Goal: Task Accomplishment & Management: Manage account settings

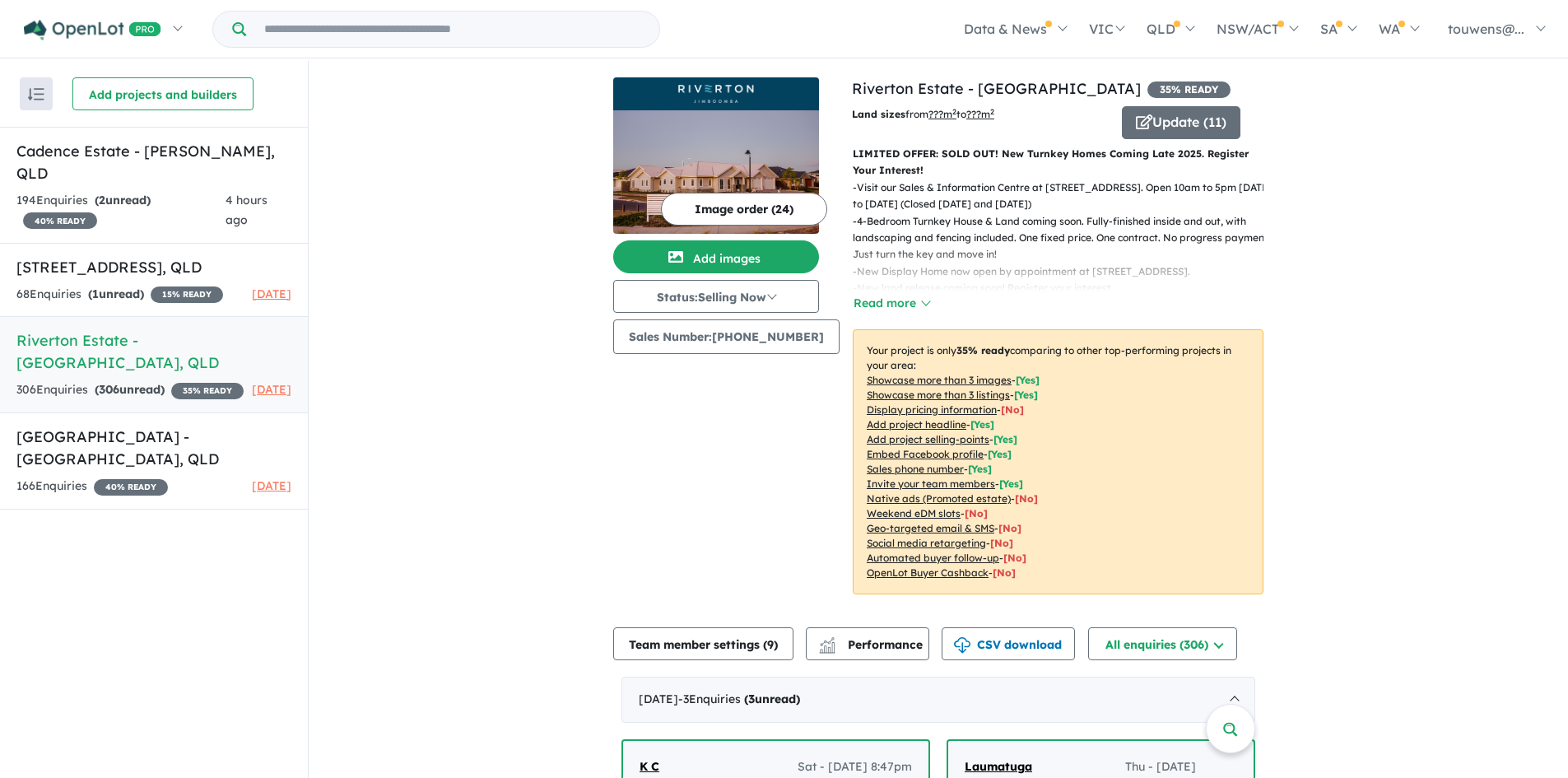
click at [156, 341] on h5 "Riverton Estate - [GEOGRAPHIC_DATA] , [GEOGRAPHIC_DATA]" at bounding box center [154, 351] width 275 height 44
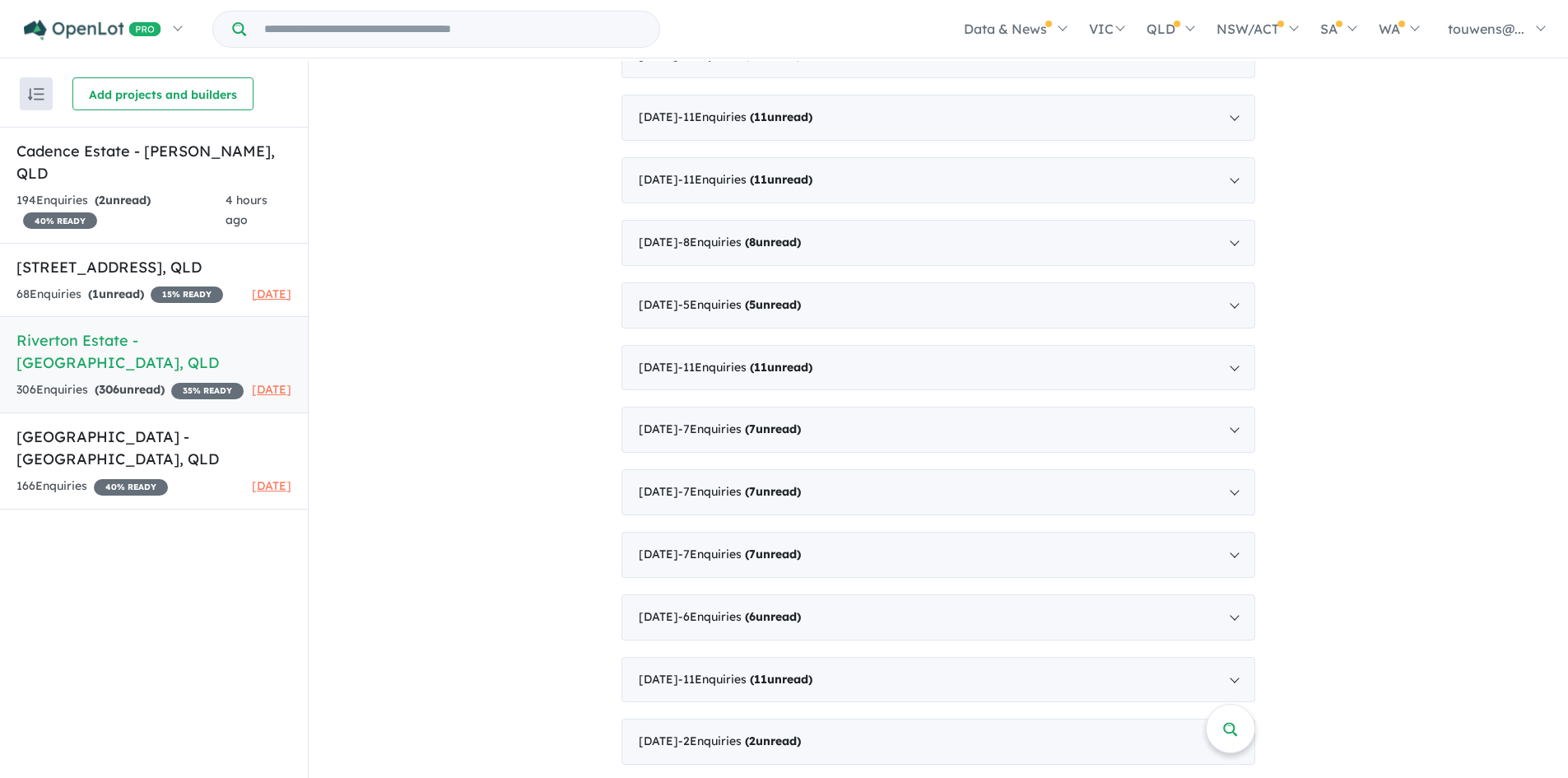
scroll to position [3529, 0]
click at [876, 742] on div "[DATE] - 2 Enquir ies ( 2 unread)" at bounding box center [939, 740] width 634 height 46
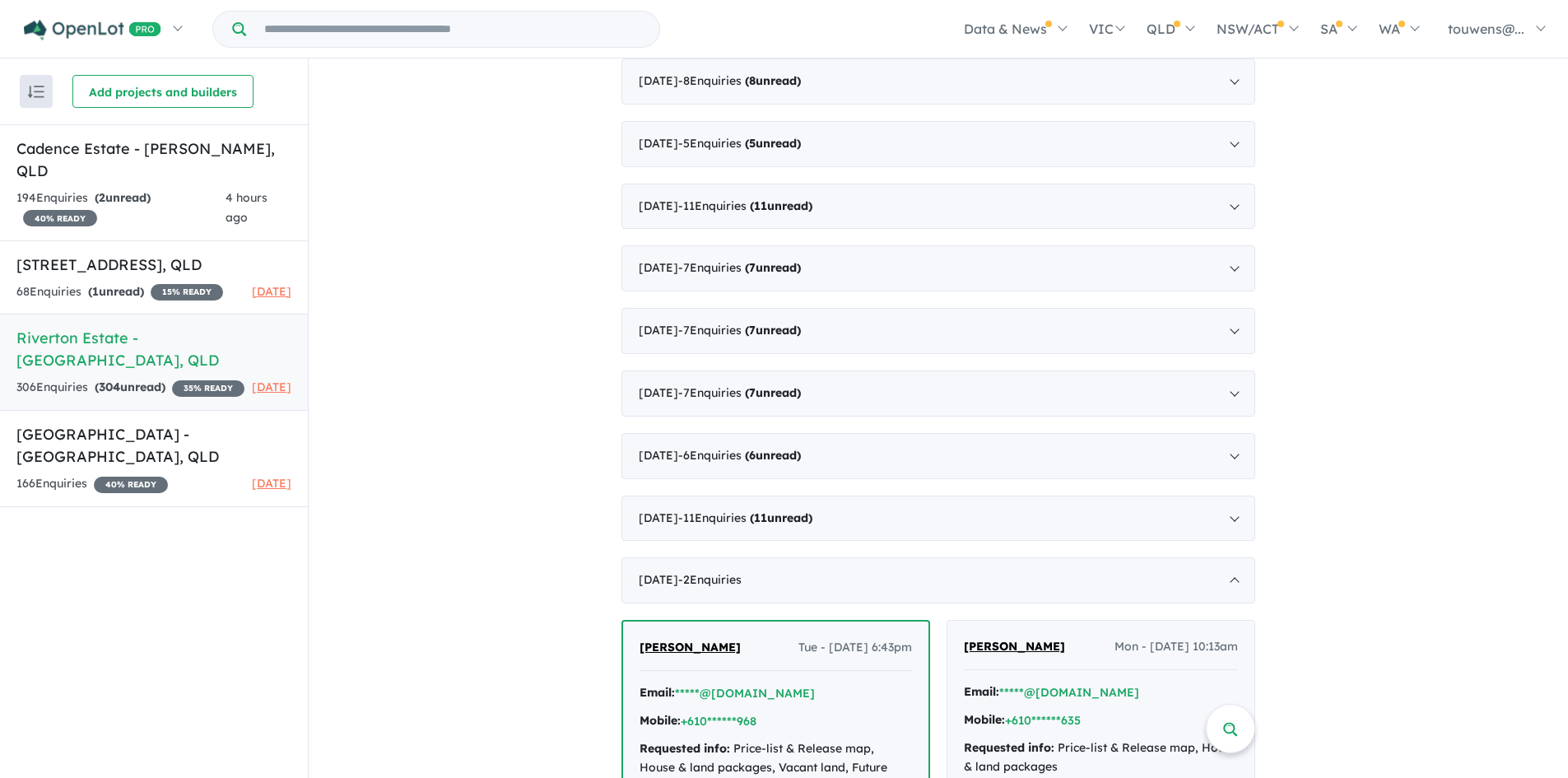
scroll to position [3200, 0]
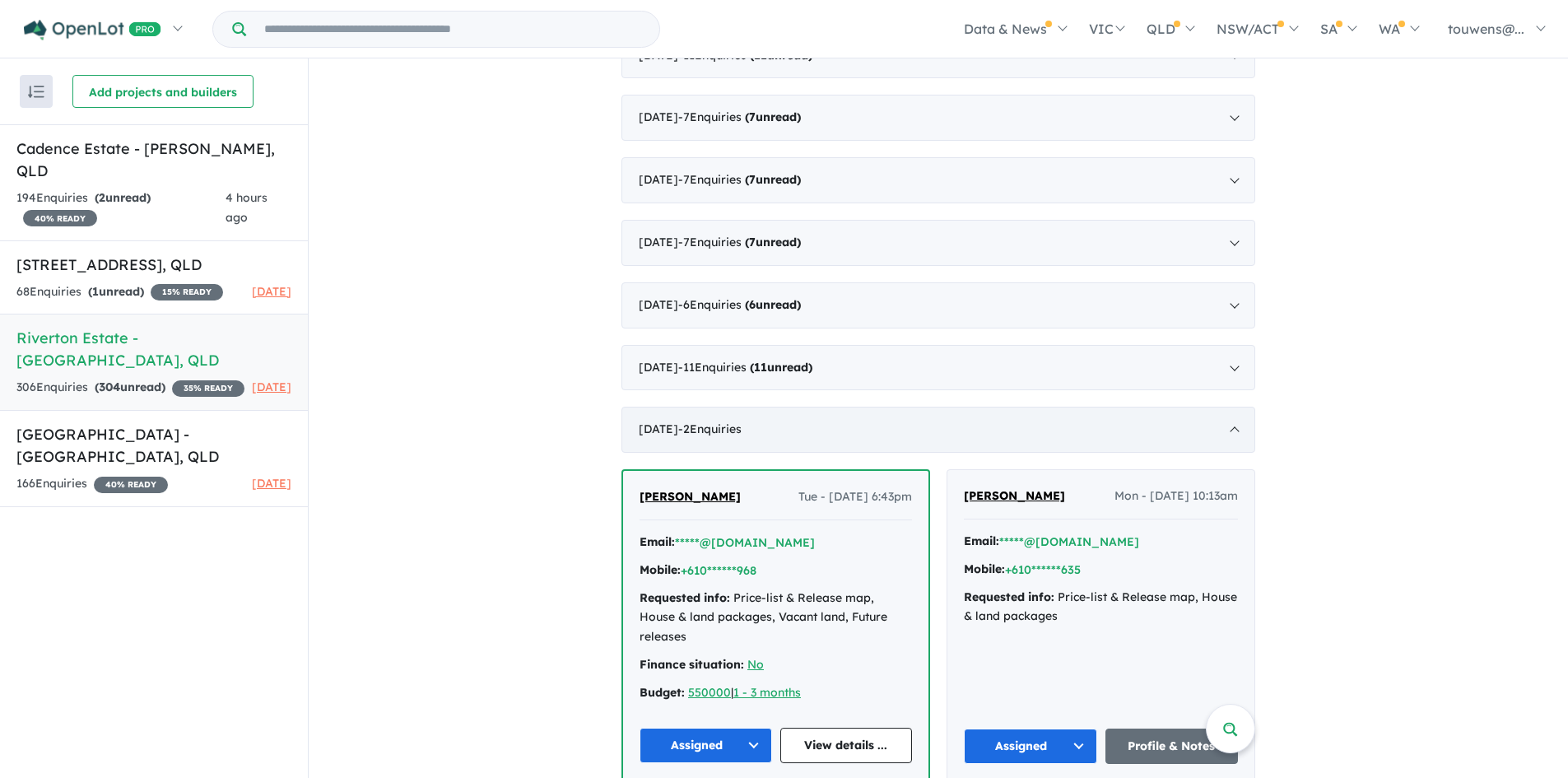
click at [836, 431] on div "[DATE] - 2 Enquir ies ( 0 unread)" at bounding box center [939, 429] width 634 height 46
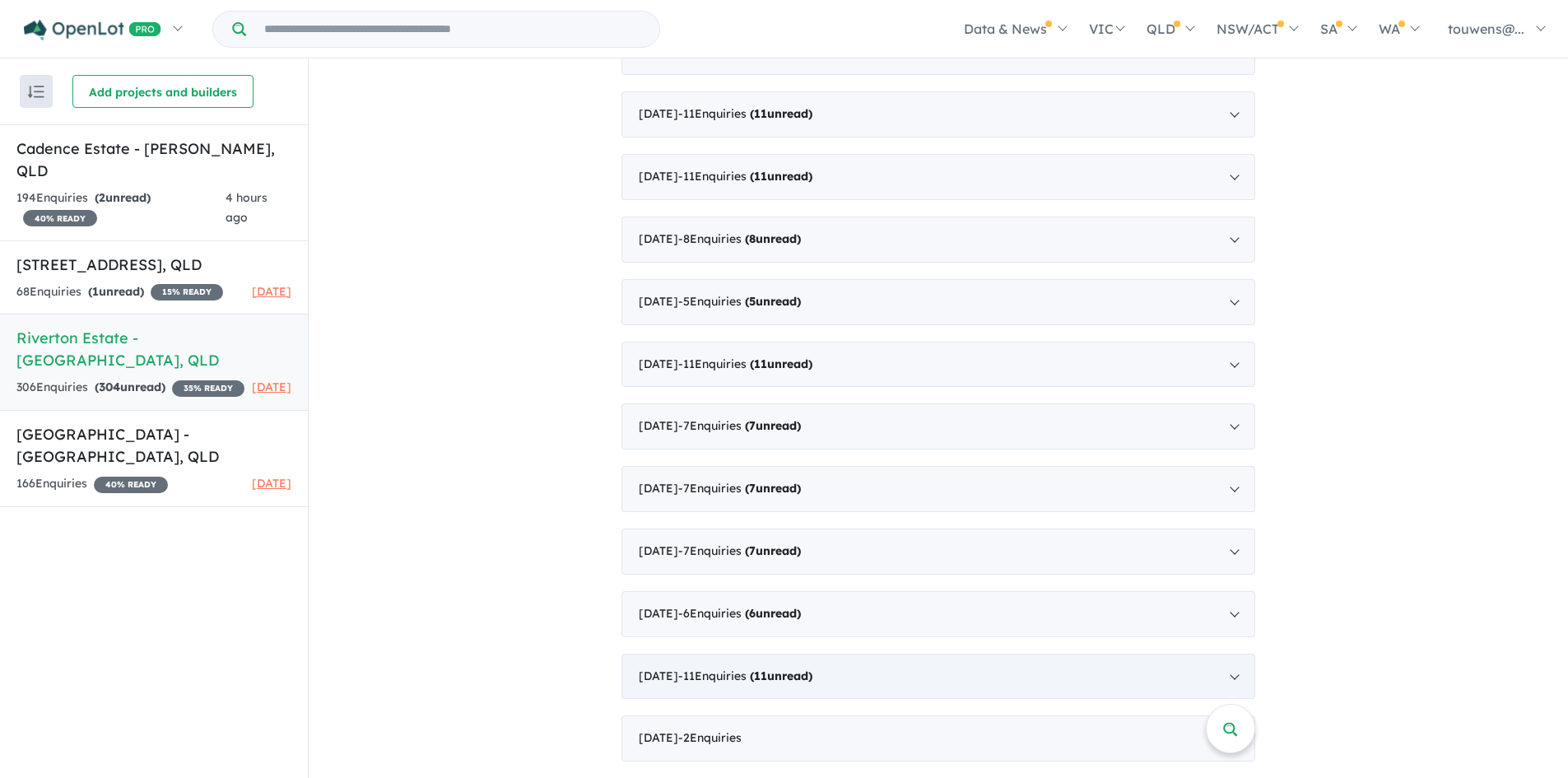
click at [813, 671] on strong "( 11 unread)" at bounding box center [781, 676] width 63 height 15
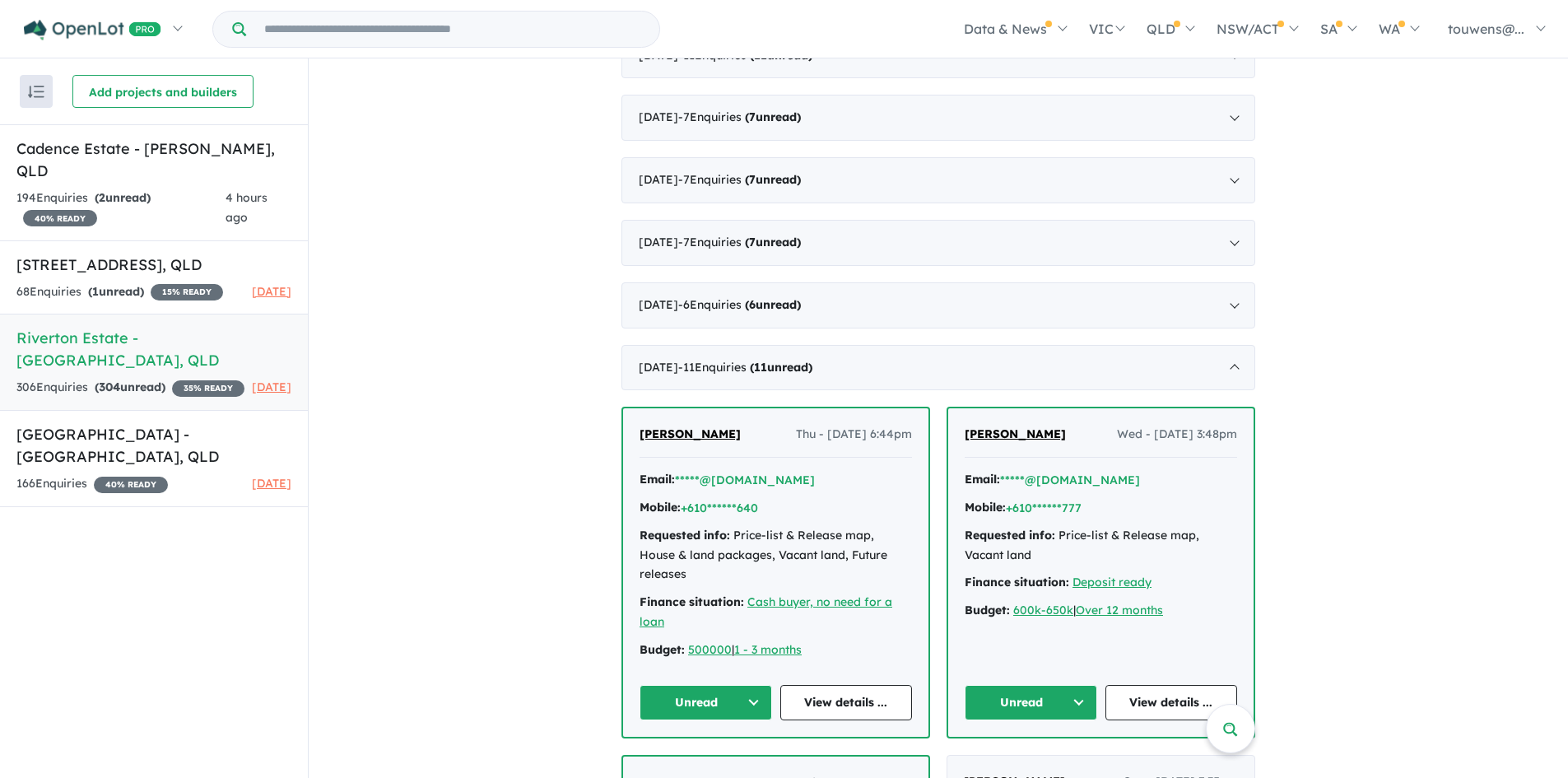
click at [711, 685] on button "Unread" at bounding box center [705, 703] width 133 height 35
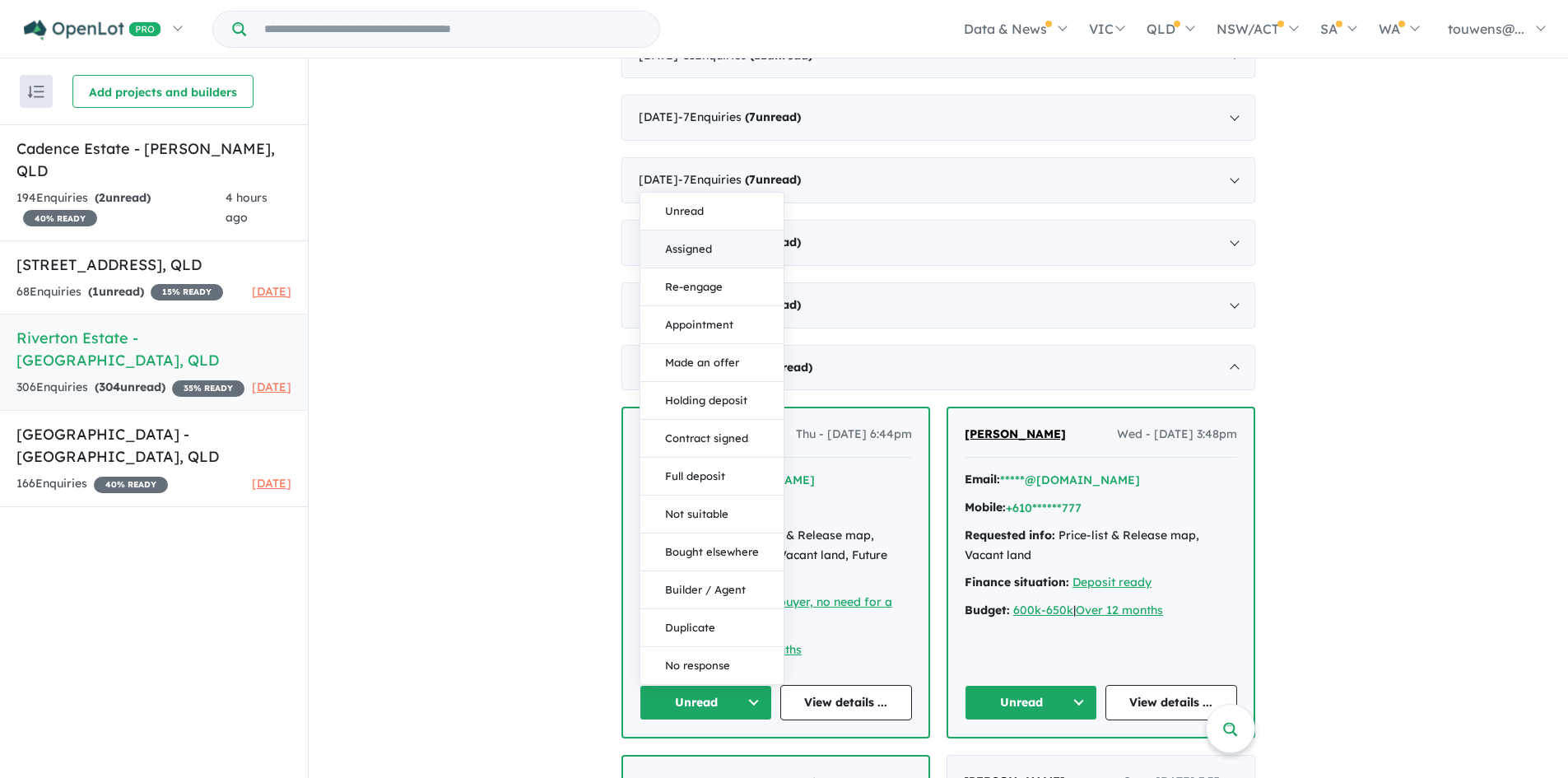
click at [715, 230] on button "Assigned" at bounding box center [712, 249] width 144 height 38
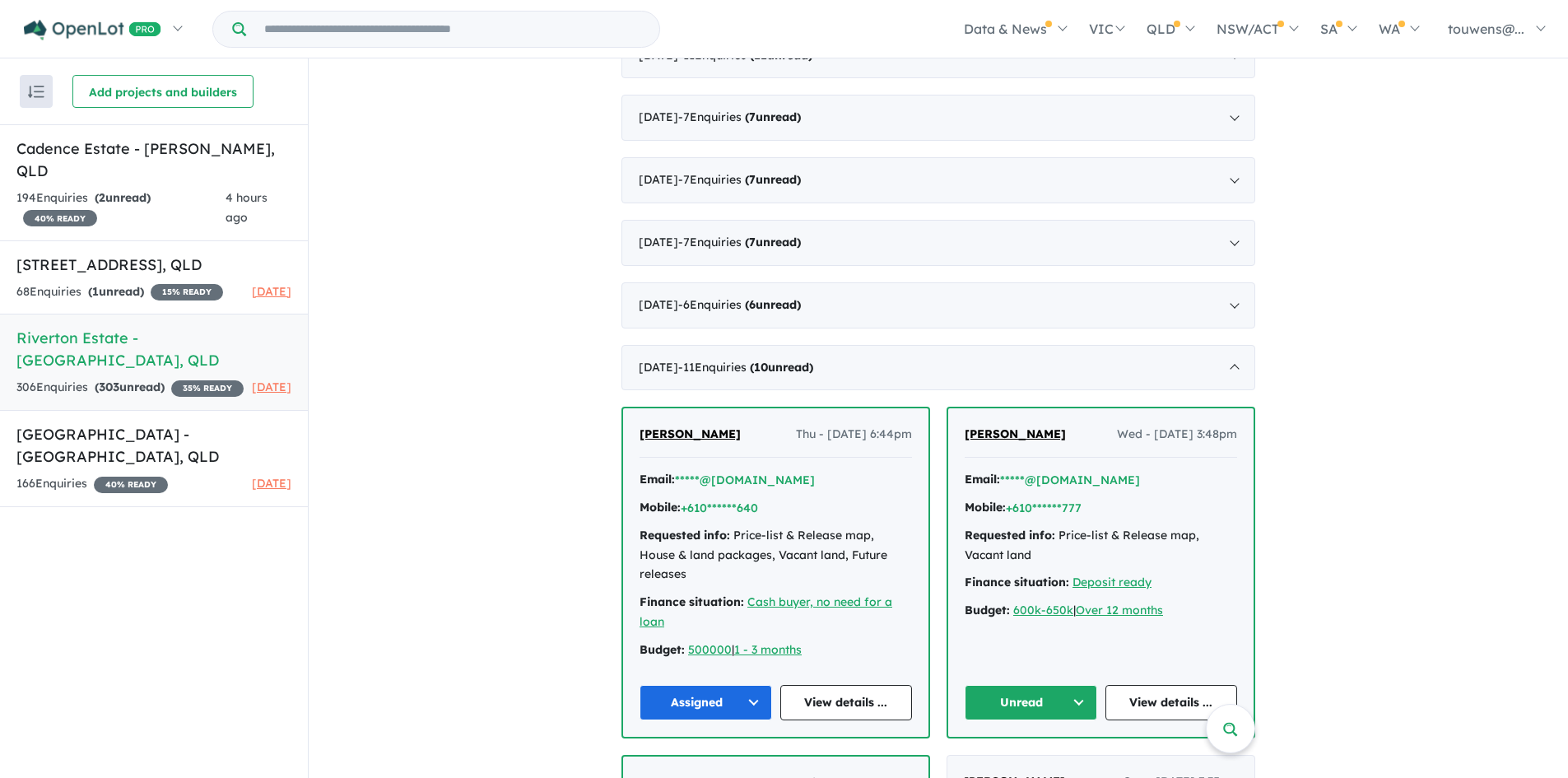
click at [1043, 685] on button "Unread" at bounding box center [1031, 703] width 133 height 35
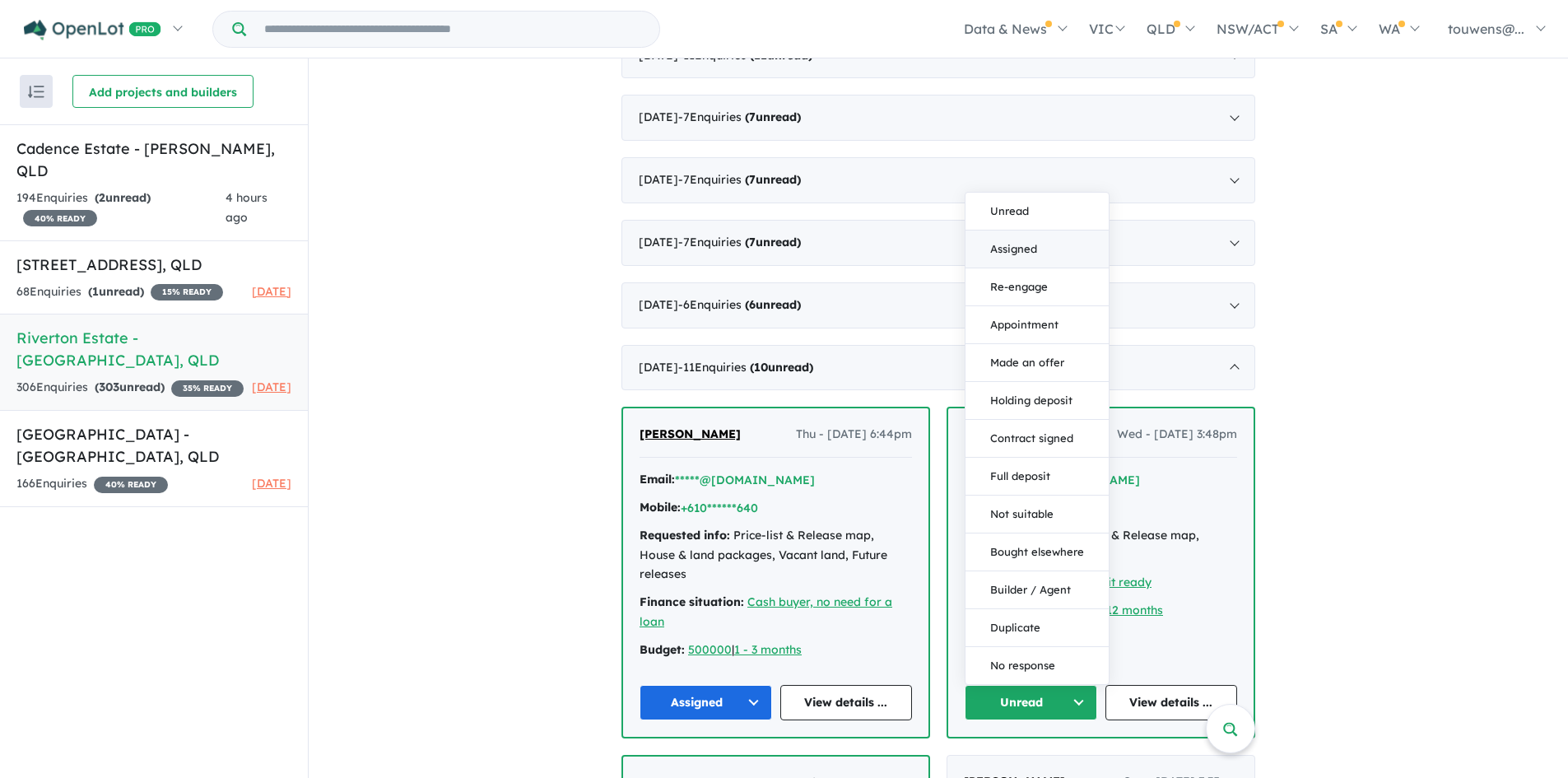
click at [1017, 230] on button "Assigned" at bounding box center [1037, 249] width 144 height 38
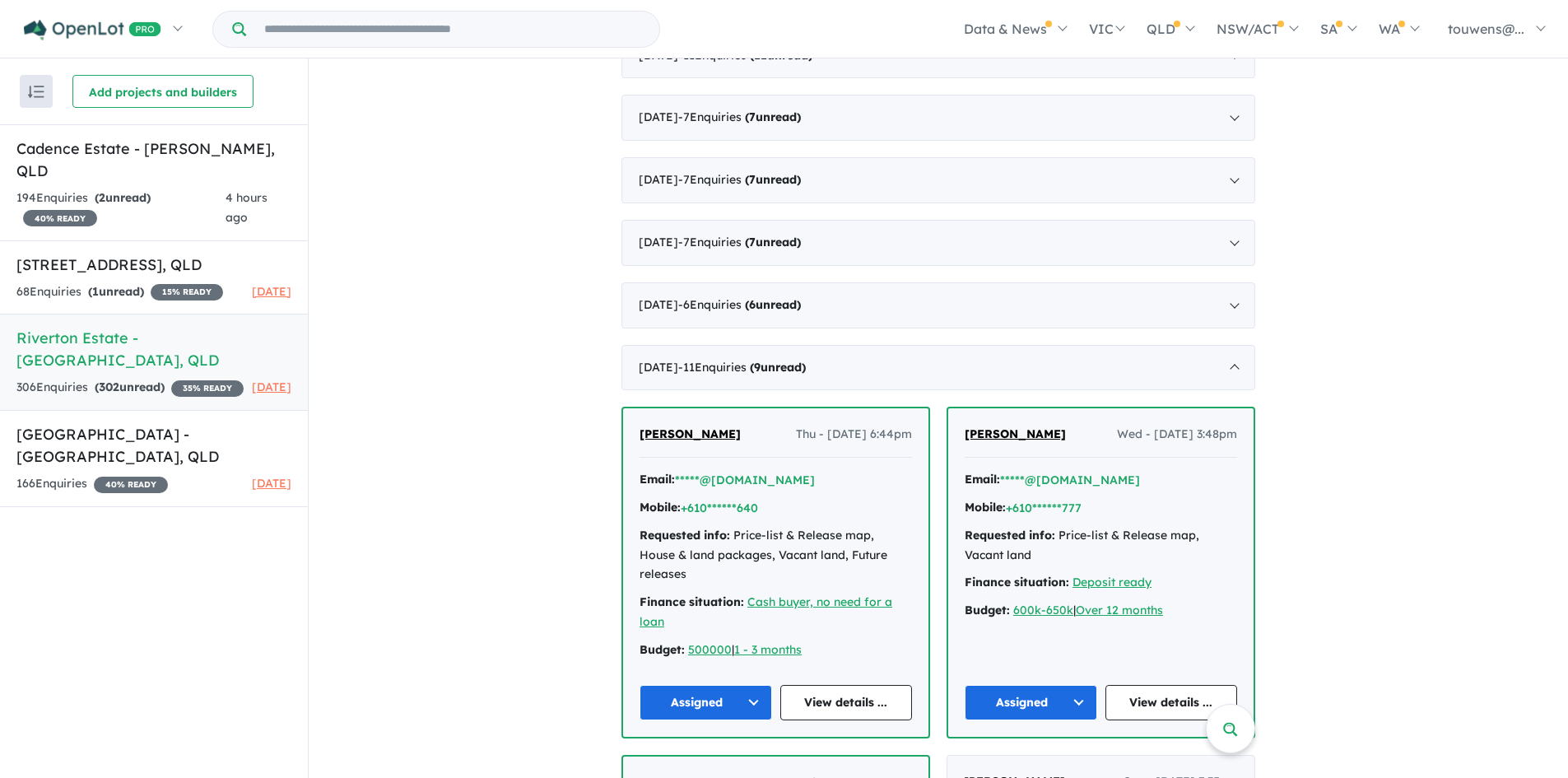
scroll to position [3777, 0]
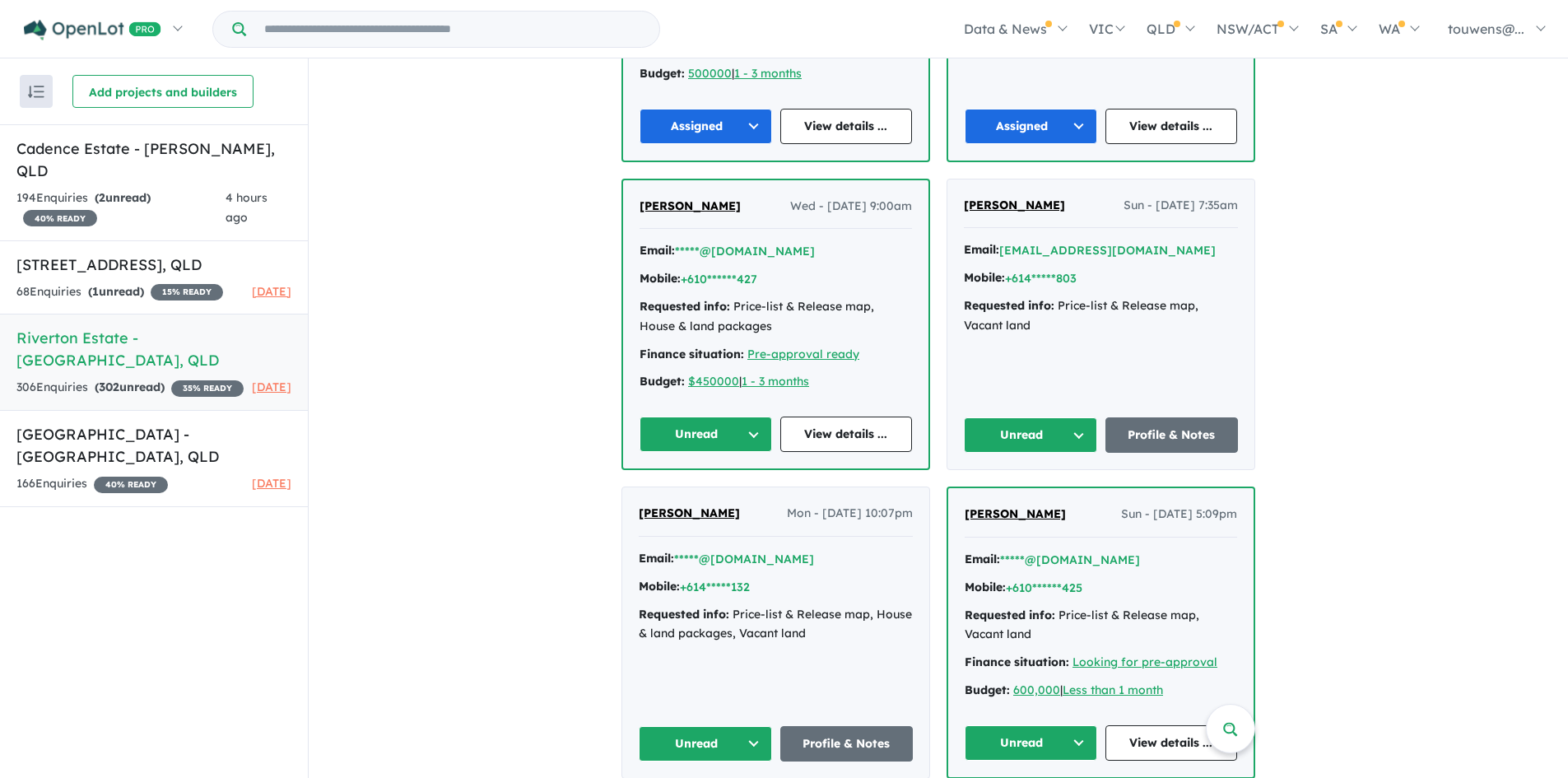
click at [1029, 417] on button "Unread" at bounding box center [1031, 435] width 134 height 35
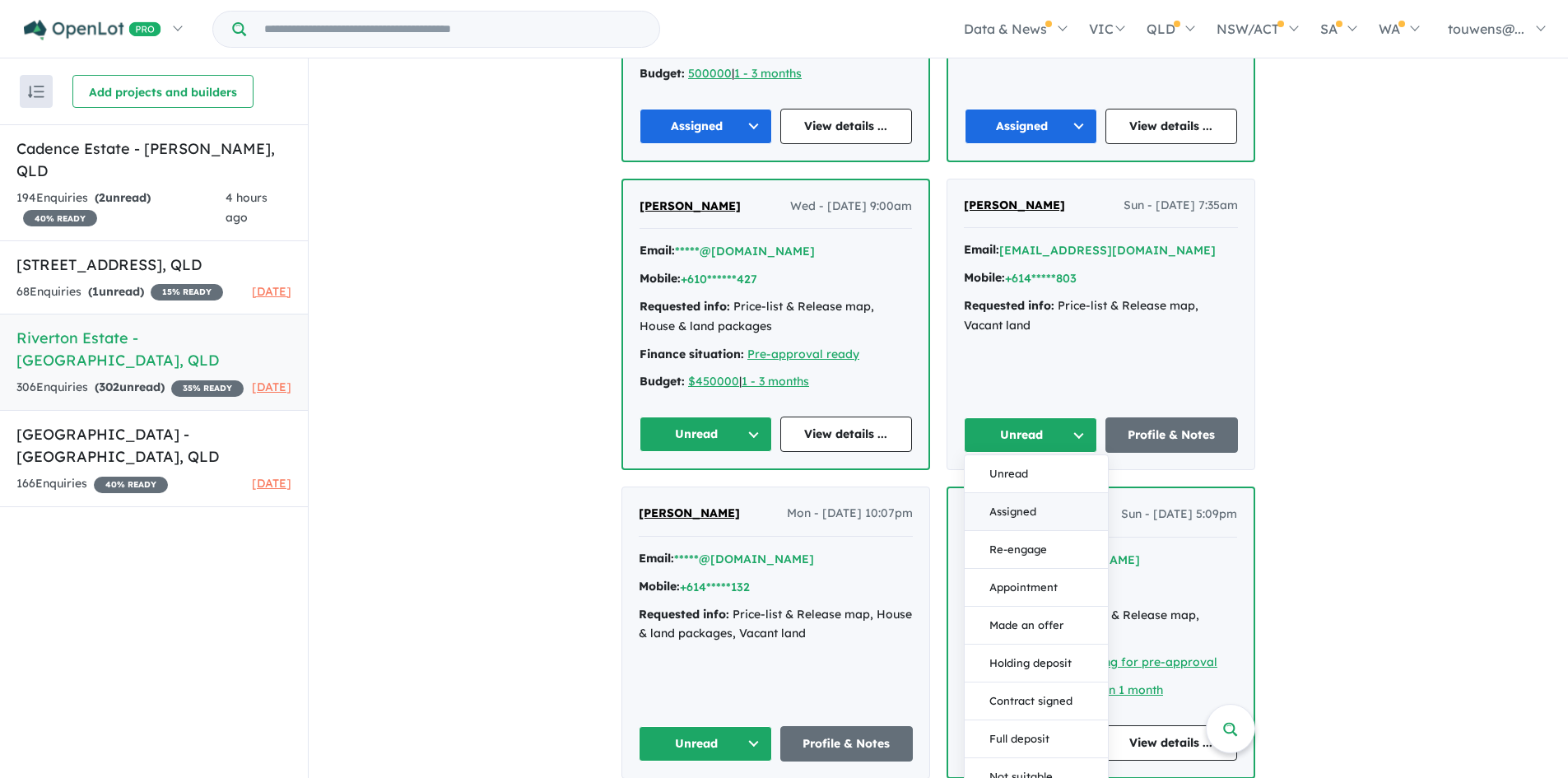
click at [1029, 493] on button "Assigned" at bounding box center [1036, 512] width 144 height 38
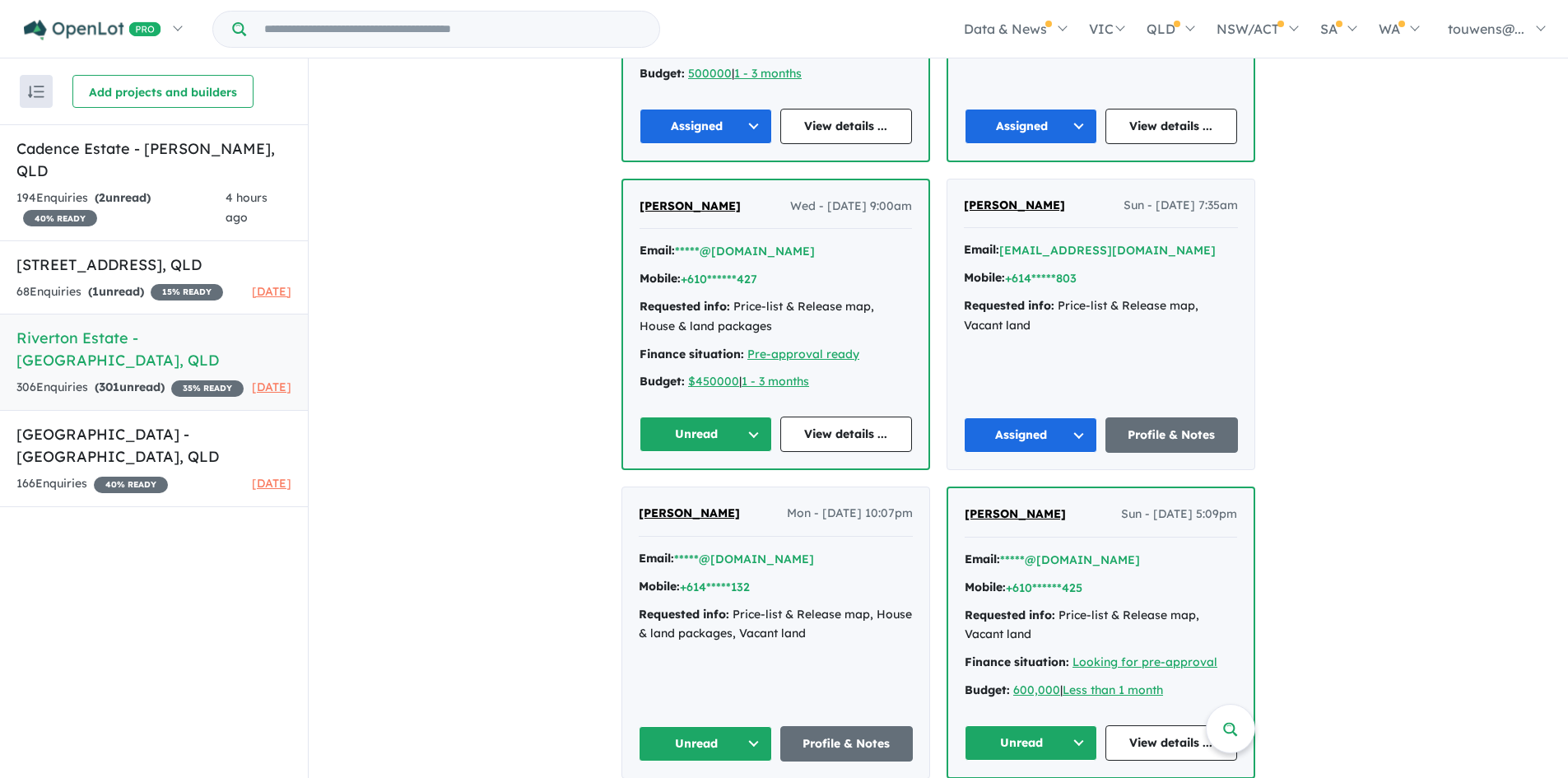
click at [685, 417] on button "Unread" at bounding box center [705, 434] width 133 height 35
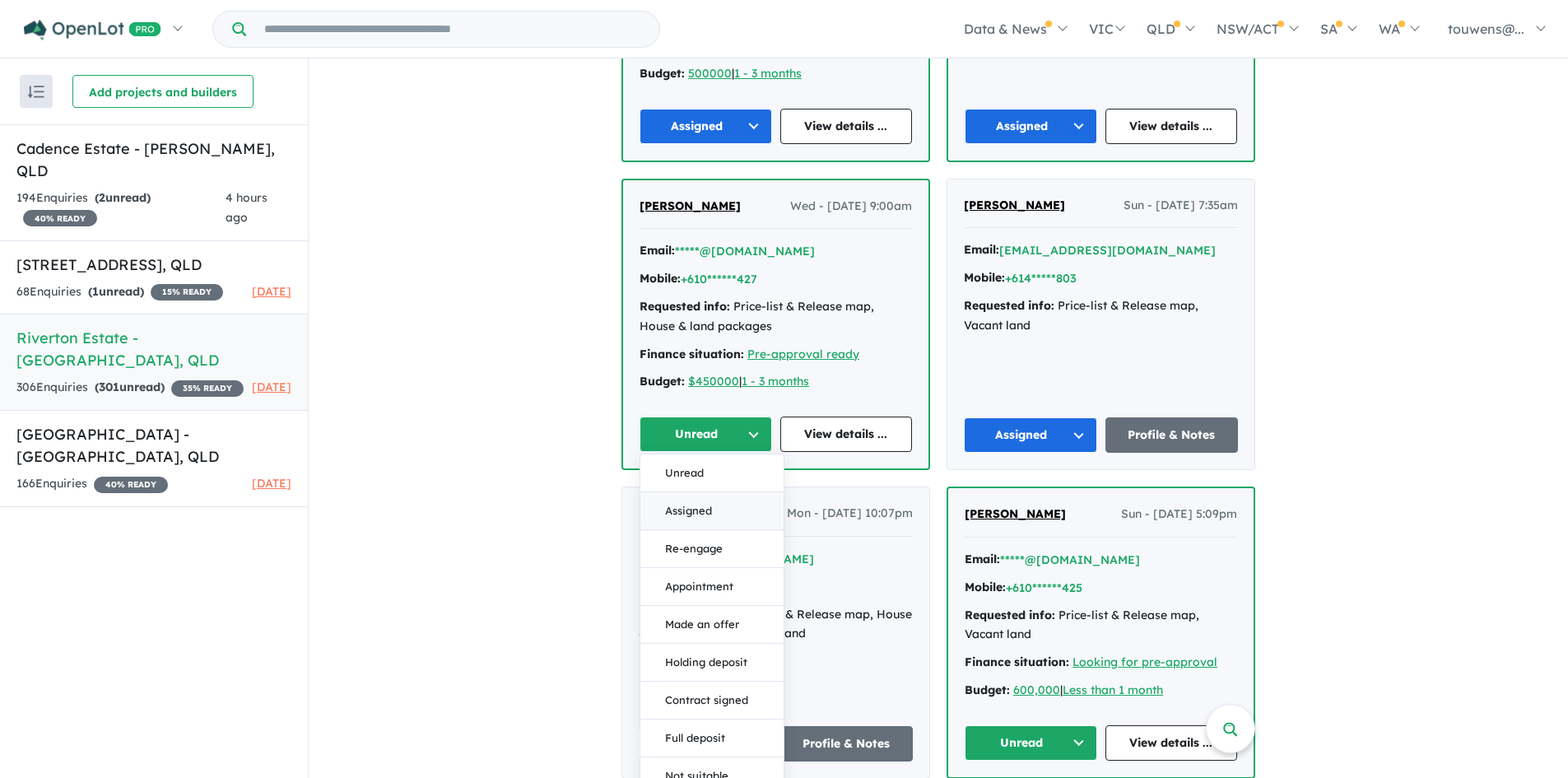
click at [705, 494] on button "Assigned" at bounding box center [712, 511] width 144 height 38
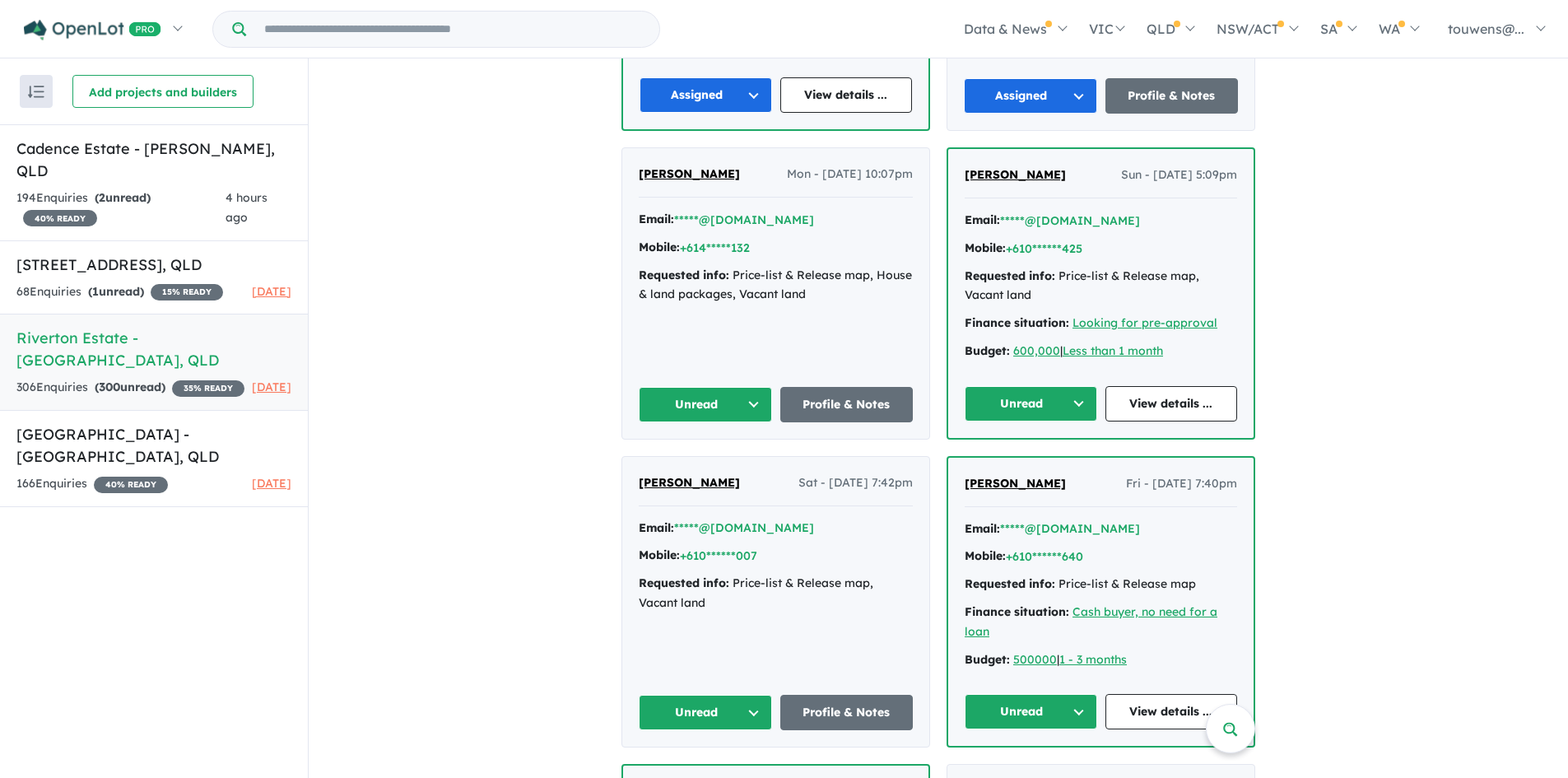
scroll to position [4353, 0]
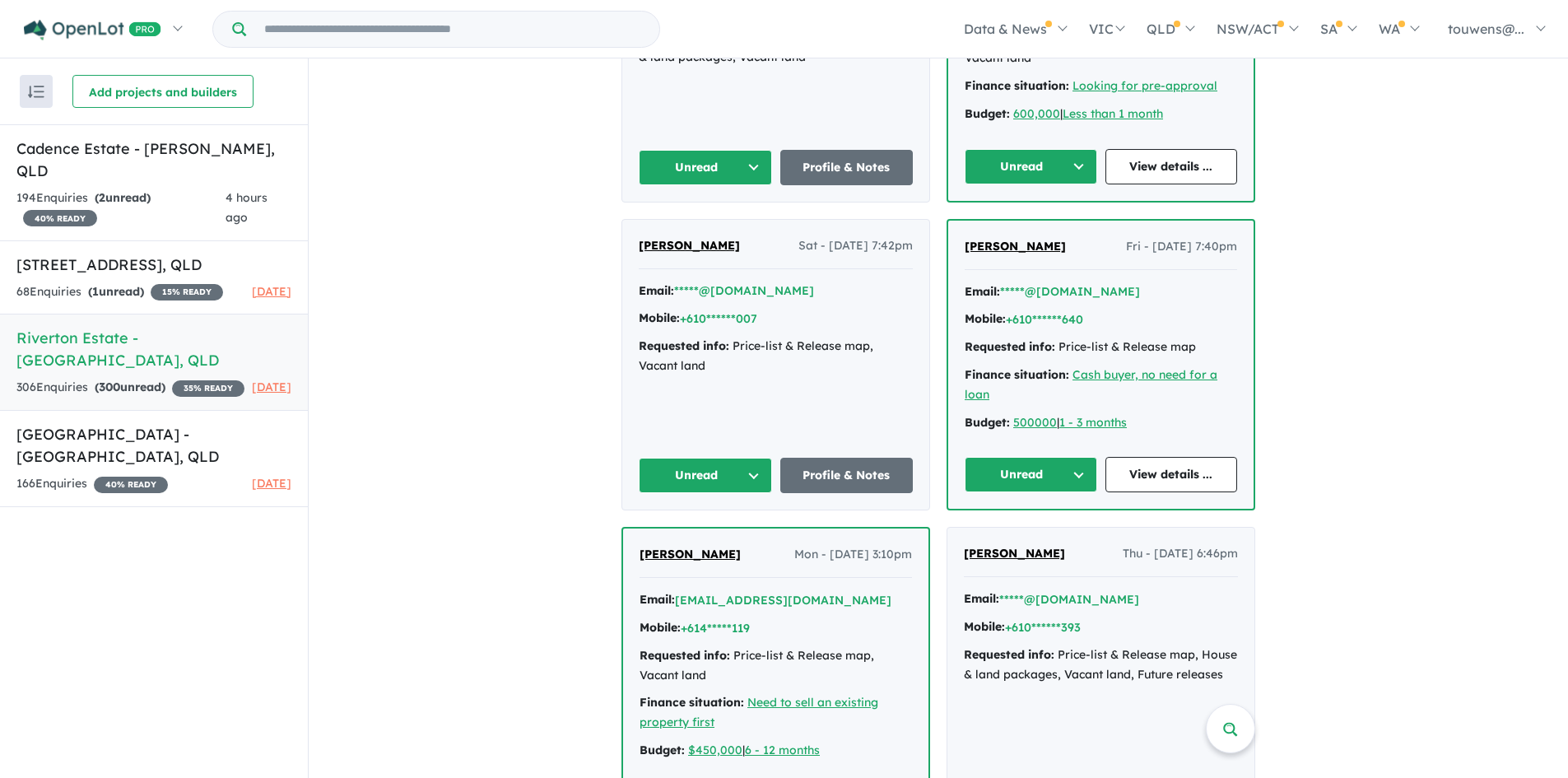
click at [680, 150] on button "Unread" at bounding box center [705, 168] width 134 height 35
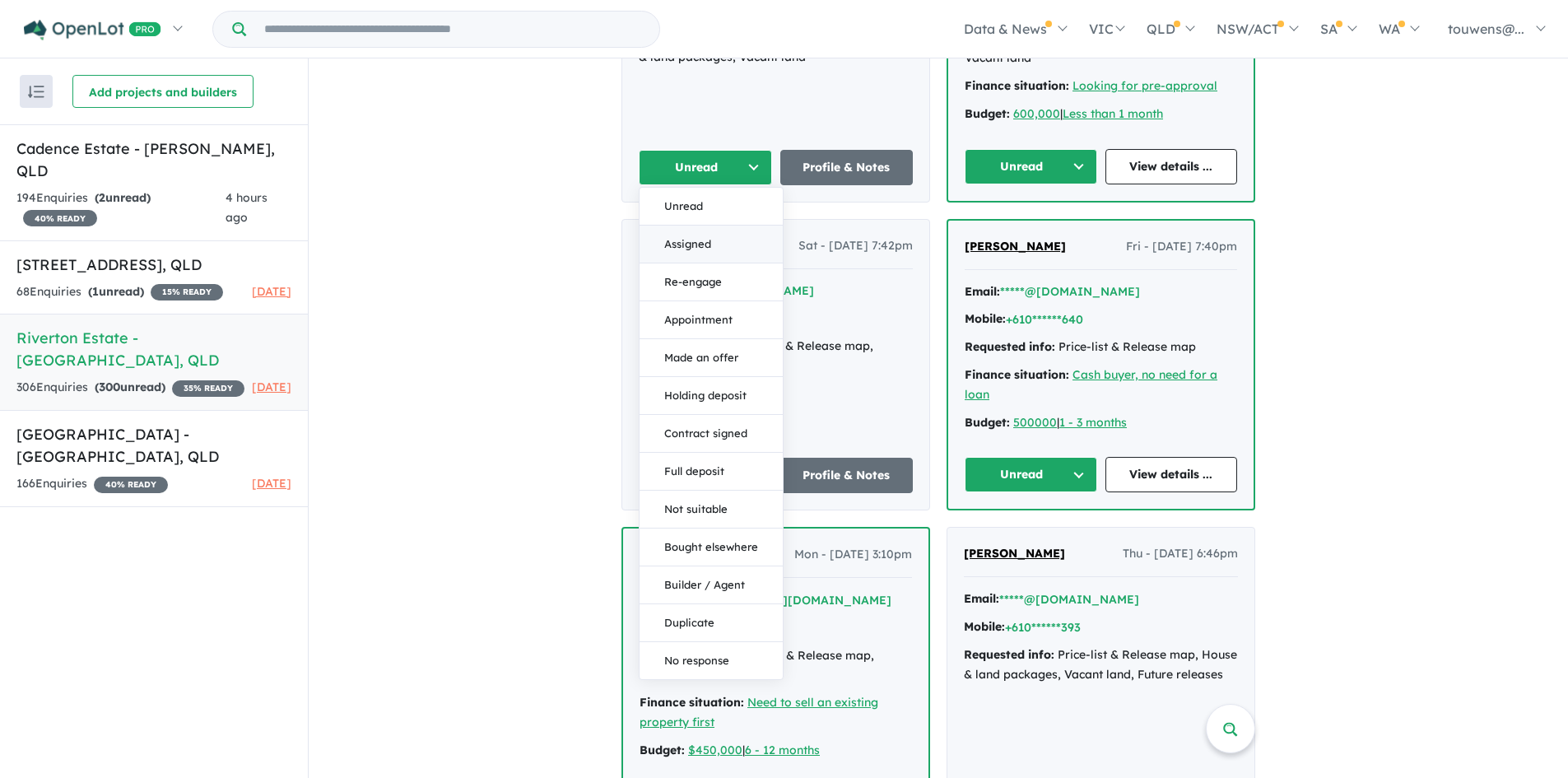
click at [686, 225] on button "Assigned" at bounding box center [711, 244] width 144 height 38
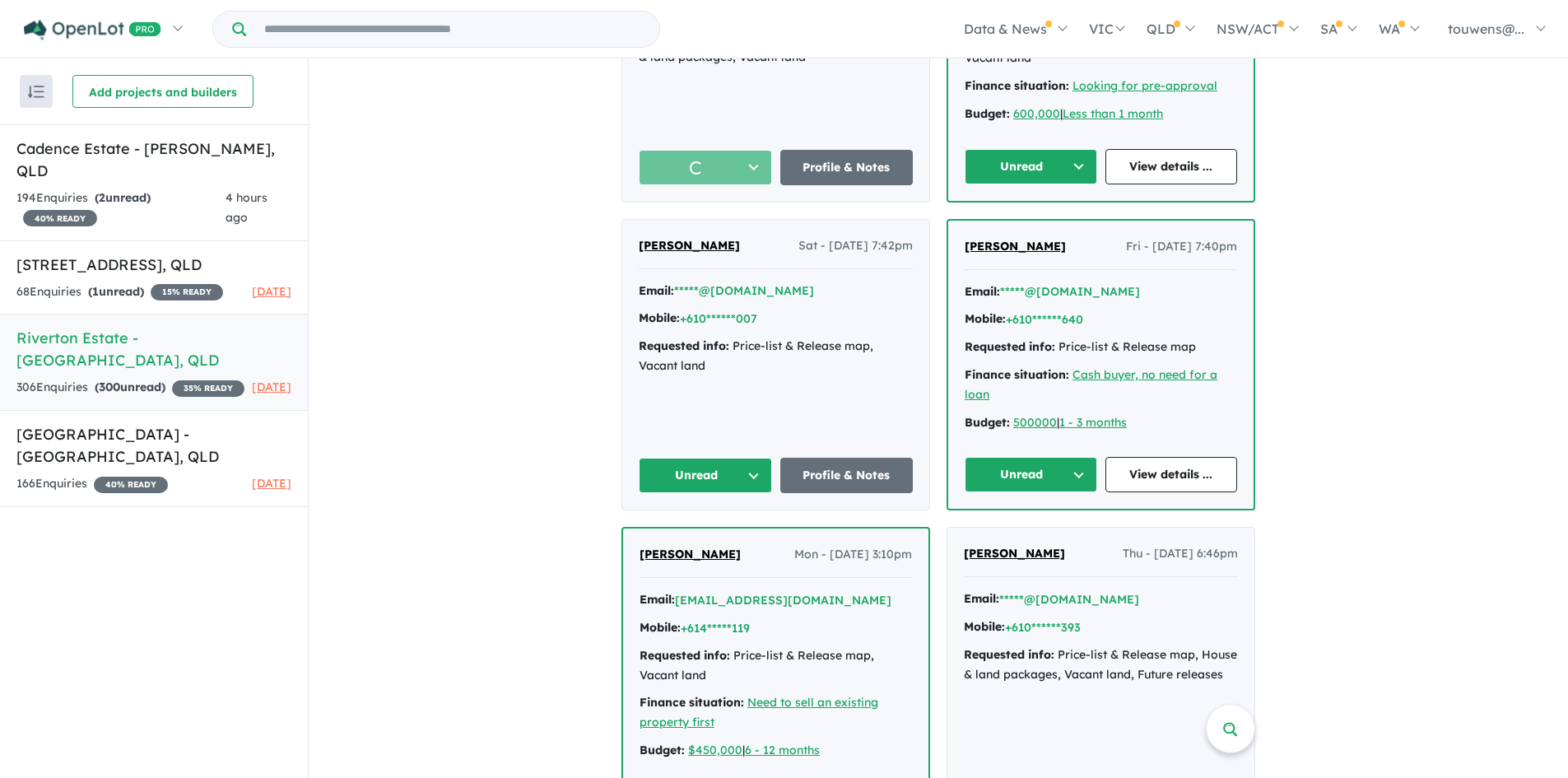
click at [1015, 152] on button "Unread" at bounding box center [1031, 167] width 133 height 35
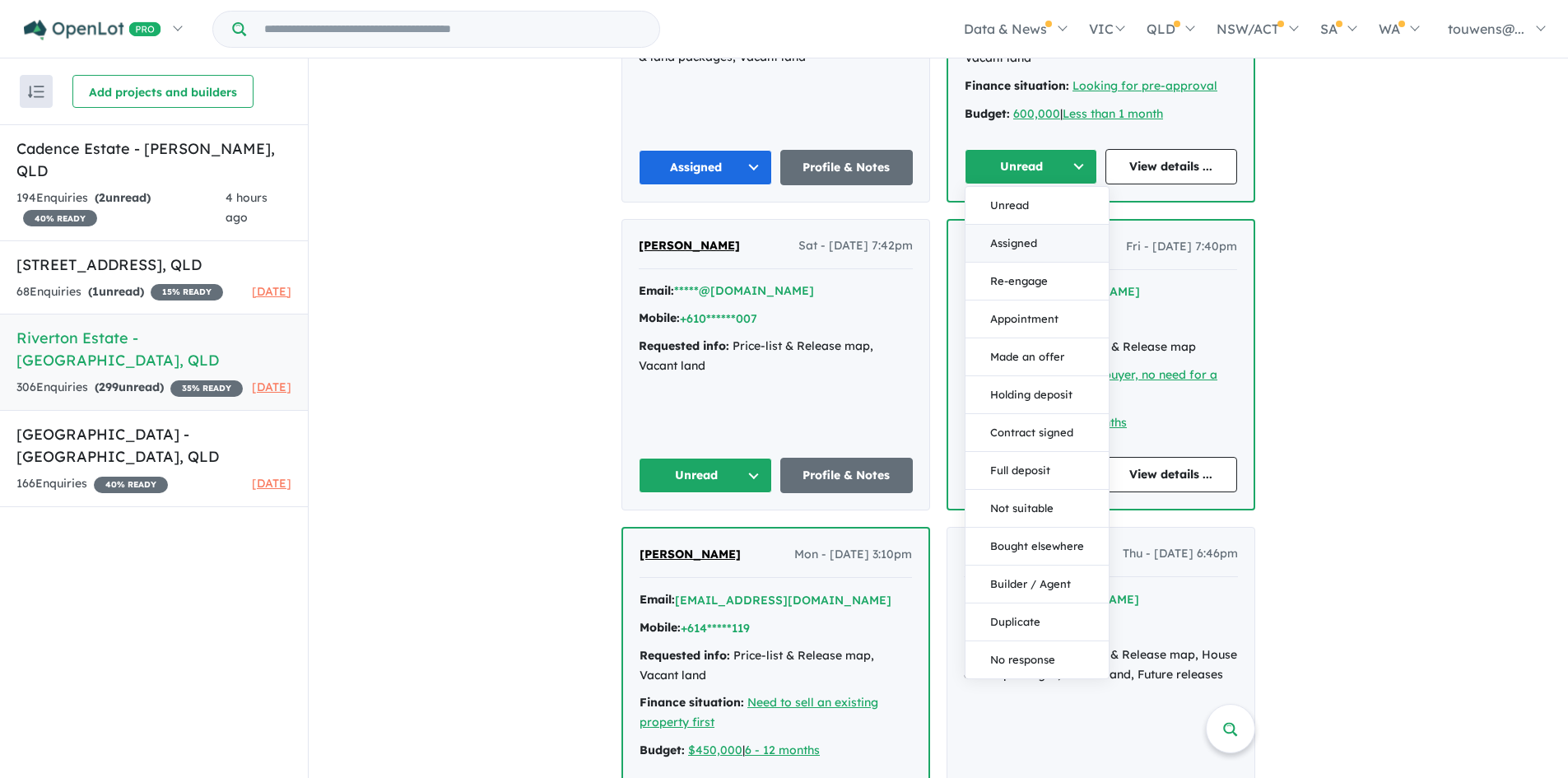
click at [1017, 225] on button "Assigned" at bounding box center [1037, 243] width 144 height 38
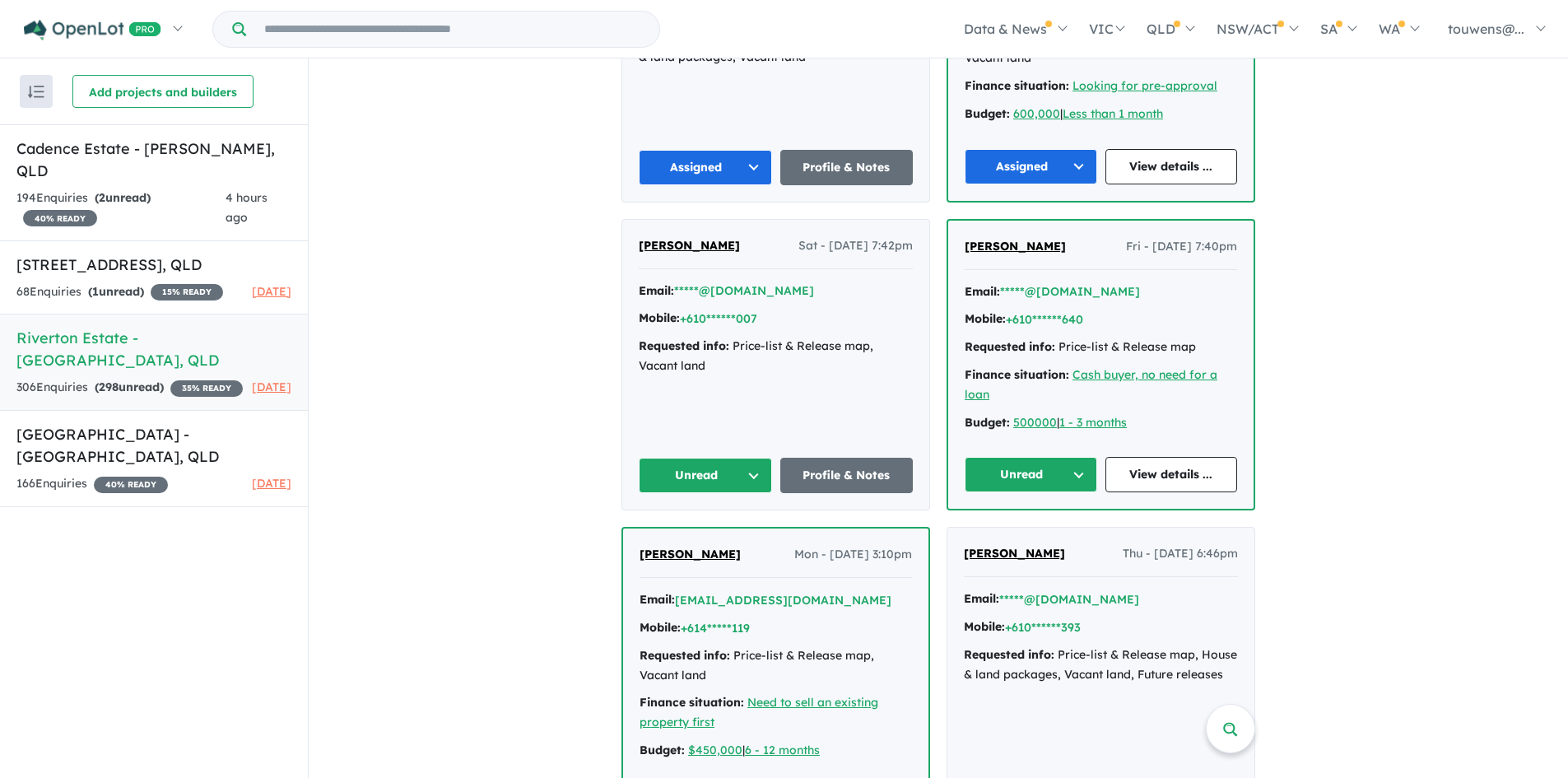
click at [1019, 457] on button "Unread" at bounding box center [1031, 474] width 133 height 35
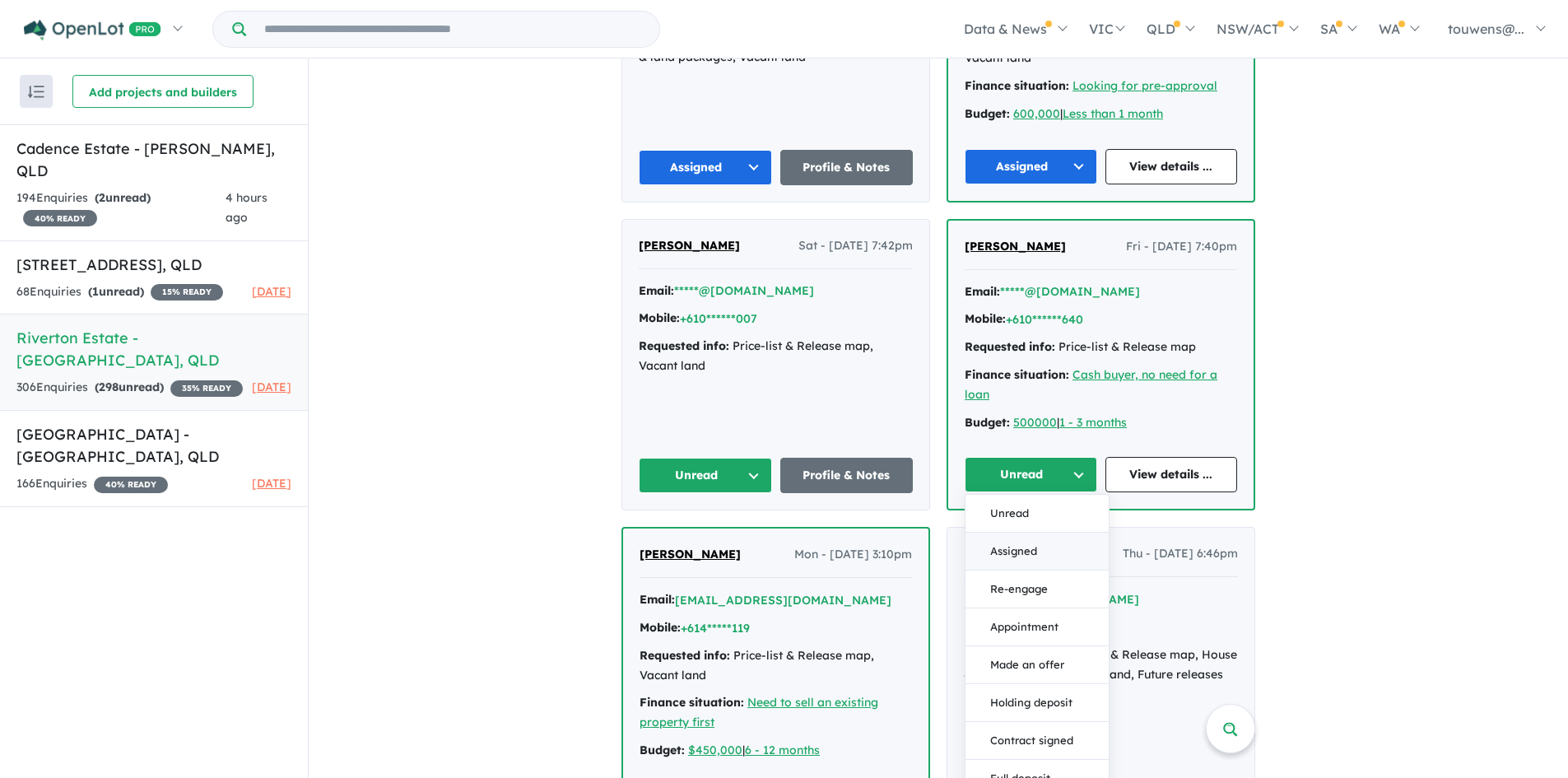
click at [1019, 533] on button "Assigned" at bounding box center [1037, 551] width 144 height 38
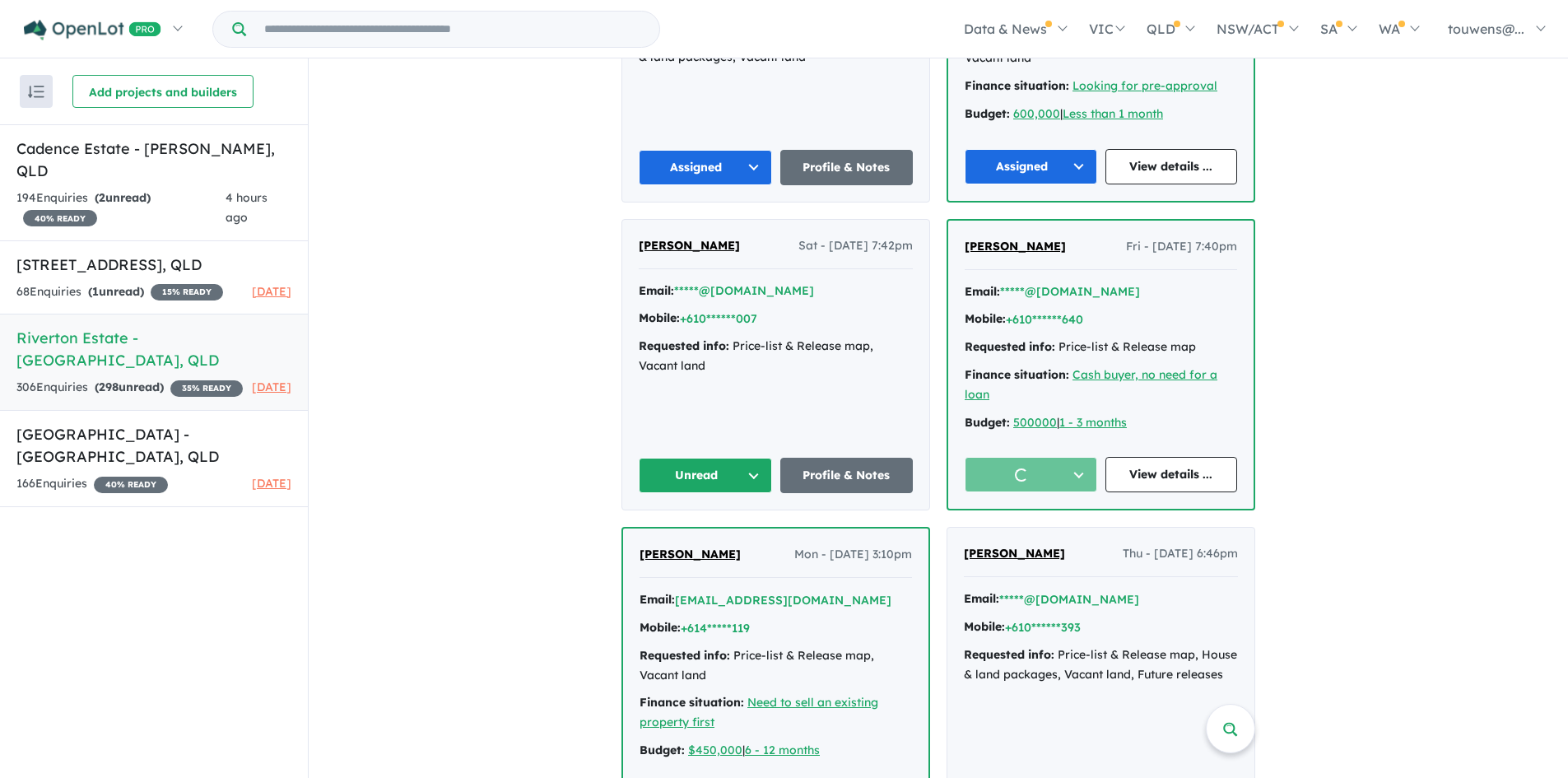
click at [647, 457] on button "Unread" at bounding box center [705, 475] width 134 height 35
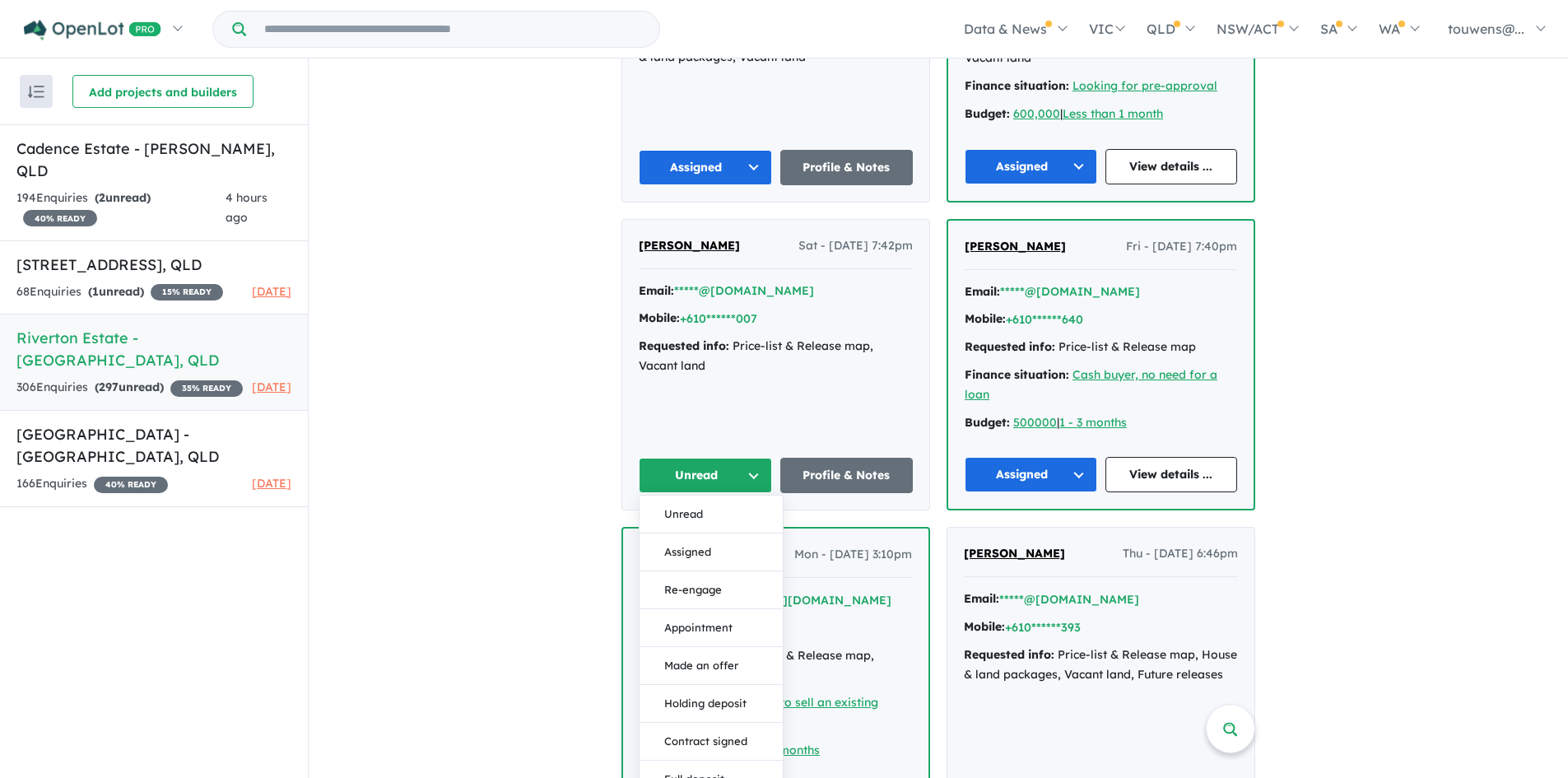
click at [679, 533] on button "Assigned" at bounding box center [711, 552] width 144 height 38
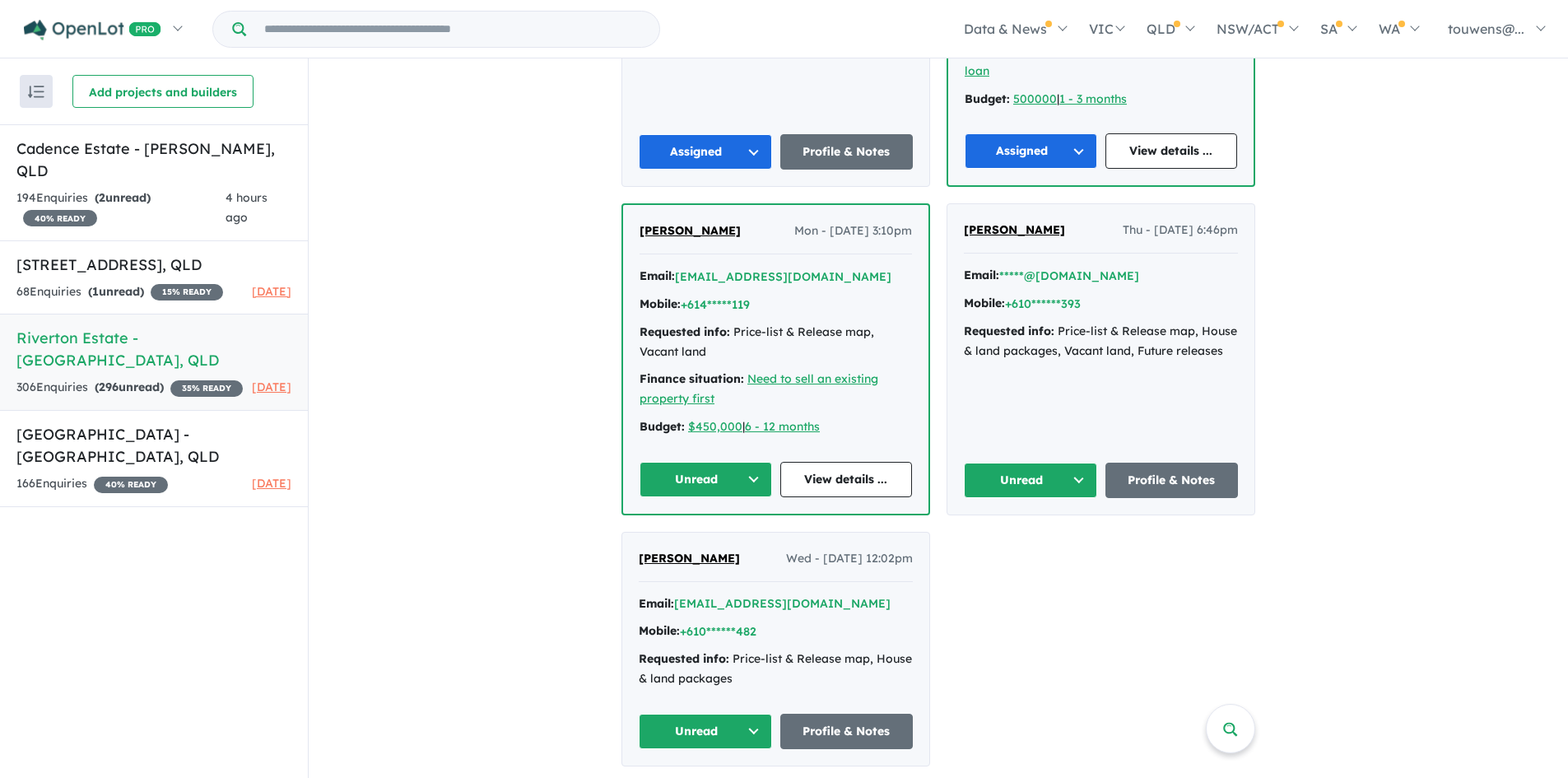
scroll to position [4683, 0]
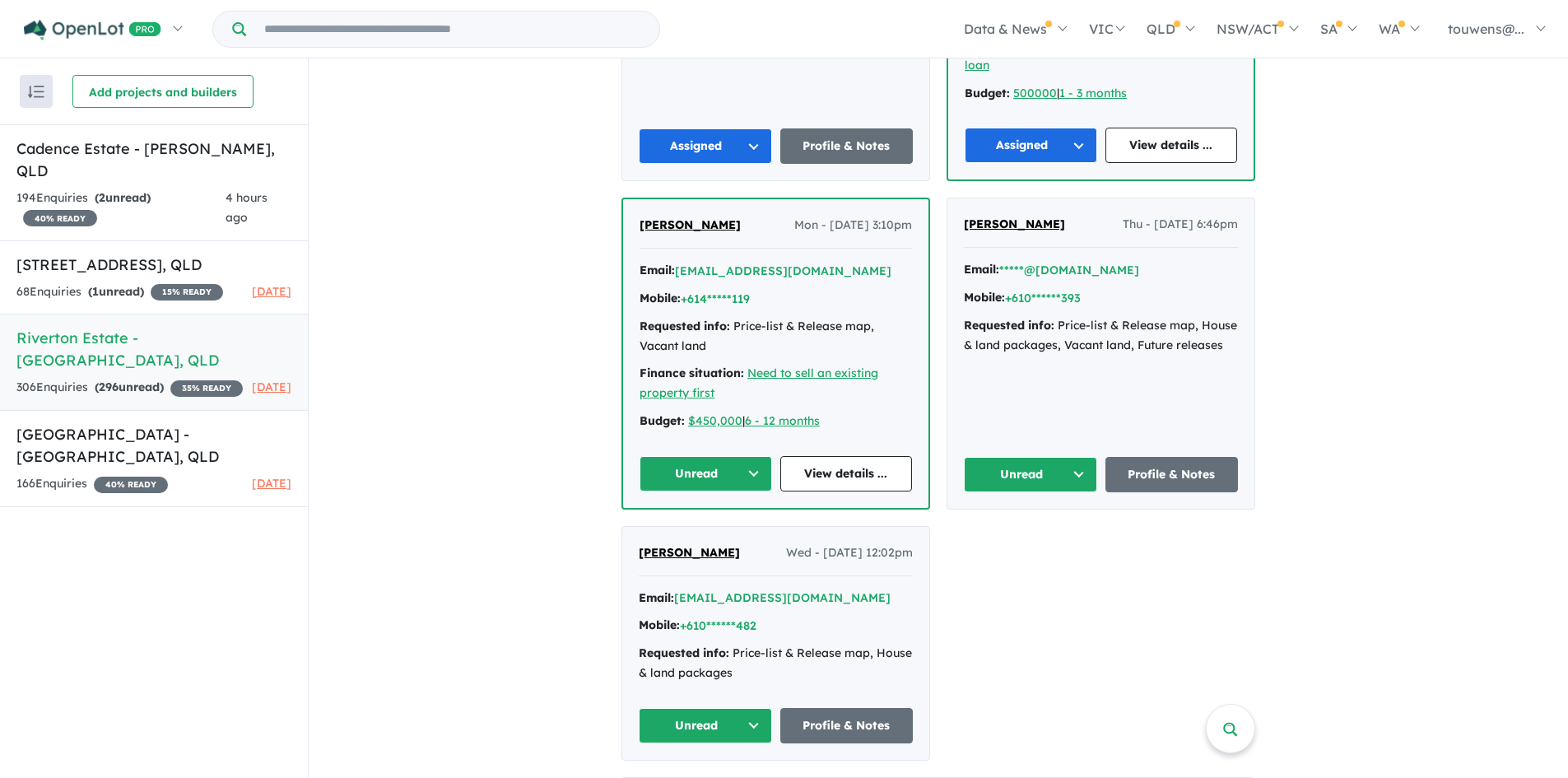
click at [704, 456] on button "Unread" at bounding box center [705, 473] width 133 height 35
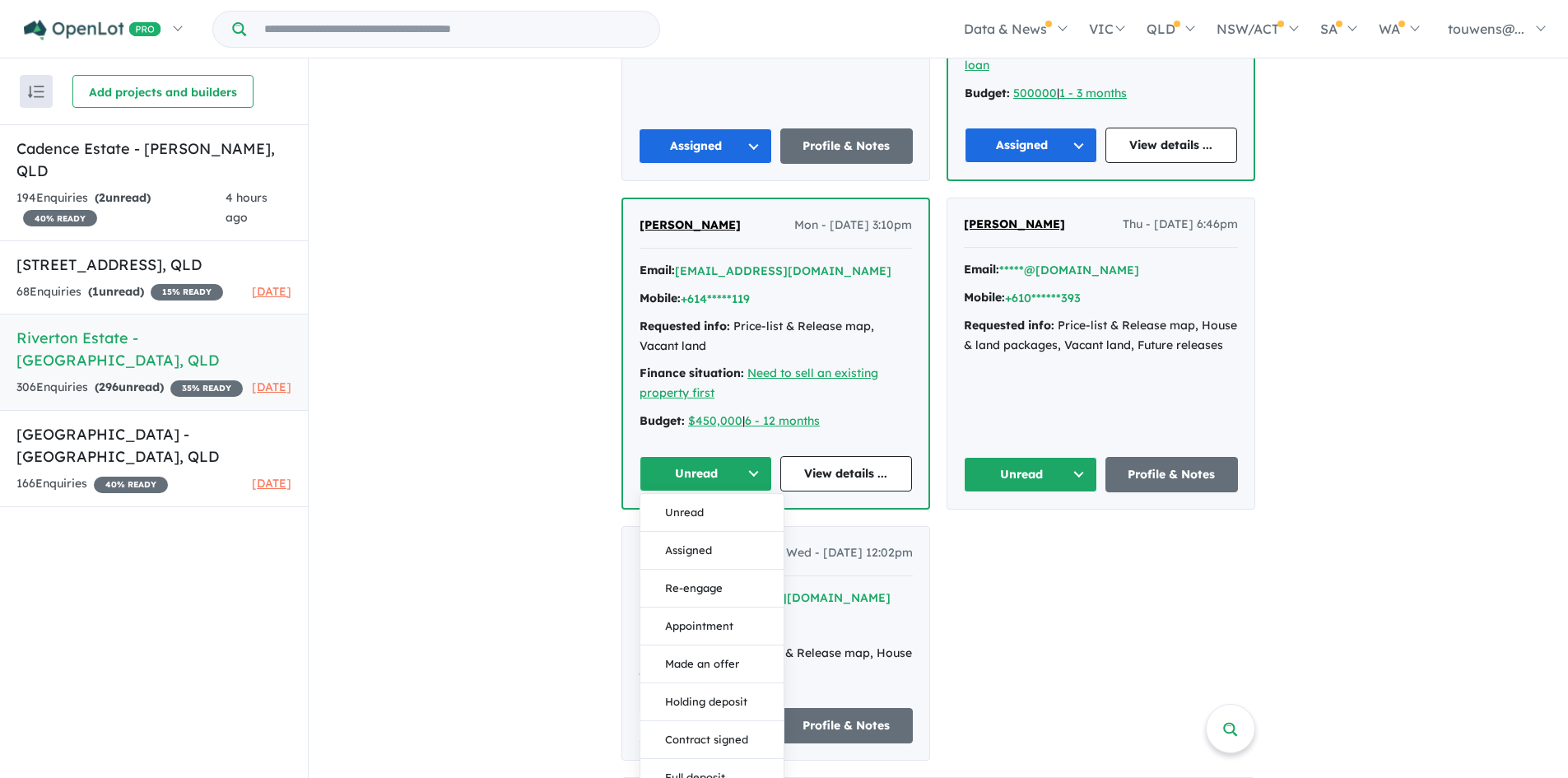
drag, startPoint x: 705, startPoint y: 528, endPoint x: 1008, endPoint y: 482, distance: 306.5
click at [706, 532] on button "Assigned" at bounding box center [712, 550] width 144 height 38
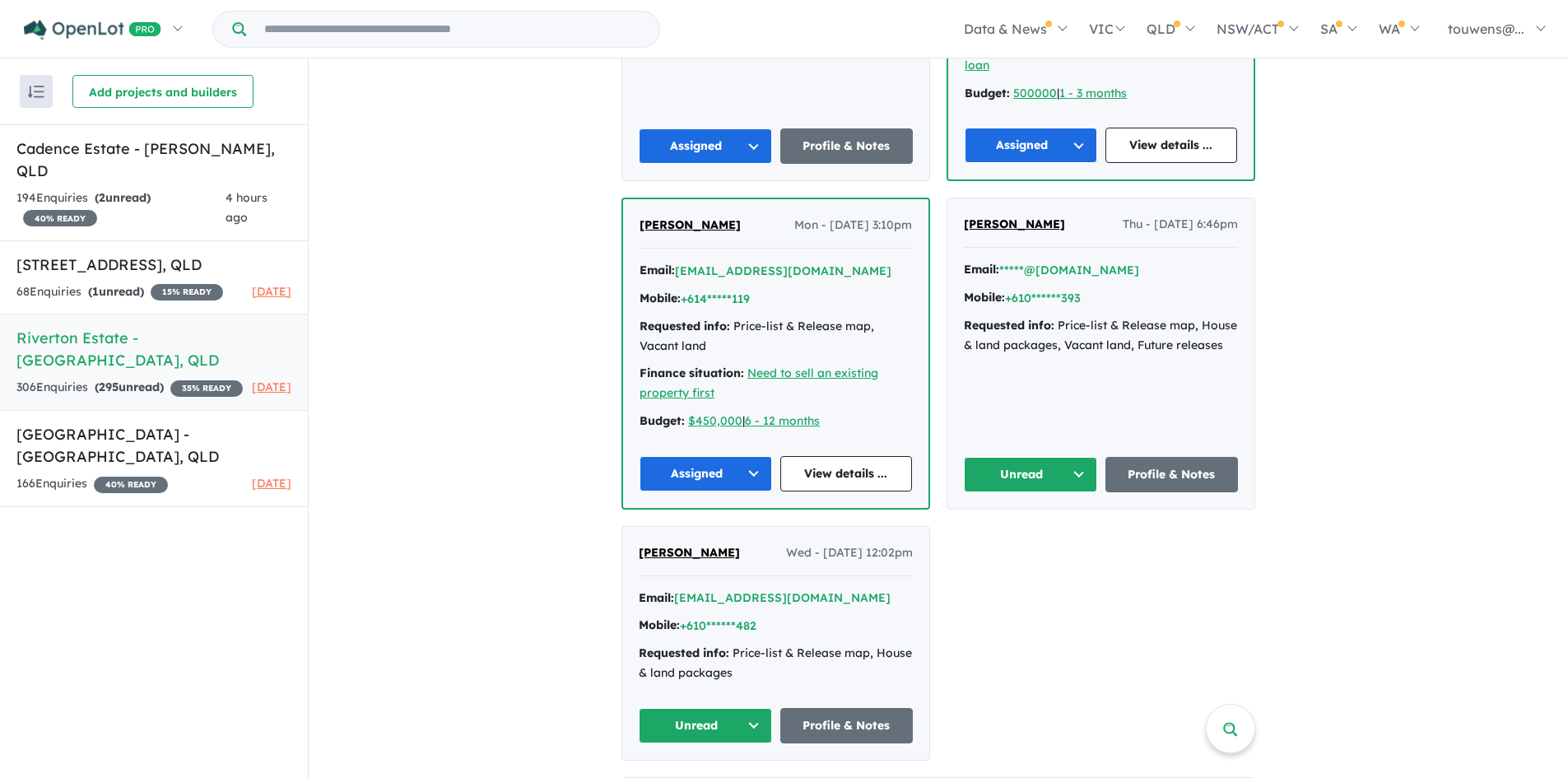
click at [1032, 457] on button "Unread" at bounding box center [1031, 474] width 134 height 35
click at [1002, 533] on button "Assigned" at bounding box center [1036, 551] width 144 height 38
click at [703, 708] on button "Unread" at bounding box center [705, 725] width 134 height 35
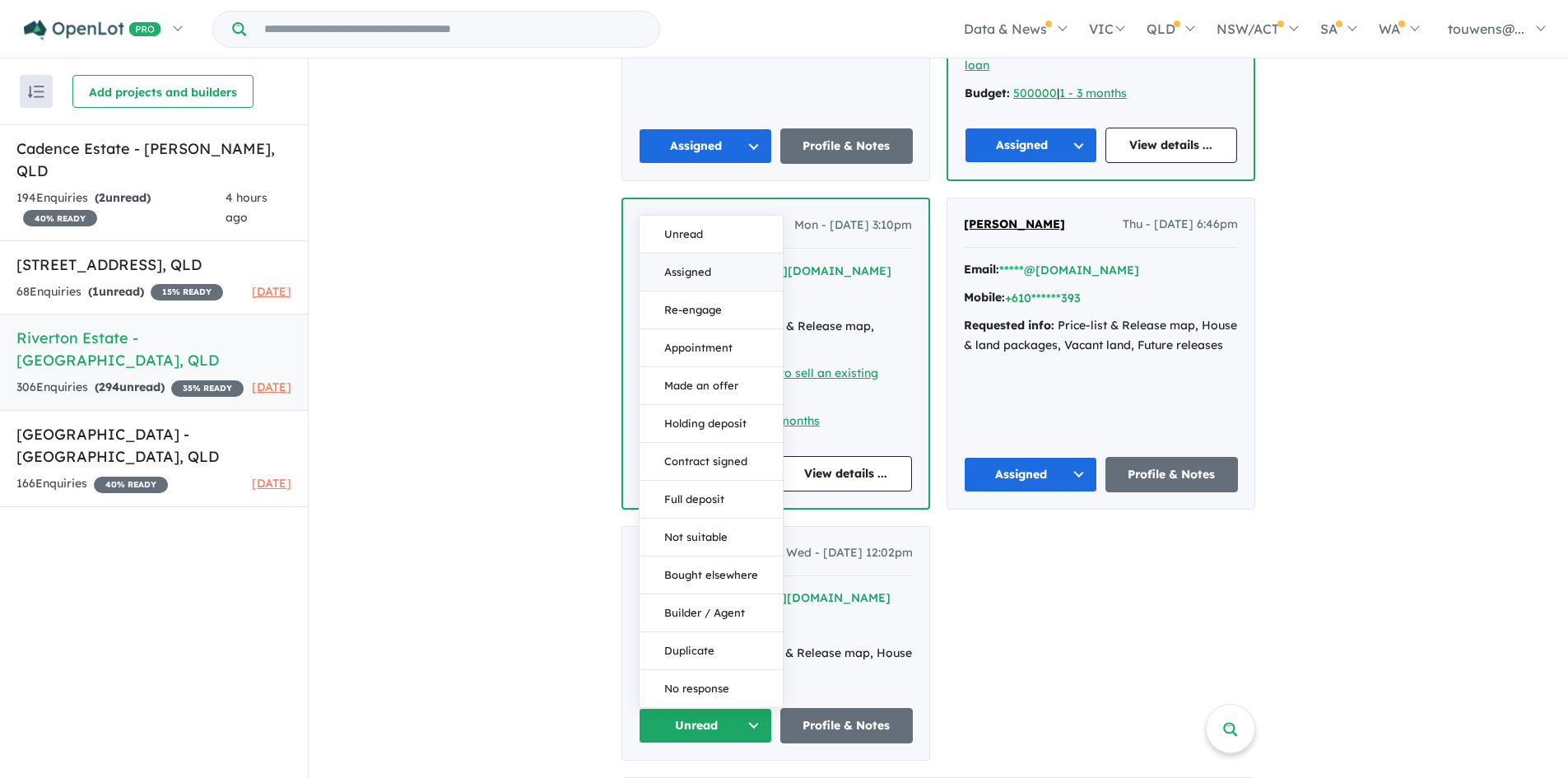
click at [683, 254] on button "Assigned" at bounding box center [711, 272] width 144 height 38
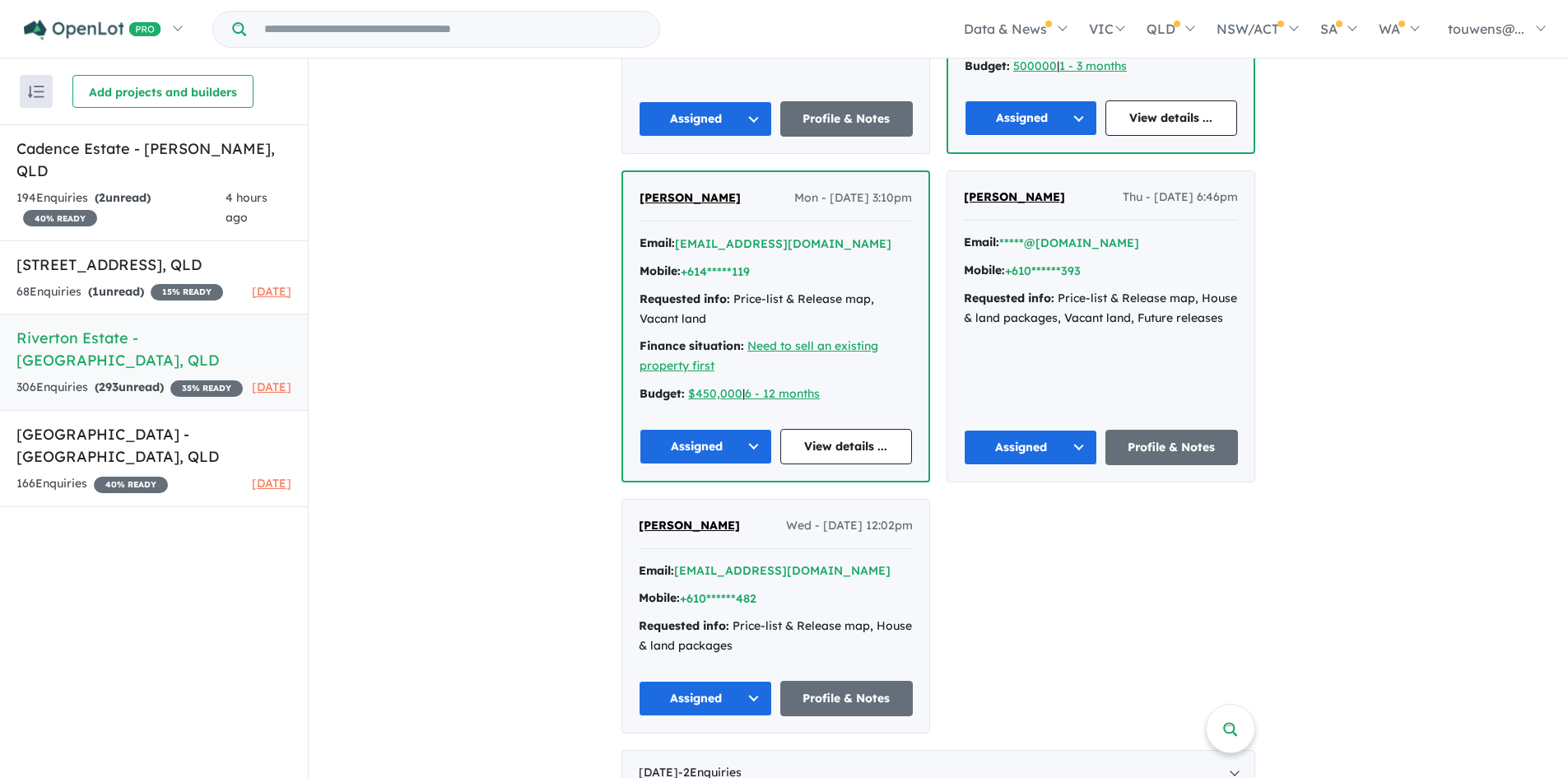
scroll to position [4725, 0]
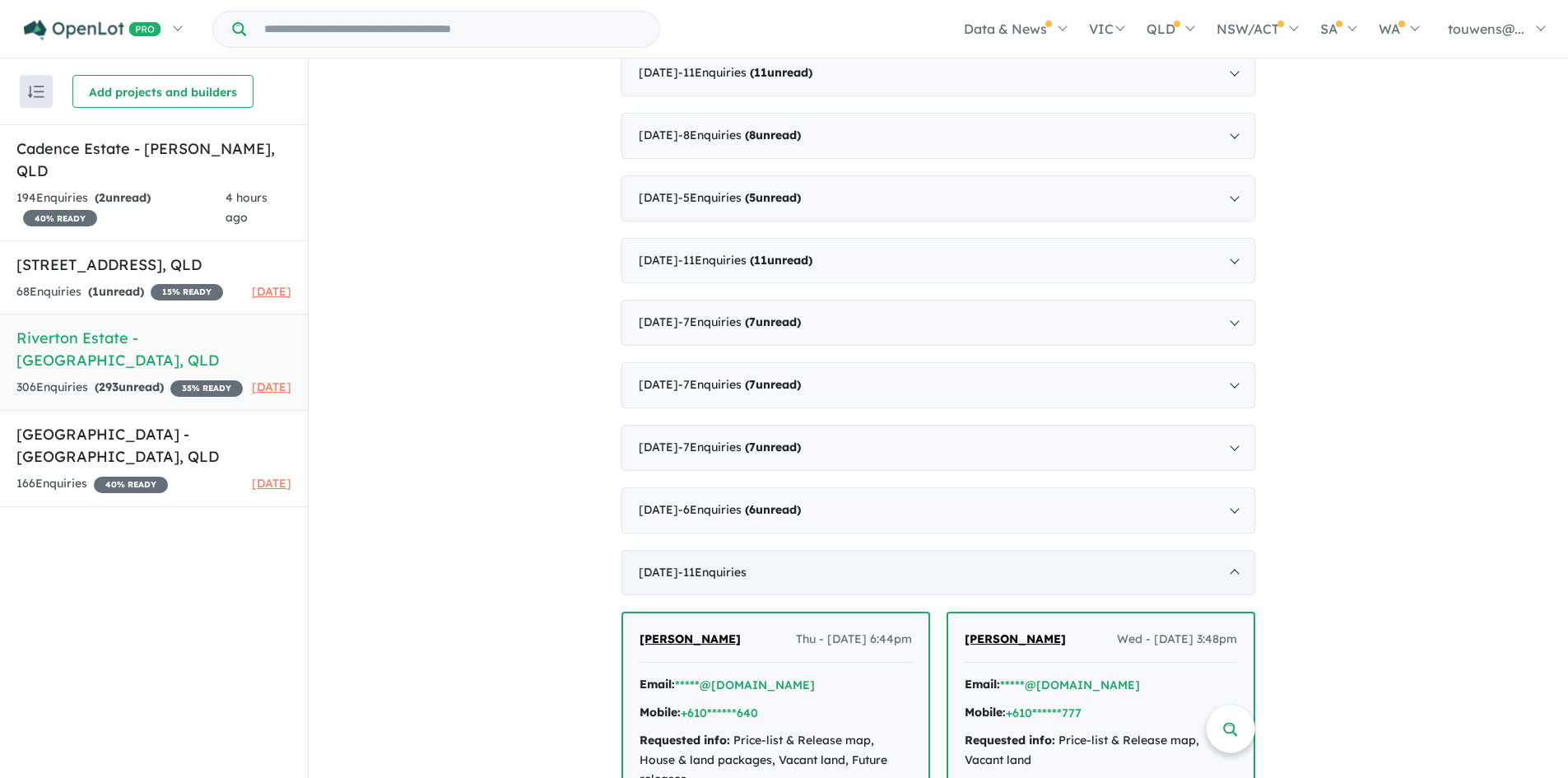
click at [747, 572] on span "- 11 Enquir ies ( 0 unread)" at bounding box center [713, 573] width 68 height 15
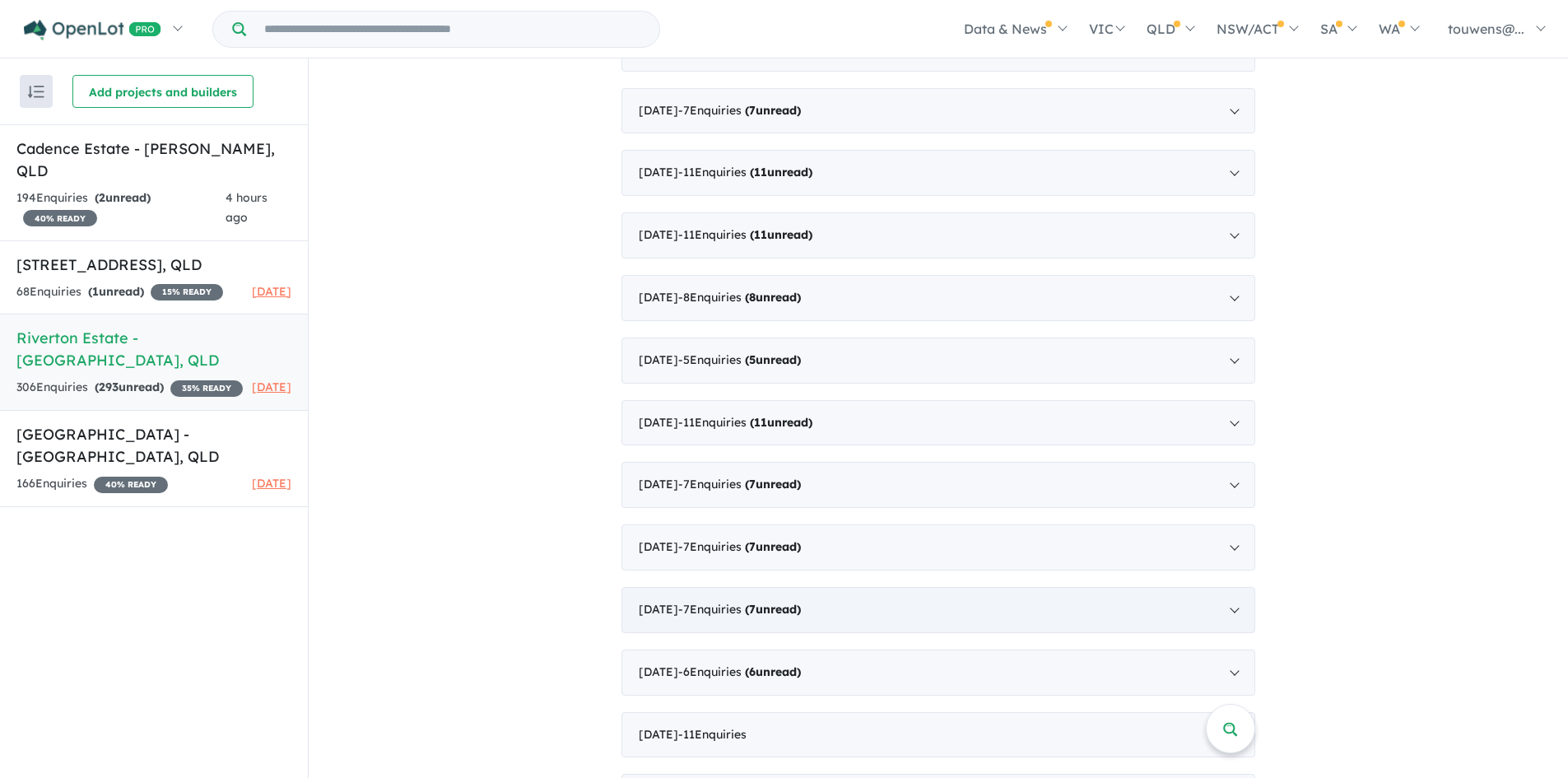
scroll to position [2810, 0]
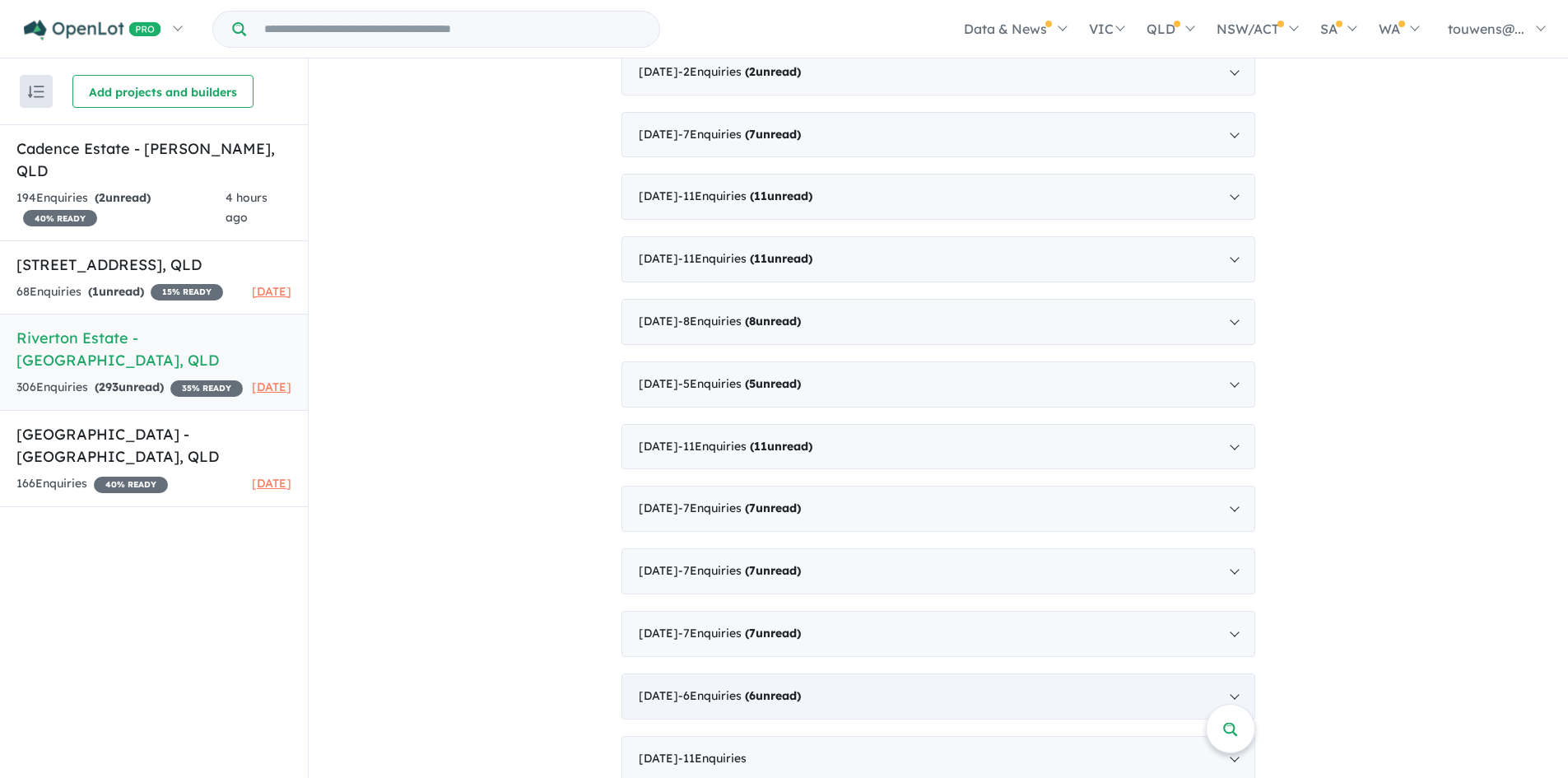
click at [865, 691] on div "[DATE] - 6 Enquir ies ( 6 unread)" at bounding box center [939, 696] width 634 height 46
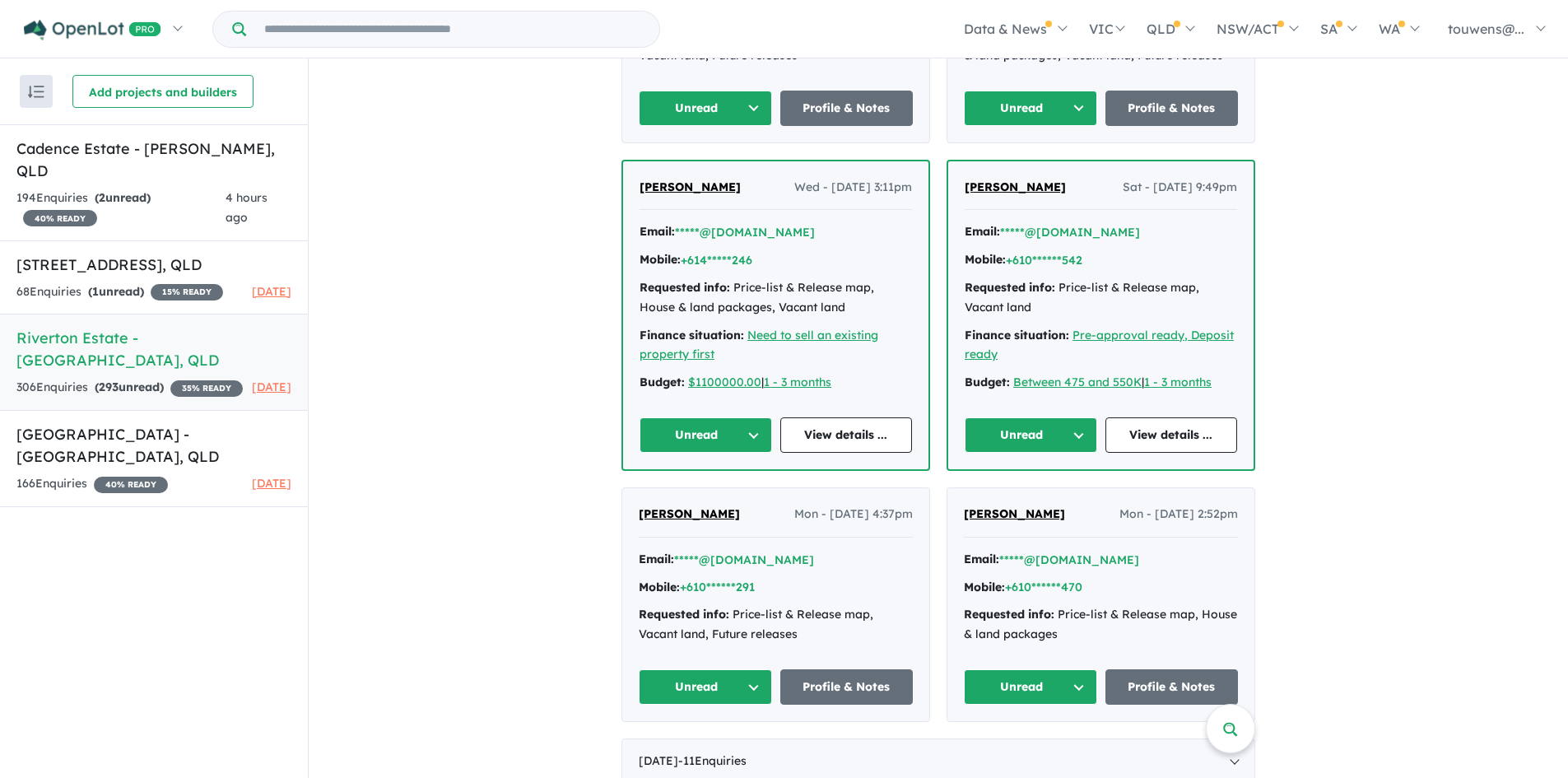
scroll to position [3476, 0]
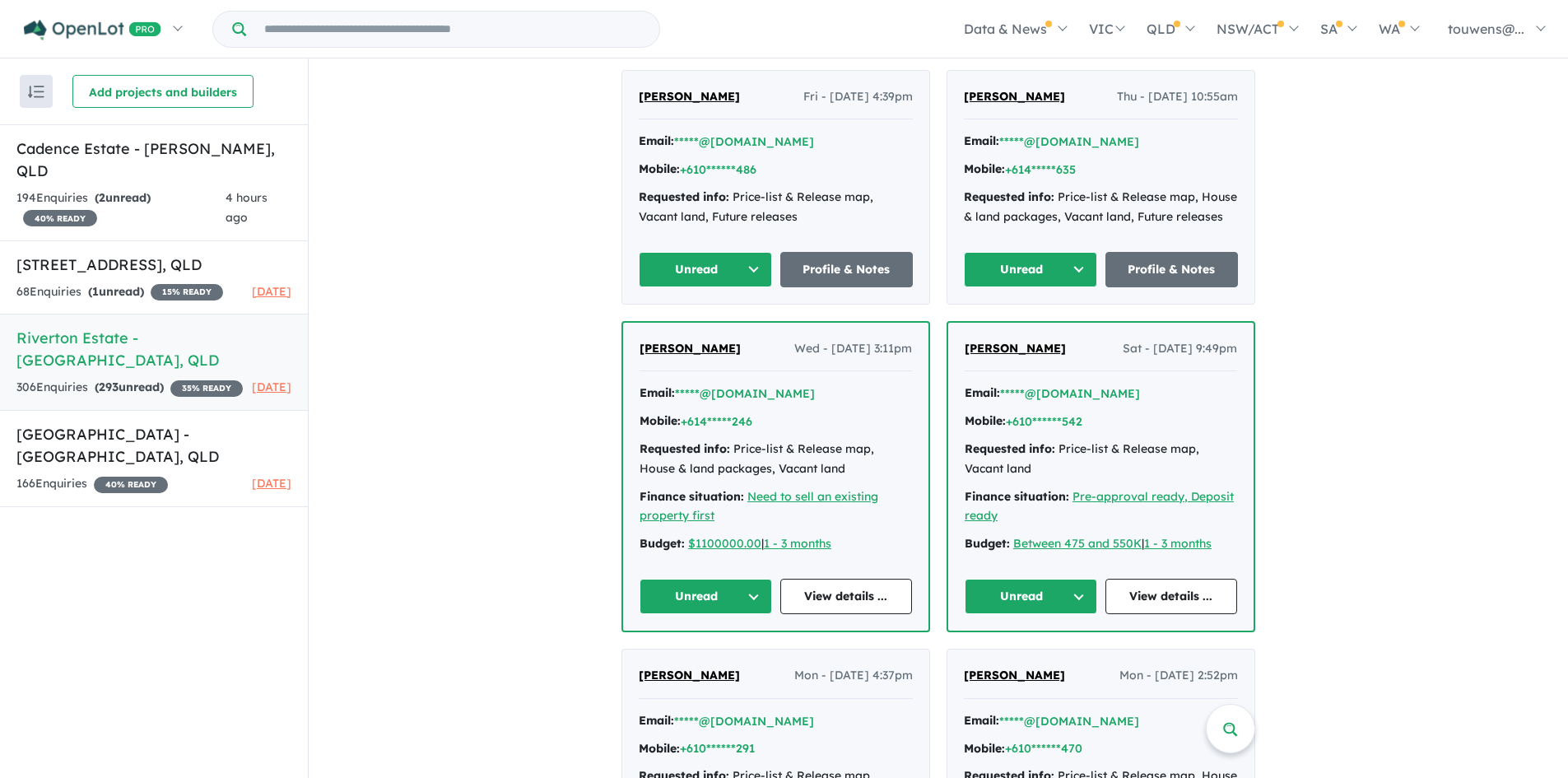
click at [703, 265] on button "Unread" at bounding box center [705, 270] width 134 height 35
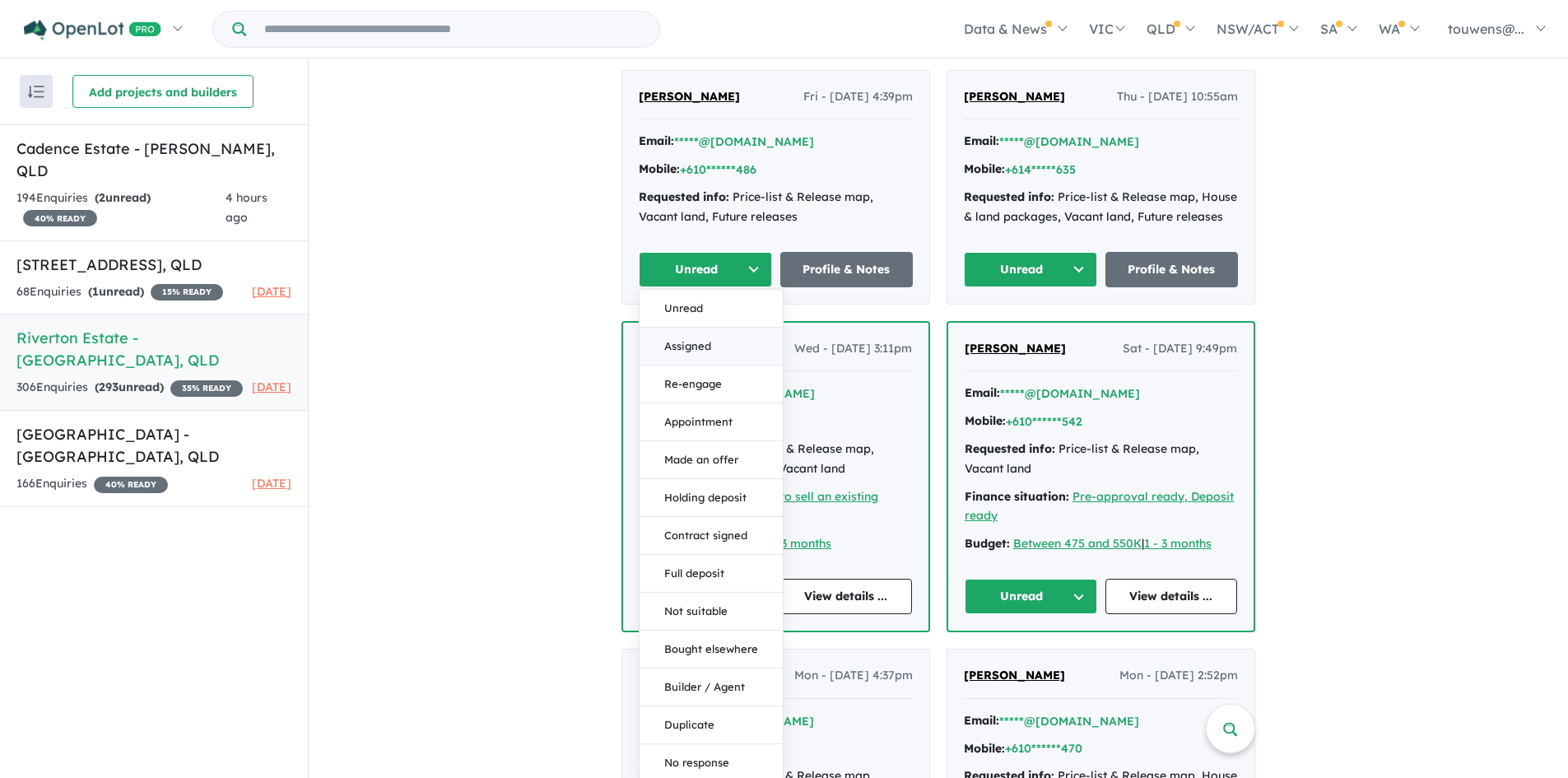
click at [699, 341] on button "Assigned" at bounding box center [711, 346] width 144 height 38
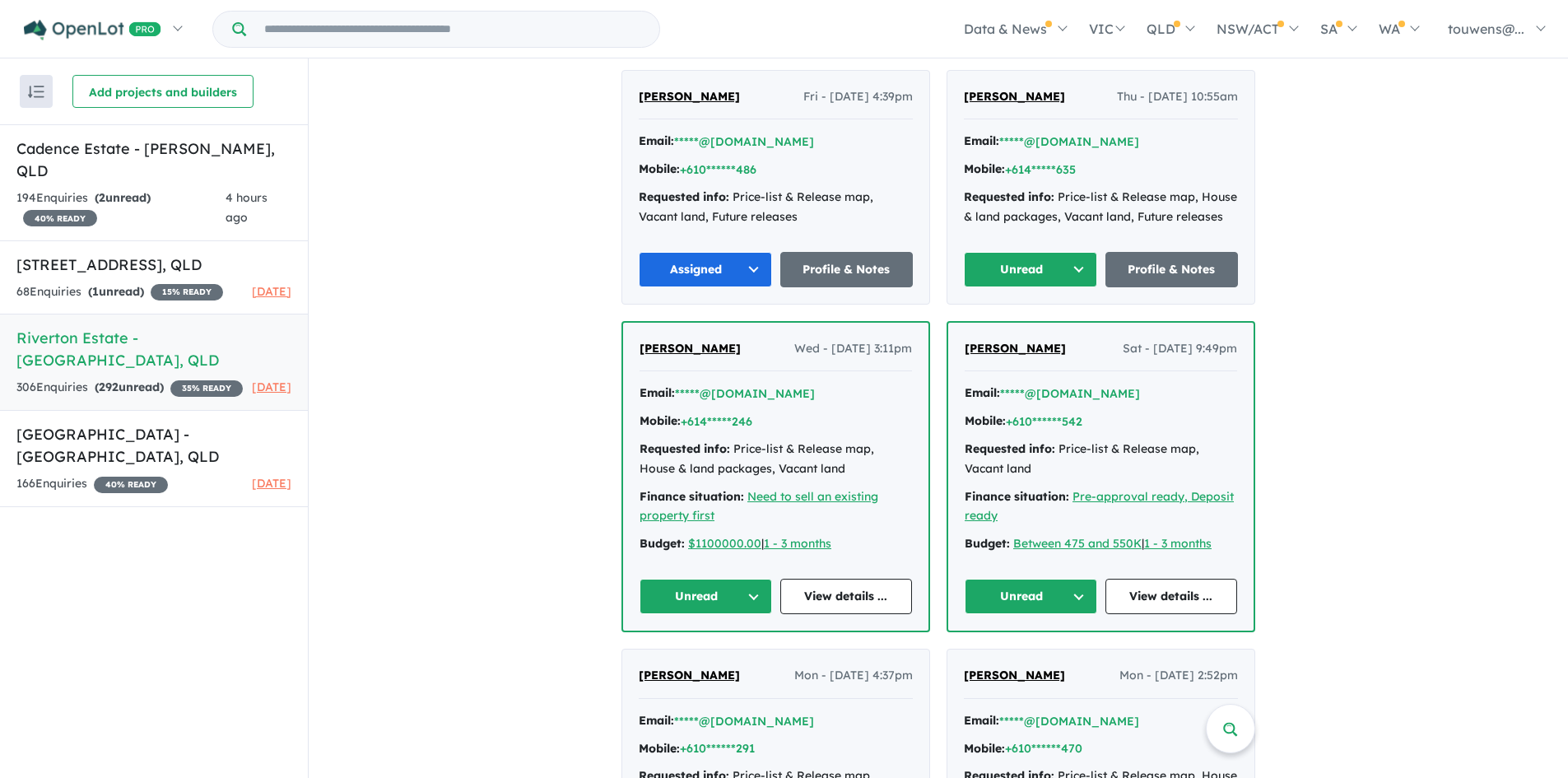
click at [996, 271] on button "Unread" at bounding box center [1031, 270] width 134 height 35
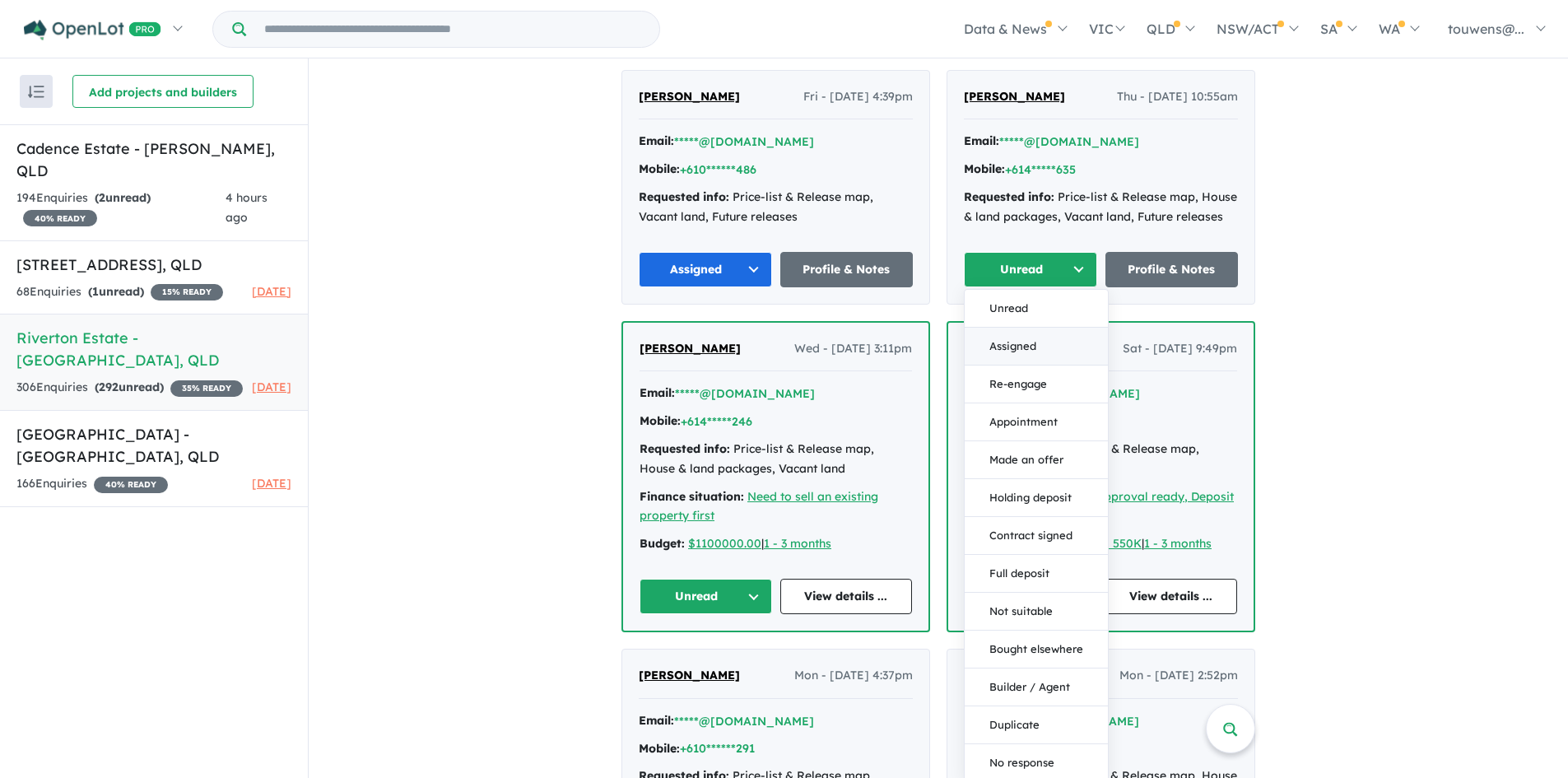
click at [1036, 342] on button "Assigned" at bounding box center [1036, 346] width 144 height 38
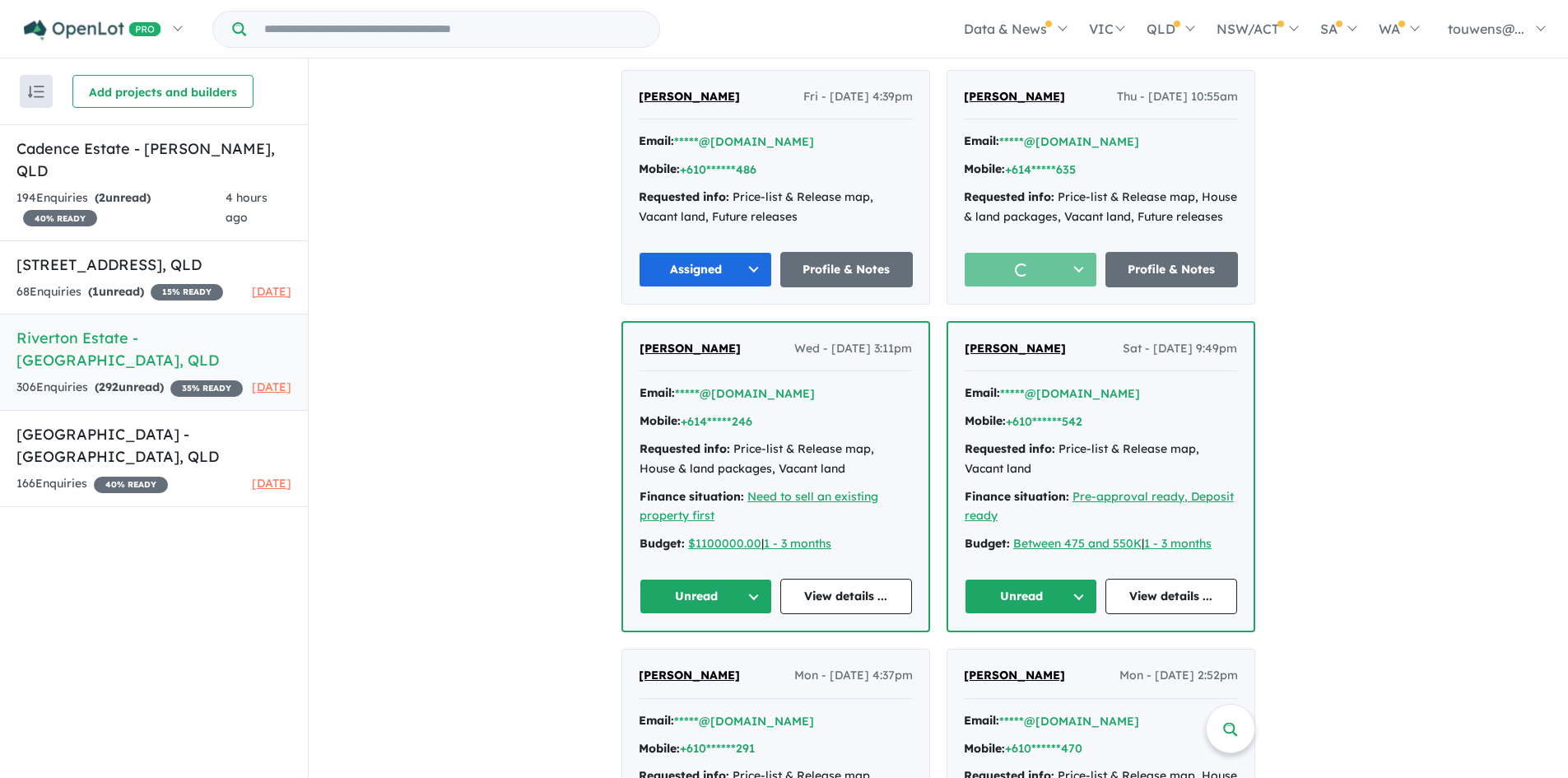
click at [1028, 589] on button "Unread" at bounding box center [1031, 596] width 133 height 35
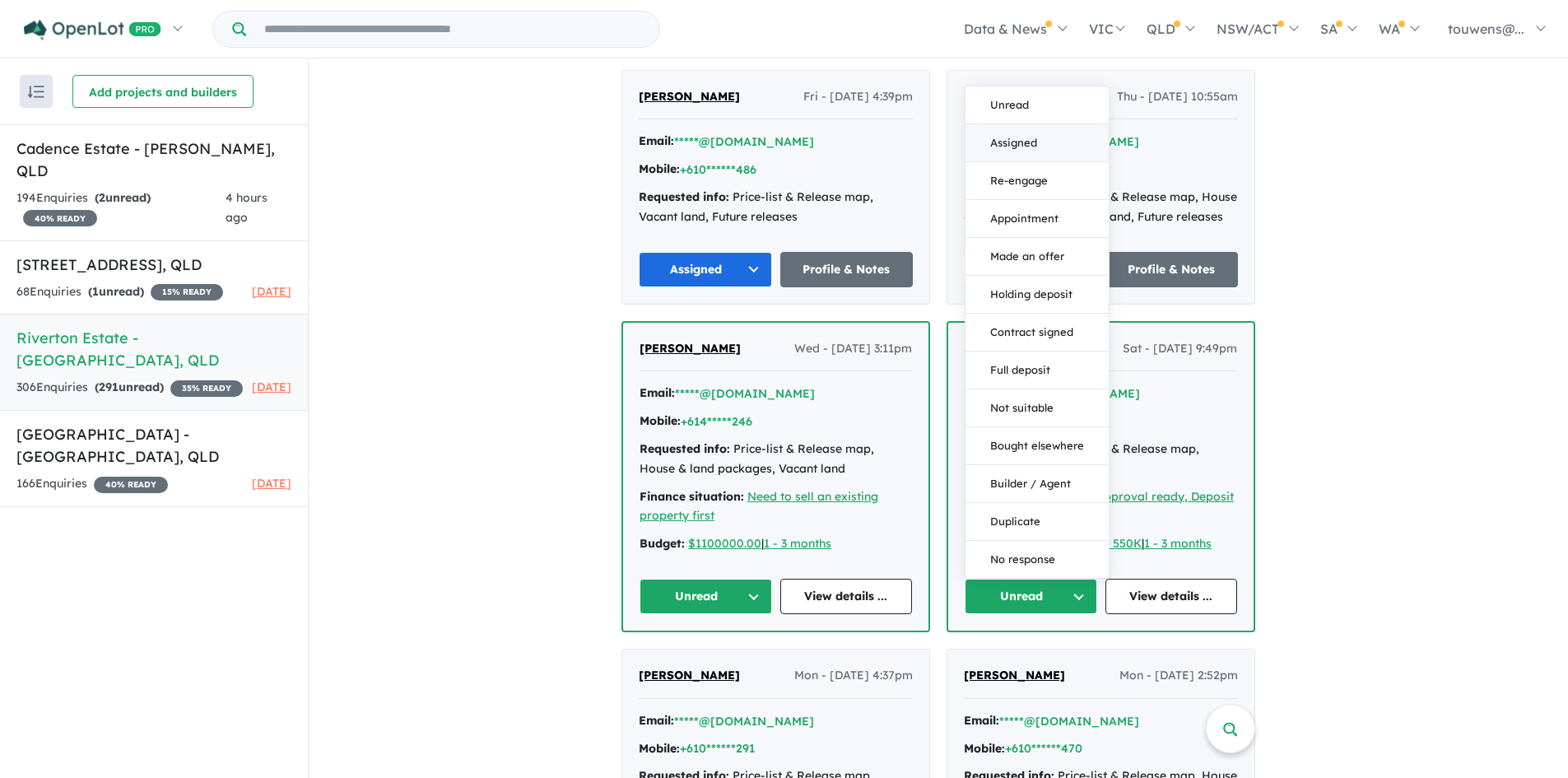
click at [992, 144] on button "Assigned" at bounding box center [1037, 143] width 144 height 38
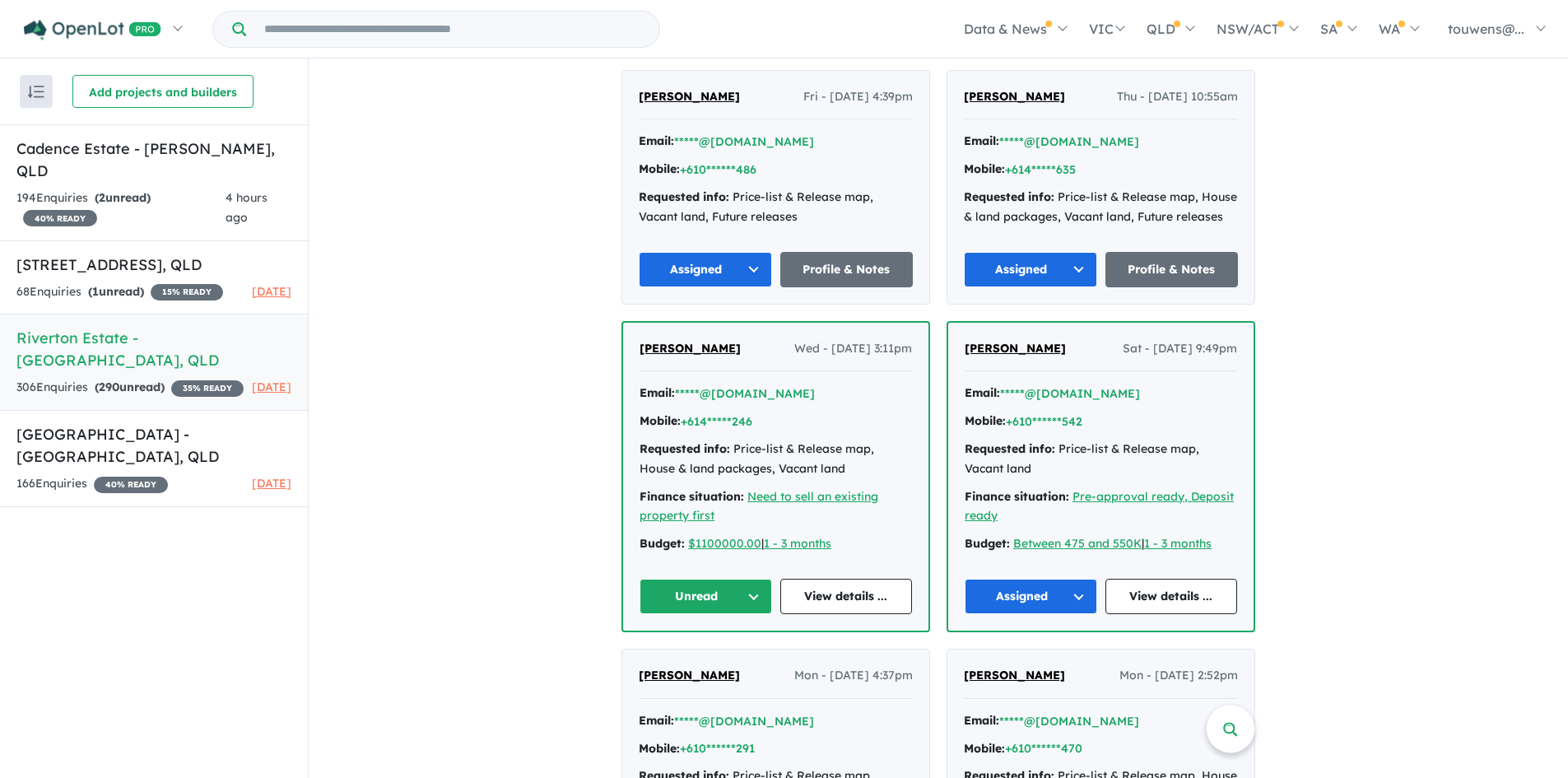
click at [663, 589] on button "Unread" at bounding box center [705, 596] width 133 height 35
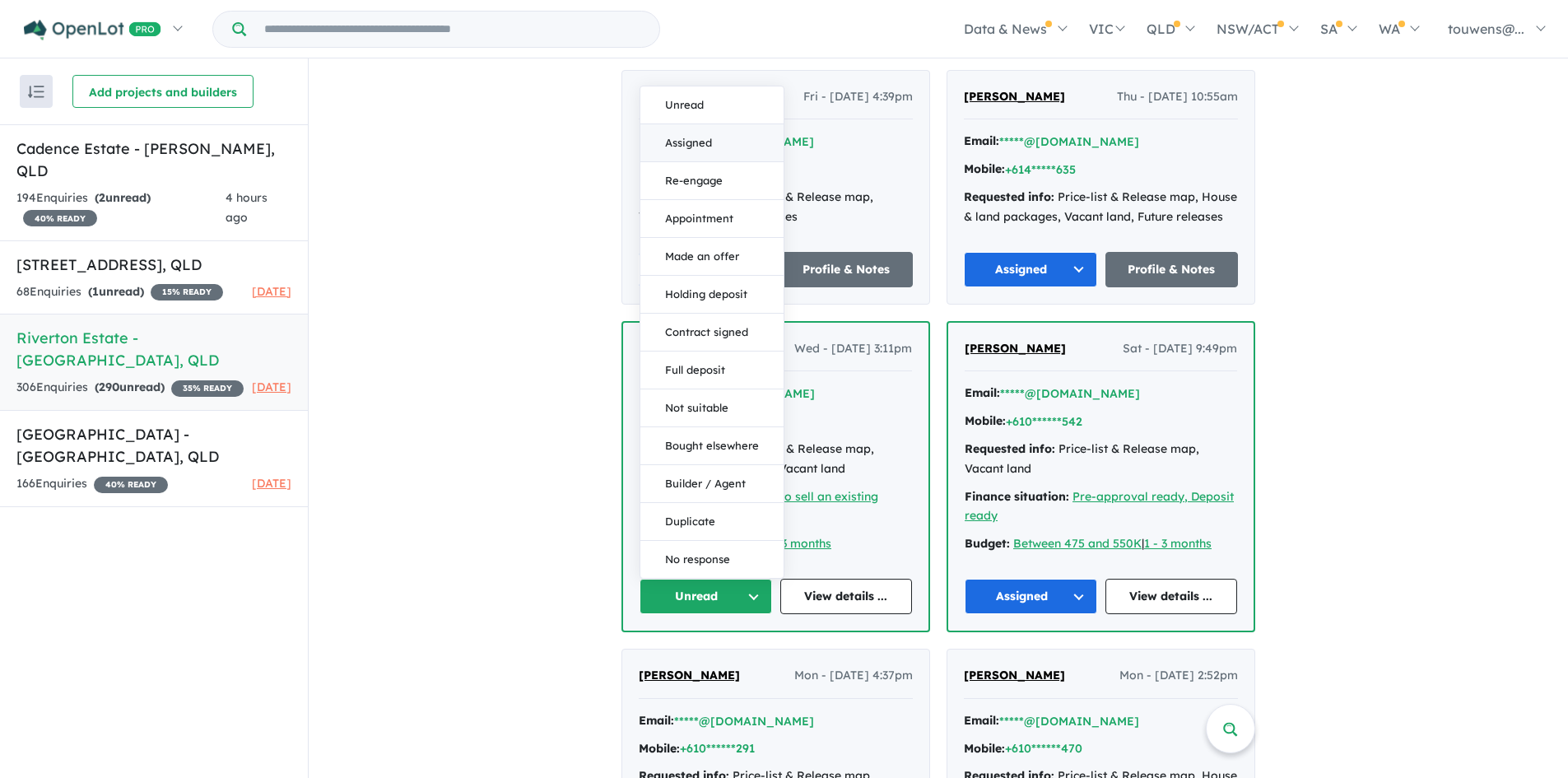
click at [736, 134] on button "Assigned" at bounding box center [712, 143] width 144 height 38
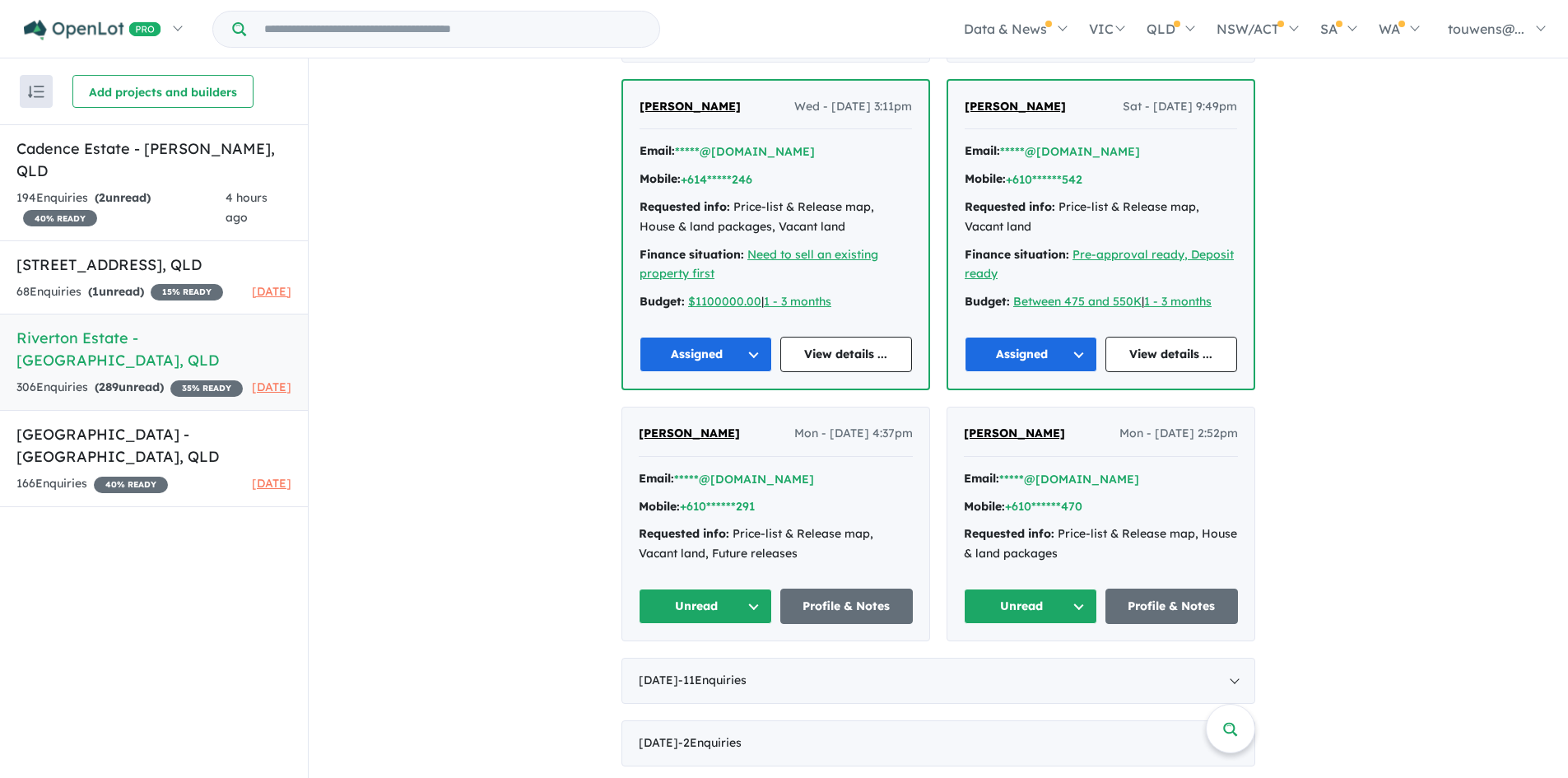
scroll to position [3723, 0]
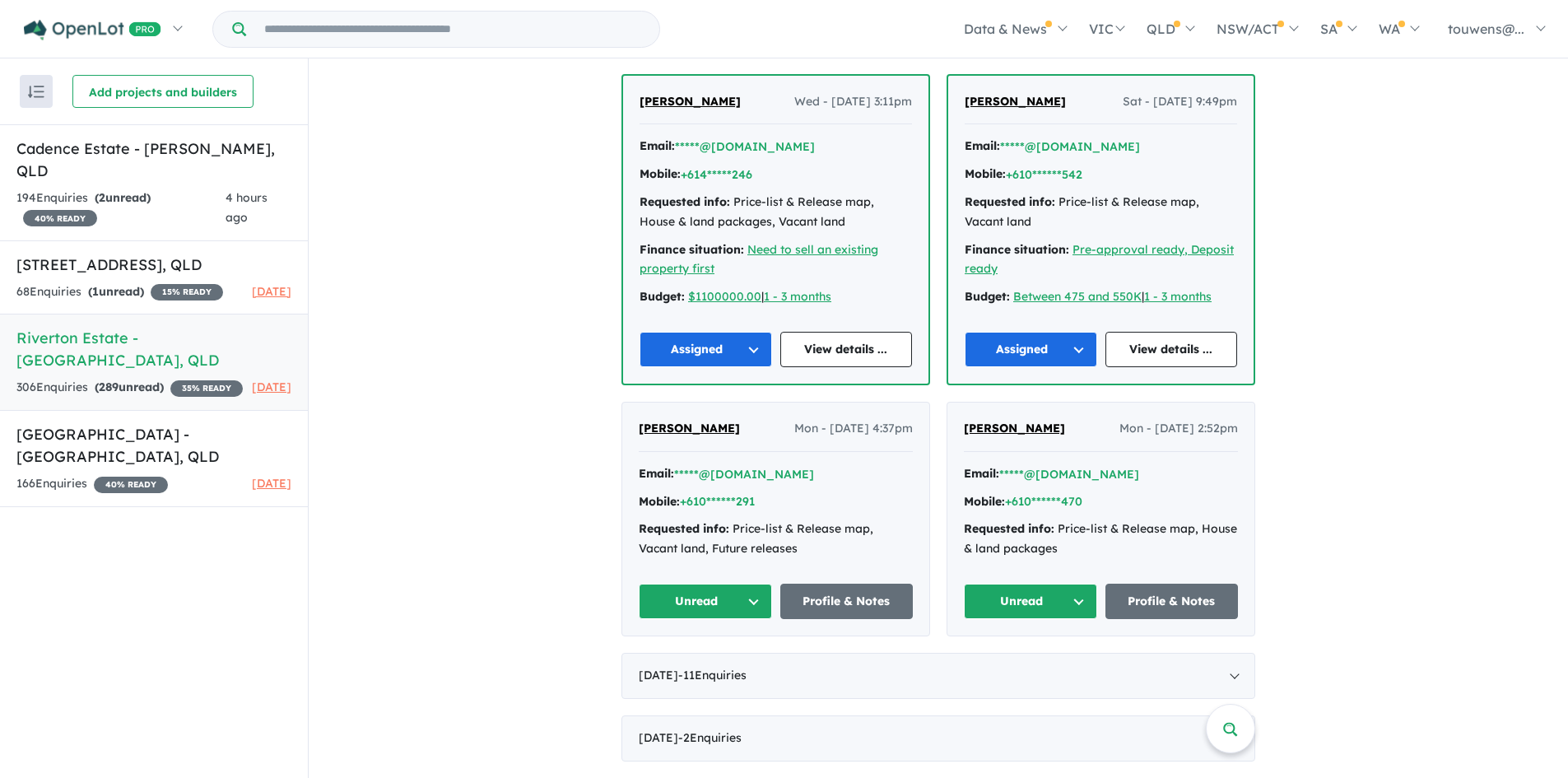
click at [706, 587] on button "Unread" at bounding box center [705, 601] width 134 height 35
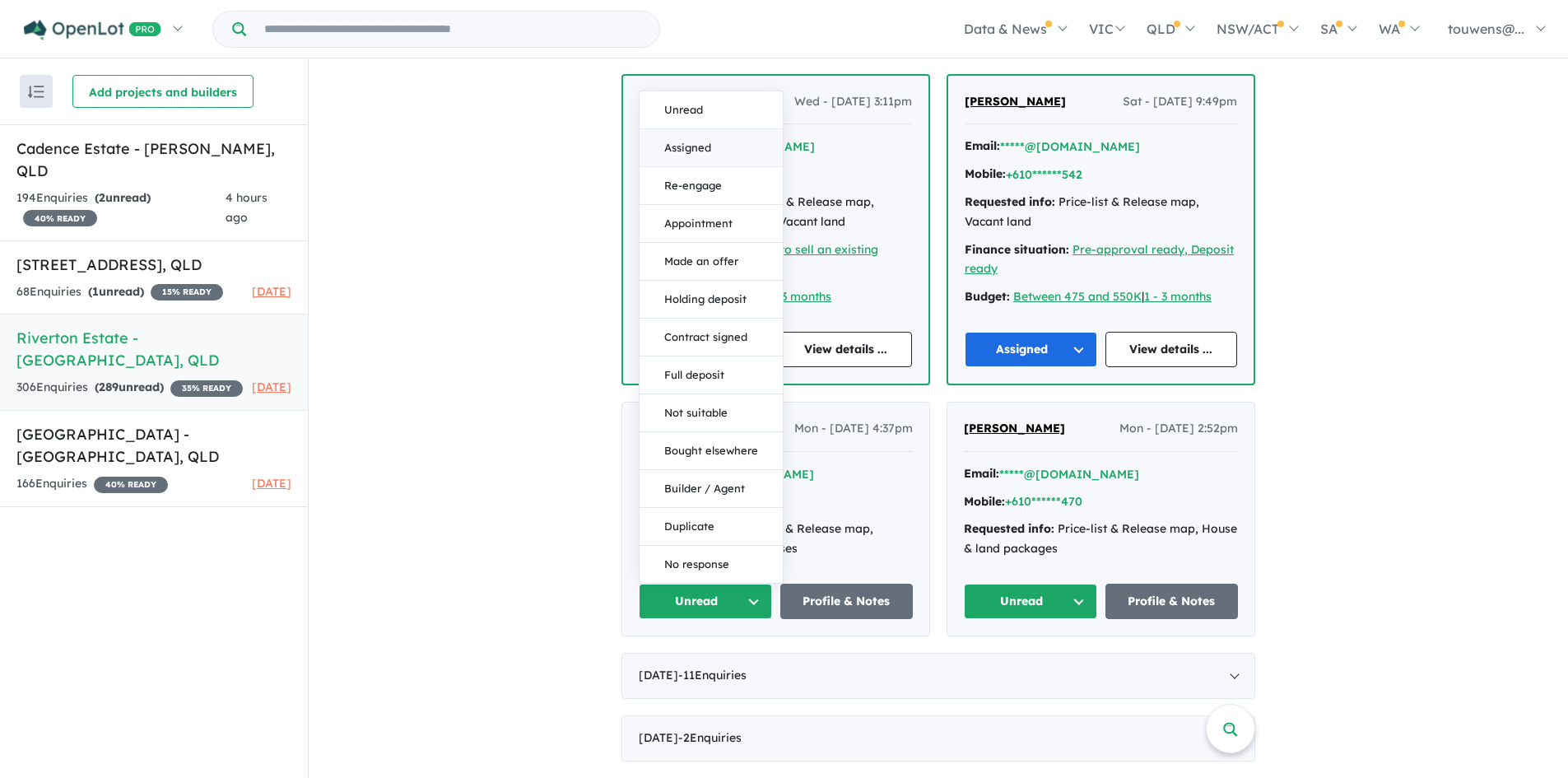
click at [710, 135] on button "Assigned" at bounding box center [711, 148] width 144 height 38
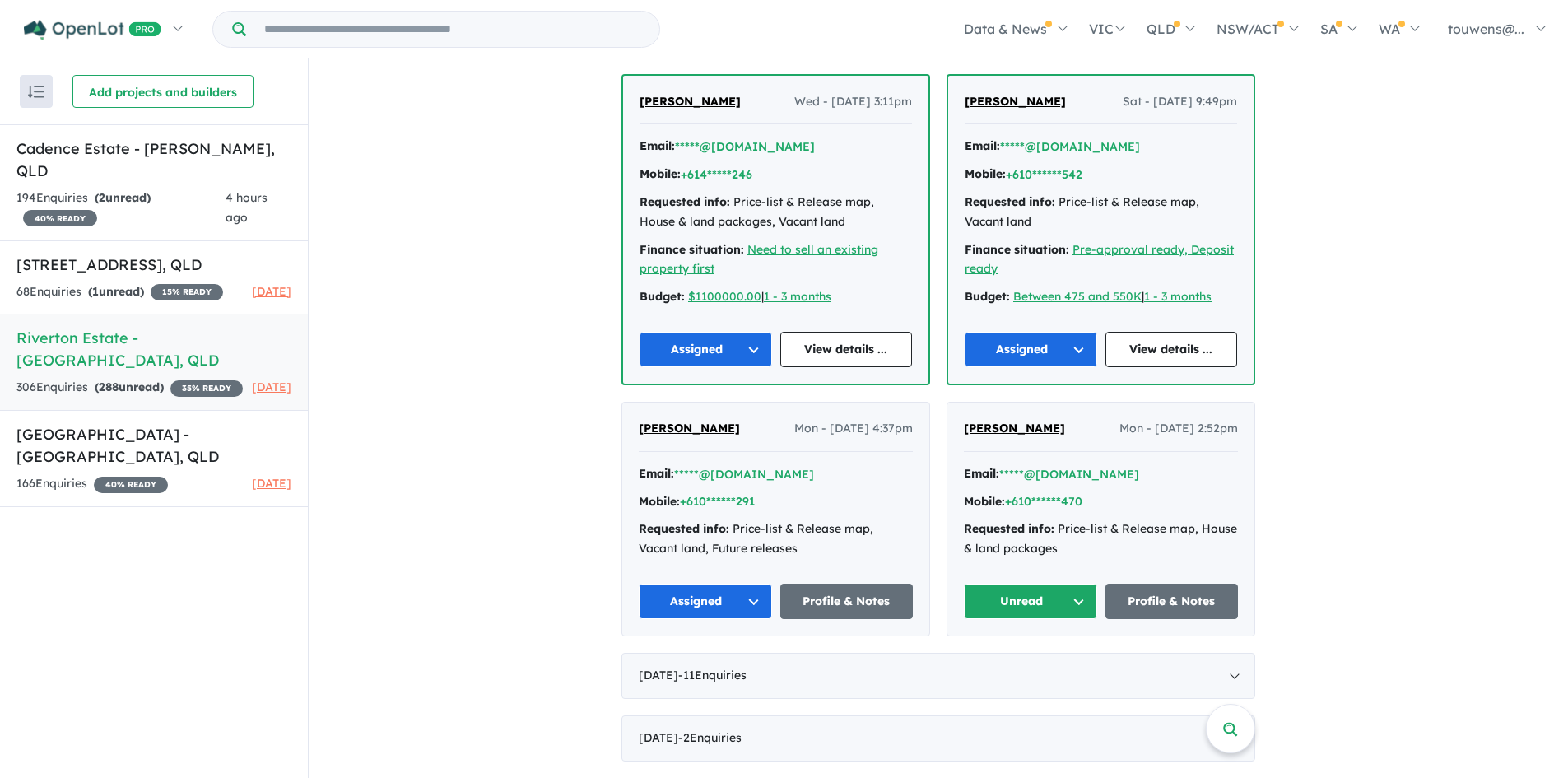
click at [1022, 598] on button "Unread" at bounding box center [1031, 601] width 134 height 35
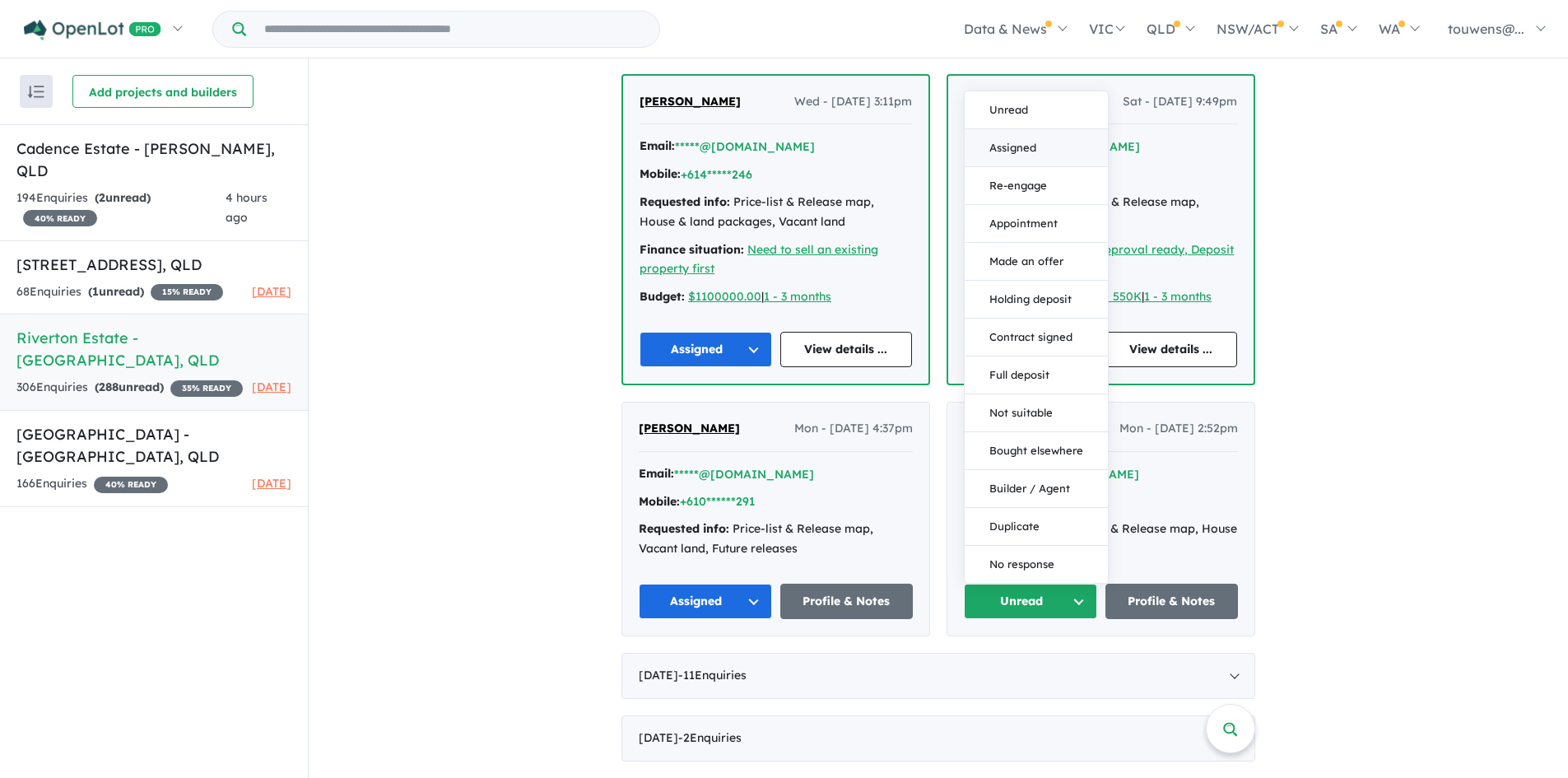
click at [1053, 149] on button "Assigned" at bounding box center [1036, 148] width 144 height 38
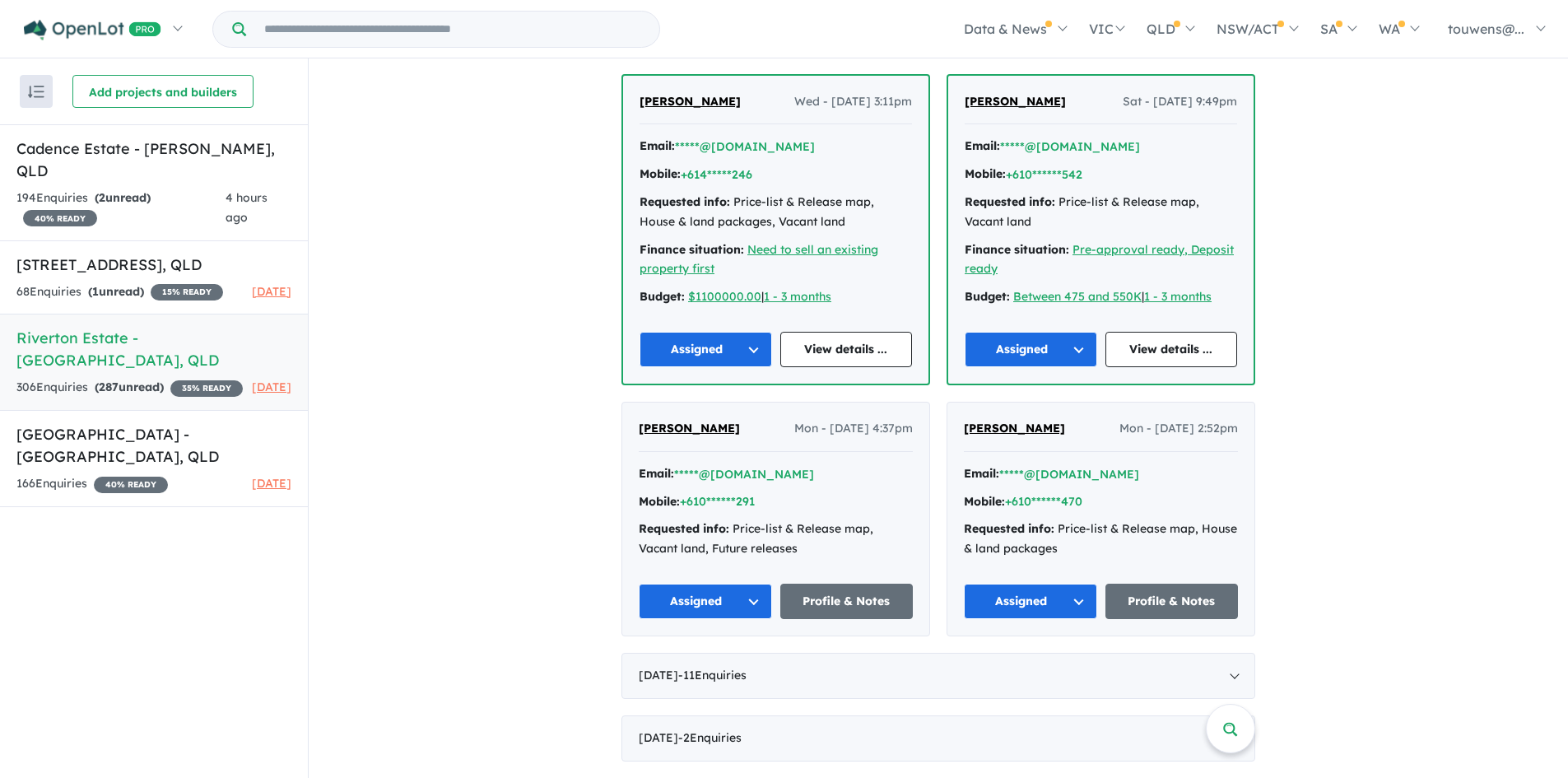
scroll to position [3229, 0]
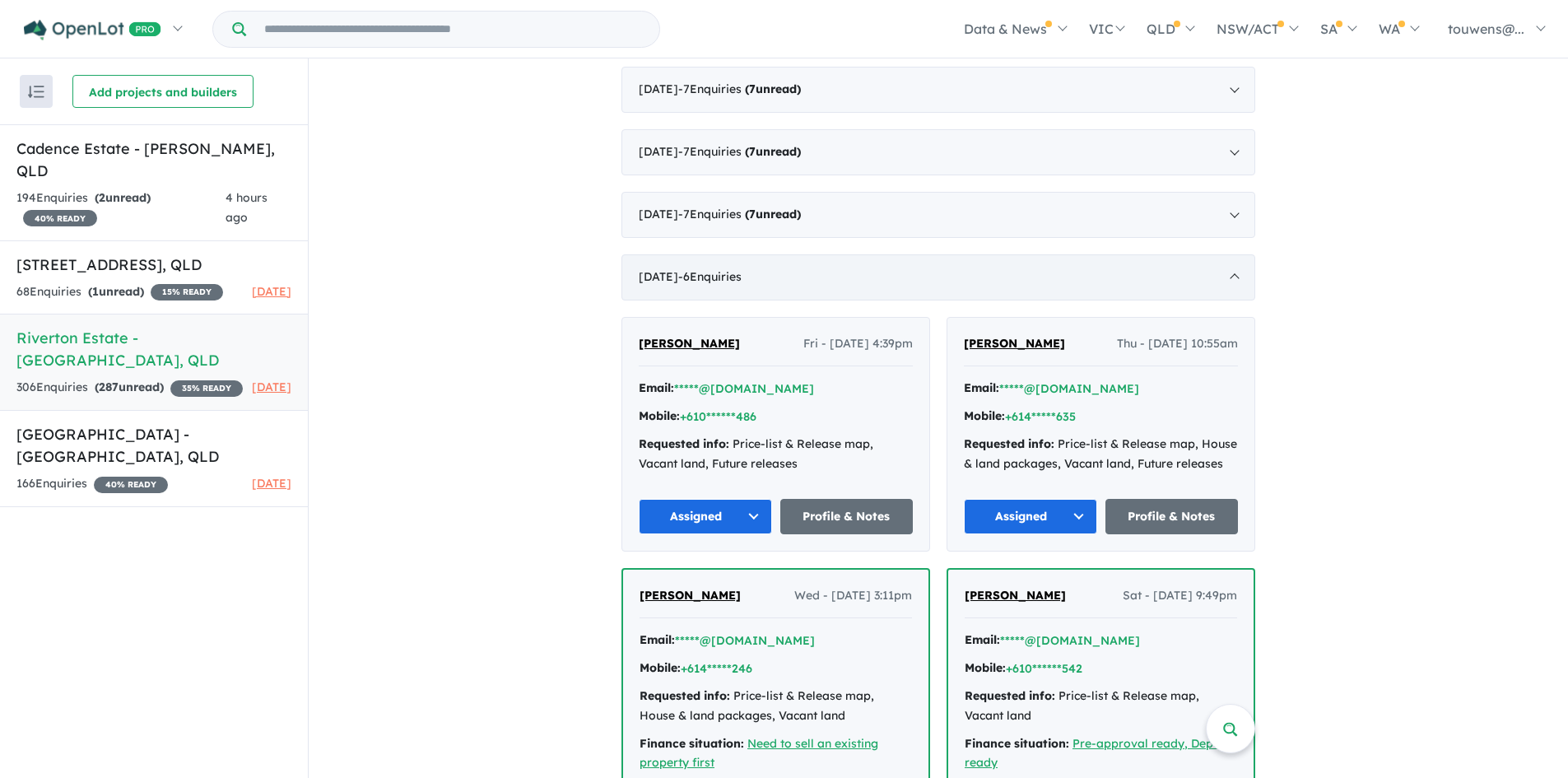
click at [962, 279] on div "[DATE] - 6 Enquir ies ( 0 unread)" at bounding box center [939, 277] width 634 height 46
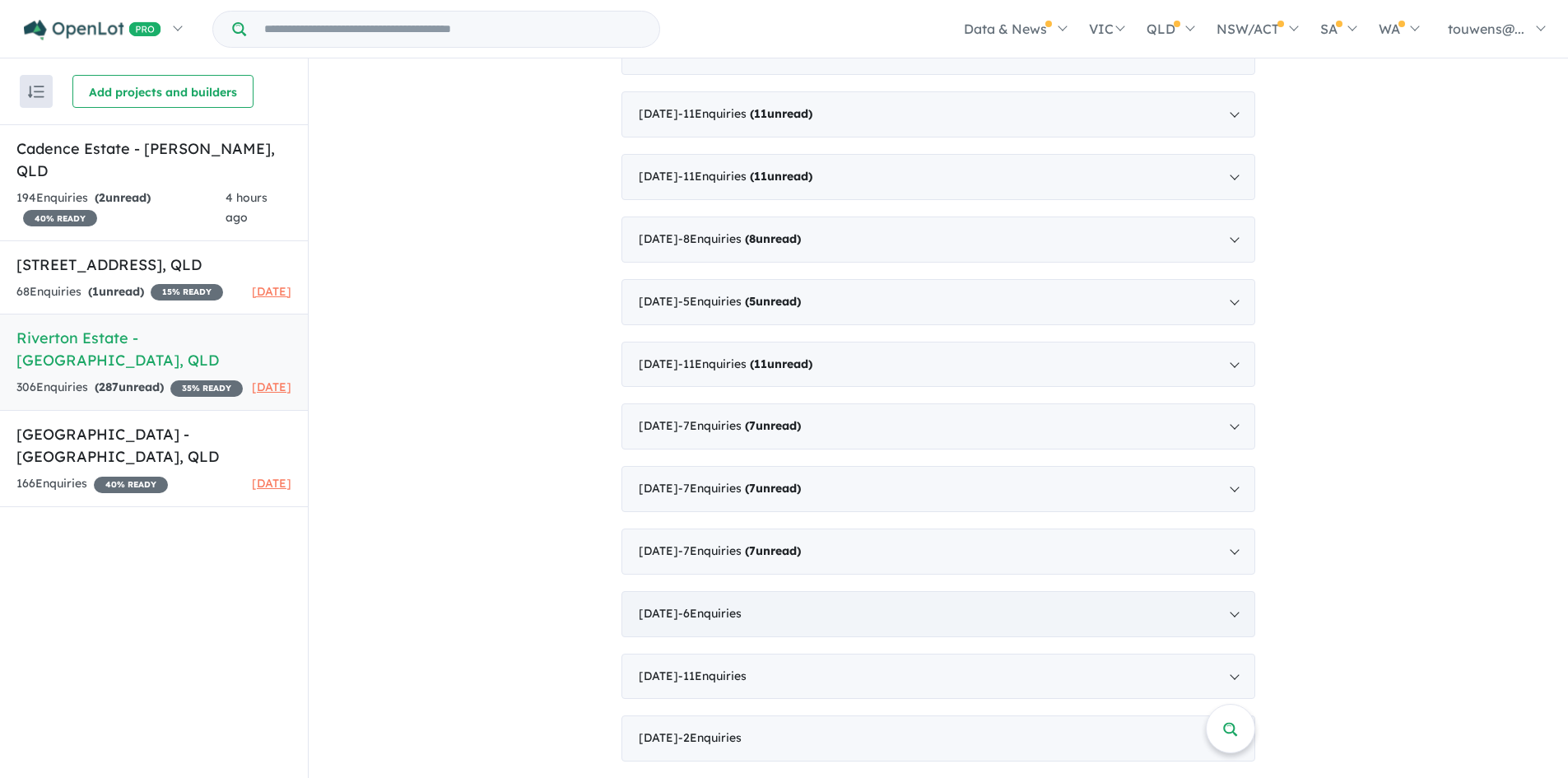
scroll to position [2892, 0]
click at [844, 561] on div "[DATE] - 7 Enquir ies ( 7 unread)" at bounding box center [939, 551] width 634 height 46
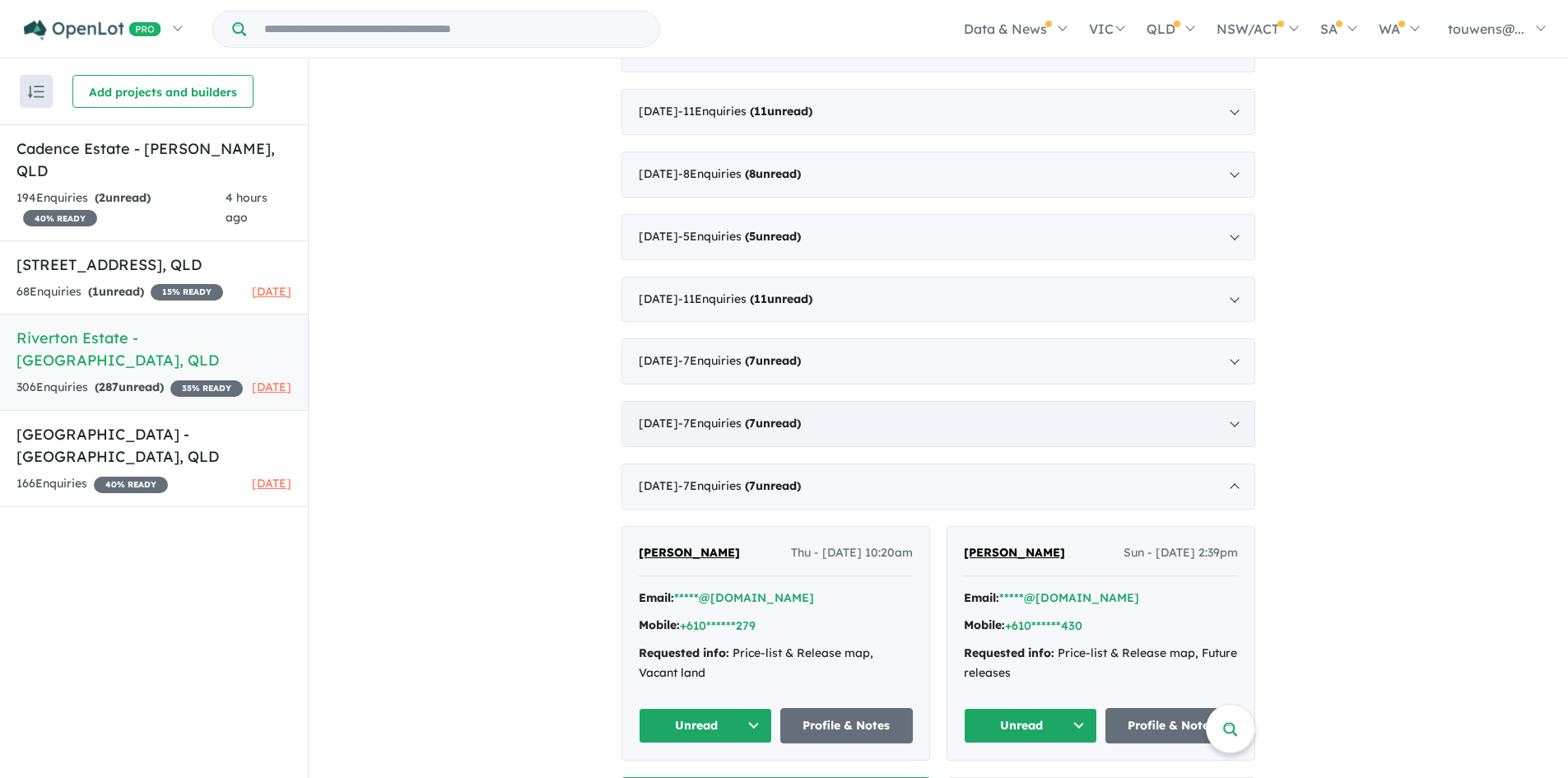
scroll to position [3229, 0]
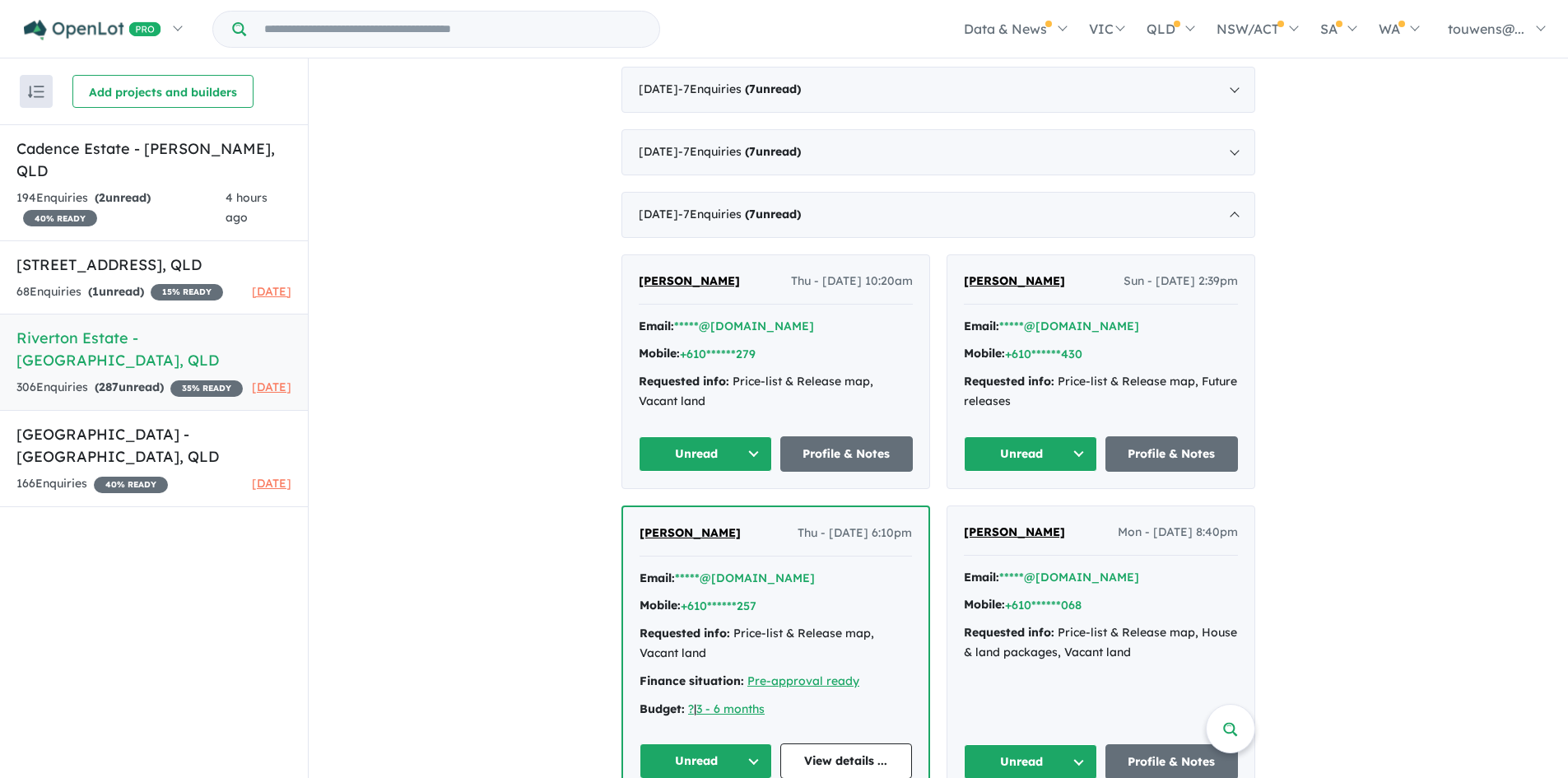
click at [712, 453] on button "Unread" at bounding box center [705, 454] width 134 height 35
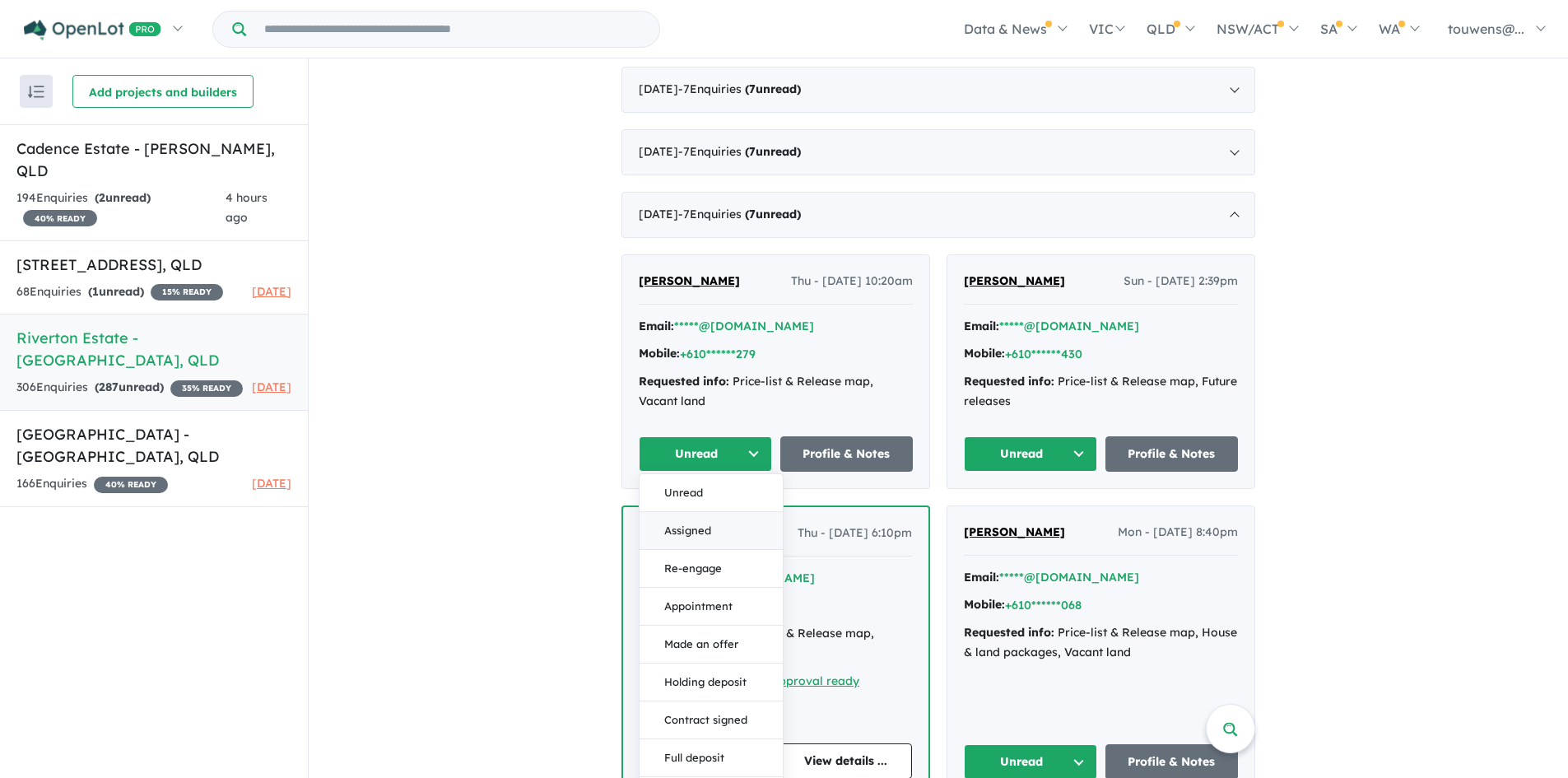
click at [714, 520] on button "Assigned" at bounding box center [711, 531] width 144 height 38
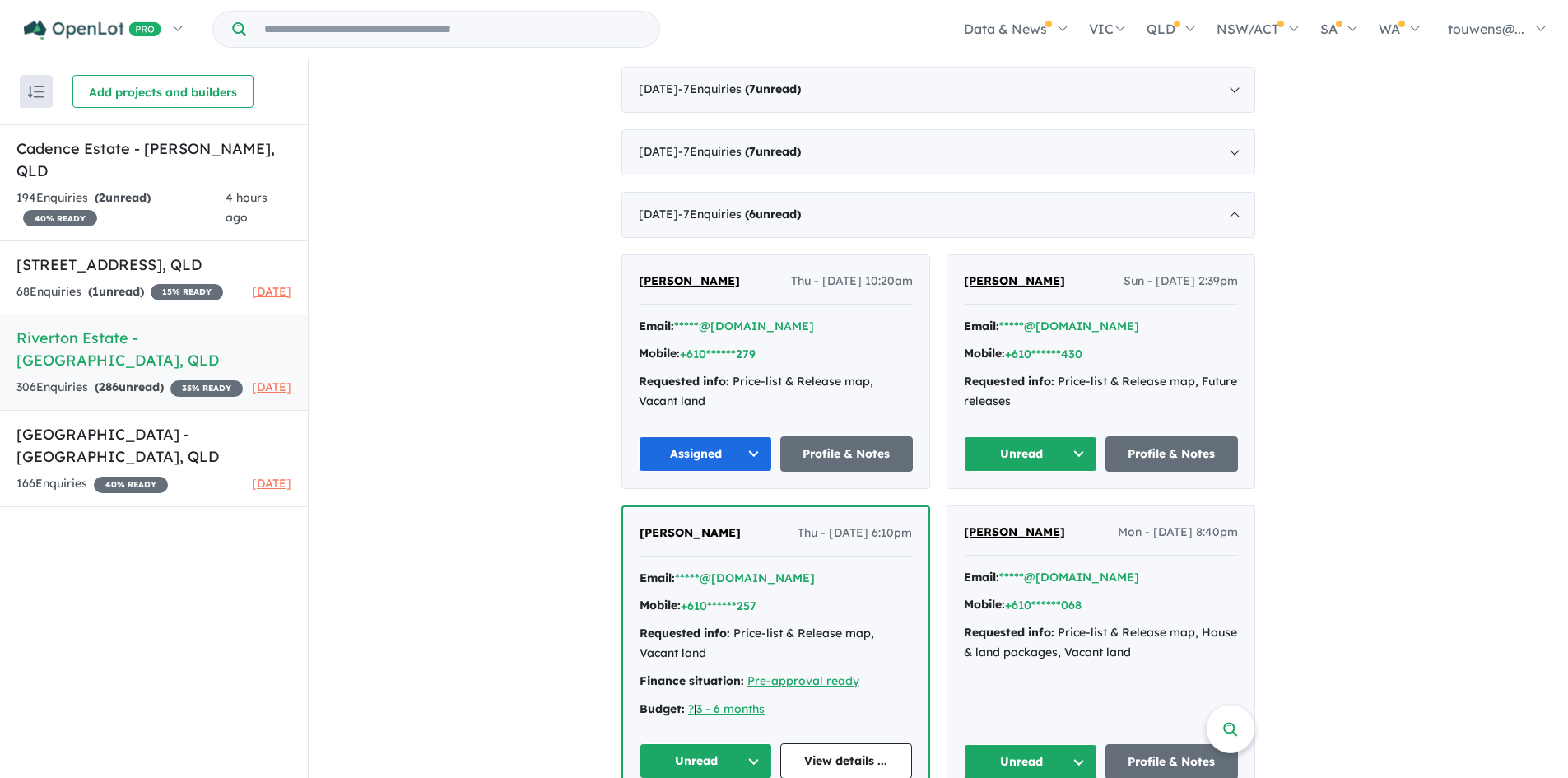
click at [1021, 445] on button "Unread" at bounding box center [1031, 454] width 134 height 35
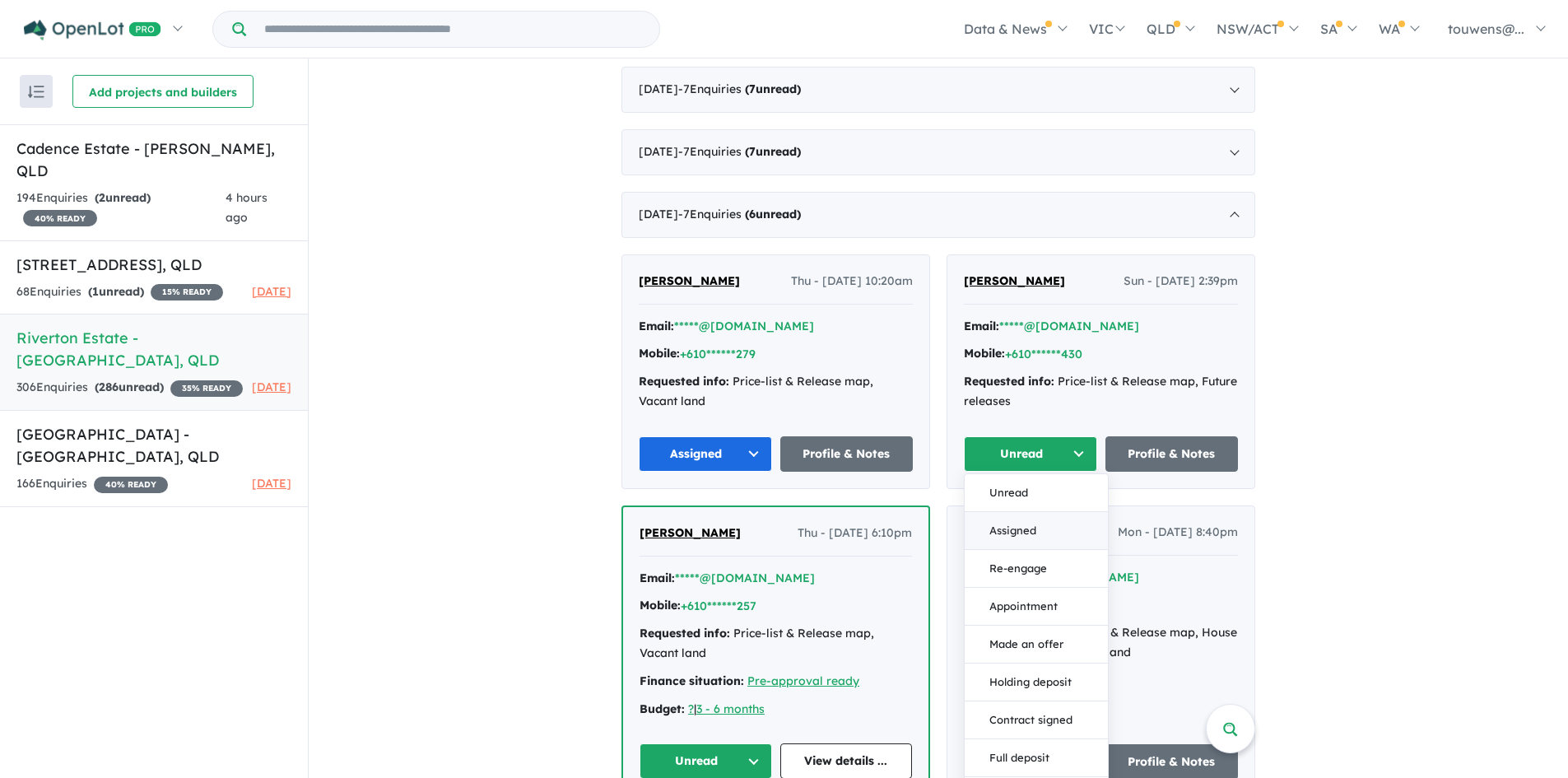
click at [1031, 523] on button "Assigned" at bounding box center [1036, 531] width 144 height 38
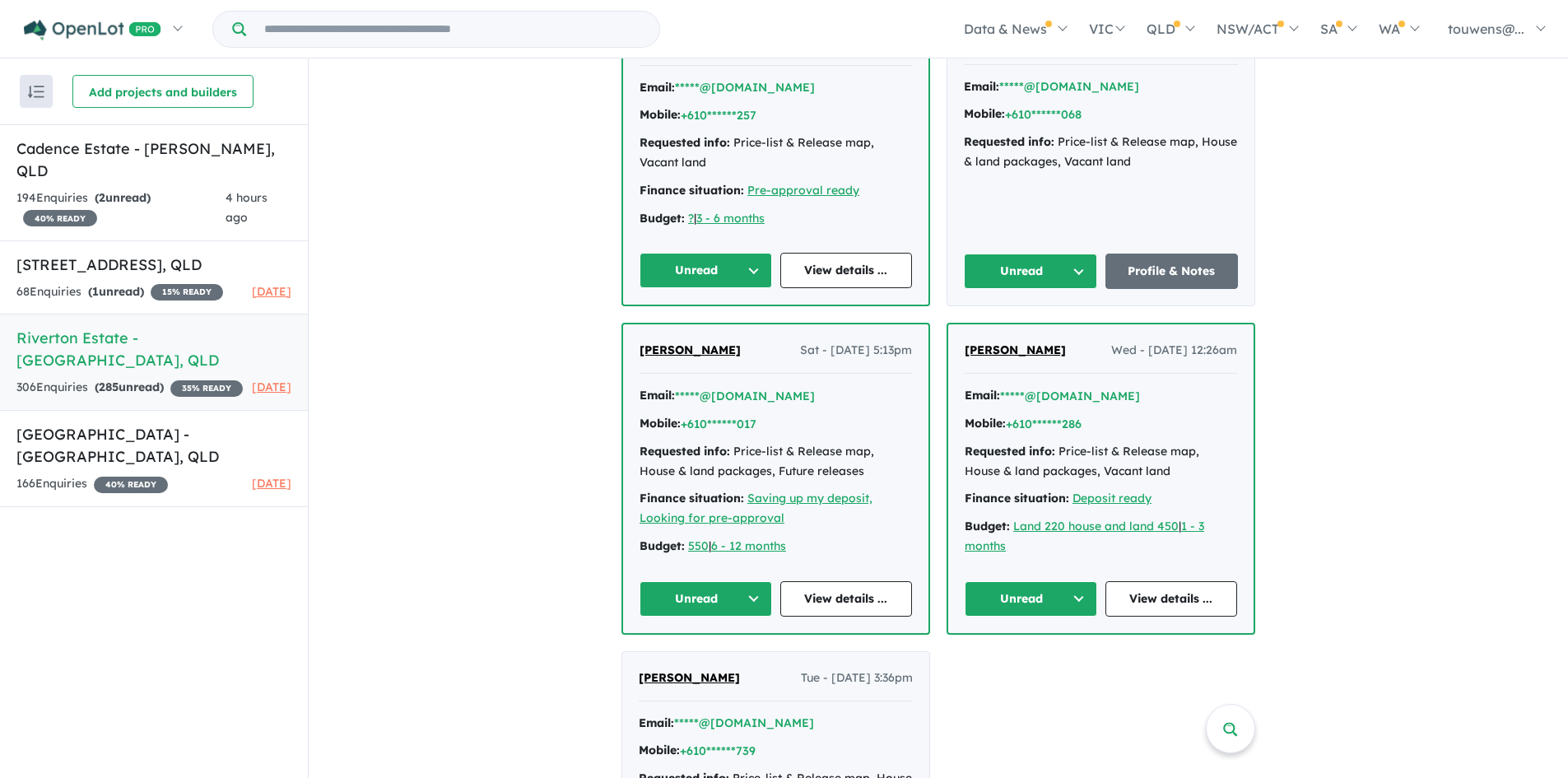
scroll to position [3723, 0]
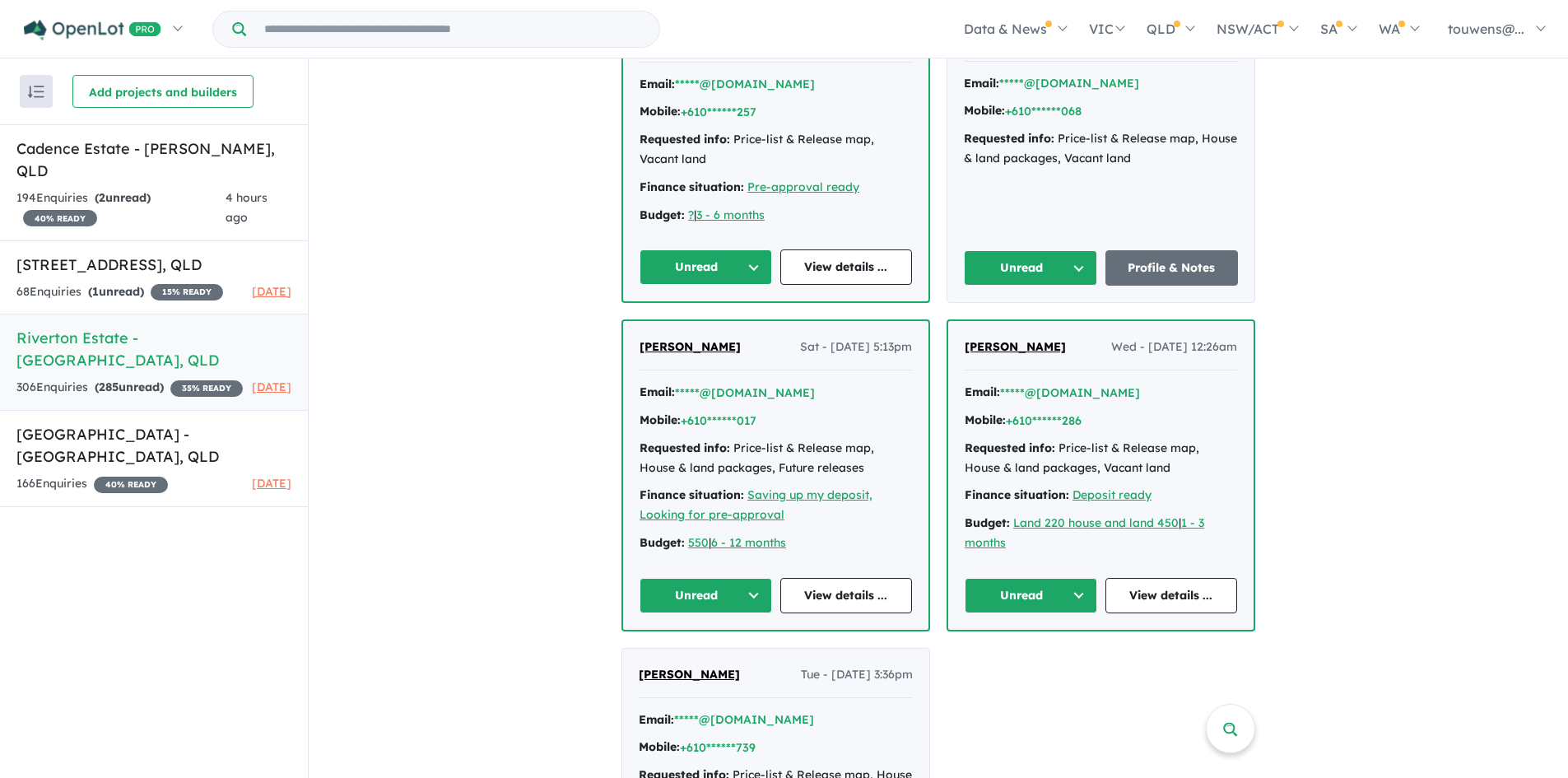
click at [1017, 274] on button "Unread" at bounding box center [1031, 268] width 134 height 35
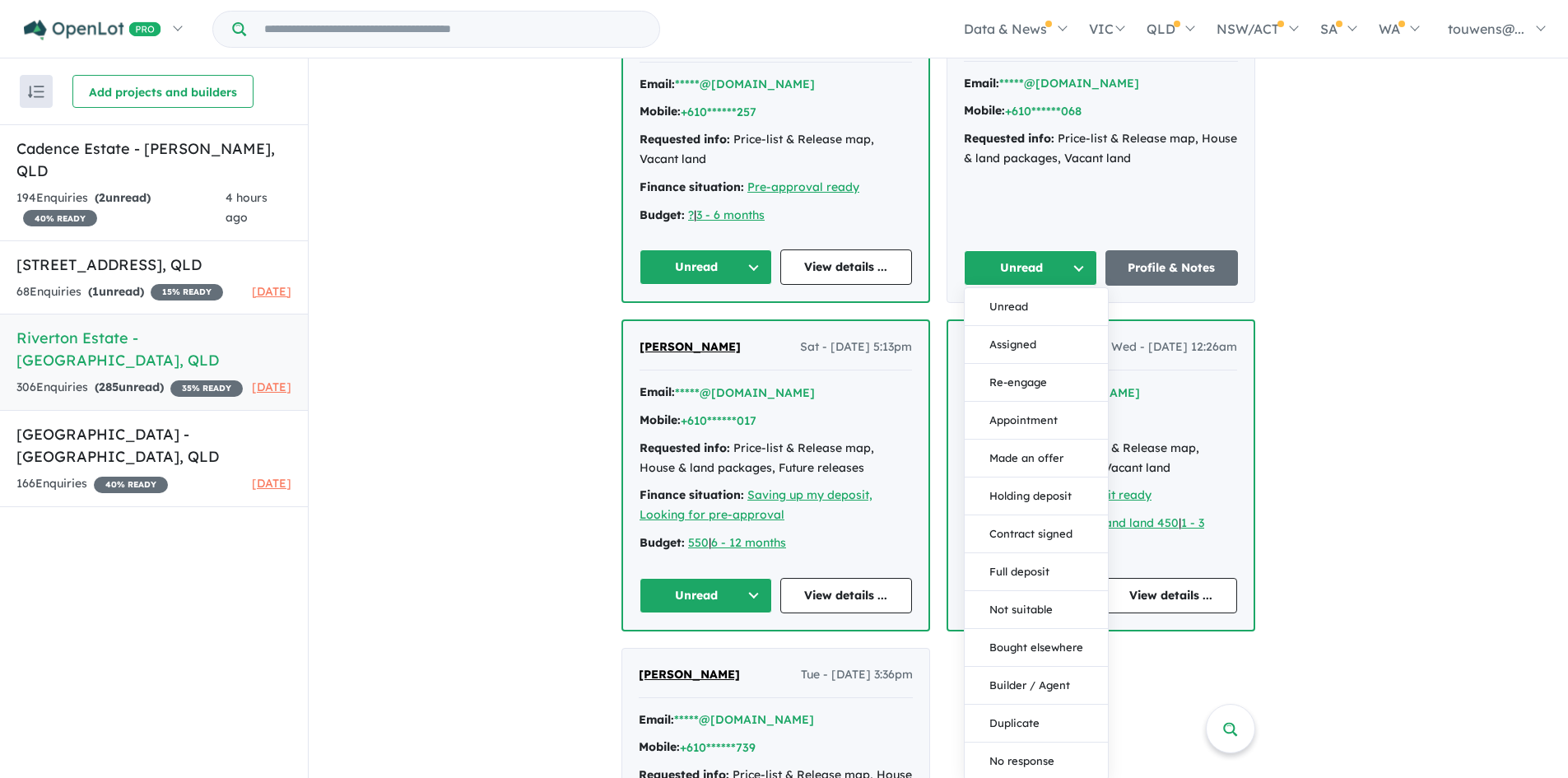
drag, startPoint x: 1036, startPoint y: 349, endPoint x: 917, endPoint y: 345, distance: 119.1
click at [1036, 349] on button "Assigned" at bounding box center [1036, 345] width 144 height 38
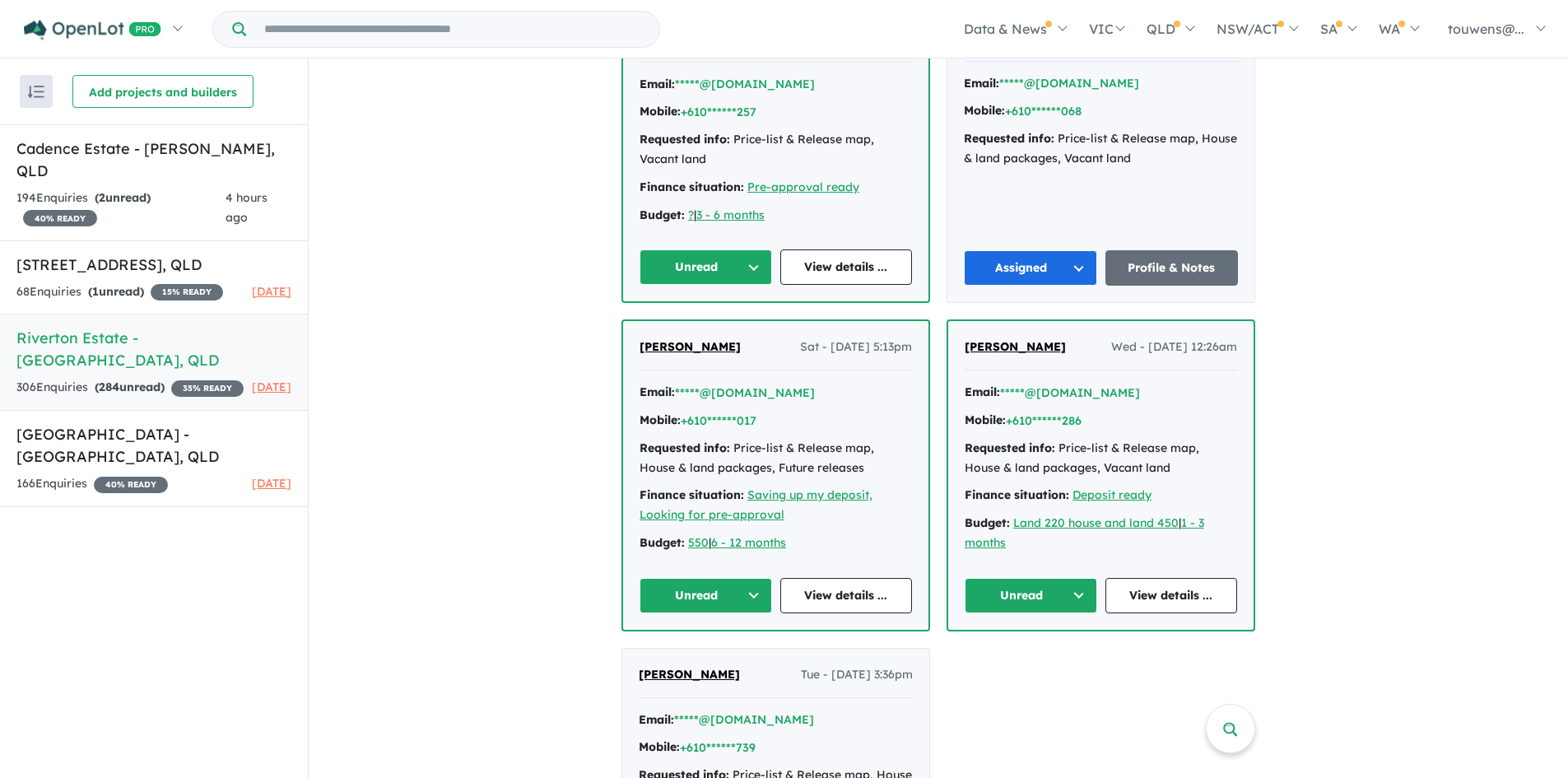
click at [656, 268] on button "Unread" at bounding box center [705, 267] width 133 height 35
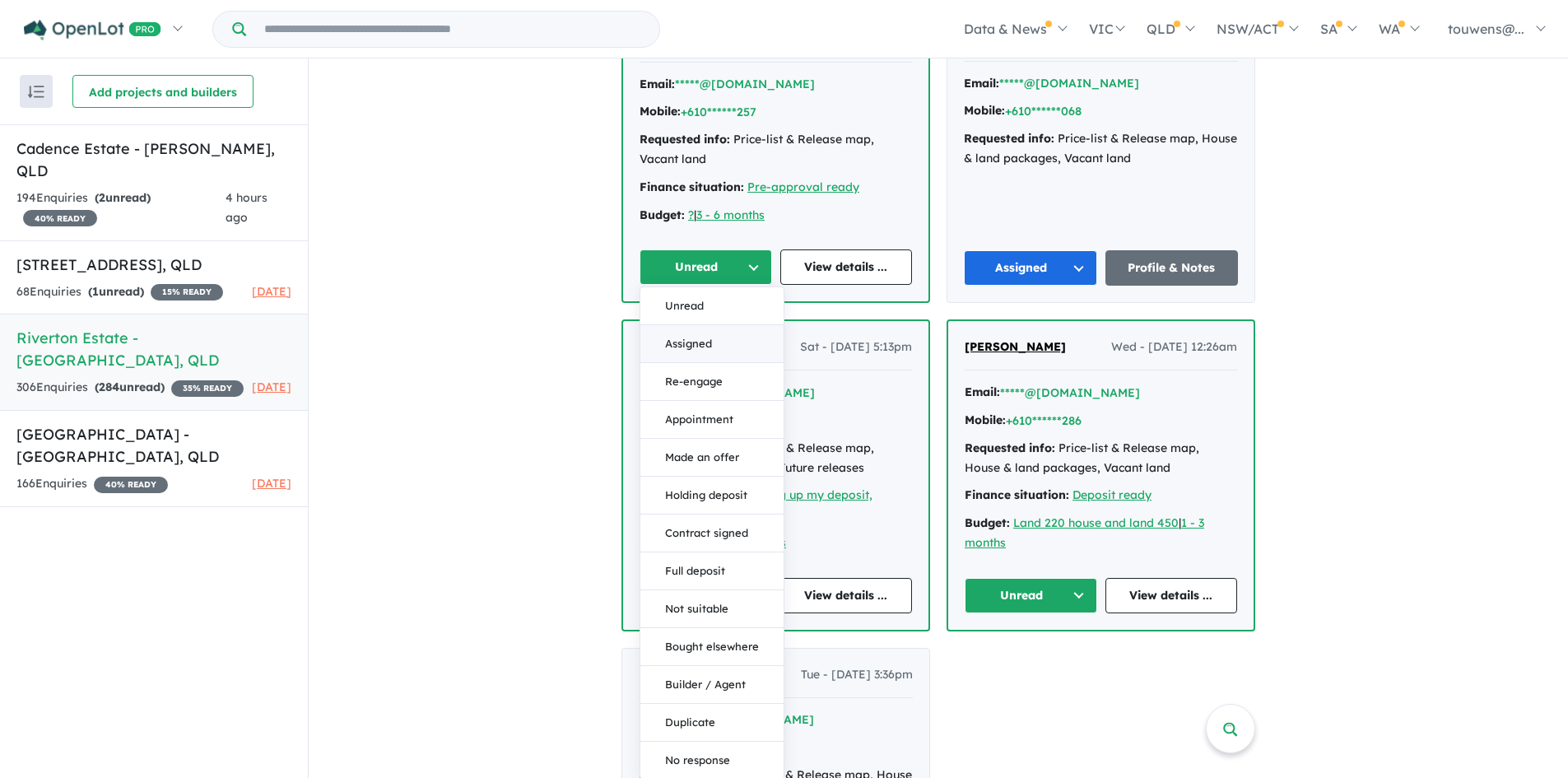
click at [695, 338] on button "Assigned" at bounding box center [712, 344] width 144 height 38
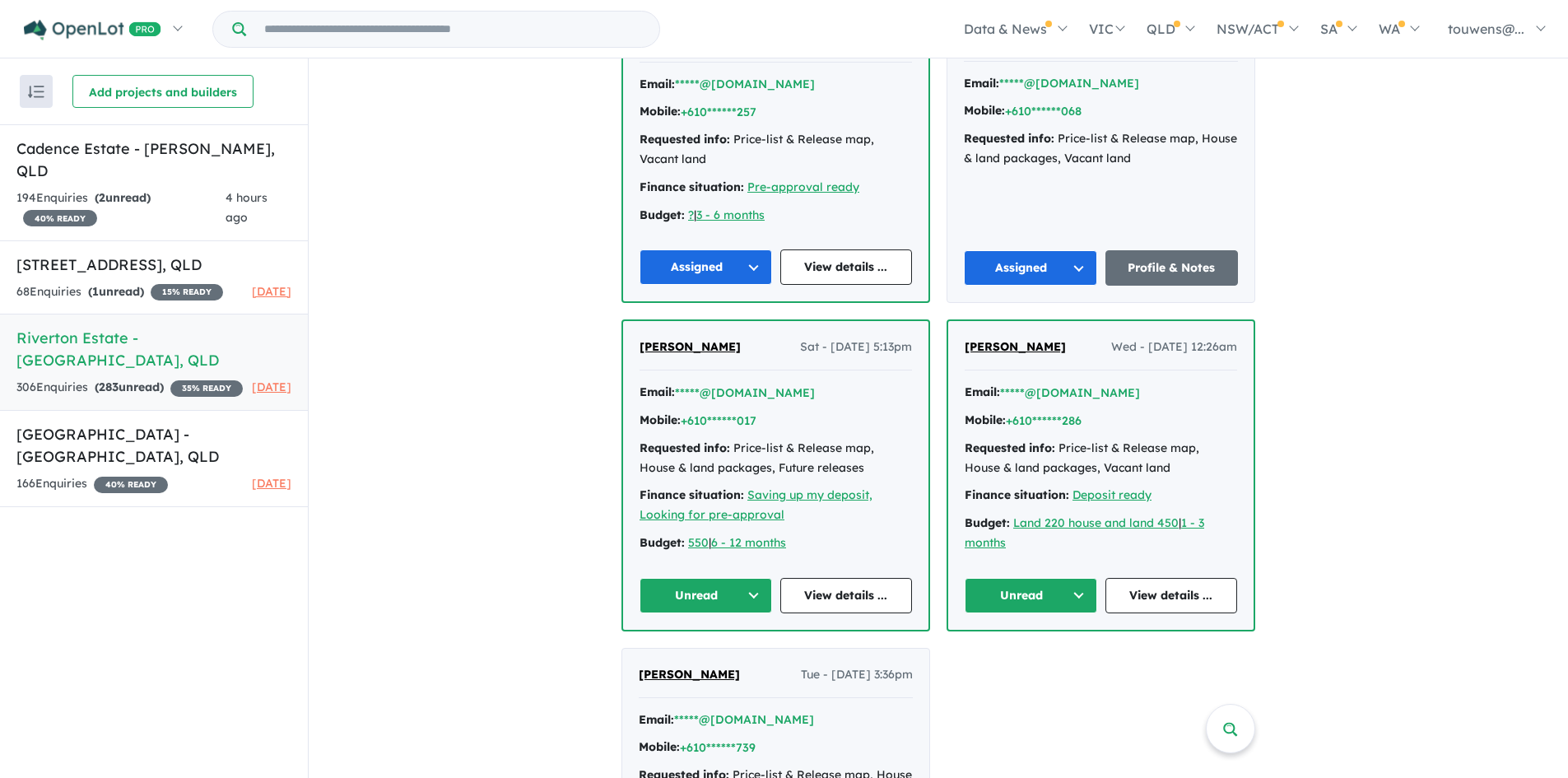
click at [1024, 599] on button "Unread" at bounding box center [1031, 595] width 133 height 35
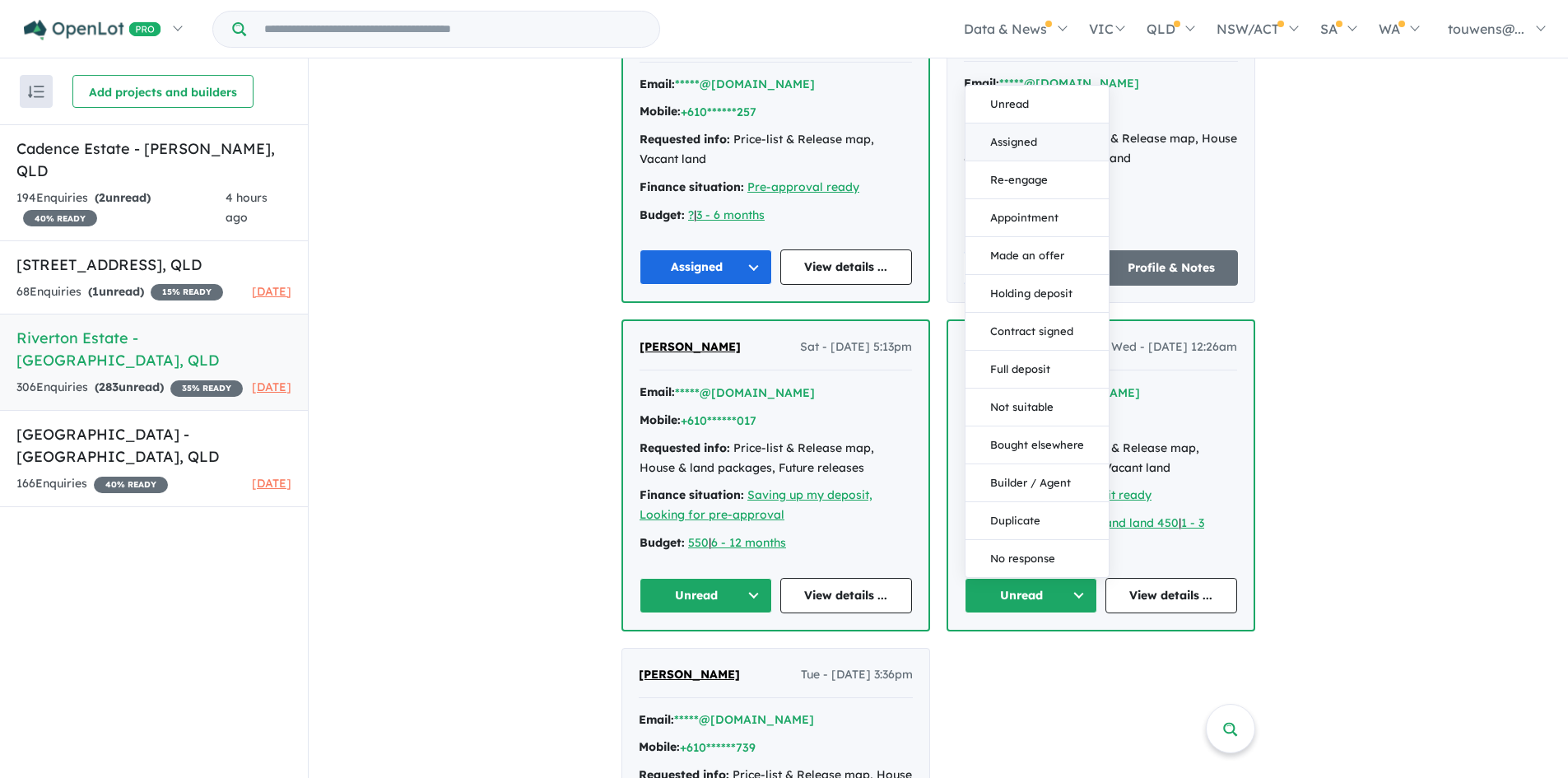
click at [1006, 134] on button "Assigned" at bounding box center [1037, 142] width 144 height 38
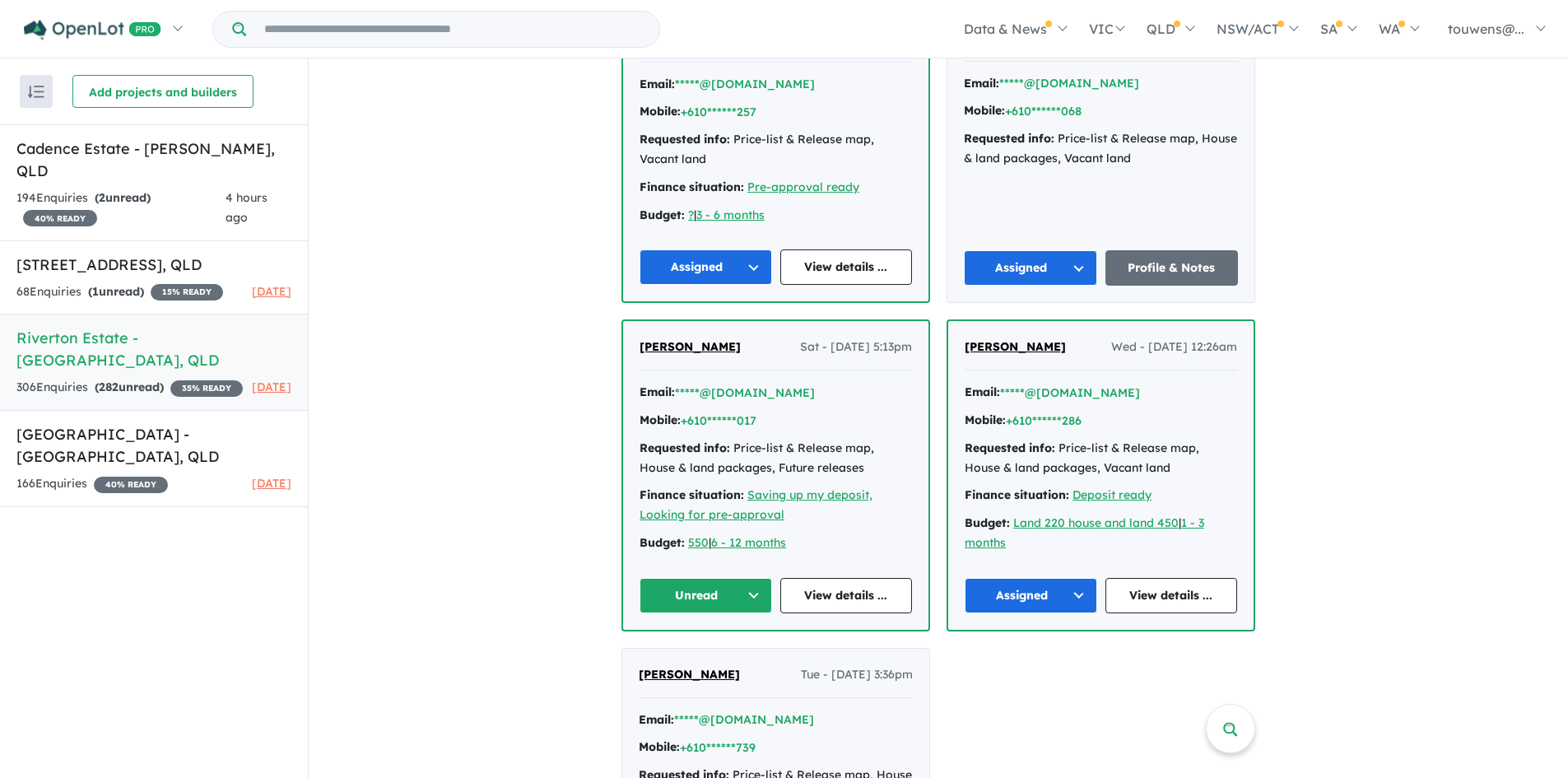
drag, startPoint x: 693, startPoint y: 591, endPoint x: 693, endPoint y: 579, distance: 12.0
click at [693, 590] on button "Unread" at bounding box center [705, 595] width 133 height 35
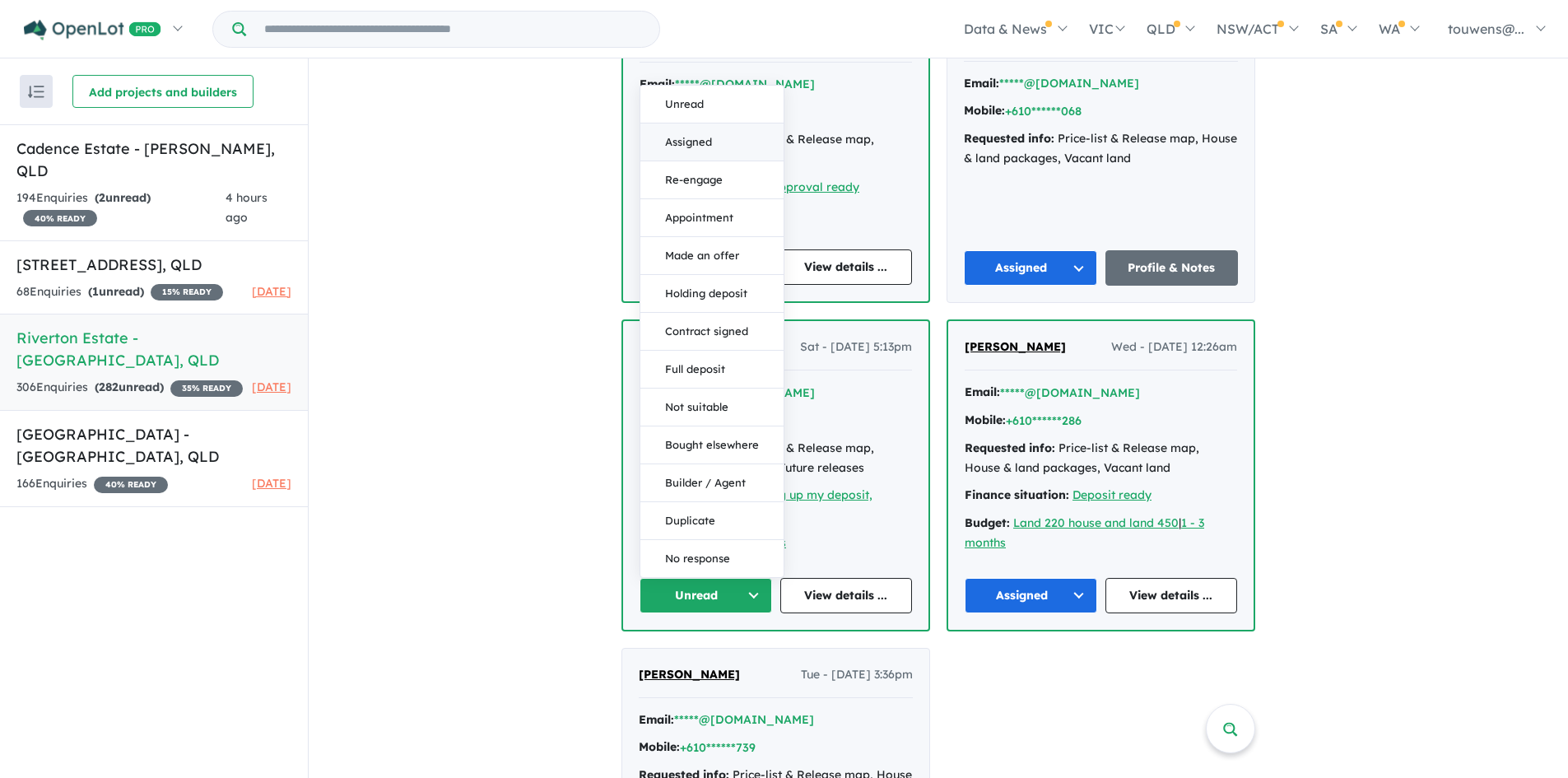
click at [734, 149] on button "Assigned" at bounding box center [712, 142] width 144 height 38
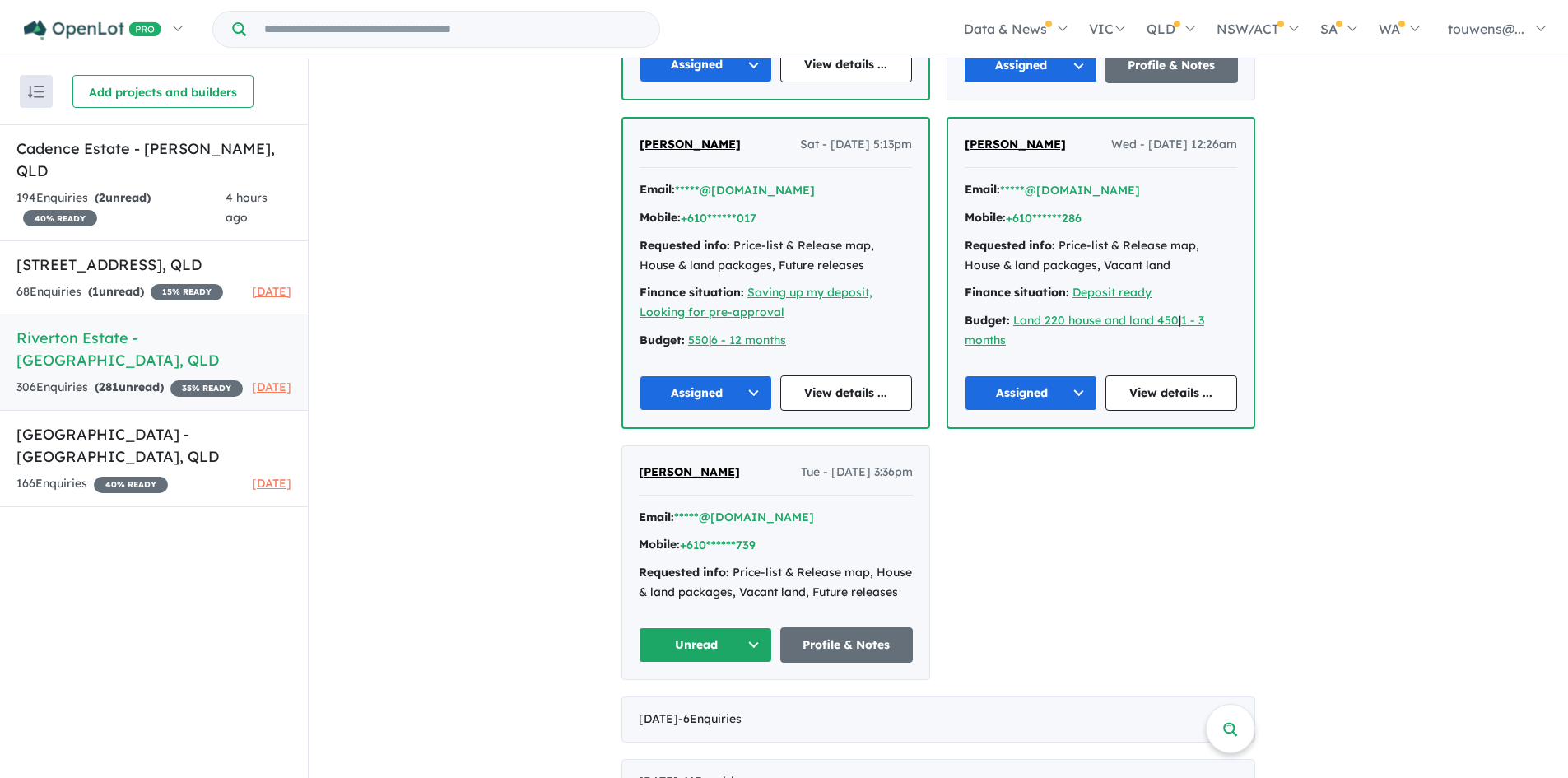
scroll to position [4031, 0]
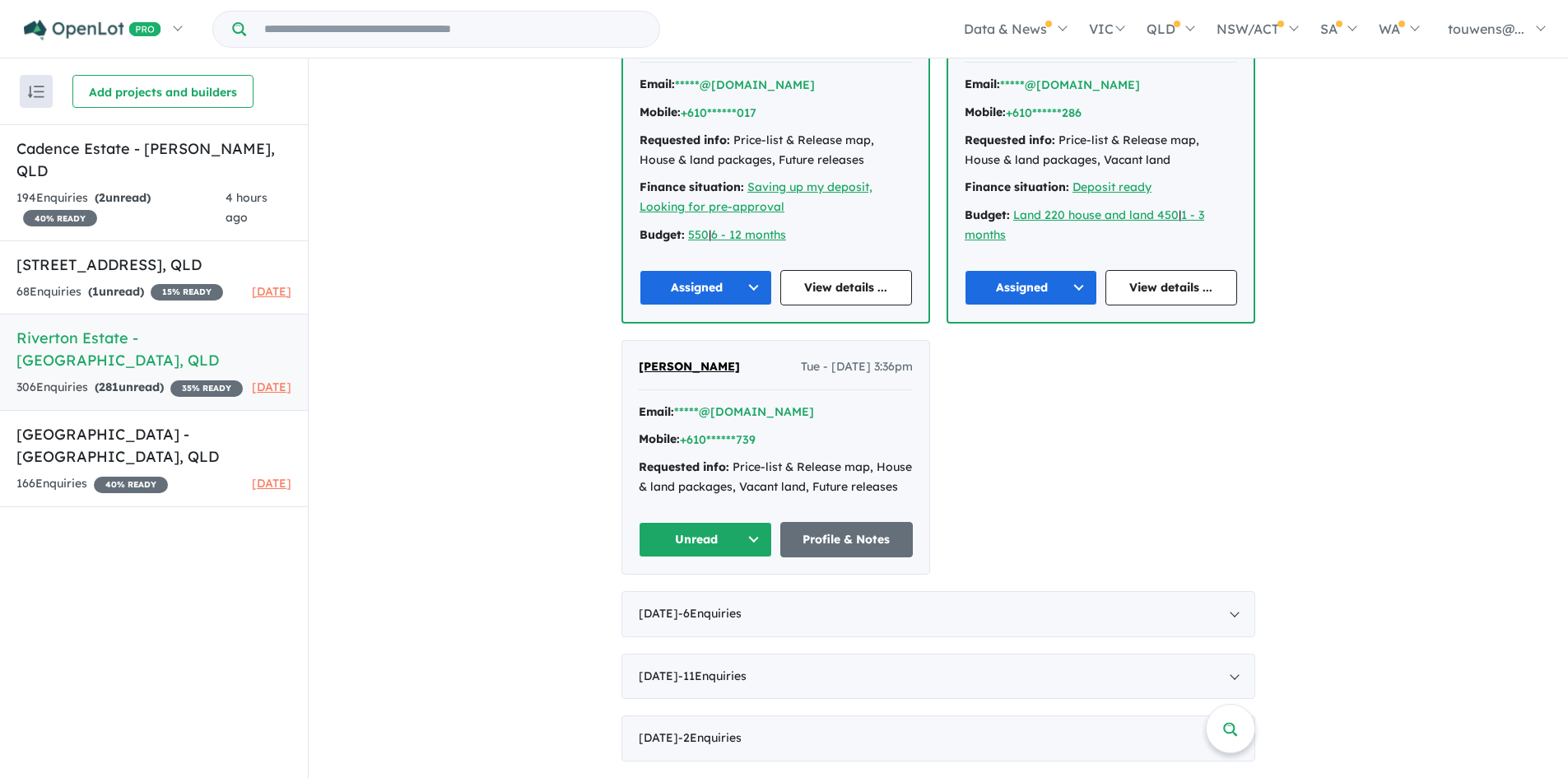
click at [699, 538] on button "Unread" at bounding box center [705, 539] width 134 height 35
click at [691, 622] on button "Assigned" at bounding box center [711, 616] width 144 height 38
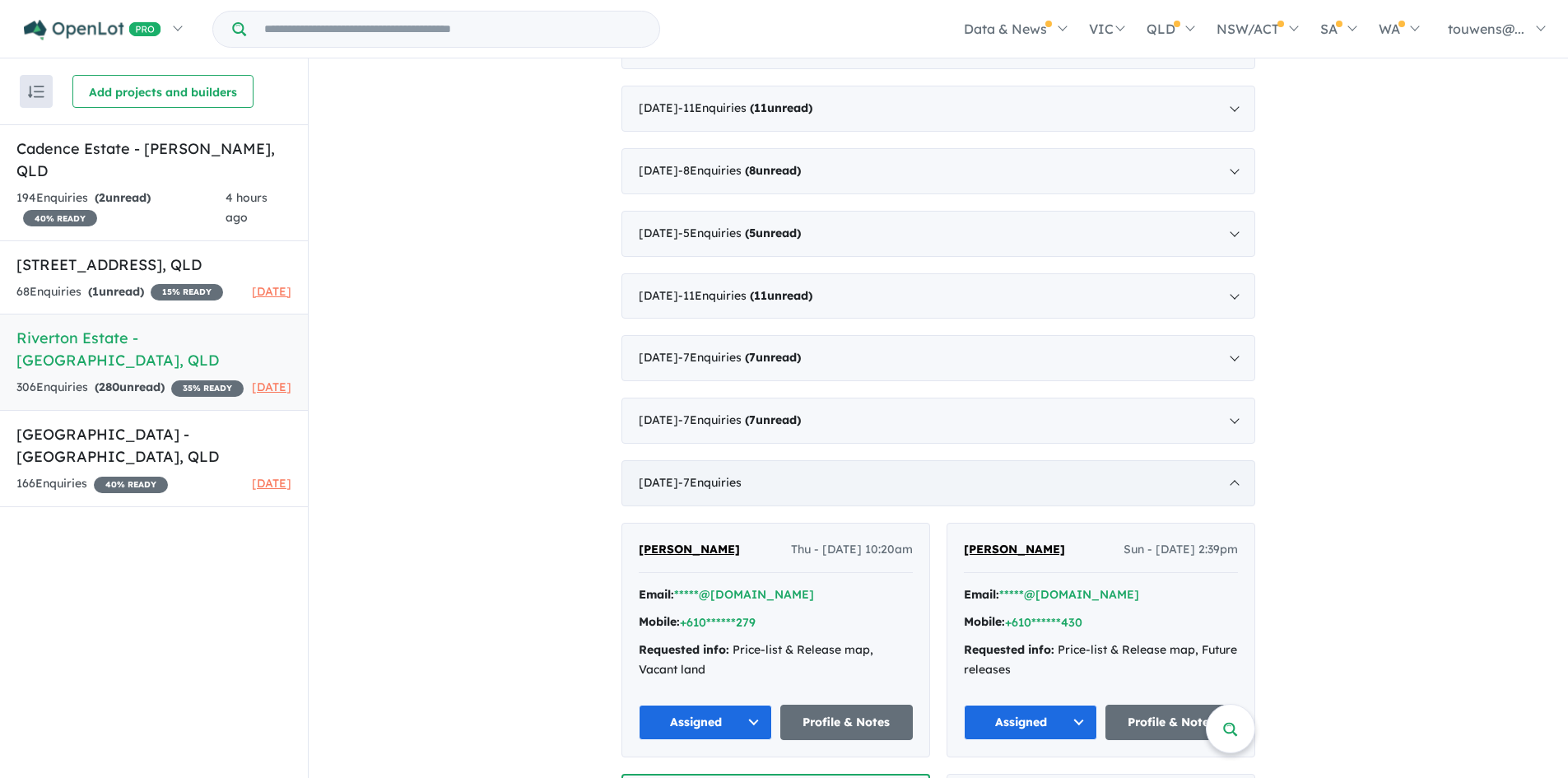
click at [821, 483] on div "[DATE] - 7 Enquir ies ( 0 unread)" at bounding box center [939, 482] width 634 height 46
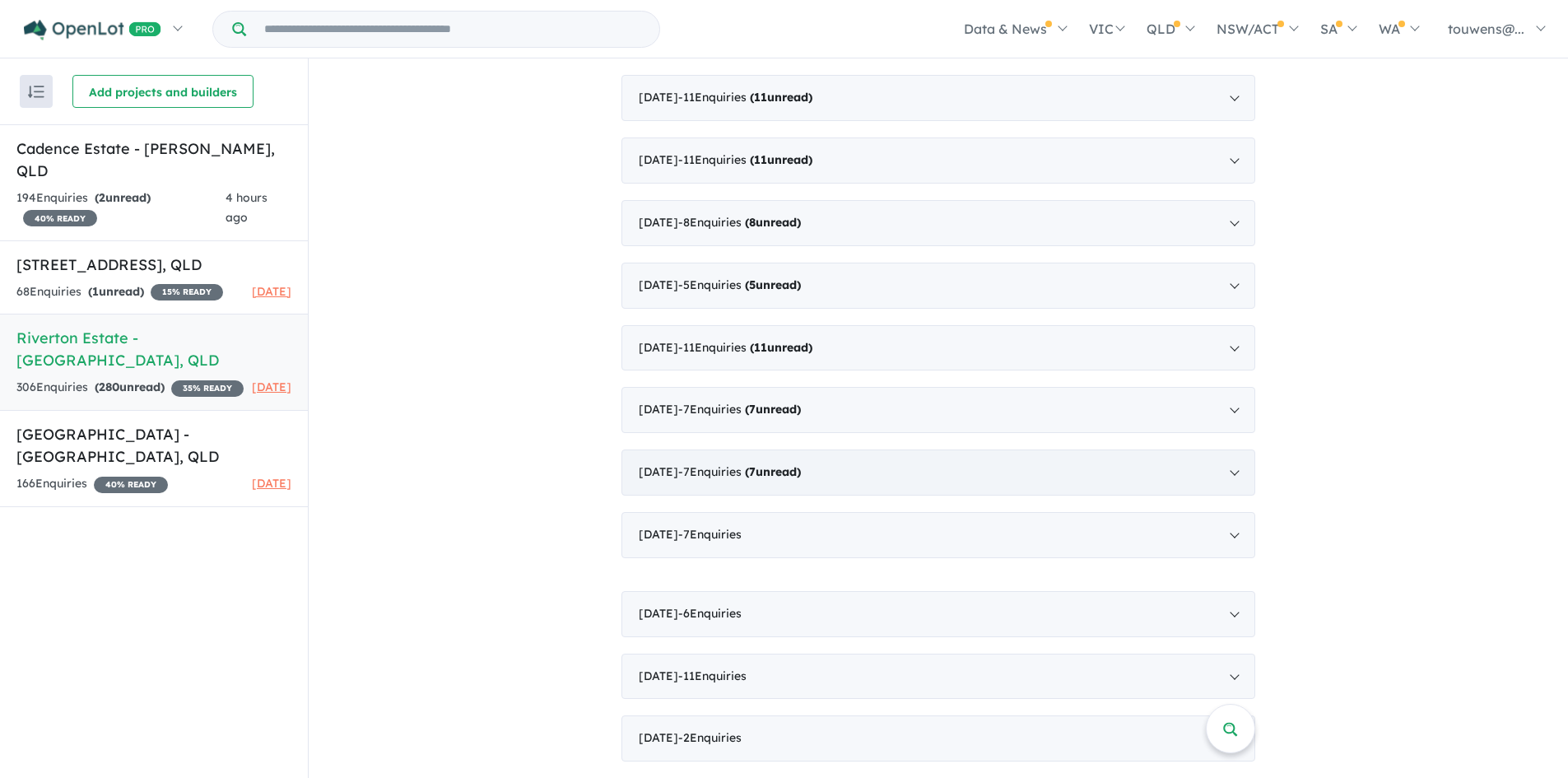
click at [828, 450] on div "[DATE] - 7 Enquir ies ( 7 unread)" at bounding box center [939, 472] width 634 height 46
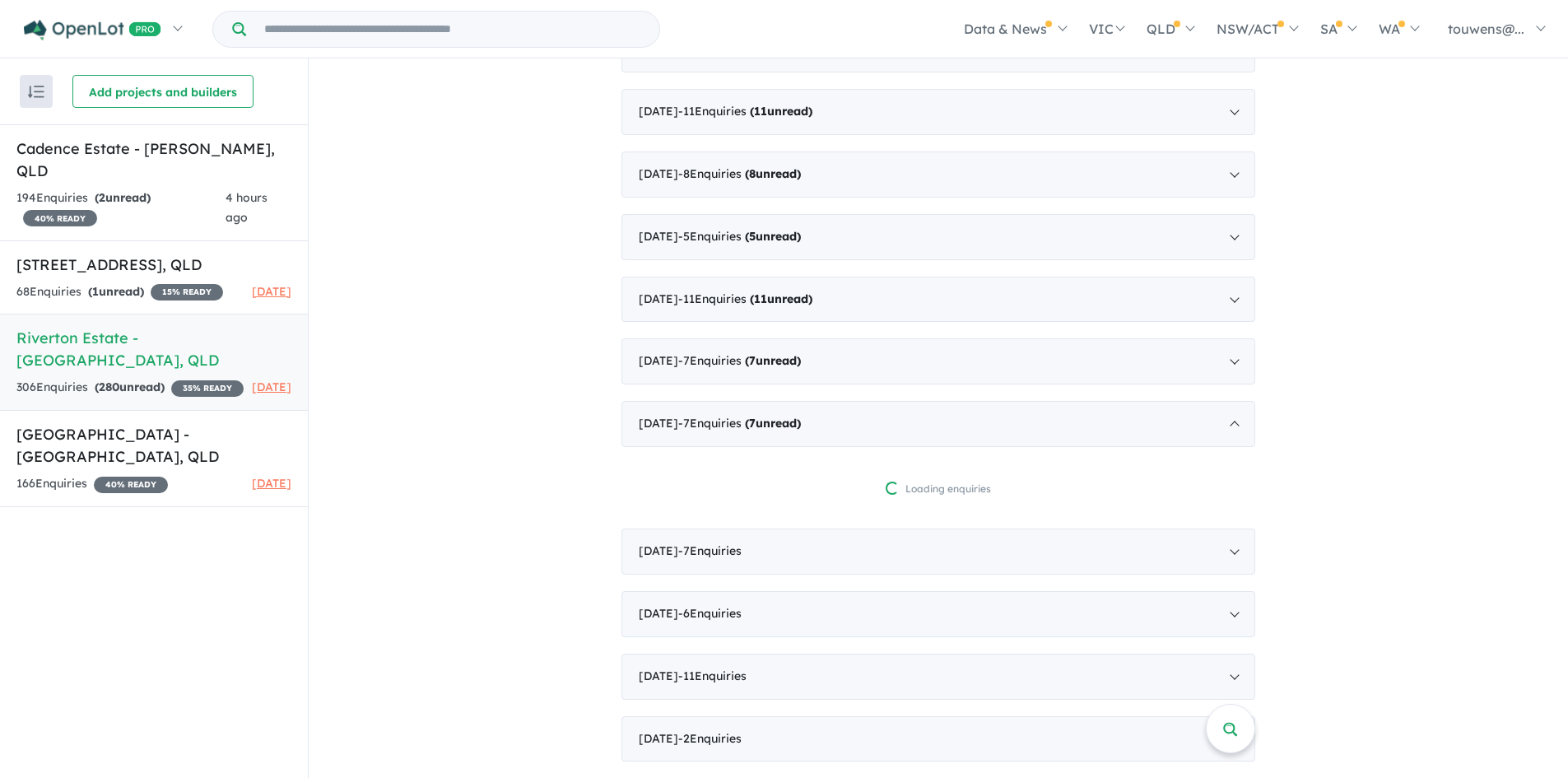
scroll to position [2960, 0]
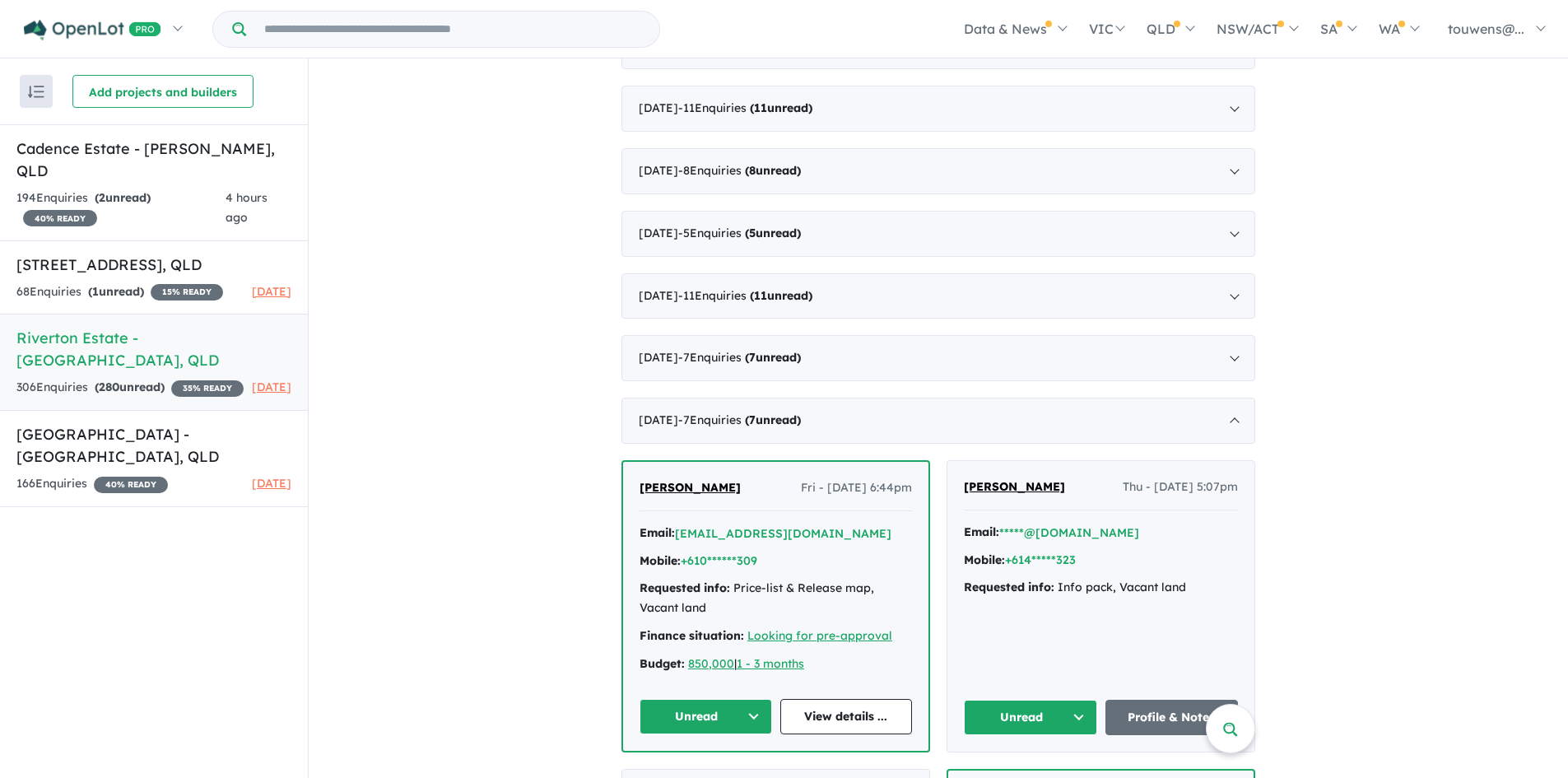
click at [707, 706] on button "Unread" at bounding box center [705, 717] width 133 height 35
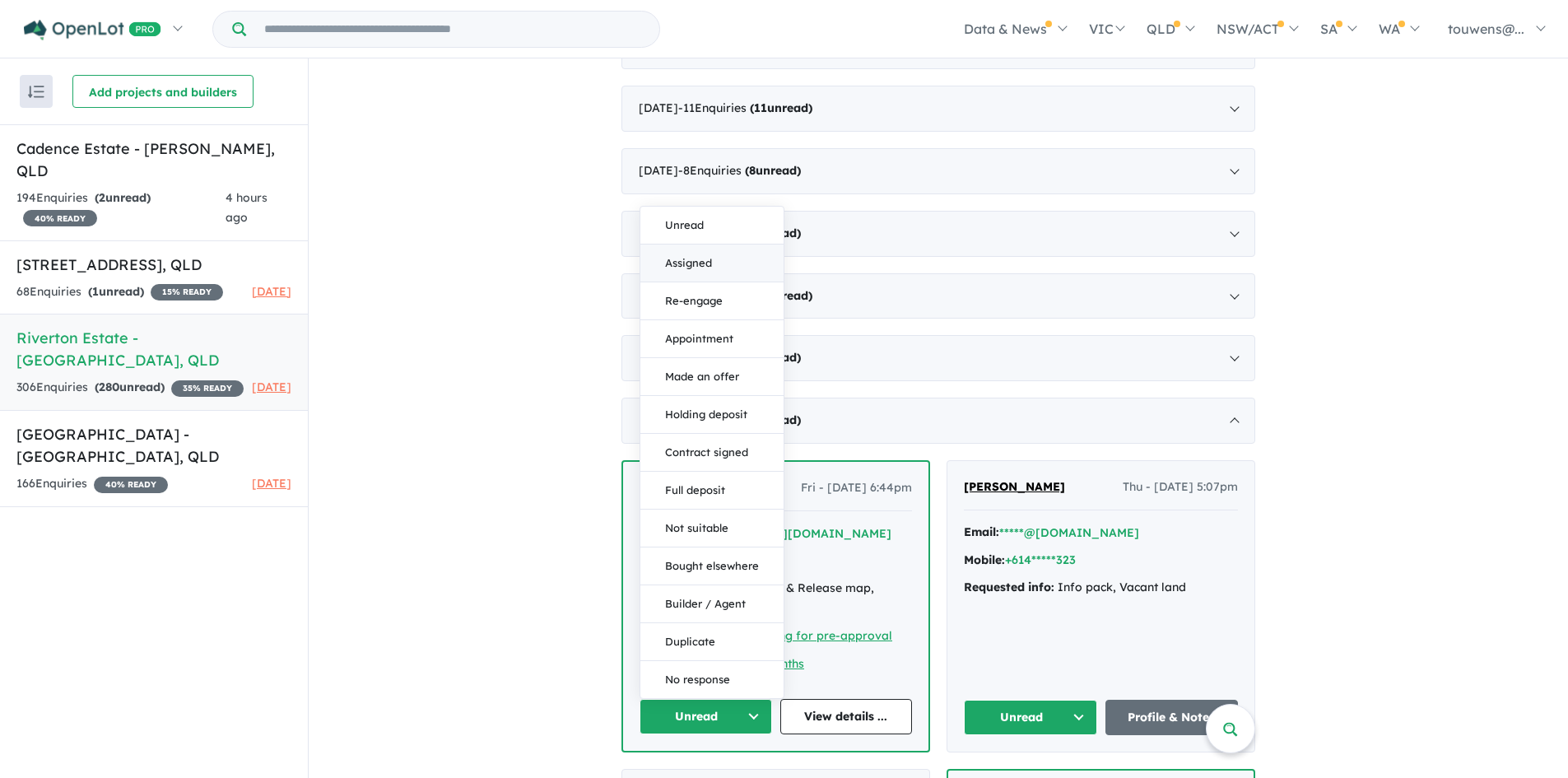
click at [712, 263] on button "Assigned" at bounding box center [712, 263] width 144 height 38
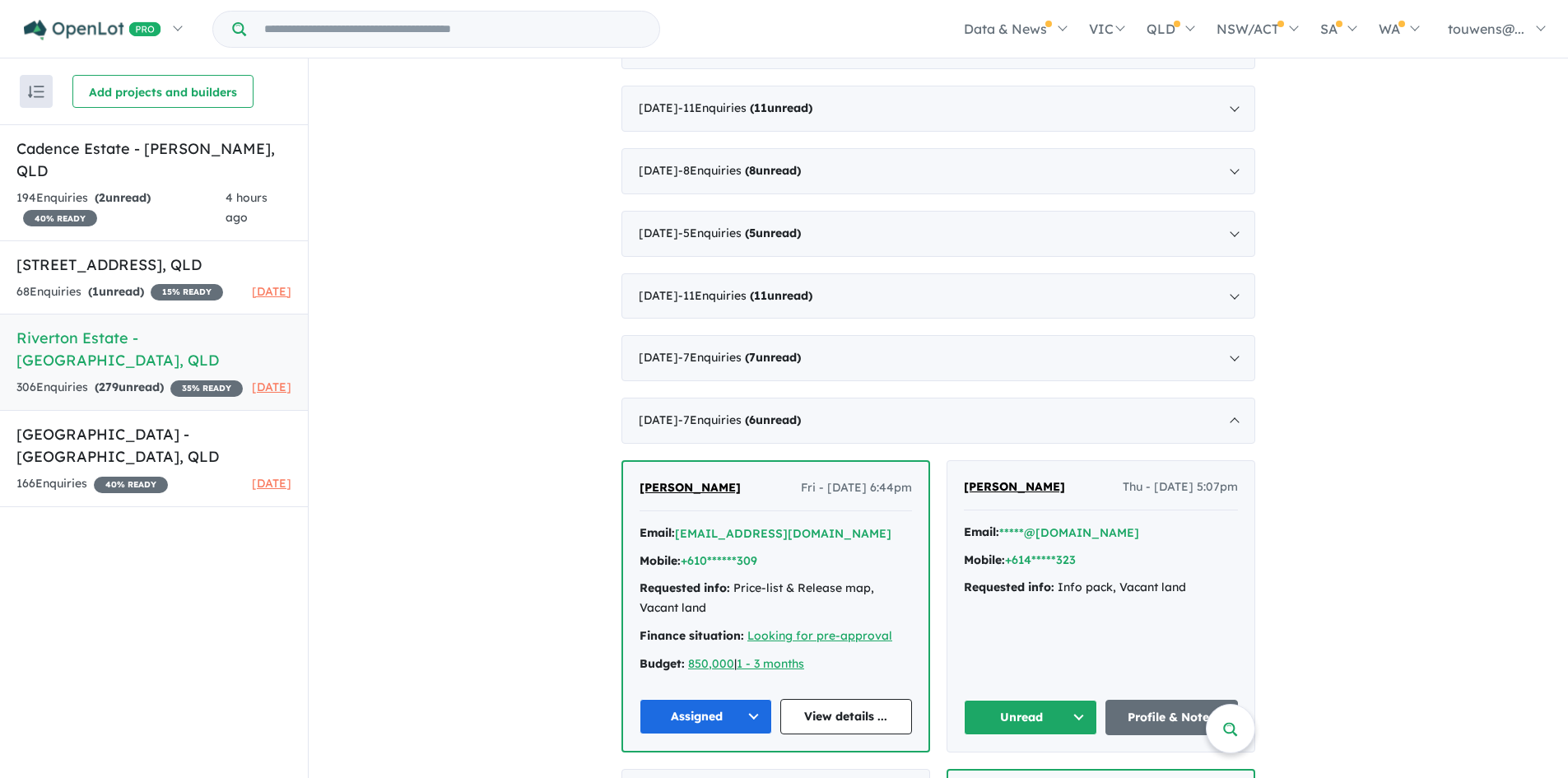
drag, startPoint x: 1024, startPoint y: 707, endPoint x: 932, endPoint y: 305, distance: 412.4
click at [1024, 706] on button "Unread" at bounding box center [1031, 717] width 134 height 35
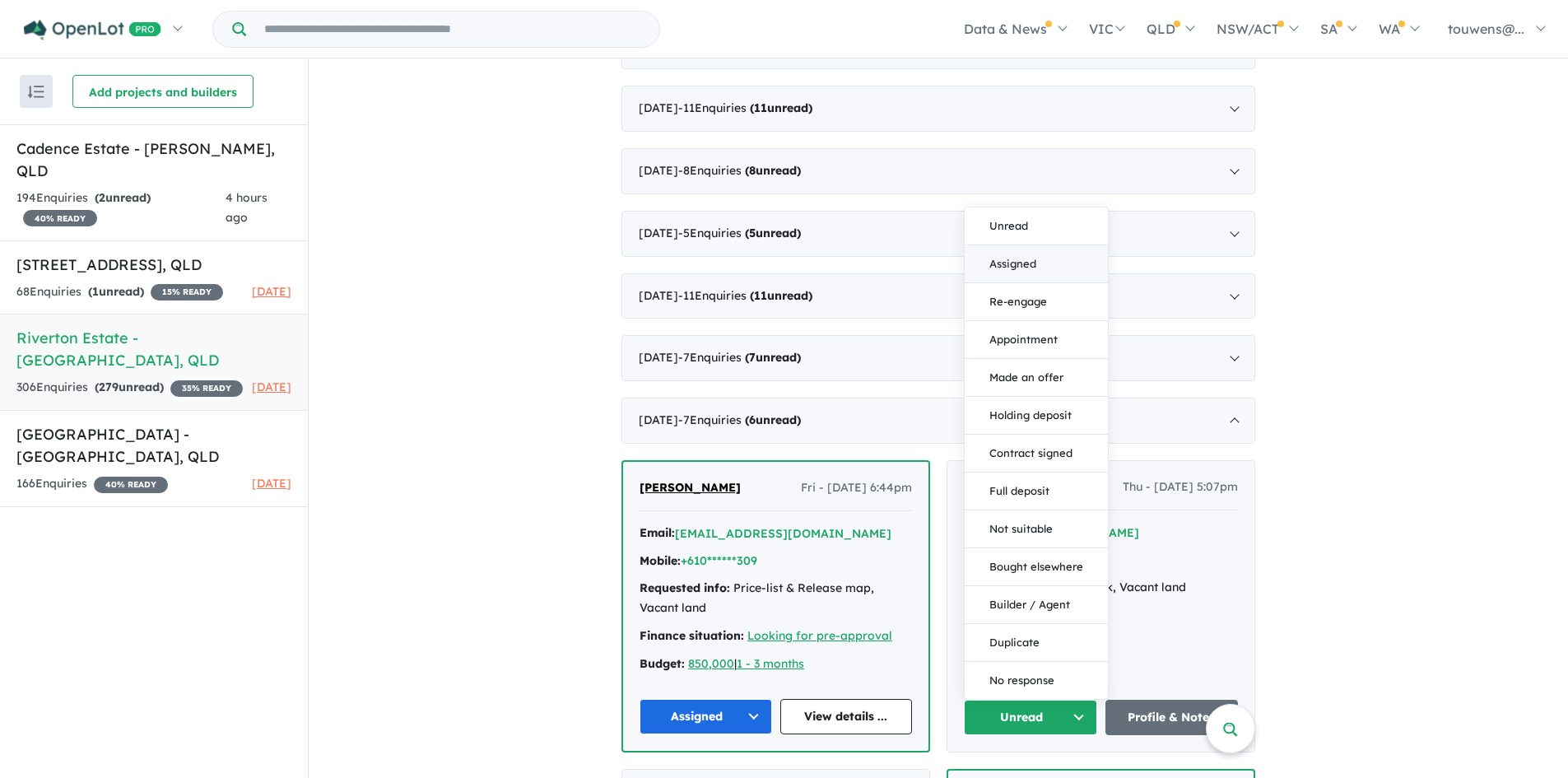
click at [978, 265] on button "Assigned" at bounding box center [1036, 264] width 144 height 38
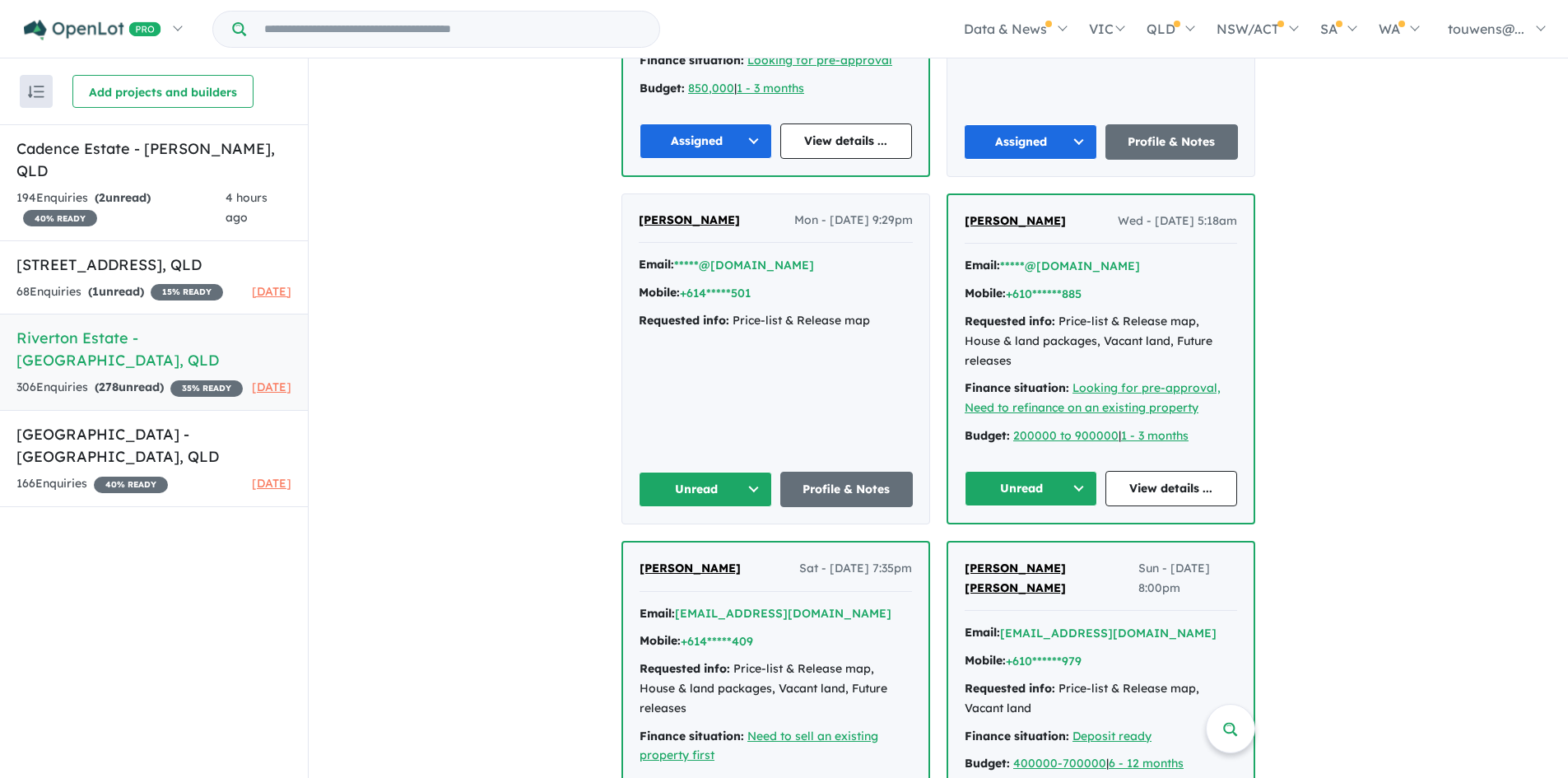
scroll to position [3537, 0]
click at [700, 471] on button "Unread" at bounding box center [705, 488] width 134 height 35
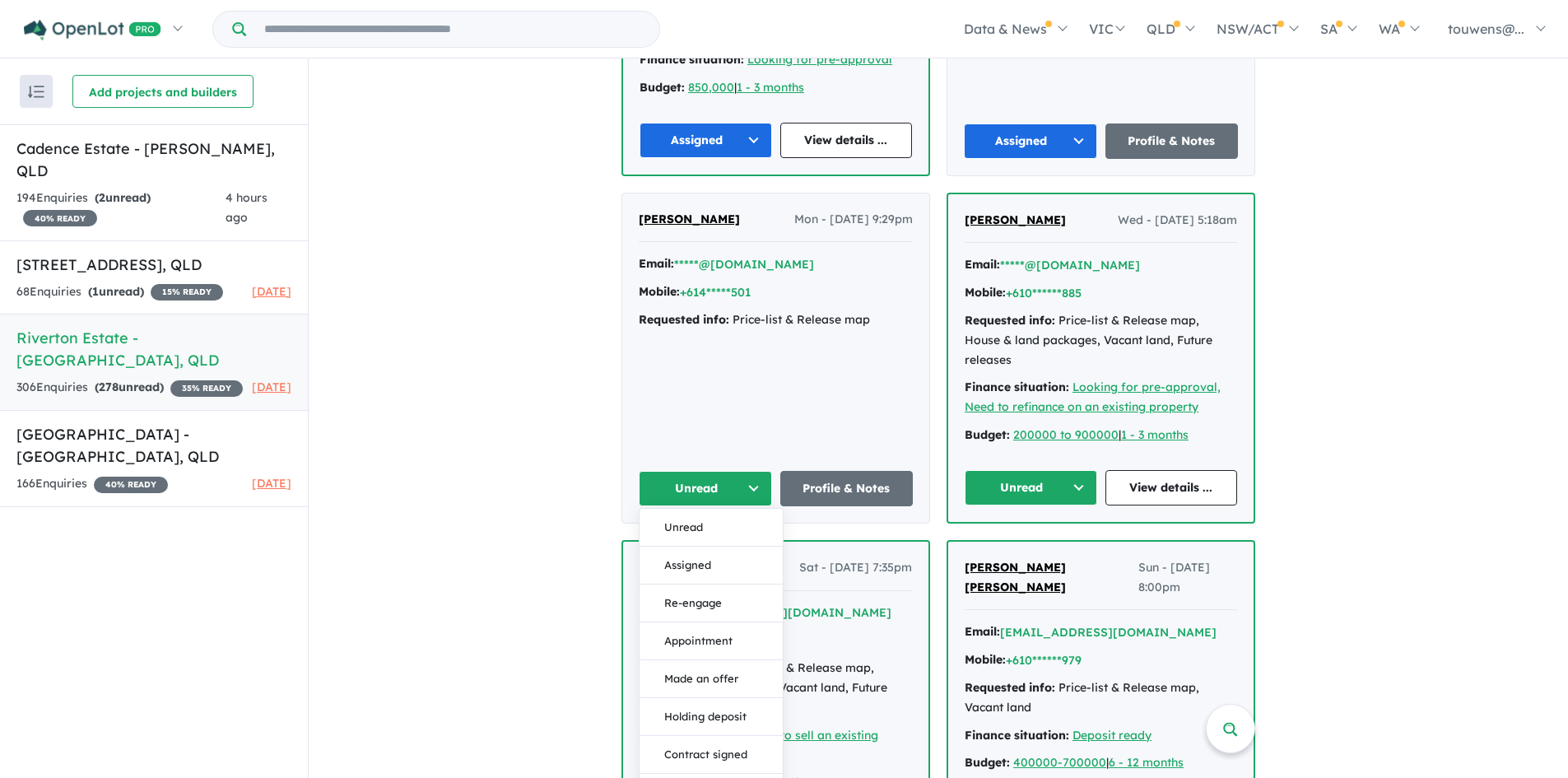
click at [686, 547] on button "Assigned" at bounding box center [711, 565] width 144 height 38
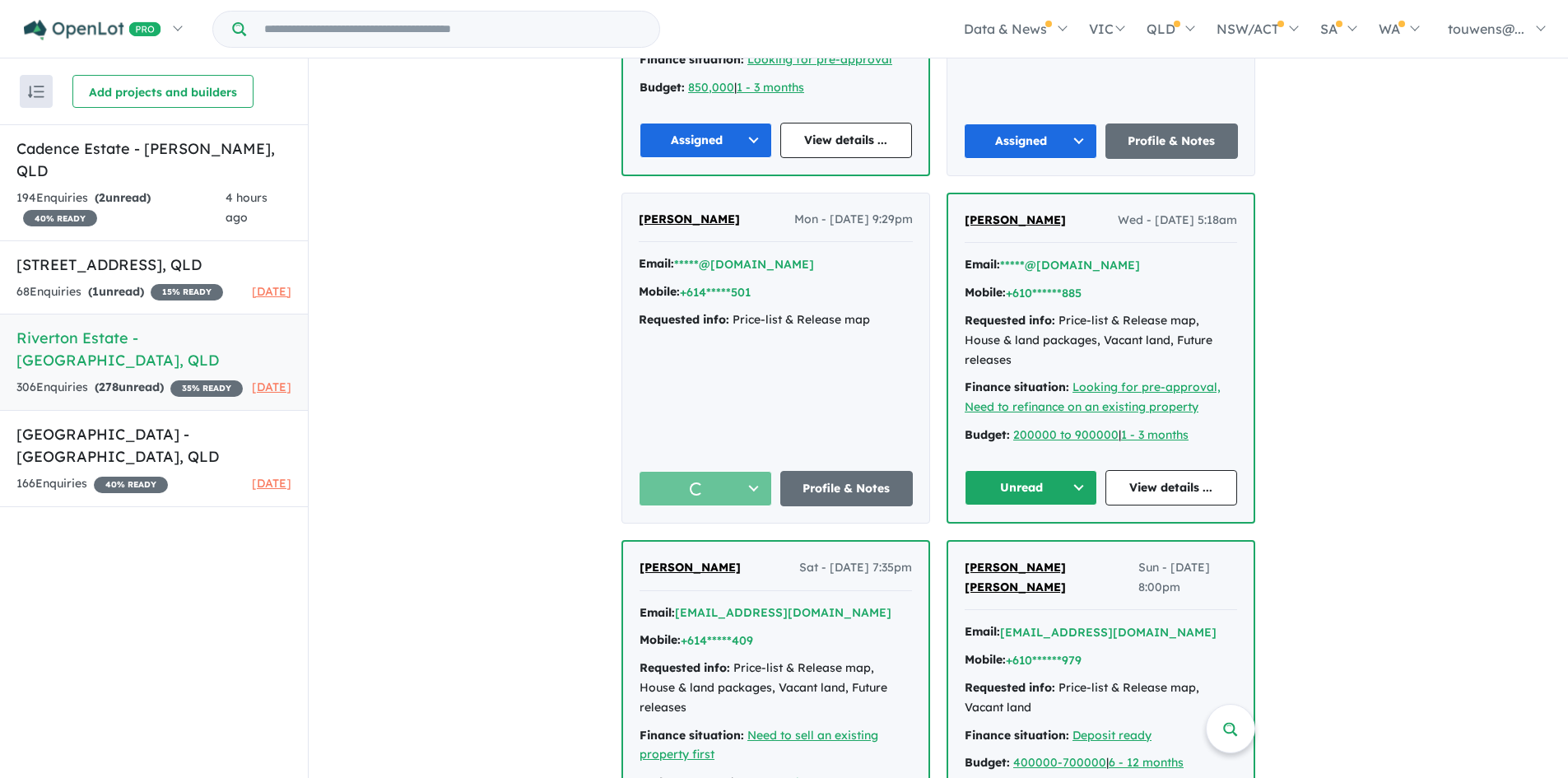
click at [1003, 470] on button "Unread" at bounding box center [1031, 488] width 133 height 35
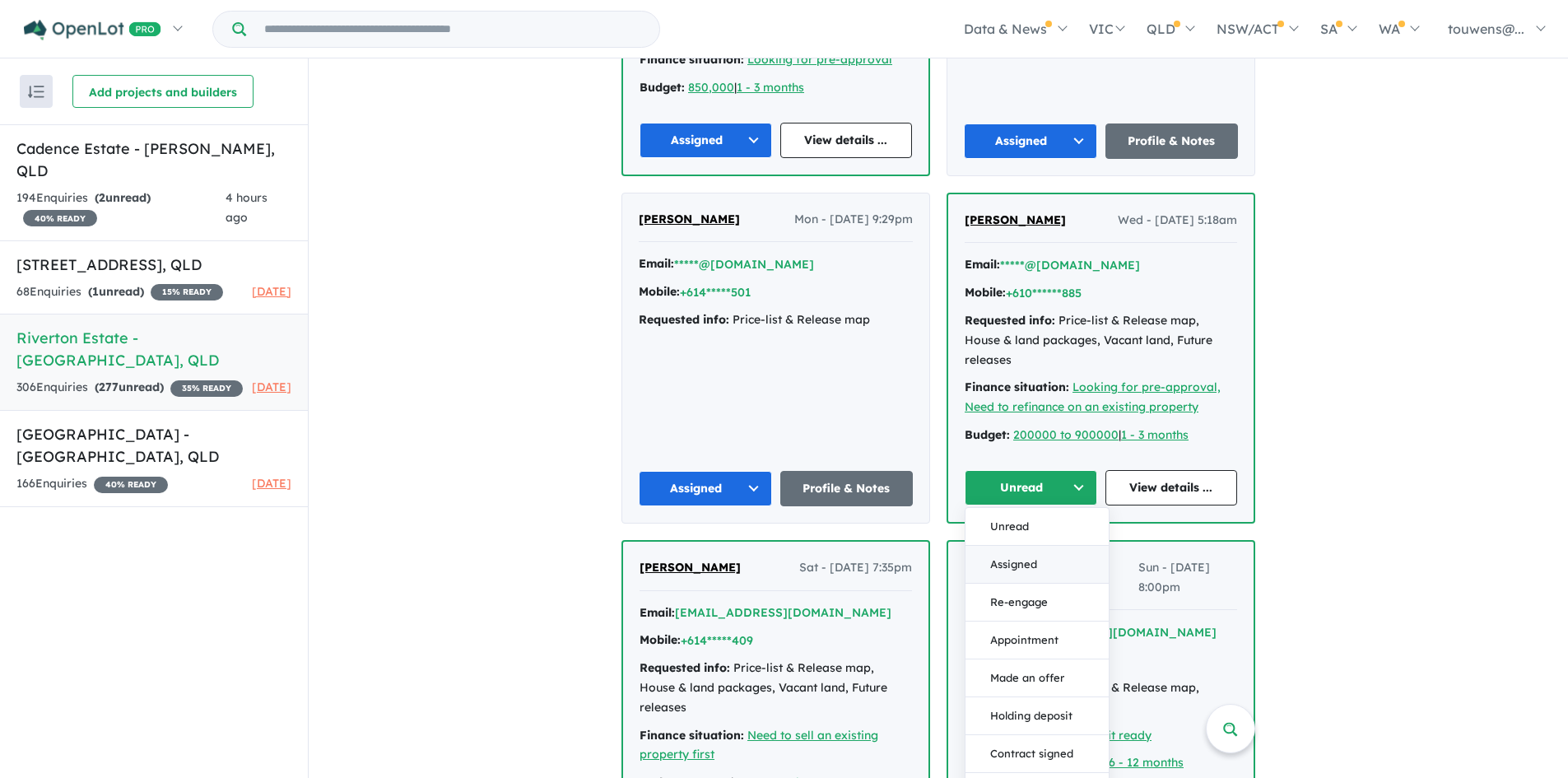
click at [1035, 546] on button "Assigned" at bounding box center [1037, 564] width 144 height 38
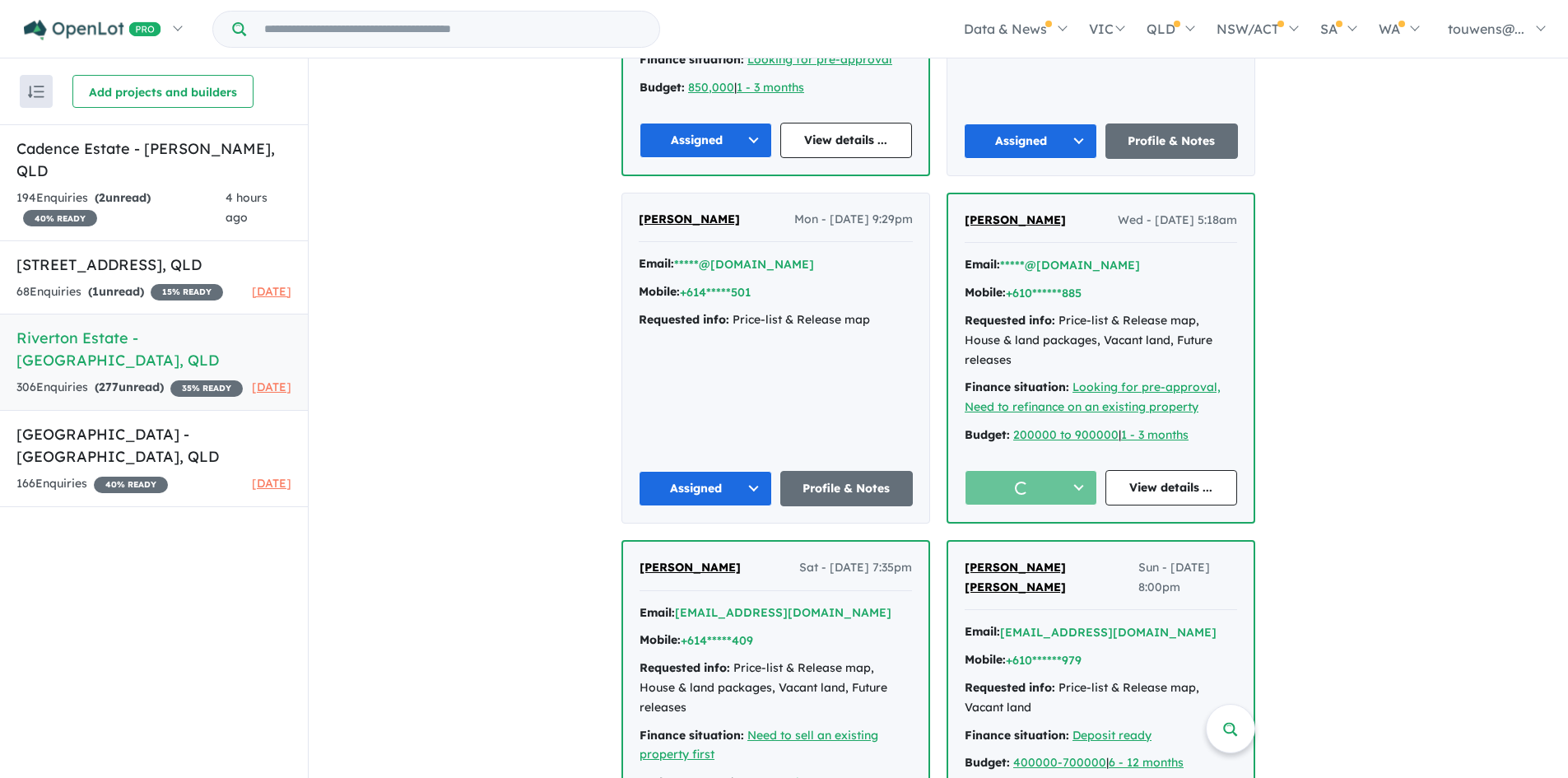
scroll to position [3784, 0]
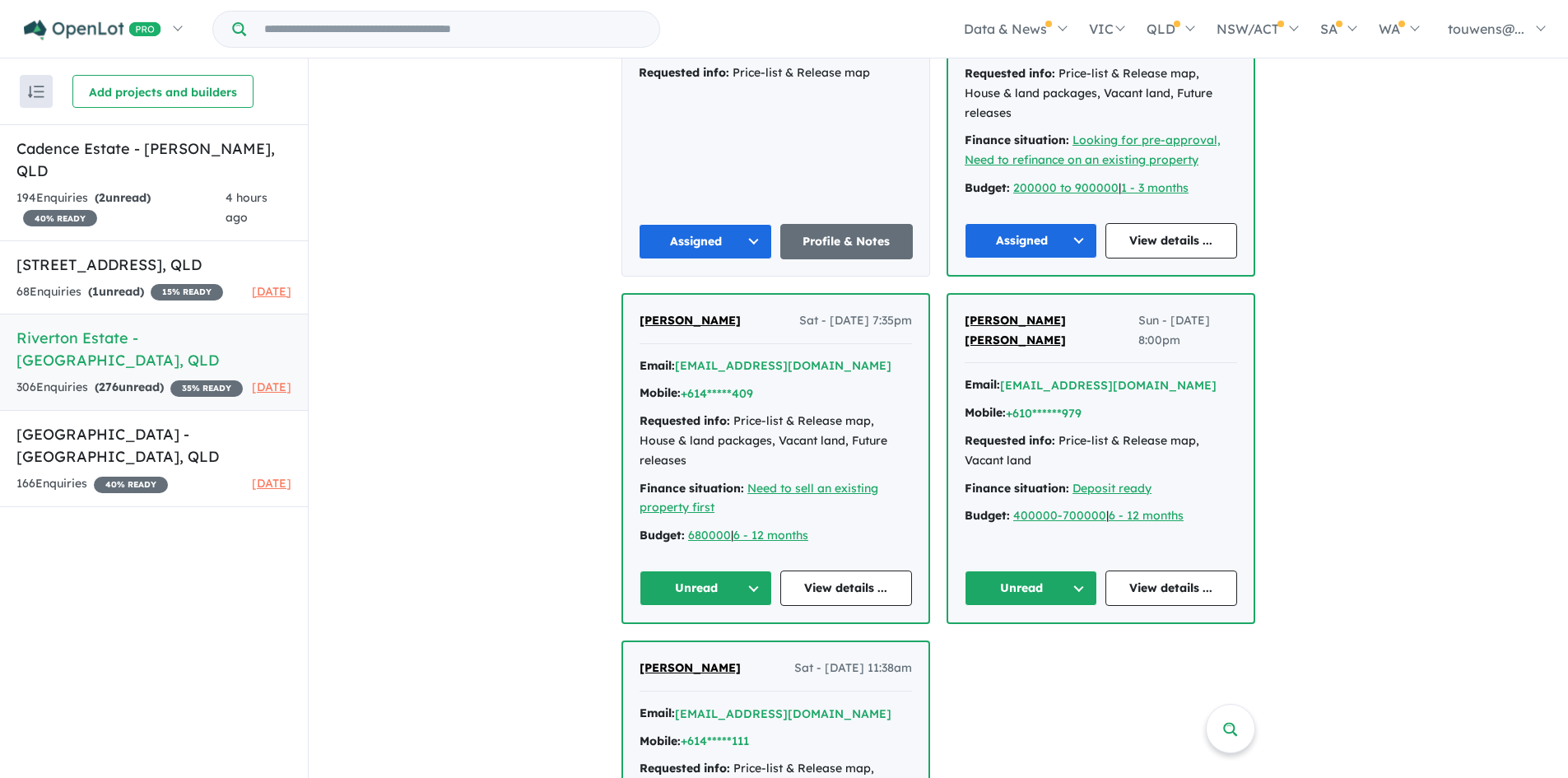
click at [1011, 571] on button "Unread" at bounding box center [1031, 589] width 133 height 35
click at [1036, 646] on button "Assigned" at bounding box center [1037, 664] width 144 height 38
click at [685, 571] on button "Unread" at bounding box center [705, 589] width 133 height 35
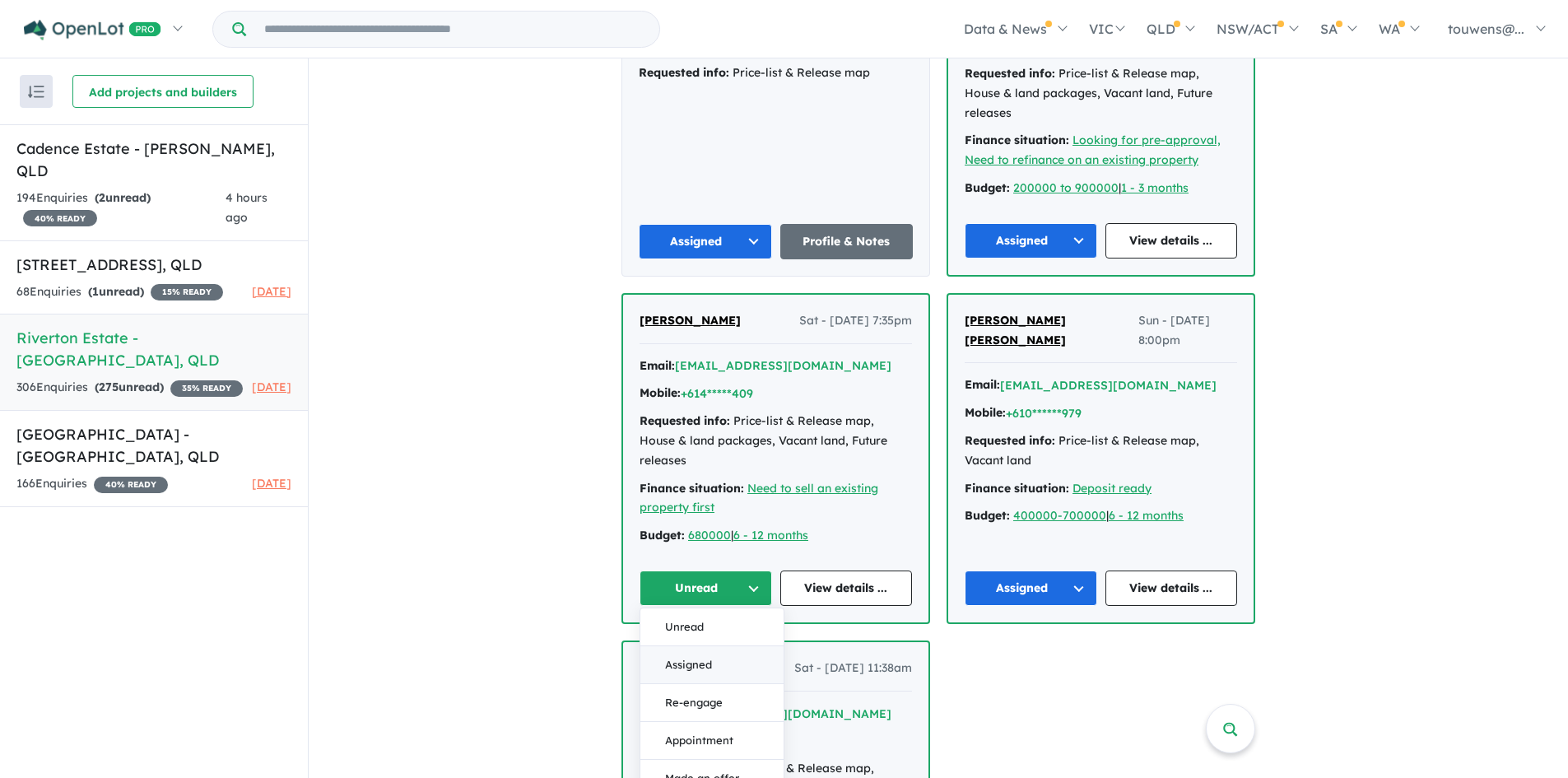
click at [703, 646] on button "Assigned" at bounding box center [712, 664] width 144 height 38
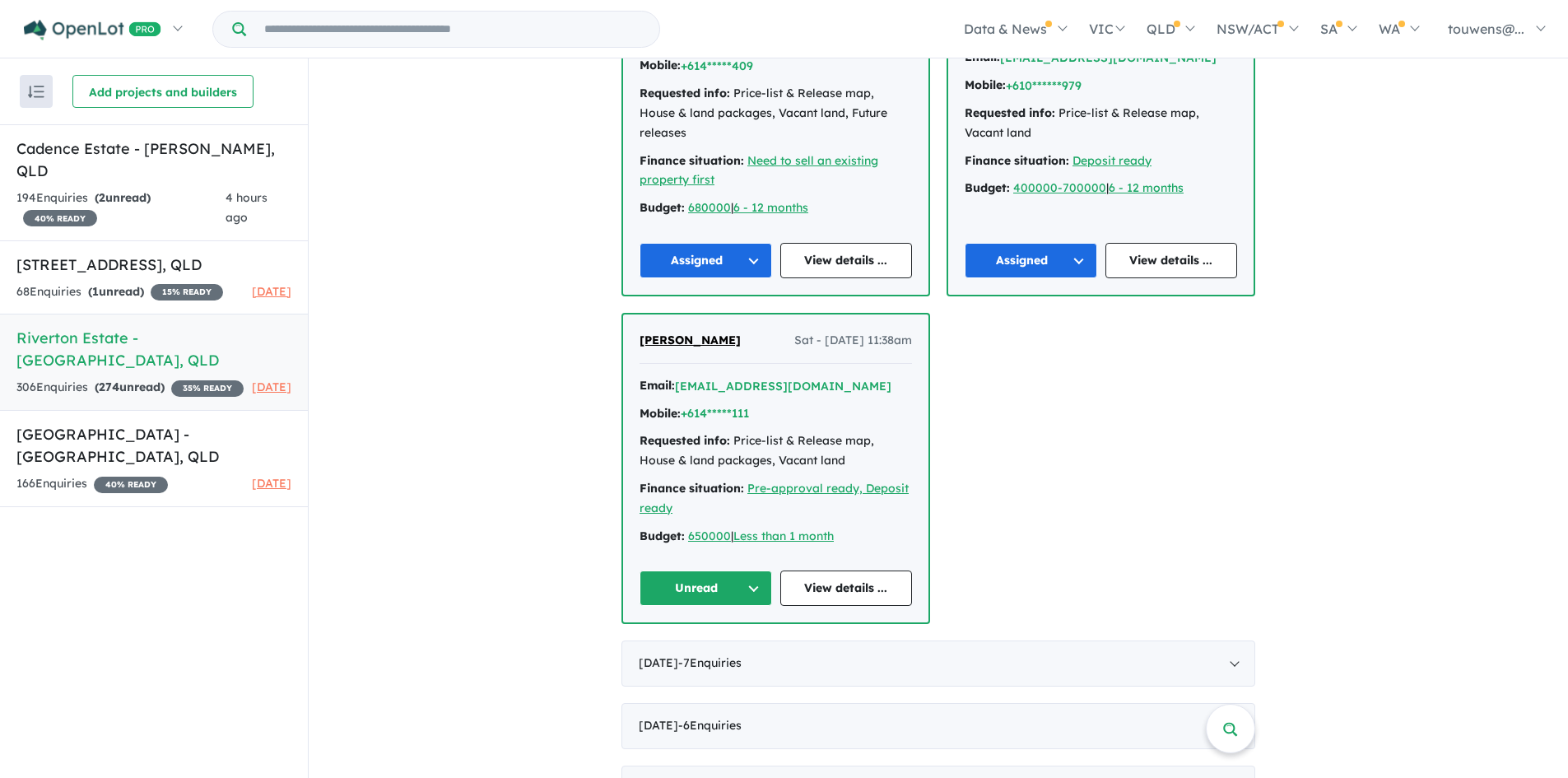
scroll to position [4113, 0]
click at [703, 569] on button "Unread" at bounding box center [705, 587] width 133 height 35
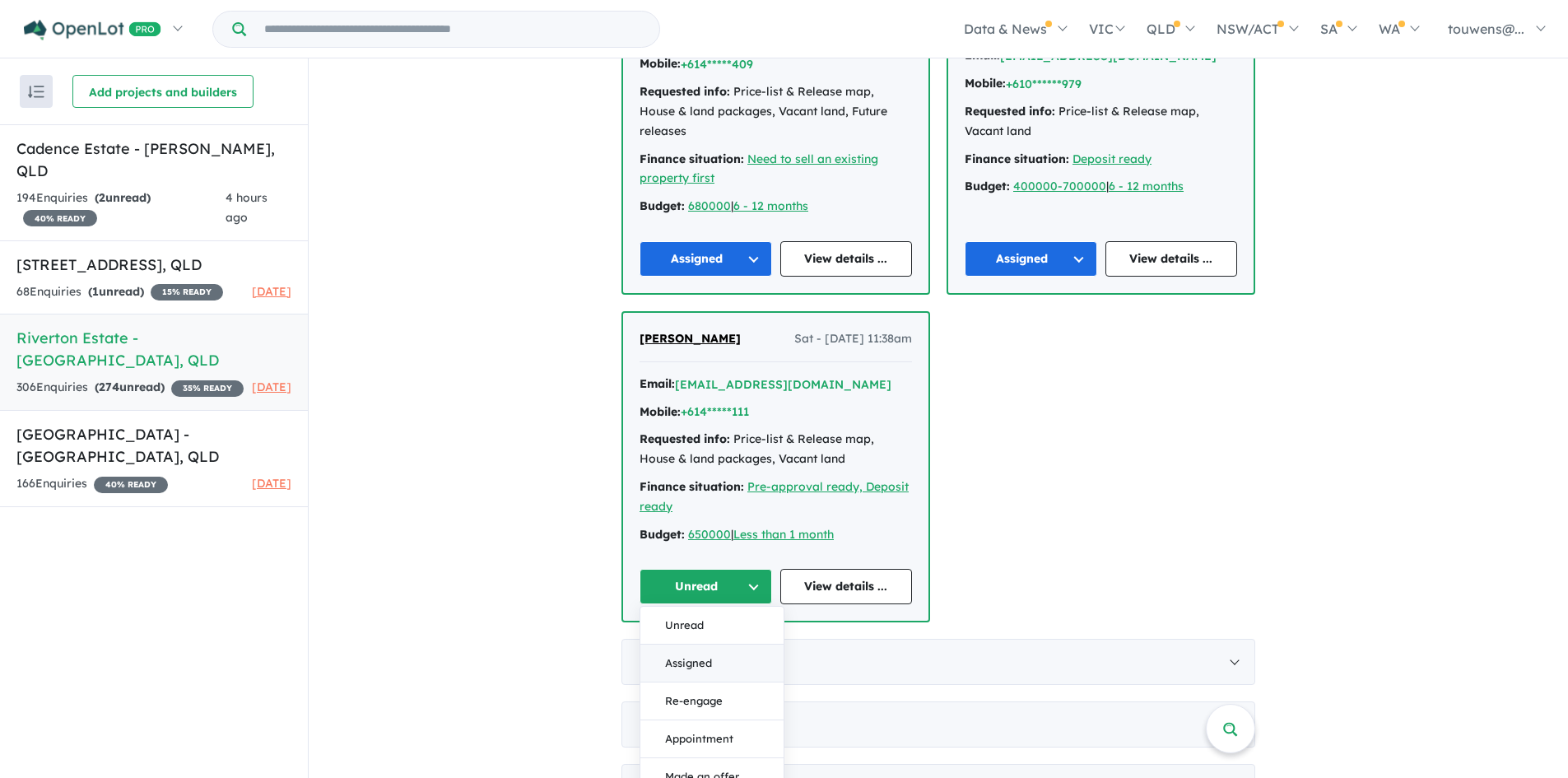
click at [760, 644] on button "Assigned" at bounding box center [712, 663] width 144 height 38
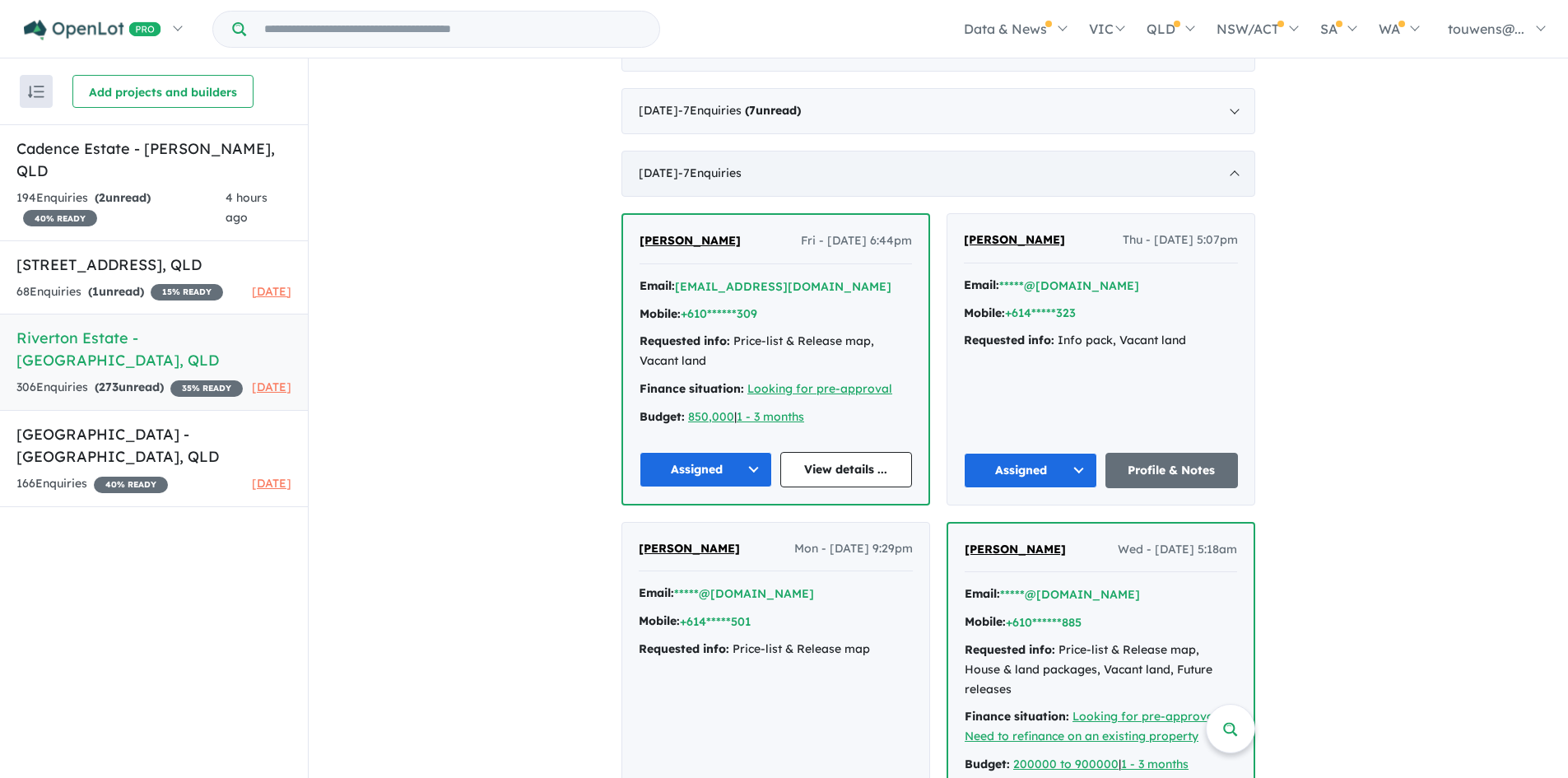
click at [887, 169] on div "[DATE] - 7 Enquir ies ( 0 unread)" at bounding box center [939, 174] width 634 height 46
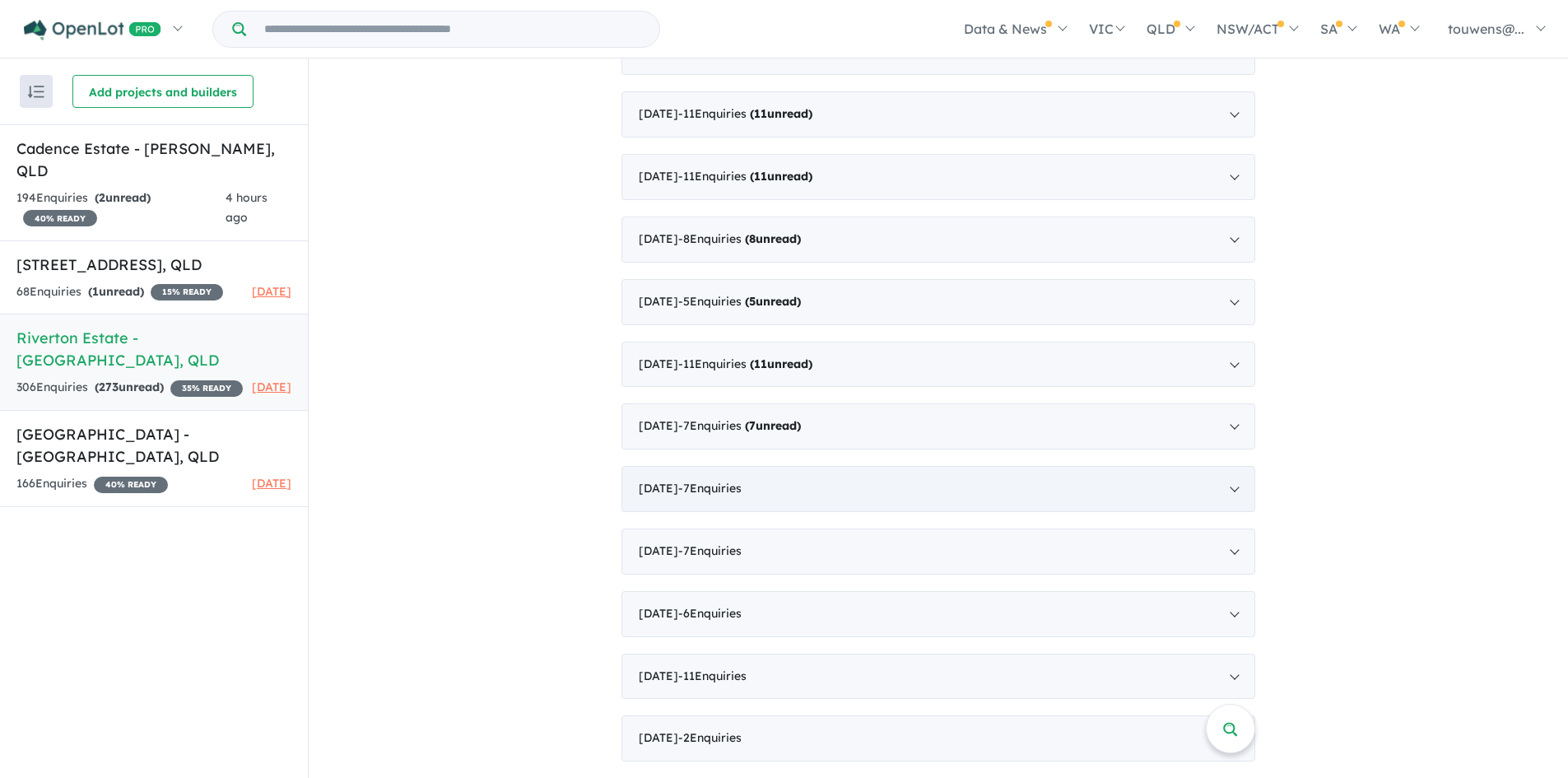
drag, startPoint x: 866, startPoint y: 425, endPoint x: 893, endPoint y: 500, distance: 79.7
click at [866, 424] on div "[DATE] - 7 Enquir ies ( 7 unread)" at bounding box center [939, 426] width 634 height 46
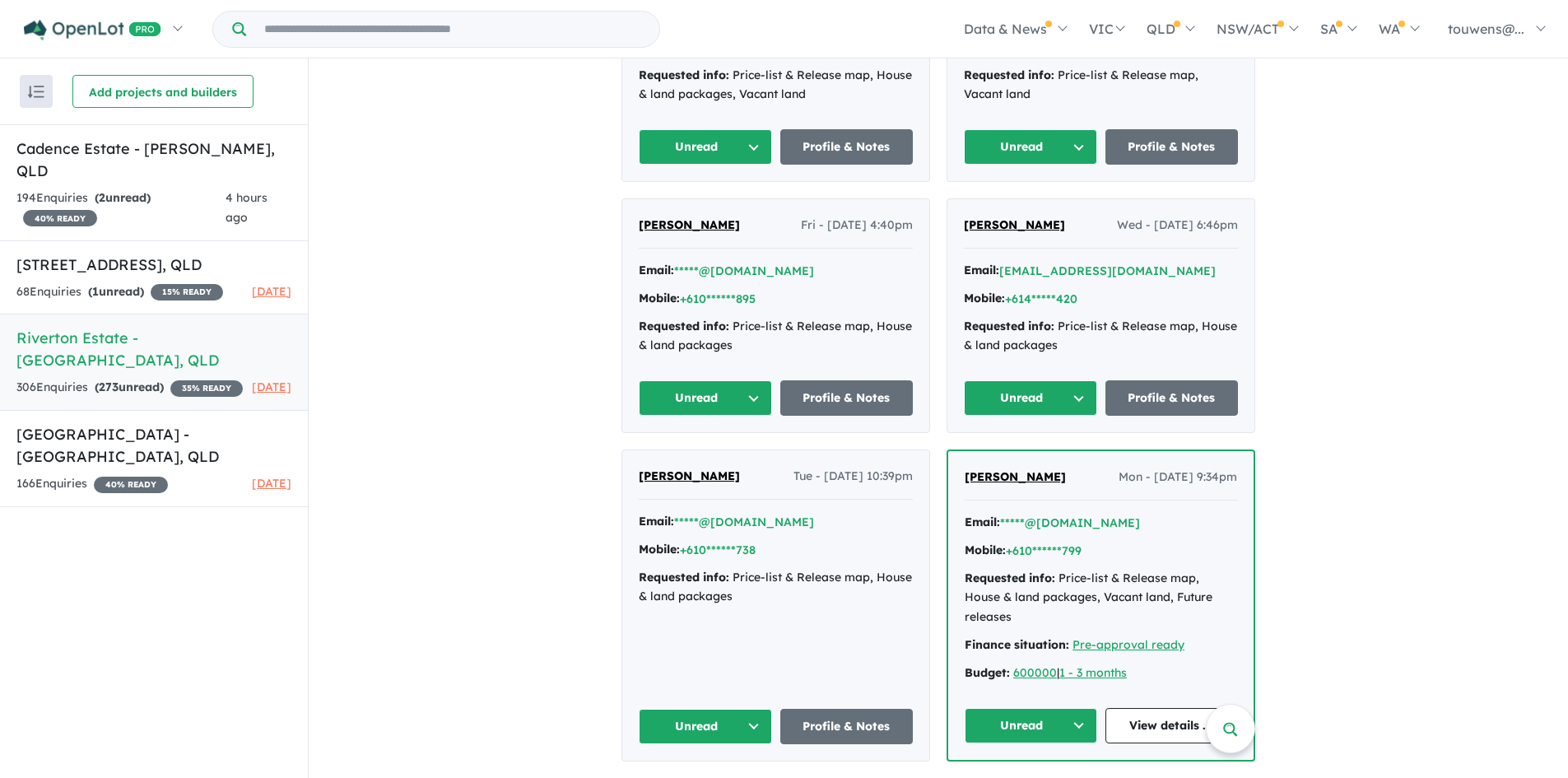
scroll to position [3701, 0]
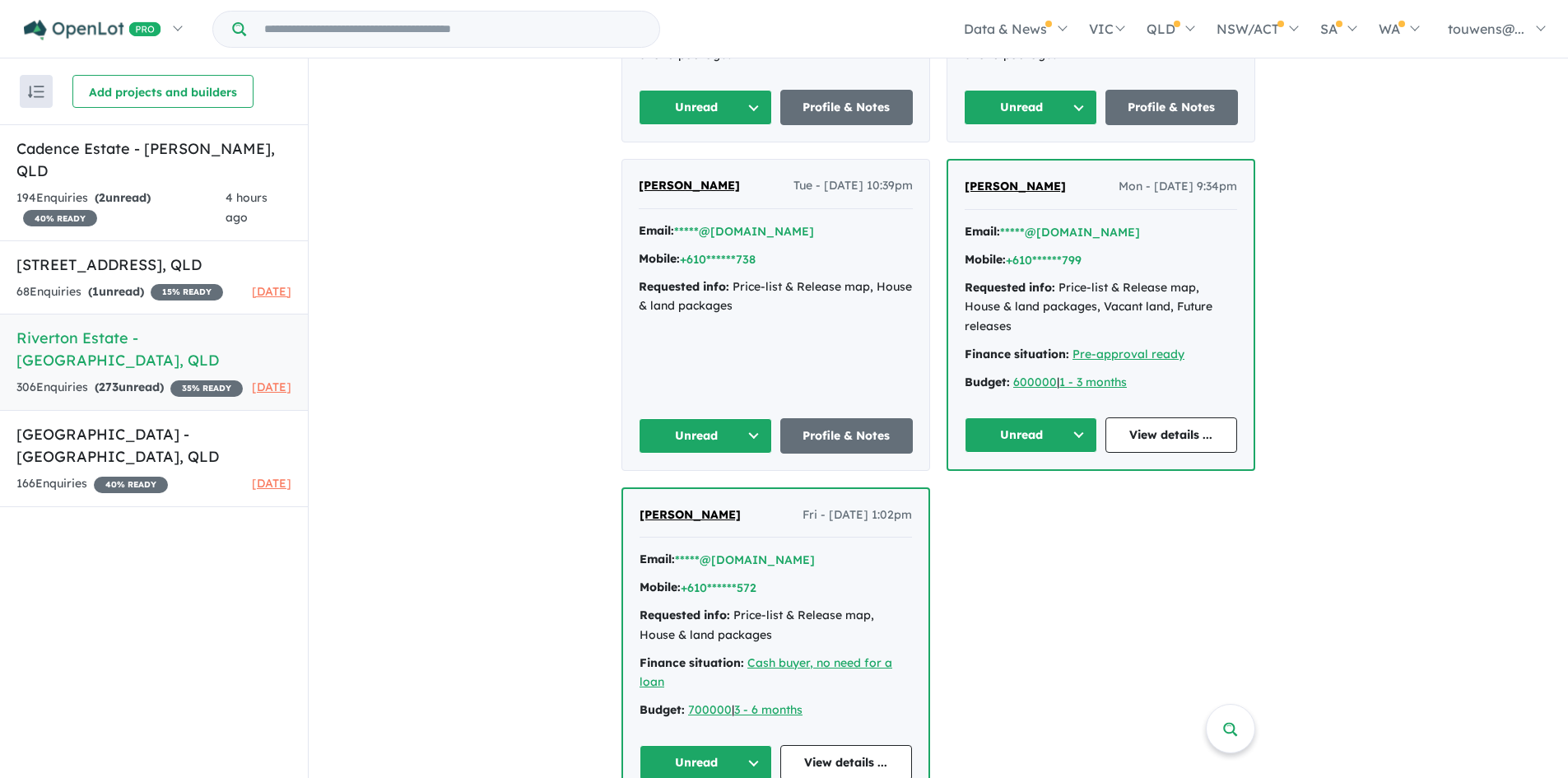
click at [693, 755] on button "Unread" at bounding box center [705, 763] width 133 height 35
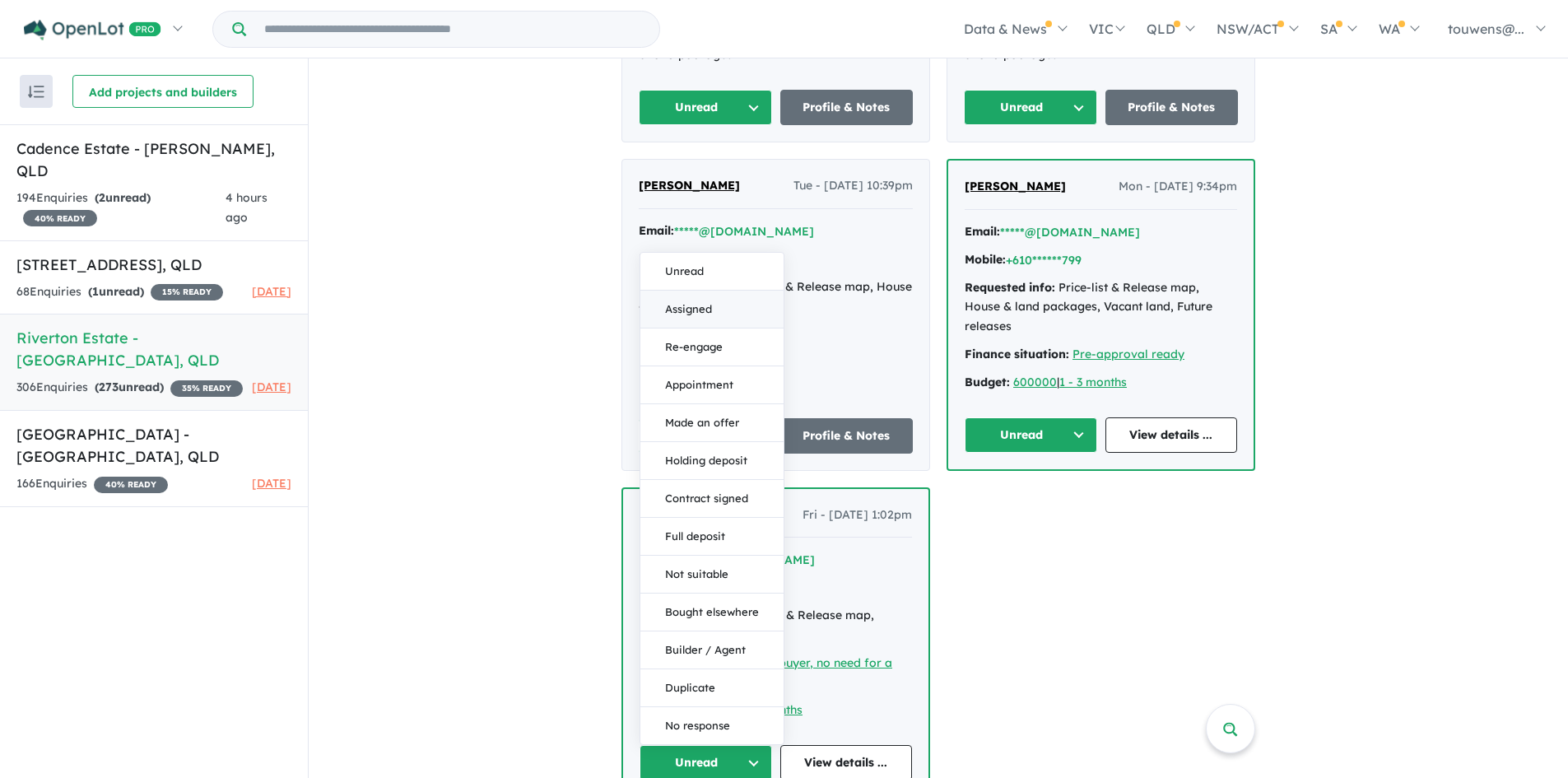
click at [694, 309] on button "Assigned" at bounding box center [712, 309] width 144 height 38
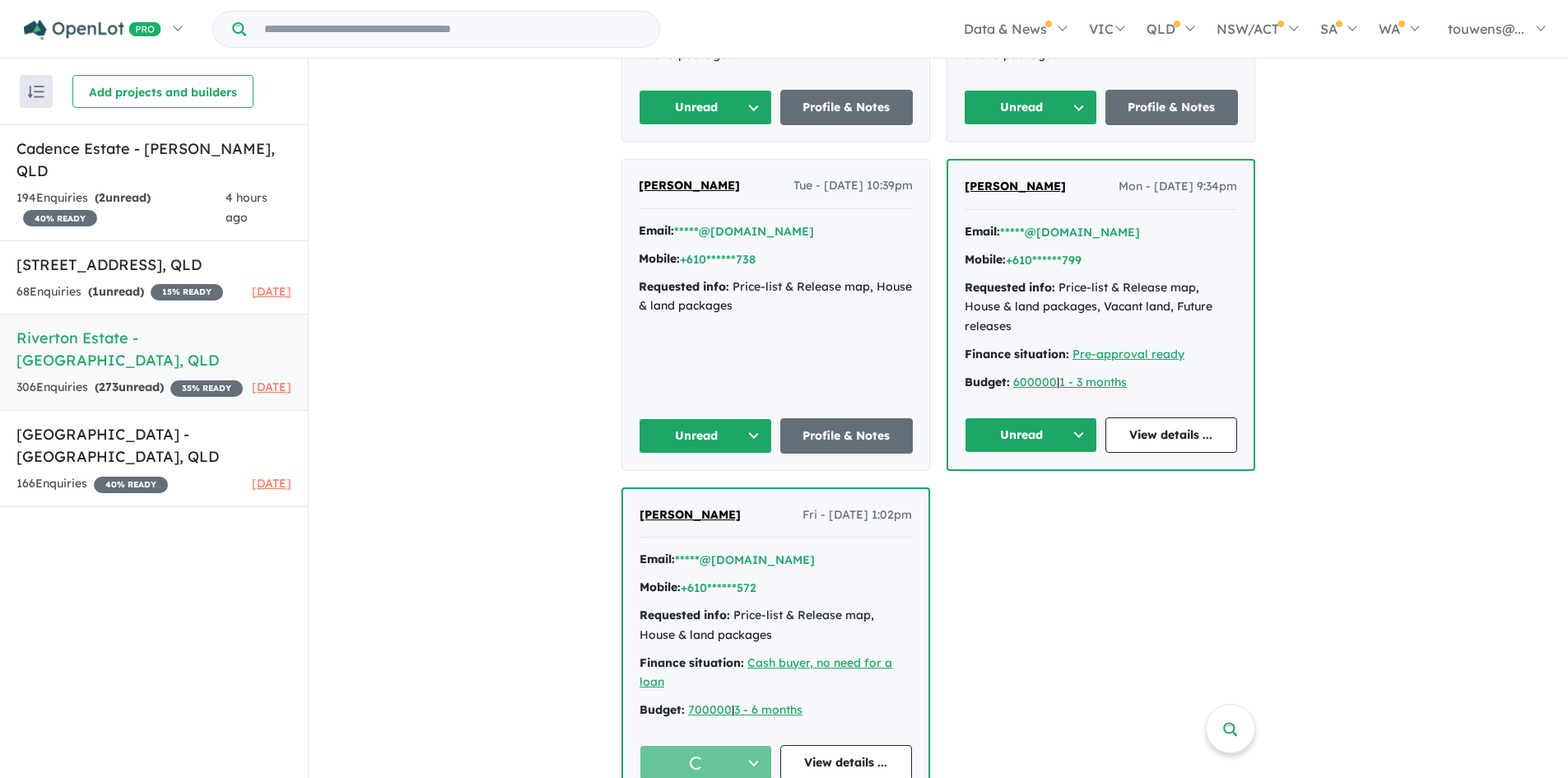
click at [1008, 431] on button "Unread" at bounding box center [1031, 435] width 133 height 35
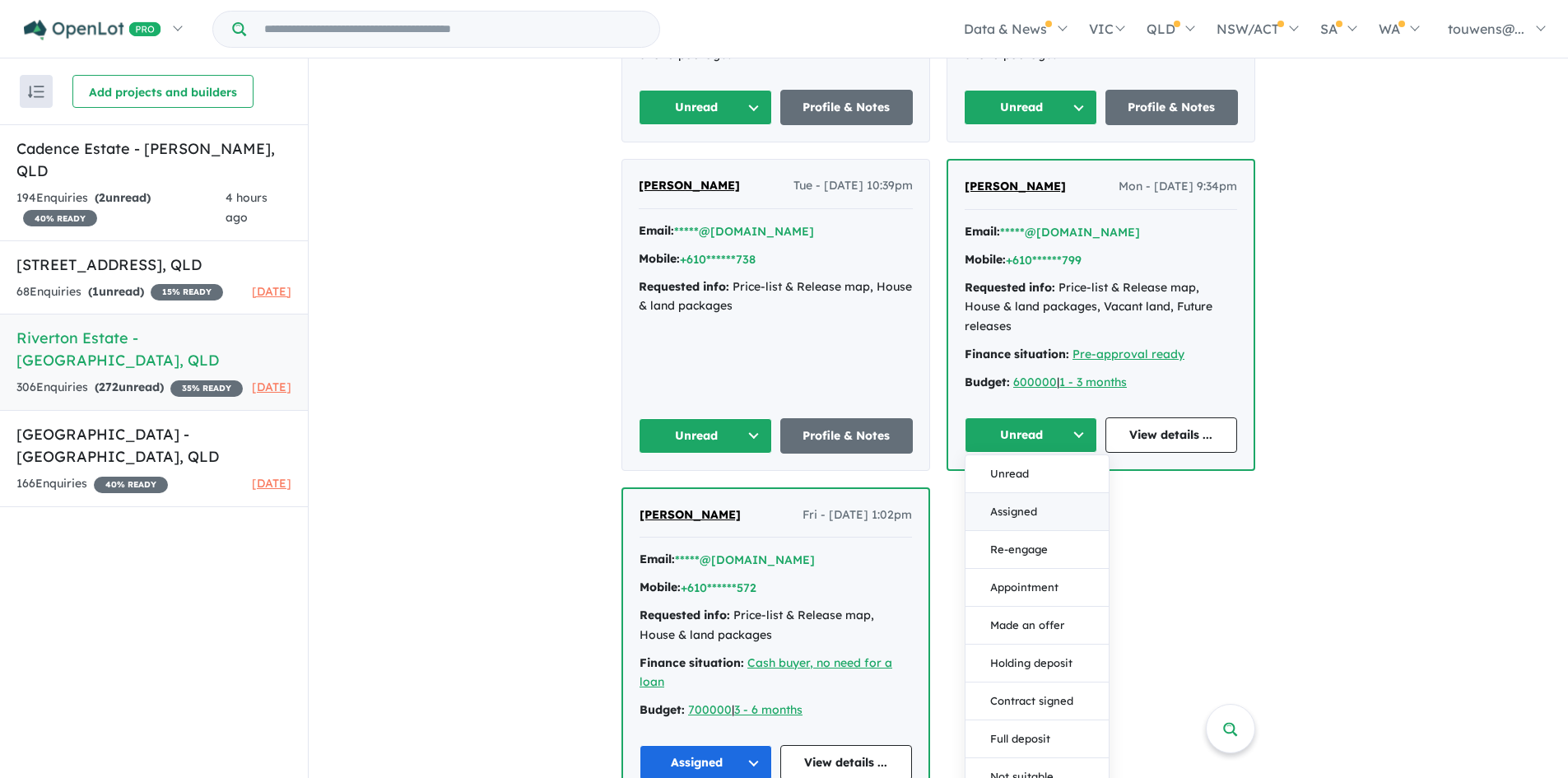
click at [1041, 513] on button "Assigned" at bounding box center [1037, 512] width 144 height 38
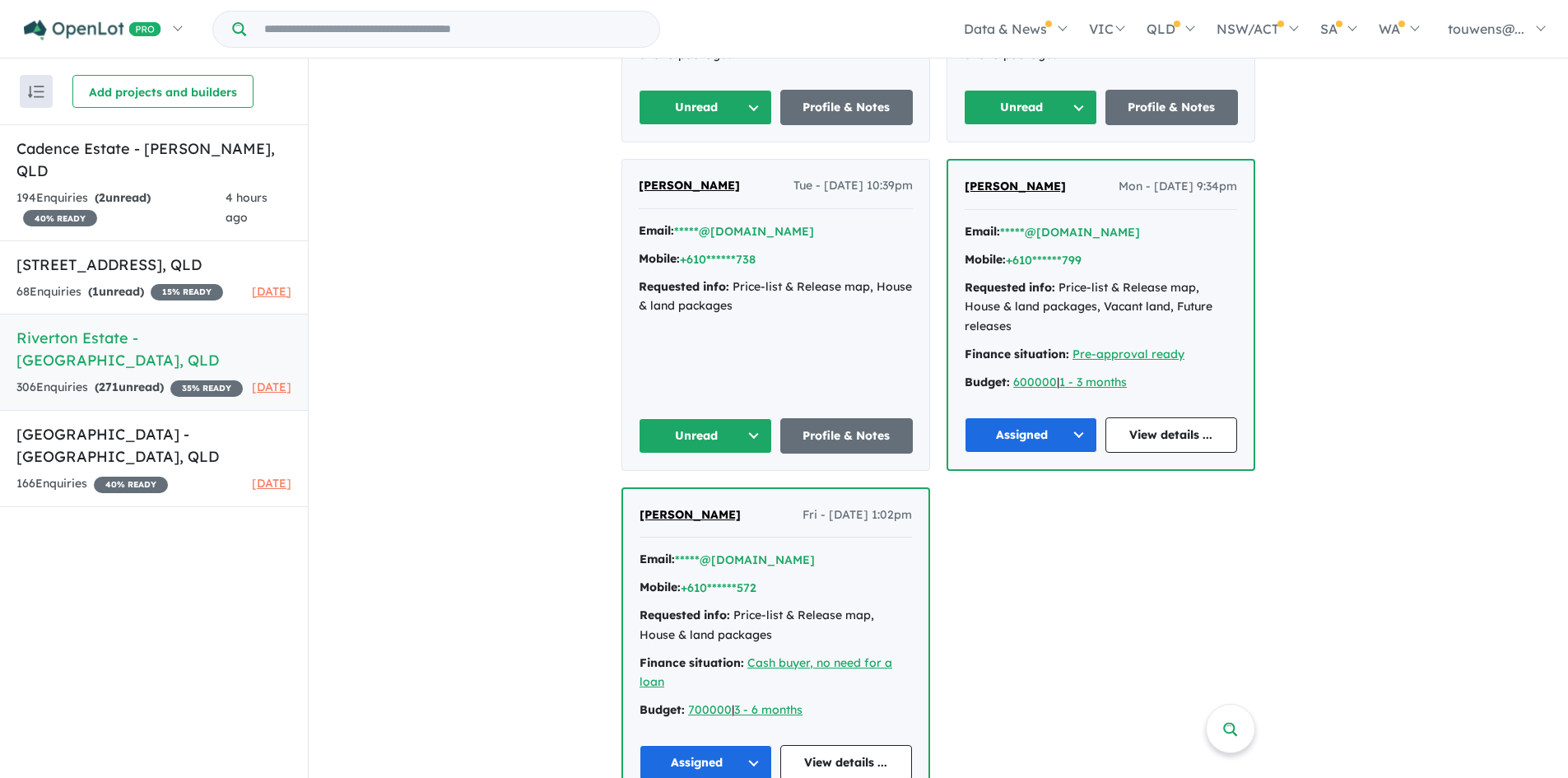
click at [667, 427] on button "Unread" at bounding box center [705, 436] width 134 height 35
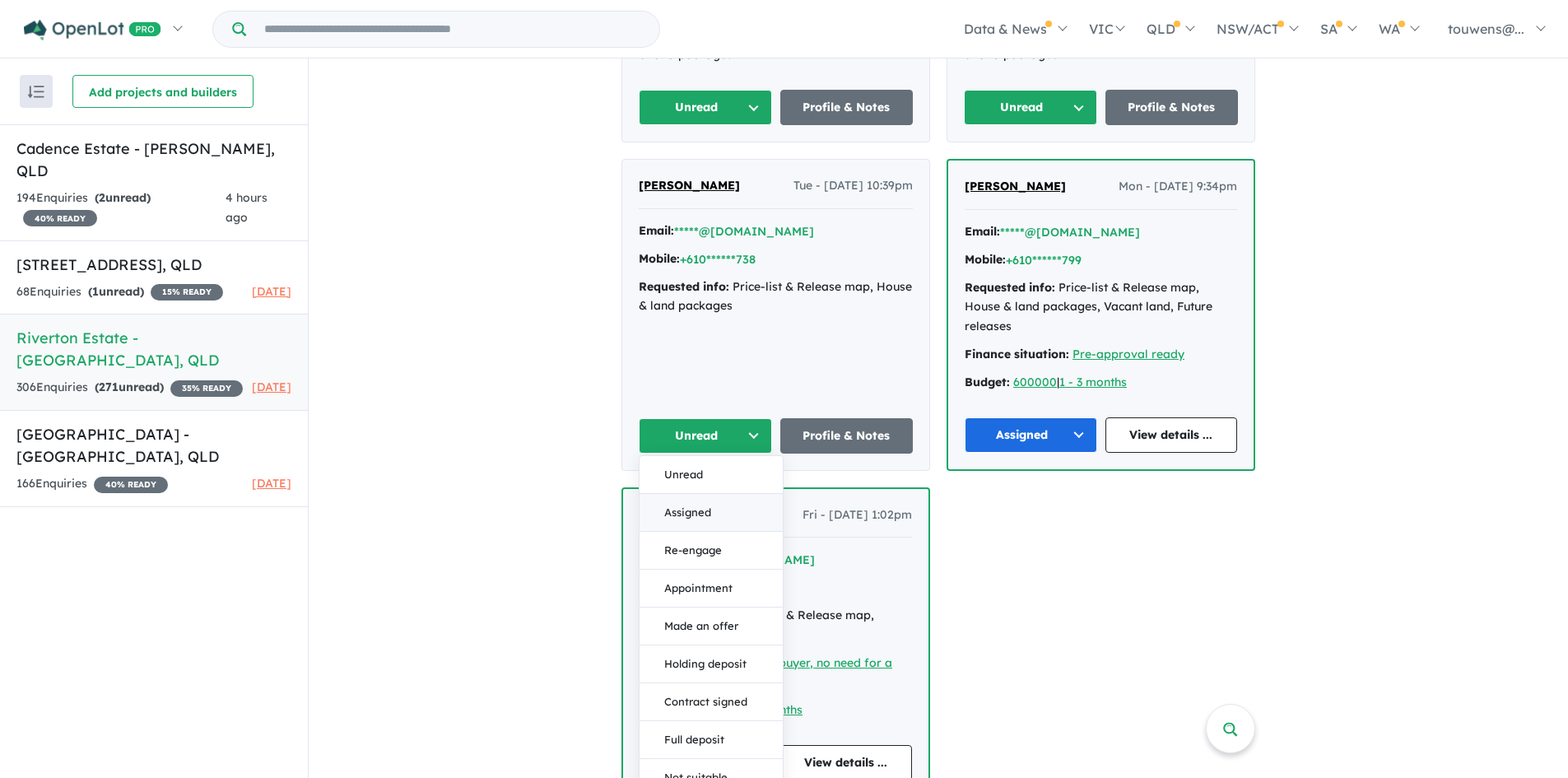
click at [735, 508] on button "Assigned" at bounding box center [711, 513] width 144 height 38
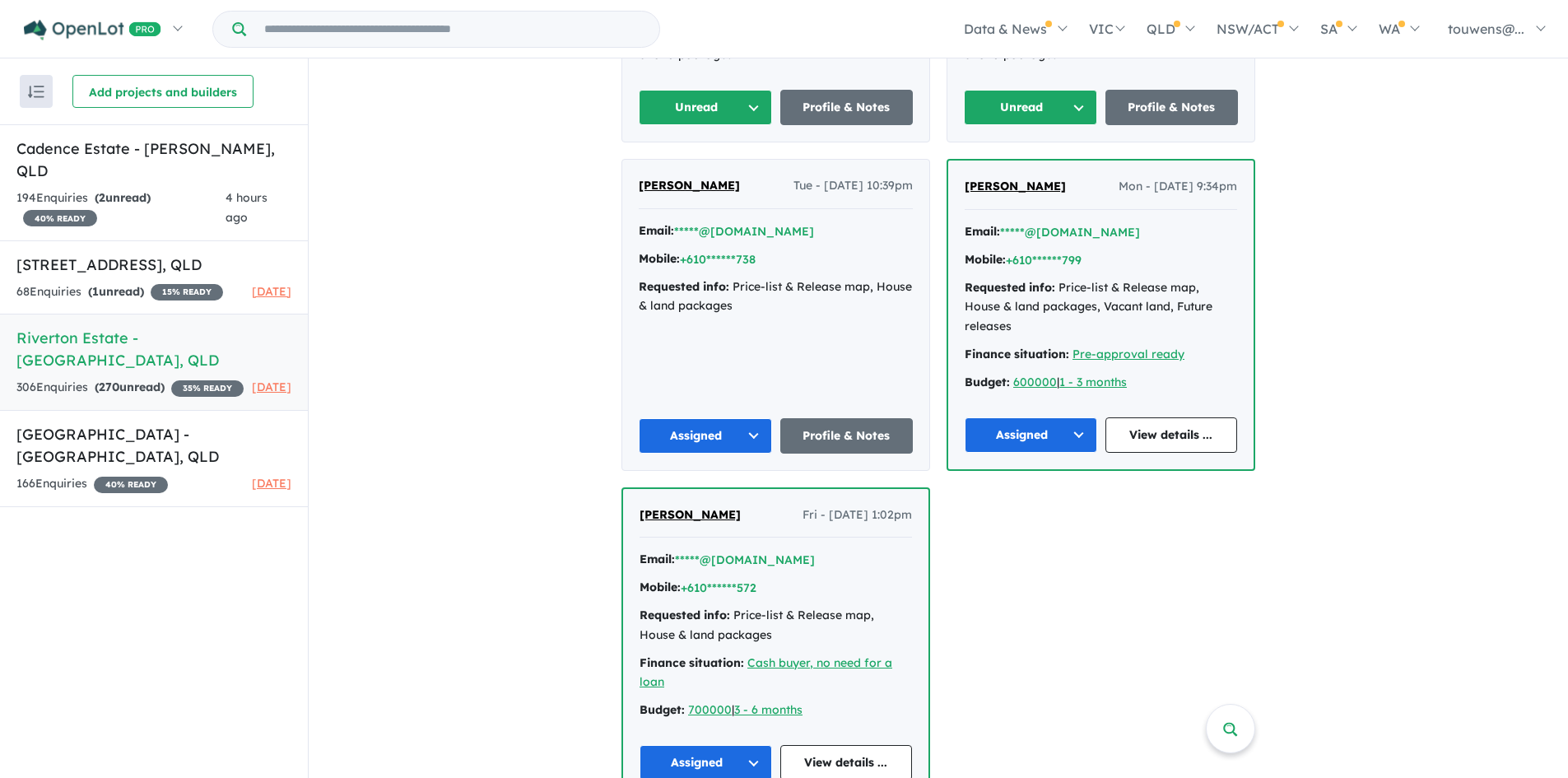
click at [1035, 106] on button "Unread" at bounding box center [1031, 108] width 134 height 35
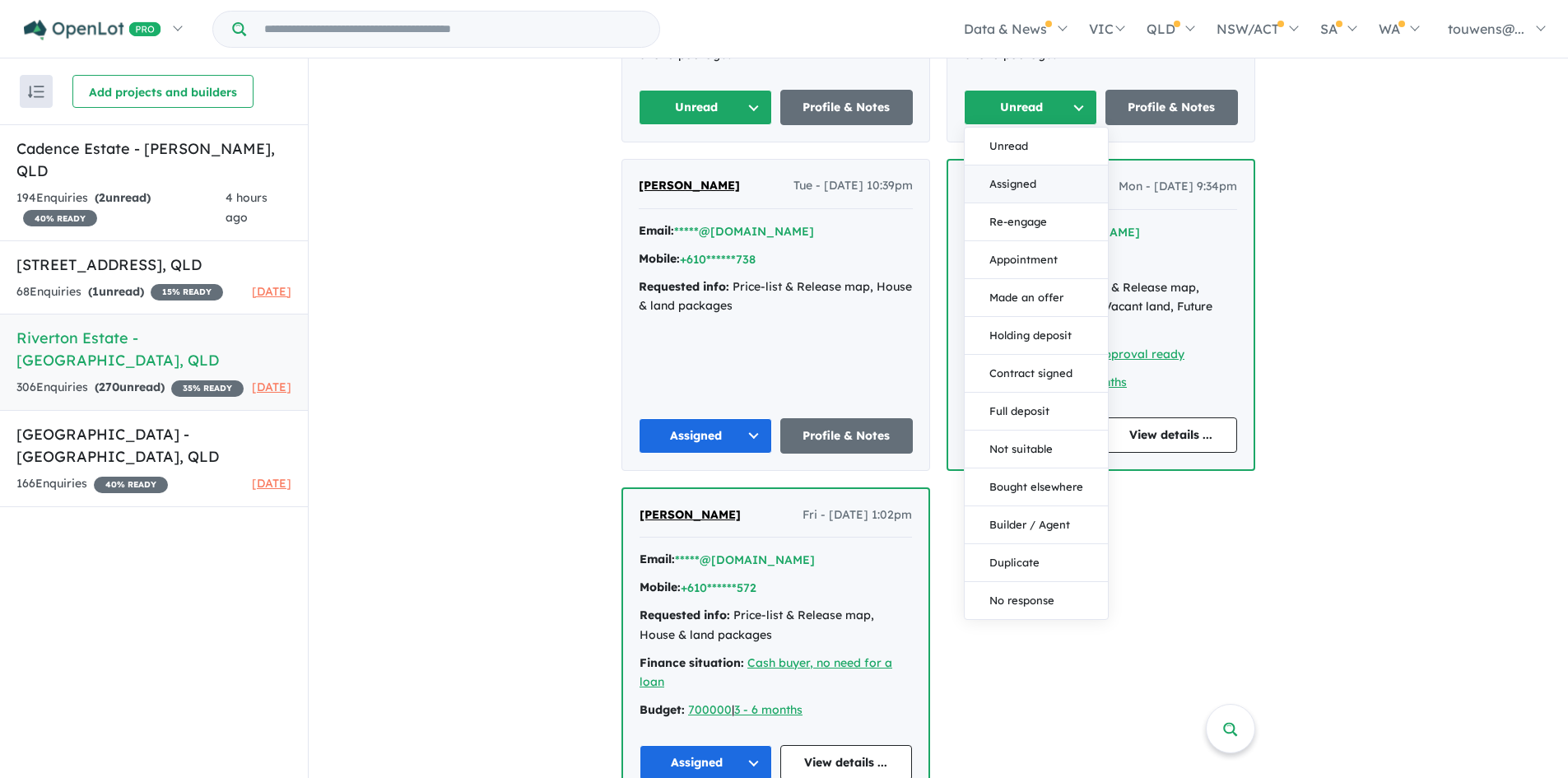
click at [1006, 174] on button "Assigned" at bounding box center [1036, 184] width 144 height 38
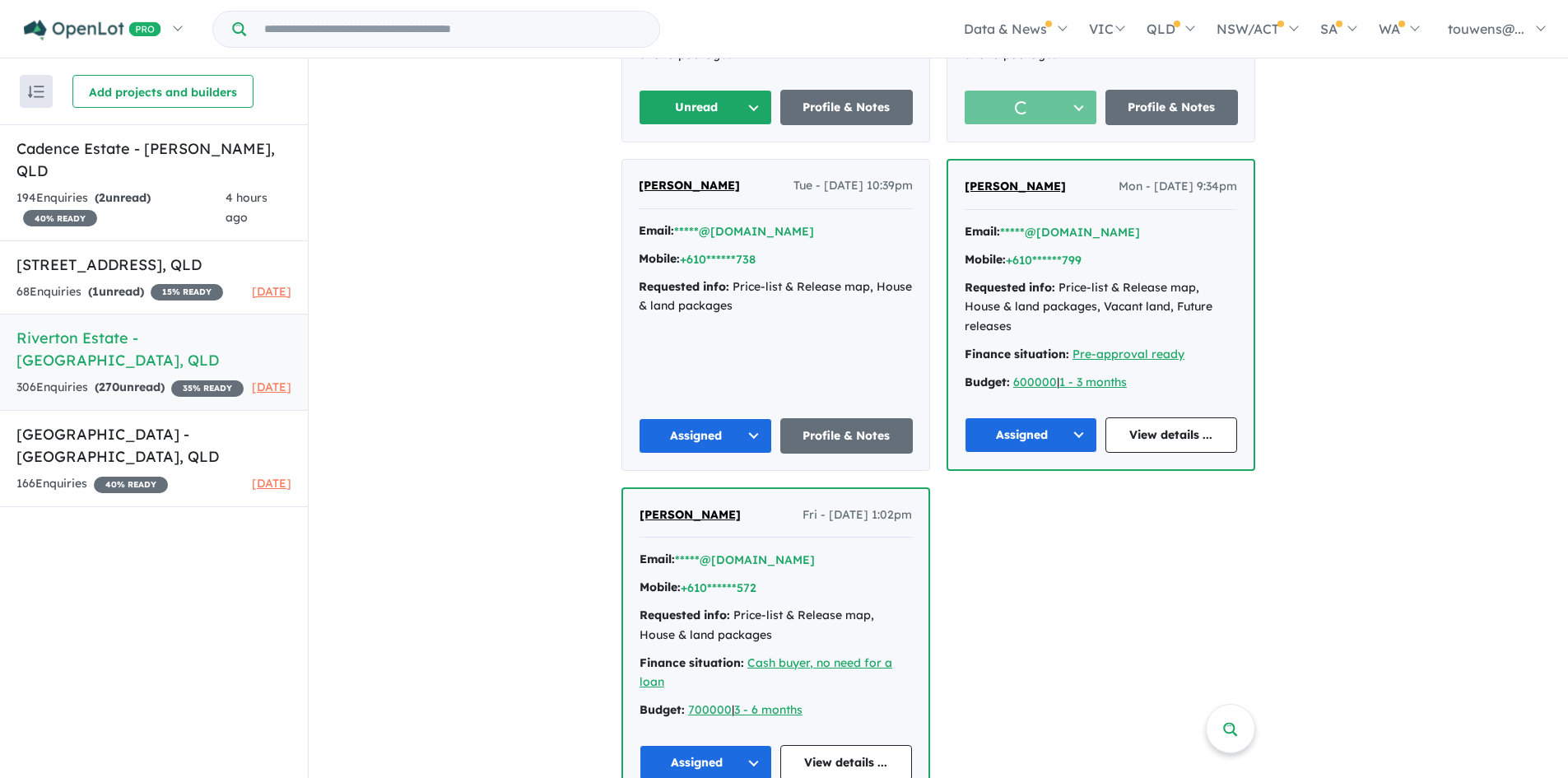
click at [710, 119] on button "Unread" at bounding box center [705, 108] width 134 height 35
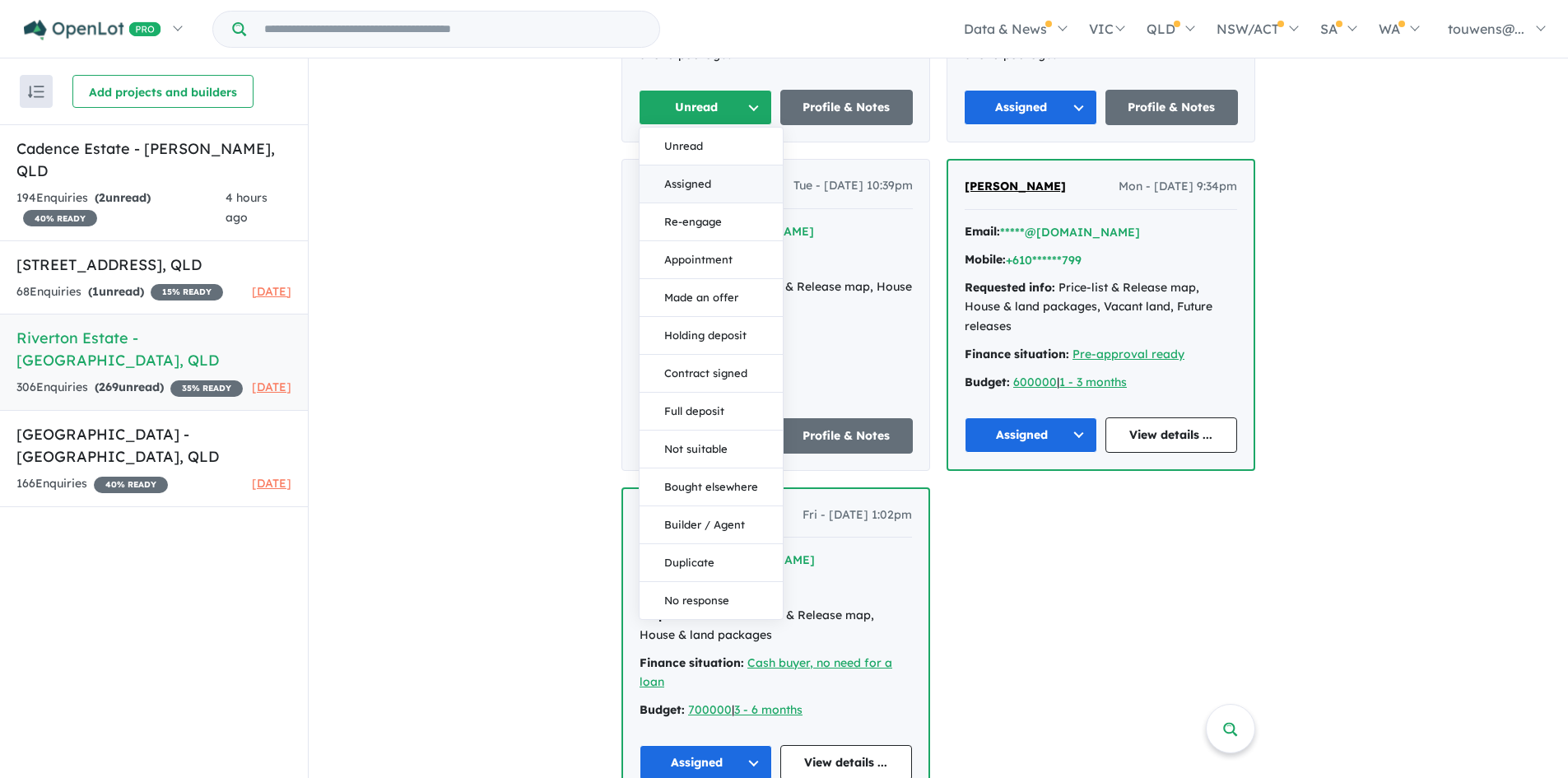
click at [704, 170] on button "Assigned" at bounding box center [711, 184] width 144 height 38
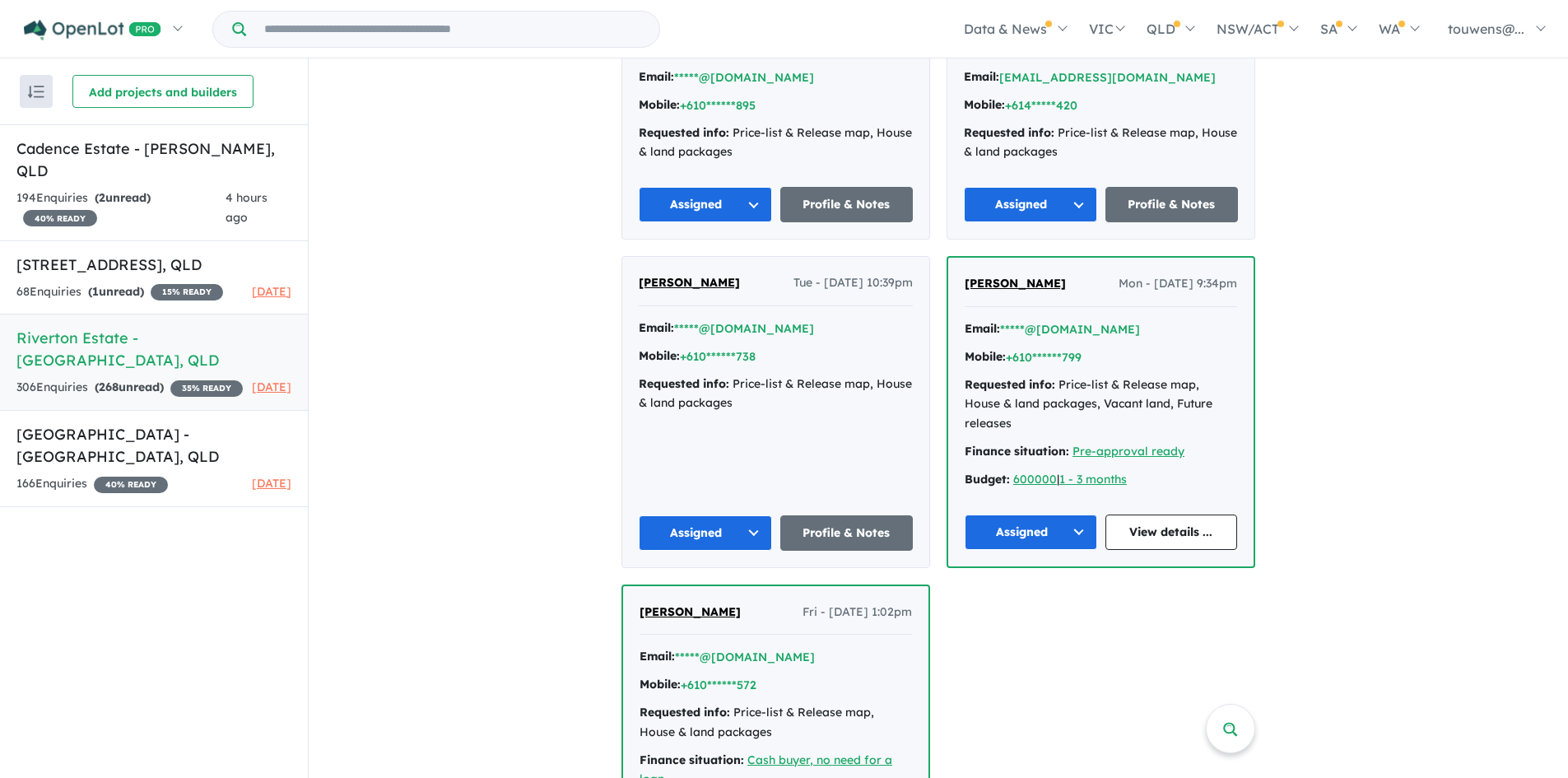
scroll to position [3290, 0]
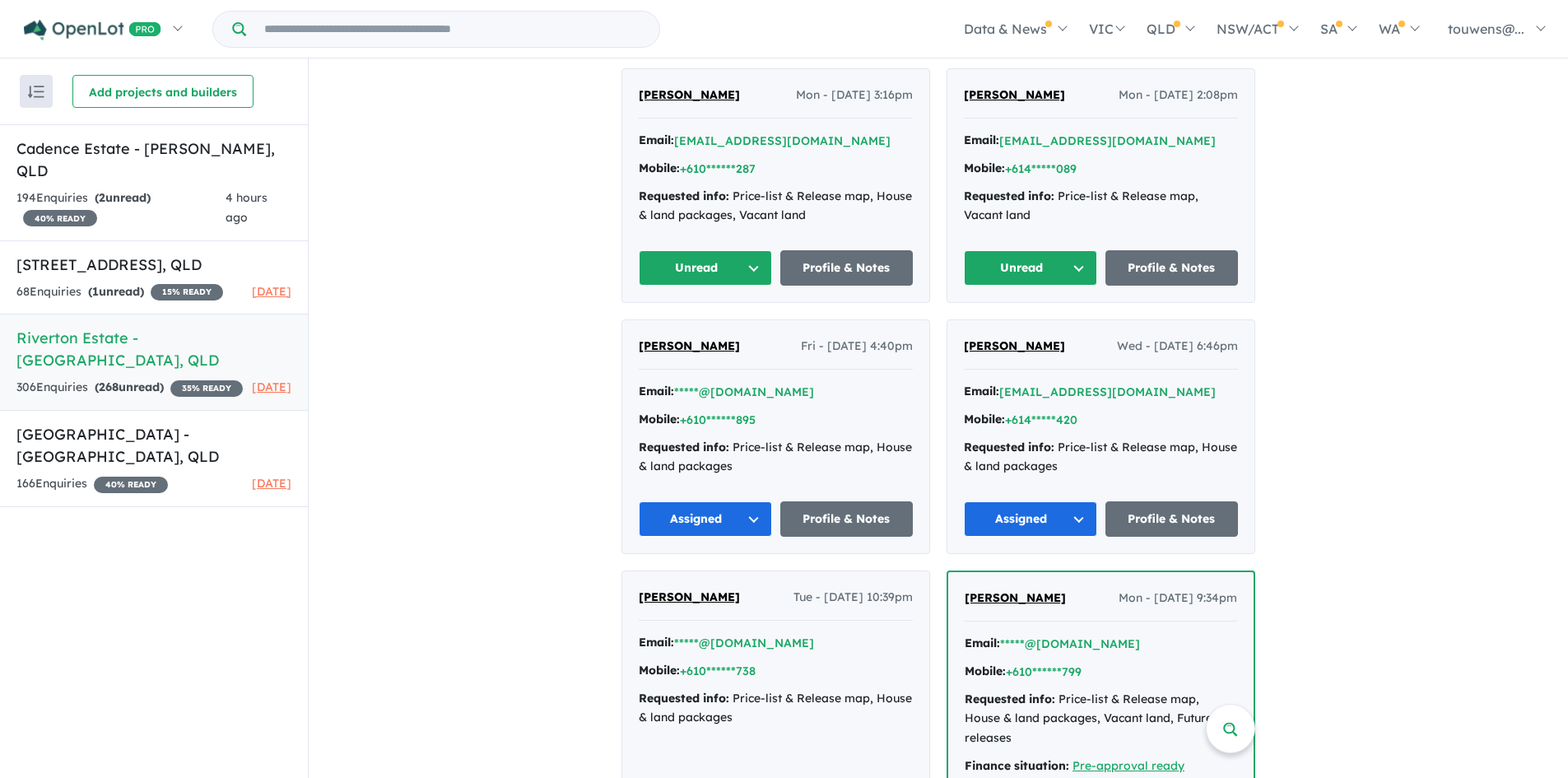
click at [1011, 270] on button "Unread" at bounding box center [1031, 268] width 134 height 35
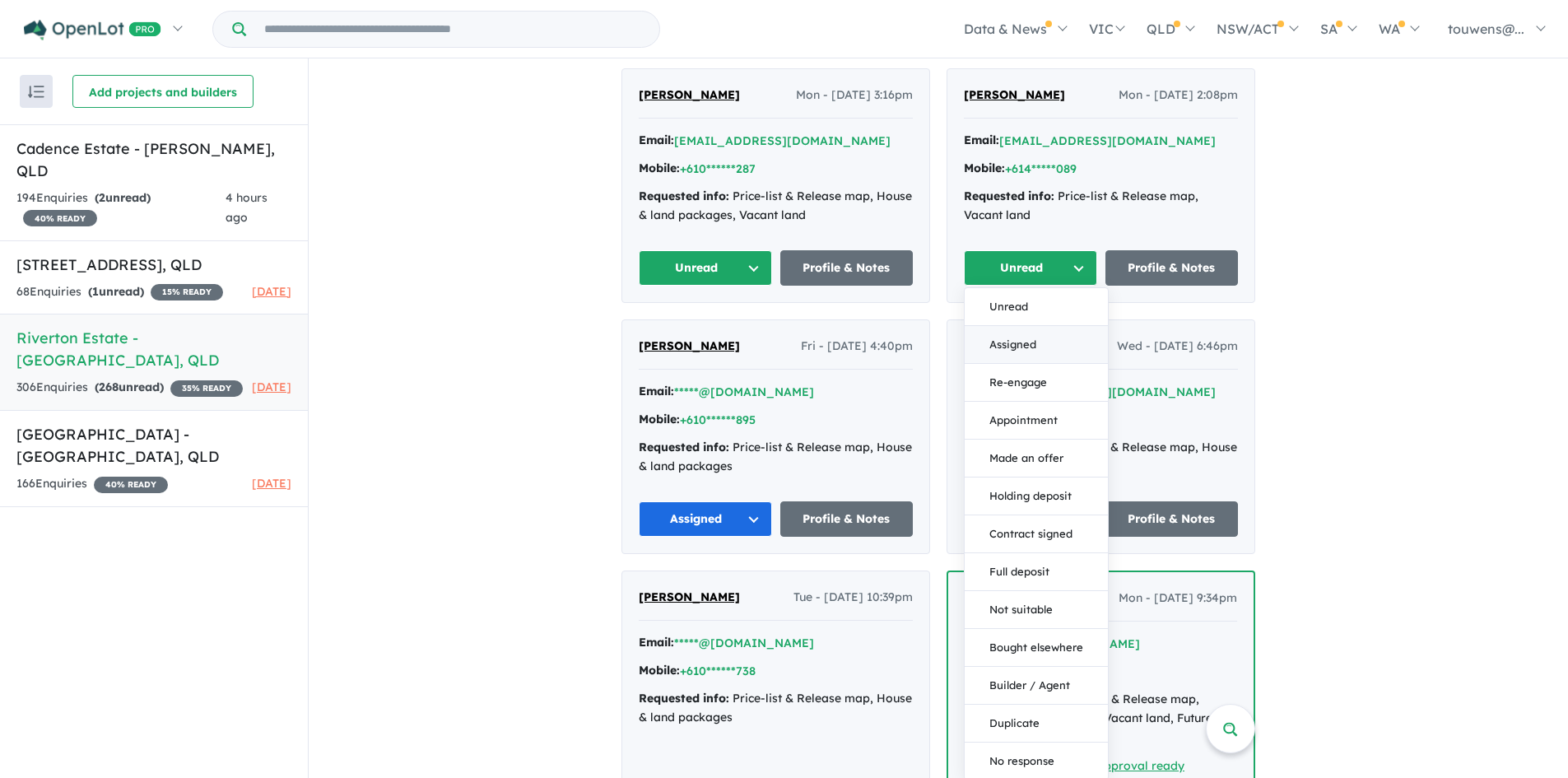
drag, startPoint x: 1016, startPoint y: 344, endPoint x: 779, endPoint y: 285, distance: 244.2
click at [1013, 342] on button "Assigned" at bounding box center [1036, 345] width 144 height 38
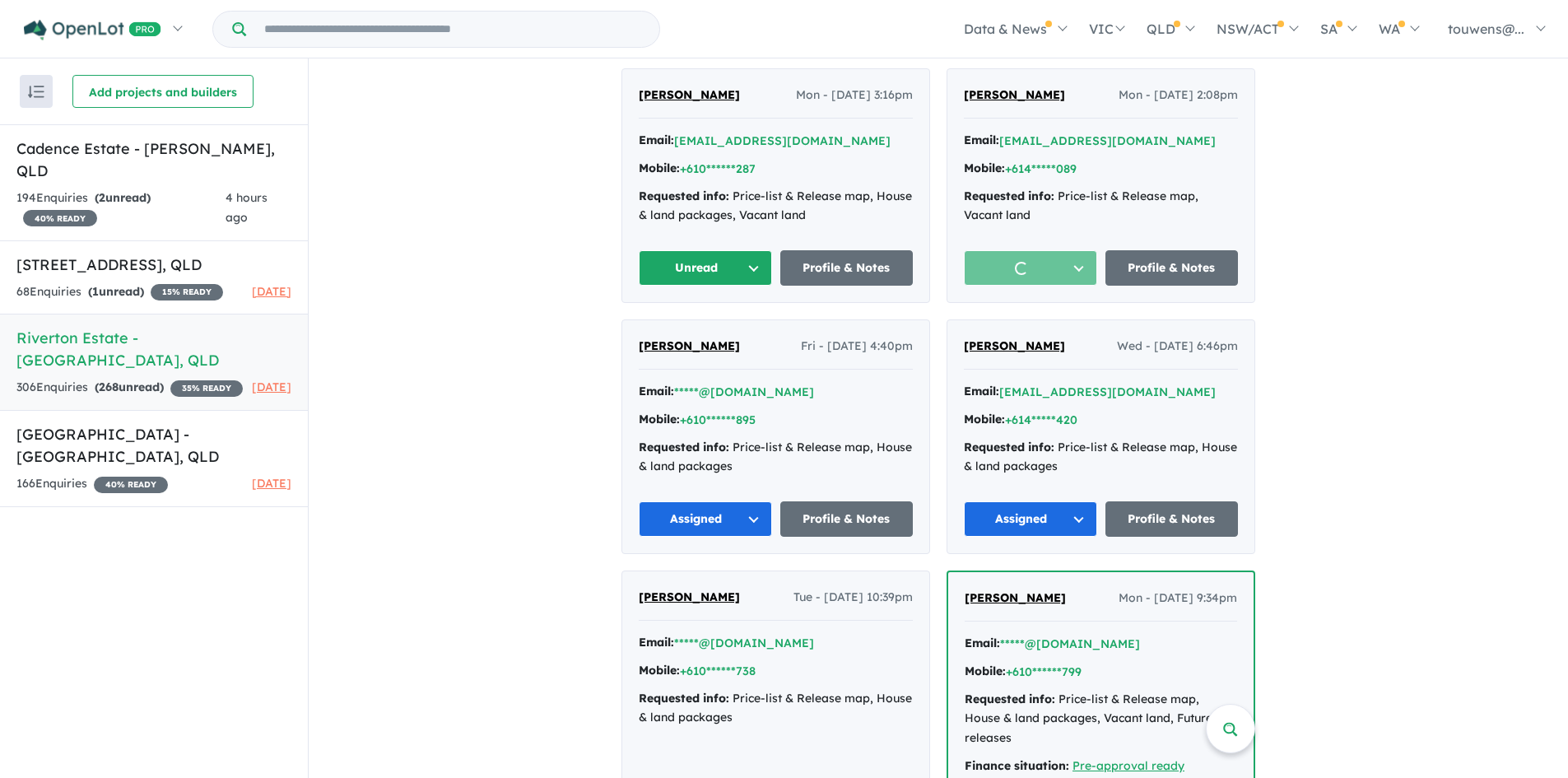
click at [658, 251] on button "Unread" at bounding box center [705, 268] width 134 height 35
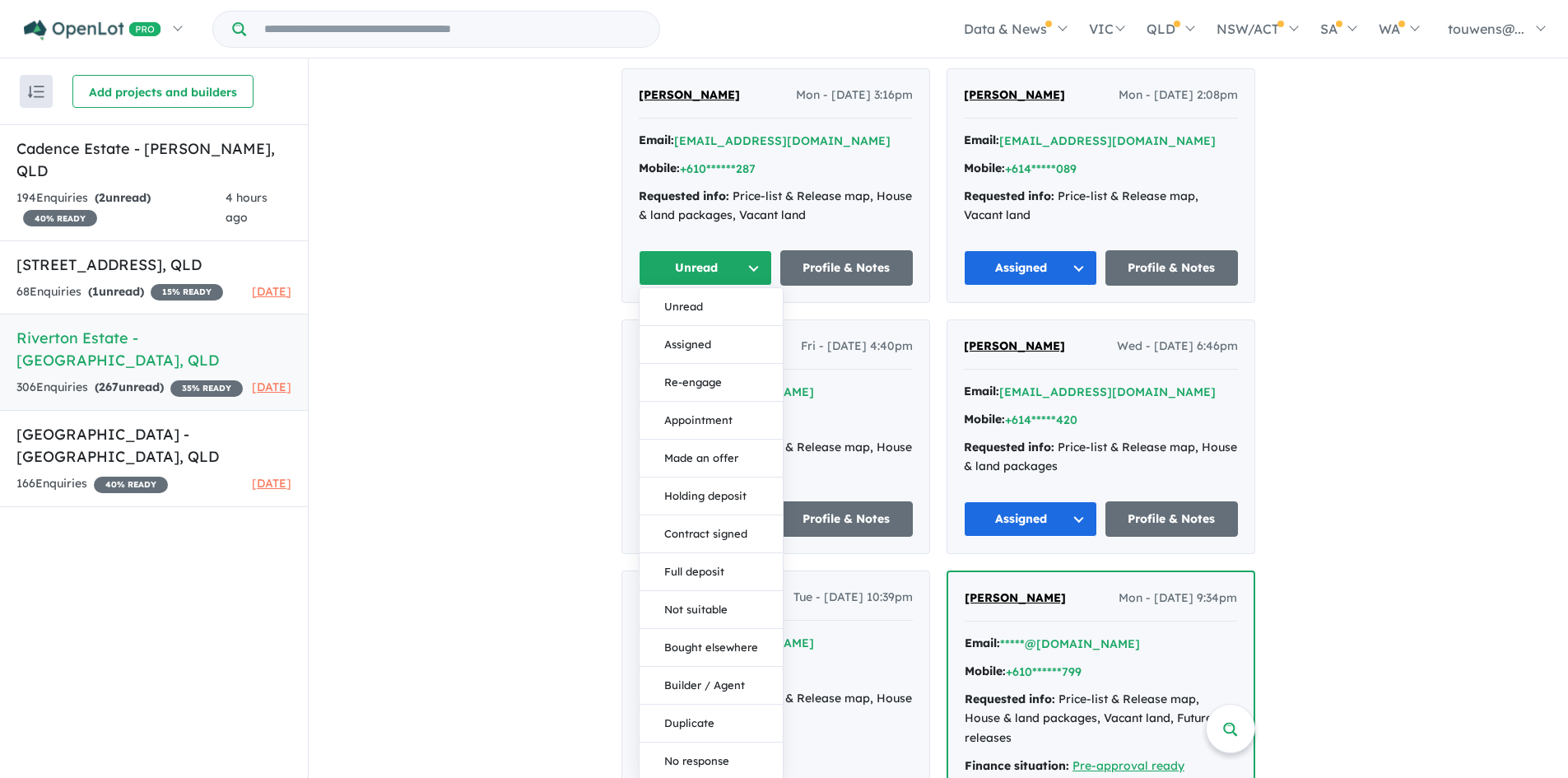
click at [693, 331] on button "Assigned" at bounding box center [711, 345] width 144 height 38
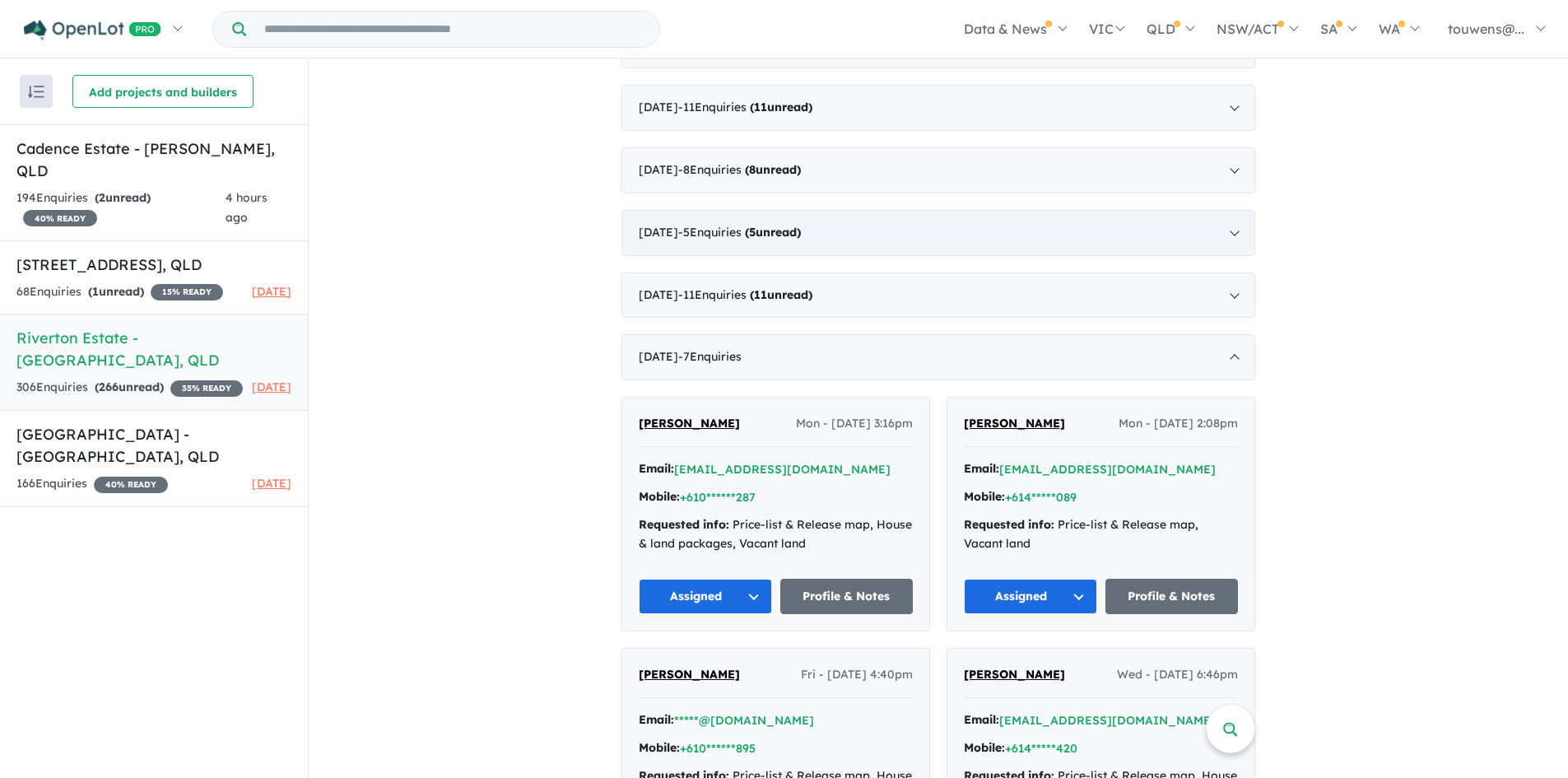
scroll to position [2960, 0]
click at [742, 356] on span "- 7 Enquir ies ( 0 unread)" at bounding box center [710, 357] width 63 height 15
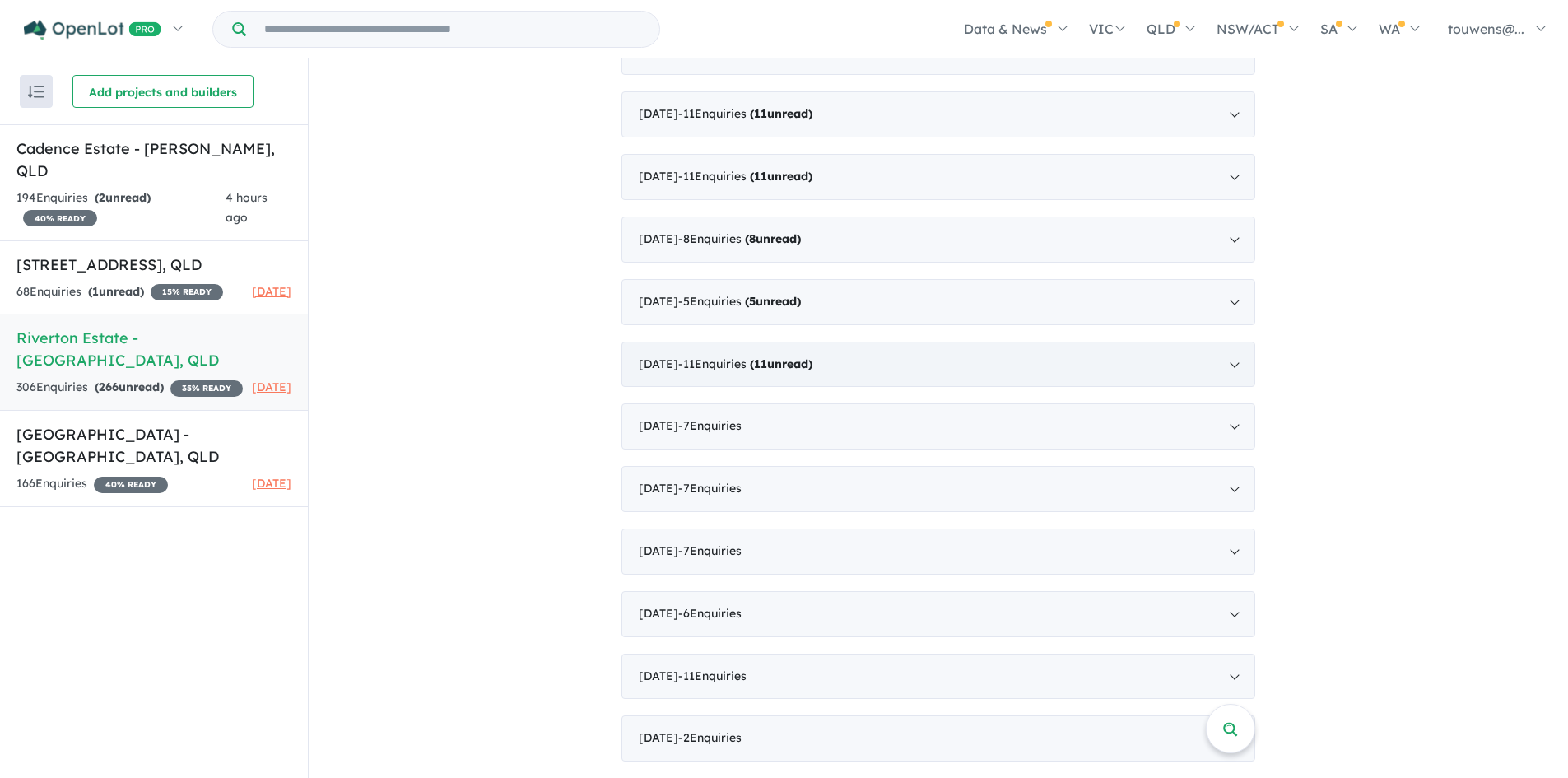
click at [813, 361] on strong "( 11 unread)" at bounding box center [781, 364] width 63 height 15
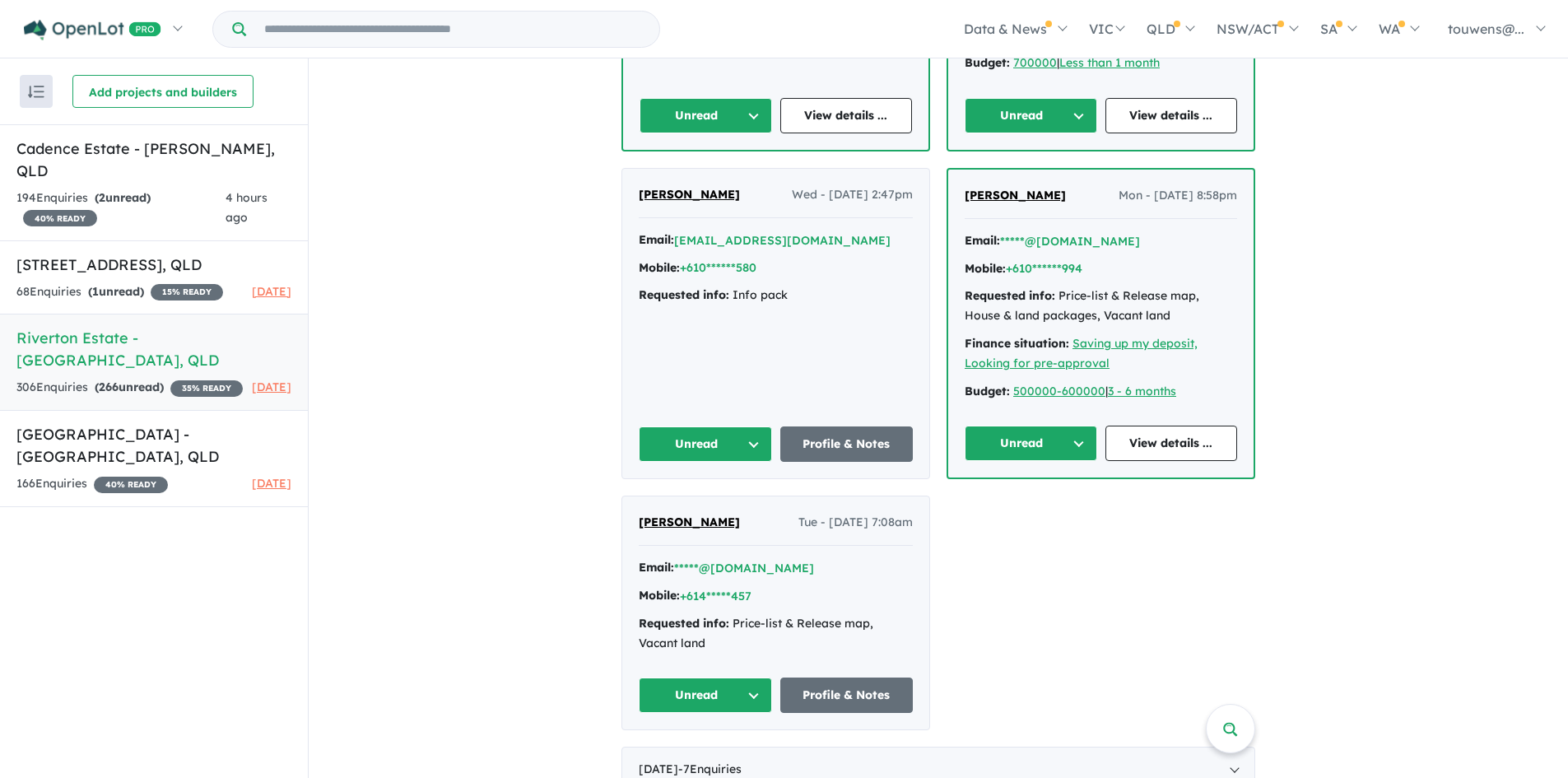
scroll to position [4278, 0]
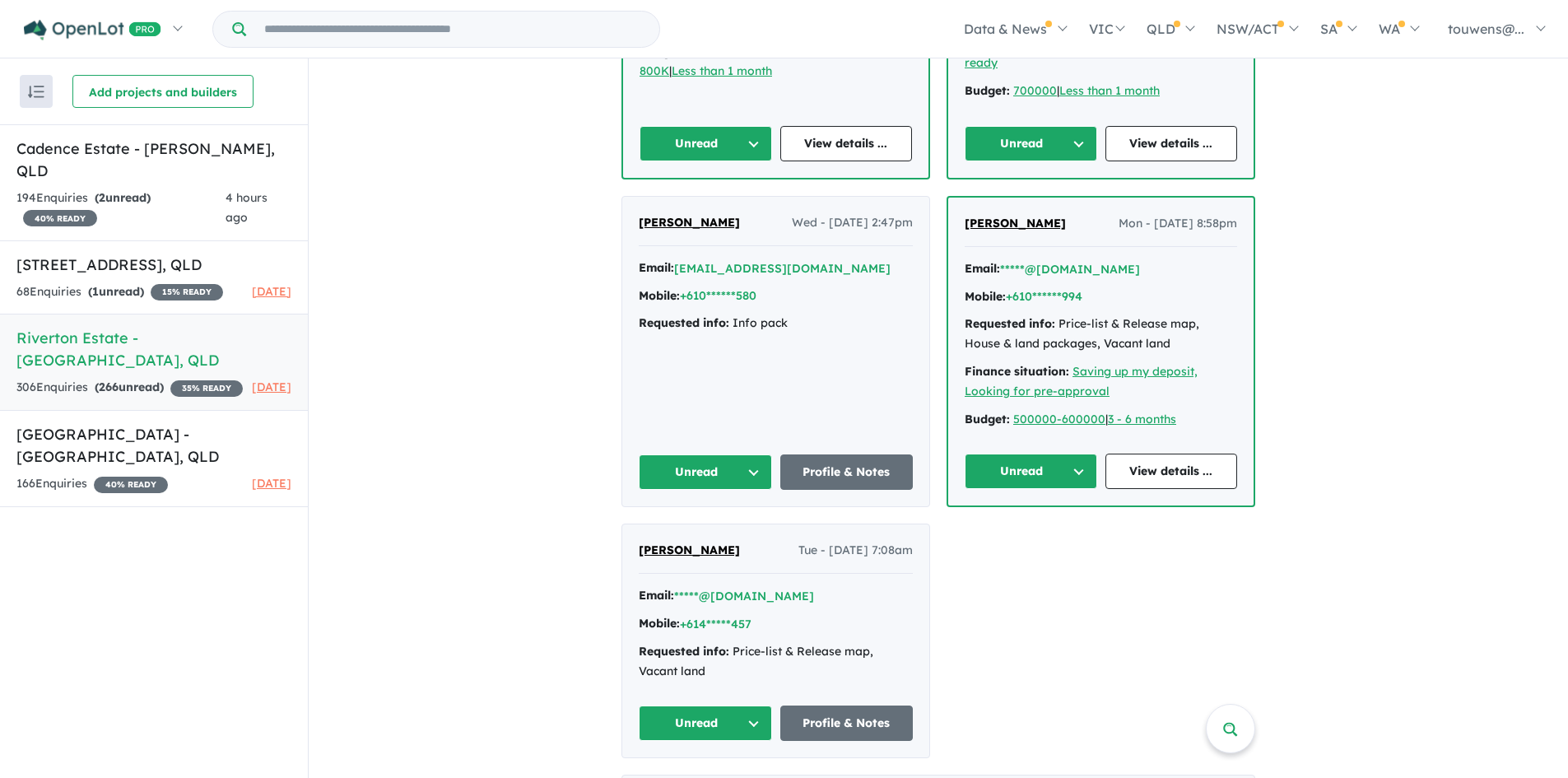
click at [662, 705] on button "Unread" at bounding box center [705, 723] width 134 height 35
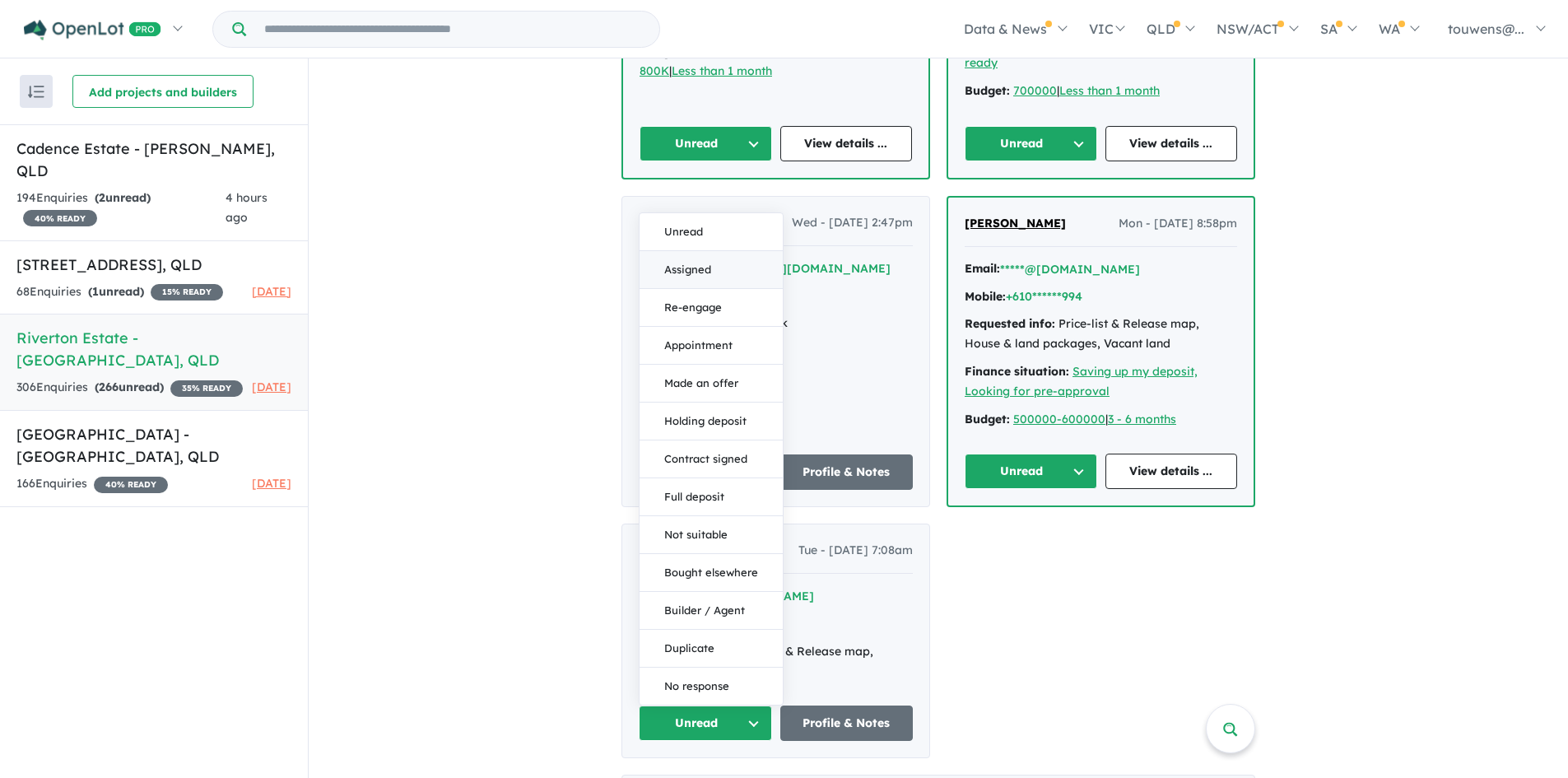
click at [764, 251] on button "Assigned" at bounding box center [711, 270] width 144 height 38
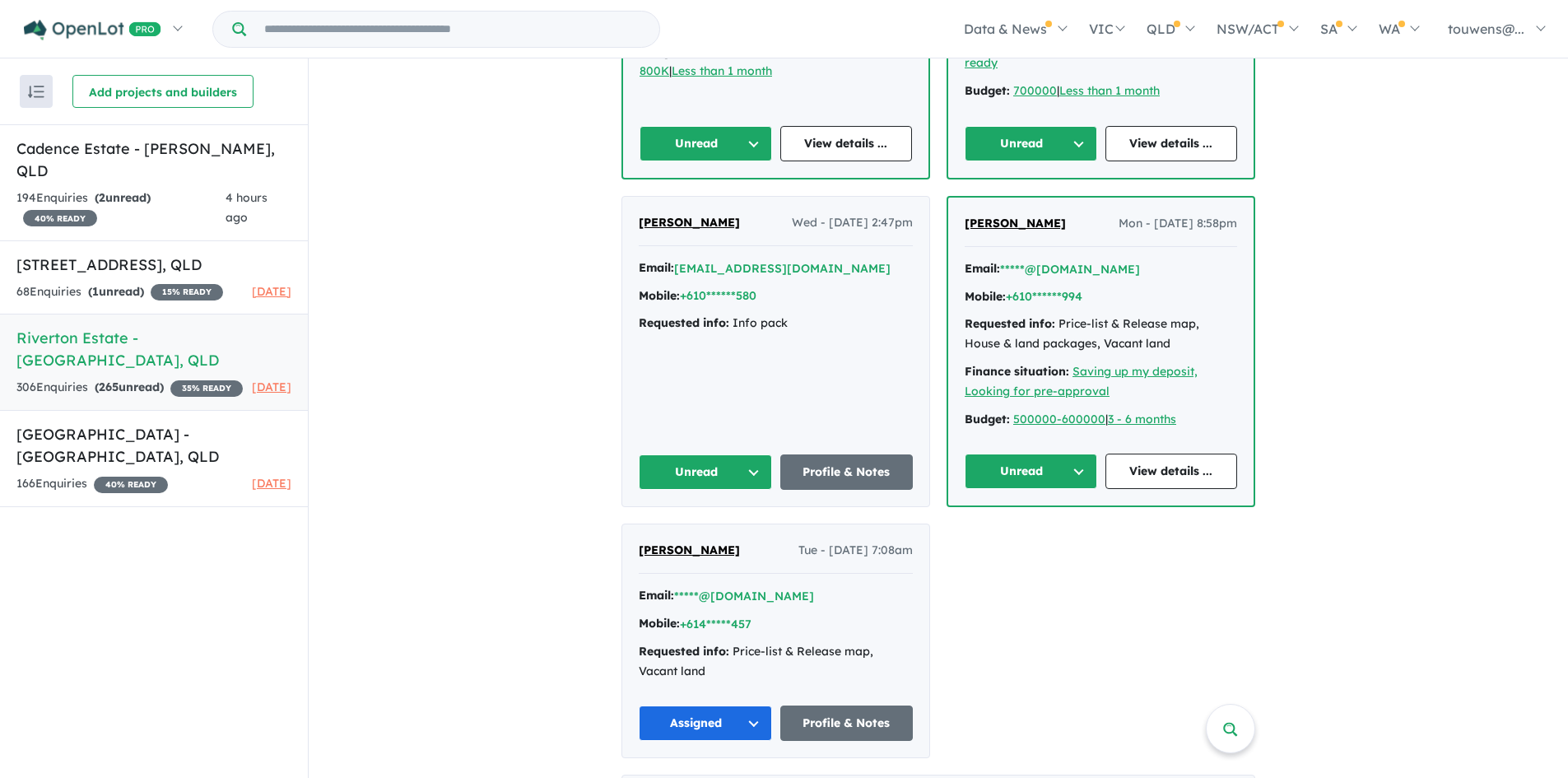
click at [1030, 454] on button "Unread" at bounding box center [1031, 472] width 133 height 35
click at [1008, 531] on button "Assigned" at bounding box center [1037, 548] width 144 height 38
click at [659, 455] on button "Unread" at bounding box center [705, 472] width 134 height 35
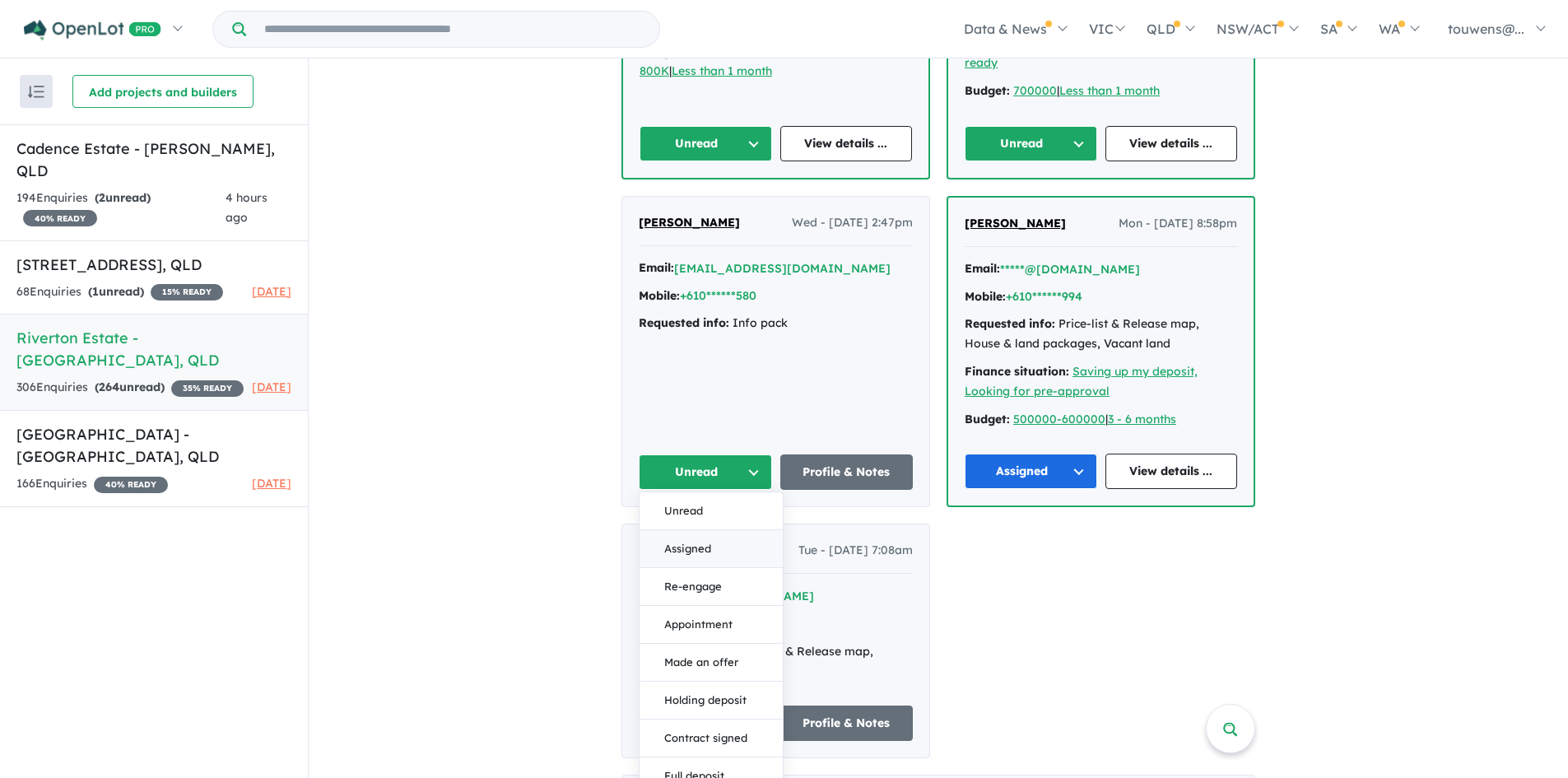
click at [707, 530] on button "Assigned" at bounding box center [711, 548] width 144 height 38
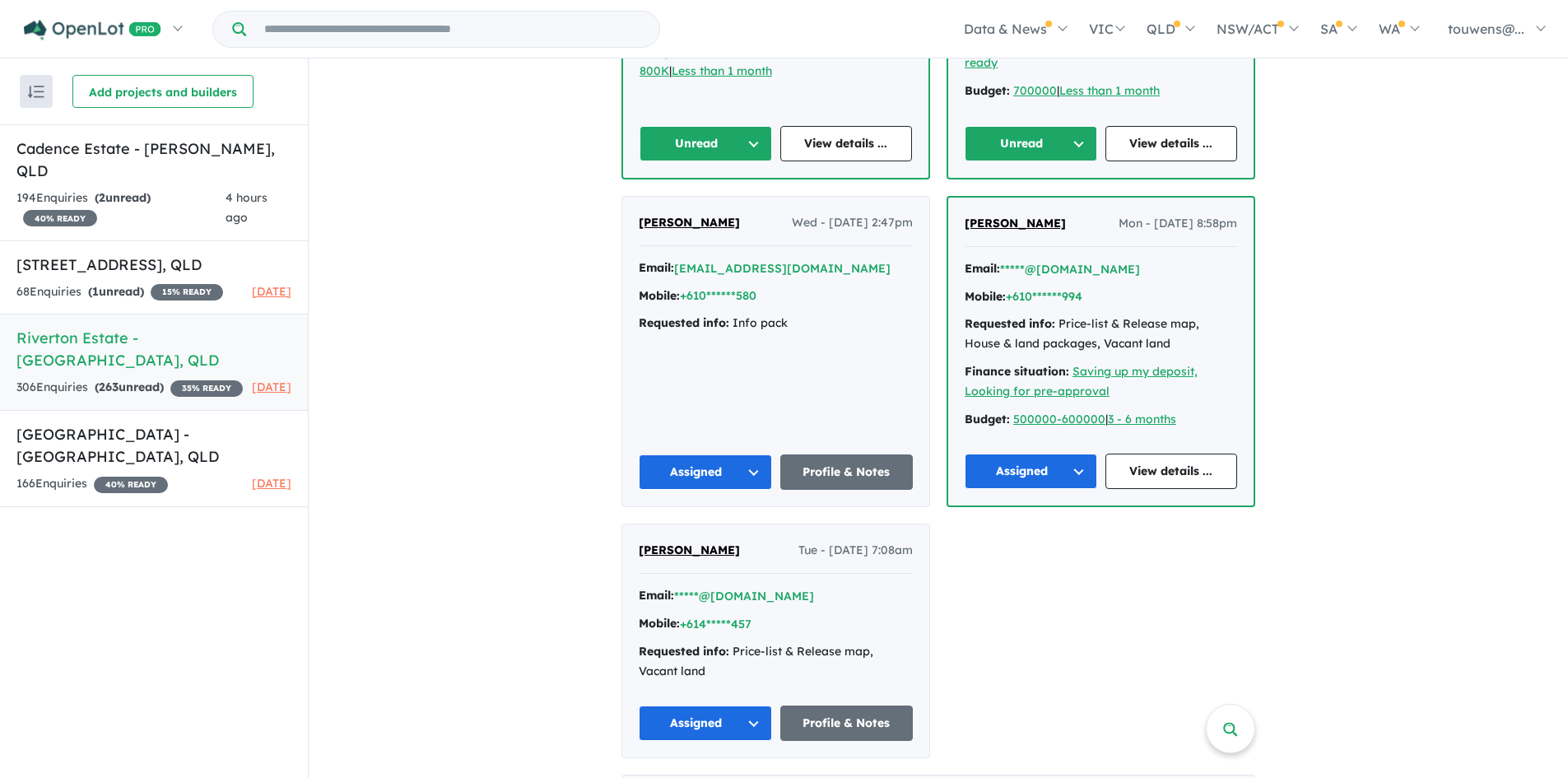
click at [1047, 126] on button "Unread" at bounding box center [1031, 144] width 133 height 35
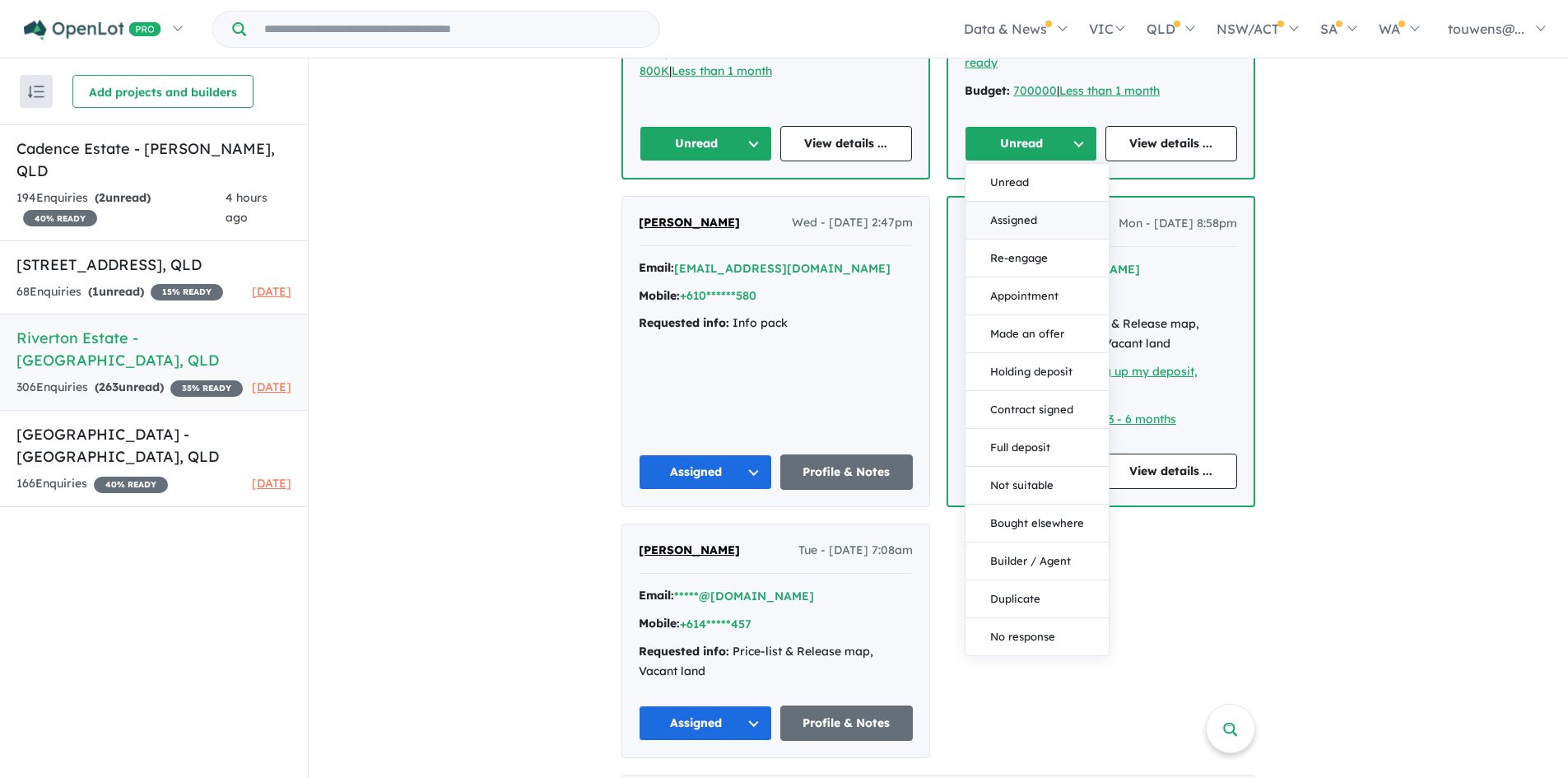
click at [1024, 206] on button "Assigned" at bounding box center [1037, 220] width 144 height 38
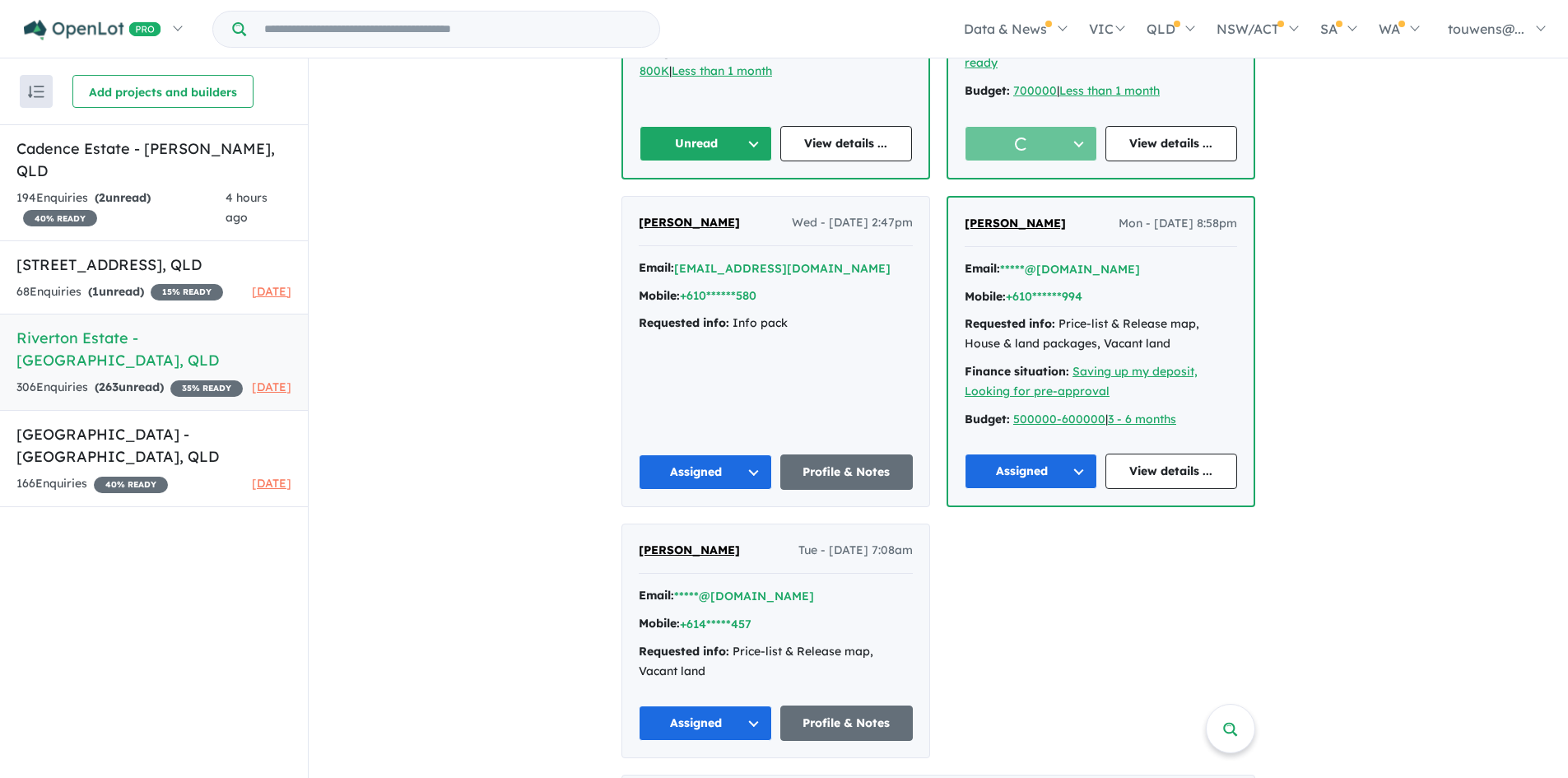
click at [697, 126] on button "Unread" at bounding box center [705, 144] width 133 height 35
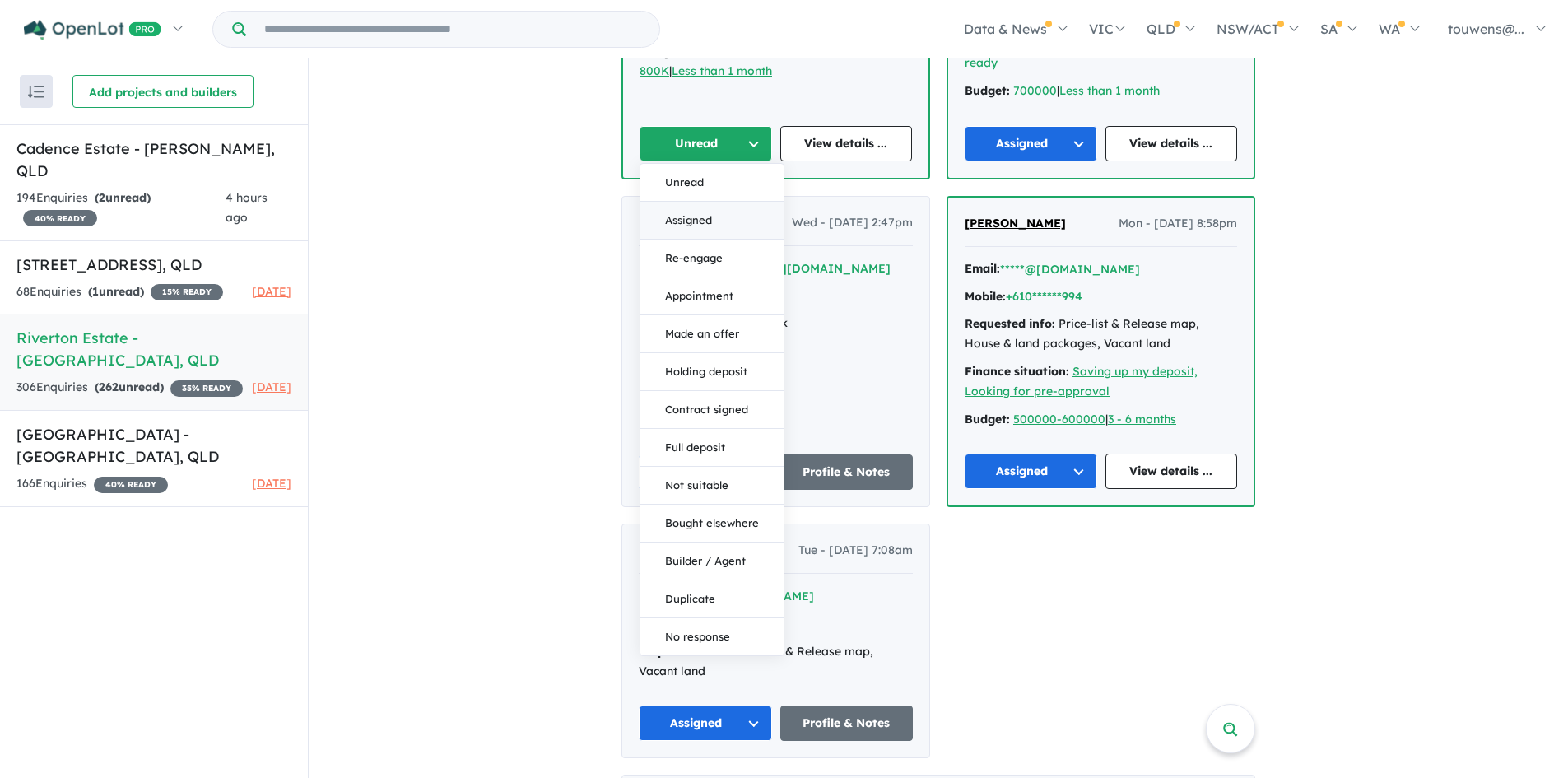
click at [684, 202] on button "Assigned" at bounding box center [712, 220] width 144 height 38
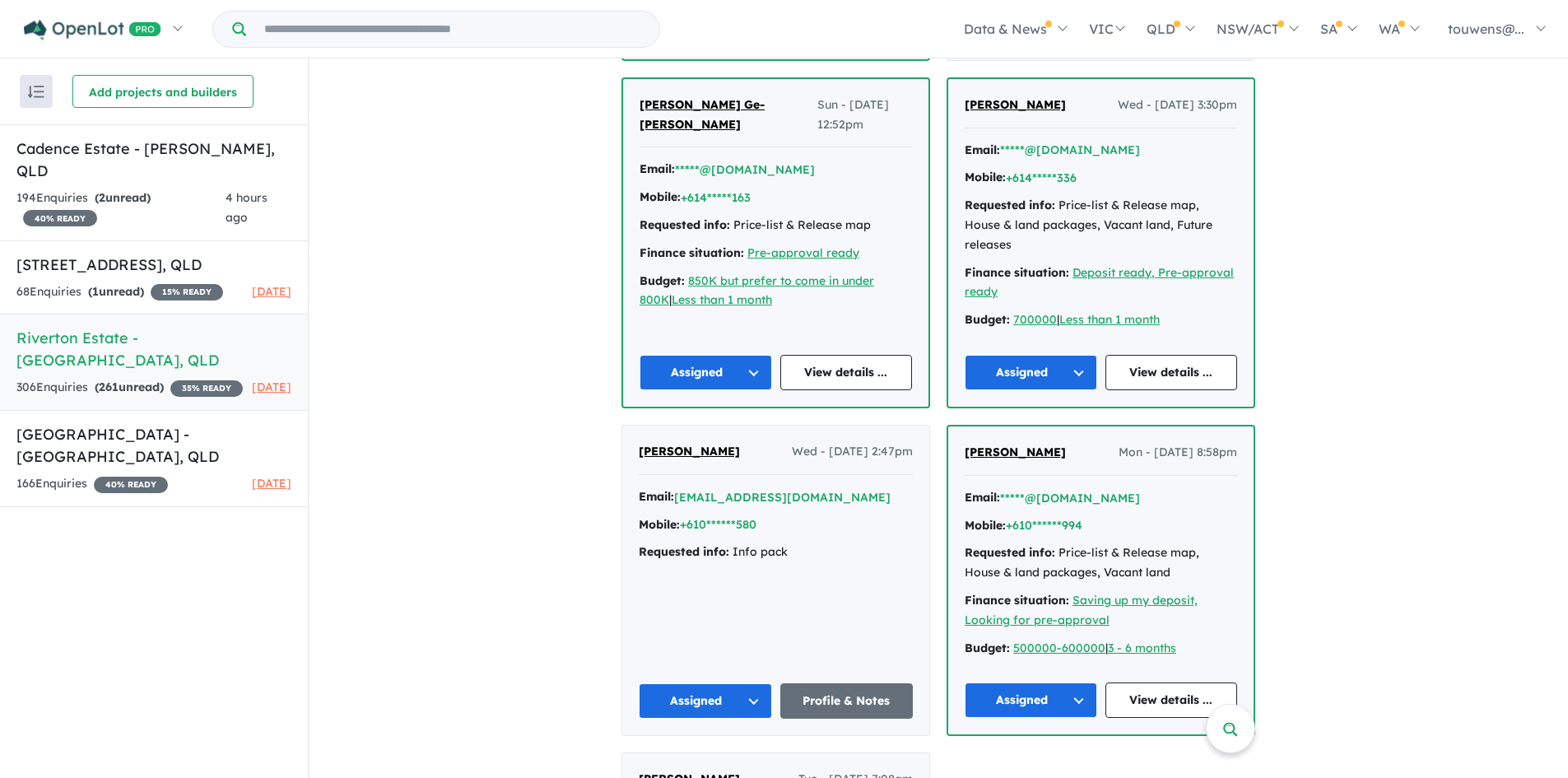
scroll to position [3948, 0]
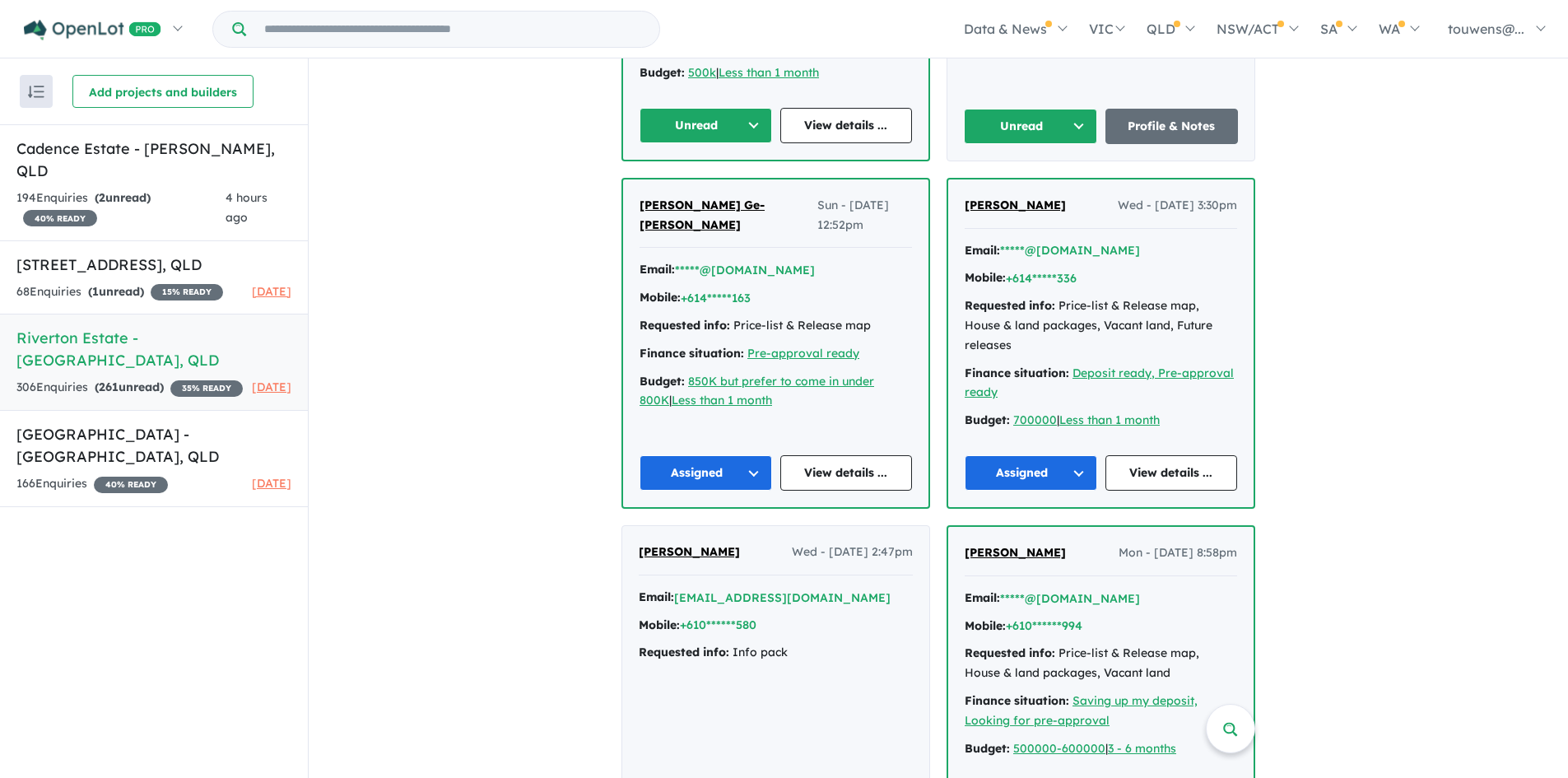
click at [719, 108] on button "Unread" at bounding box center [705, 125] width 133 height 35
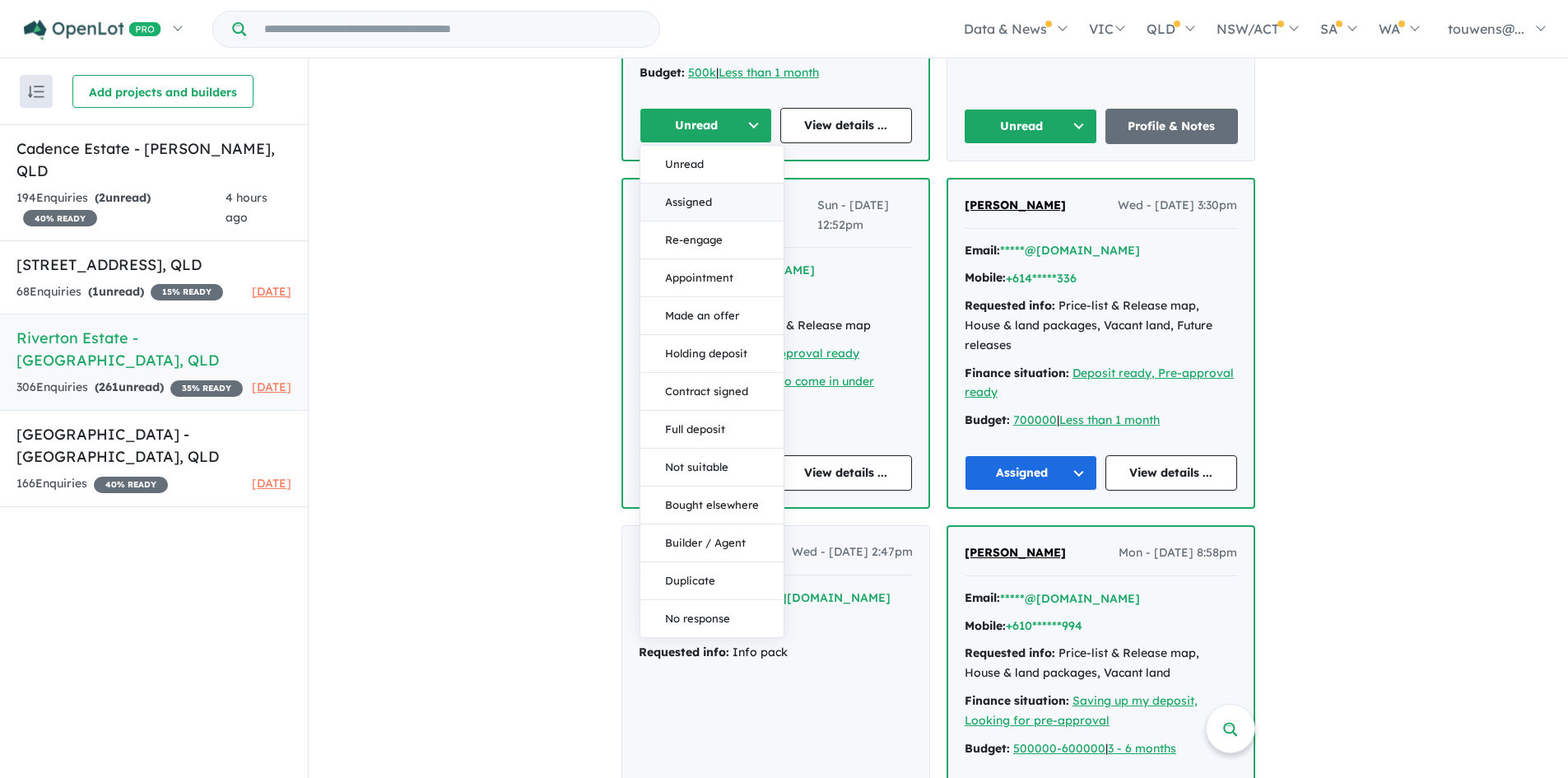
click at [671, 204] on button "Assigned" at bounding box center [712, 202] width 144 height 38
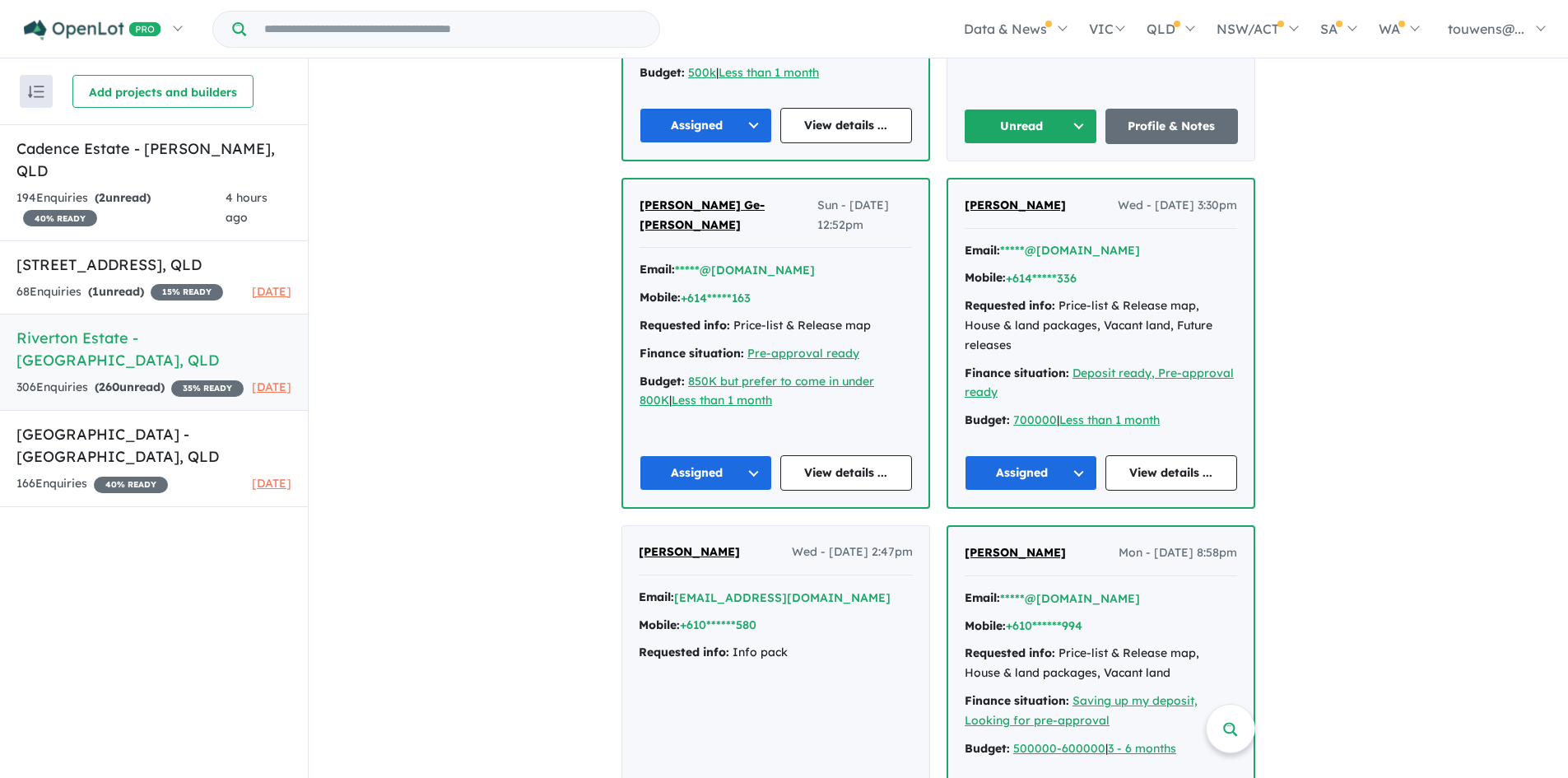
click at [1023, 119] on button "Unread" at bounding box center [1031, 126] width 134 height 35
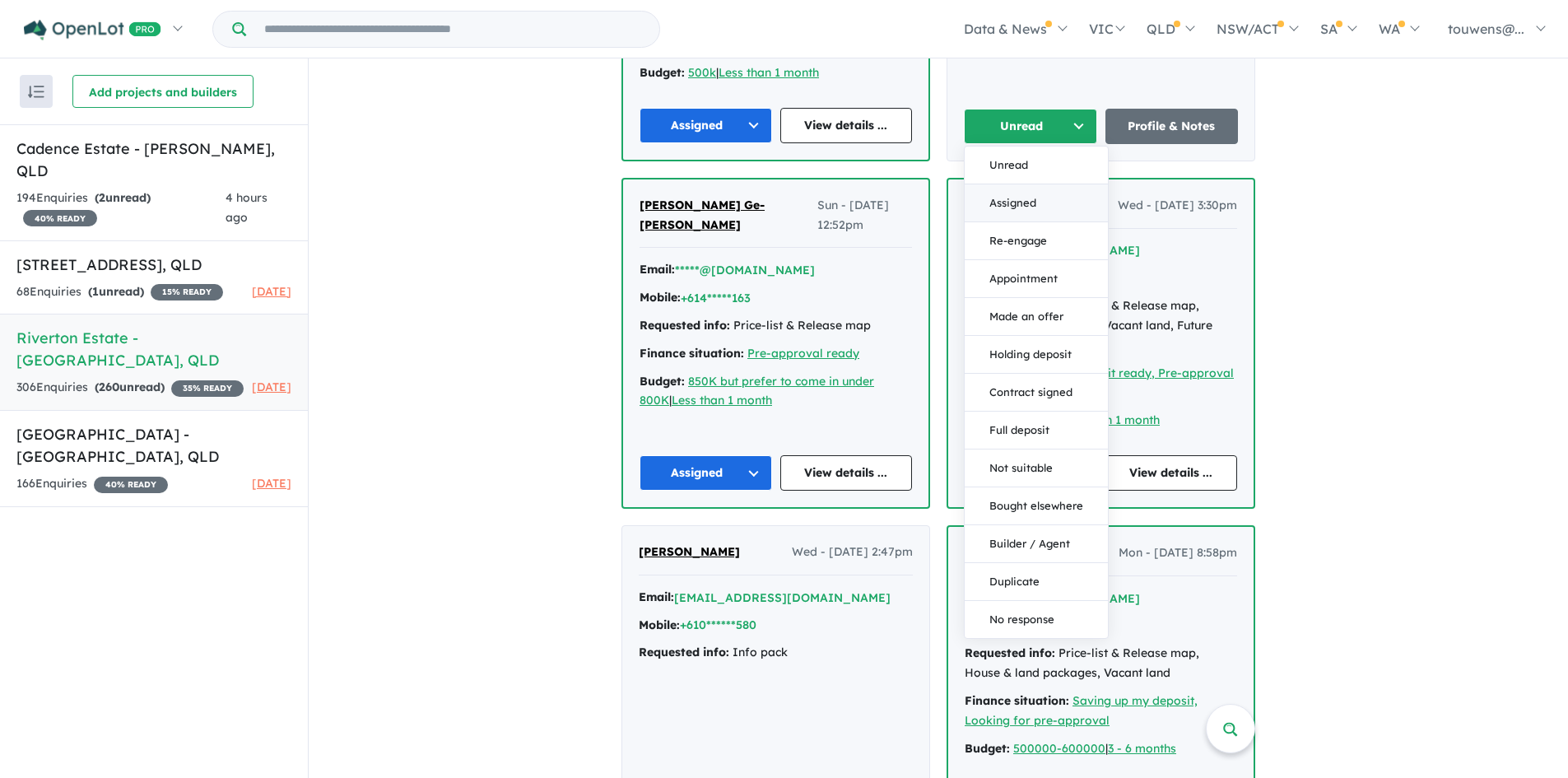
click at [991, 194] on button "Assigned" at bounding box center [1036, 203] width 144 height 38
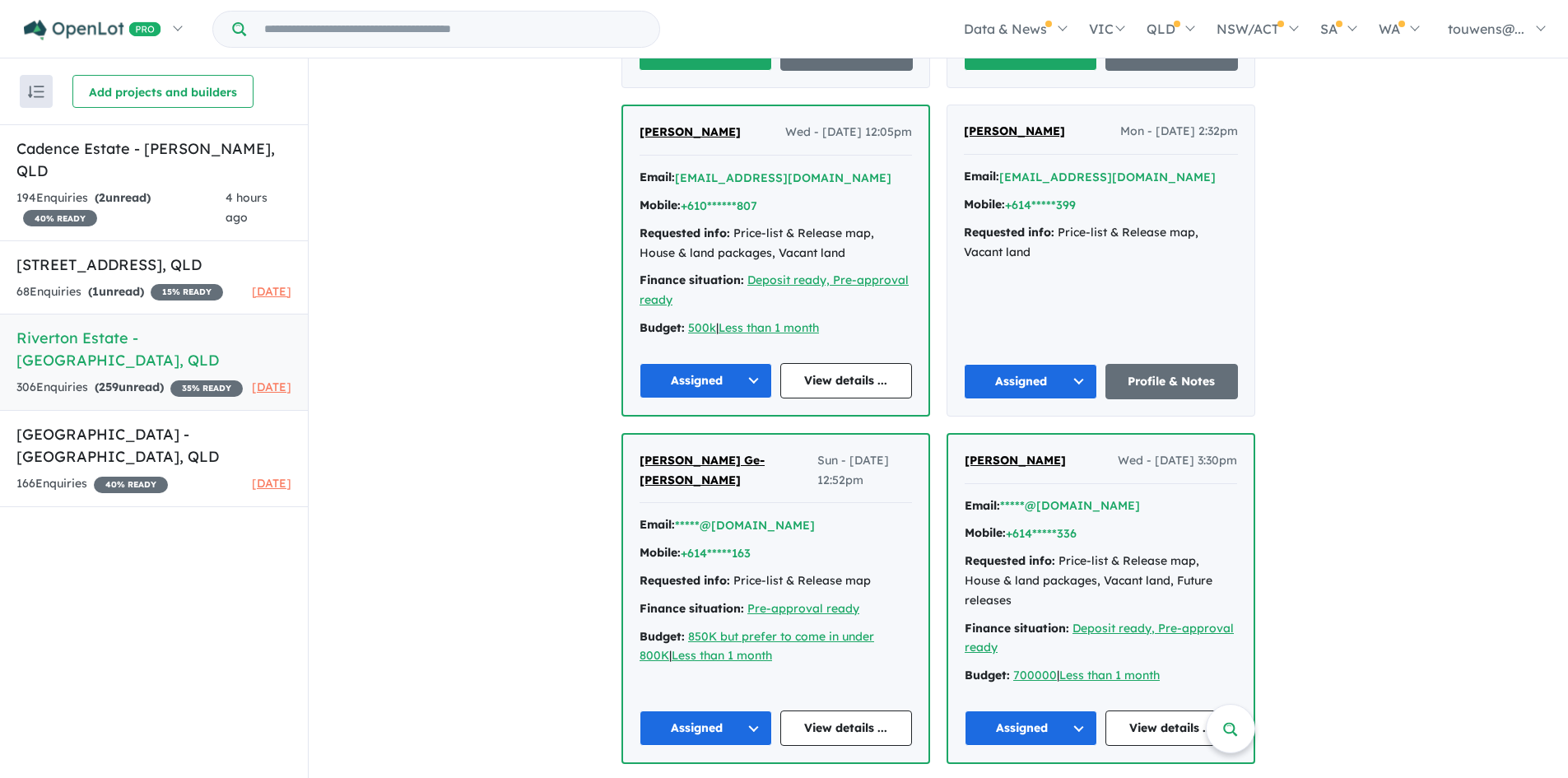
scroll to position [3619, 0]
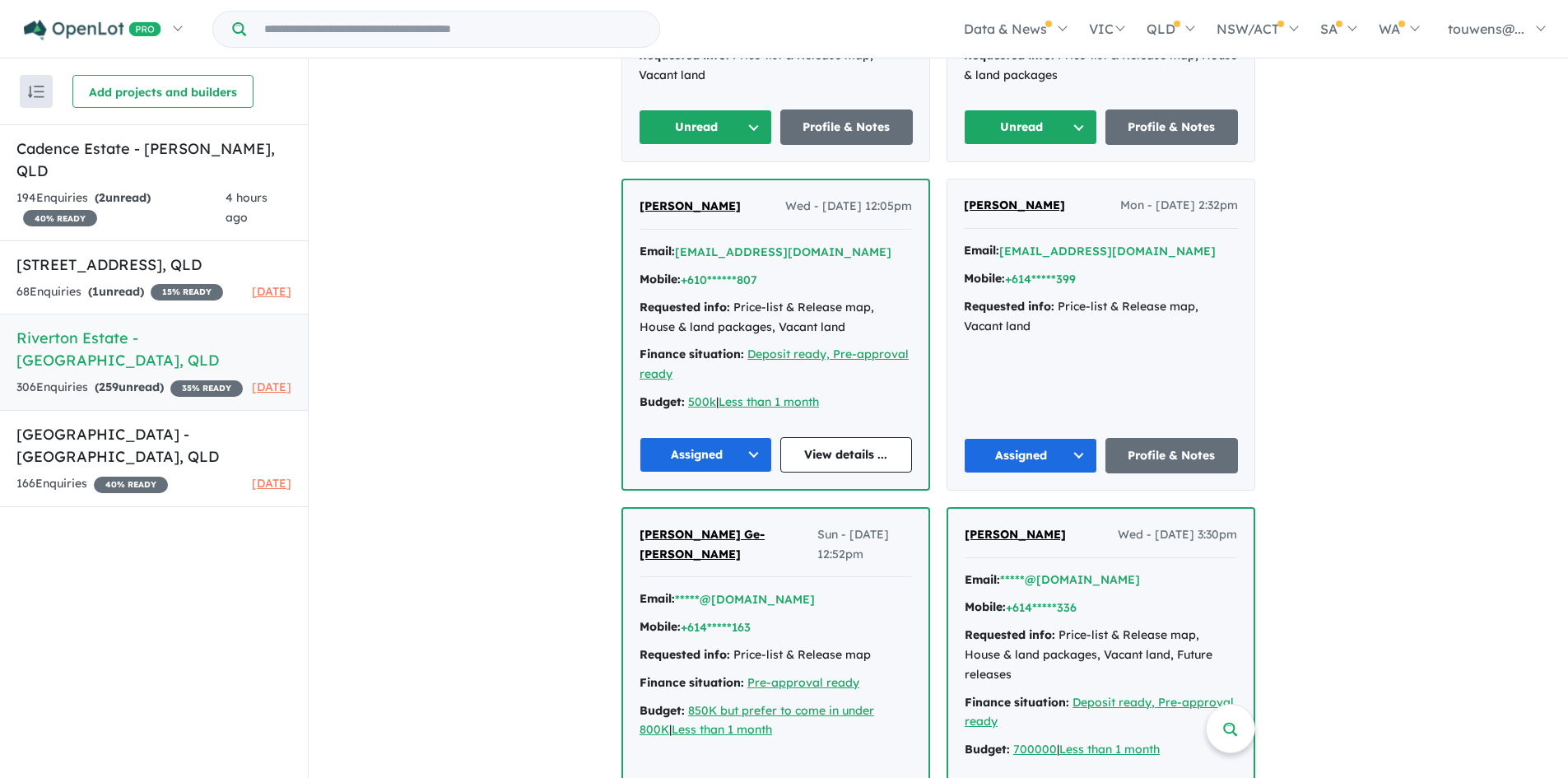
click at [1006, 128] on button "Unread" at bounding box center [1031, 127] width 134 height 35
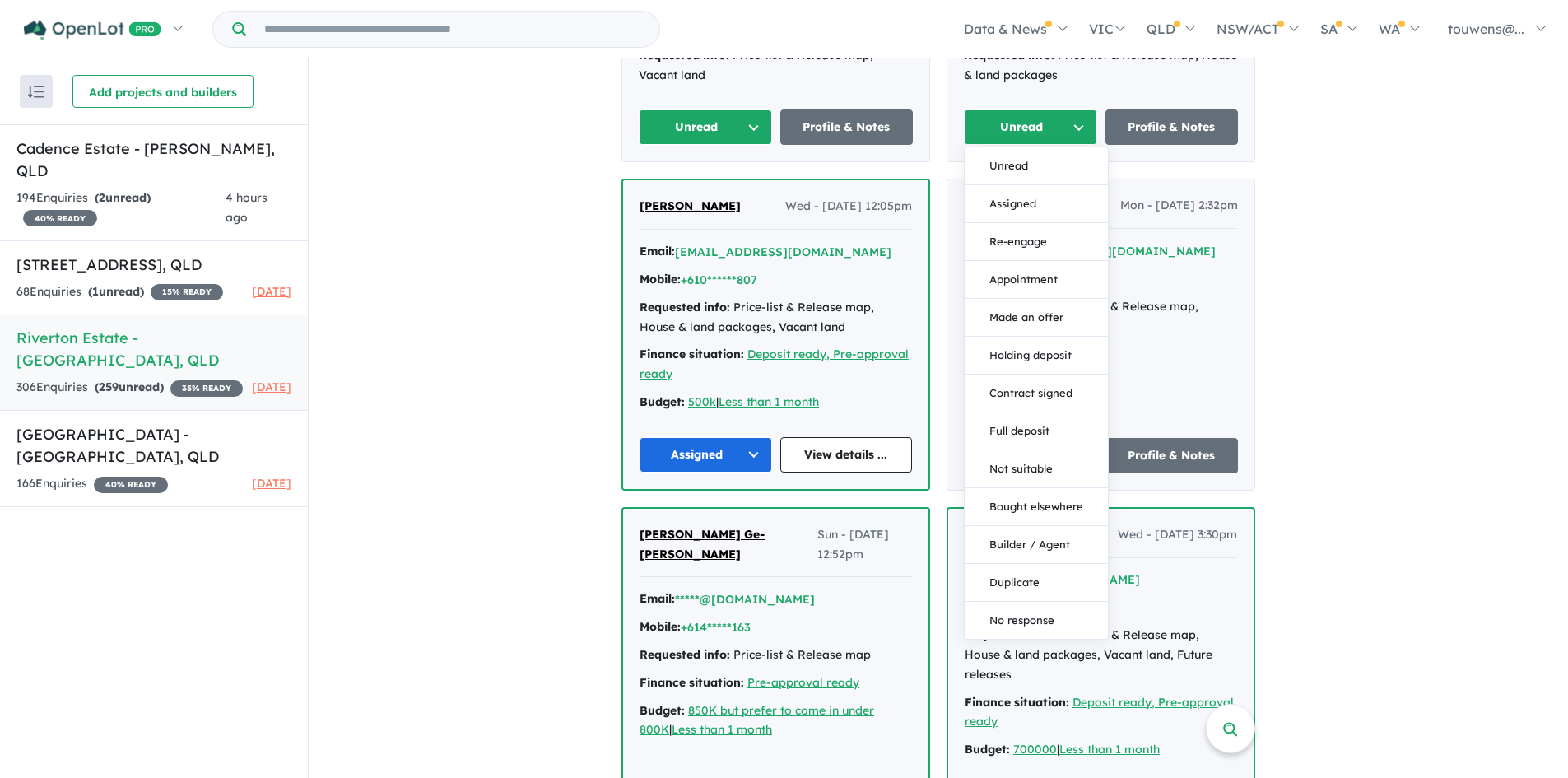
click at [1001, 203] on button "Assigned" at bounding box center [1036, 204] width 144 height 38
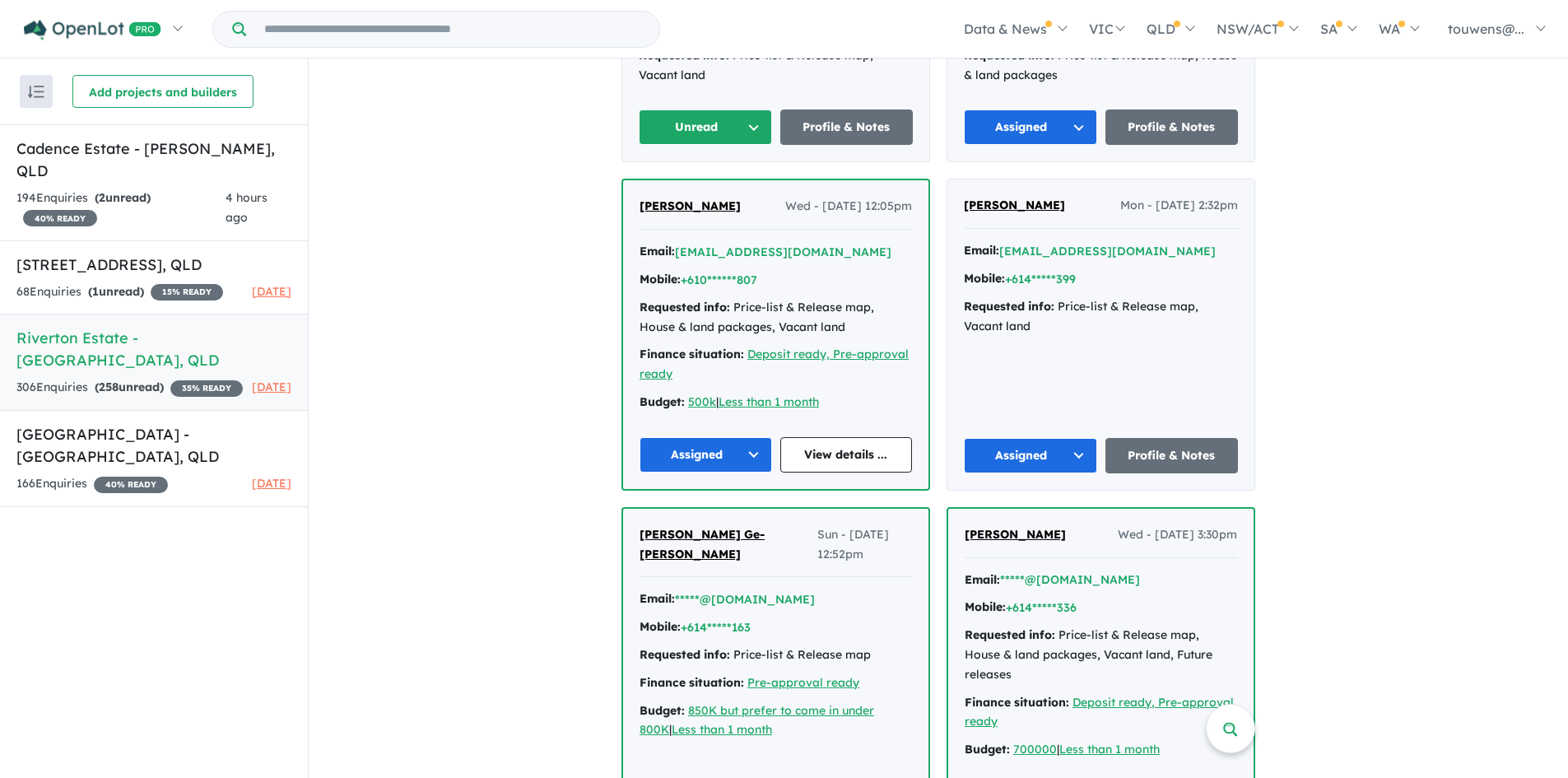
click at [704, 124] on button "Unread" at bounding box center [705, 127] width 134 height 35
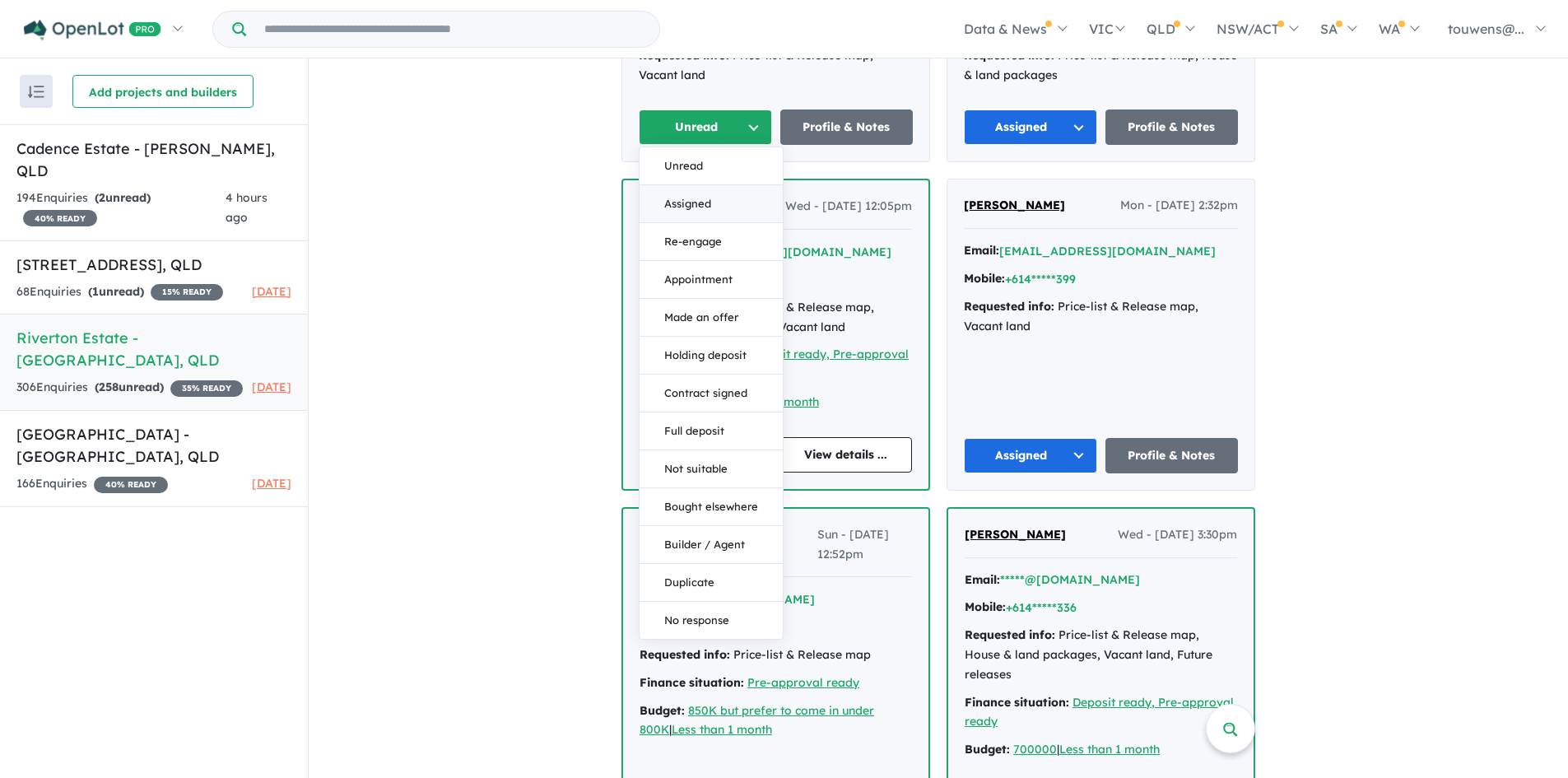
click at [748, 201] on button "Assigned" at bounding box center [711, 204] width 144 height 38
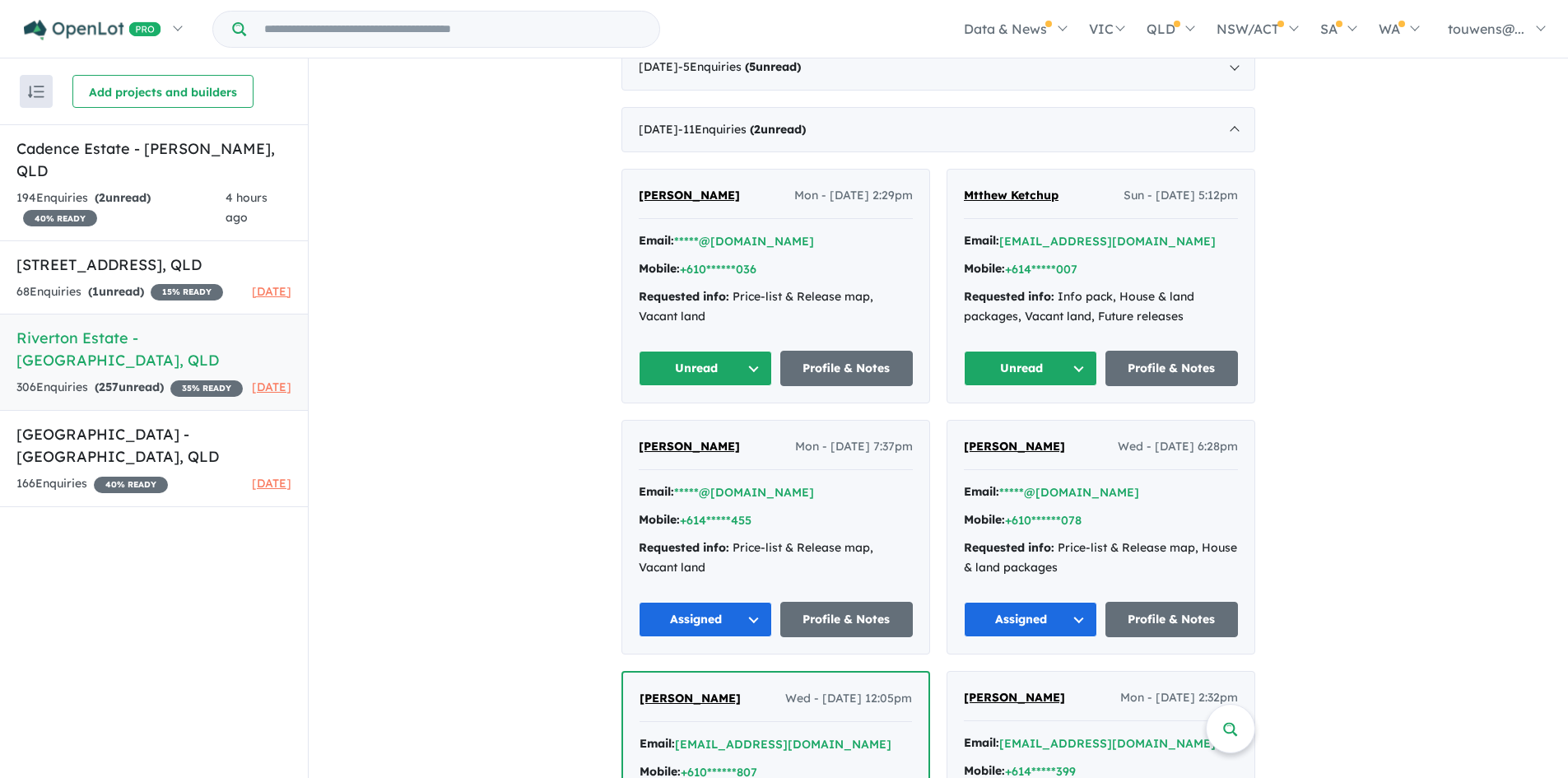
scroll to position [3125, 0]
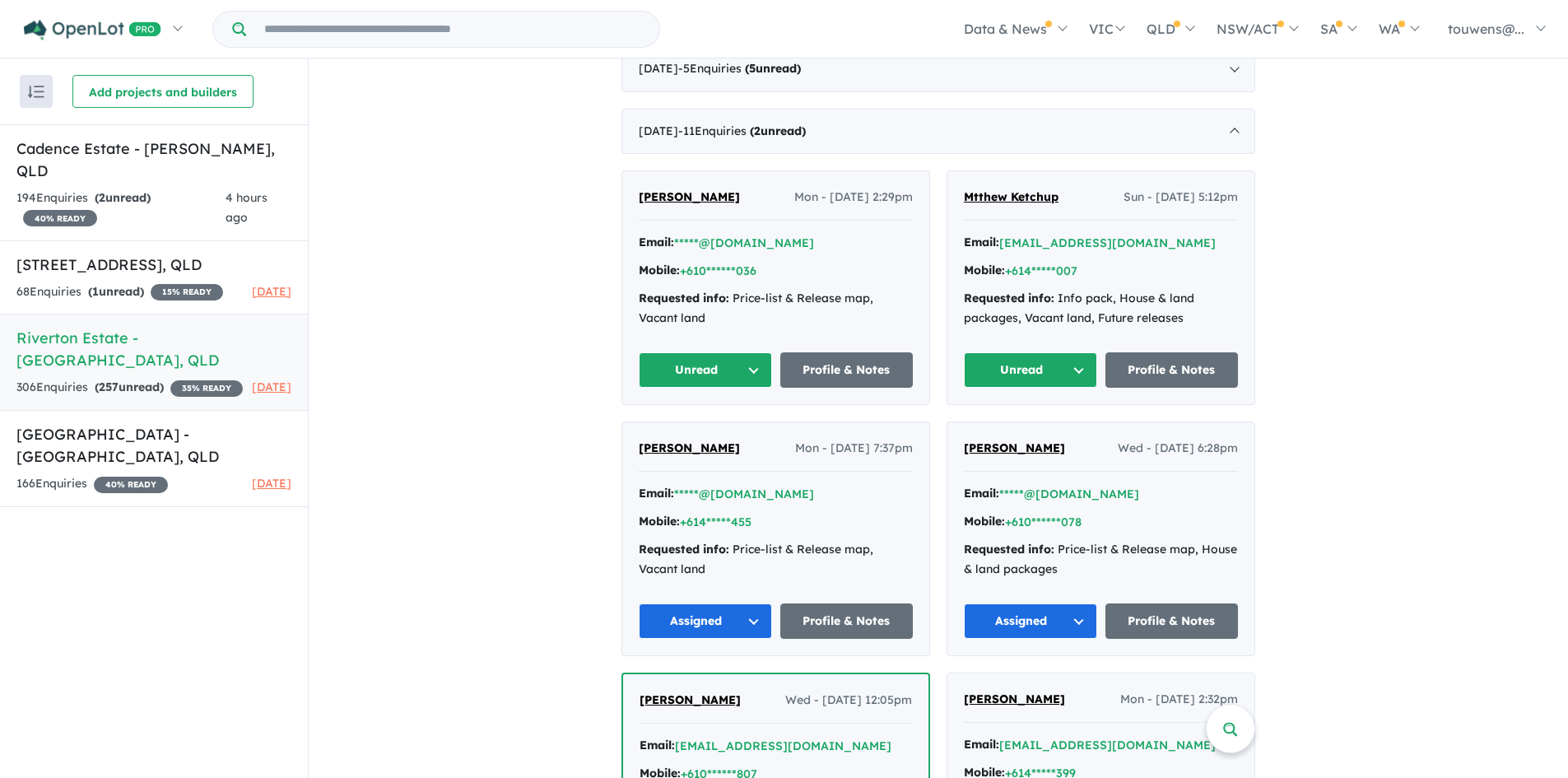
click at [1043, 362] on button "Unread" at bounding box center [1031, 370] width 134 height 35
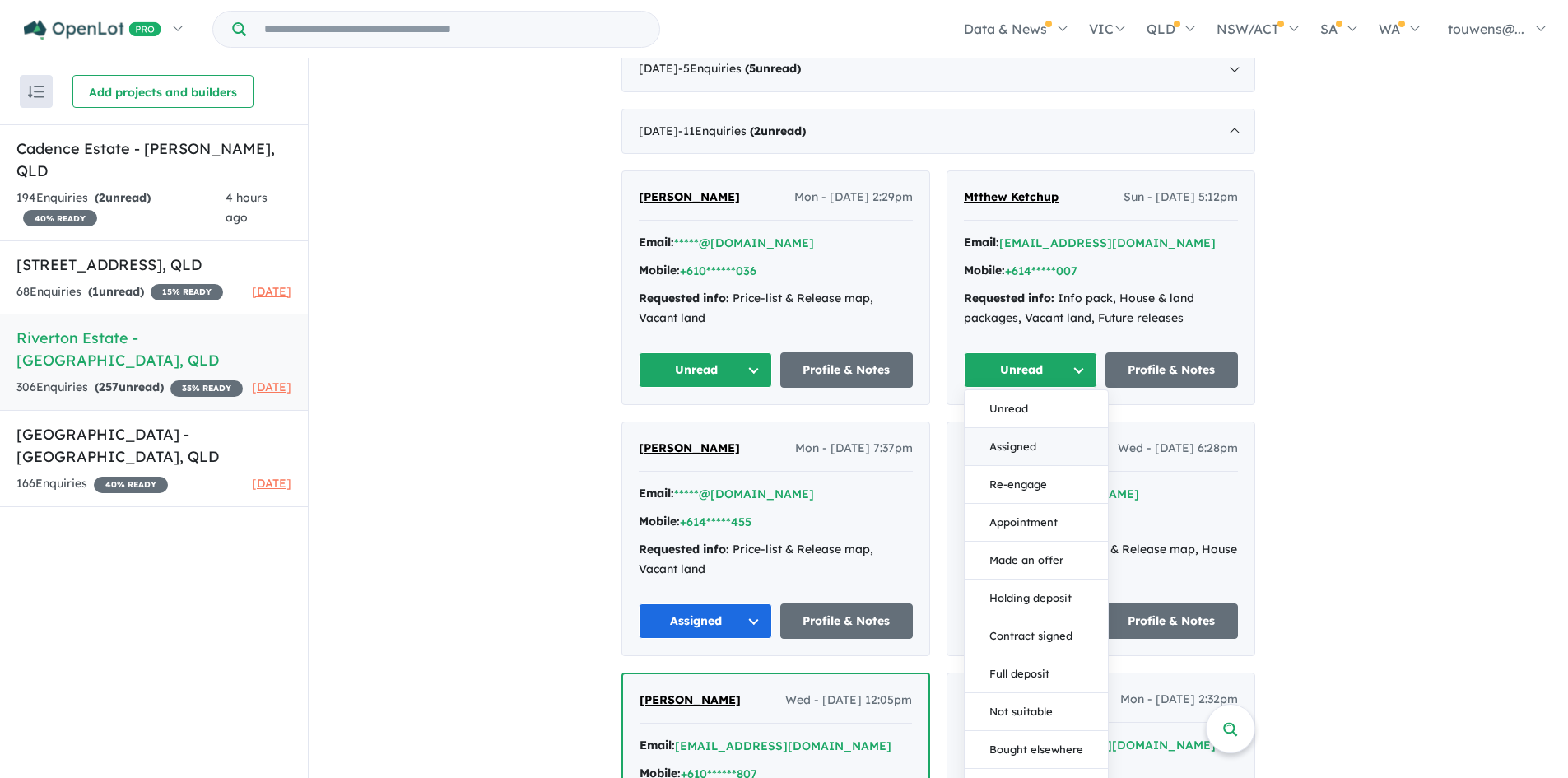
click at [1021, 440] on button "Assigned" at bounding box center [1036, 447] width 144 height 38
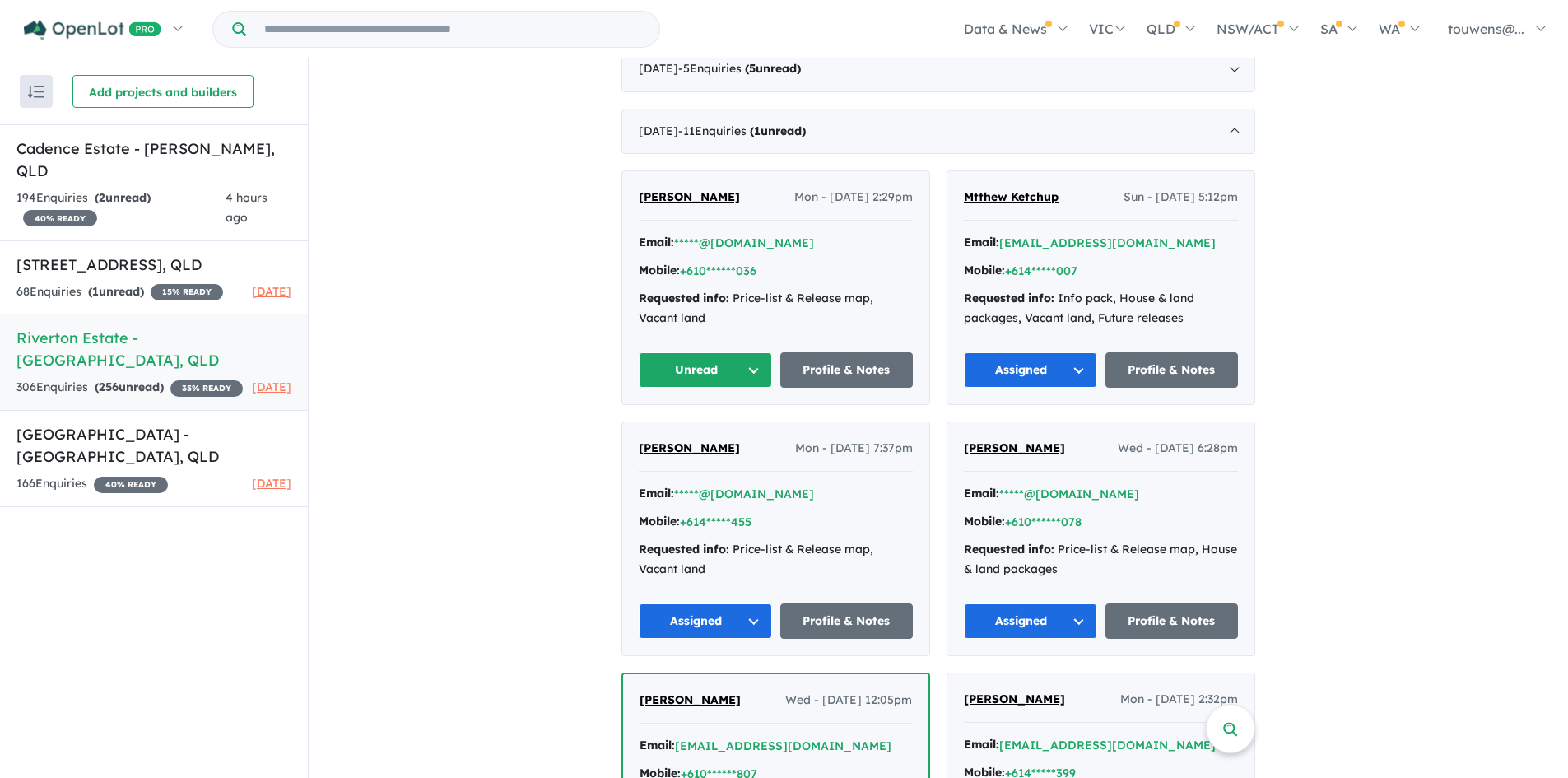
click at [697, 376] on button "Unread" at bounding box center [705, 370] width 134 height 35
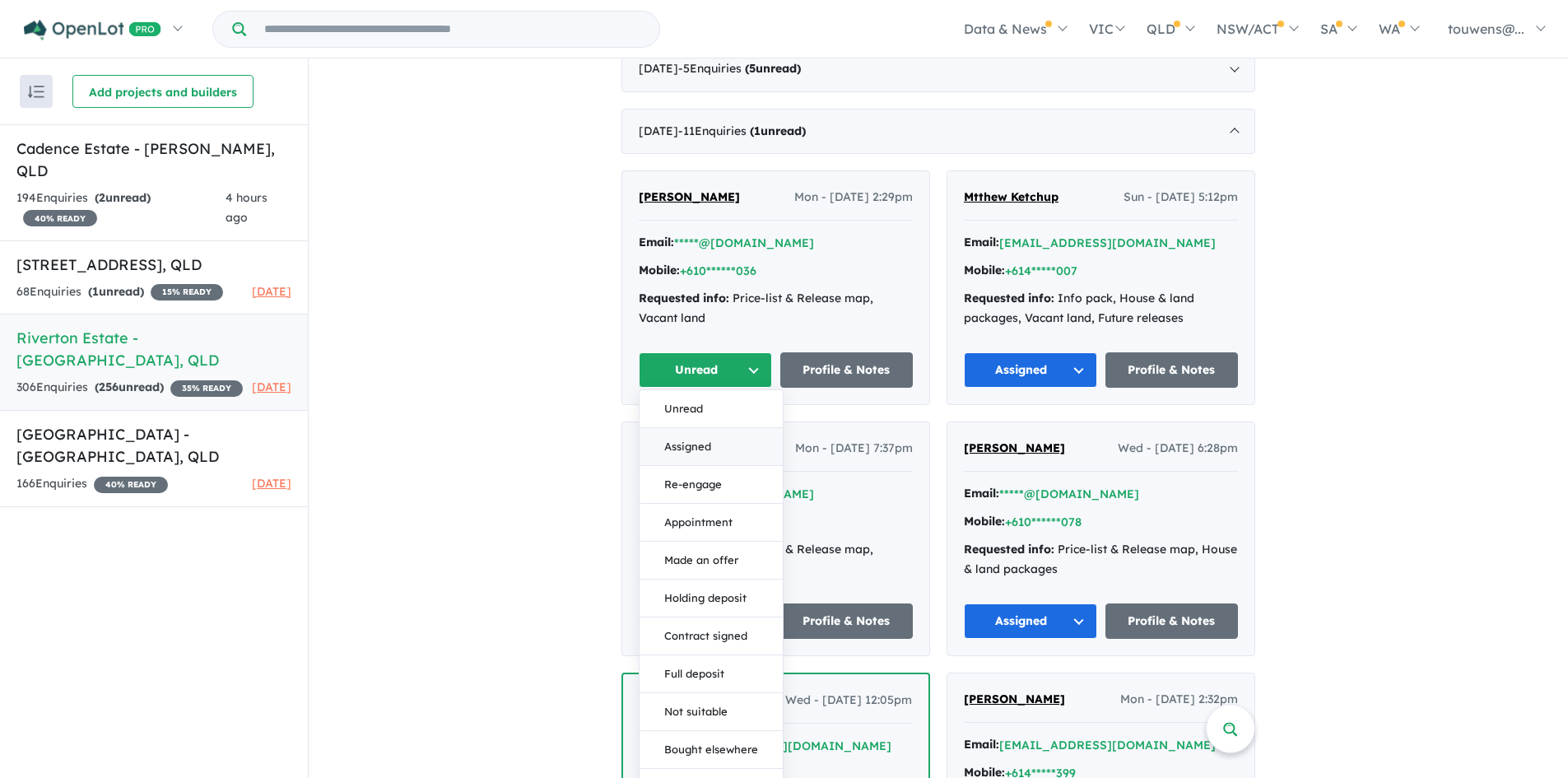
click at [725, 453] on button "Assigned" at bounding box center [711, 447] width 144 height 38
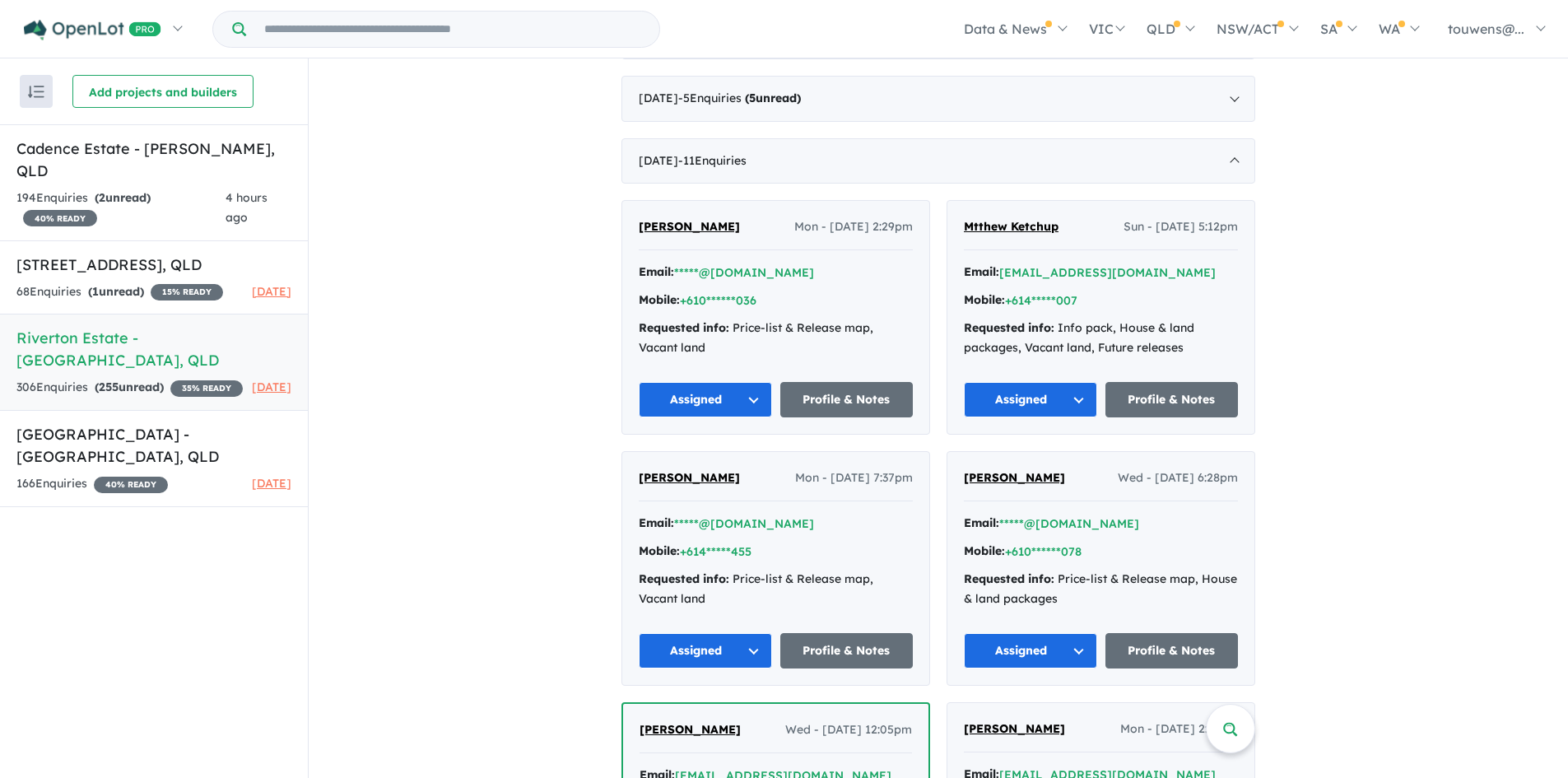
scroll to position [3043, 0]
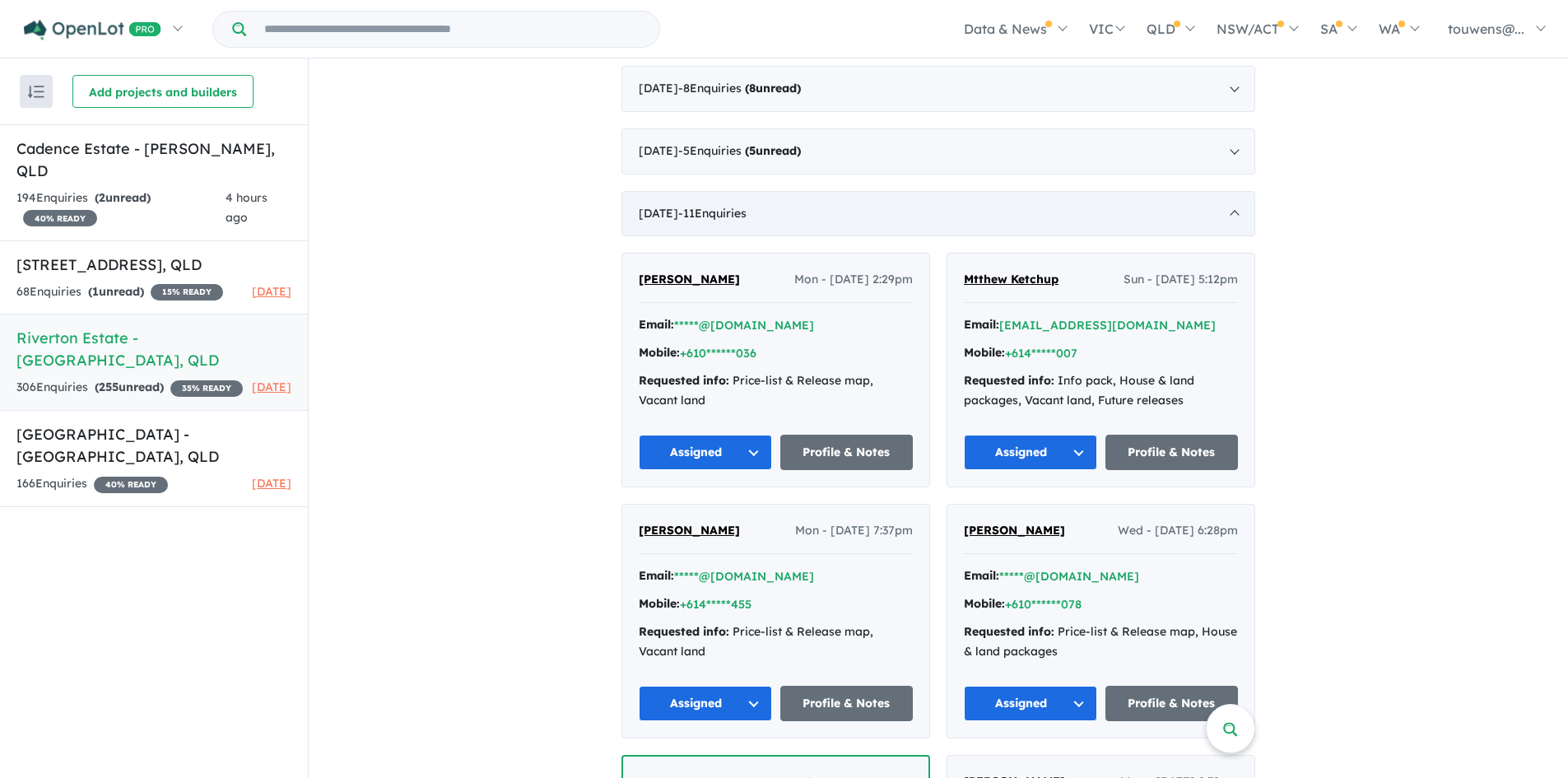
click at [966, 218] on div "[DATE] - 11 Enquir ies ( 0 unread)" at bounding box center [939, 214] width 634 height 46
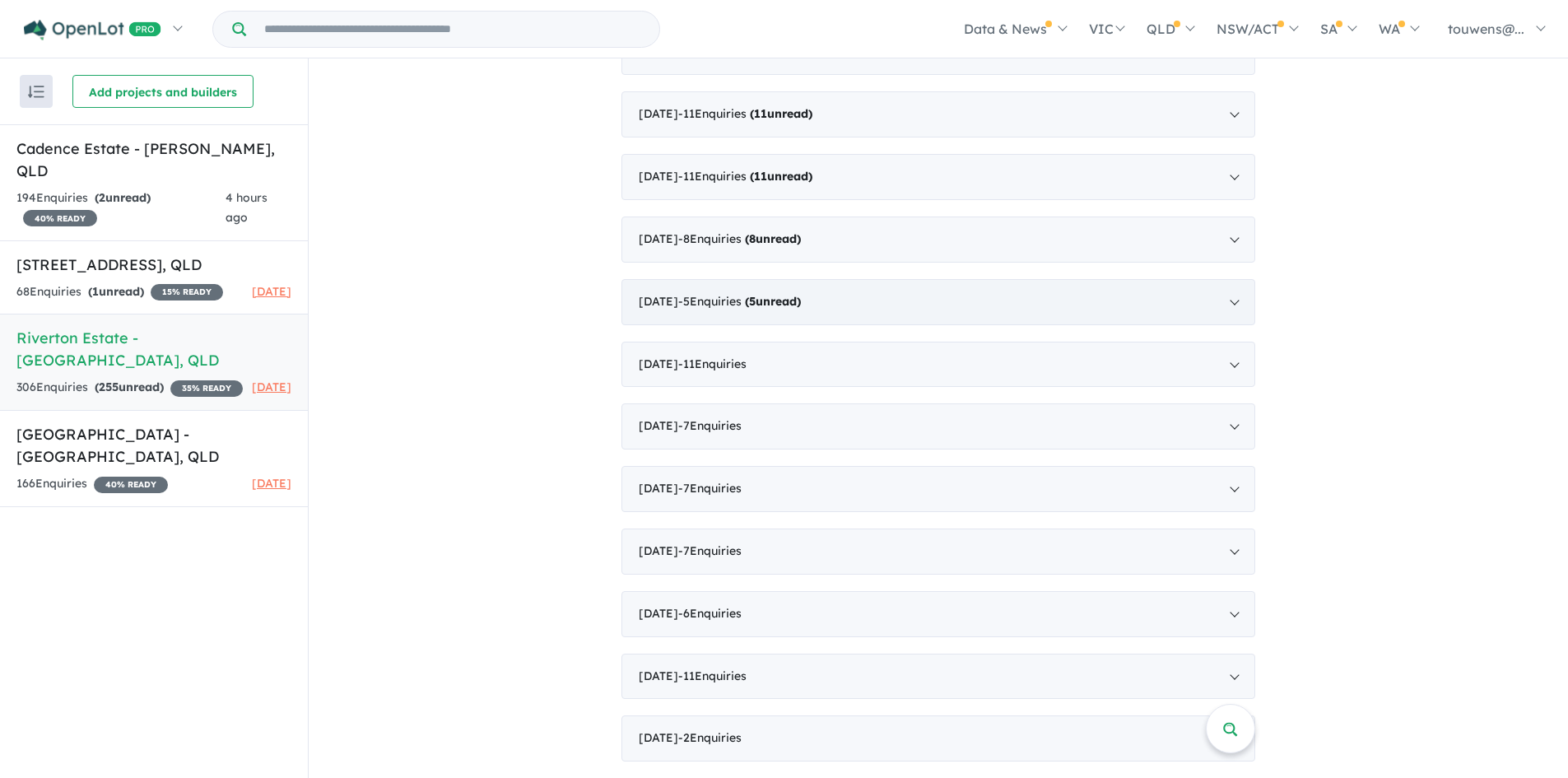
click at [774, 294] on strong "( 5 unread)" at bounding box center [773, 301] width 56 height 15
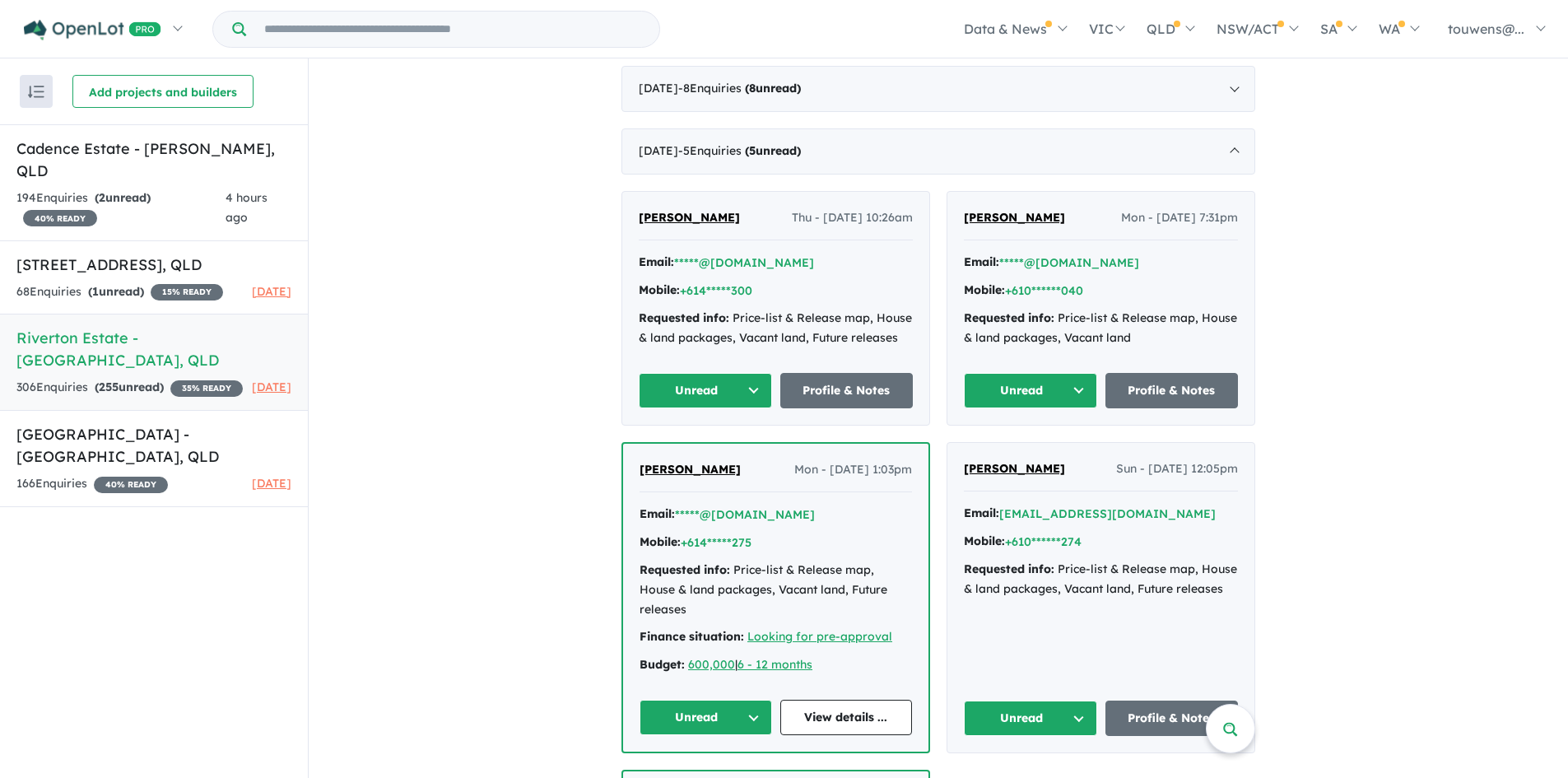
click at [1000, 386] on button "Unread" at bounding box center [1031, 391] width 134 height 35
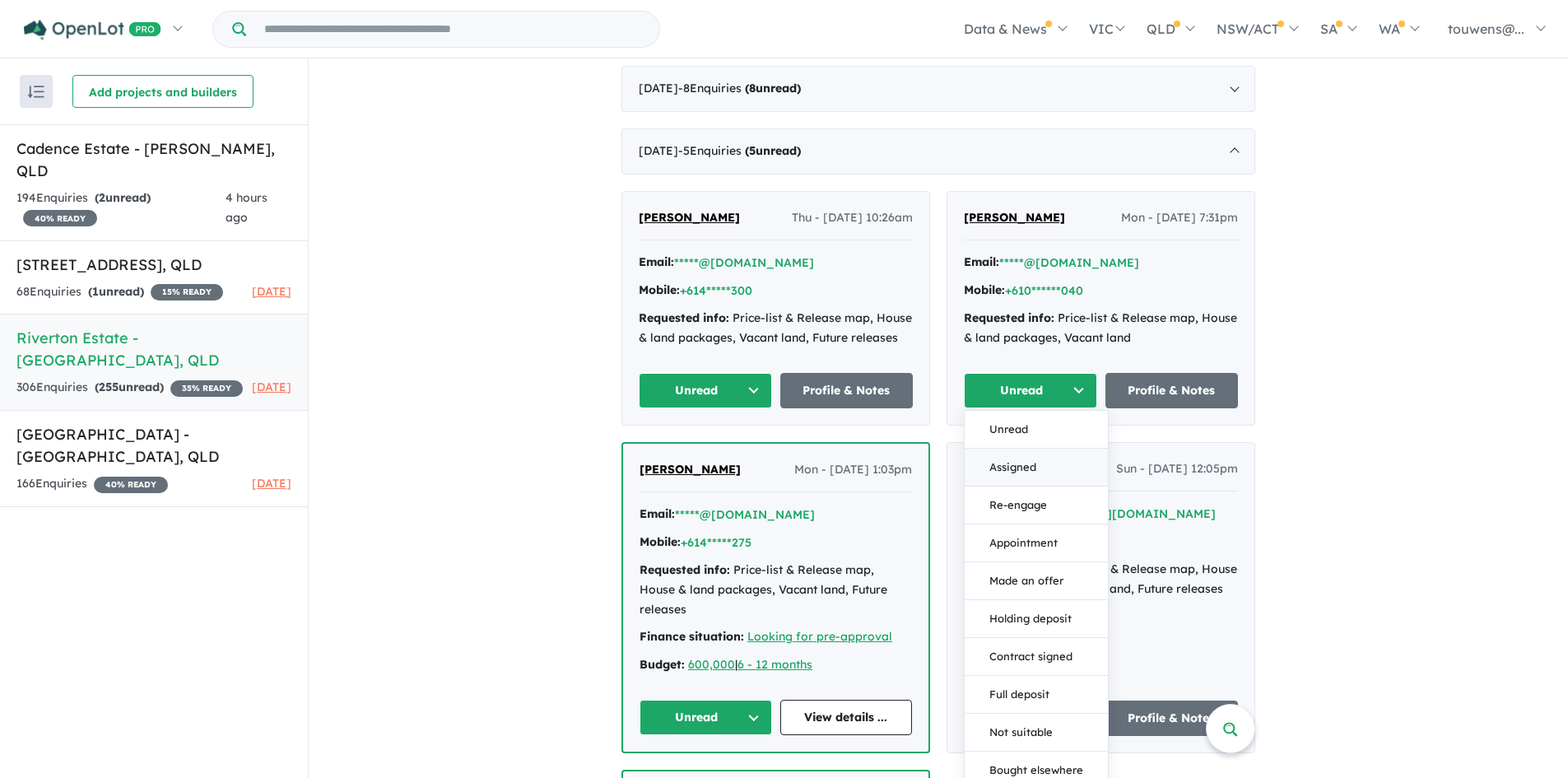
click at [1034, 473] on button "Assigned" at bounding box center [1036, 467] width 144 height 38
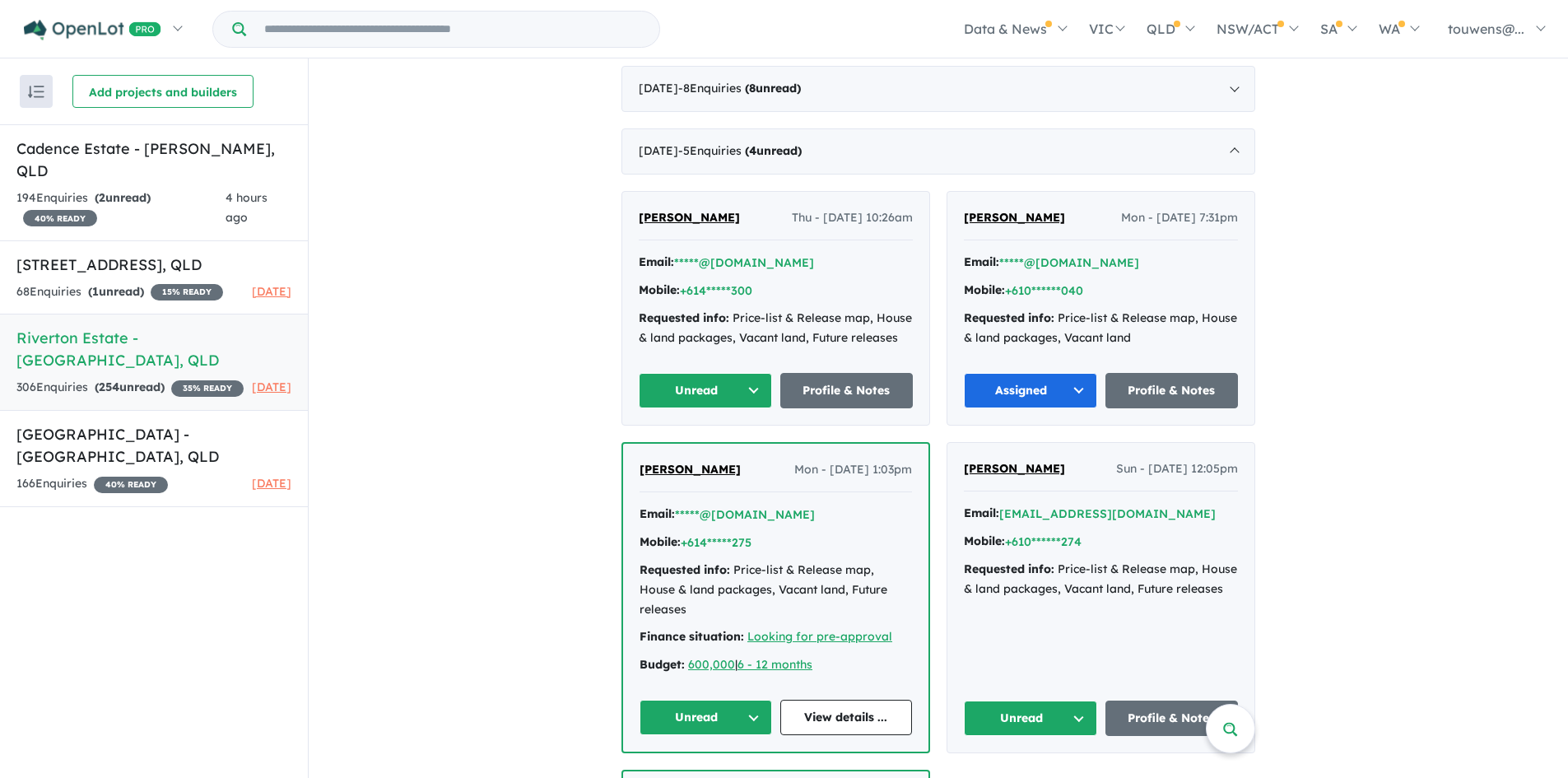
click at [709, 391] on button "Unread" at bounding box center [705, 391] width 134 height 35
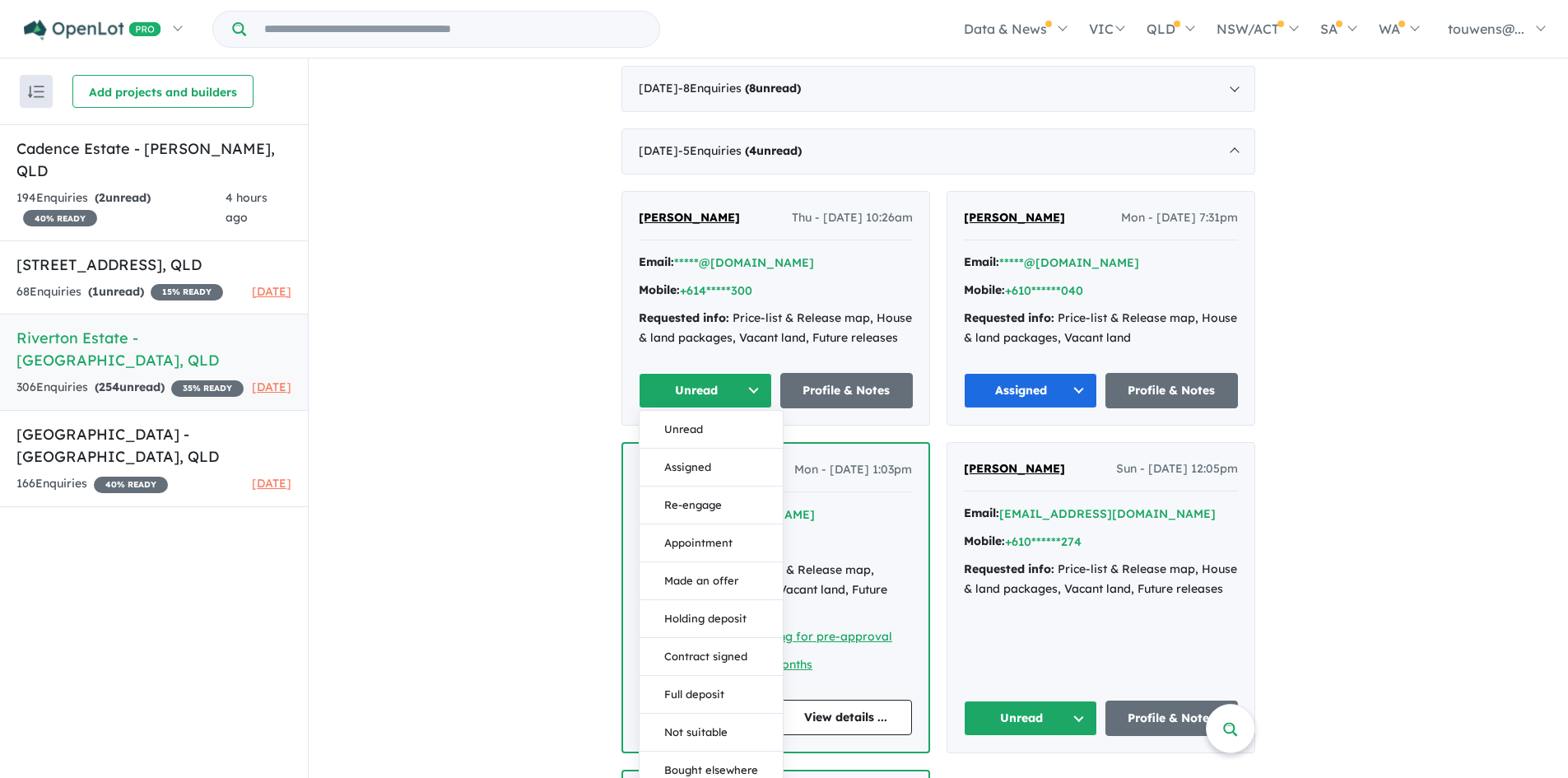
click at [739, 468] on button "Assigned" at bounding box center [711, 467] width 144 height 38
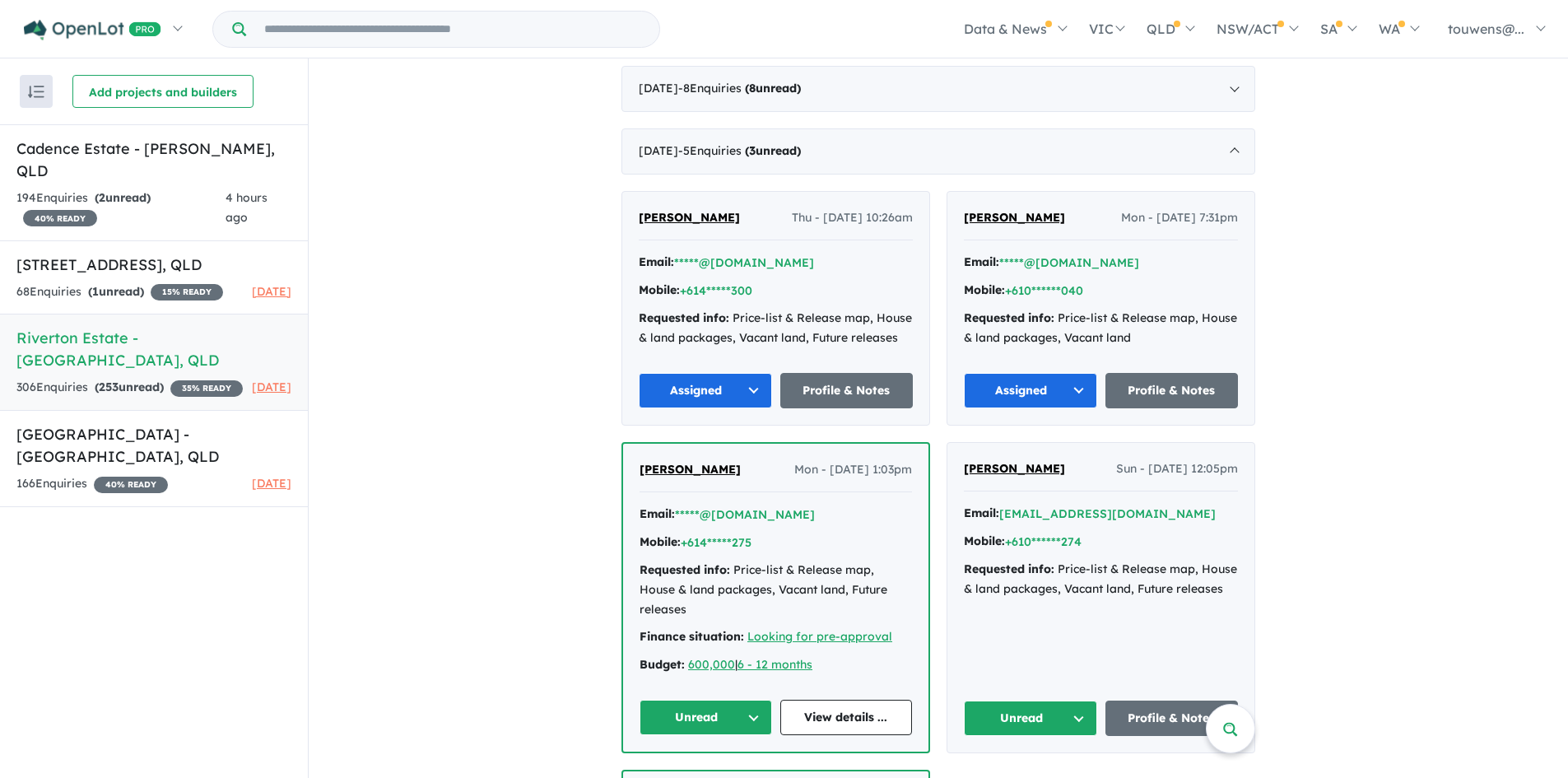
click at [1019, 700] on button "Unread" at bounding box center [1031, 718] width 134 height 35
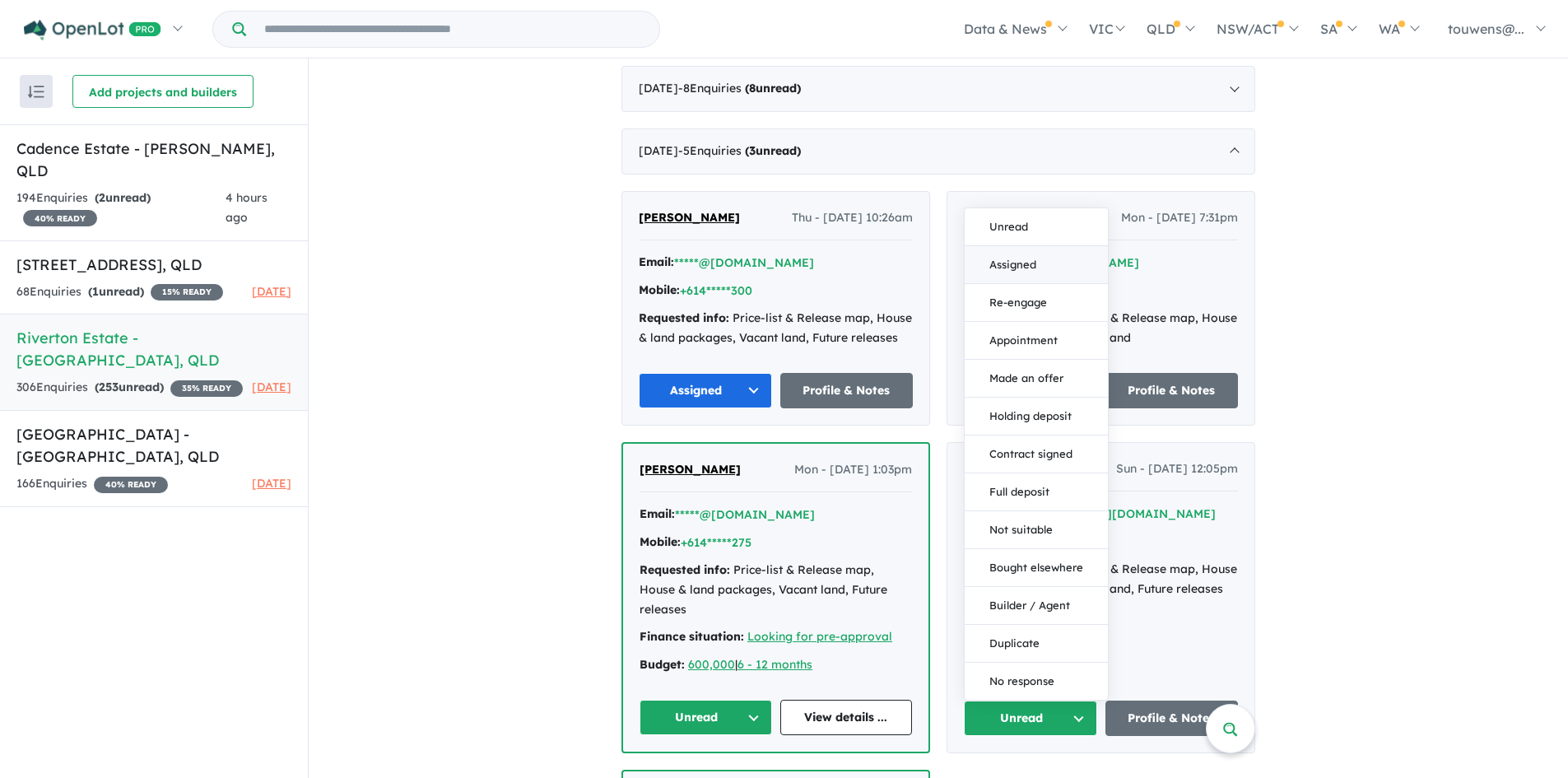
click at [985, 255] on button "Assigned" at bounding box center [1036, 265] width 144 height 38
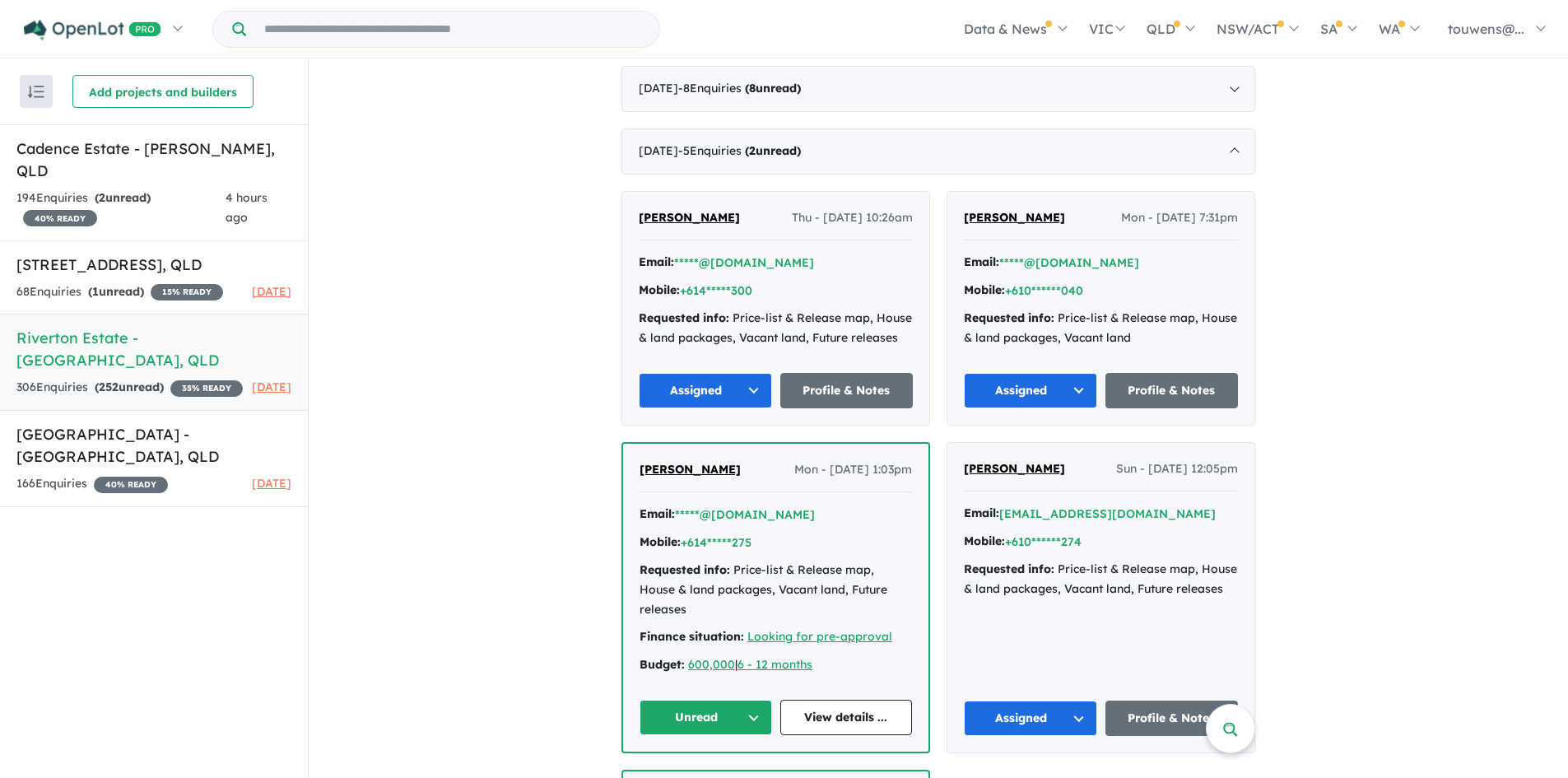
click at [693, 700] on button "Unread" at bounding box center [705, 717] width 133 height 35
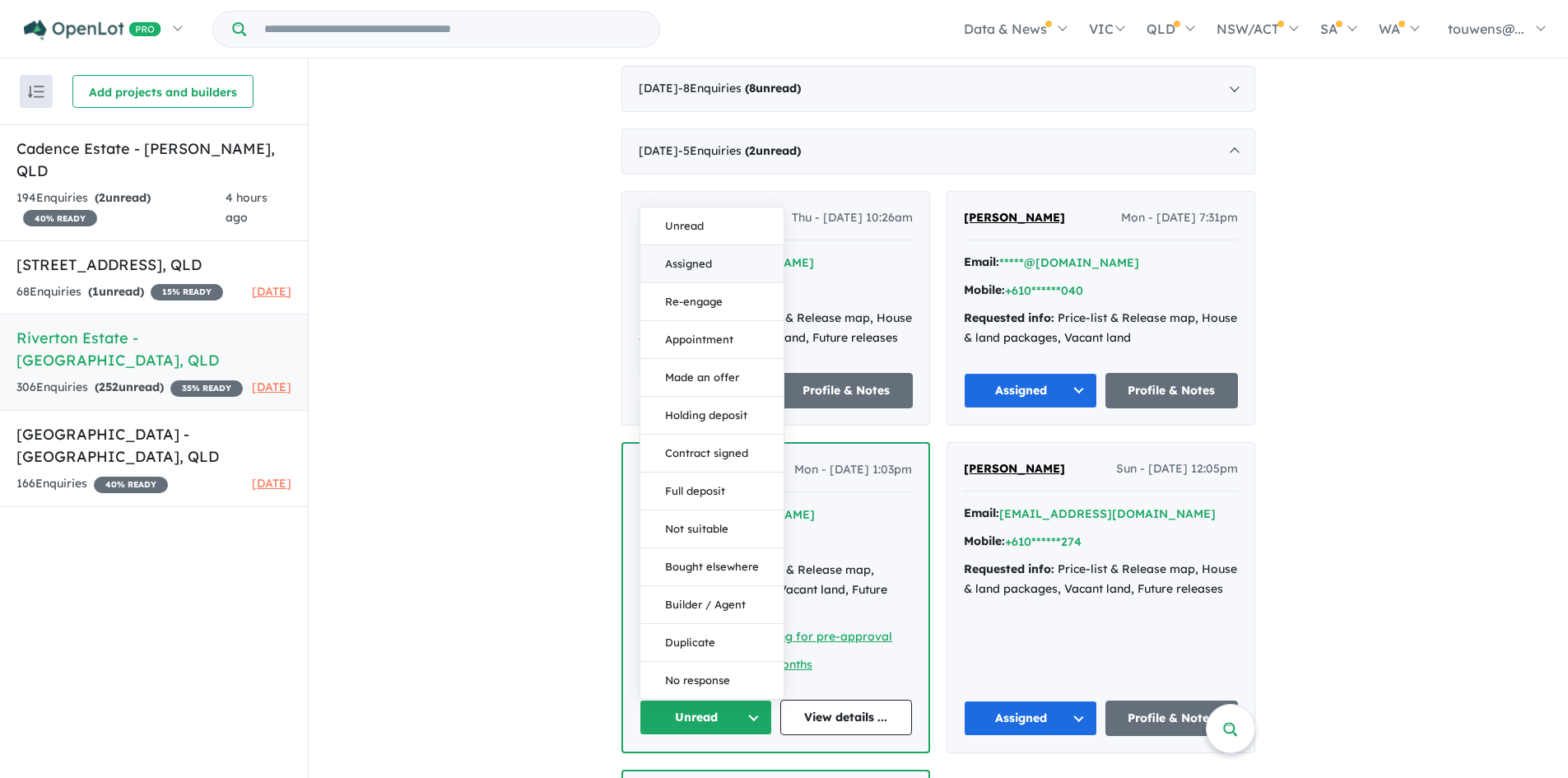
click at [692, 254] on button "Assigned" at bounding box center [712, 264] width 144 height 38
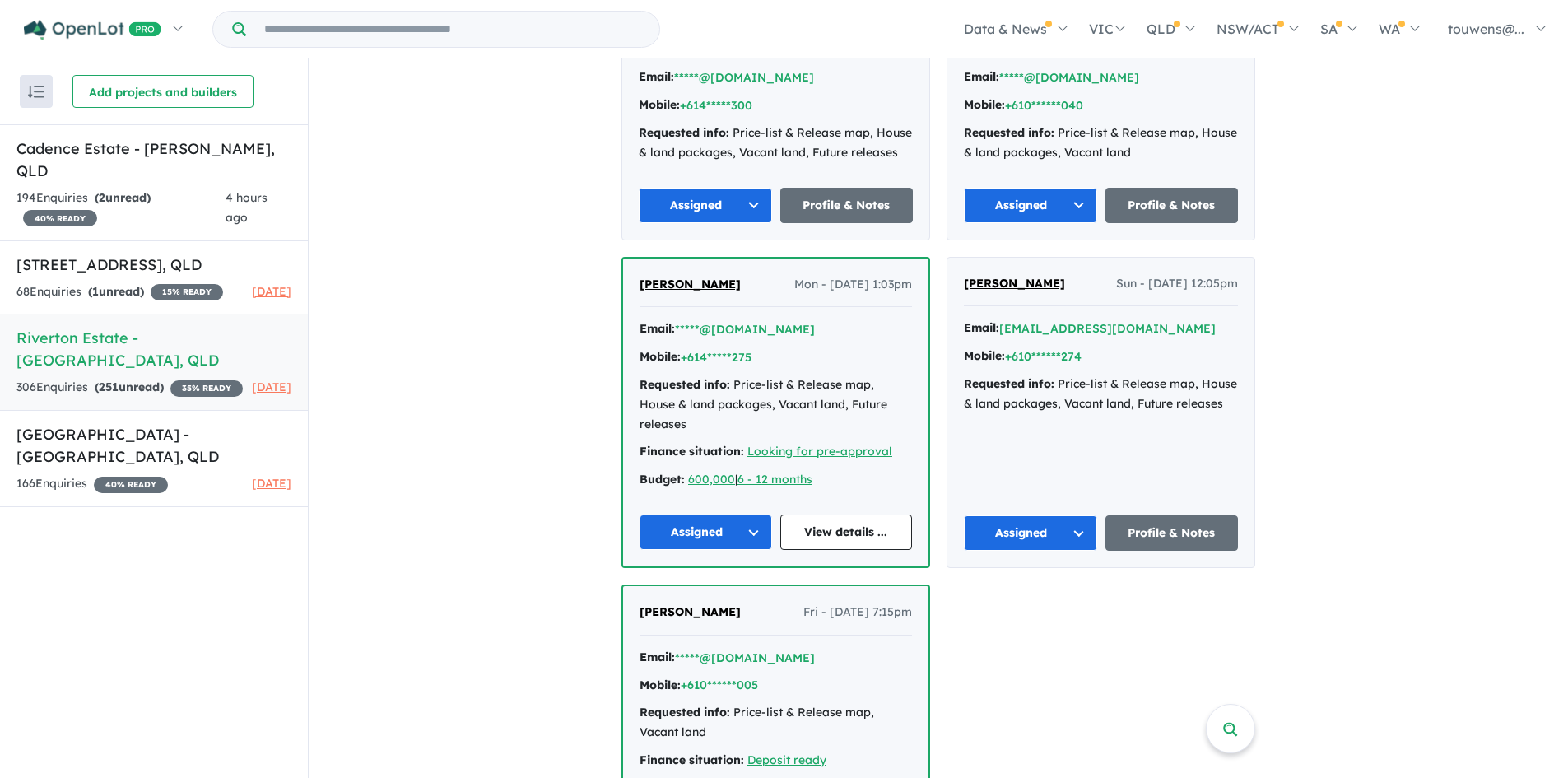
scroll to position [3372, 0]
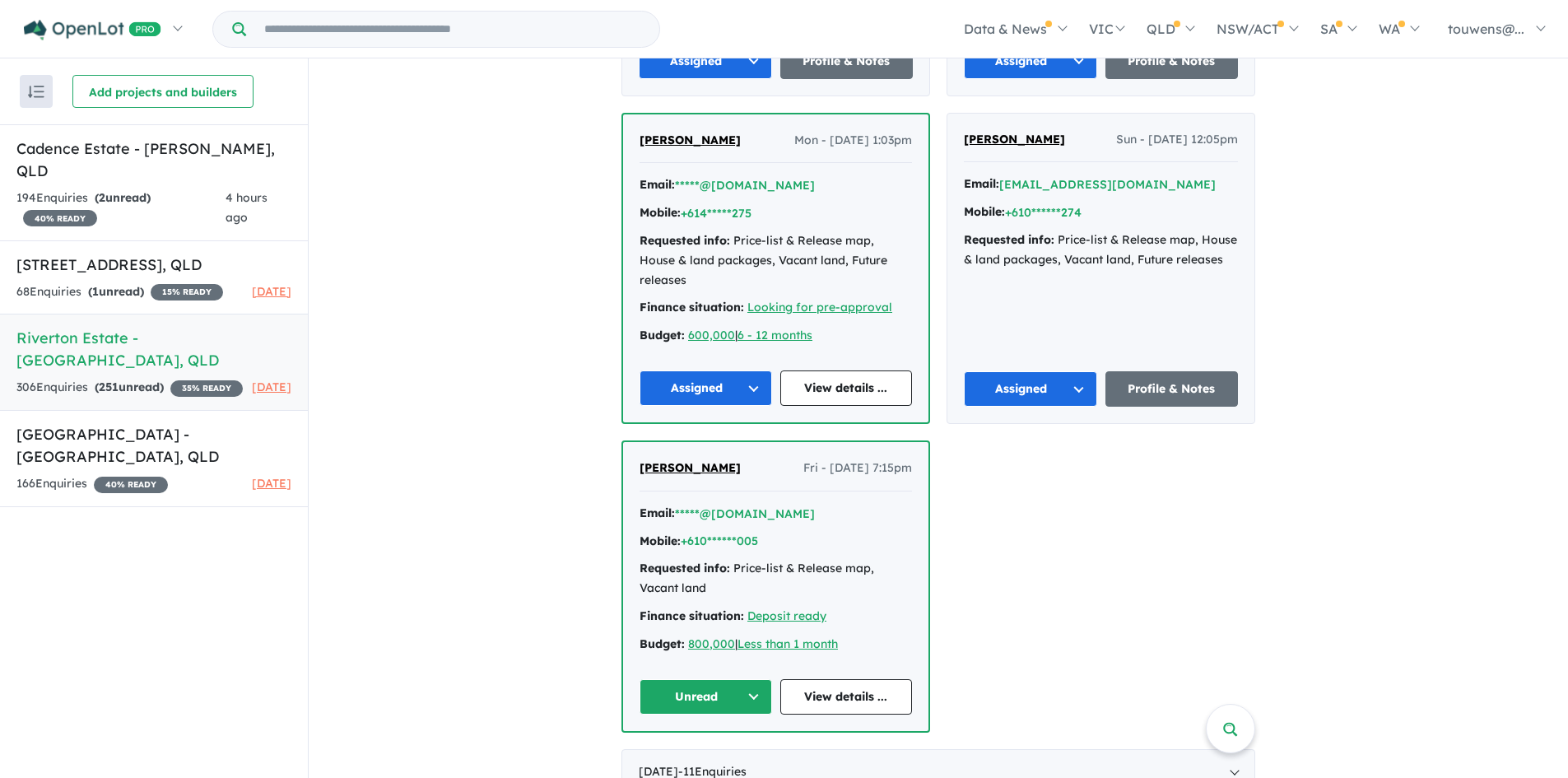
click at [723, 679] on button "Unread" at bounding box center [705, 697] width 133 height 35
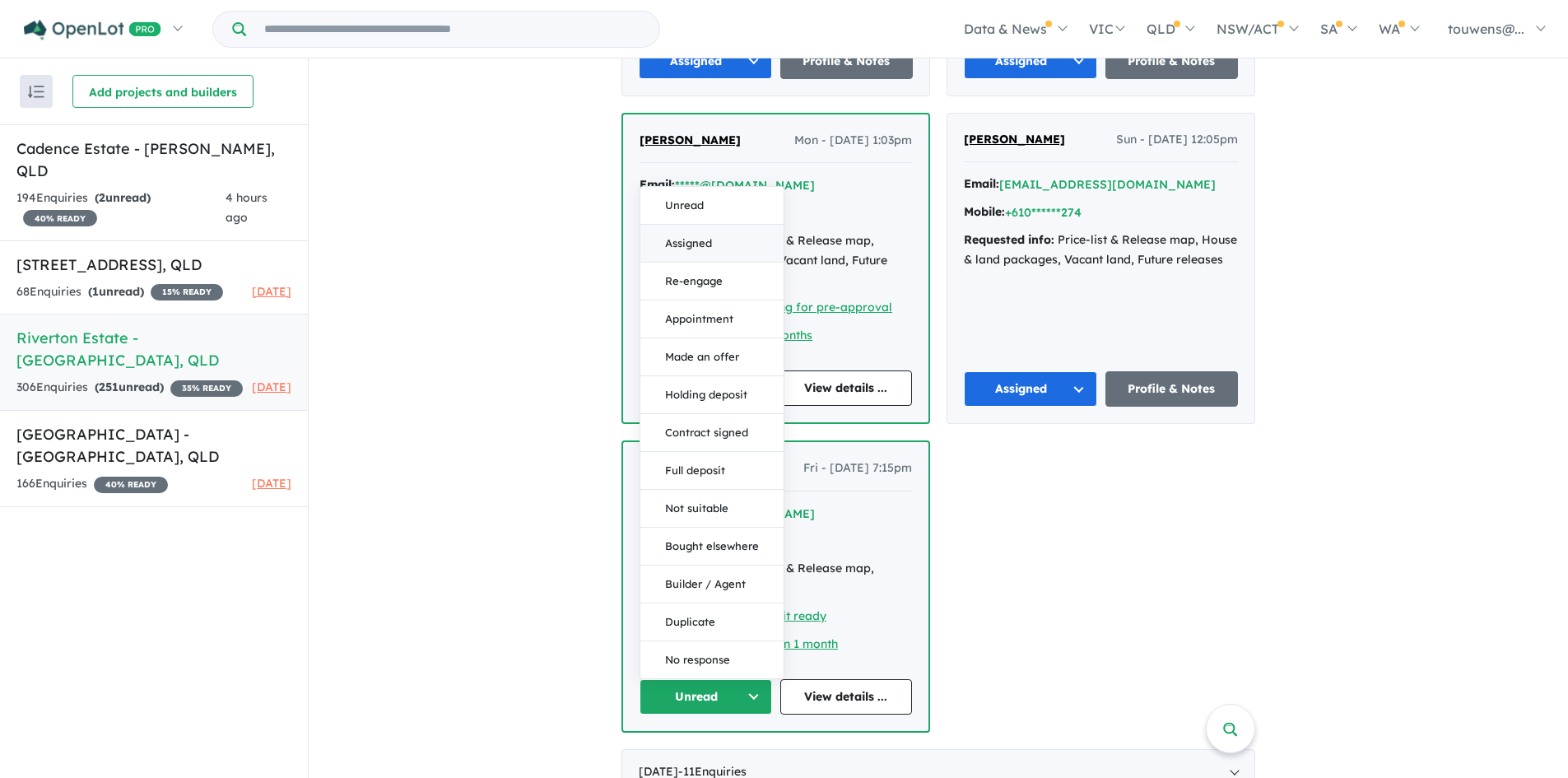
click at [698, 225] on button "Assigned" at bounding box center [712, 243] width 144 height 38
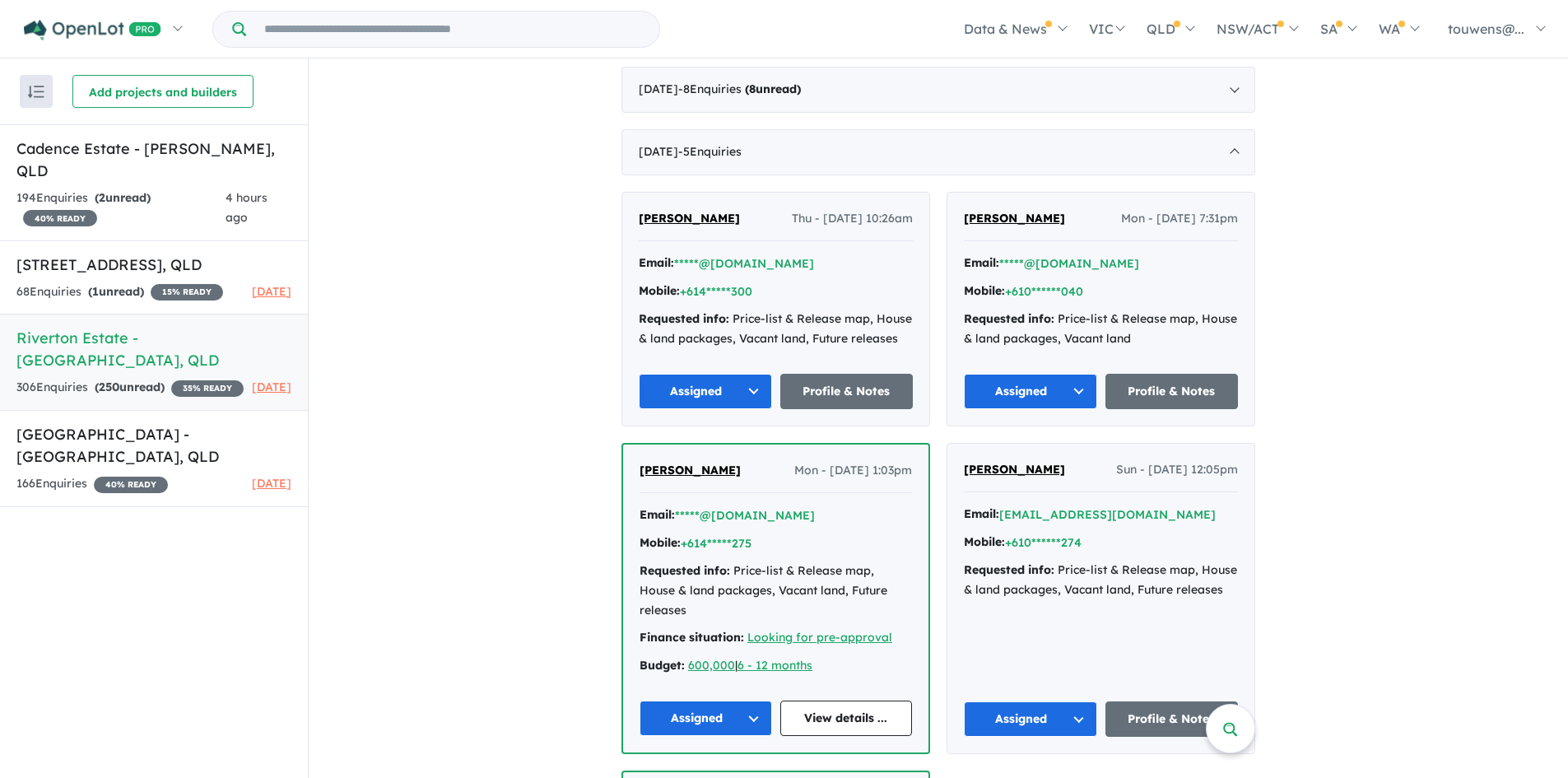
scroll to position [3043, 0]
click at [739, 161] on div "[DATE] - 5 Enquir ies ( 0 unread)" at bounding box center [939, 151] width 634 height 46
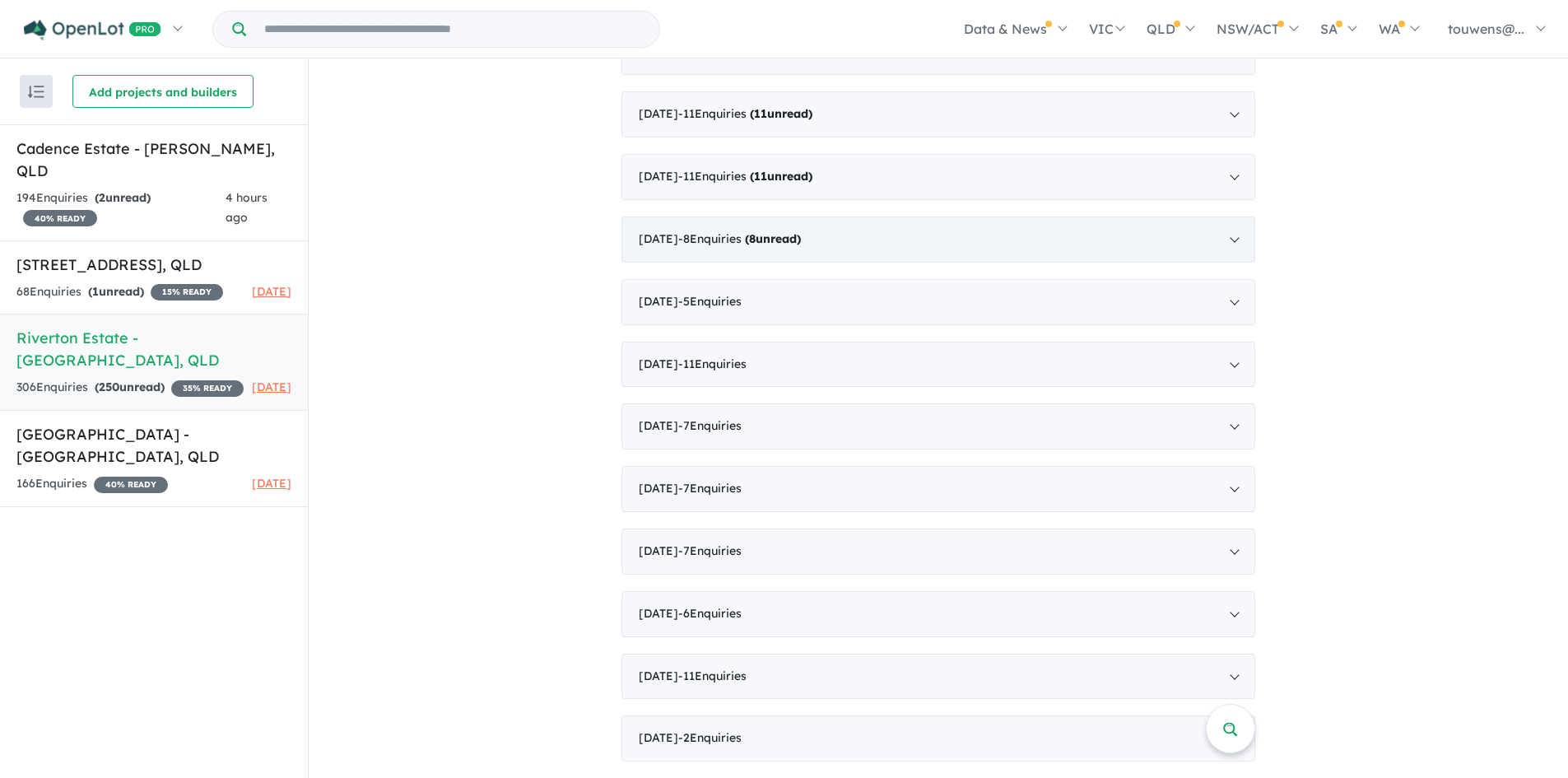
click at [868, 237] on div "[DATE] - 8 Enquir ies ( 8 unread)" at bounding box center [939, 239] width 634 height 46
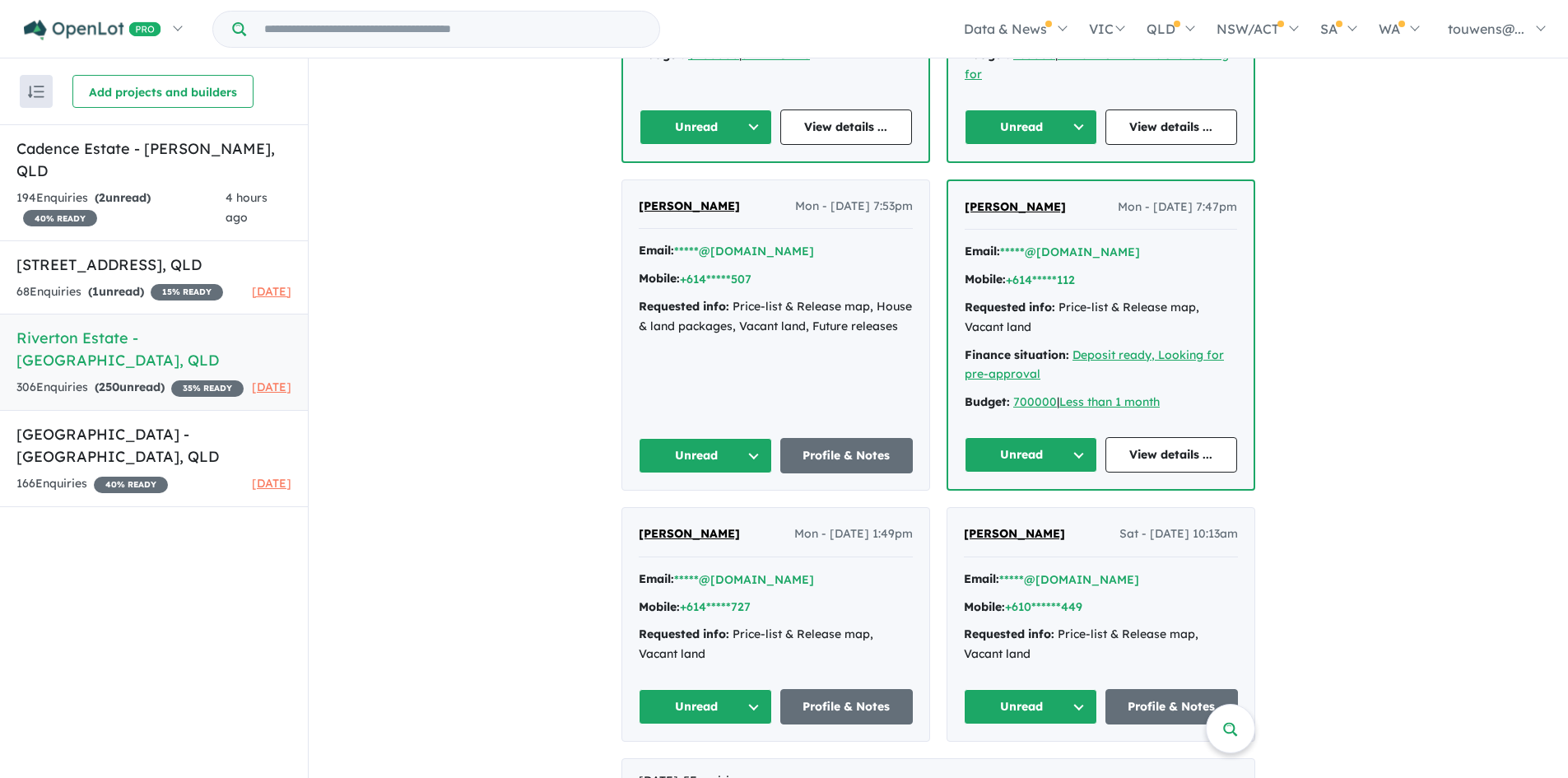
scroll to position [3866, 0]
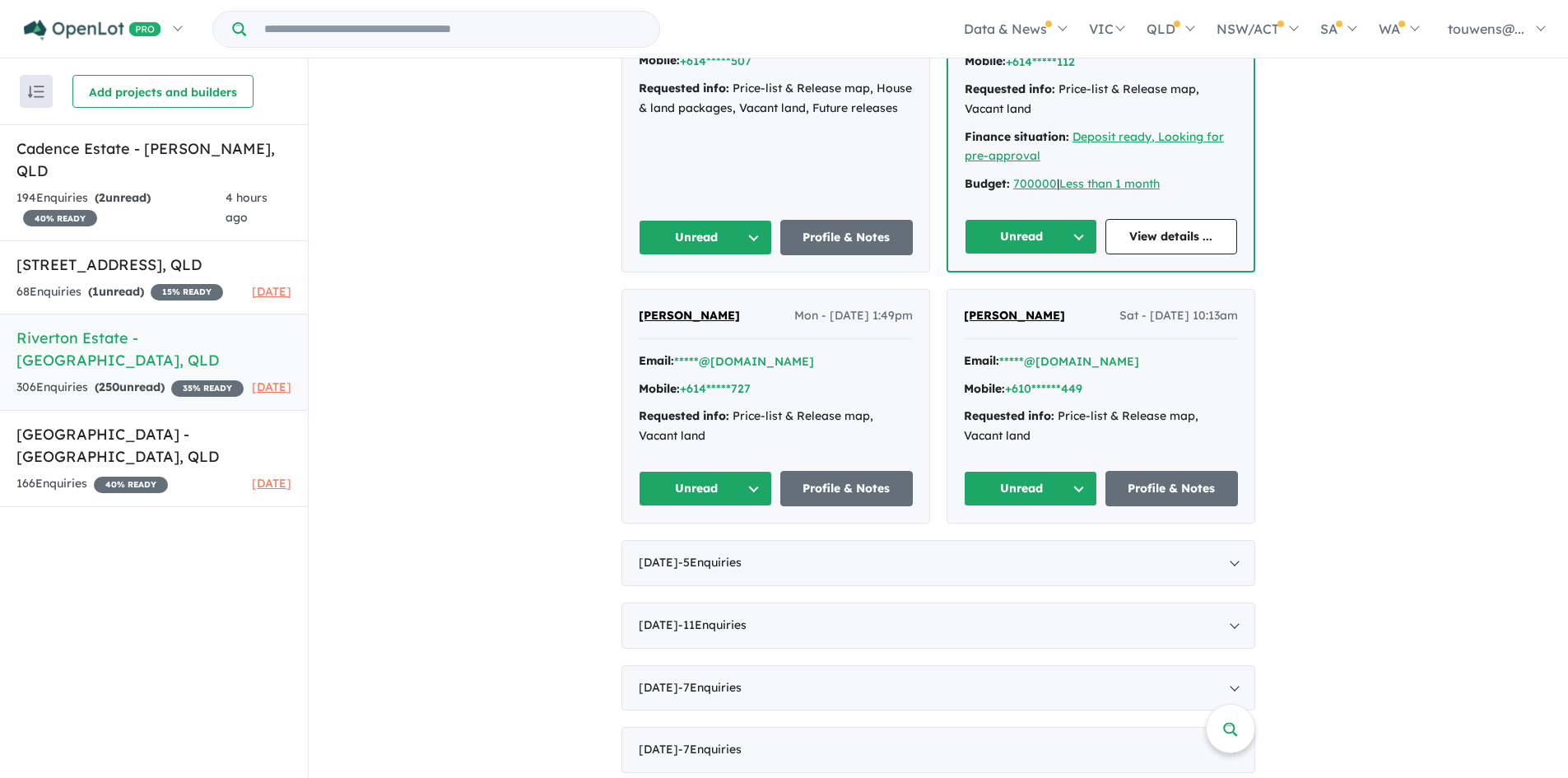
click at [1011, 501] on button "Unread" at bounding box center [1031, 488] width 134 height 35
click at [1022, 576] on button "Assigned" at bounding box center [1036, 565] width 144 height 38
click at [729, 496] on button "Unread" at bounding box center [705, 488] width 134 height 35
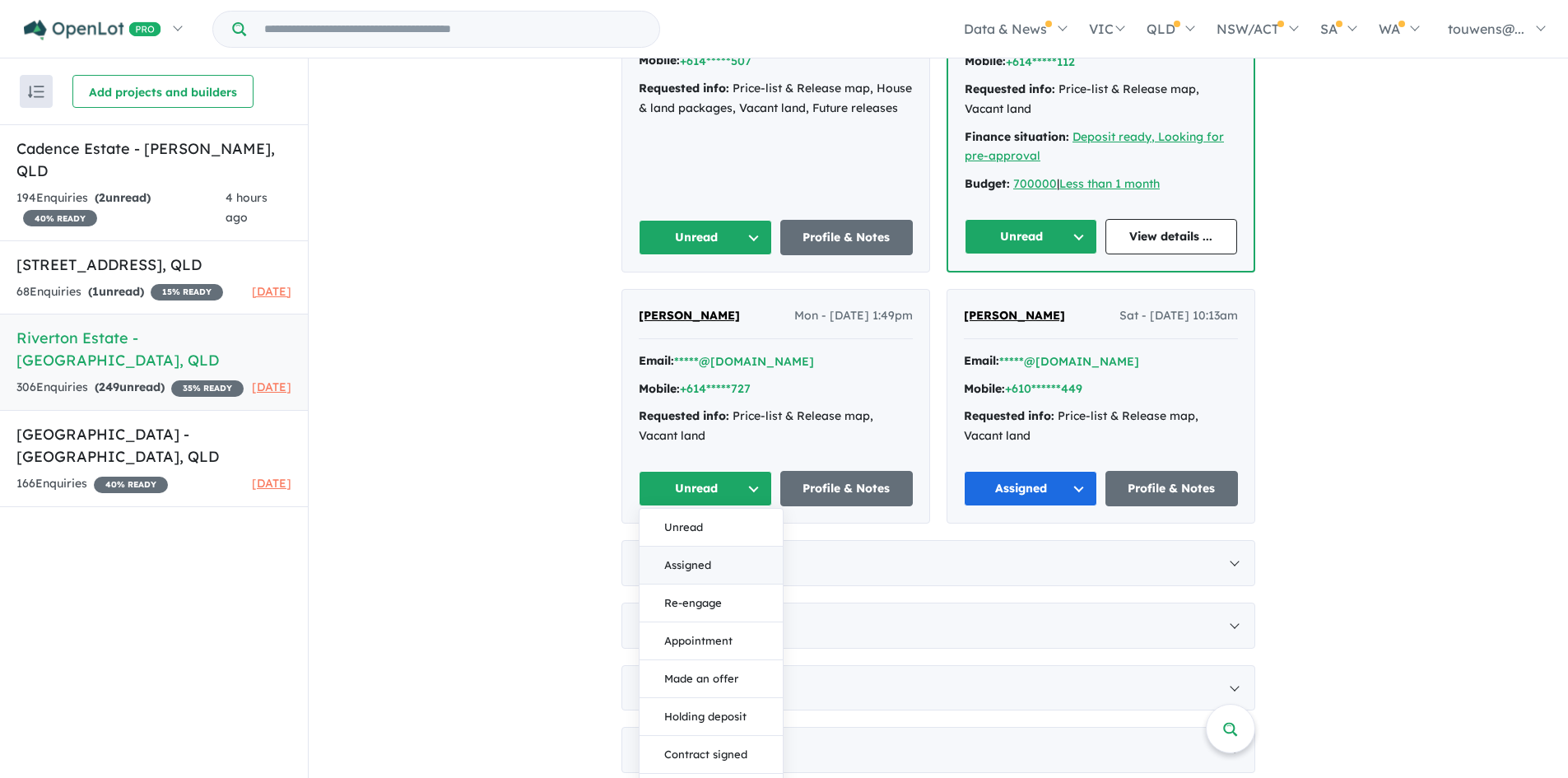
click at [722, 576] on button "Assigned" at bounding box center [711, 565] width 144 height 38
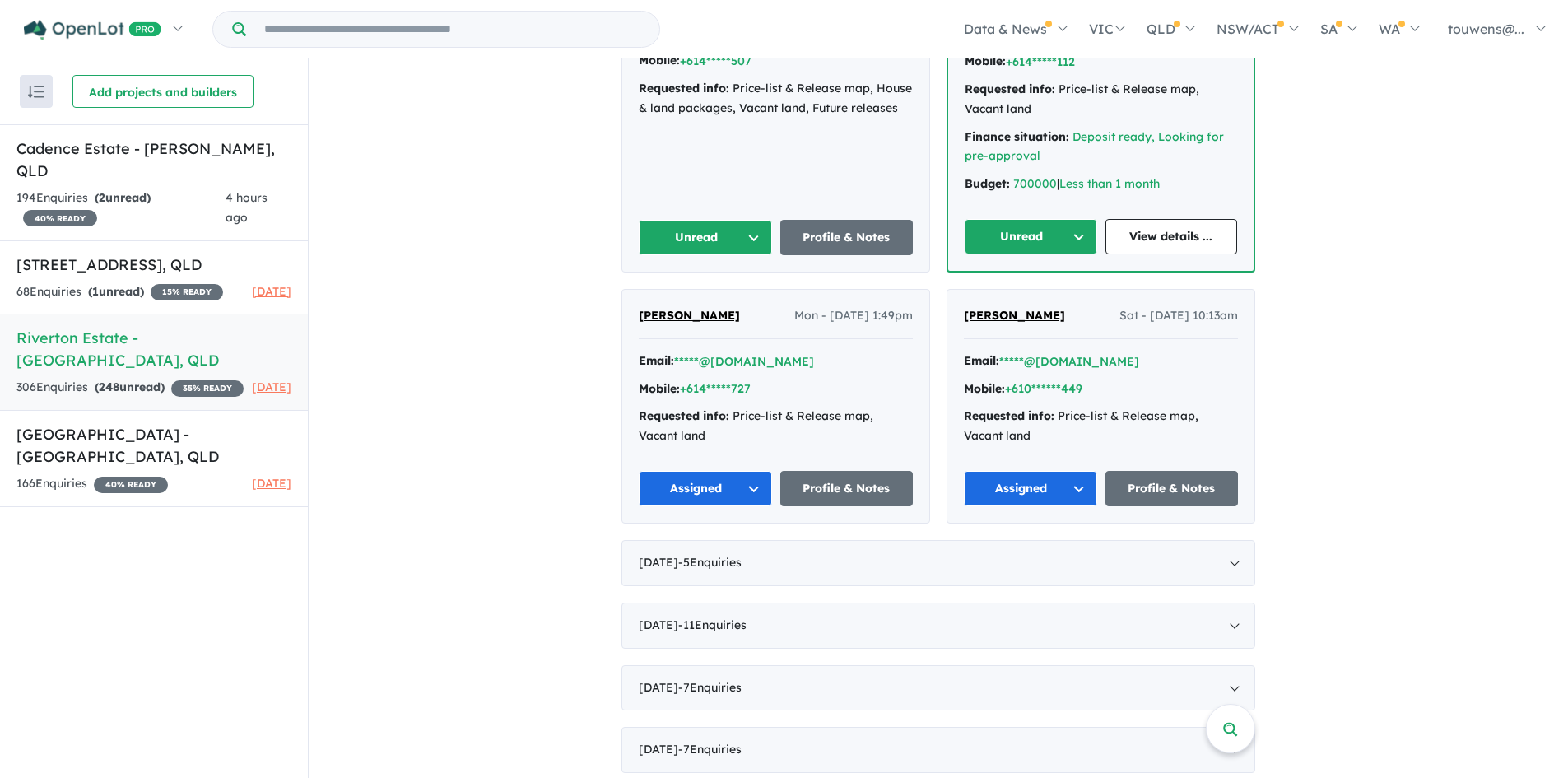
click at [1007, 255] on button "Unread" at bounding box center [1031, 236] width 133 height 35
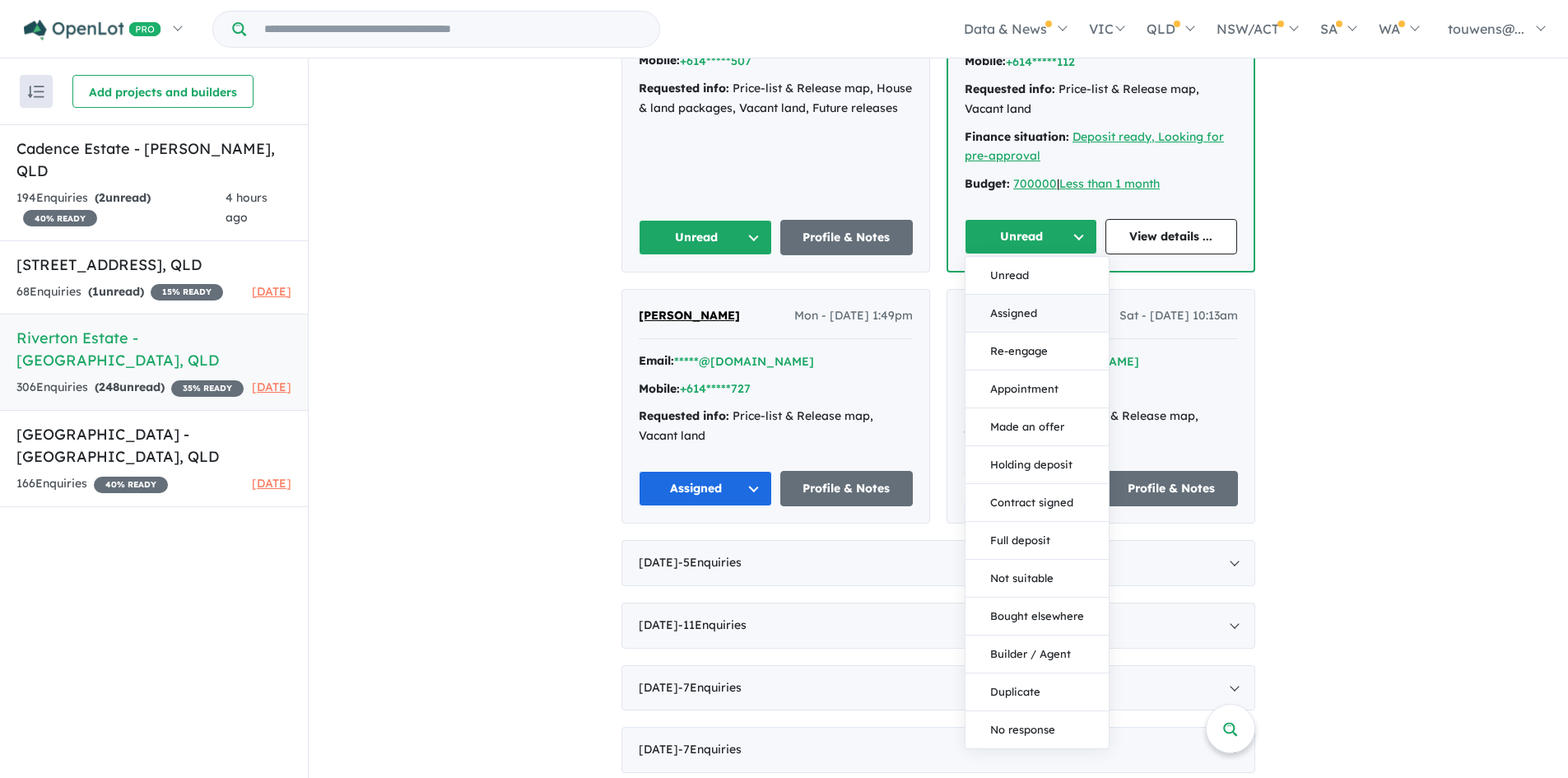
click at [1023, 333] on button "Assigned" at bounding box center [1037, 313] width 144 height 38
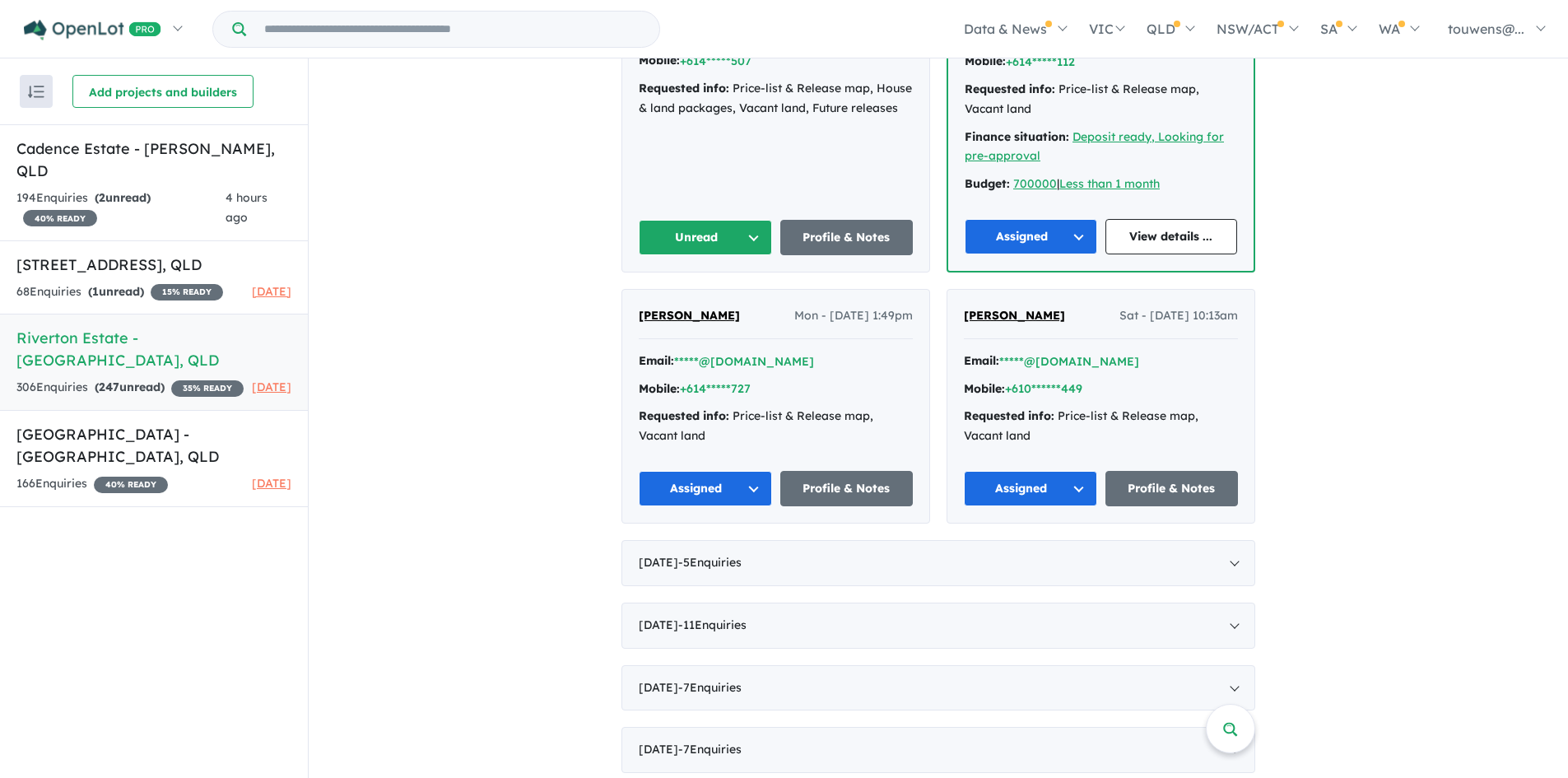
click at [705, 255] on button "Unread" at bounding box center [705, 237] width 134 height 35
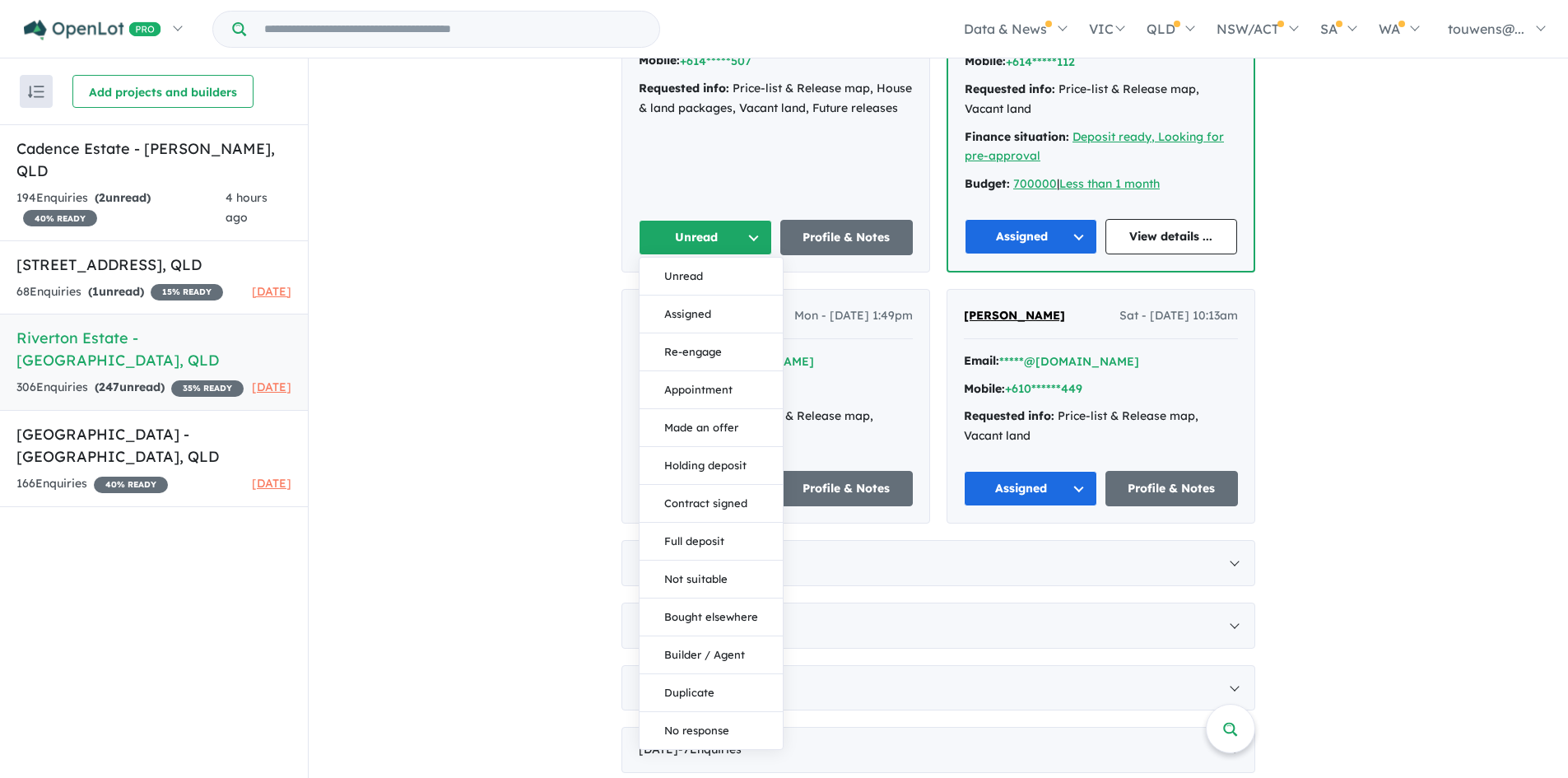
click at [691, 333] on button "Assigned" at bounding box center [711, 314] width 144 height 38
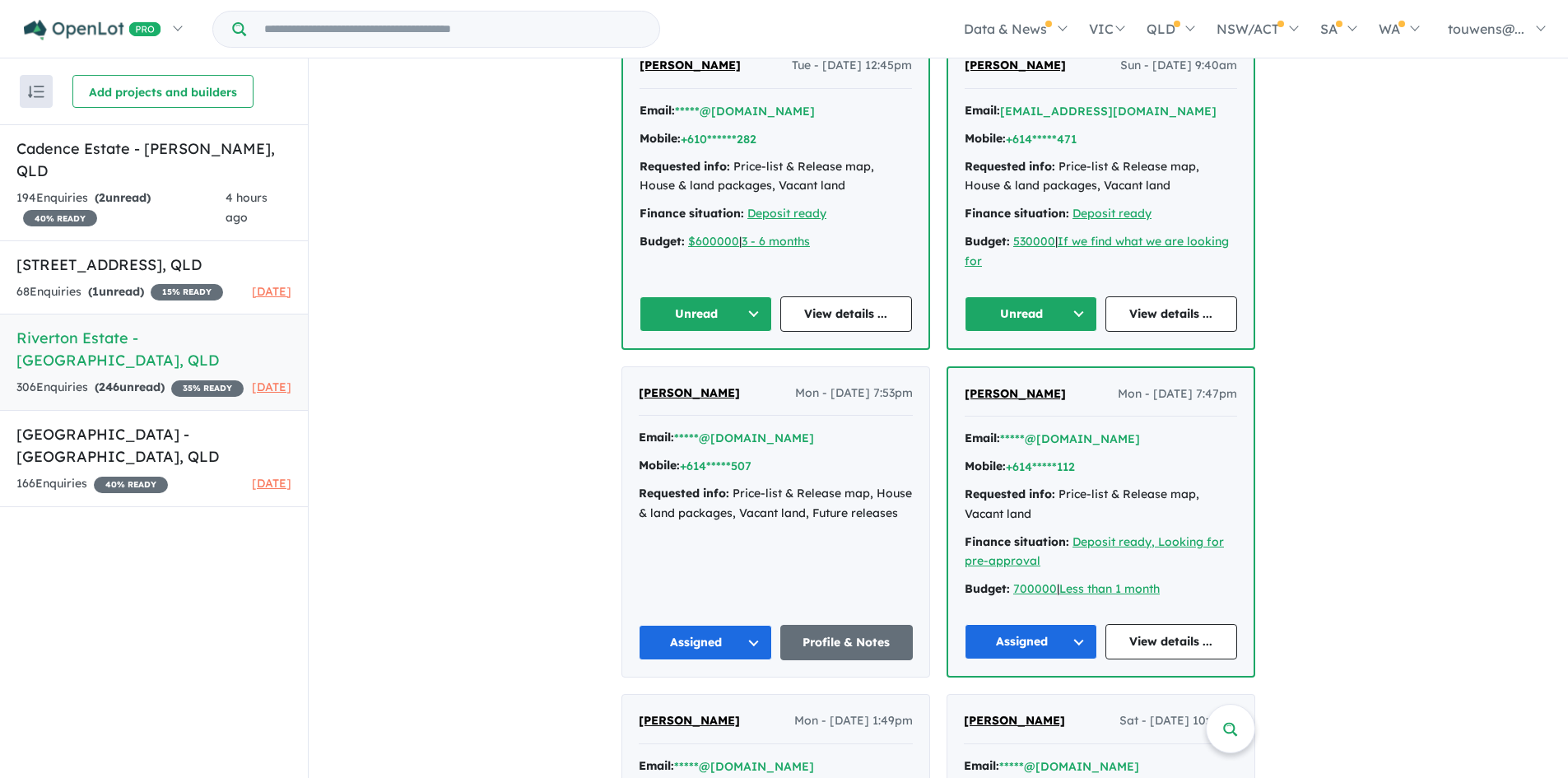
scroll to position [3372, 0]
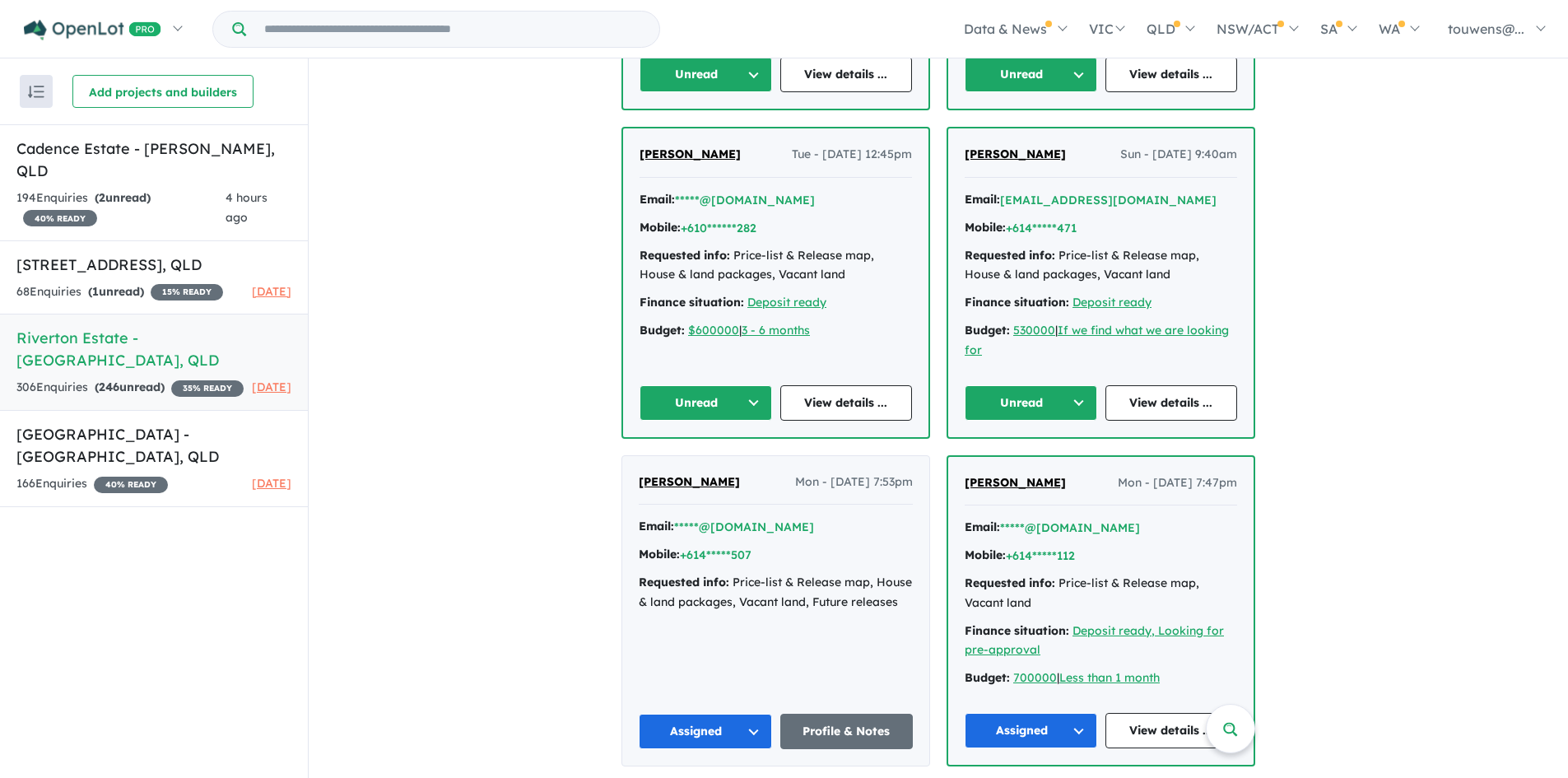
click at [1032, 392] on button "Unread" at bounding box center [1031, 403] width 133 height 35
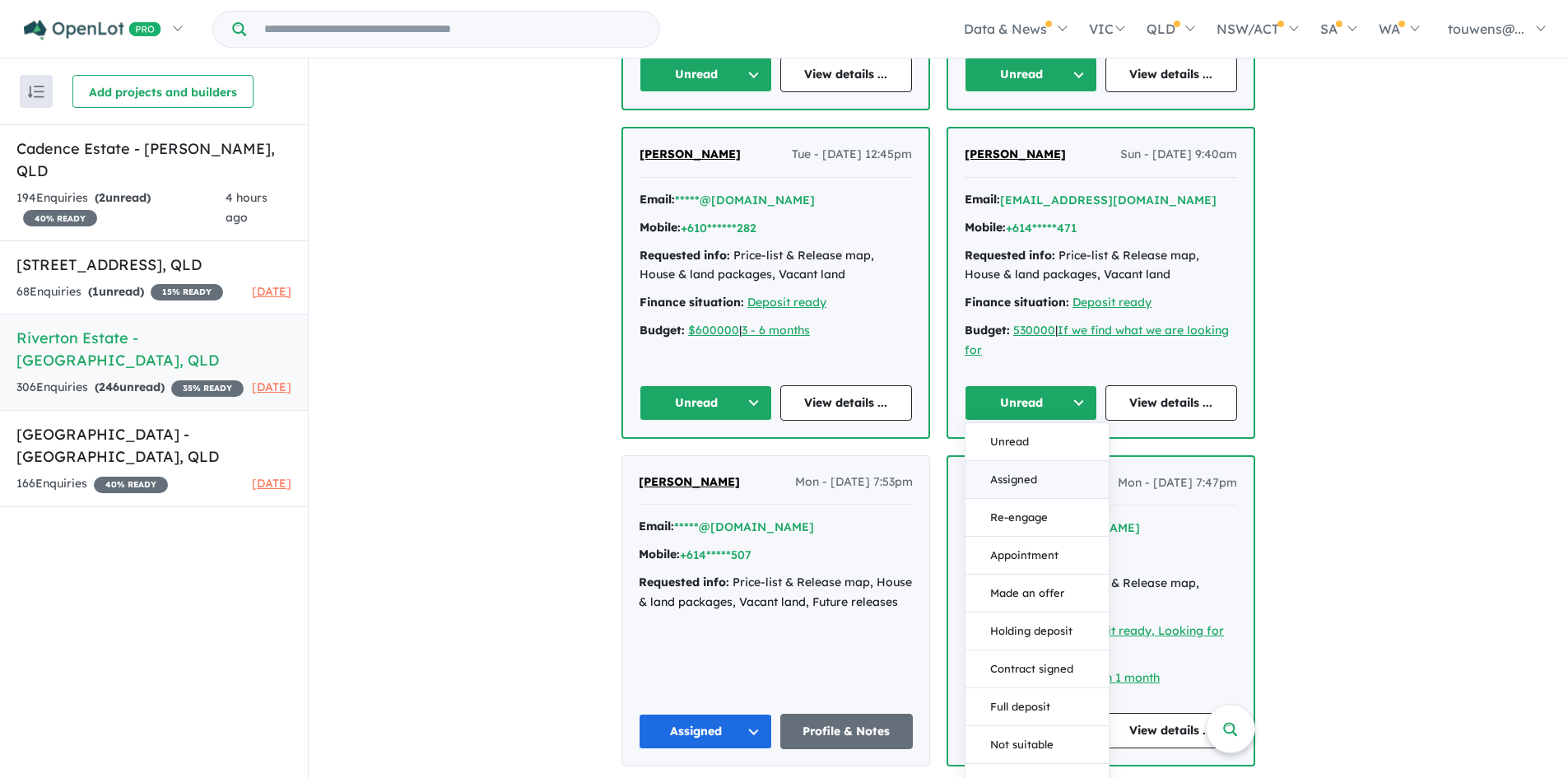
click at [1033, 468] on button "Assigned" at bounding box center [1037, 479] width 144 height 38
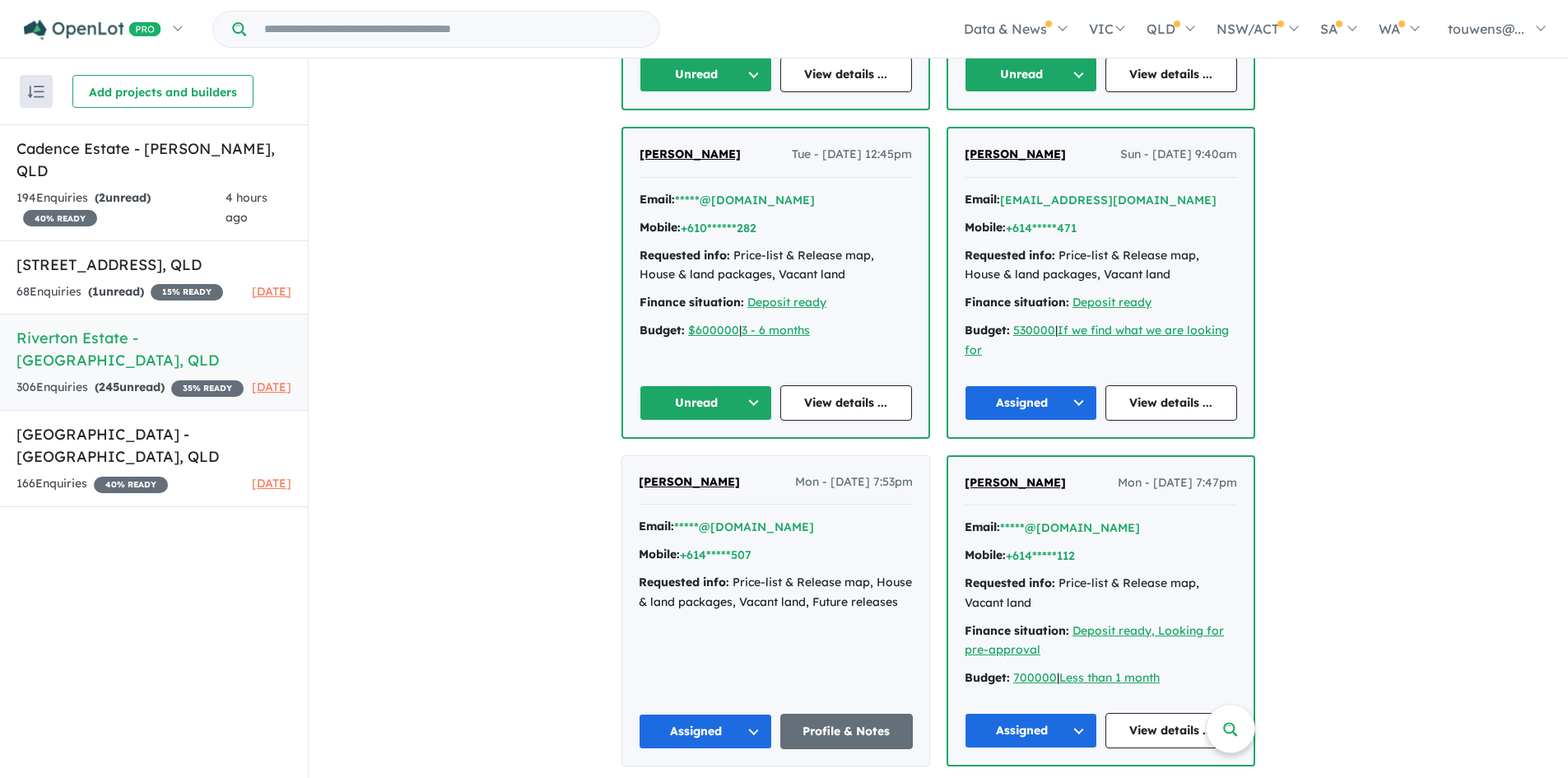
click at [706, 396] on button "Unread" at bounding box center [705, 403] width 133 height 35
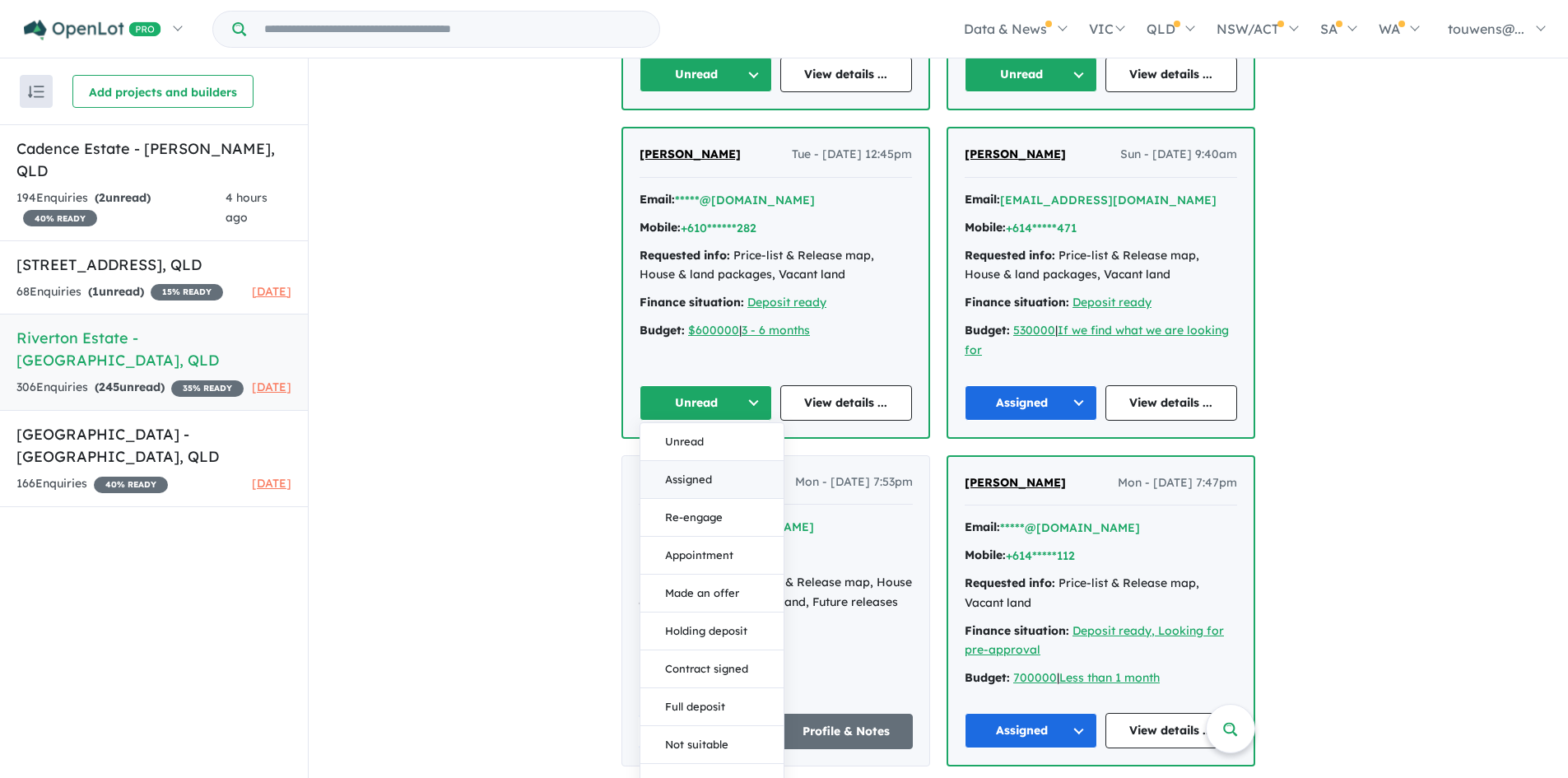
click at [738, 473] on button "Assigned" at bounding box center [712, 479] width 144 height 38
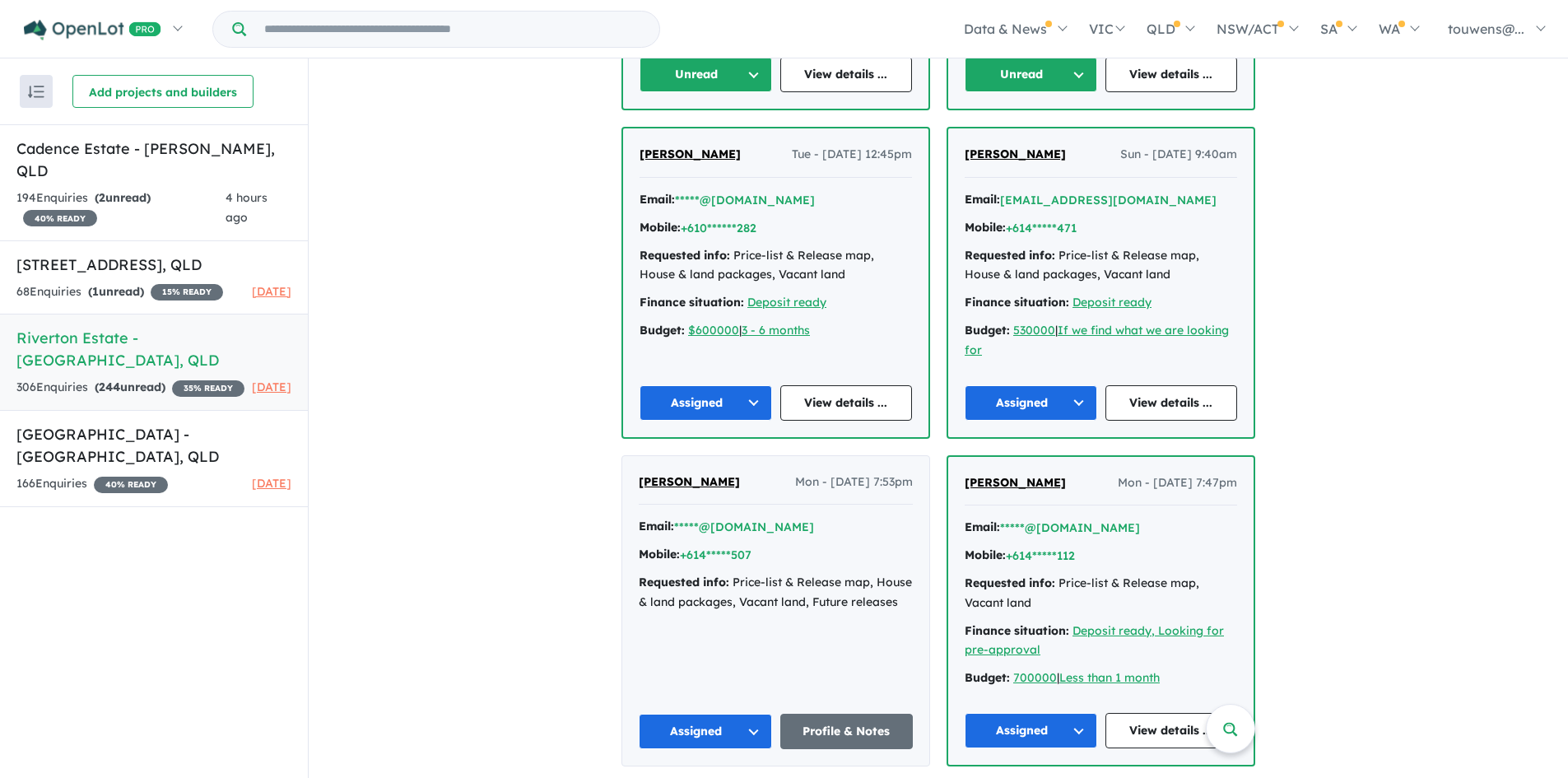
drag, startPoint x: 1039, startPoint y: 78, endPoint x: 1040, endPoint y: 87, distance: 9.1
click at [1038, 78] on button "Unread" at bounding box center [1031, 74] width 133 height 35
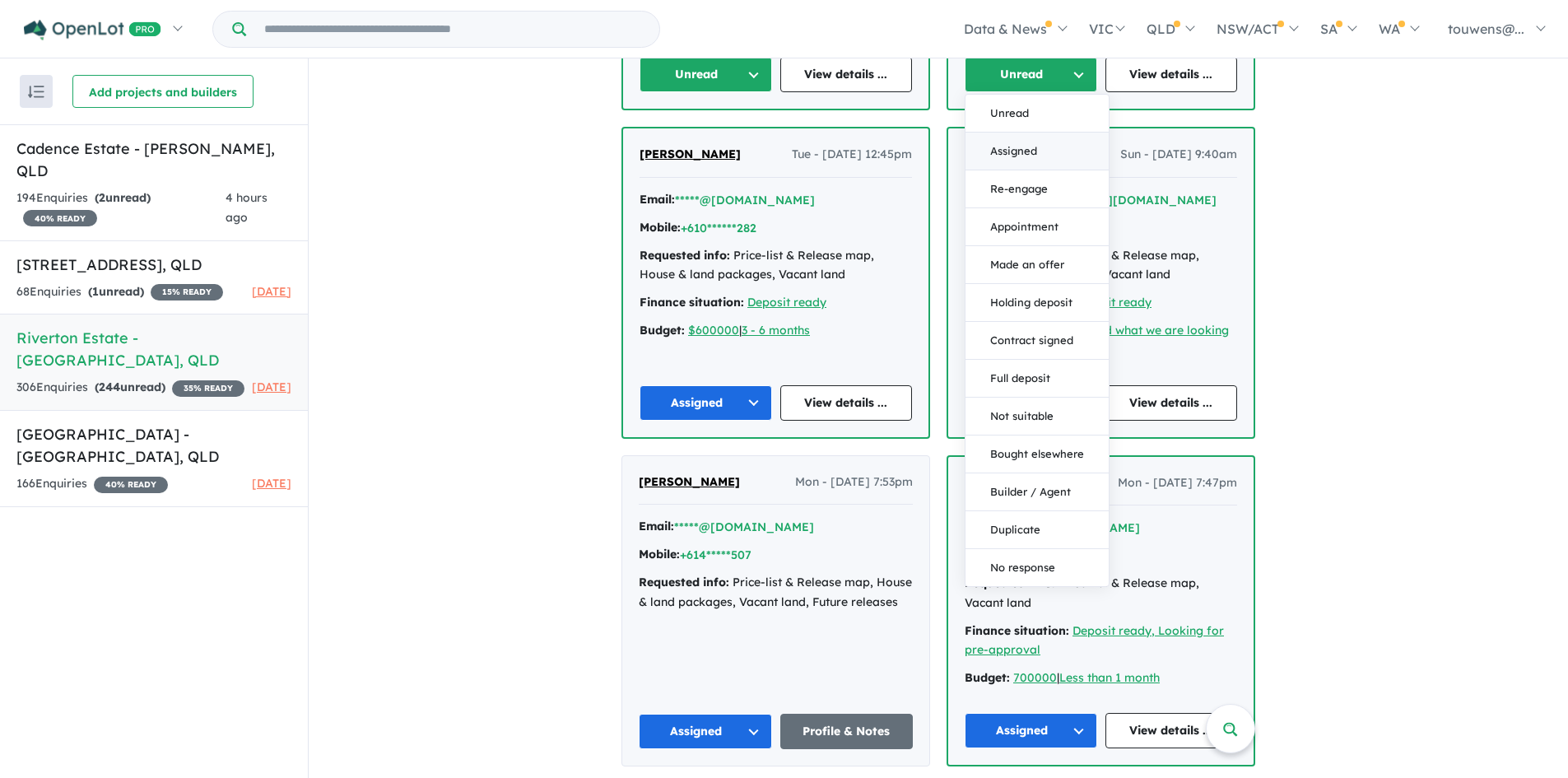
click at [1024, 143] on button "Assigned" at bounding box center [1037, 151] width 144 height 38
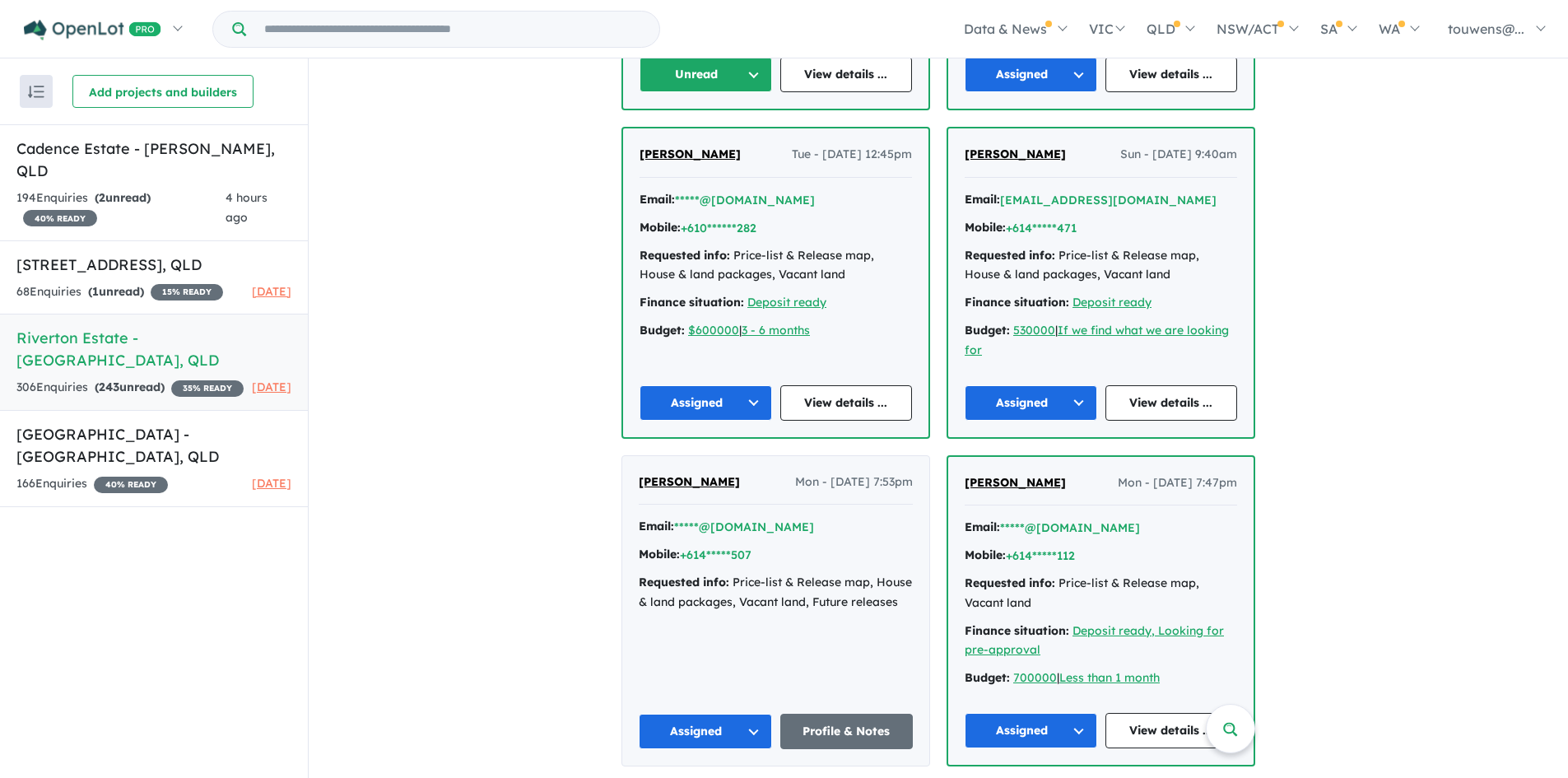
click at [662, 76] on button "Unread" at bounding box center [705, 74] width 133 height 35
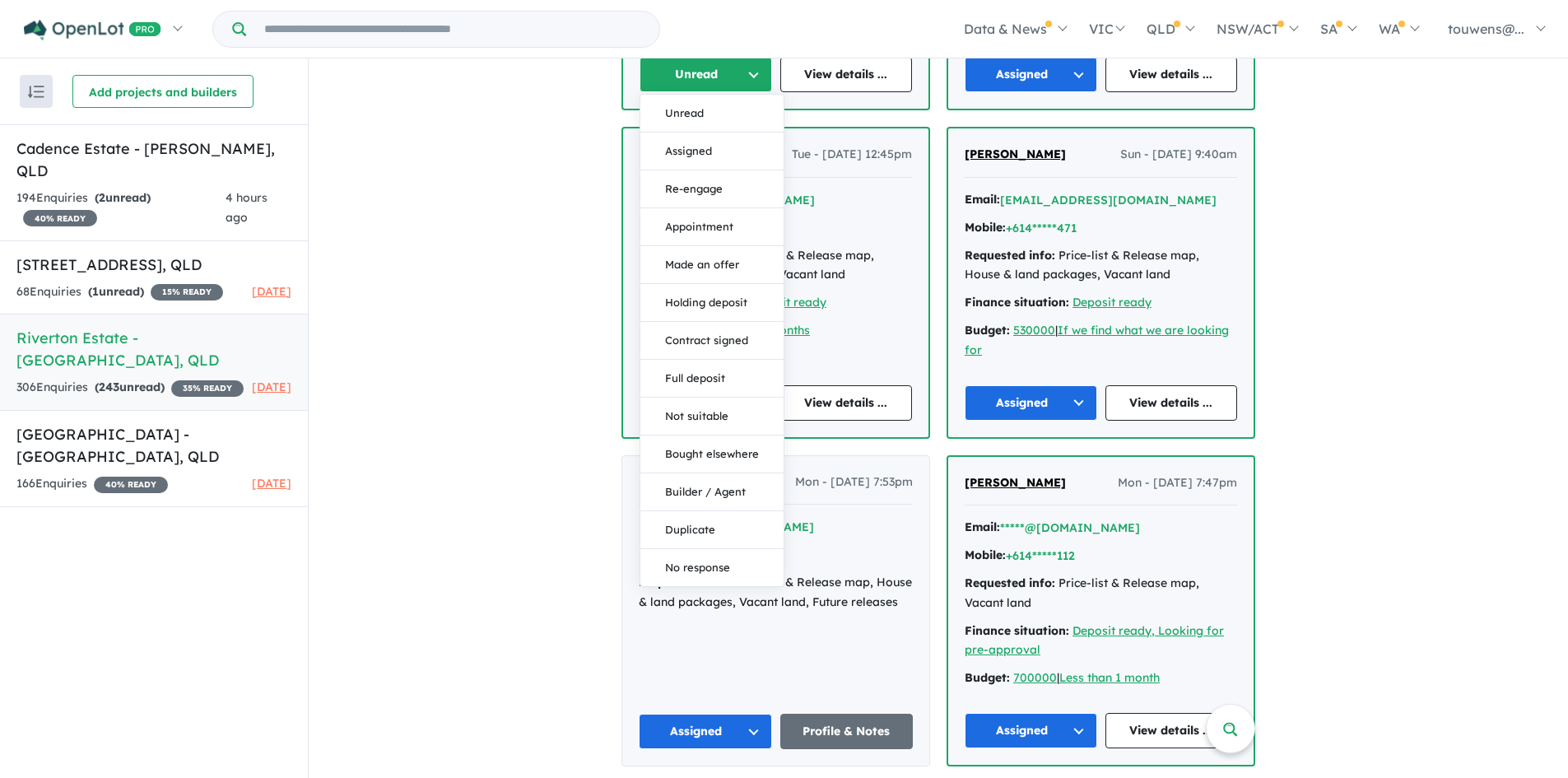
click at [673, 149] on button "Assigned" at bounding box center [712, 151] width 144 height 38
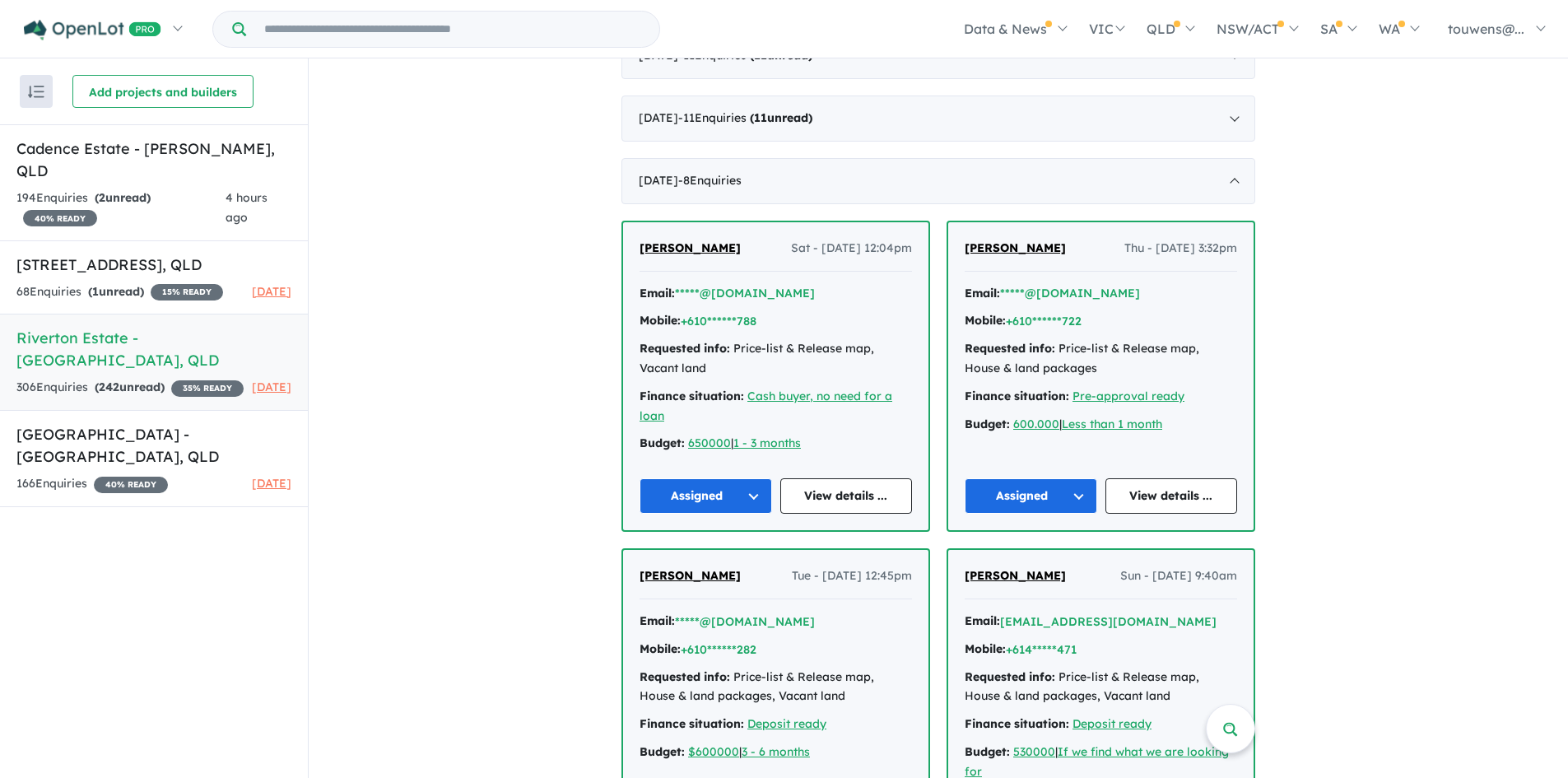
scroll to position [2878, 0]
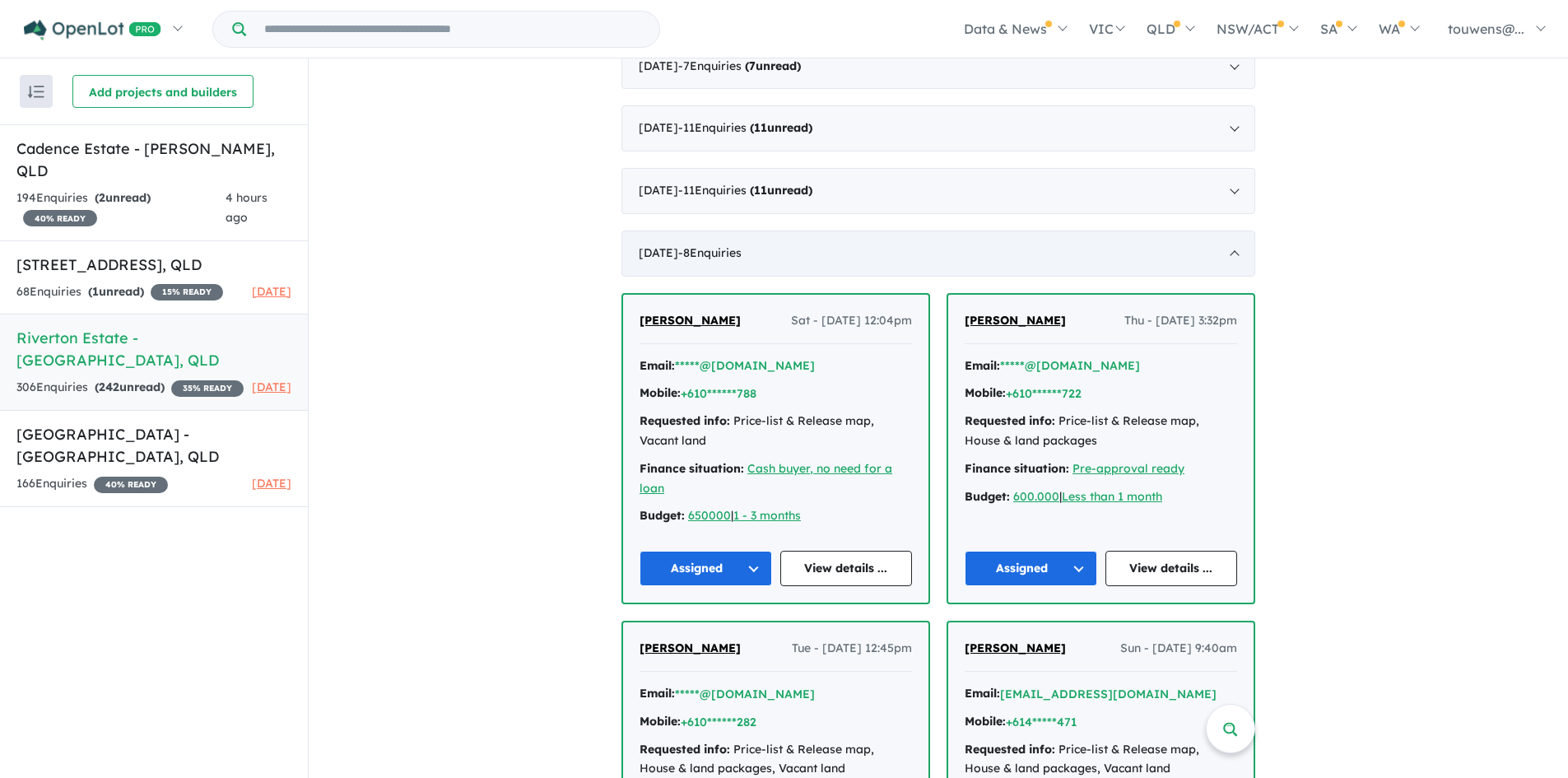
click at [883, 250] on div "[DATE] - 8 Enquir ies ( 0 unread)" at bounding box center [939, 253] width 634 height 46
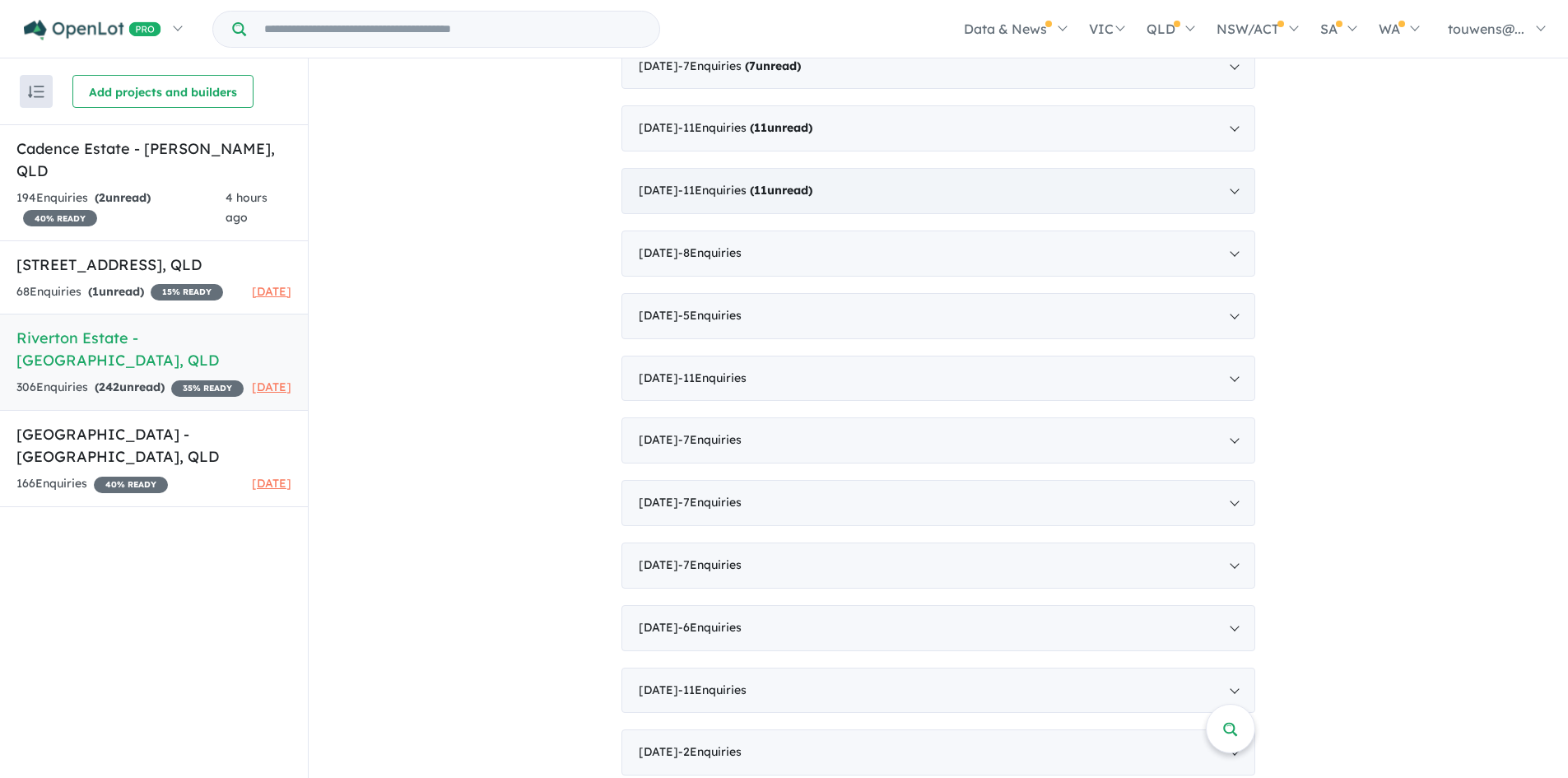
click at [863, 198] on div "[DATE] - 11 Enquir ies ( 11 unread)" at bounding box center [939, 190] width 634 height 46
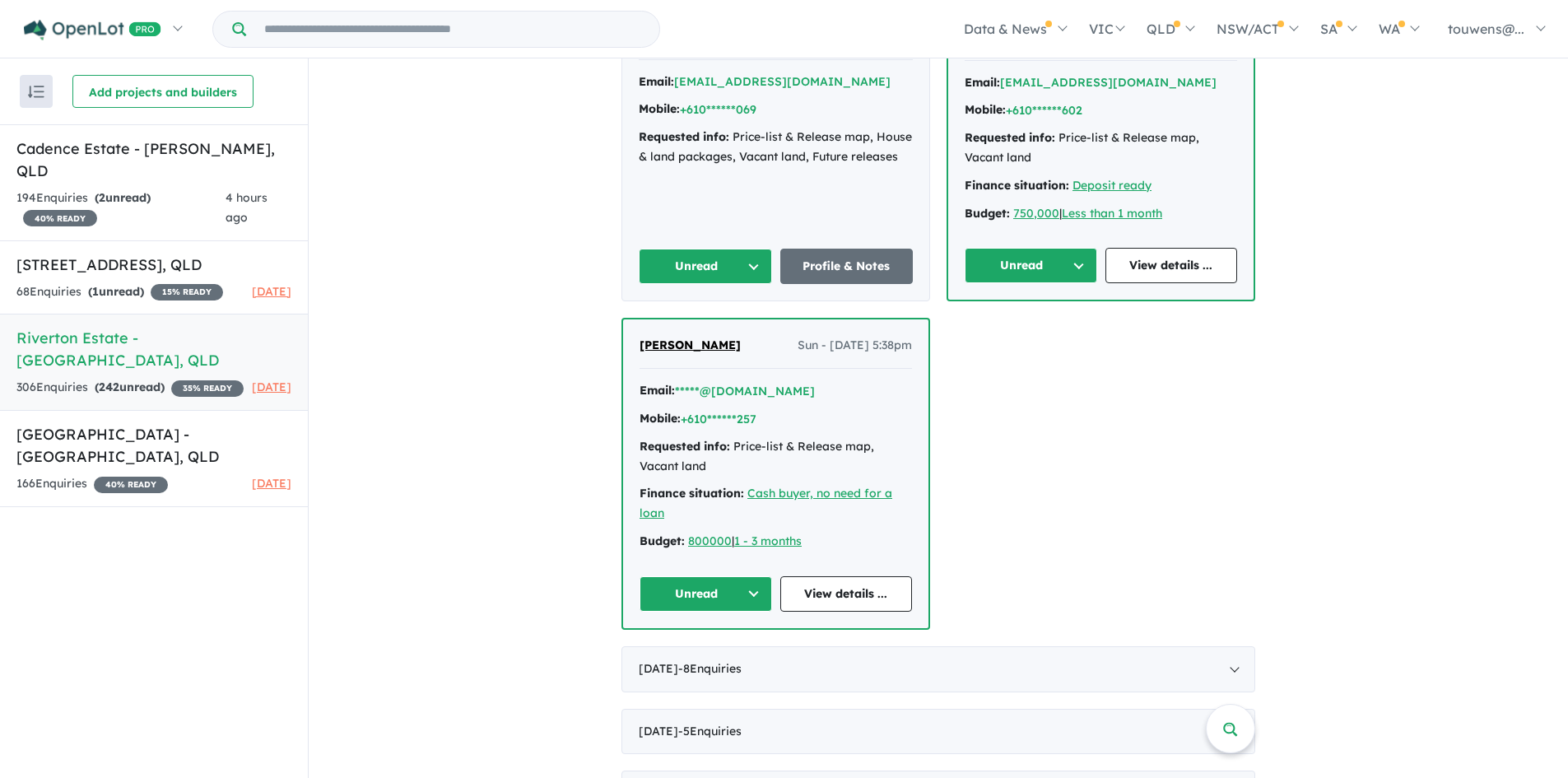
scroll to position [4443, 0]
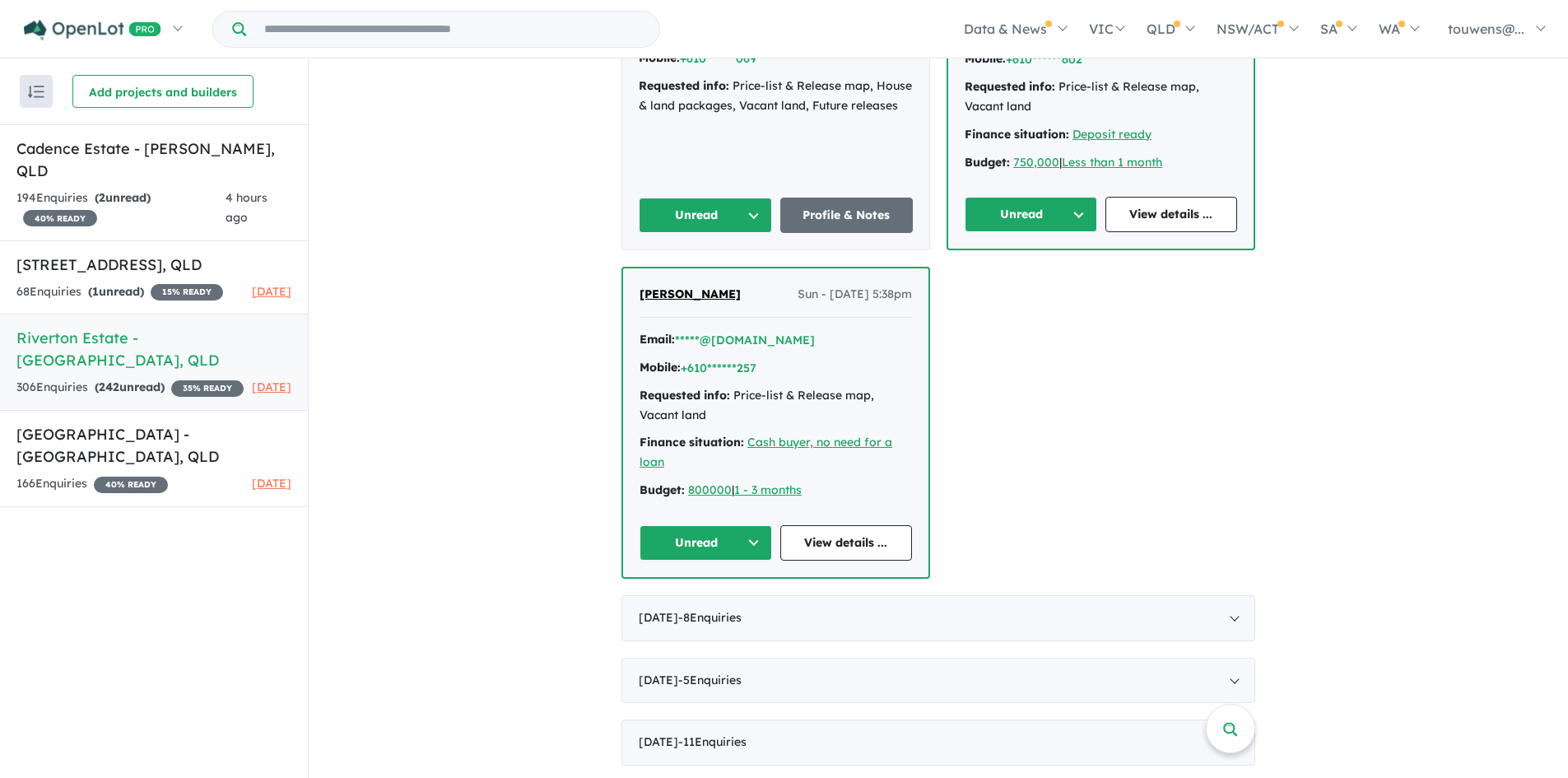
click at [653, 525] on button "Unread" at bounding box center [705, 543] width 133 height 35
drag, startPoint x: 664, startPoint y: 593, endPoint x: 754, endPoint y: 525, distance: 112.8
click at [664, 601] on button "Assigned" at bounding box center [712, 619] width 144 height 38
click at [999, 197] on button "Unread" at bounding box center [1031, 215] width 133 height 35
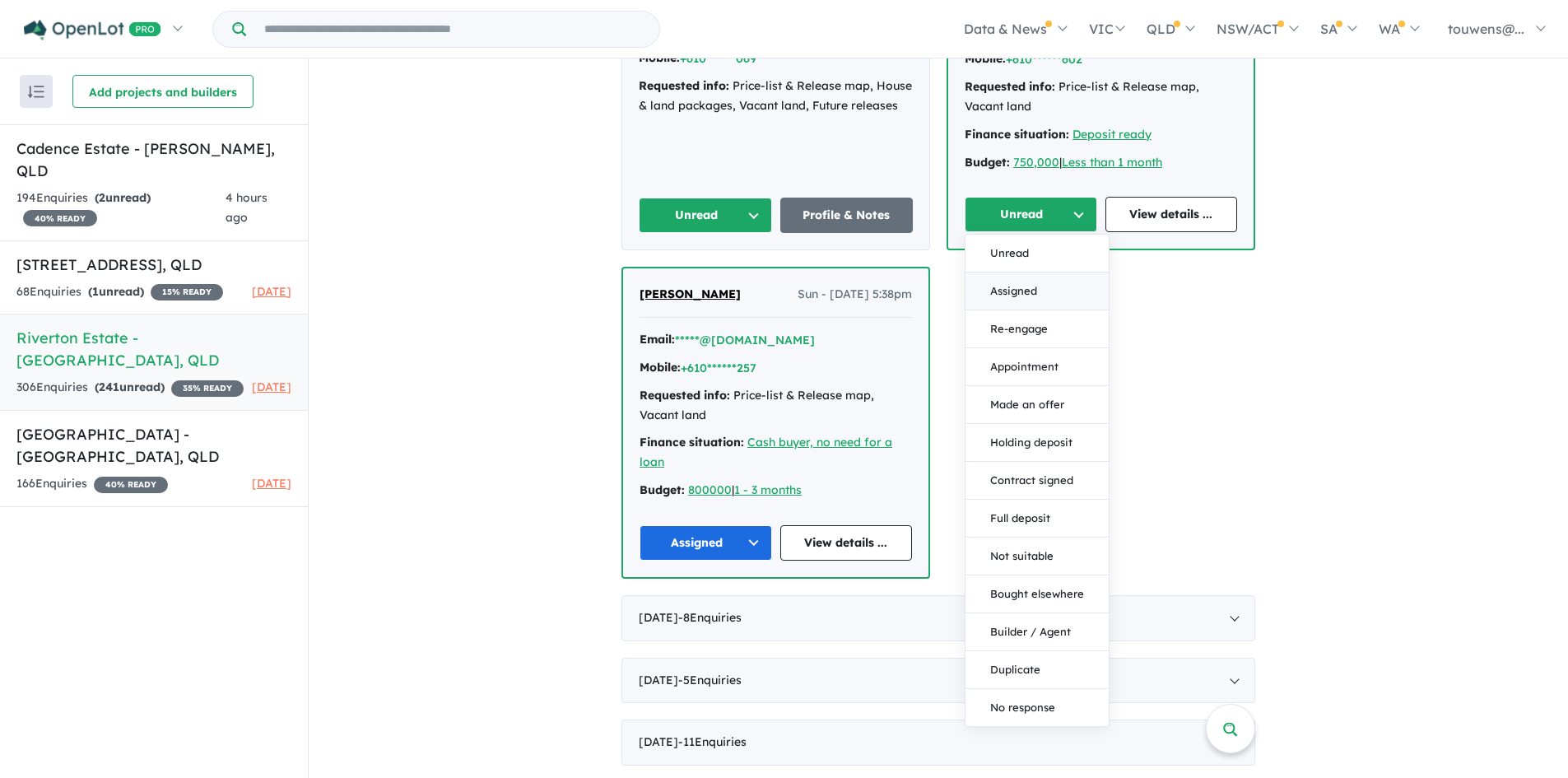
click at [1005, 274] on button "Assigned" at bounding box center [1037, 291] width 144 height 38
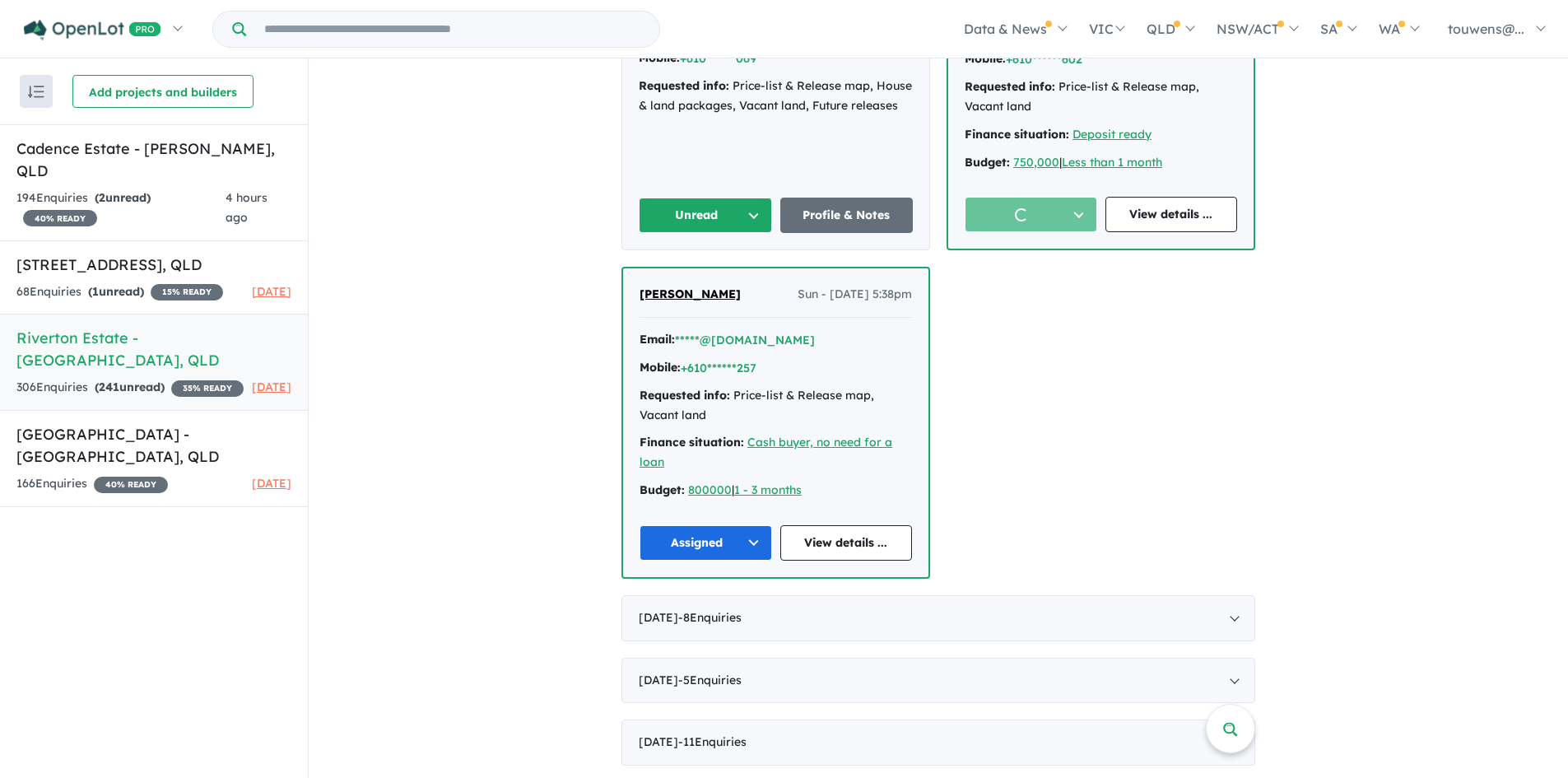
click at [699, 198] on button "Unread" at bounding box center [705, 215] width 134 height 35
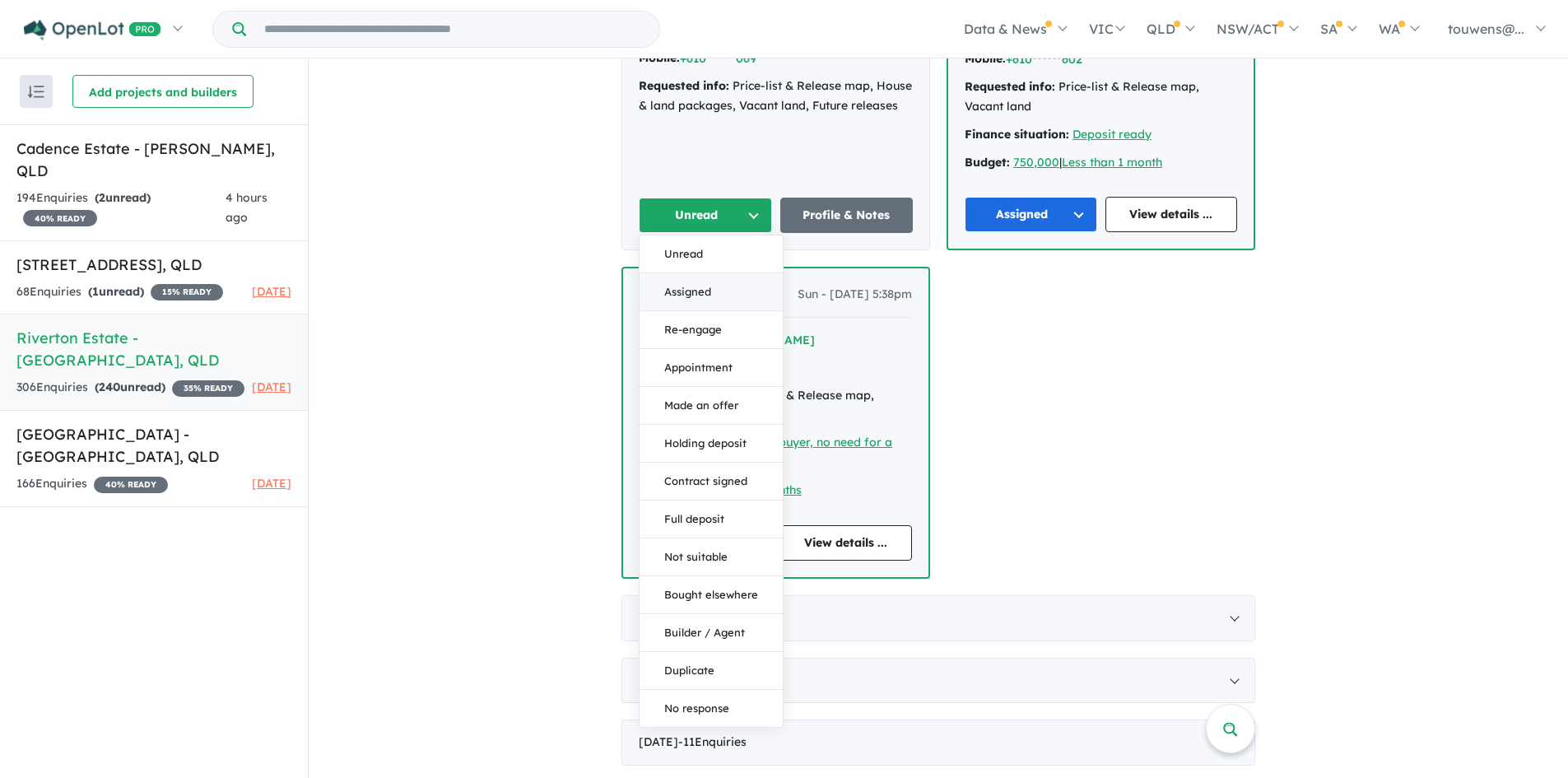
click at [698, 274] on button "Assigned" at bounding box center [711, 292] width 144 height 38
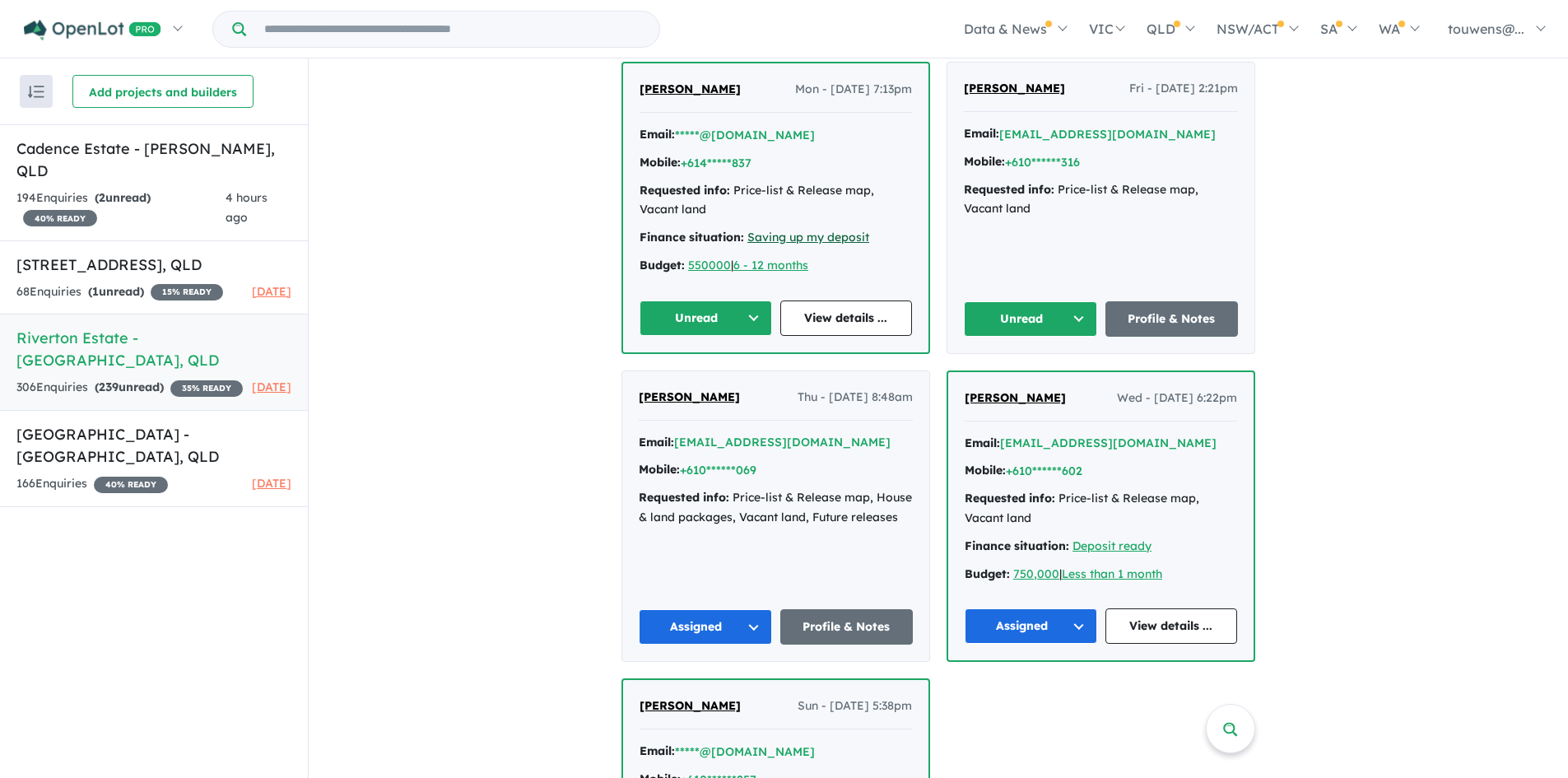
scroll to position [3948, 0]
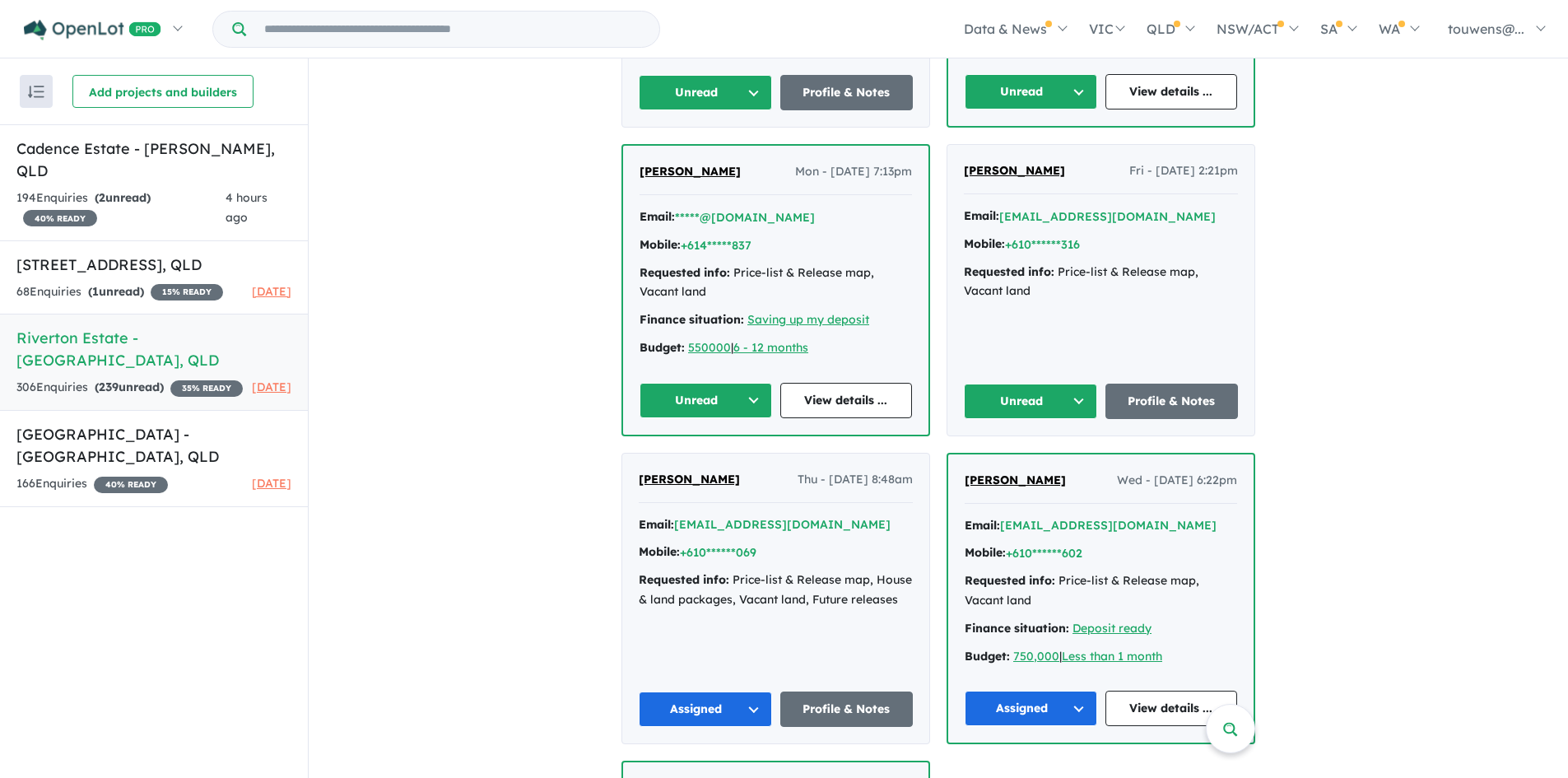
click at [1010, 388] on button "Unread" at bounding box center [1031, 402] width 134 height 35
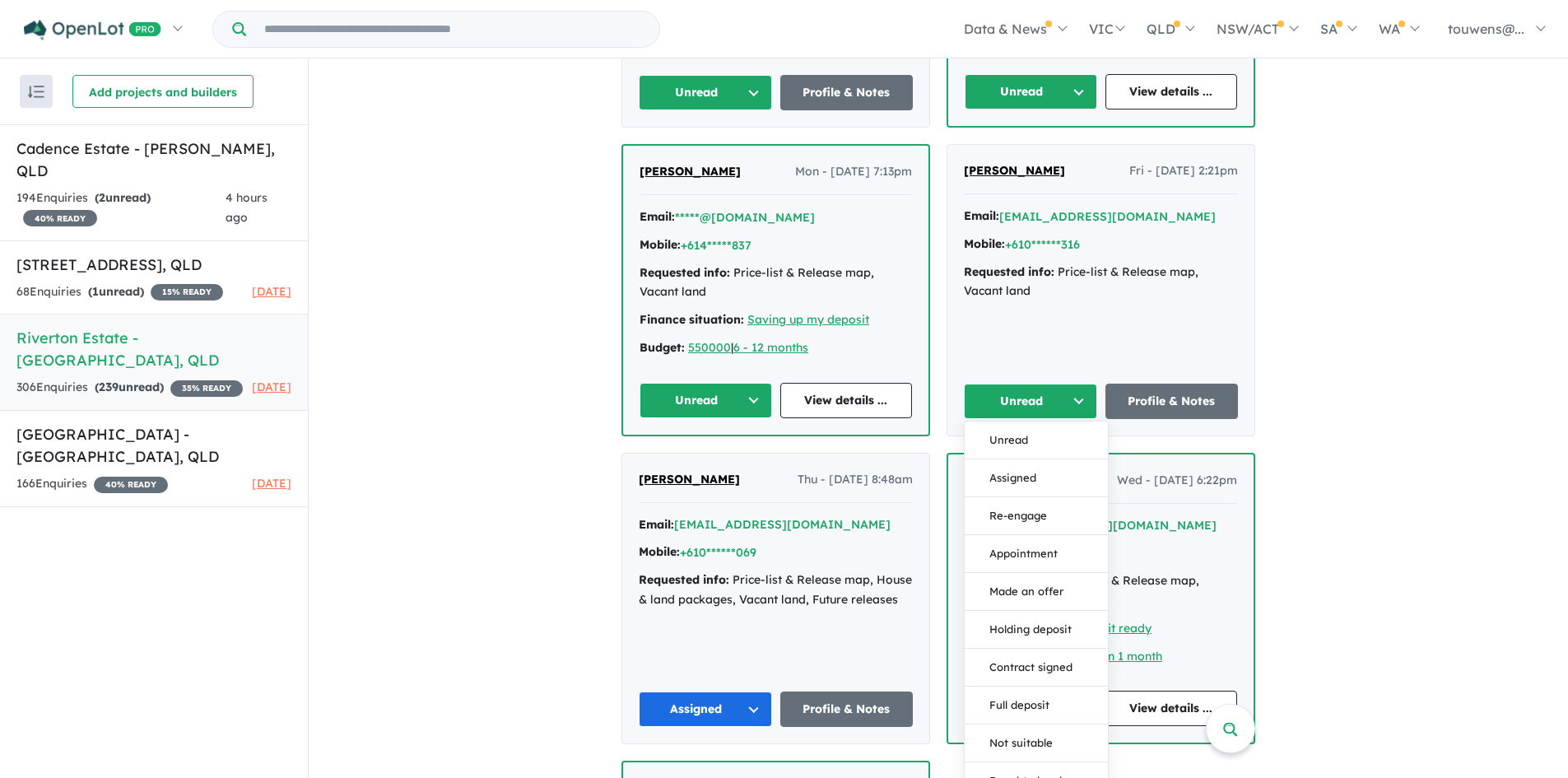
drag, startPoint x: 1000, startPoint y: 461, endPoint x: 729, endPoint y: 421, distance: 273.9
click at [998, 459] on button "Assigned" at bounding box center [1036, 477] width 144 height 38
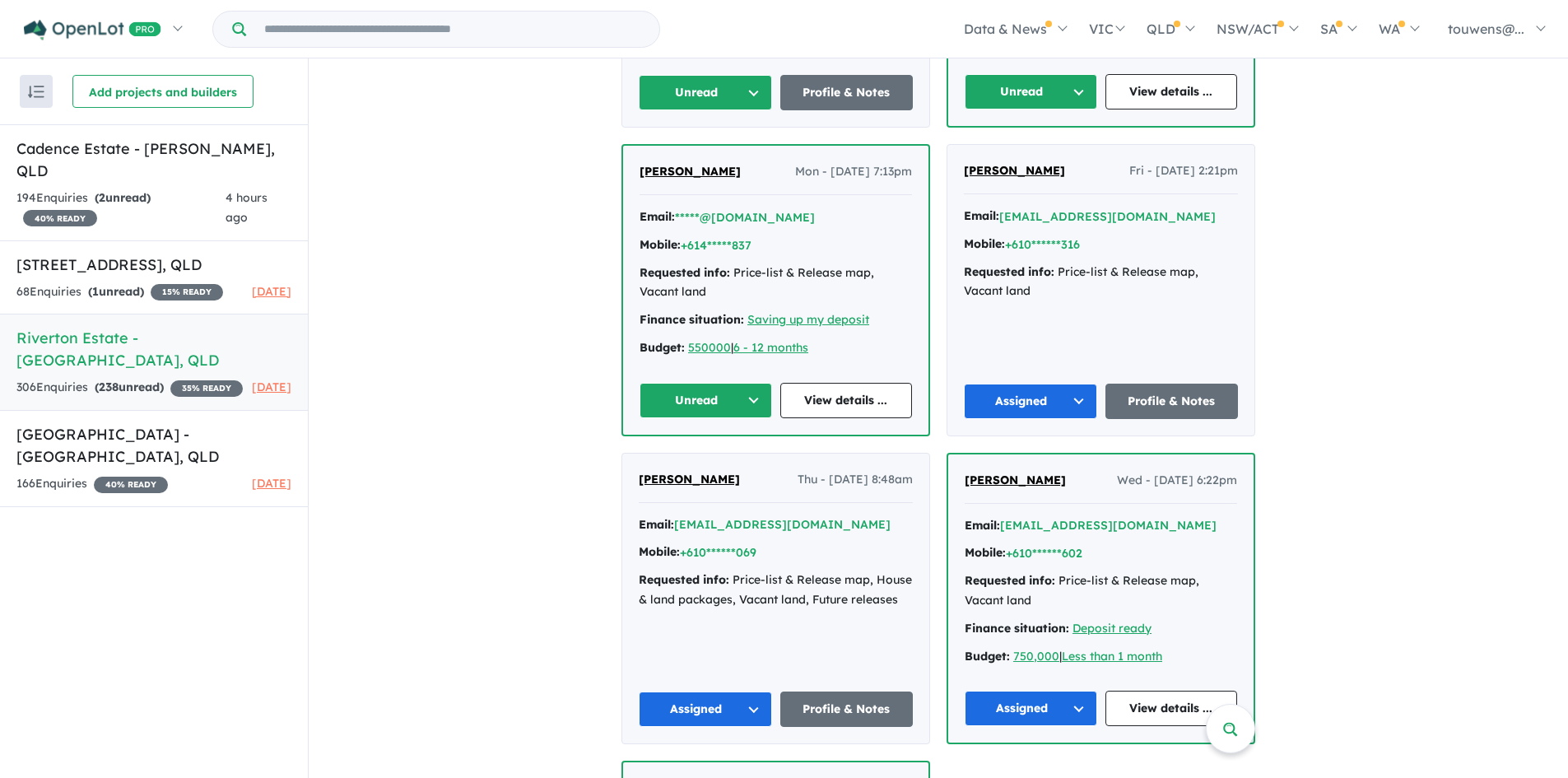
click at [668, 383] on button "Unread" at bounding box center [705, 401] width 133 height 35
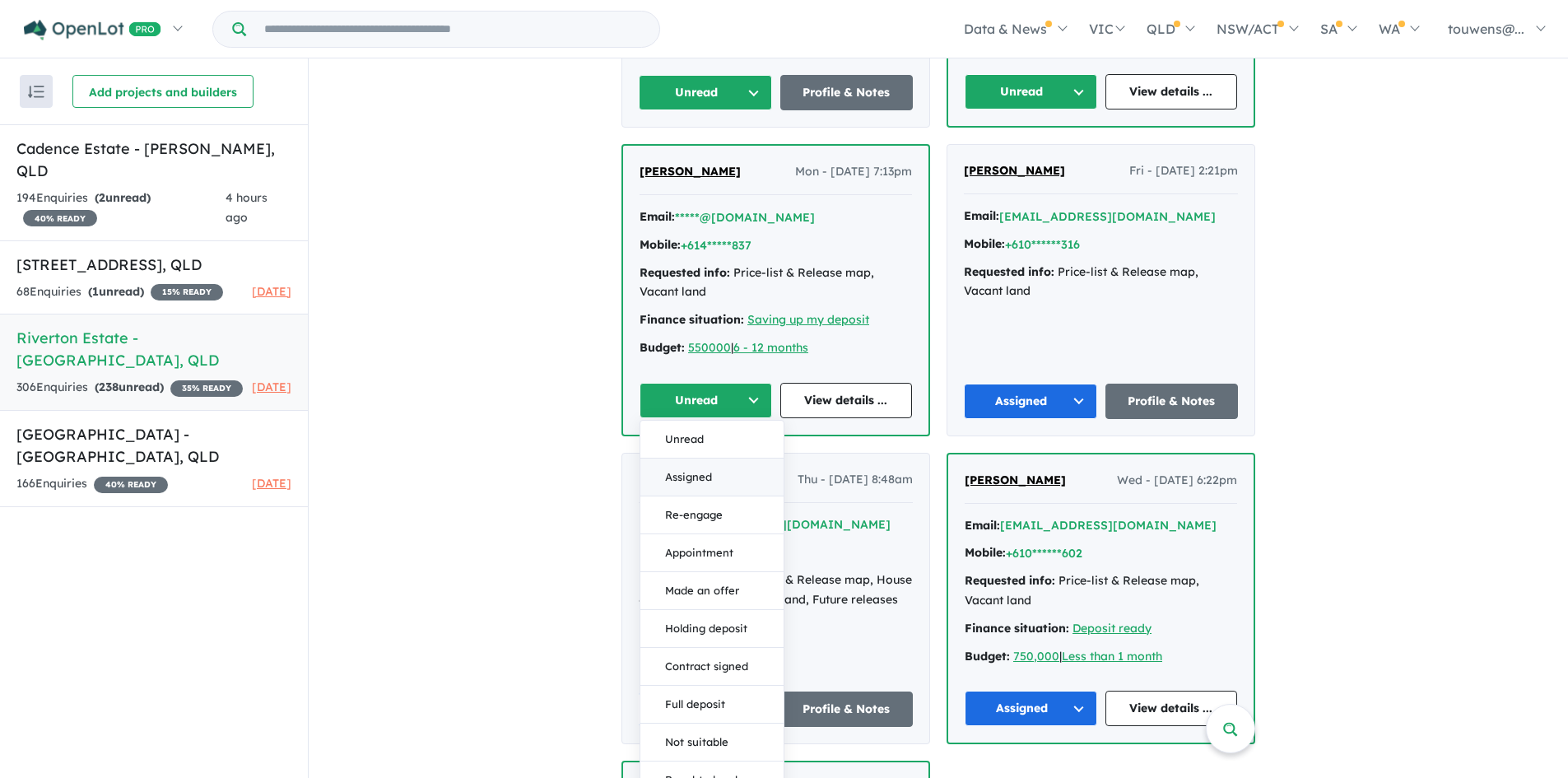
click at [692, 458] on button "Assigned" at bounding box center [712, 477] width 144 height 38
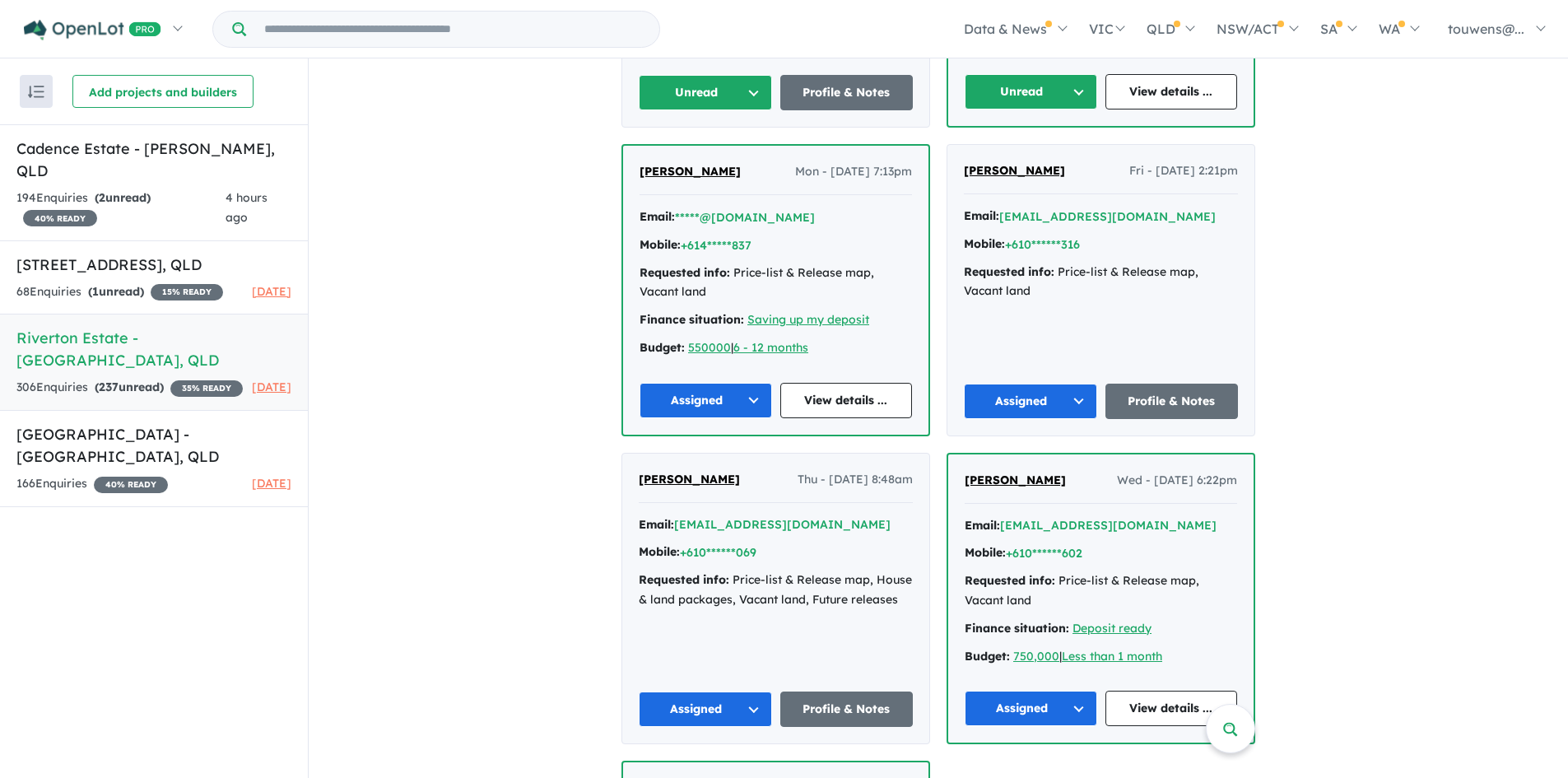
click at [988, 78] on button "Unread" at bounding box center [1031, 92] width 133 height 35
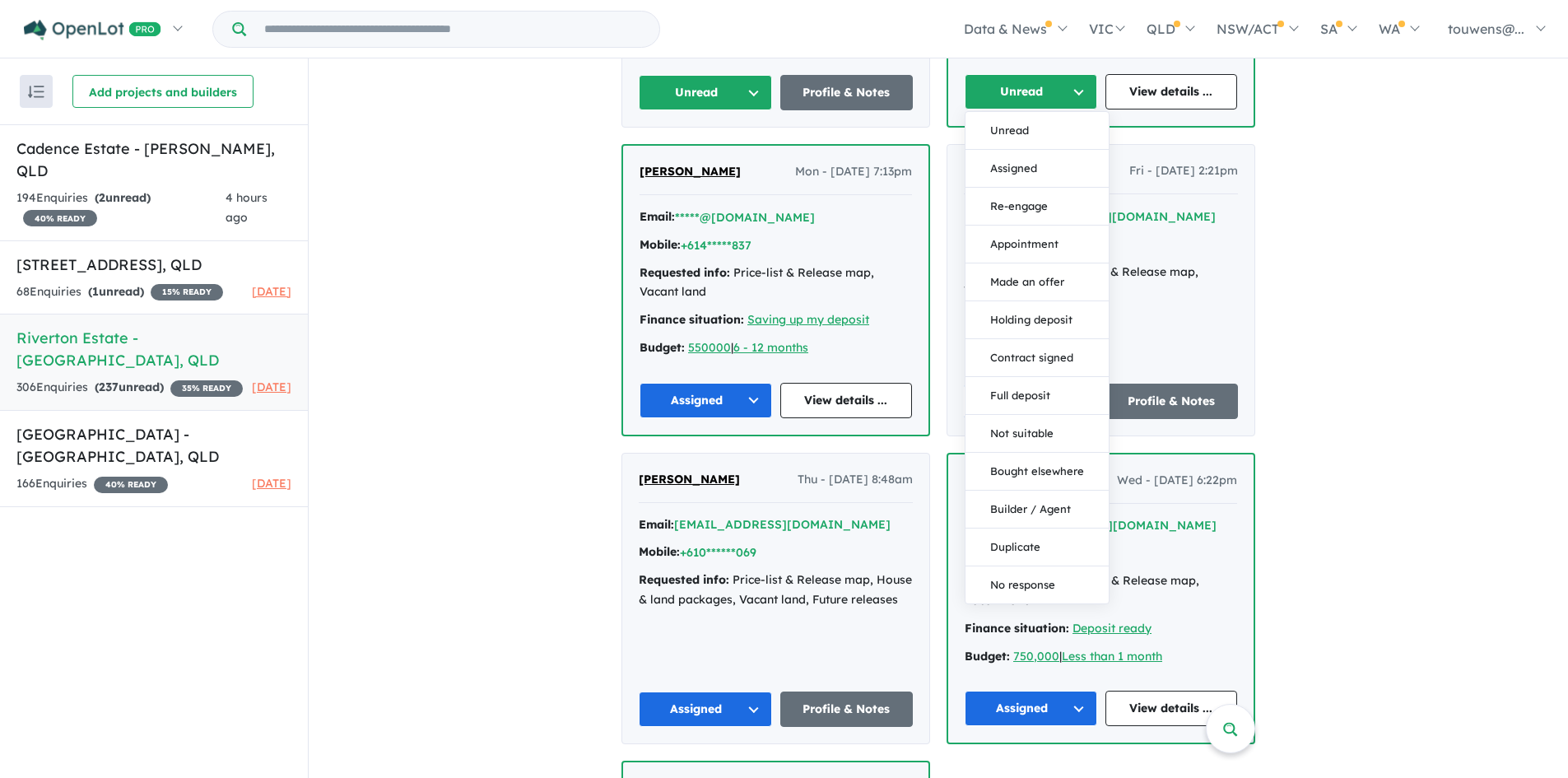
click at [991, 150] on button "Assigned" at bounding box center [1037, 169] width 144 height 38
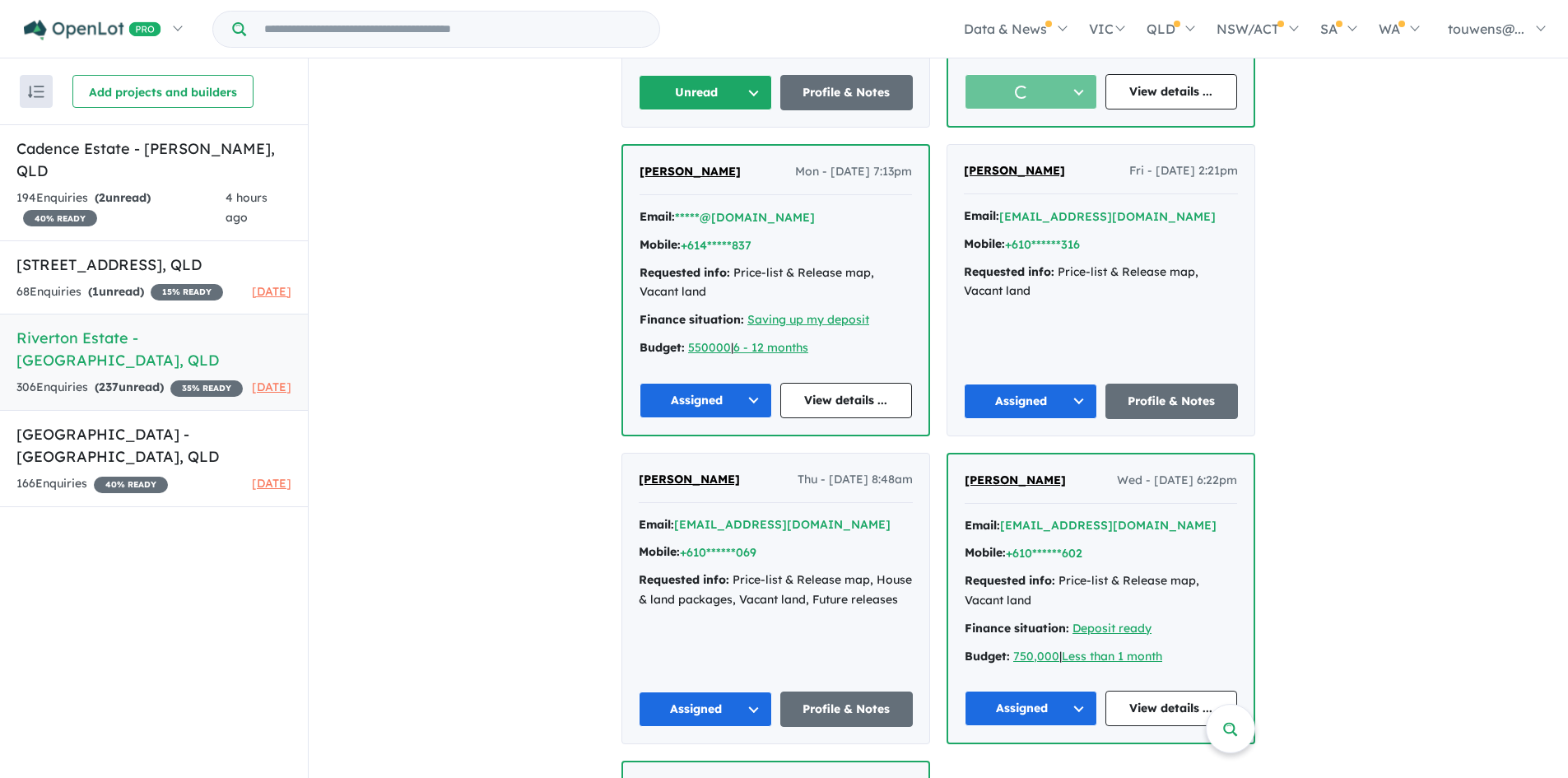
click at [668, 81] on button "Unread" at bounding box center [705, 93] width 134 height 35
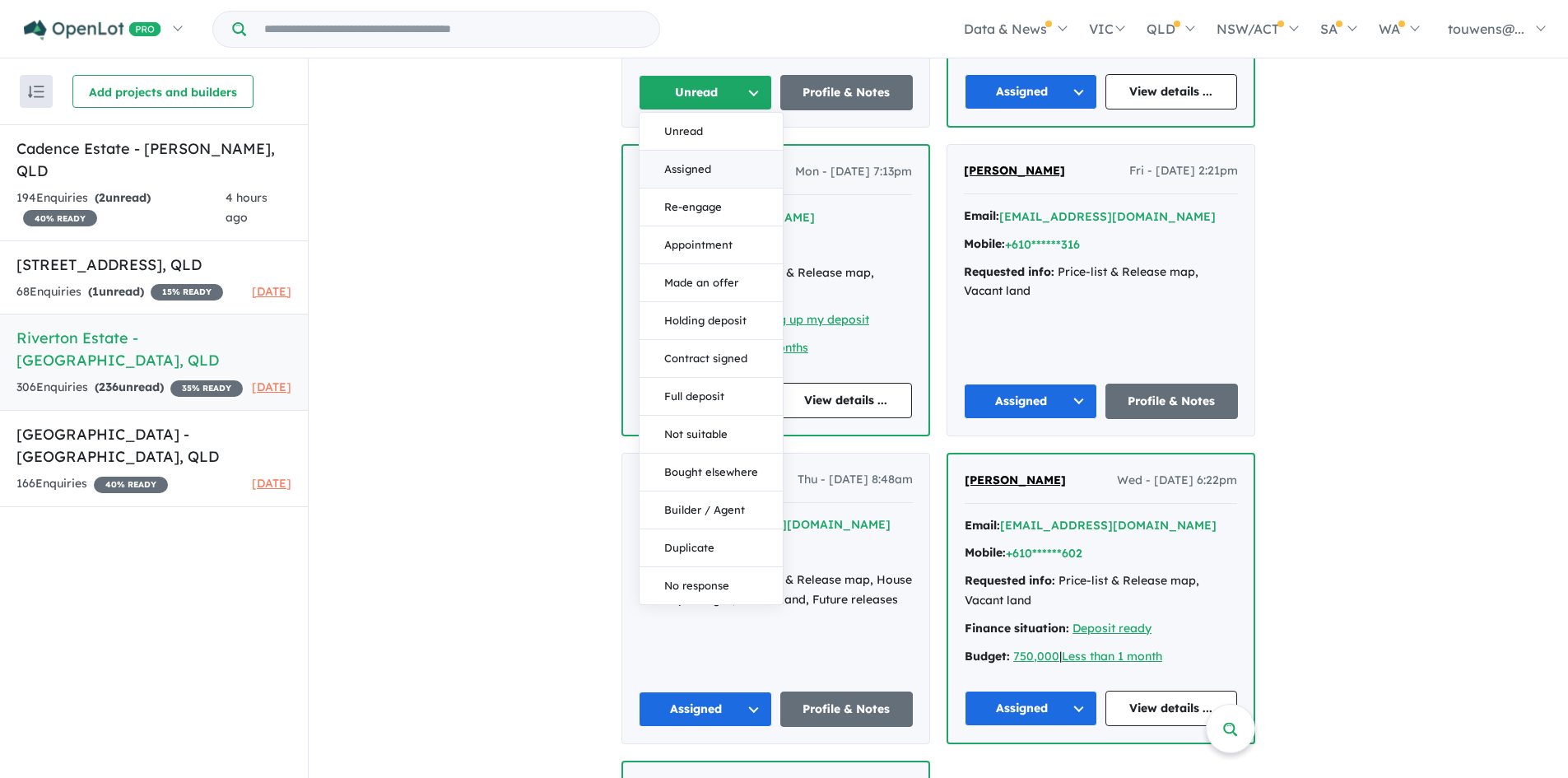
click at [674, 151] on button "Assigned" at bounding box center [711, 169] width 144 height 38
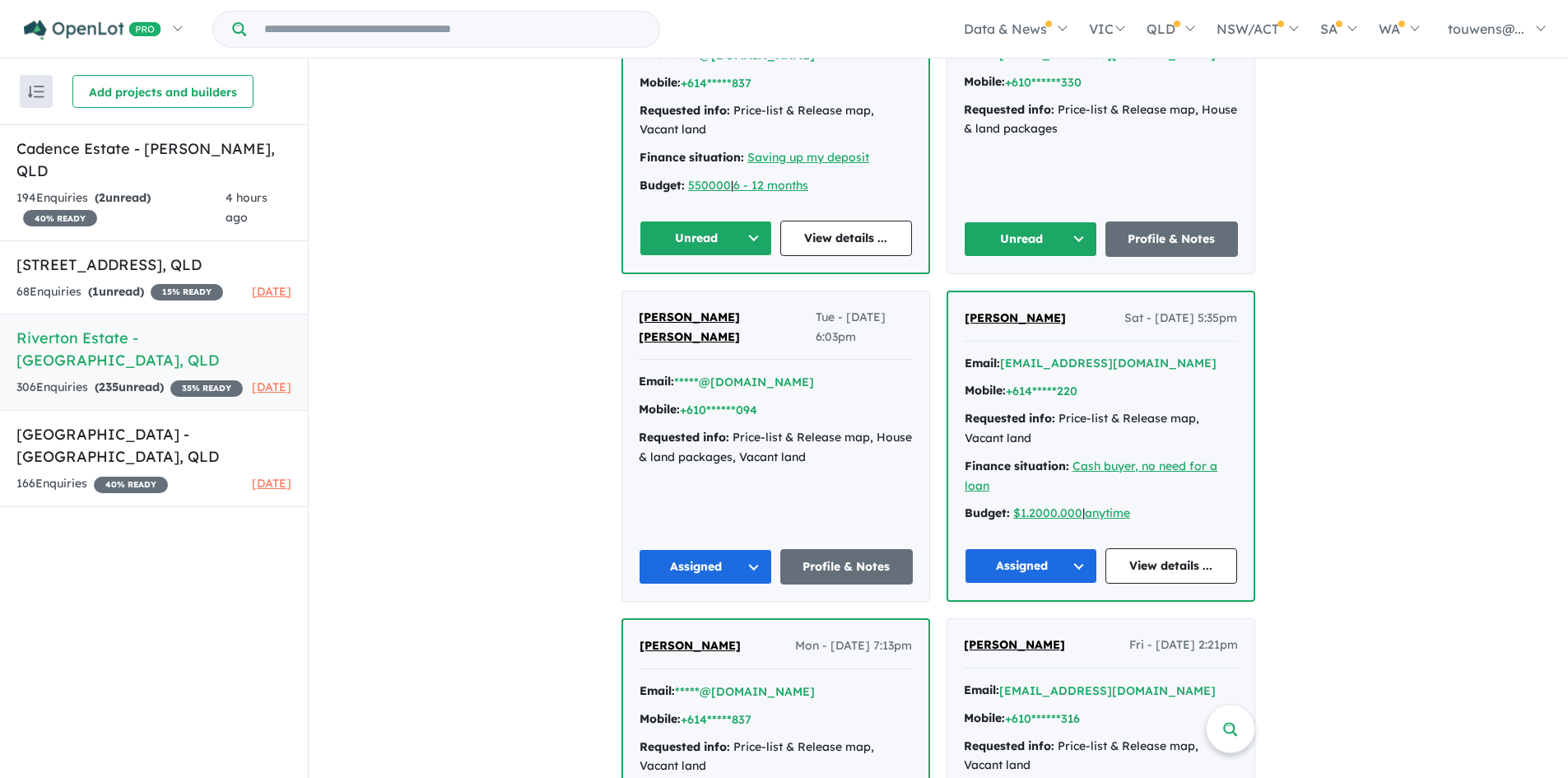
scroll to position [3537, 0]
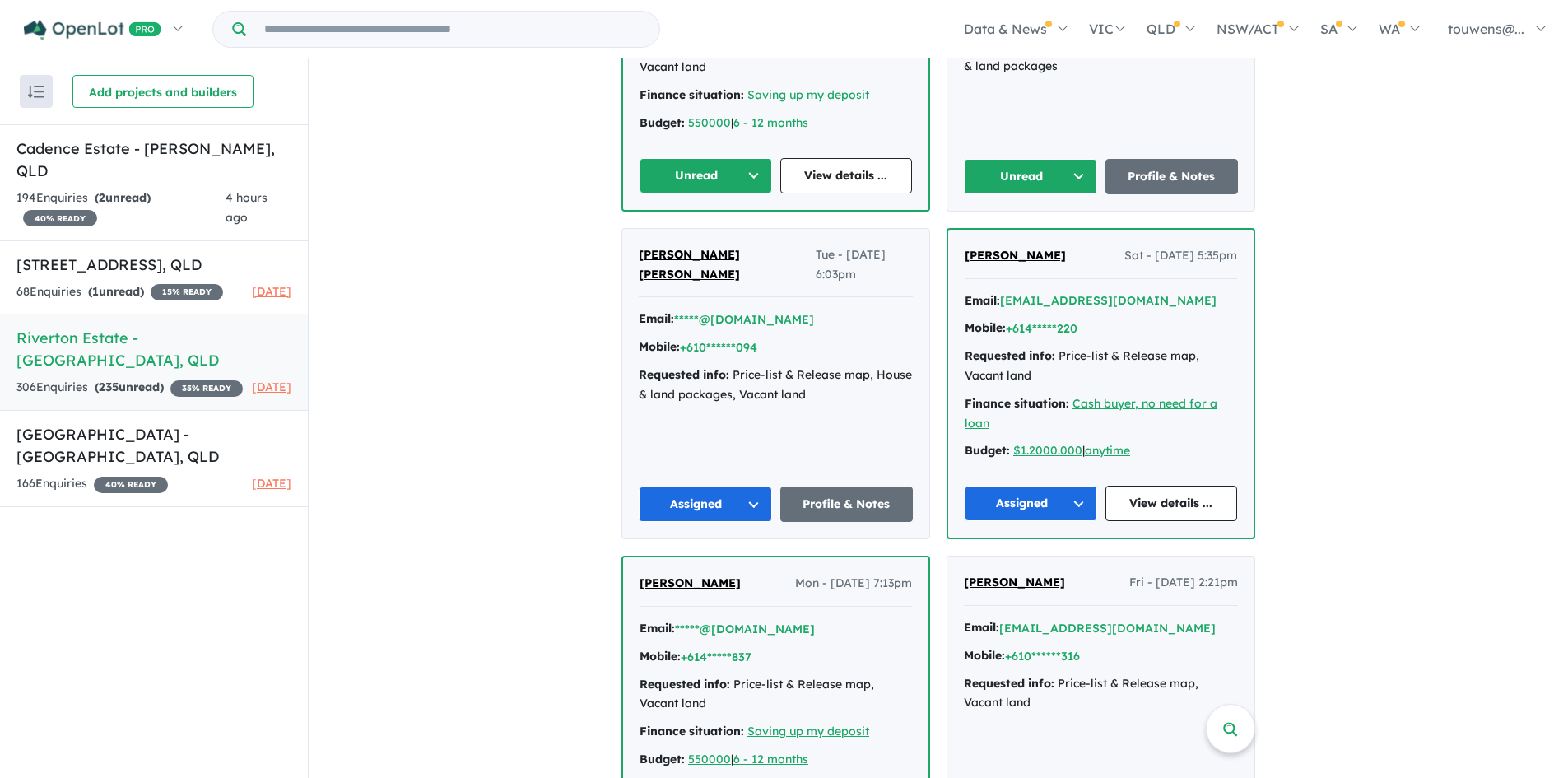
click at [1014, 167] on button "Unread" at bounding box center [1031, 176] width 134 height 35
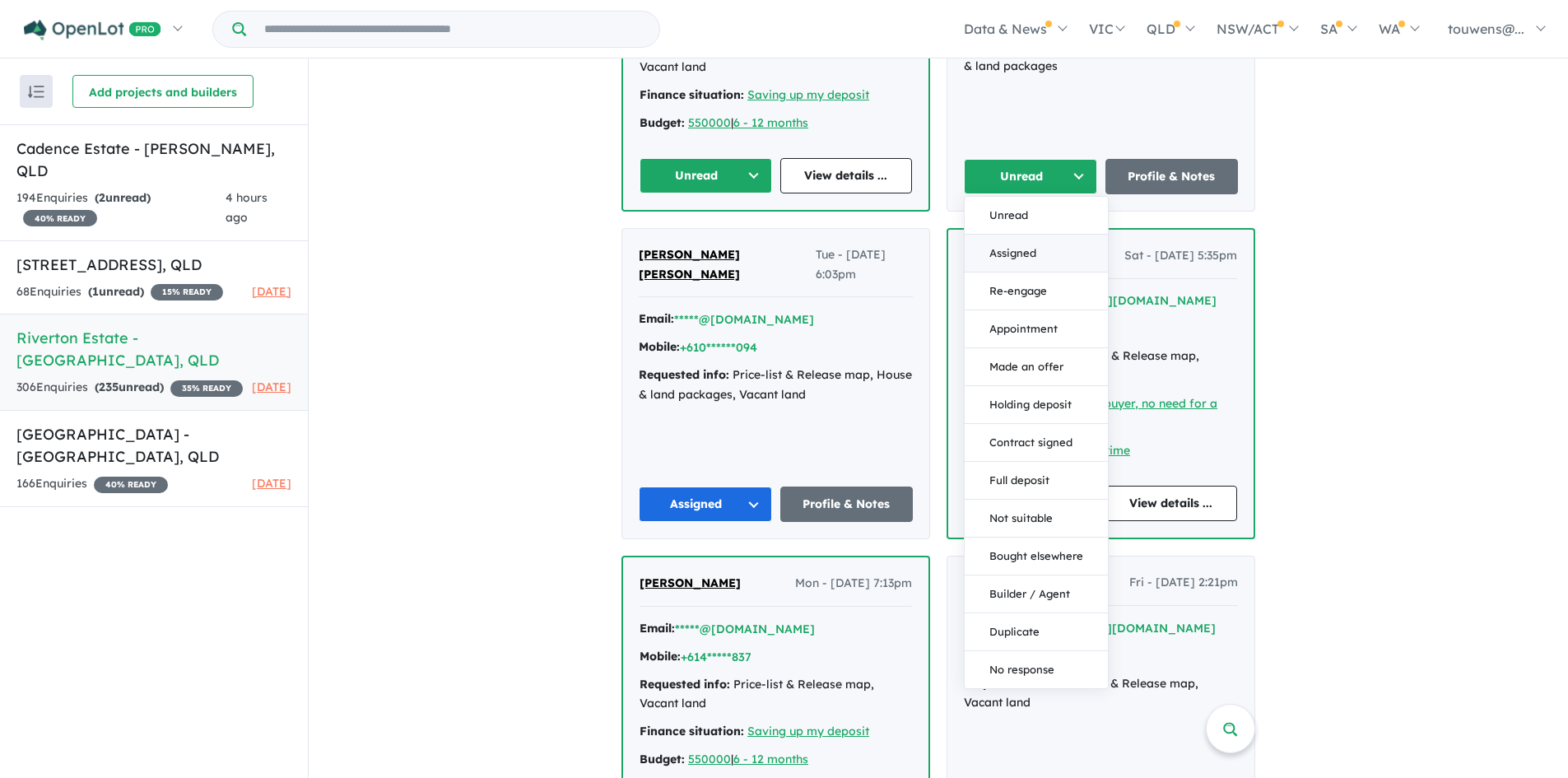
click at [1008, 235] on button "Assigned" at bounding box center [1036, 253] width 144 height 38
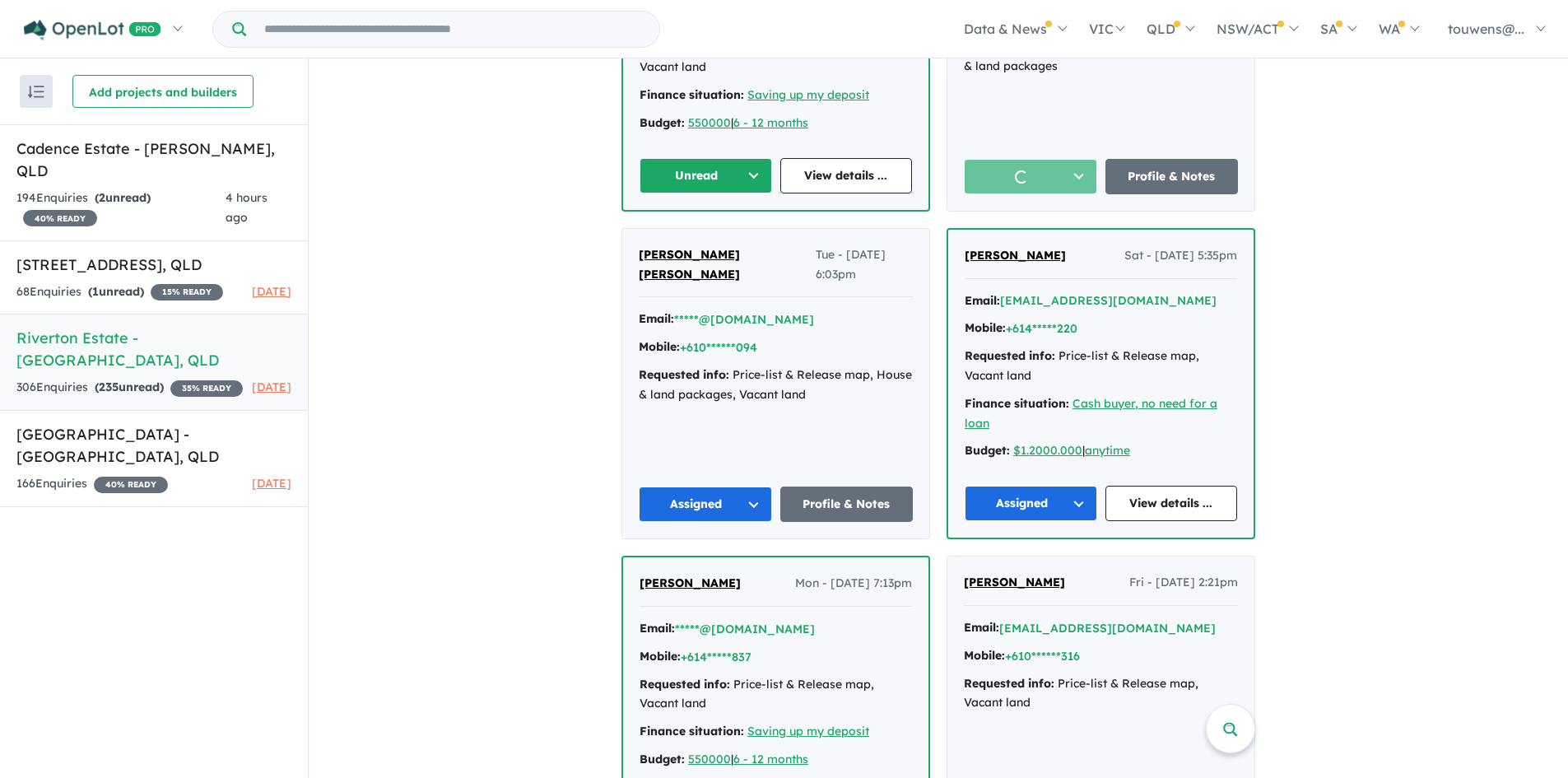
click at [666, 158] on button "Unread" at bounding box center [705, 175] width 133 height 35
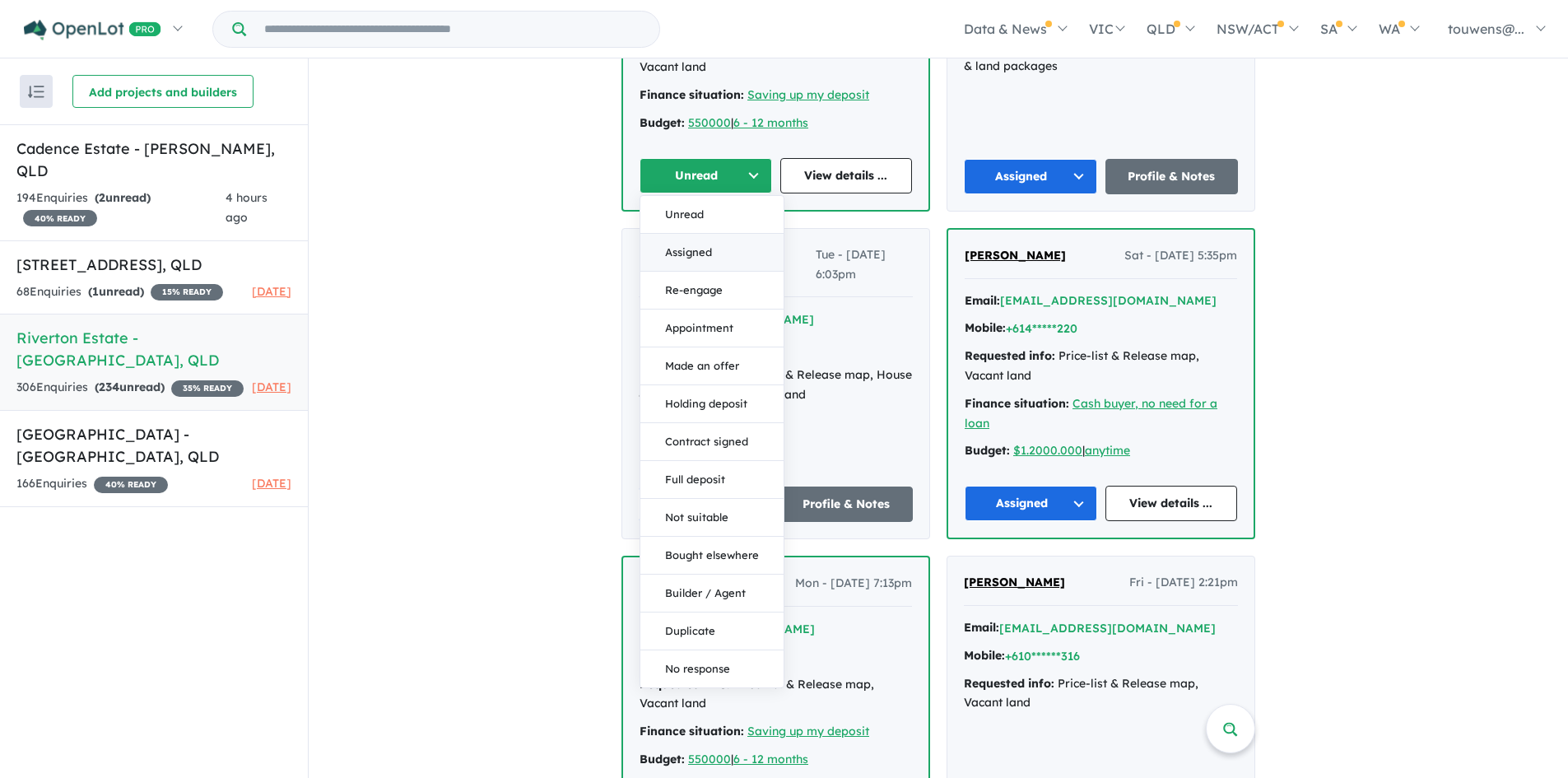
click at [682, 234] on button "Assigned" at bounding box center [712, 252] width 144 height 38
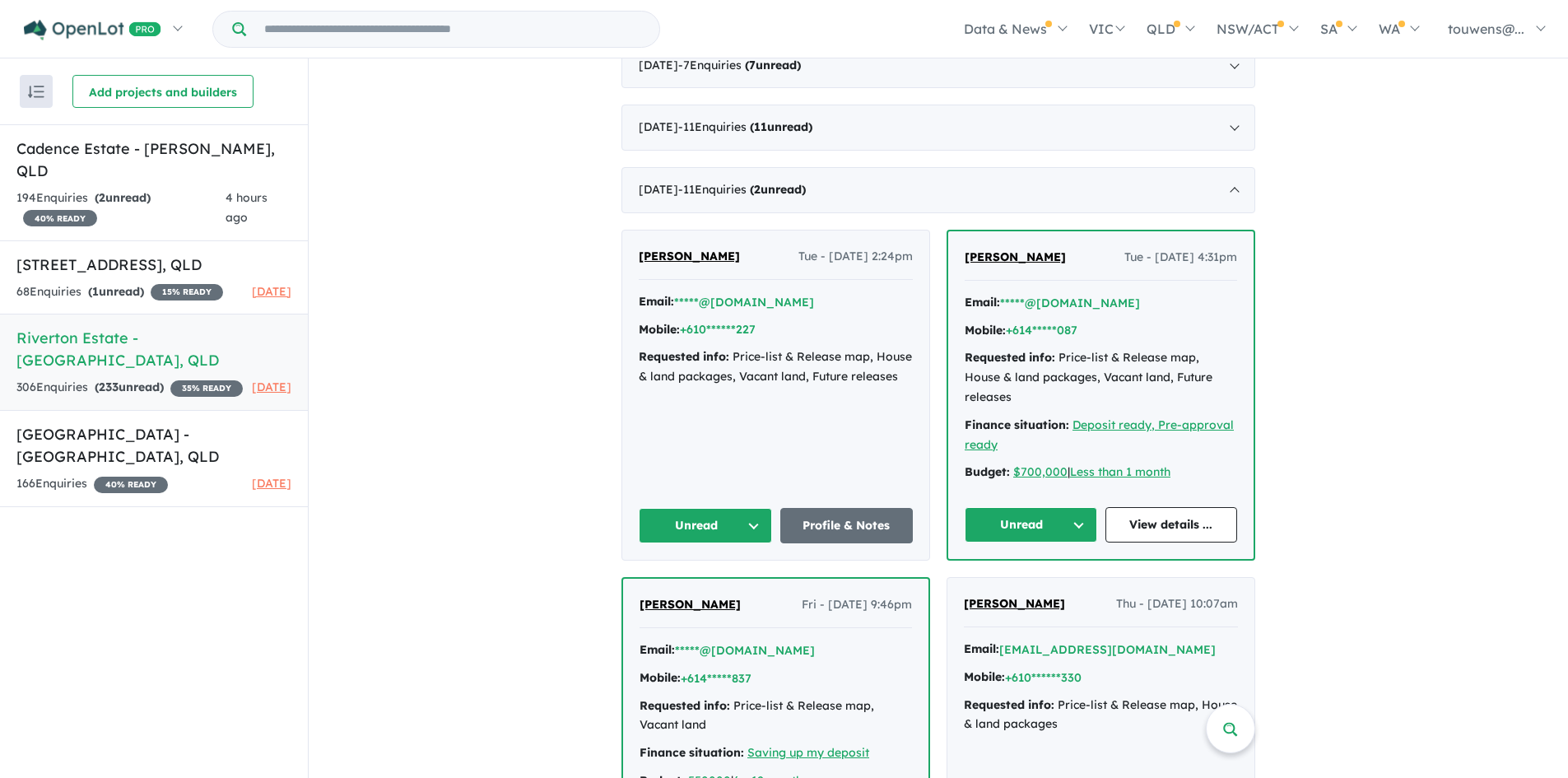
scroll to position [2878, 0]
click at [1022, 508] on button "Unread" at bounding box center [1031, 526] width 133 height 35
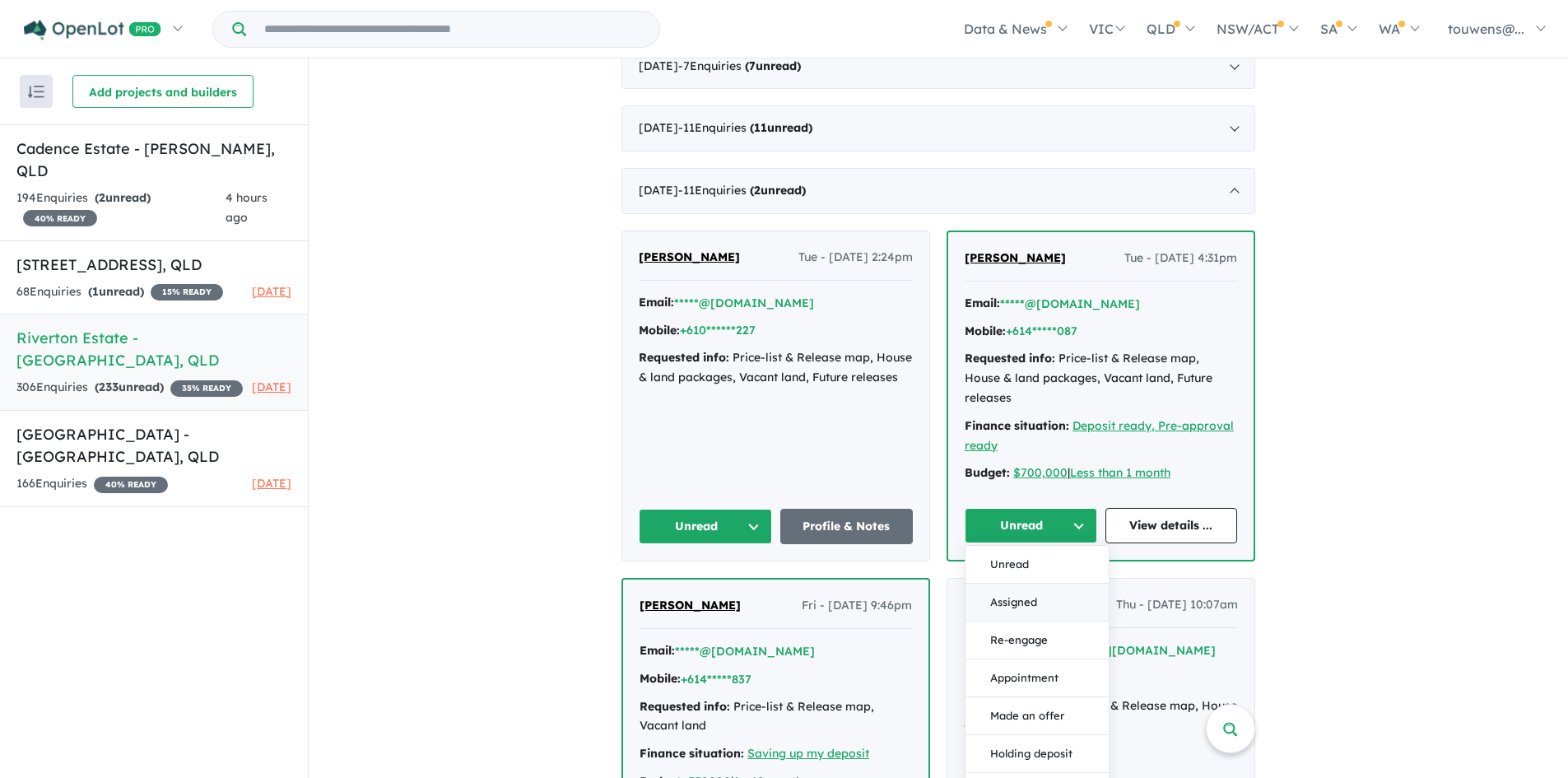
click at [1019, 584] on button "Assigned" at bounding box center [1037, 602] width 144 height 38
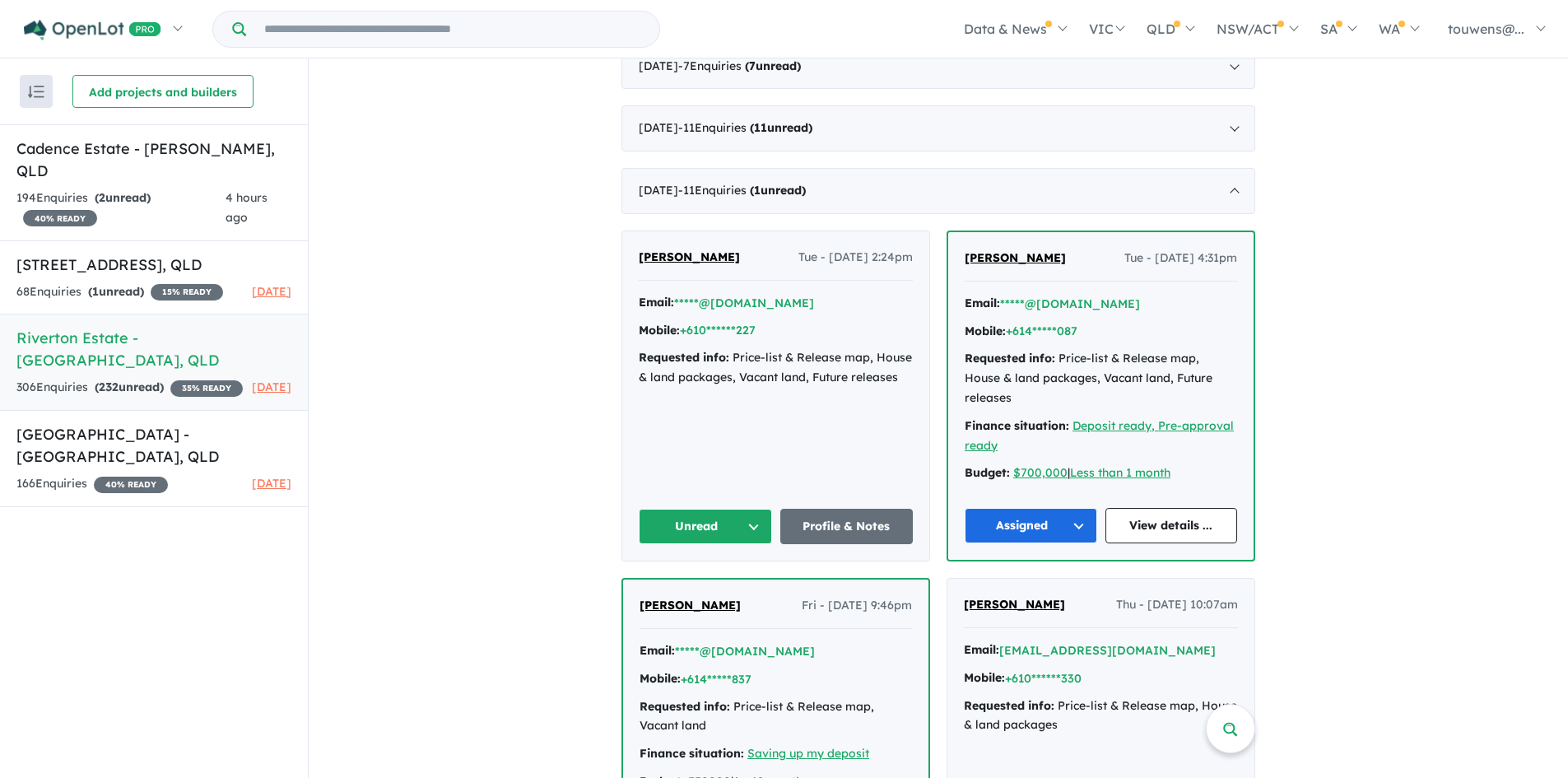
click at [689, 509] on button "Unread" at bounding box center [705, 527] width 134 height 35
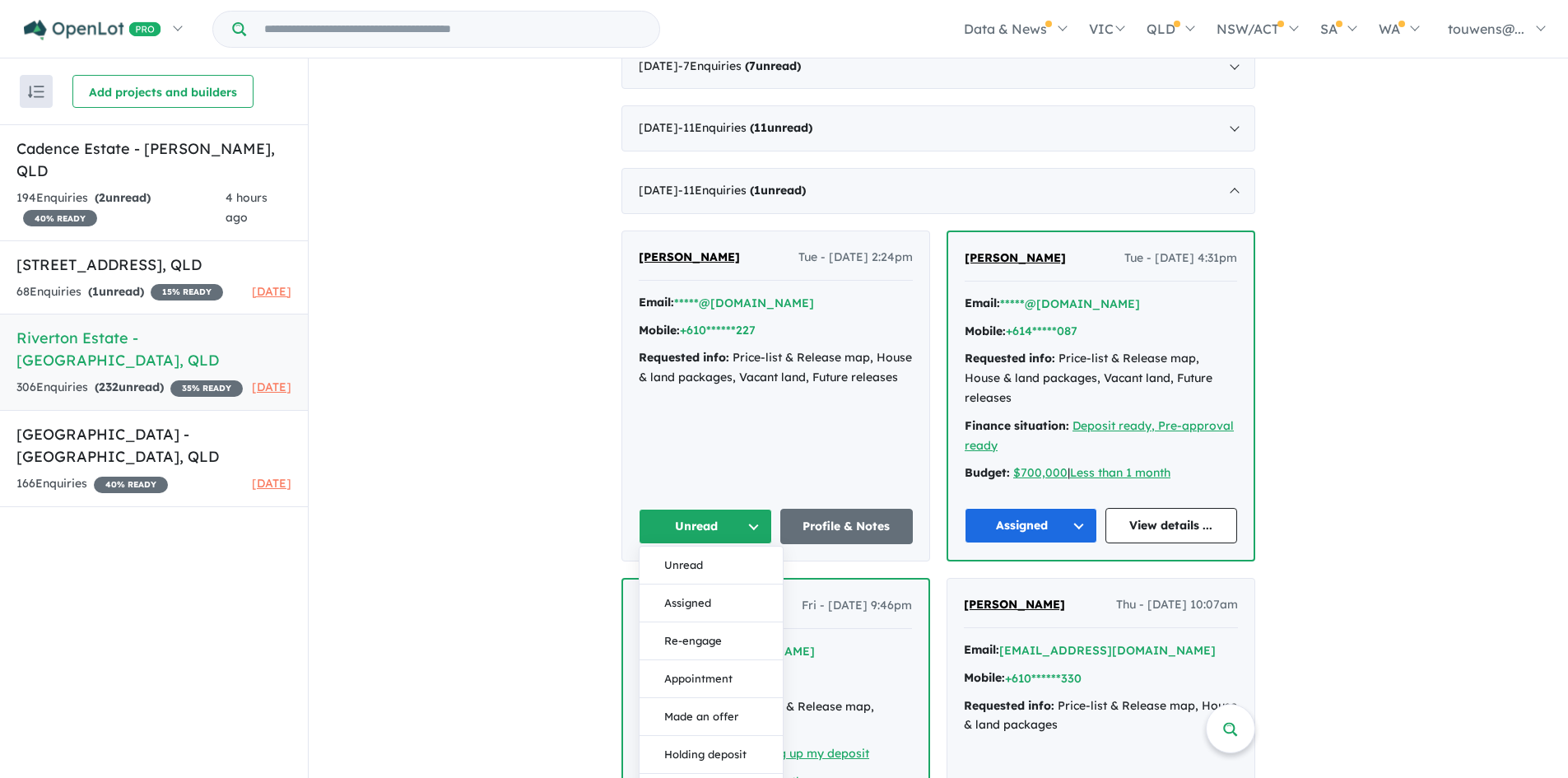
drag, startPoint x: 682, startPoint y: 573, endPoint x: 684, endPoint y: 552, distance: 21.1
click at [678, 584] on button "Assigned" at bounding box center [711, 603] width 144 height 38
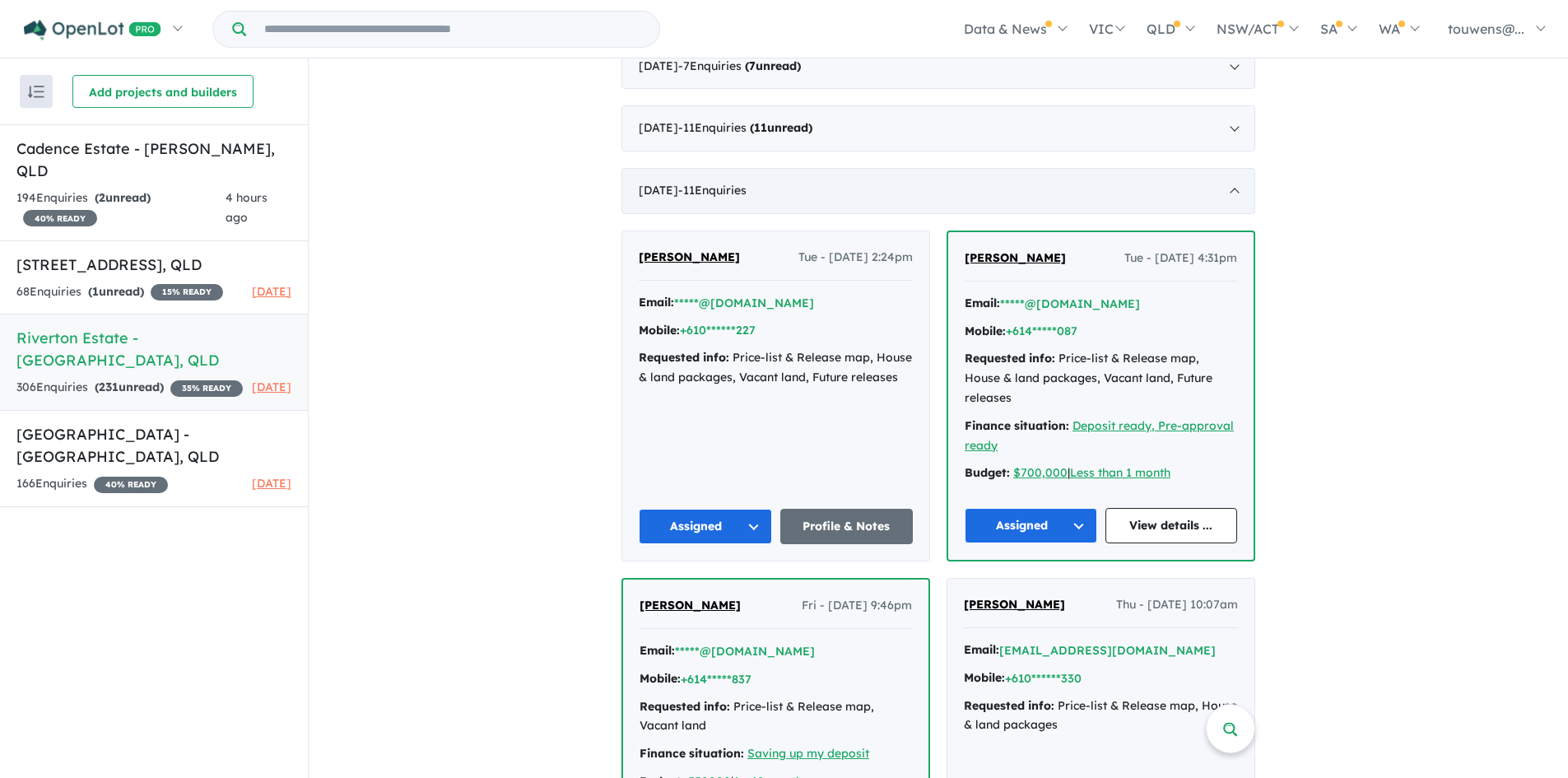
click at [809, 185] on div "[DATE] - 11 Enquir ies ( 0 unread)" at bounding box center [939, 190] width 634 height 46
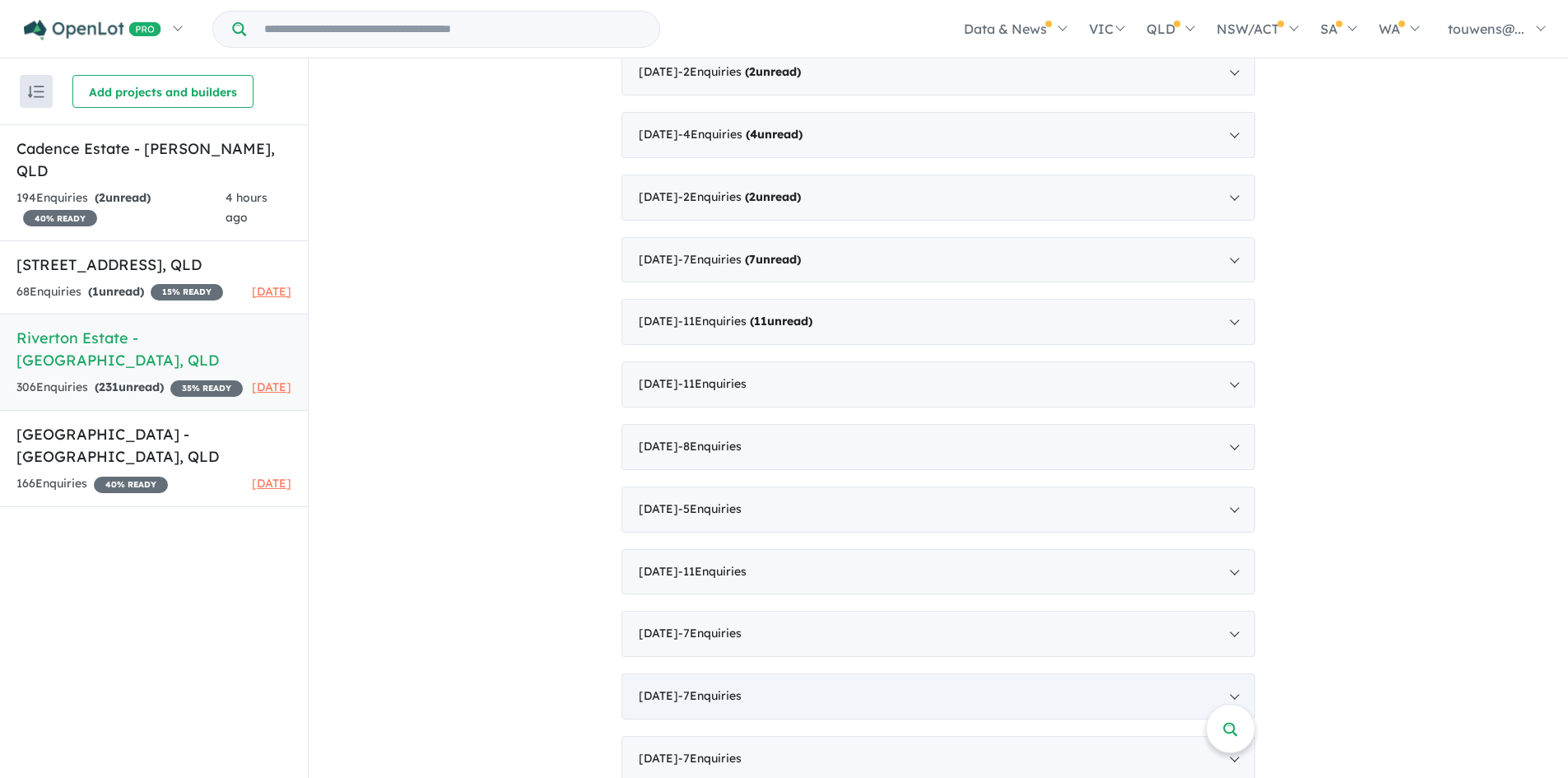
scroll to position [2727, 0]
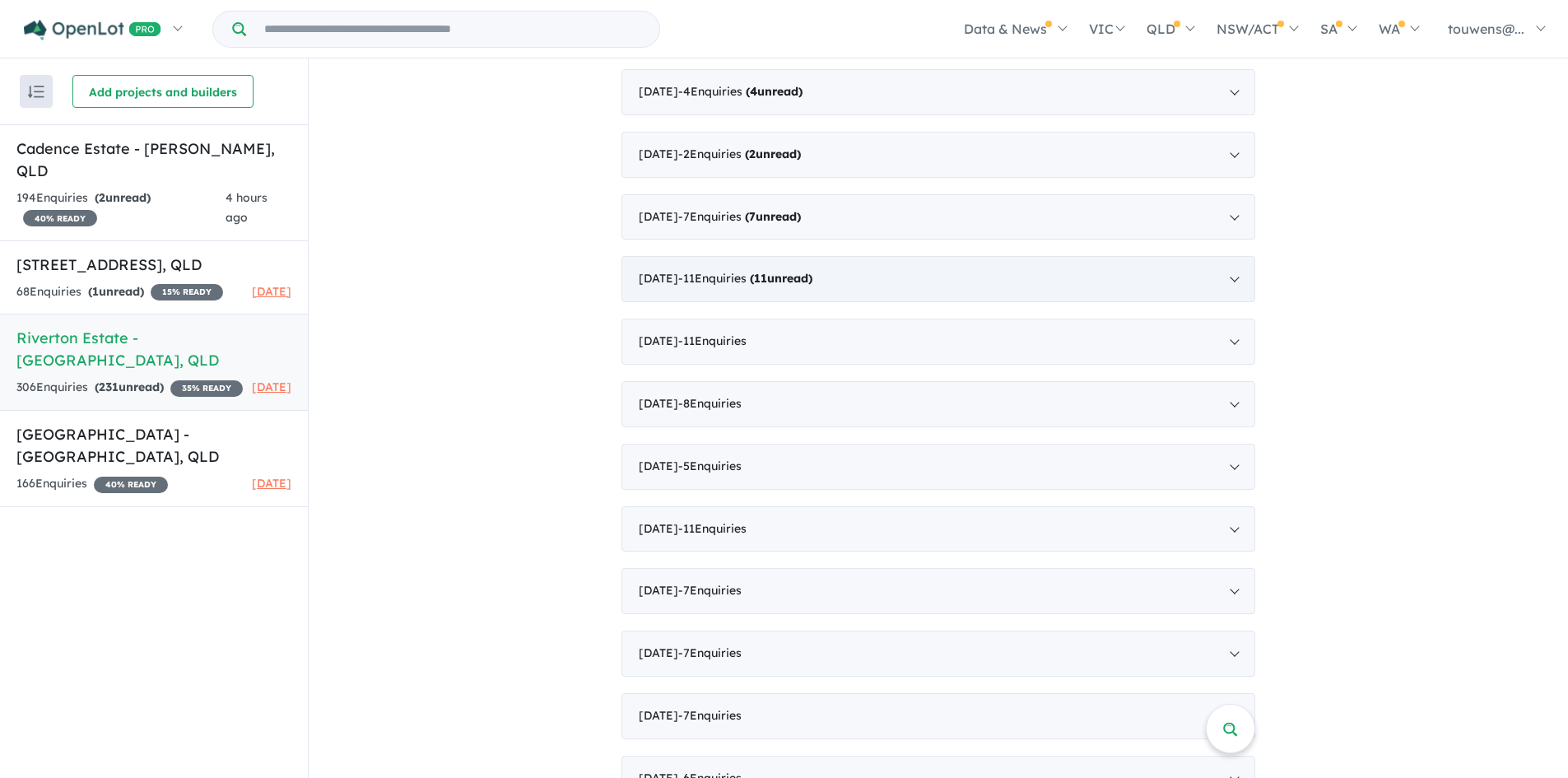
click at [801, 273] on strong "( 11 unread)" at bounding box center [781, 279] width 63 height 15
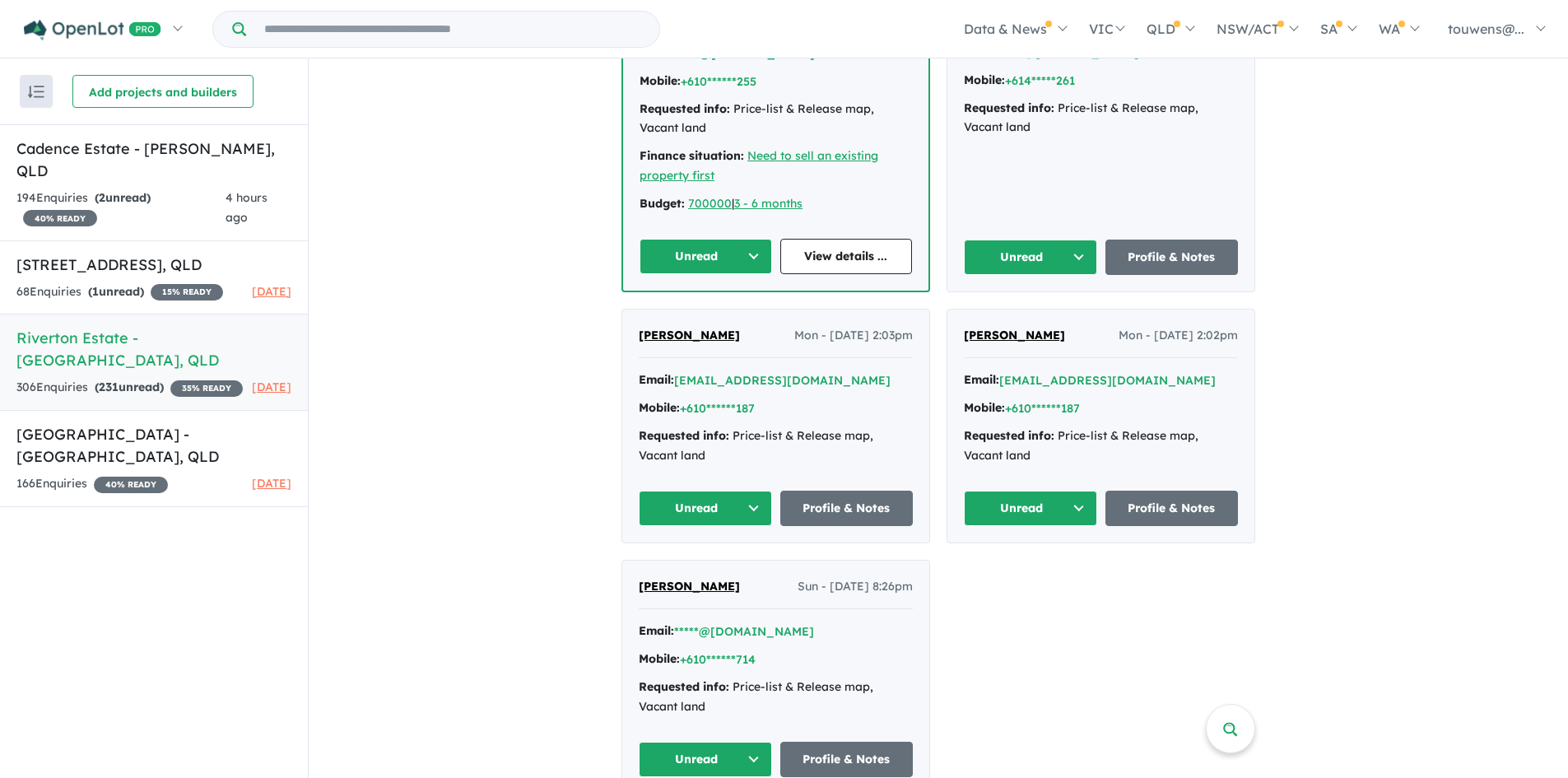
scroll to position [4363, 0]
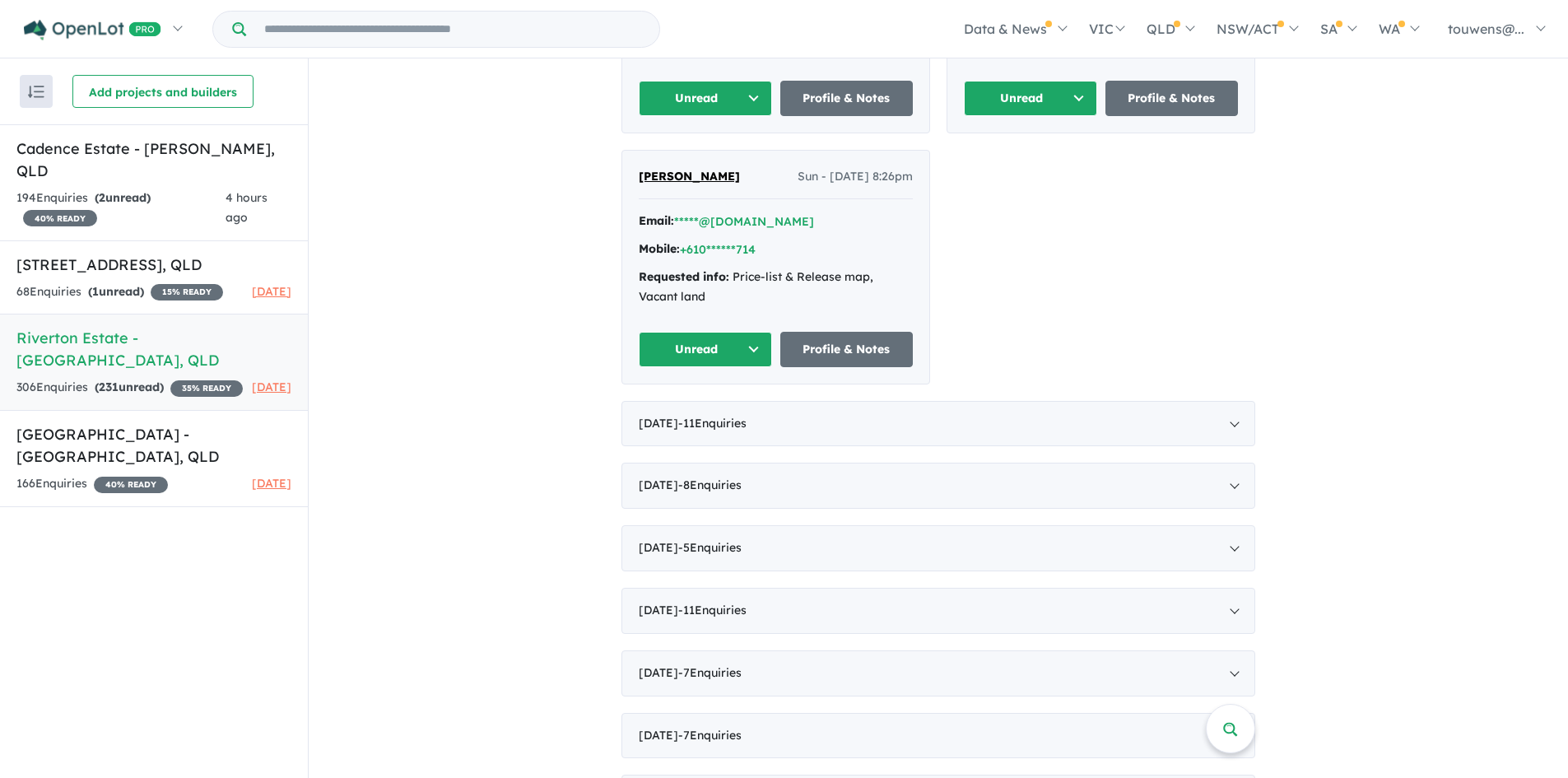
click at [693, 345] on button "Unread" at bounding box center [705, 350] width 134 height 35
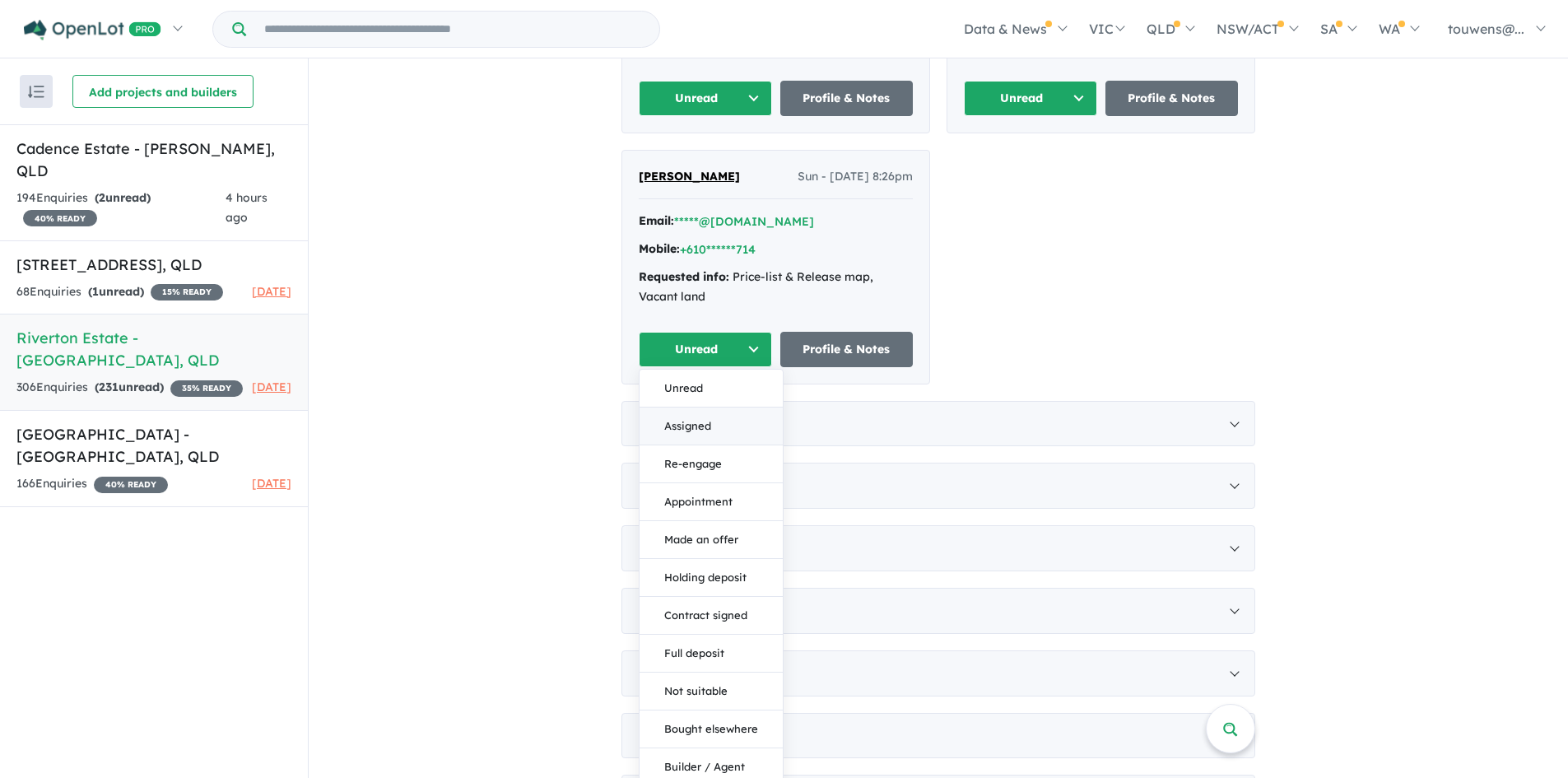
click at [686, 432] on button "Assigned" at bounding box center [711, 426] width 144 height 38
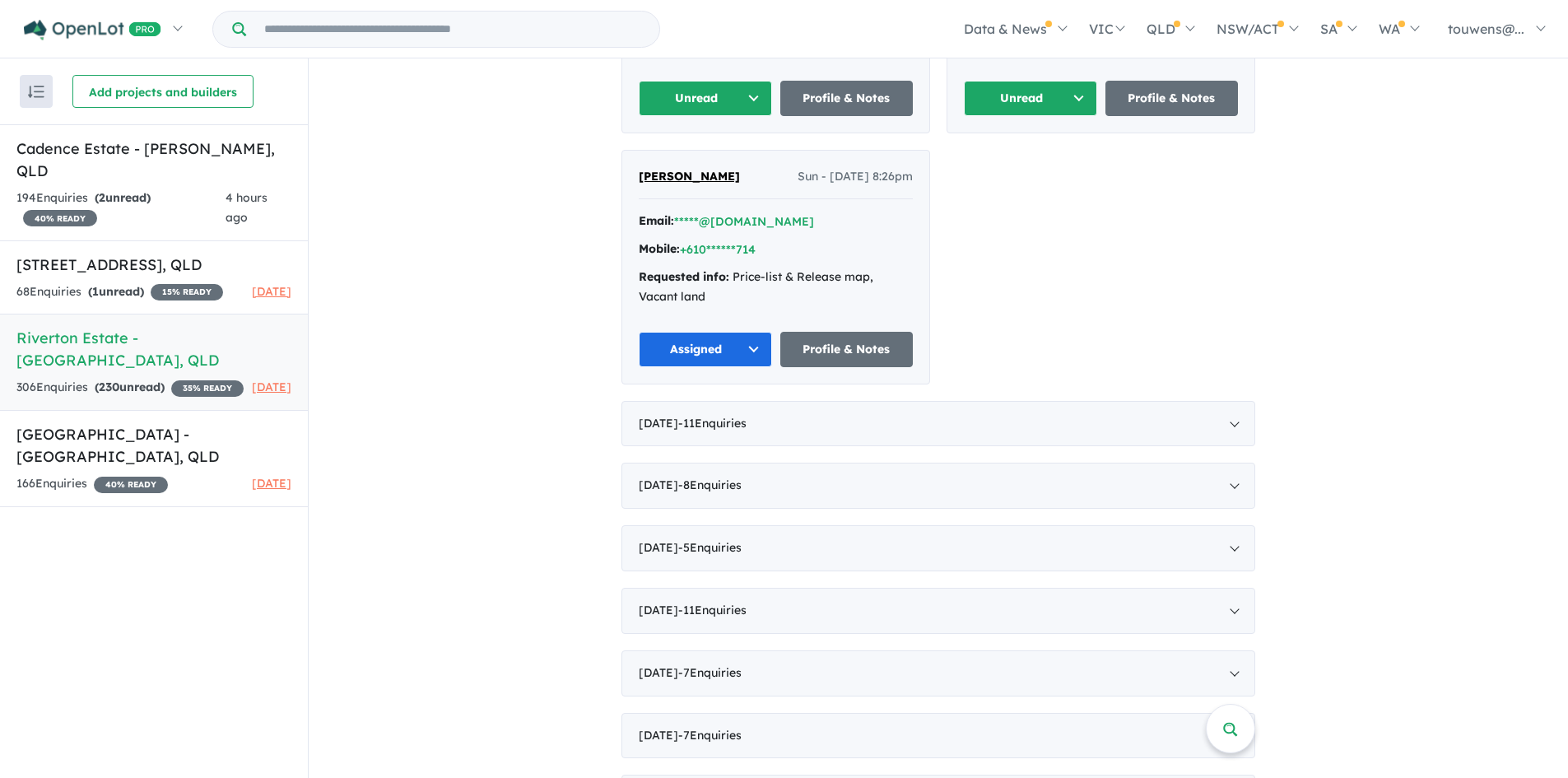
click at [993, 101] on button "Unread" at bounding box center [1031, 99] width 134 height 35
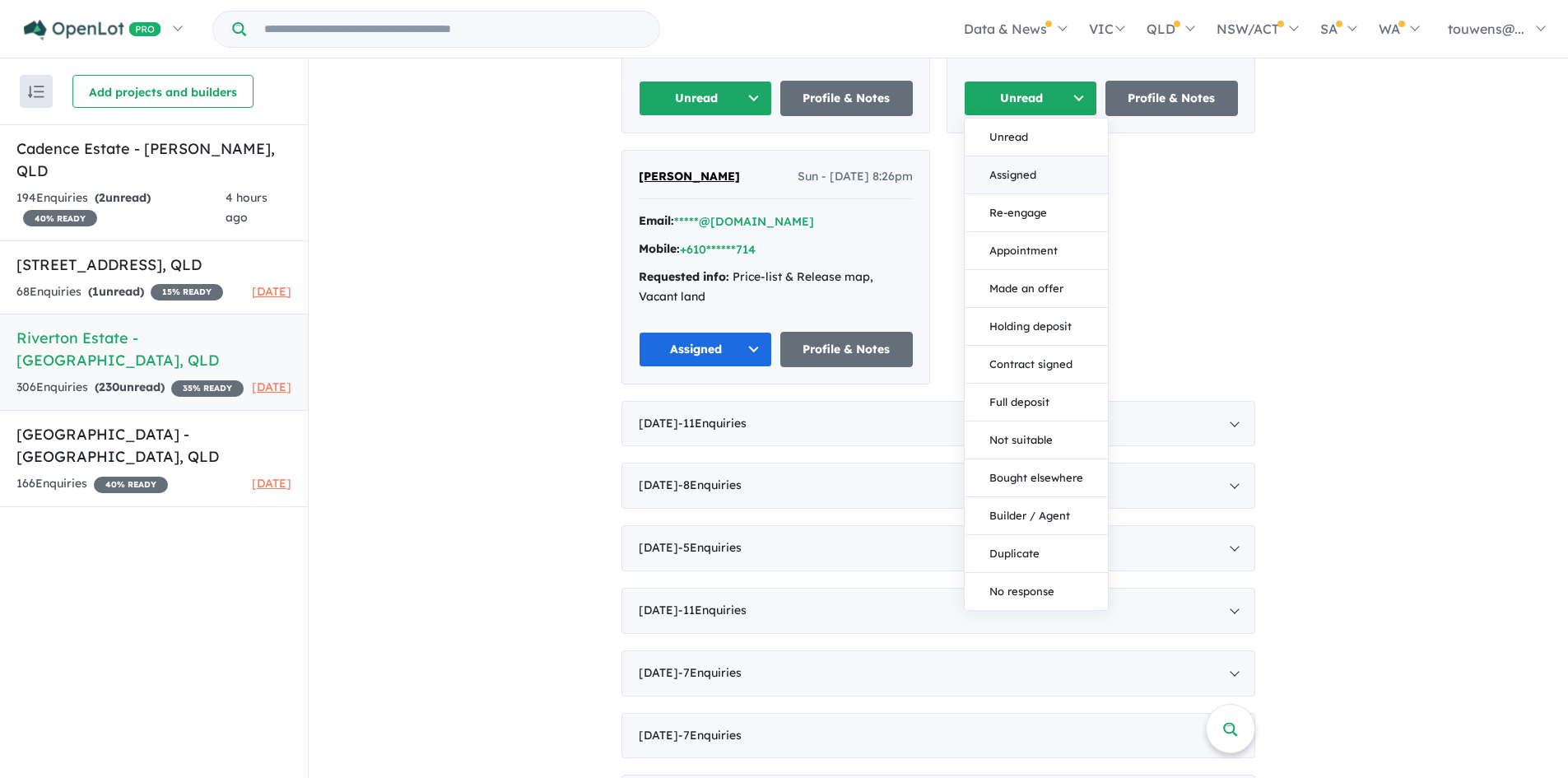
click at [996, 166] on button "Assigned" at bounding box center [1036, 174] width 144 height 38
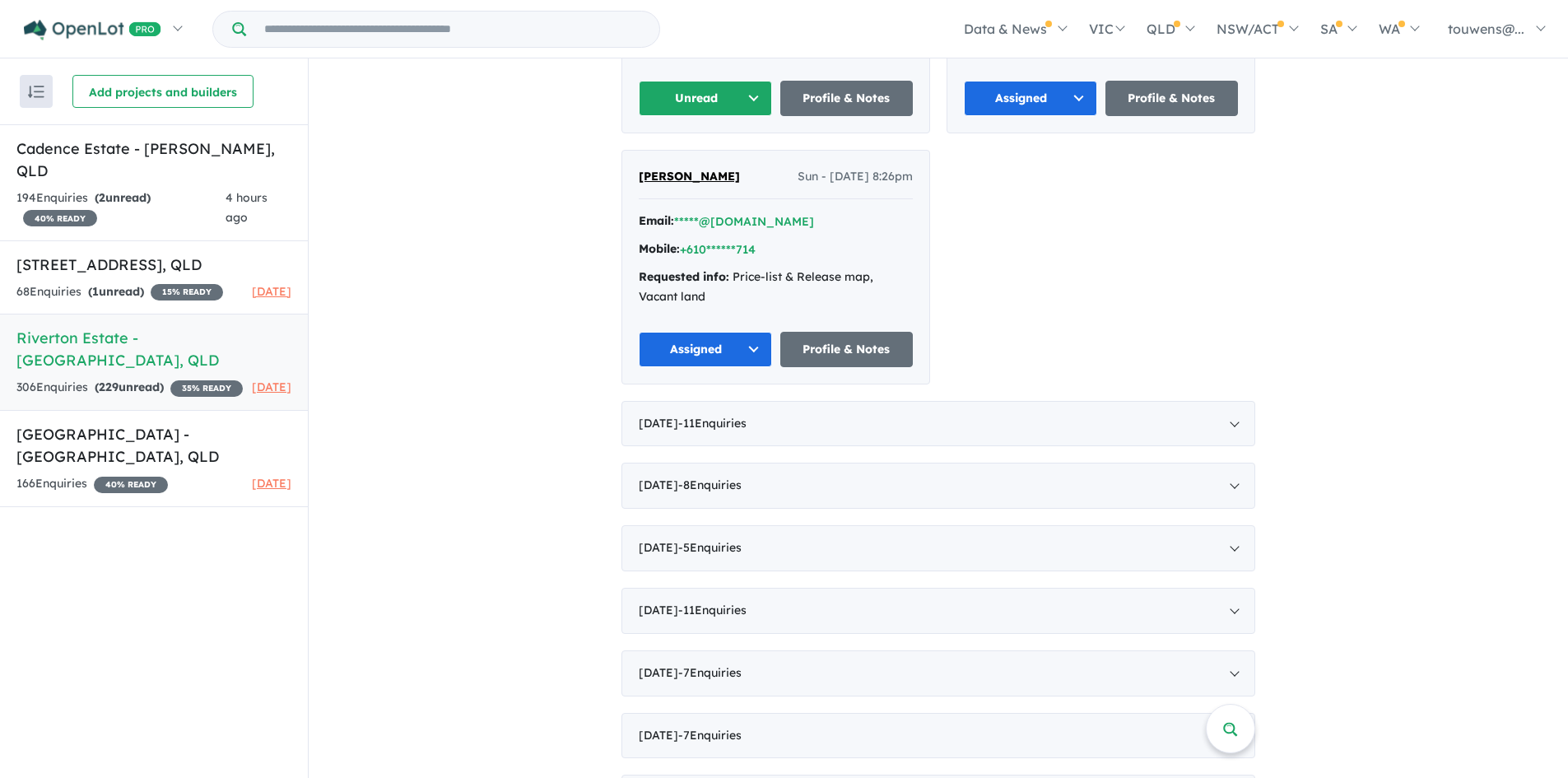
click at [648, 91] on button "Unread" at bounding box center [705, 99] width 134 height 35
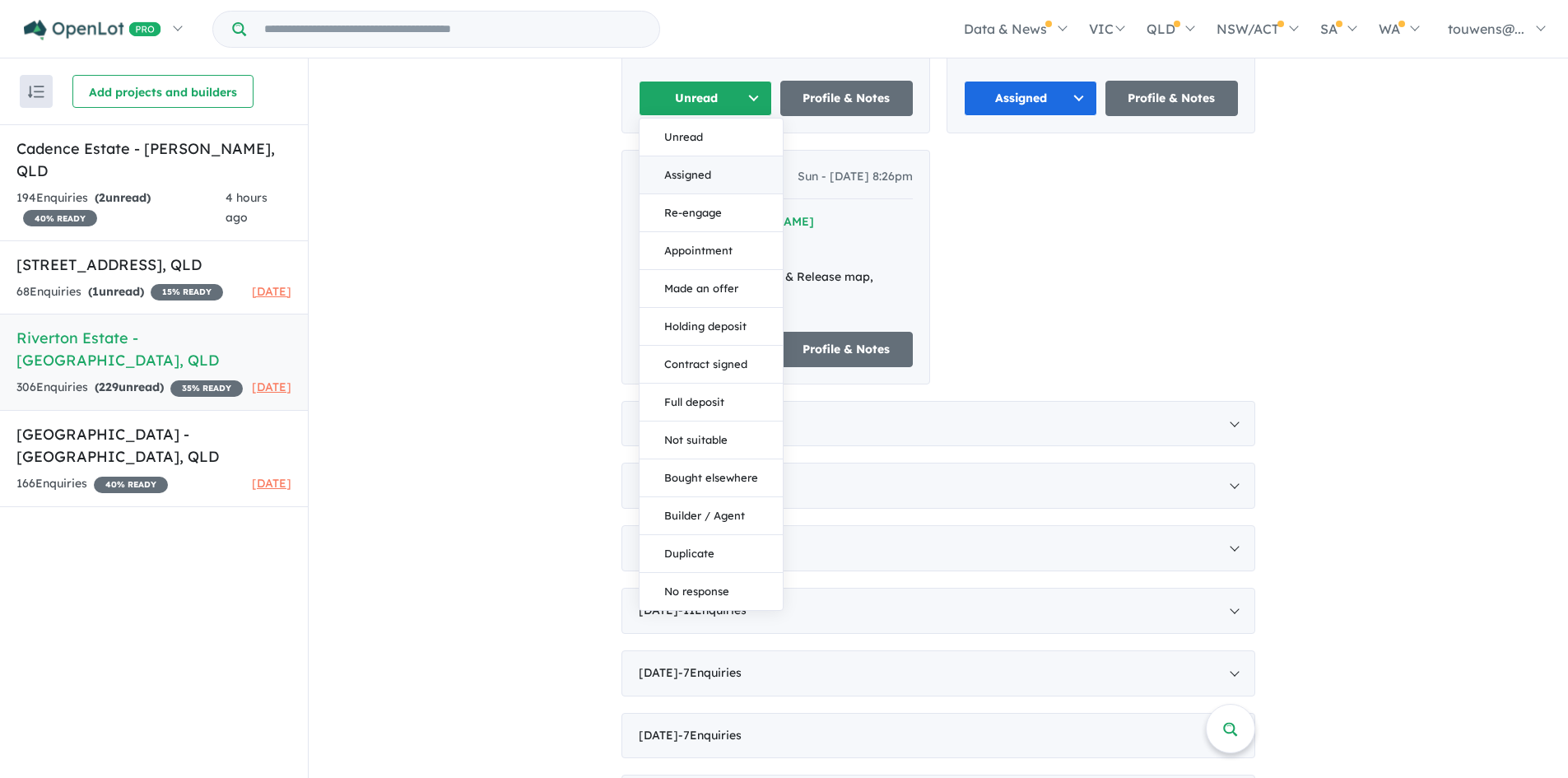
click at [671, 164] on button "Assigned" at bounding box center [711, 174] width 144 height 38
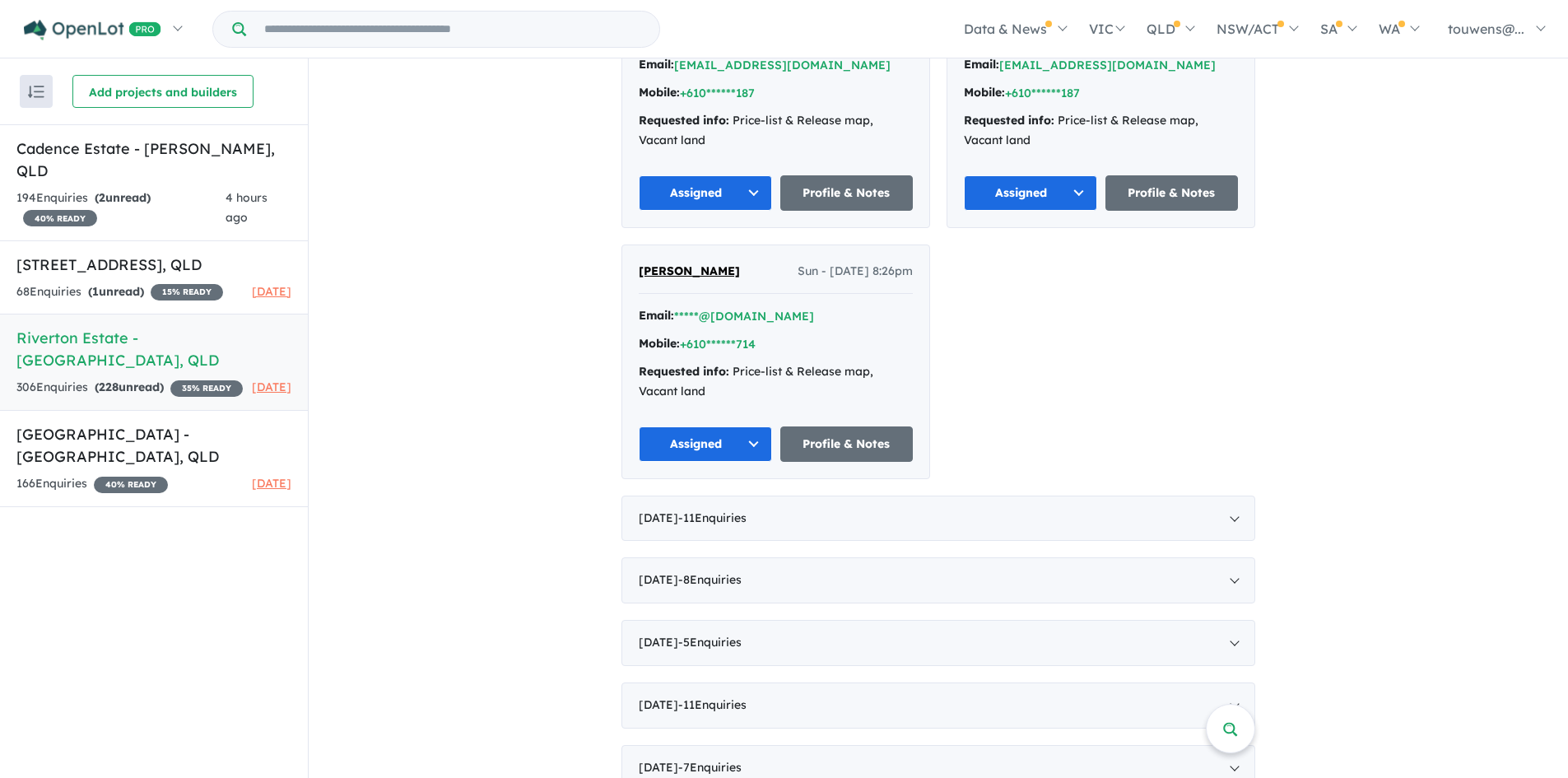
scroll to position [3952, 0]
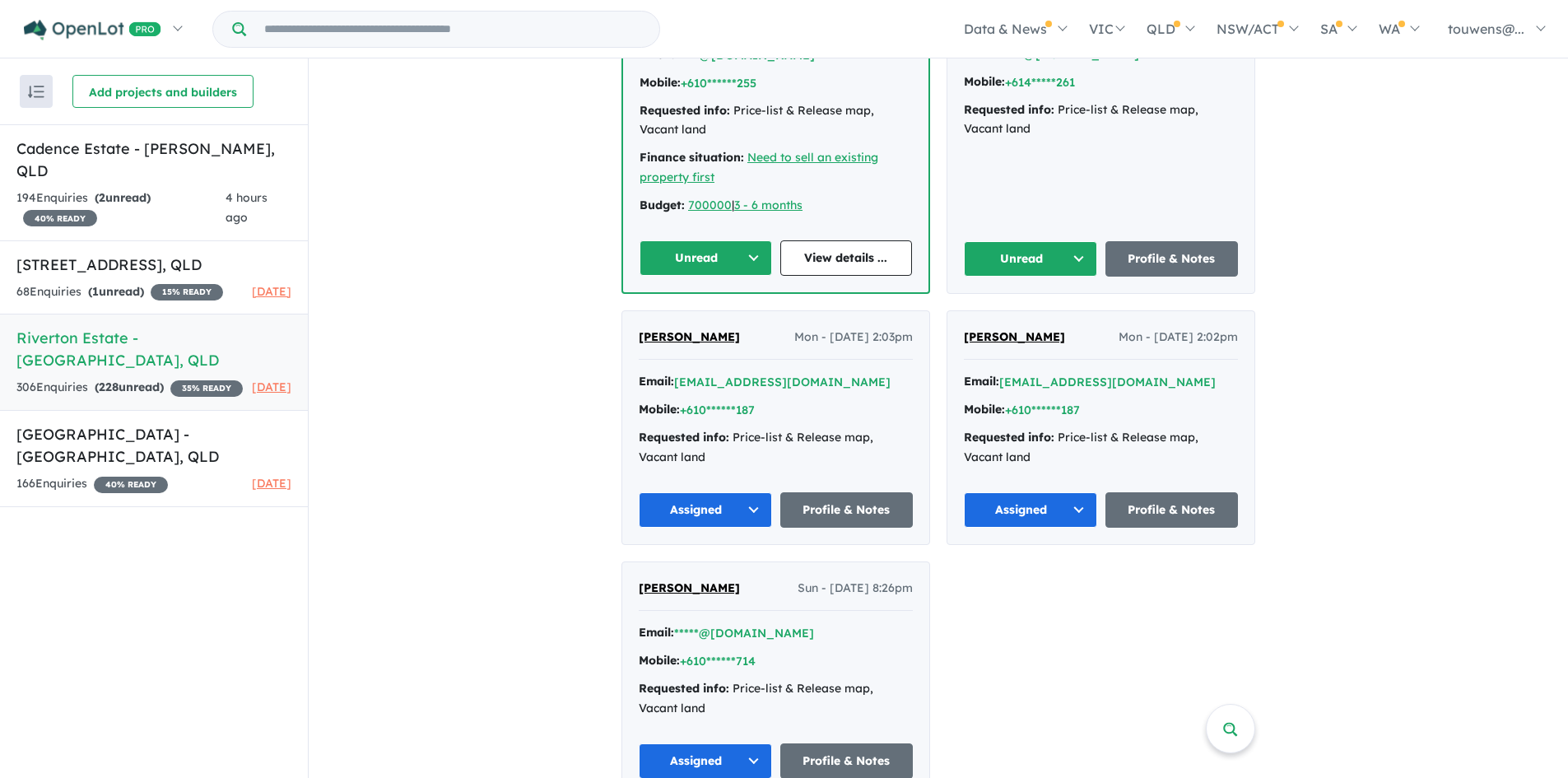
click at [1060, 264] on button "Unread" at bounding box center [1031, 259] width 134 height 35
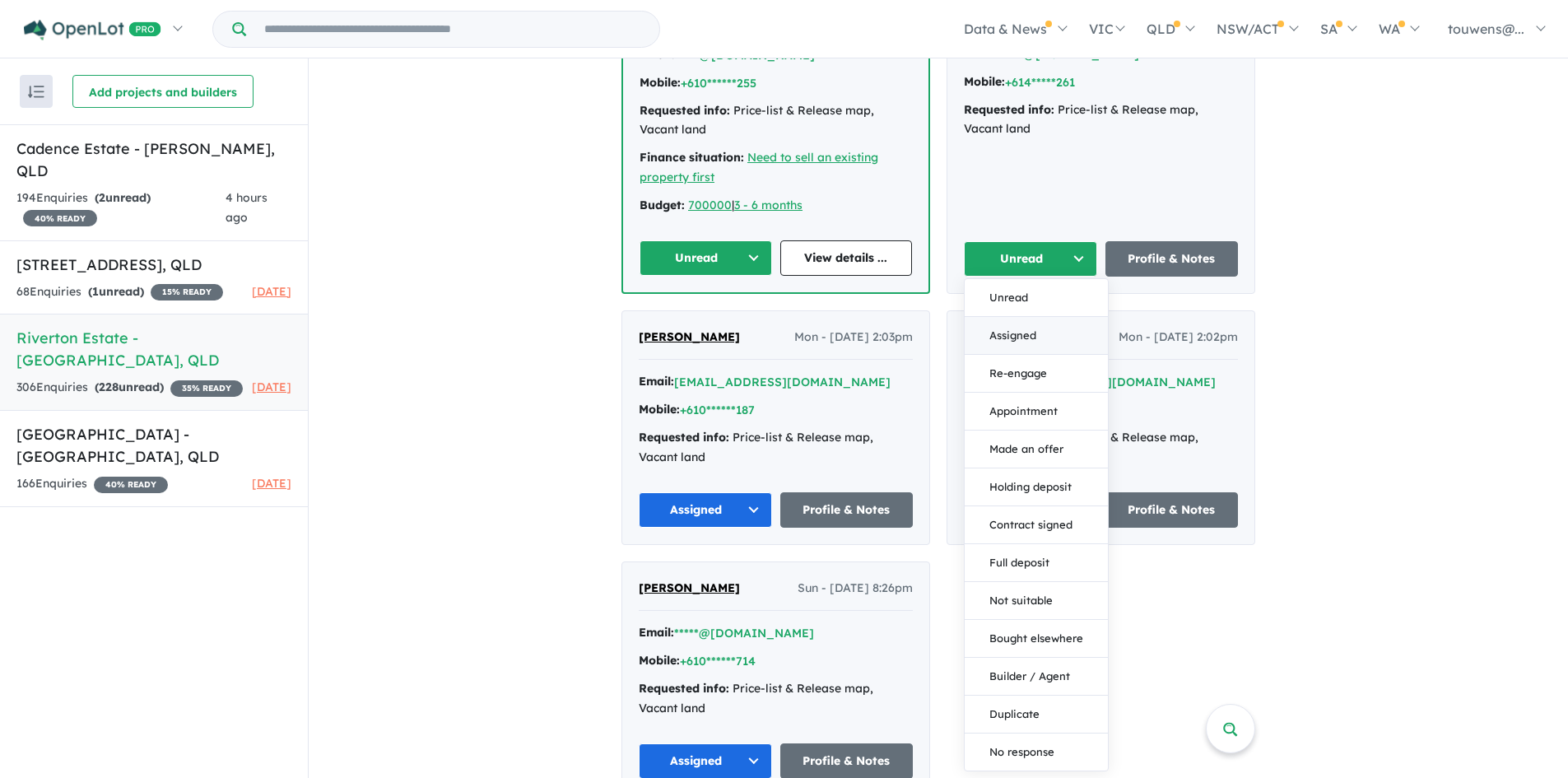
click at [1023, 338] on button "Assigned" at bounding box center [1036, 336] width 144 height 38
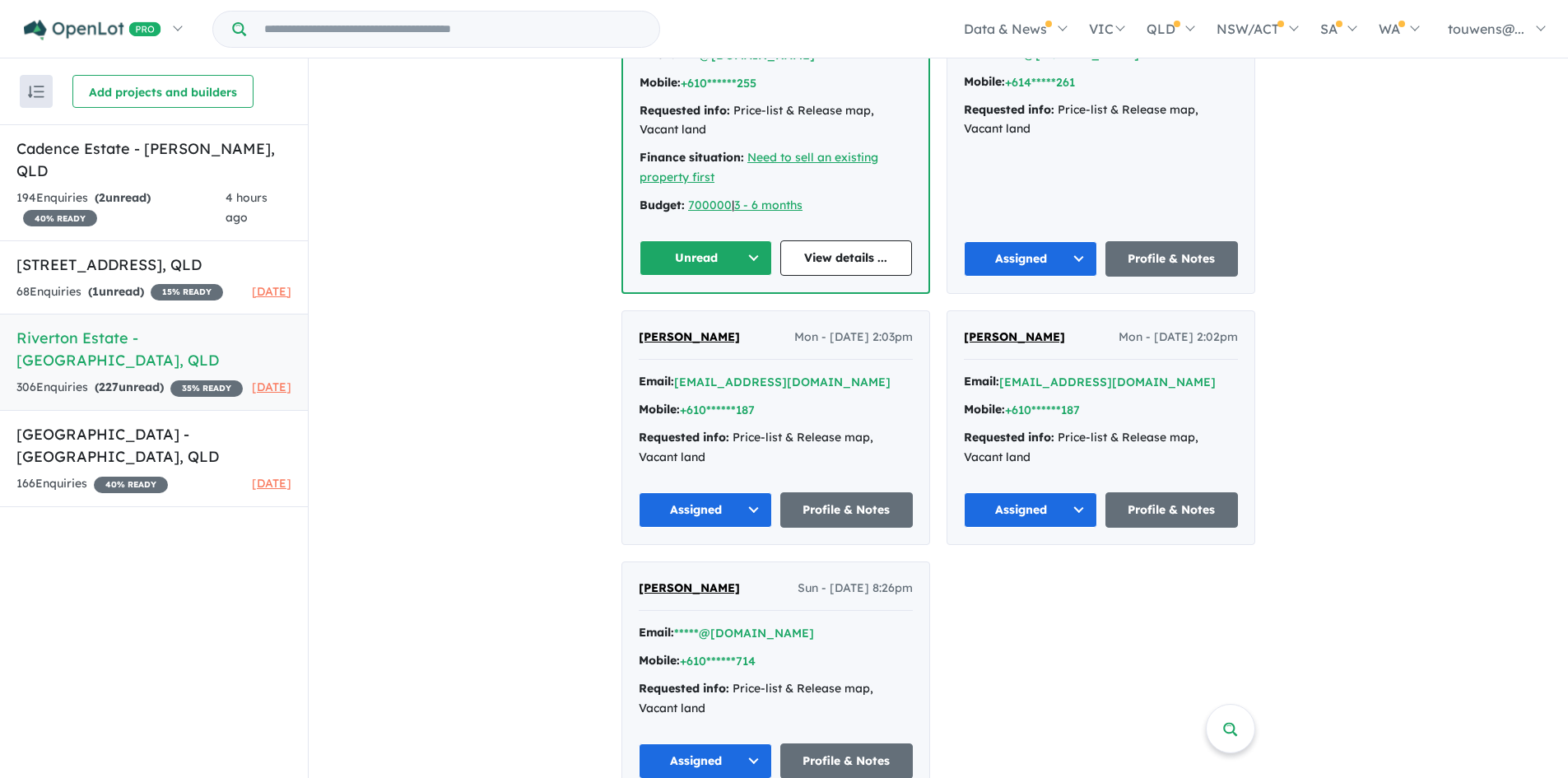
click at [708, 256] on button "Unread" at bounding box center [705, 258] width 133 height 35
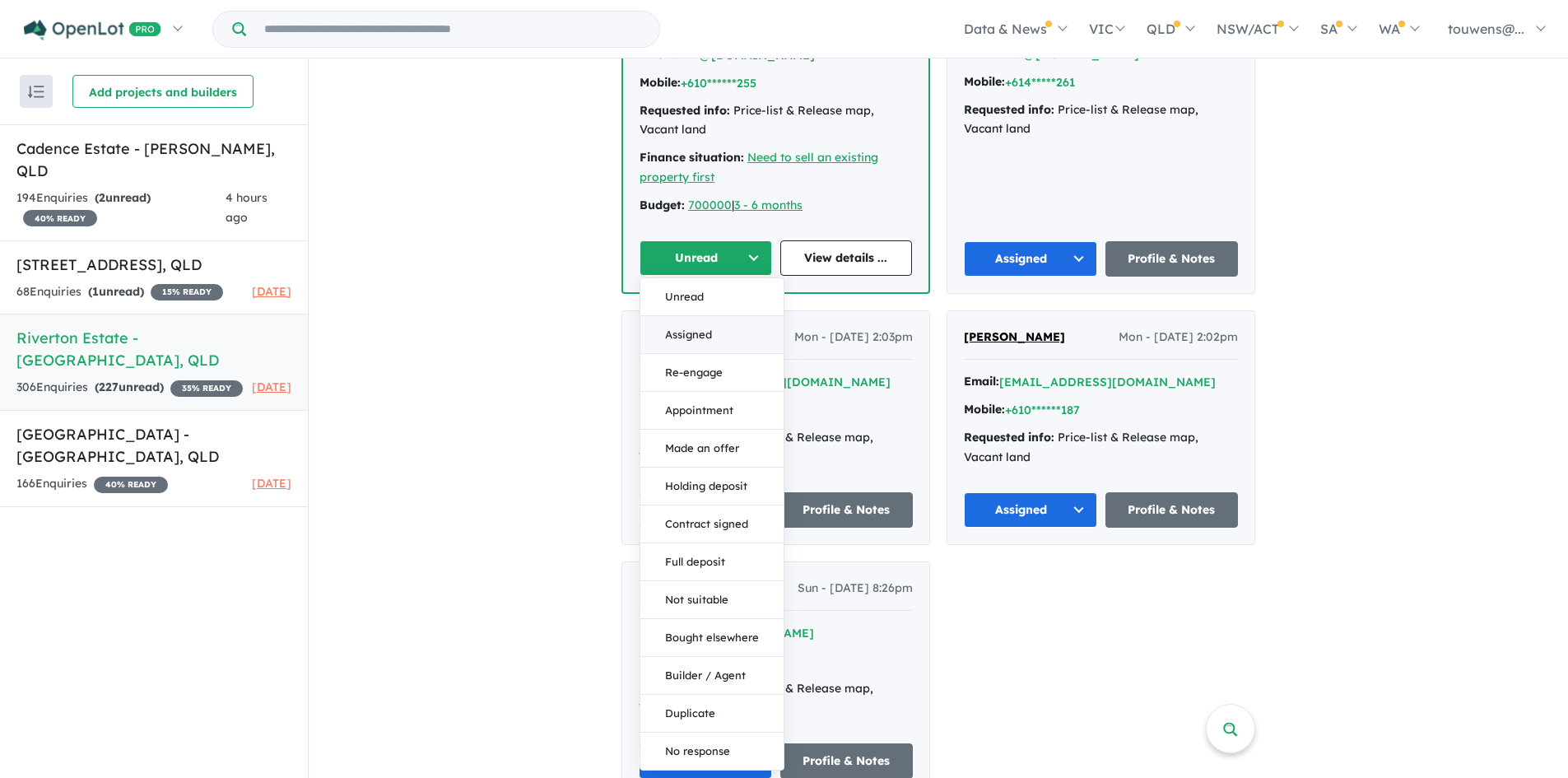
click at [704, 333] on button "Assigned" at bounding box center [712, 335] width 144 height 38
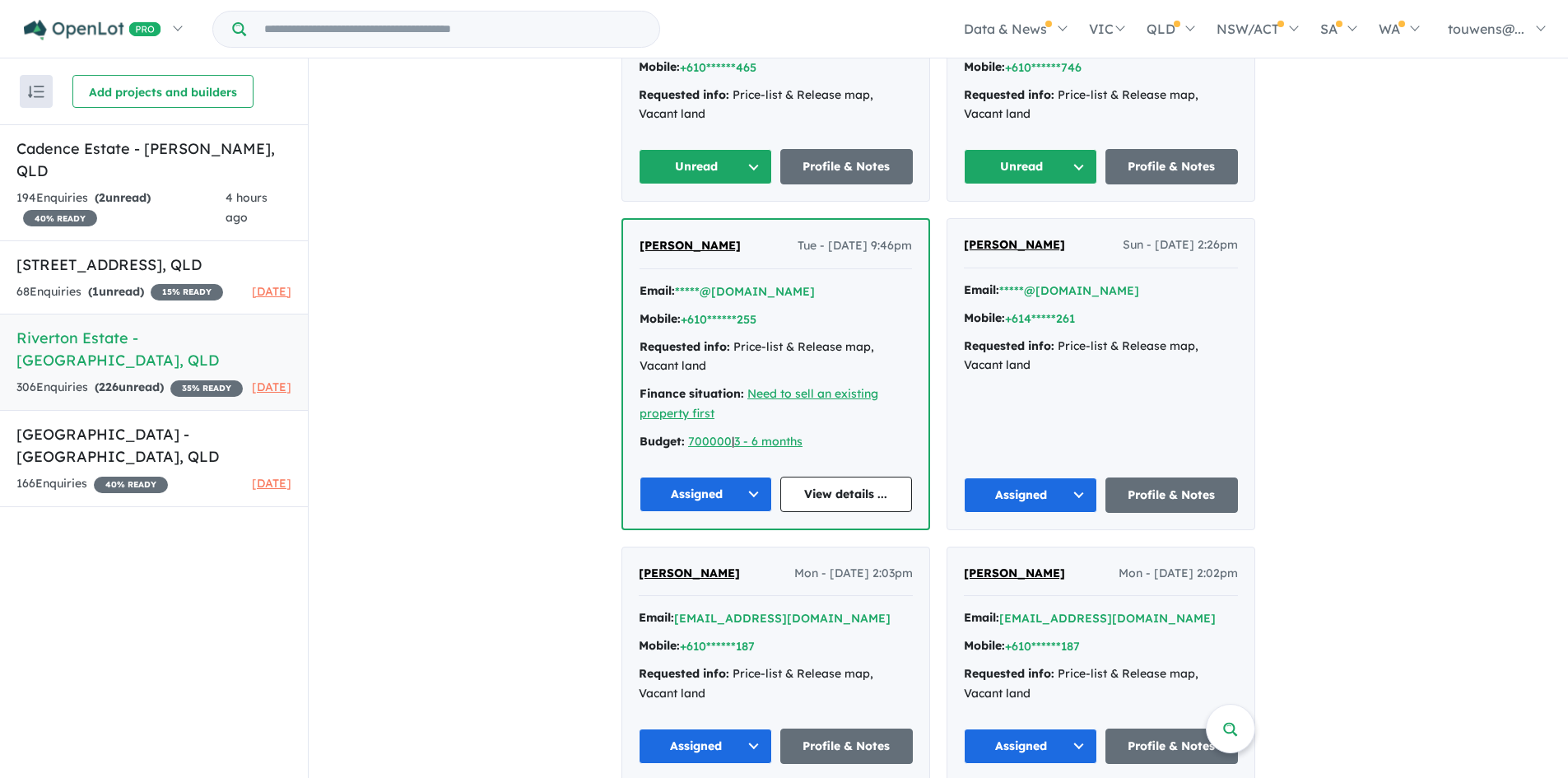
scroll to position [3705, 0]
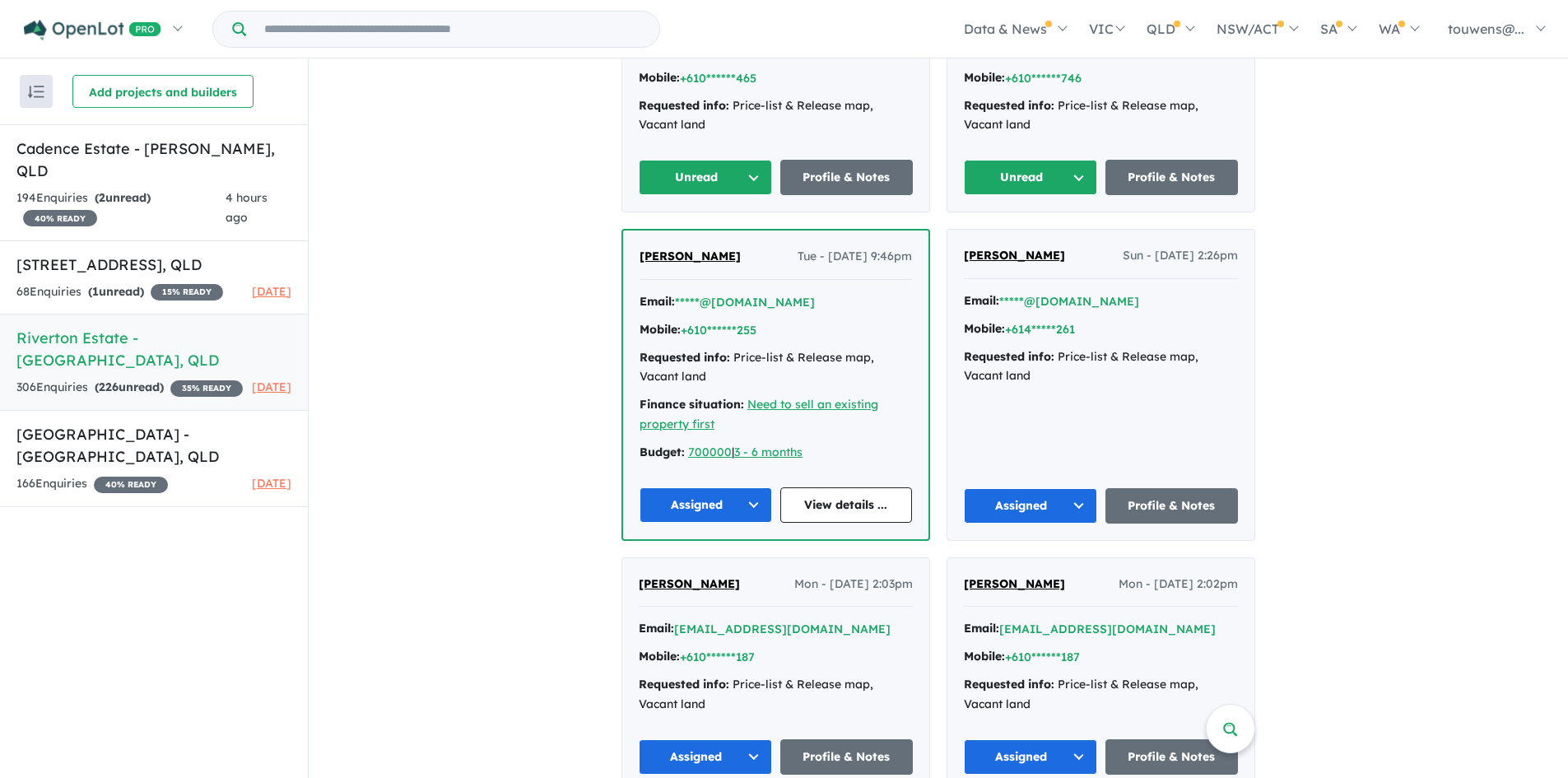
click at [1010, 167] on button "Unread" at bounding box center [1031, 177] width 134 height 35
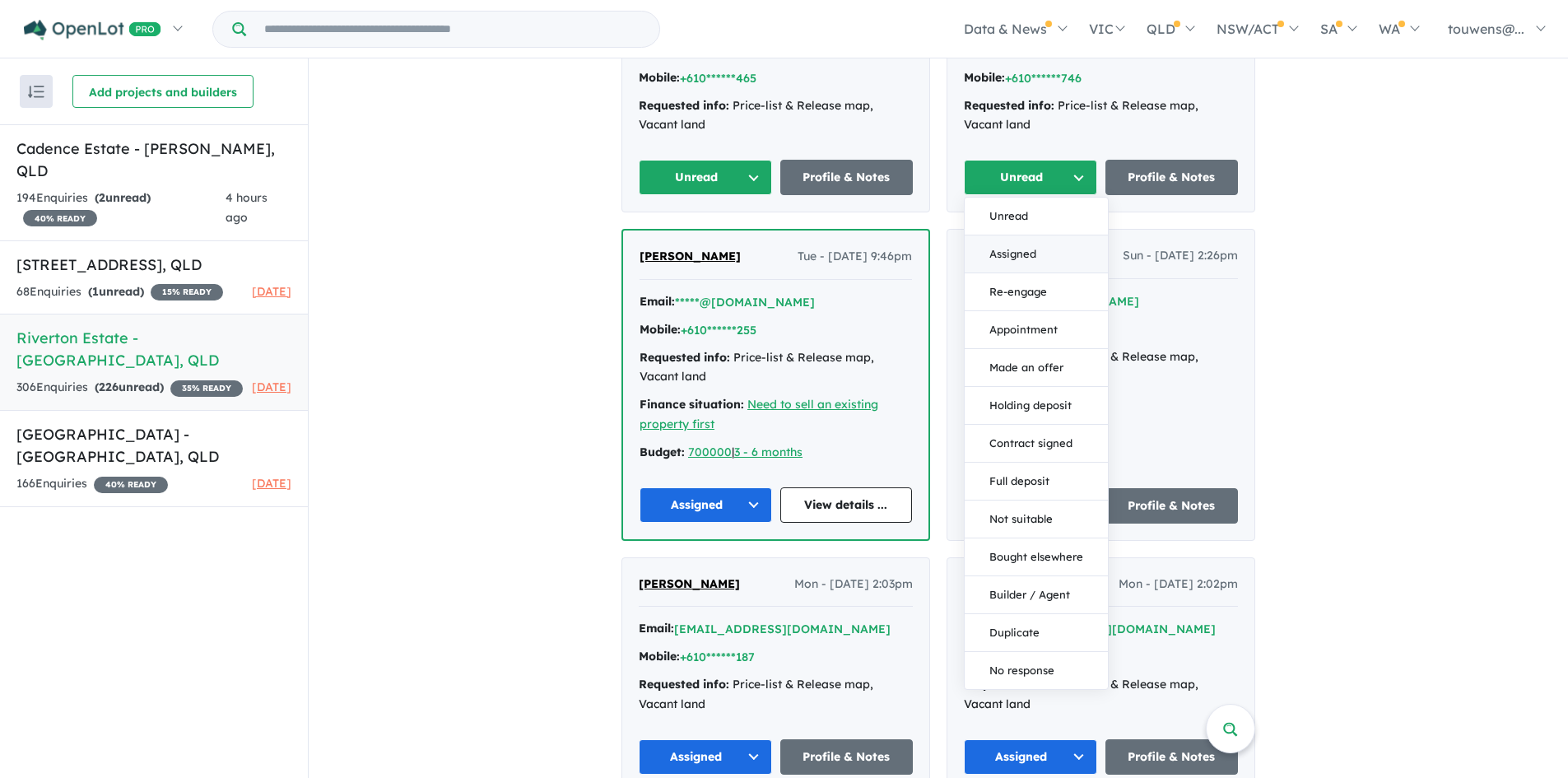
click at [1007, 250] on button "Assigned" at bounding box center [1036, 254] width 144 height 38
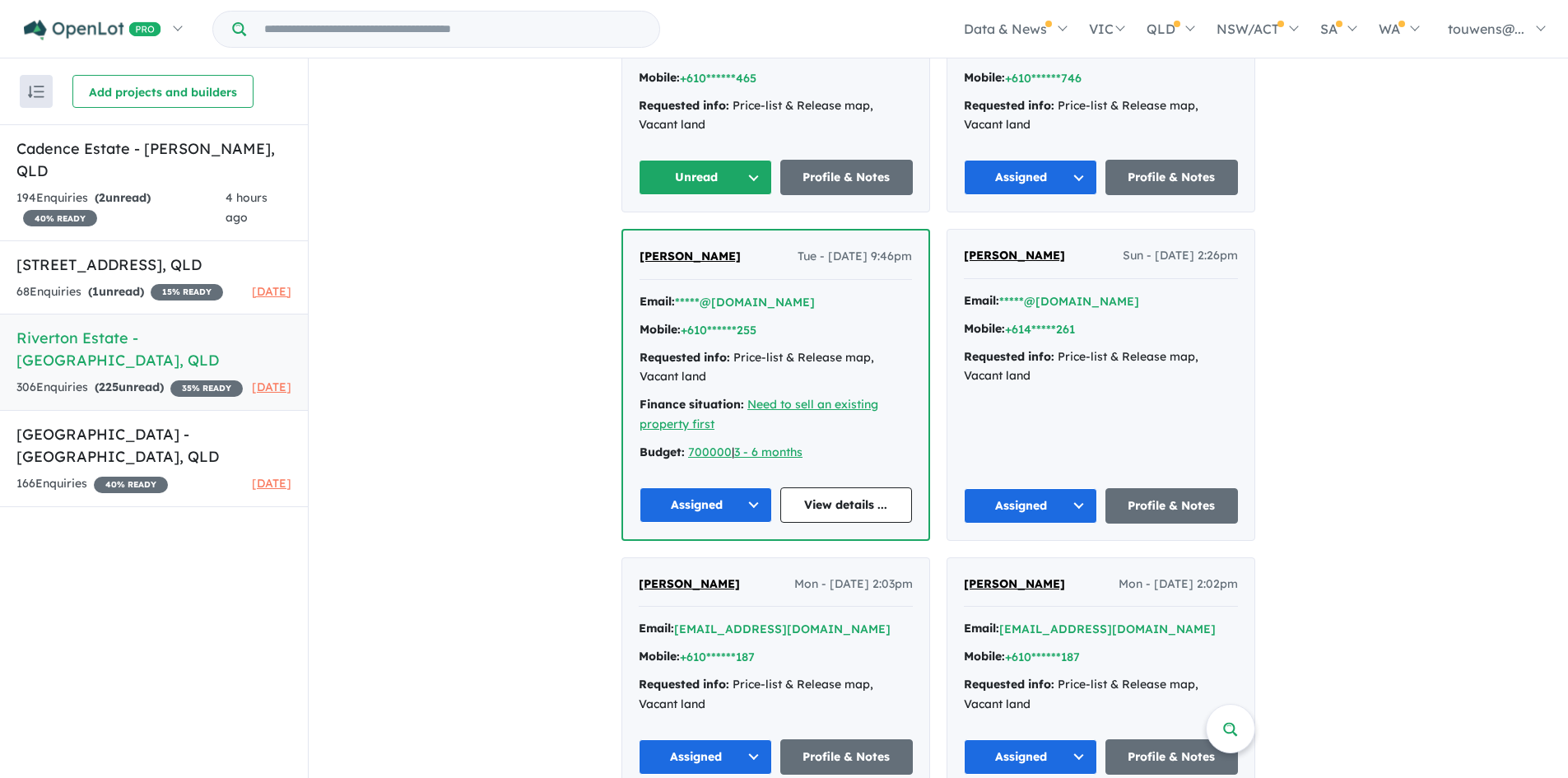
click at [714, 179] on button "Unread" at bounding box center [705, 177] width 134 height 35
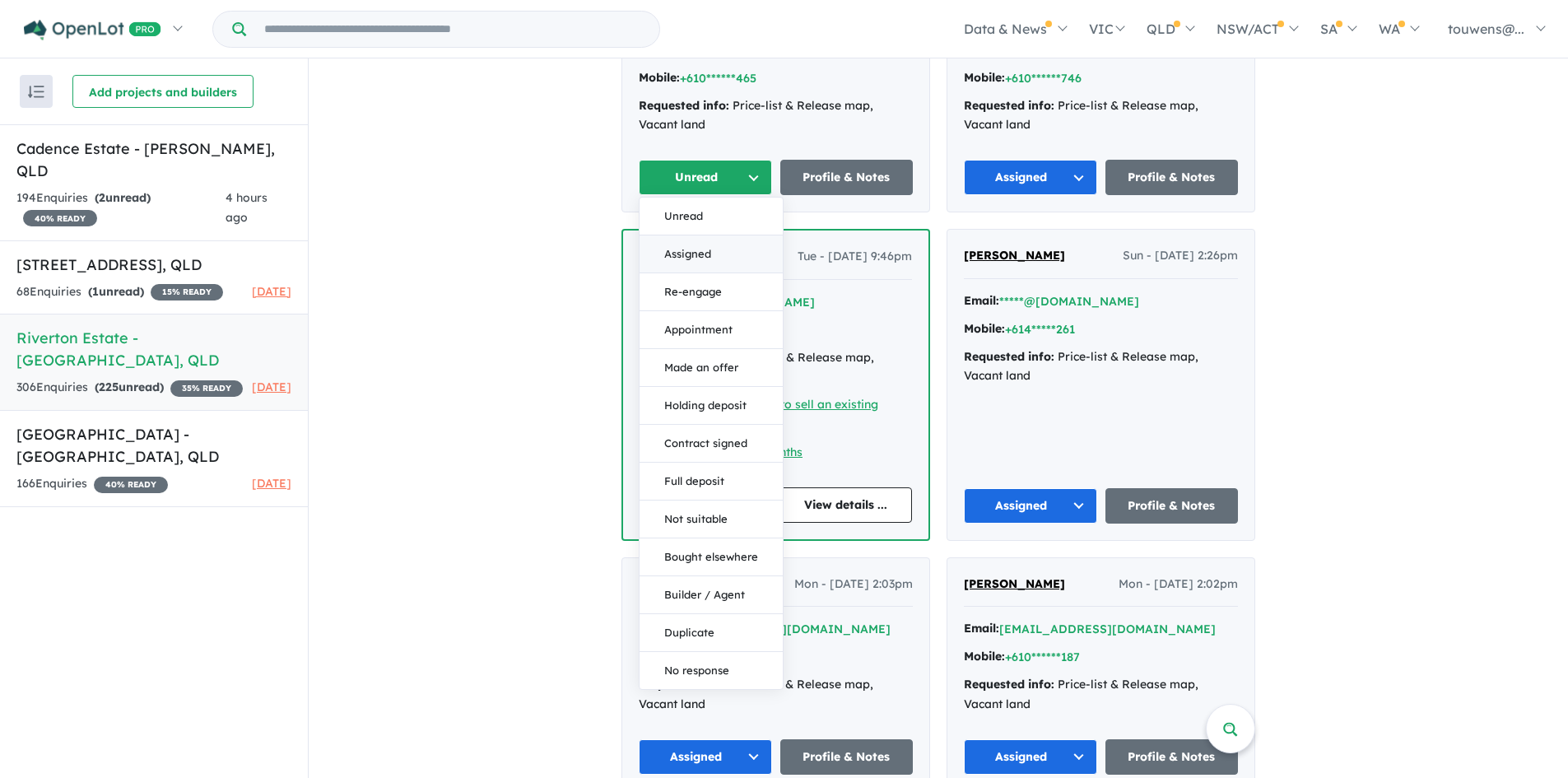
click at [692, 240] on button "Assigned" at bounding box center [711, 254] width 144 height 38
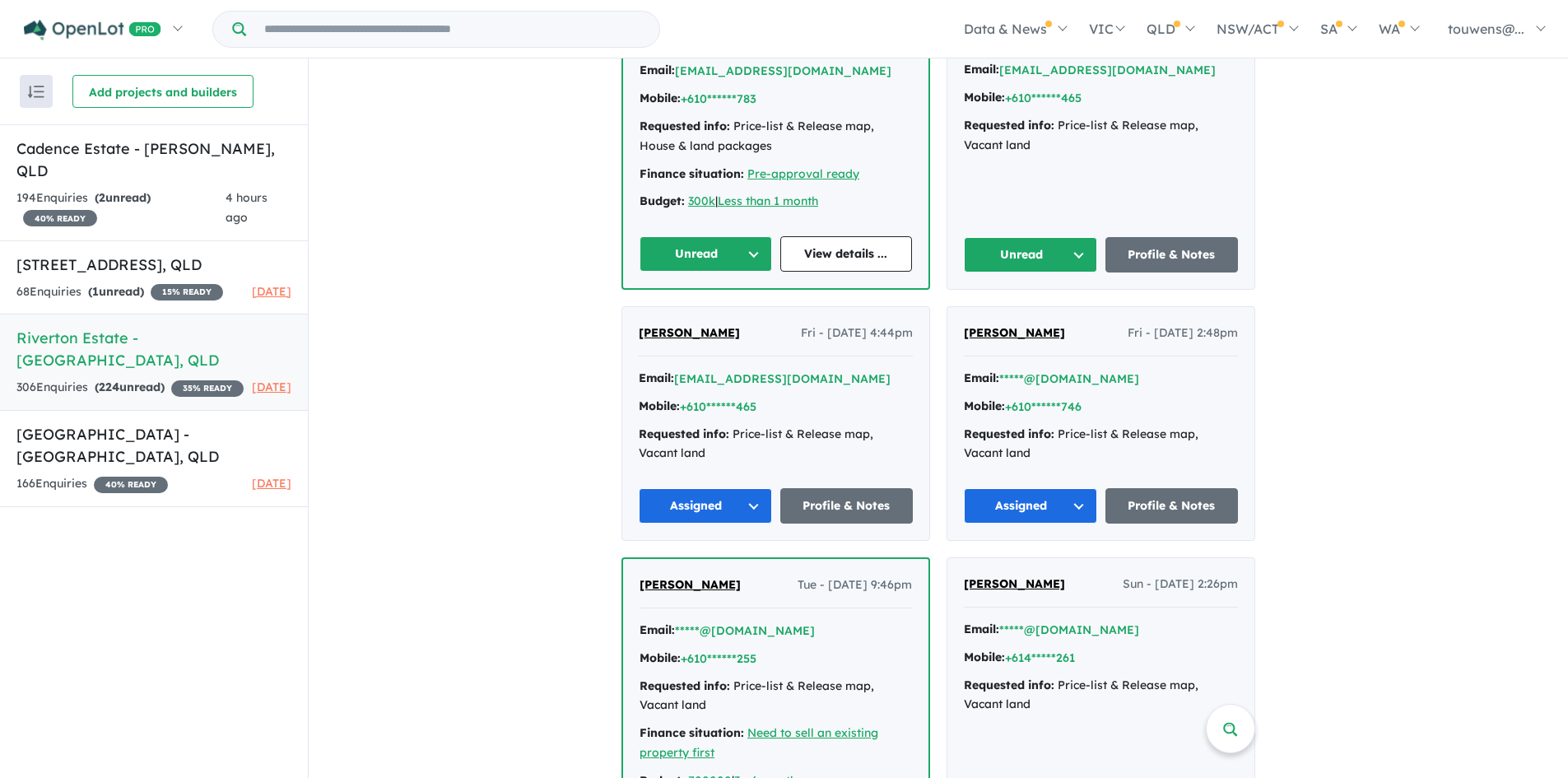
scroll to position [3376, 0]
click at [1016, 260] on button "Unread" at bounding box center [1031, 255] width 134 height 35
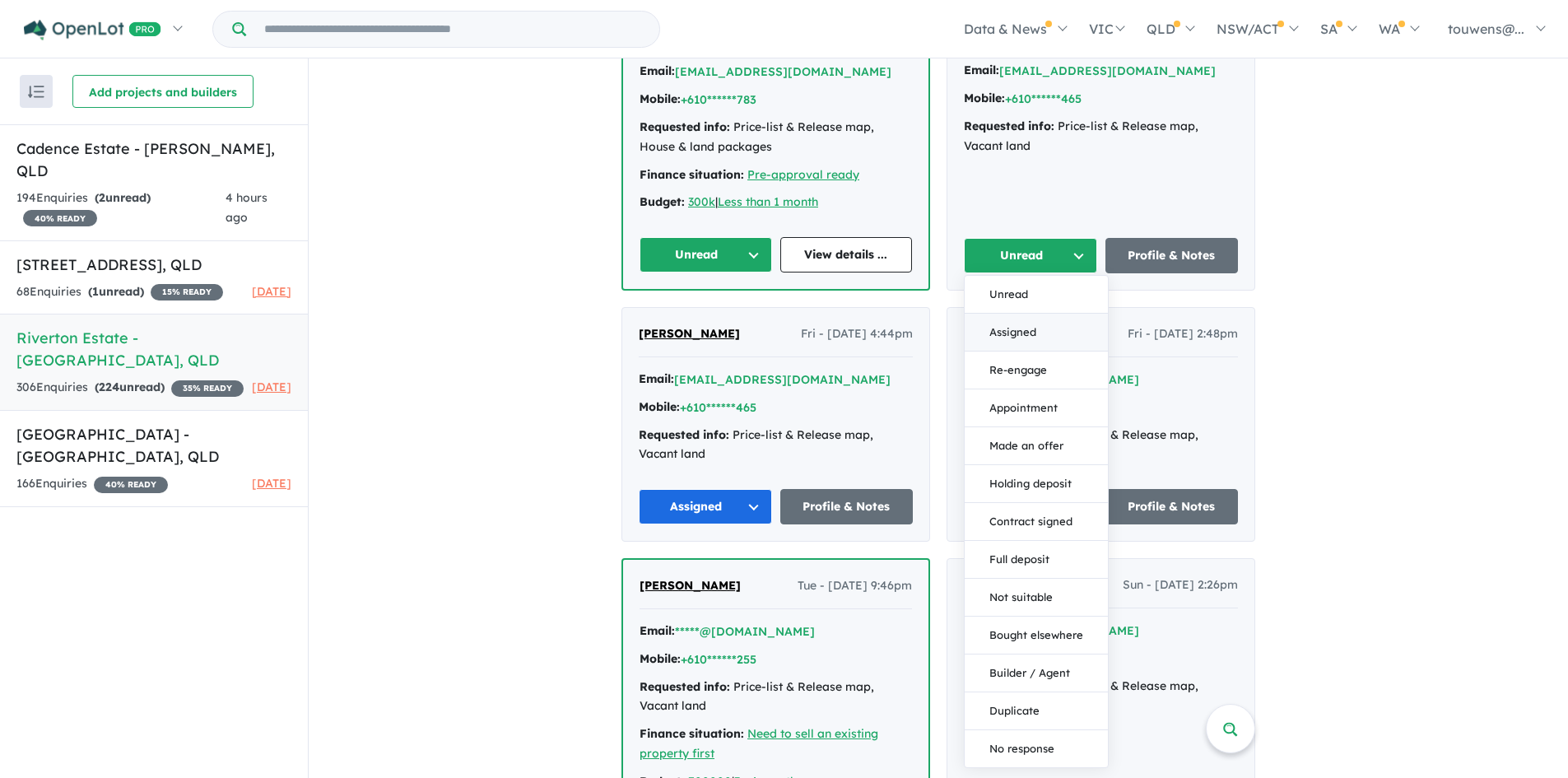
click at [1014, 322] on button "Assigned" at bounding box center [1036, 332] width 144 height 38
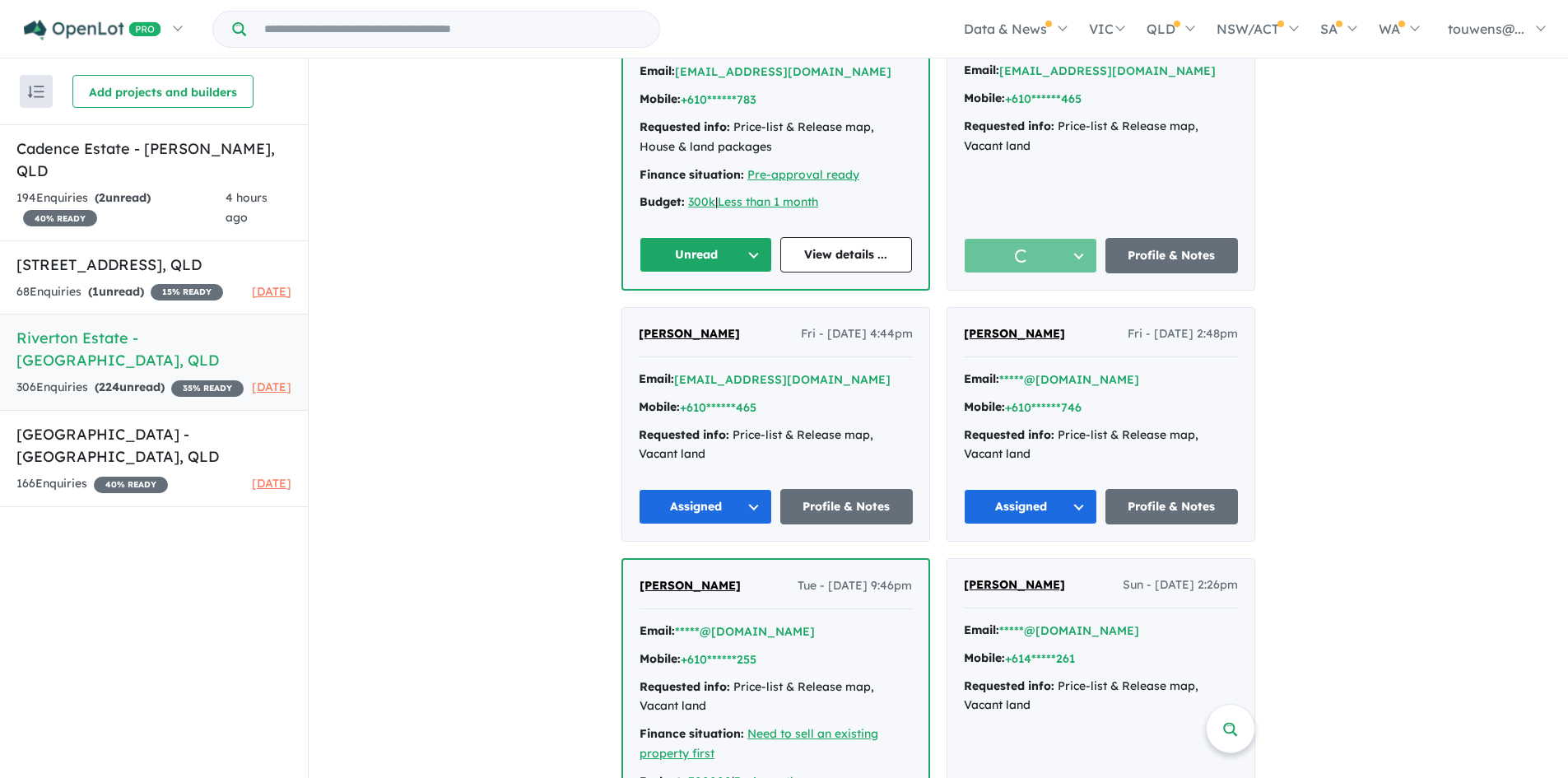
click at [748, 252] on button "Unread" at bounding box center [705, 255] width 133 height 35
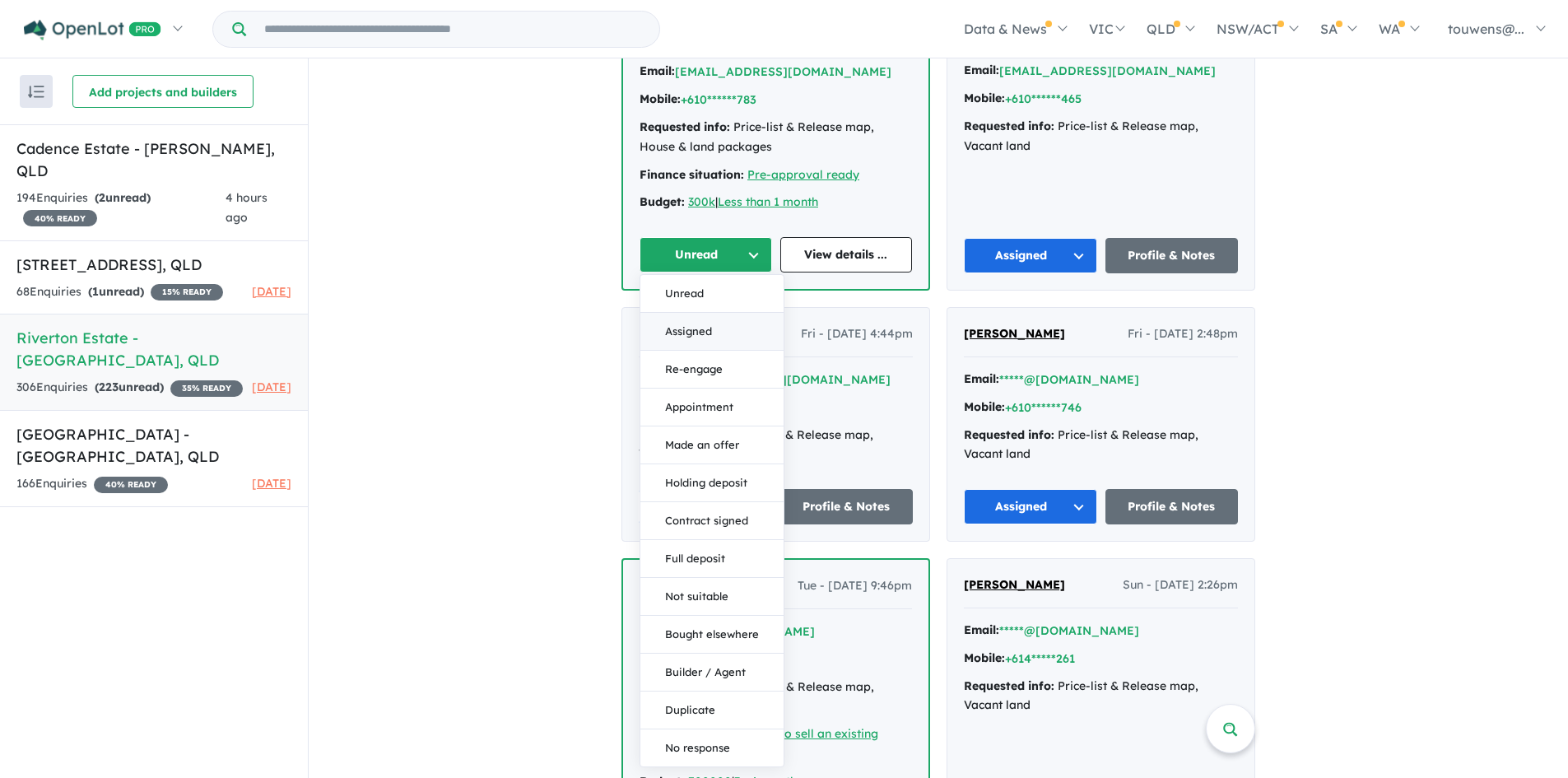
click at [728, 329] on button "Assigned" at bounding box center [712, 331] width 144 height 38
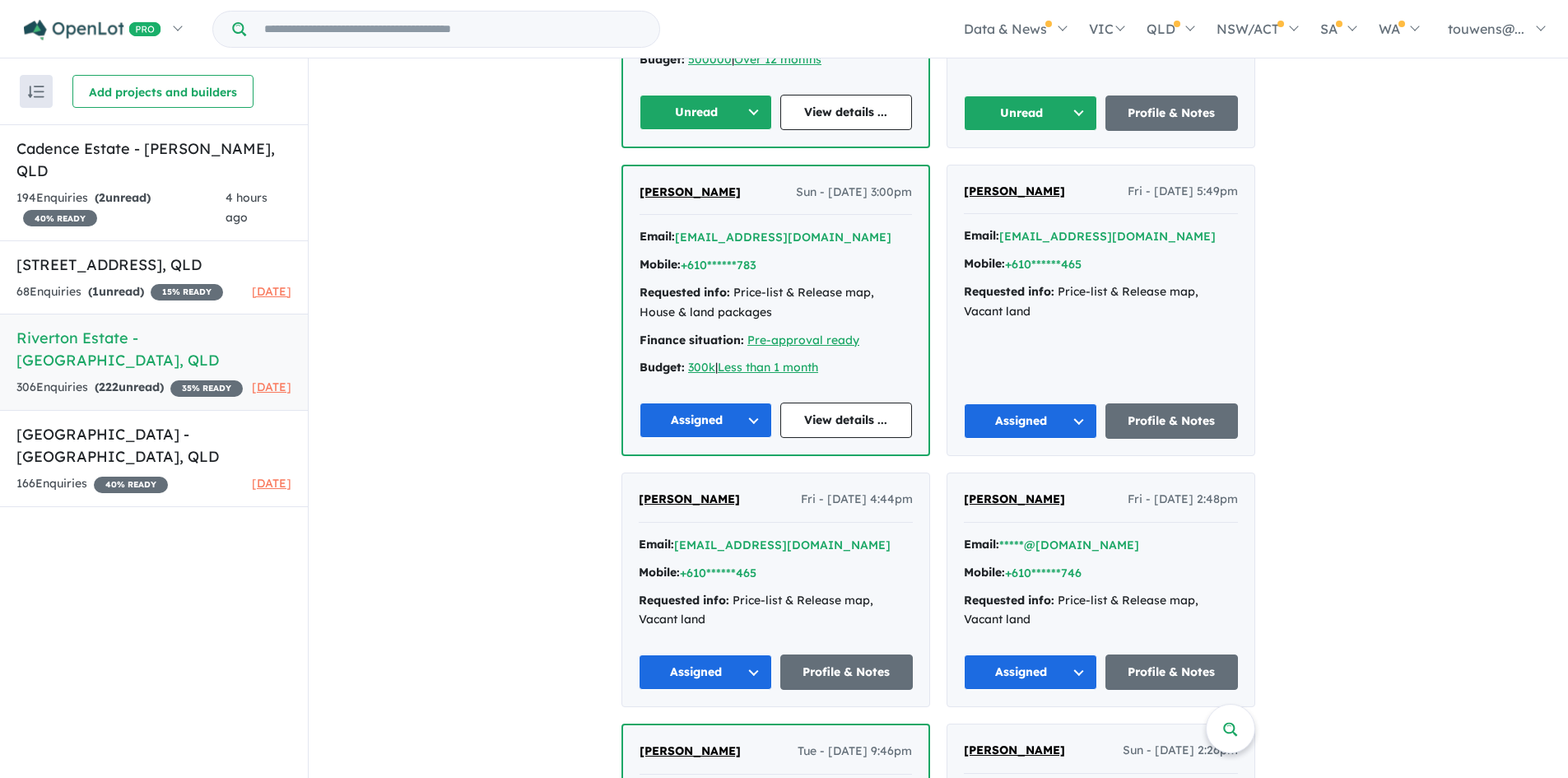
scroll to position [2963, 0]
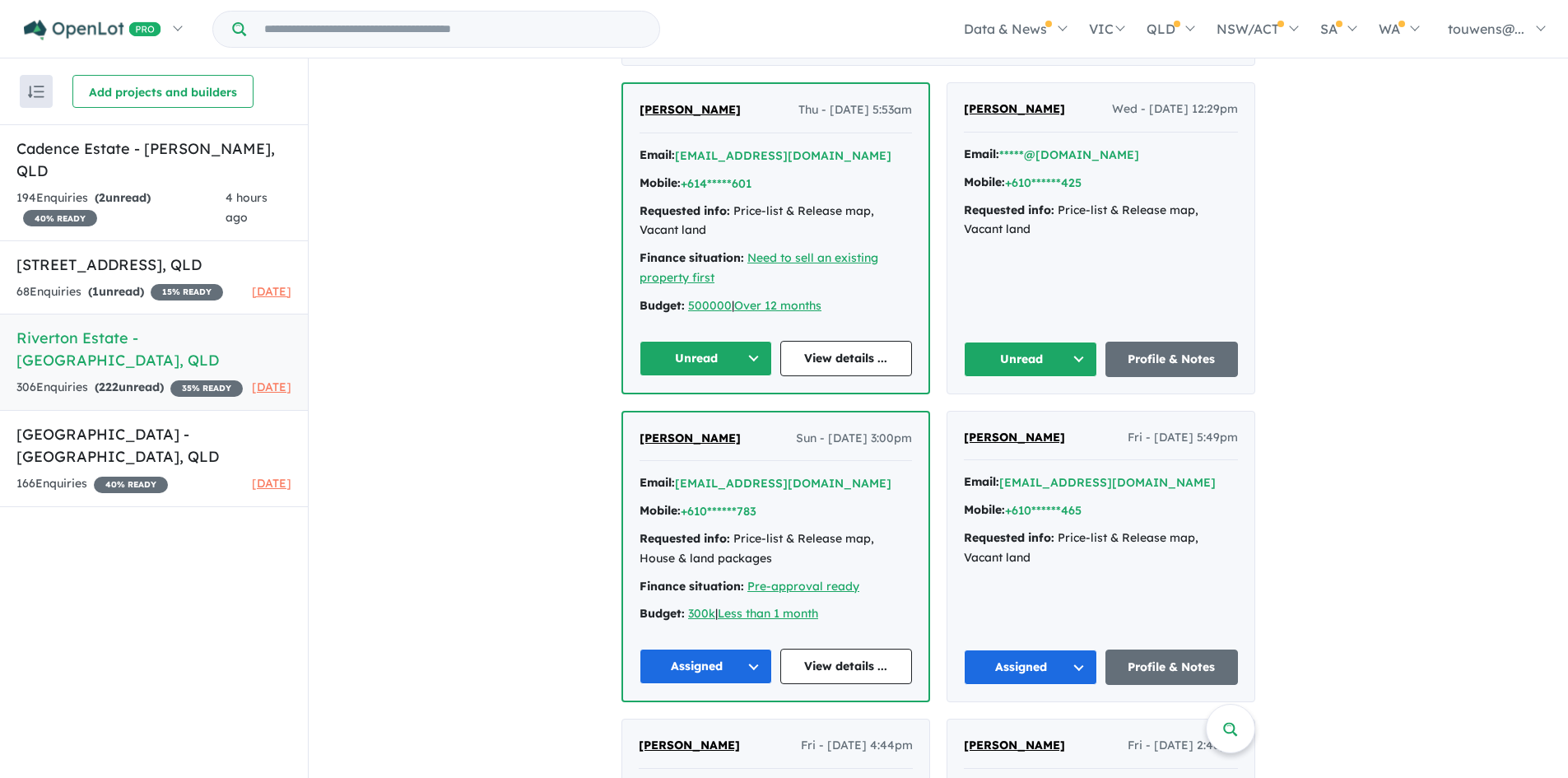
click at [1013, 357] on button "Unread" at bounding box center [1031, 359] width 134 height 35
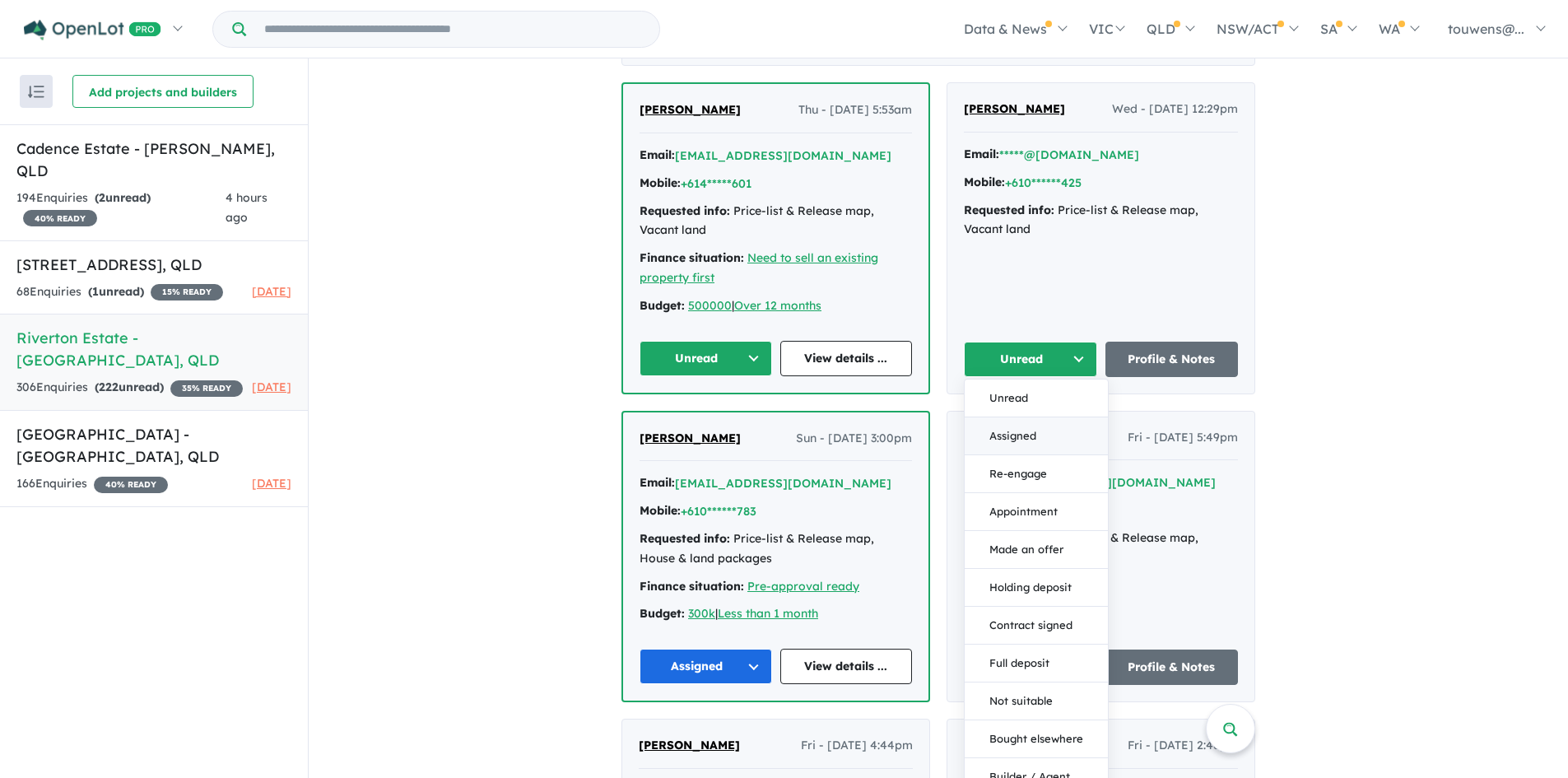
click at [1026, 442] on button "Assigned" at bounding box center [1036, 436] width 144 height 38
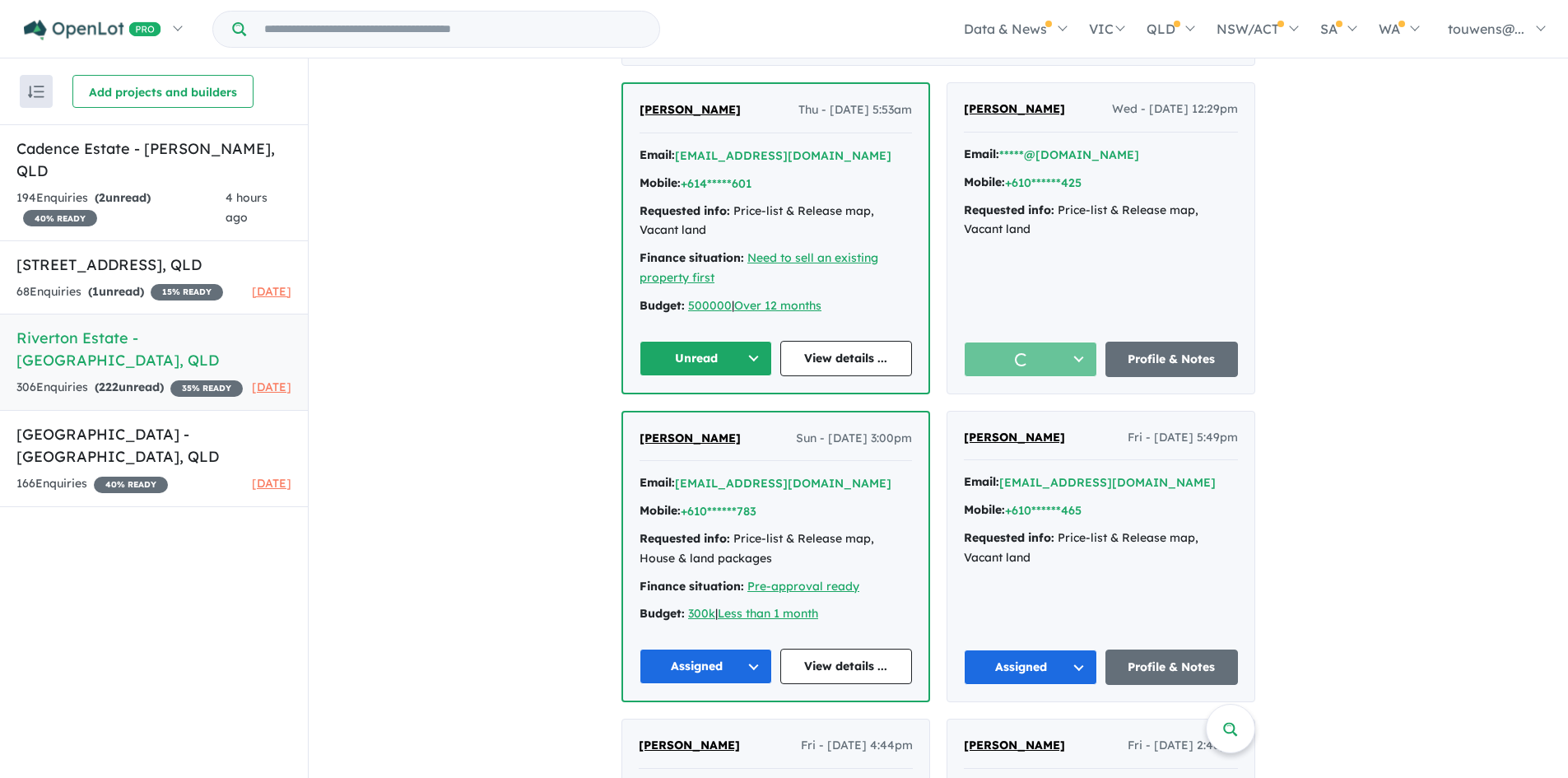
click at [728, 356] on button "Unread" at bounding box center [705, 358] width 133 height 35
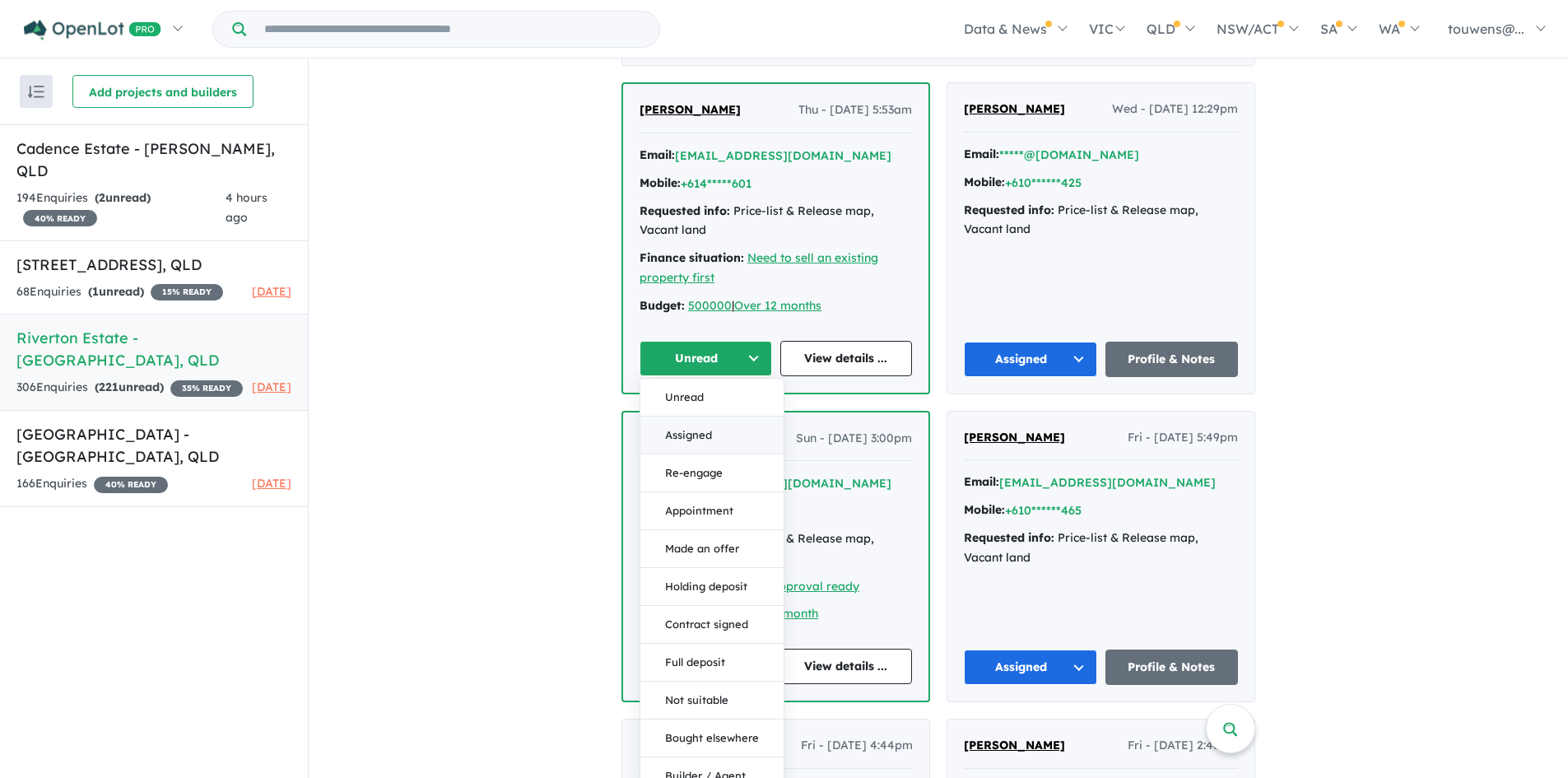
click at [734, 437] on button "Assigned" at bounding box center [712, 435] width 144 height 38
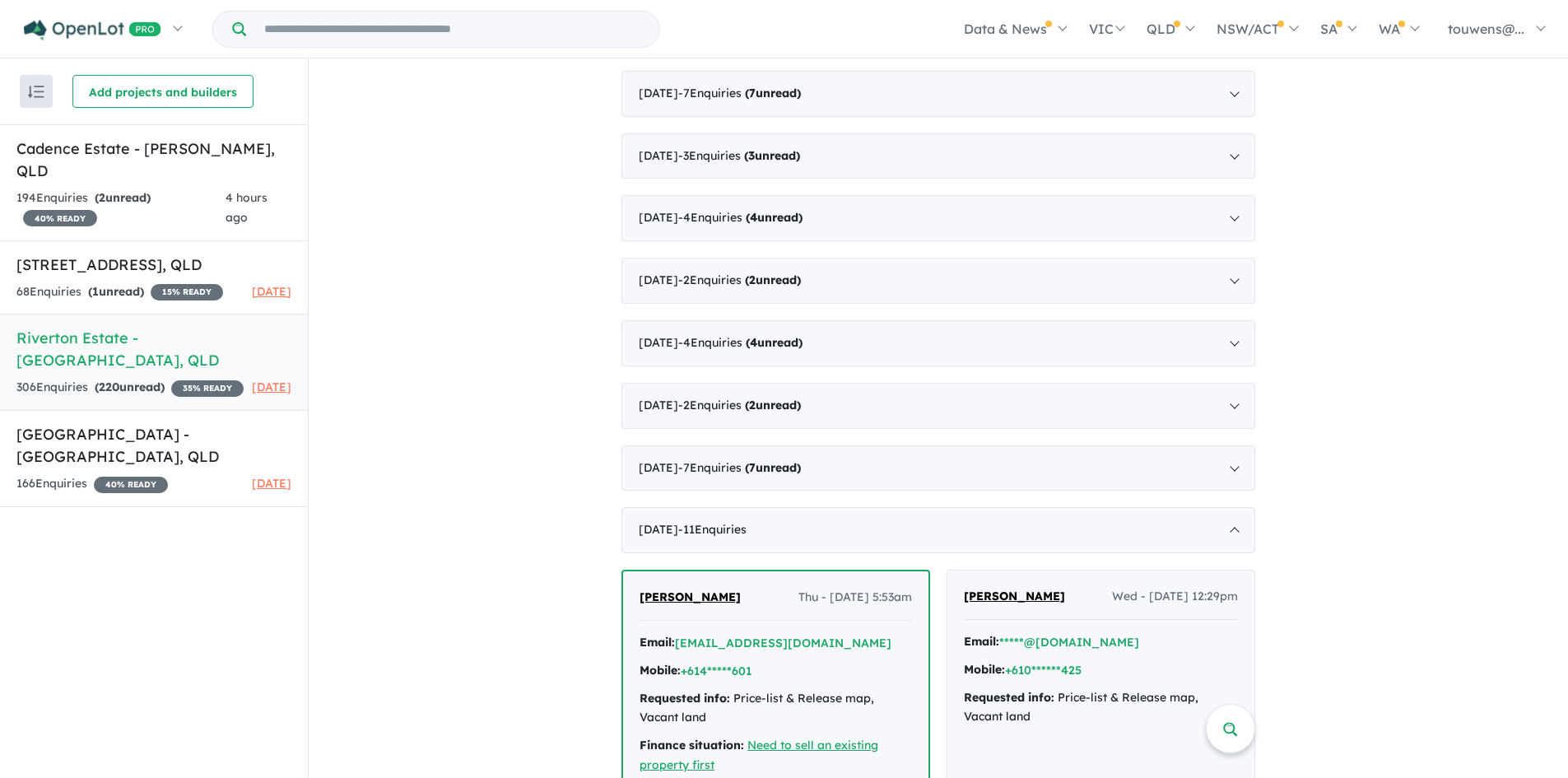
scroll to position [2552, 0]
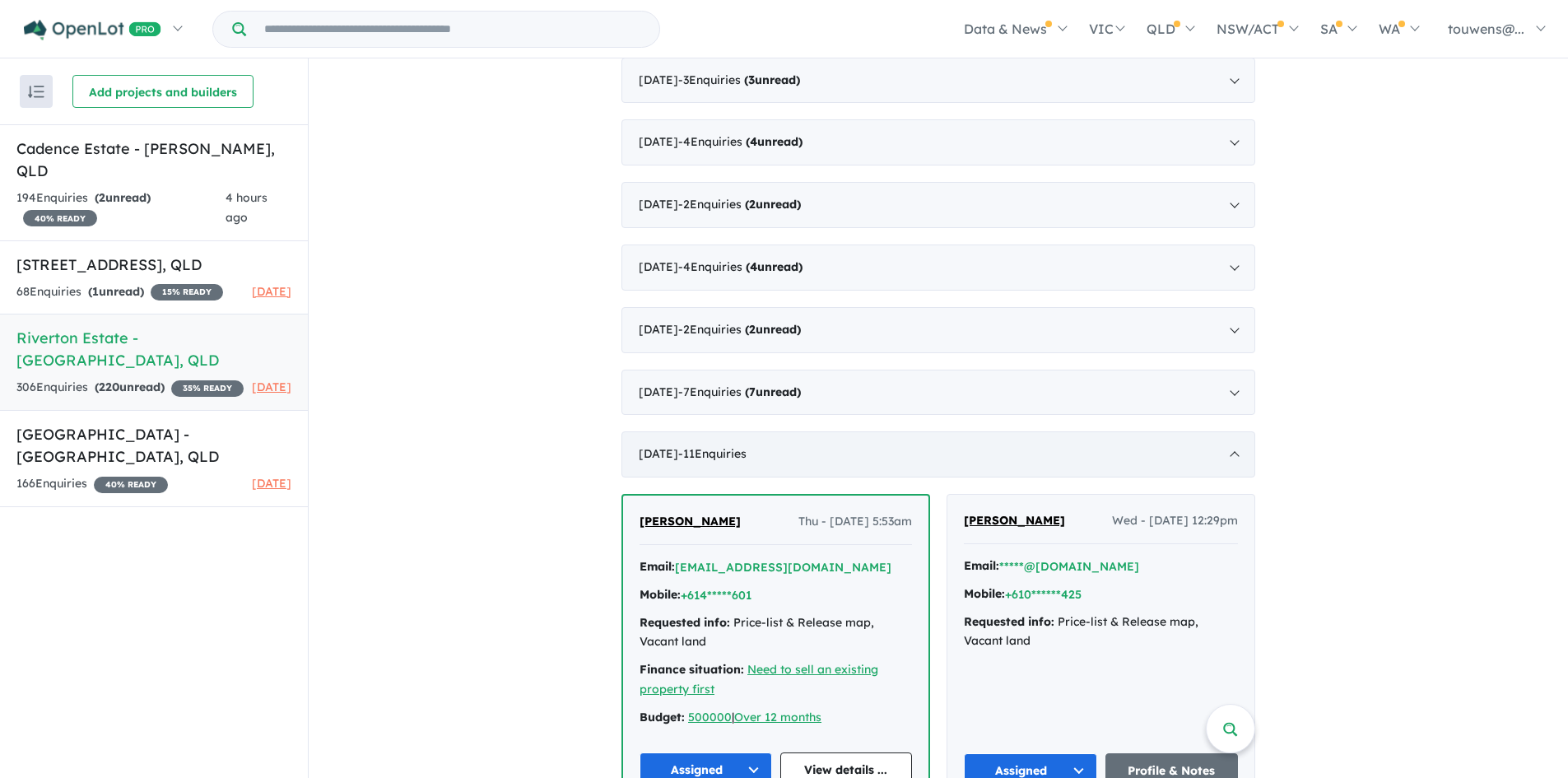
click at [843, 448] on div "[DATE] - 11 Enquir ies ( 0 unread)" at bounding box center [939, 454] width 634 height 46
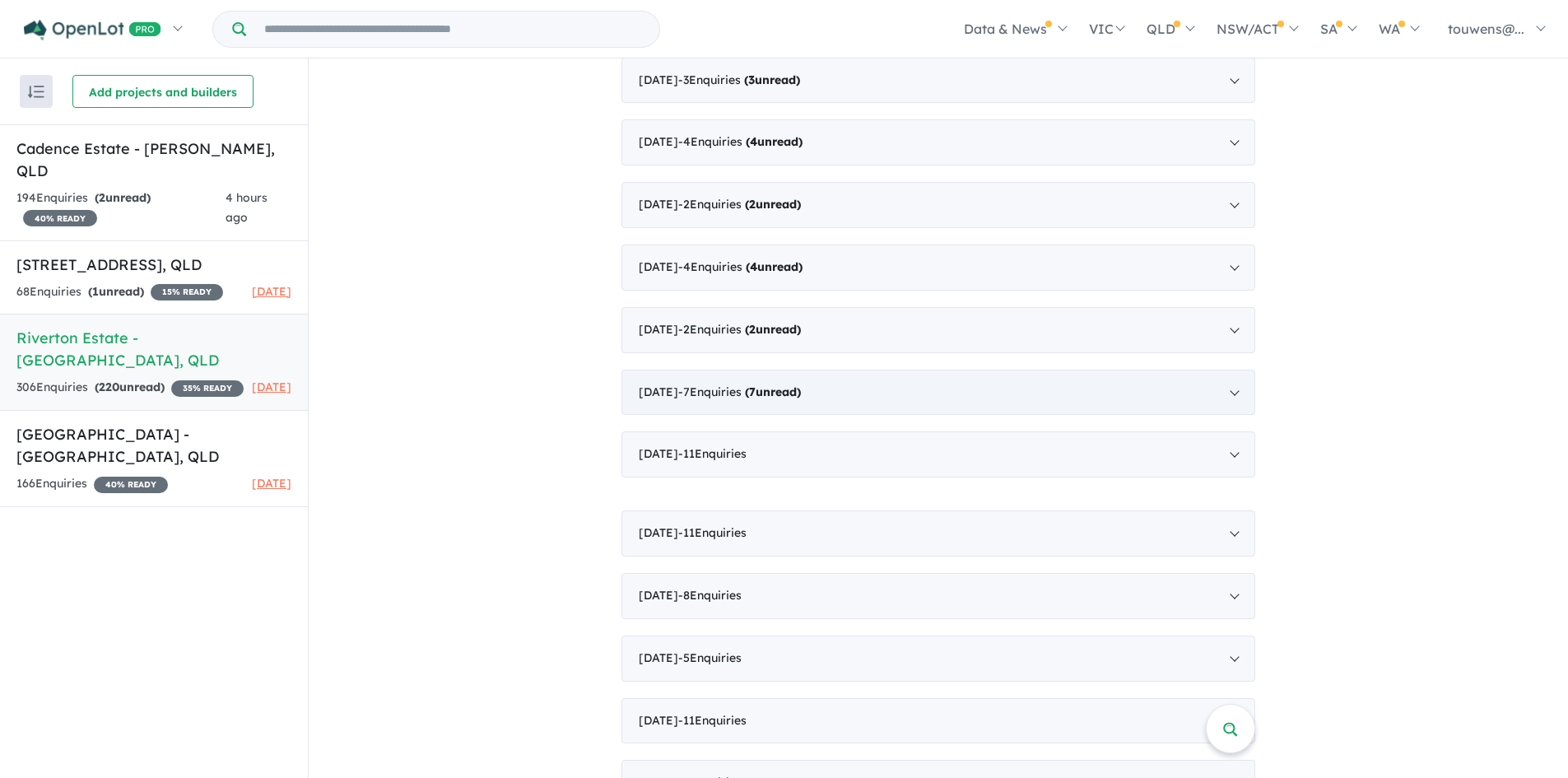
click at [841, 412] on div "[DATE] - 7 Enquir ies ( 7 unread)" at bounding box center [939, 392] width 634 height 46
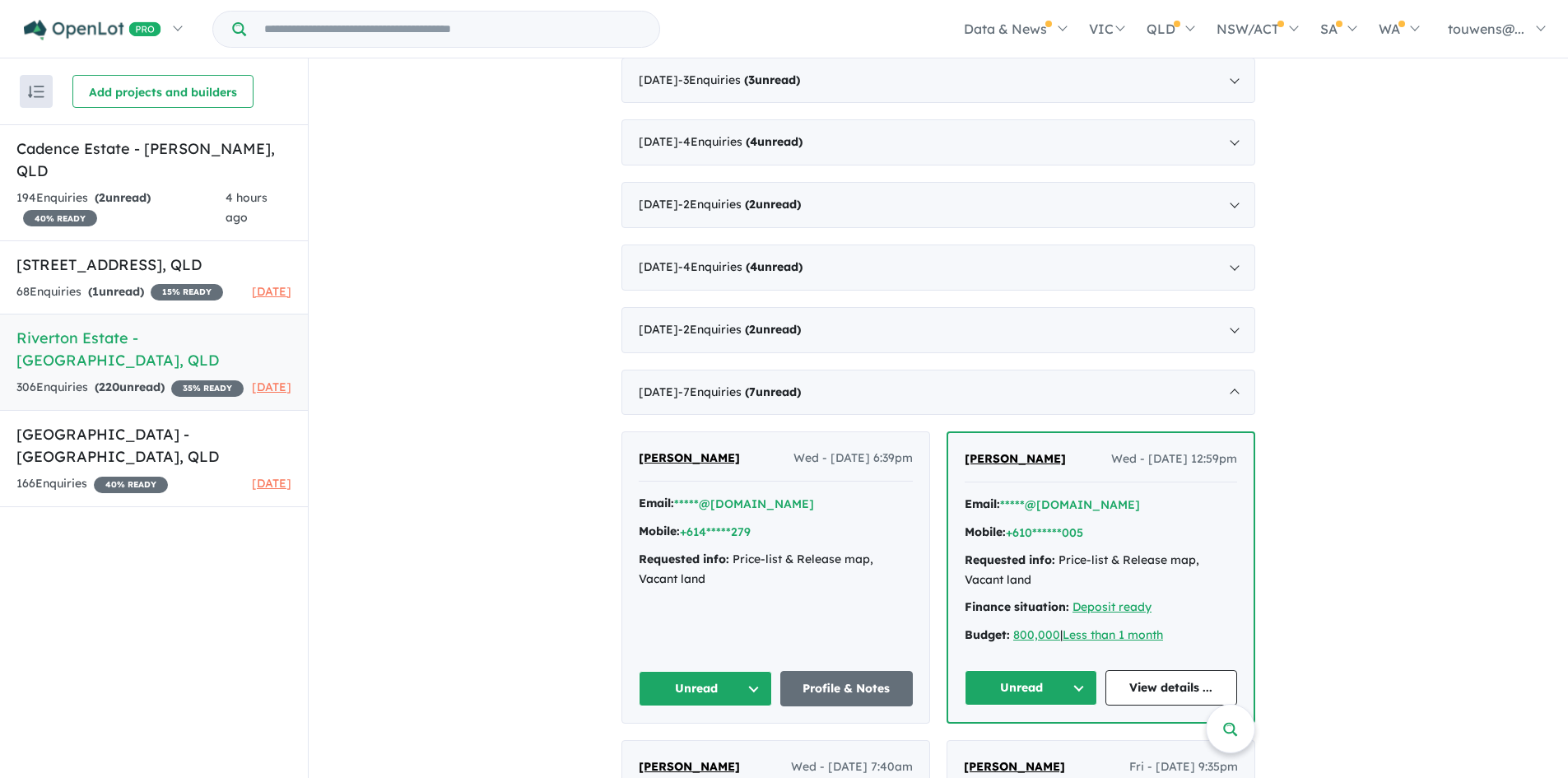
click at [1025, 694] on button "Unread" at bounding box center [1031, 688] width 133 height 35
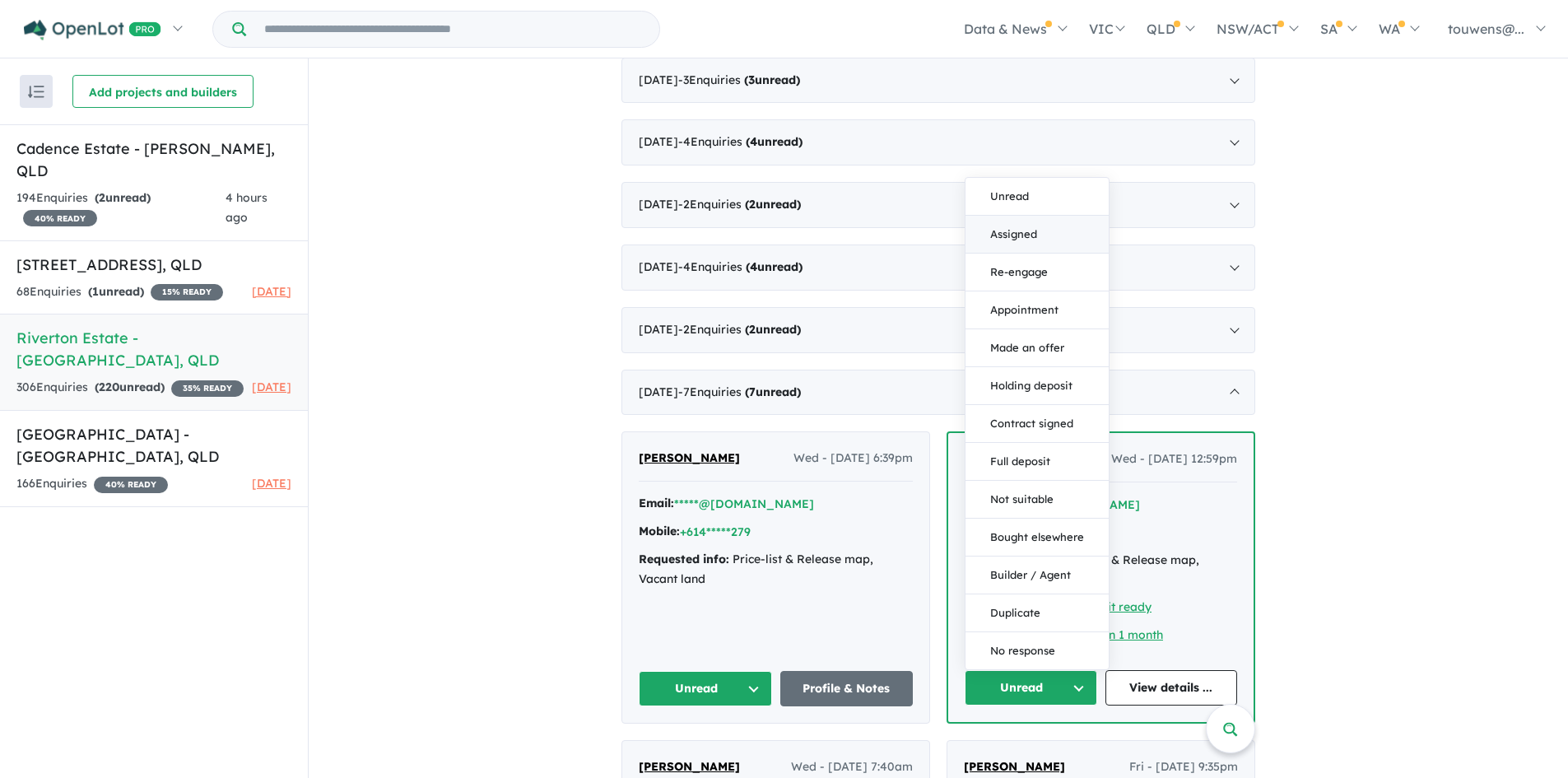
click at [1037, 236] on button "Assigned" at bounding box center [1037, 234] width 144 height 38
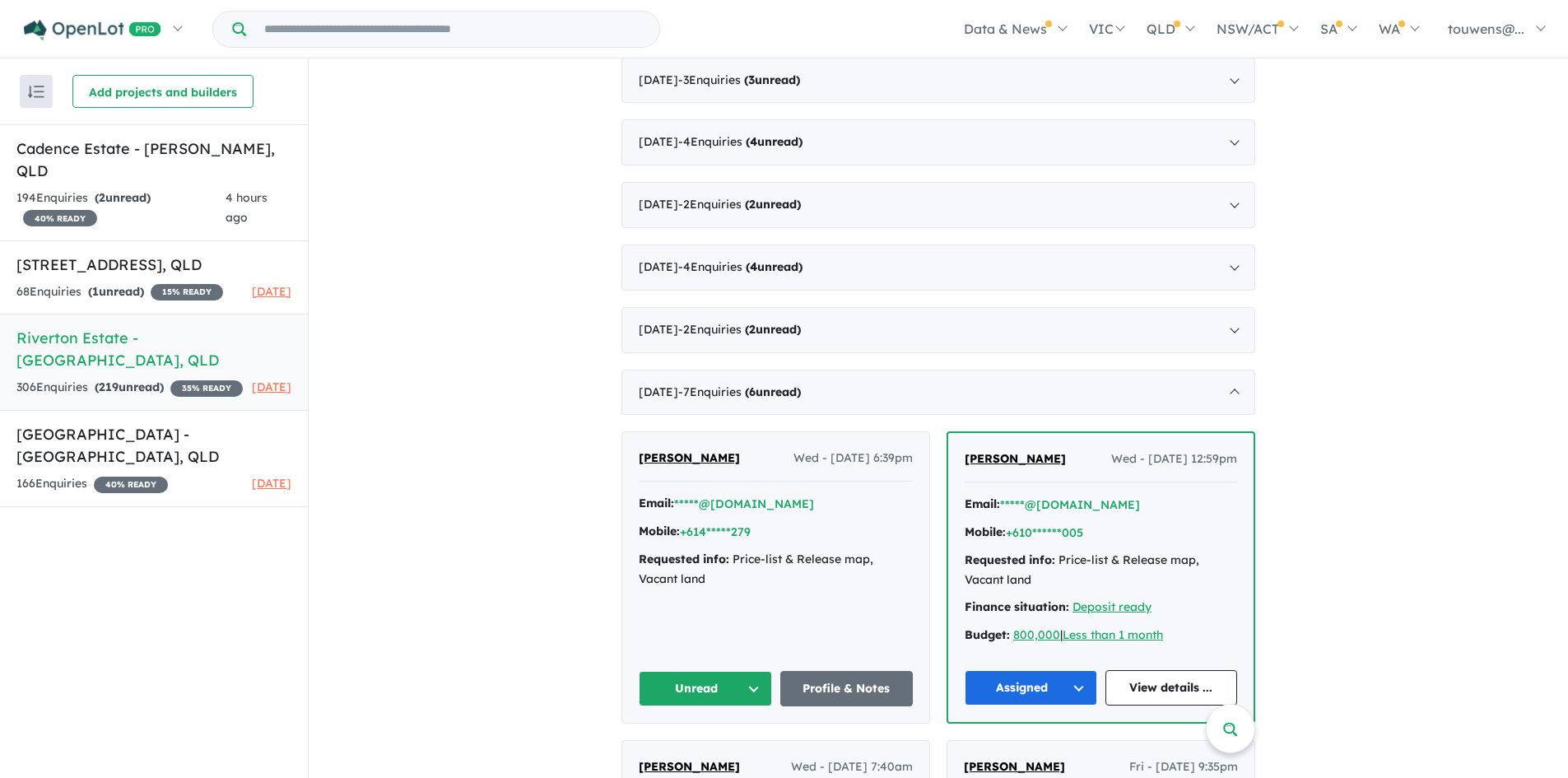
click at [723, 690] on button "Unread" at bounding box center [705, 689] width 134 height 35
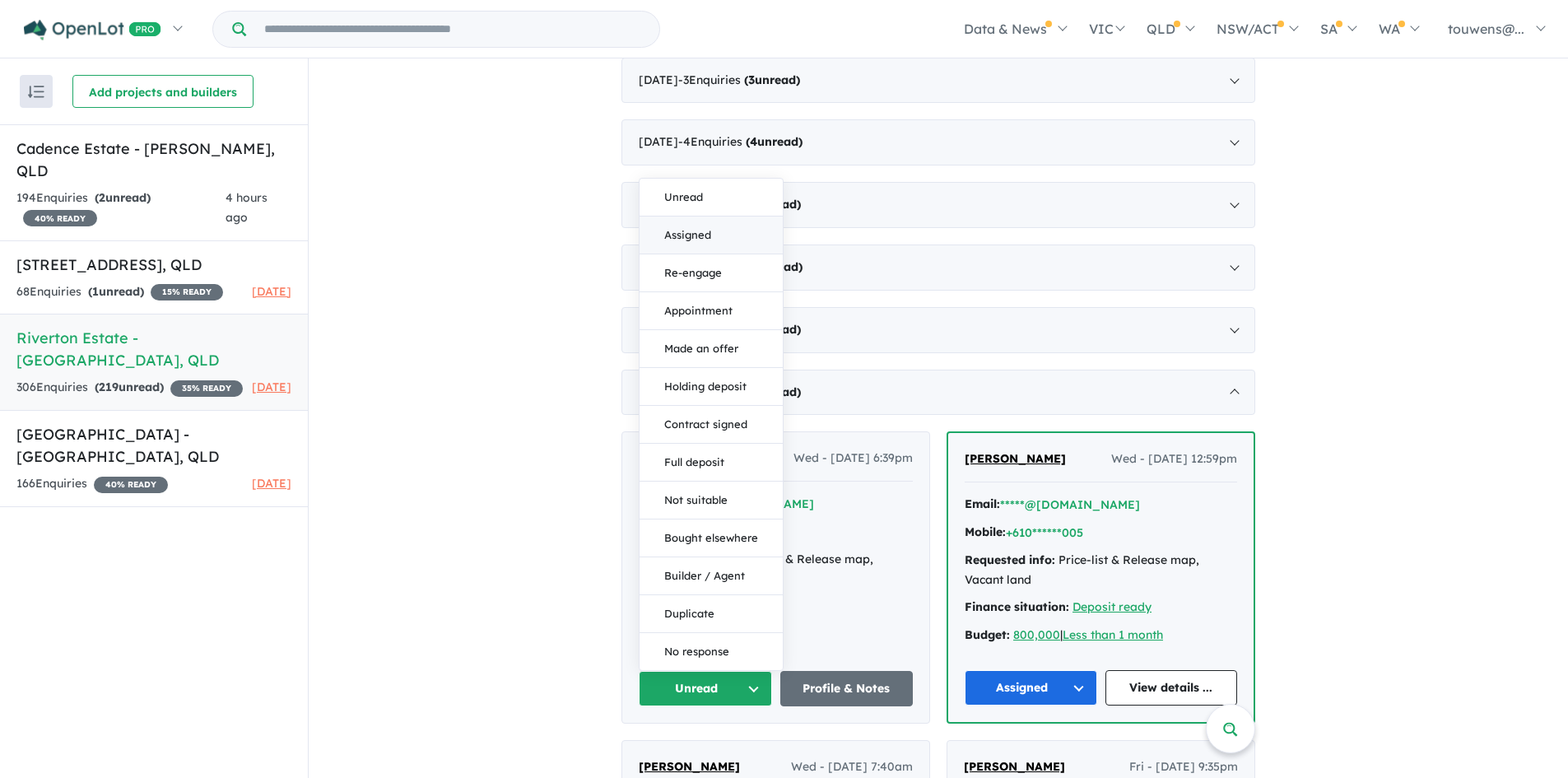
click at [702, 245] on button "Assigned" at bounding box center [711, 235] width 144 height 38
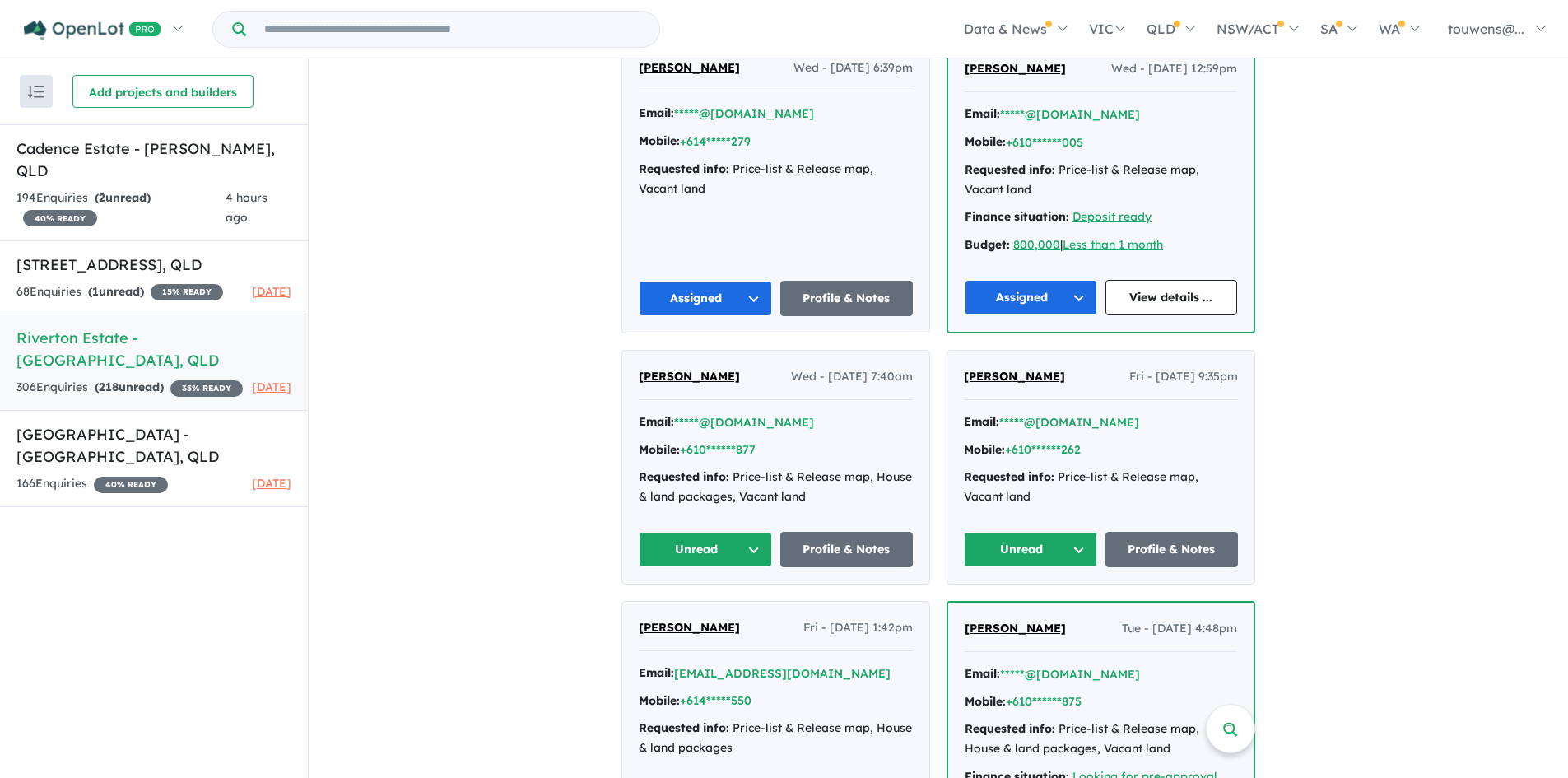
scroll to position [3129, 0]
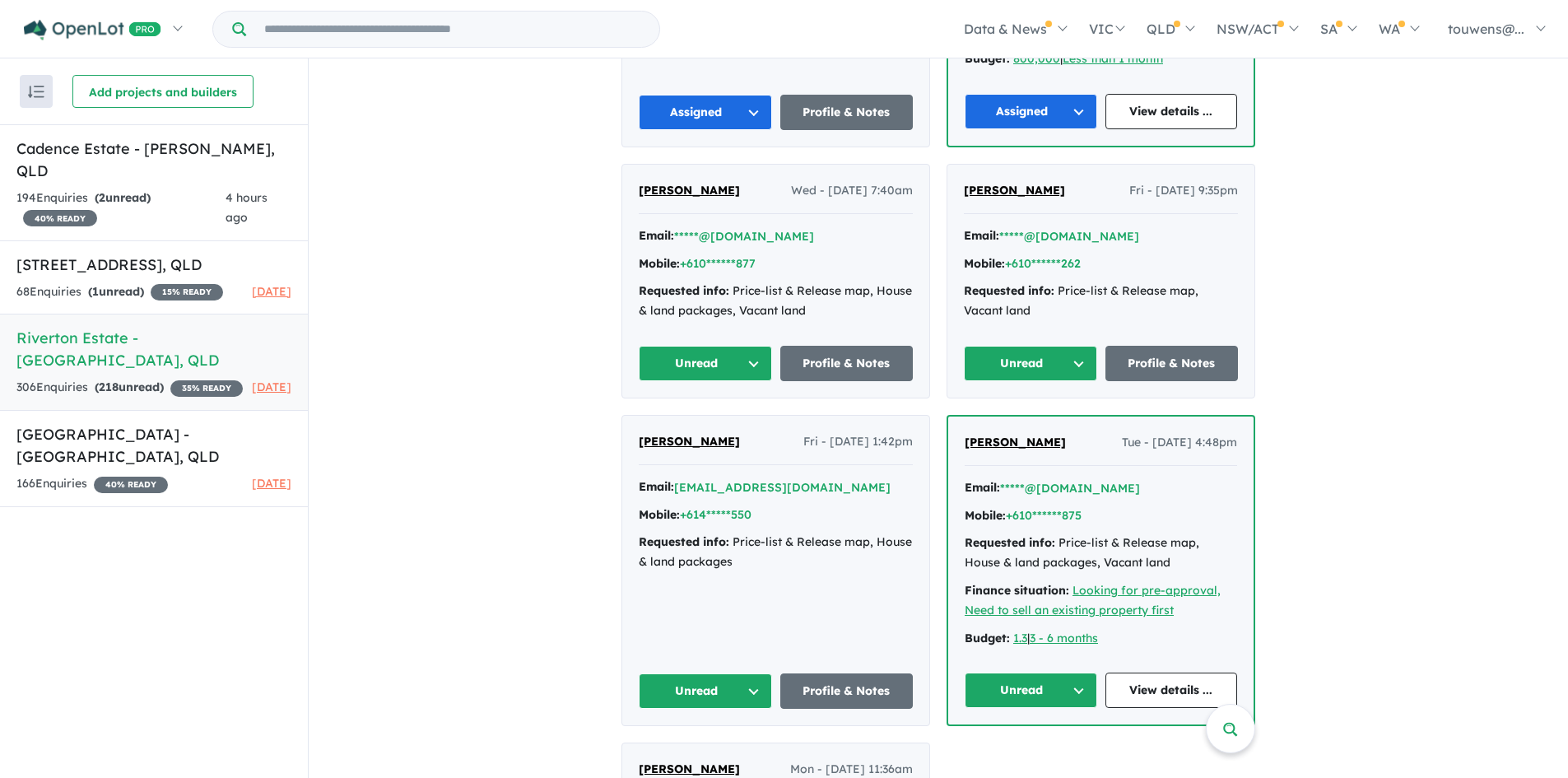
click at [1026, 358] on button "Unread" at bounding box center [1031, 363] width 134 height 35
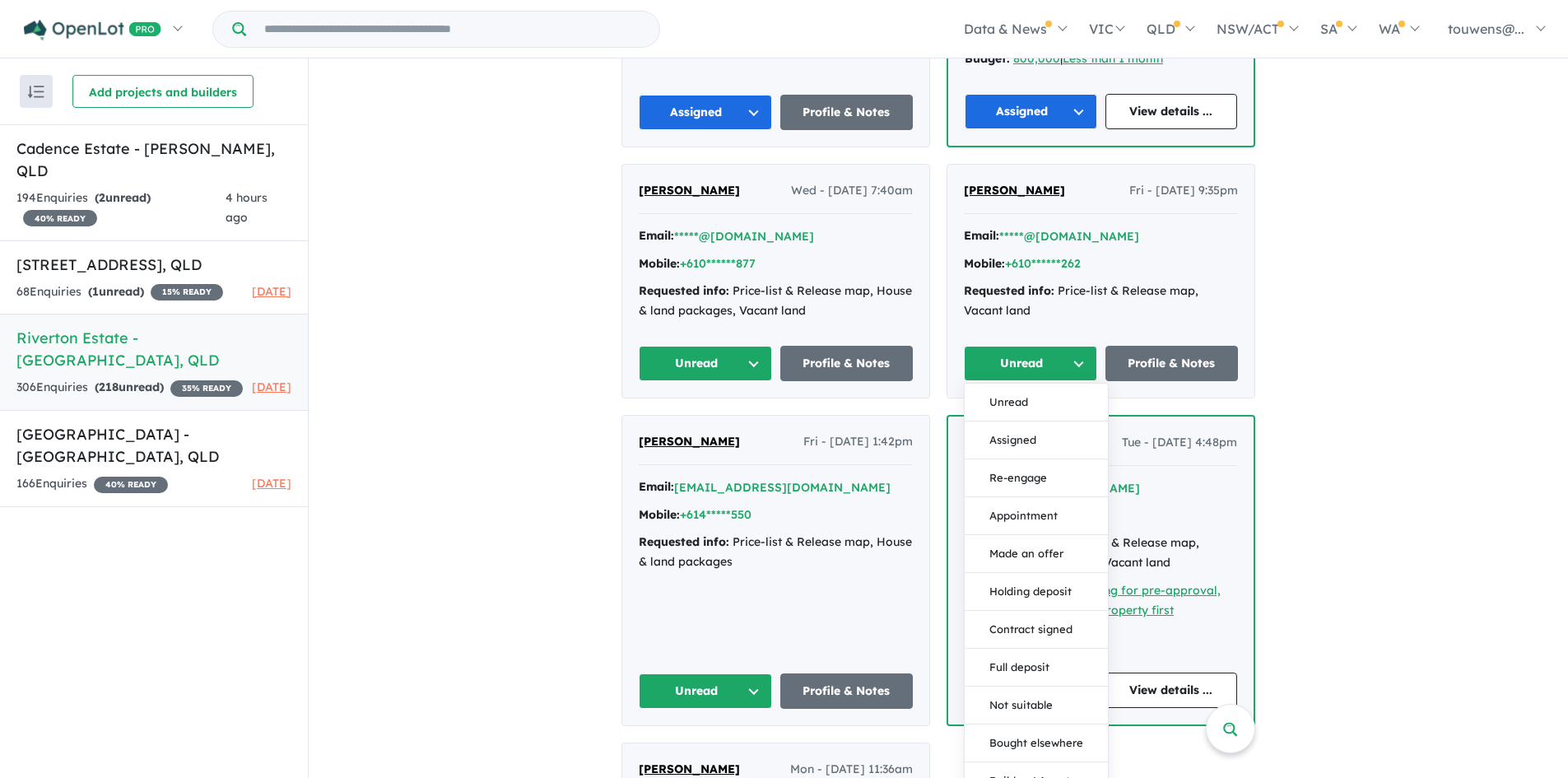
drag, startPoint x: 1004, startPoint y: 442, endPoint x: 993, endPoint y: 437, distance: 12.1
click at [999, 439] on button "Assigned" at bounding box center [1036, 440] width 144 height 38
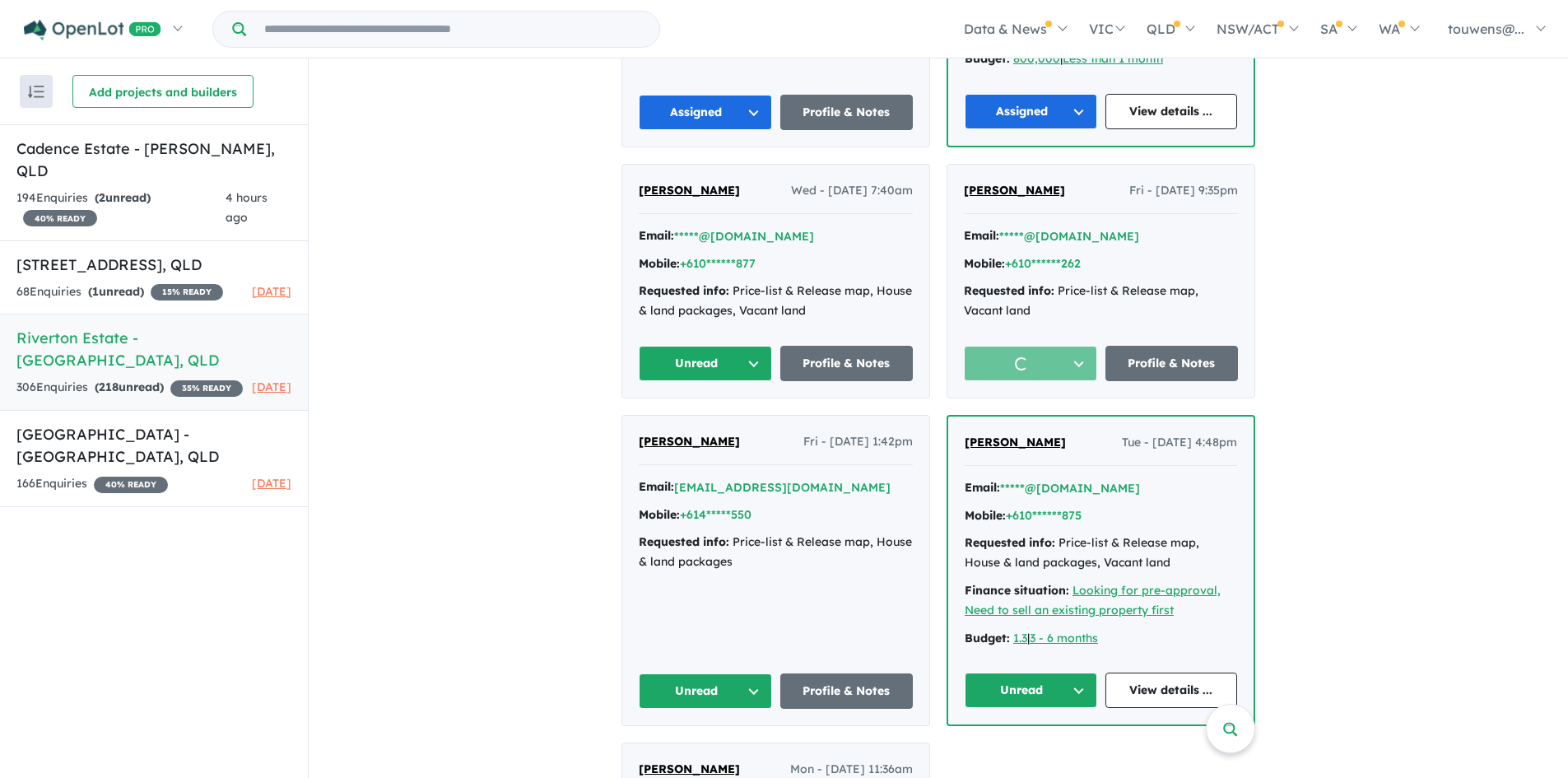
click at [718, 371] on button "Unread" at bounding box center [705, 363] width 134 height 35
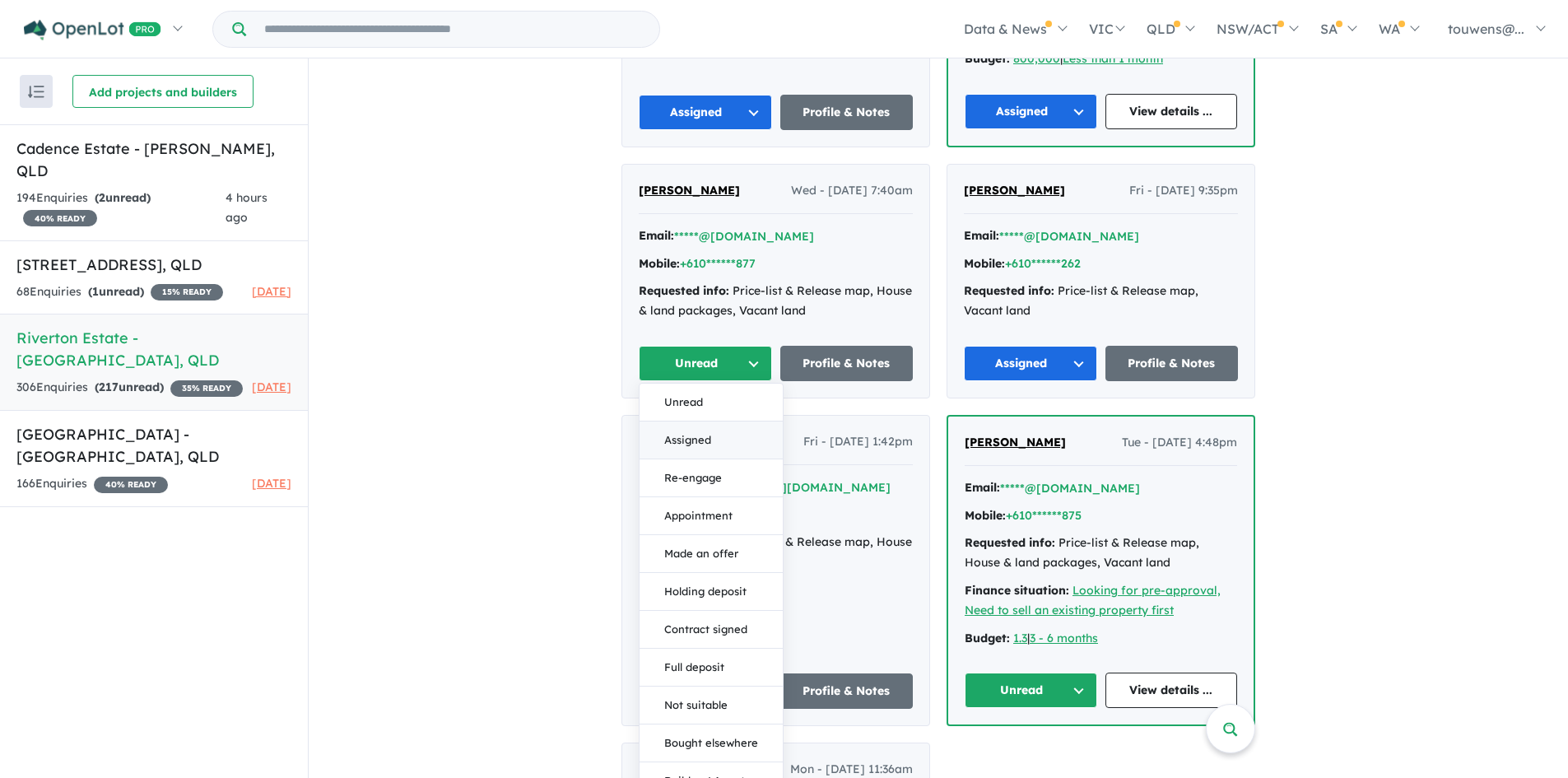
click at [747, 440] on button "Assigned" at bounding box center [711, 440] width 144 height 38
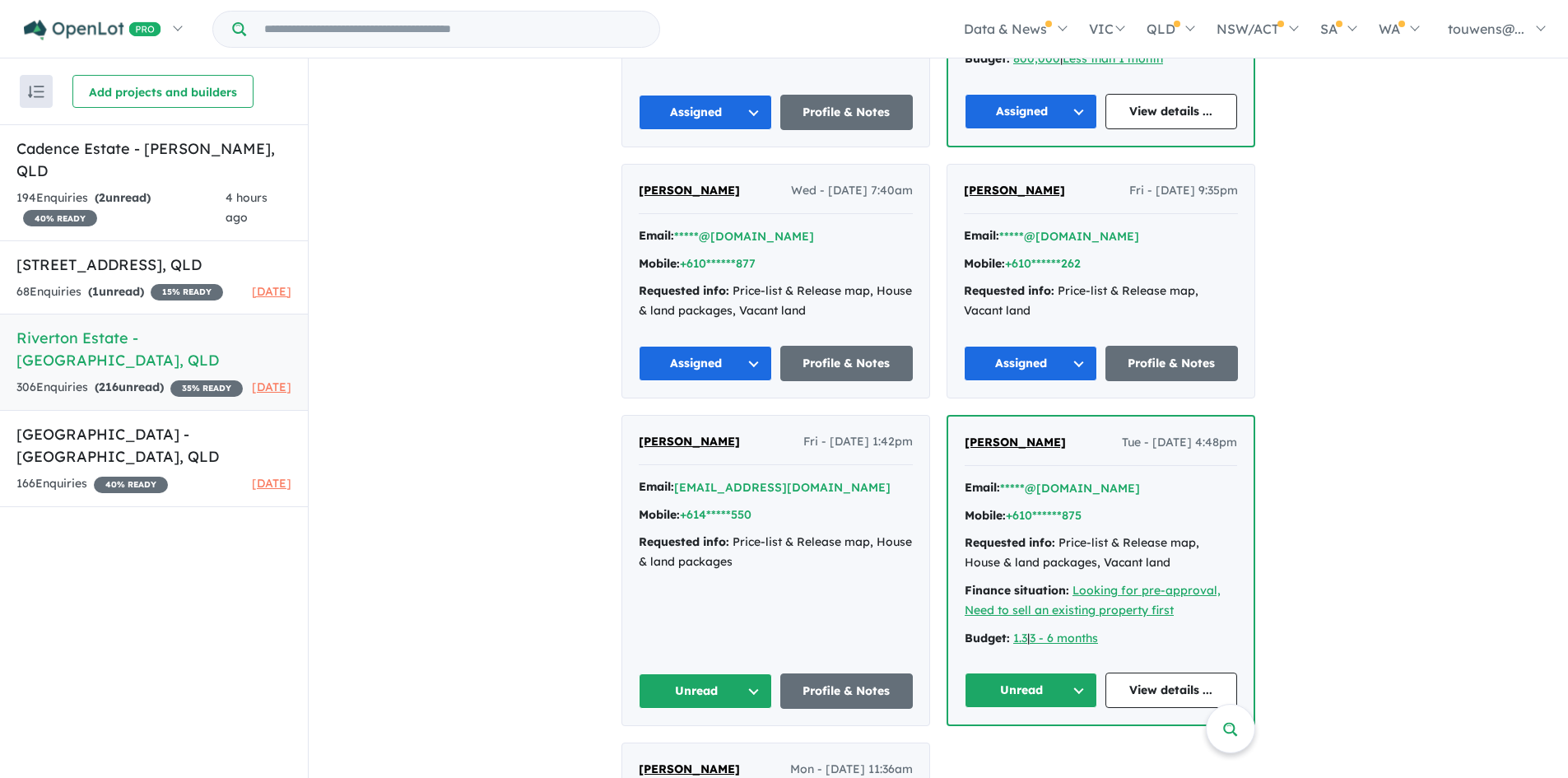
click at [686, 685] on button "Unread" at bounding box center [705, 691] width 134 height 35
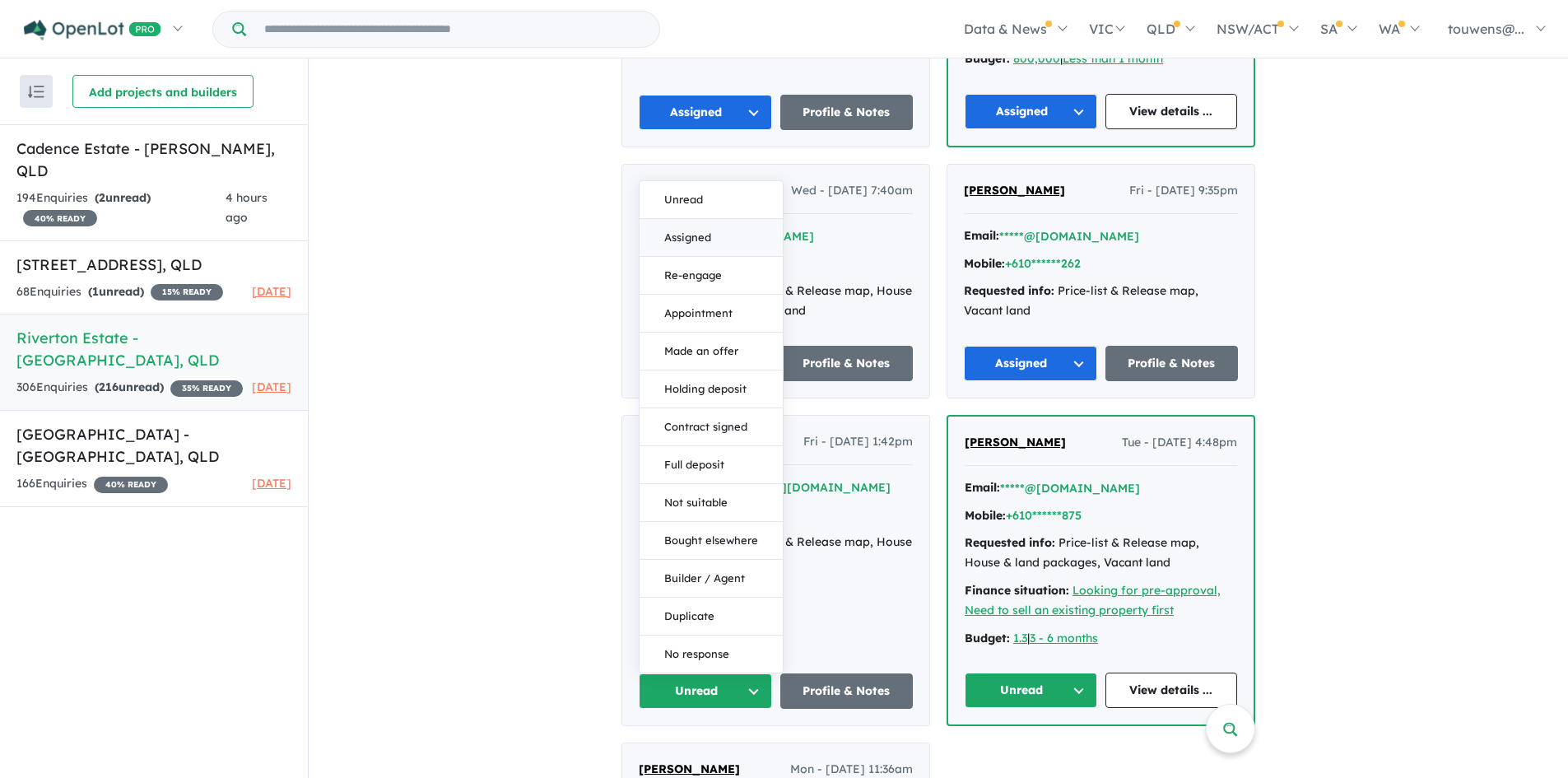
click at [698, 234] on button "Assigned" at bounding box center [711, 237] width 144 height 38
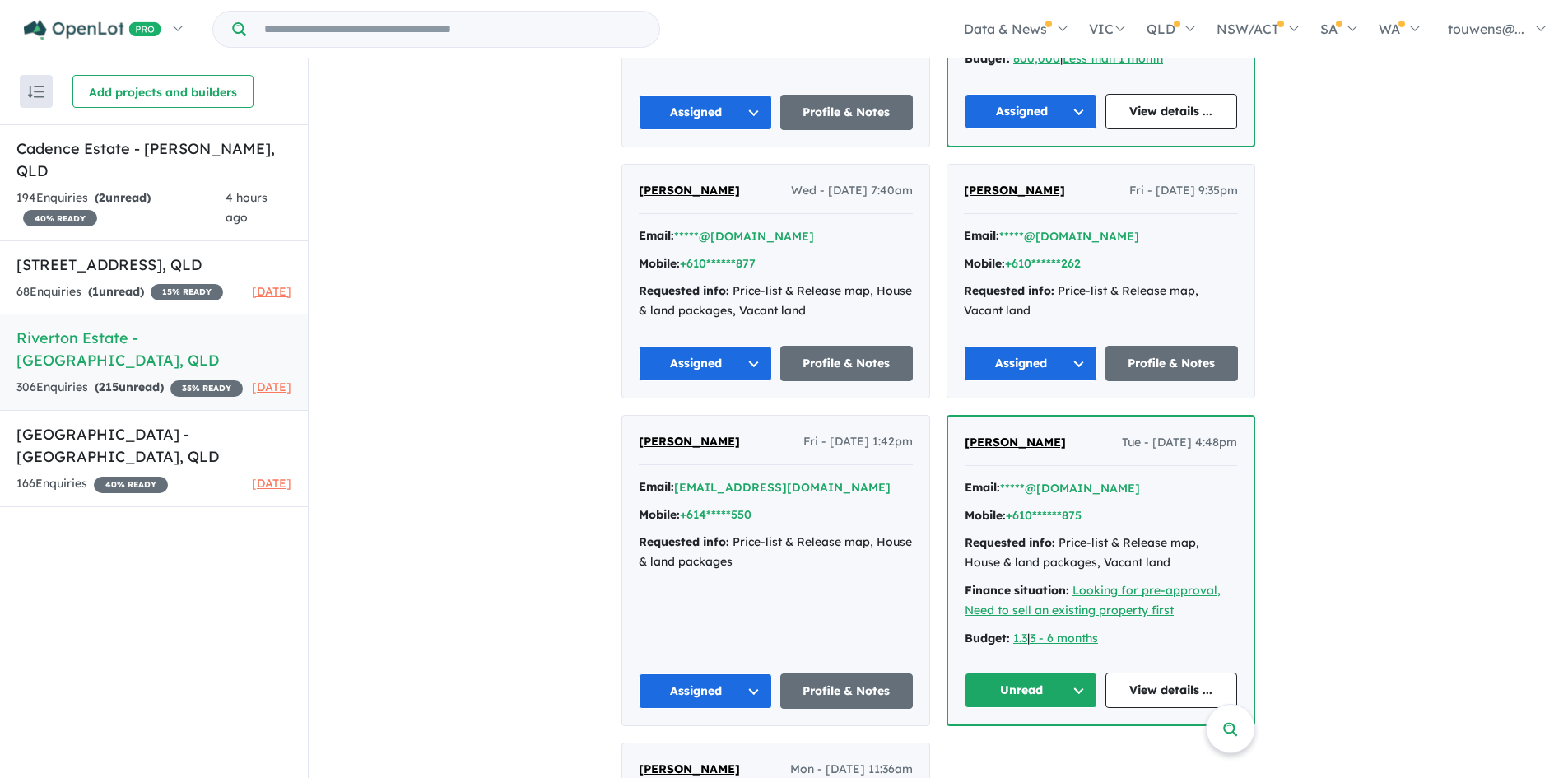
click at [1031, 683] on button "Unread" at bounding box center [1031, 690] width 133 height 35
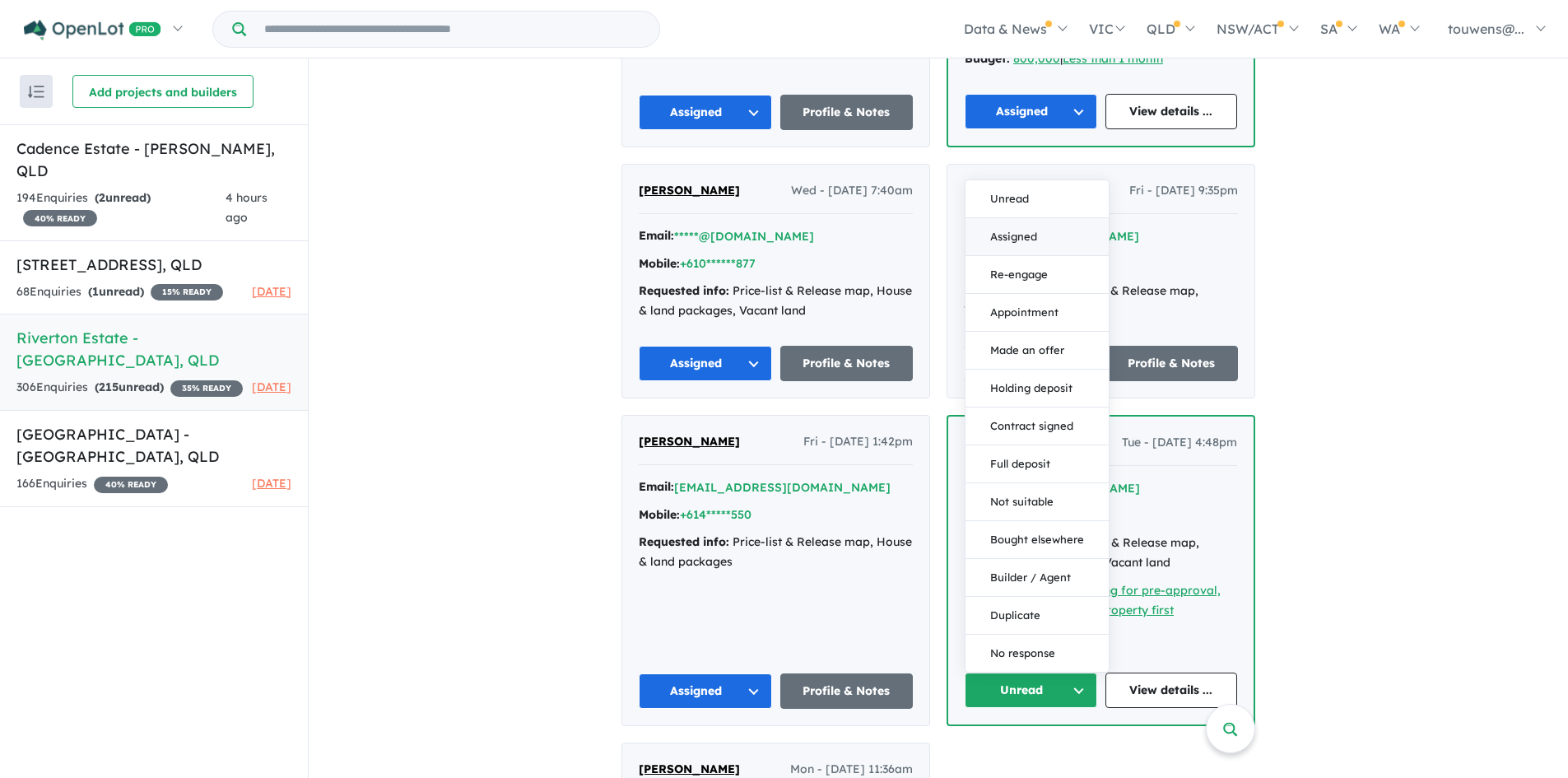
click at [1028, 243] on button "Assigned" at bounding box center [1037, 236] width 144 height 38
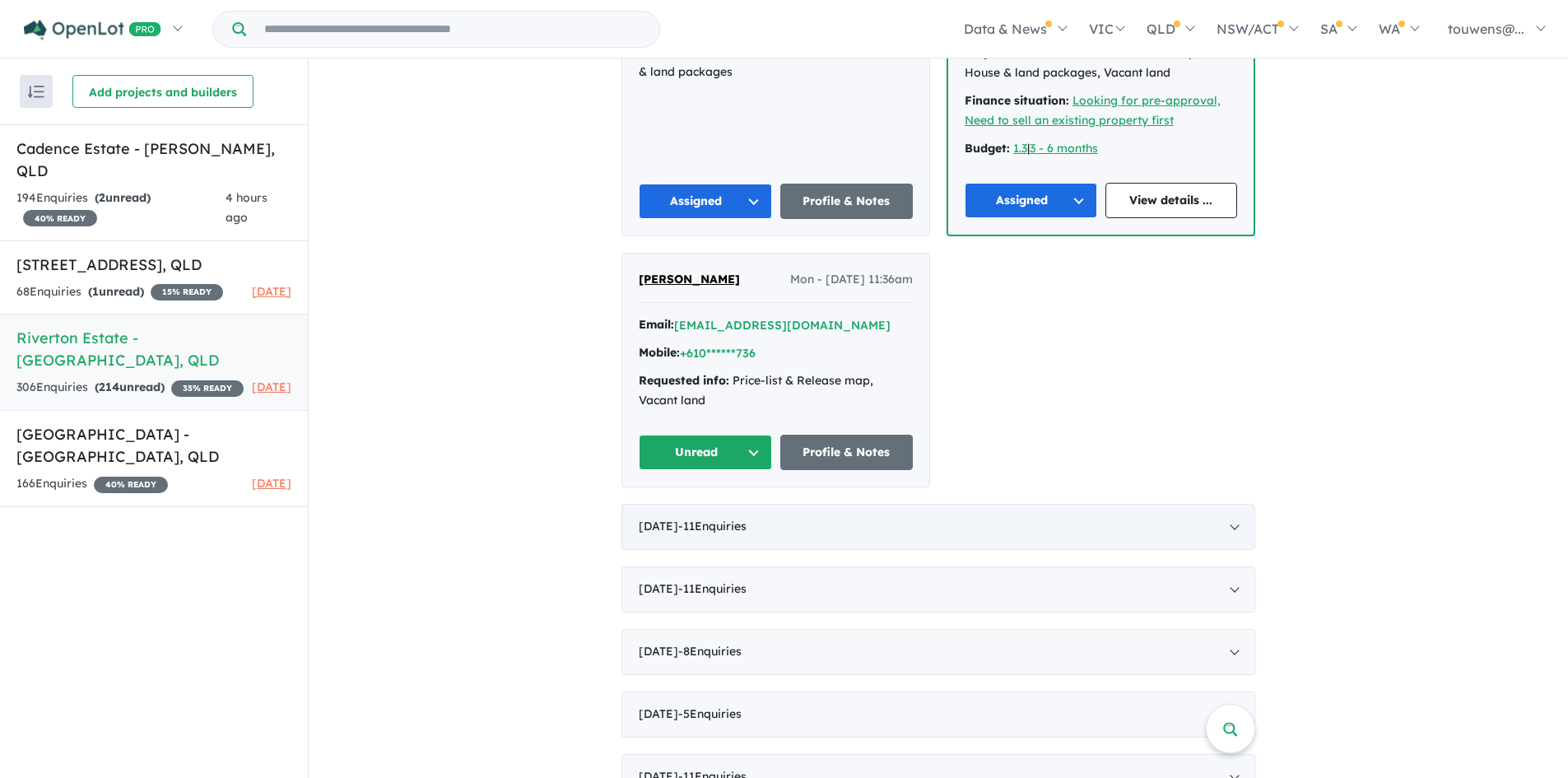
scroll to position [3622, 0]
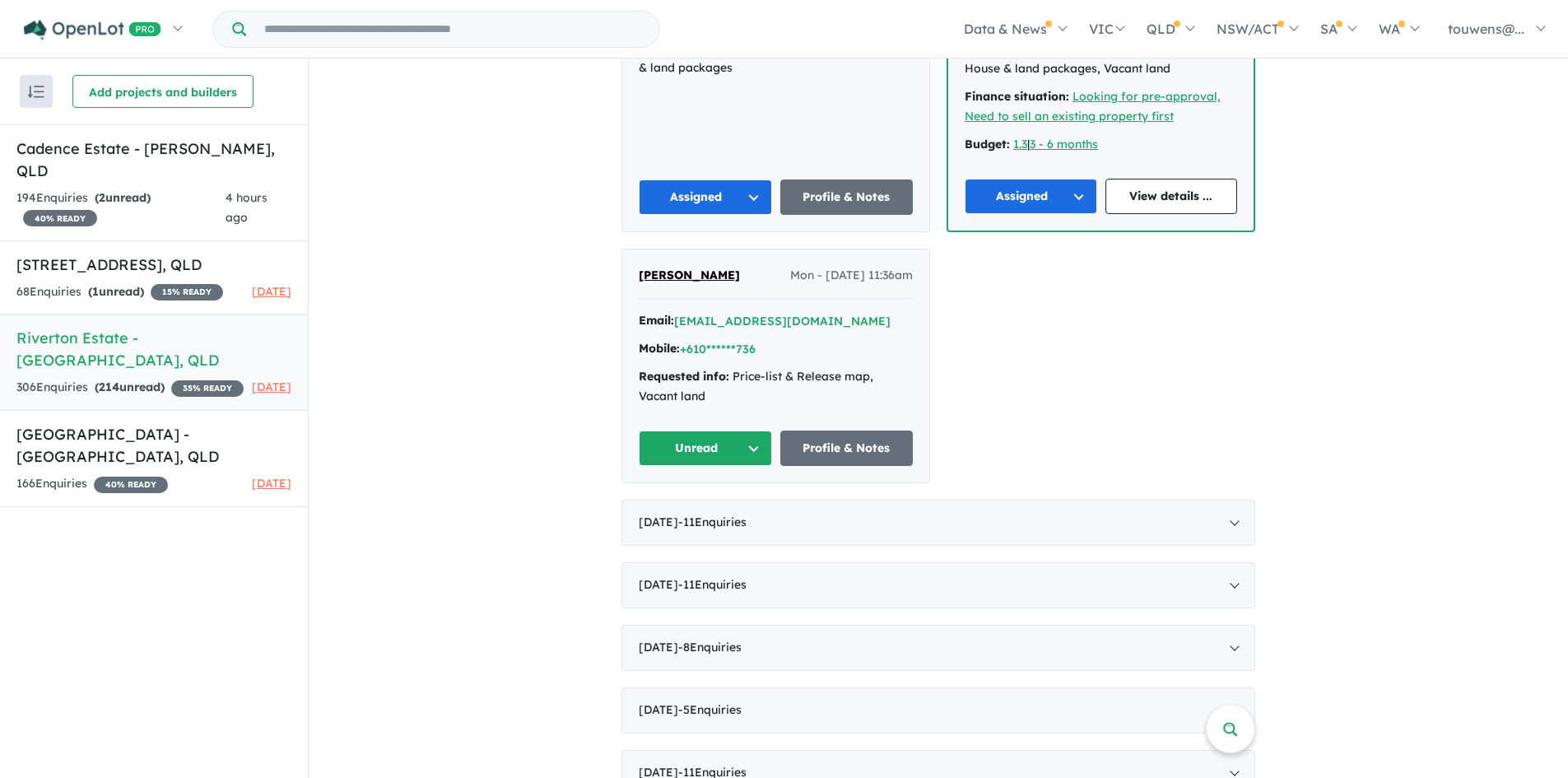
click at [713, 448] on button "Unread" at bounding box center [705, 448] width 134 height 35
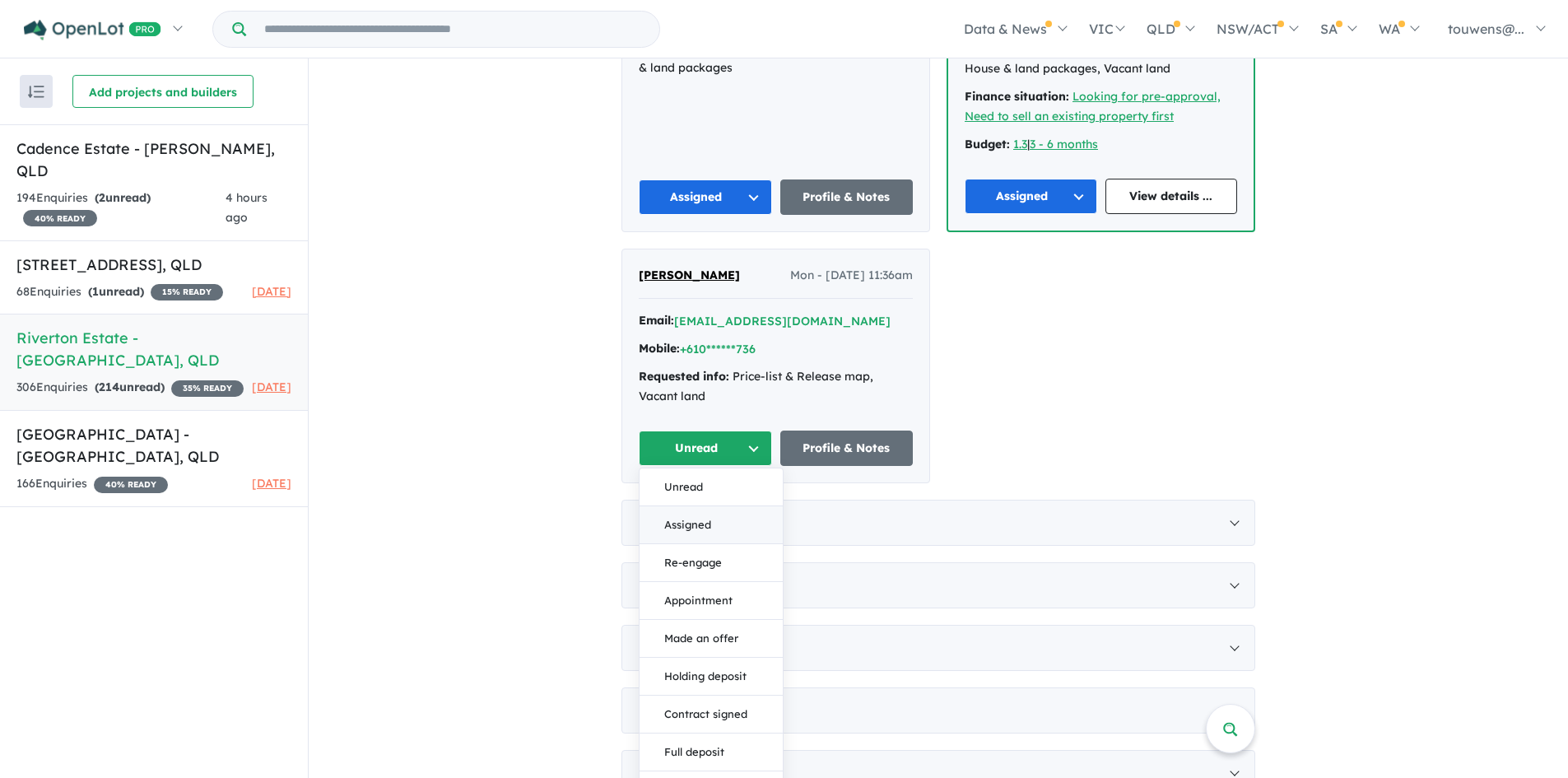
click at [738, 530] on button "Assigned" at bounding box center [711, 525] width 144 height 38
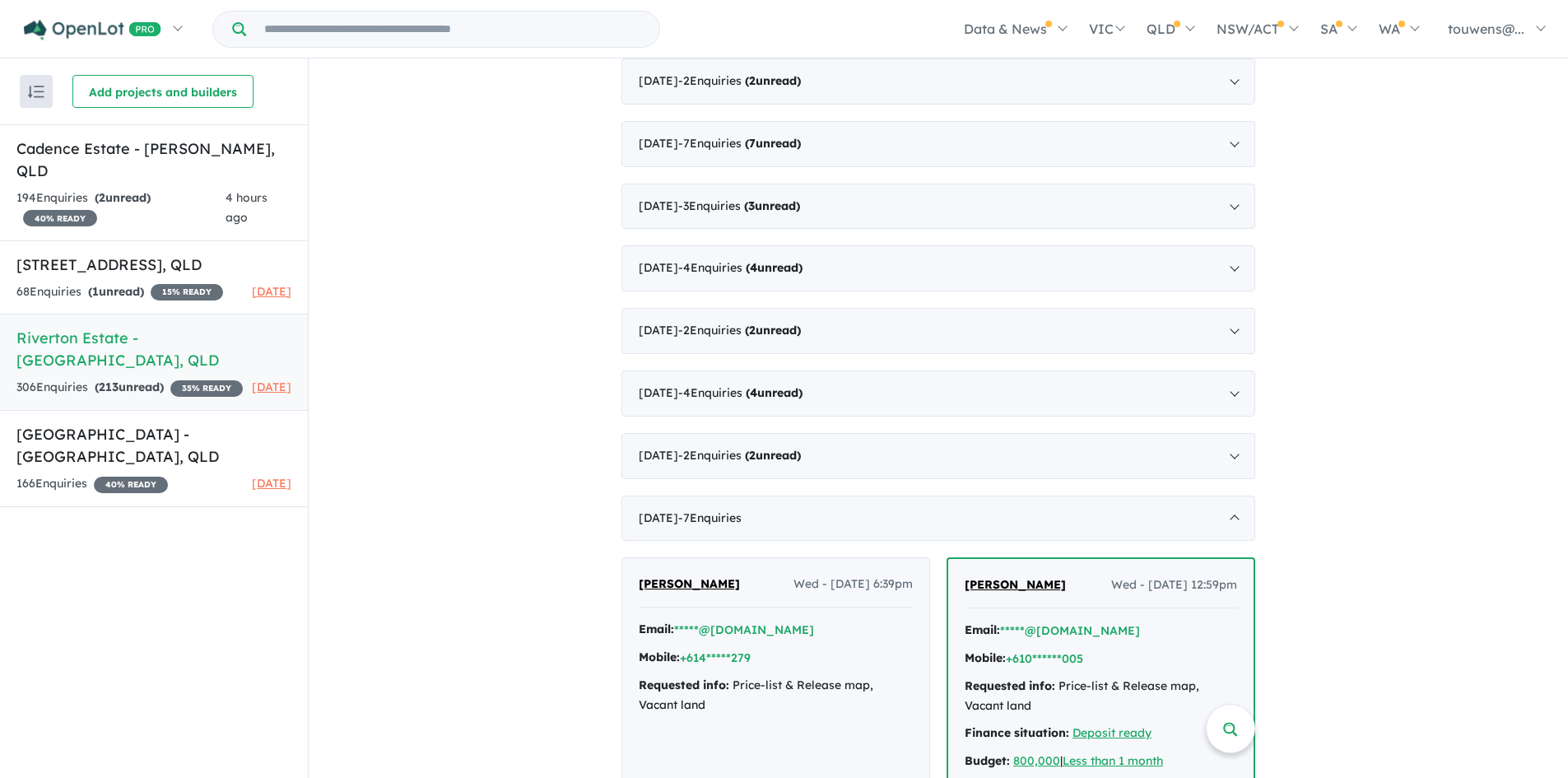
scroll to position [2552, 0]
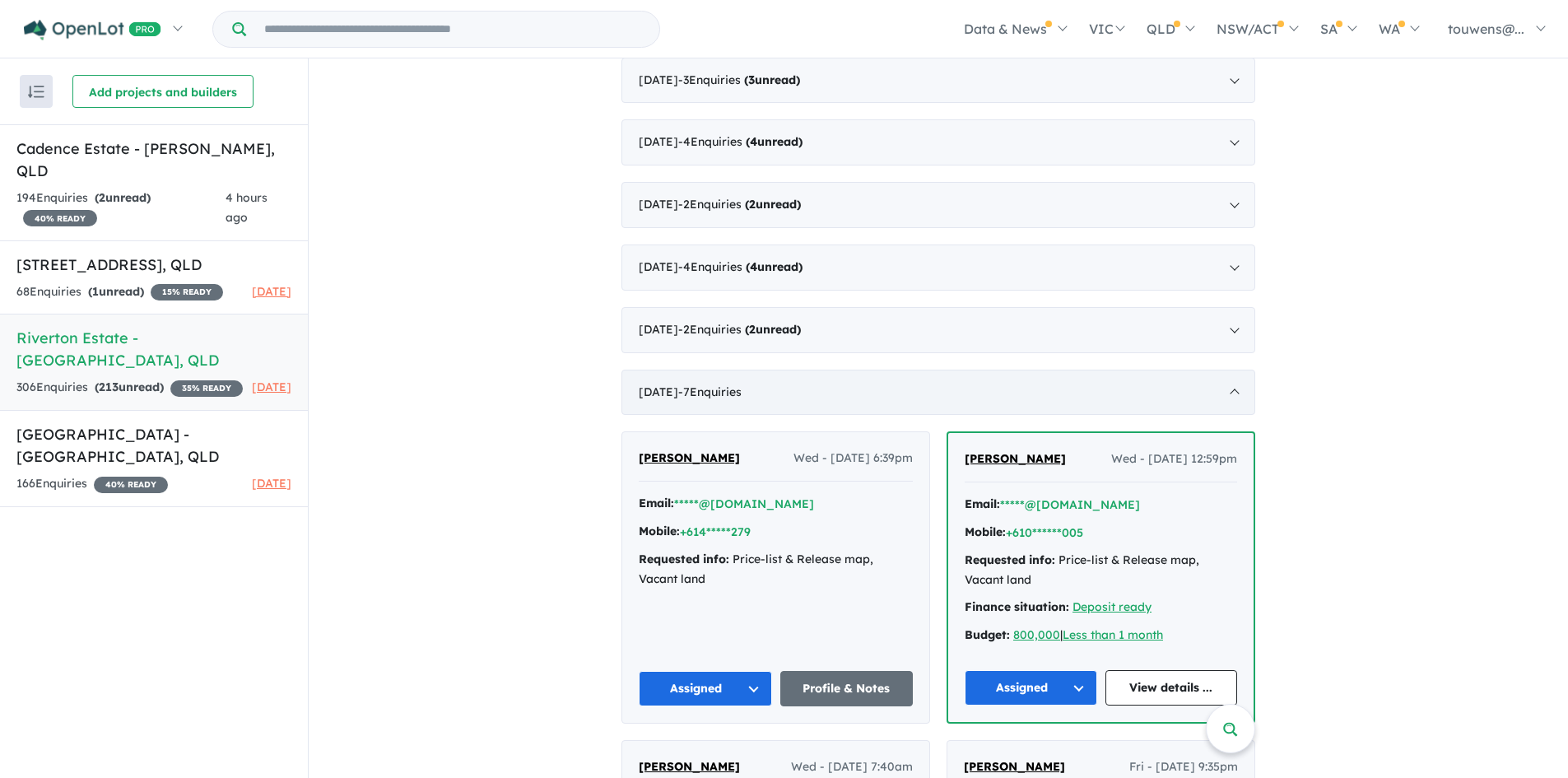
click at [870, 400] on div "[DATE] - 7 Enquir ies ( 0 unread)" at bounding box center [939, 392] width 634 height 46
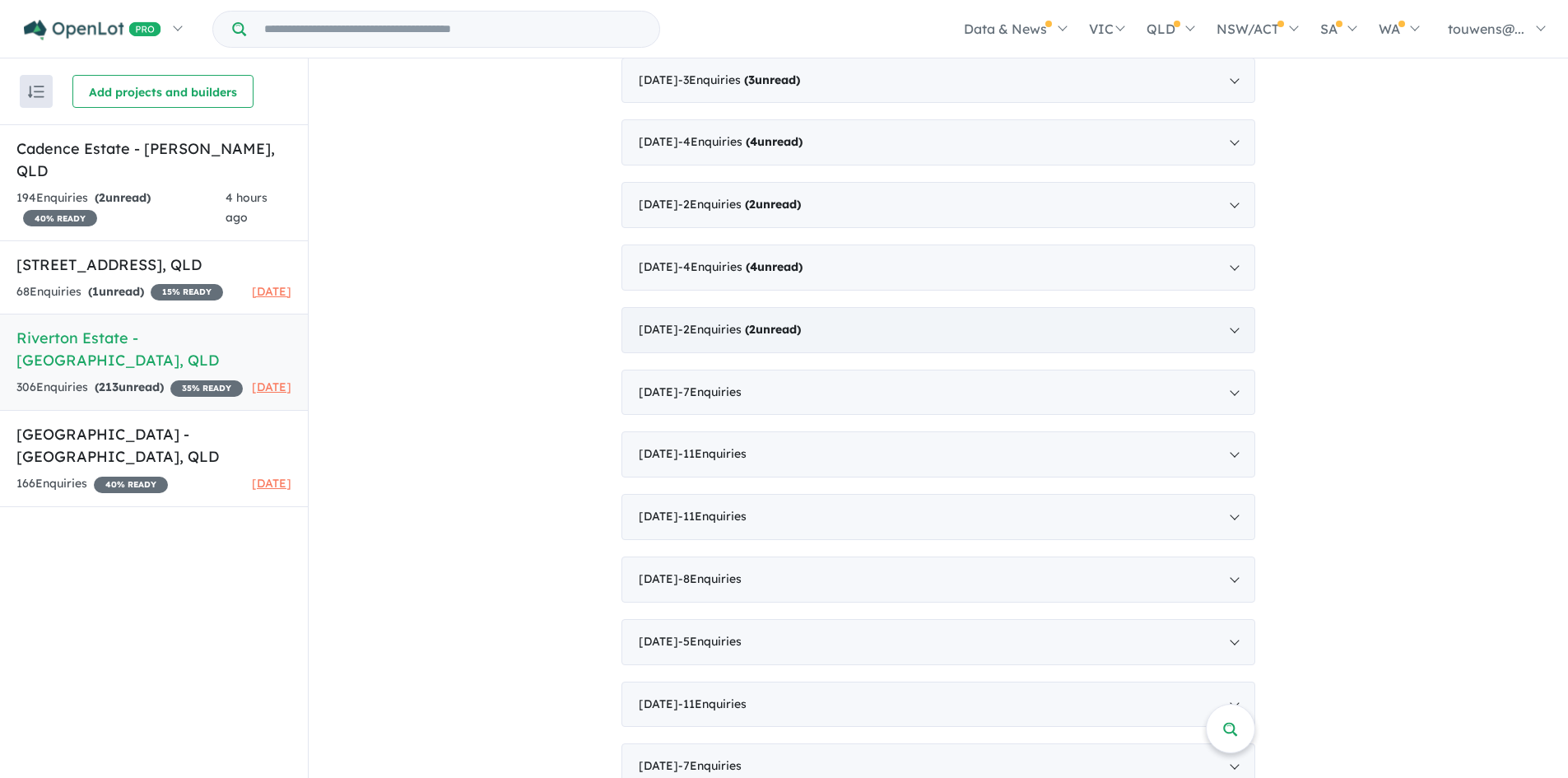
click at [1032, 322] on div "[DATE] - 2 Enquir ies ( 2 unread)" at bounding box center [939, 330] width 634 height 46
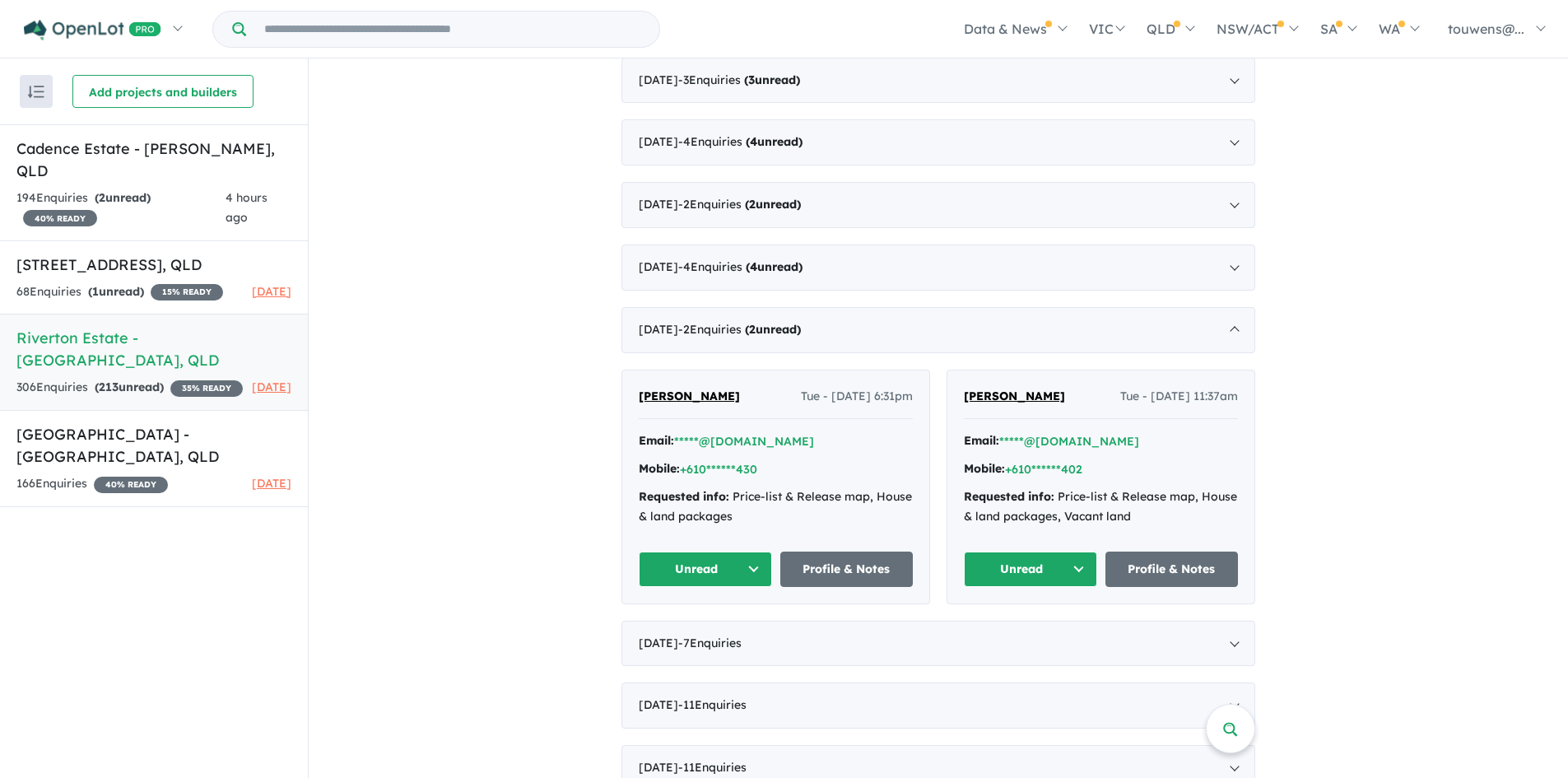
click at [1017, 572] on button "Unread" at bounding box center [1031, 569] width 134 height 35
click at [1027, 638] on button "Assigned" at bounding box center [1036, 646] width 144 height 38
click at [693, 573] on button "Unread" at bounding box center [705, 569] width 134 height 35
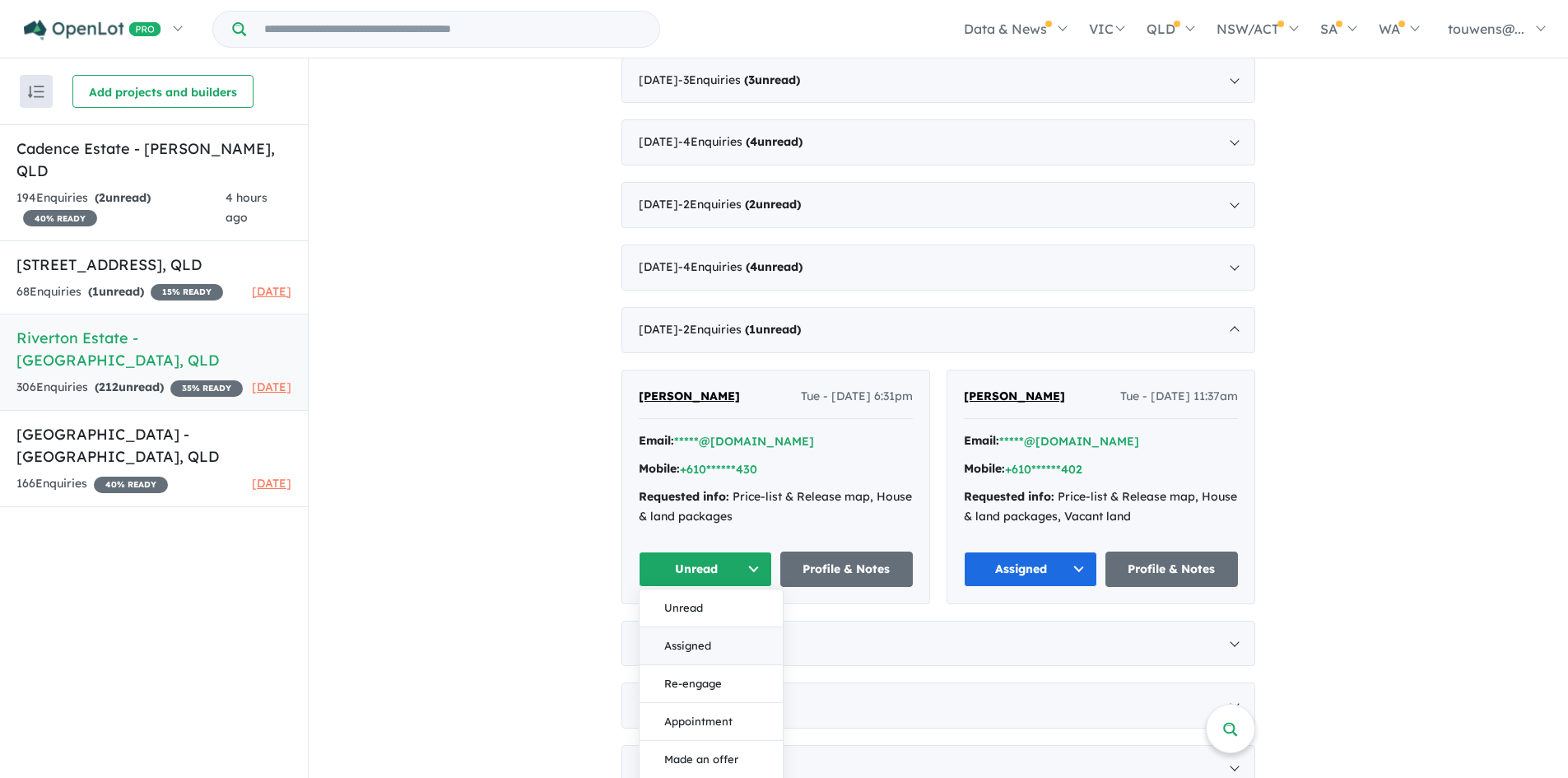
click at [704, 639] on button "Assigned" at bounding box center [711, 646] width 144 height 38
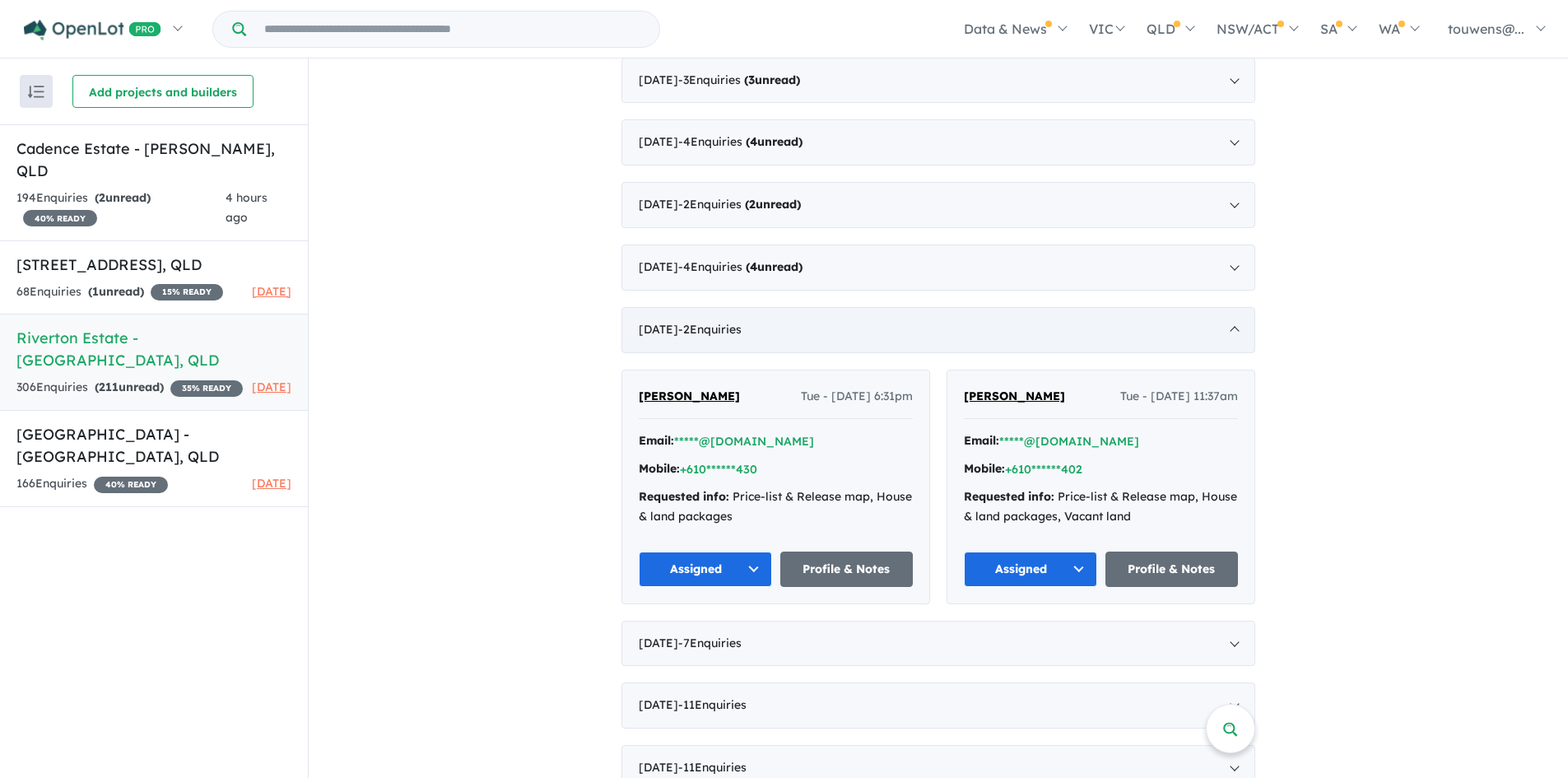
click at [916, 328] on div "[DATE] - 2 Enquir ies ( 0 unread)" at bounding box center [939, 330] width 634 height 46
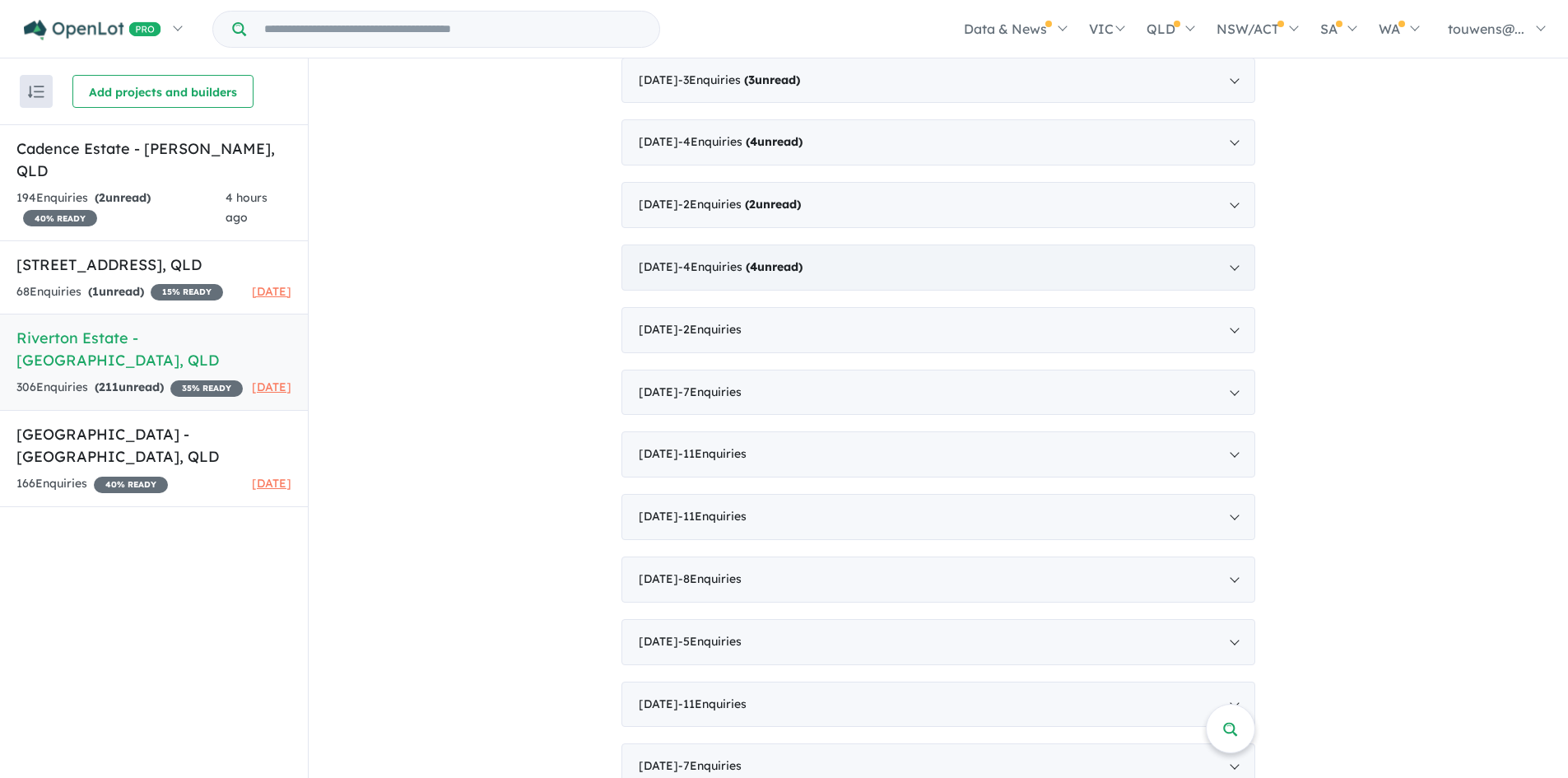
click at [900, 274] on div "[DATE] - 4 Enquir ies ( 4 unread)" at bounding box center [939, 267] width 634 height 46
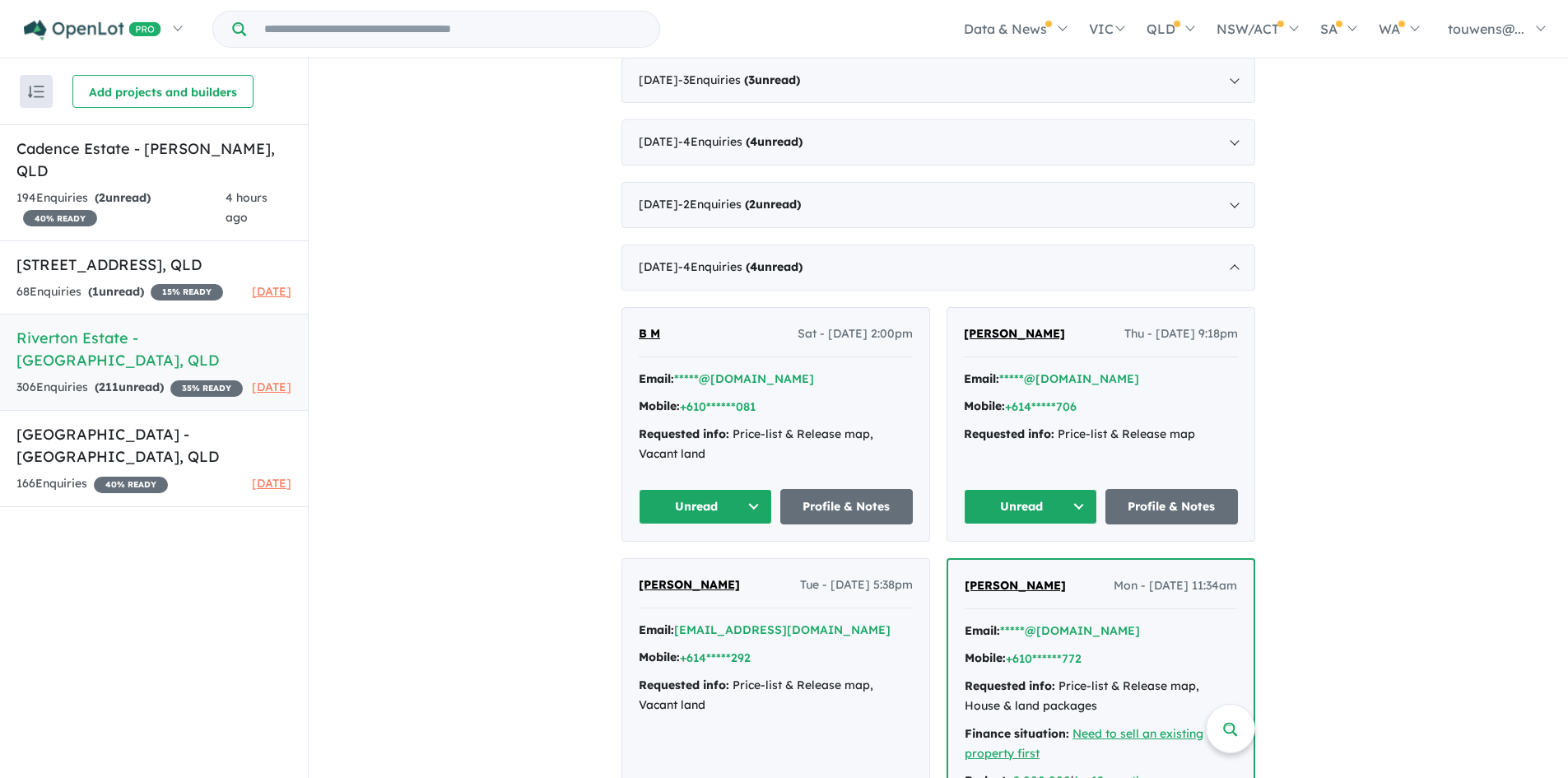
click at [695, 509] on button "Unread" at bounding box center [705, 507] width 134 height 35
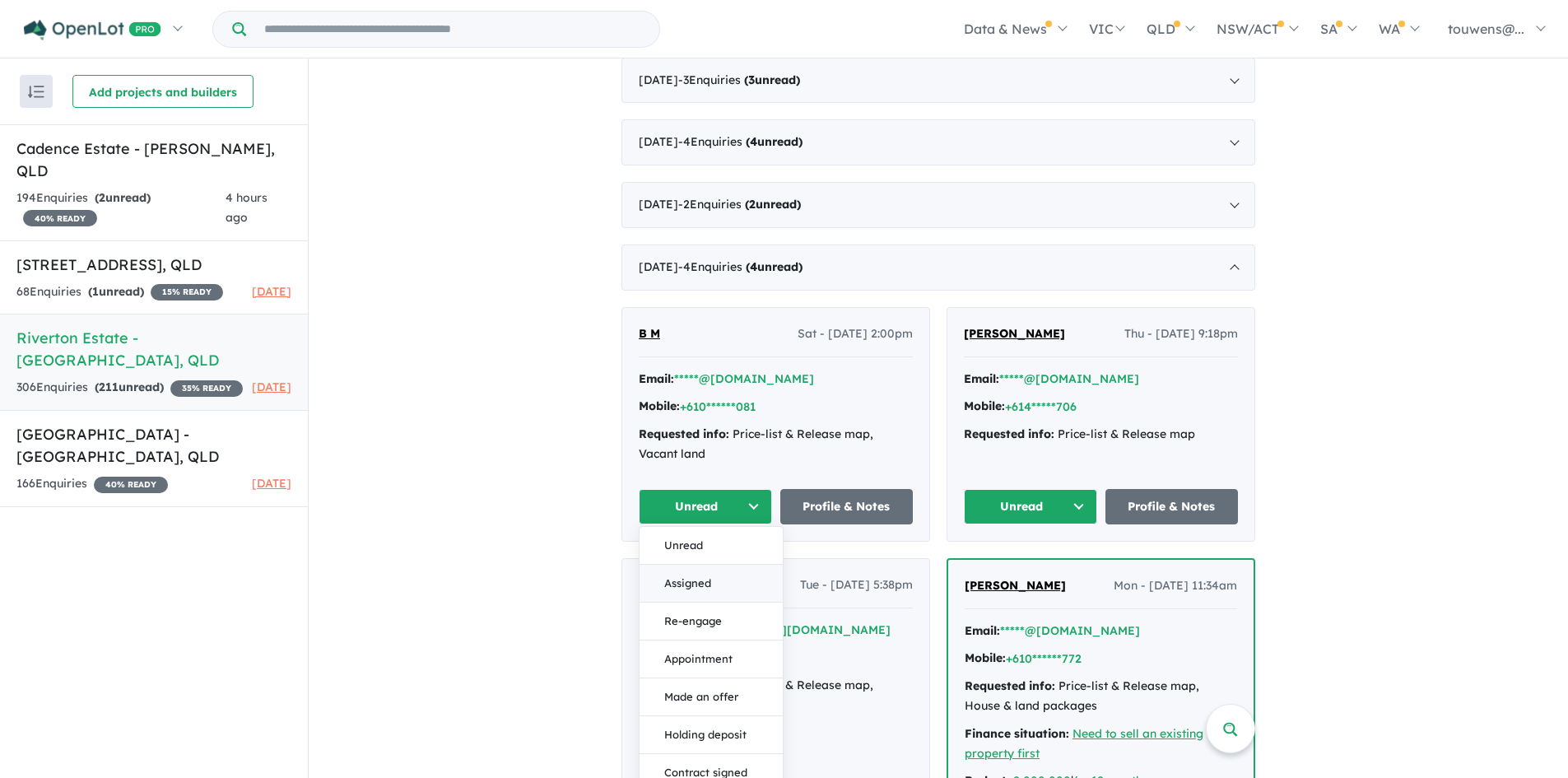
click at [703, 585] on button "Assigned" at bounding box center [711, 584] width 144 height 38
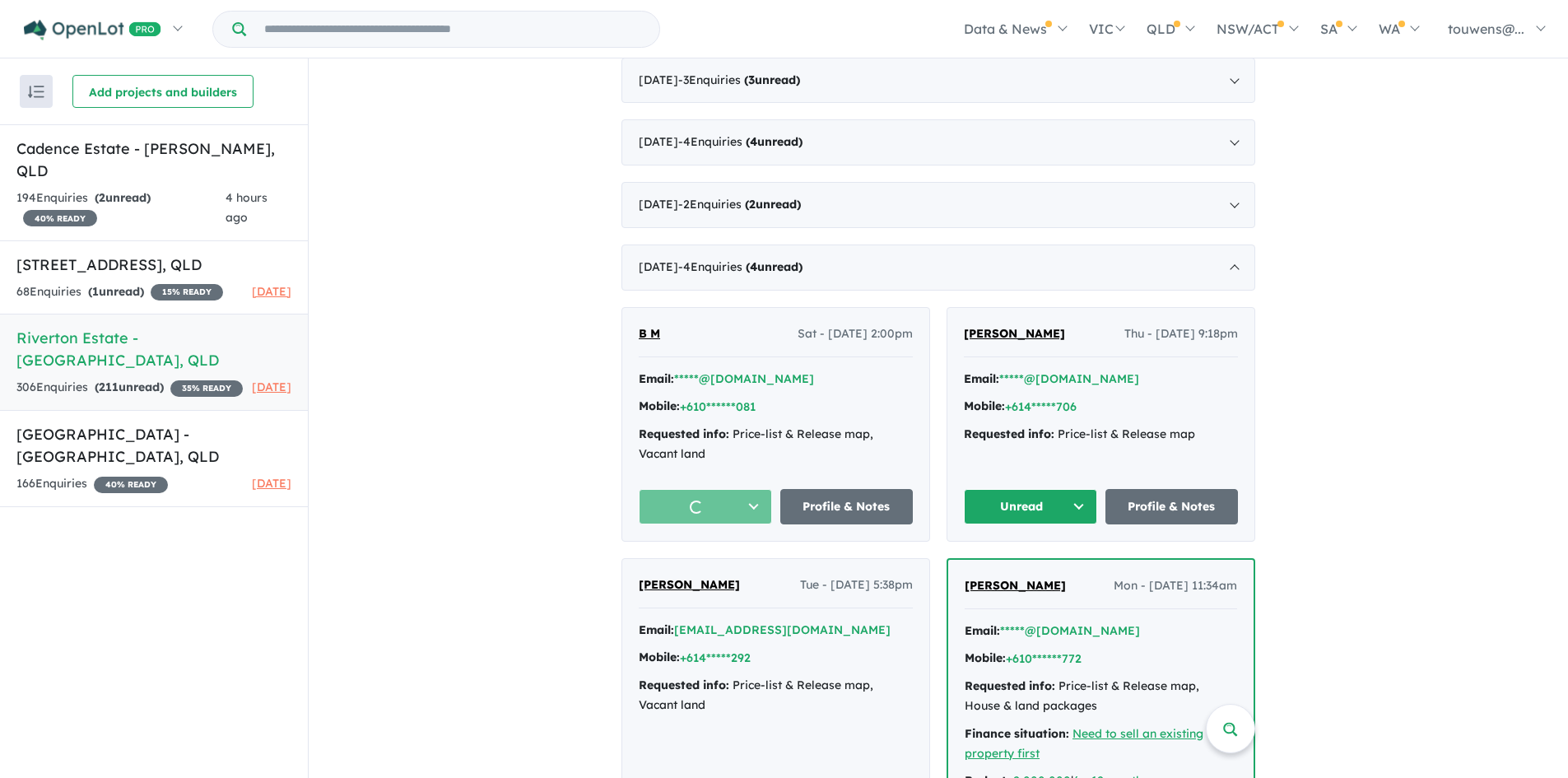
click at [1011, 512] on button "Unread" at bounding box center [1031, 507] width 134 height 35
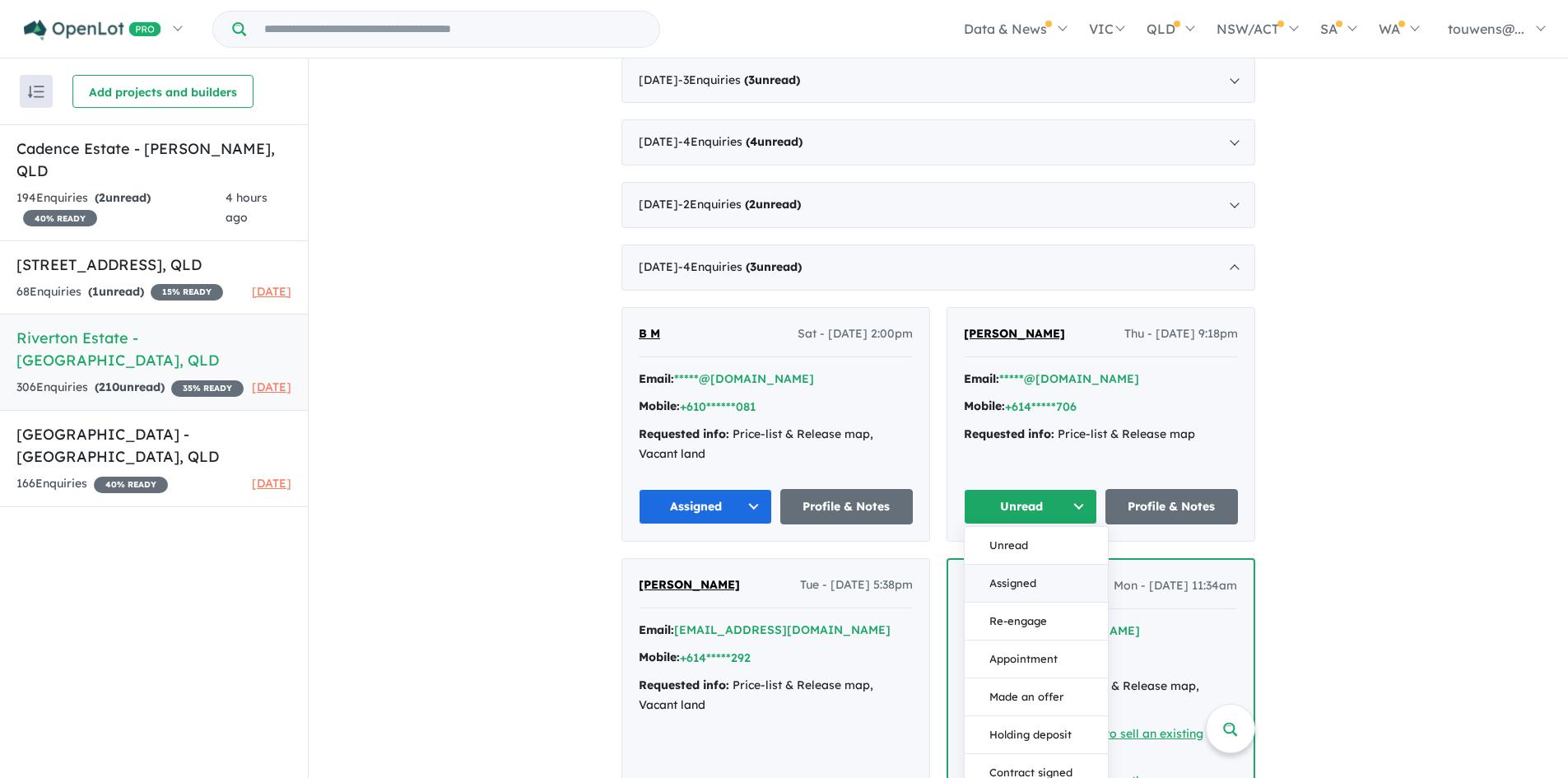
click at [986, 580] on button "Assigned" at bounding box center [1036, 584] width 144 height 38
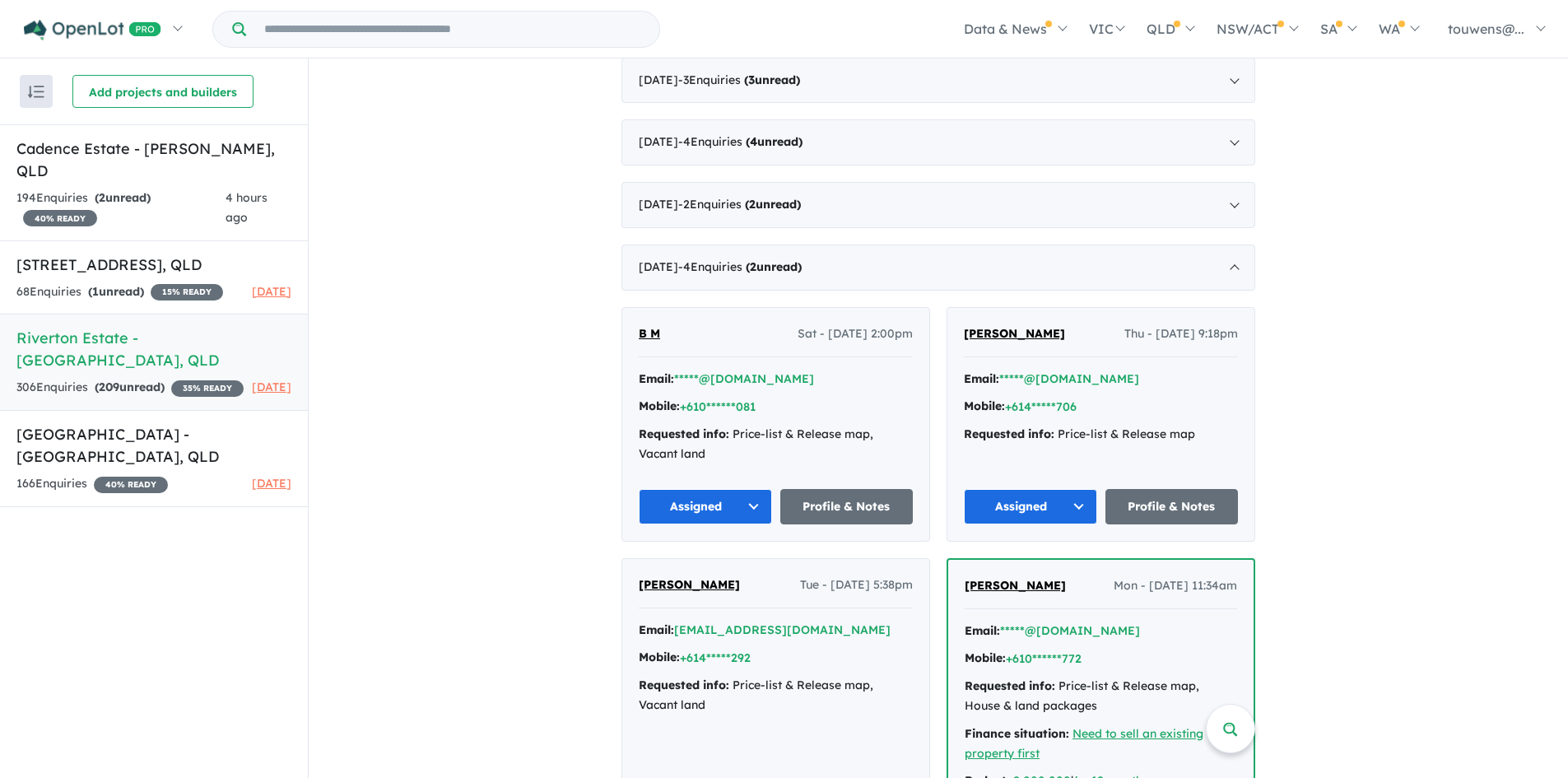
scroll to position [2963, 0]
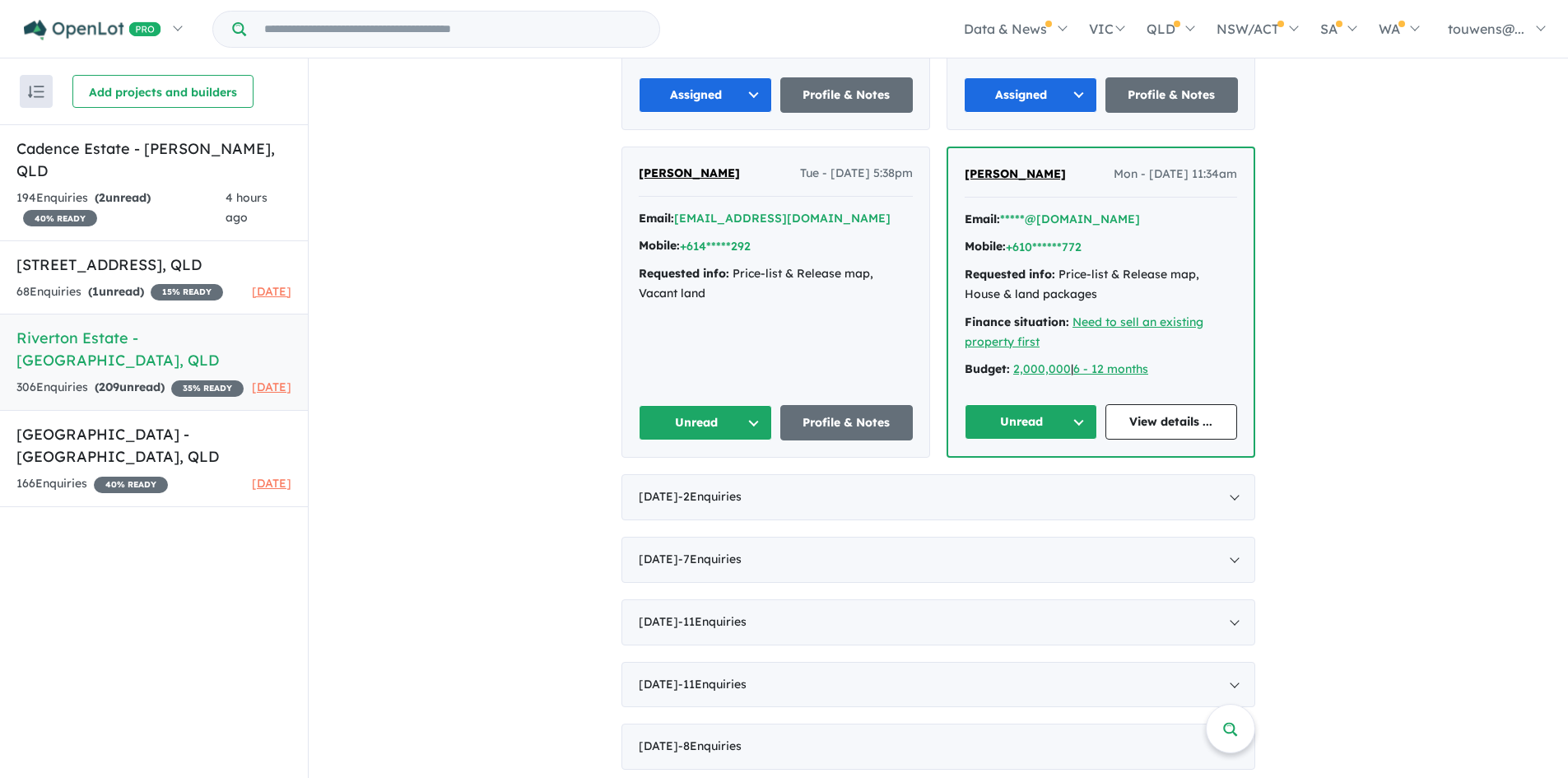
click at [1018, 426] on button "Unread" at bounding box center [1031, 422] width 133 height 35
click at [996, 503] on button "Assigned" at bounding box center [1037, 498] width 144 height 38
click at [690, 419] on button "Unread" at bounding box center [705, 422] width 134 height 35
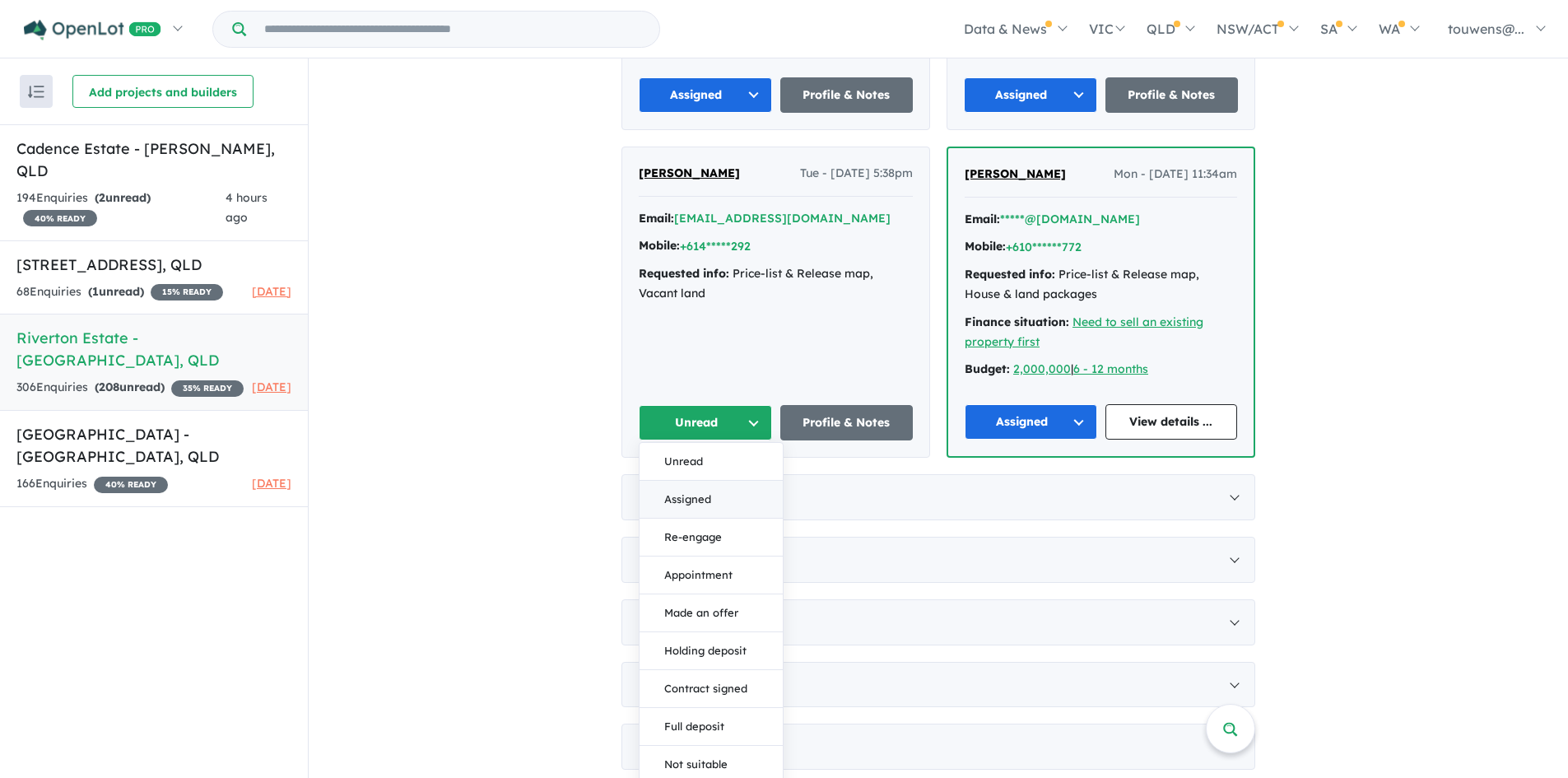
click at [692, 488] on button "Assigned" at bounding box center [711, 499] width 144 height 38
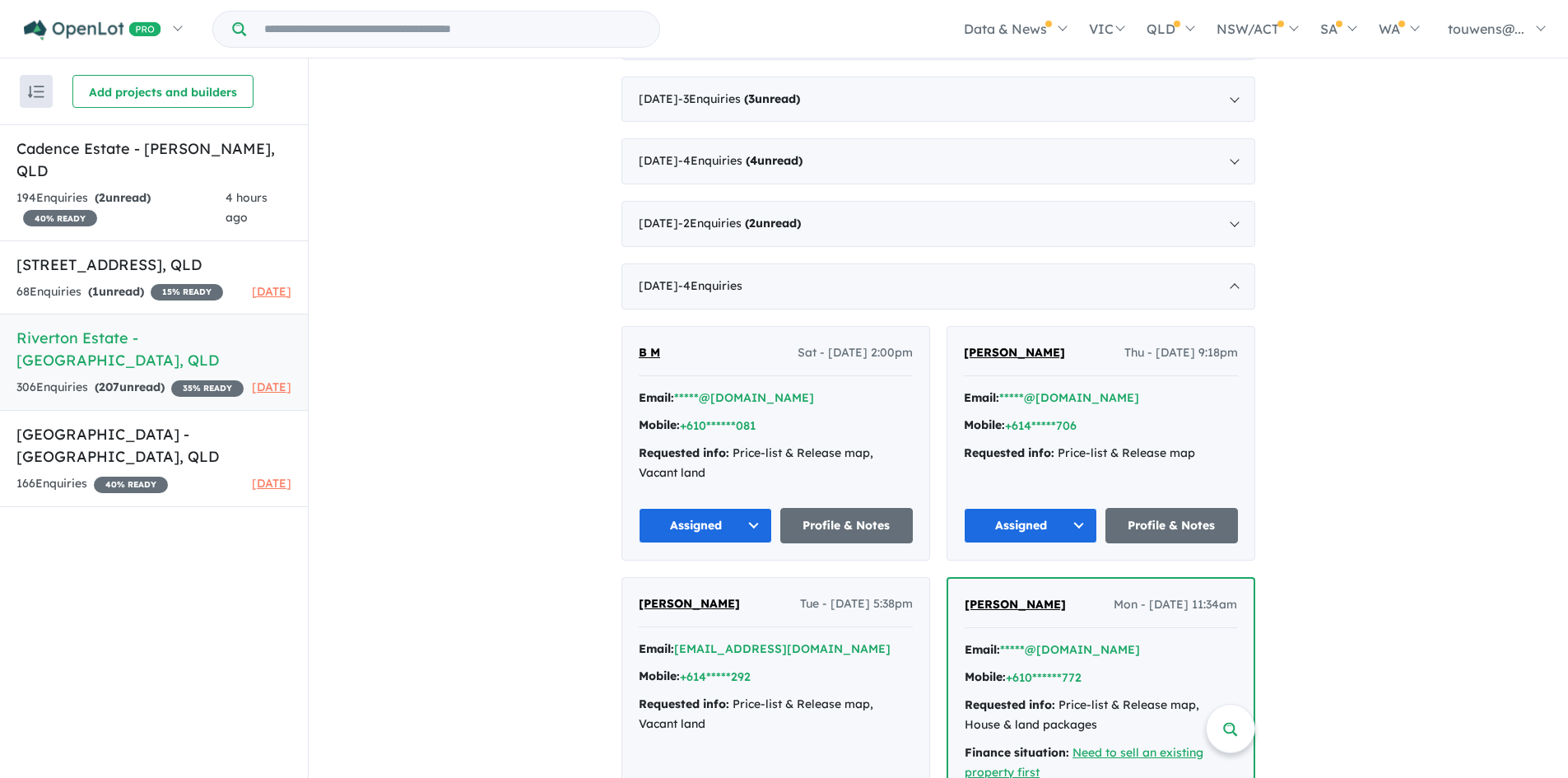
scroll to position [2552, 0]
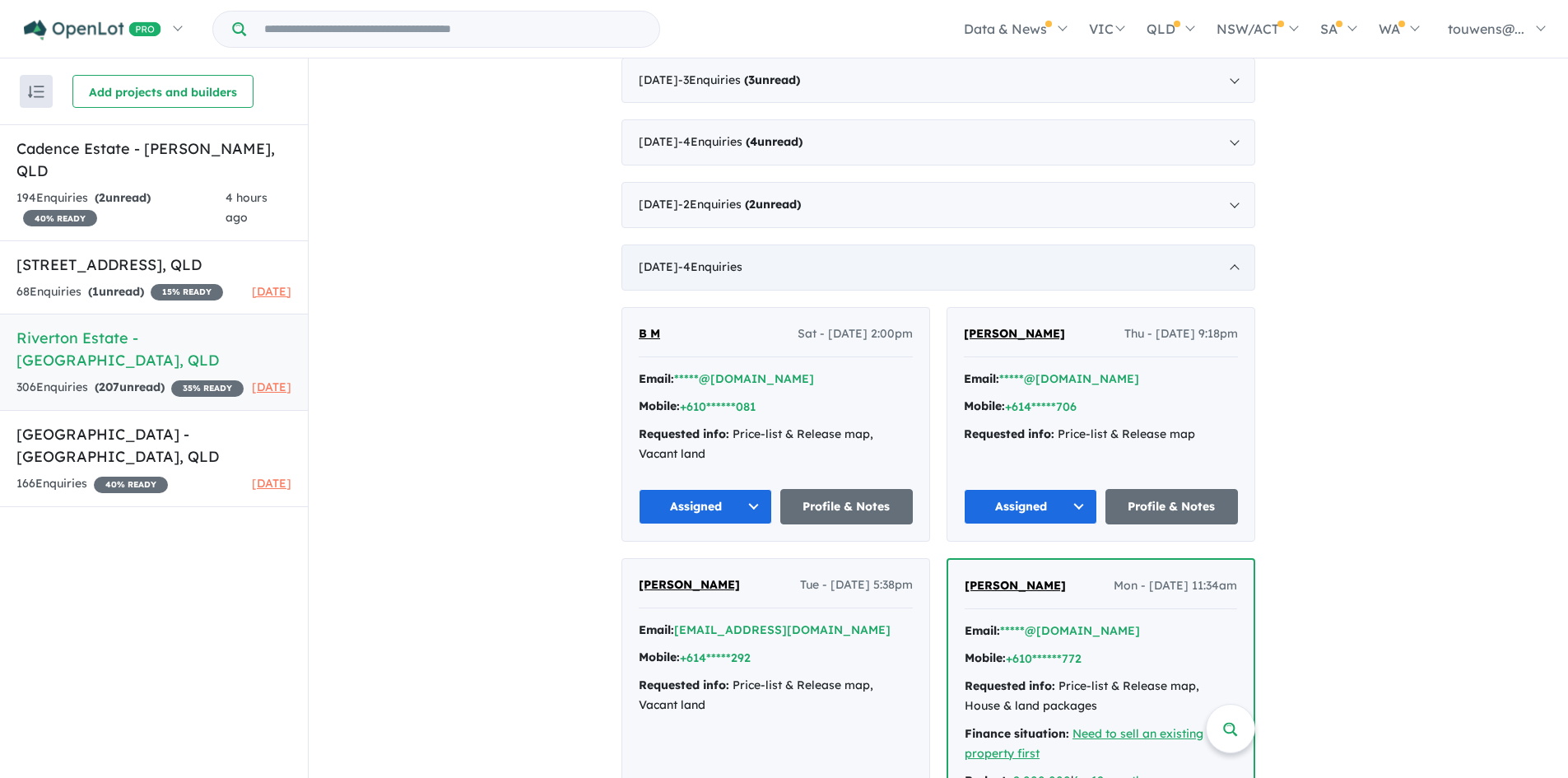
click at [835, 264] on div "[DATE] - 4 Enquir ies ( 0 unread)" at bounding box center [939, 267] width 634 height 46
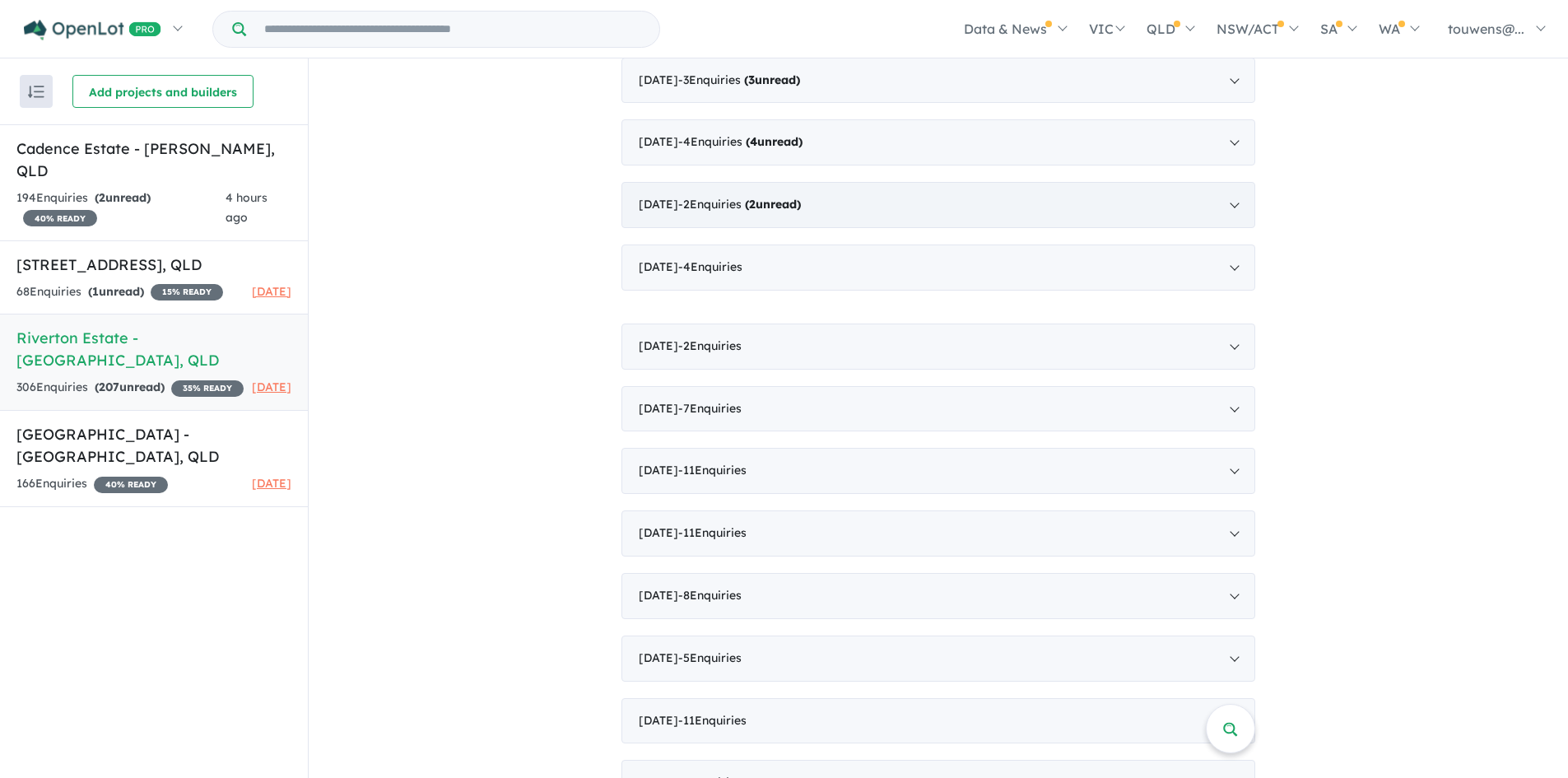
click at [851, 217] on div "[DATE] - 2 Enquir ies ( 2 unread)" at bounding box center [939, 205] width 634 height 46
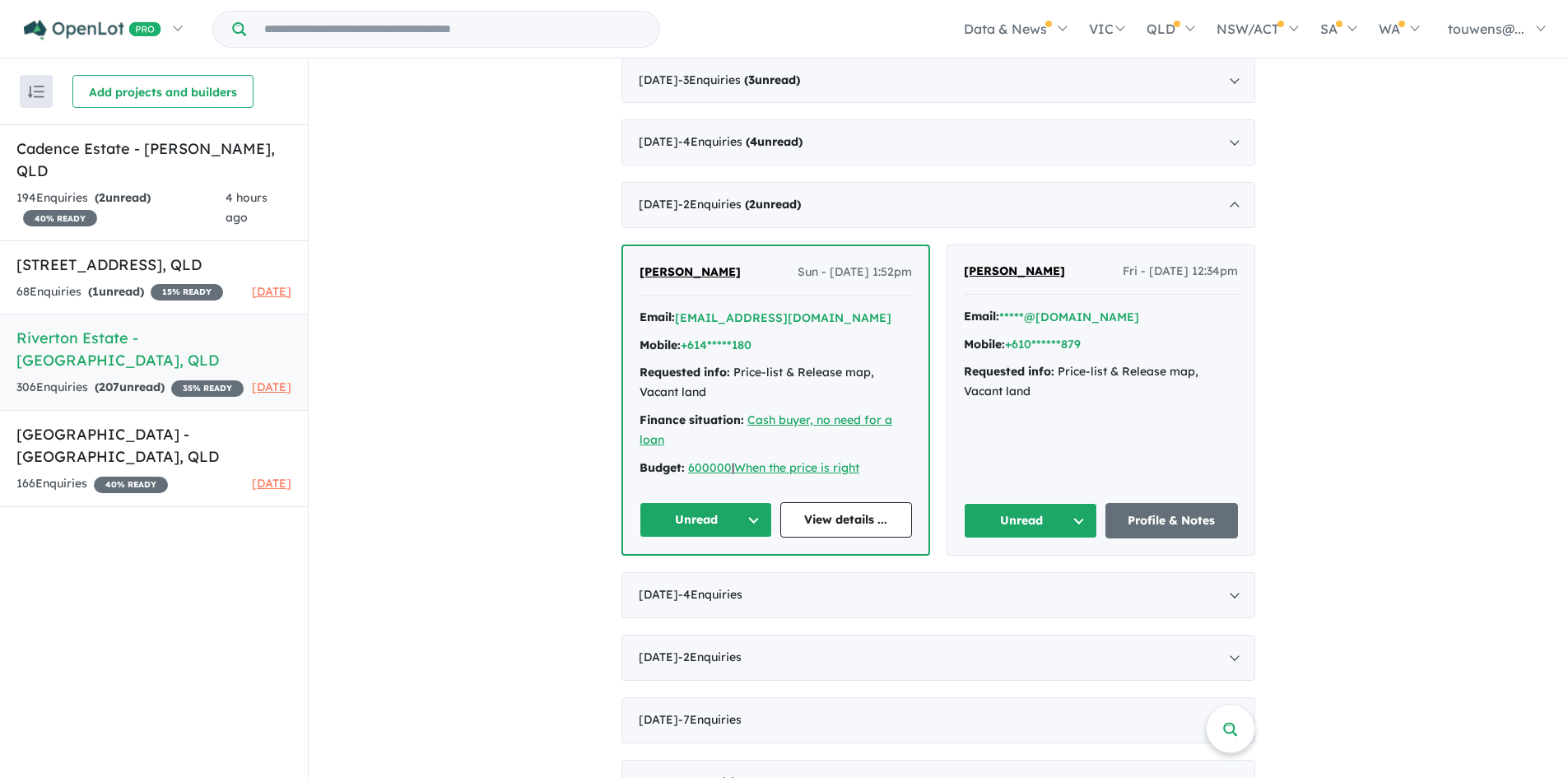
click at [1018, 521] on button "Unread" at bounding box center [1031, 521] width 134 height 35
click at [1019, 597] on button "Assigned" at bounding box center [1036, 597] width 144 height 38
click at [649, 527] on button "Unread" at bounding box center [705, 520] width 133 height 35
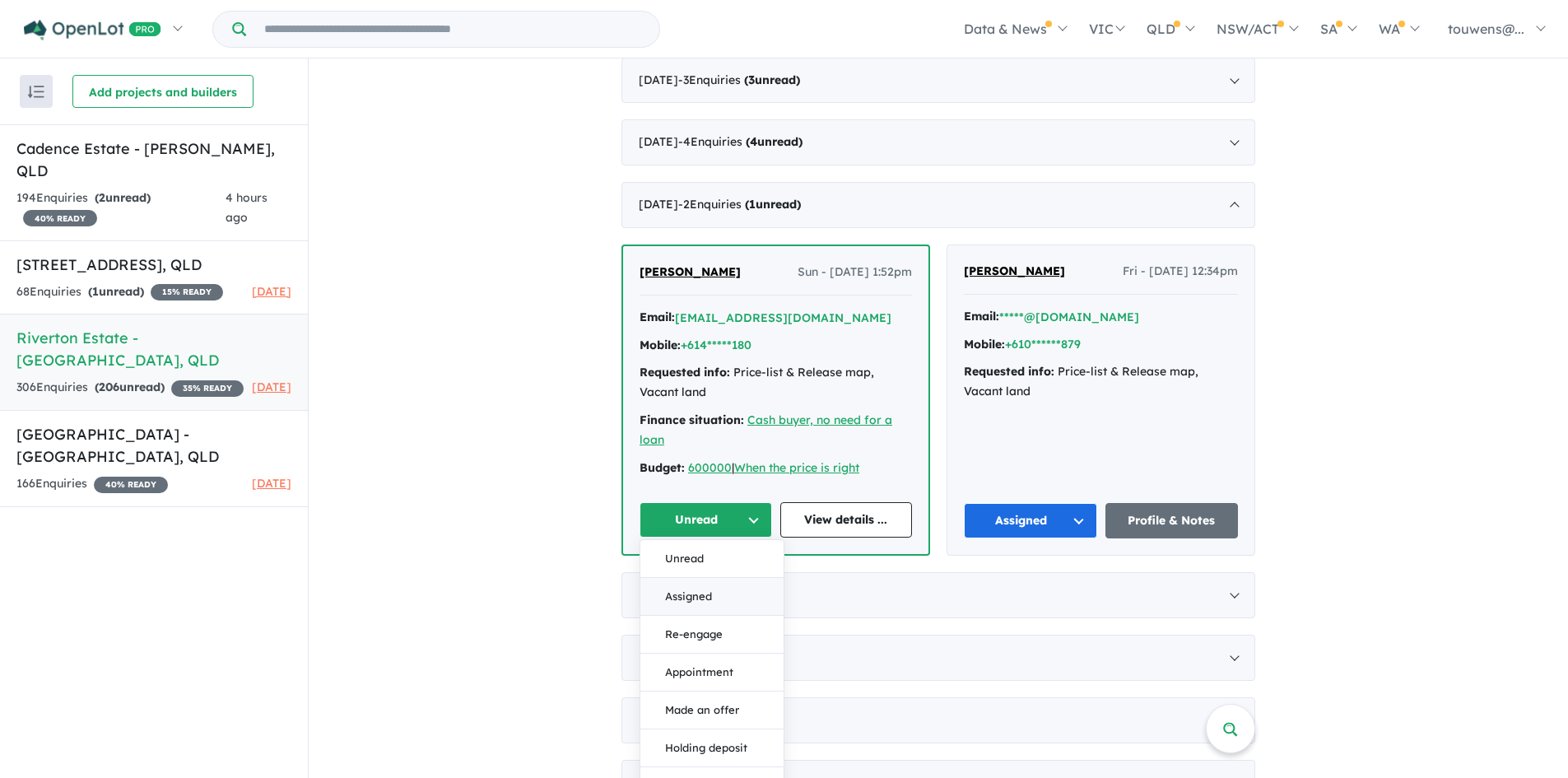
click at [697, 596] on button "Assigned" at bounding box center [712, 596] width 144 height 38
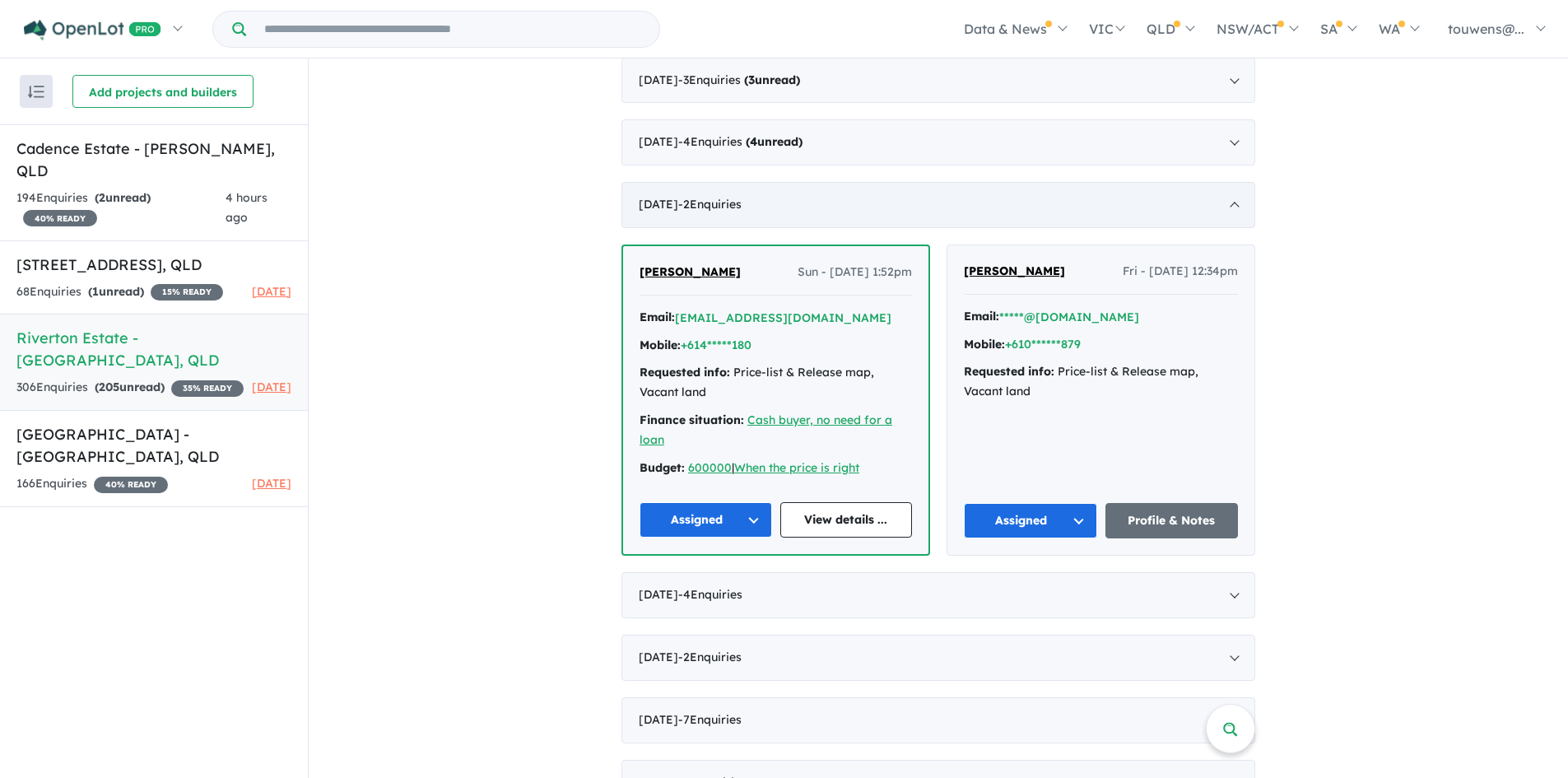
click at [747, 194] on div "[DATE] - 2 Enquir ies ( 0 unread)" at bounding box center [939, 205] width 634 height 46
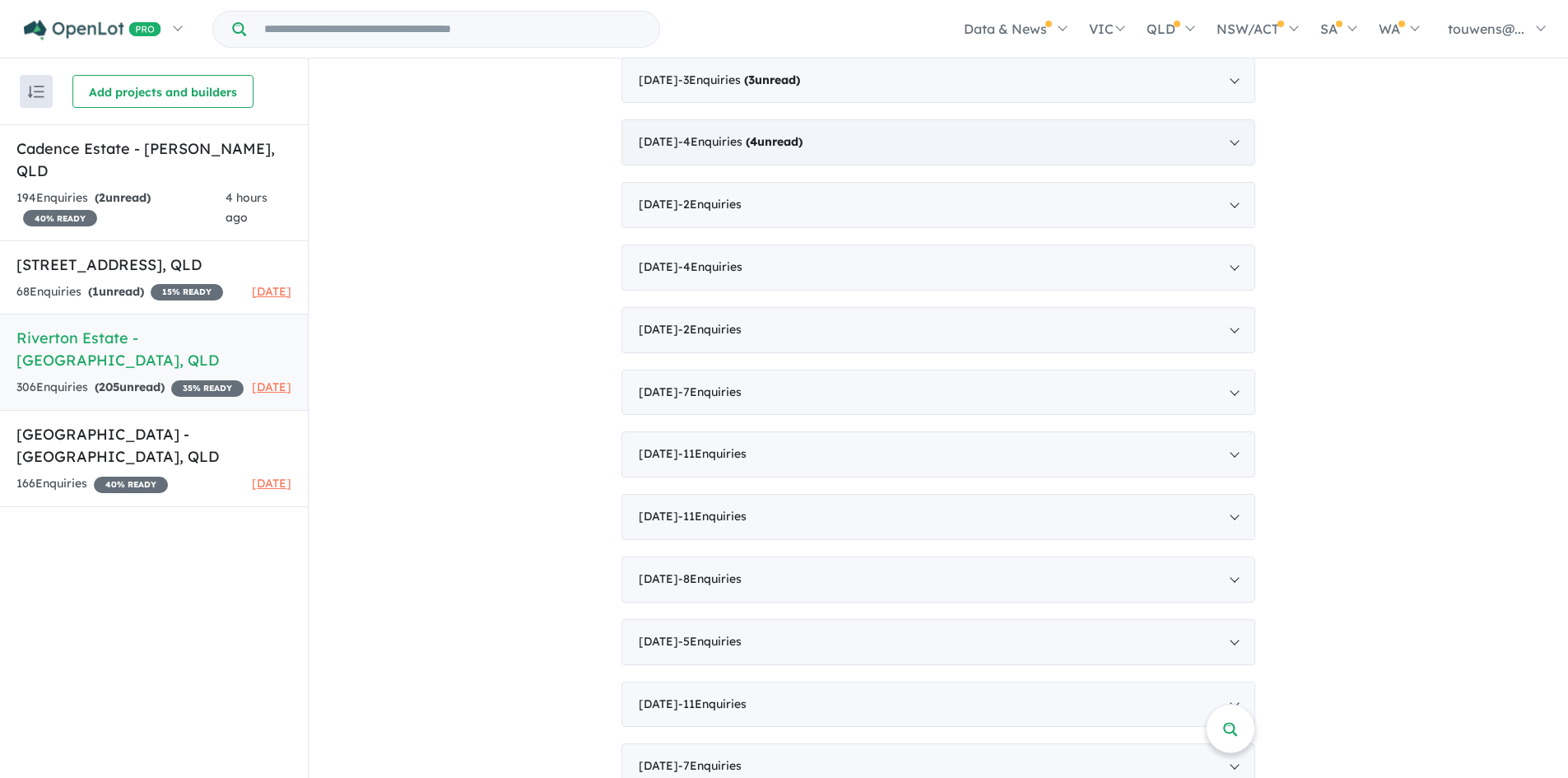
click at [759, 144] on span "- 4 Enquir ies ( 4 unread)" at bounding box center [740, 142] width 124 height 15
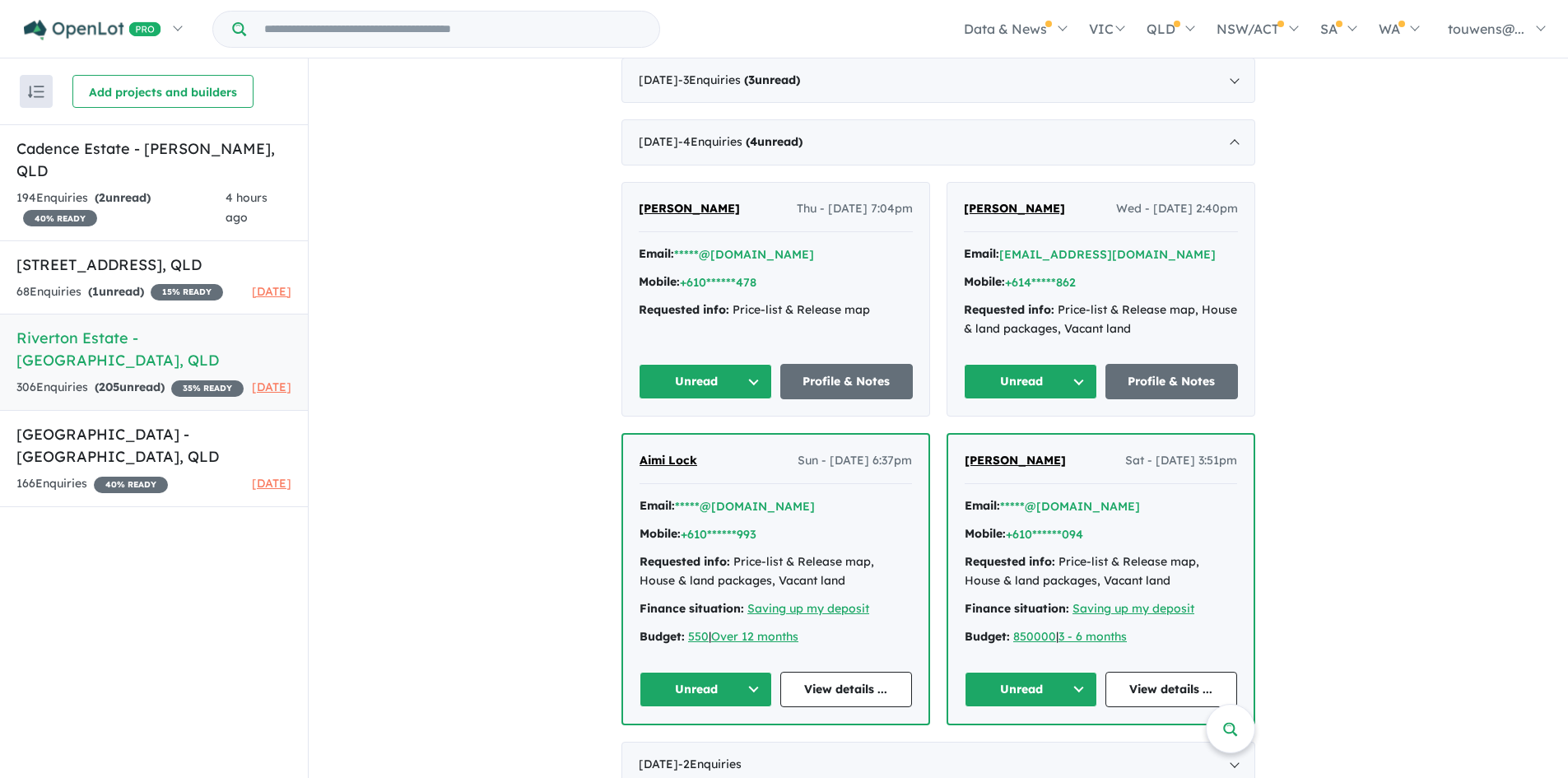
click at [1014, 381] on button "Unread" at bounding box center [1031, 381] width 134 height 35
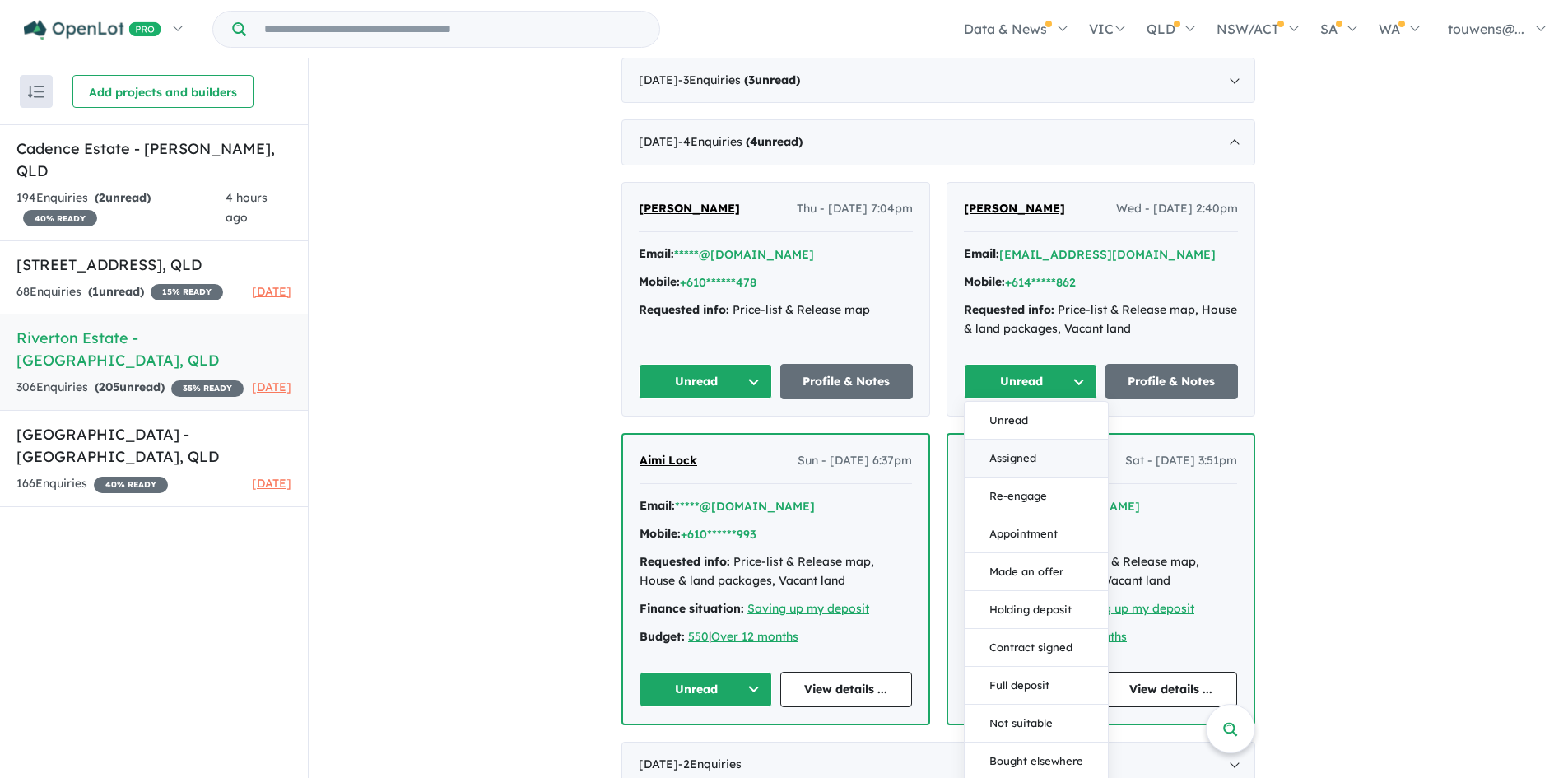
click at [1001, 459] on button "Assigned" at bounding box center [1036, 458] width 144 height 38
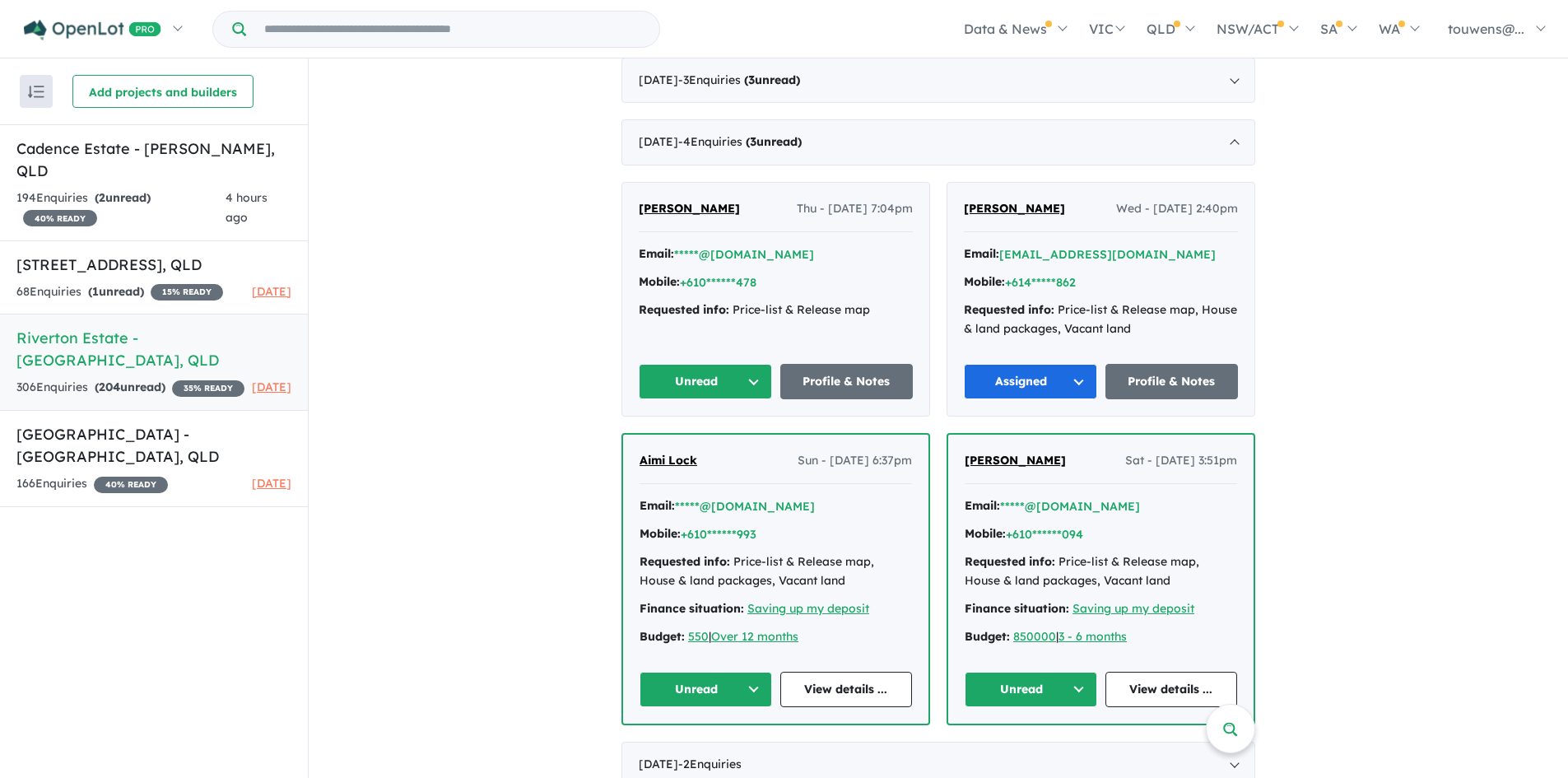
click at [996, 698] on button "Unread" at bounding box center [1031, 690] width 133 height 35
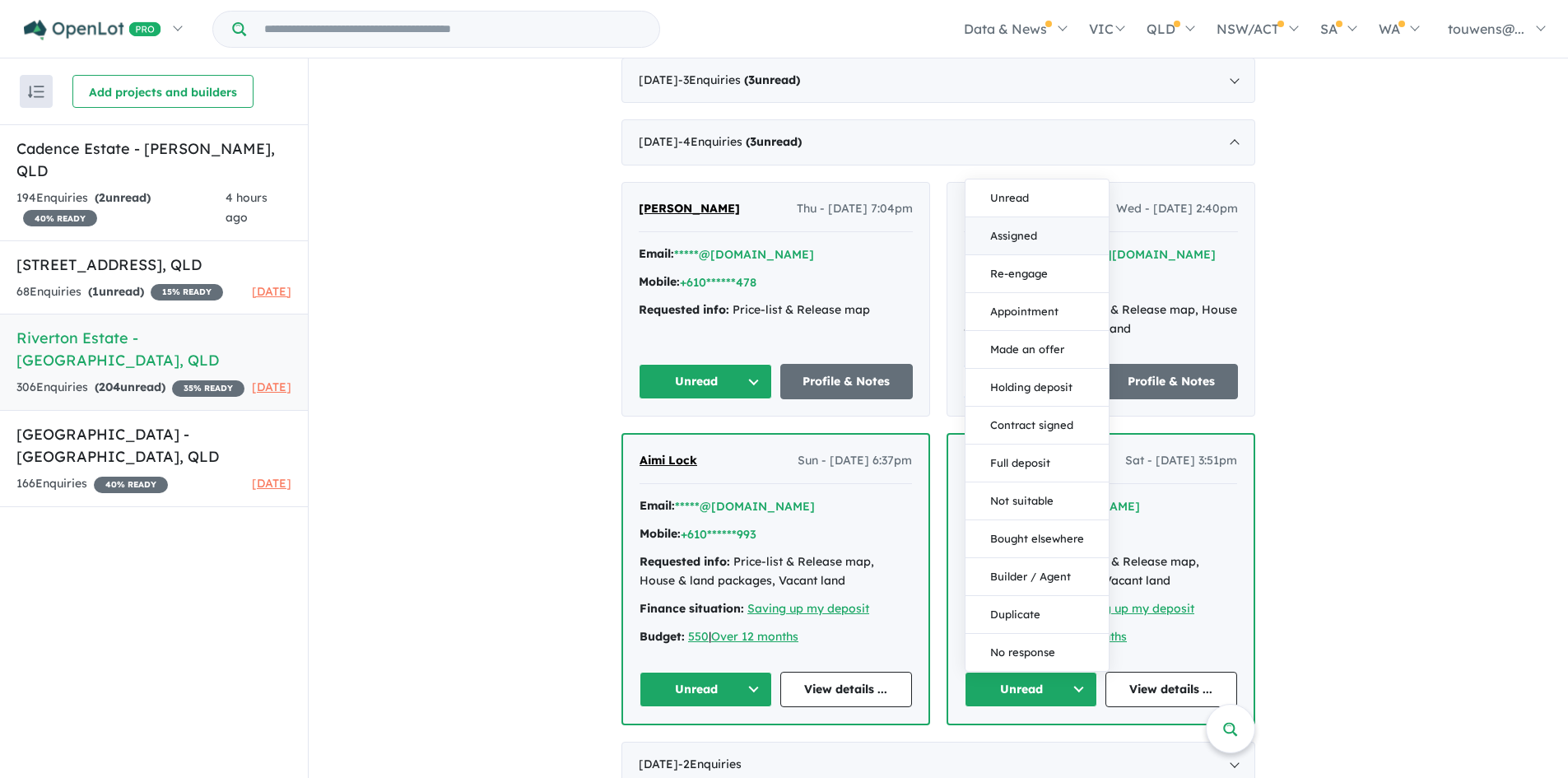
click at [1051, 244] on button "Assigned" at bounding box center [1037, 235] width 144 height 38
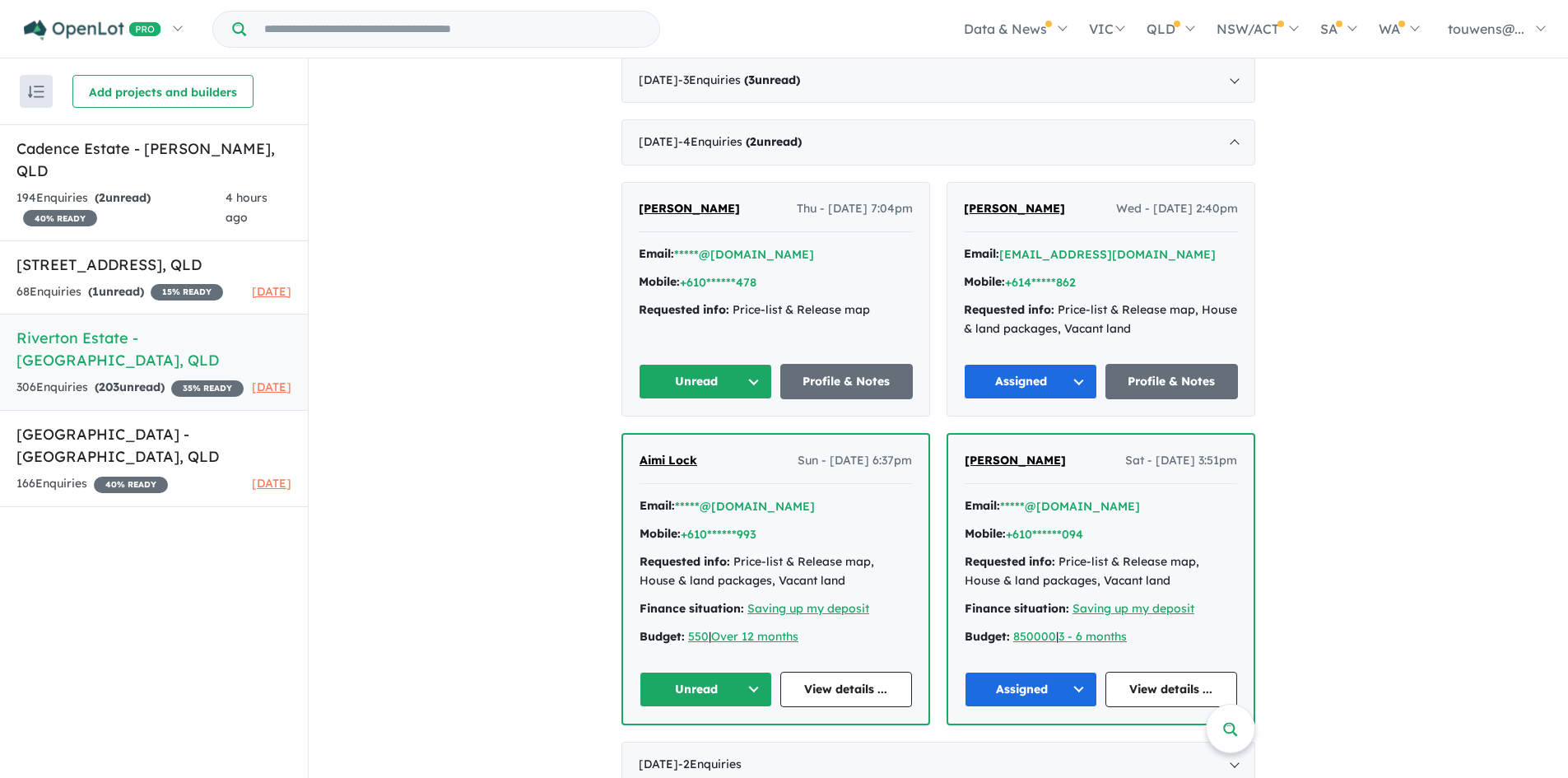
click at [677, 700] on button "Unread" at bounding box center [705, 690] width 133 height 35
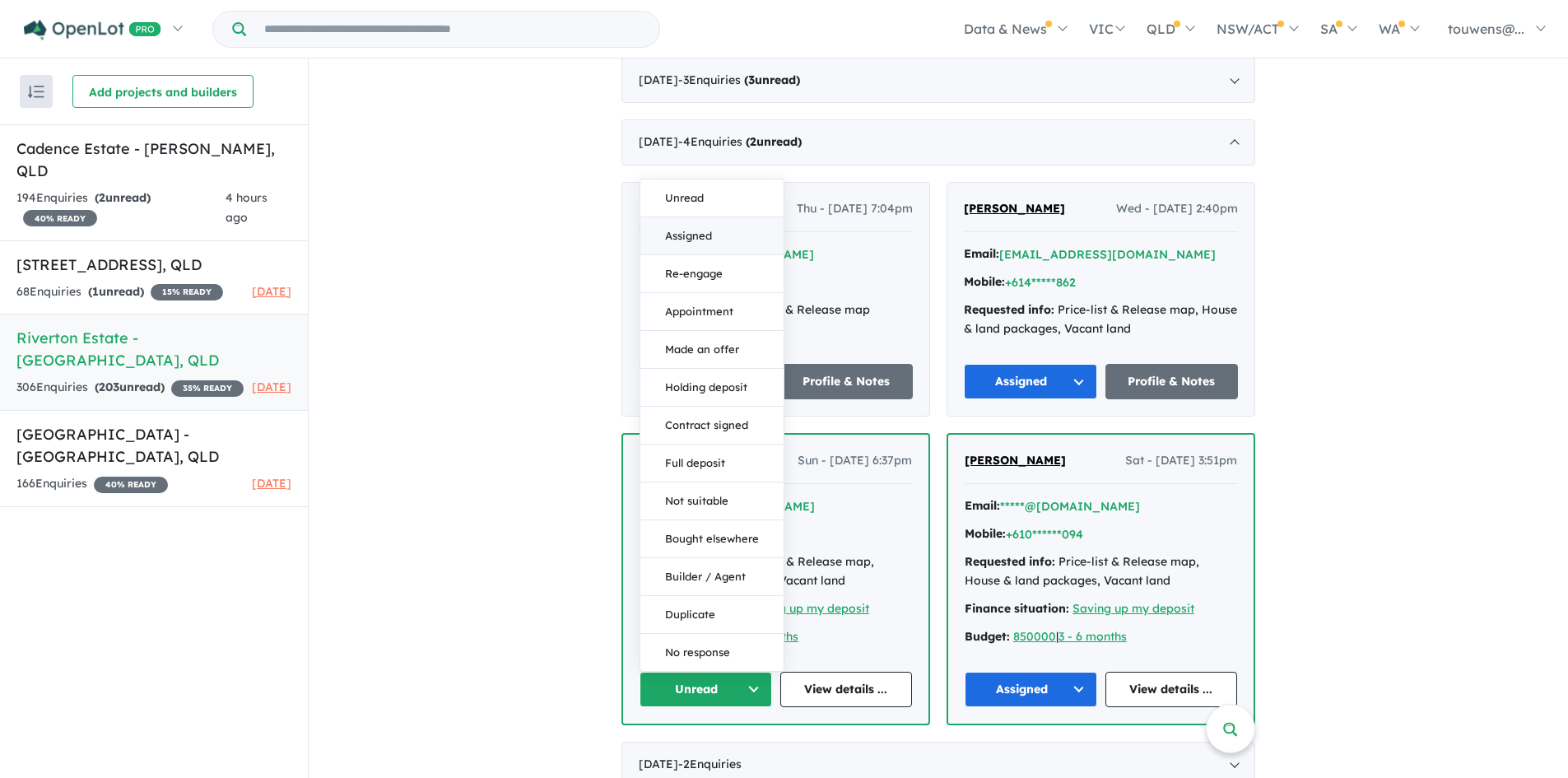
click at [723, 240] on button "Assigned" at bounding box center [712, 235] width 144 height 38
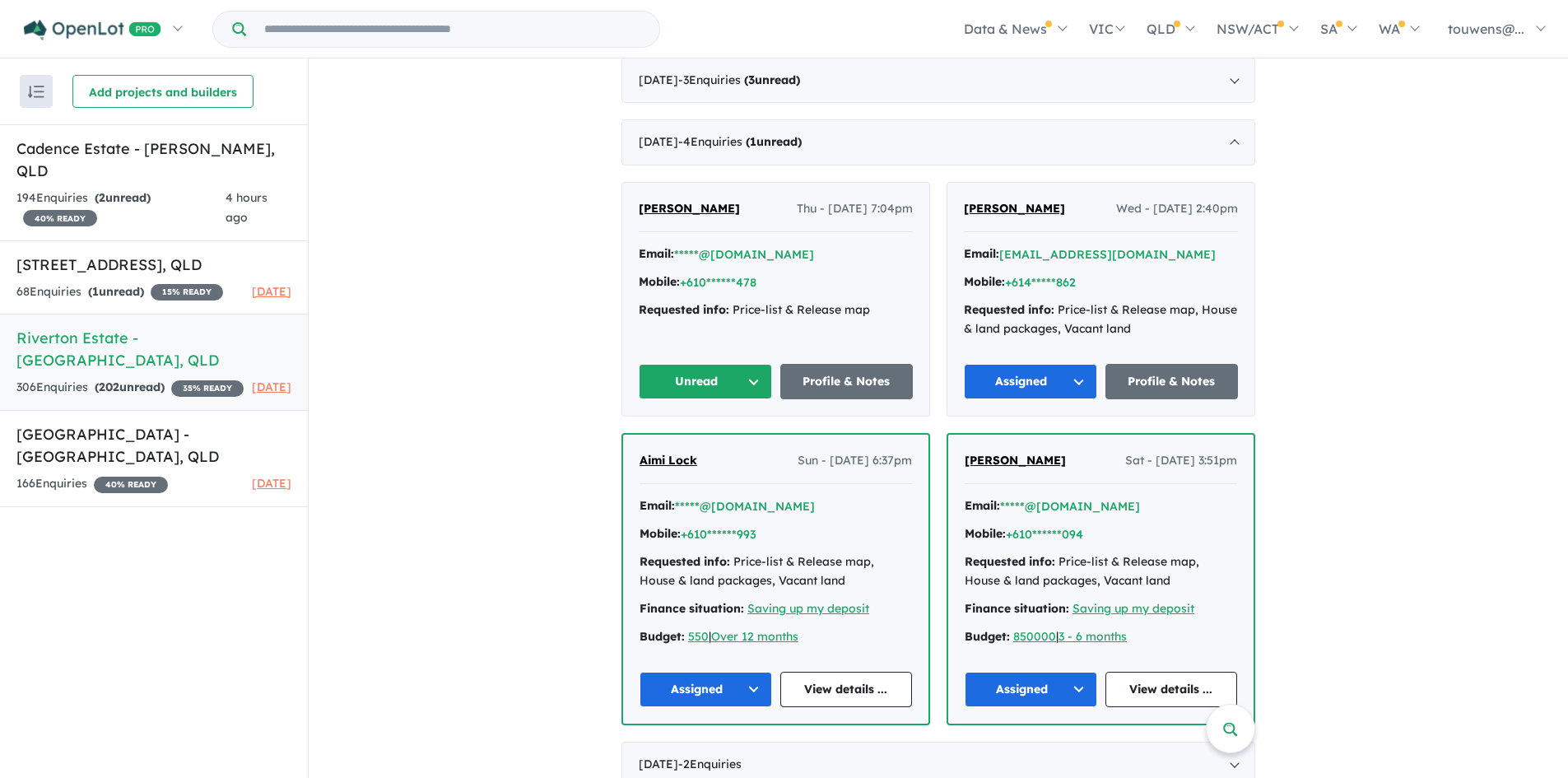
click at [679, 375] on button "Unread" at bounding box center [705, 381] width 134 height 35
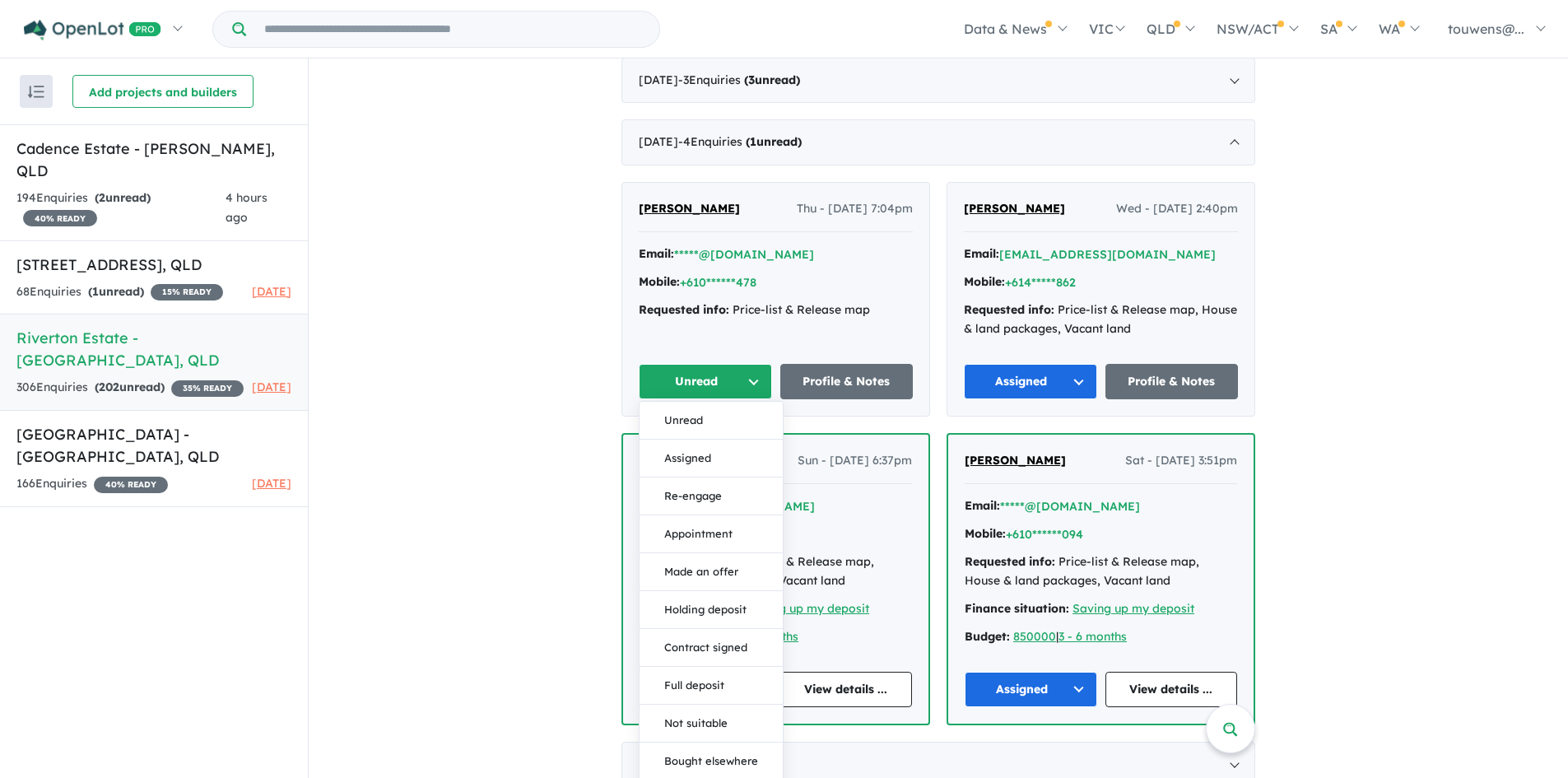
click at [717, 457] on button "Assigned" at bounding box center [711, 458] width 144 height 38
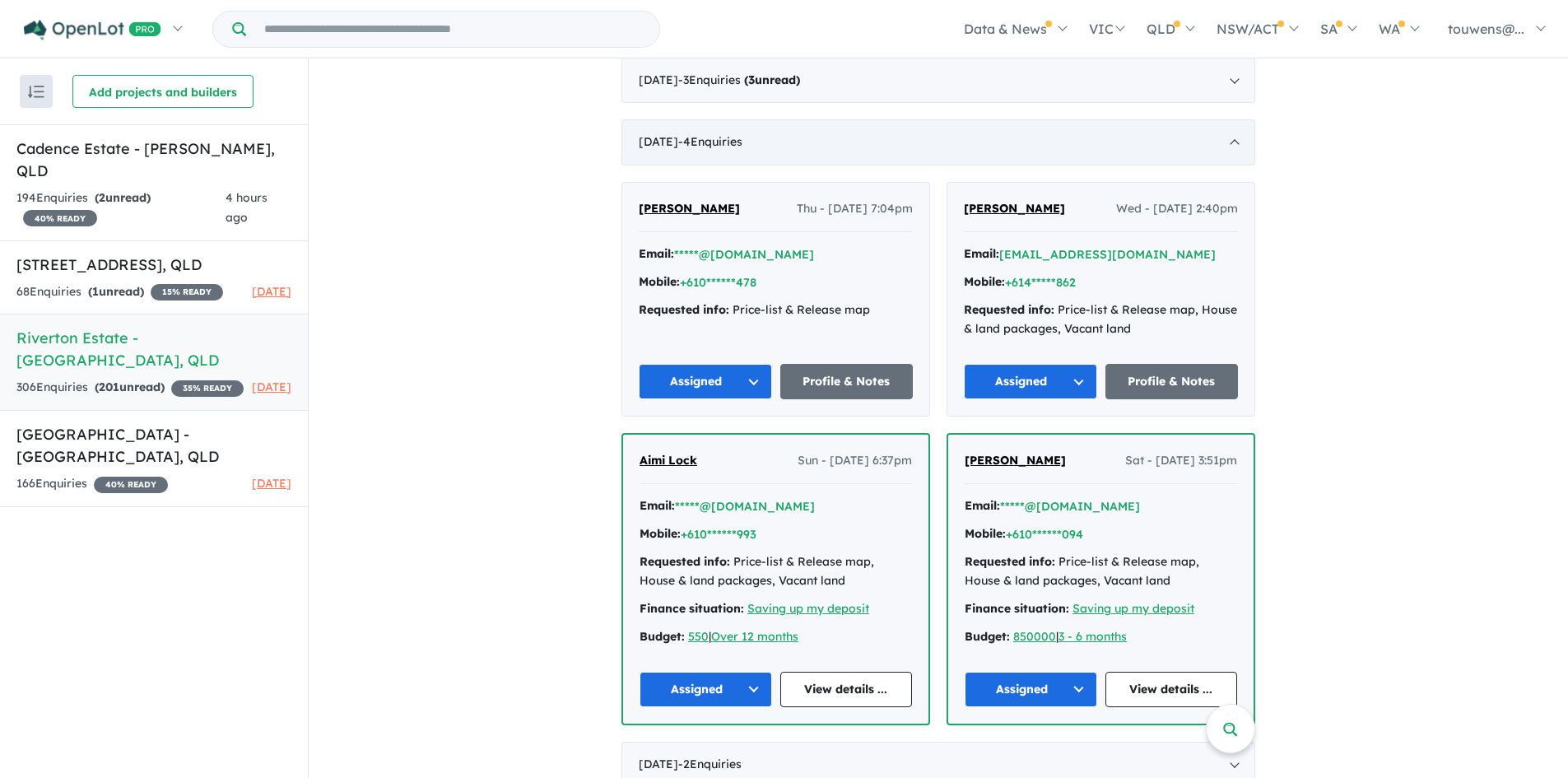
click at [723, 143] on span "- 4 Enquir ies ( 0 unread)" at bounding box center [710, 142] width 64 height 15
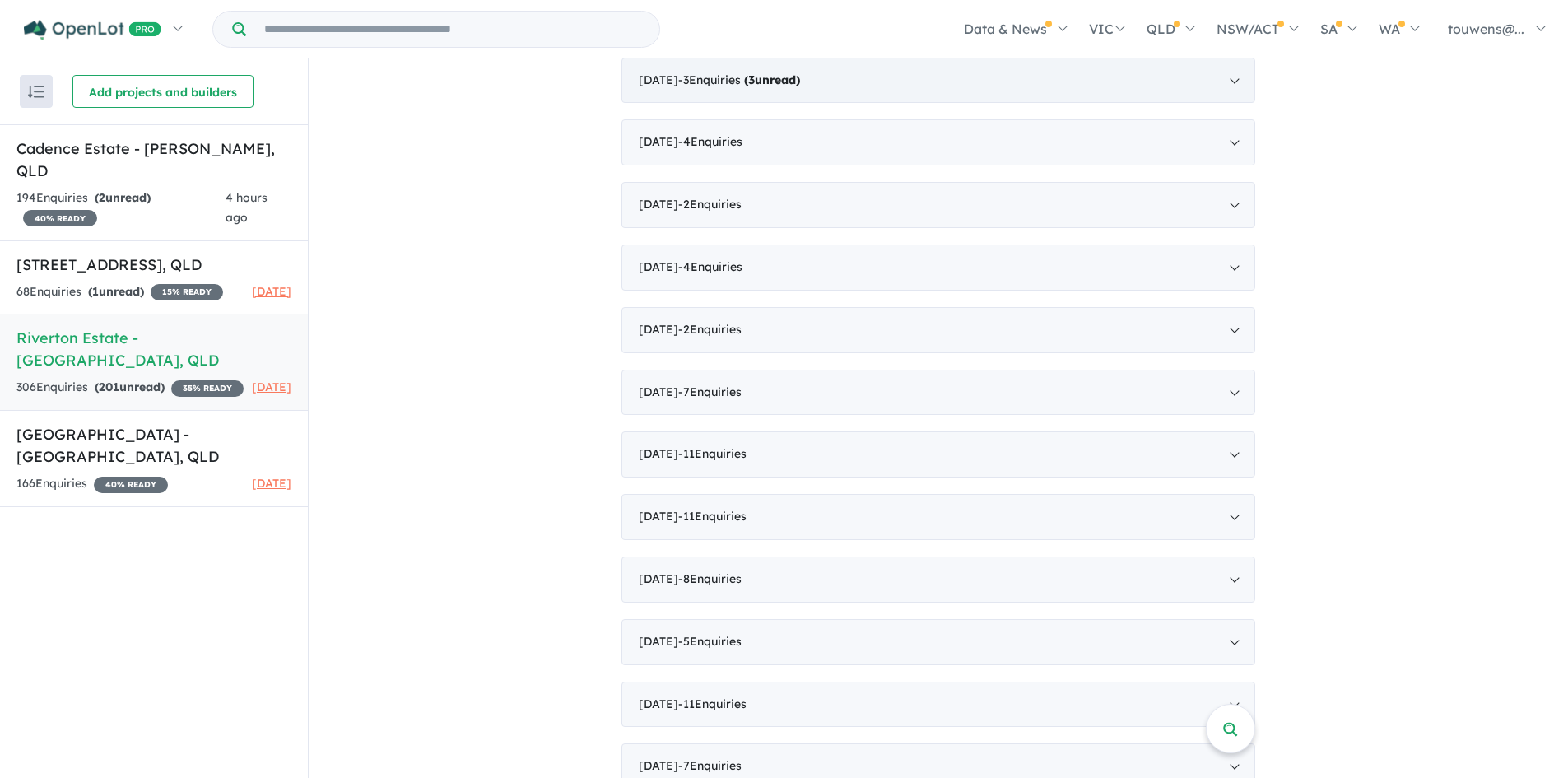
click at [727, 91] on div "[DATE] - 3 Enquir ies ( 3 unread)" at bounding box center [939, 80] width 634 height 46
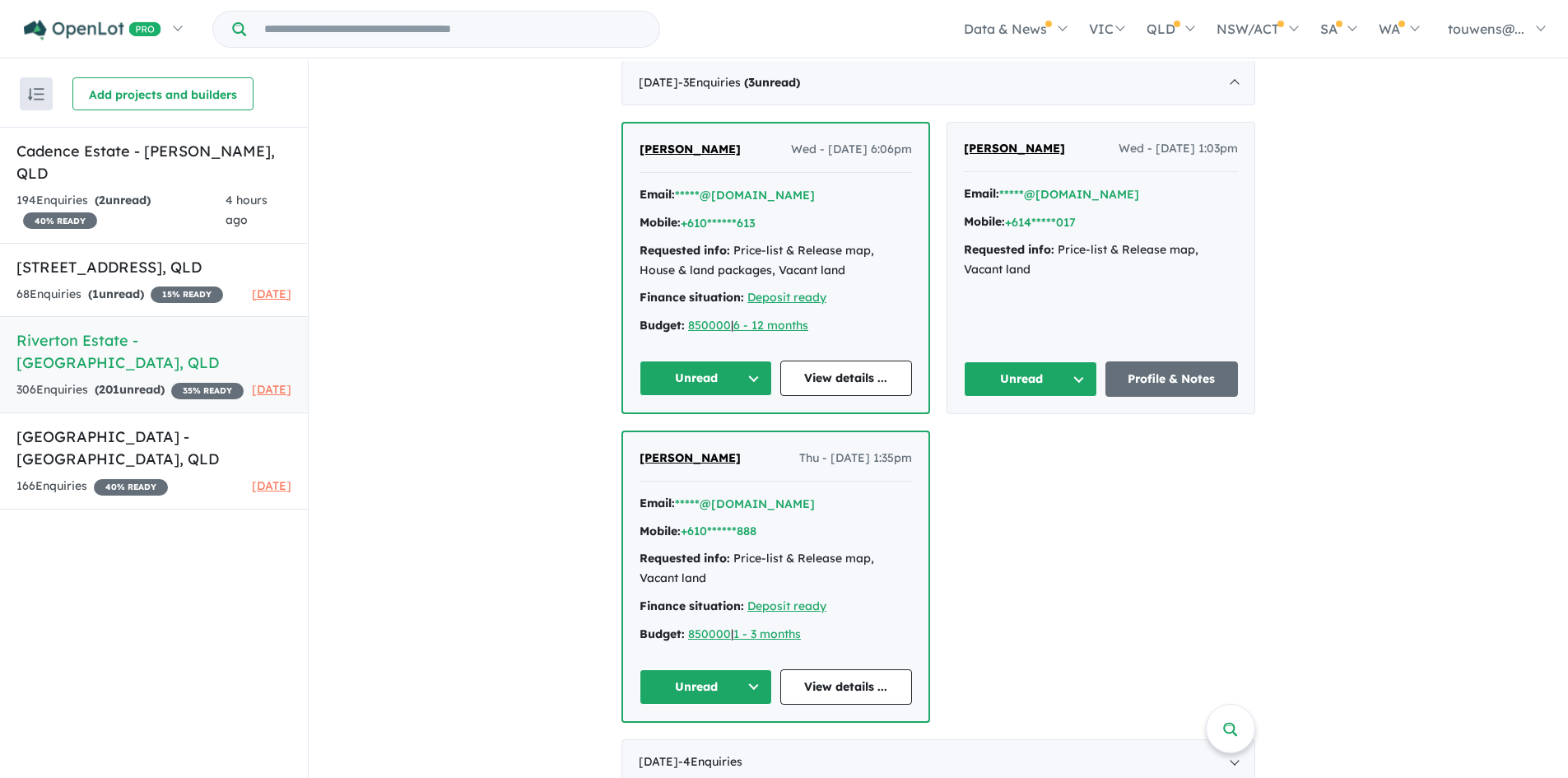
click at [650, 677] on button "Unread" at bounding box center [705, 687] width 133 height 35
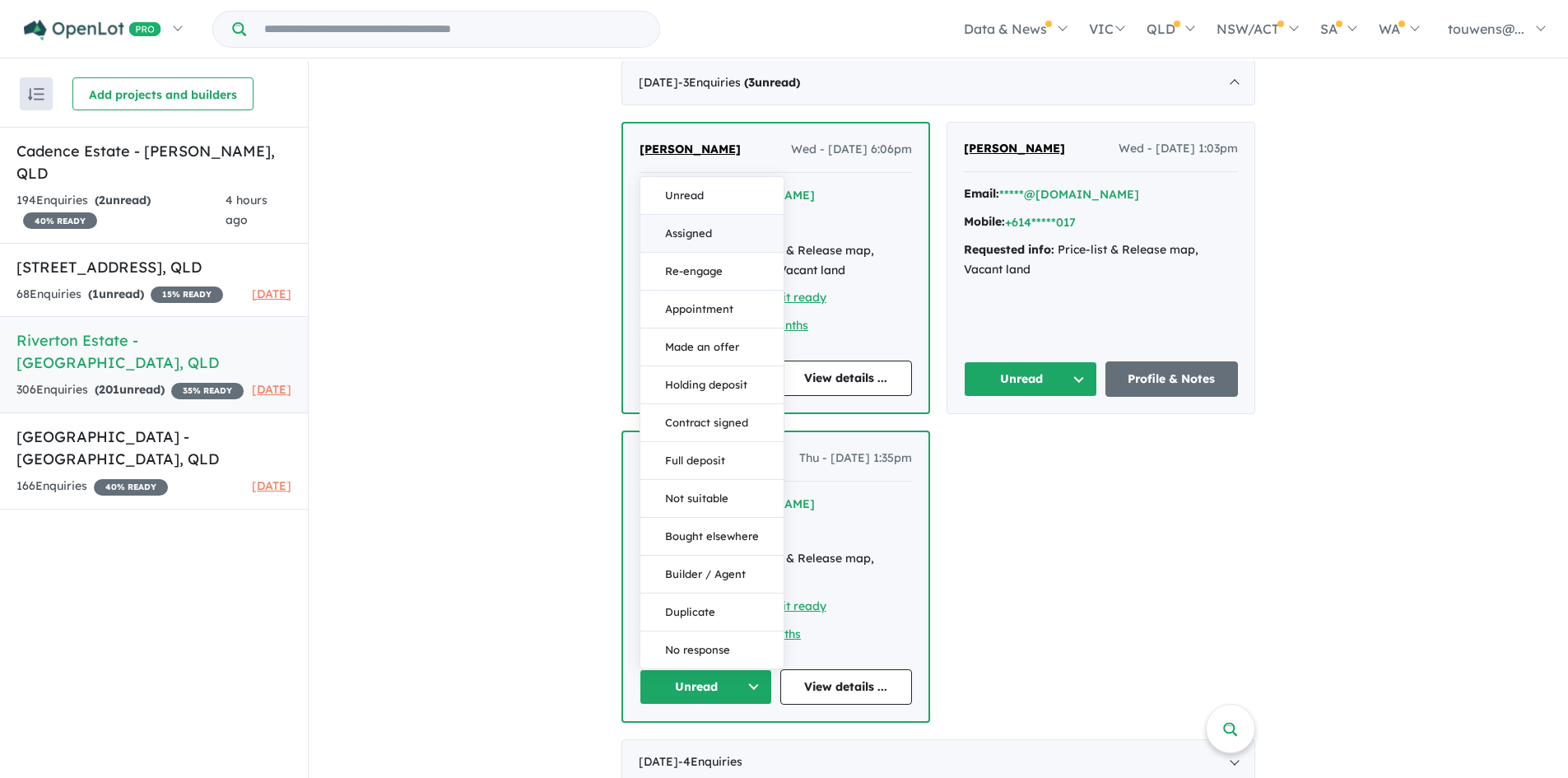
click at [706, 227] on button "Assigned" at bounding box center [712, 233] width 144 height 38
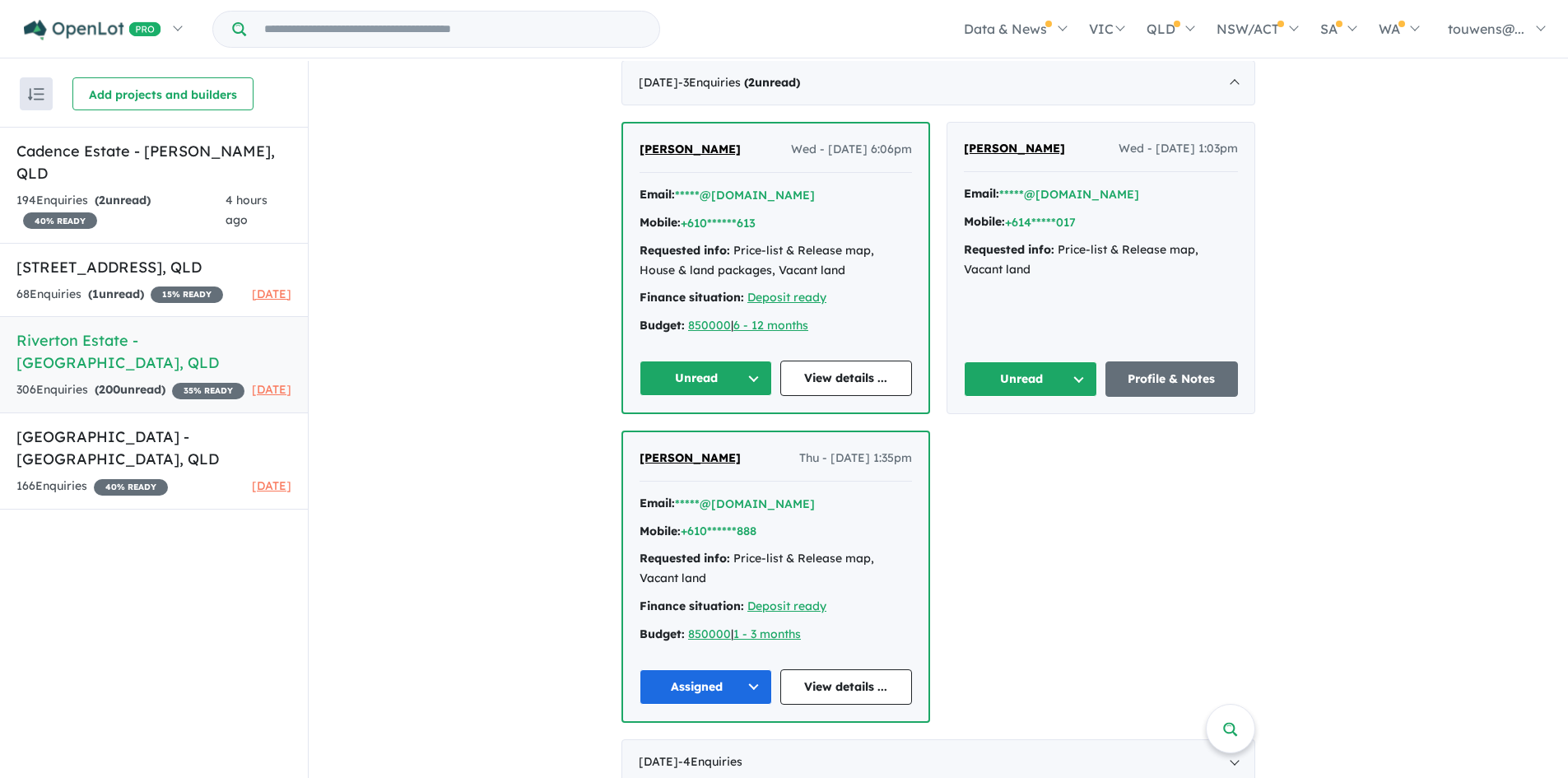
click at [1015, 376] on button "Unread" at bounding box center [1031, 379] width 134 height 35
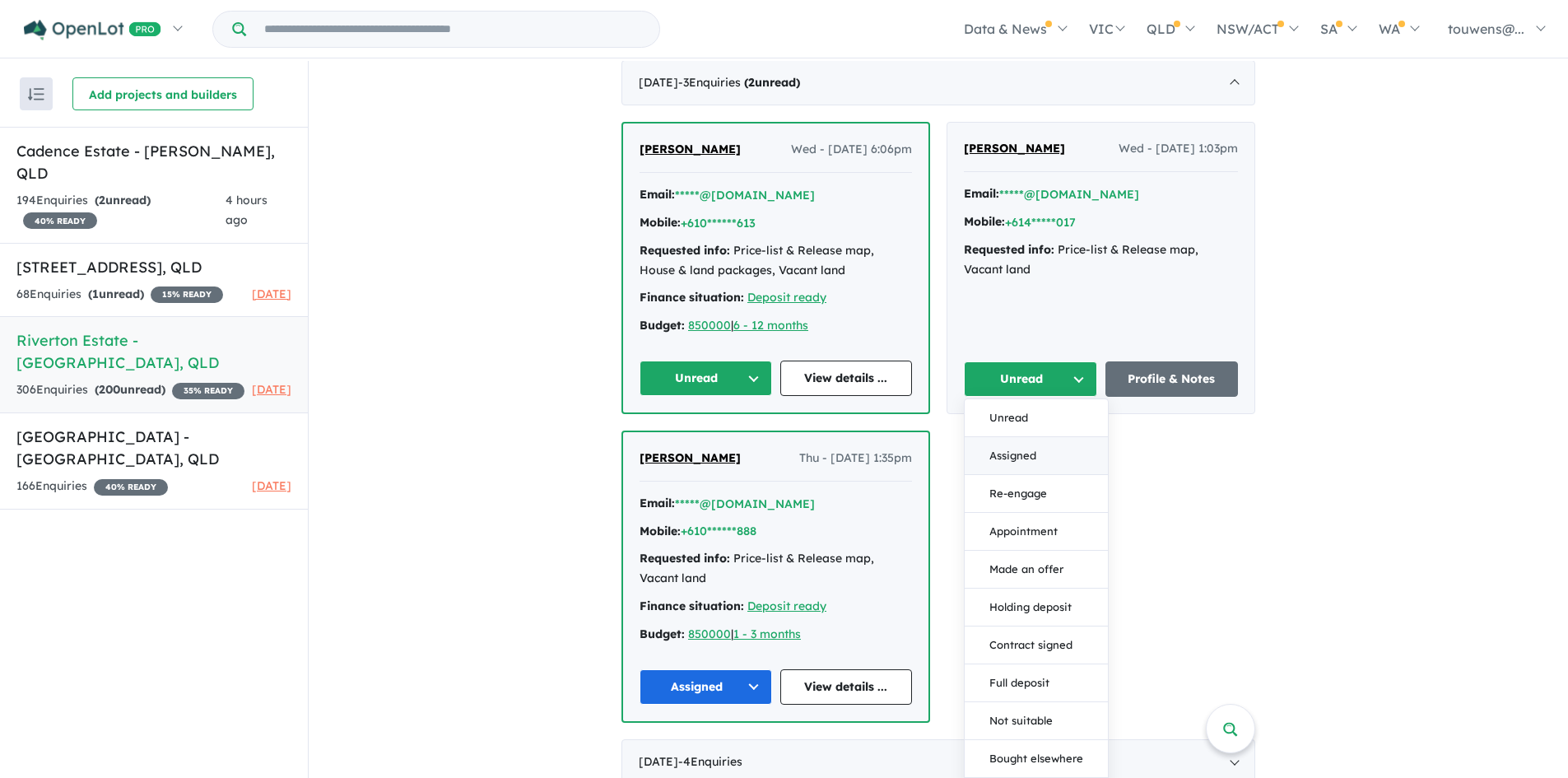
click at [1011, 444] on button "Assigned" at bounding box center [1036, 456] width 144 height 38
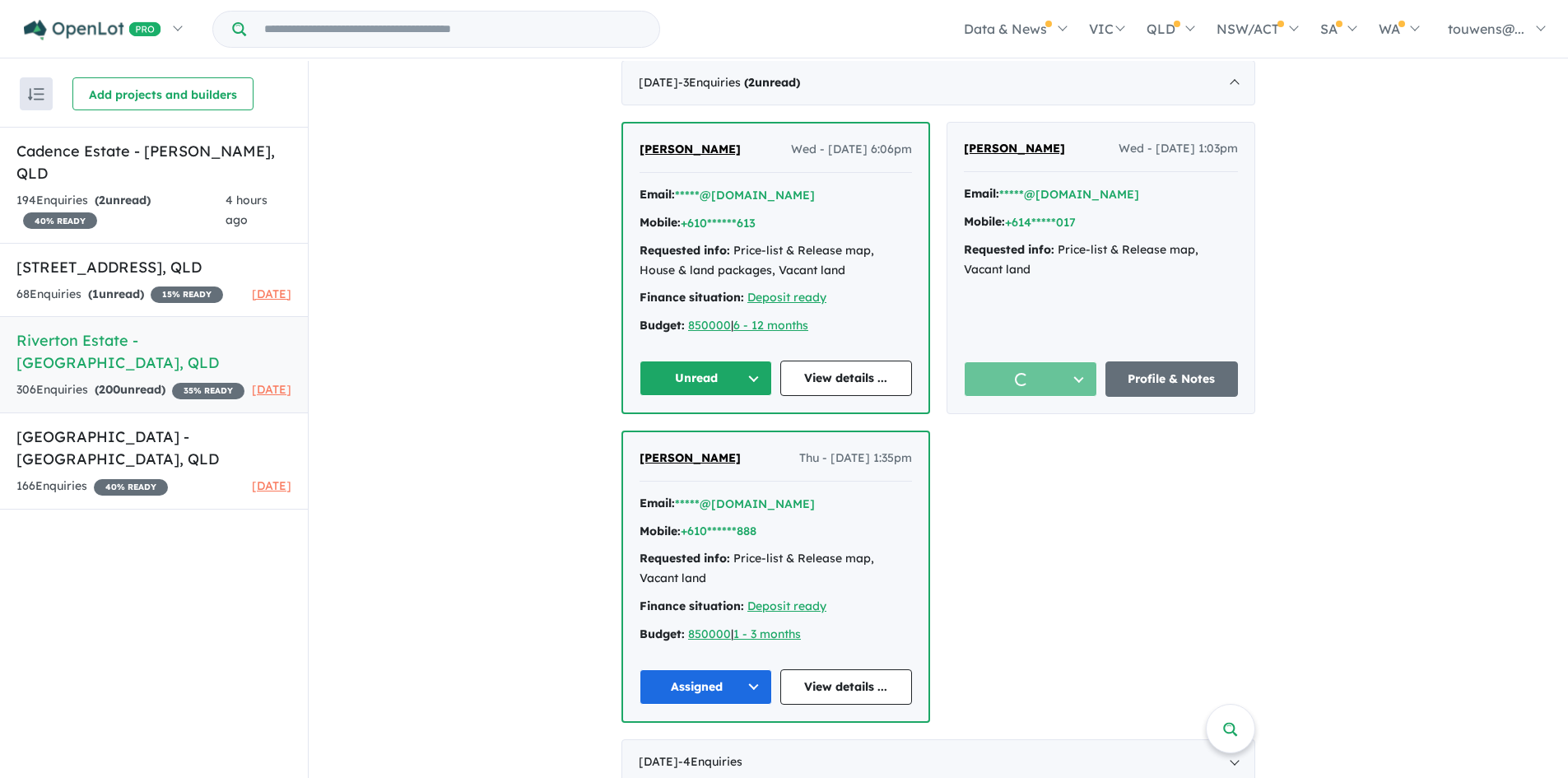
click at [672, 382] on button "Unread" at bounding box center [705, 378] width 133 height 35
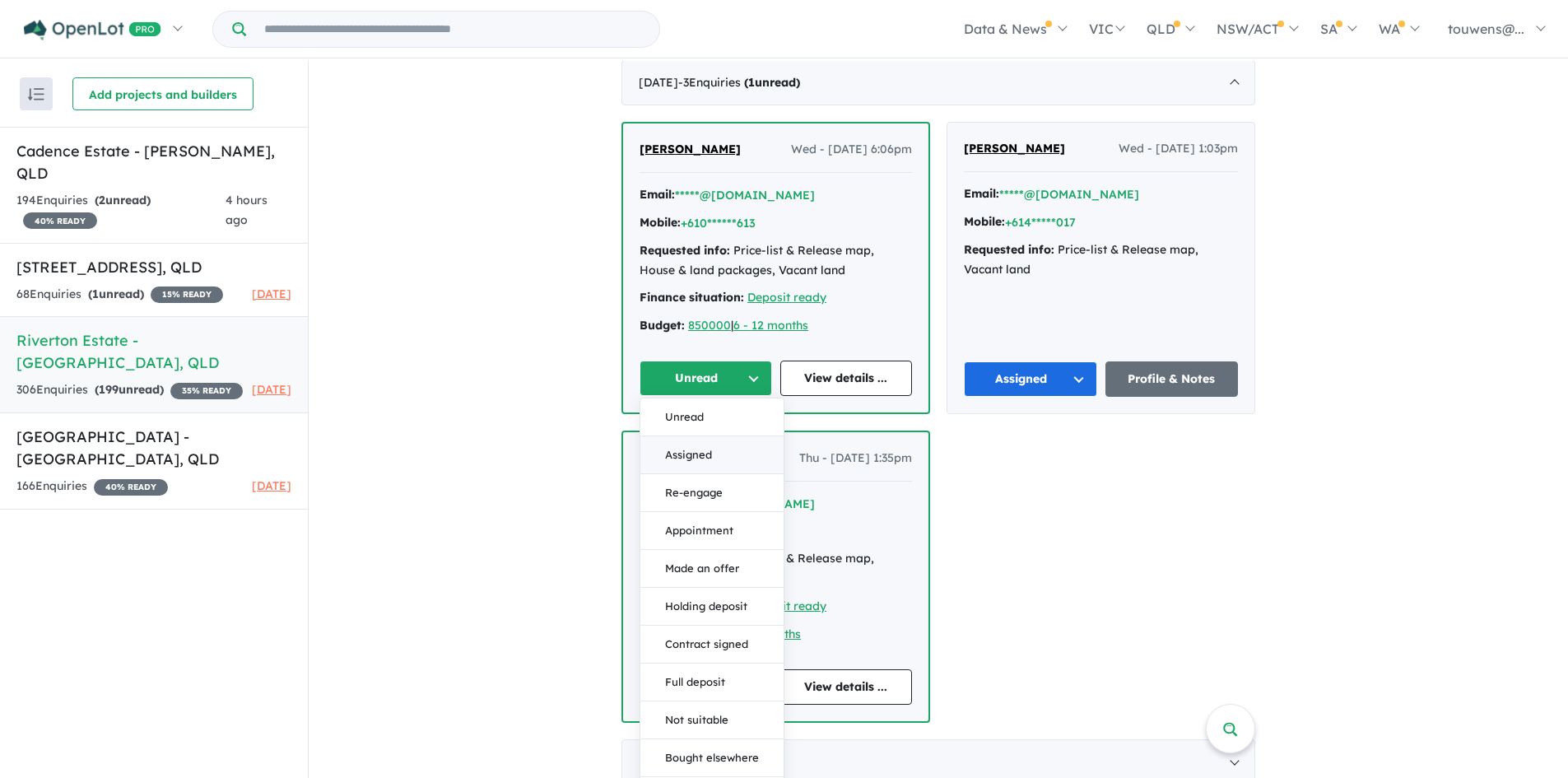
click at [704, 446] on button "Assigned" at bounding box center [712, 455] width 144 height 38
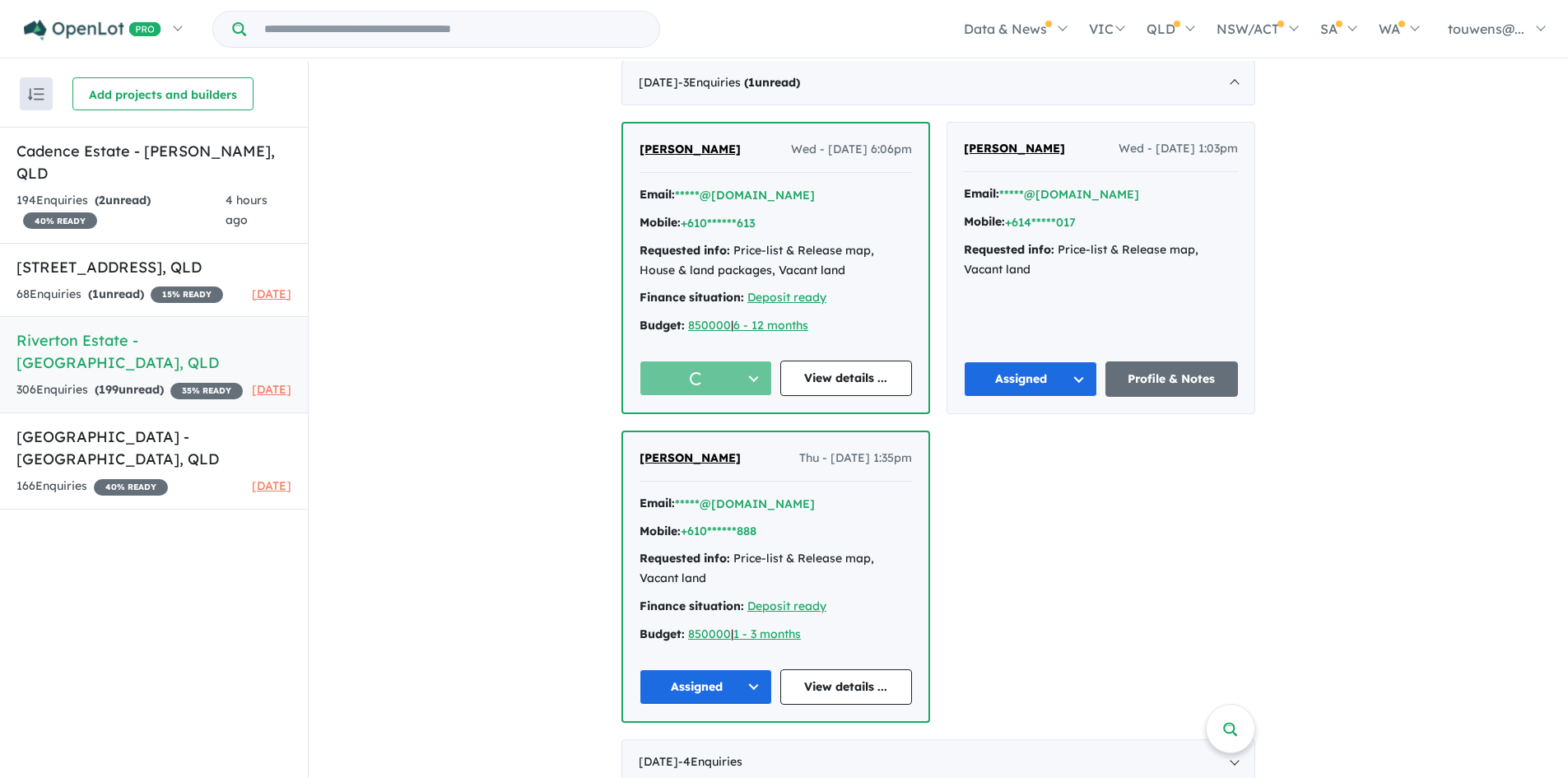
scroll to position [2222, 0]
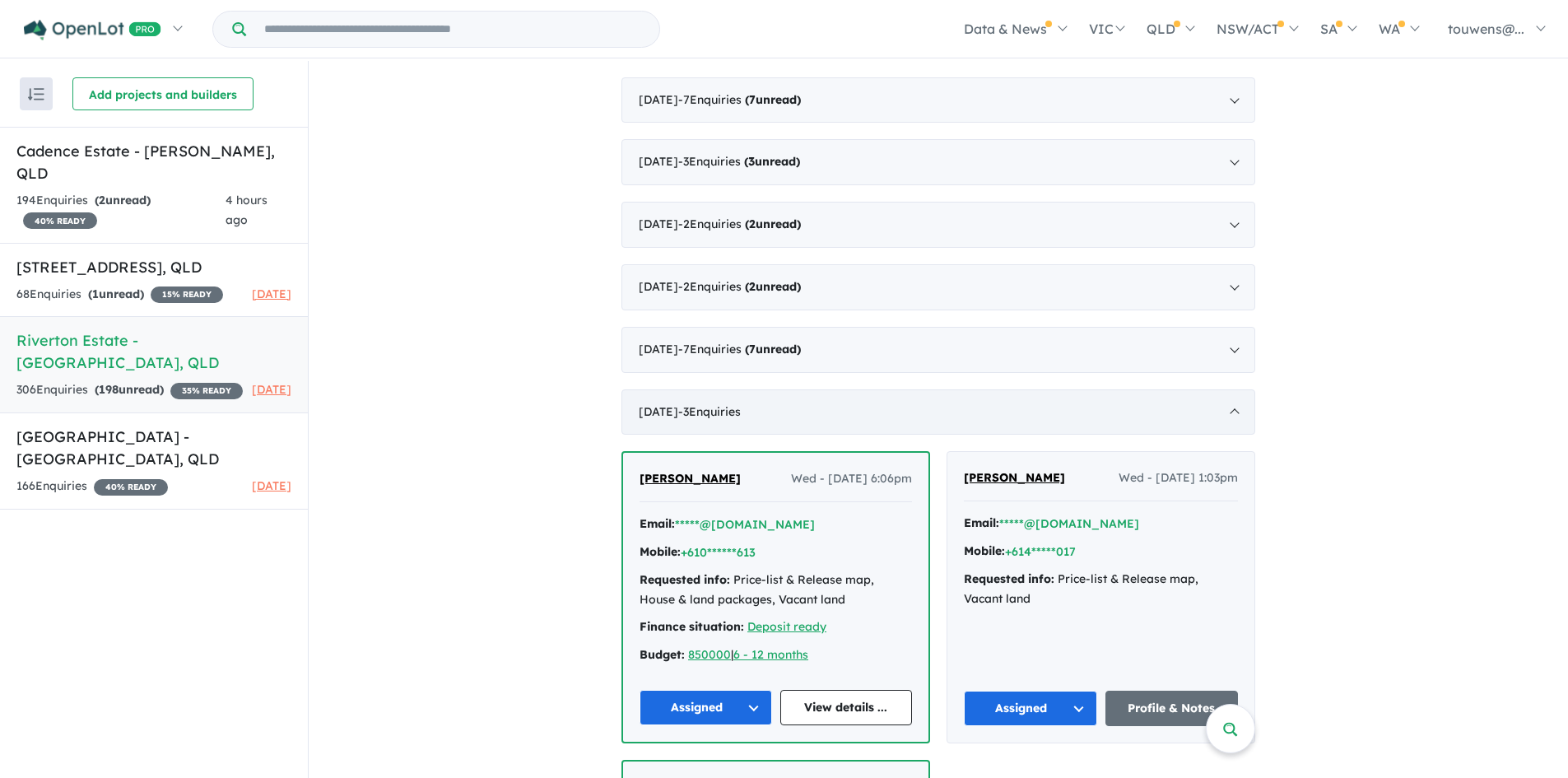
click at [849, 394] on div "[DATE] - 3 Enquir ies ( 0 unread)" at bounding box center [939, 412] width 634 height 46
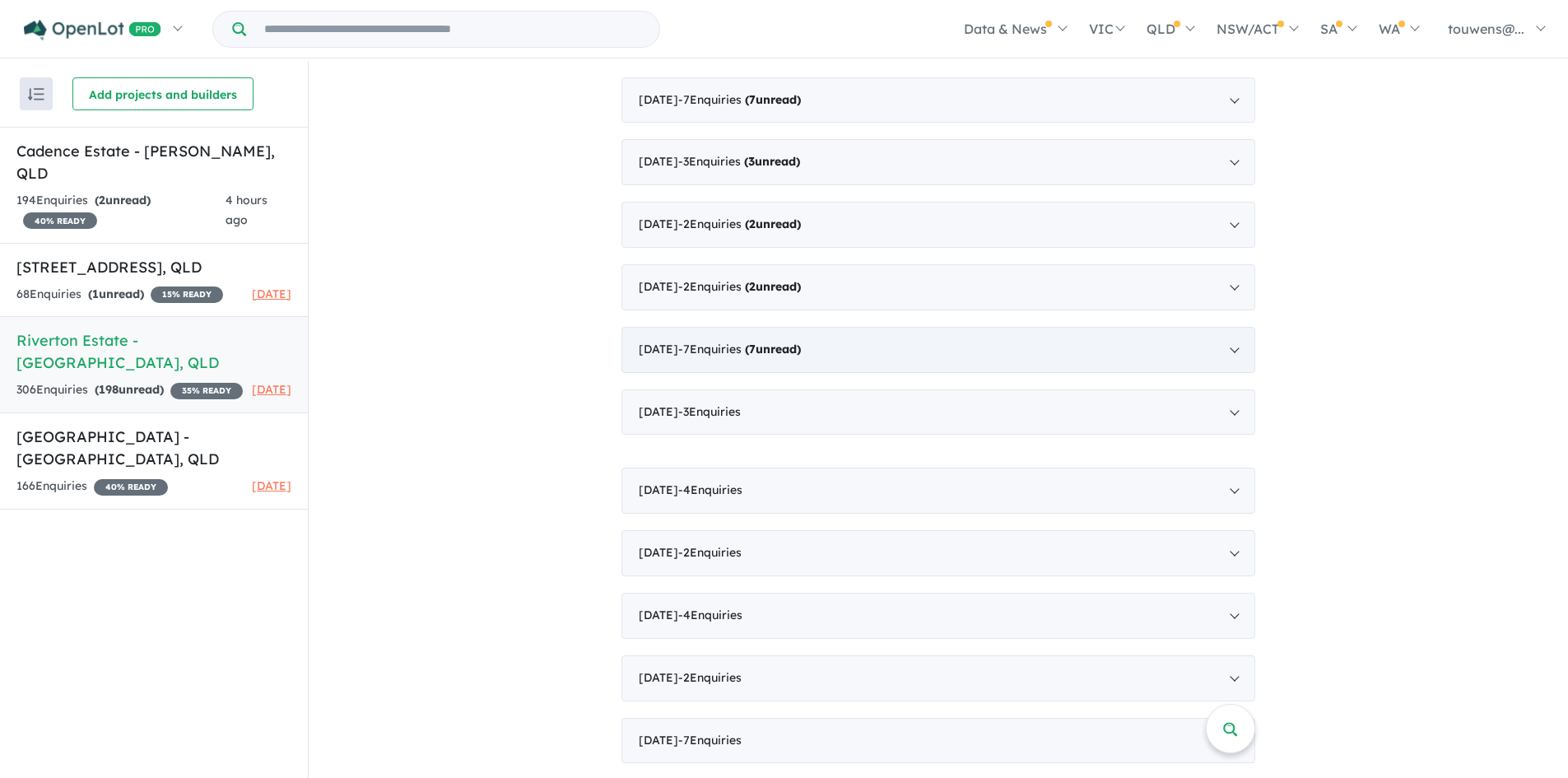
click at [829, 338] on div "[DATE] - 7 Enquir ies ( 7 unread)" at bounding box center [939, 350] width 634 height 46
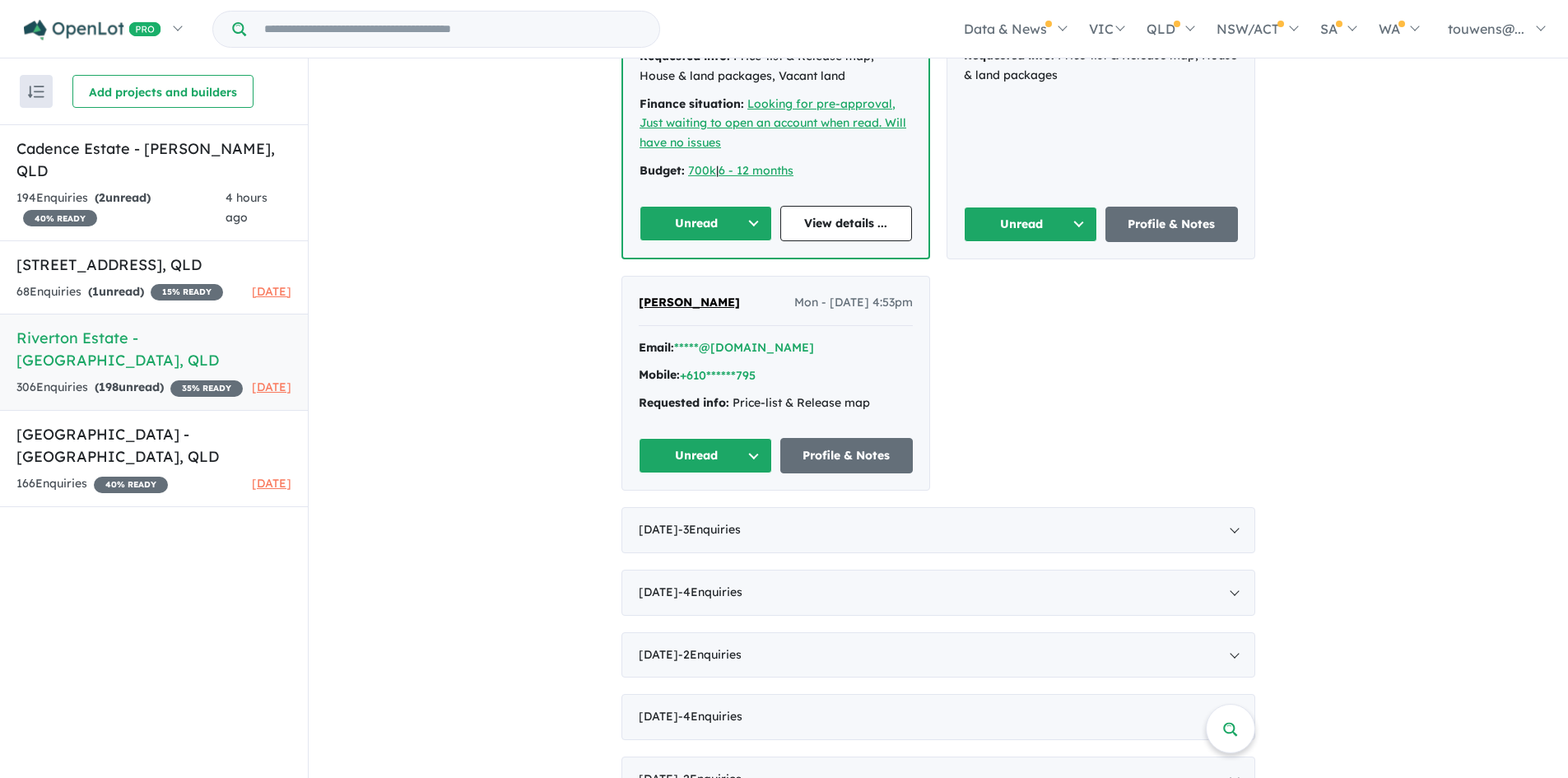
scroll to position [3129, 0]
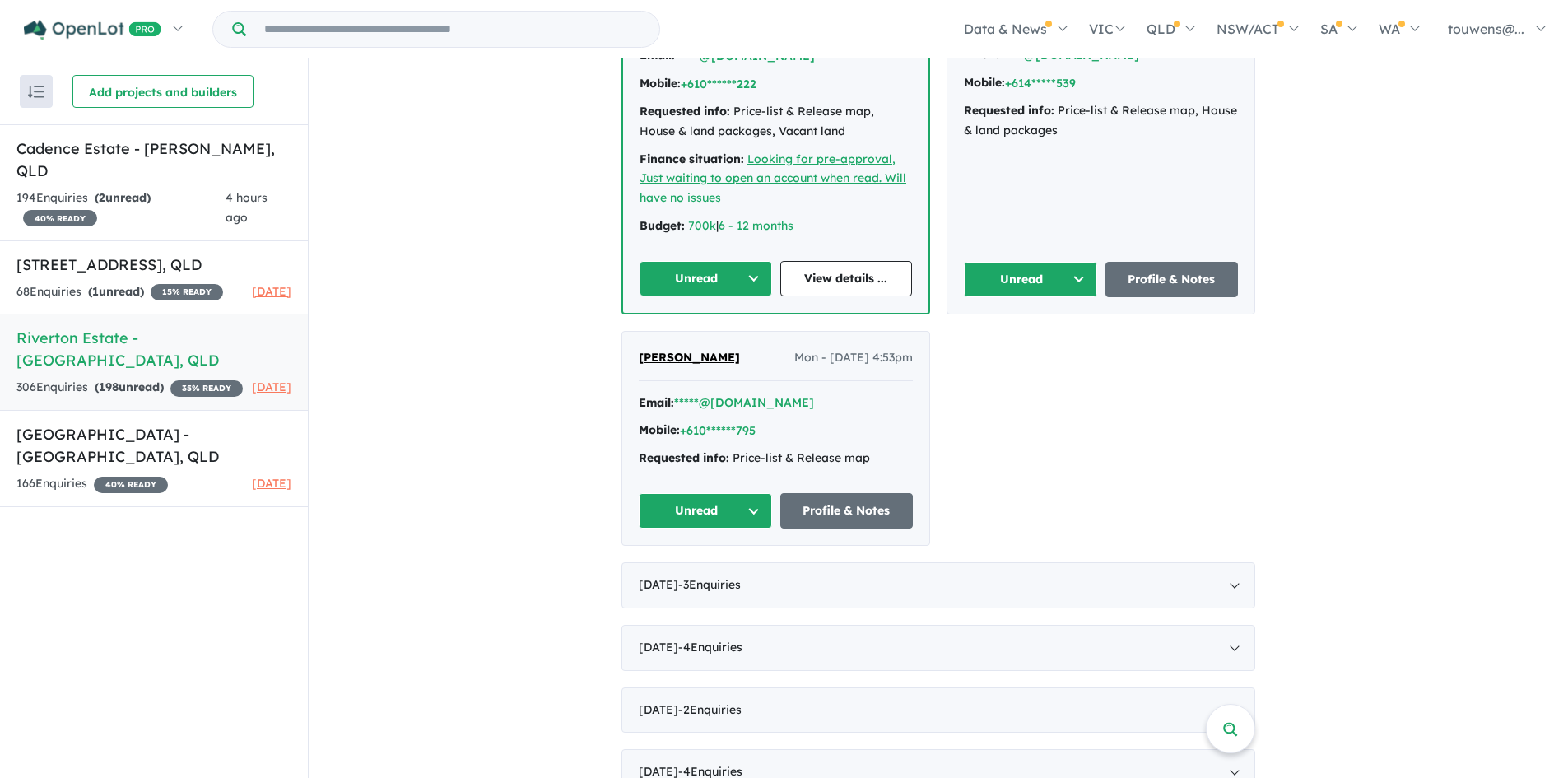
click at [686, 506] on button "Unread" at bounding box center [705, 511] width 134 height 35
click at [696, 584] on button "Assigned" at bounding box center [711, 588] width 144 height 38
click at [1006, 276] on button "Unread" at bounding box center [1031, 280] width 134 height 35
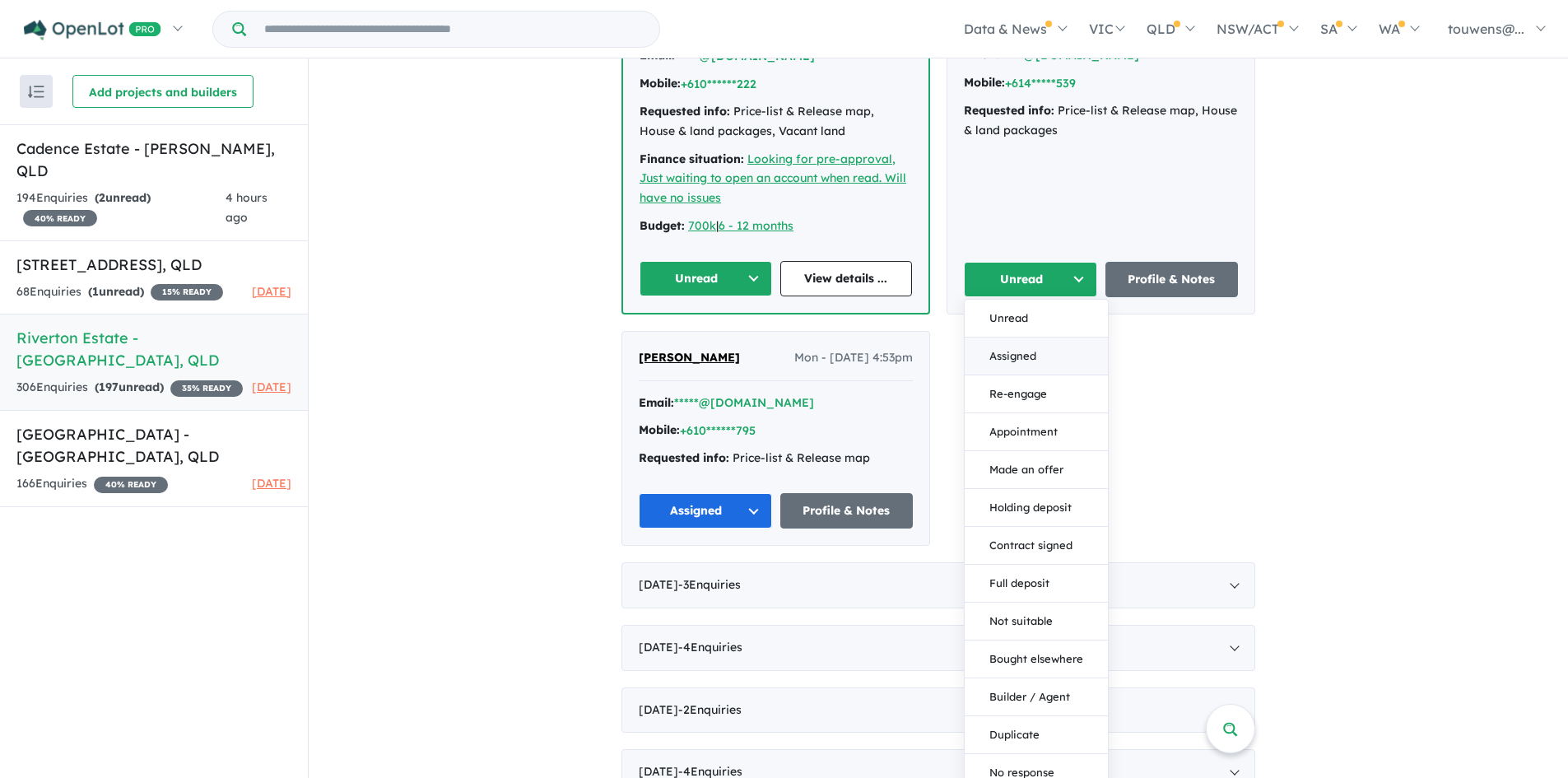
click at [993, 363] on button "Assigned" at bounding box center [1036, 356] width 144 height 38
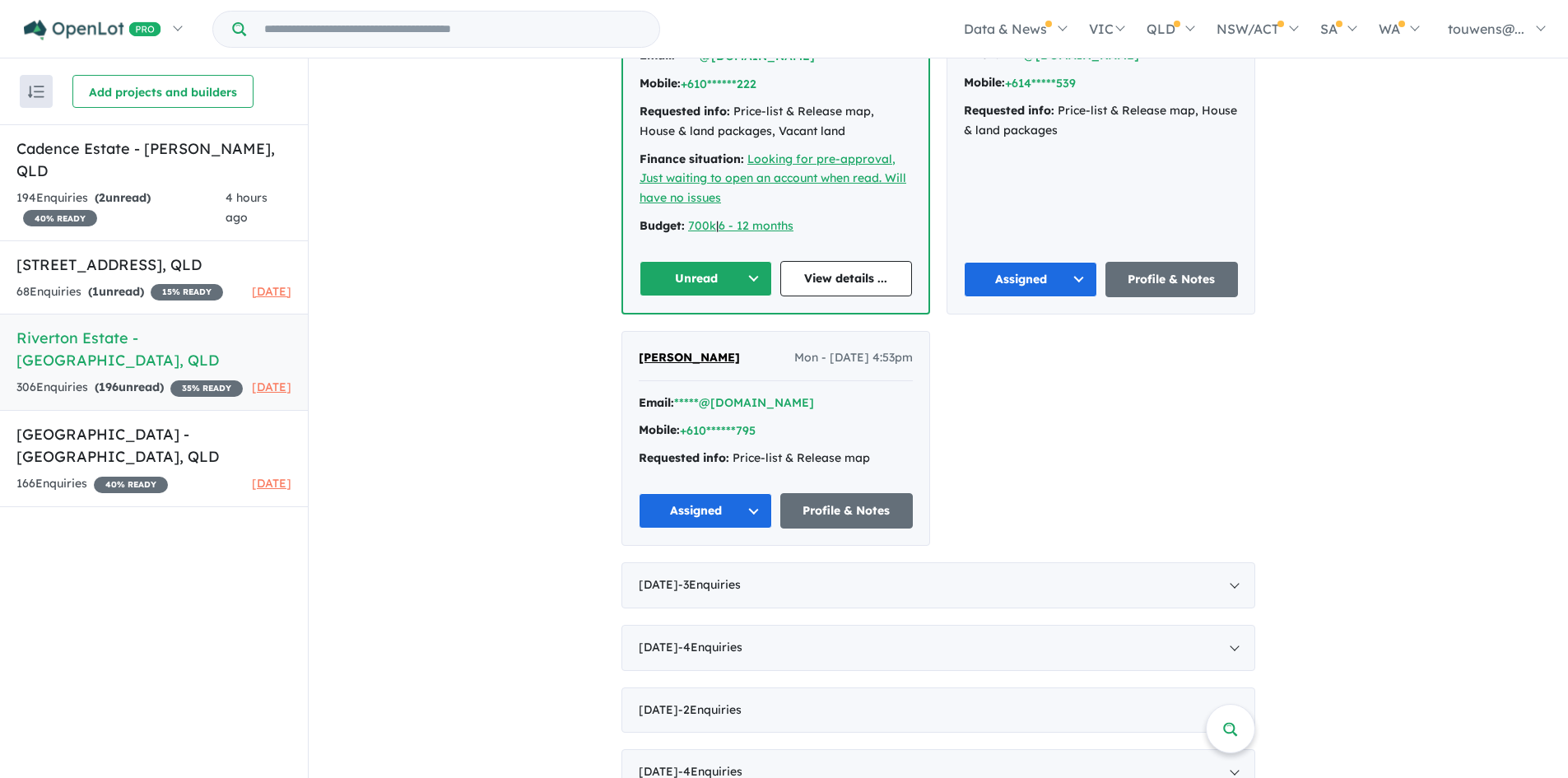
click at [684, 274] on button "Unread" at bounding box center [705, 279] width 133 height 35
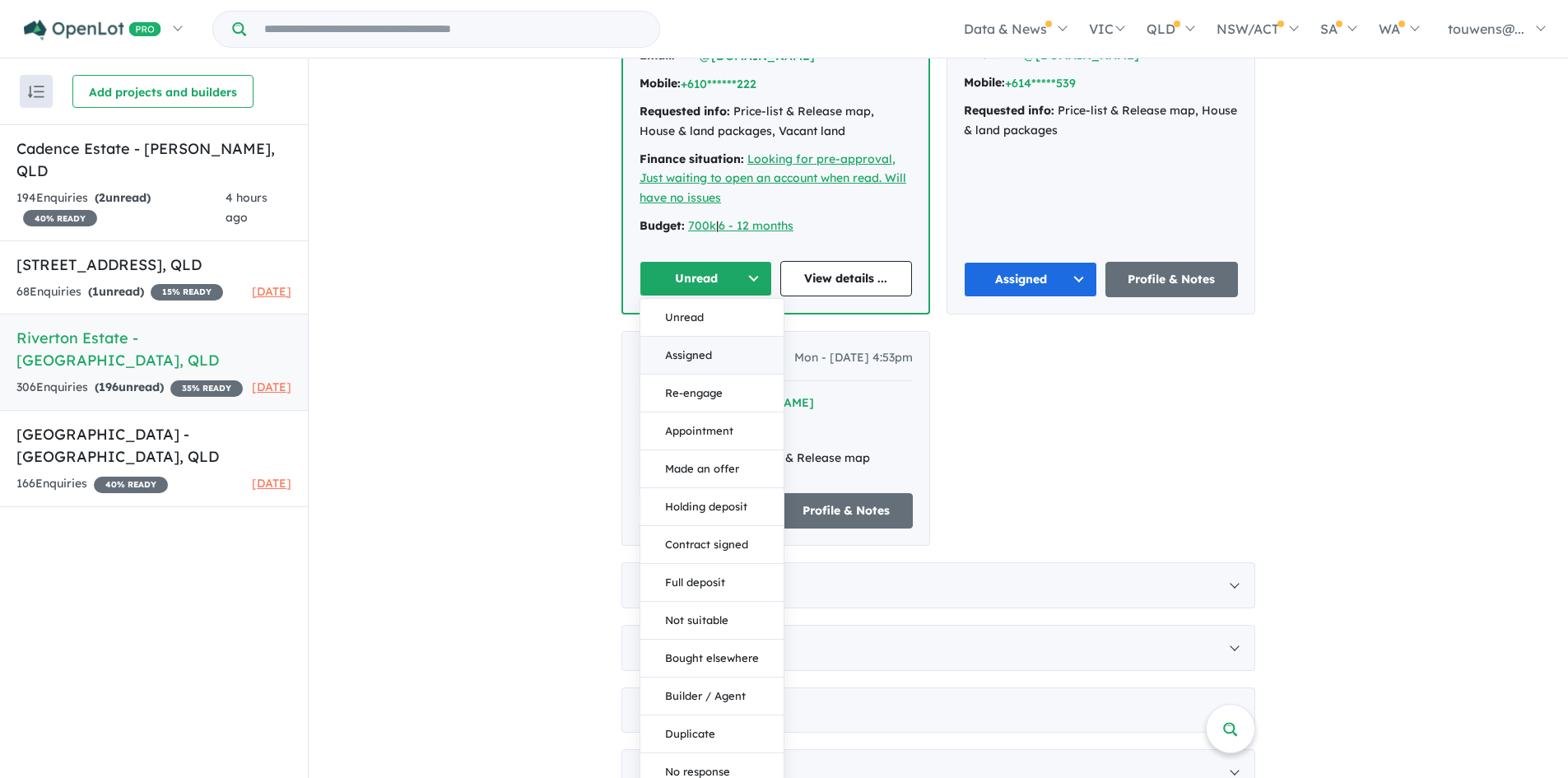
click at [686, 349] on button "Assigned" at bounding box center [712, 355] width 144 height 38
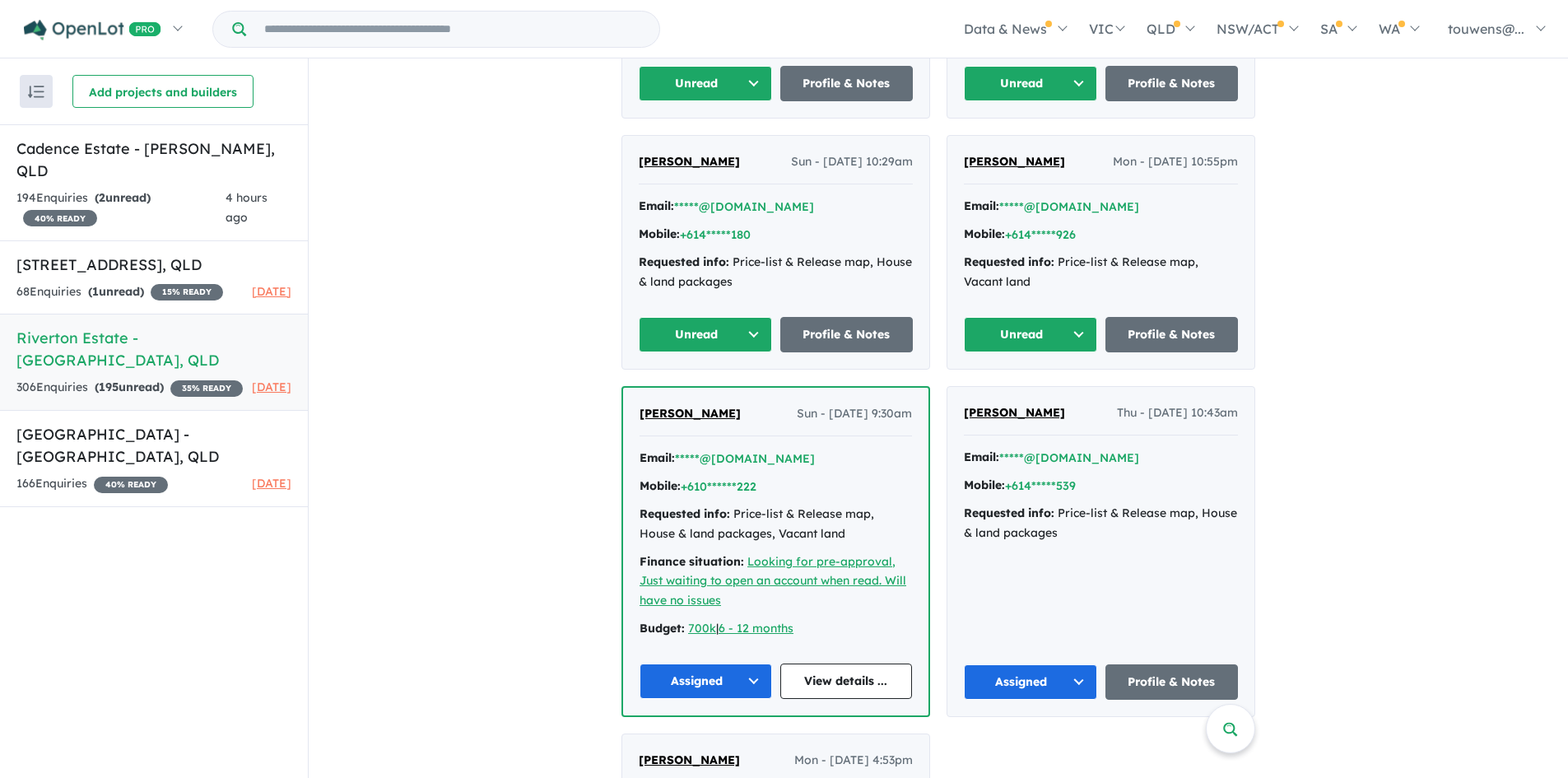
scroll to position [2716, 0]
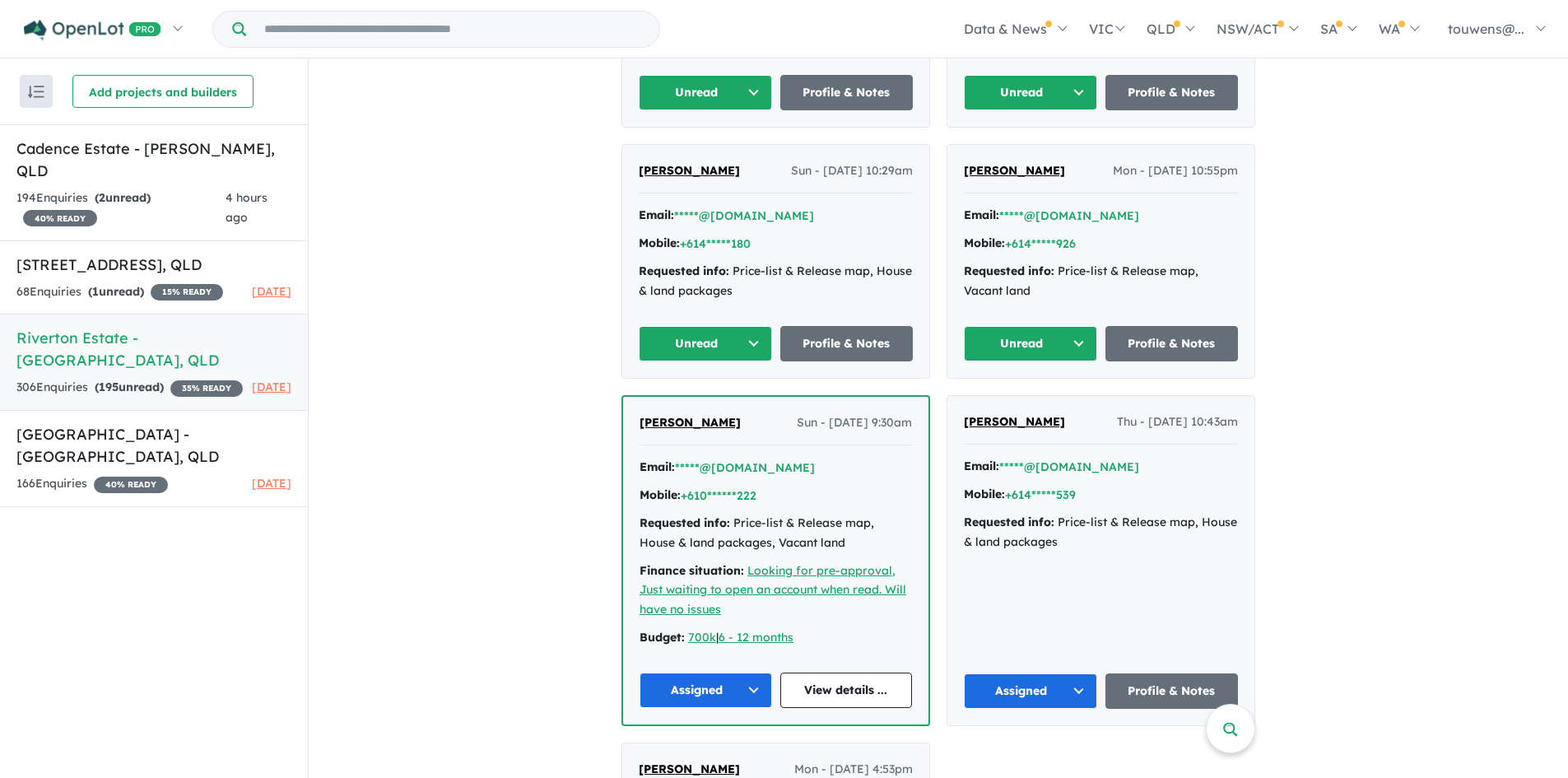
click at [1005, 340] on button "Unread" at bounding box center [1031, 344] width 134 height 35
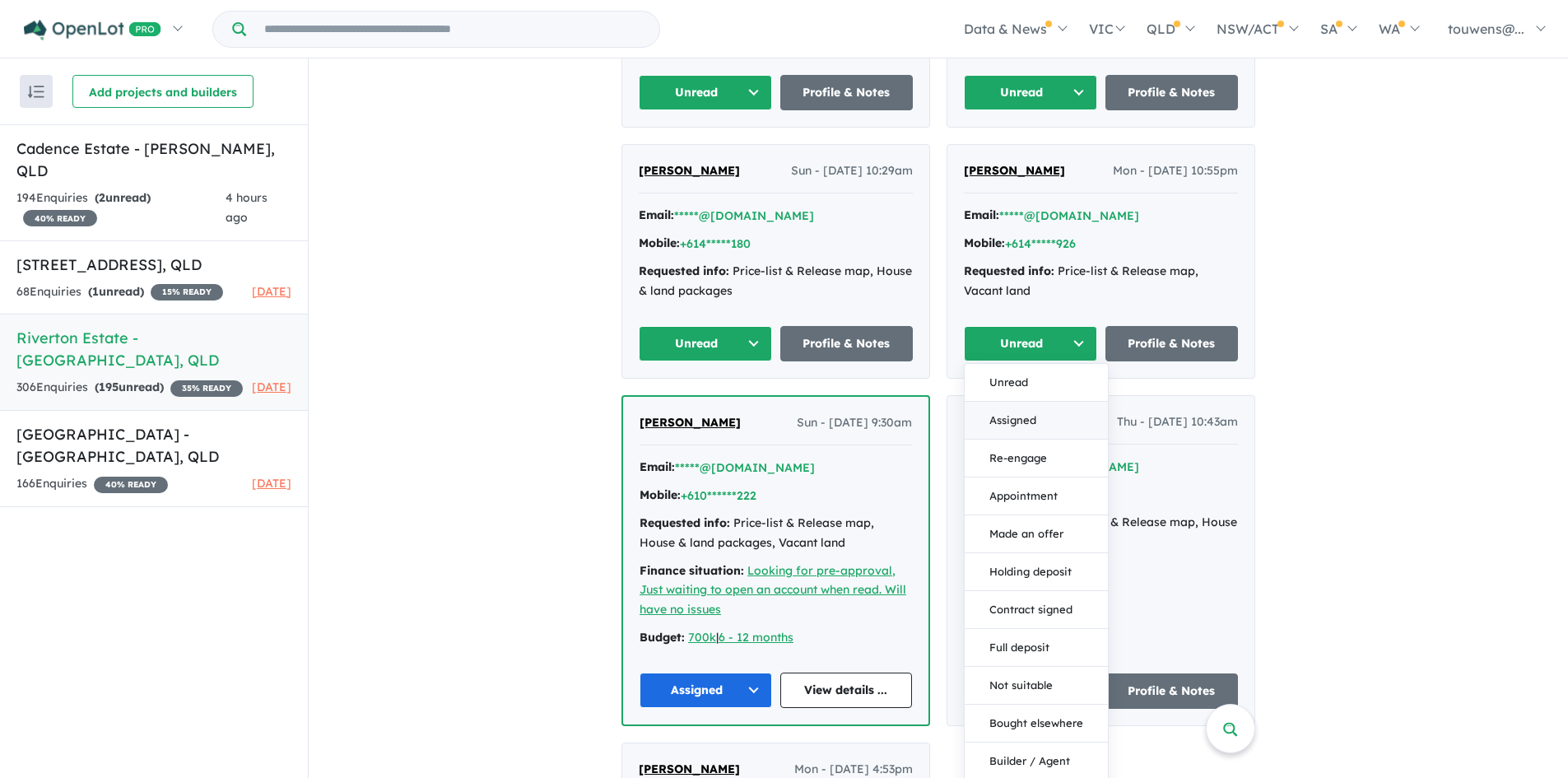
click at [1026, 412] on button "Assigned" at bounding box center [1036, 420] width 144 height 38
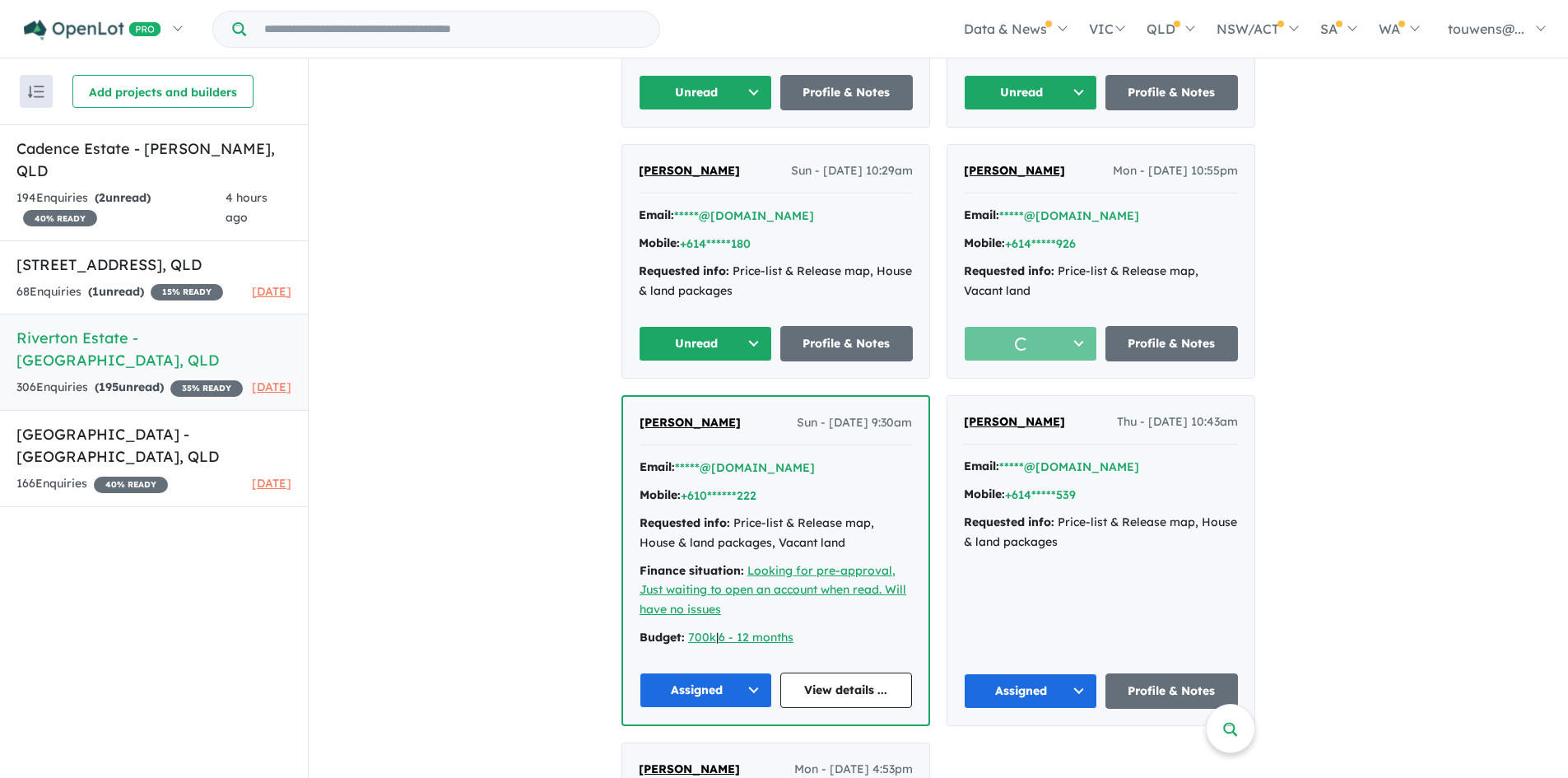
click at [626, 333] on div "[PERSON_NAME] Sun - [DATE] 10:29am Email: *****@[DOMAIN_NAME] Mobile: +614*****…" at bounding box center [776, 261] width 307 height 233
click at [643, 338] on button "Unread" at bounding box center [705, 344] width 134 height 35
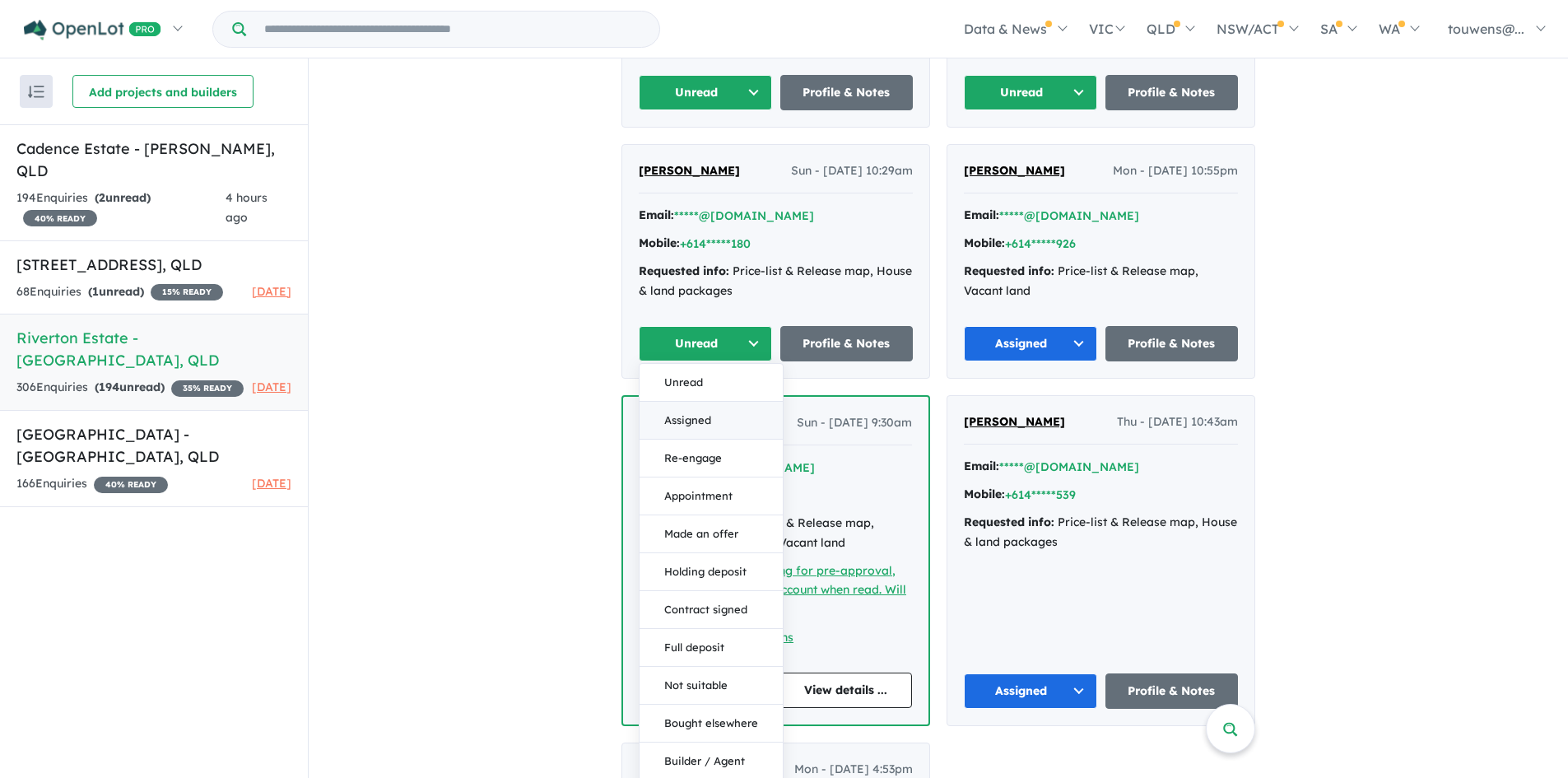
click at [725, 411] on button "Assigned" at bounding box center [711, 420] width 144 height 38
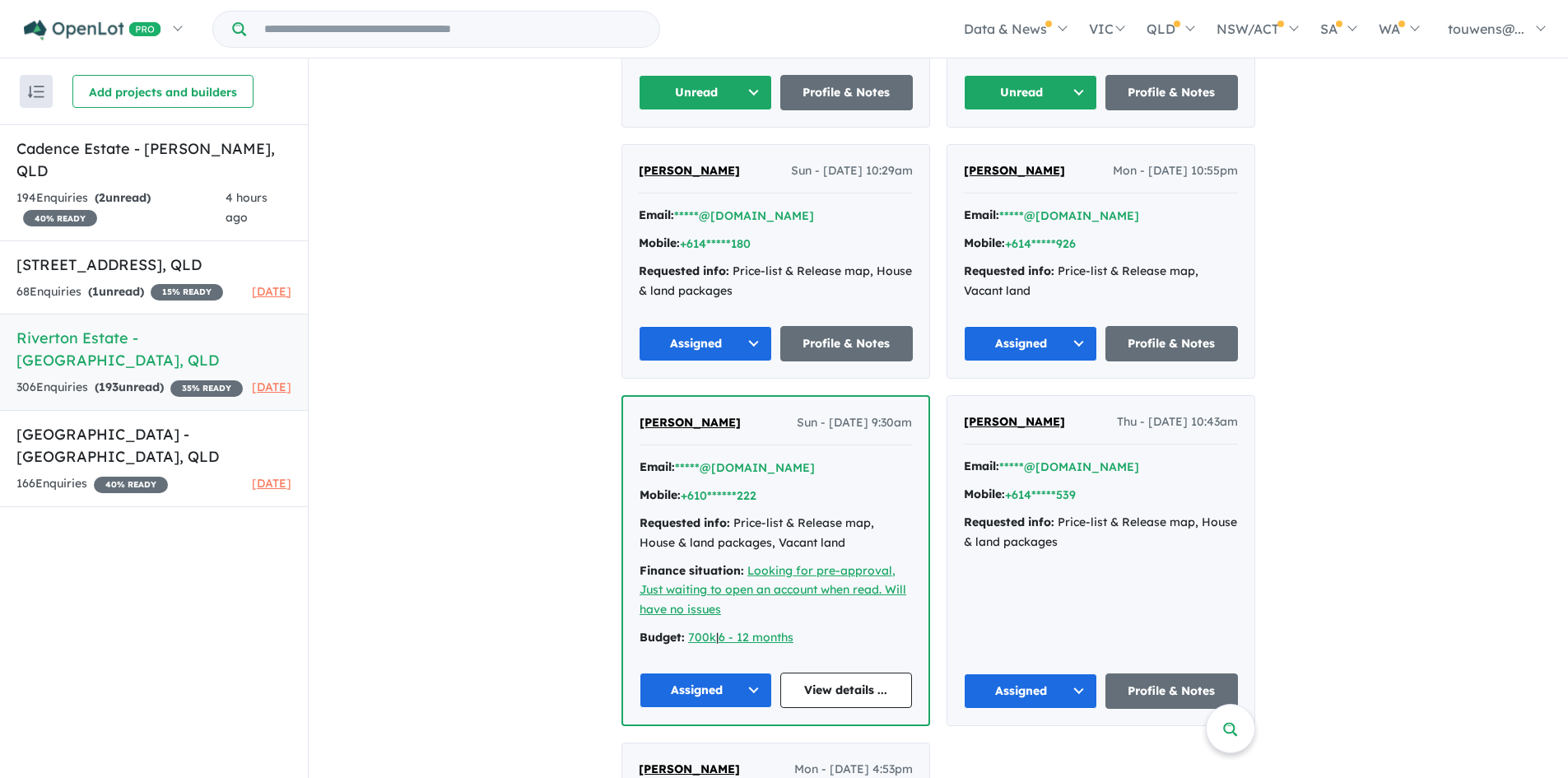
click at [988, 98] on button "Unread" at bounding box center [1031, 93] width 134 height 35
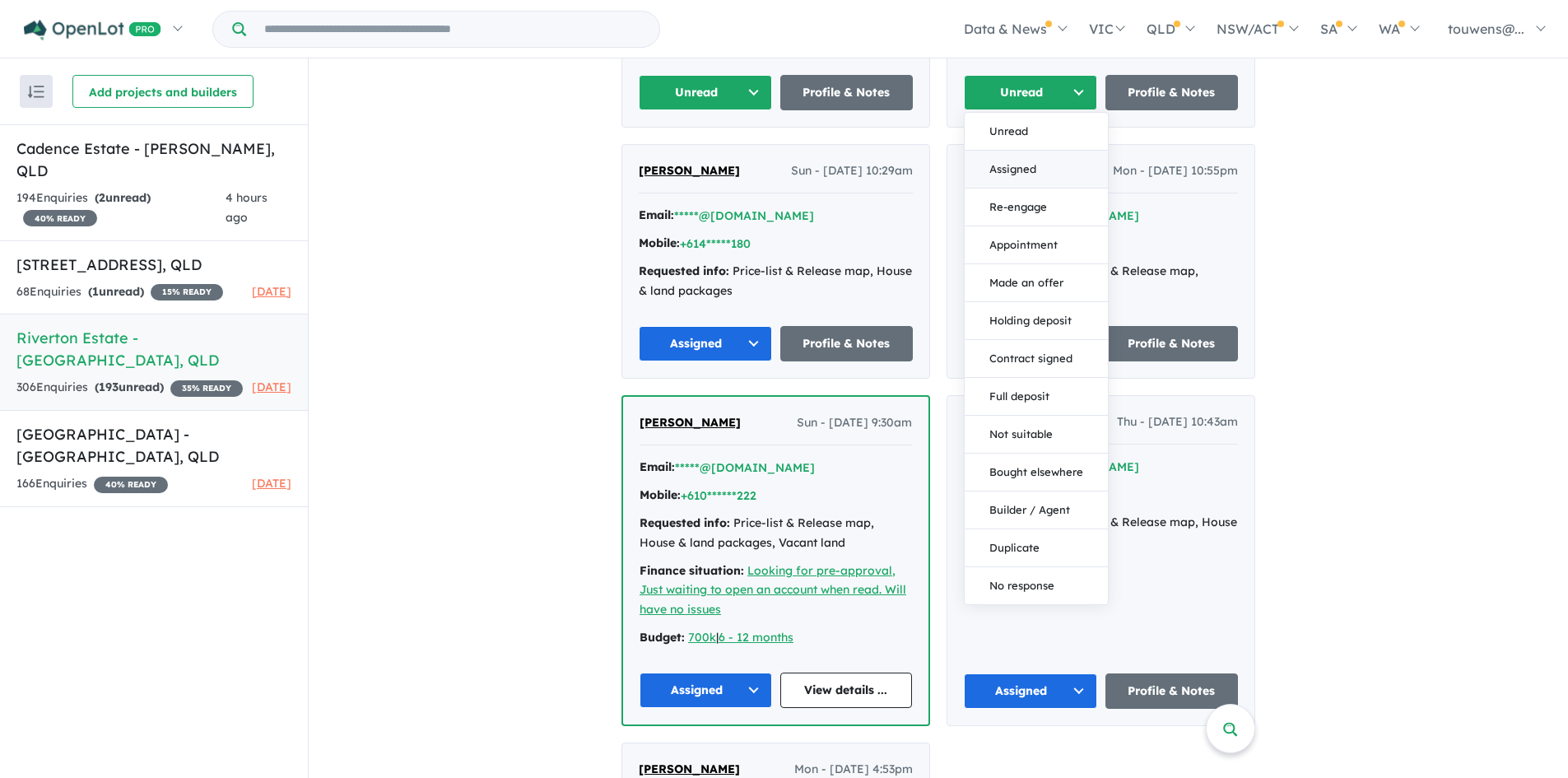
click at [991, 167] on button "Assigned" at bounding box center [1036, 169] width 144 height 38
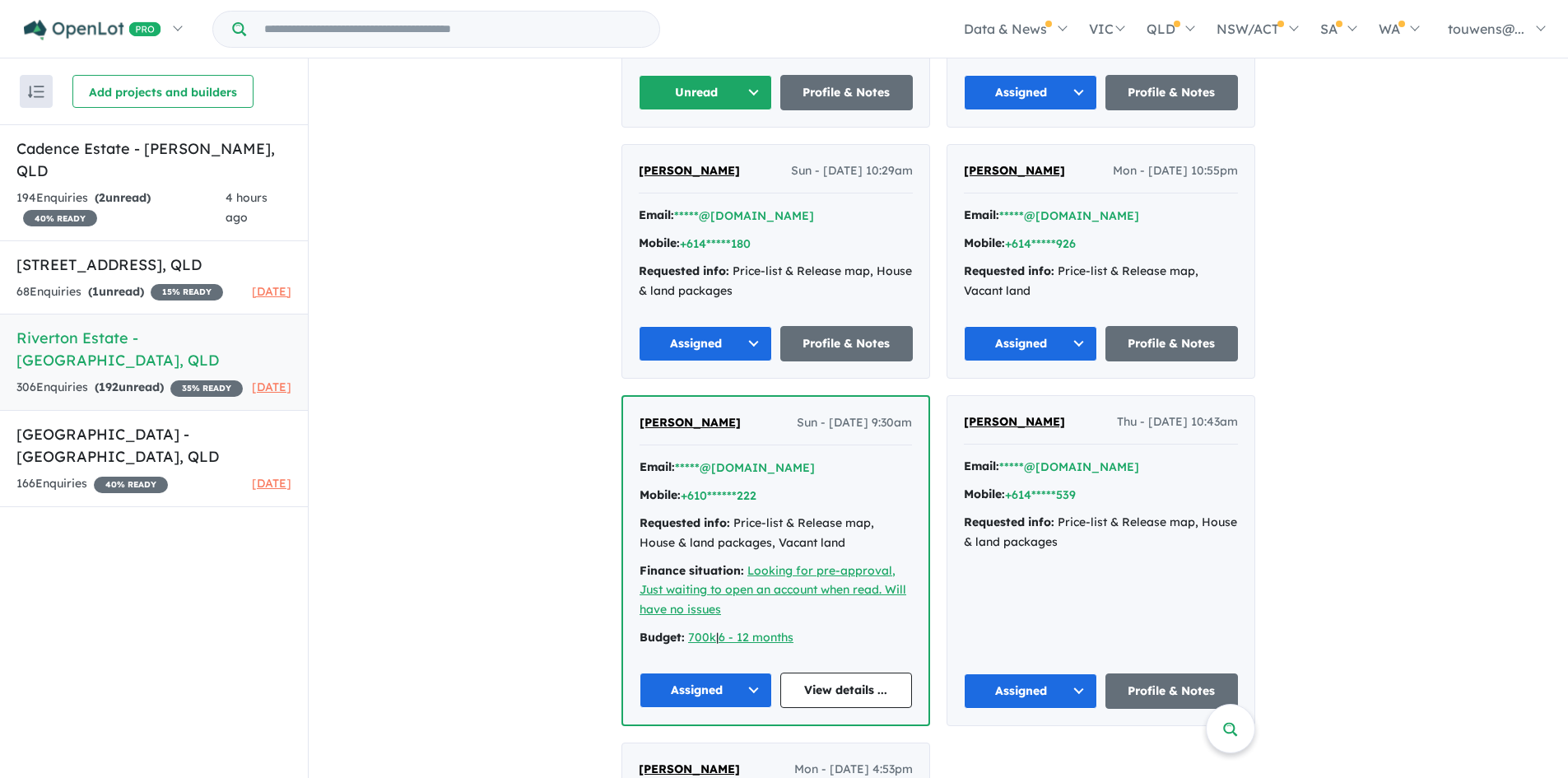
click at [713, 88] on button "Unread" at bounding box center [705, 93] width 134 height 35
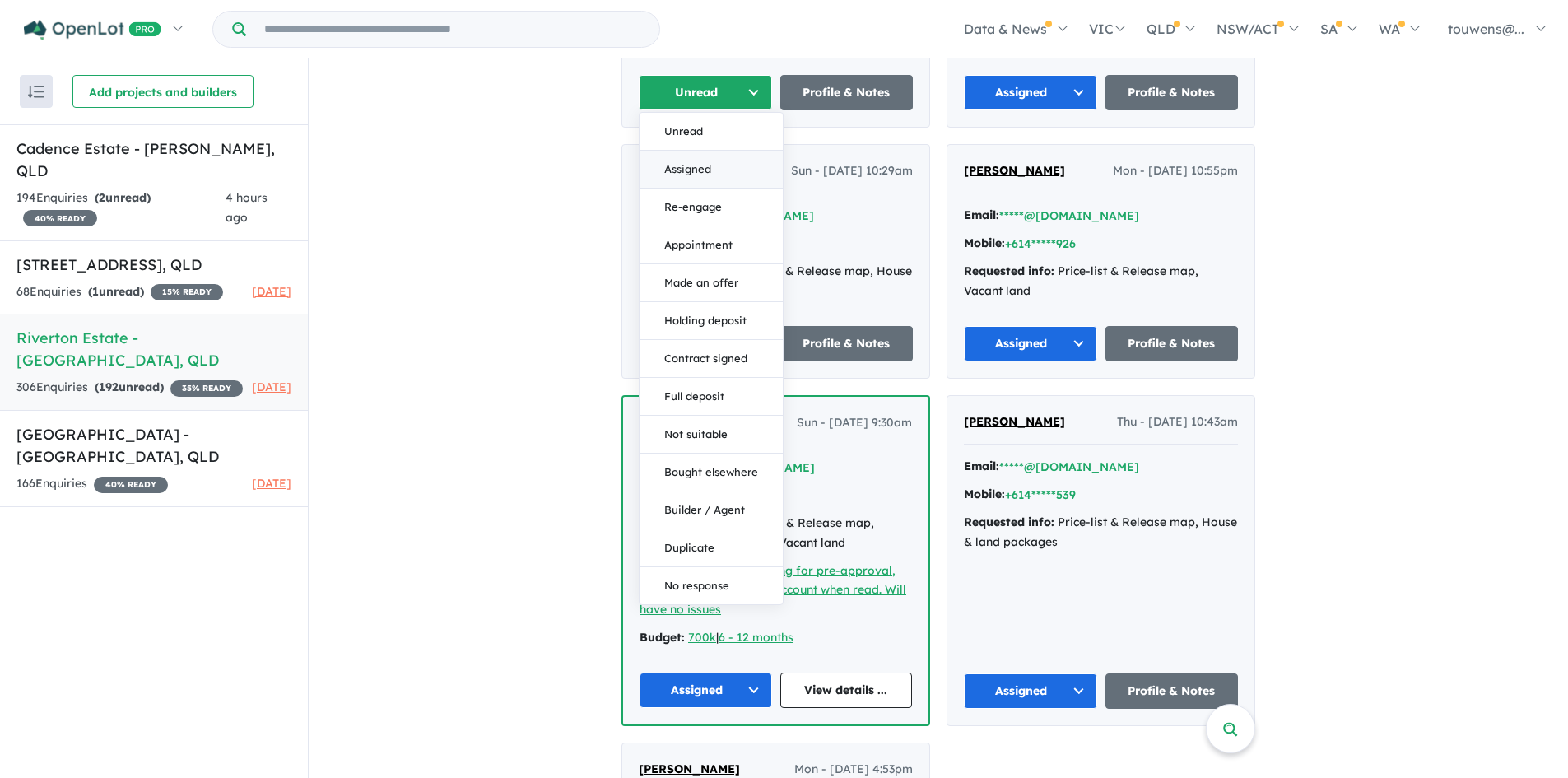
click at [719, 158] on button "Assigned" at bounding box center [711, 169] width 144 height 38
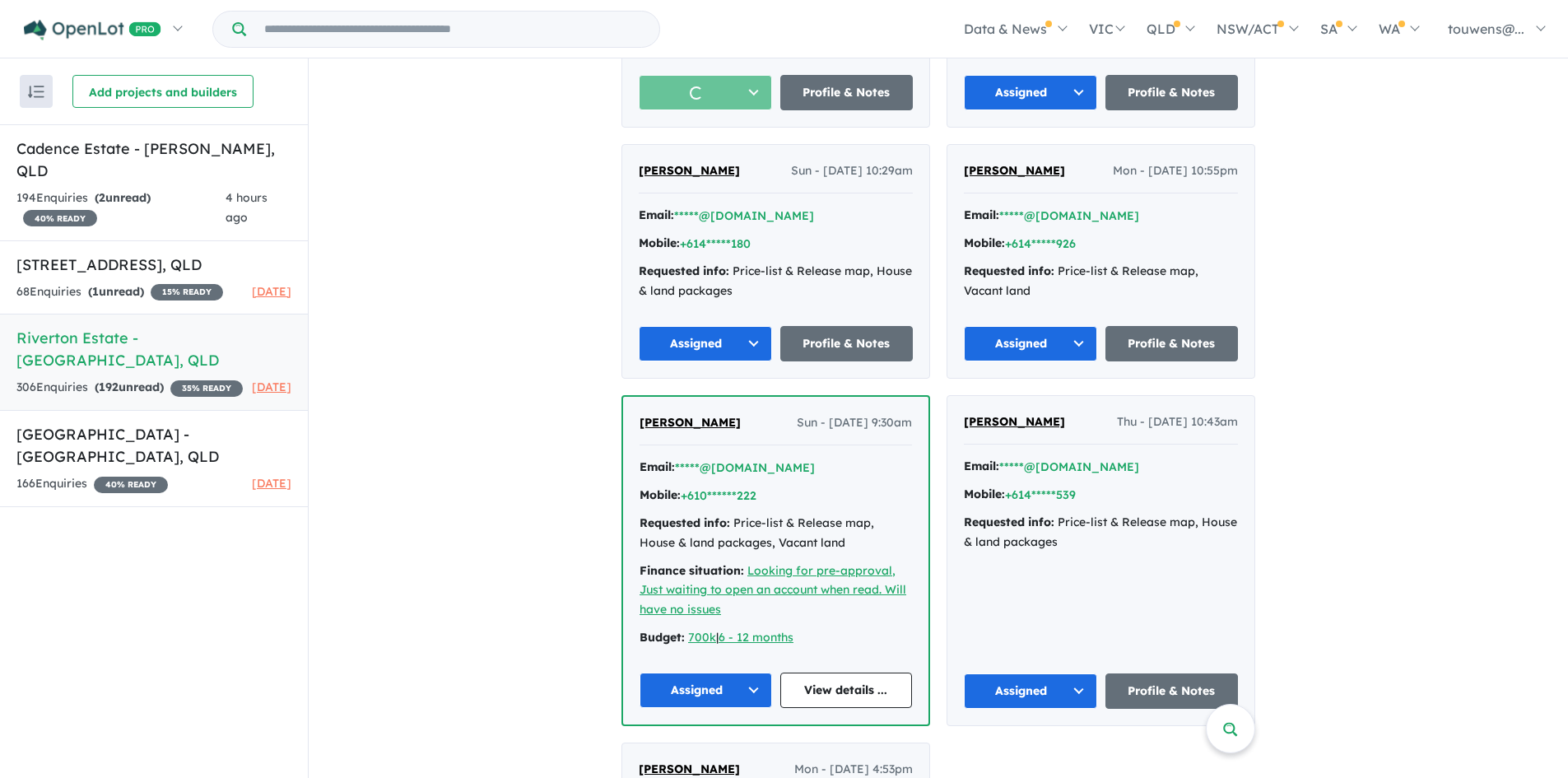
scroll to position [2305, 0]
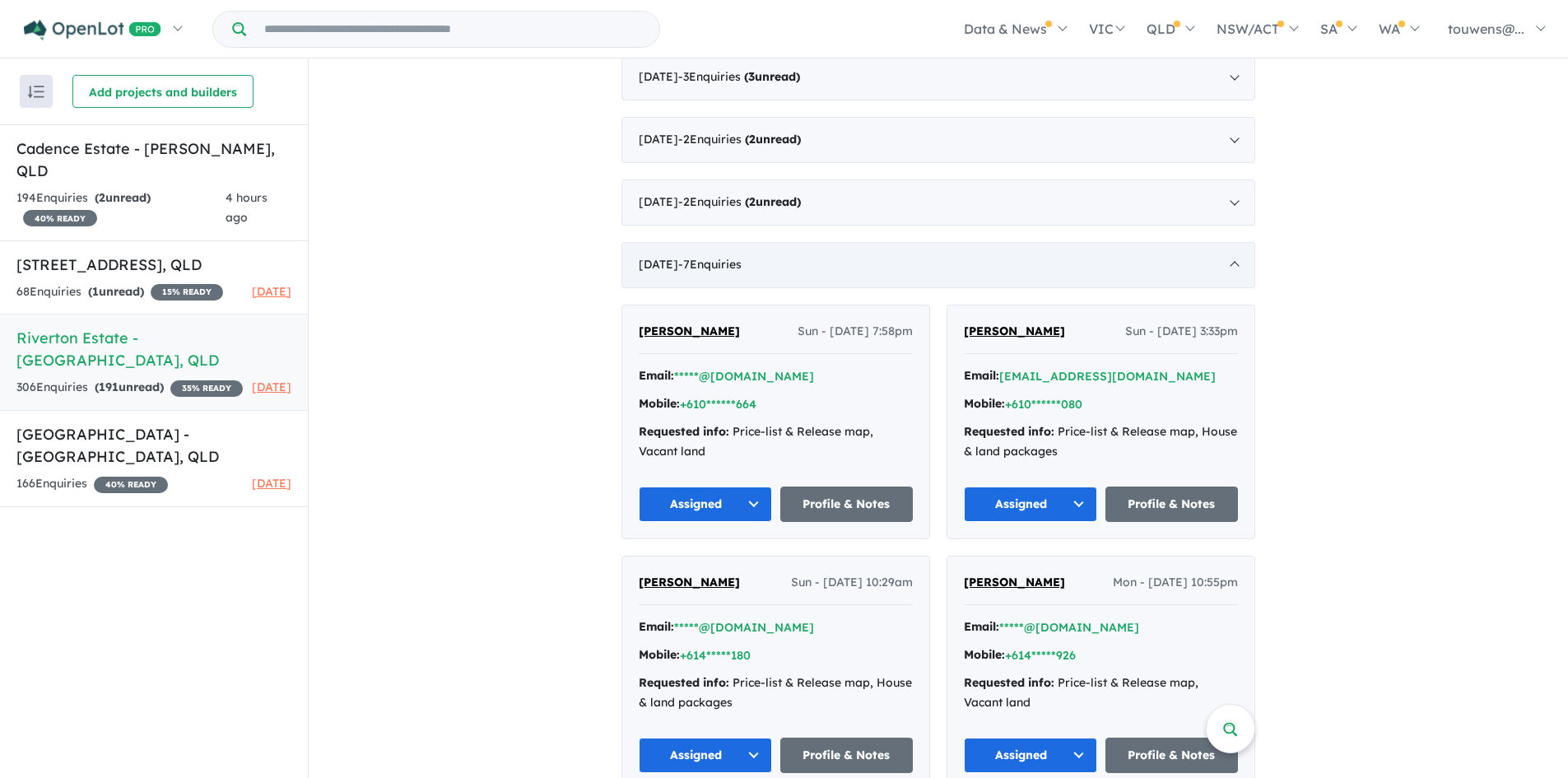
click at [983, 251] on div "[DATE] - 7 Enquir ies ( 0 unread)" at bounding box center [939, 265] width 634 height 46
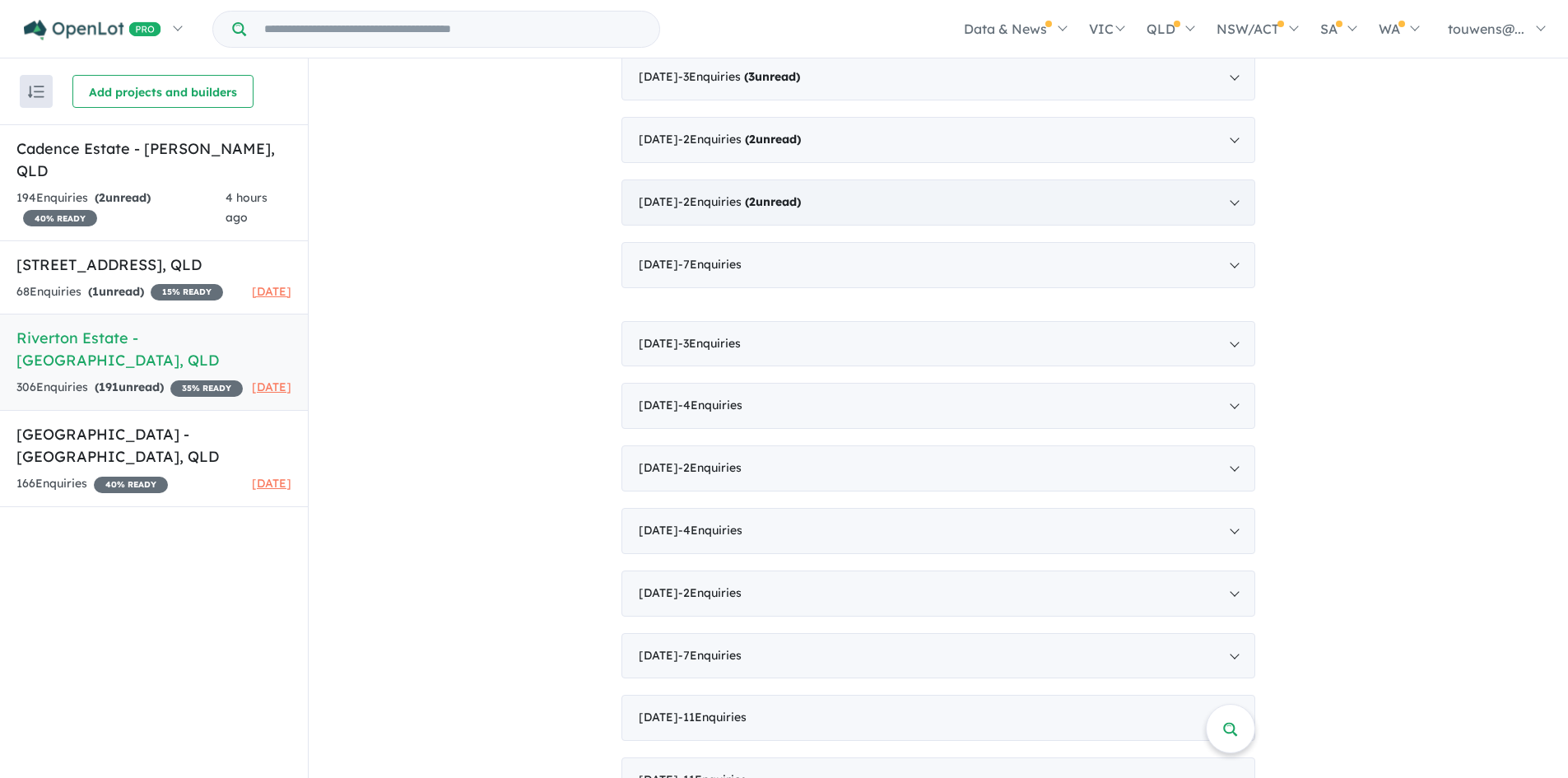
click at [927, 209] on div "[DATE] - 2 Enquir ies ( 2 unread)" at bounding box center [939, 202] width 634 height 46
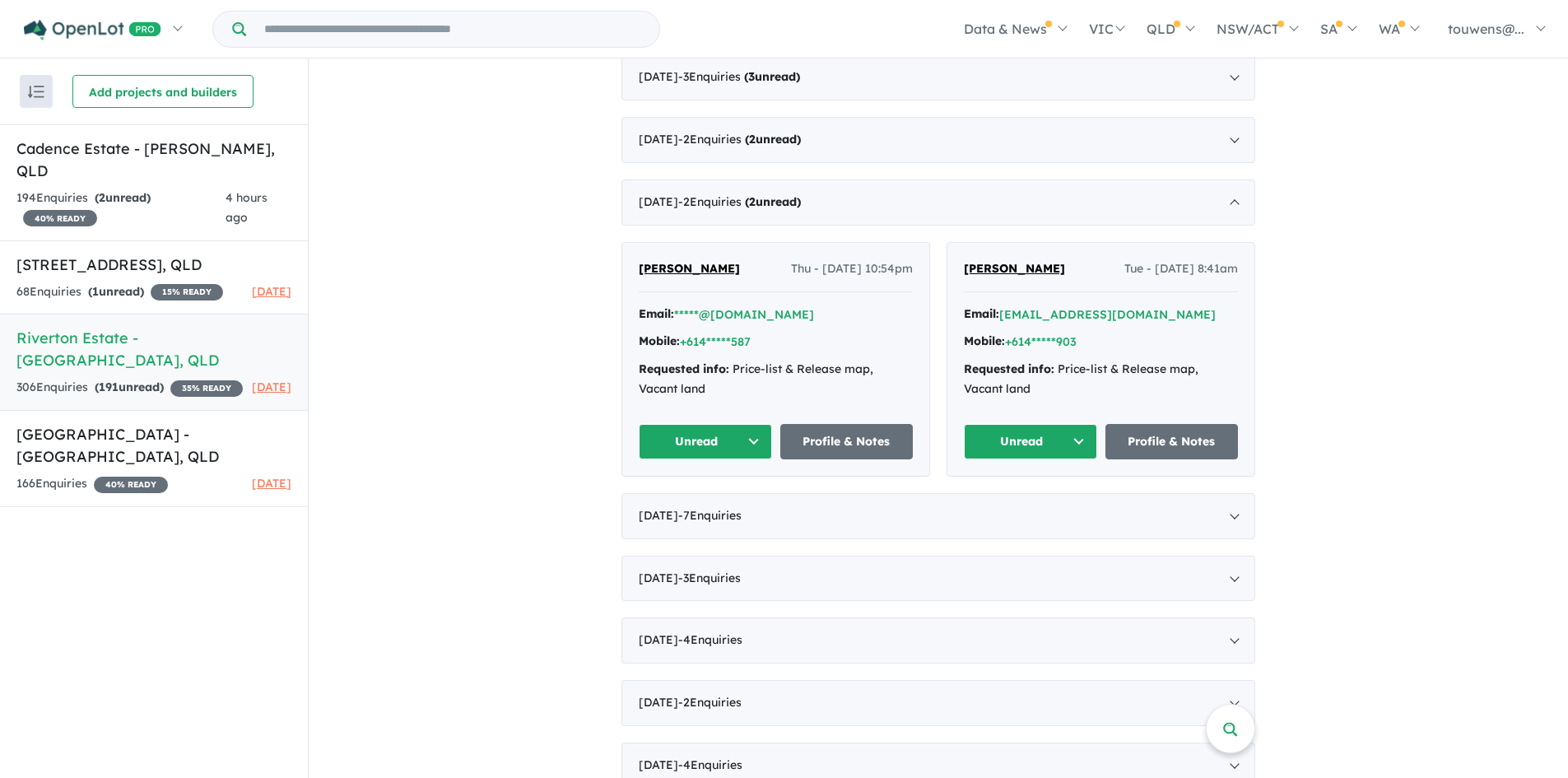
click at [1004, 430] on button "Unread" at bounding box center [1031, 442] width 134 height 35
click at [1036, 510] on button "Assigned" at bounding box center [1036, 518] width 144 height 38
click at [668, 437] on button "Unread" at bounding box center [705, 442] width 134 height 35
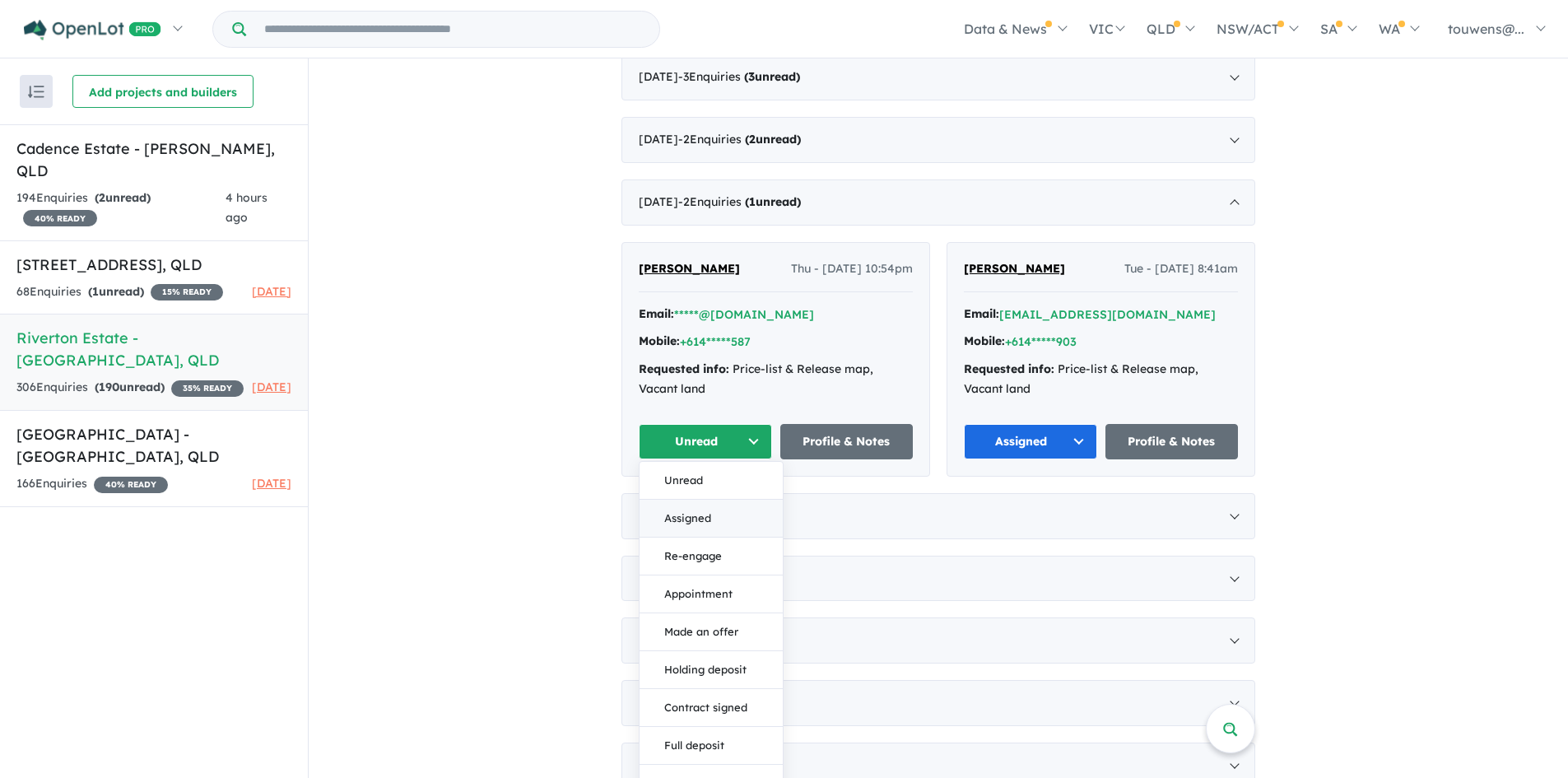
click at [721, 508] on button "Assigned" at bounding box center [711, 518] width 144 height 38
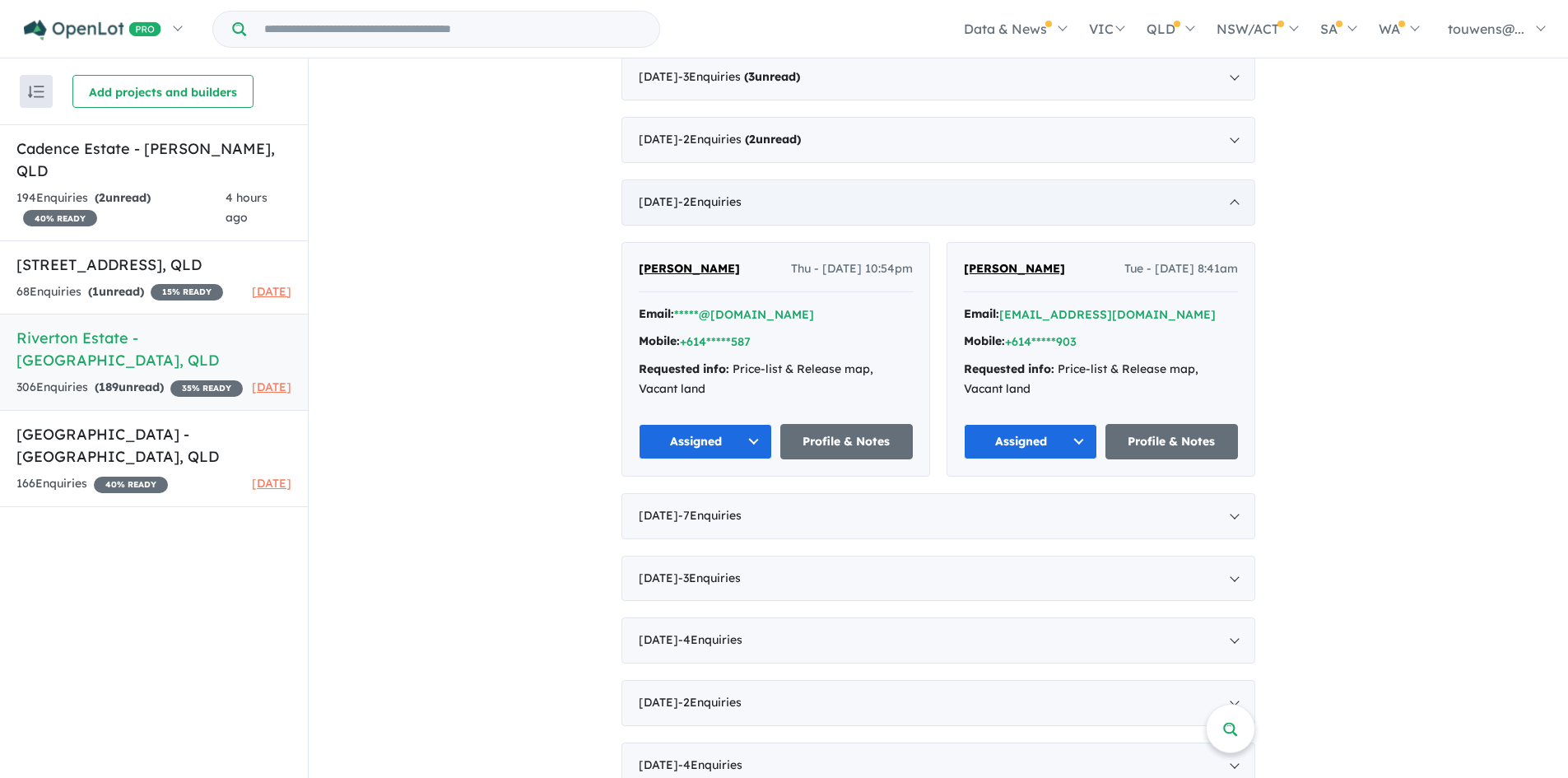
click at [742, 203] on span "- 2 Enquir ies ( 0 unread)" at bounding box center [710, 202] width 63 height 15
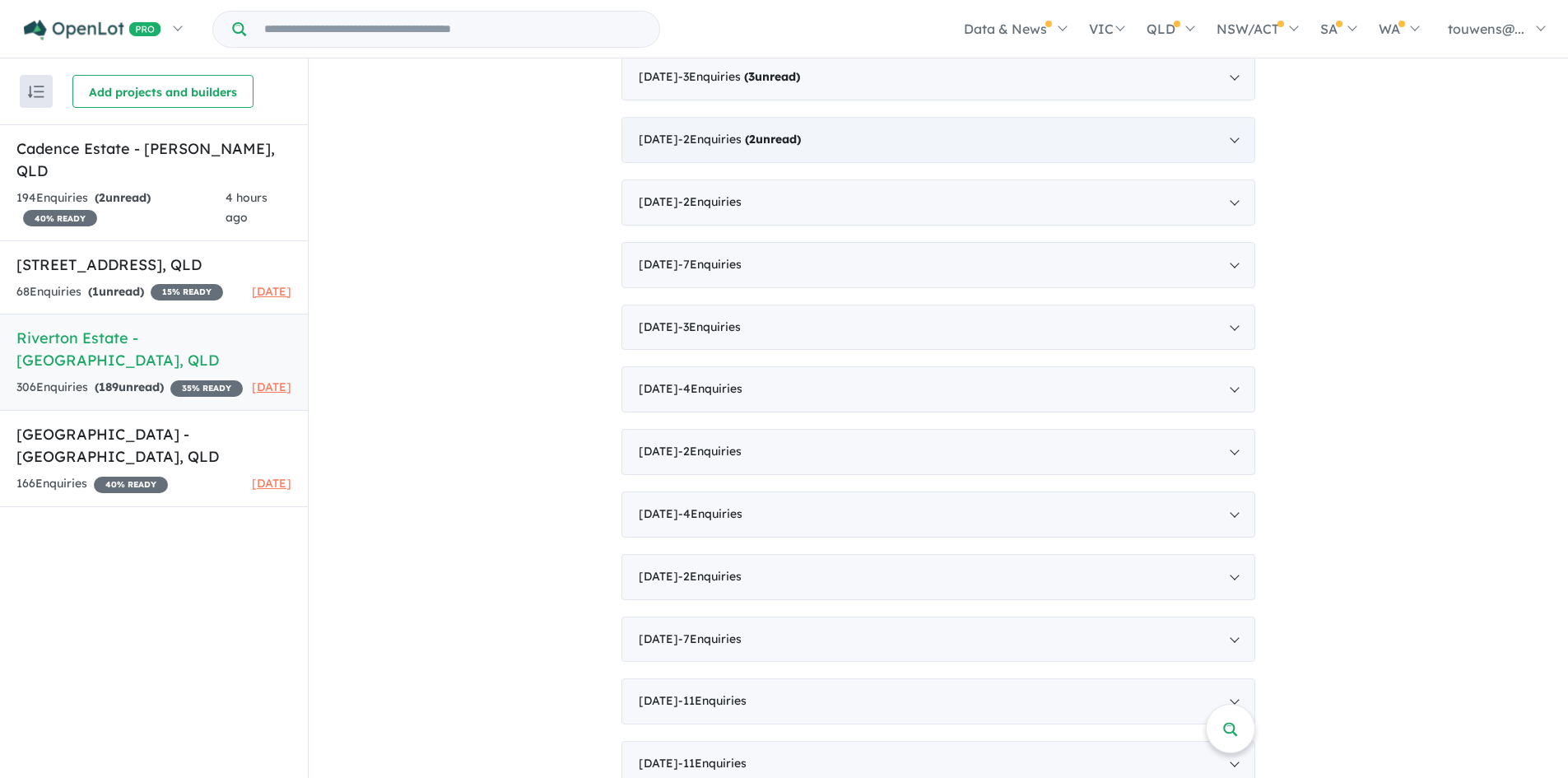
click at [730, 149] on div "[DATE] - 2 Enquir ies ( 2 unread)" at bounding box center [939, 139] width 634 height 46
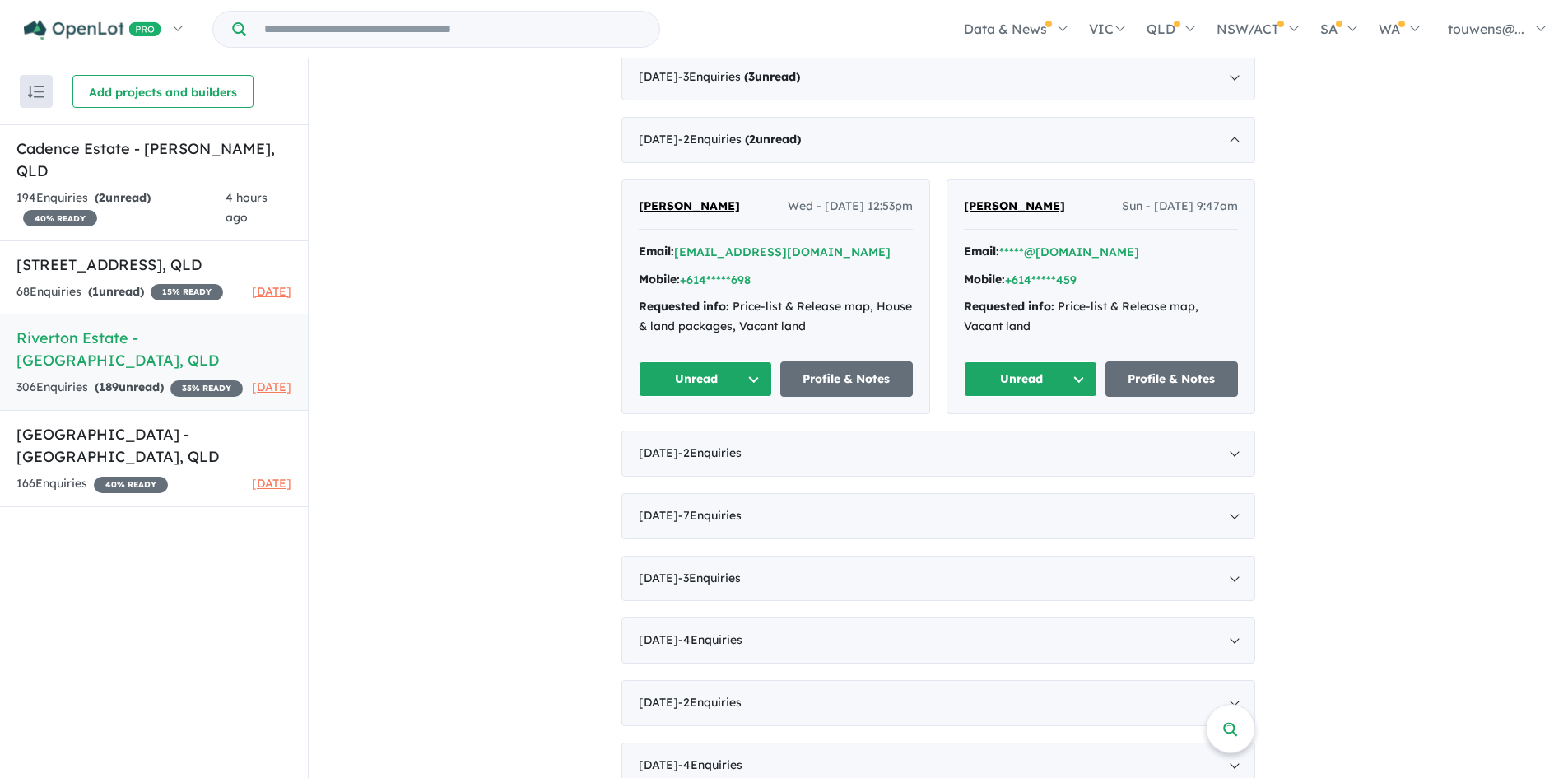
click at [1011, 377] on button "Unread" at bounding box center [1031, 379] width 134 height 35
click at [1010, 446] on button "Assigned" at bounding box center [1036, 456] width 144 height 38
click at [715, 373] on button "Unread" at bounding box center [705, 379] width 134 height 35
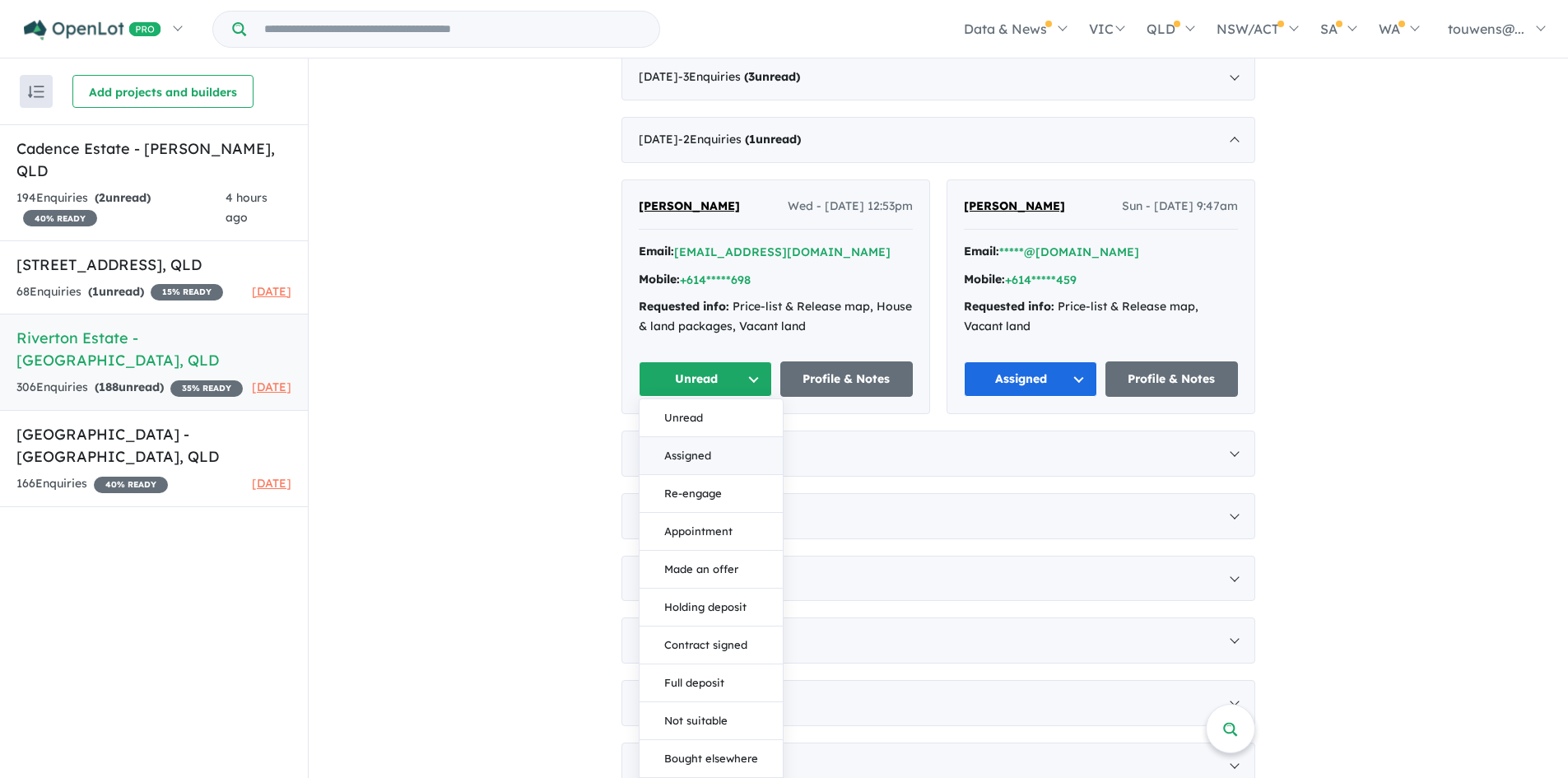
click at [709, 457] on button "Assigned" at bounding box center [711, 456] width 144 height 38
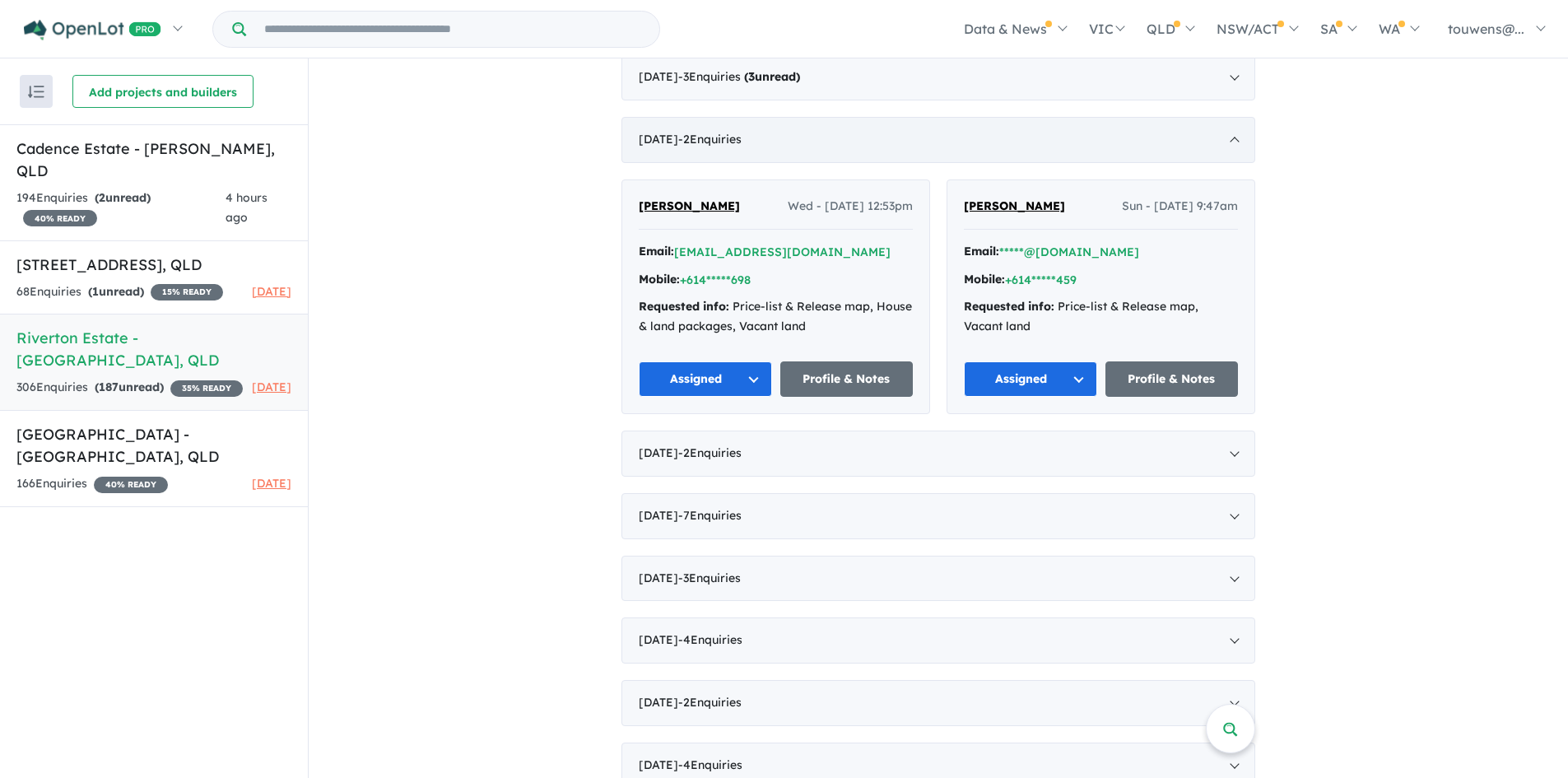
click at [931, 137] on div "[DATE] - 2 Enquir ies ( 0 unread)" at bounding box center [939, 139] width 634 height 46
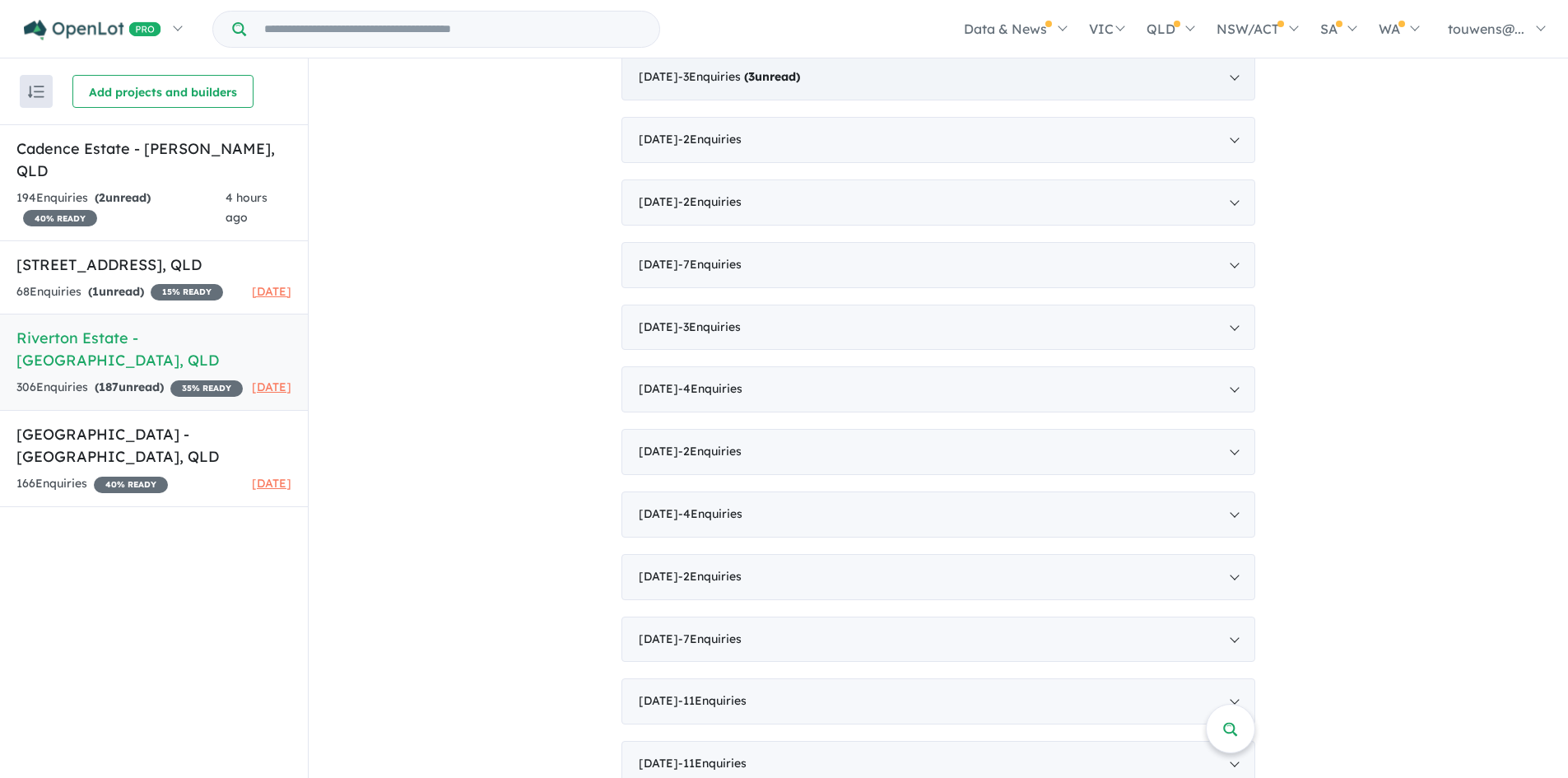
click at [925, 91] on div "[DATE] - 3 Enquir ies ( 3 unread)" at bounding box center [939, 77] width 634 height 46
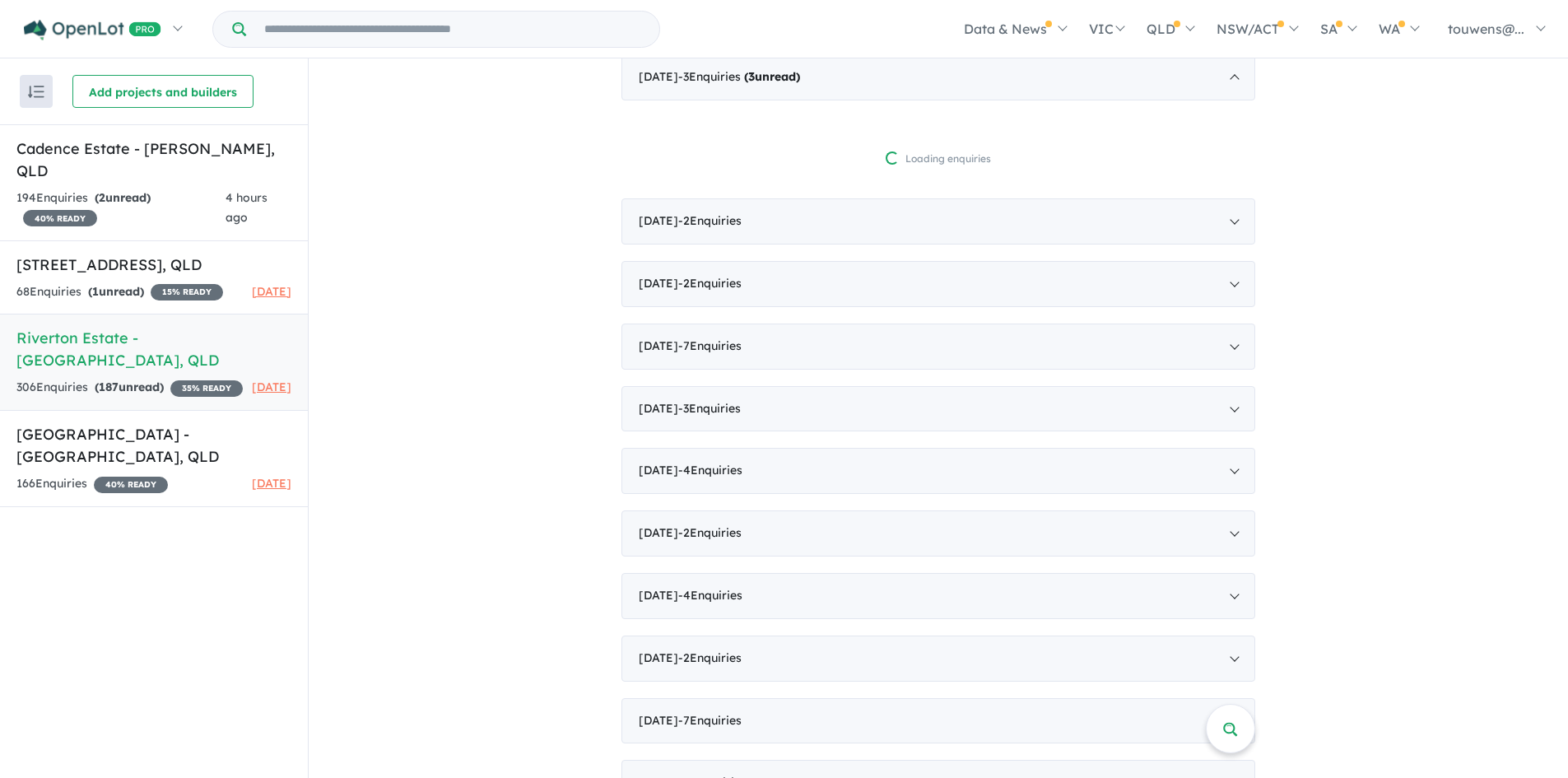
scroll to position [0, 0]
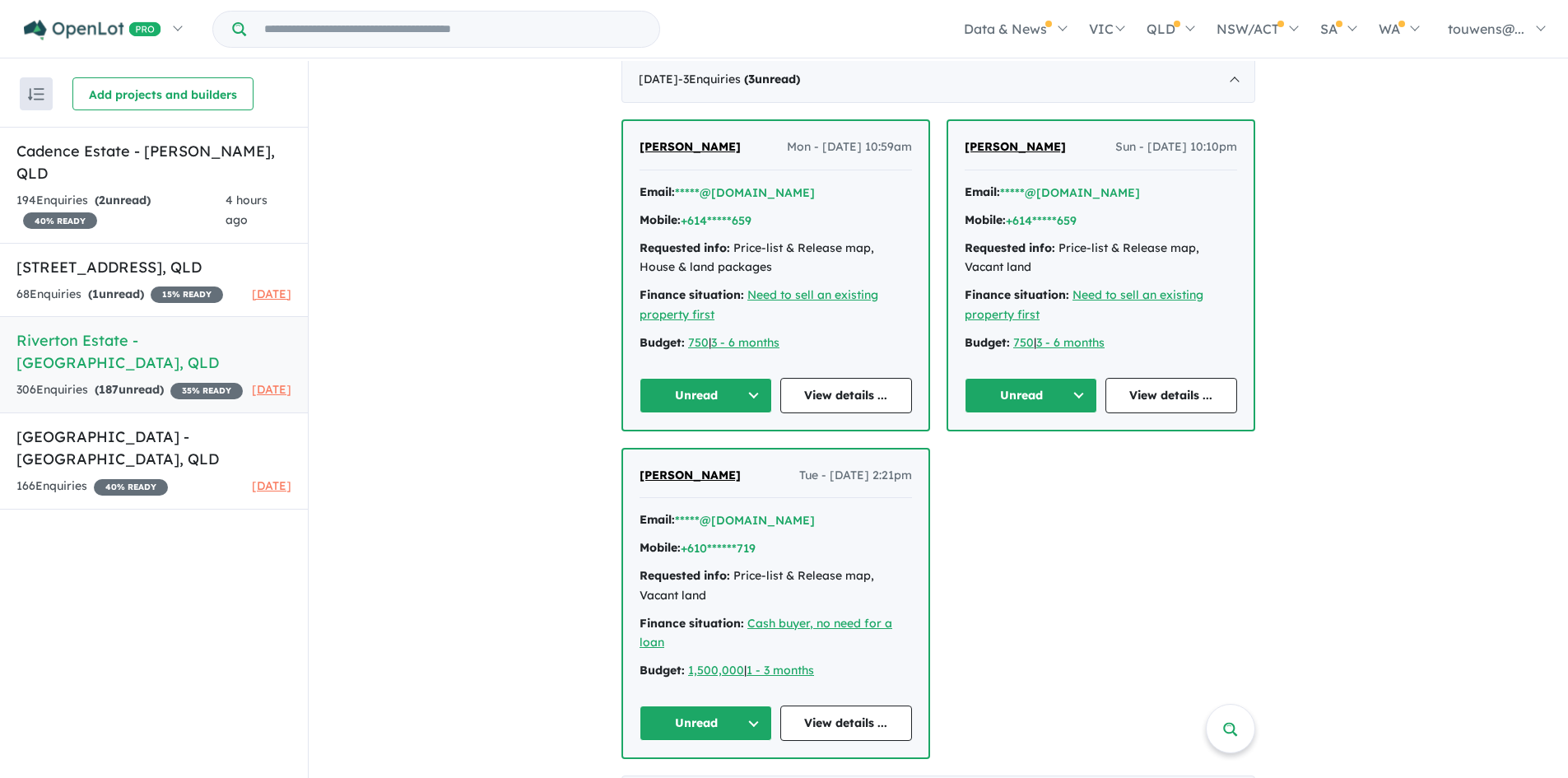
click at [705, 731] on button "Unread" at bounding box center [705, 723] width 133 height 35
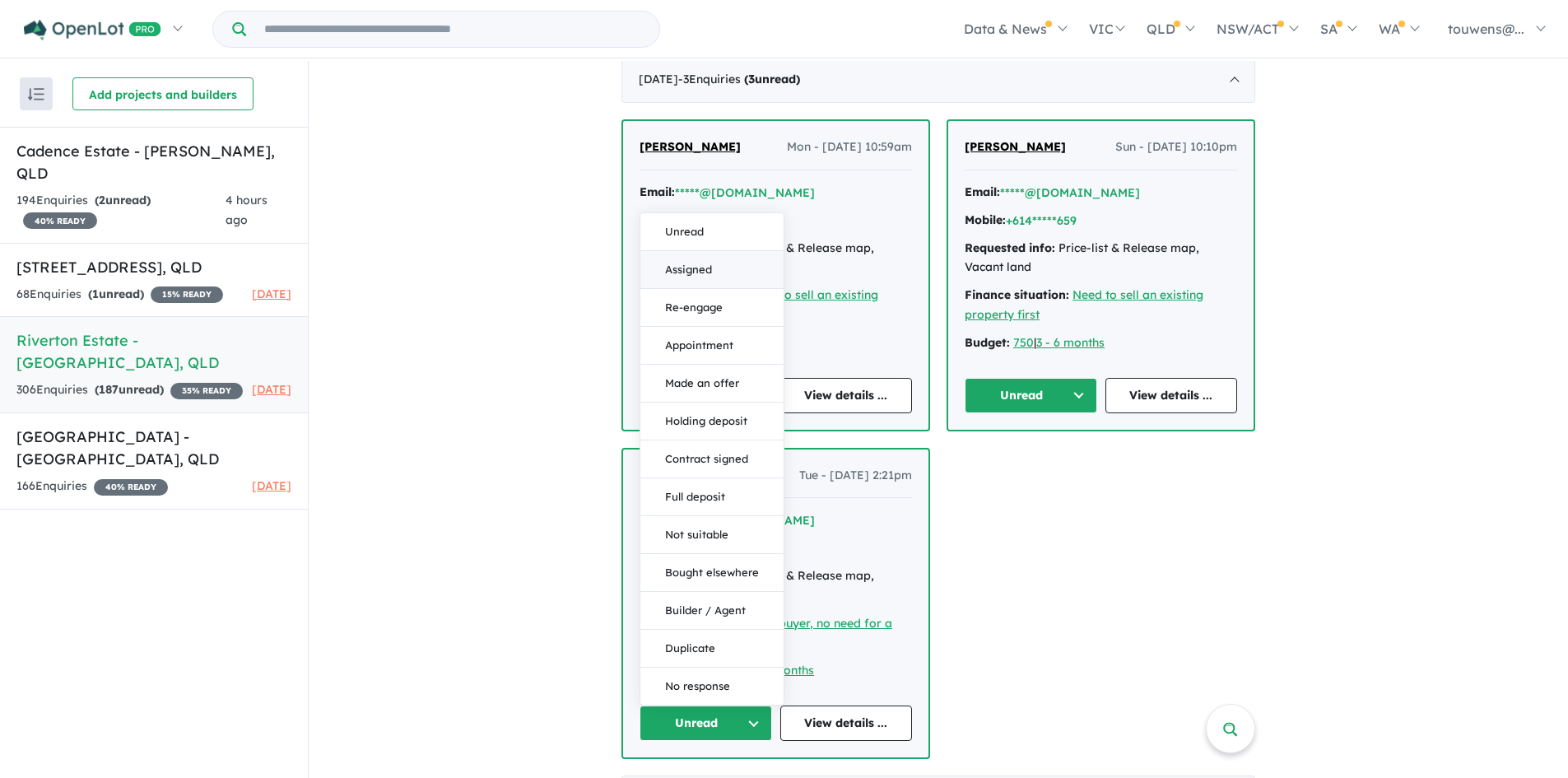
click at [713, 273] on button "Assigned" at bounding box center [712, 270] width 144 height 38
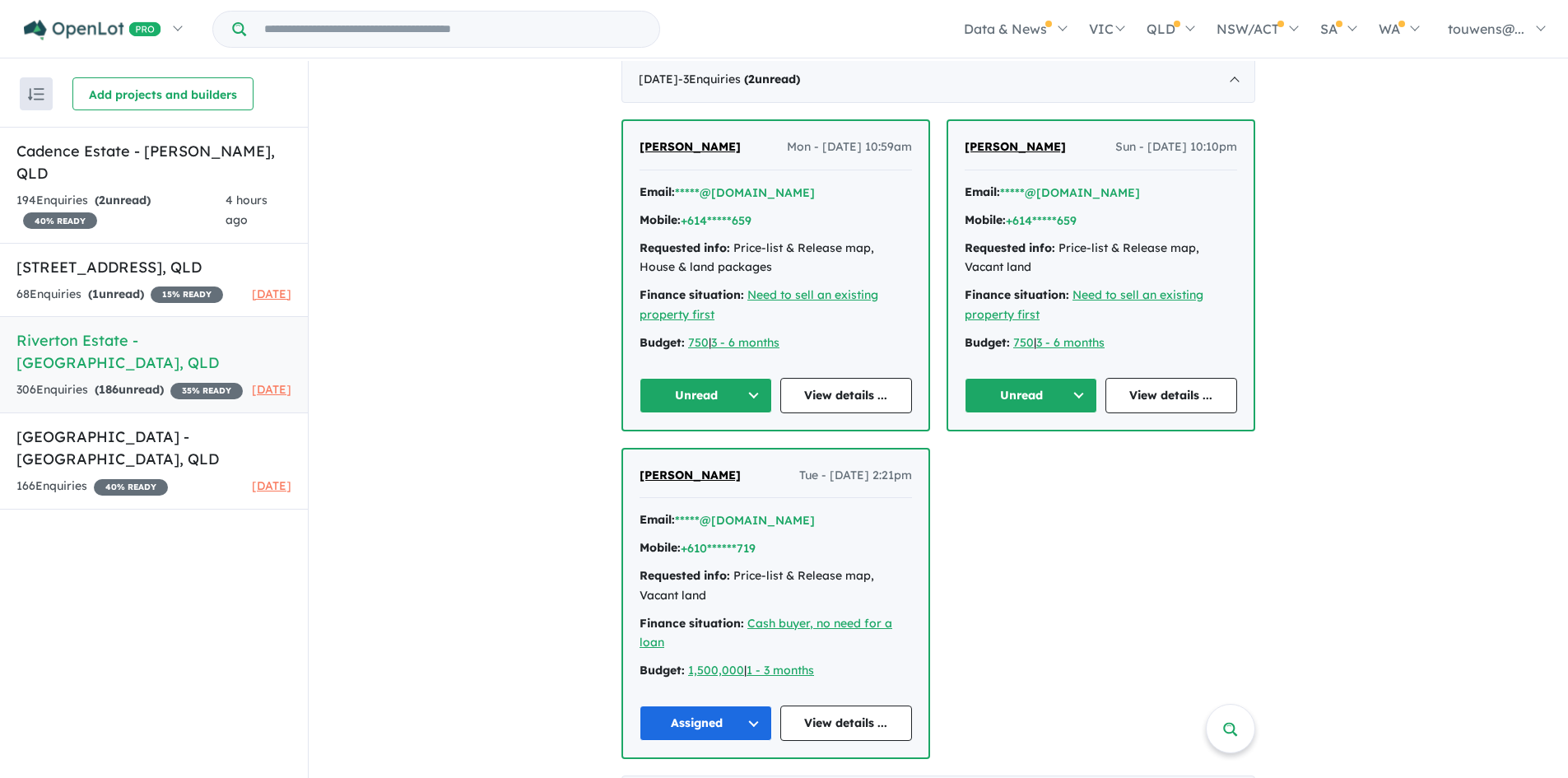
click at [1026, 392] on button "Unread" at bounding box center [1031, 396] width 133 height 35
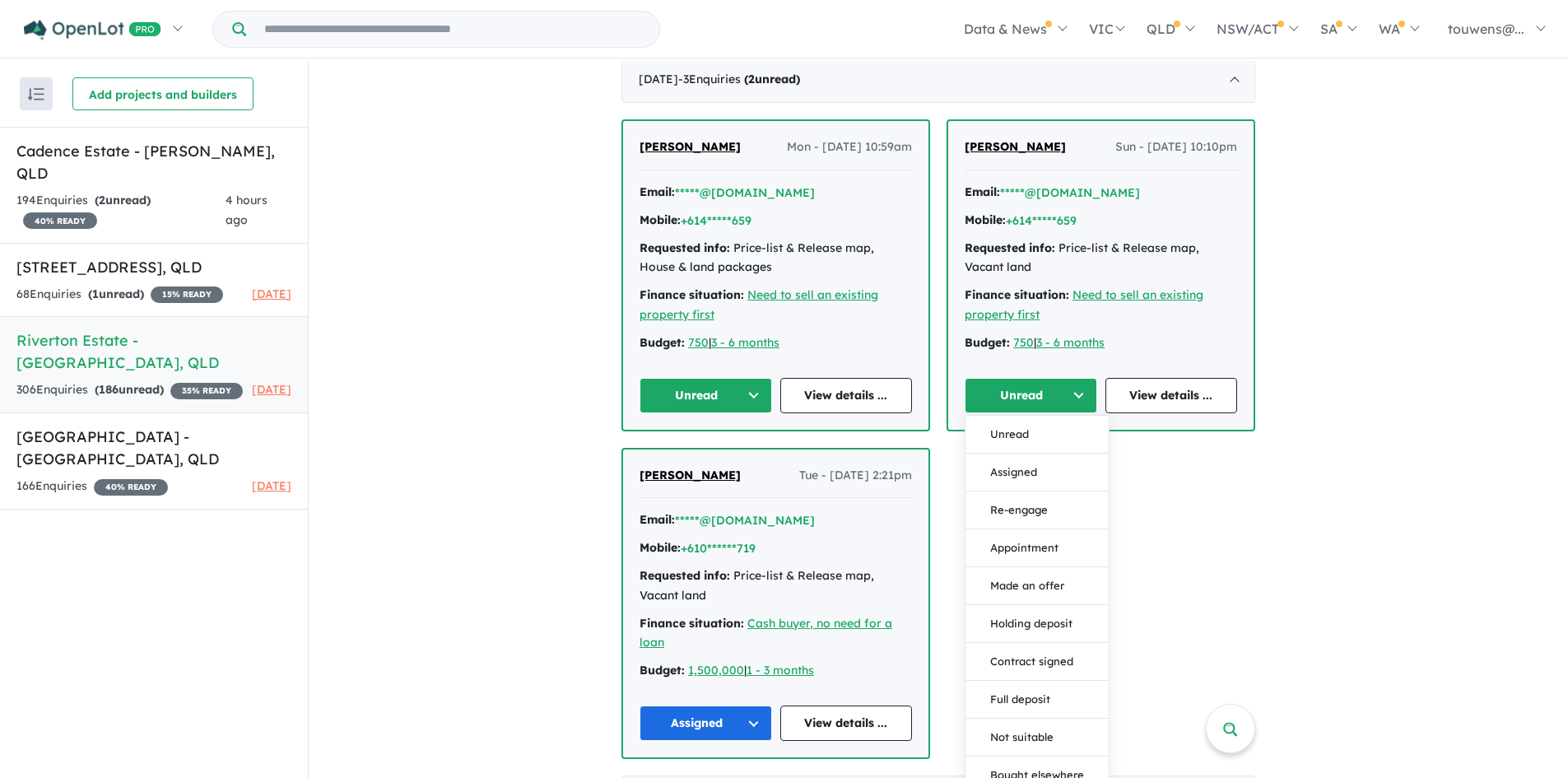
click at [1016, 466] on button "Assigned" at bounding box center [1037, 472] width 144 height 38
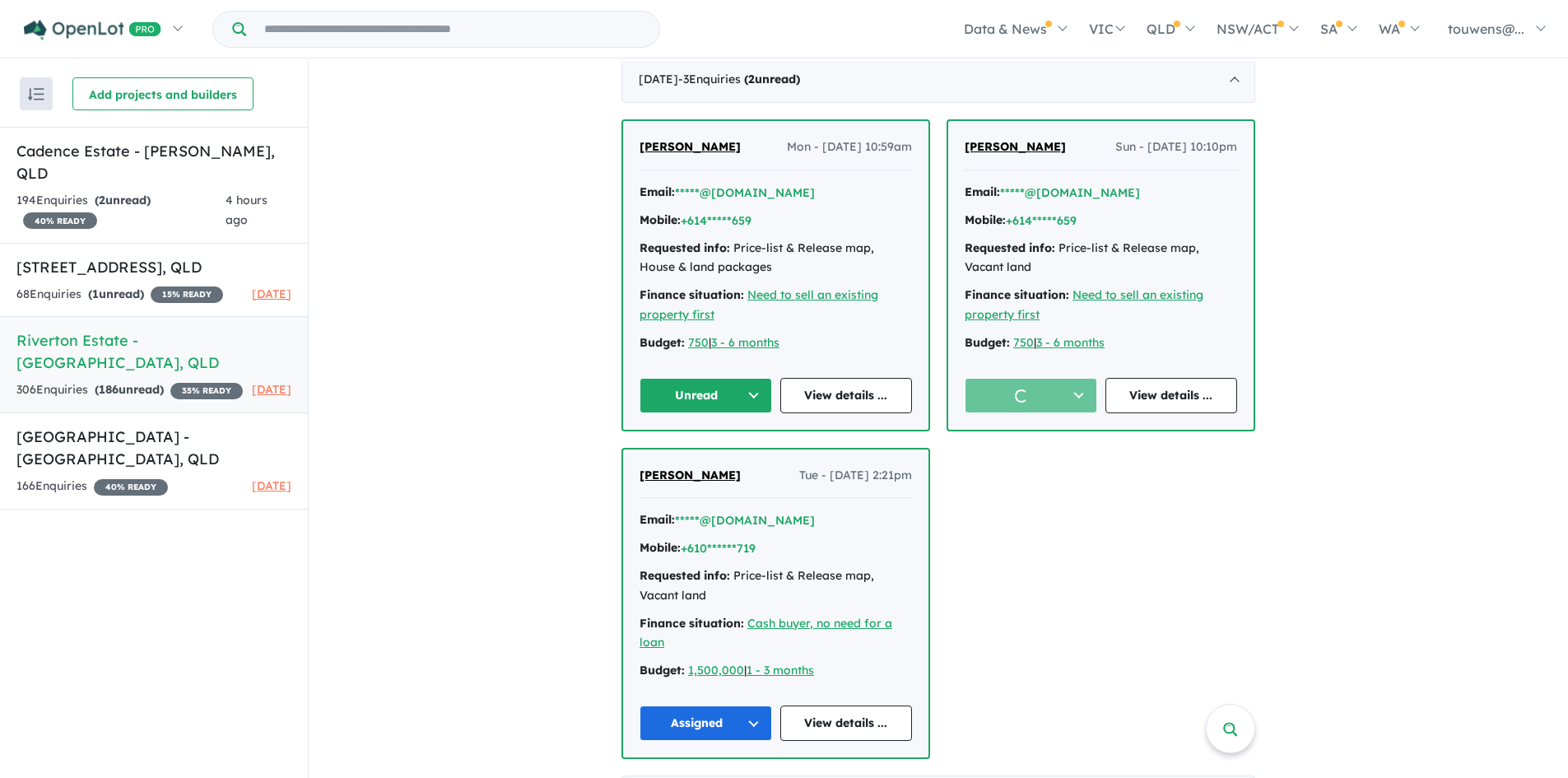
click at [681, 398] on button "Unread" at bounding box center [705, 396] width 133 height 35
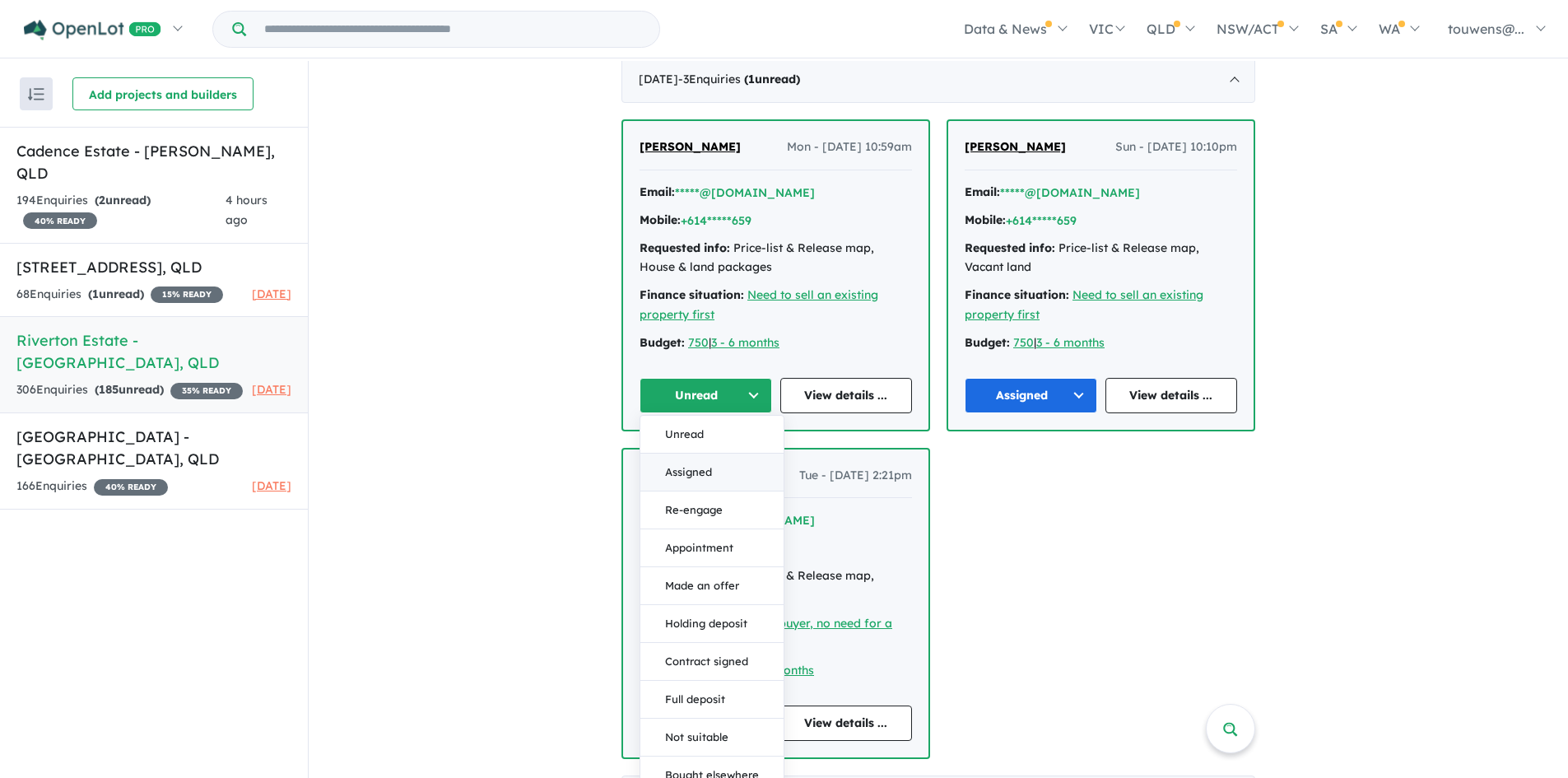
click at [738, 477] on button "Assigned" at bounding box center [712, 472] width 144 height 38
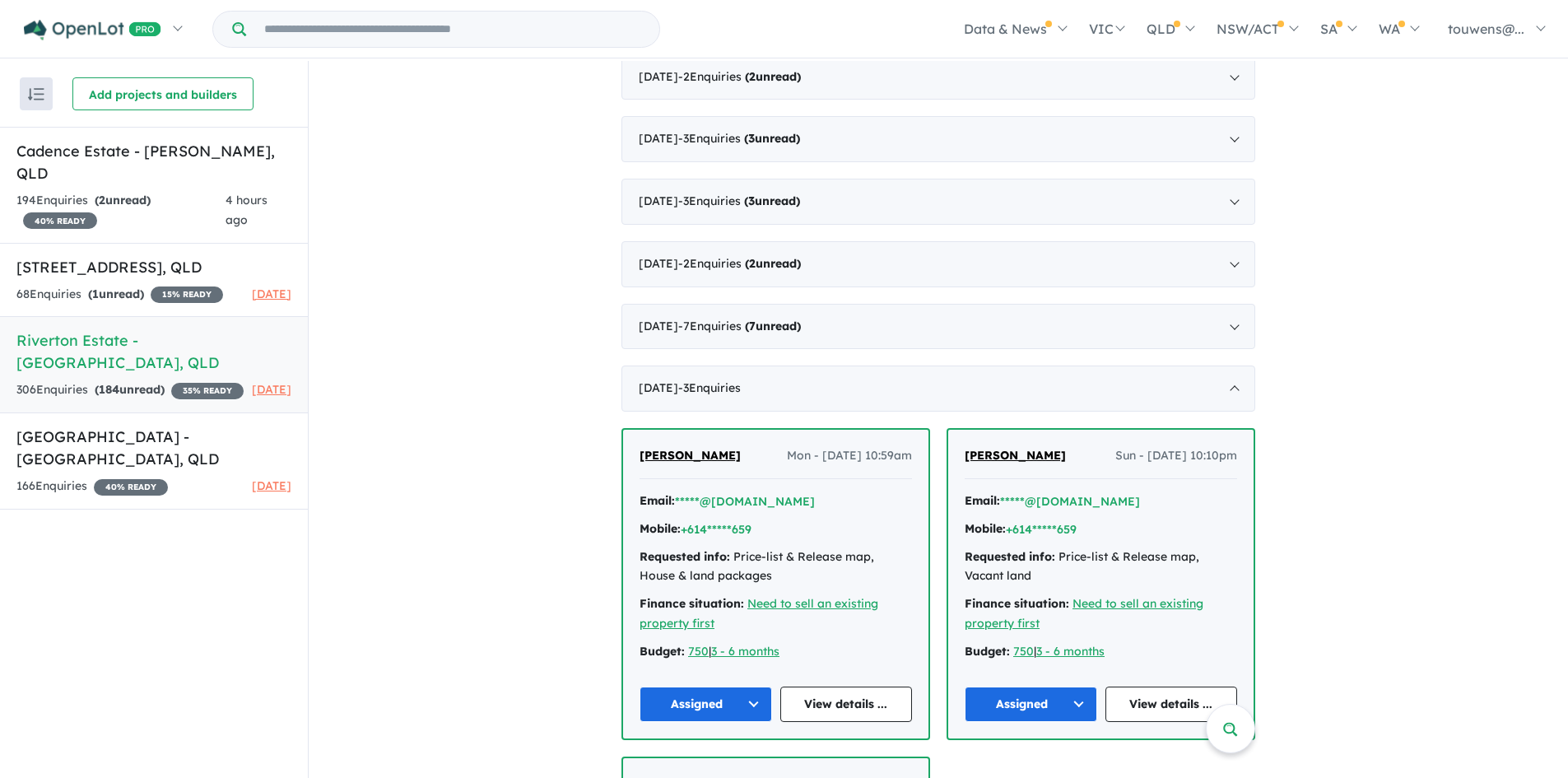
scroll to position [1976, 0]
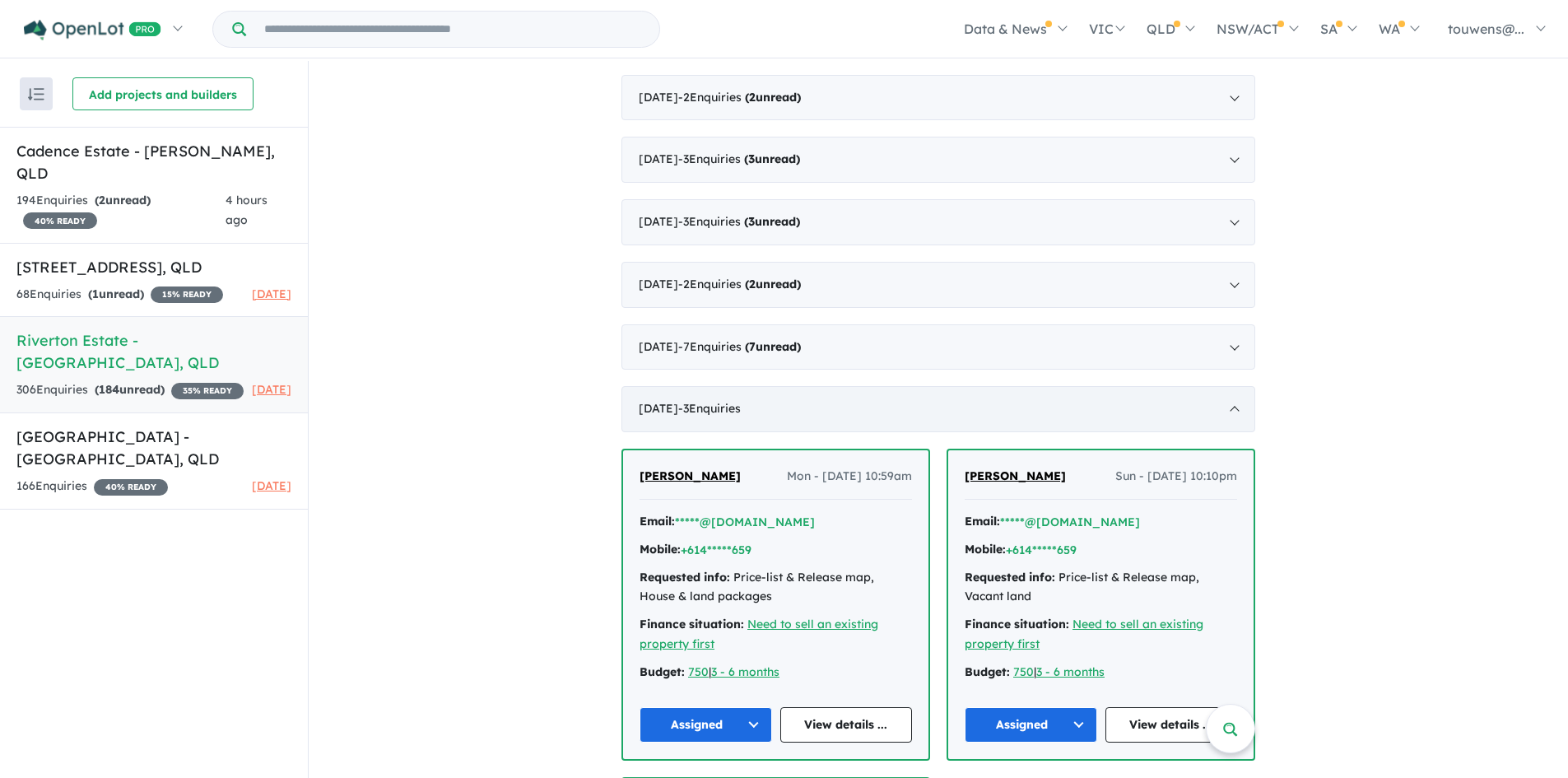
click at [979, 399] on div "[DATE] - 3 Enquir ies ( 0 unread)" at bounding box center [939, 409] width 634 height 46
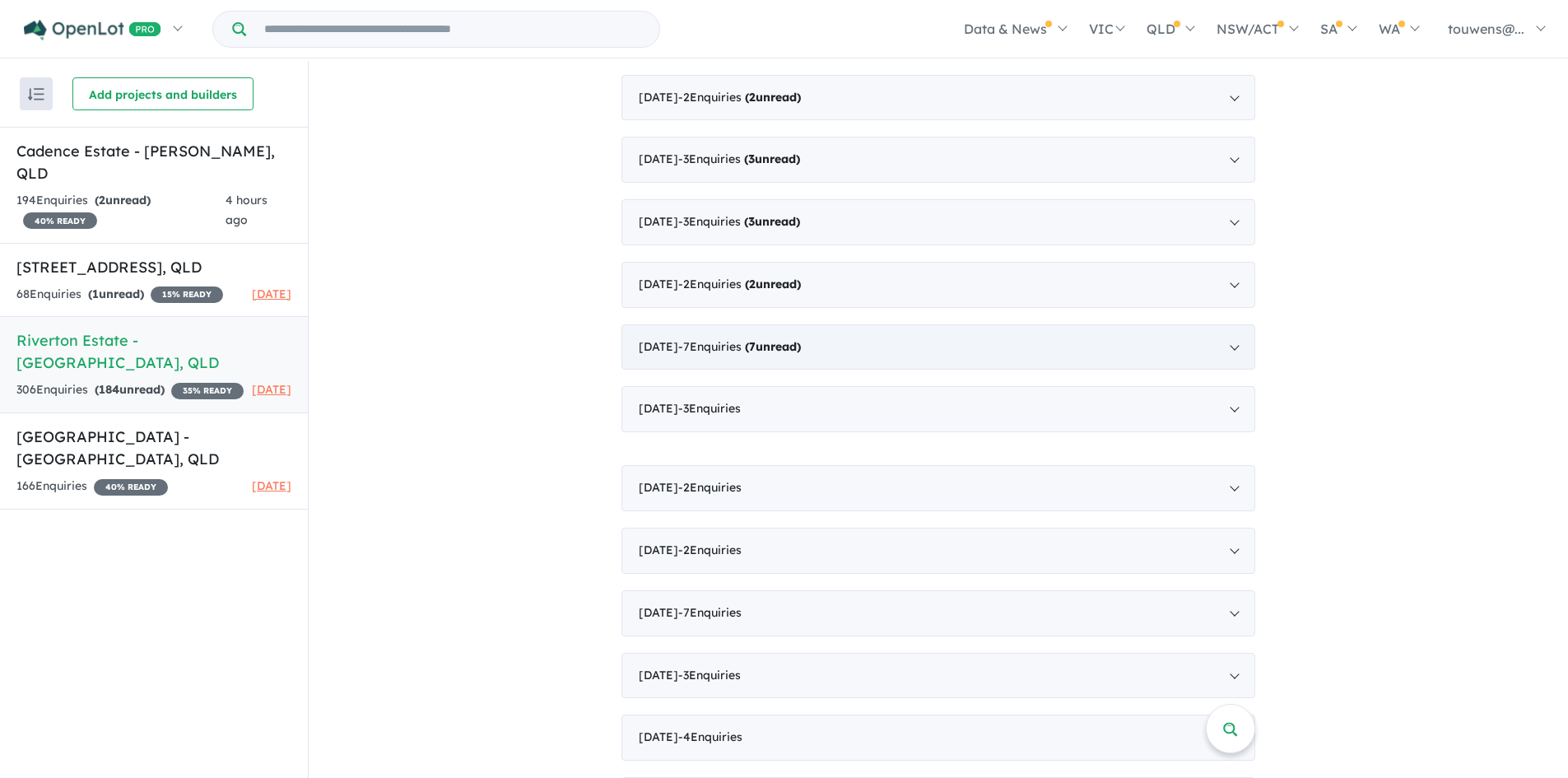
click at [895, 370] on div "[DATE] - 7 Enquir ies ( 7 unread)" at bounding box center [939, 347] width 634 height 46
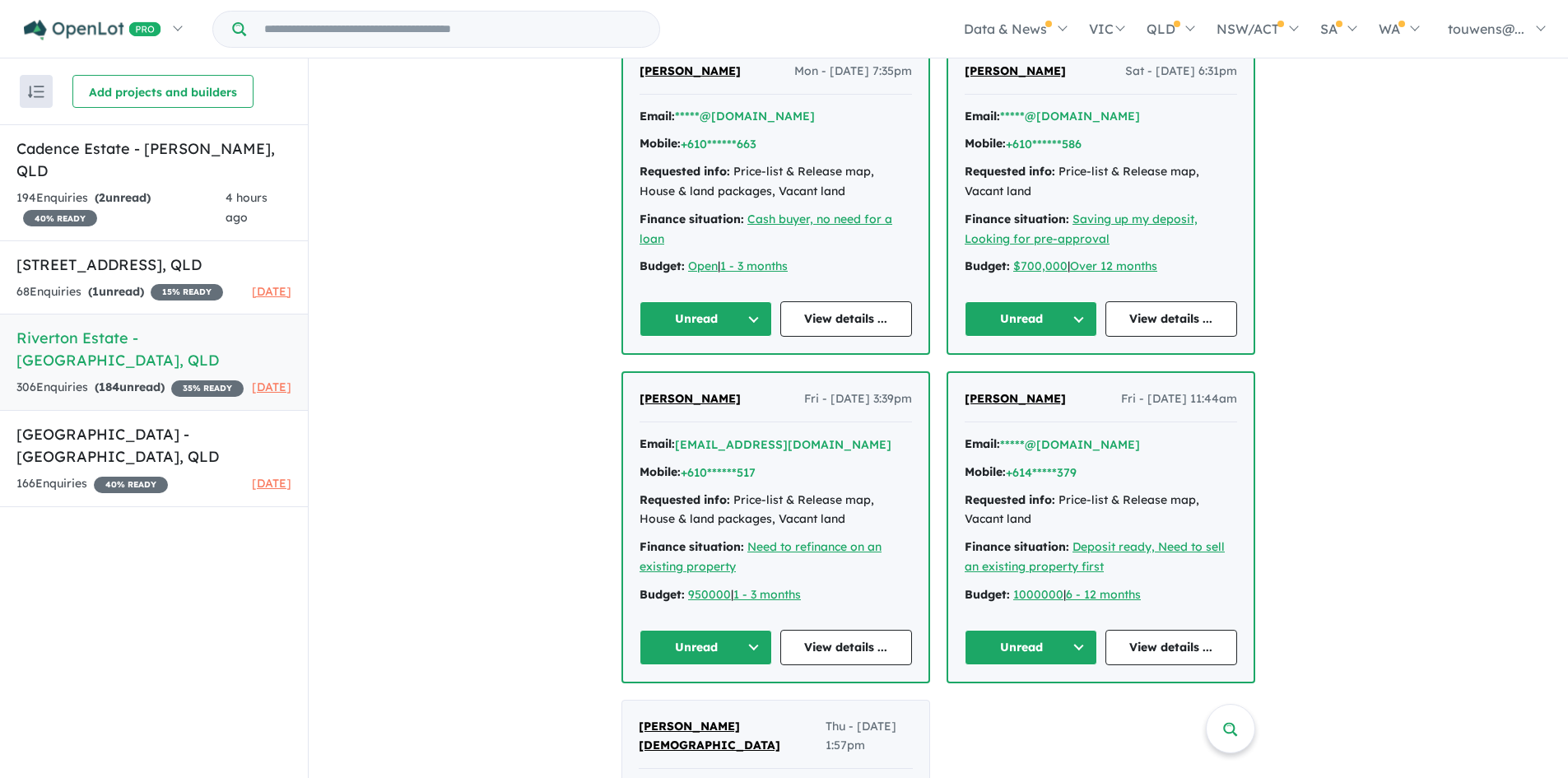
scroll to position [2963, 0]
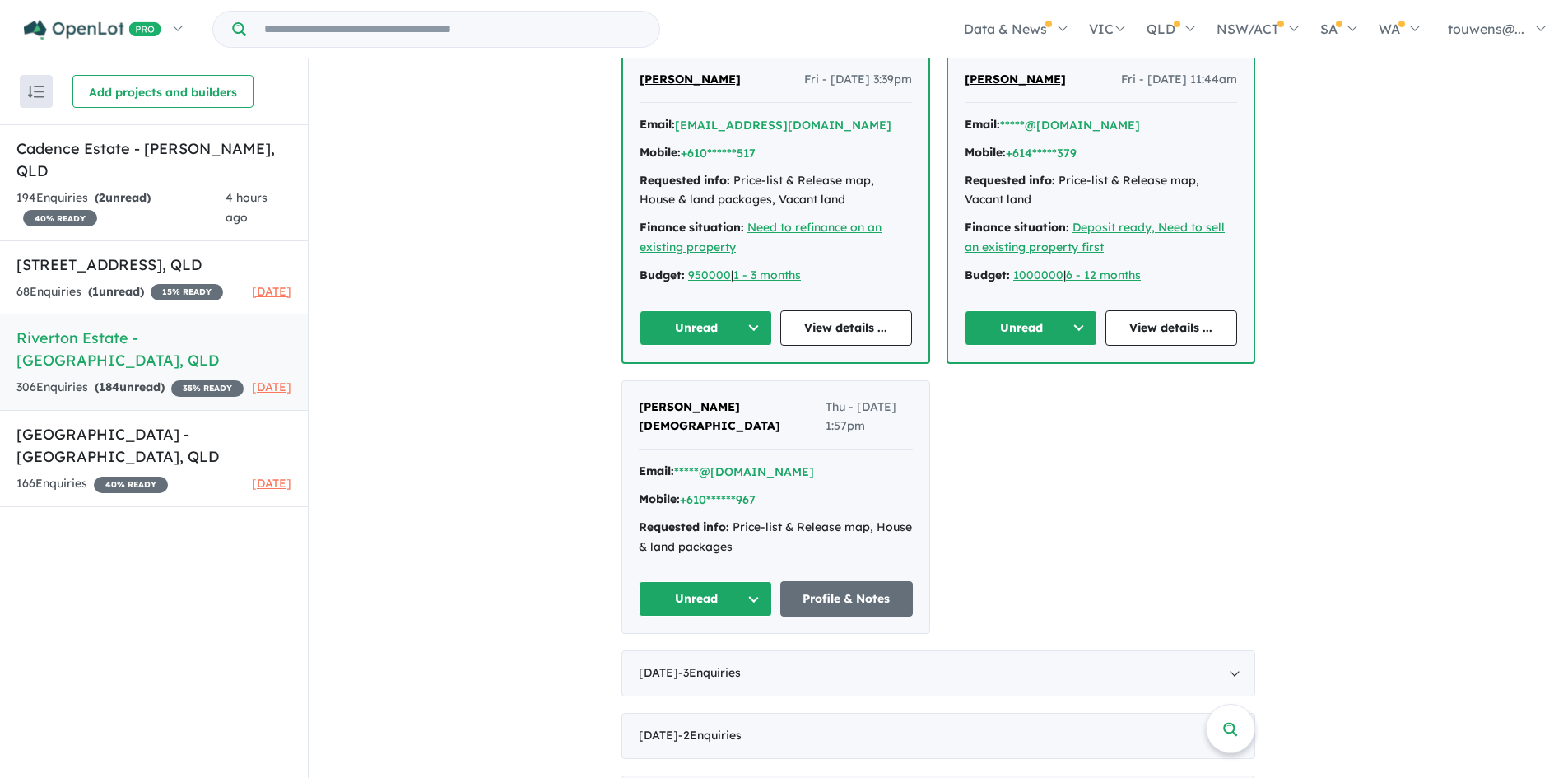
click at [708, 581] on button "Unread" at bounding box center [705, 599] width 134 height 35
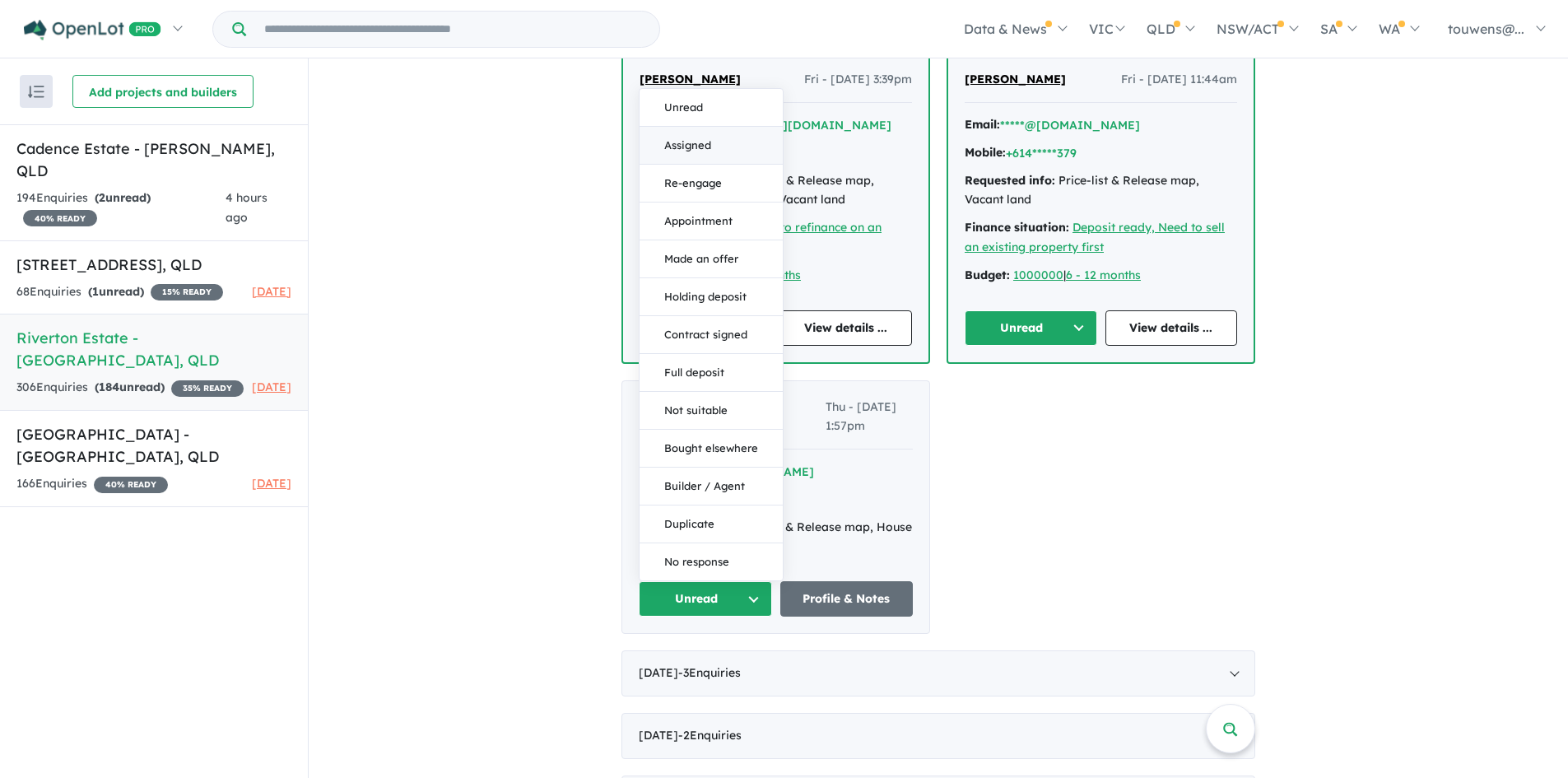
click at [700, 127] on button "Assigned" at bounding box center [711, 145] width 144 height 38
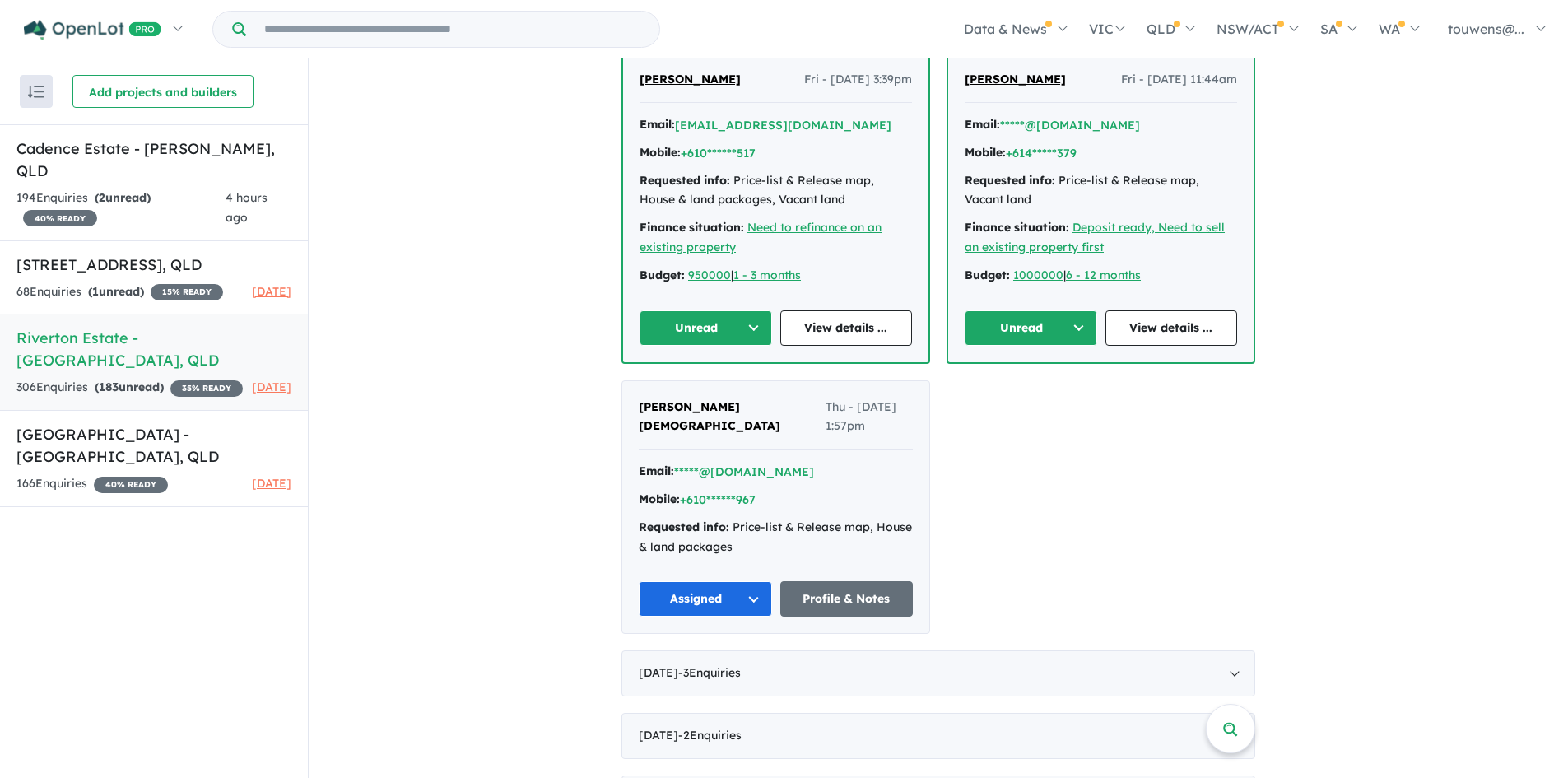
click at [1040, 326] on button "Unread" at bounding box center [1031, 328] width 133 height 35
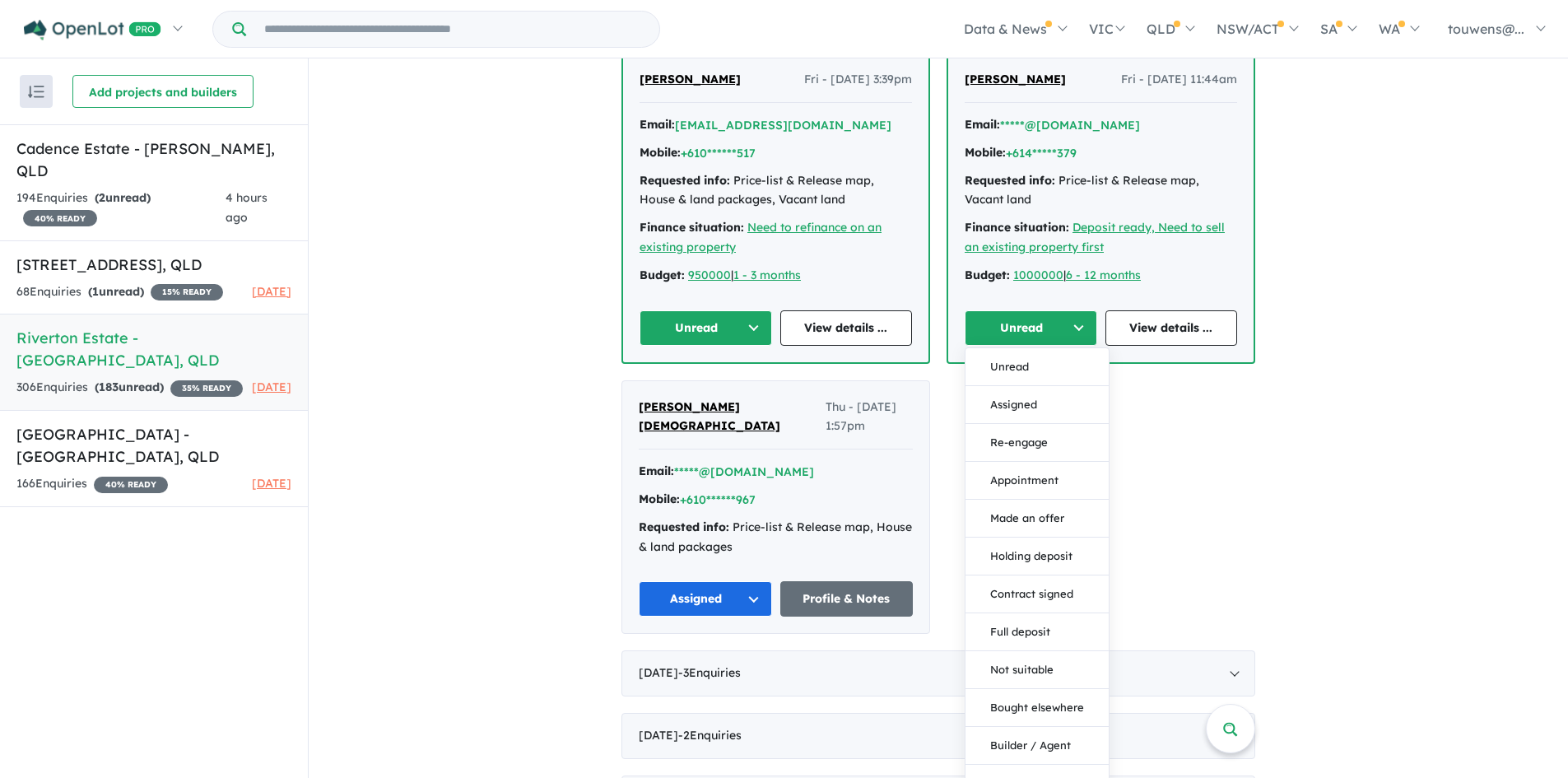
drag, startPoint x: 1022, startPoint y: 402, endPoint x: 918, endPoint y: 362, distance: 111.4
click at [1021, 402] on button "Assigned" at bounding box center [1037, 405] width 144 height 38
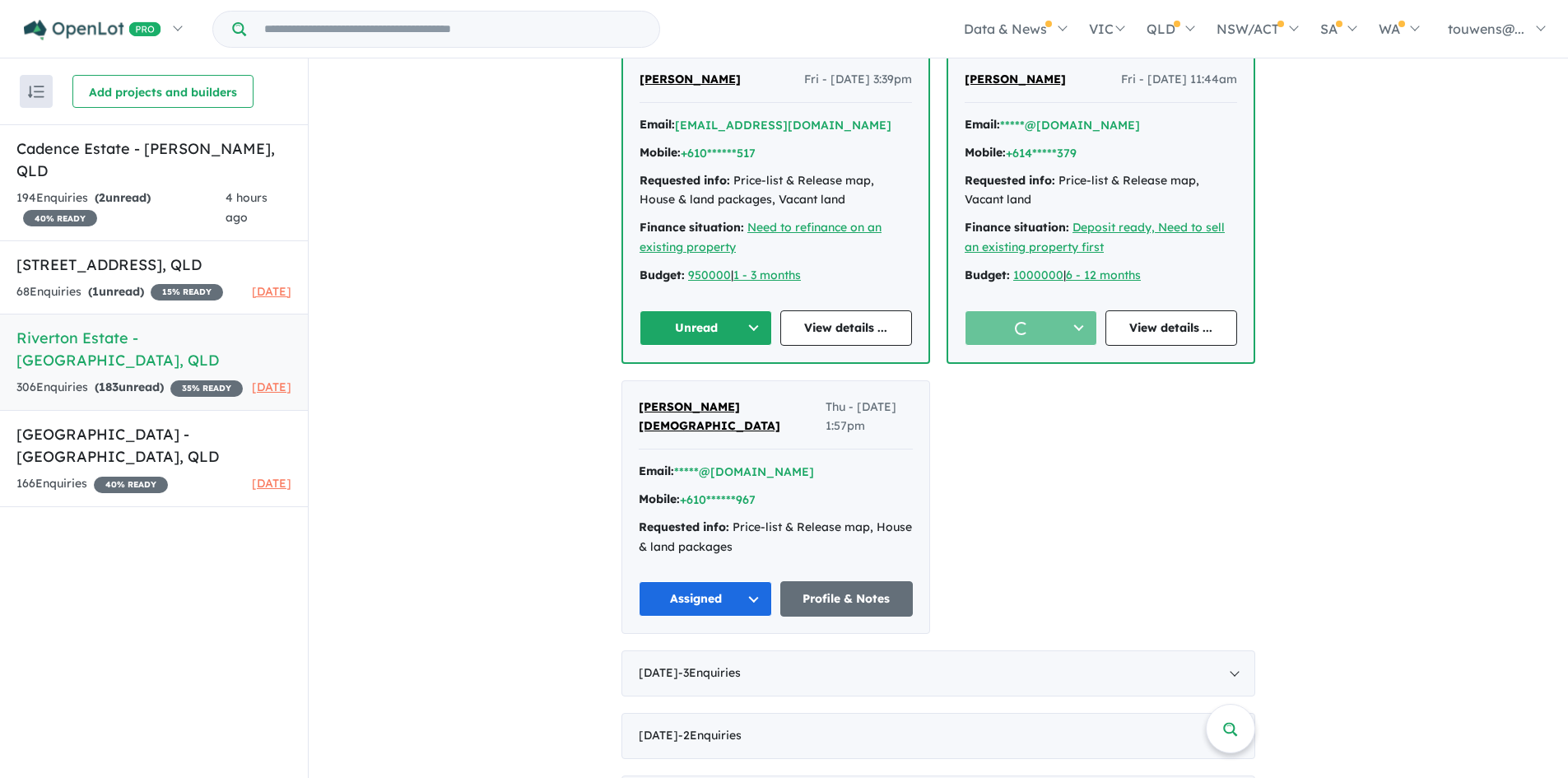
click at [701, 331] on button "Unread" at bounding box center [705, 328] width 133 height 35
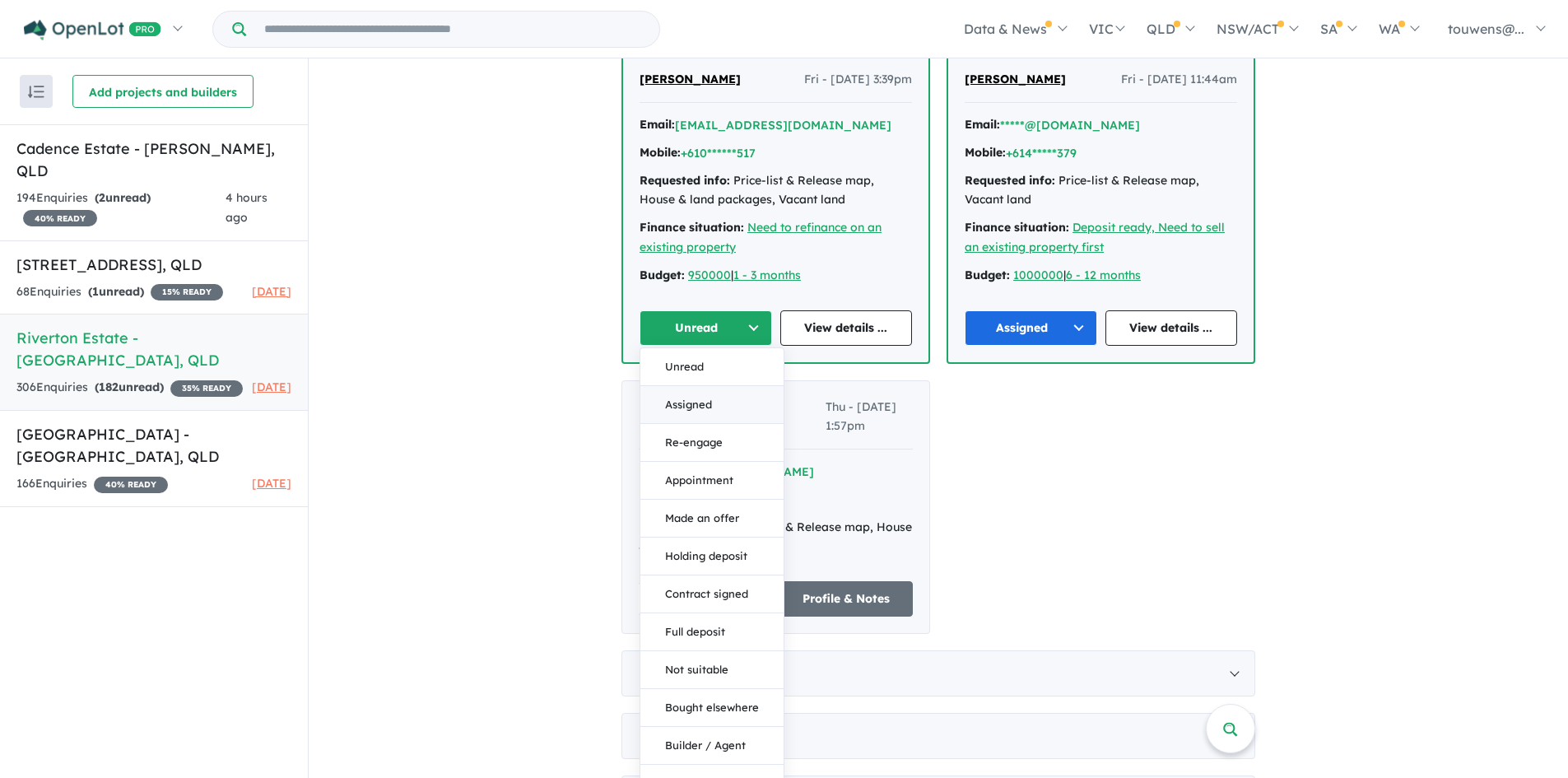
click at [742, 396] on button "Assigned" at bounding box center [712, 405] width 144 height 38
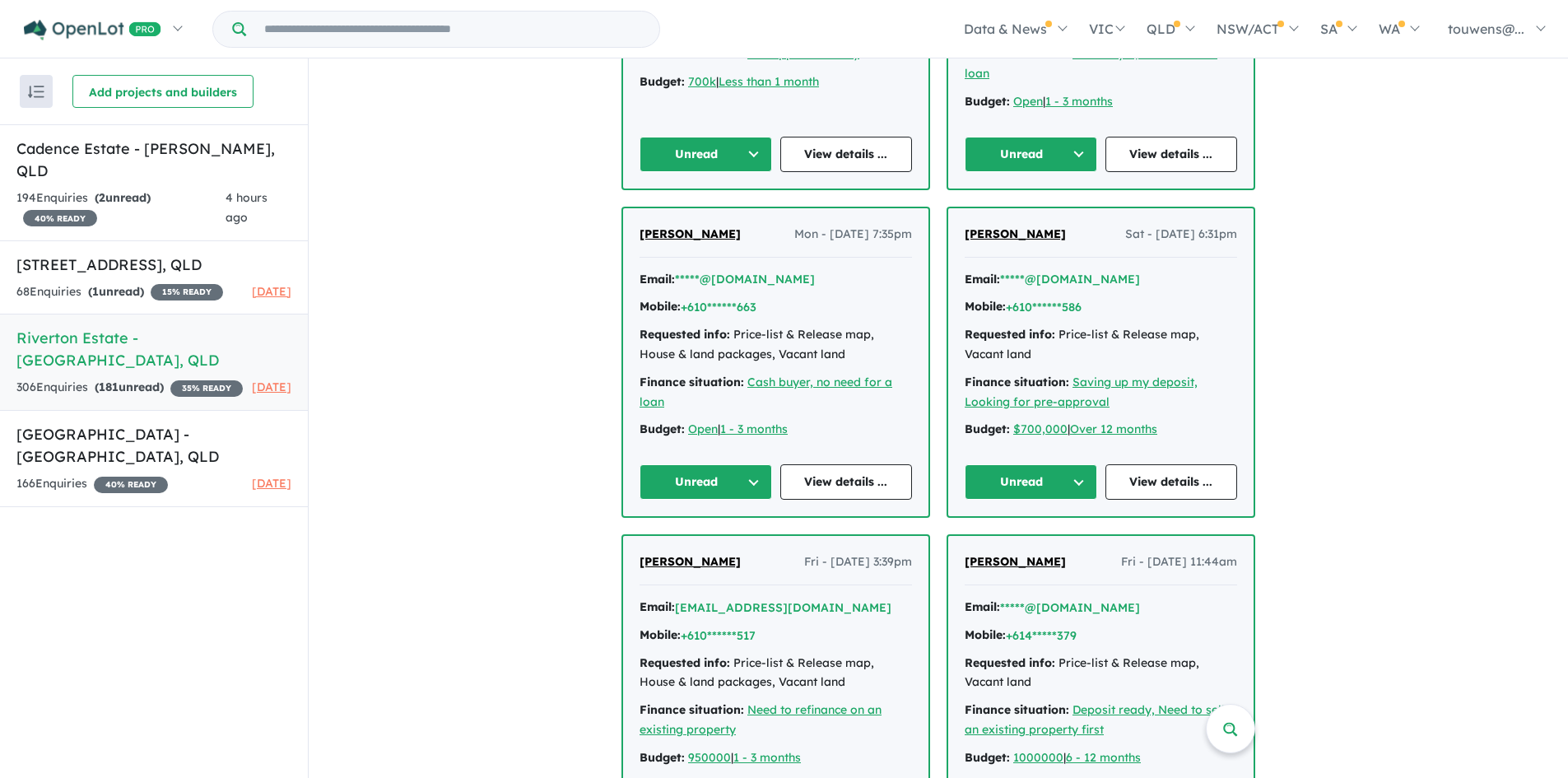
scroll to position [2469, 0]
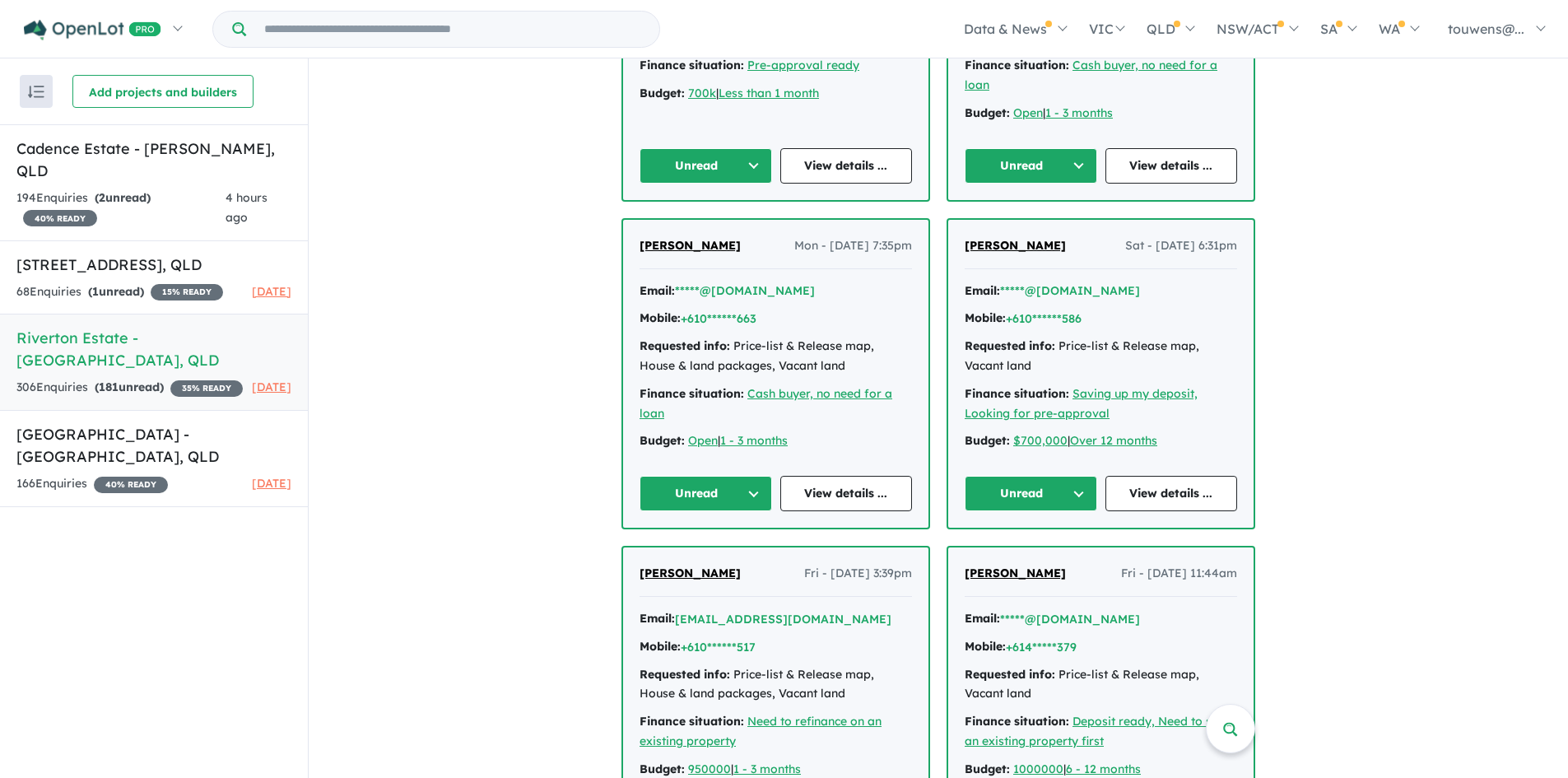
click at [995, 493] on button "Unread" at bounding box center [1031, 493] width 133 height 35
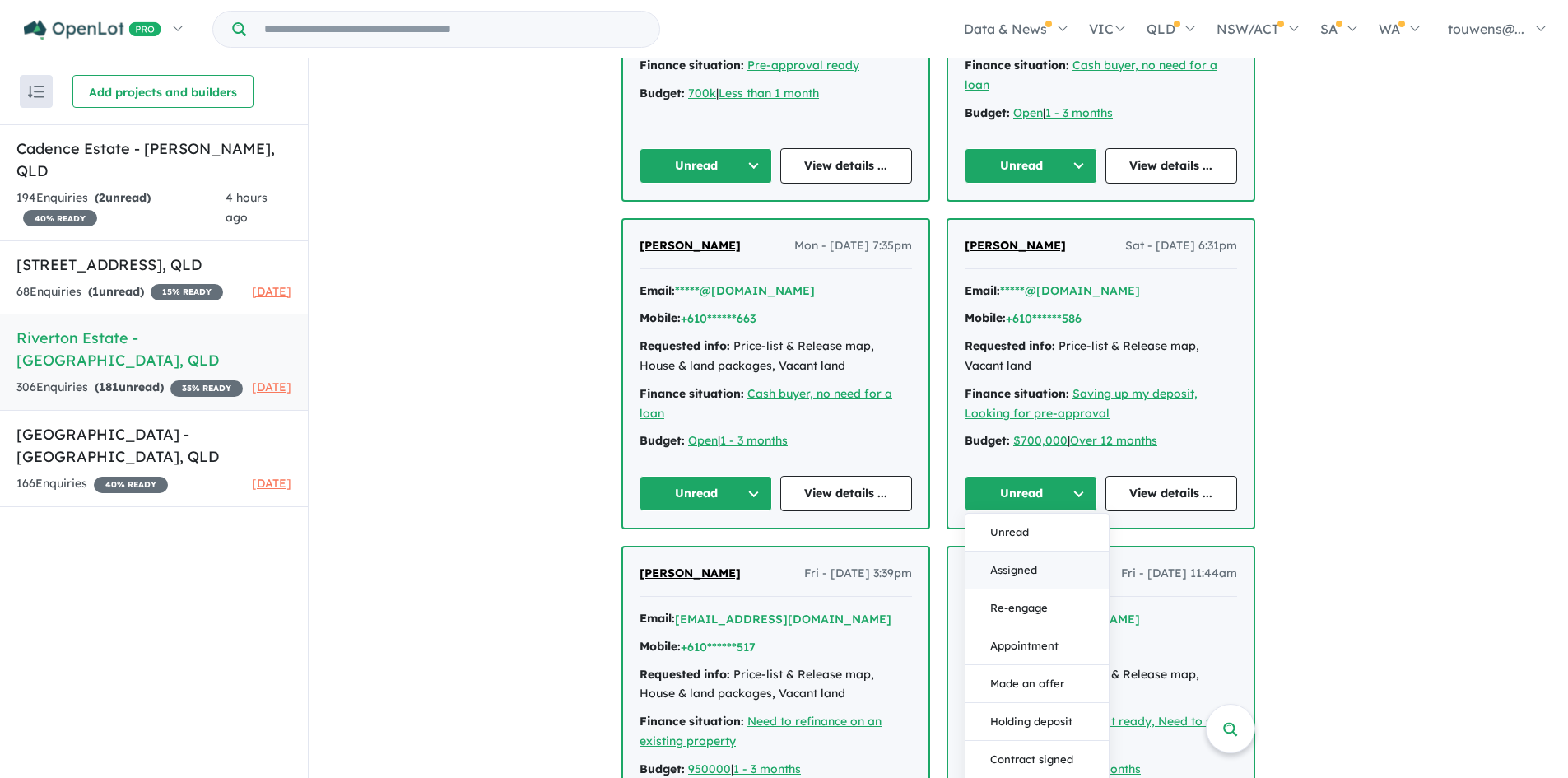
click at [1006, 562] on button "Assigned" at bounding box center [1037, 570] width 144 height 38
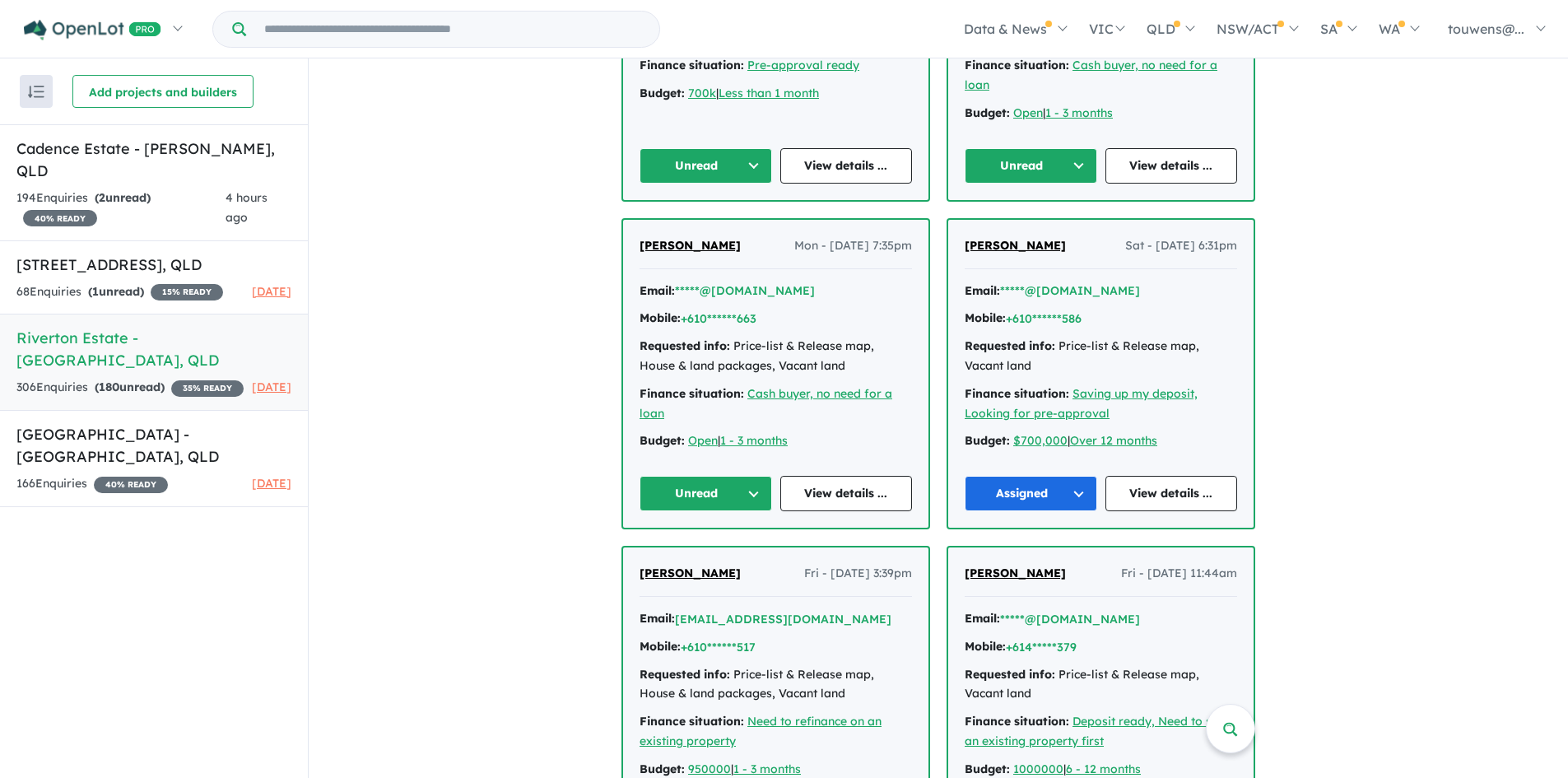
click at [670, 503] on button "Unread" at bounding box center [705, 493] width 133 height 35
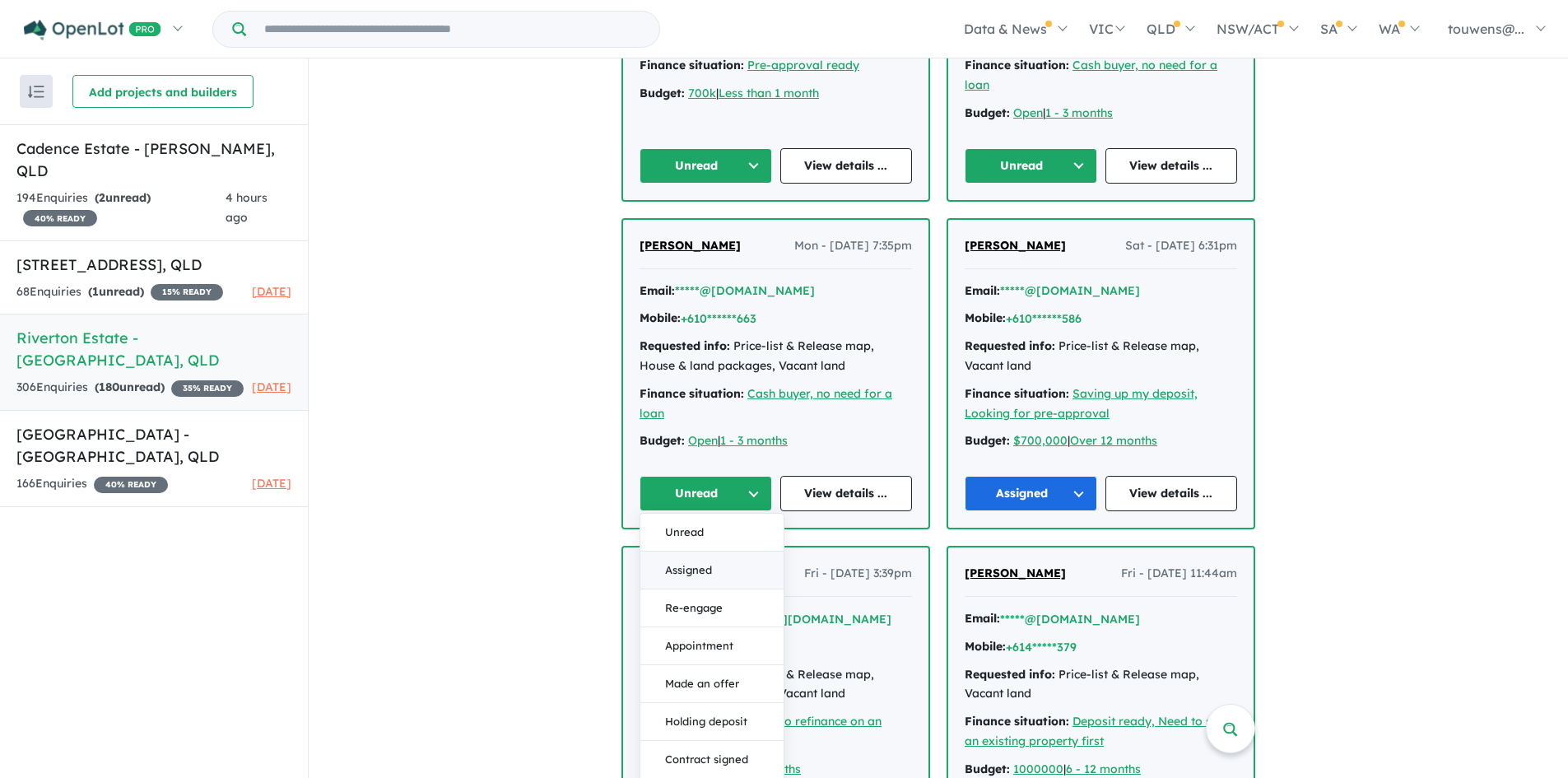
click at [665, 559] on button "Assigned" at bounding box center [712, 570] width 144 height 38
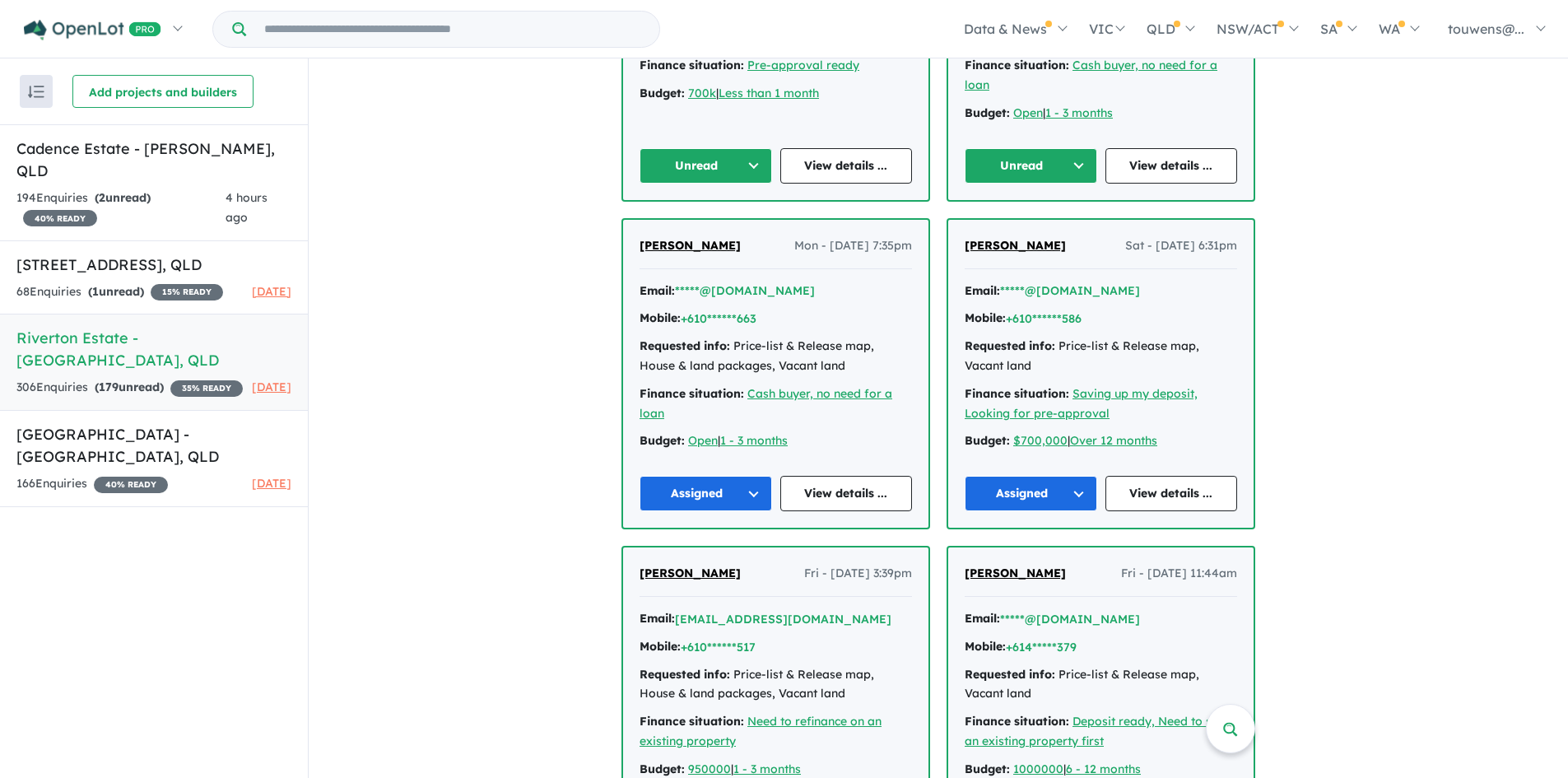
click at [1039, 164] on button "Unread" at bounding box center [1031, 166] width 133 height 35
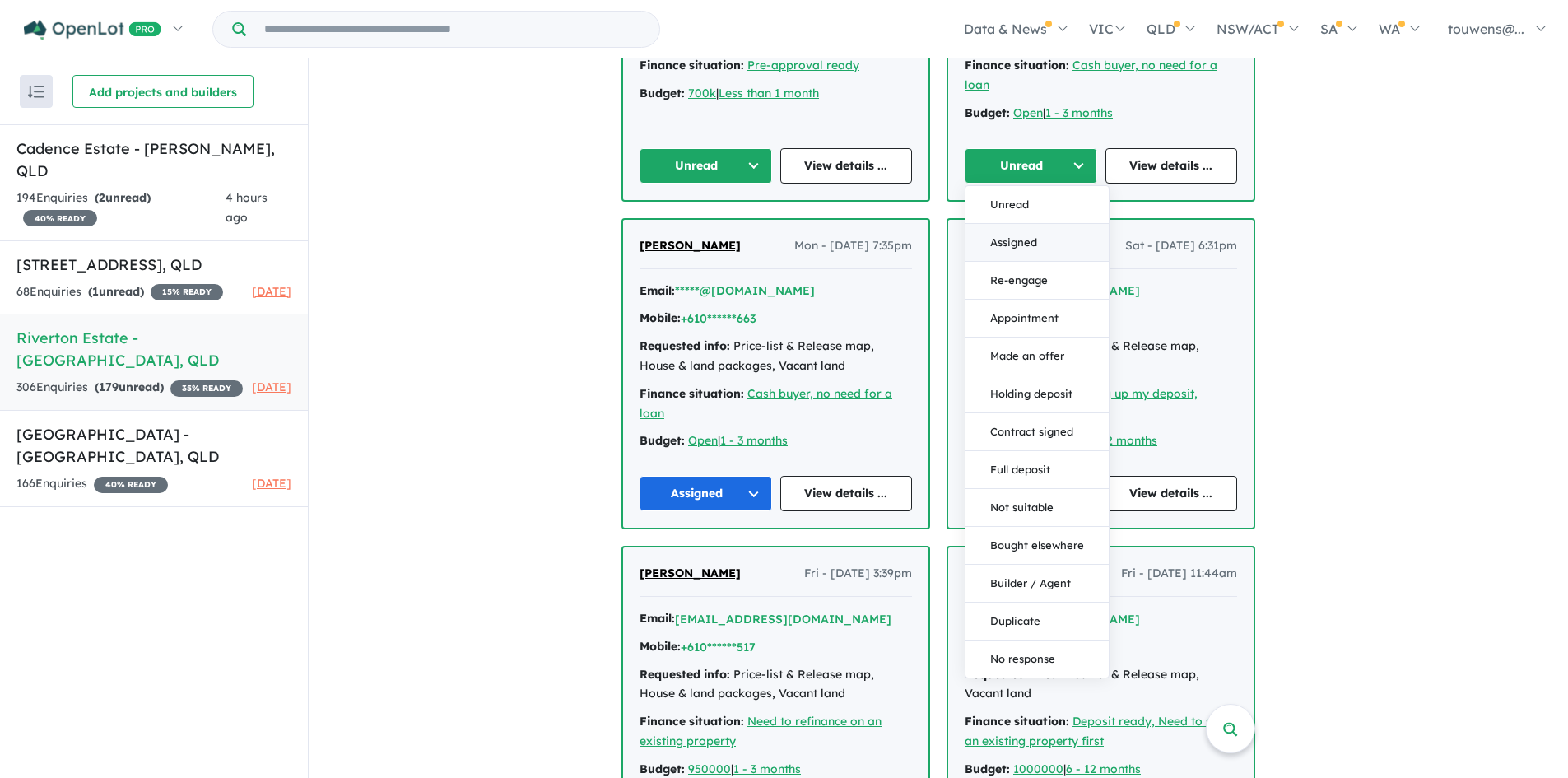
click at [999, 238] on button "Assigned" at bounding box center [1037, 242] width 144 height 38
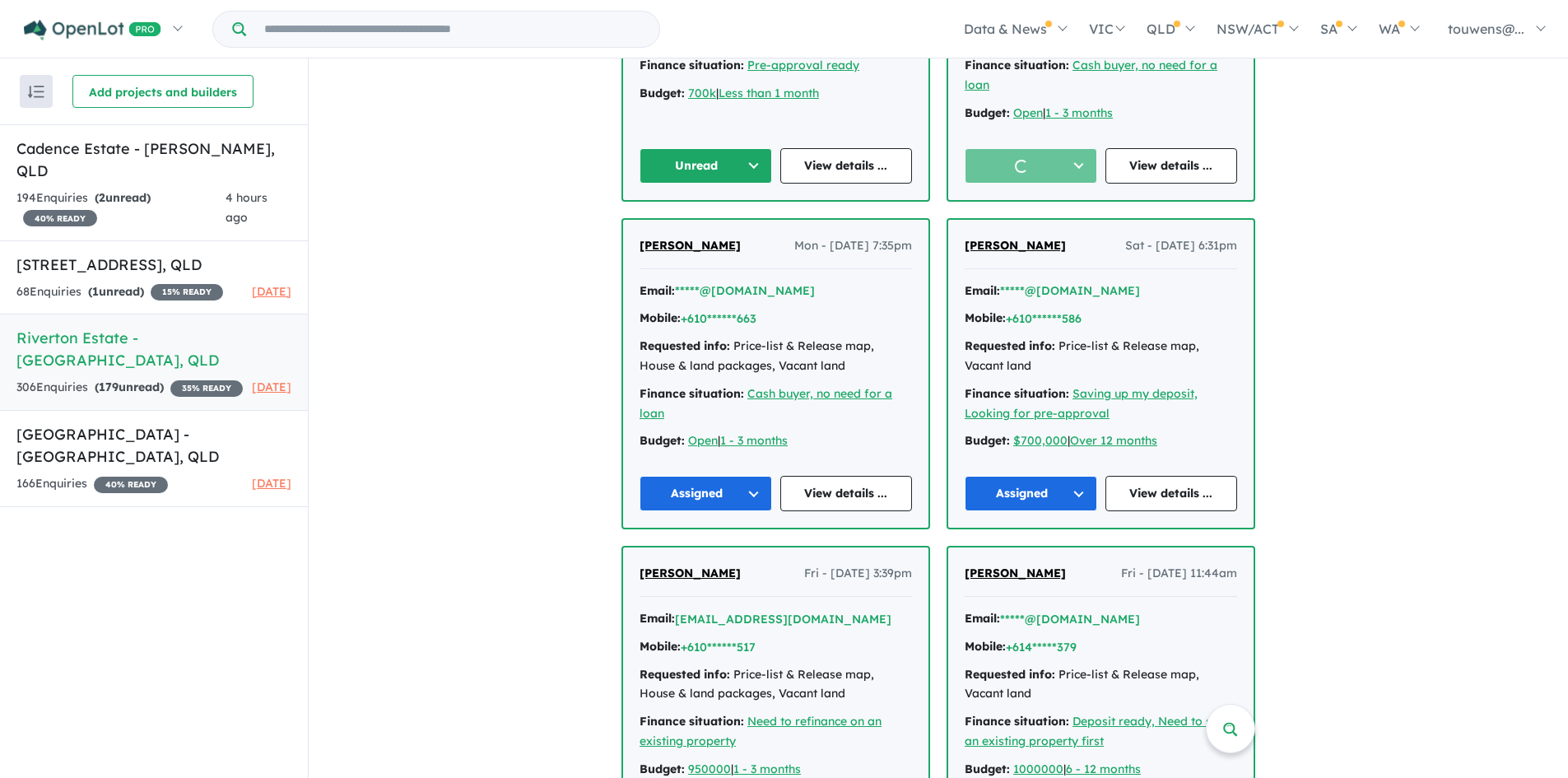
click at [663, 149] on button "Unread" at bounding box center [705, 166] width 133 height 35
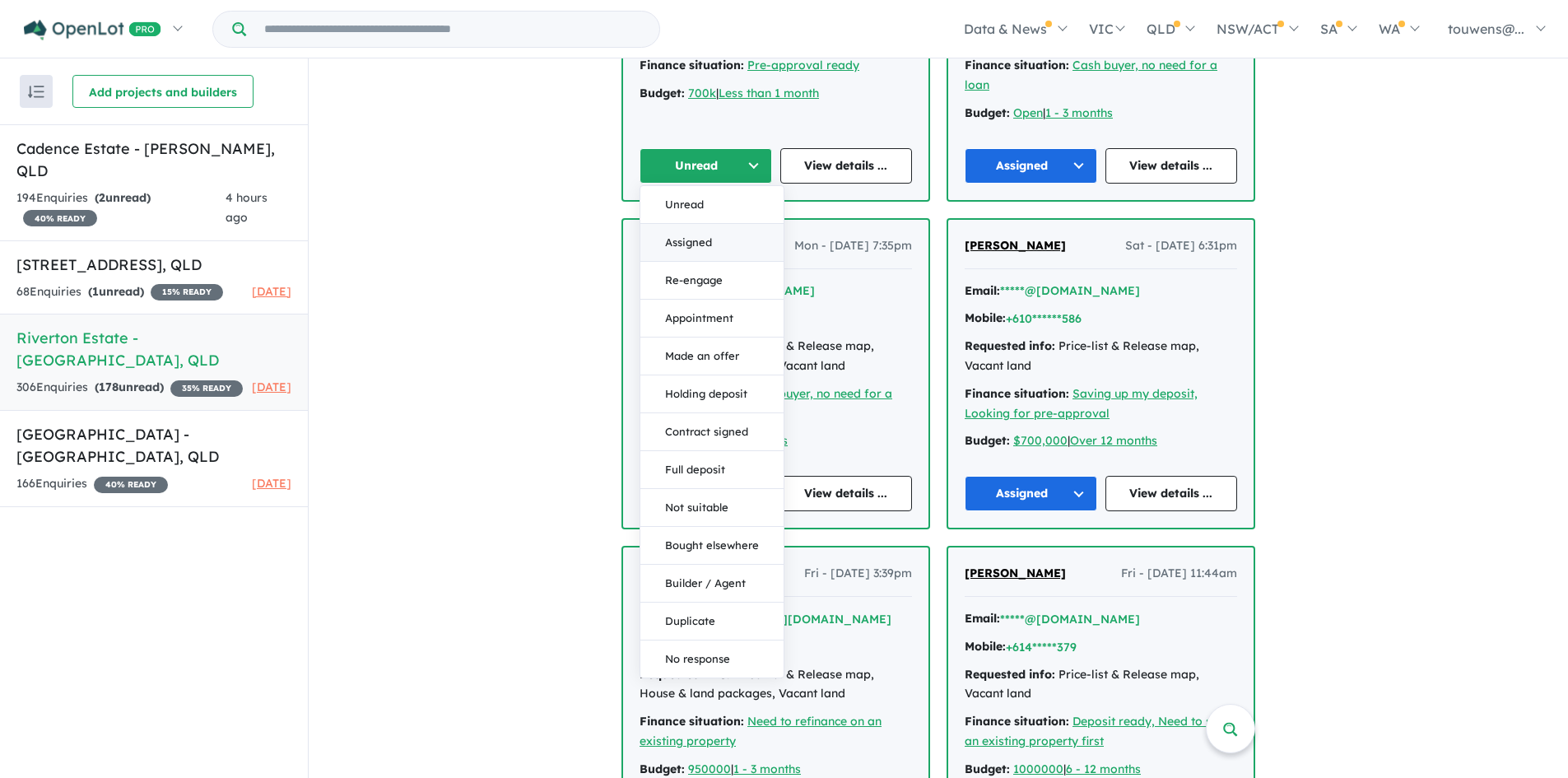
click at [711, 248] on button "Assigned" at bounding box center [712, 242] width 144 height 38
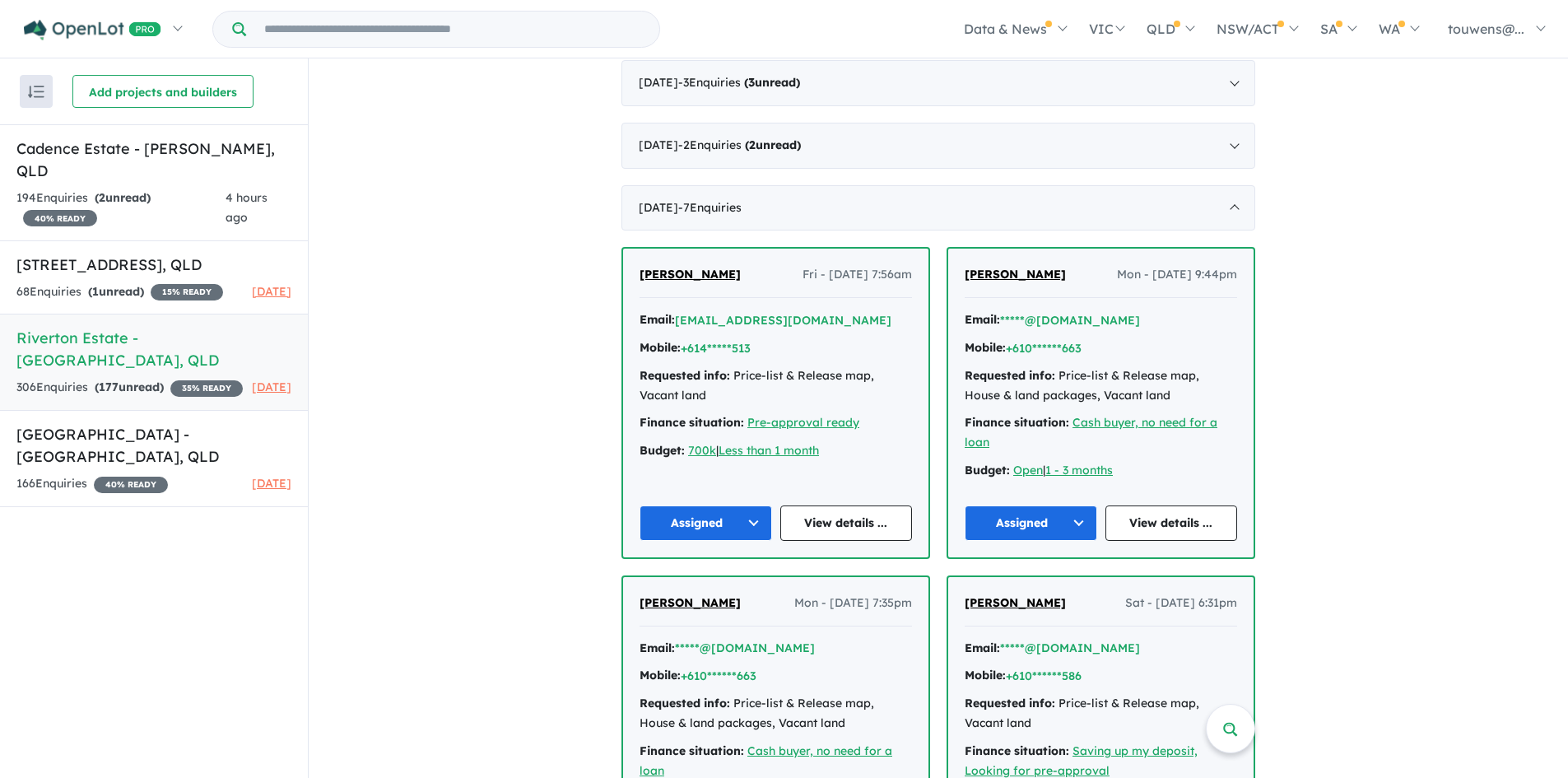
scroll to position [2058, 0]
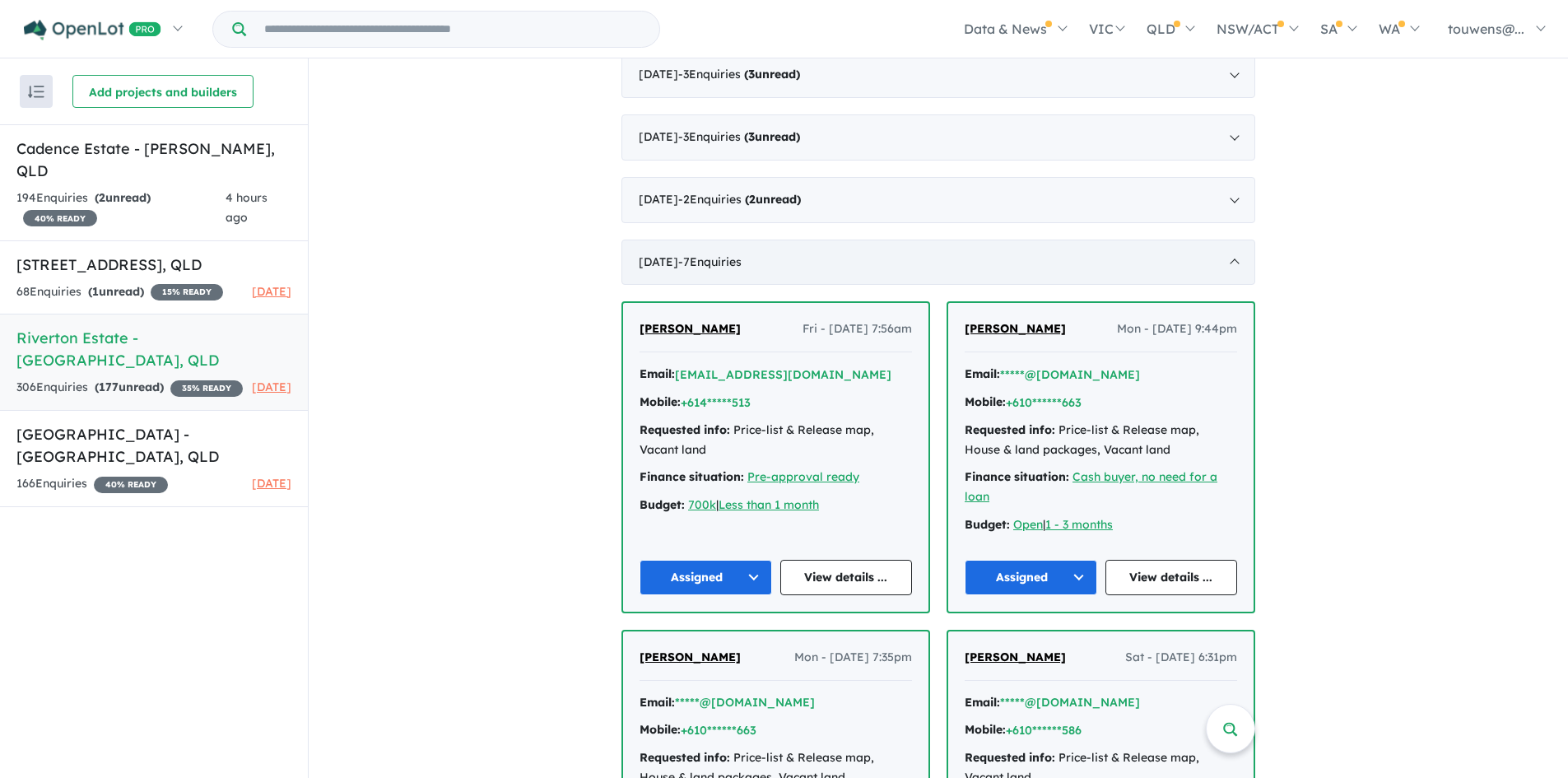
click at [989, 265] on div "[DATE] - 7 Enquir ies ( 0 unread)" at bounding box center [939, 262] width 634 height 46
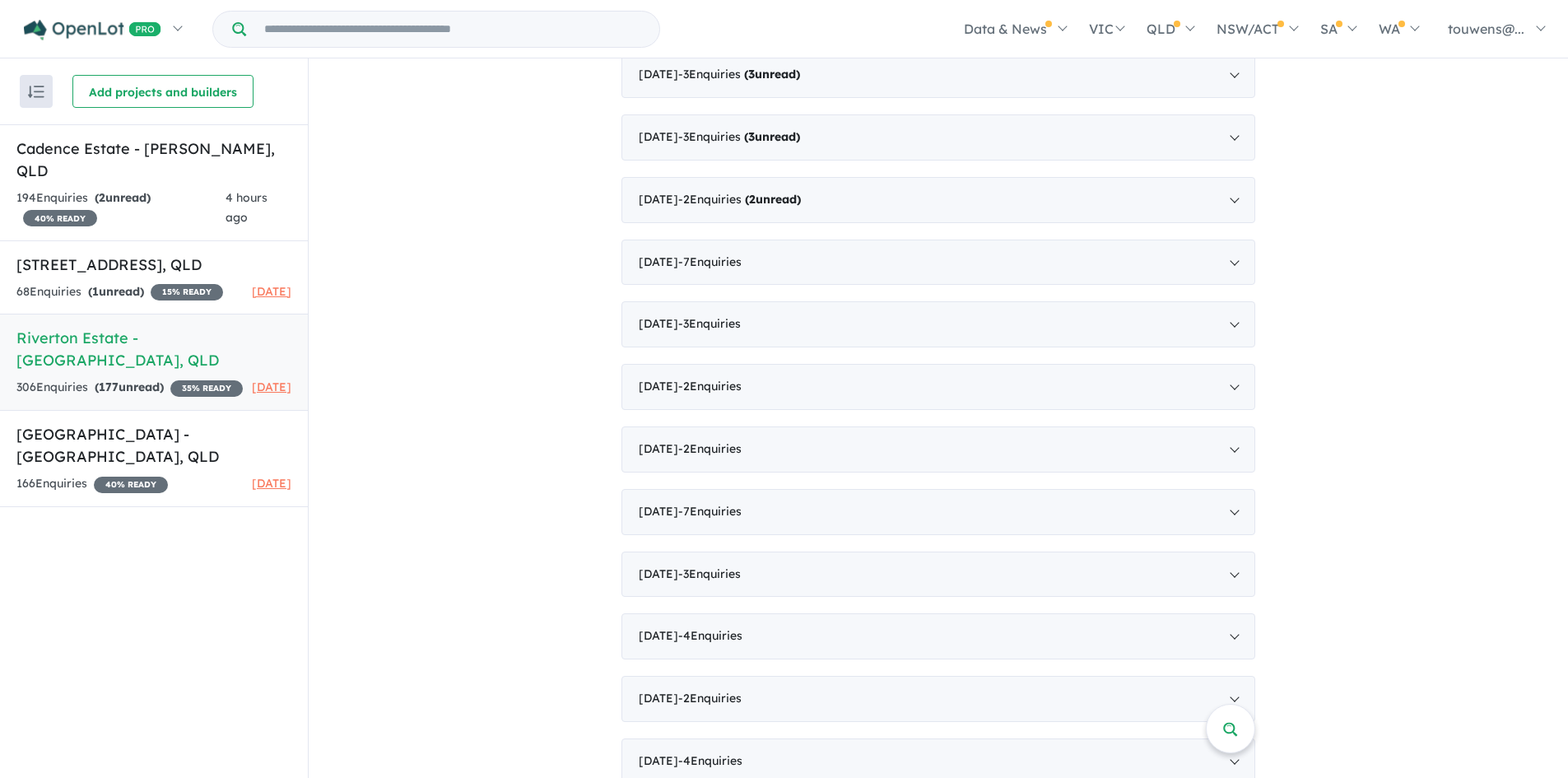
click at [866, 194] on div "[DATE] - 2 Enquir ies ( 2 unread)" at bounding box center [939, 200] width 634 height 46
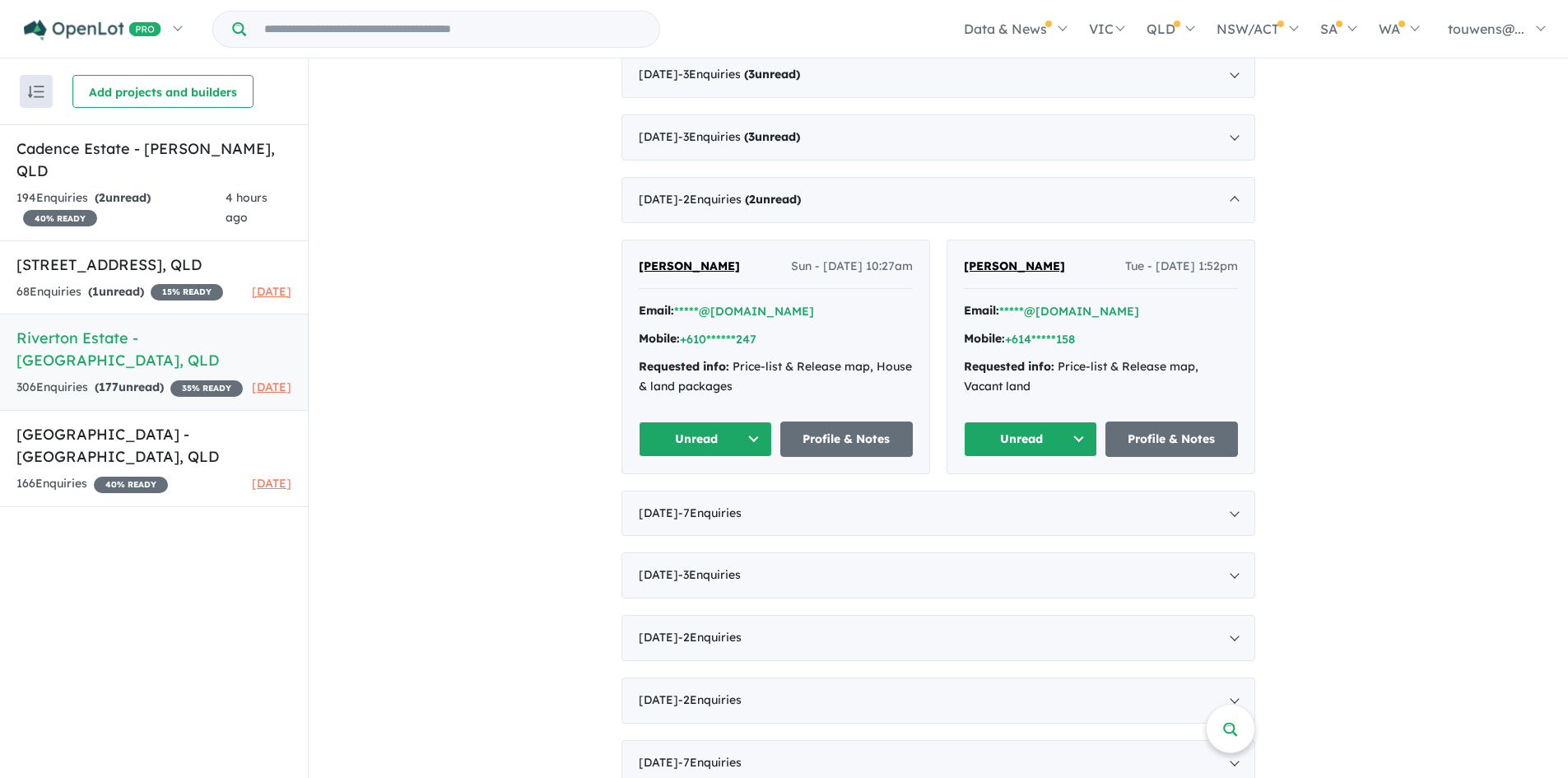
click at [1011, 428] on button "Unread" at bounding box center [1031, 439] width 134 height 35
click at [1051, 520] on button "Assigned" at bounding box center [1036, 516] width 144 height 38
click at [667, 437] on button "Unread" at bounding box center [705, 439] width 134 height 35
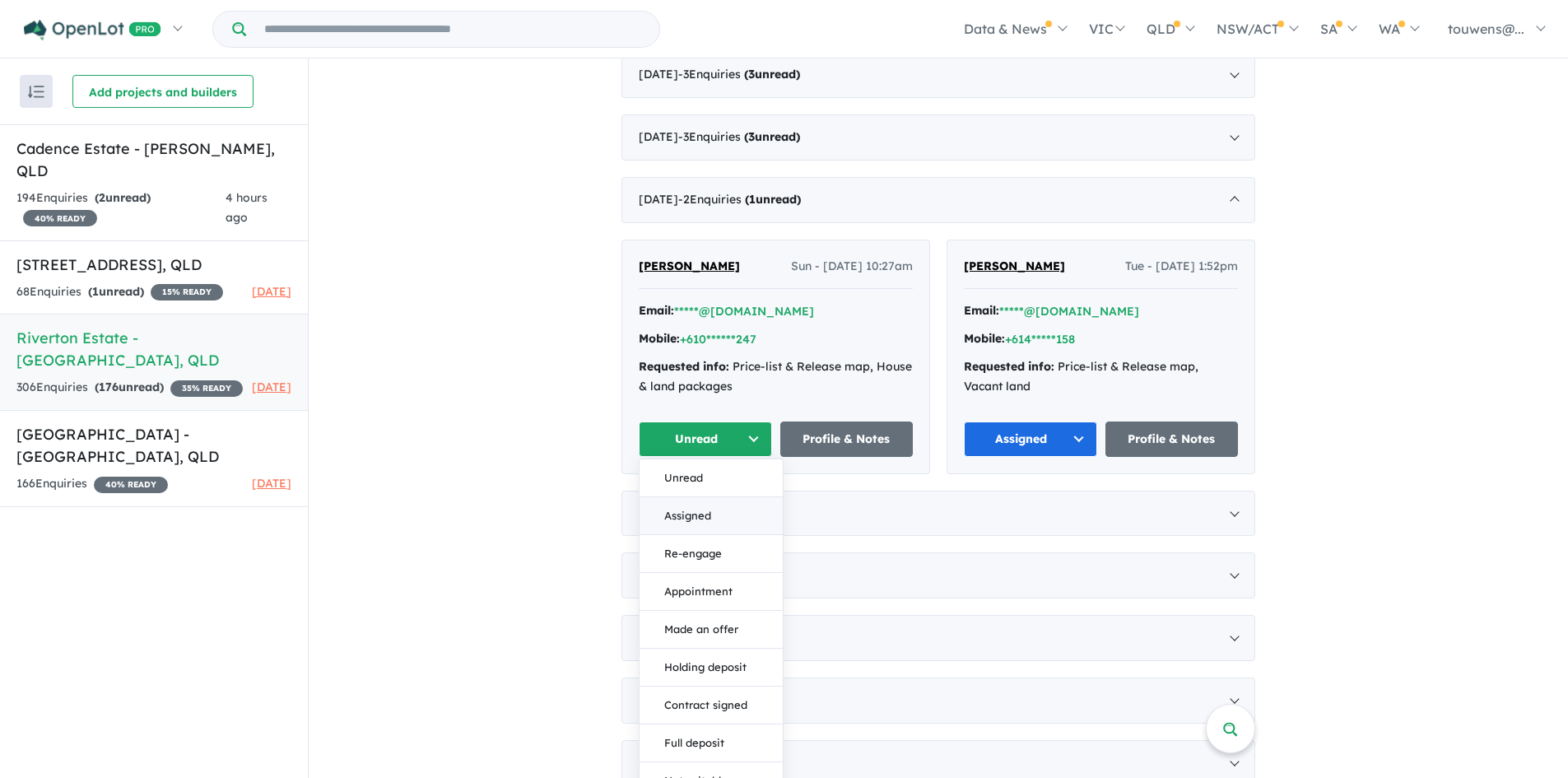
click at [729, 512] on button "Assigned" at bounding box center [711, 516] width 144 height 38
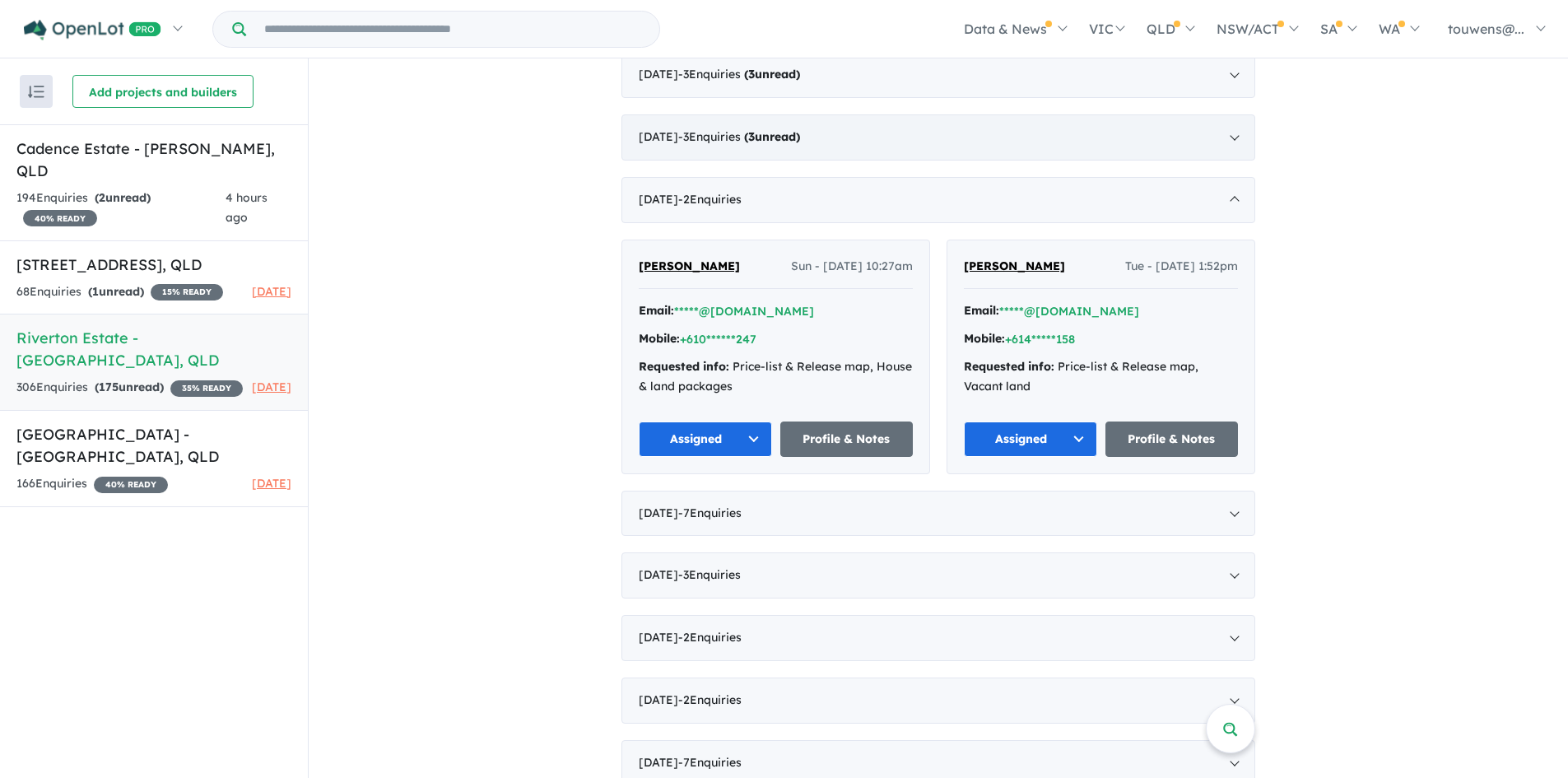
click at [852, 134] on div "[DATE] - 3 Enquir ies ( 3 unread)" at bounding box center [939, 137] width 634 height 46
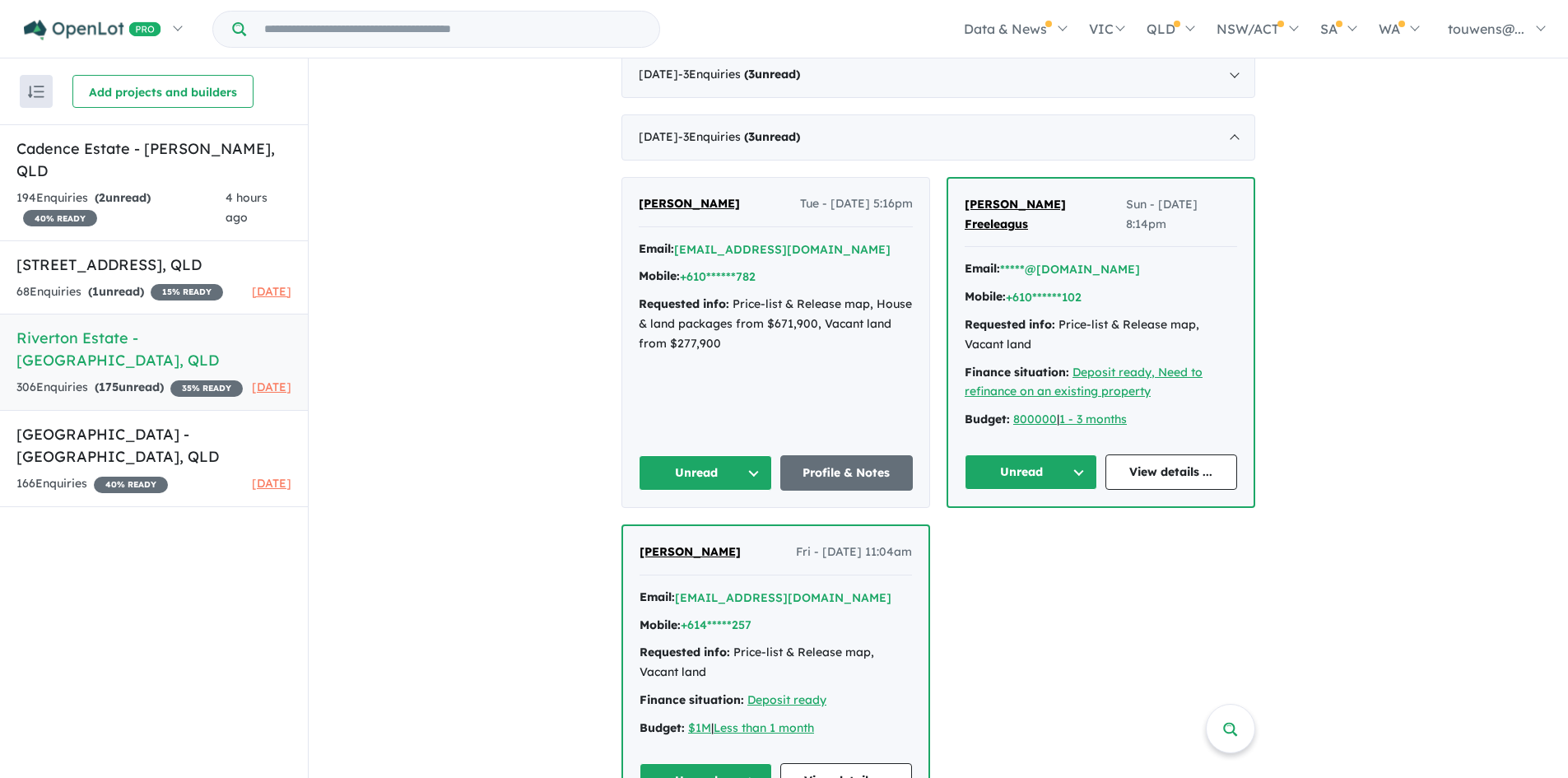
click at [674, 763] on button "Unread" at bounding box center [705, 781] width 133 height 35
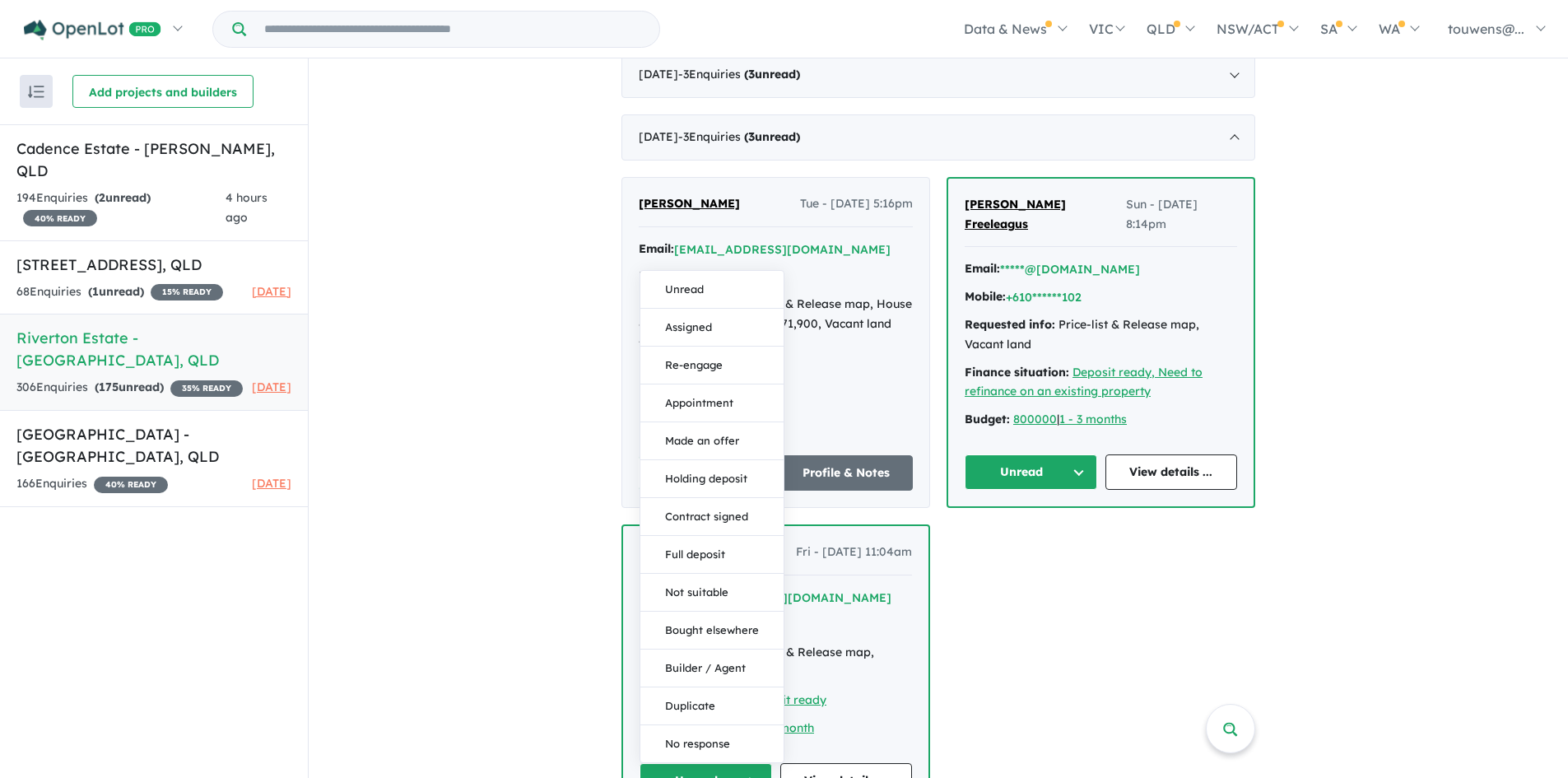
click at [728, 313] on button "Assigned" at bounding box center [712, 327] width 144 height 38
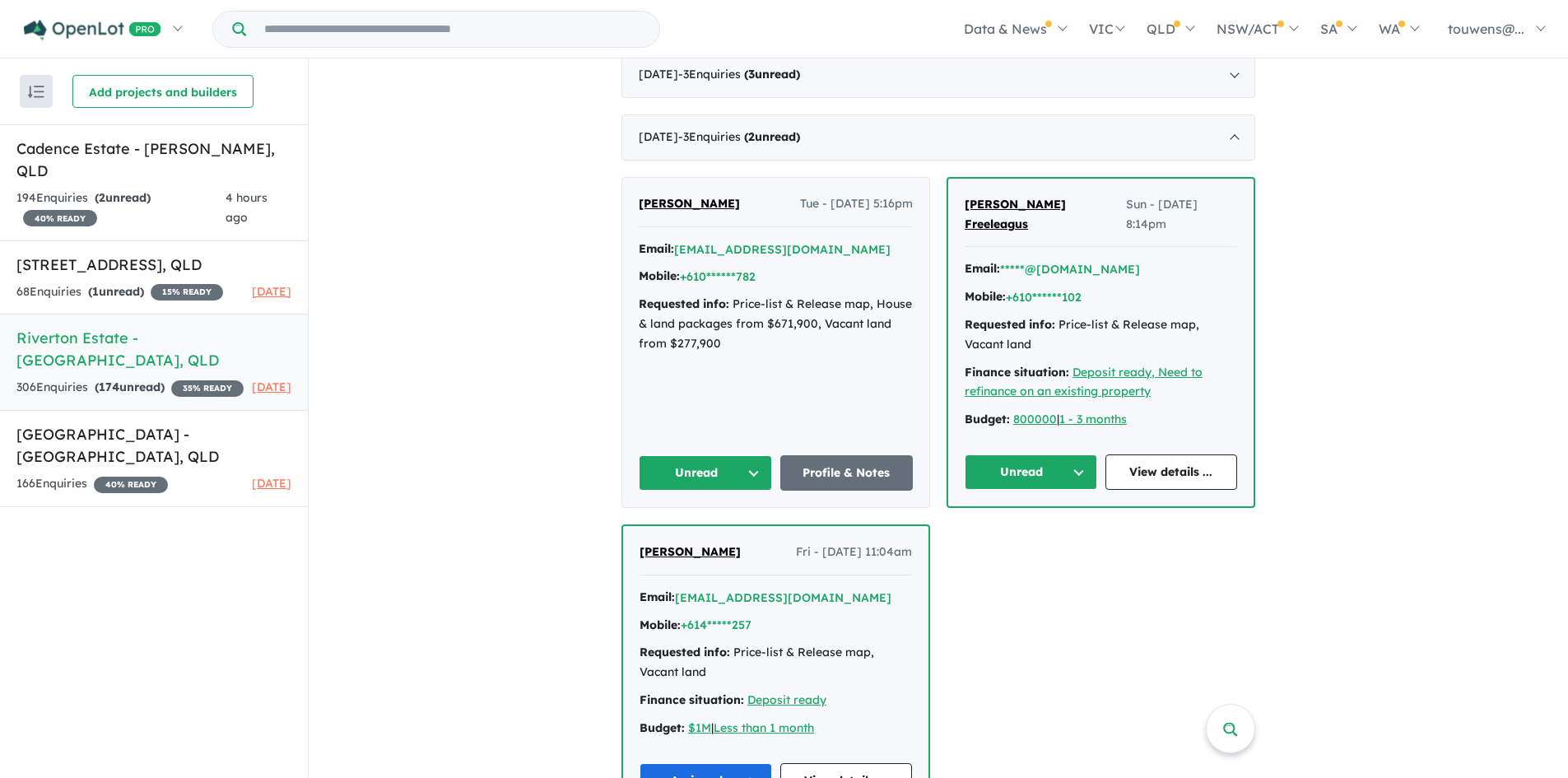
click at [1010, 455] on button "Unread" at bounding box center [1031, 472] width 133 height 35
click at [1017, 530] on button "Assigned" at bounding box center [1037, 548] width 144 height 38
click at [713, 456] on button "Unread" at bounding box center [705, 473] width 134 height 35
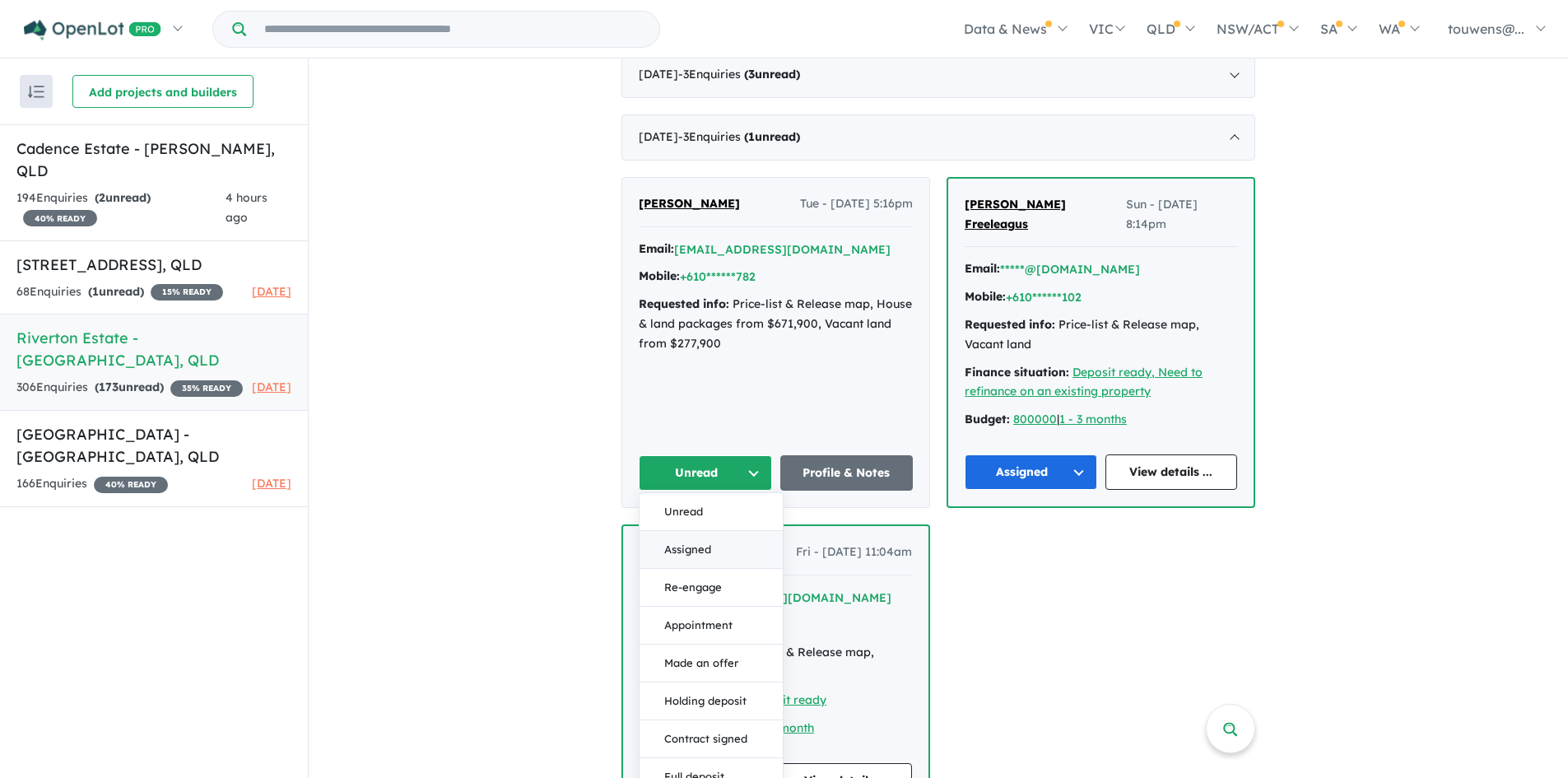
click at [658, 536] on button "Assigned" at bounding box center [711, 549] width 144 height 38
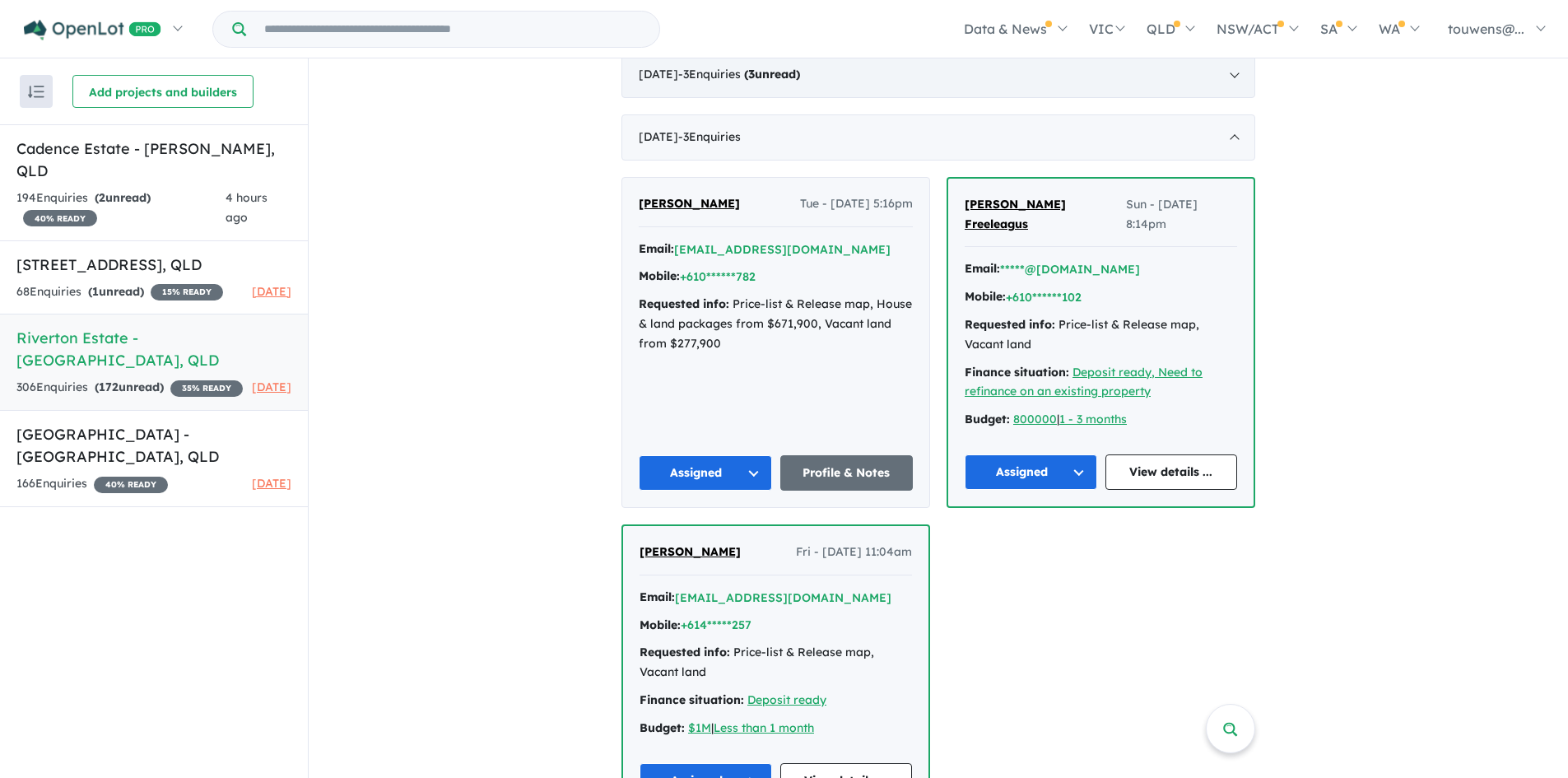
click at [863, 78] on div "[DATE] - 3 Enquir ies ( 3 unread)" at bounding box center [939, 74] width 634 height 46
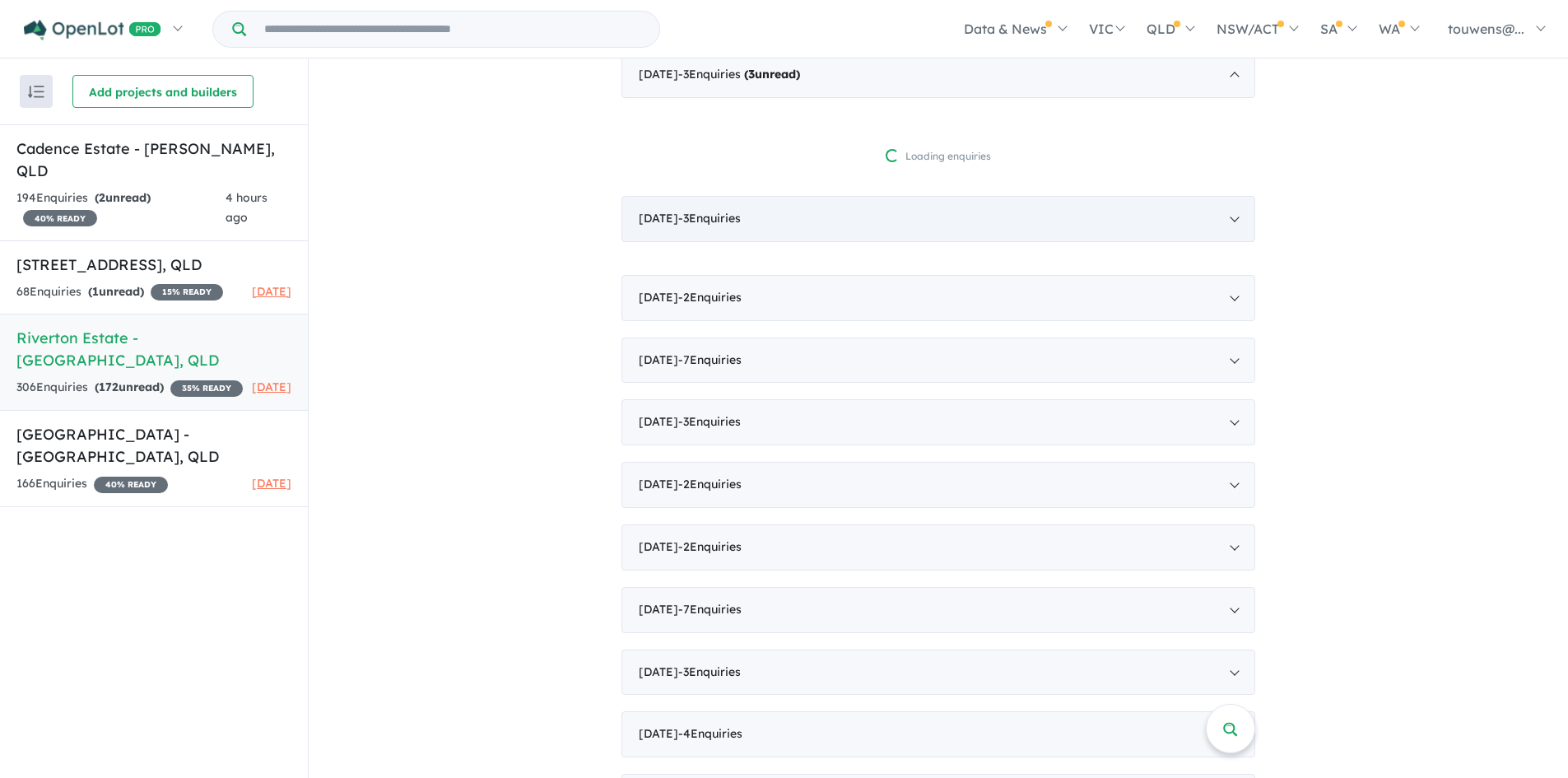
scroll to position [0, 0]
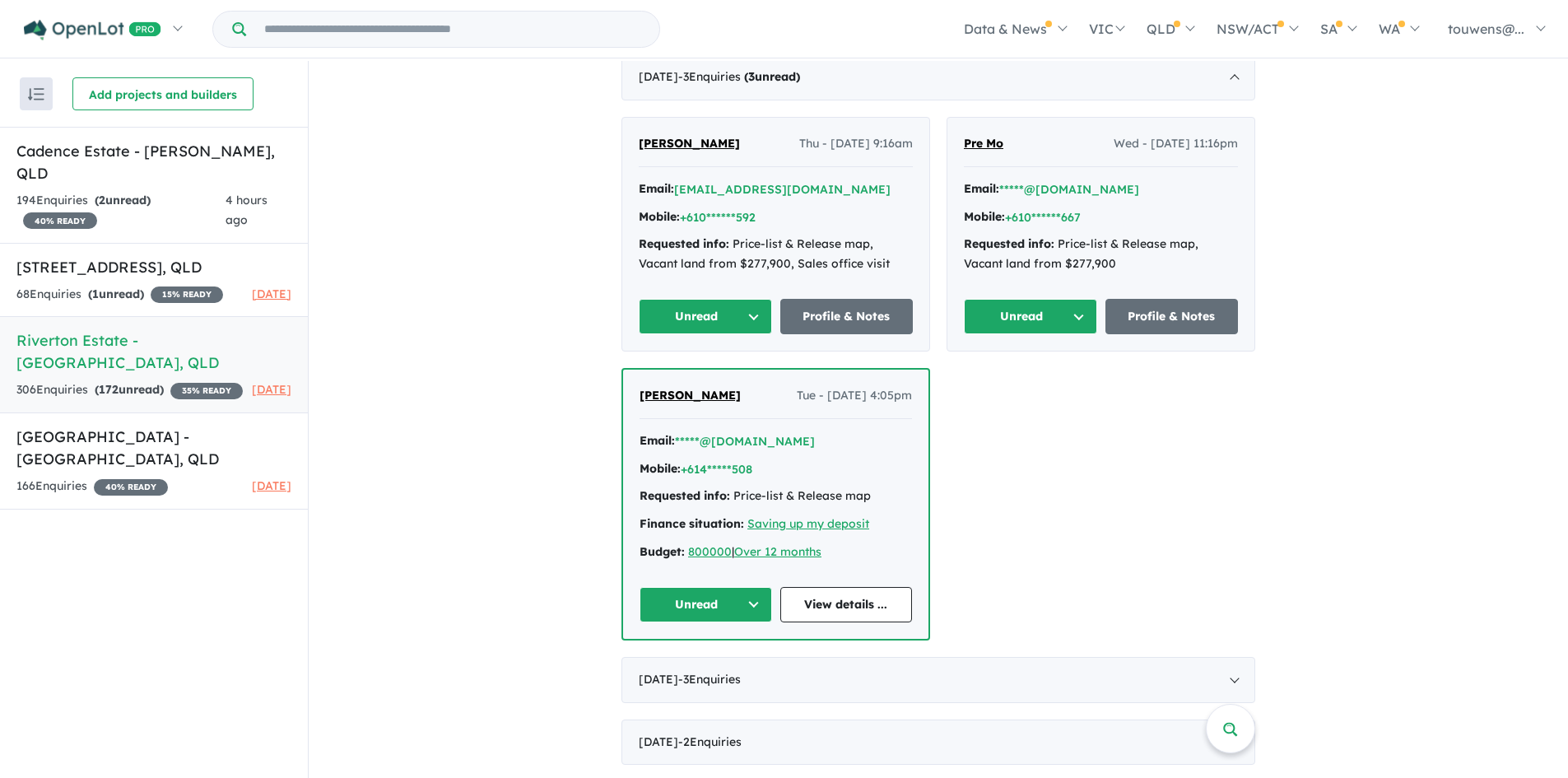
click at [689, 604] on button "Unread" at bounding box center [705, 604] width 133 height 35
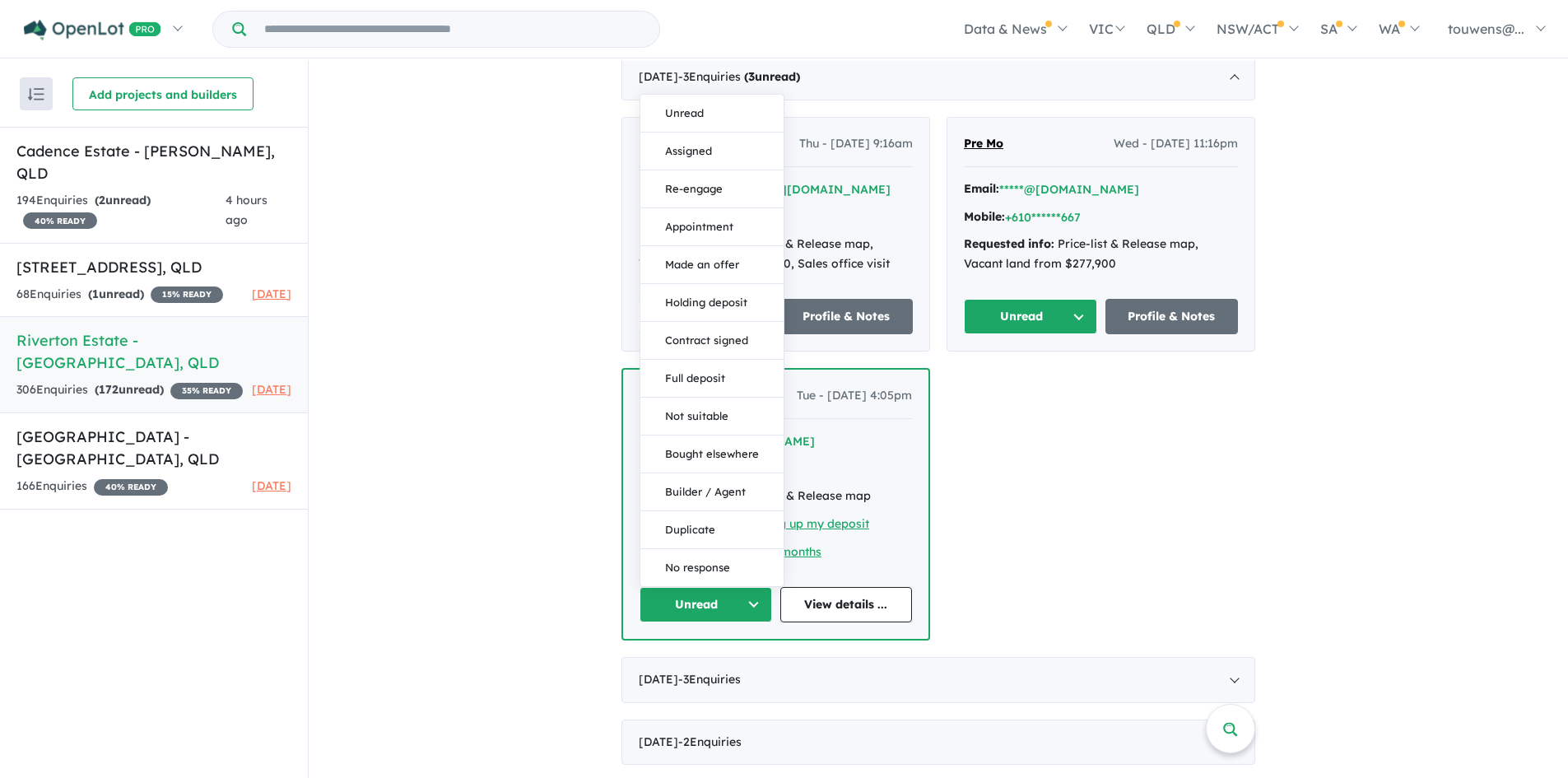
click at [733, 153] on button "Assigned" at bounding box center [712, 151] width 144 height 38
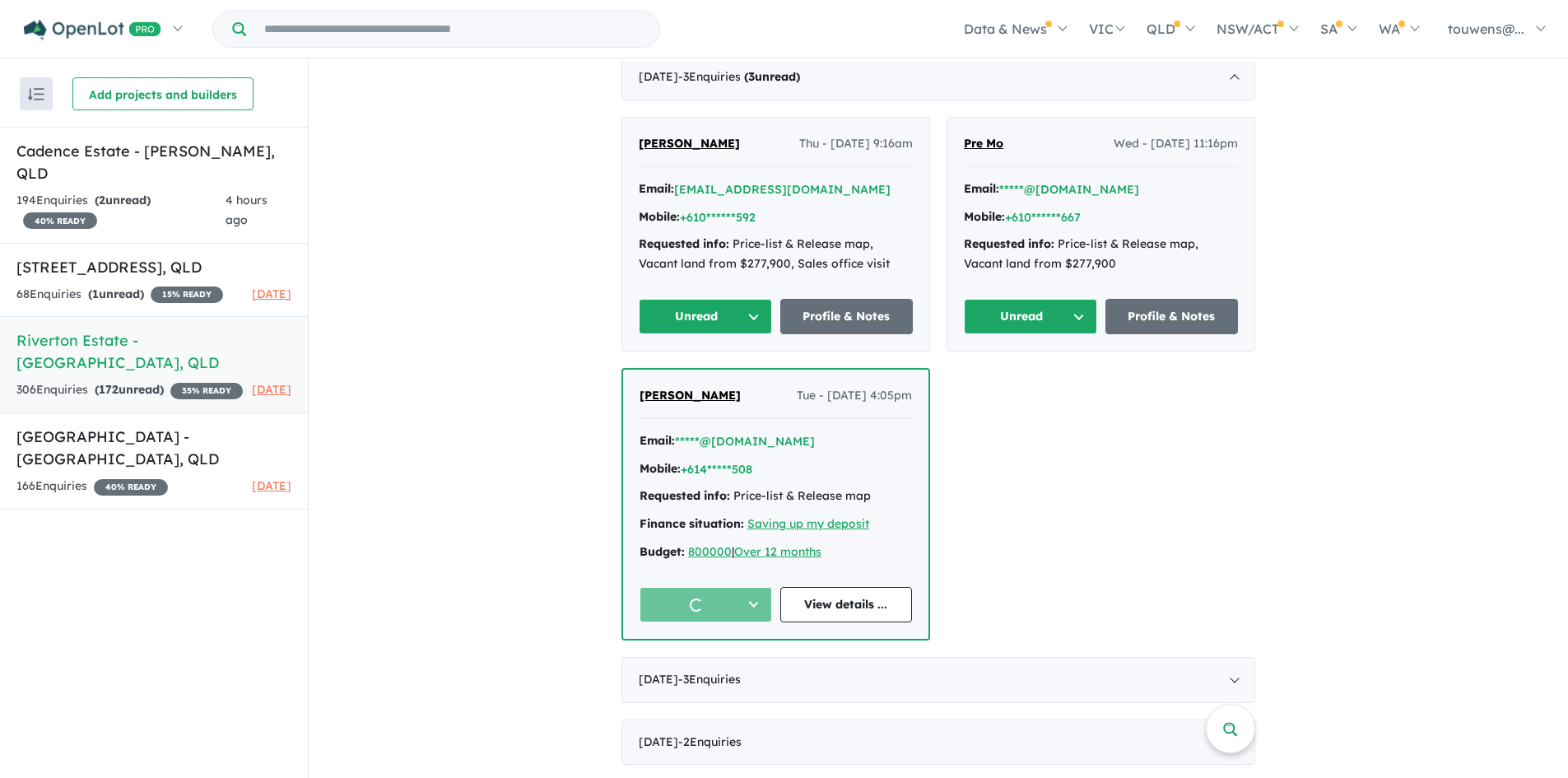
click at [999, 329] on button "Unread" at bounding box center [1031, 316] width 134 height 35
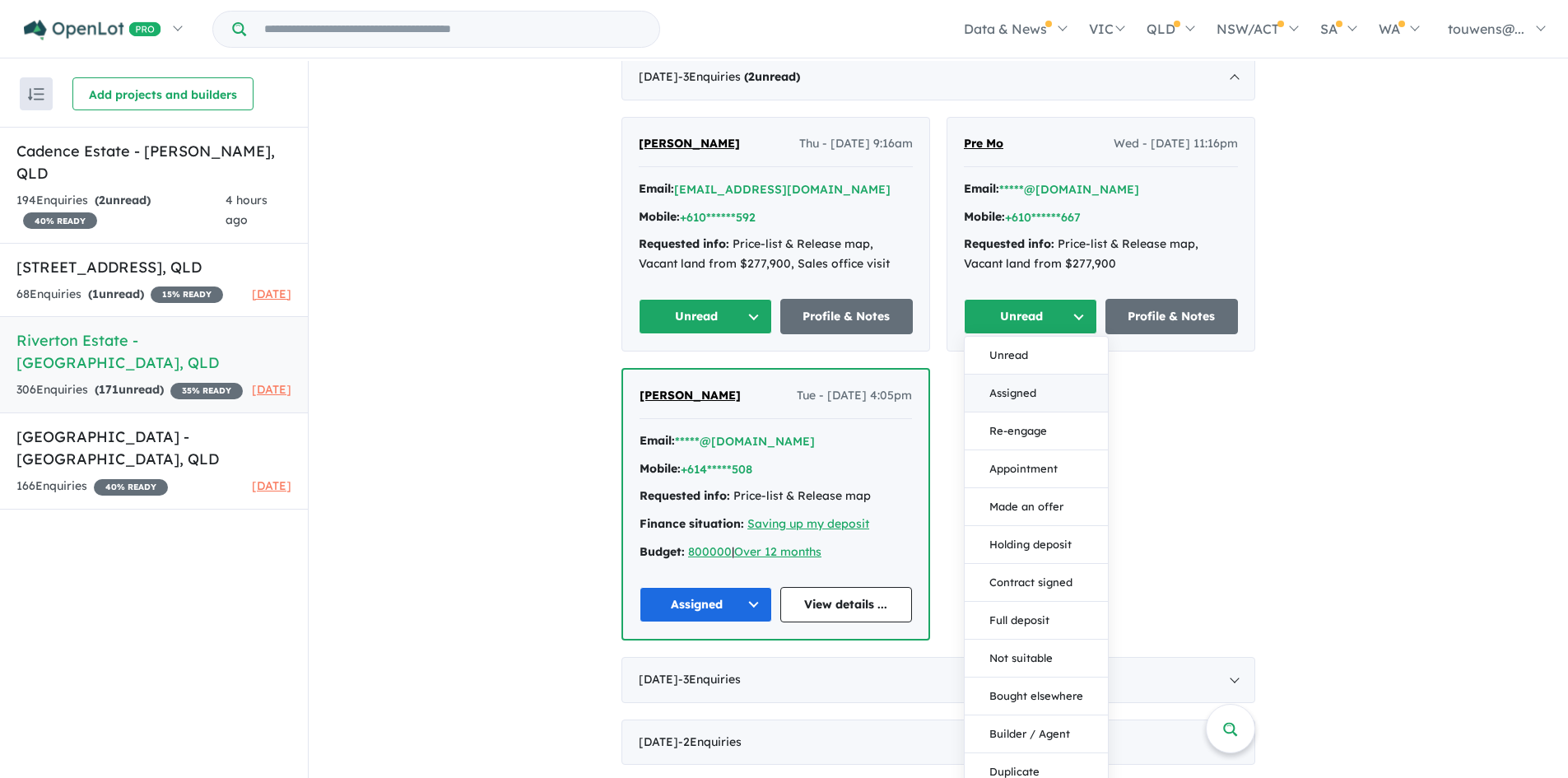
click at [1031, 400] on button "Assigned" at bounding box center [1036, 393] width 144 height 38
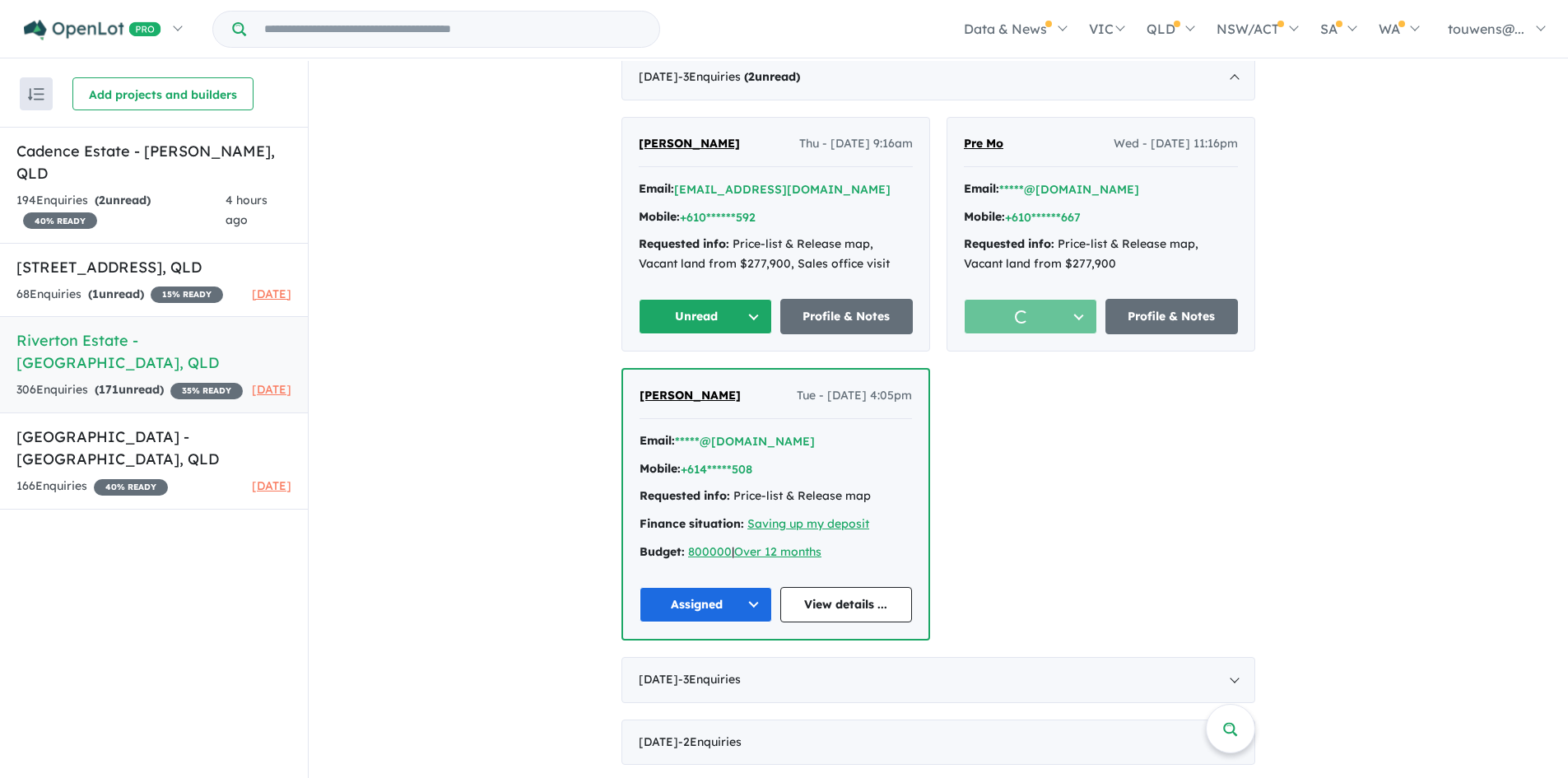
click at [672, 305] on button "Unread" at bounding box center [705, 316] width 134 height 35
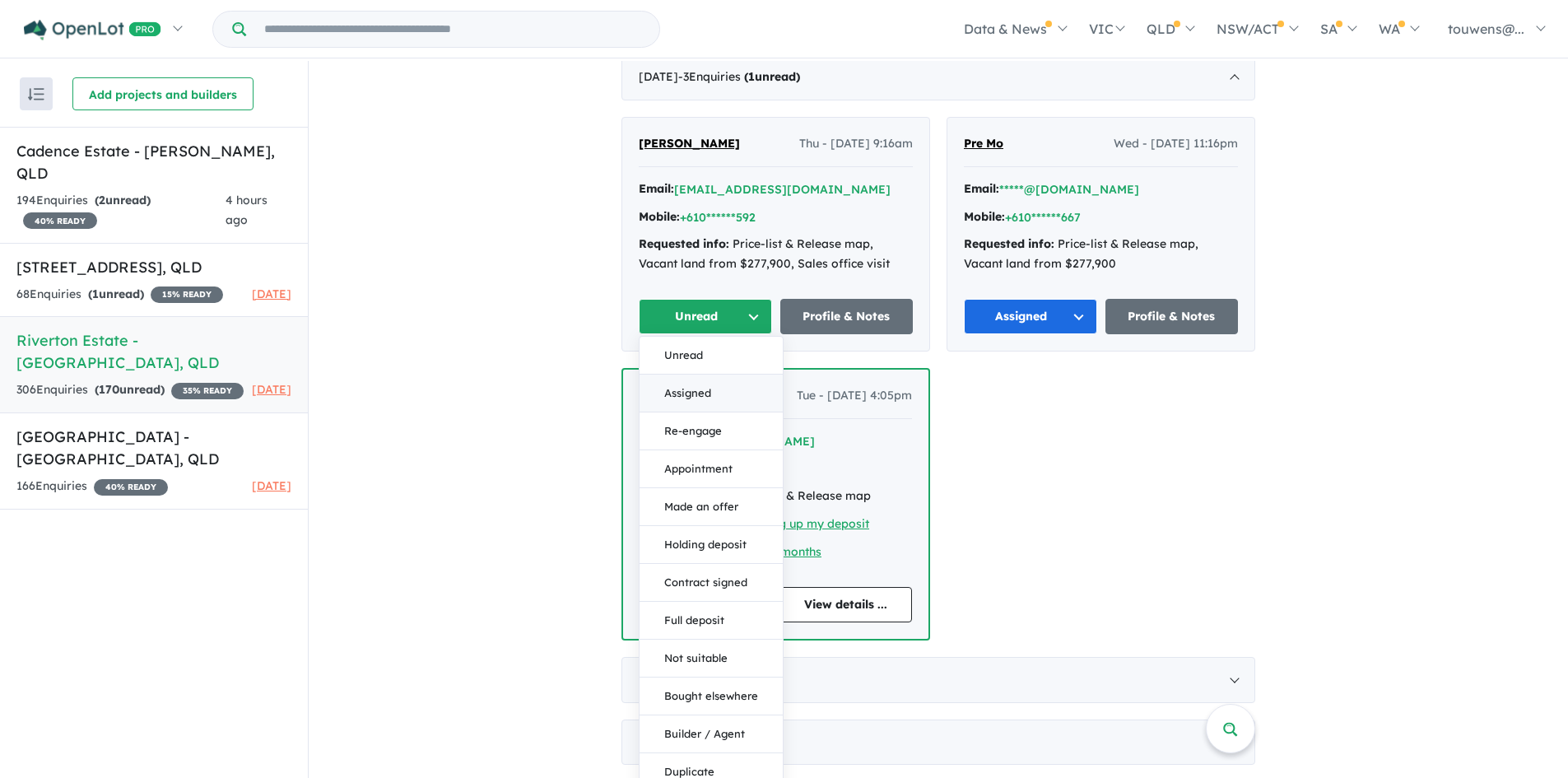
click at [669, 395] on button "Assigned" at bounding box center [711, 393] width 144 height 38
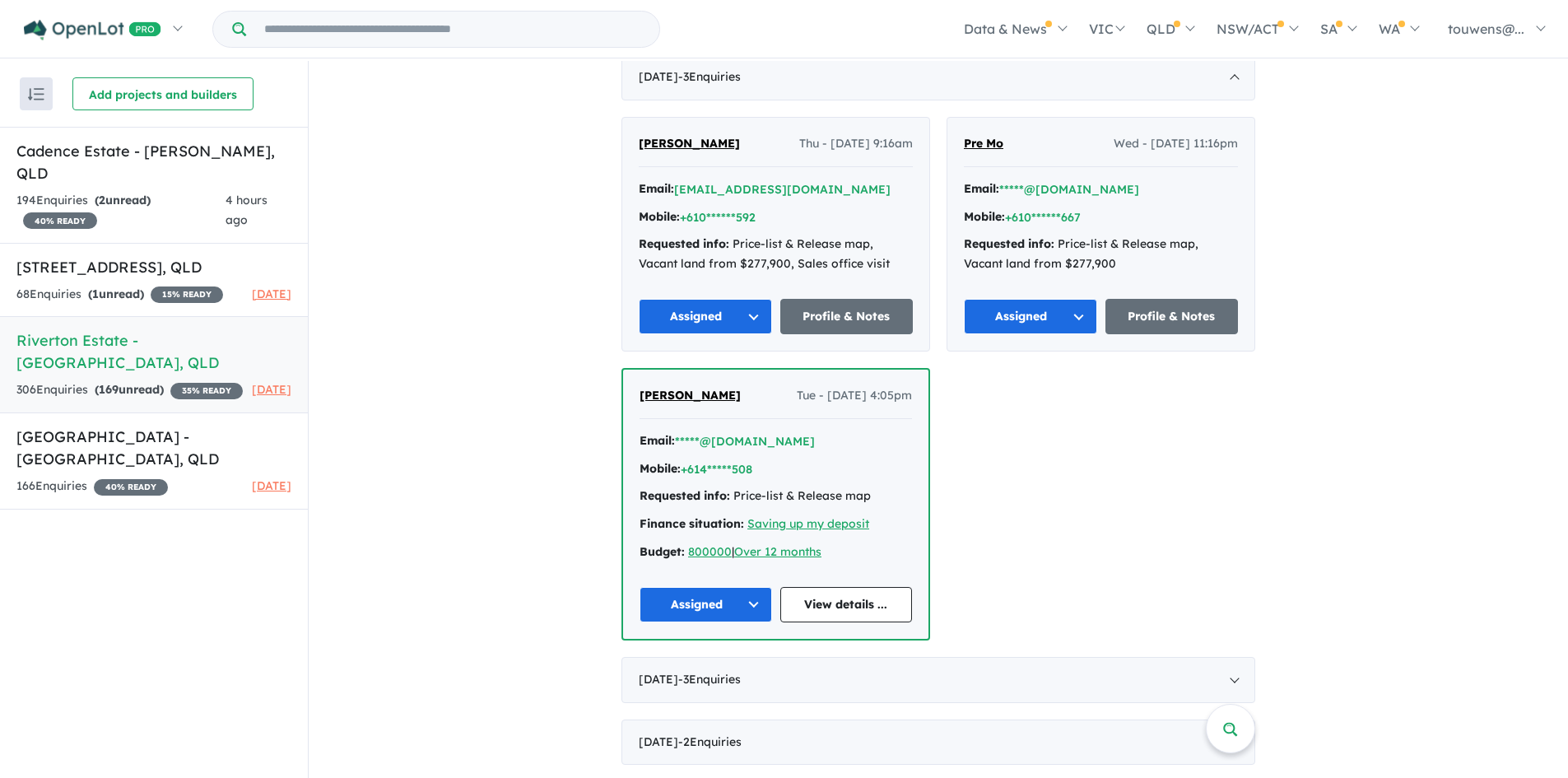
click at [507, 303] on div "View 4 projects in your account [GEOGRAPHIC_DATA] - [GEOGRAPHIC_DATA] 35 % READ…" at bounding box center [938, 79] width 1259 height 4152
click at [734, 78] on span "- 3 Enquir ies ( 0 unread)" at bounding box center [709, 77] width 63 height 15
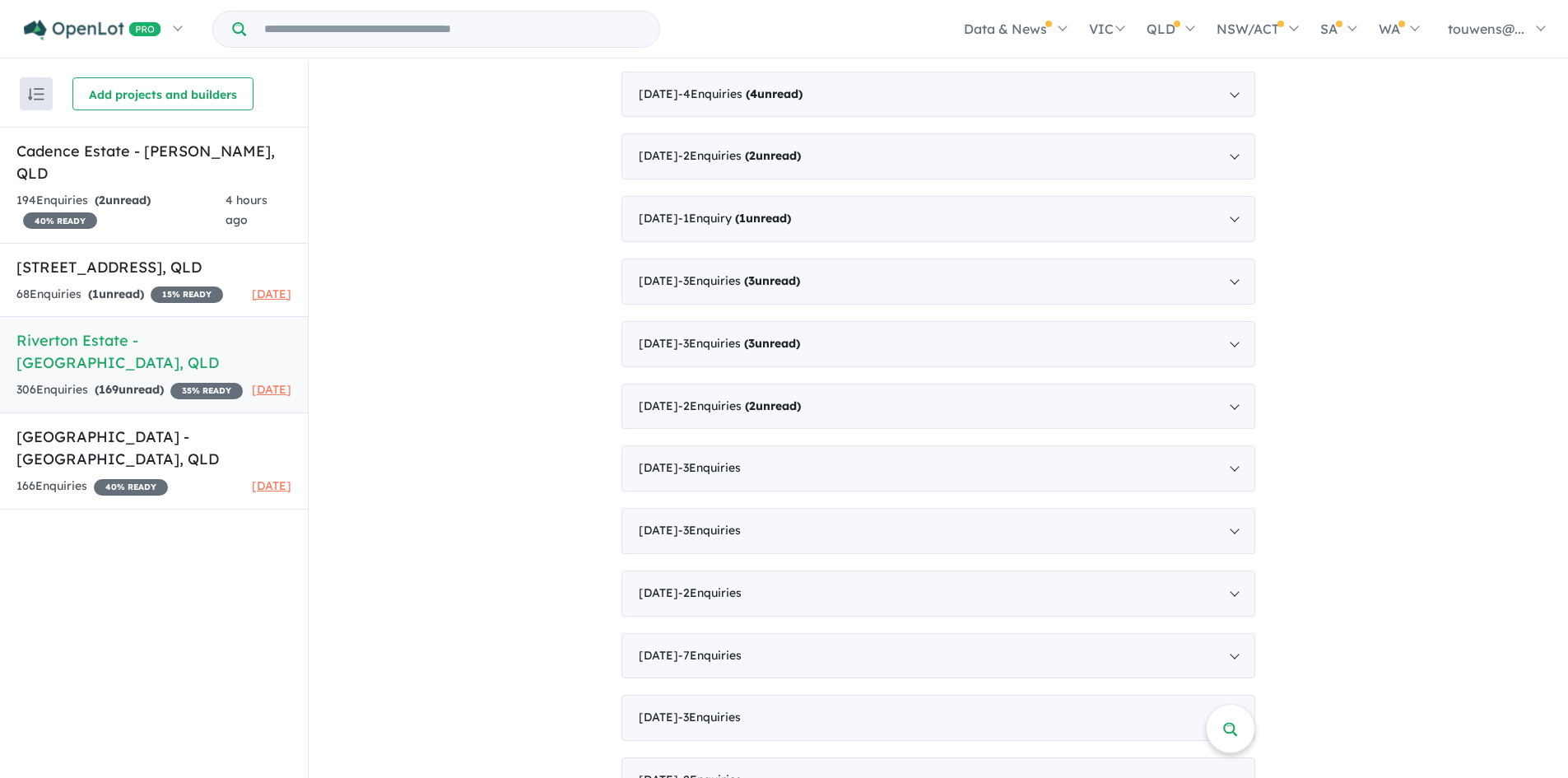
scroll to position [1646, 0]
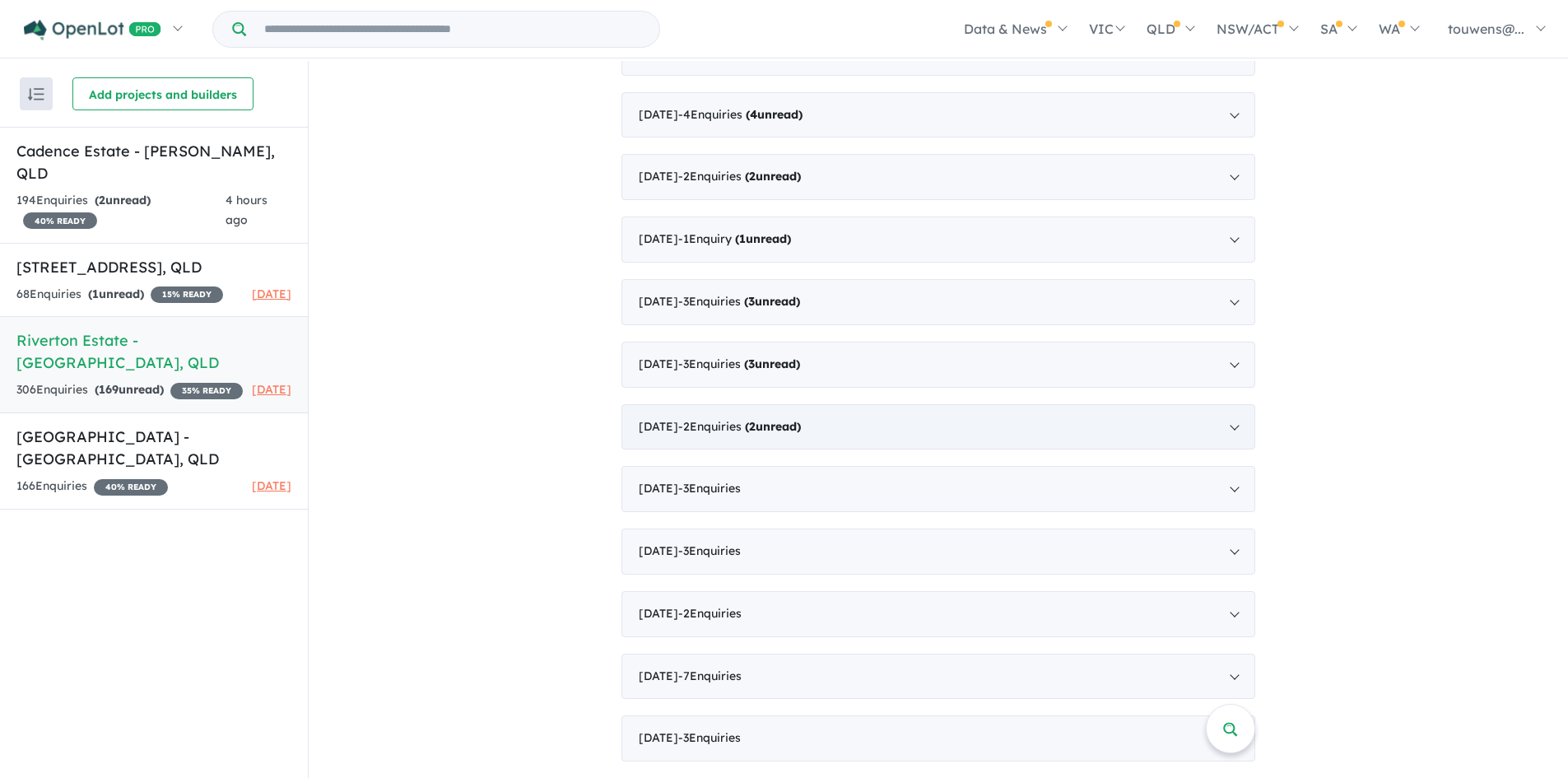
click at [683, 432] on div "[DATE] - 2 Enquir ies ( 2 unread)" at bounding box center [939, 427] width 634 height 46
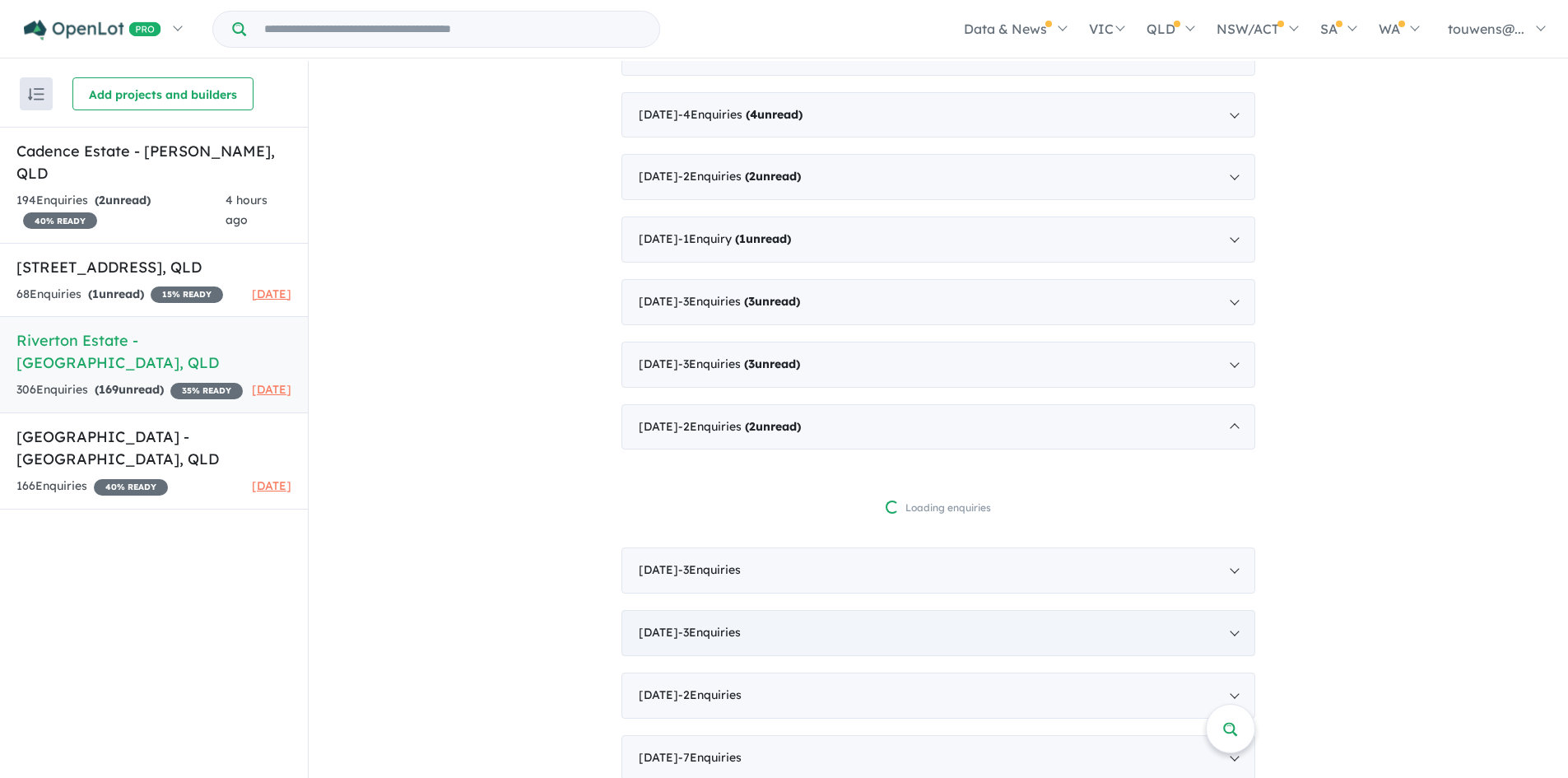
scroll to position [3, 0]
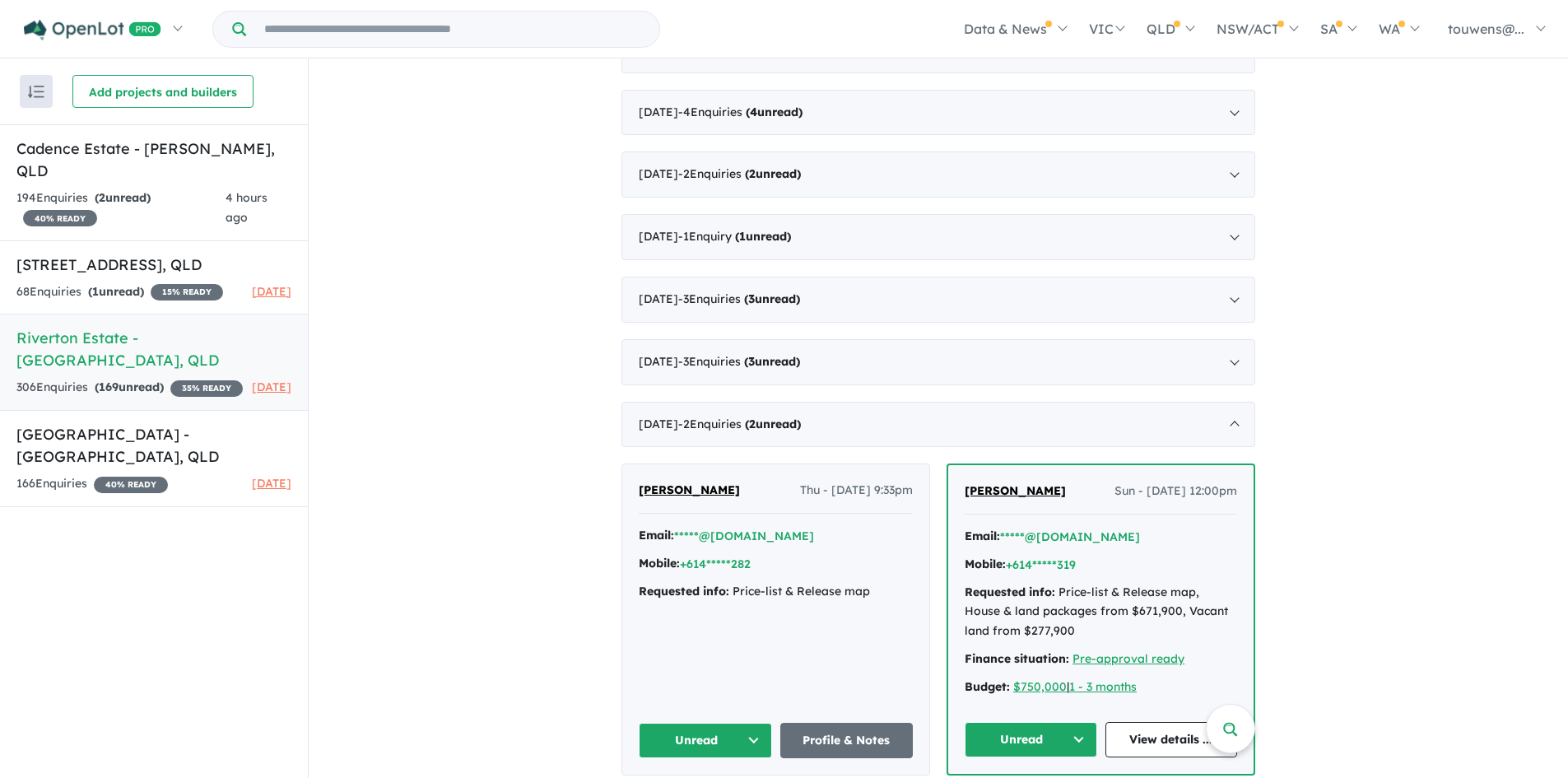
click at [1012, 740] on button "Unread" at bounding box center [1031, 740] width 133 height 35
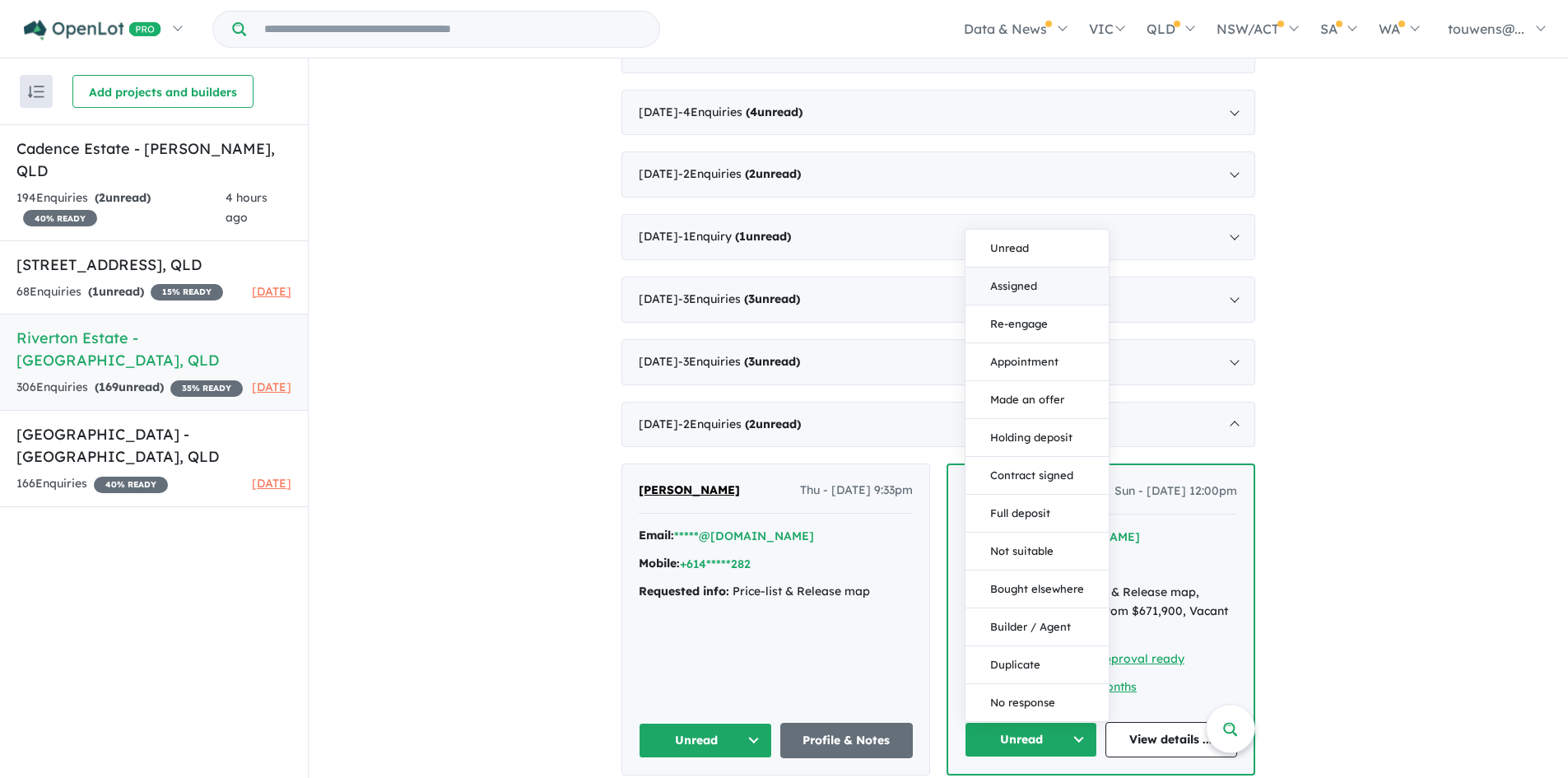
click at [1015, 290] on button "Assigned" at bounding box center [1037, 286] width 144 height 38
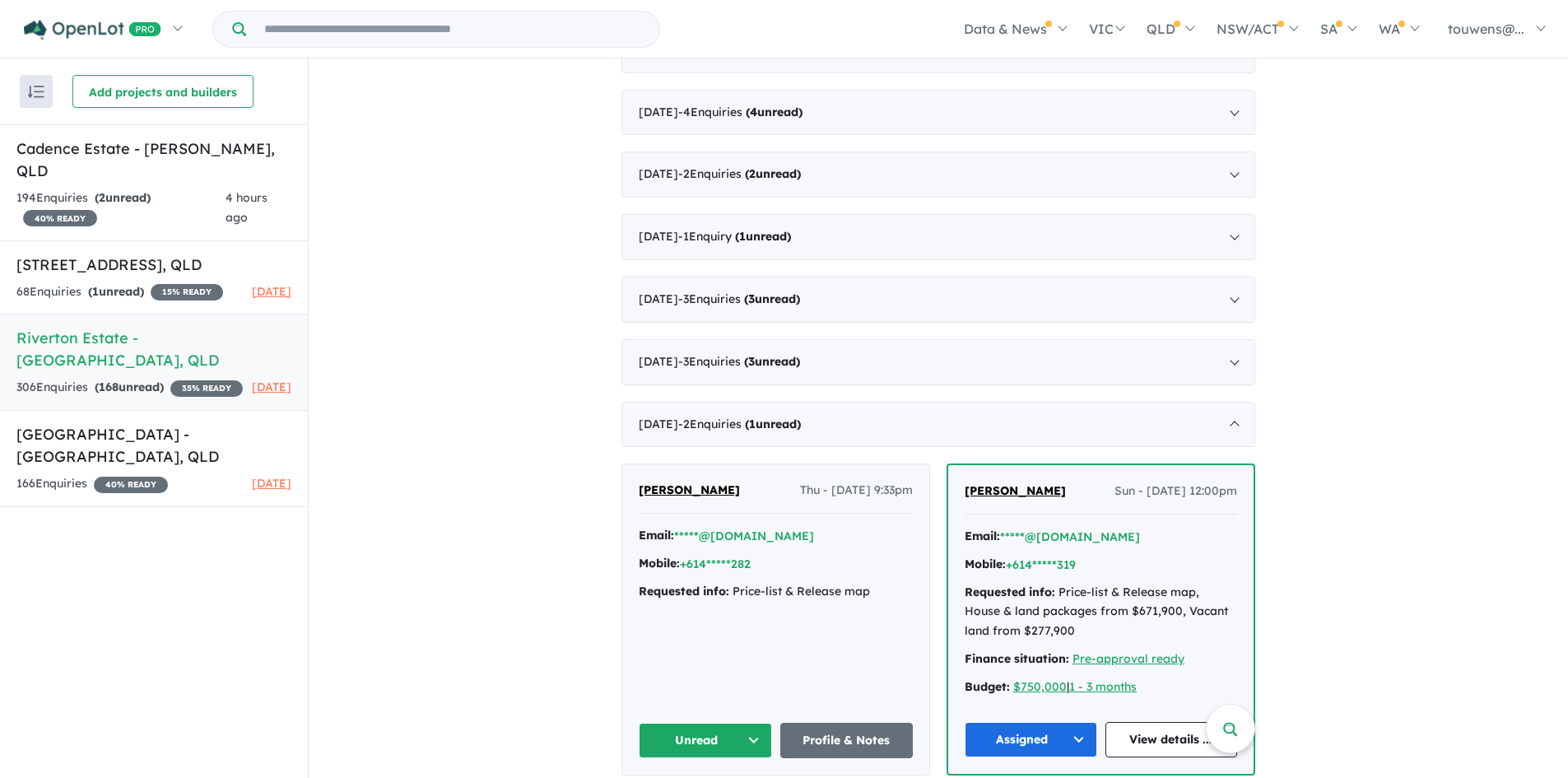
click at [715, 736] on button "Unread" at bounding box center [705, 740] width 134 height 35
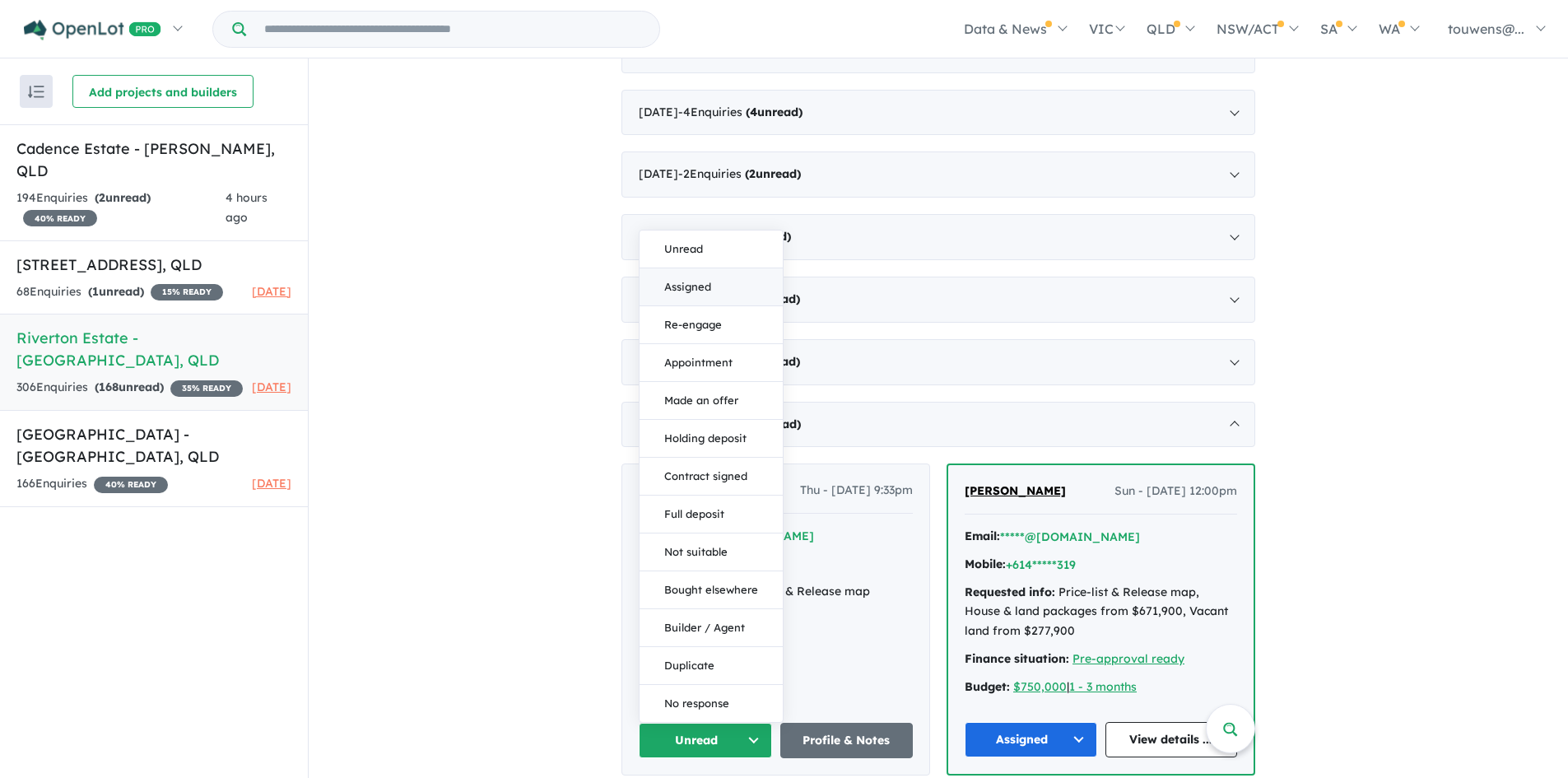
click at [731, 291] on button "Assigned" at bounding box center [711, 287] width 144 height 38
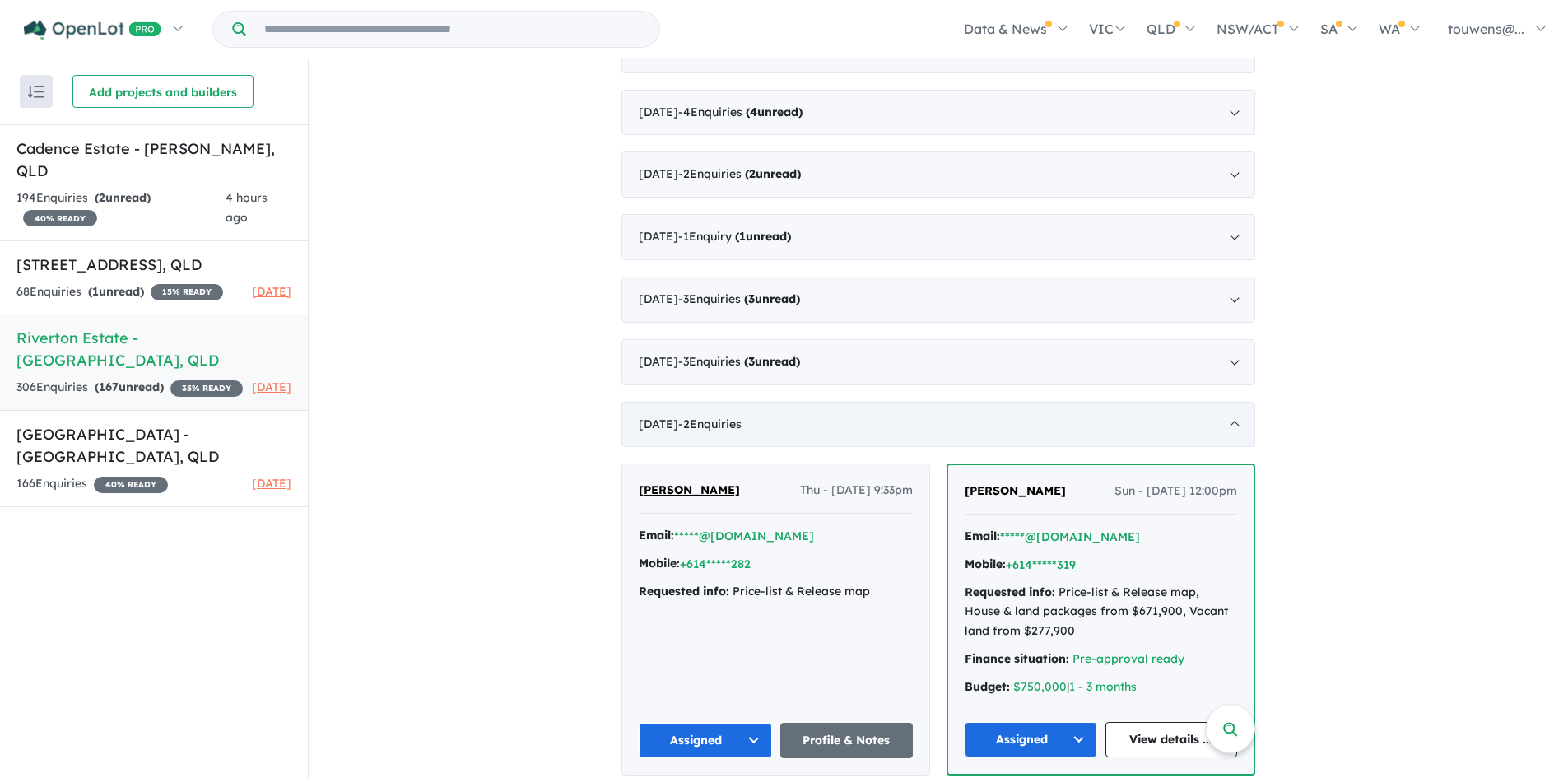
click at [742, 427] on span "- 2 Enquir ies ( 0 unread)" at bounding box center [710, 424] width 63 height 15
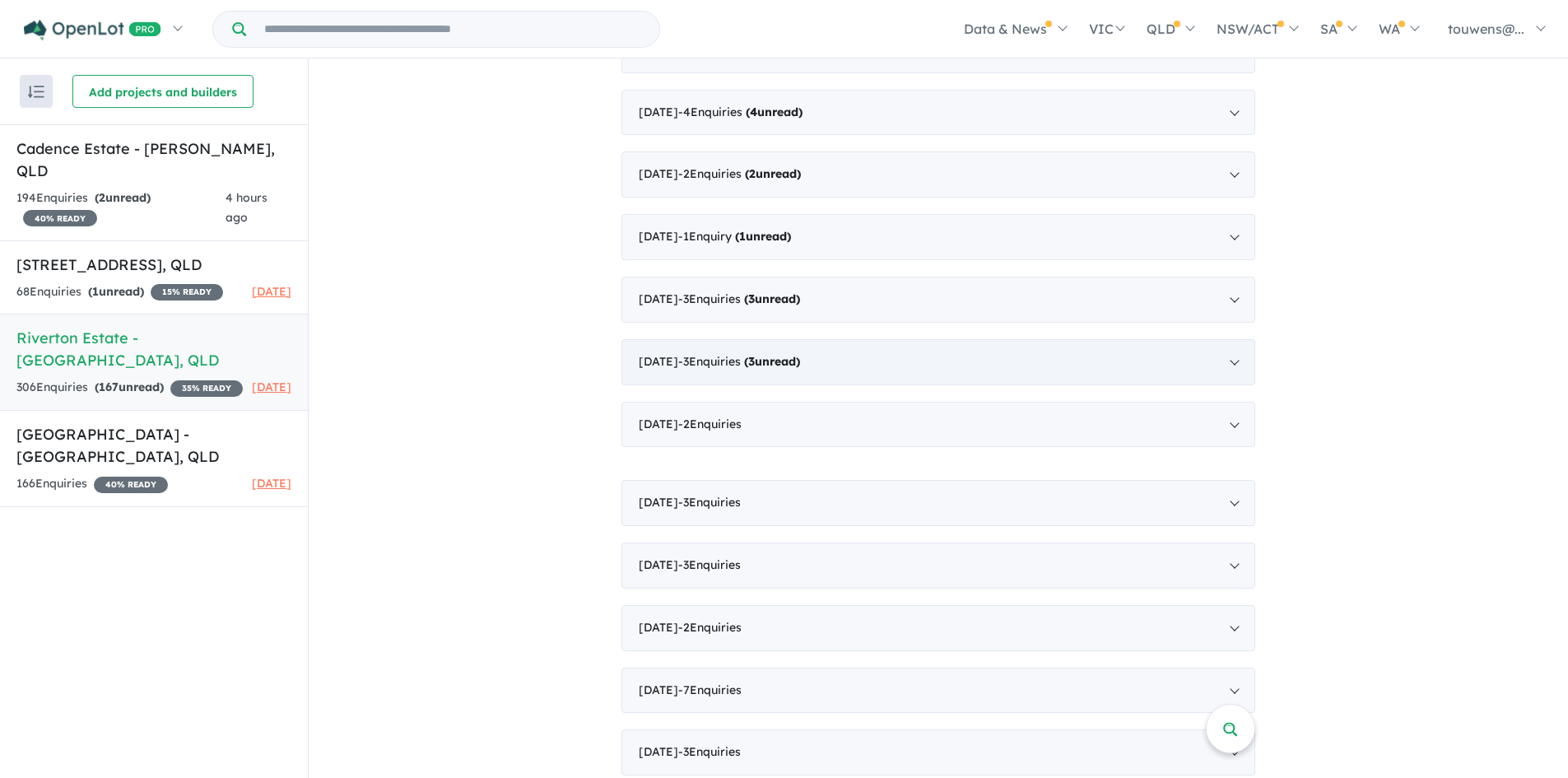
click at [779, 366] on span "- 3 Enquir ies ( 3 unread)" at bounding box center [739, 361] width 122 height 15
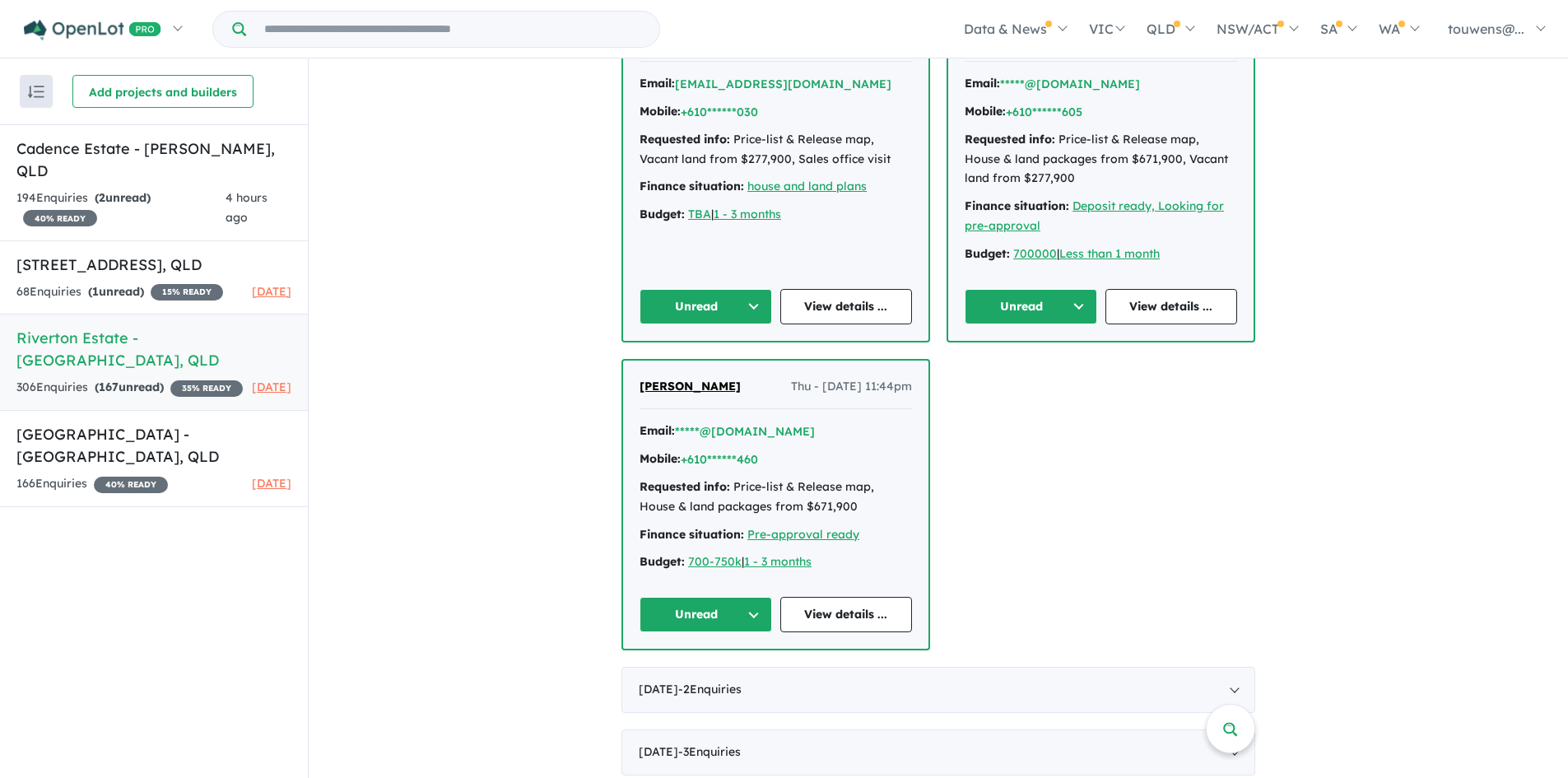
scroll to position [1976, 0]
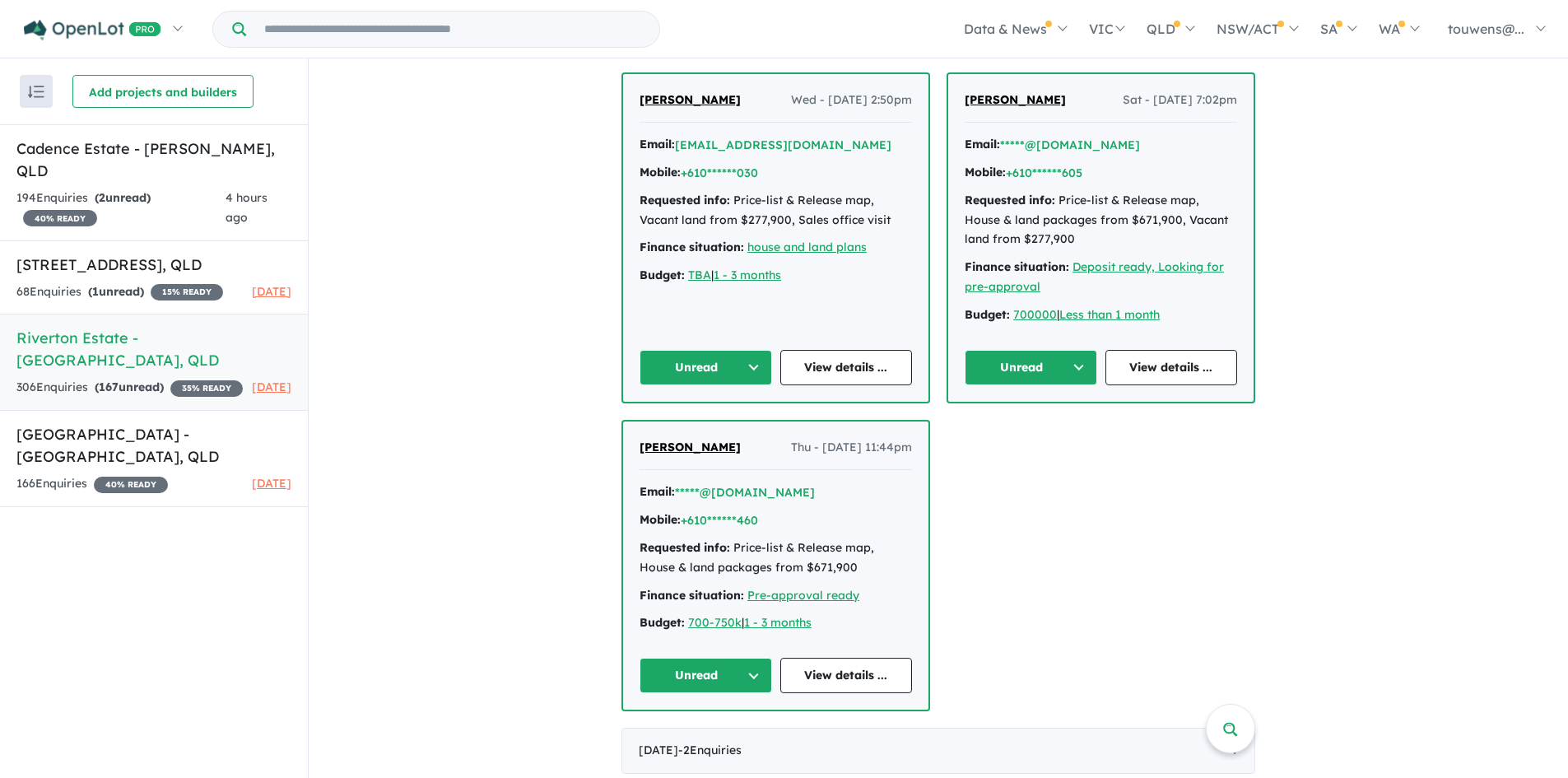
click at [711, 674] on button "Unread" at bounding box center [705, 675] width 133 height 35
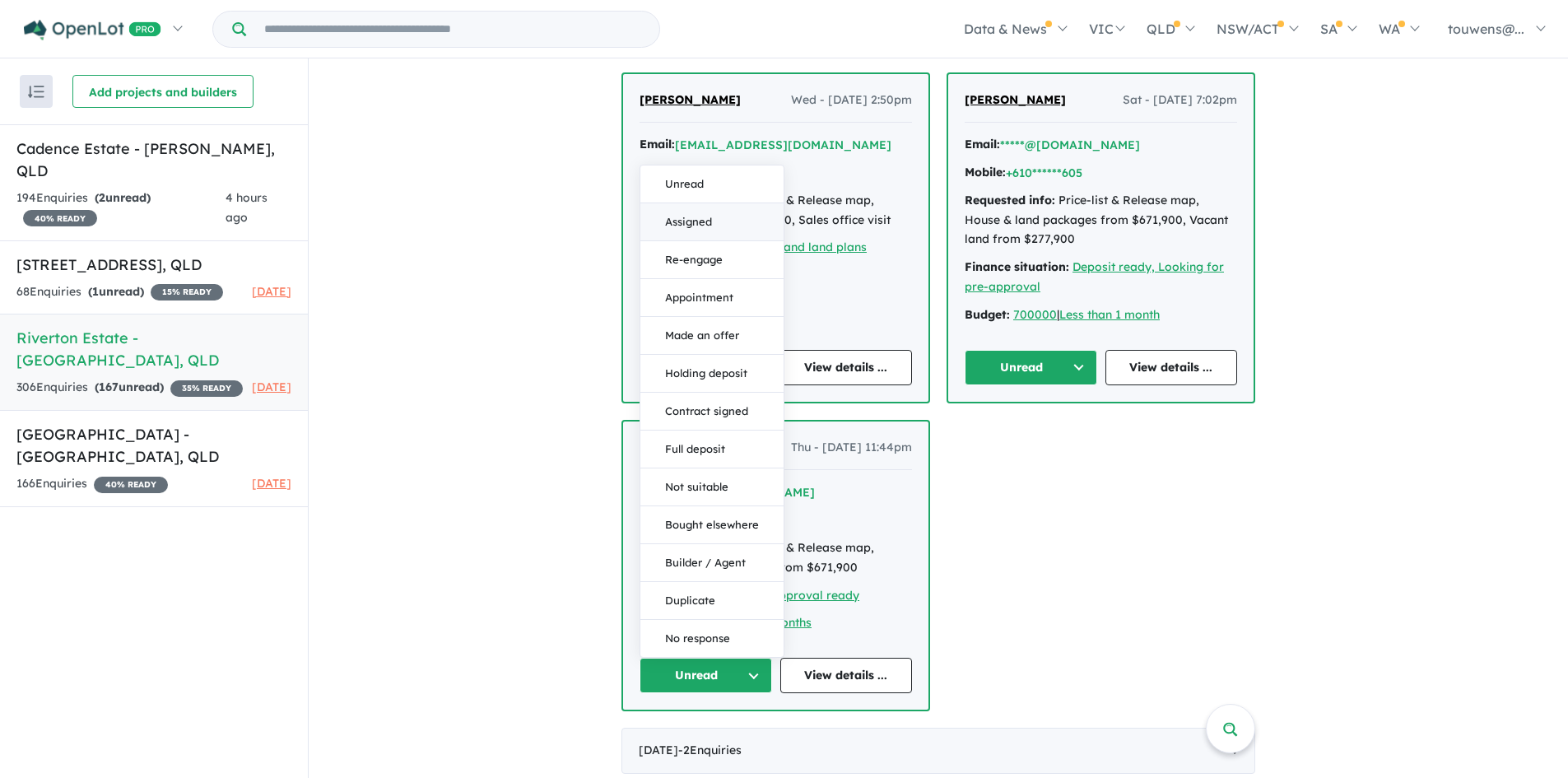
click at [688, 223] on button "Assigned" at bounding box center [712, 222] width 144 height 38
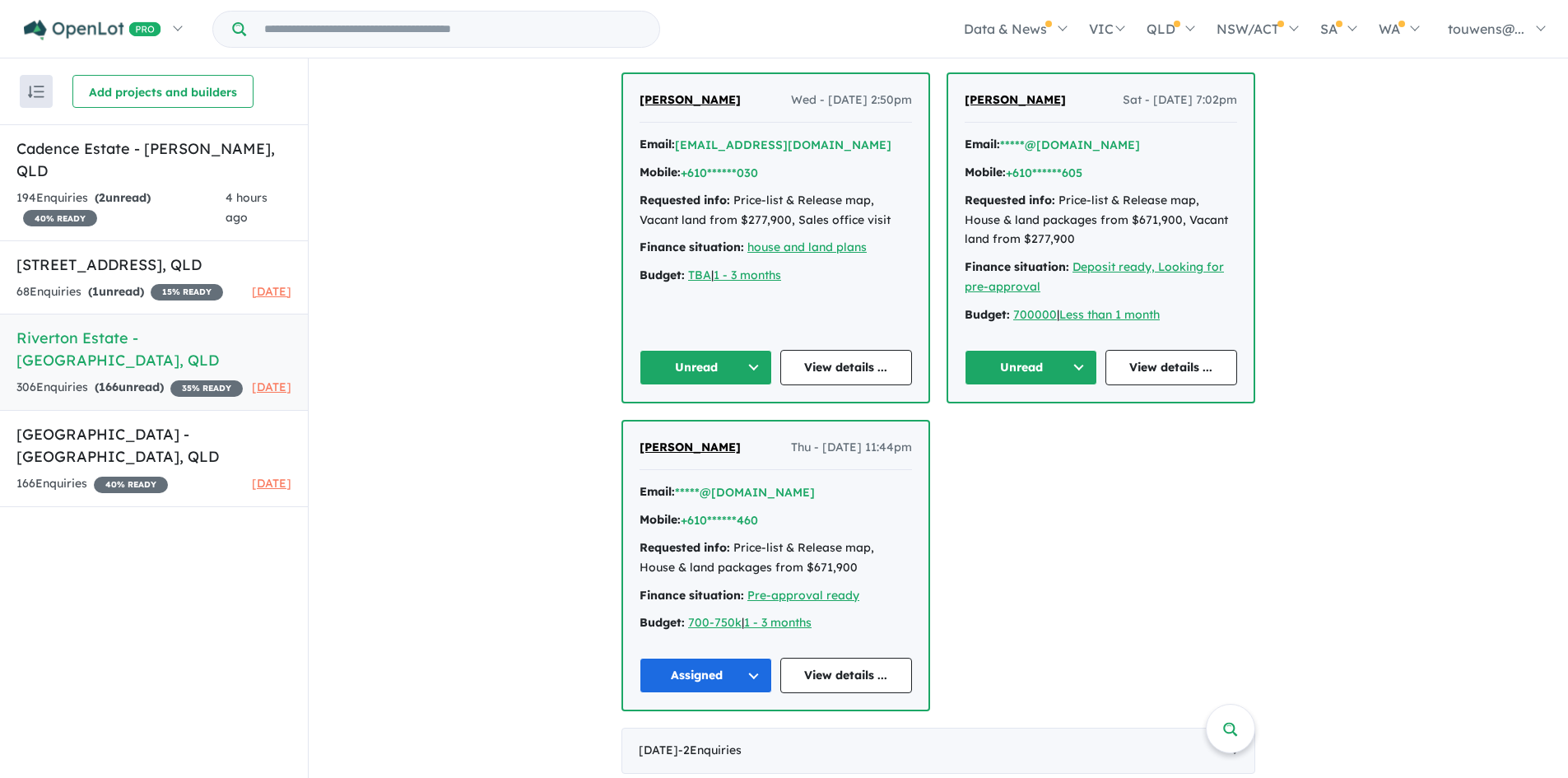
click at [1035, 361] on button "Unread" at bounding box center [1031, 367] width 133 height 35
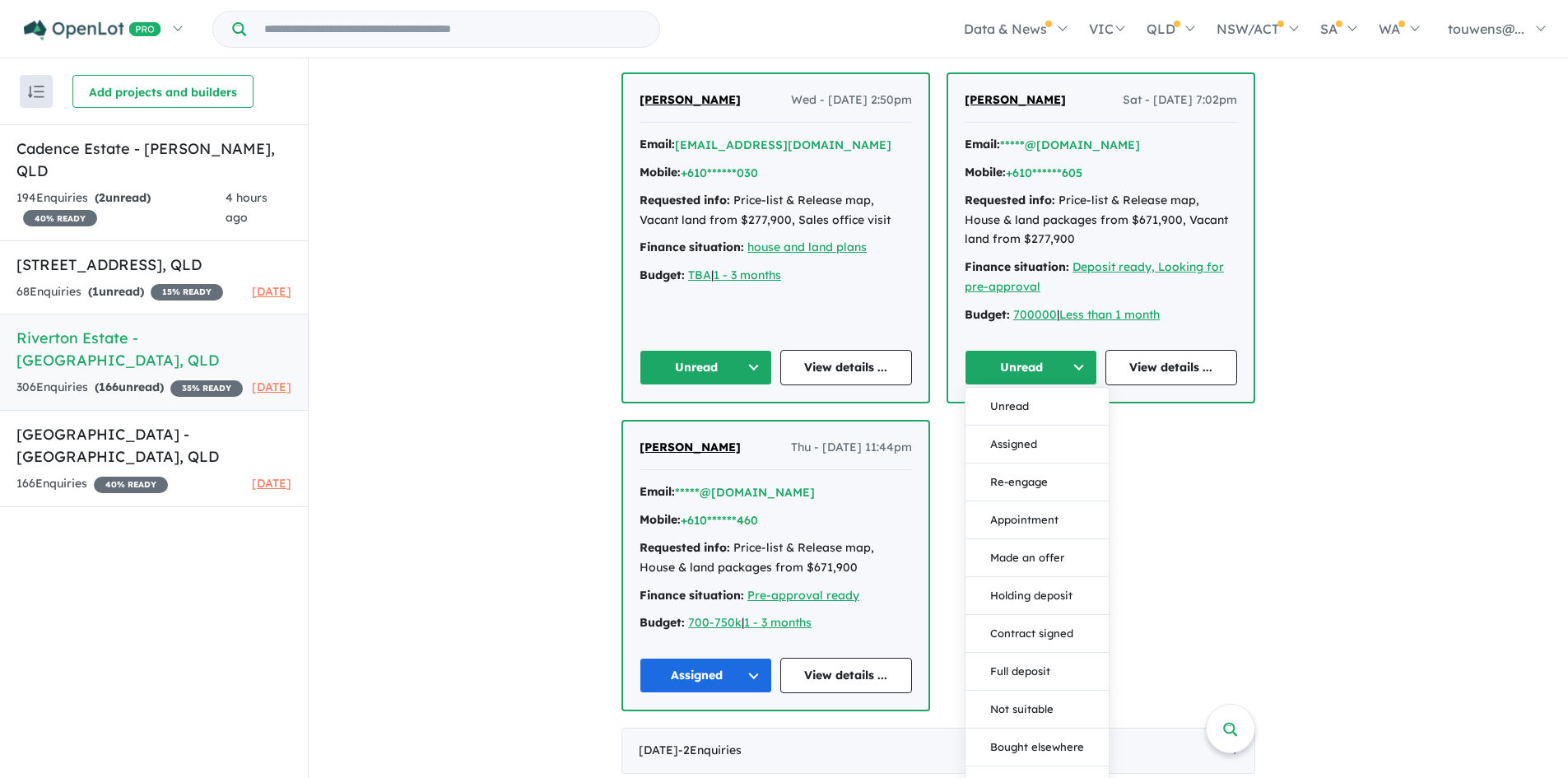
click at [1052, 443] on button "Assigned" at bounding box center [1037, 444] width 144 height 38
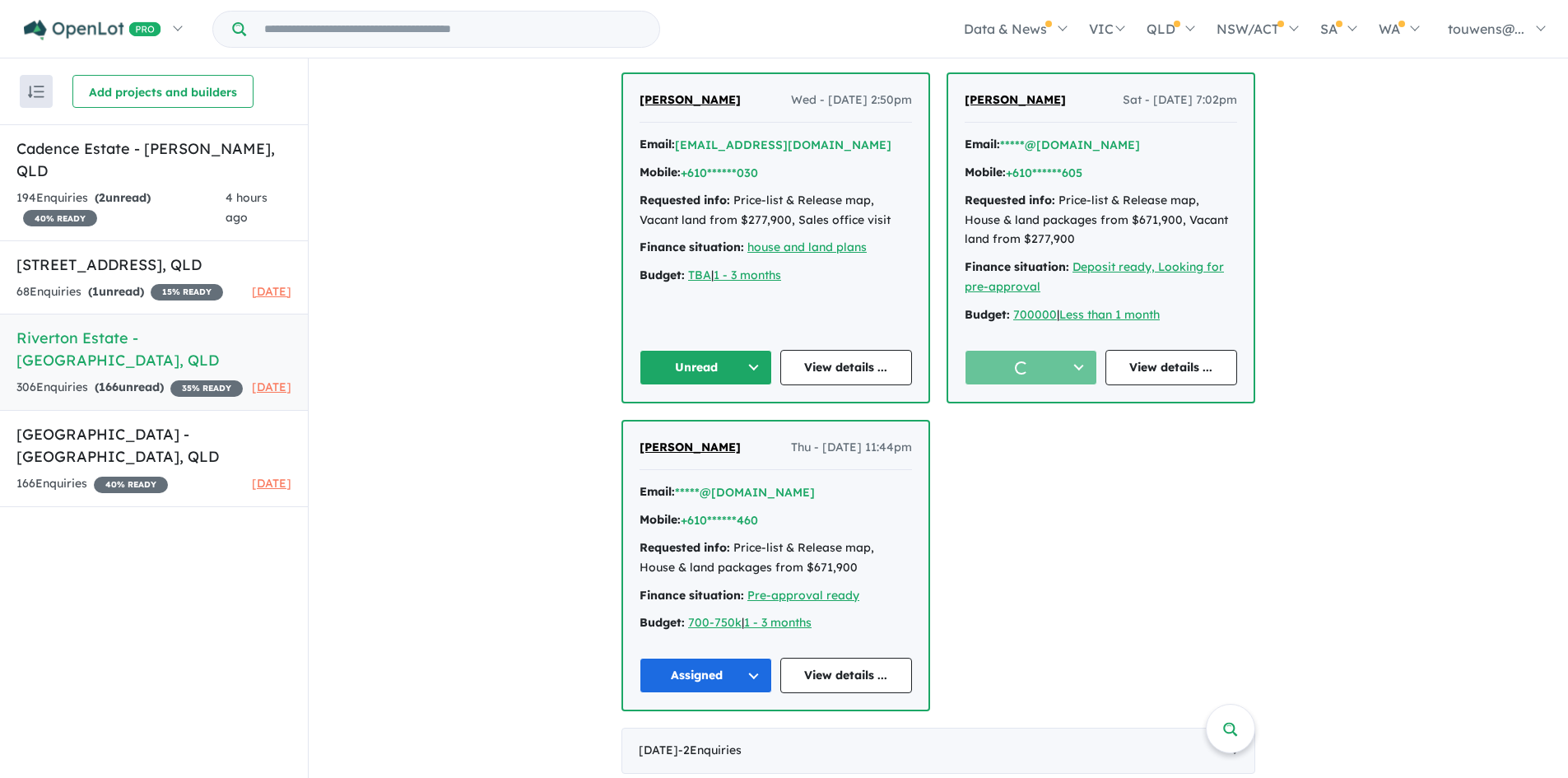
click at [666, 368] on button "Unread" at bounding box center [705, 367] width 133 height 35
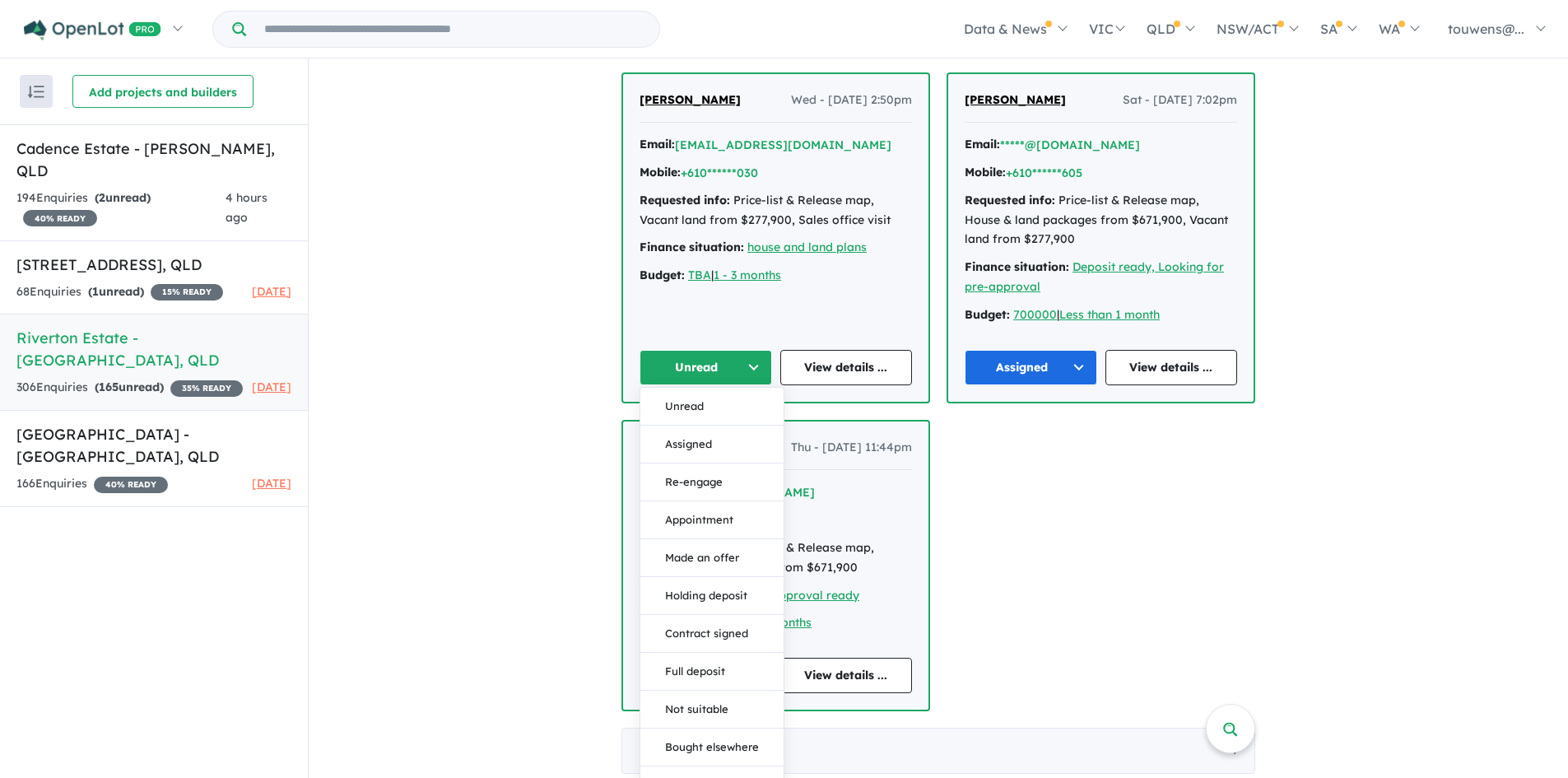
click at [699, 441] on button "Assigned" at bounding box center [712, 444] width 144 height 38
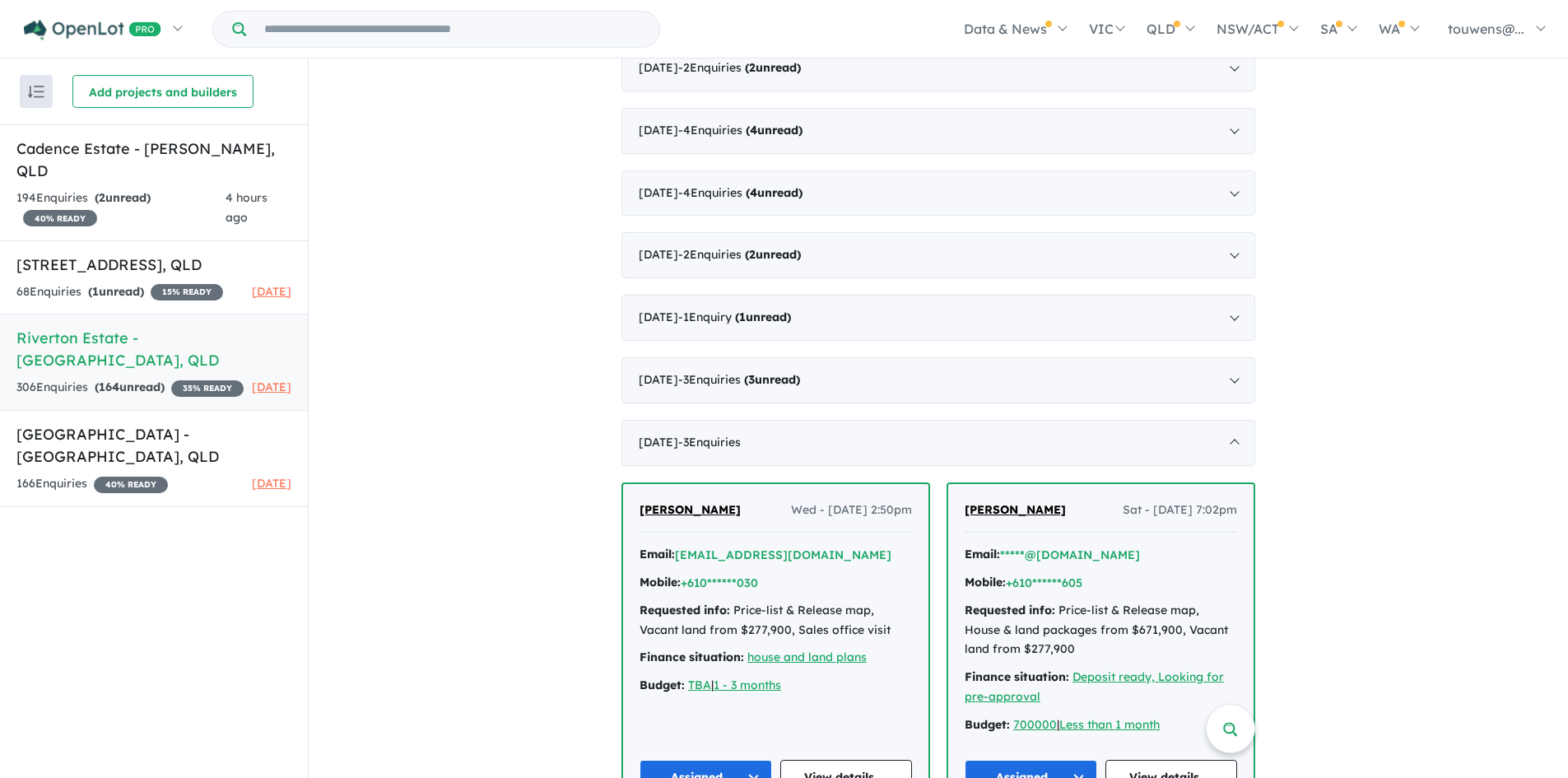
scroll to position [1564, 0]
click at [741, 442] on span "- 3 Enquir ies ( 0 unread)" at bounding box center [709, 444] width 63 height 15
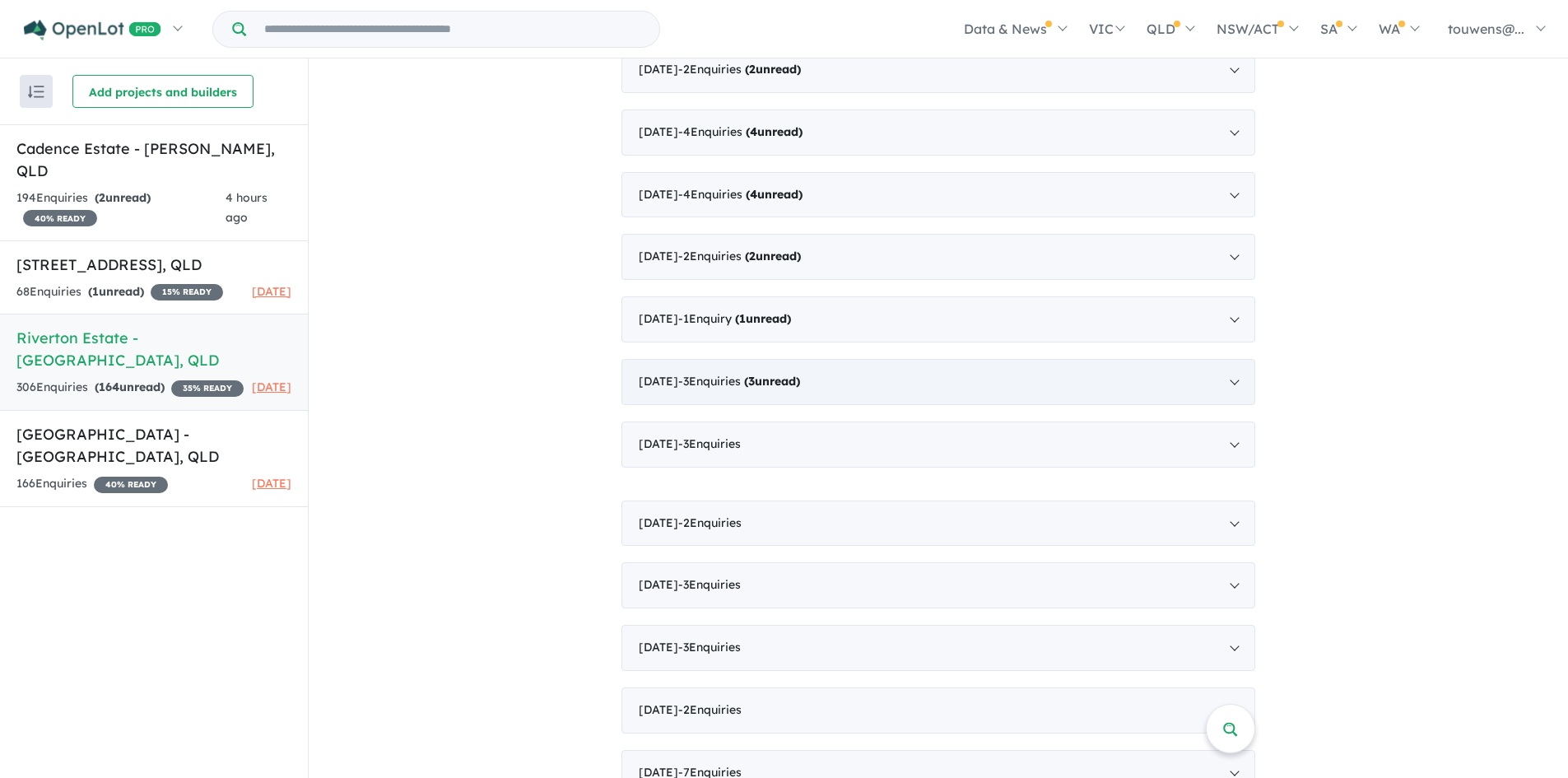
click at [787, 402] on div "[DATE] - 3 Enquir ies ( 3 unread)" at bounding box center [939, 381] width 634 height 46
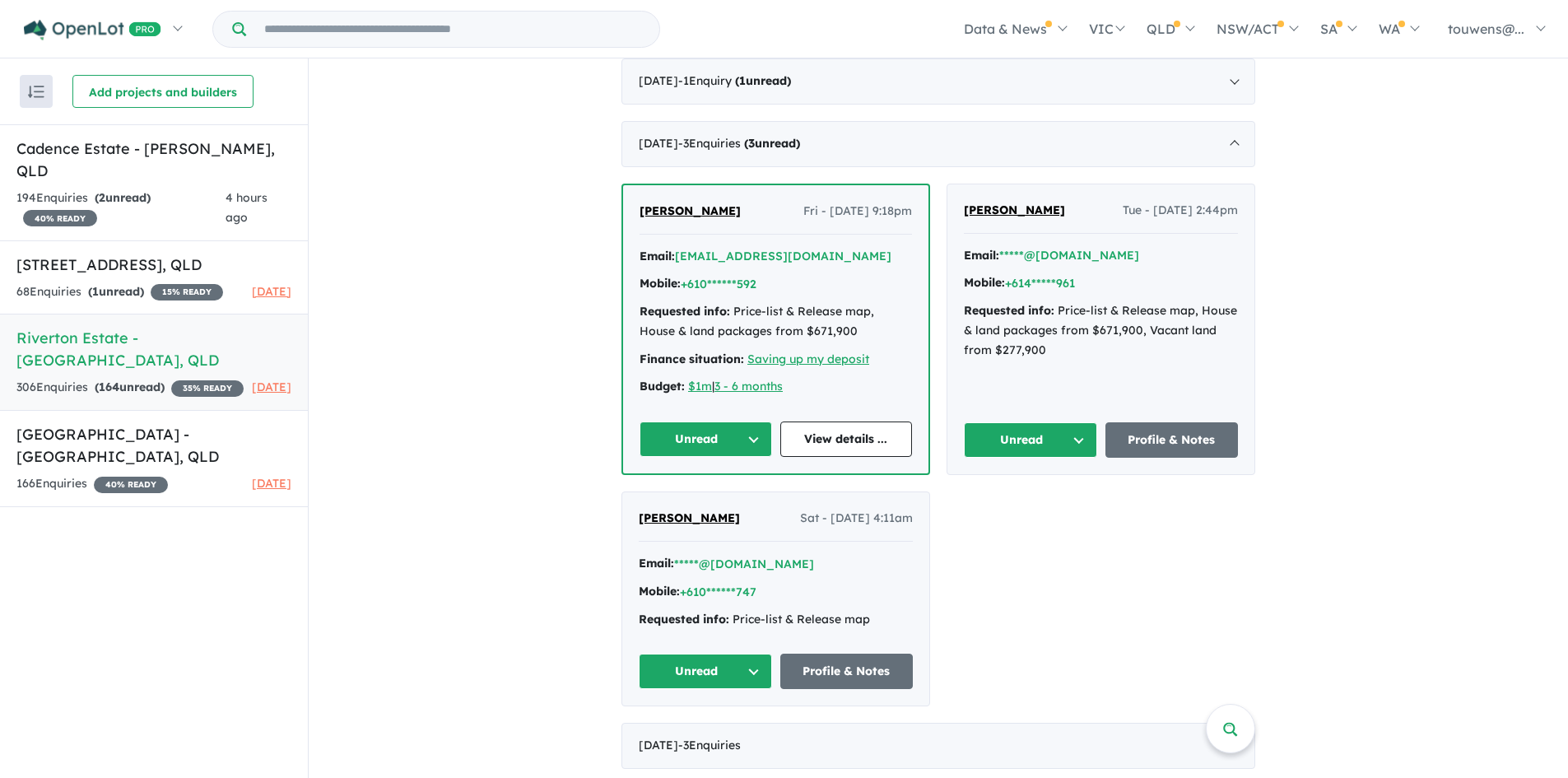
scroll to position [1811, 0]
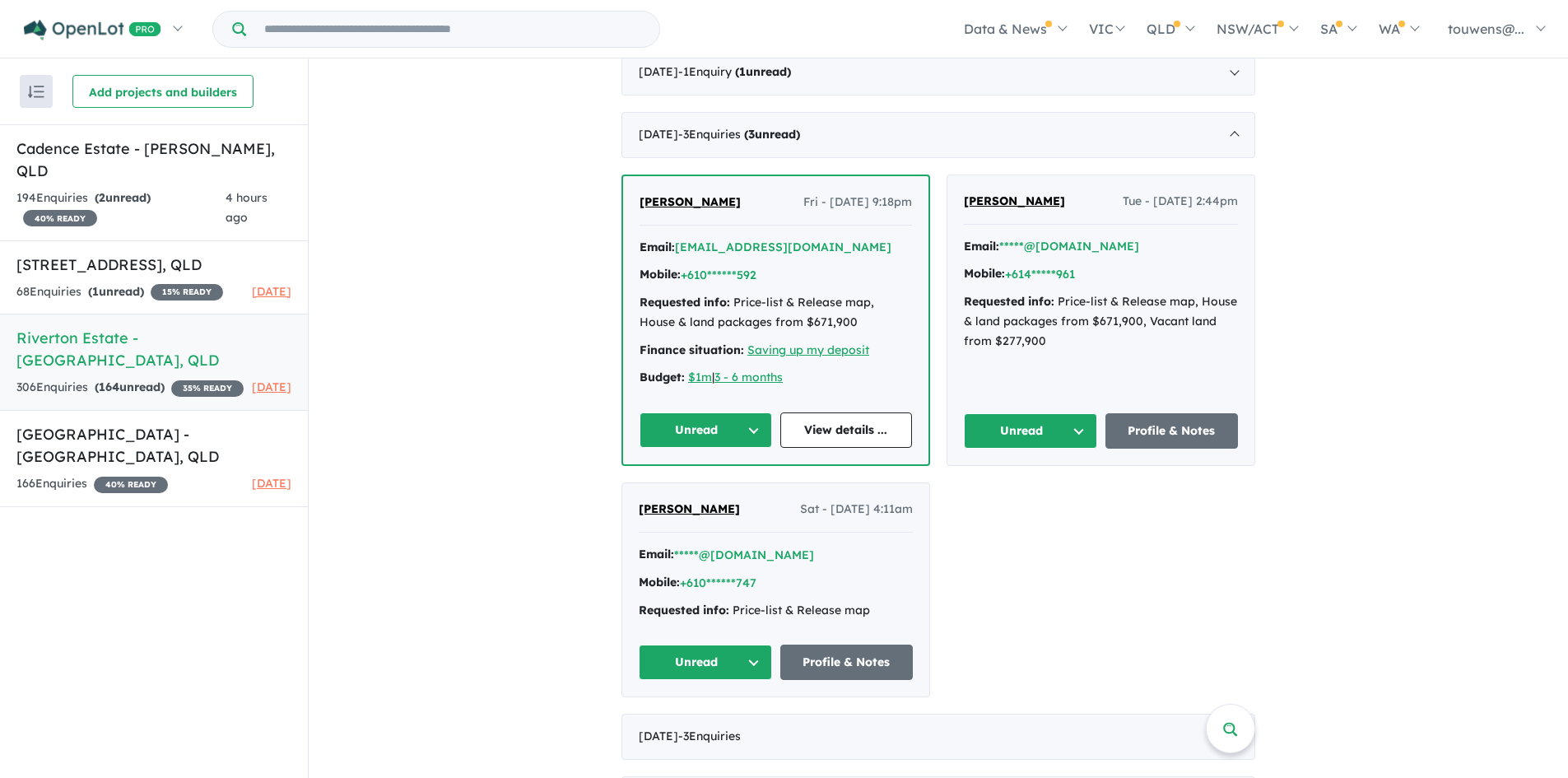
click at [711, 659] on button "Unread" at bounding box center [705, 662] width 134 height 35
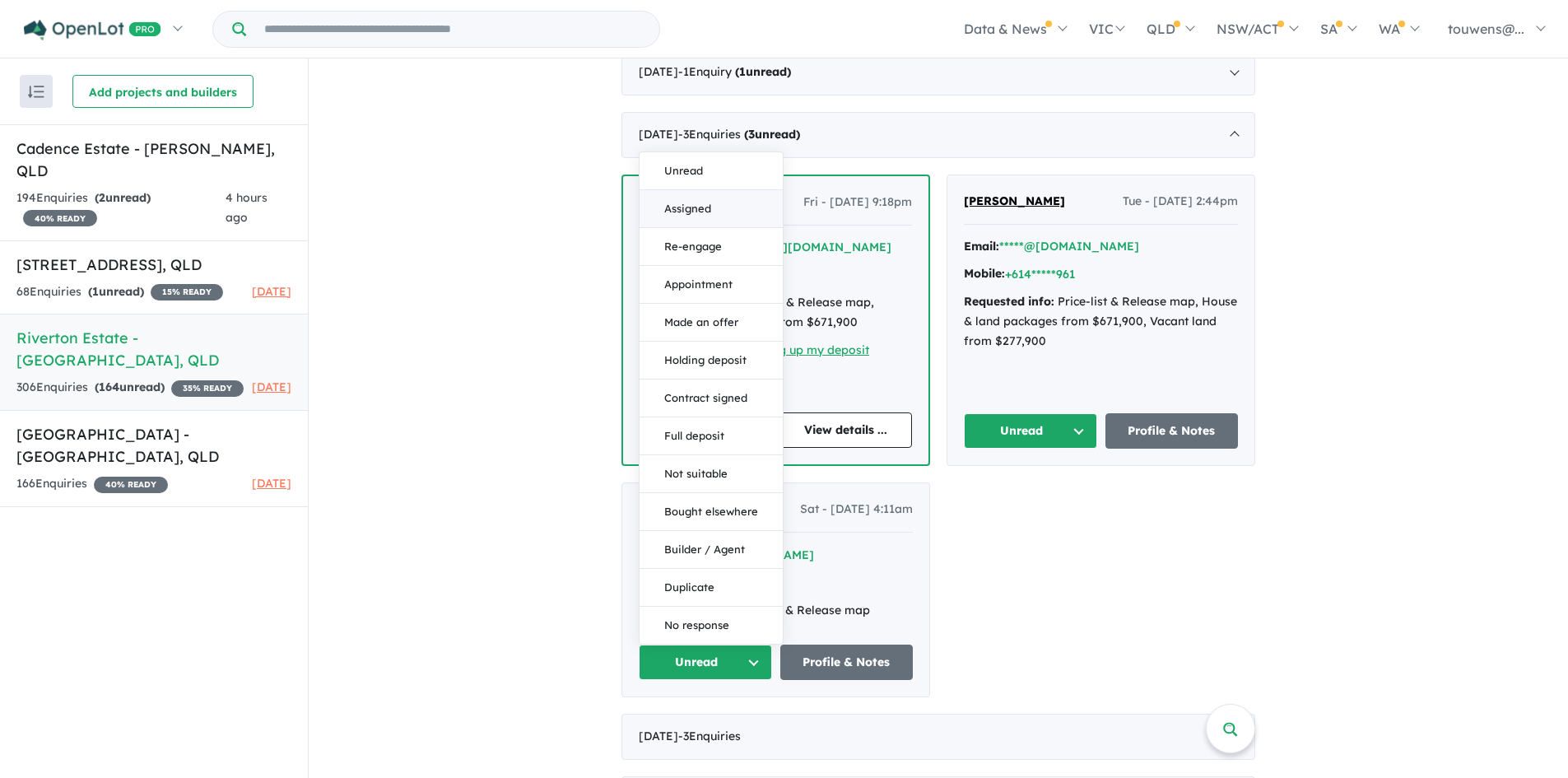
click at [694, 204] on button "Assigned" at bounding box center [711, 209] width 144 height 38
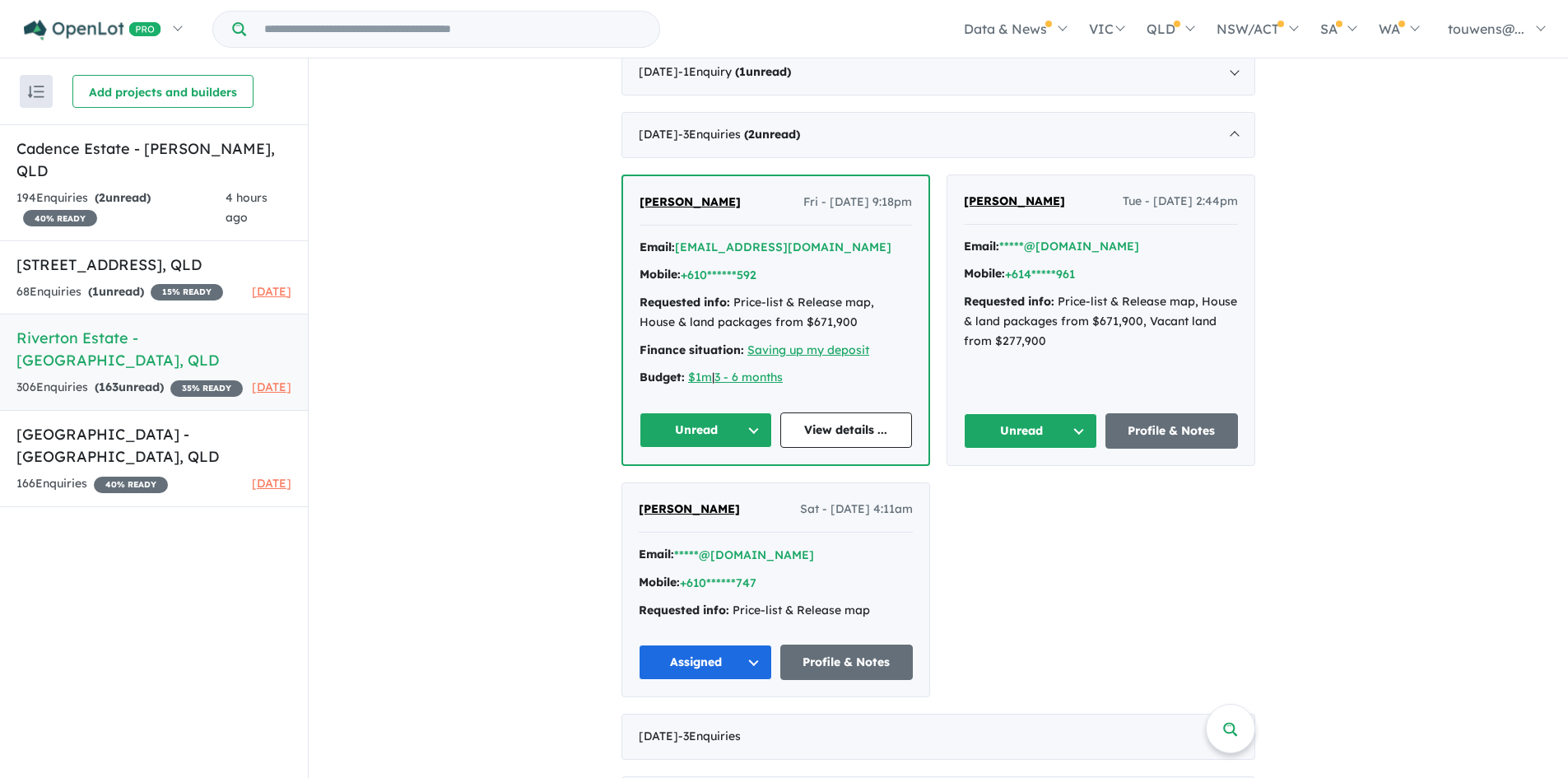
click at [1039, 434] on button "Unread" at bounding box center [1031, 431] width 134 height 35
drag, startPoint x: 1026, startPoint y: 493, endPoint x: 940, endPoint y: 486, distance: 86.3
click at [1025, 493] on button "Assigned" at bounding box center [1036, 508] width 144 height 38
click at [708, 422] on button "Unread" at bounding box center [705, 430] width 133 height 35
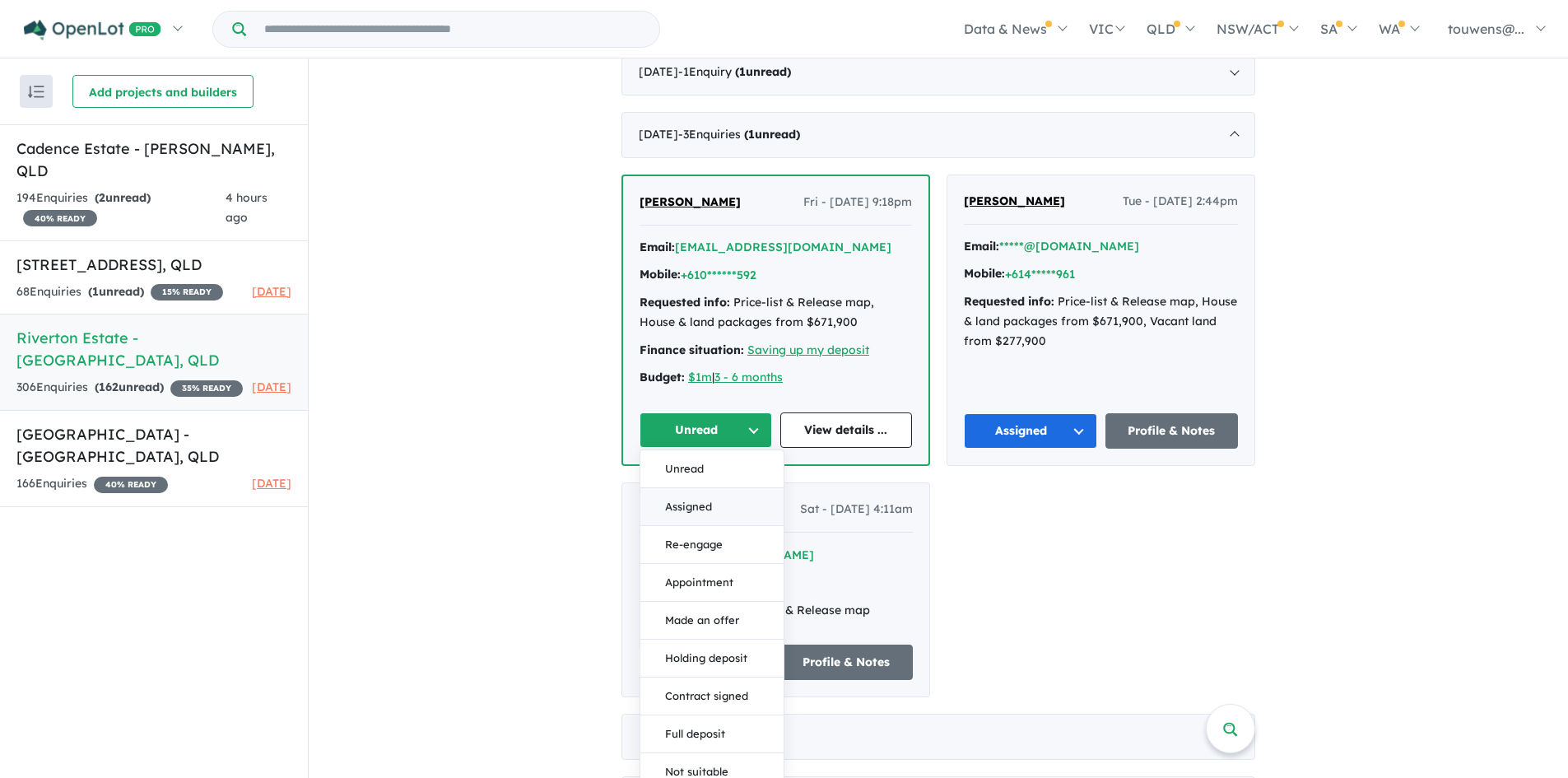
click at [654, 497] on button "Assigned" at bounding box center [712, 507] width 144 height 38
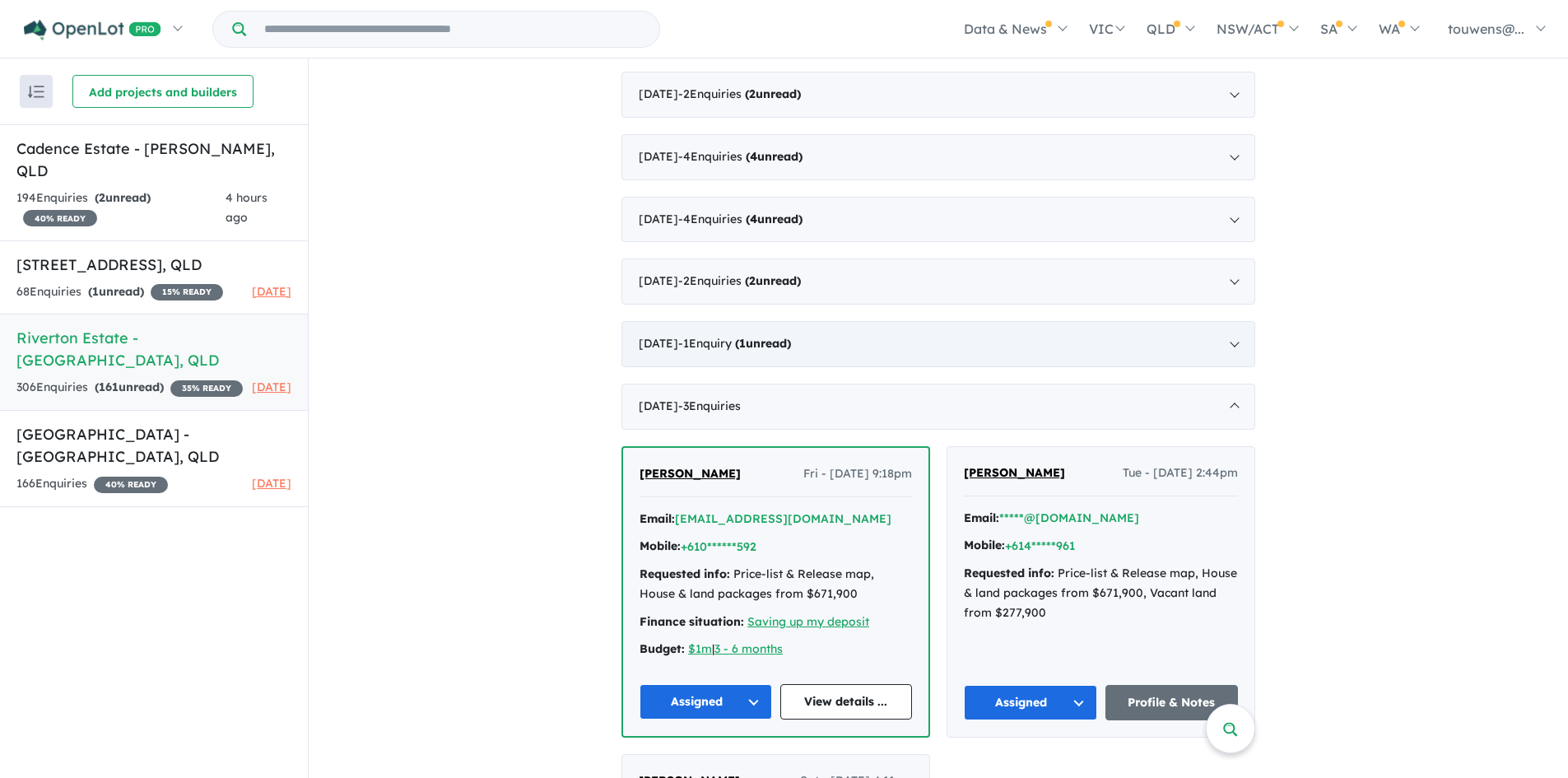
scroll to position [1399, 0]
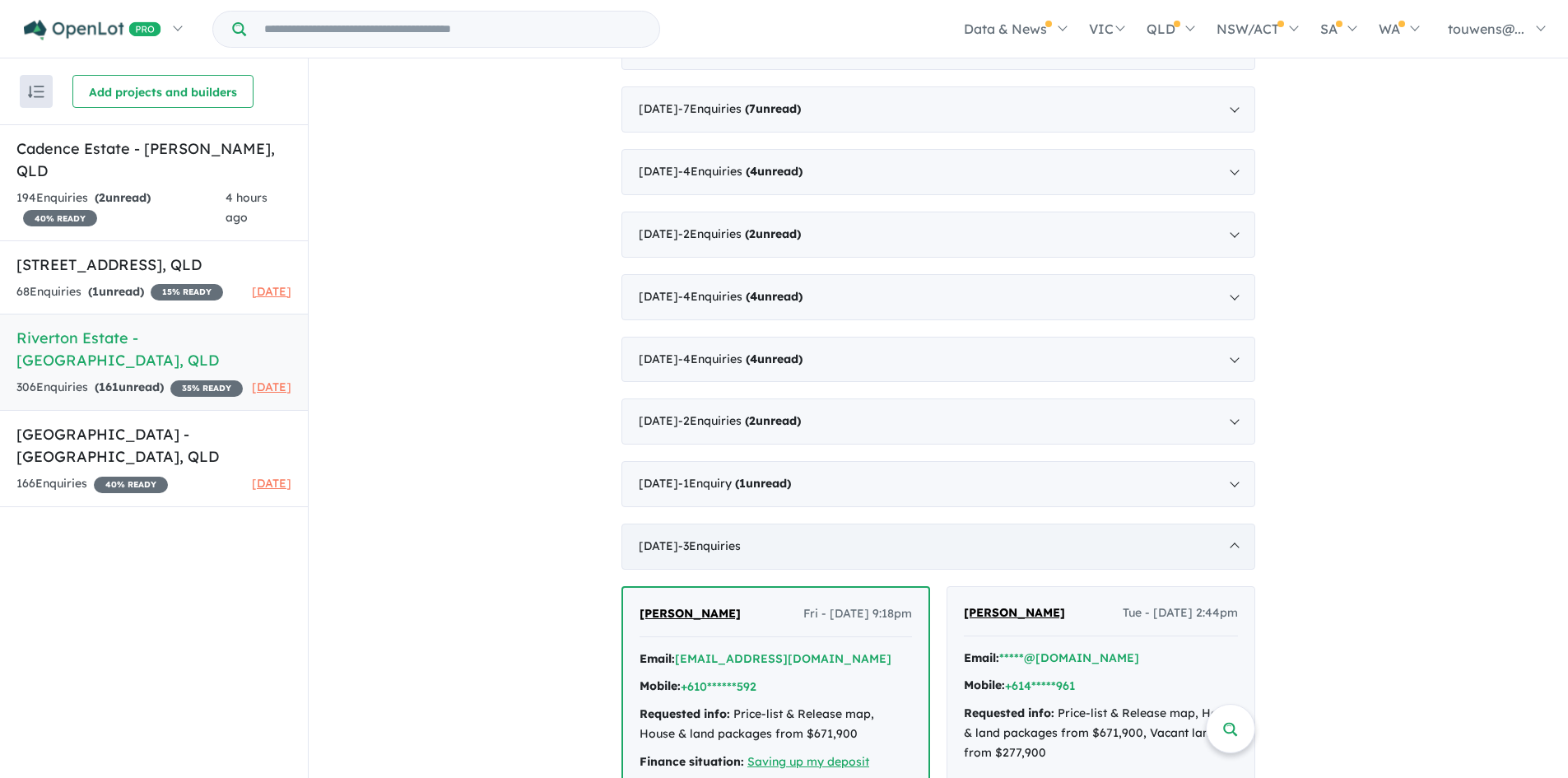
click at [741, 553] on span "- 3 Enquir ies ( 0 unread)" at bounding box center [709, 546] width 63 height 15
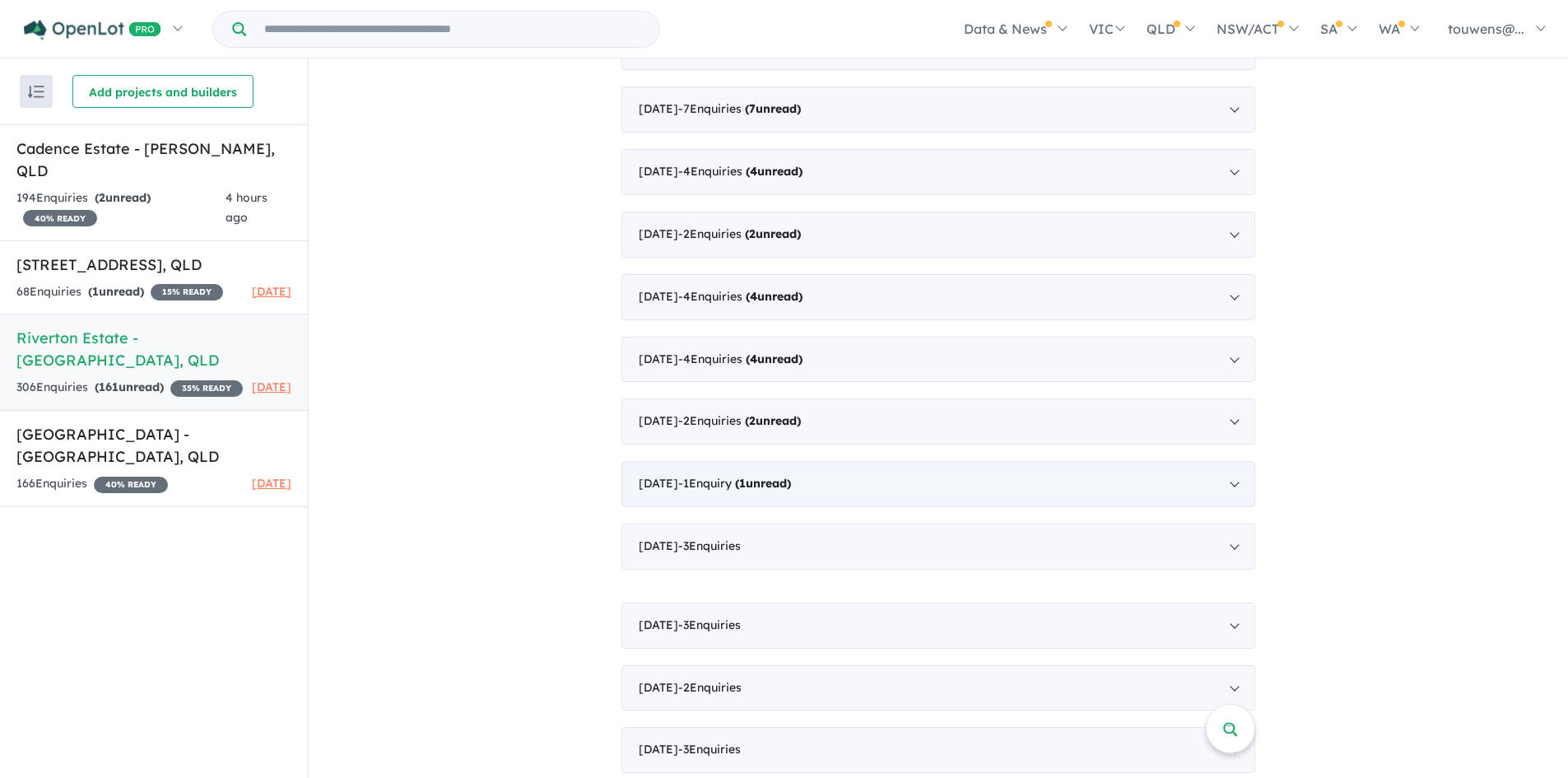
click at [791, 480] on strong "( 1 unread)" at bounding box center [763, 483] width 56 height 15
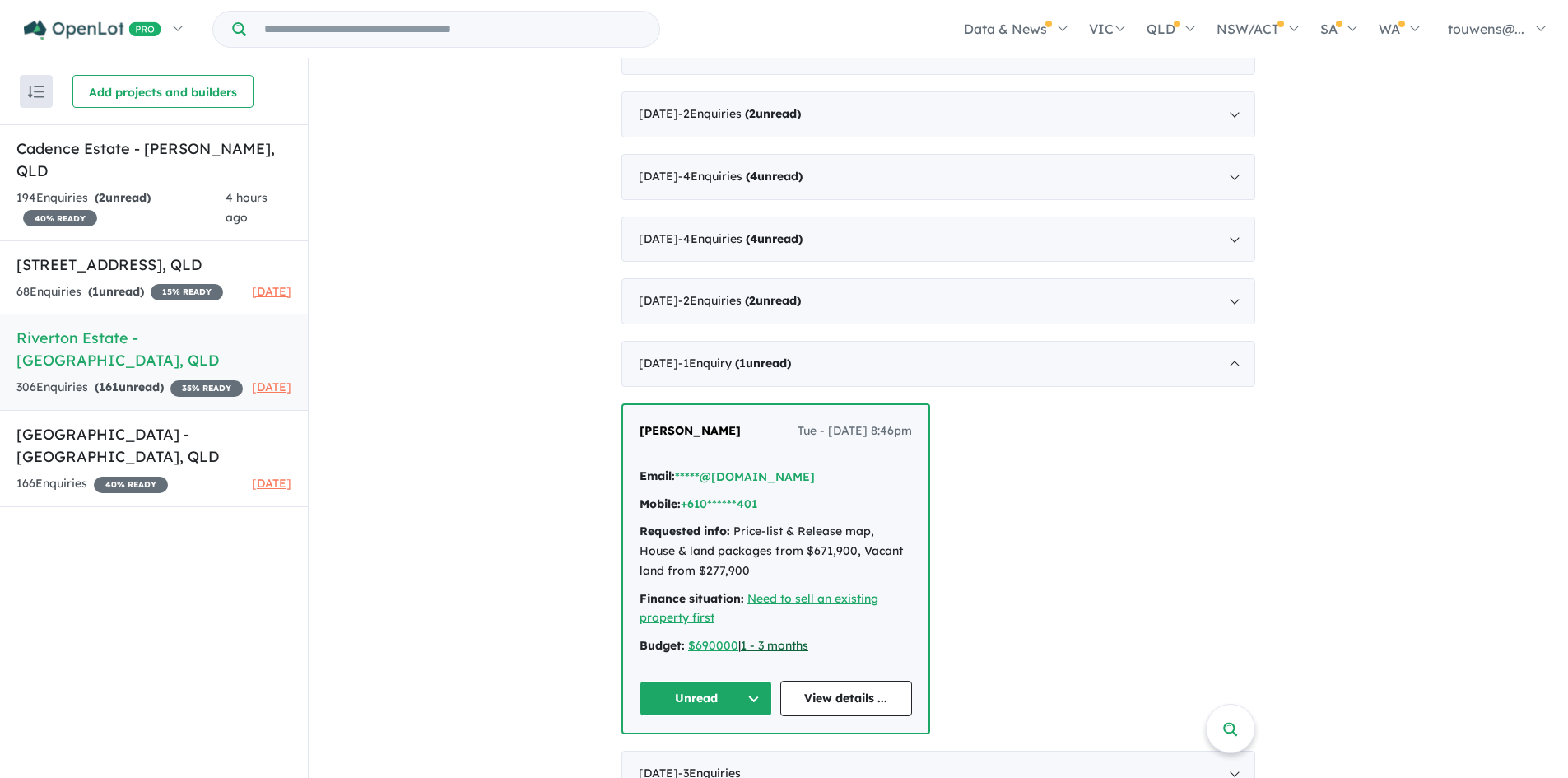
scroll to position [1729, 0]
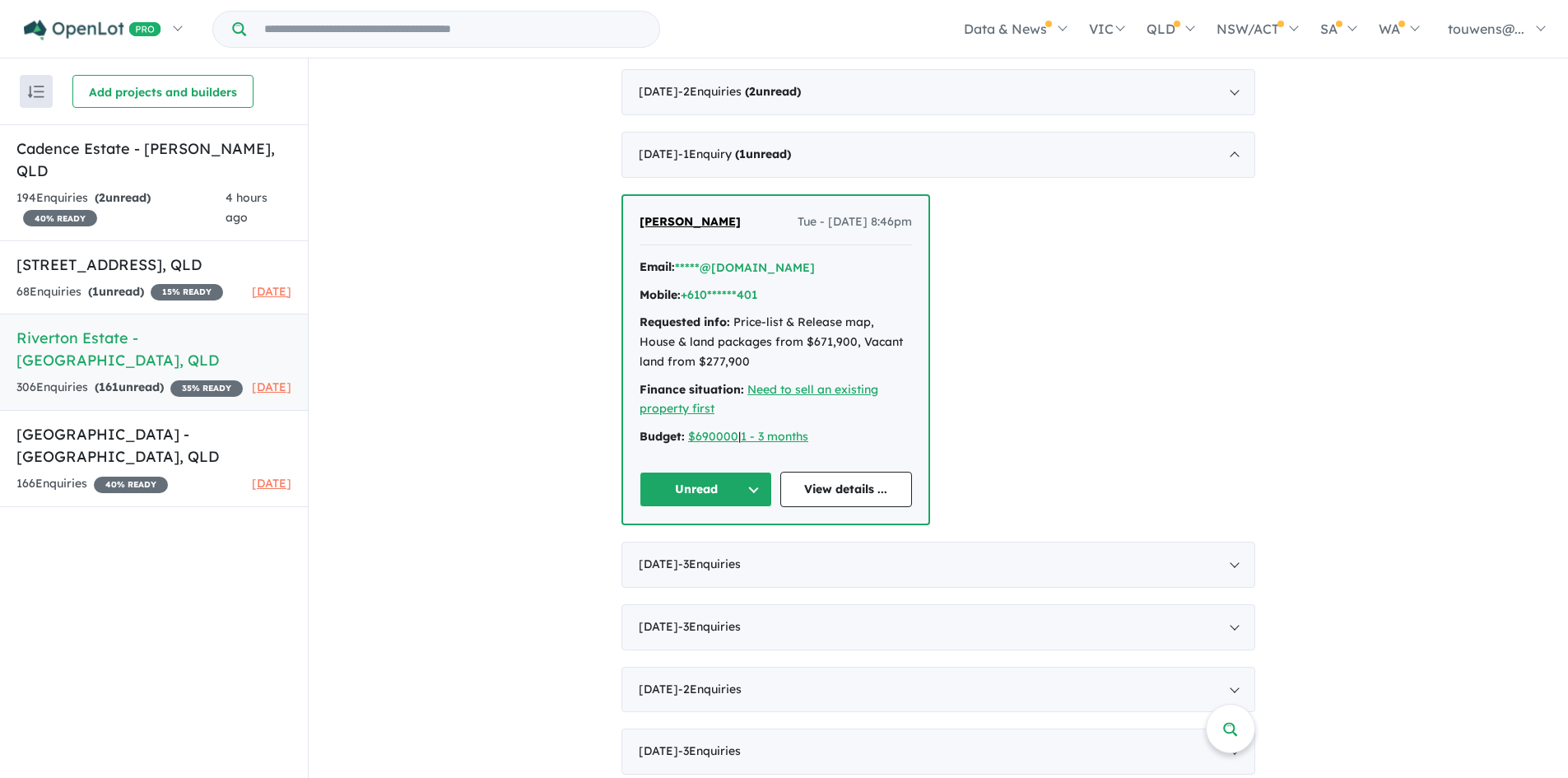
click at [691, 490] on button "Unread" at bounding box center [705, 489] width 133 height 35
click at [714, 565] on button "Assigned" at bounding box center [712, 566] width 144 height 38
click at [1105, 88] on div "[DATE] - 2 Enquir ies ( 2 unread)" at bounding box center [939, 92] width 634 height 46
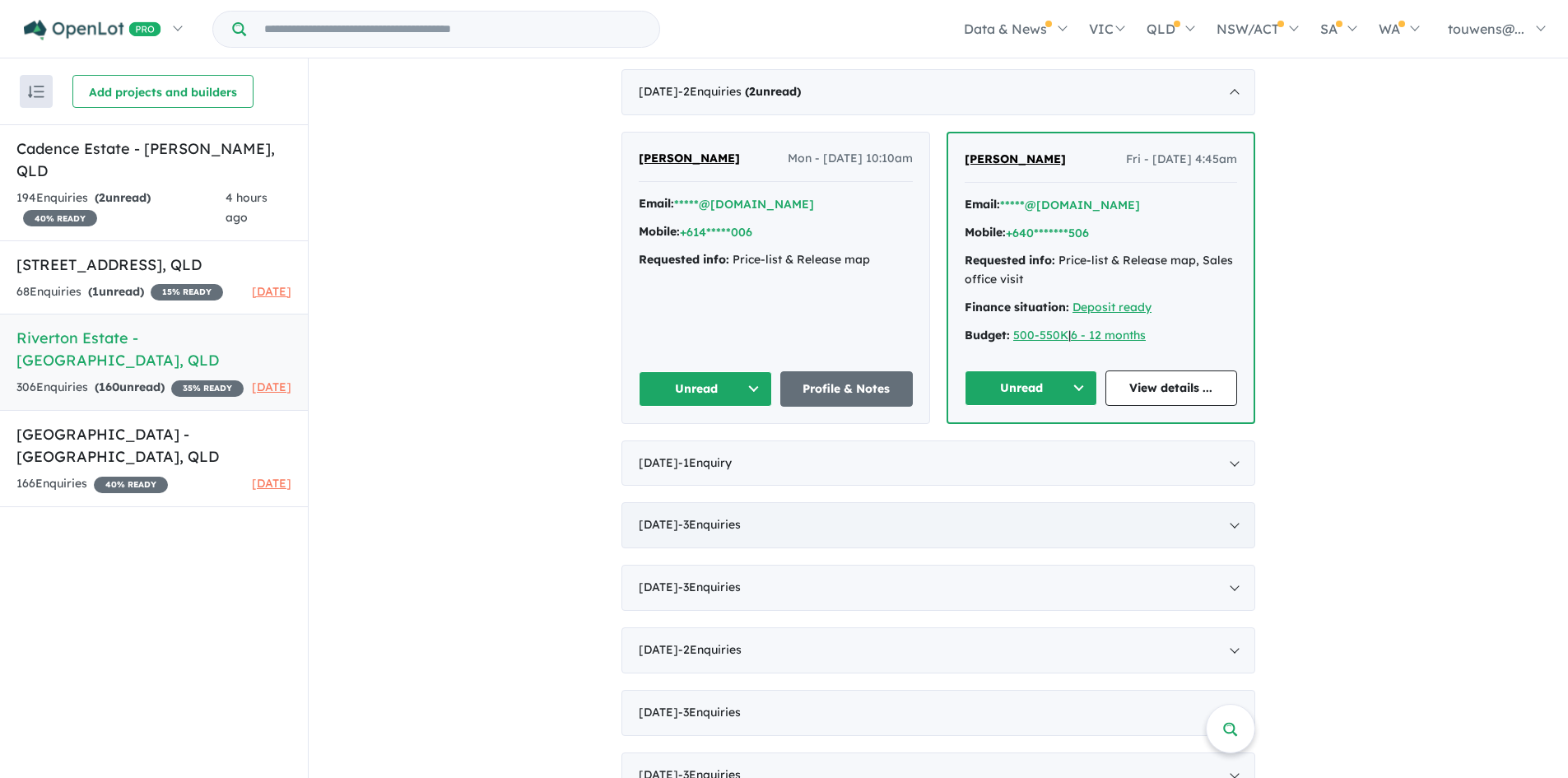
scroll to position [2, 0]
click at [1041, 378] on button "Unread" at bounding box center [1031, 389] width 133 height 35
click at [1024, 459] on button "Assigned" at bounding box center [1037, 466] width 144 height 38
click at [742, 397] on button "Unread" at bounding box center [705, 390] width 134 height 35
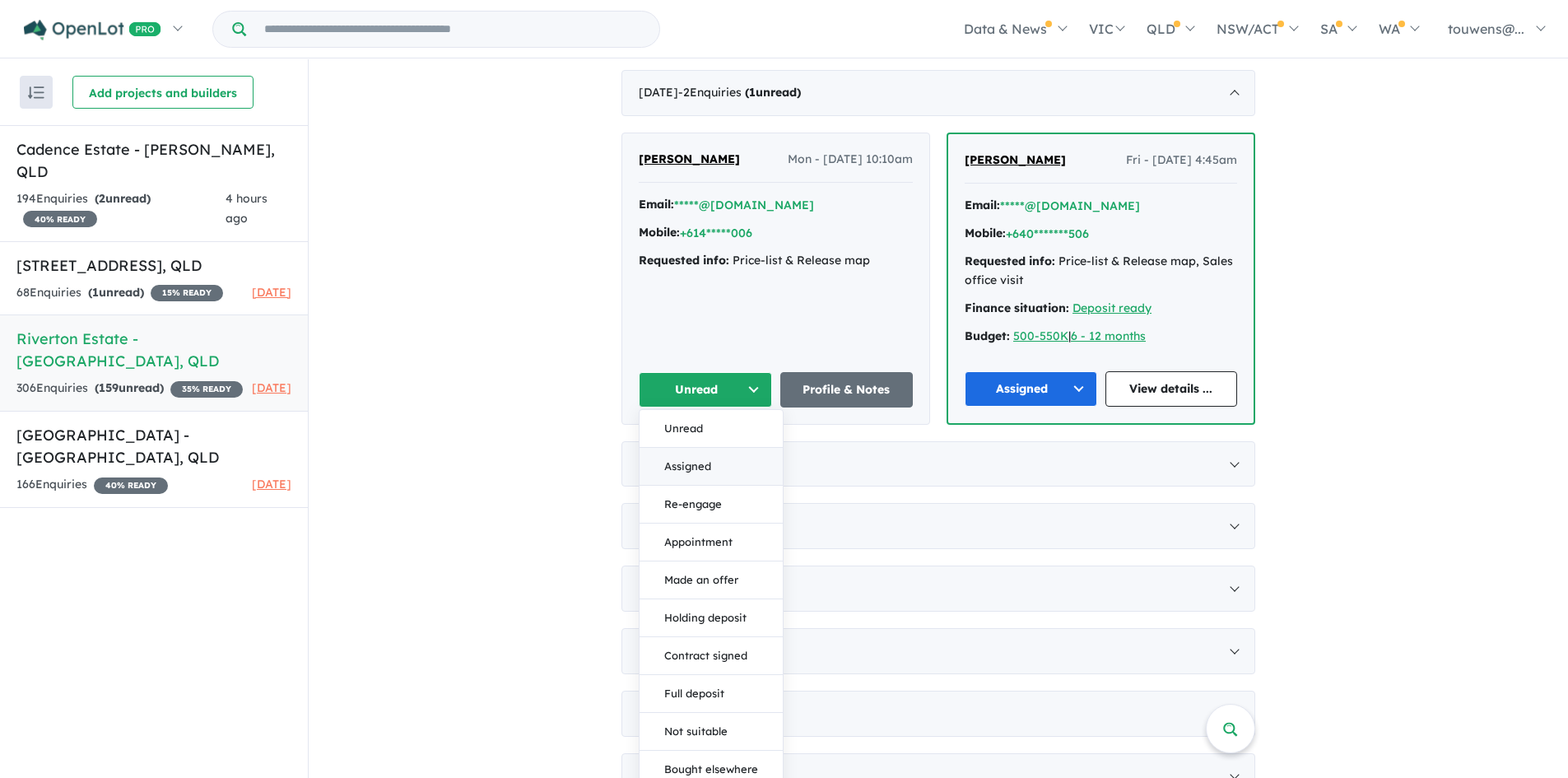
click at [735, 458] on button "Assigned" at bounding box center [711, 467] width 144 height 38
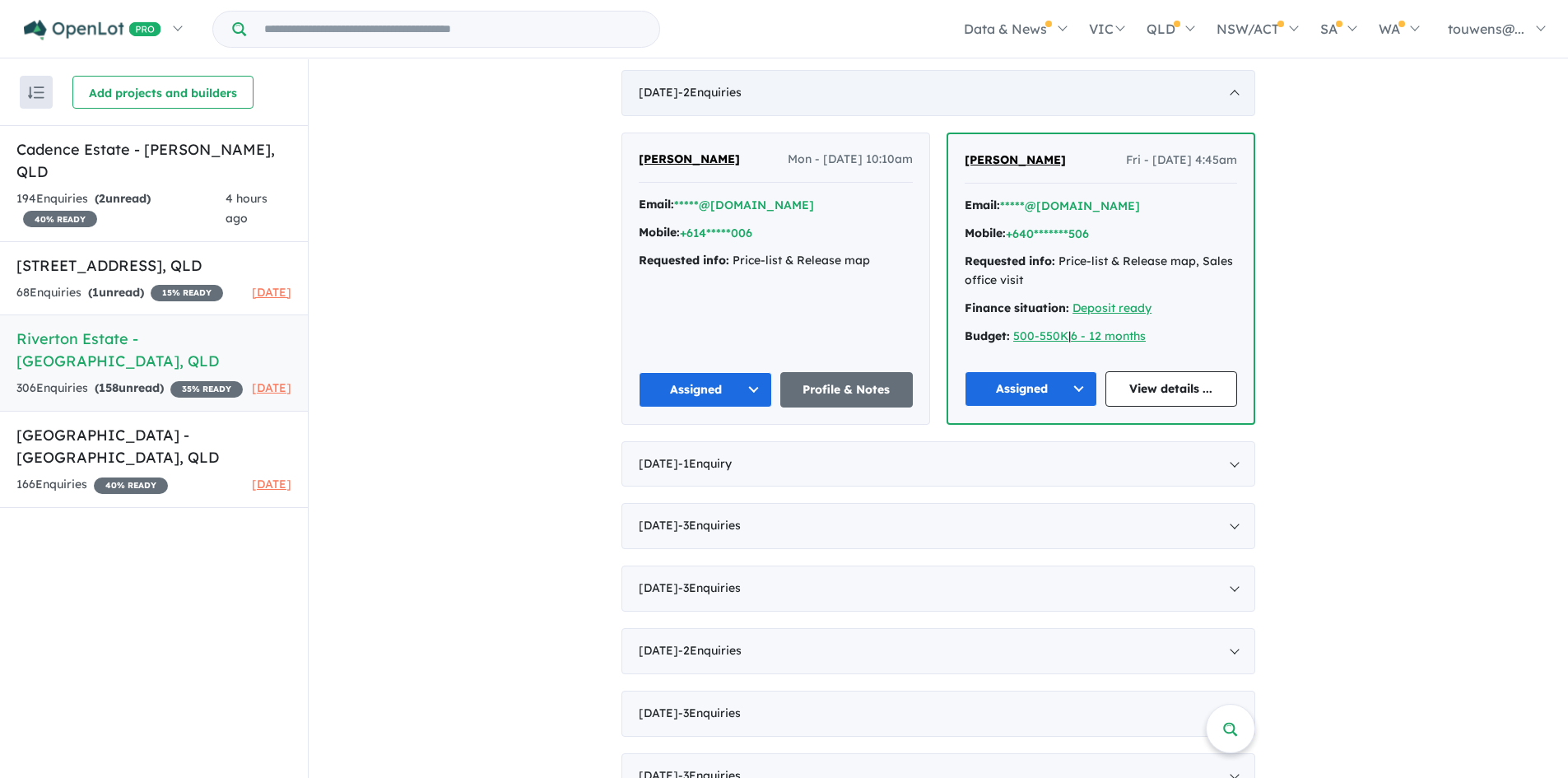
click at [829, 83] on div "[DATE] - 2 Enquir ies ( 0 unread)" at bounding box center [939, 93] width 634 height 46
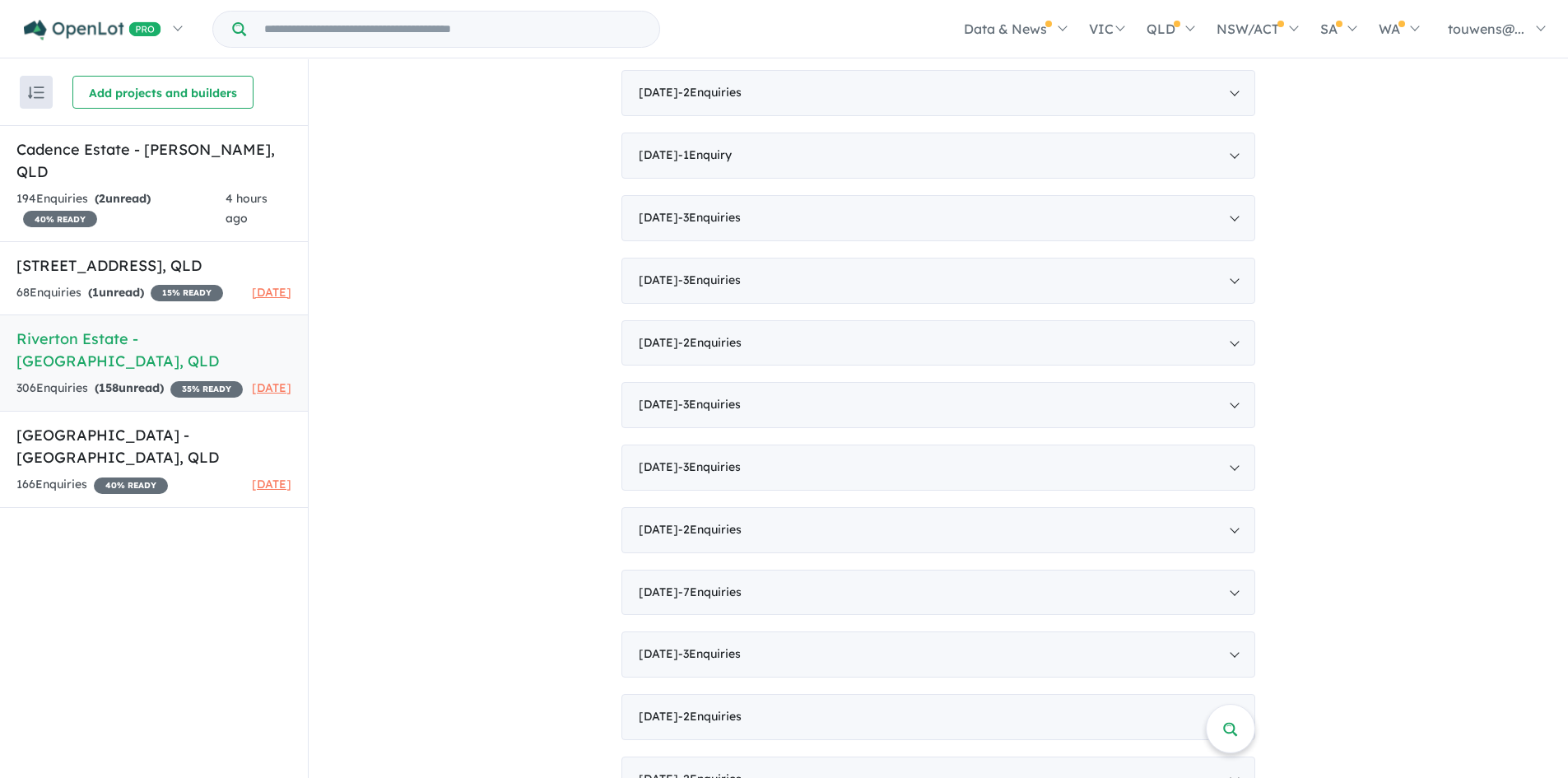
scroll to position [1399, 0]
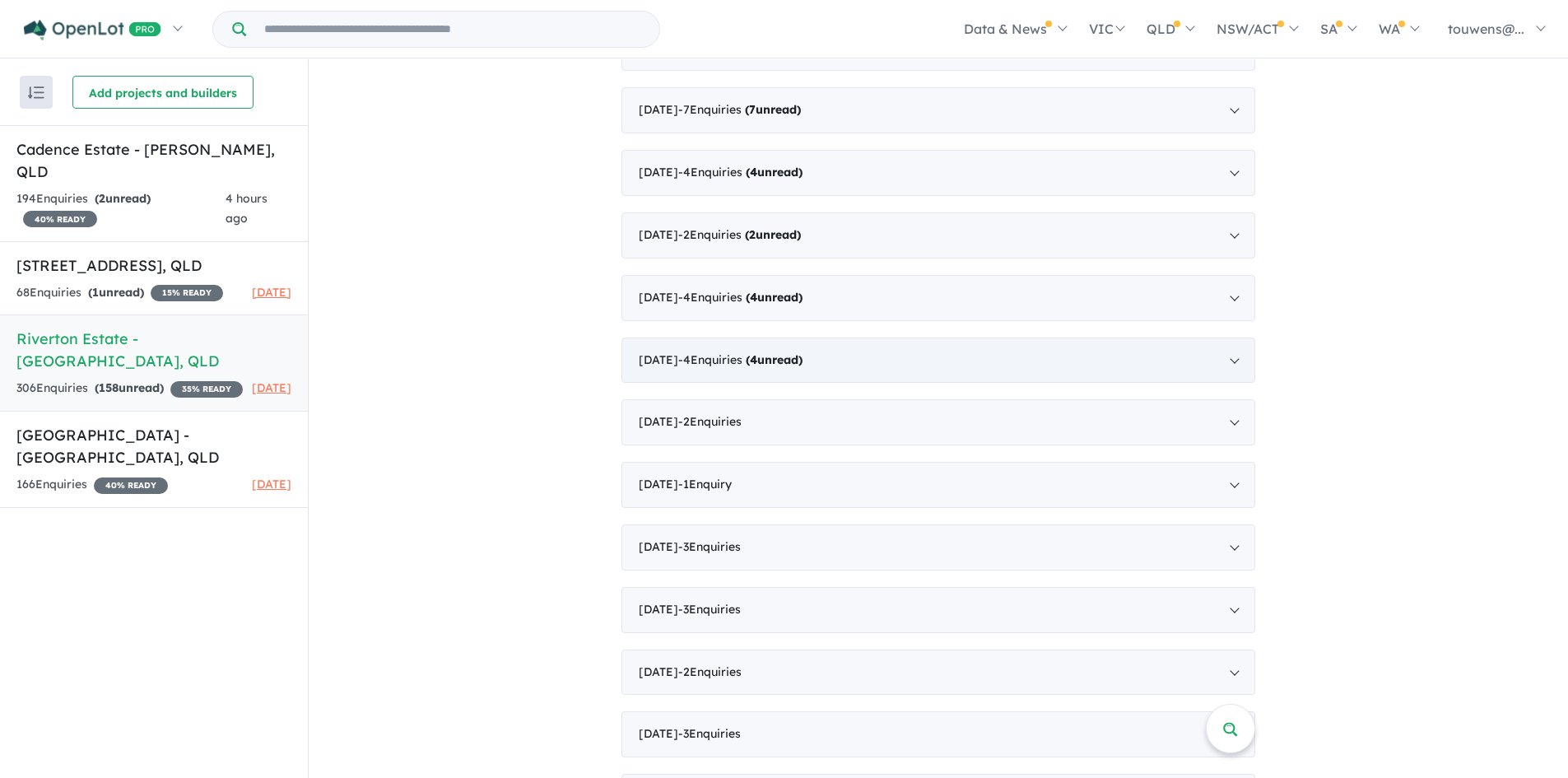
drag, startPoint x: 979, startPoint y: 341, endPoint x: 981, endPoint y: 356, distance: 15.1
click at [979, 342] on div "[DATE] - 4 Enquir ies ( 4 unread)" at bounding box center [939, 360] width 634 height 46
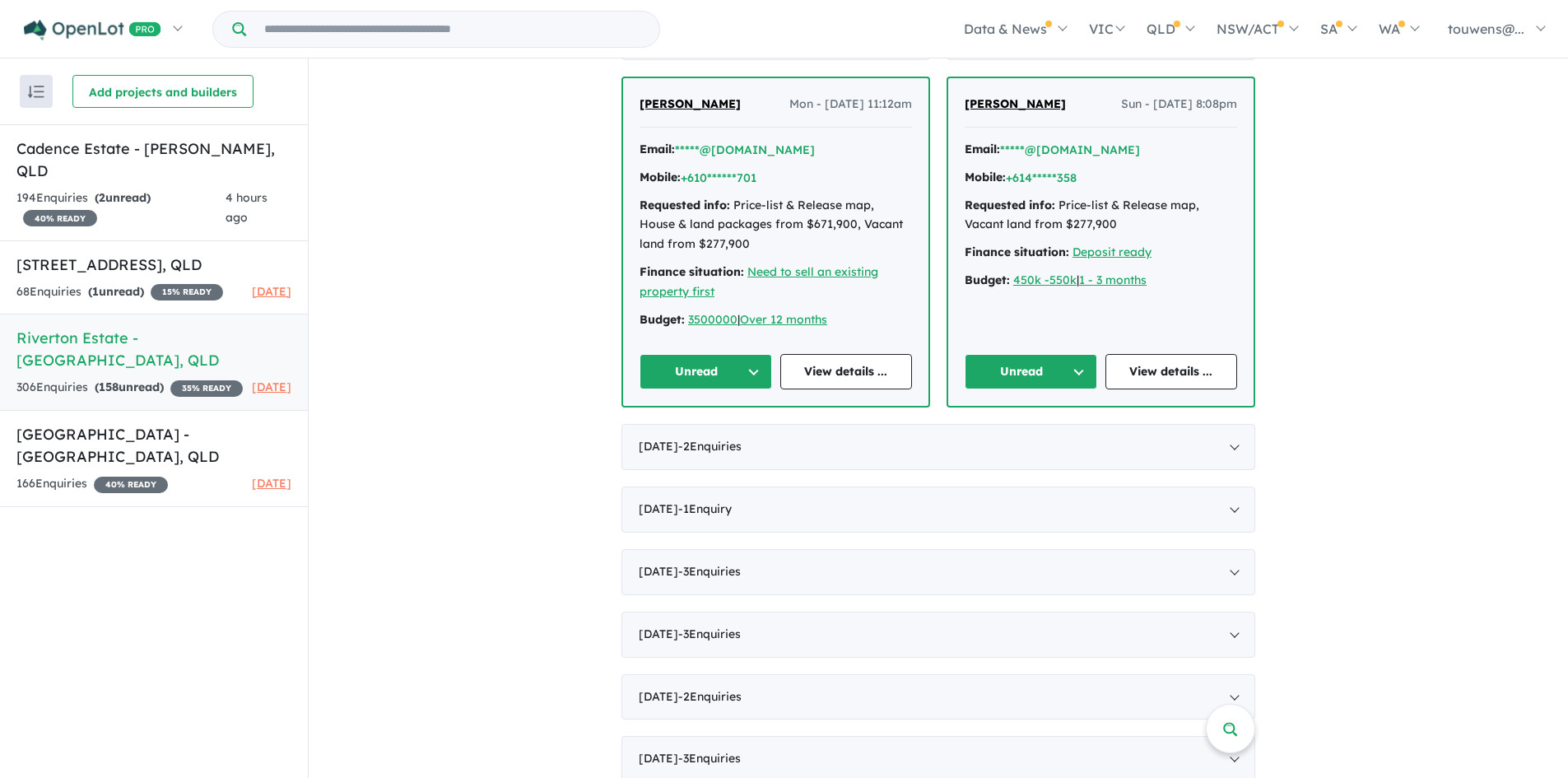
scroll to position [1976, 0]
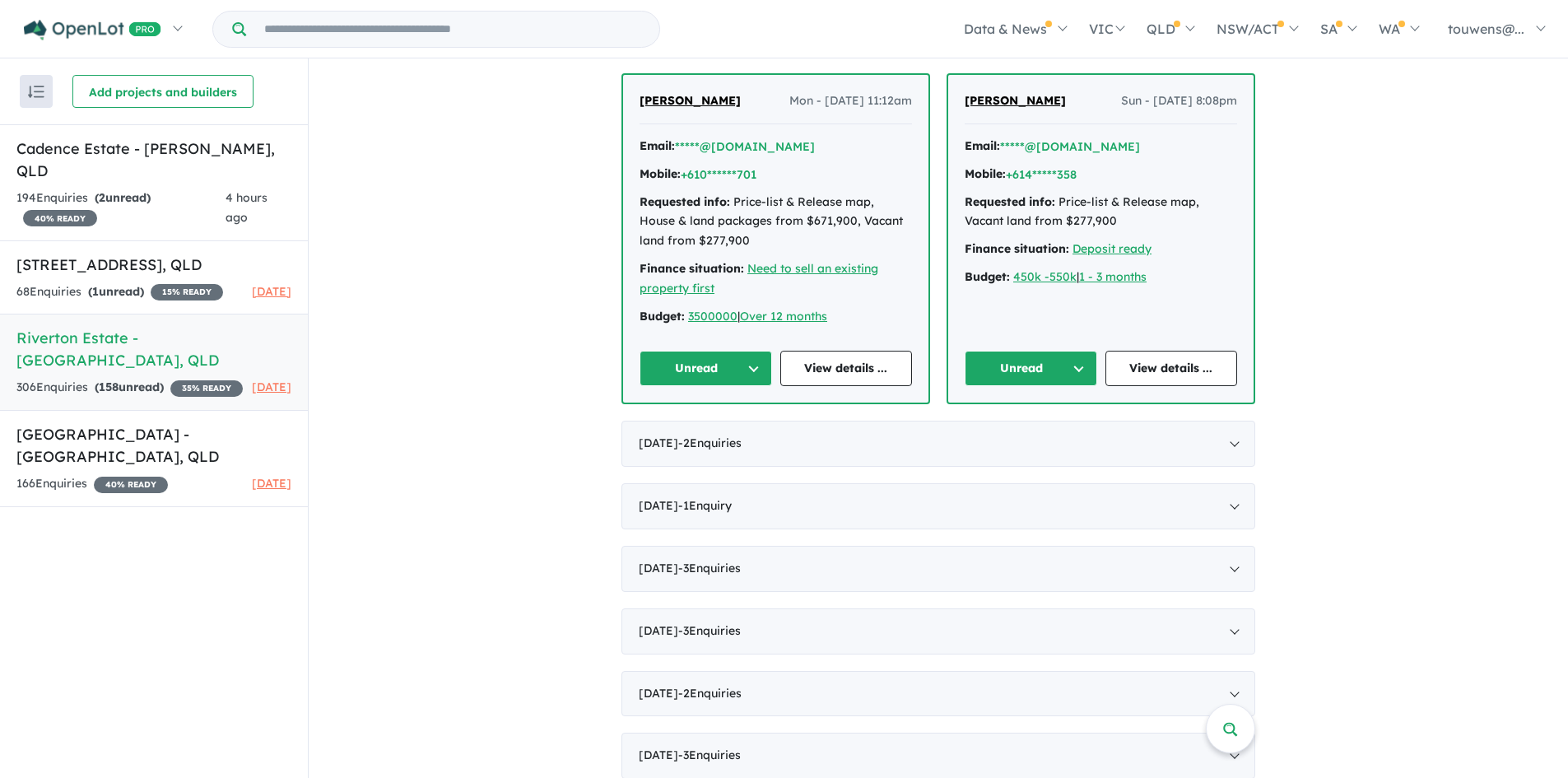
click at [1009, 370] on button "Unread" at bounding box center [1031, 368] width 133 height 35
click at [1021, 442] on button "Assigned" at bounding box center [1037, 445] width 144 height 38
click at [677, 372] on button "Unread" at bounding box center [705, 368] width 133 height 35
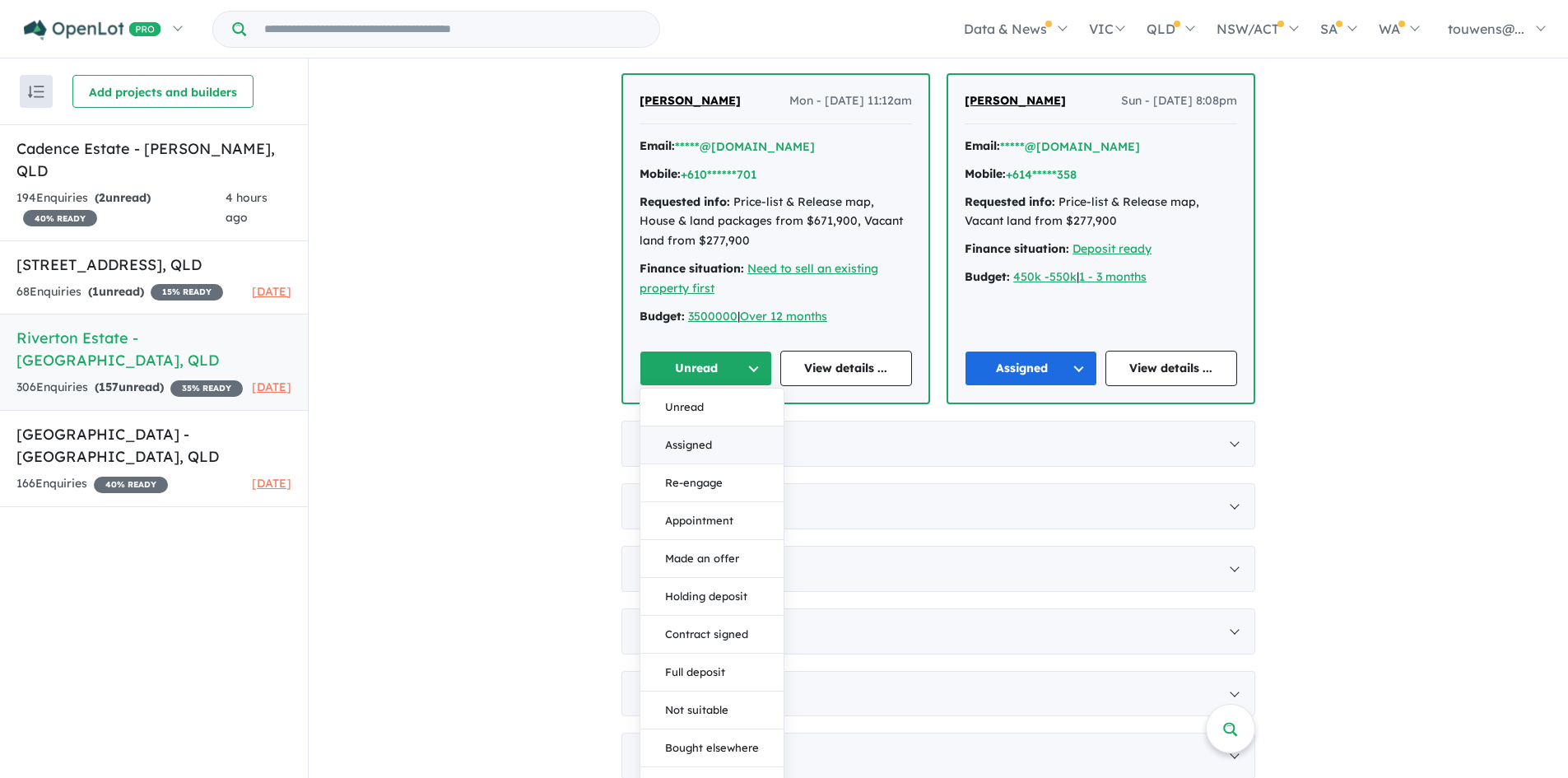
click at [729, 434] on button "Assigned" at bounding box center [712, 445] width 144 height 38
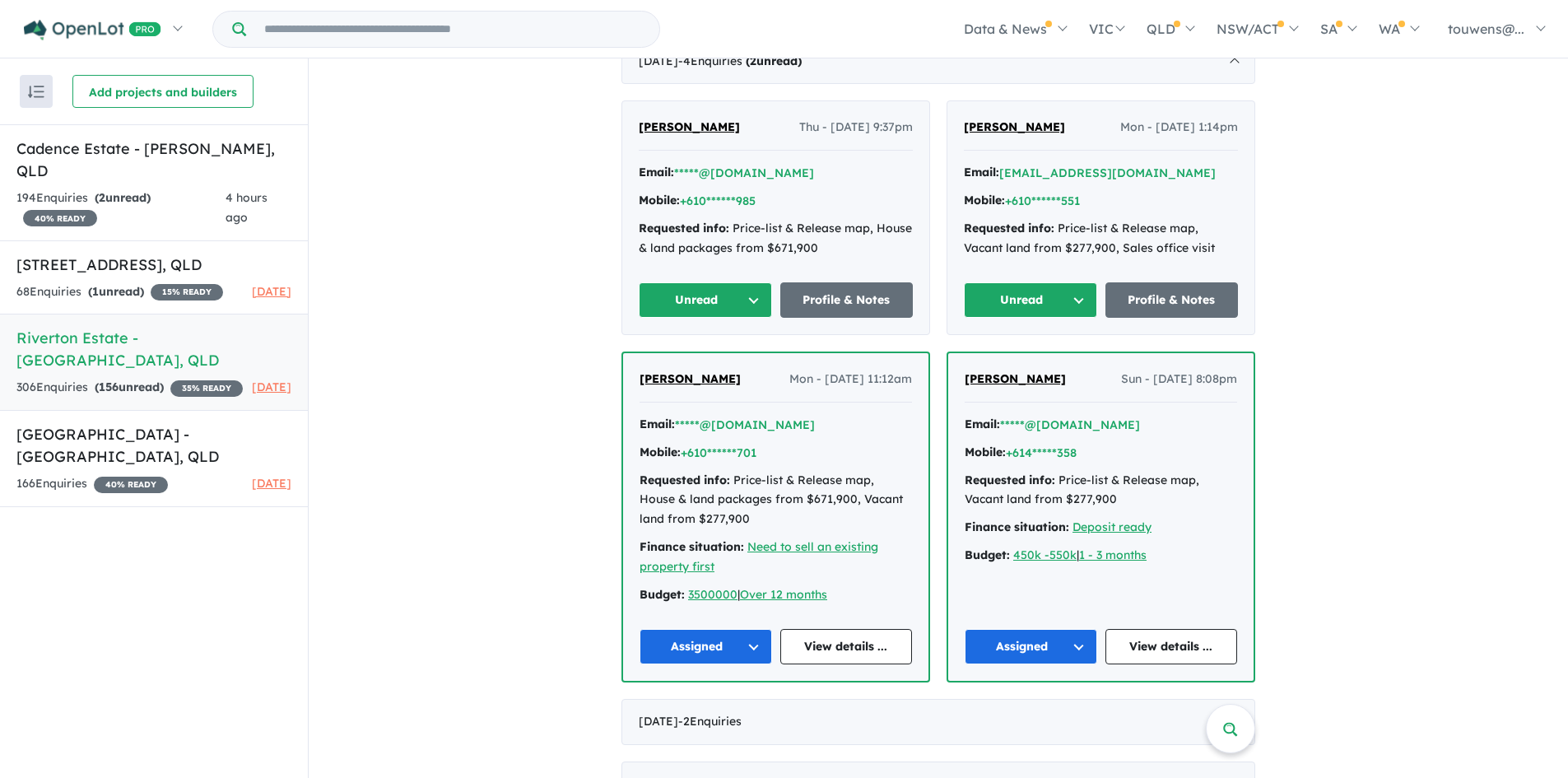
scroll to position [1646, 0]
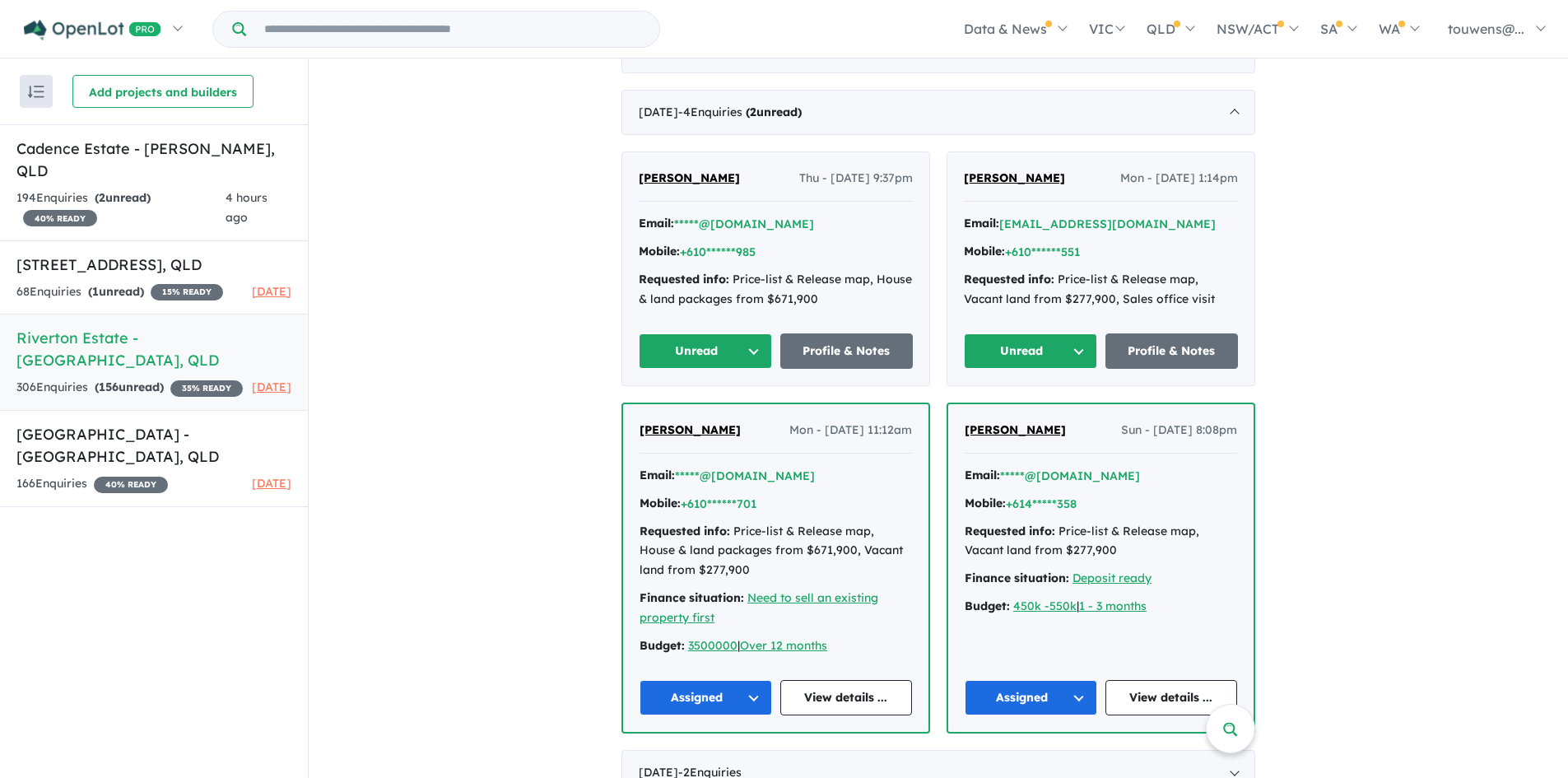
click at [1018, 354] on button "Unread" at bounding box center [1031, 351] width 134 height 35
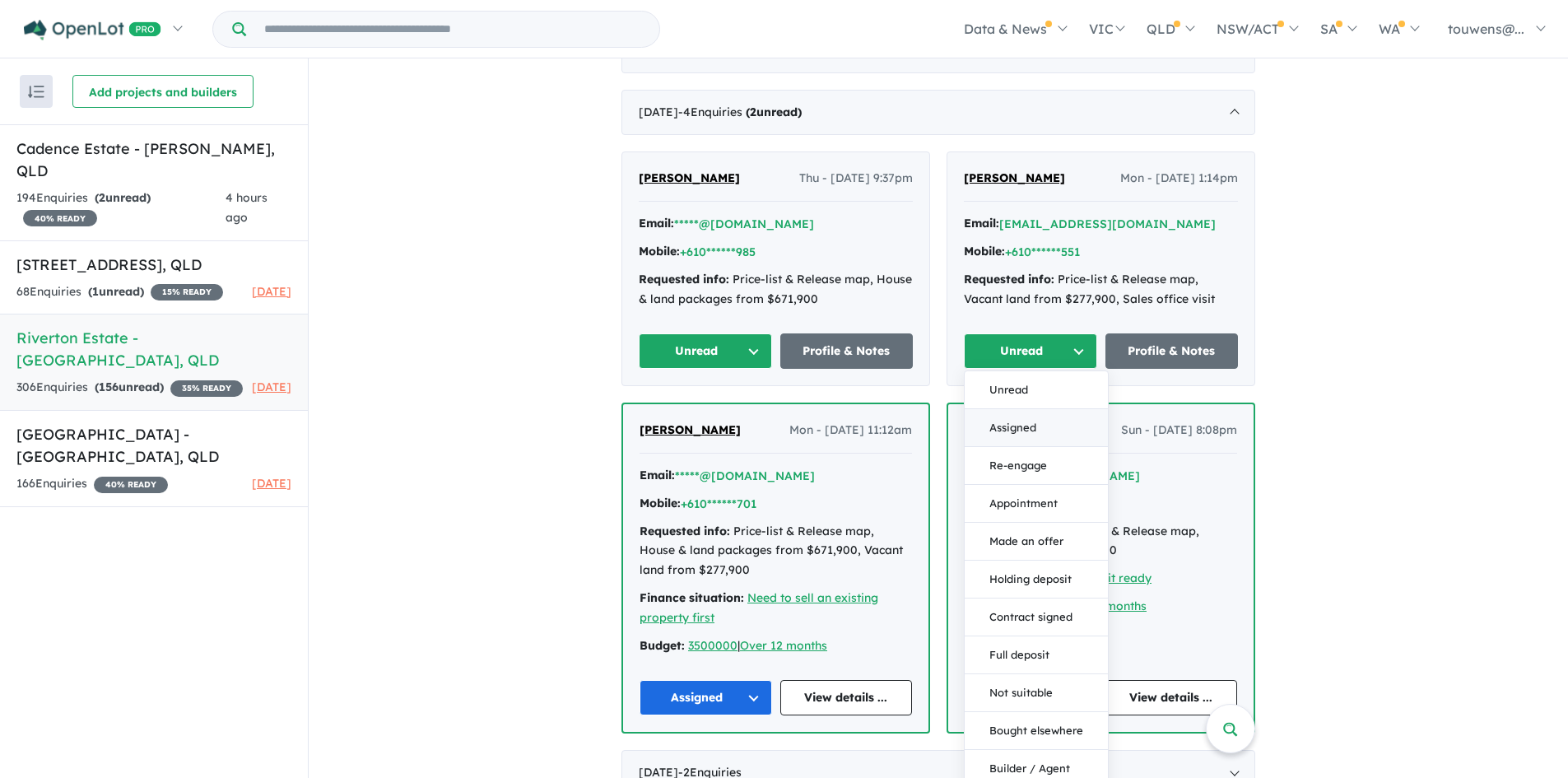
click at [1007, 423] on button "Assigned" at bounding box center [1036, 427] width 144 height 38
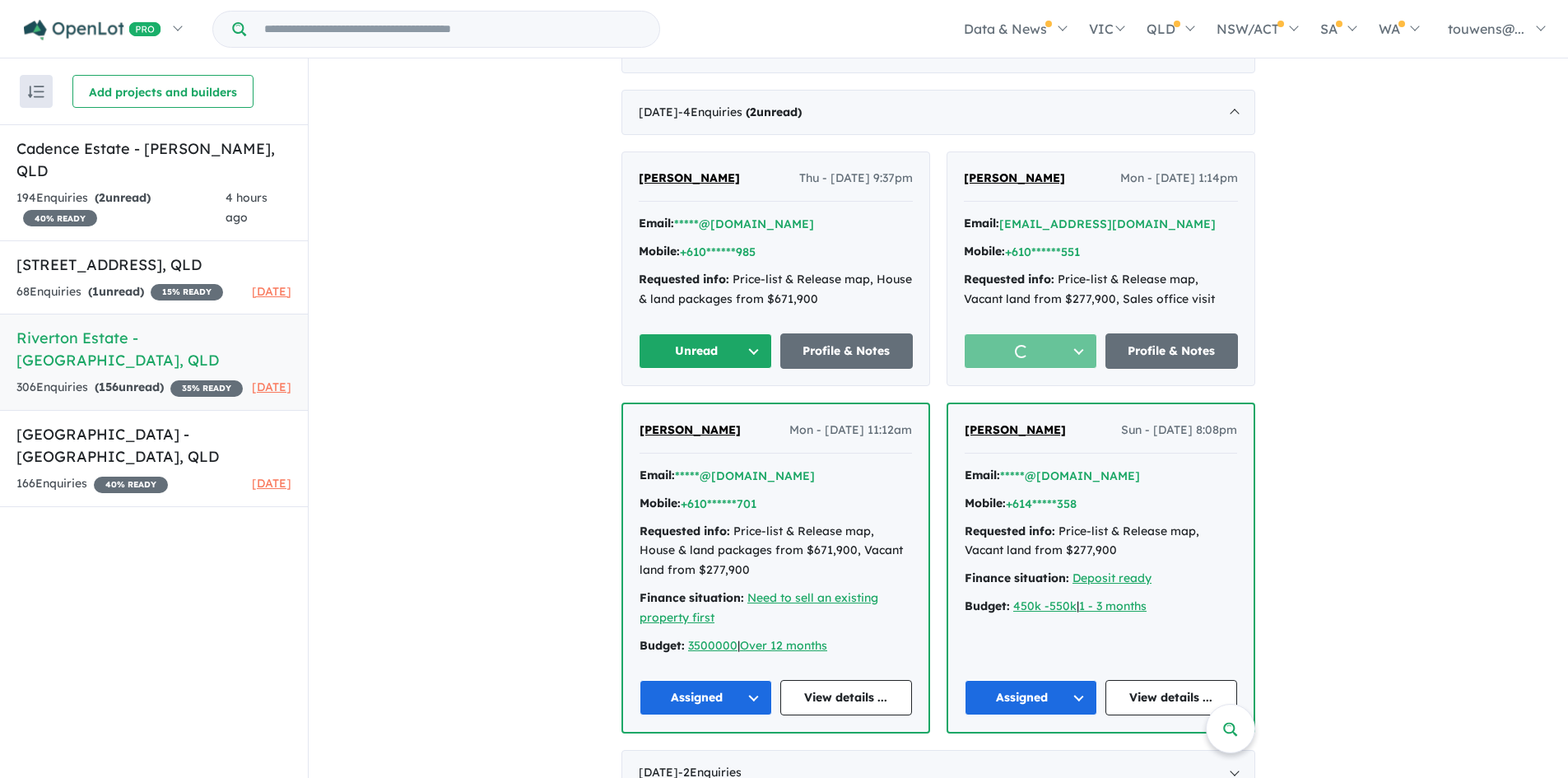
click at [670, 352] on button "Unread" at bounding box center [705, 351] width 134 height 35
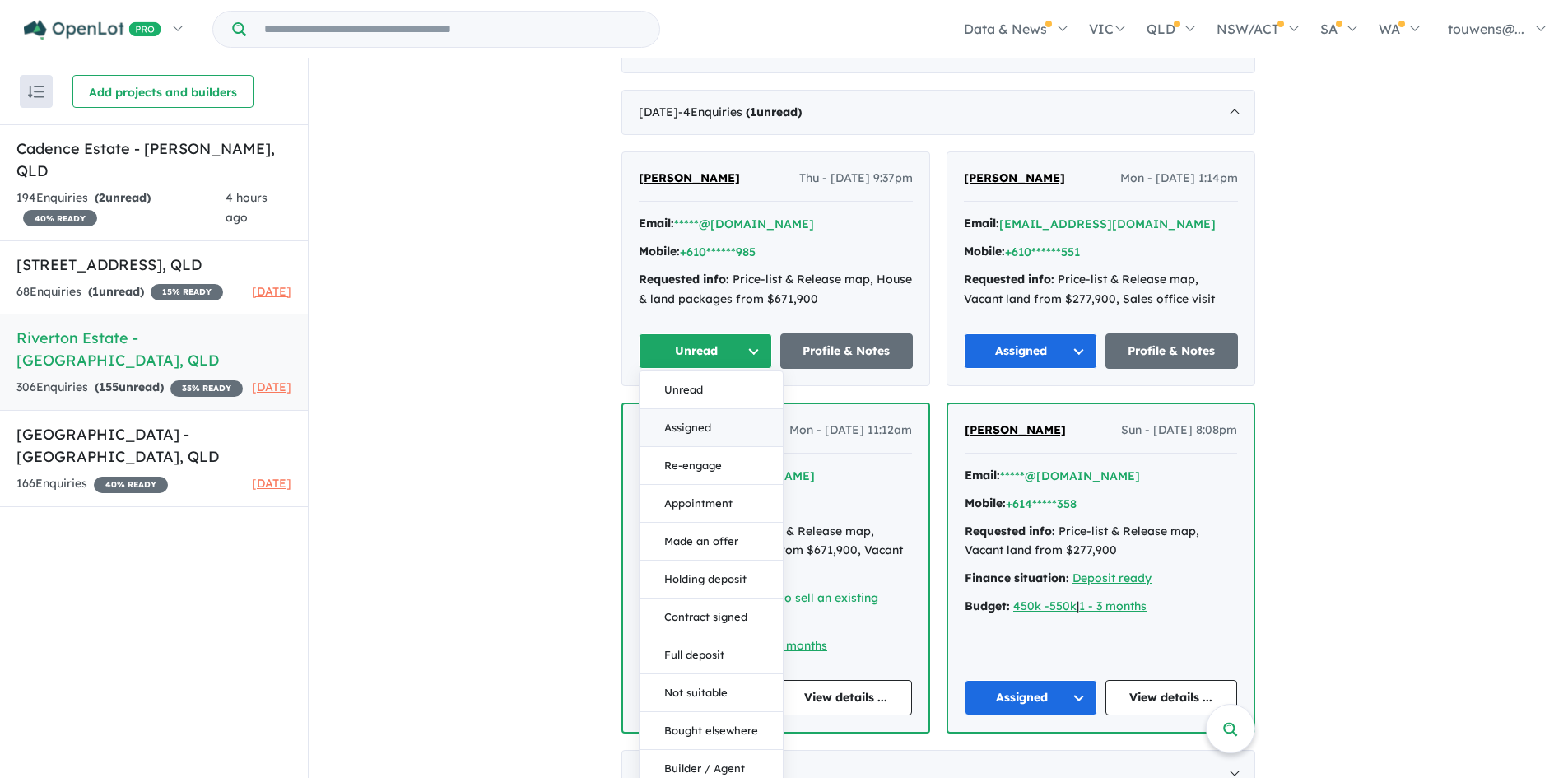
click at [728, 419] on button "Assigned" at bounding box center [711, 427] width 144 height 38
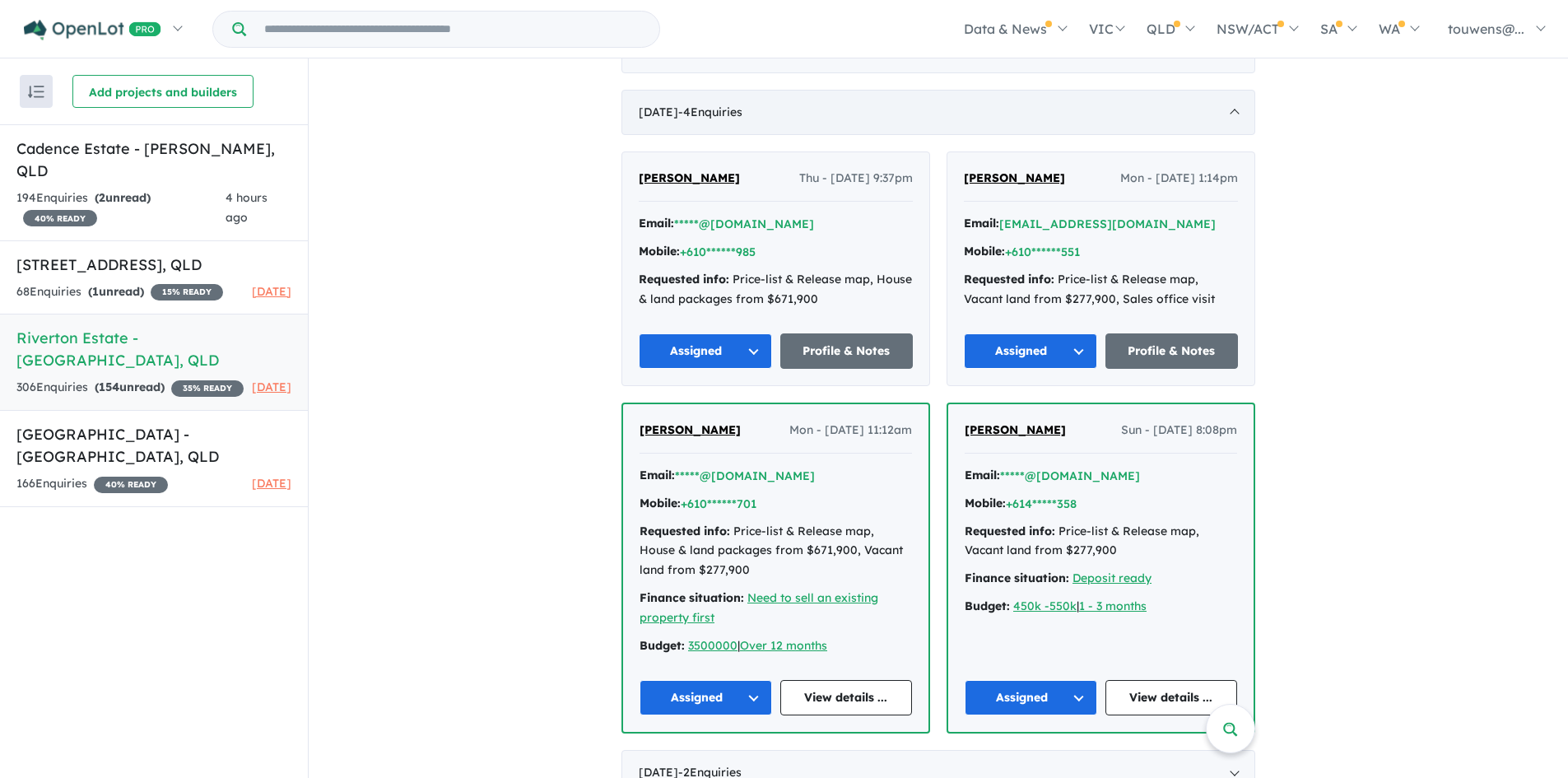
click at [885, 117] on div "[DATE] - 4 Enquir ies ( 0 unread)" at bounding box center [939, 113] width 634 height 46
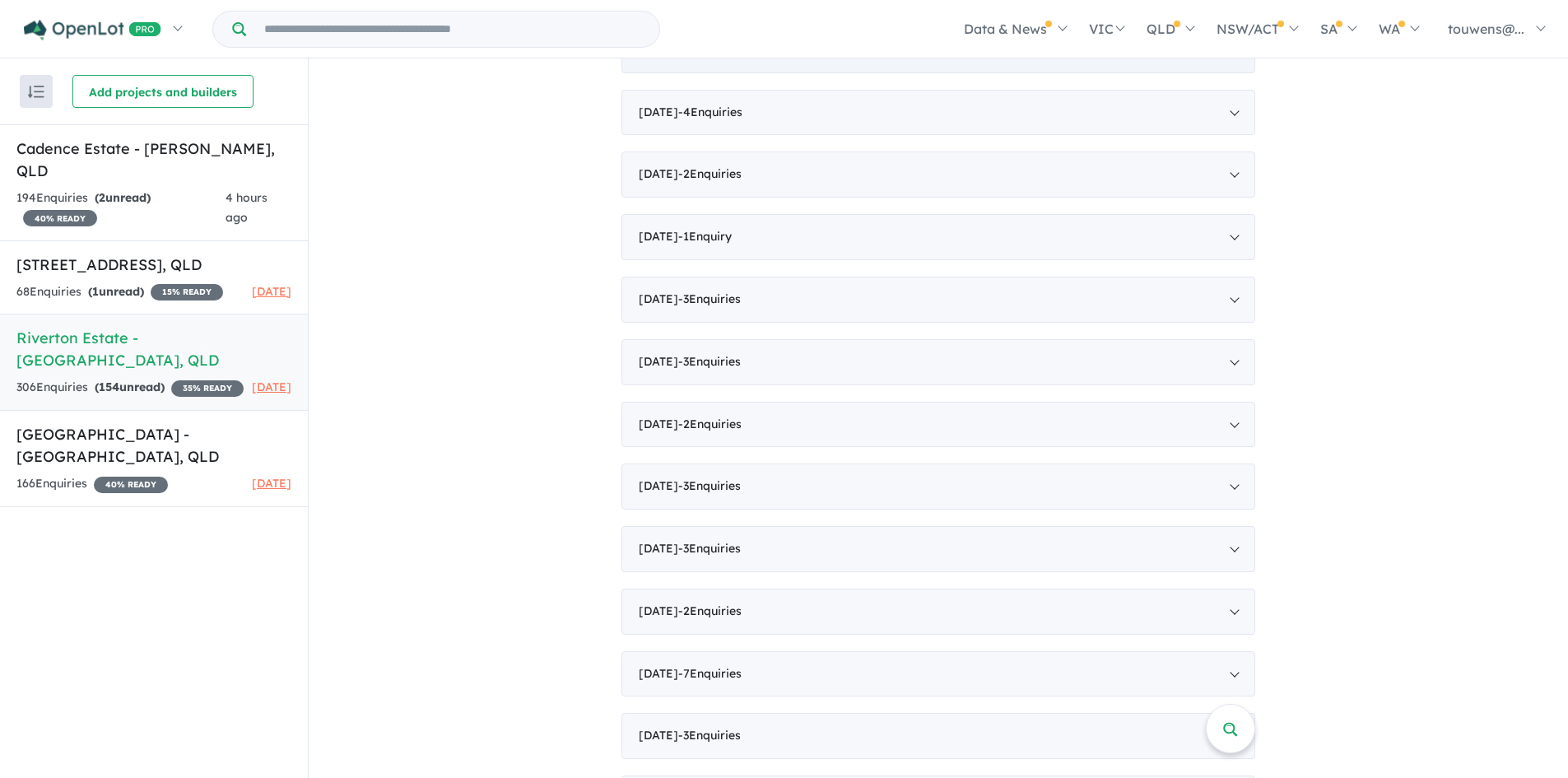
click at [882, 69] on div "[DATE] - 4 Enquir ies ( 4 unread)" at bounding box center [939, 50] width 634 height 46
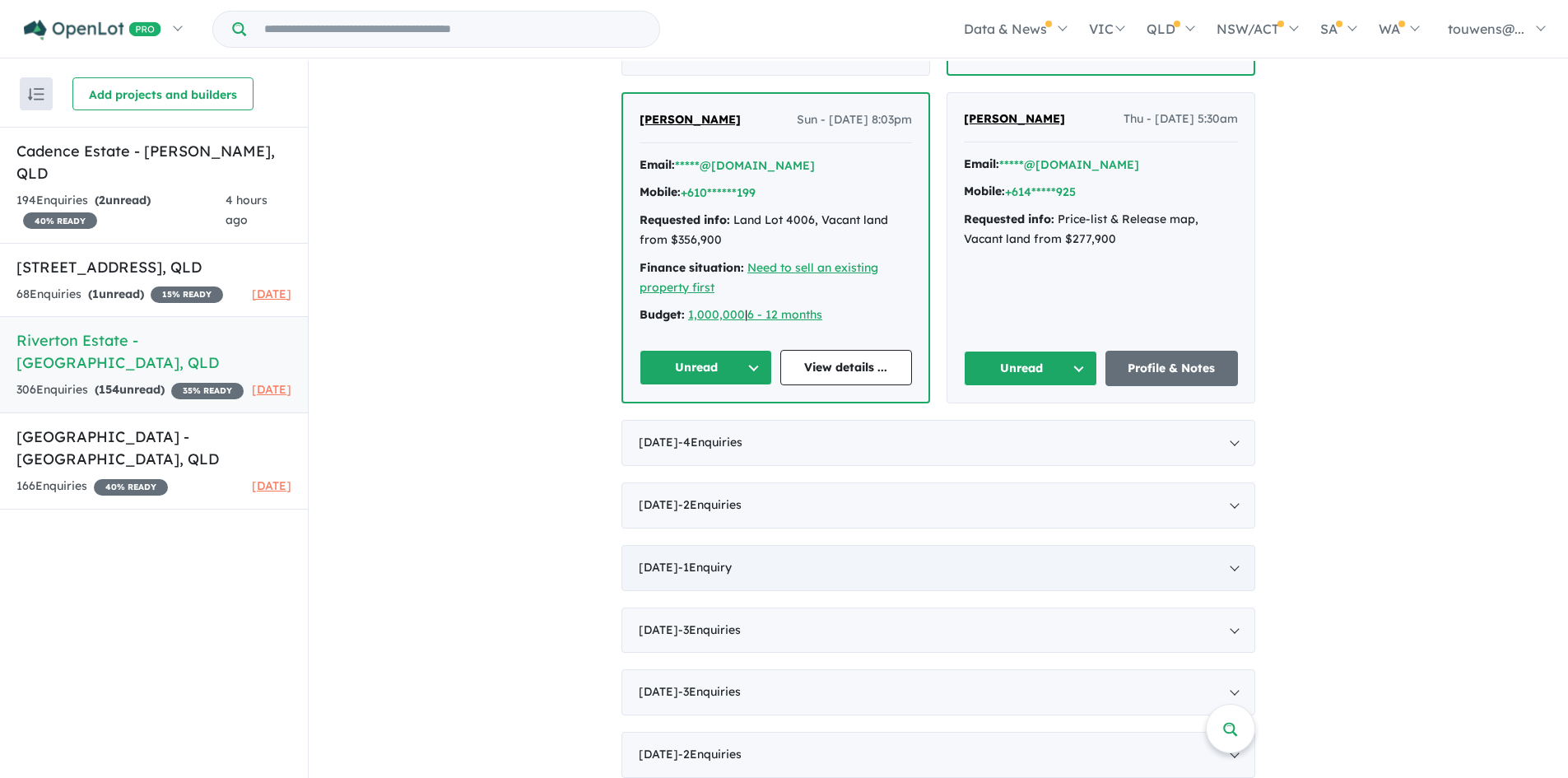
scroll to position [1976, 0]
click at [1017, 360] on button "Unread" at bounding box center [1031, 366] width 134 height 35
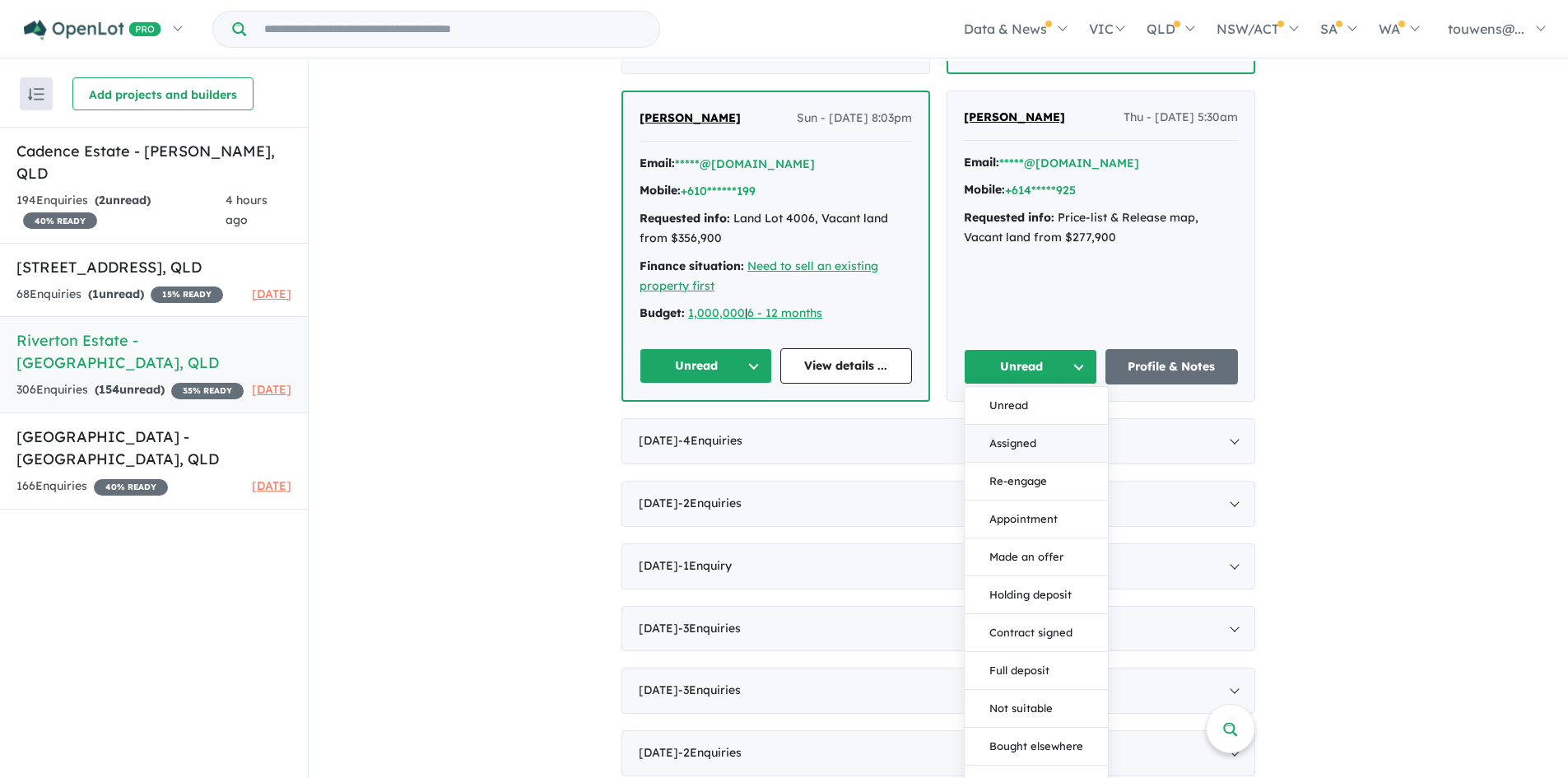
click at [1024, 435] on button "Assigned" at bounding box center [1036, 443] width 144 height 38
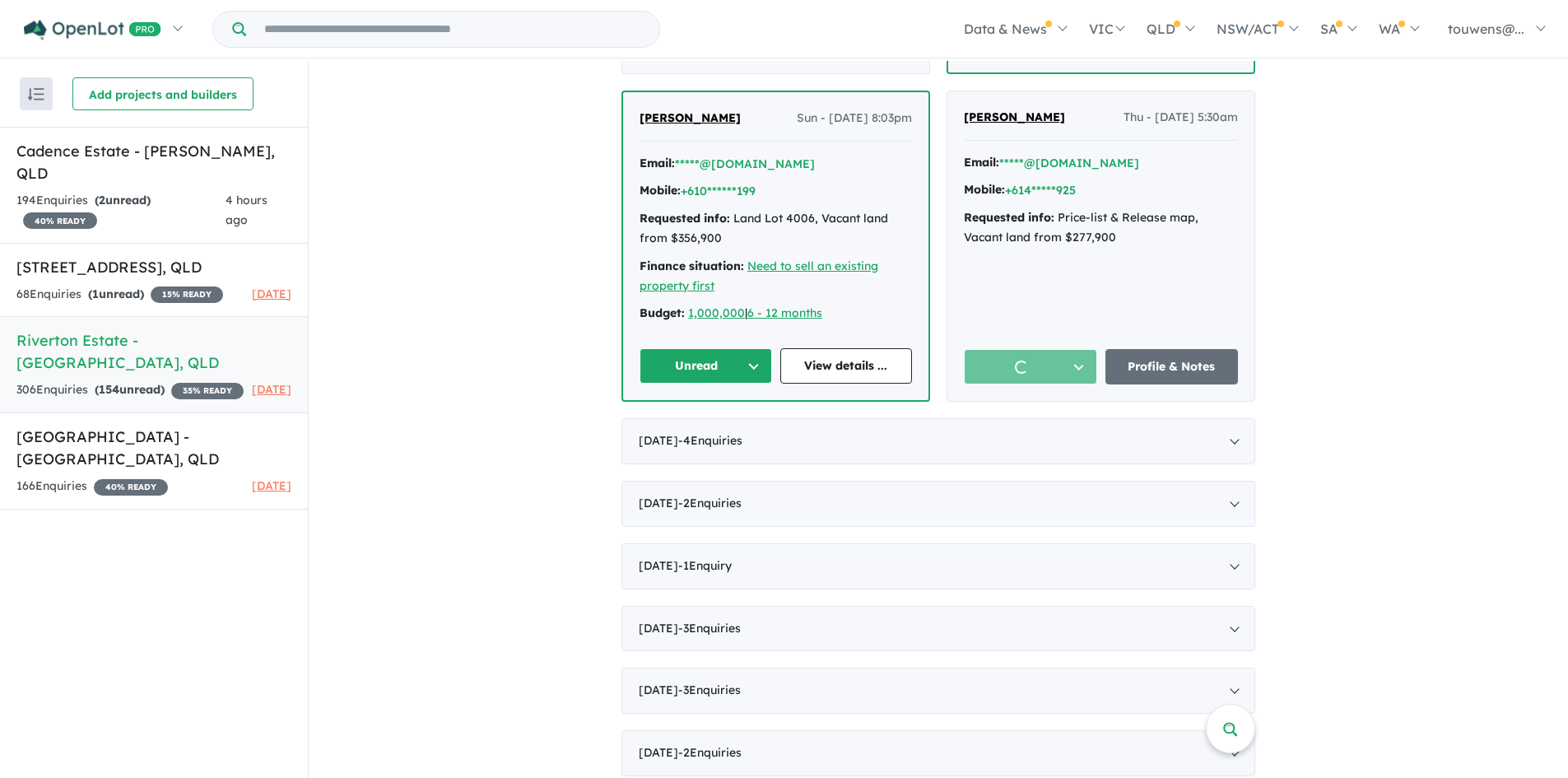
click at [677, 369] on button "Unread" at bounding box center [705, 366] width 133 height 35
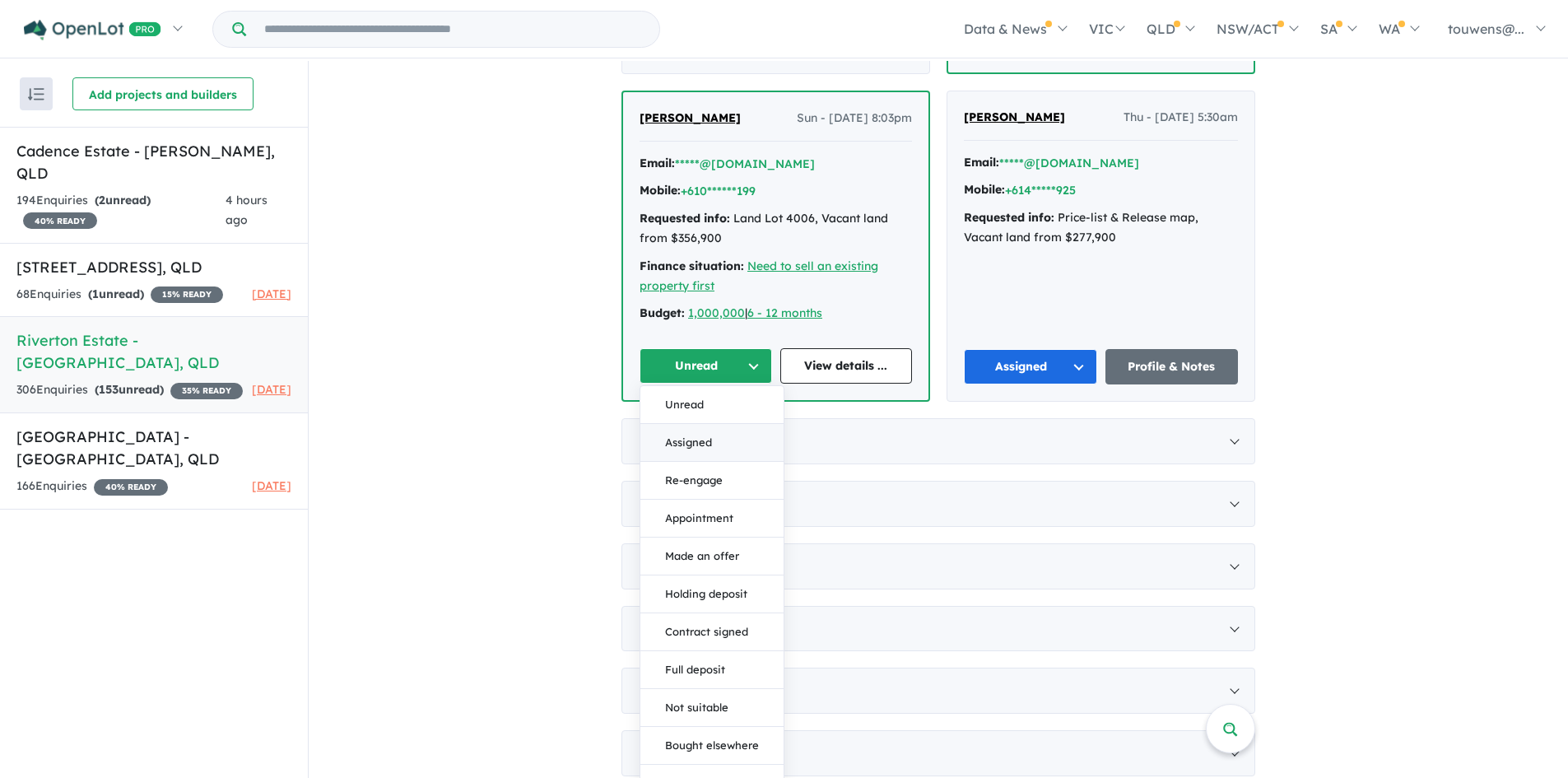
click at [753, 436] on button "Assigned" at bounding box center [712, 442] width 144 height 38
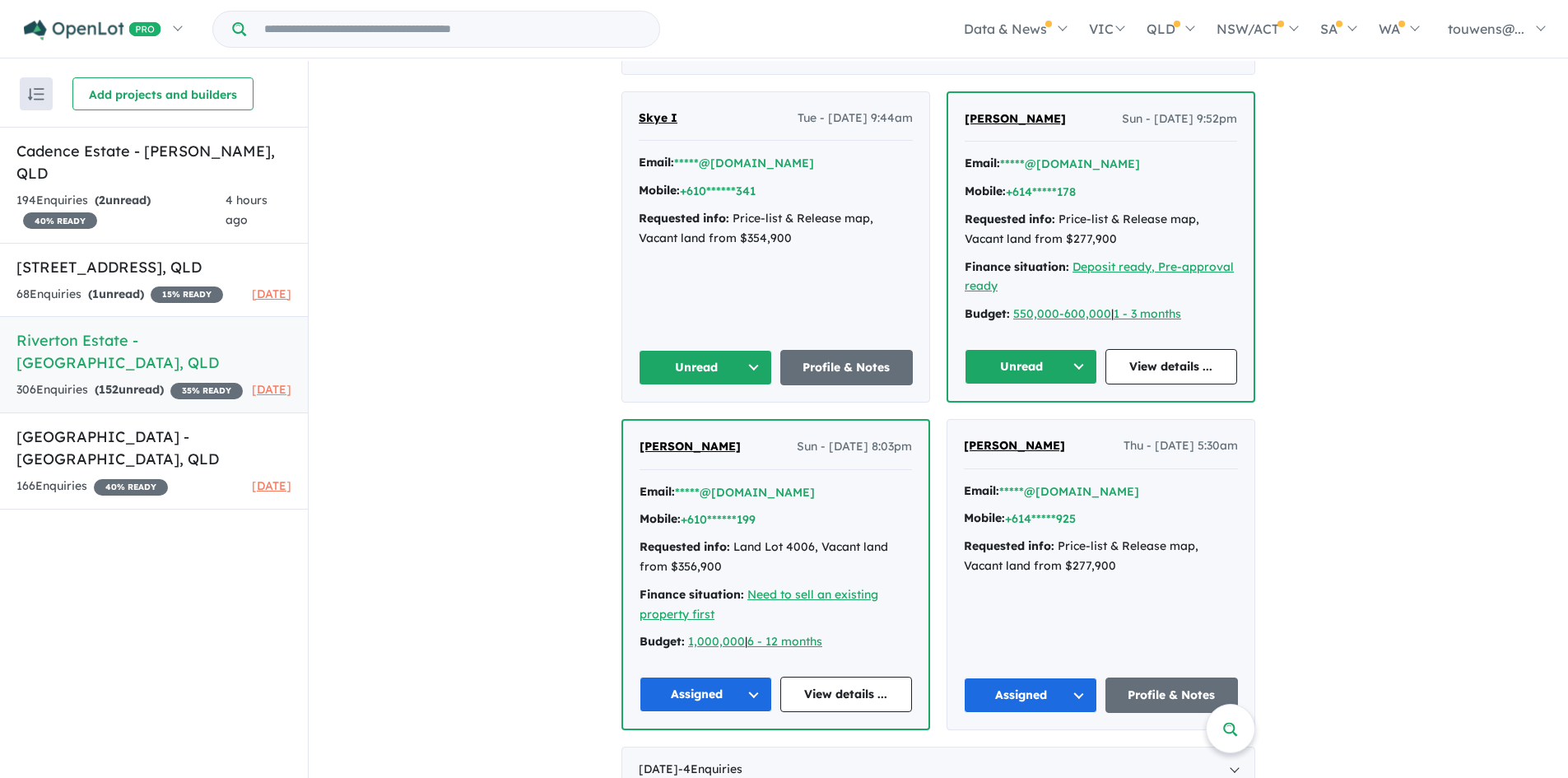
scroll to position [1646, 0]
drag, startPoint x: 996, startPoint y: 331, endPoint x: 1003, endPoint y: 347, distance: 17.5
click at [998, 335] on div "[PERSON_NAME] Sun - [DATE] 9:52pm Email: *****@[DOMAIN_NAME] Mobile: +614*****1…" at bounding box center [1101, 247] width 305 height 308
drag, startPoint x: 998, startPoint y: 358, endPoint x: 1006, endPoint y: 384, distance: 27.2
click at [998, 359] on button "Unread" at bounding box center [1031, 367] width 133 height 35
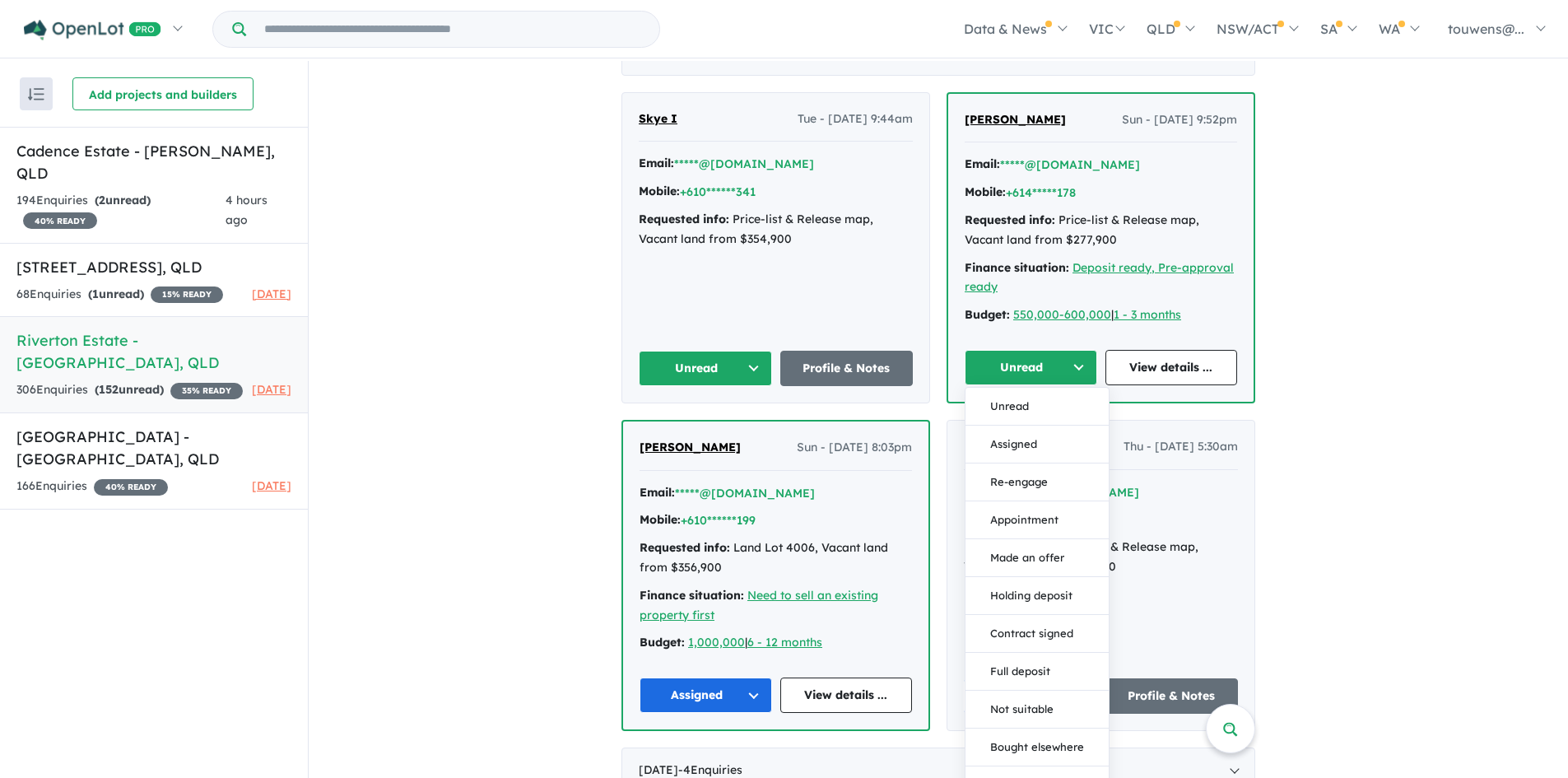
drag, startPoint x: 1014, startPoint y: 450, endPoint x: 769, endPoint y: 396, distance: 250.9
click at [1012, 449] on button "Assigned" at bounding box center [1037, 444] width 144 height 38
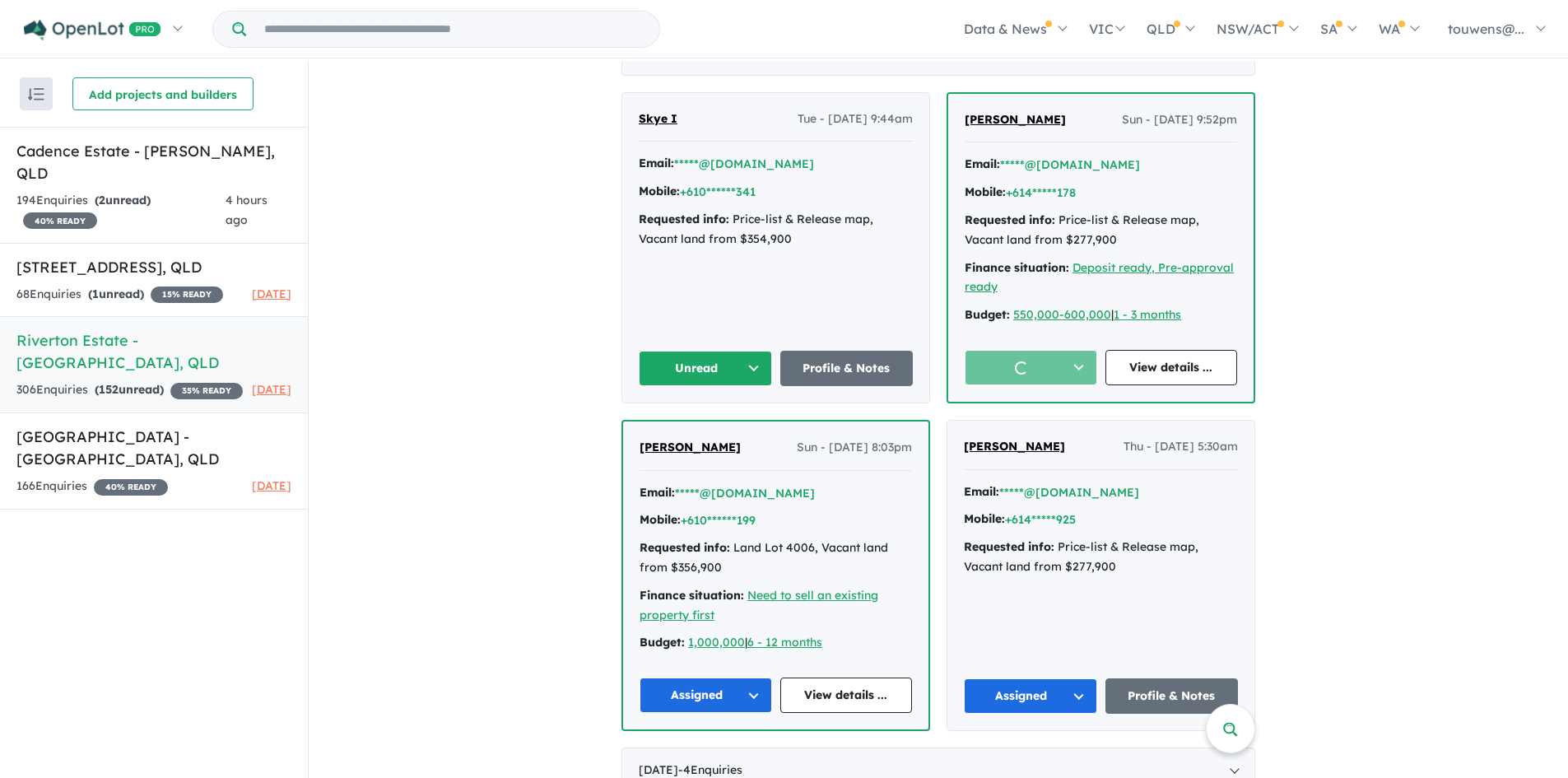
click at [697, 360] on button "Unread" at bounding box center [705, 368] width 134 height 35
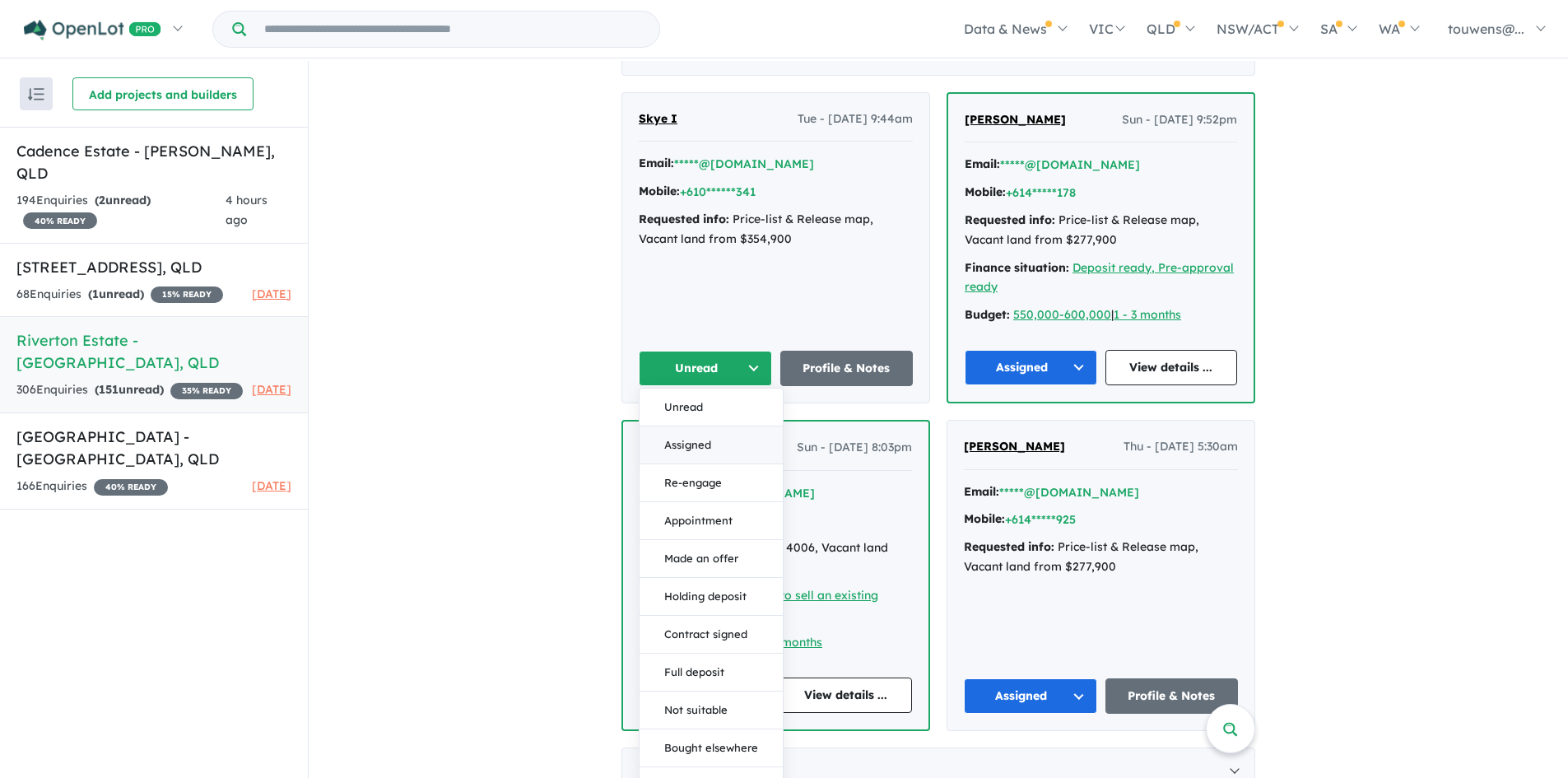
click at [694, 442] on button "Assigned" at bounding box center [711, 445] width 144 height 38
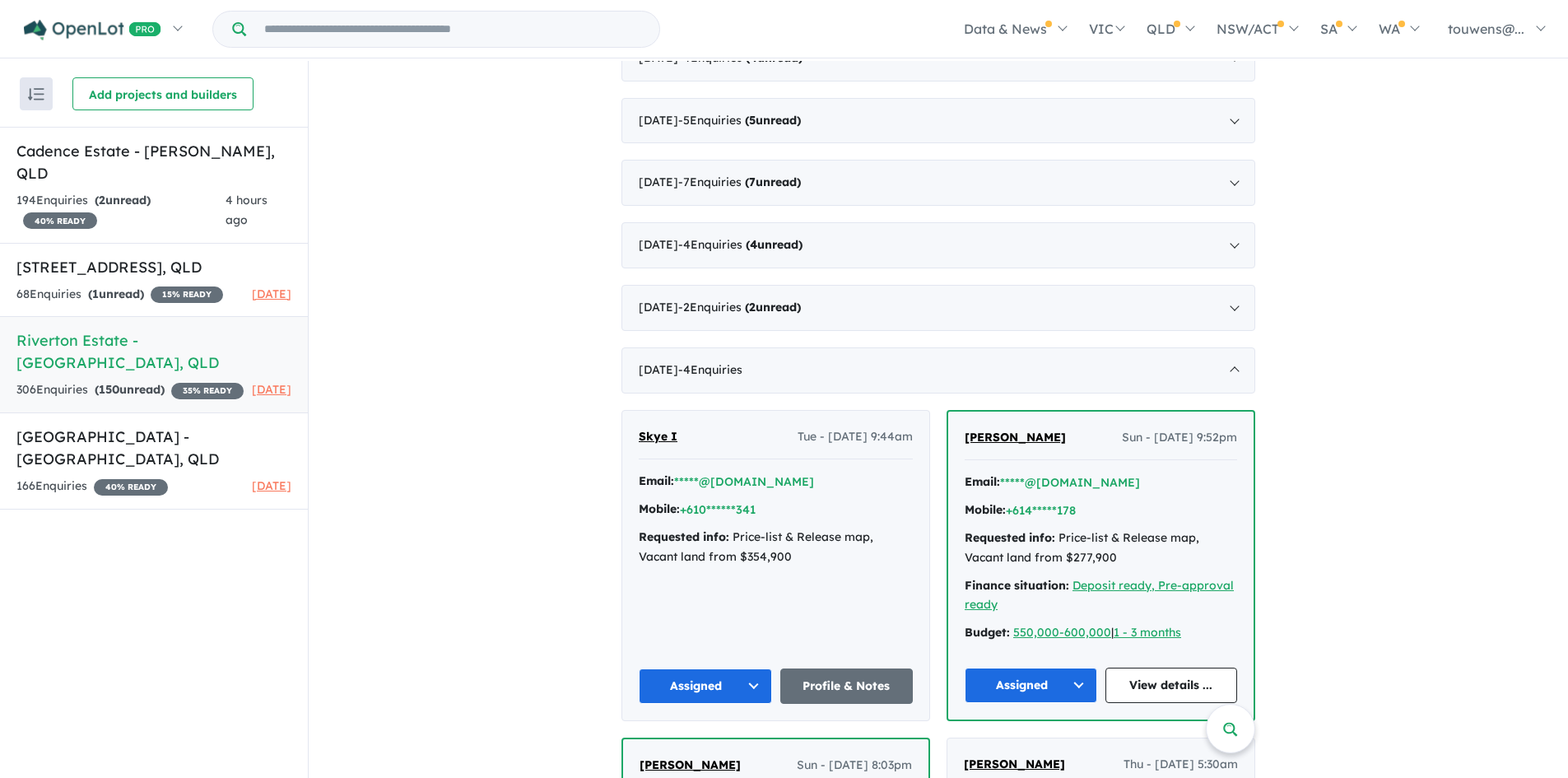
scroll to position [1316, 0]
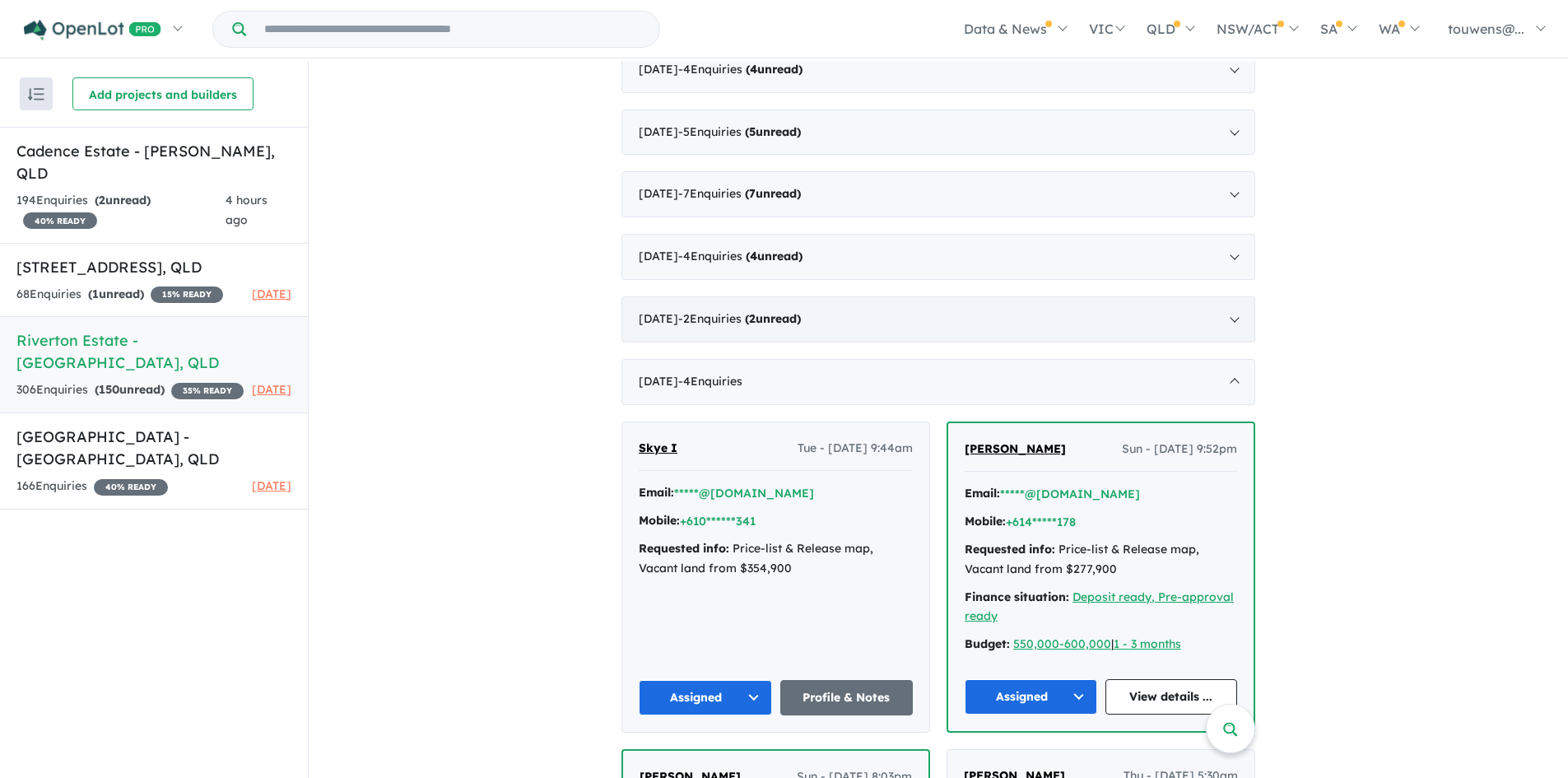
click at [801, 328] on div "[DATE] - 2 Enquir ies ( 2 unread)" at bounding box center [939, 319] width 634 height 46
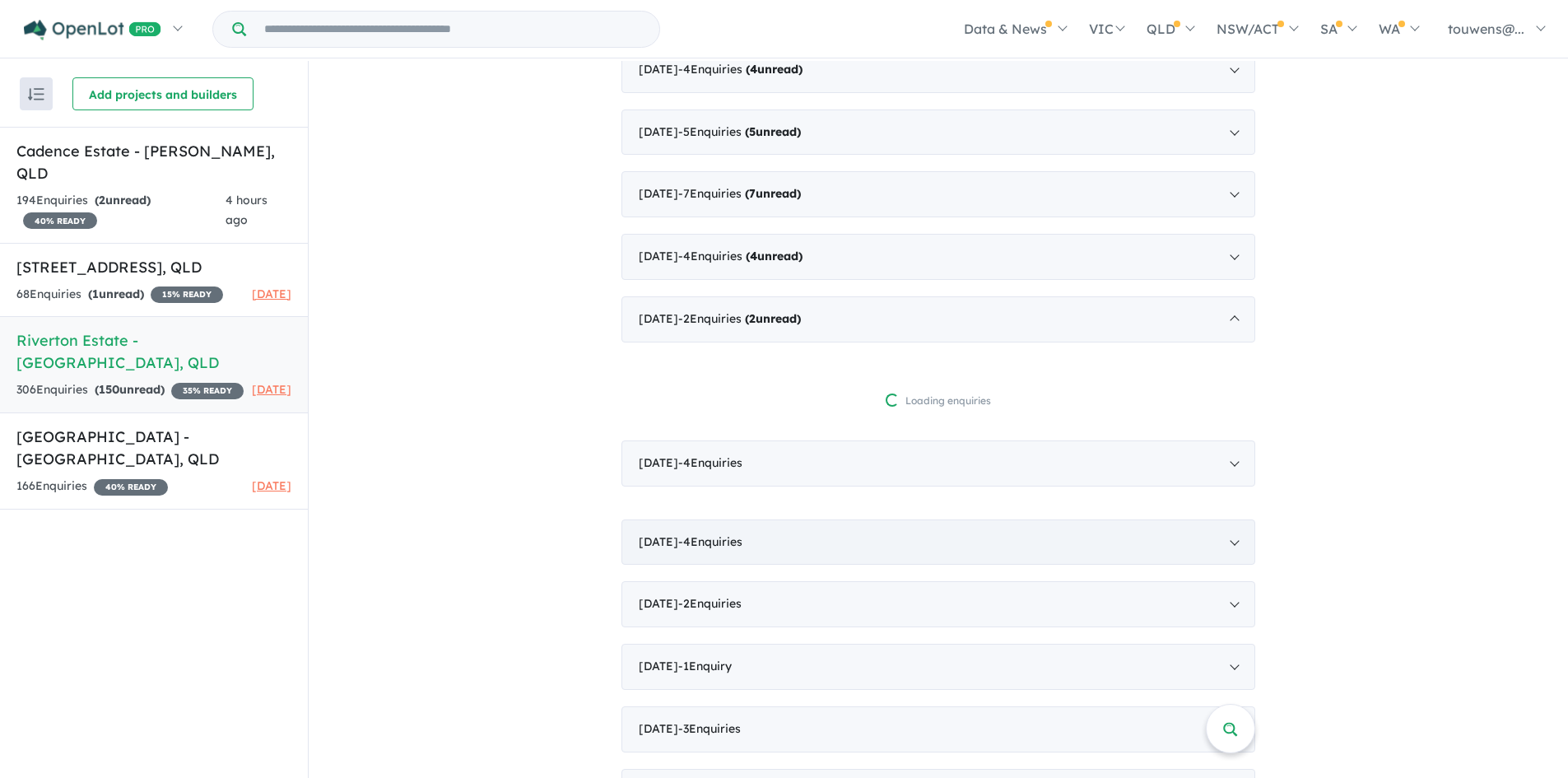
scroll to position [3, 0]
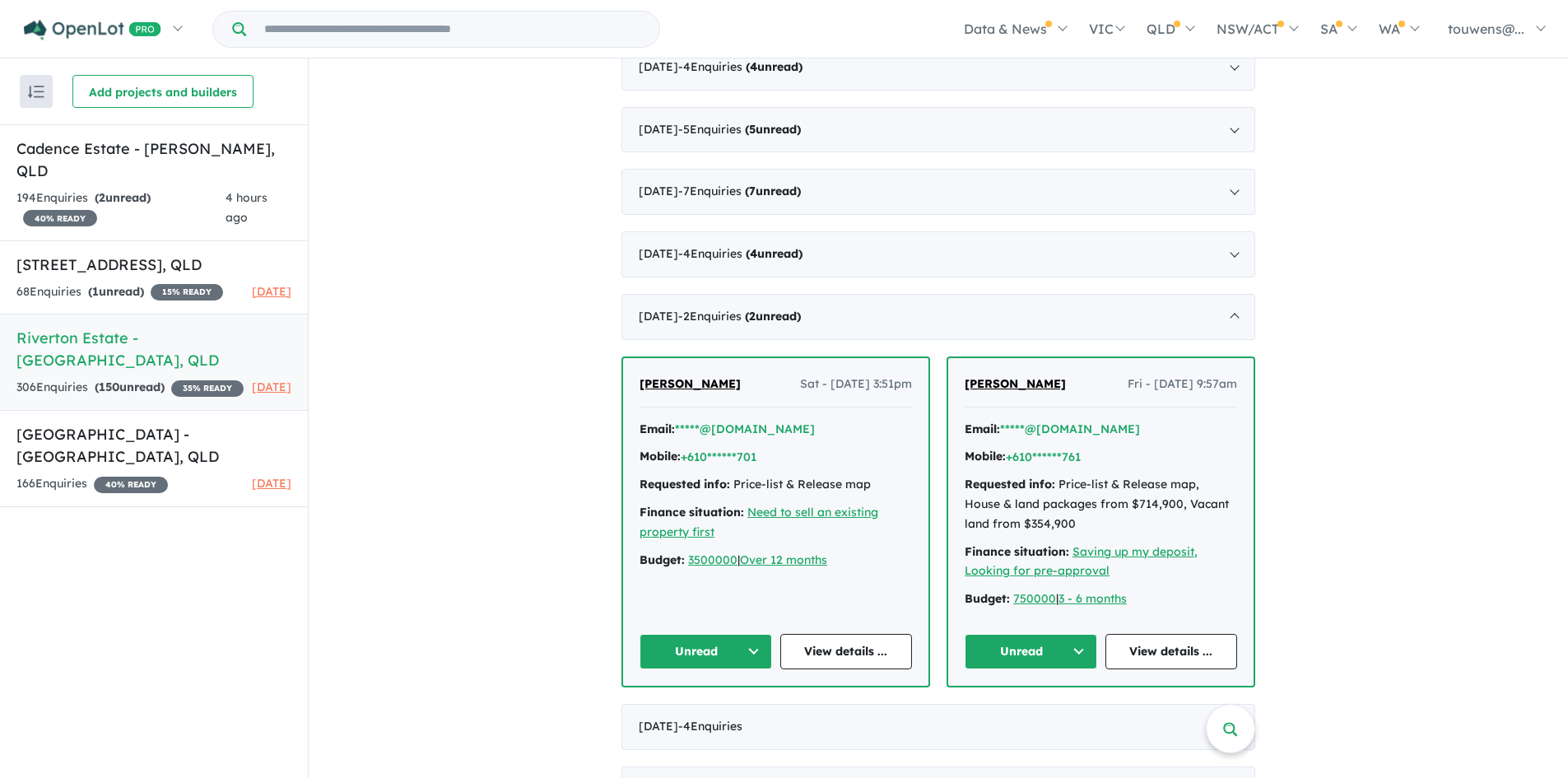
click at [1054, 659] on button "Unread" at bounding box center [1031, 652] width 133 height 35
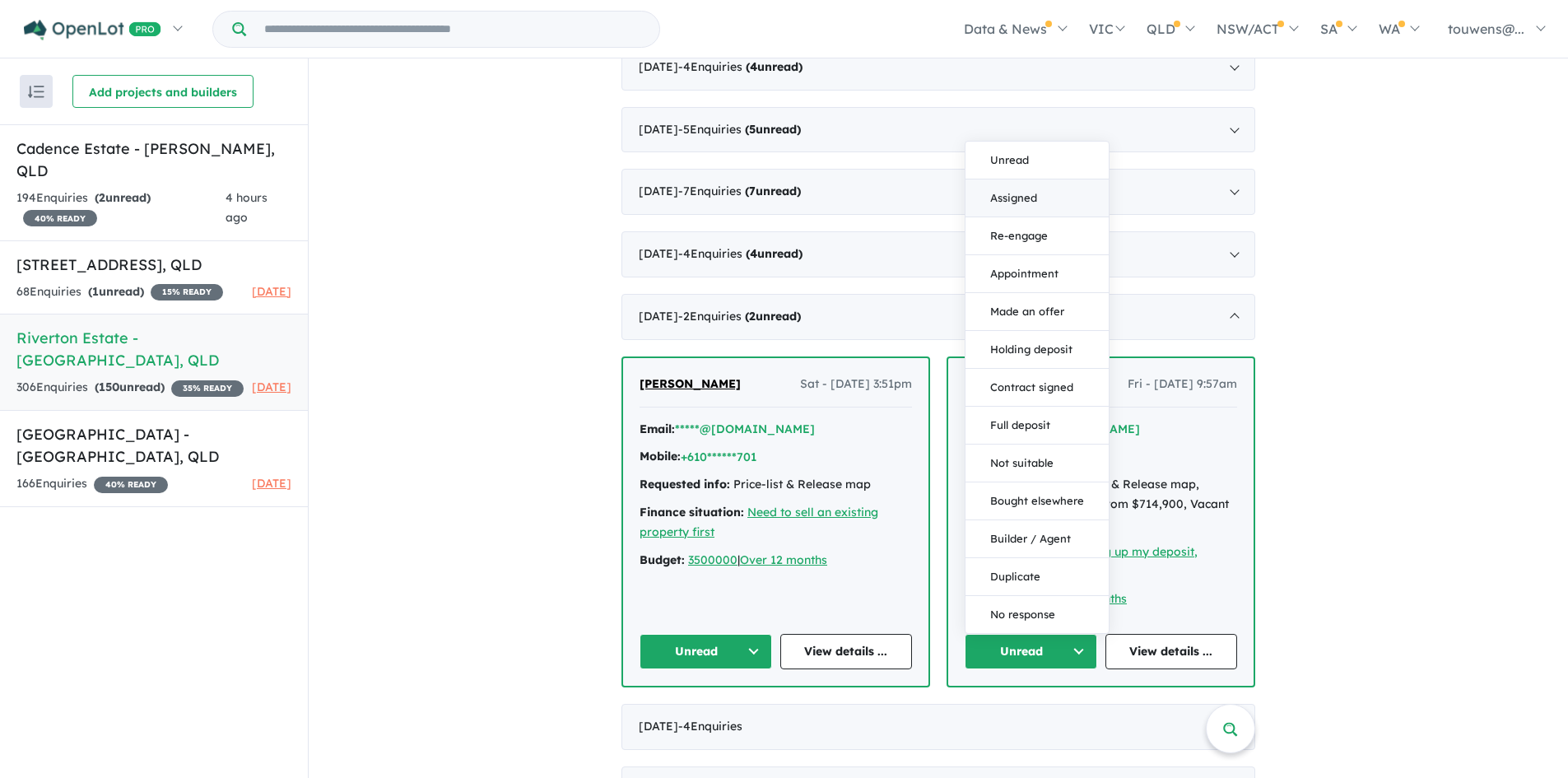
click at [989, 207] on button "Assigned" at bounding box center [1037, 198] width 144 height 38
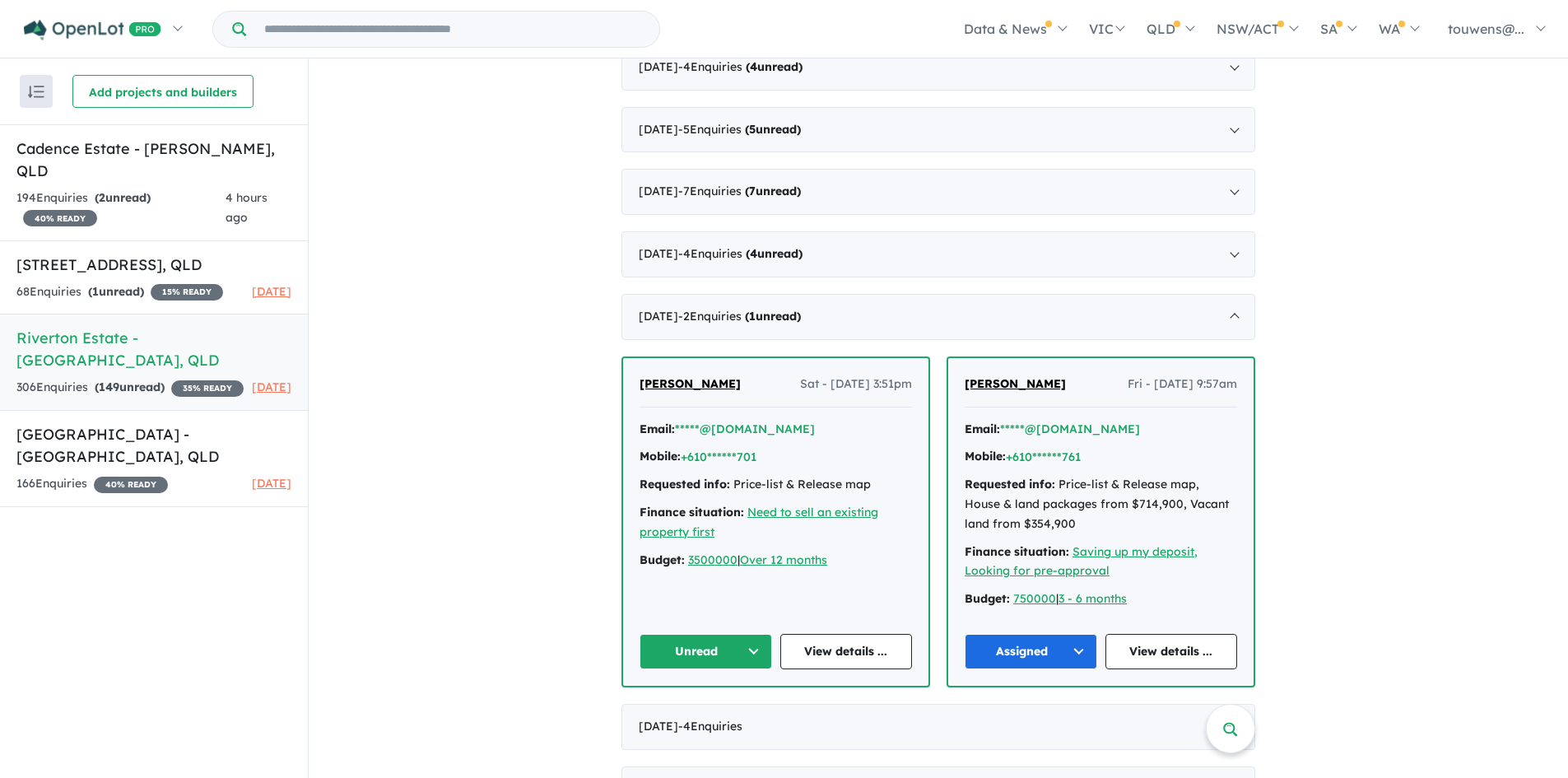
click at [718, 648] on button "Unread" at bounding box center [705, 652] width 133 height 35
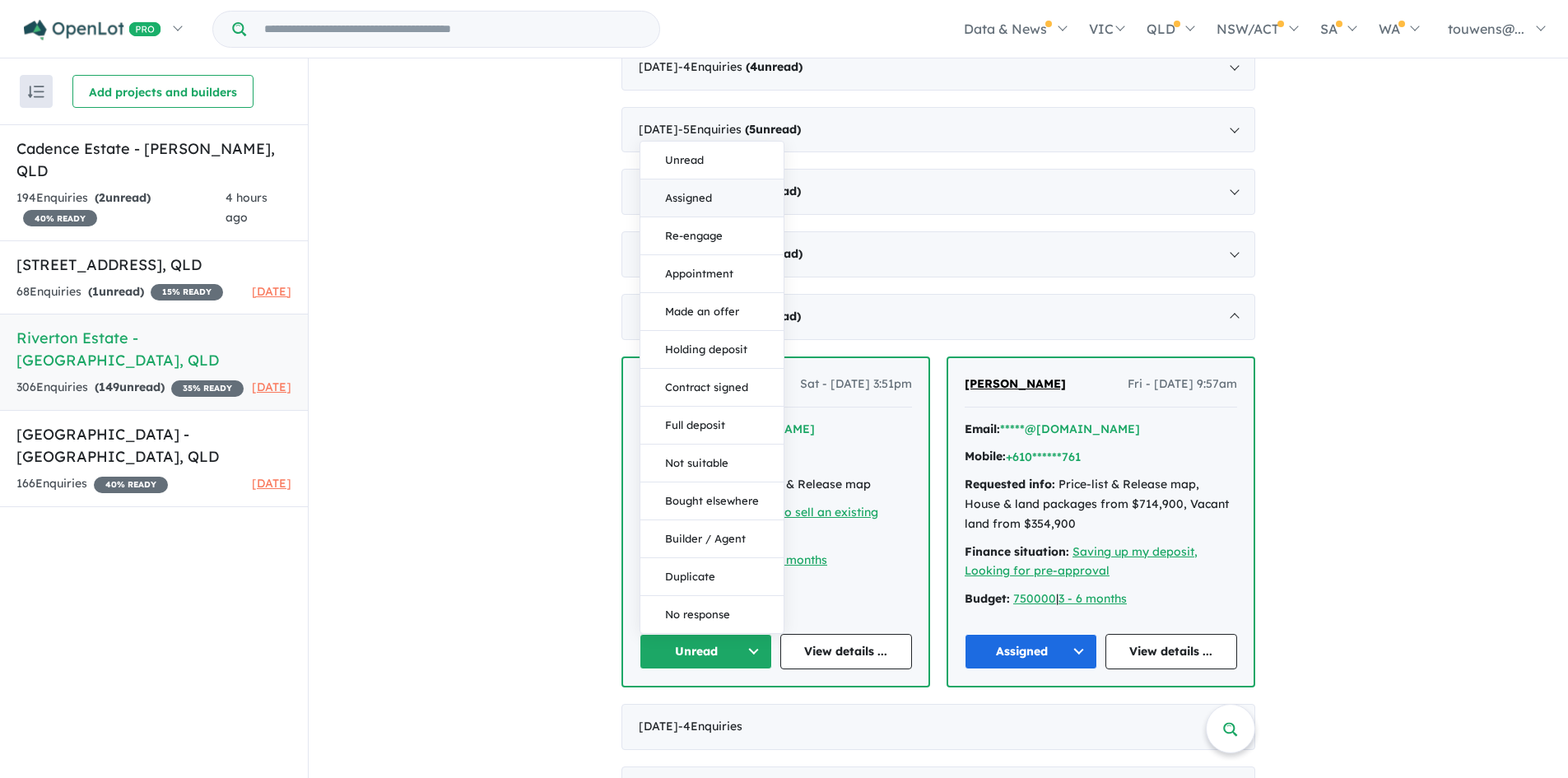
click at [746, 196] on button "Assigned" at bounding box center [712, 198] width 144 height 38
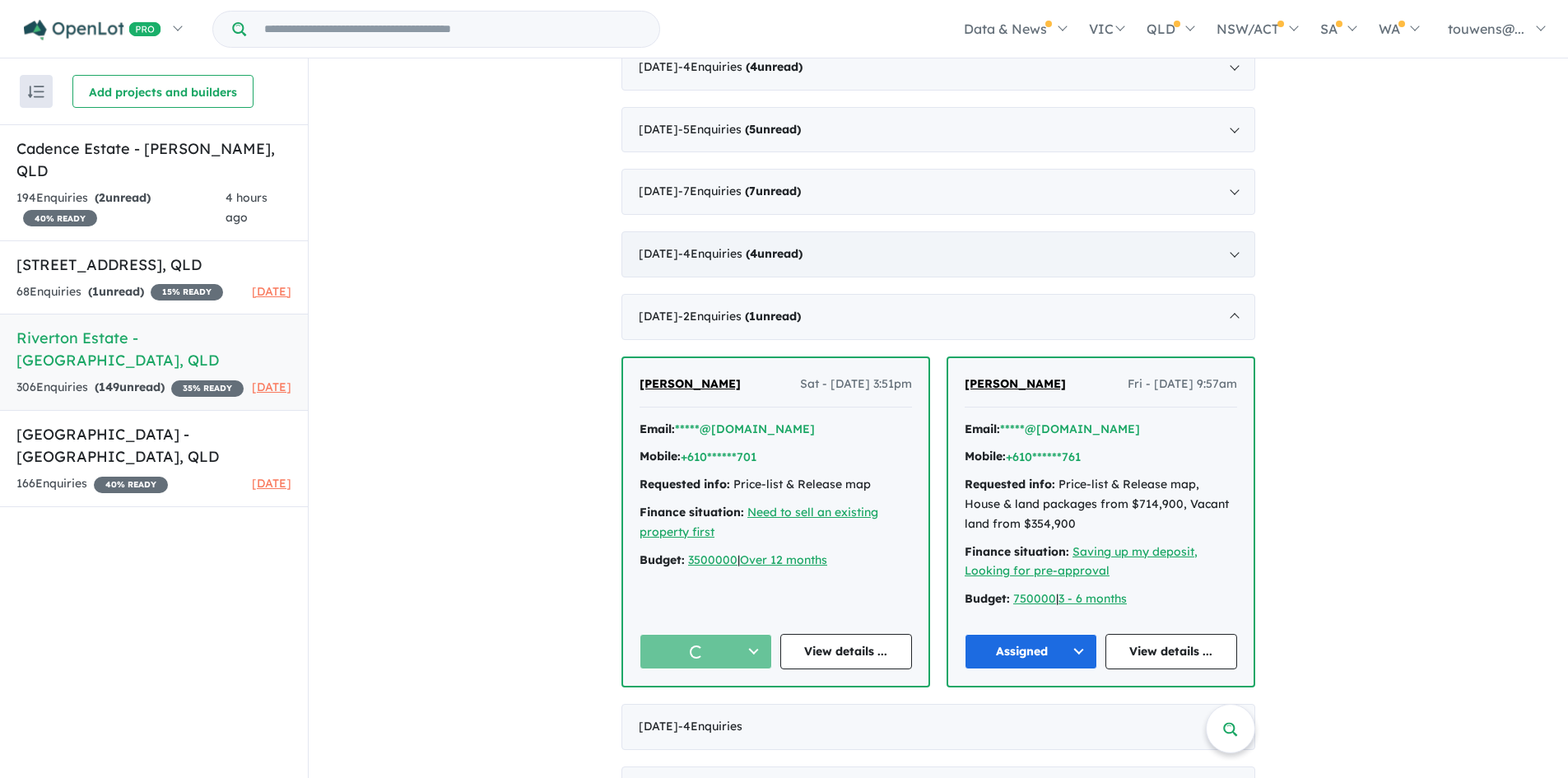
click at [863, 264] on div "[DATE] - 4 Enquir ies ( 4 unread)" at bounding box center [939, 254] width 634 height 46
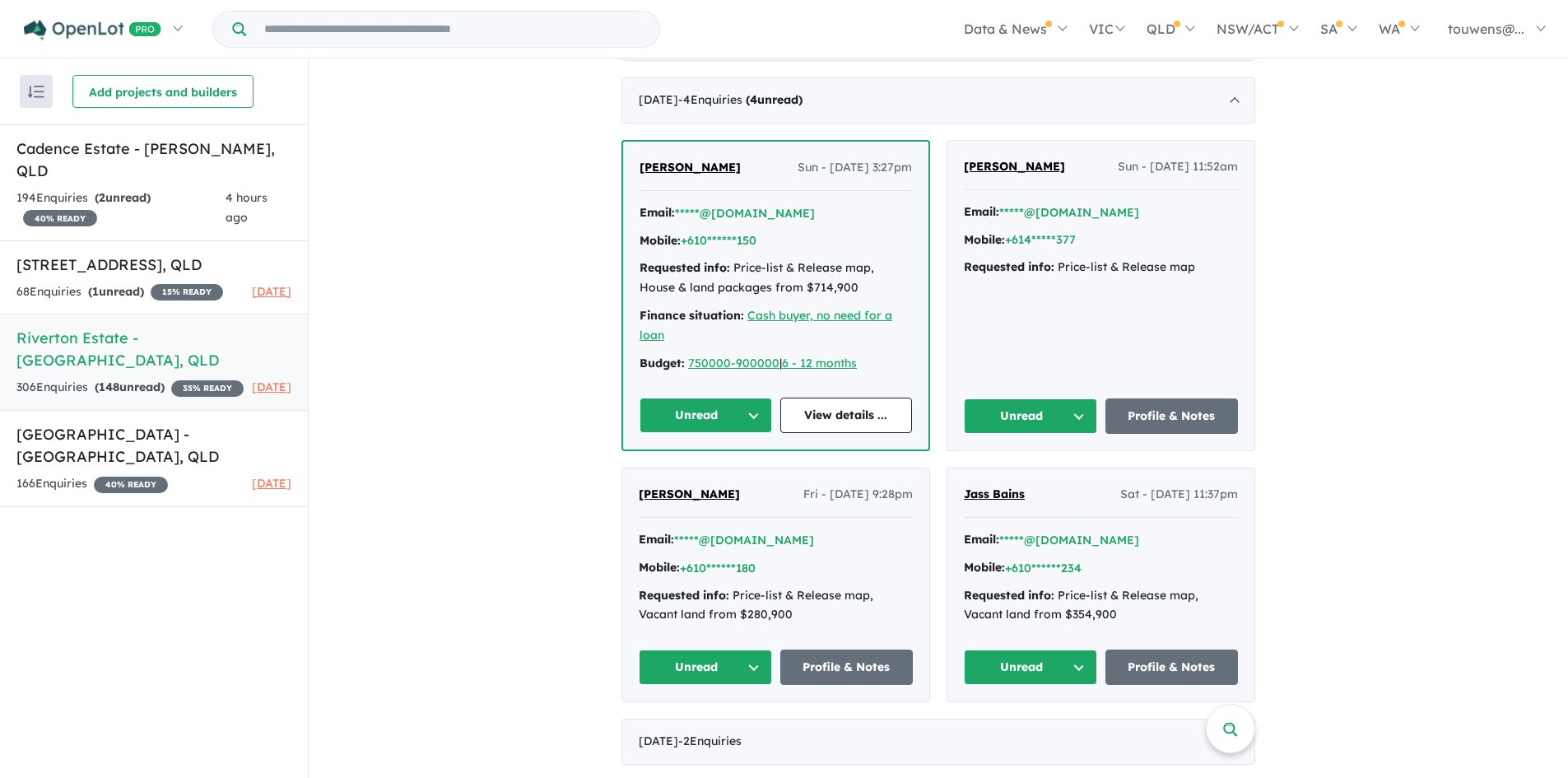
scroll to position [1482, 0]
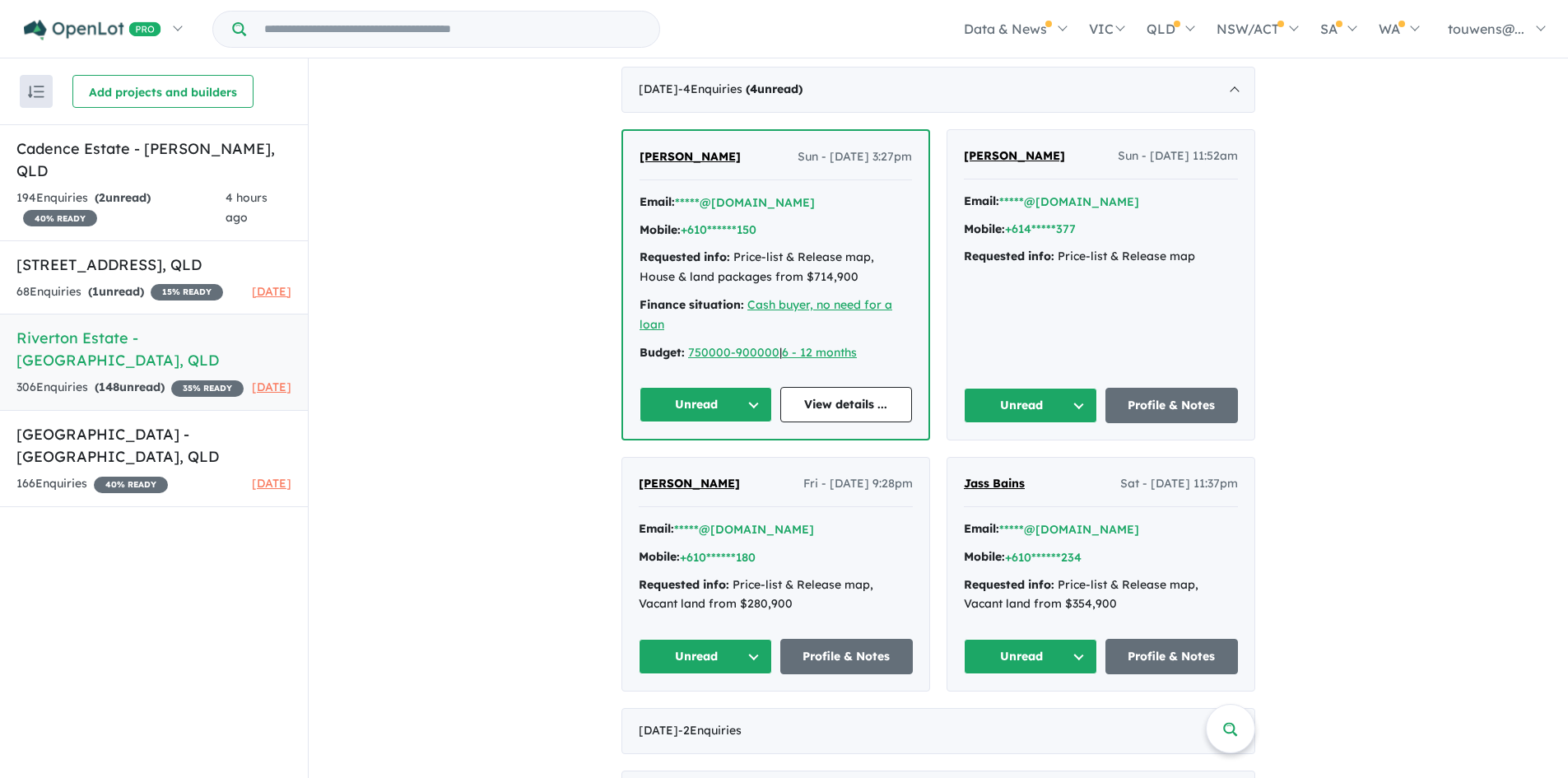
click at [1007, 659] on button "Unread" at bounding box center [1031, 656] width 134 height 35
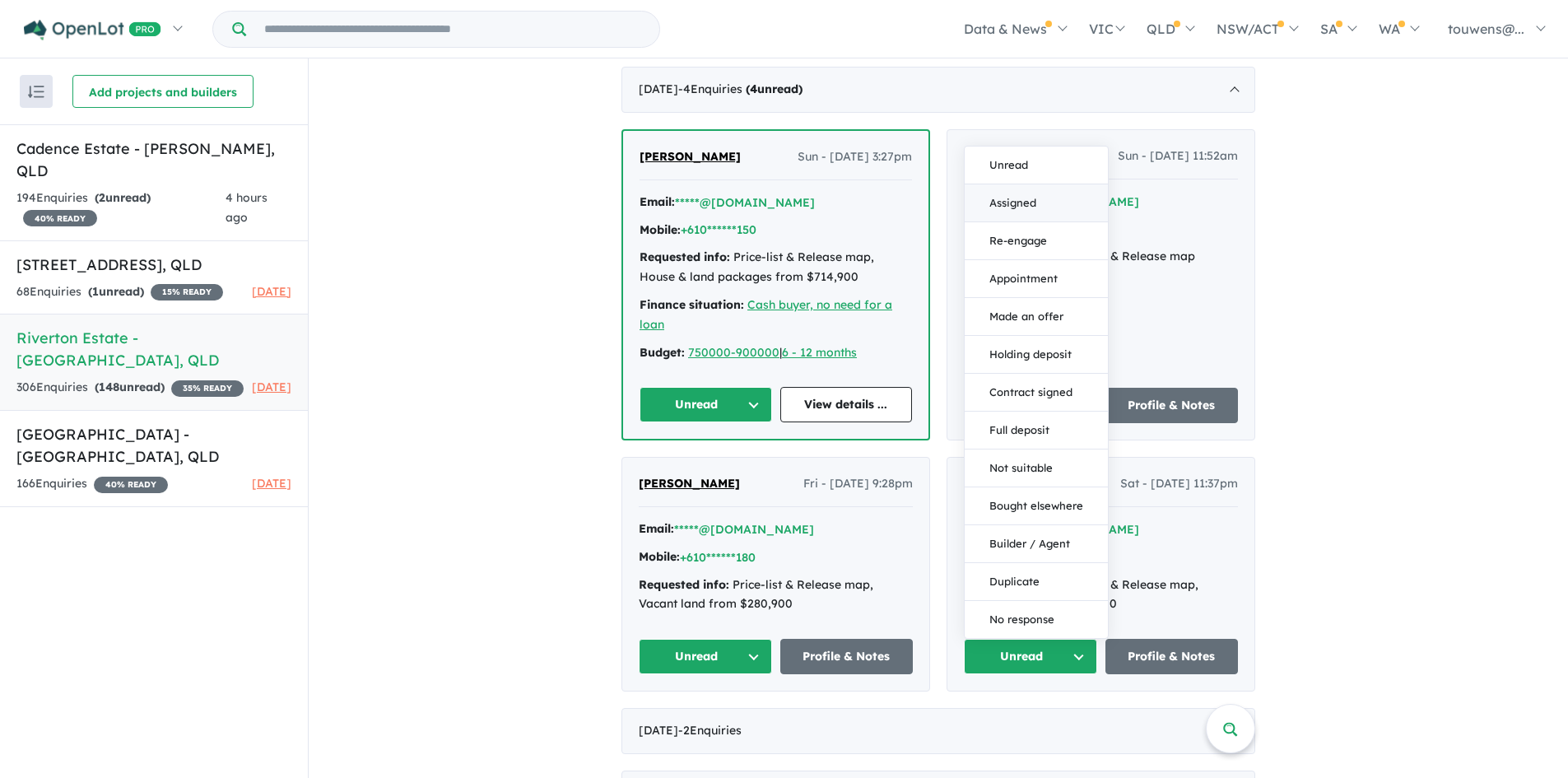
click at [1016, 200] on button "Assigned" at bounding box center [1036, 203] width 144 height 38
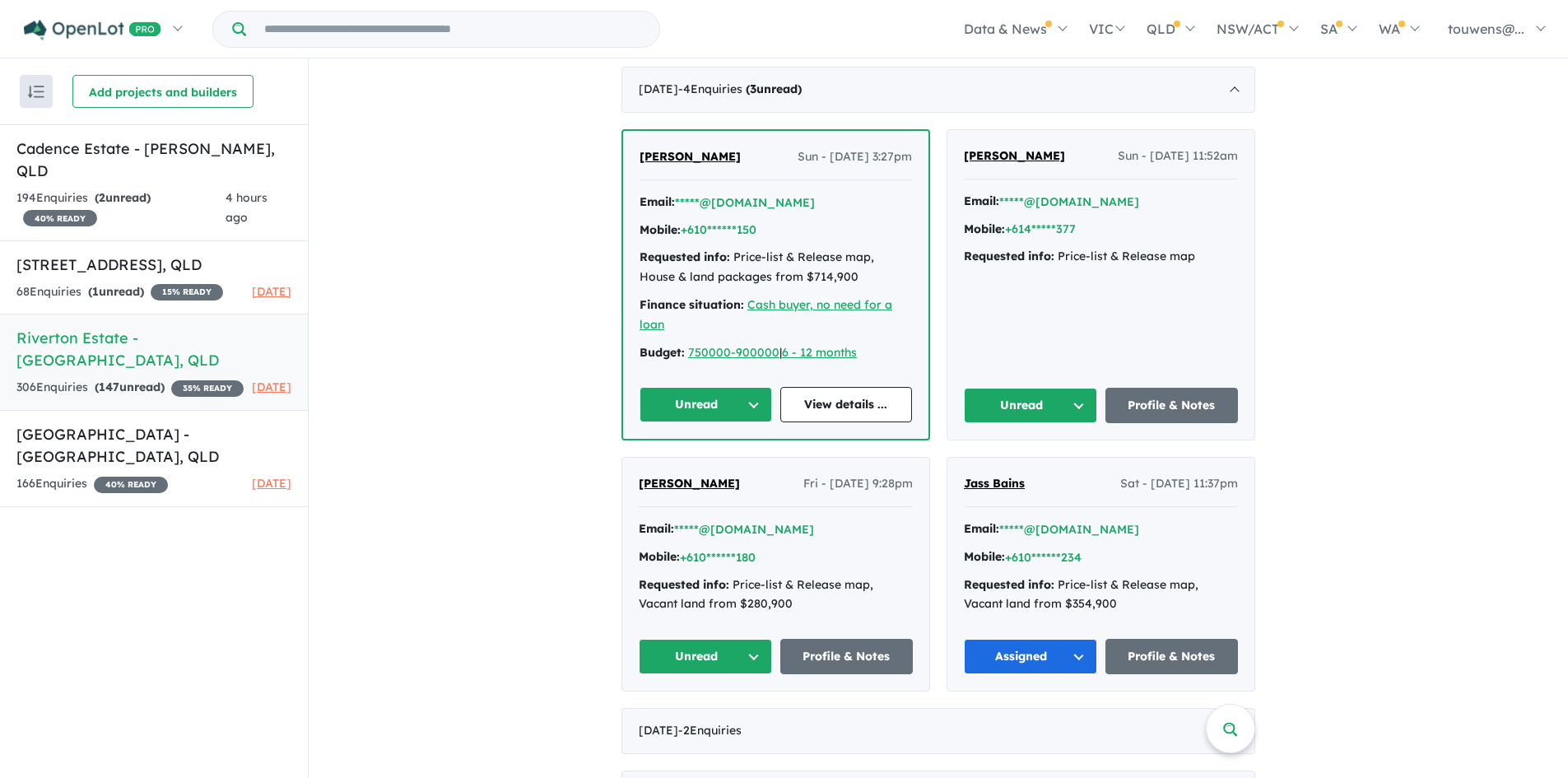
click at [717, 655] on button "Unread" at bounding box center [705, 656] width 134 height 35
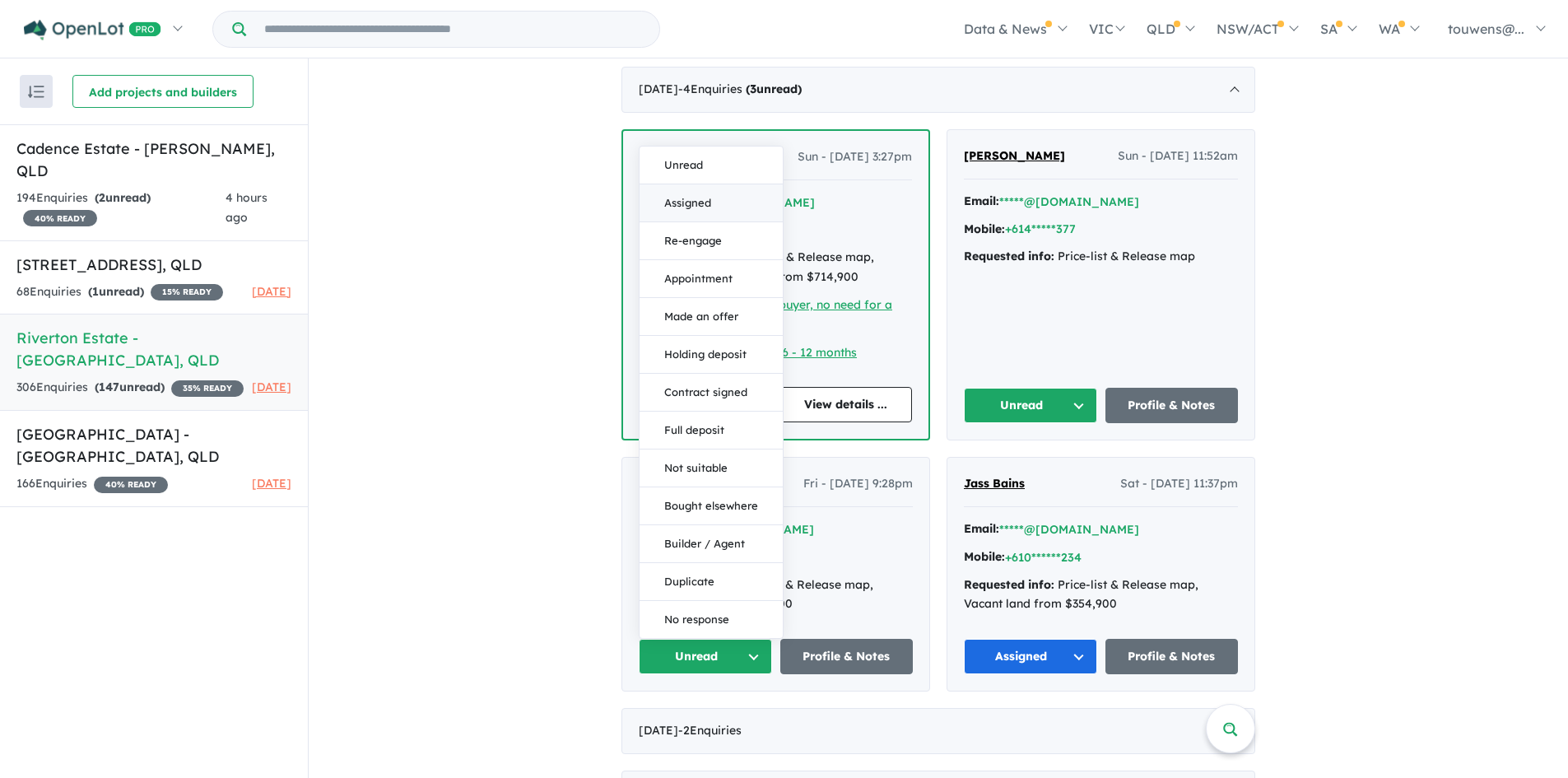
click at [710, 196] on button "Assigned" at bounding box center [711, 203] width 144 height 38
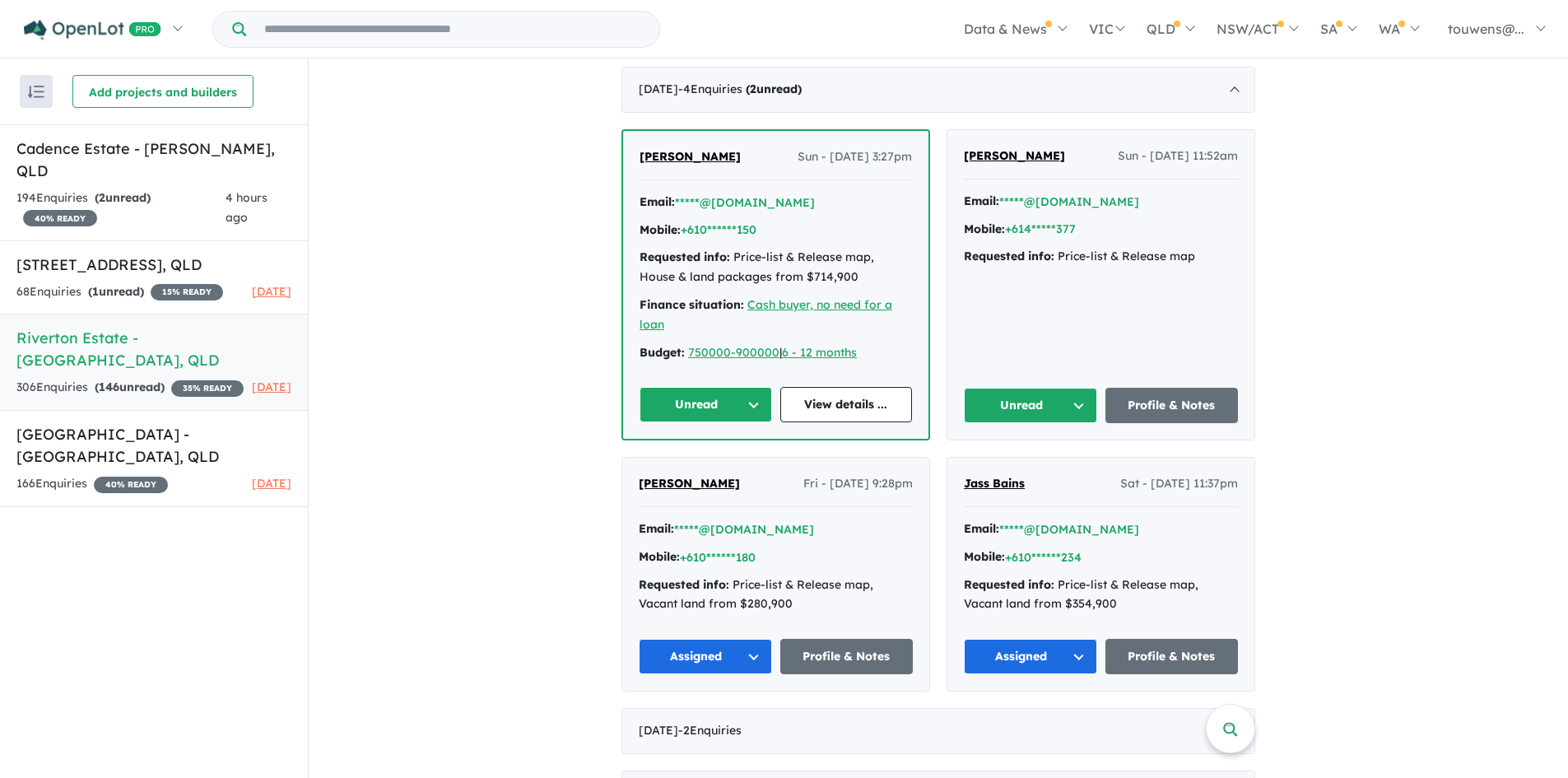
click at [1037, 401] on button "Unread" at bounding box center [1031, 406] width 134 height 35
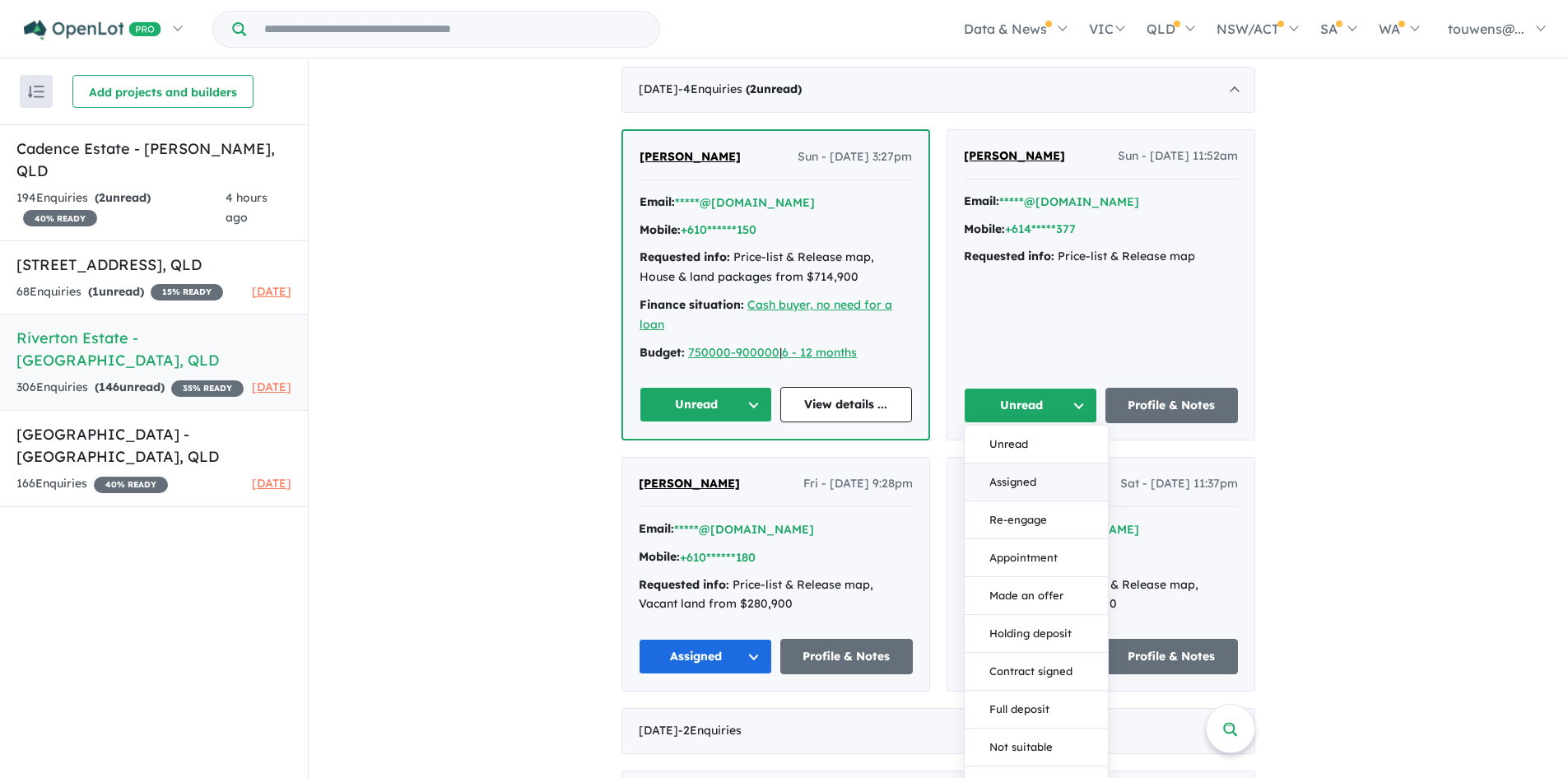
click at [1051, 474] on button "Assigned" at bounding box center [1036, 482] width 144 height 38
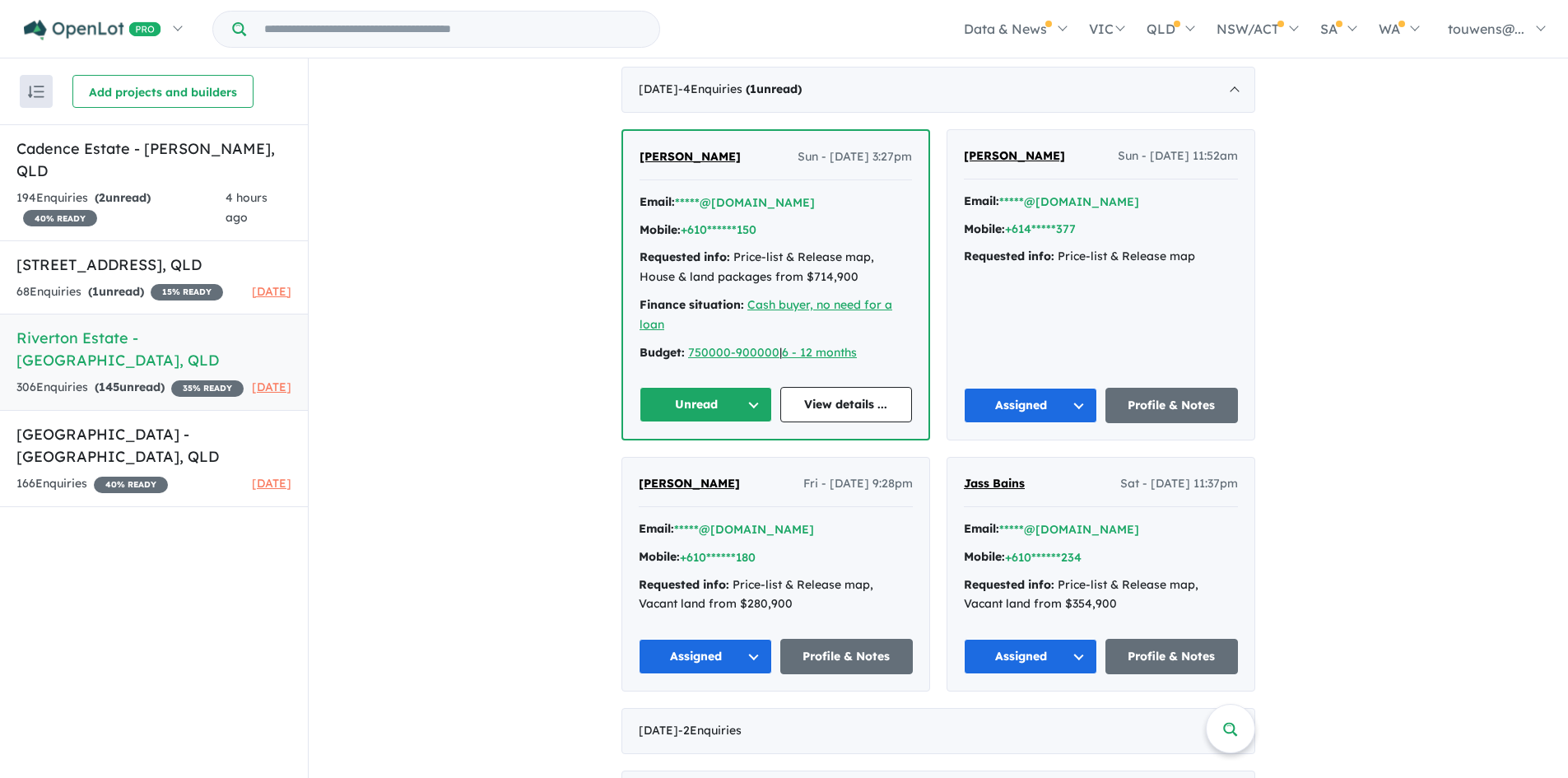
click at [669, 405] on button "Unread" at bounding box center [705, 405] width 133 height 35
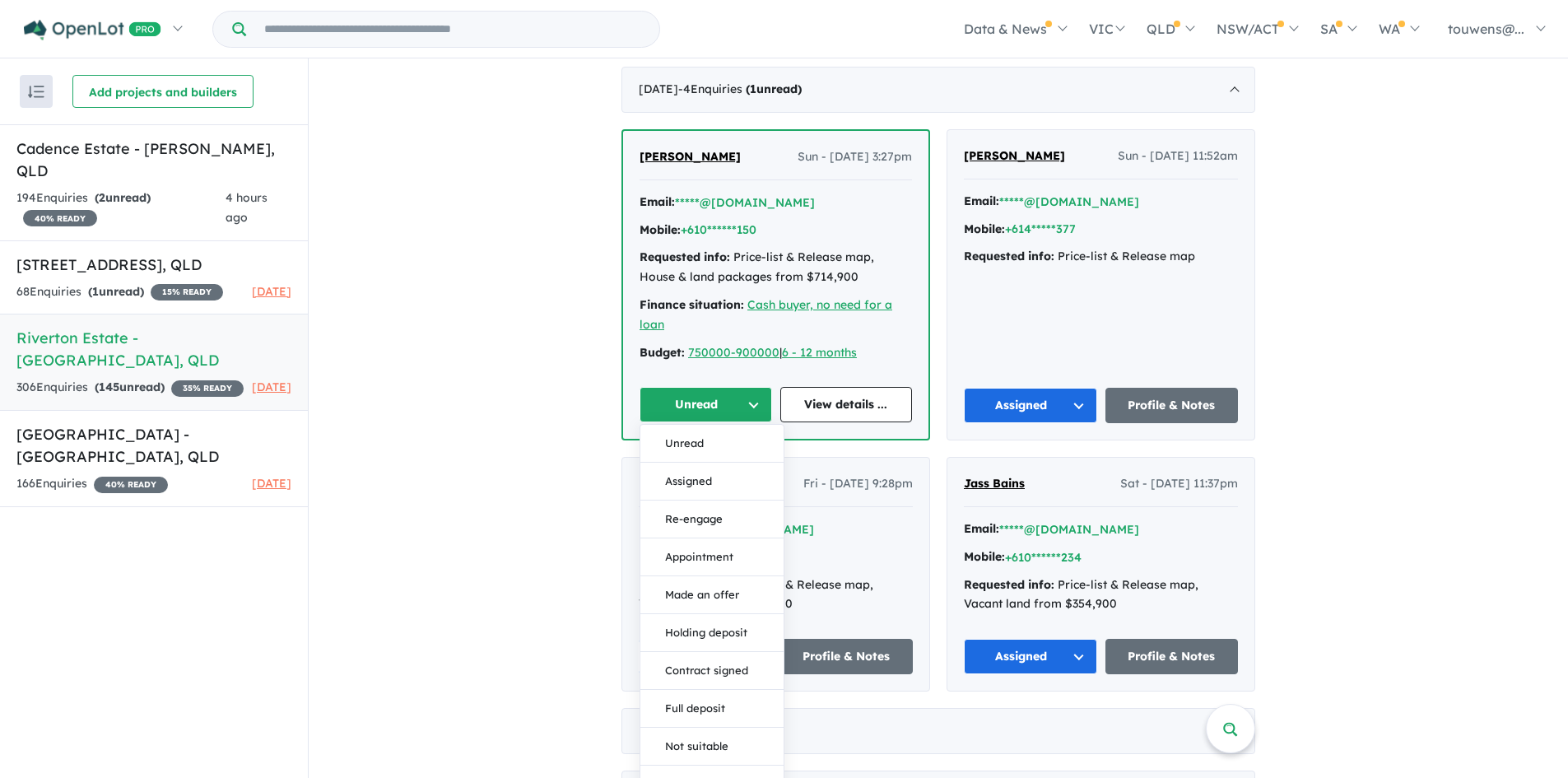
click at [764, 482] on button "Assigned" at bounding box center [712, 481] width 144 height 38
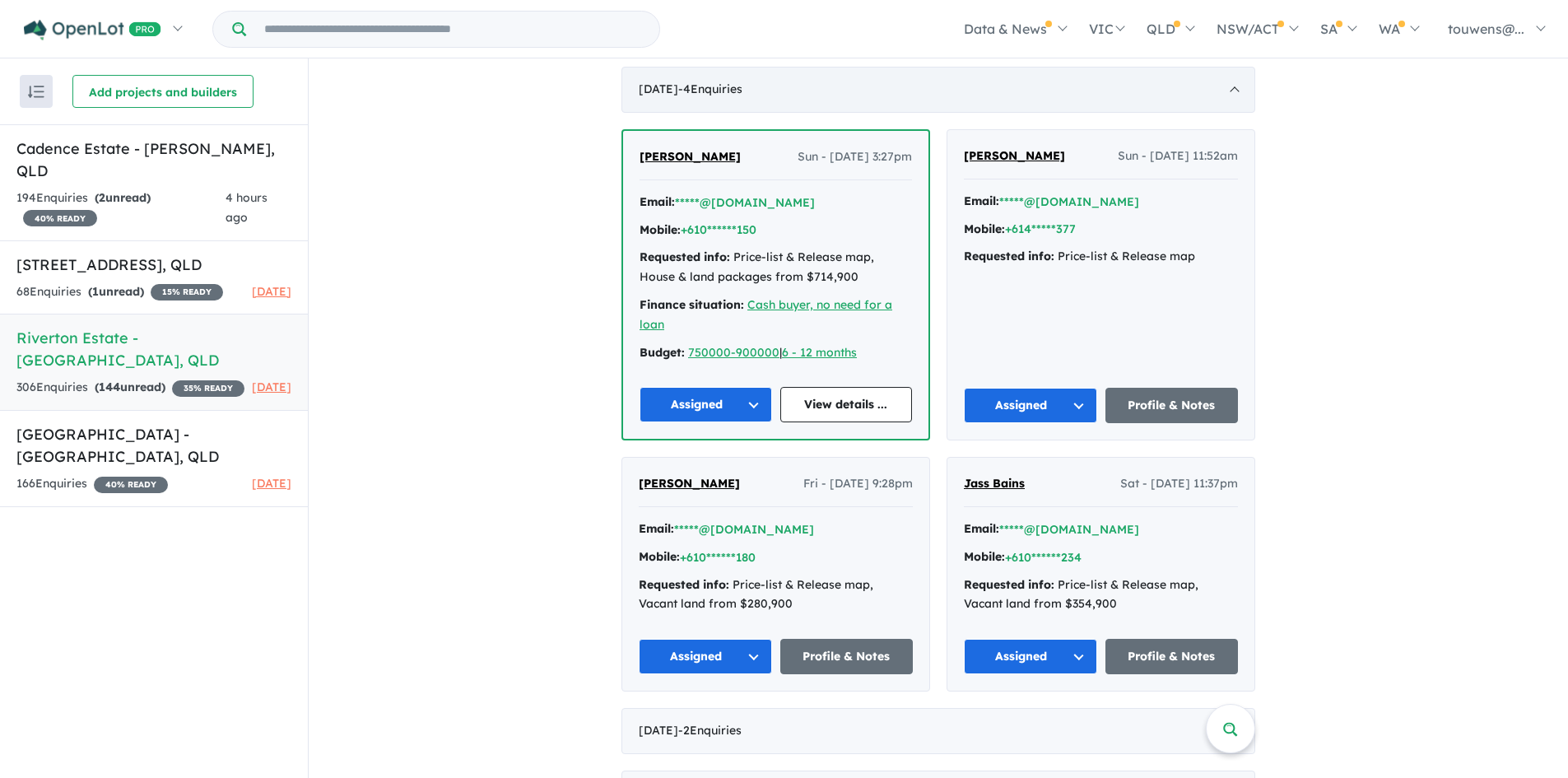
click at [913, 99] on div "[DATE] - 4 Enquir ies ( 0 unread)" at bounding box center [939, 89] width 634 height 46
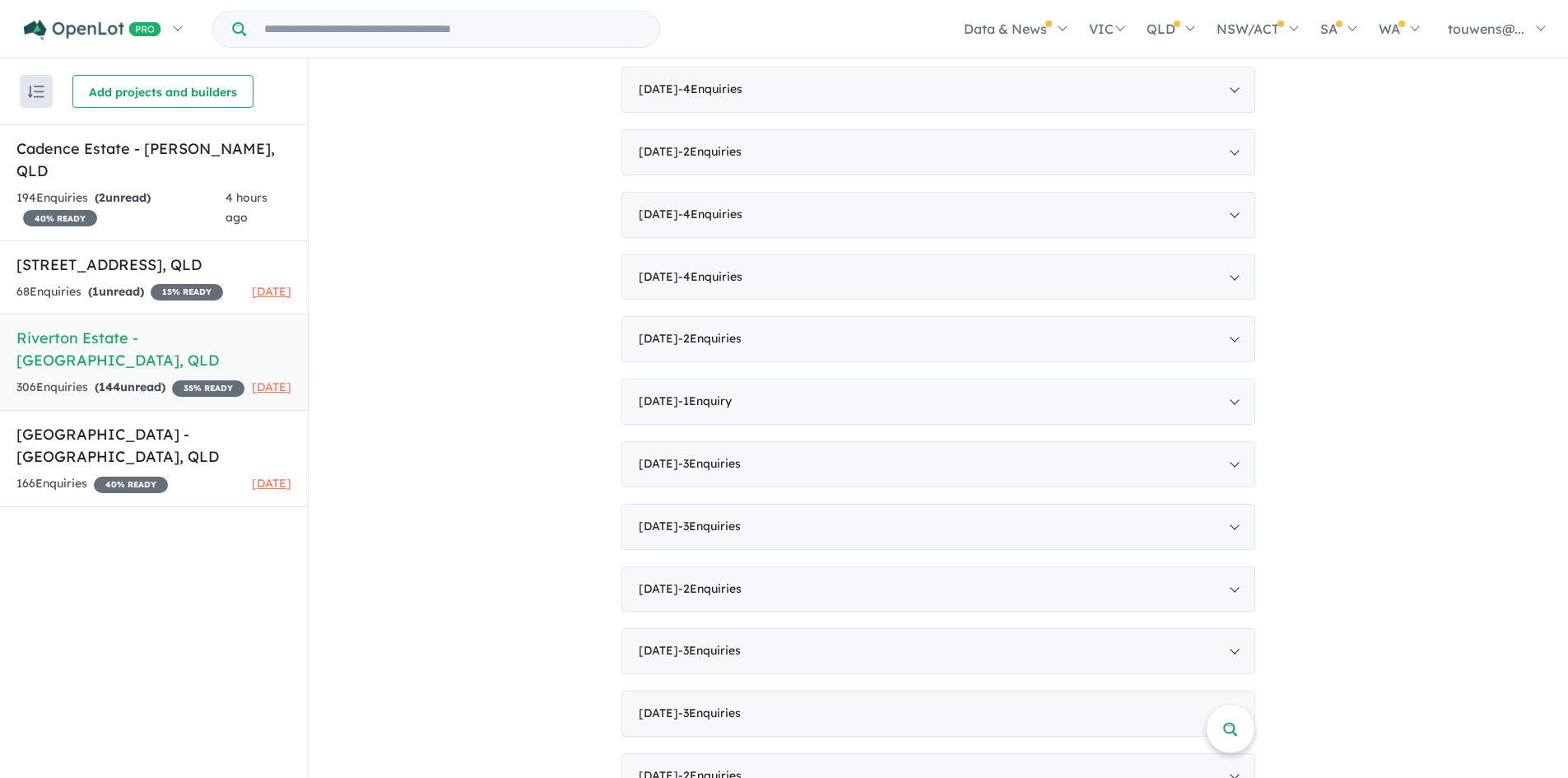
scroll to position [1399, 0]
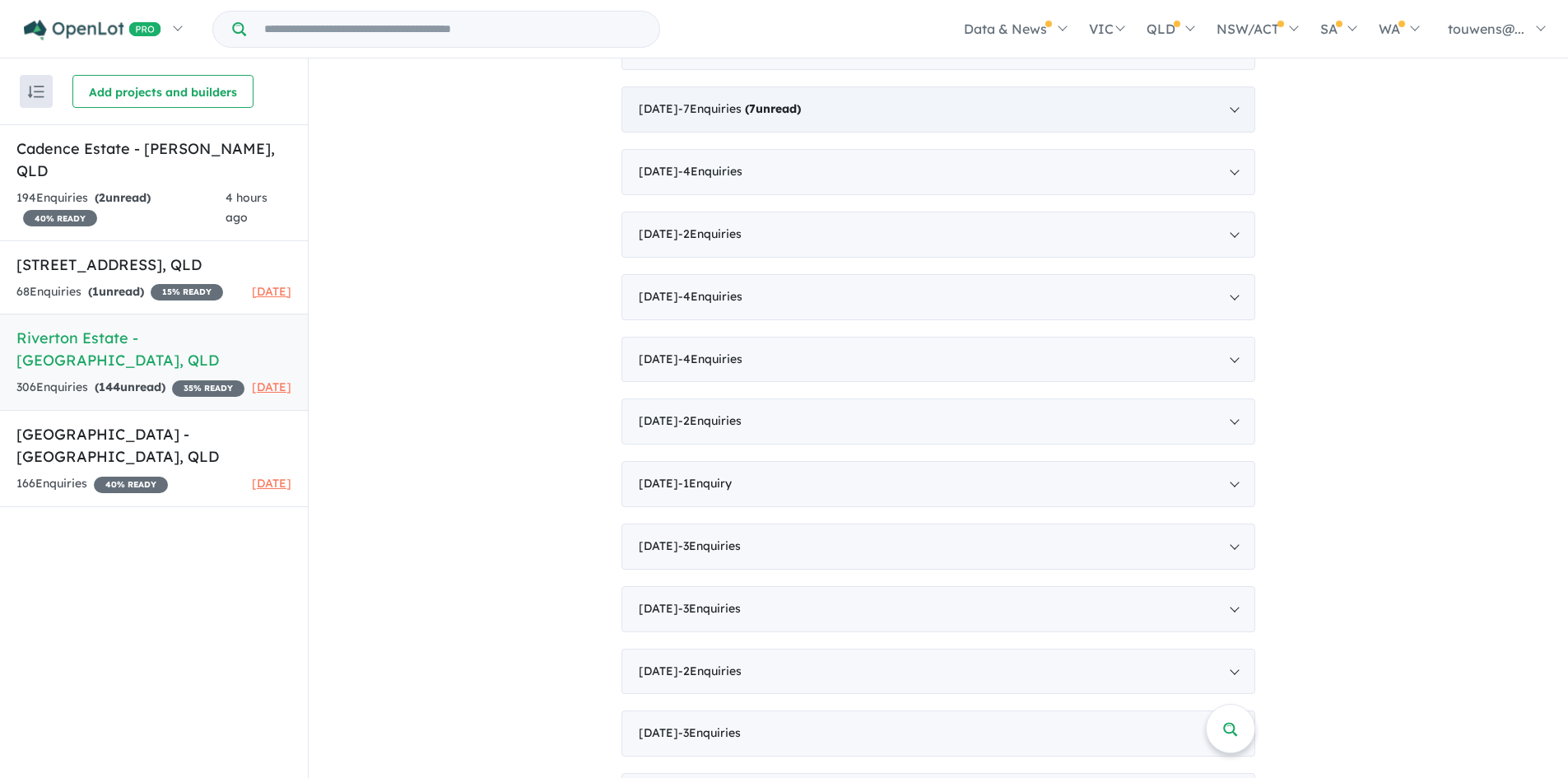
click at [845, 105] on div "[DATE] - 7 Enquir ies ( 7 unread)" at bounding box center [939, 109] width 634 height 46
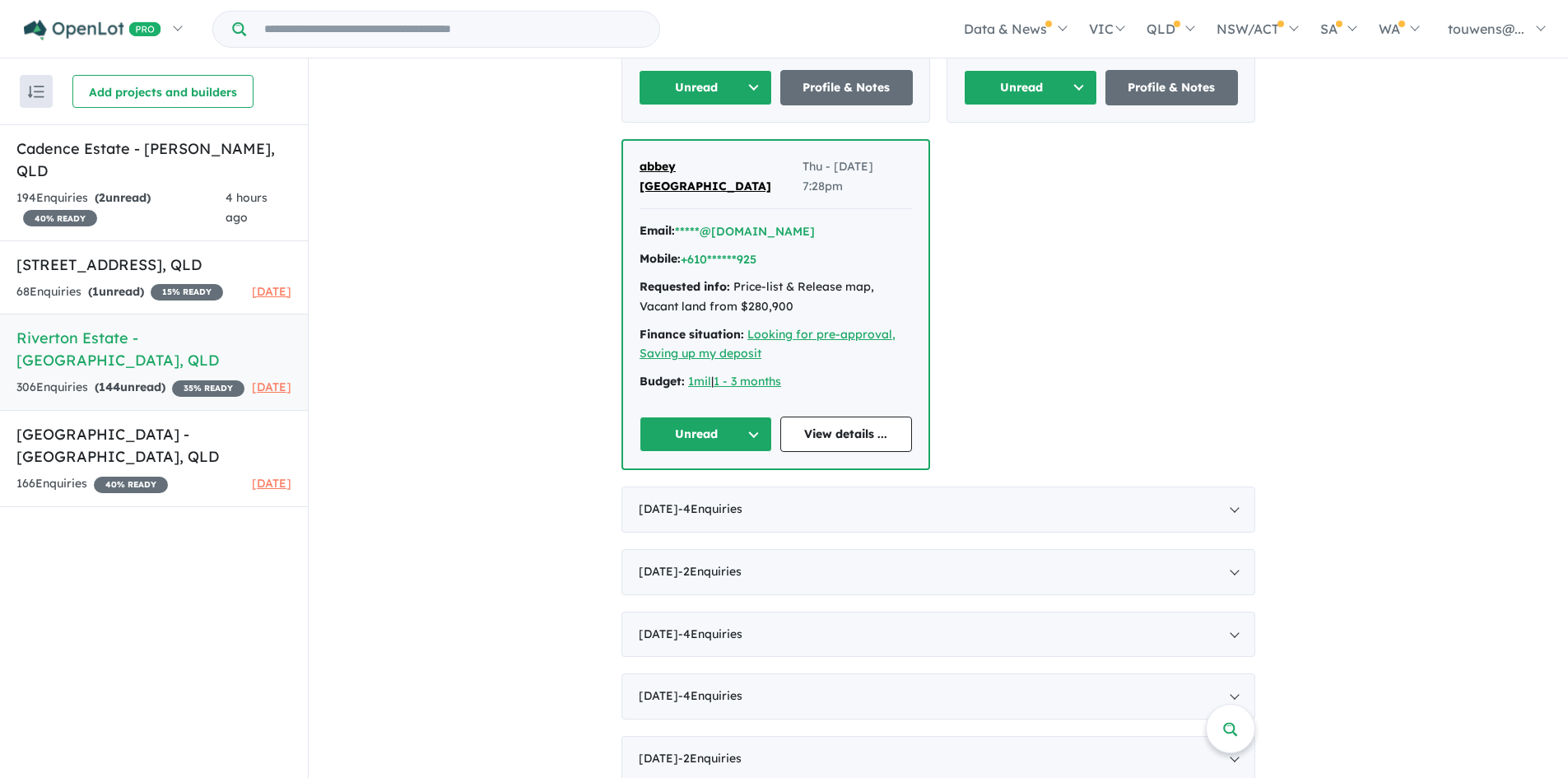
scroll to position [2469, 0]
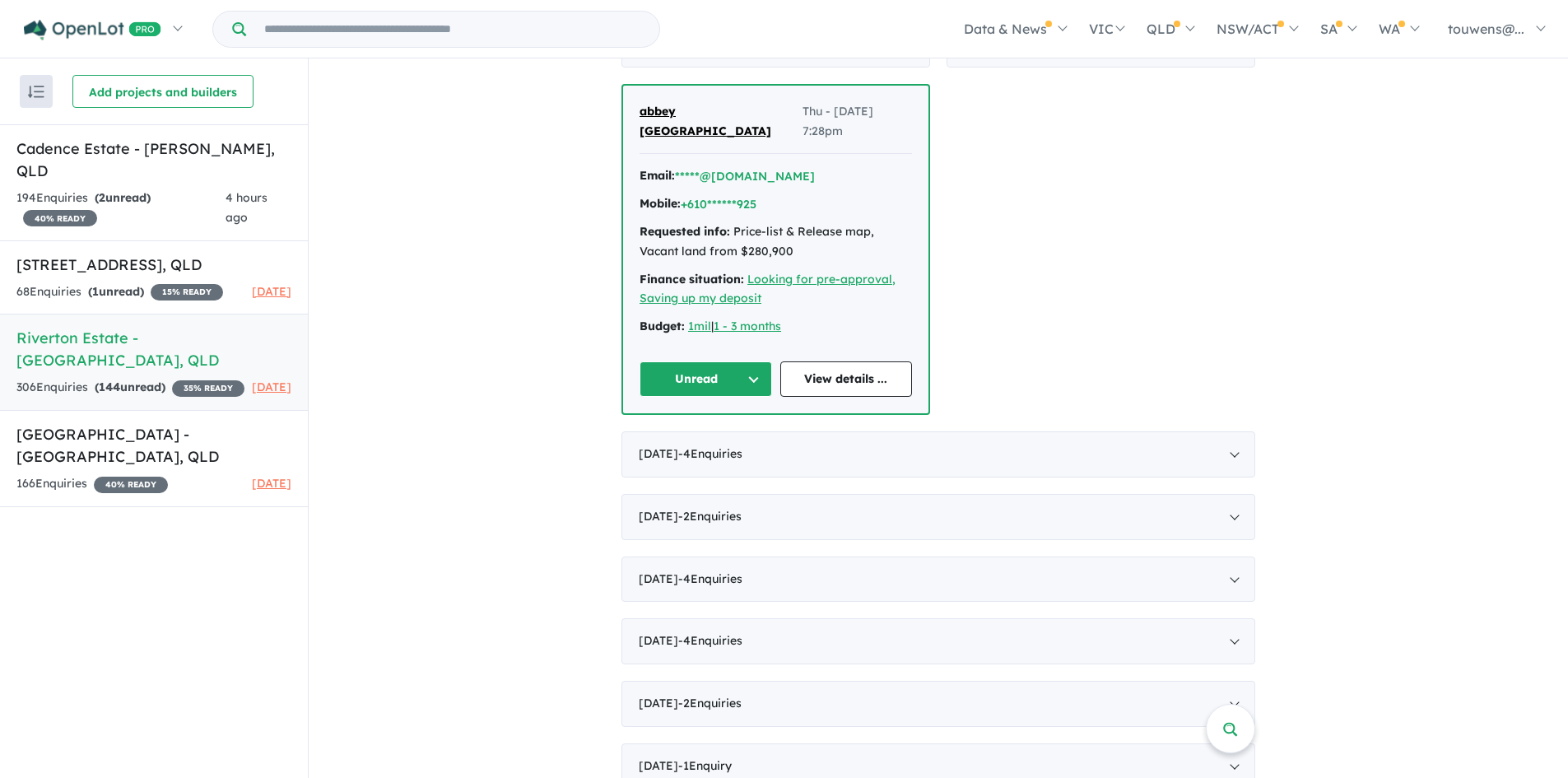
click at [690, 361] on button "Unread" at bounding box center [705, 379] width 133 height 35
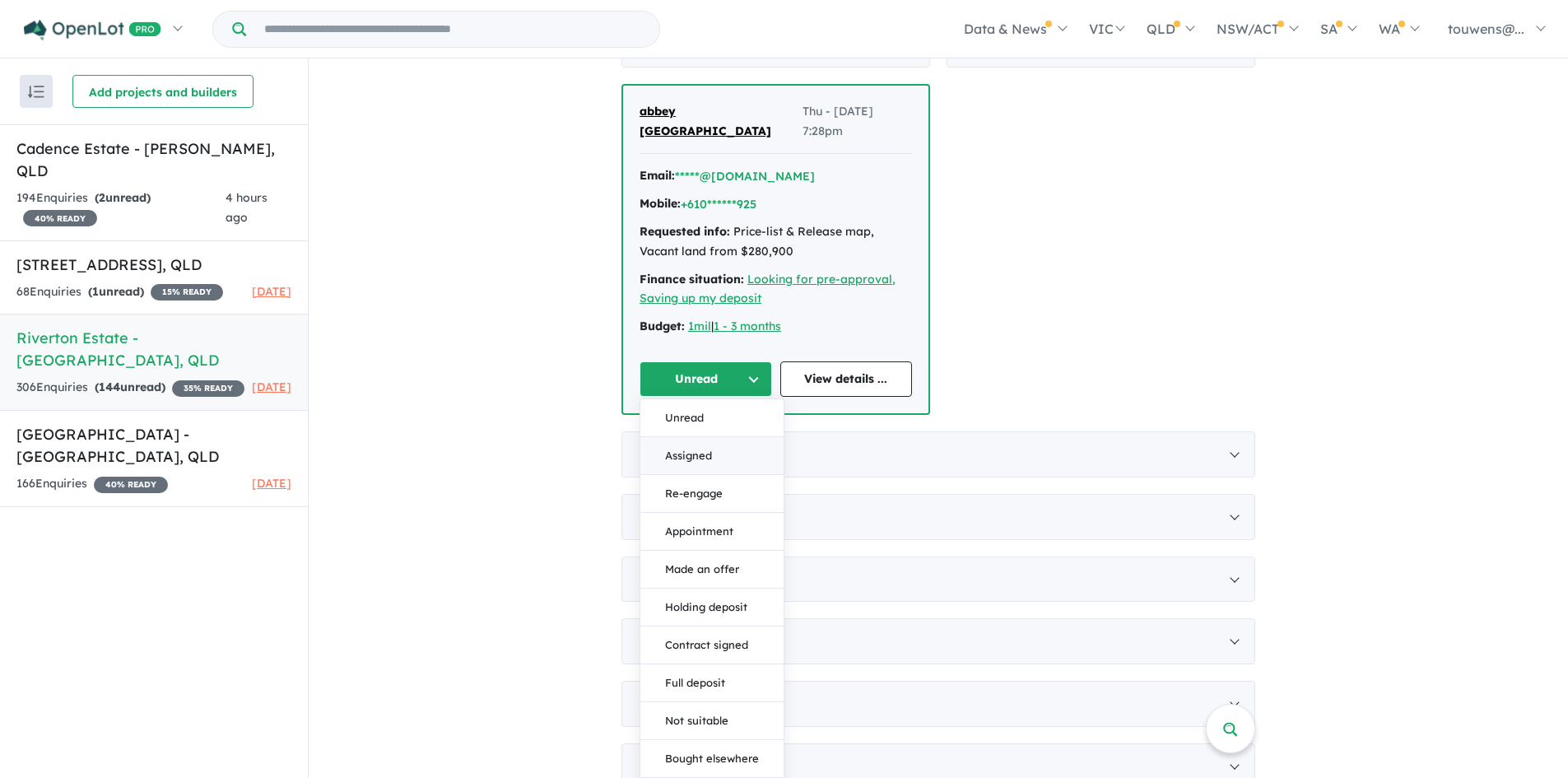
click at [726, 437] on button "Assigned" at bounding box center [712, 456] width 144 height 38
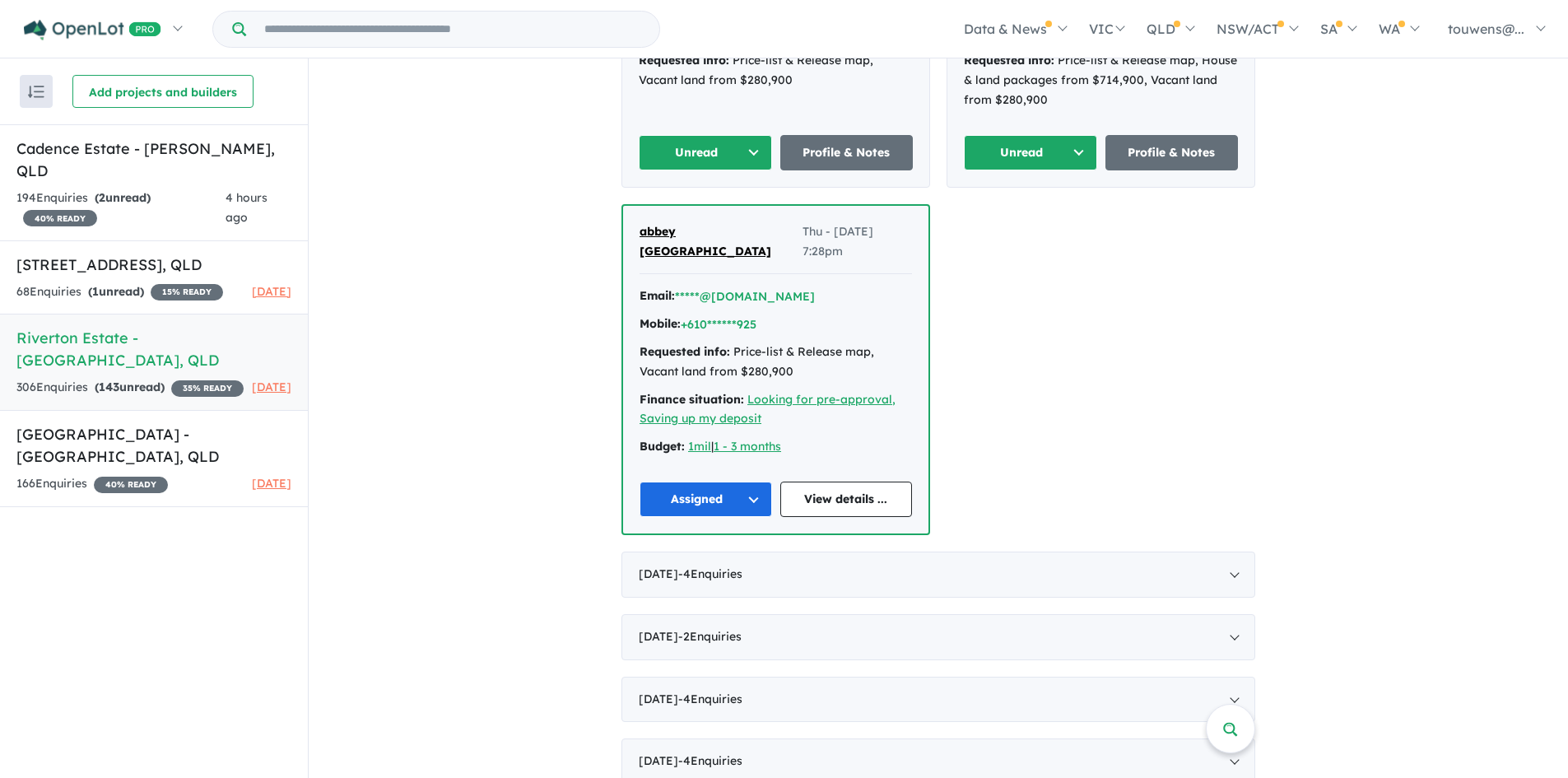
scroll to position [2140, 0]
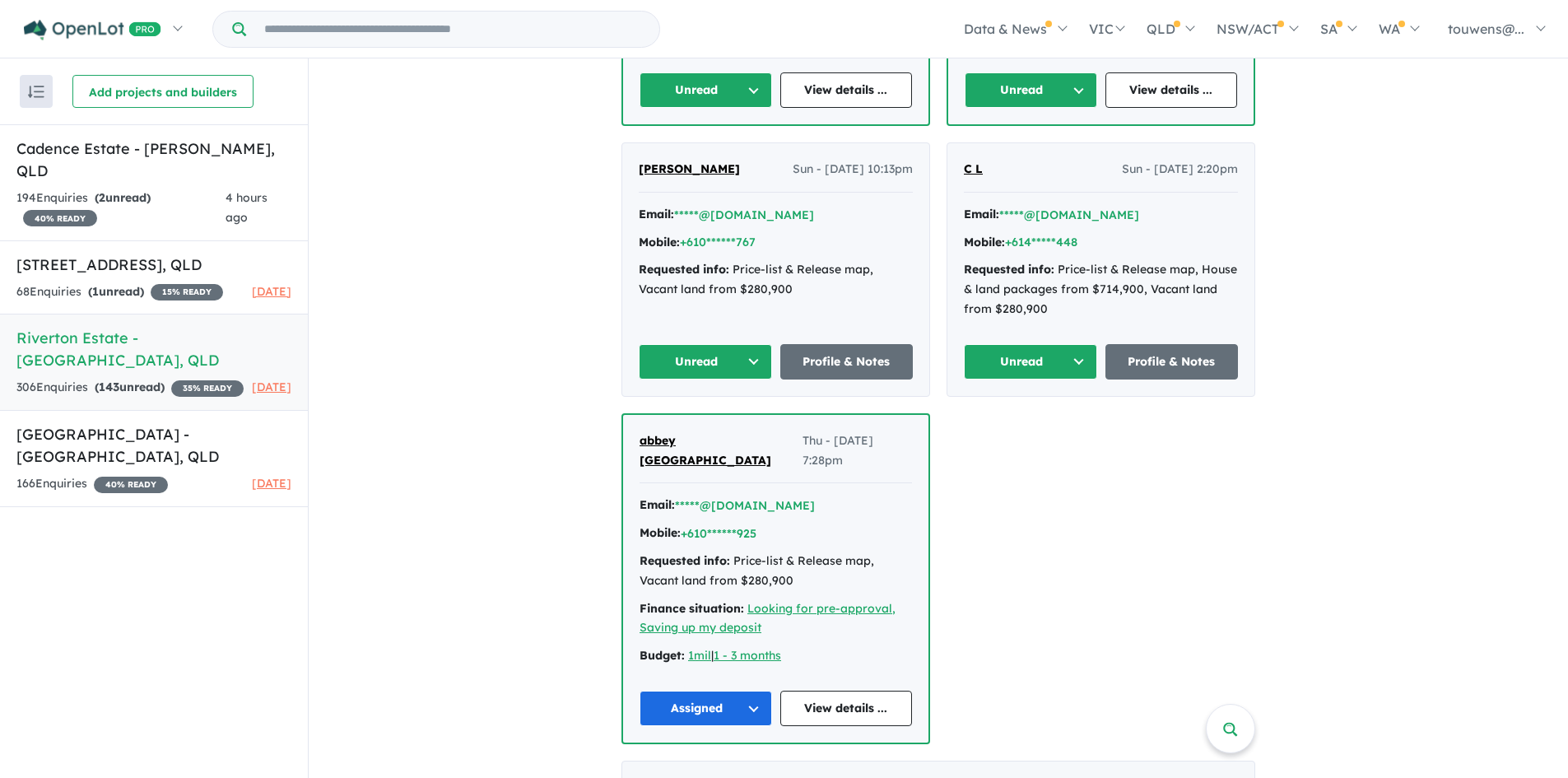
click at [1016, 345] on button "Unread" at bounding box center [1031, 361] width 134 height 35
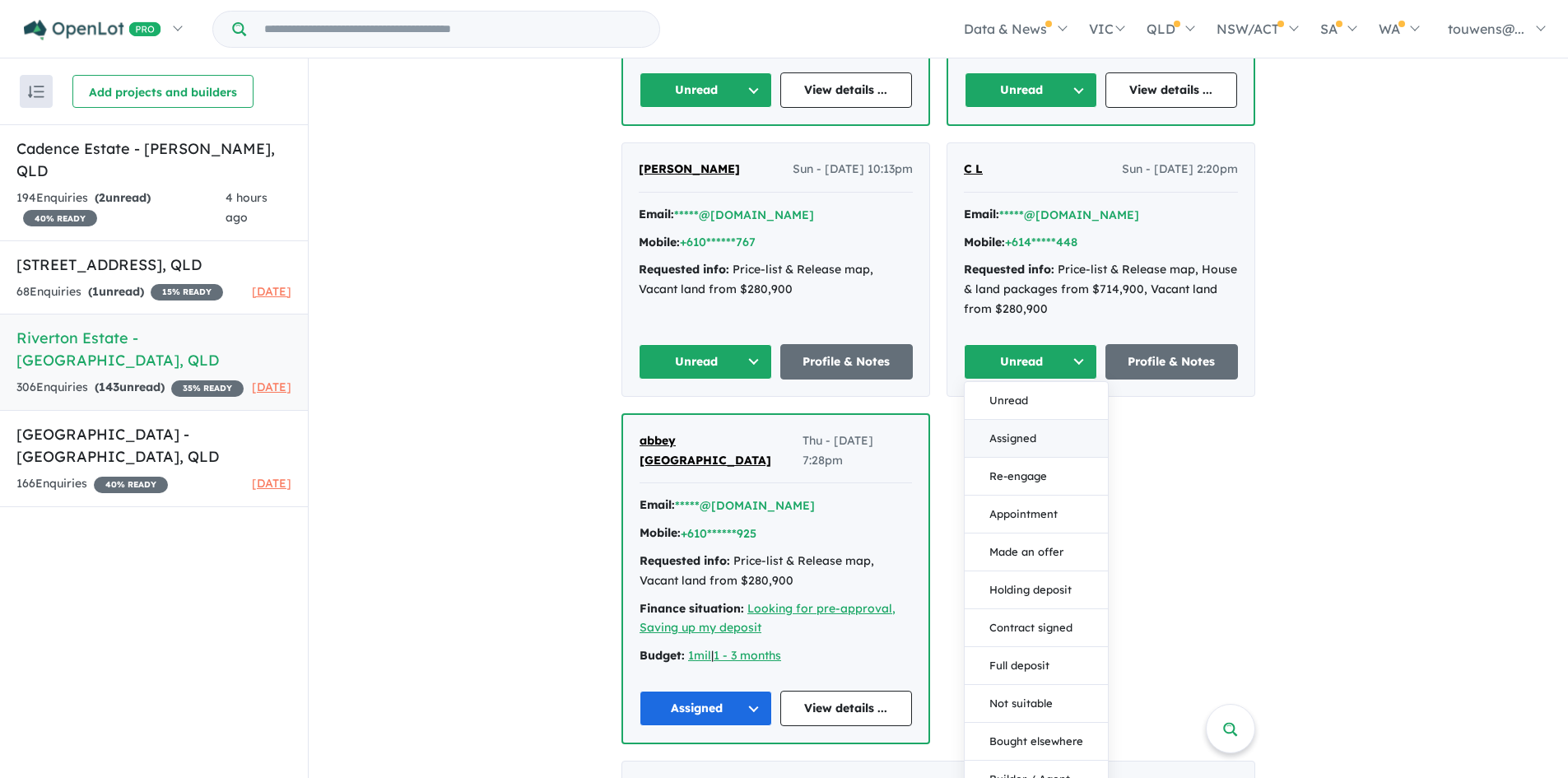
click at [1028, 420] on button "Assigned" at bounding box center [1036, 438] width 144 height 38
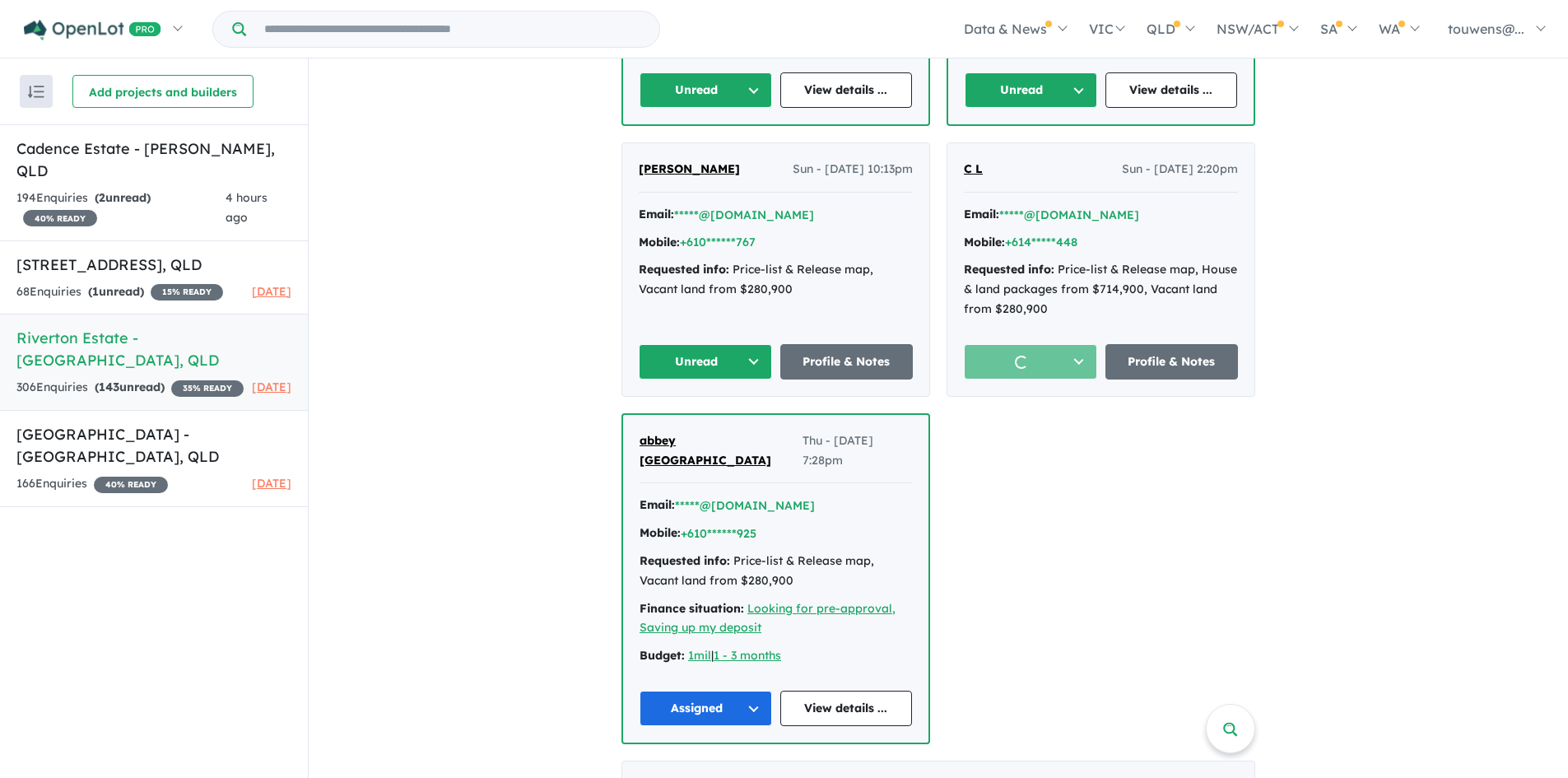
click at [658, 344] on button "Unread" at bounding box center [705, 361] width 134 height 35
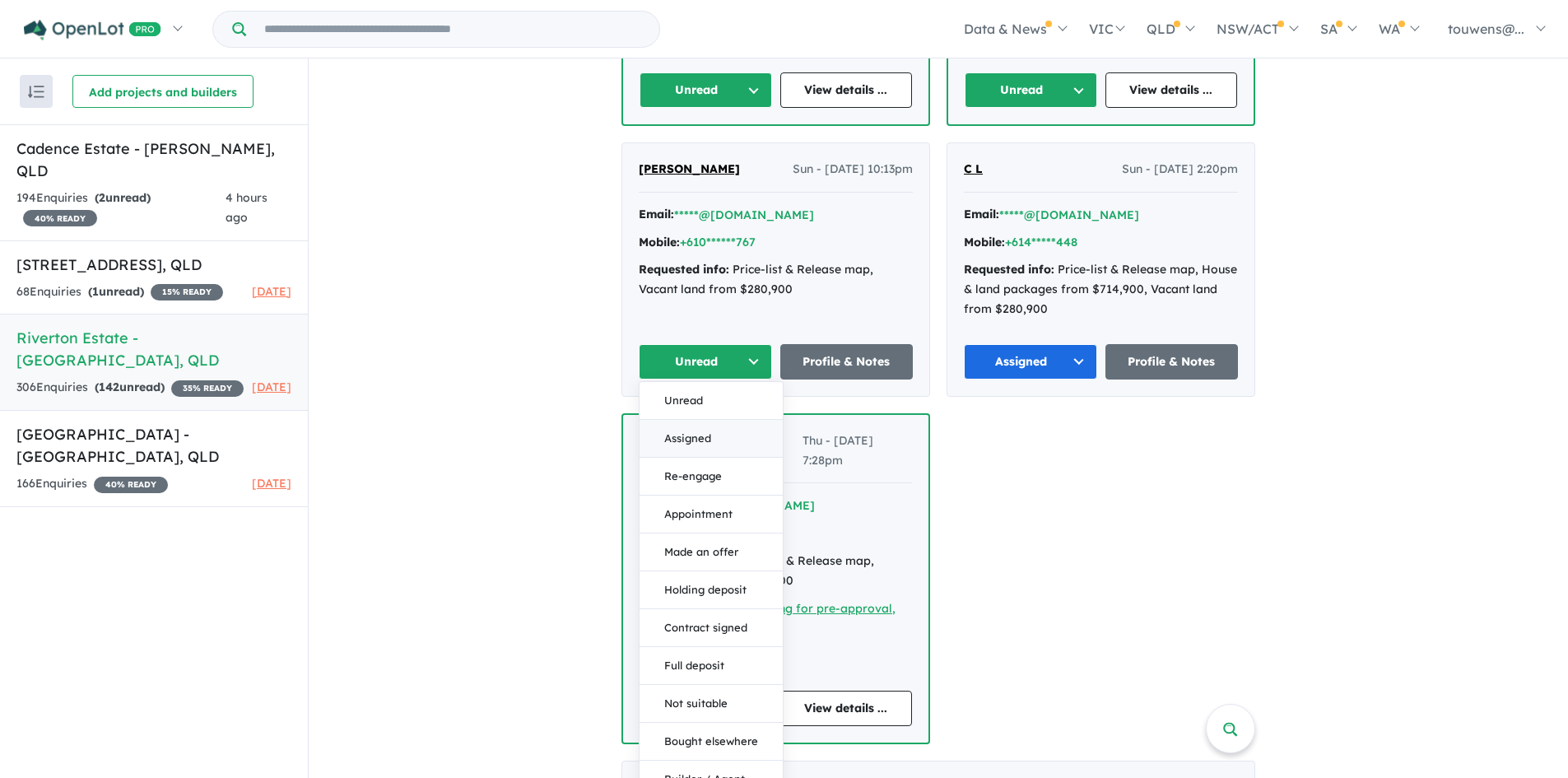
click at [687, 420] on button "Assigned" at bounding box center [711, 438] width 144 height 38
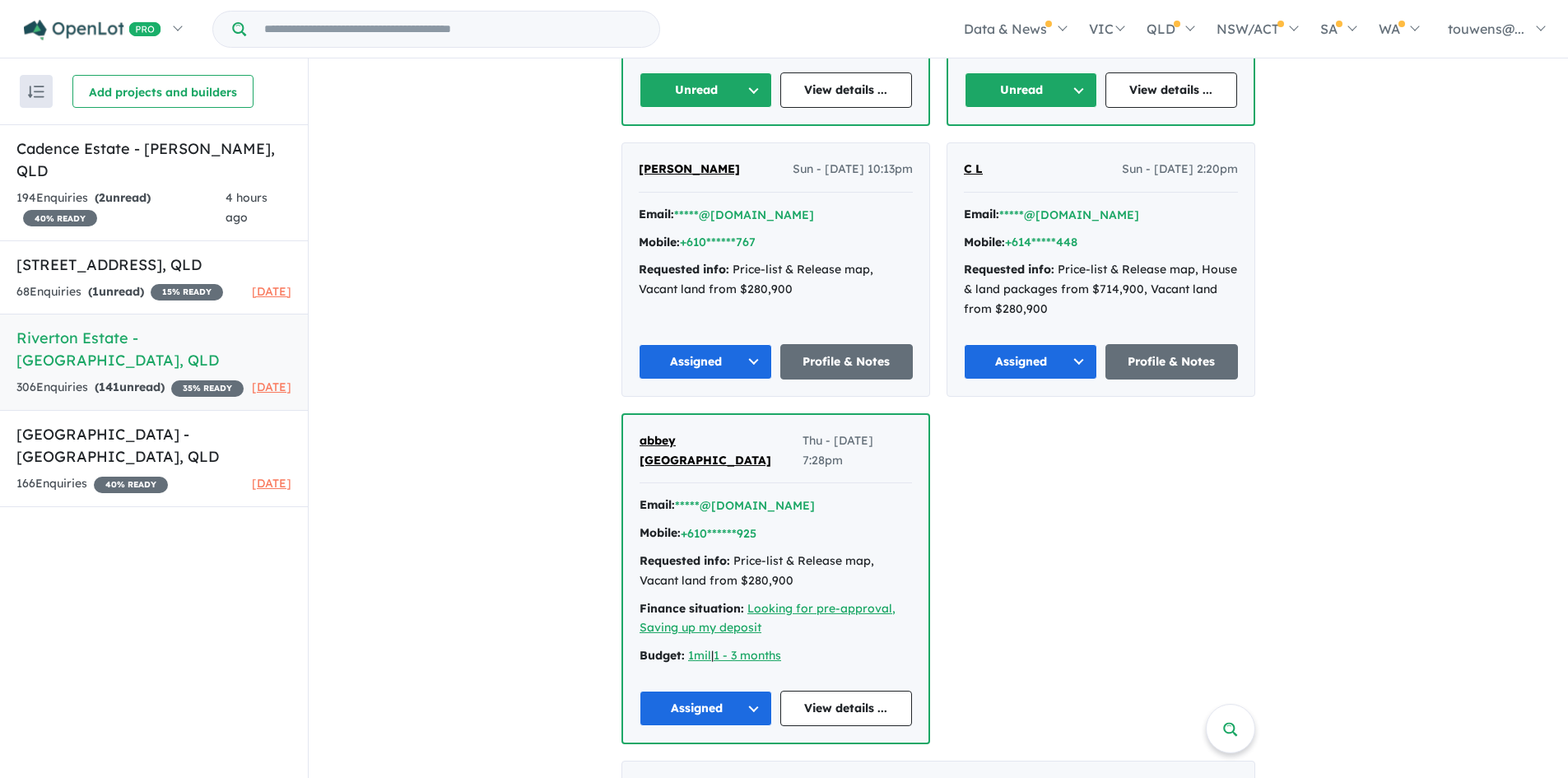
click at [1020, 73] on button "Unread" at bounding box center [1031, 90] width 133 height 35
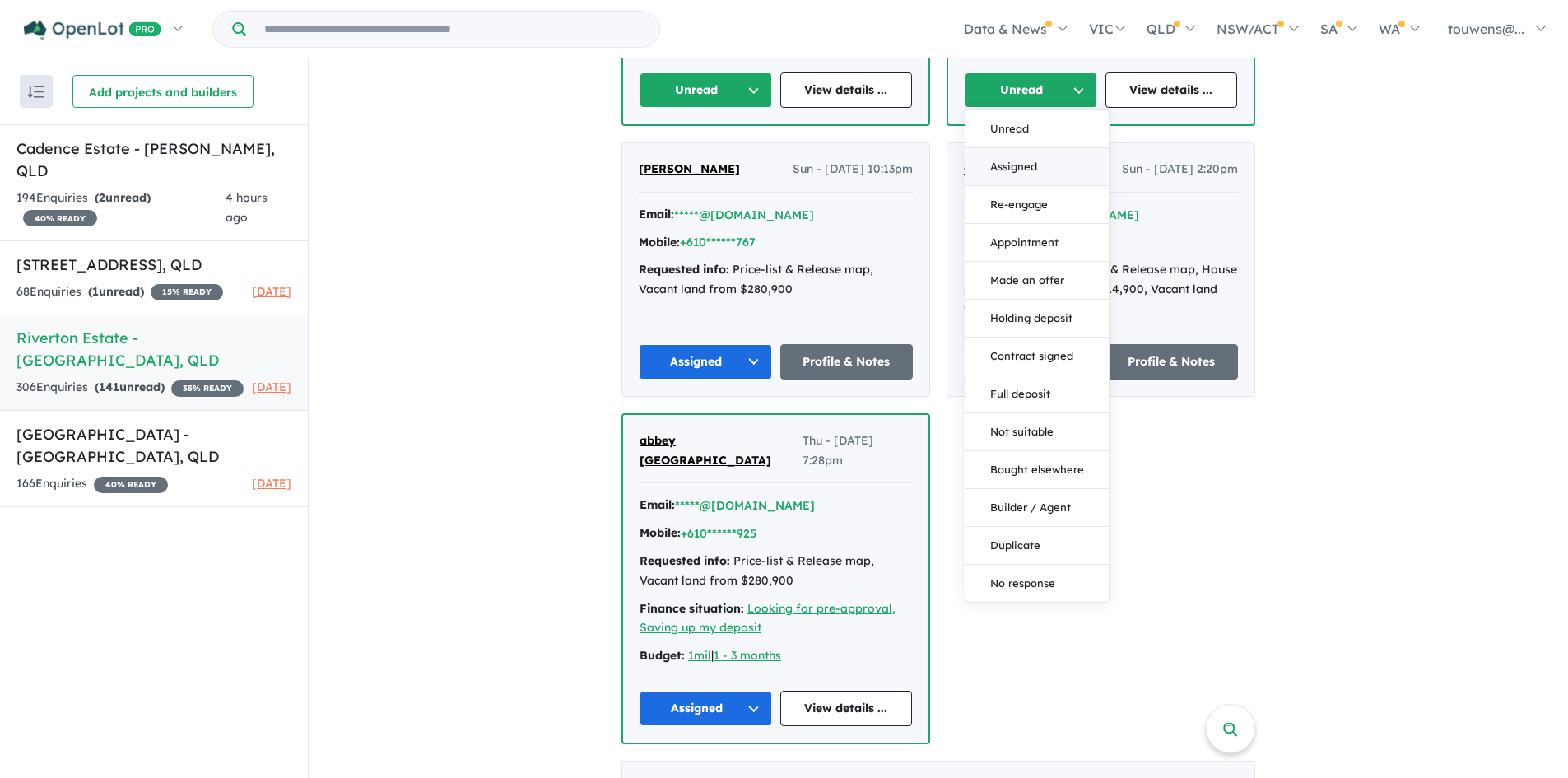
click at [1007, 151] on button "Assigned" at bounding box center [1037, 167] width 144 height 38
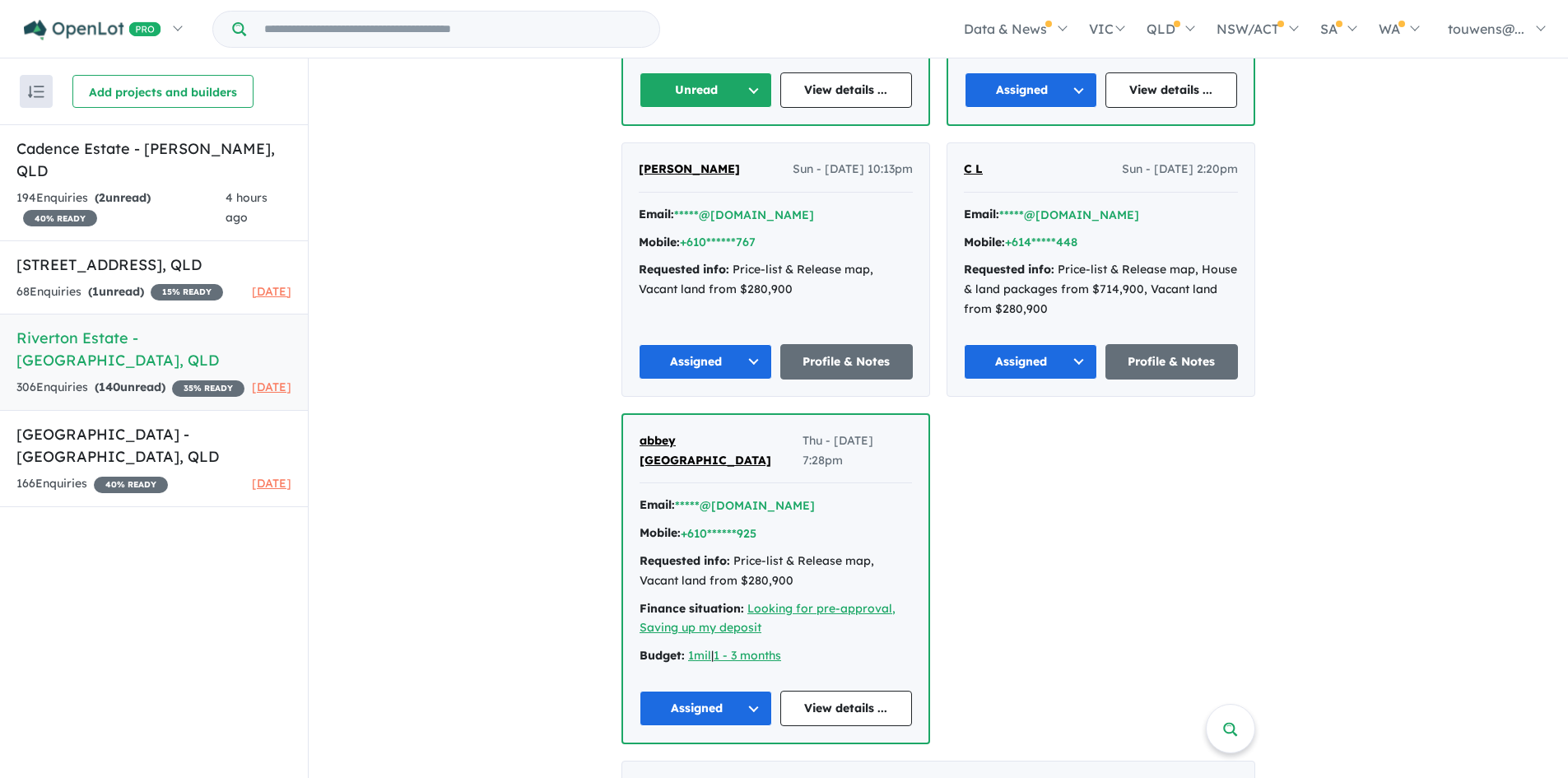
click at [683, 73] on button "Unread" at bounding box center [705, 90] width 133 height 35
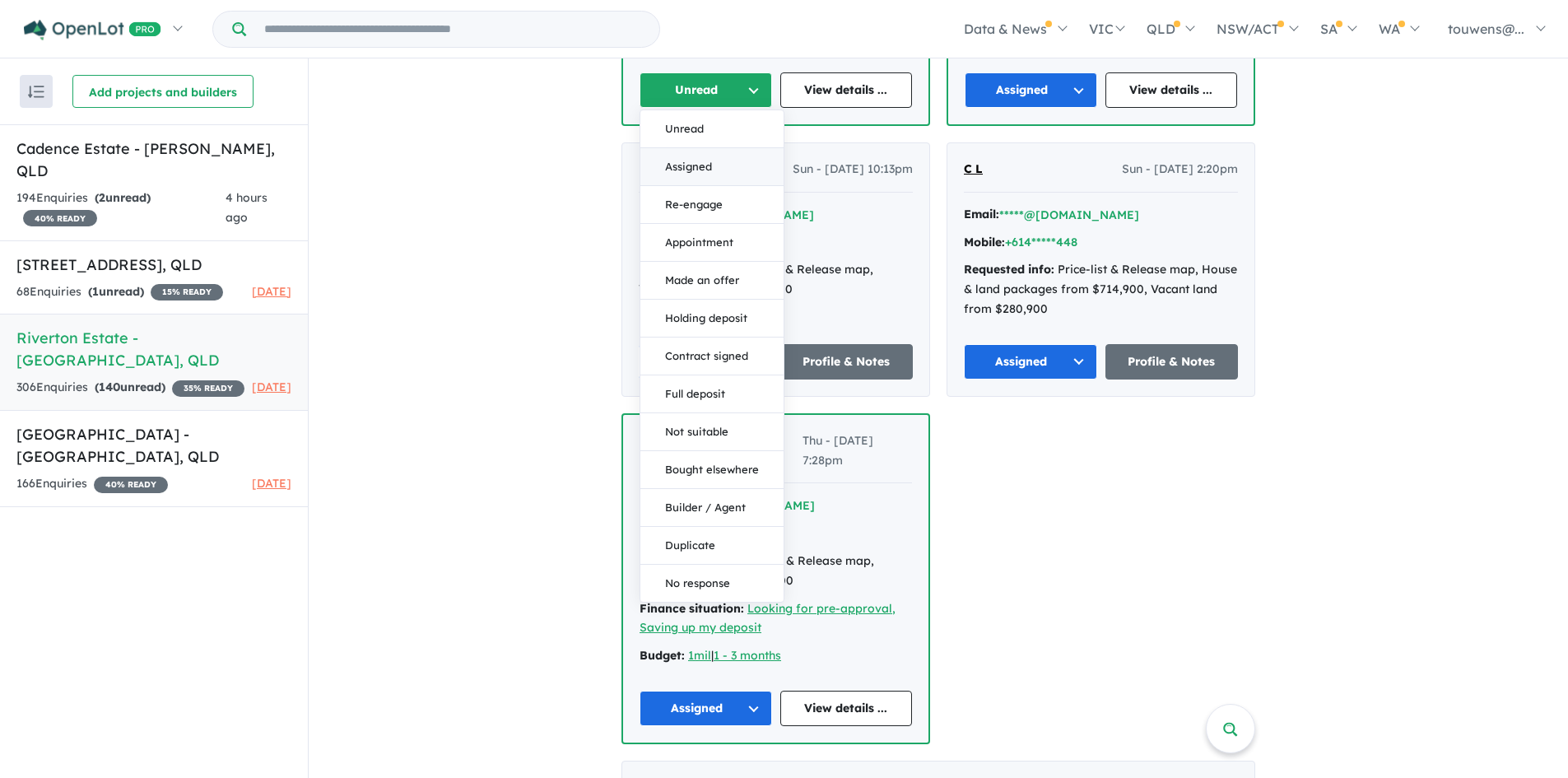
click at [700, 149] on button "Assigned" at bounding box center [712, 167] width 144 height 38
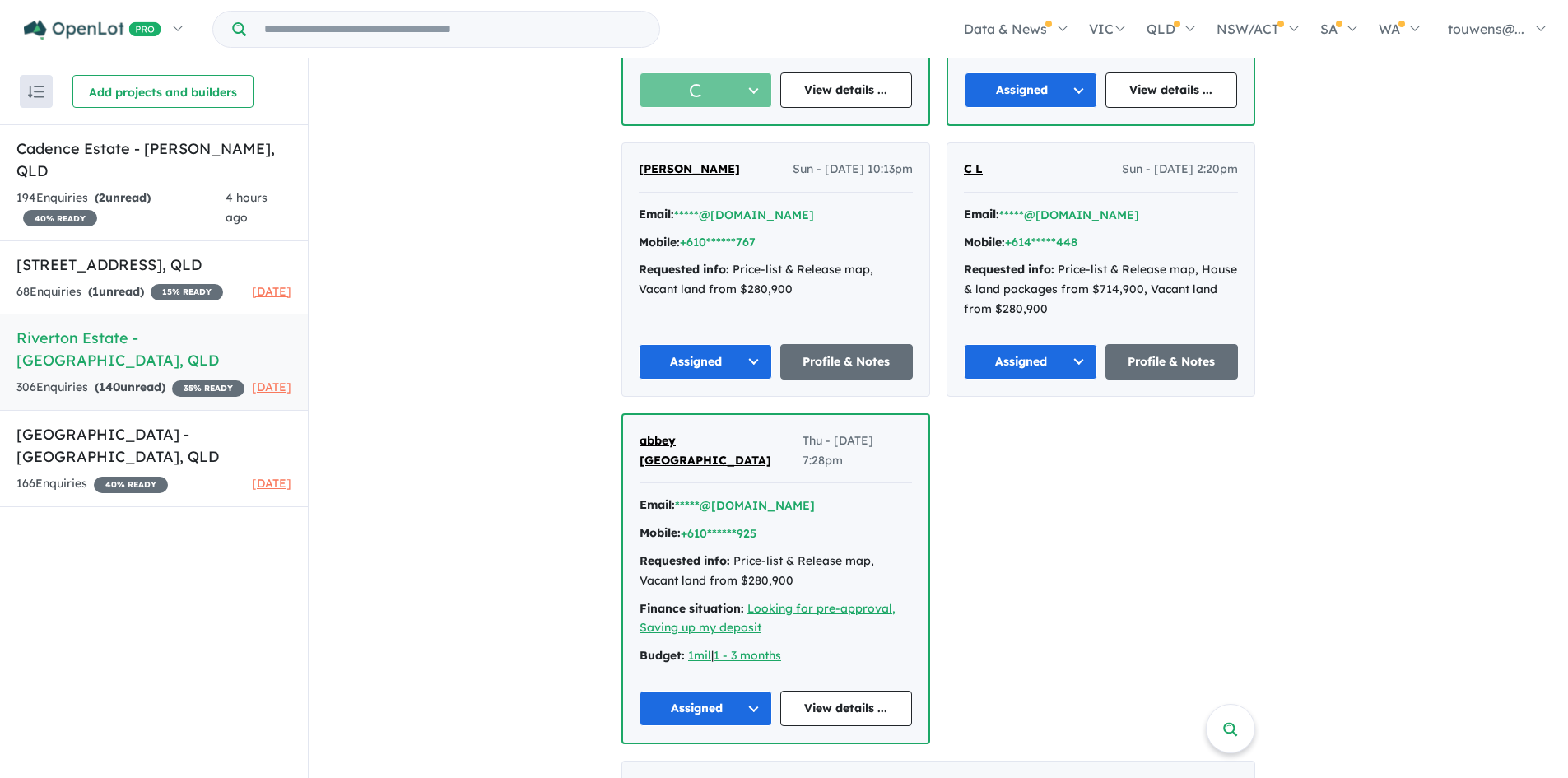
scroll to position [1811, 0]
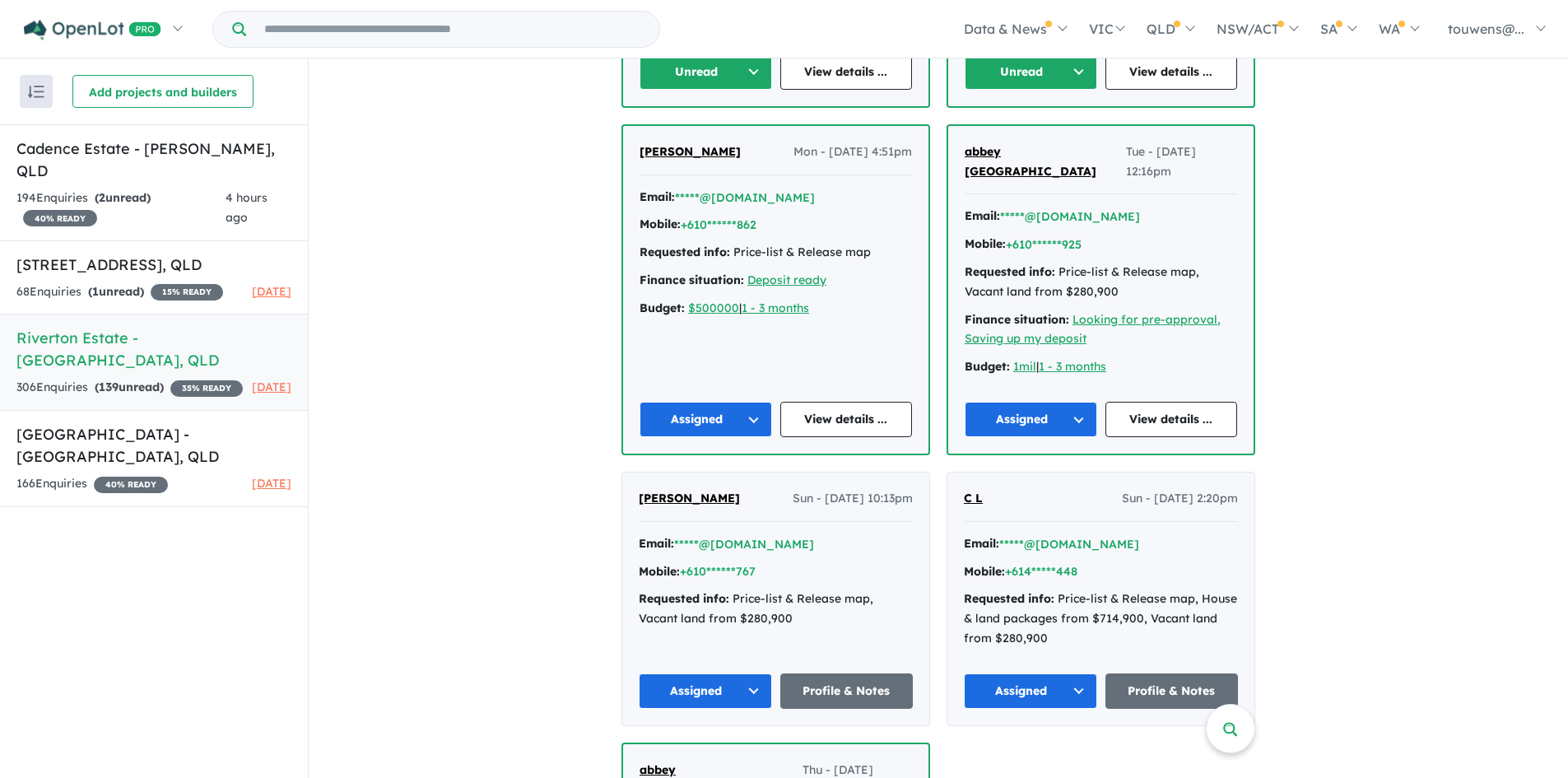
click at [992, 83] on button "Unread" at bounding box center [1031, 72] width 133 height 35
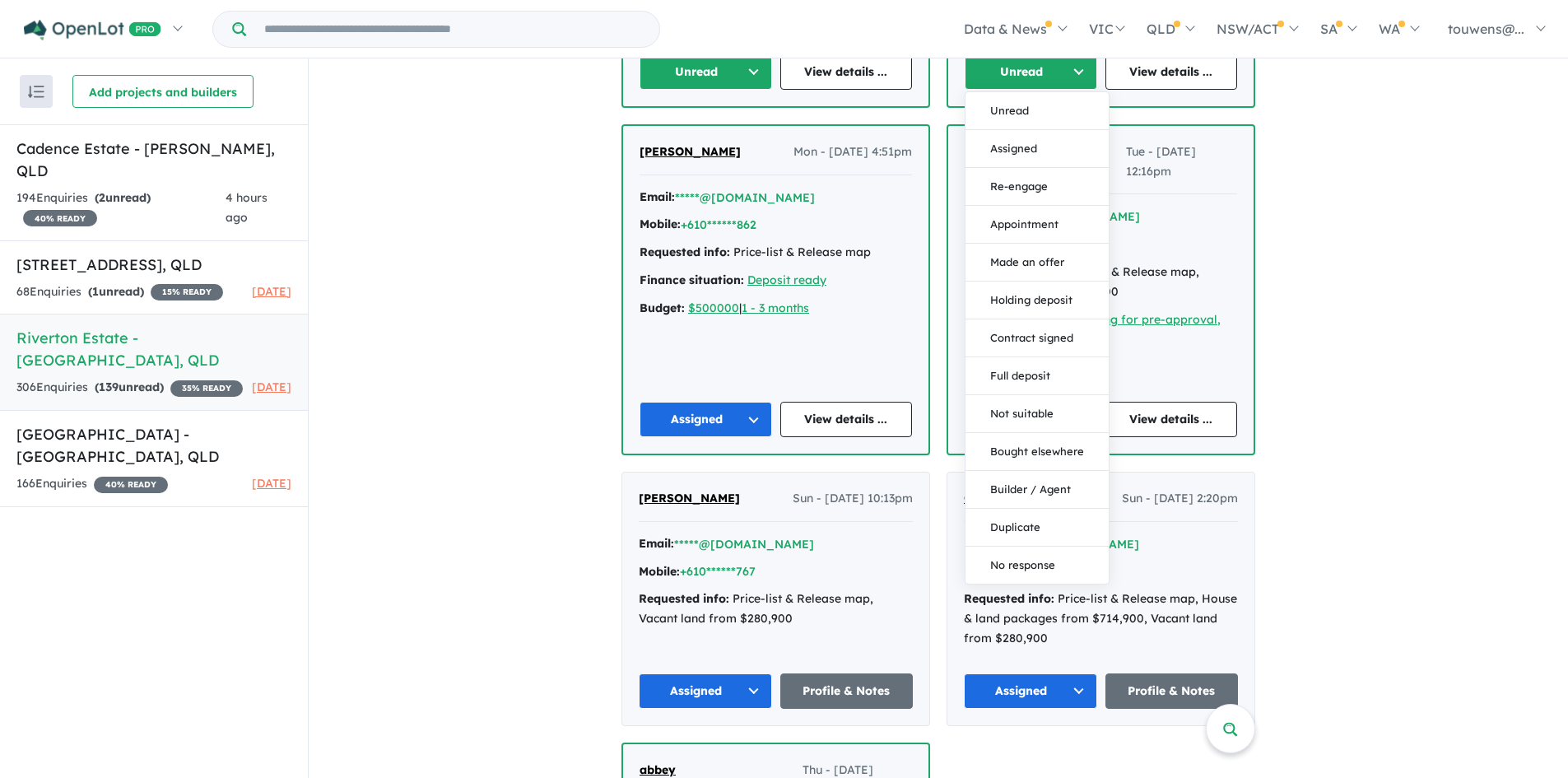
click at [1006, 144] on button "Assigned" at bounding box center [1037, 149] width 144 height 38
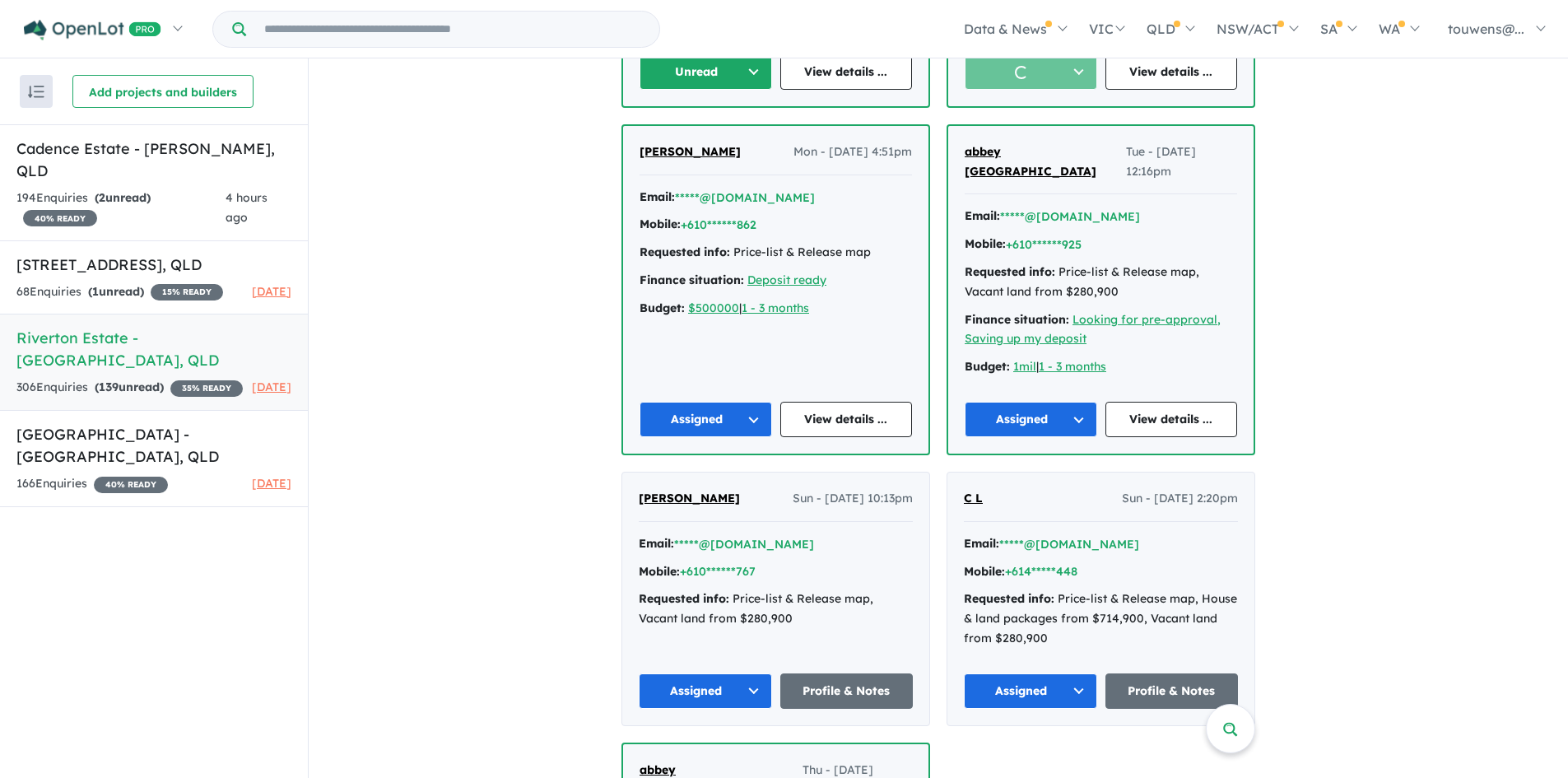
drag, startPoint x: 688, startPoint y: 58, endPoint x: 690, endPoint y: 73, distance: 15.1
click at [687, 58] on div "Homepage My Dashboard (4) Buyer Demand Index Suburb/Council Report Sales Traini…" at bounding box center [784, 29] width 1568 height 58
click at [690, 68] on button "Unread" at bounding box center [705, 72] width 133 height 35
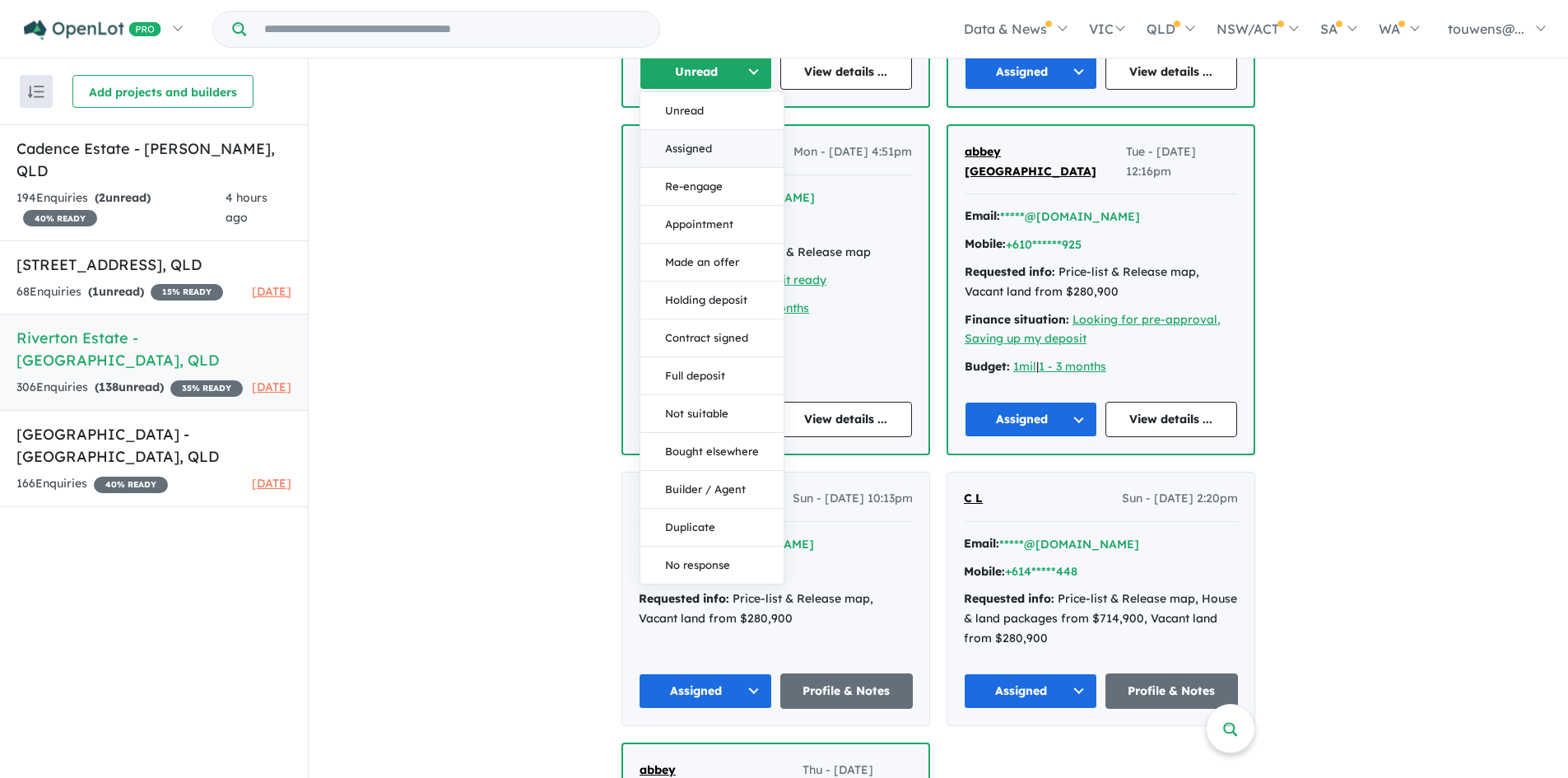
click at [711, 152] on button "Assigned" at bounding box center [712, 149] width 144 height 38
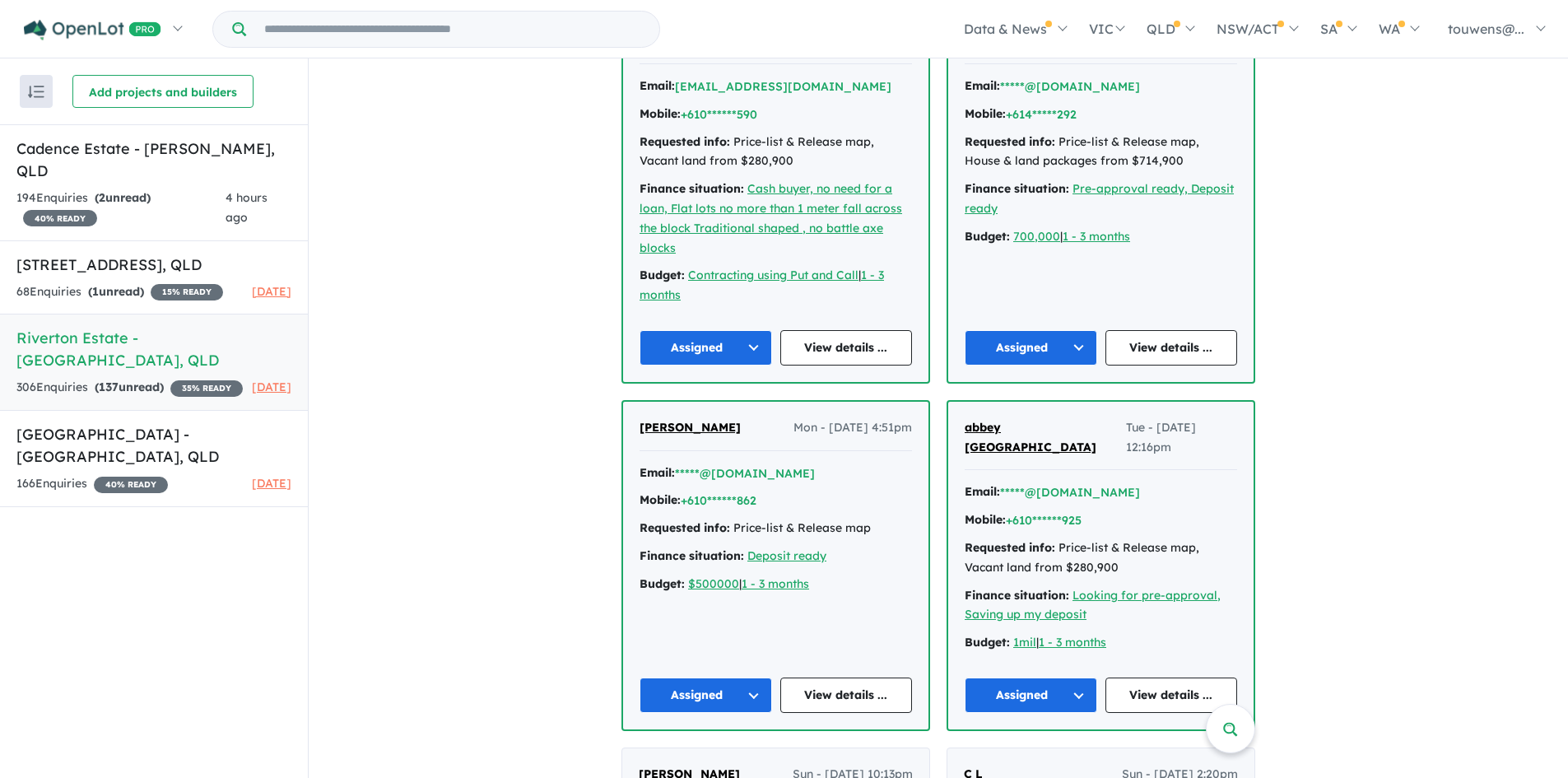
scroll to position [1399, 0]
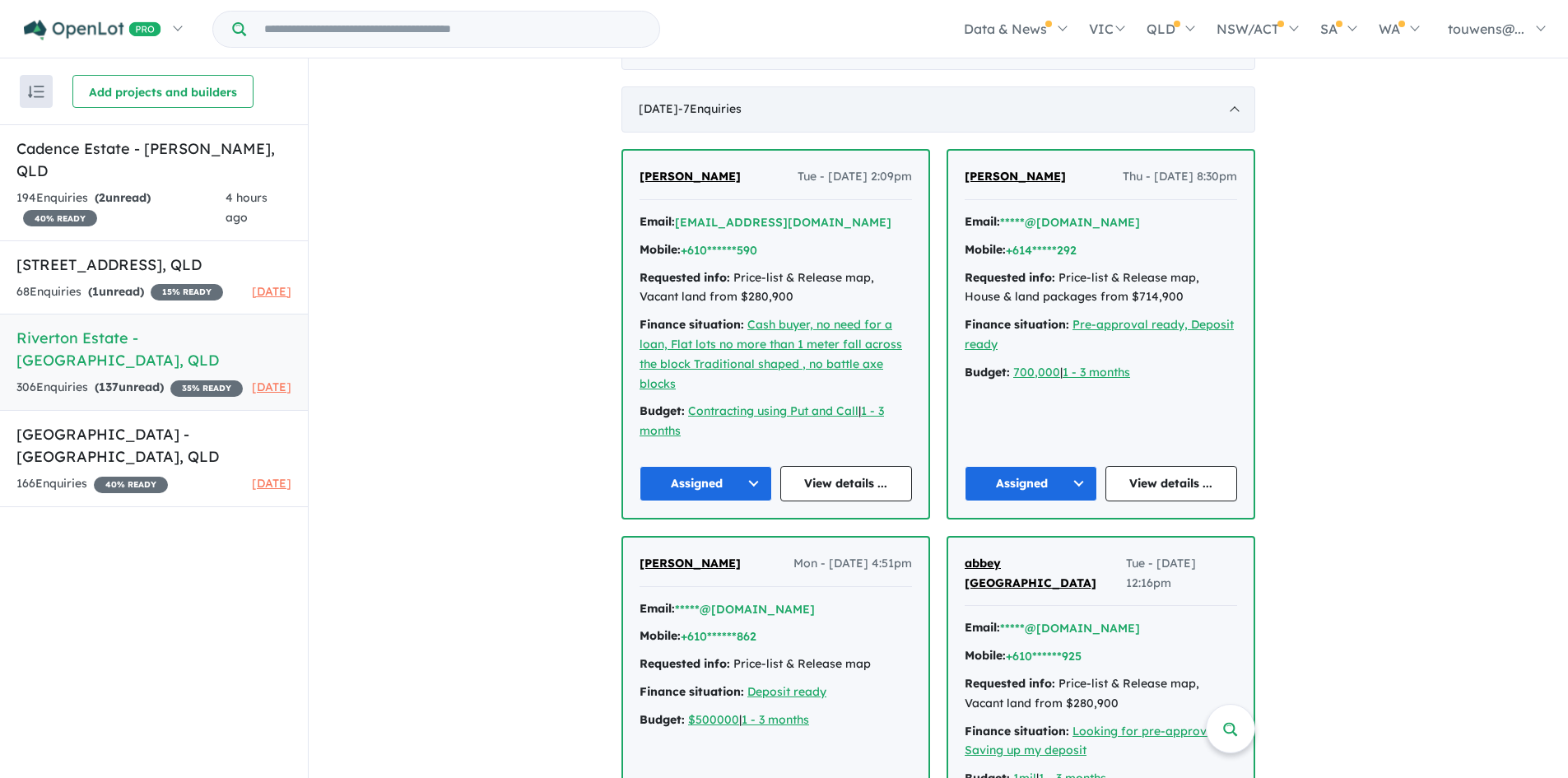
click at [893, 115] on div "[DATE] - 7 Enquir ies ( 0 unread)" at bounding box center [939, 109] width 634 height 46
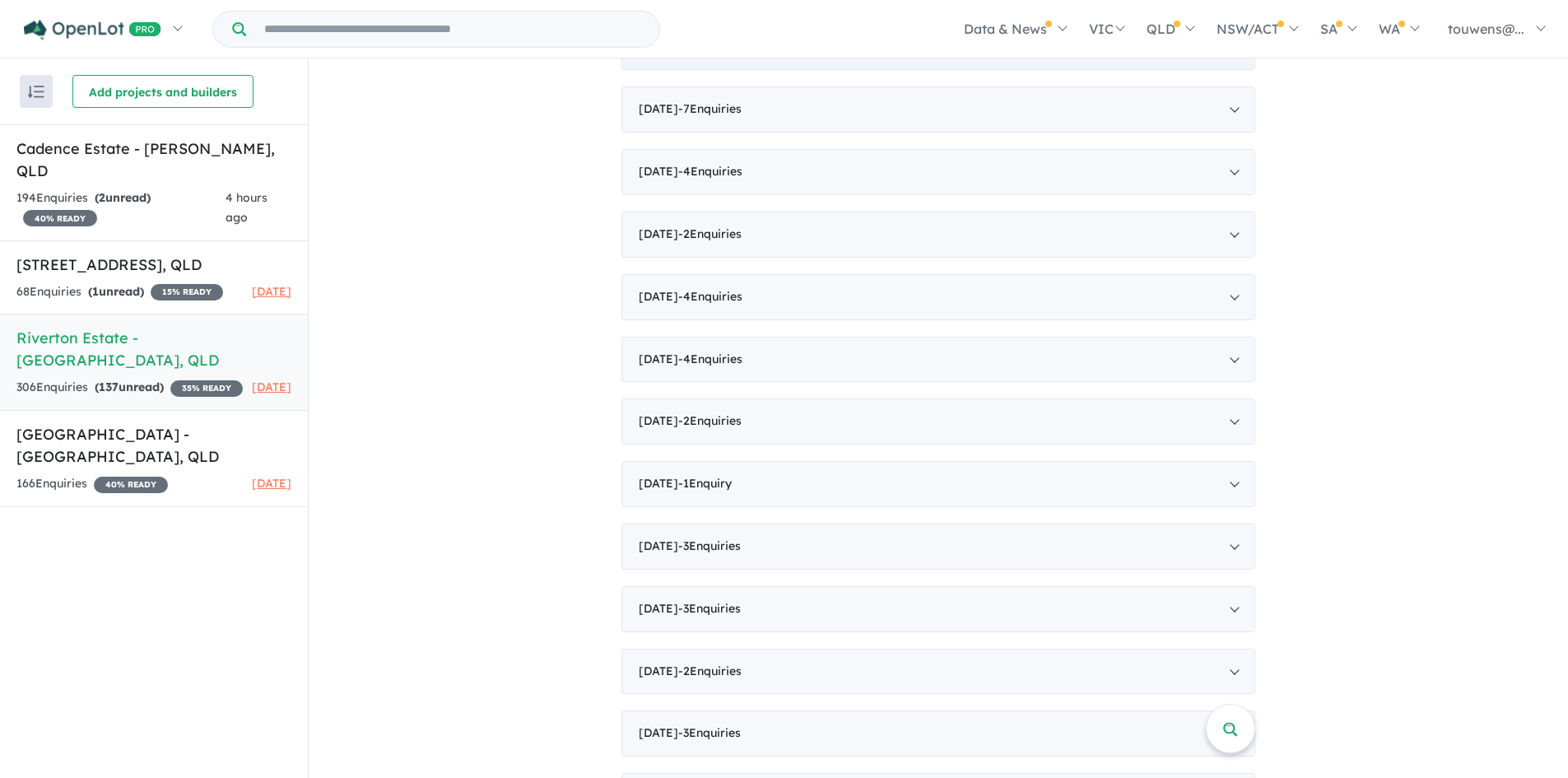
click at [900, 66] on div "[DATE] - 5 Enquir ies ( 5 unread)" at bounding box center [939, 48] width 634 height 46
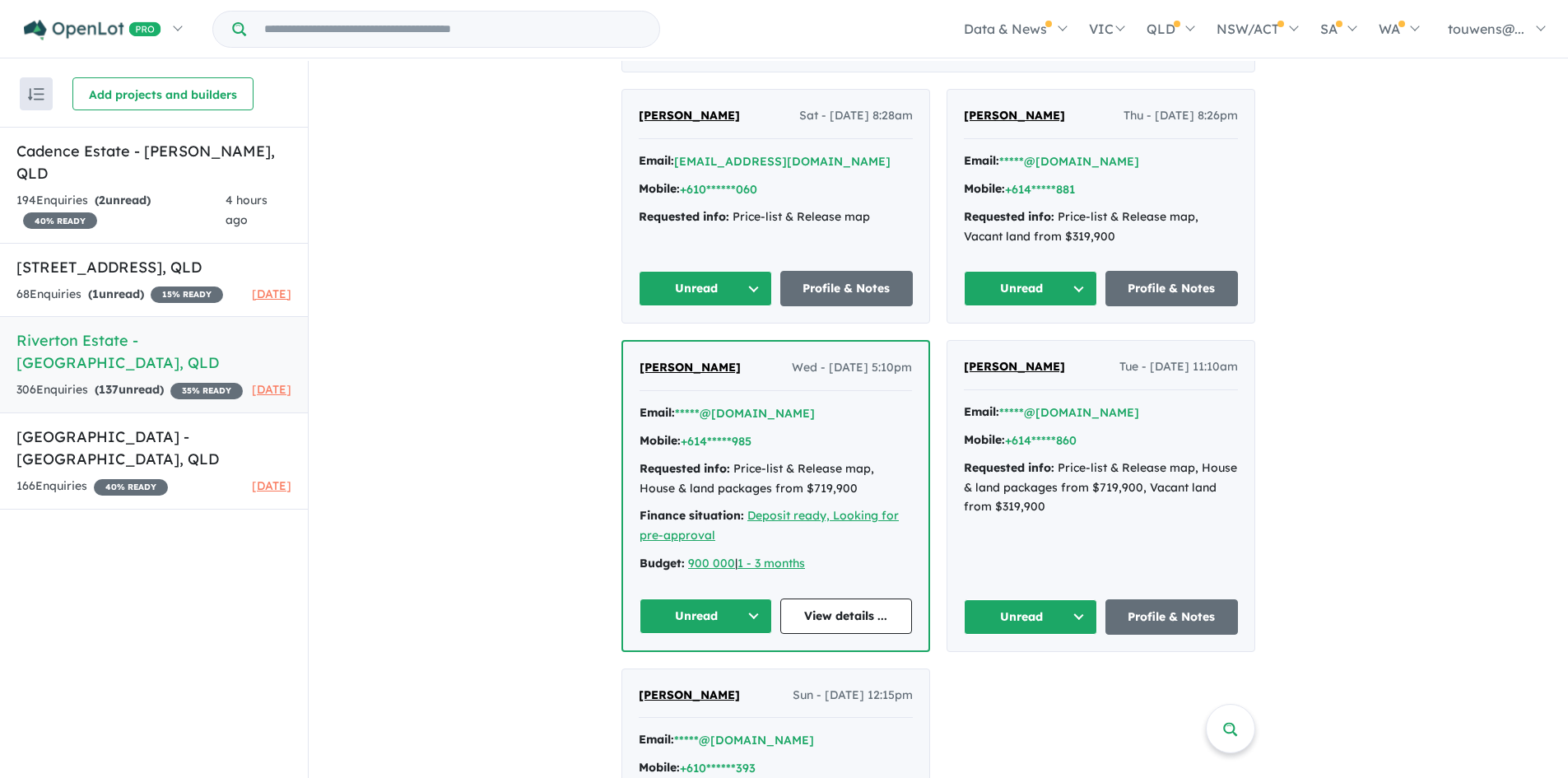
scroll to position [1729, 0]
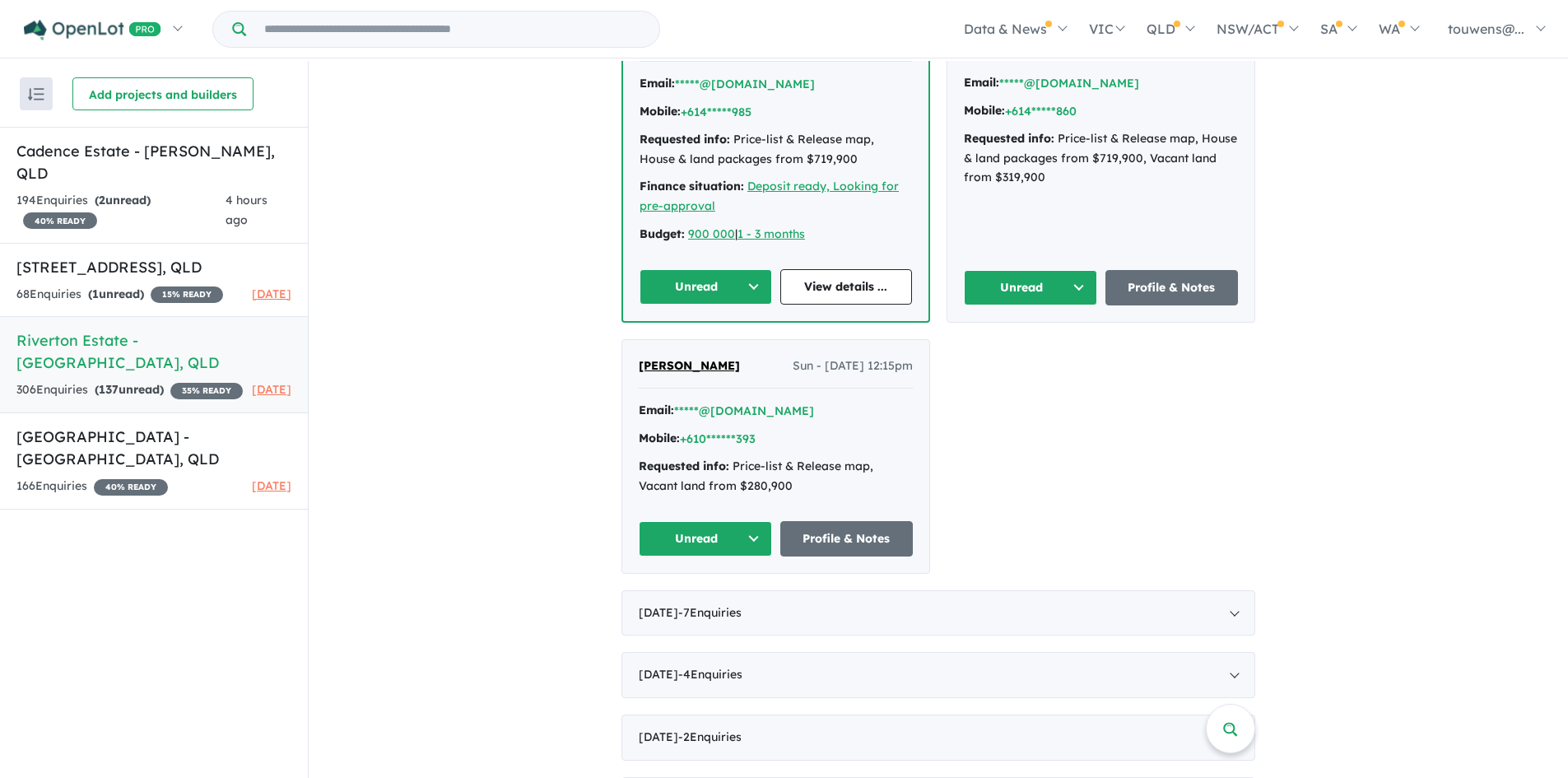
click at [711, 544] on button "Unread" at bounding box center [705, 538] width 134 height 35
click at [716, 608] on button "Assigned" at bounding box center [711, 615] width 144 height 38
click at [1011, 290] on button "Unread" at bounding box center [1031, 288] width 134 height 35
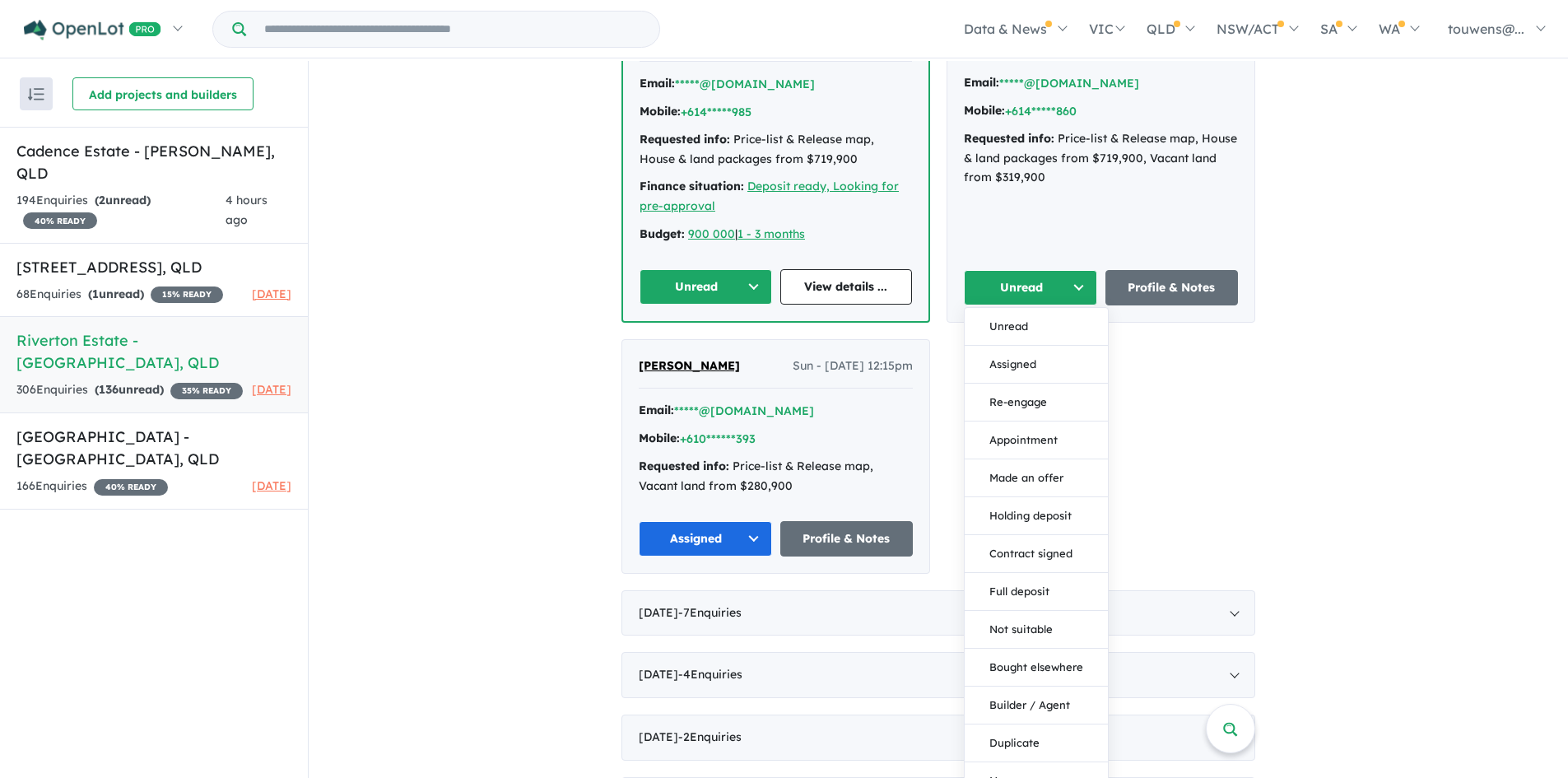
click at [1006, 367] on button "Assigned" at bounding box center [1036, 364] width 144 height 38
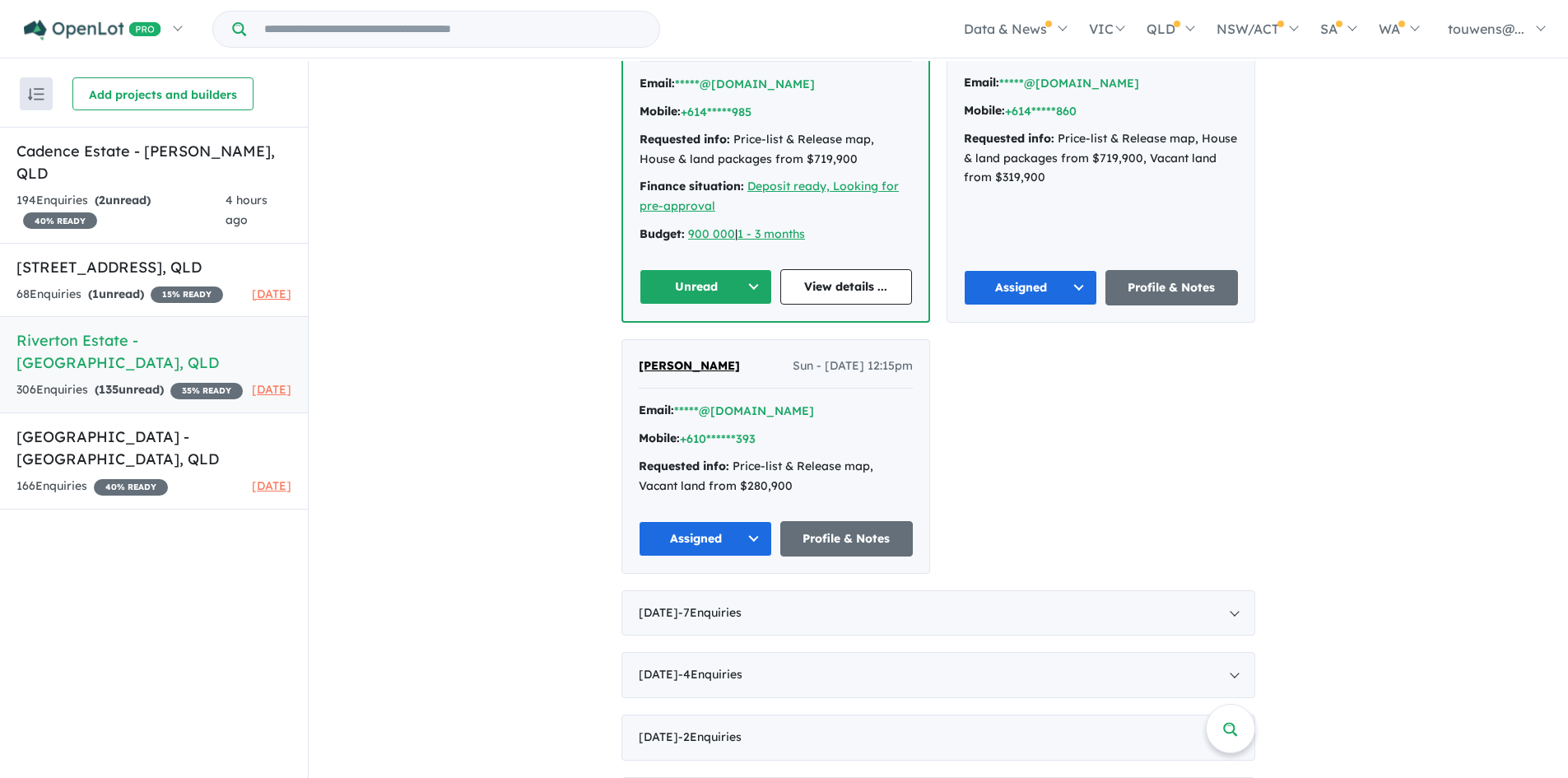
click at [715, 286] on button "Unread" at bounding box center [705, 287] width 133 height 35
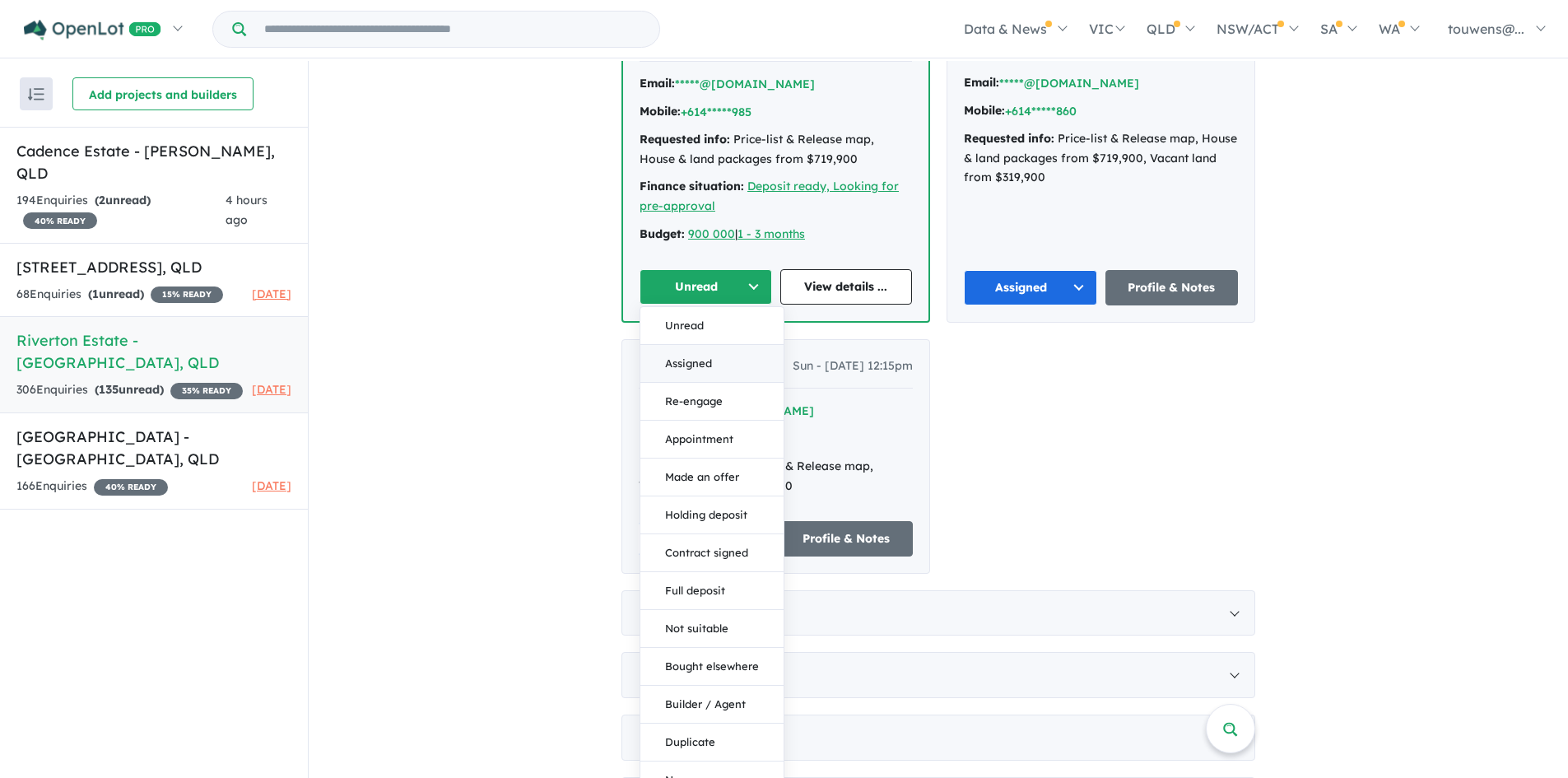
click at [725, 356] on button "Assigned" at bounding box center [712, 363] width 144 height 38
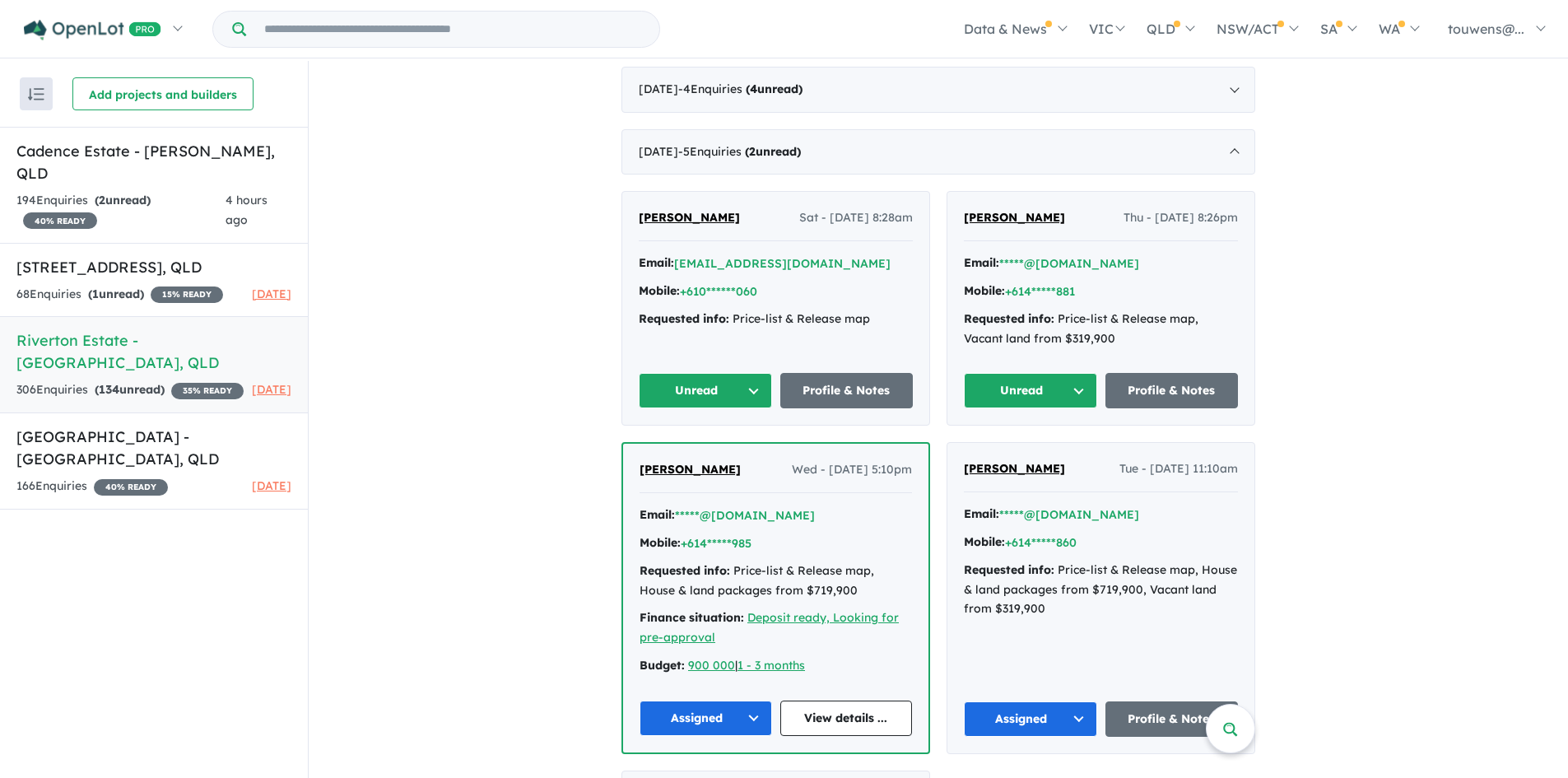
scroll to position [1316, 0]
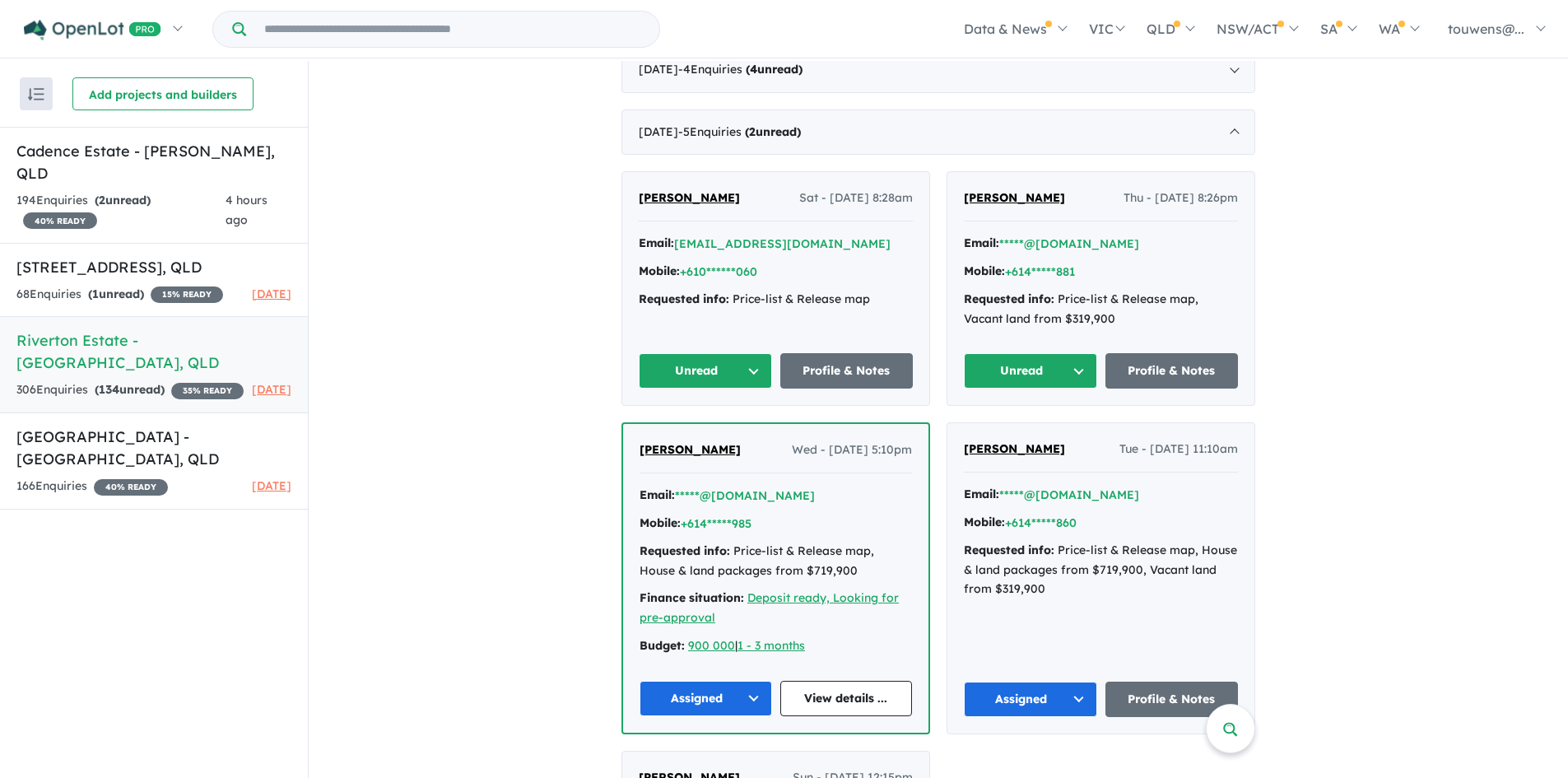
click at [1000, 375] on button "Unread" at bounding box center [1031, 371] width 134 height 35
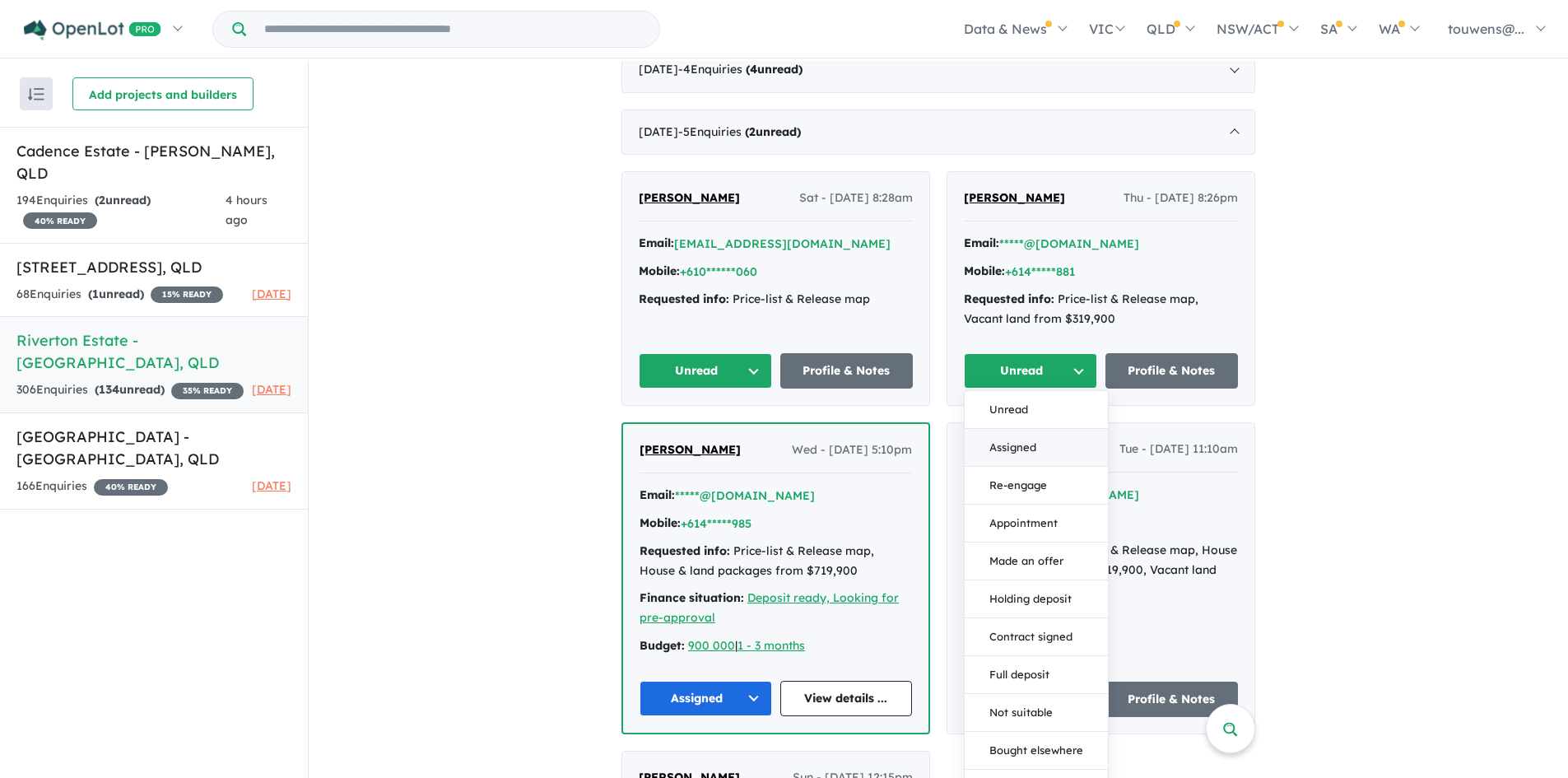
drag, startPoint x: 1018, startPoint y: 452, endPoint x: 807, endPoint y: 408, distance: 215.5
click at [1017, 451] on button "Assigned" at bounding box center [1036, 447] width 144 height 38
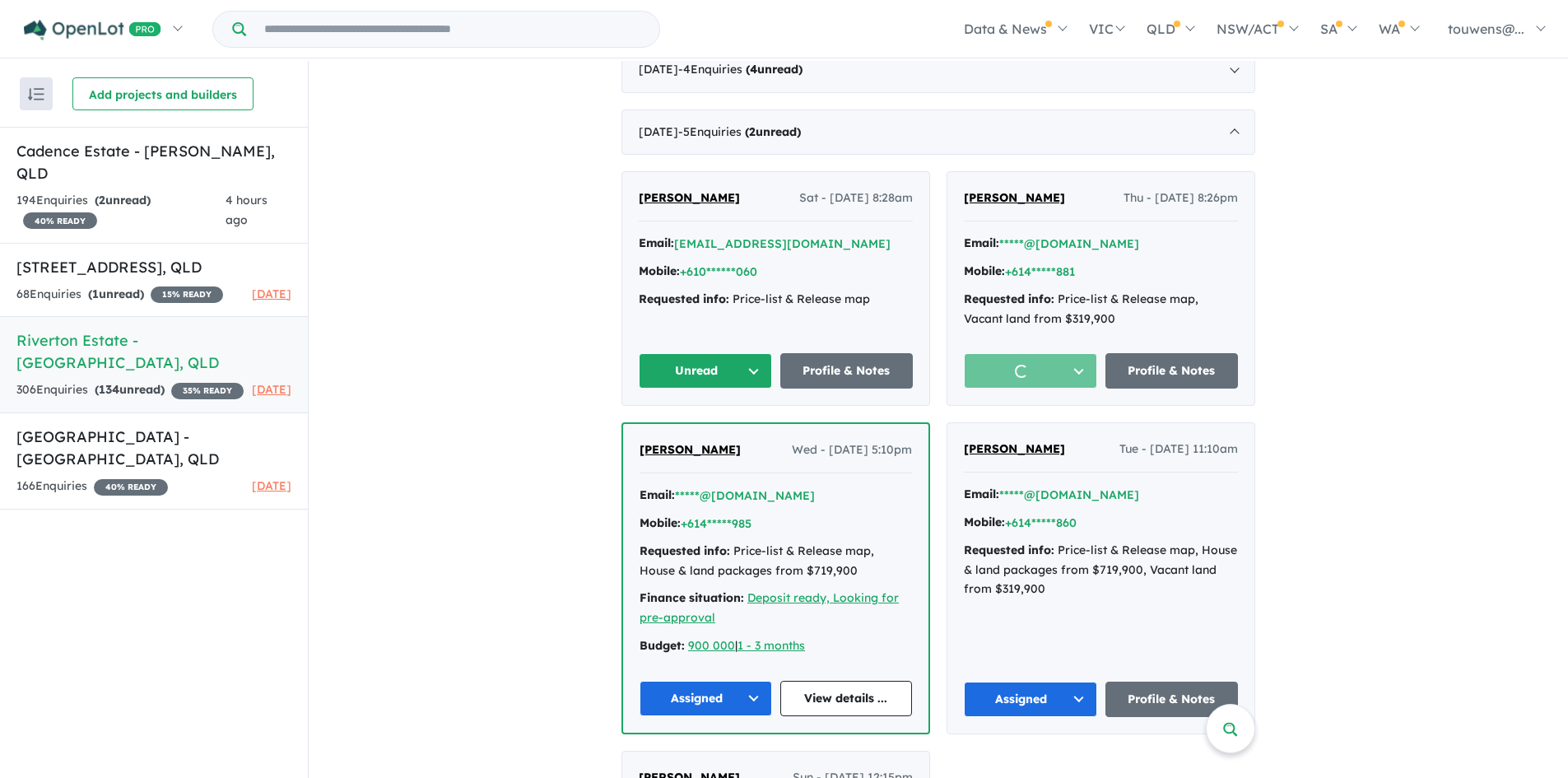
click at [723, 380] on button "Unread" at bounding box center [705, 371] width 134 height 35
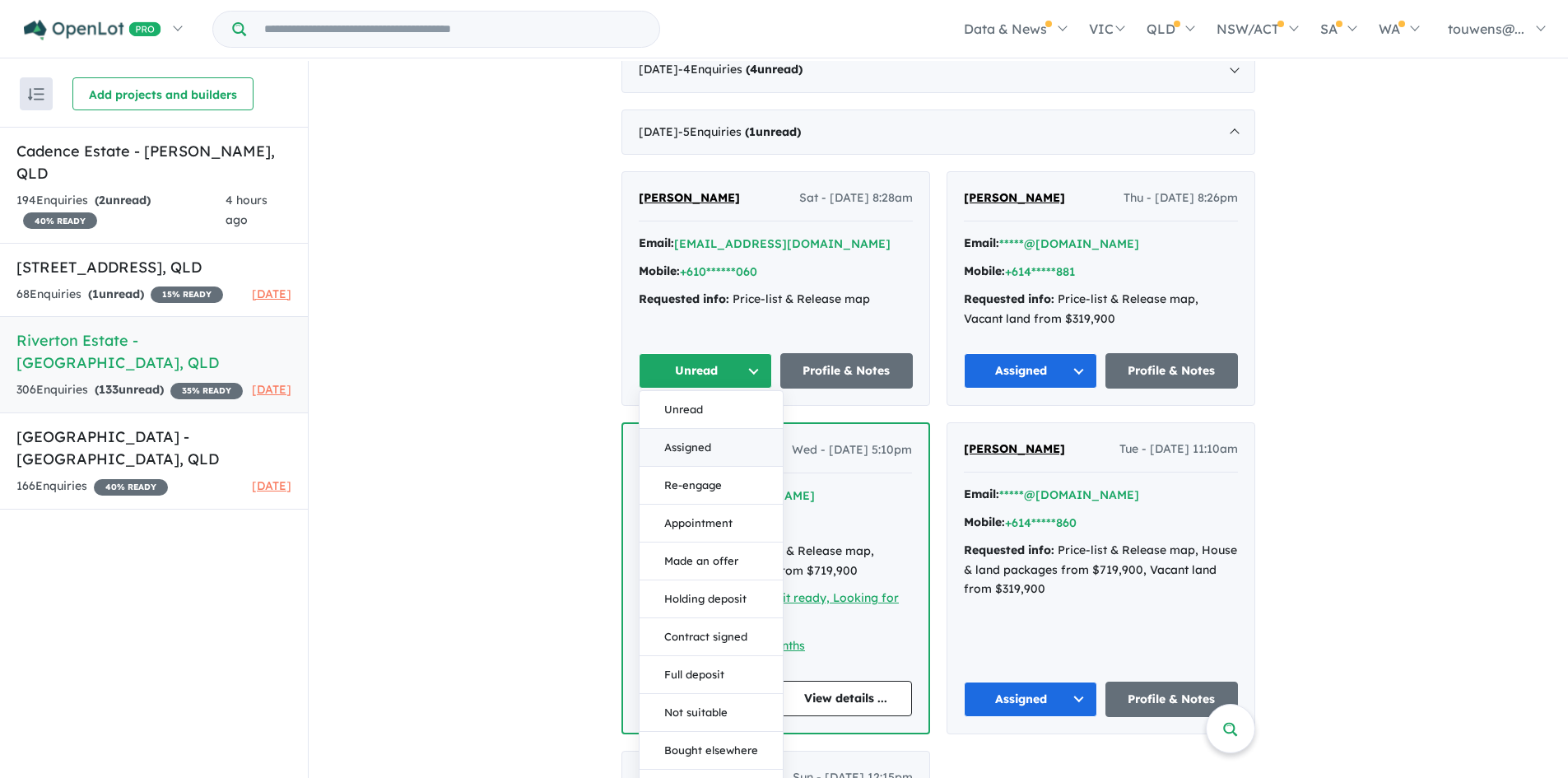
click at [685, 435] on button "Assigned" at bounding box center [711, 447] width 144 height 38
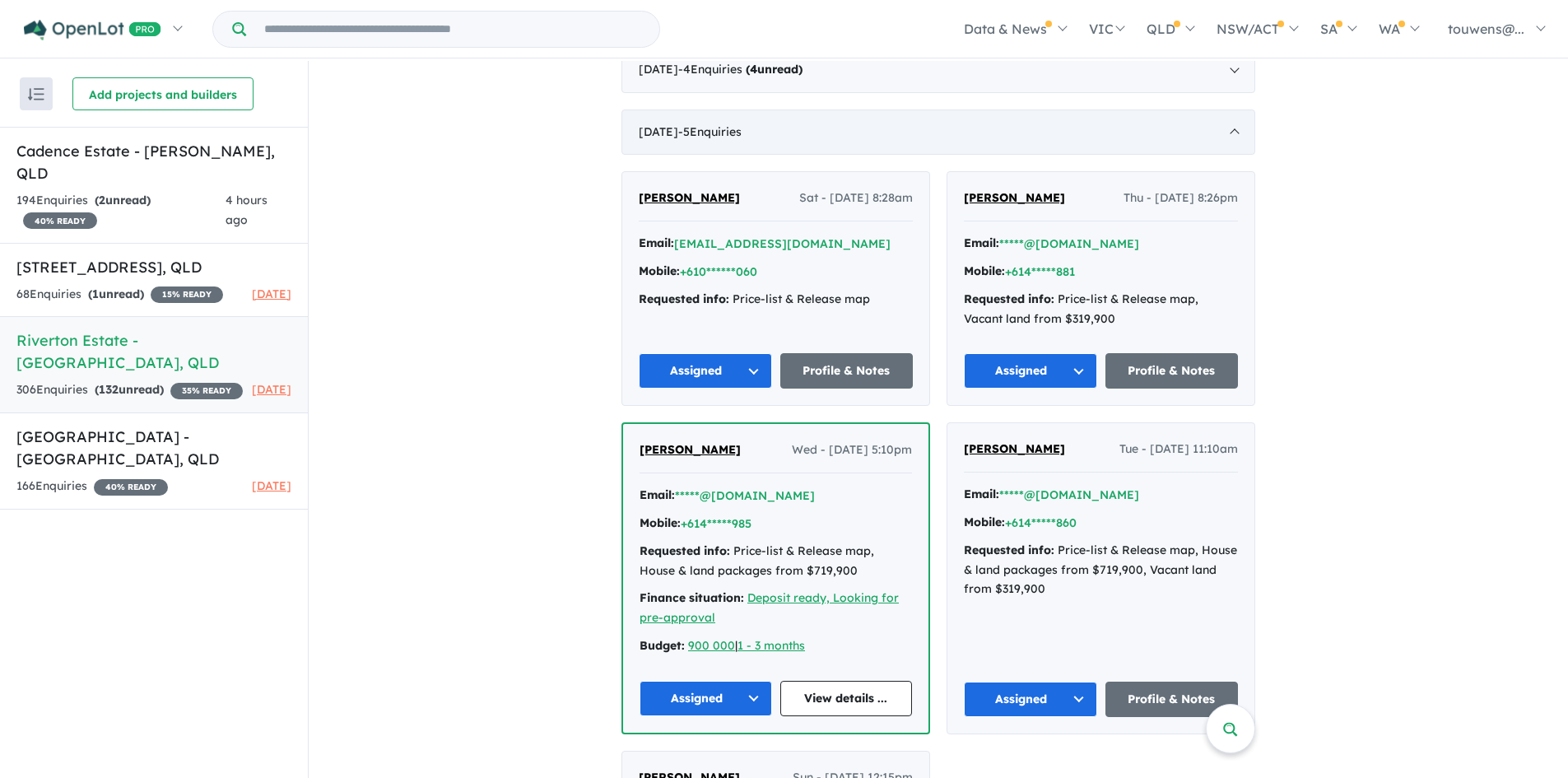
click at [788, 124] on div "[DATE] - 5 Enquir ies ( 0 unread)" at bounding box center [939, 132] width 634 height 46
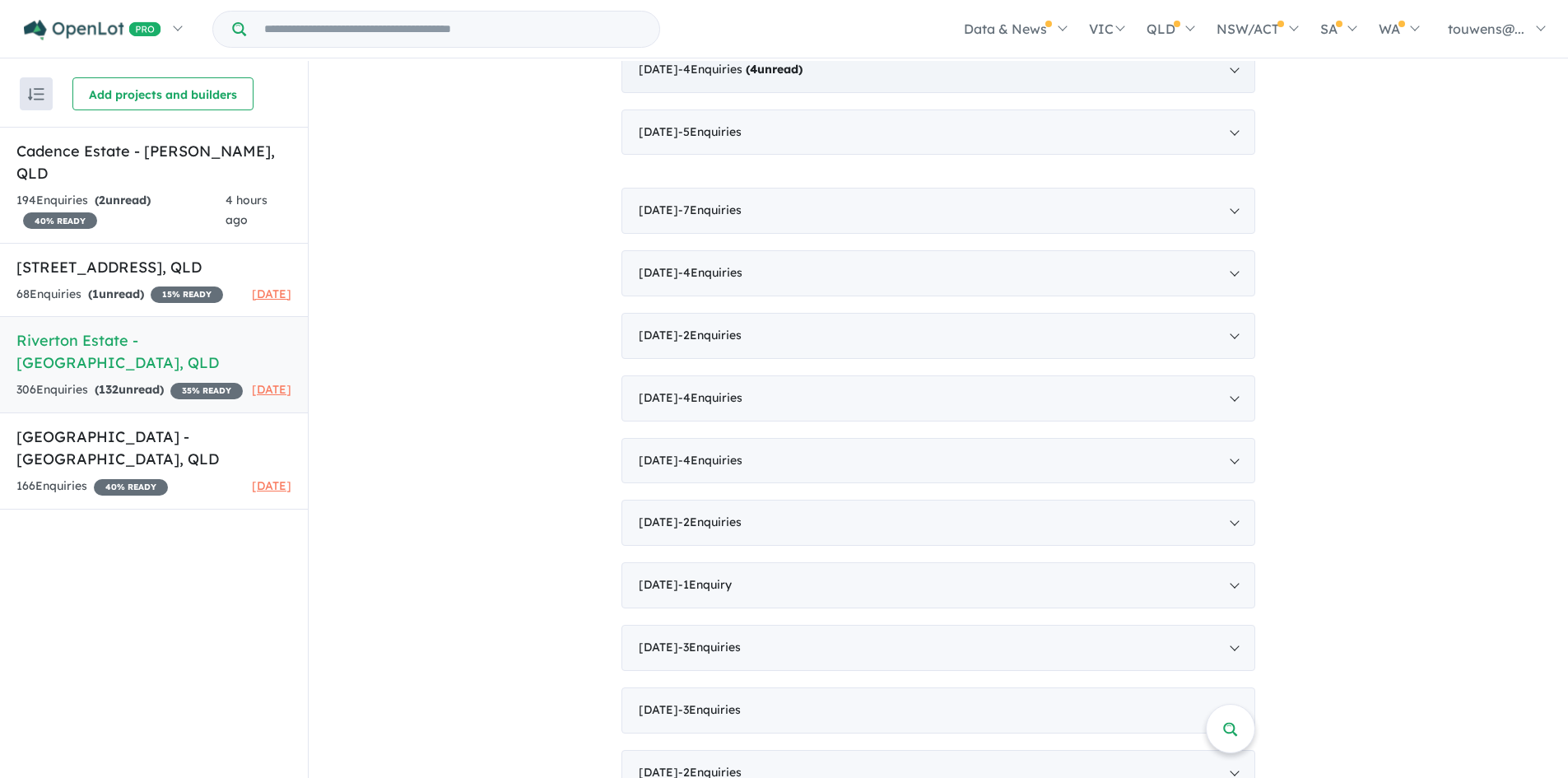
click at [822, 85] on div "[DATE] - 4 Enquir ies ( 4 unread)" at bounding box center [939, 69] width 634 height 46
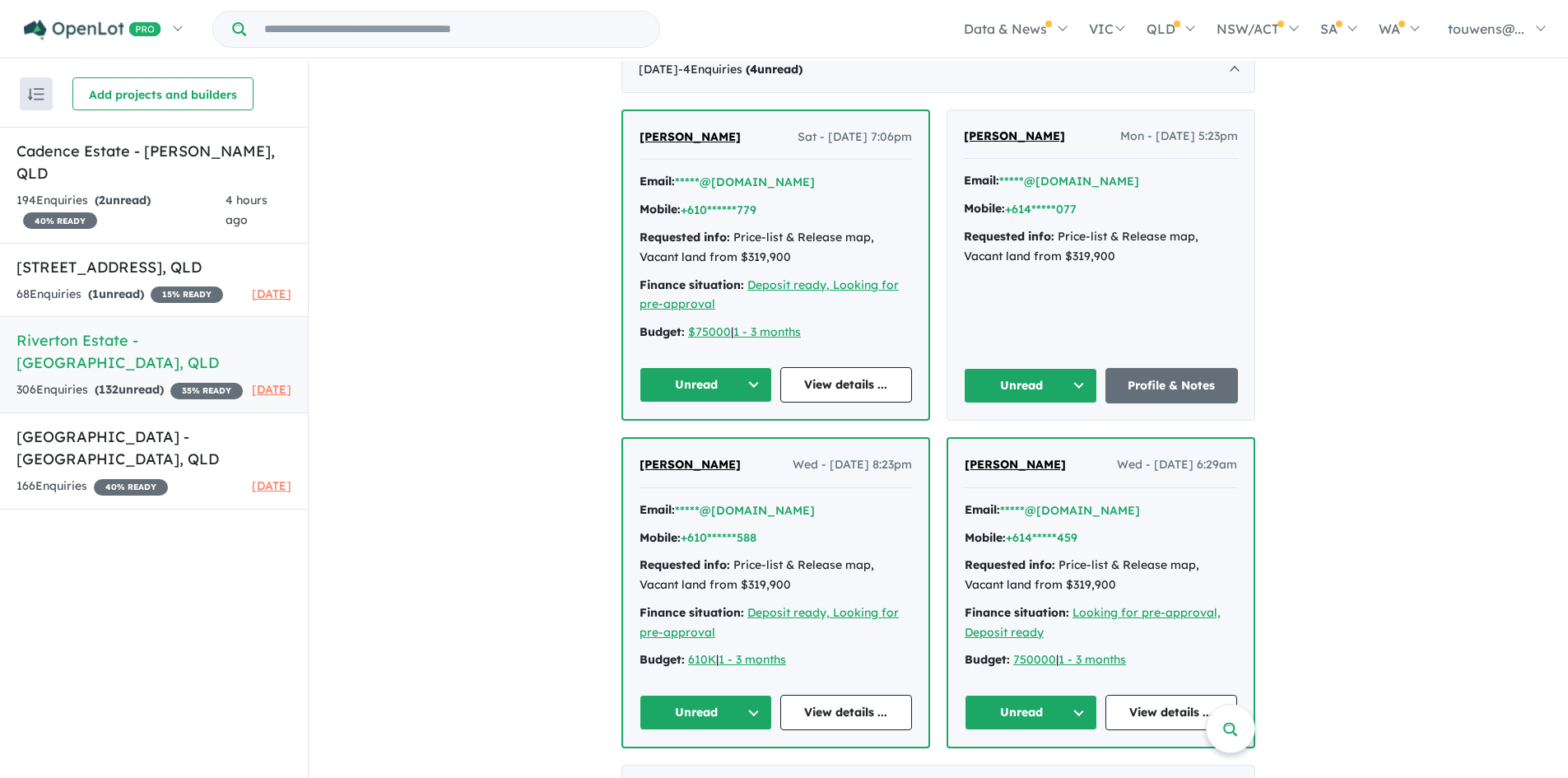
click at [1026, 710] on button "Unread" at bounding box center [1031, 713] width 133 height 35
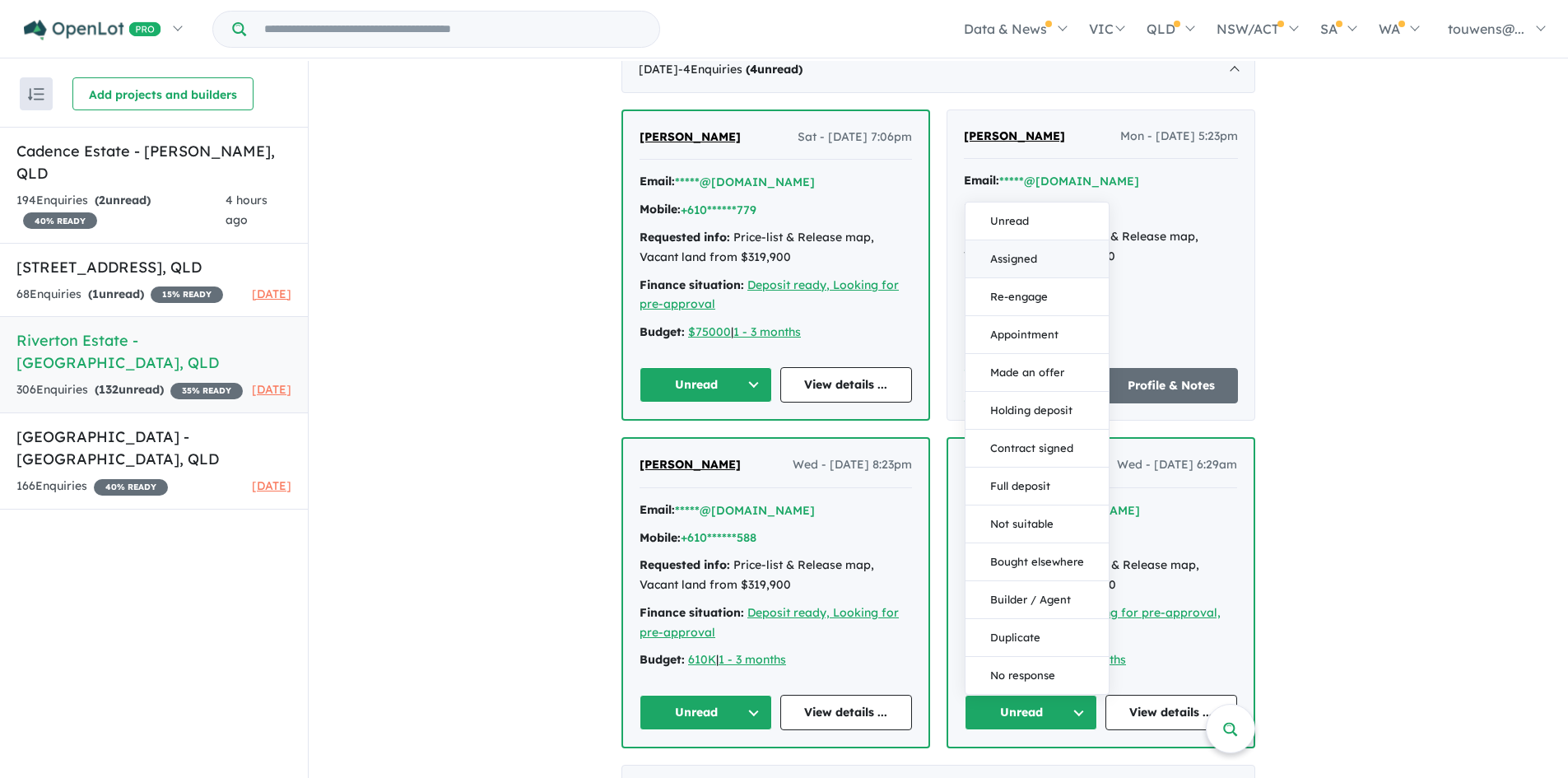
click at [1054, 252] on button "Assigned" at bounding box center [1037, 259] width 144 height 38
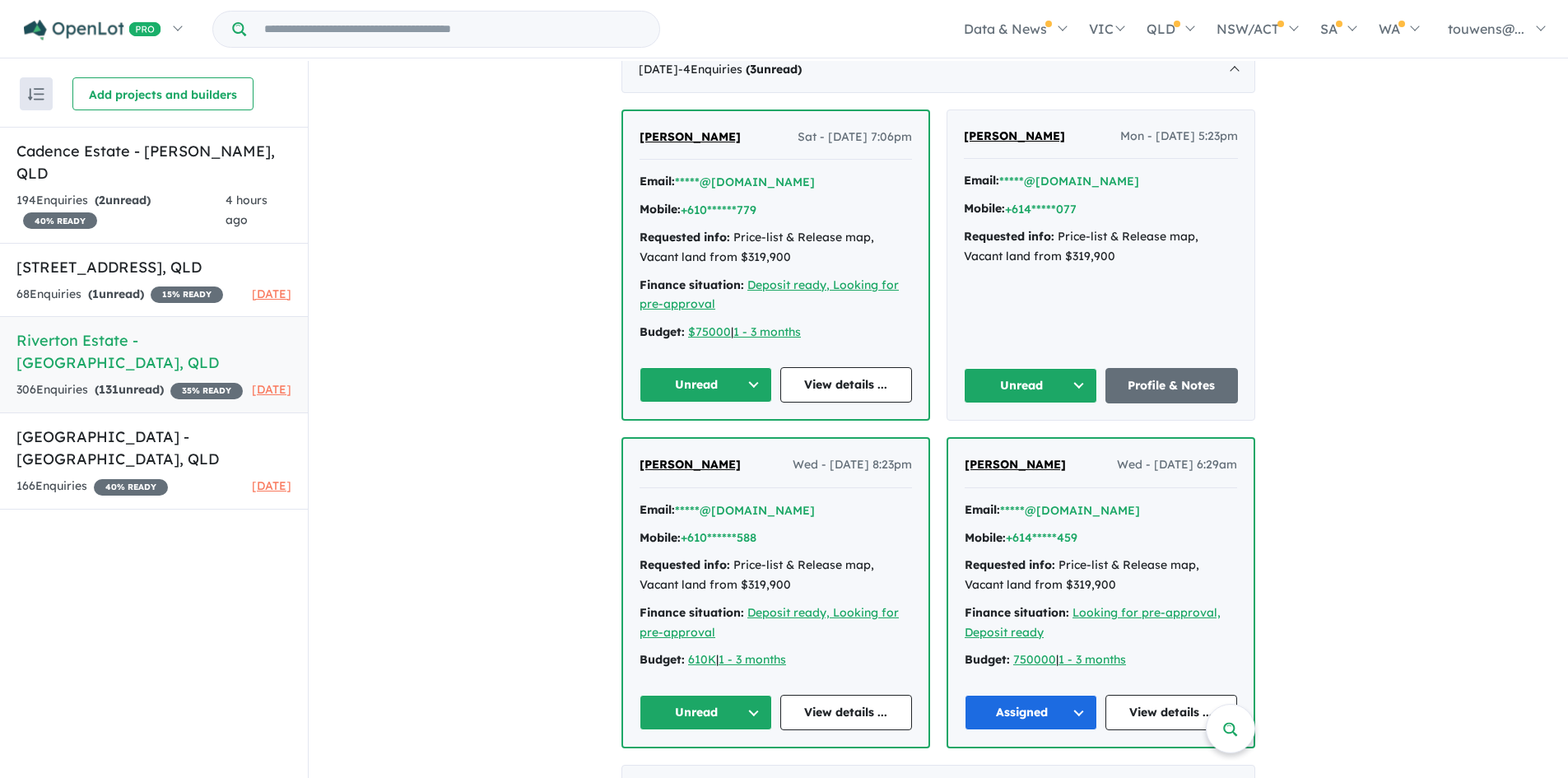
click at [668, 717] on button "Unread" at bounding box center [705, 713] width 133 height 35
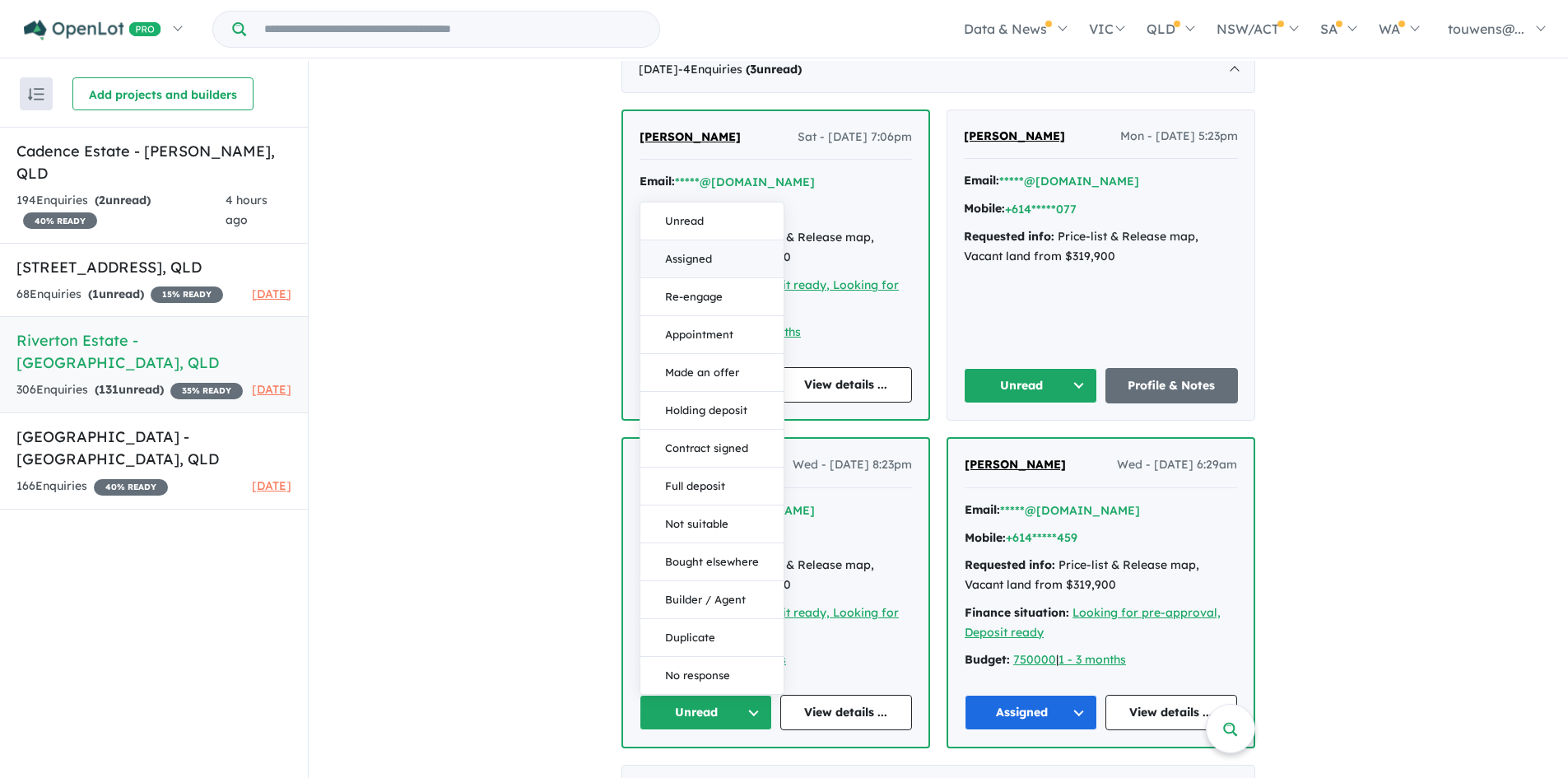
click at [708, 265] on button "Assigned" at bounding box center [712, 259] width 144 height 38
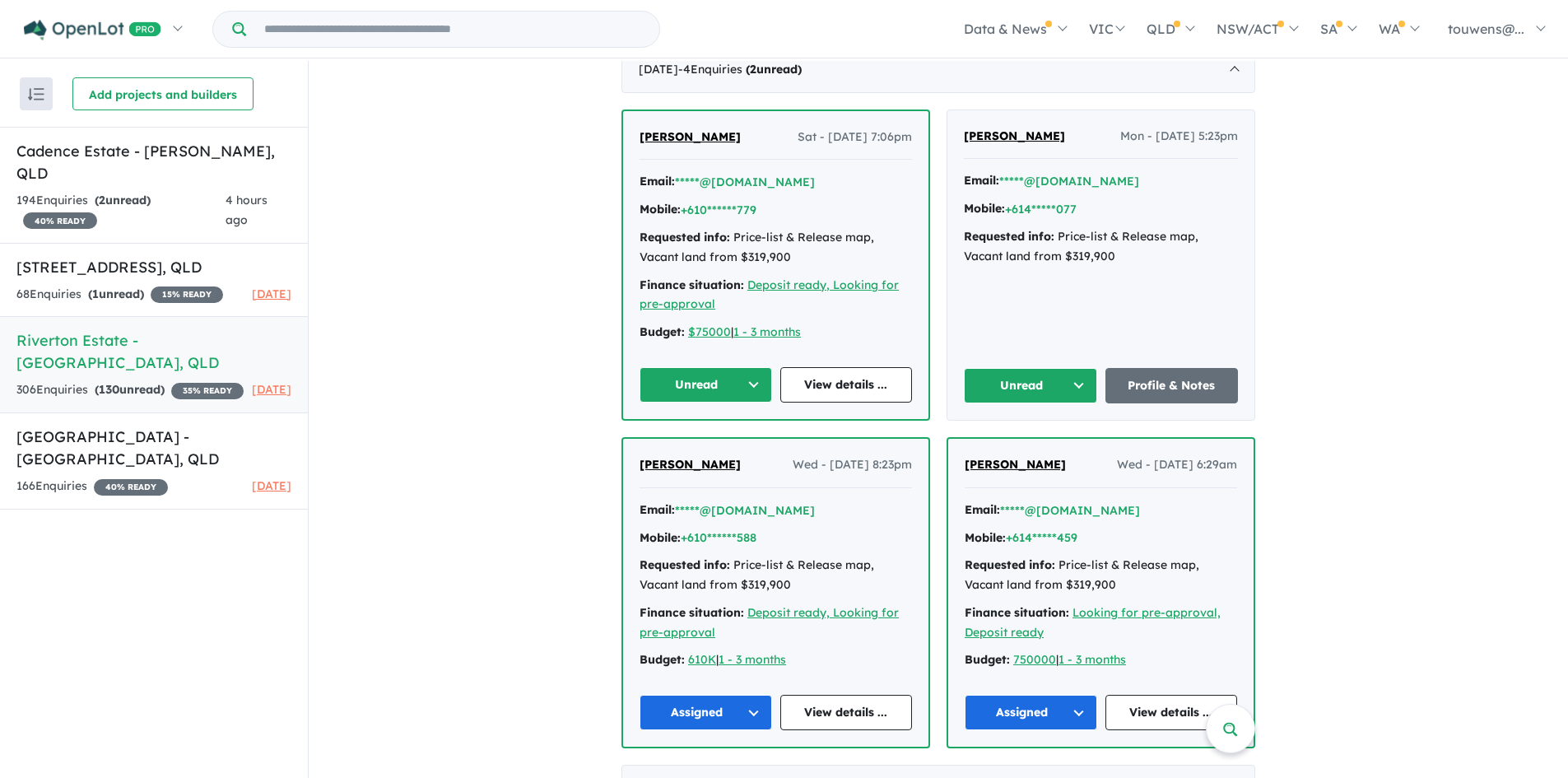
click at [987, 383] on button "Unread" at bounding box center [1031, 386] width 134 height 35
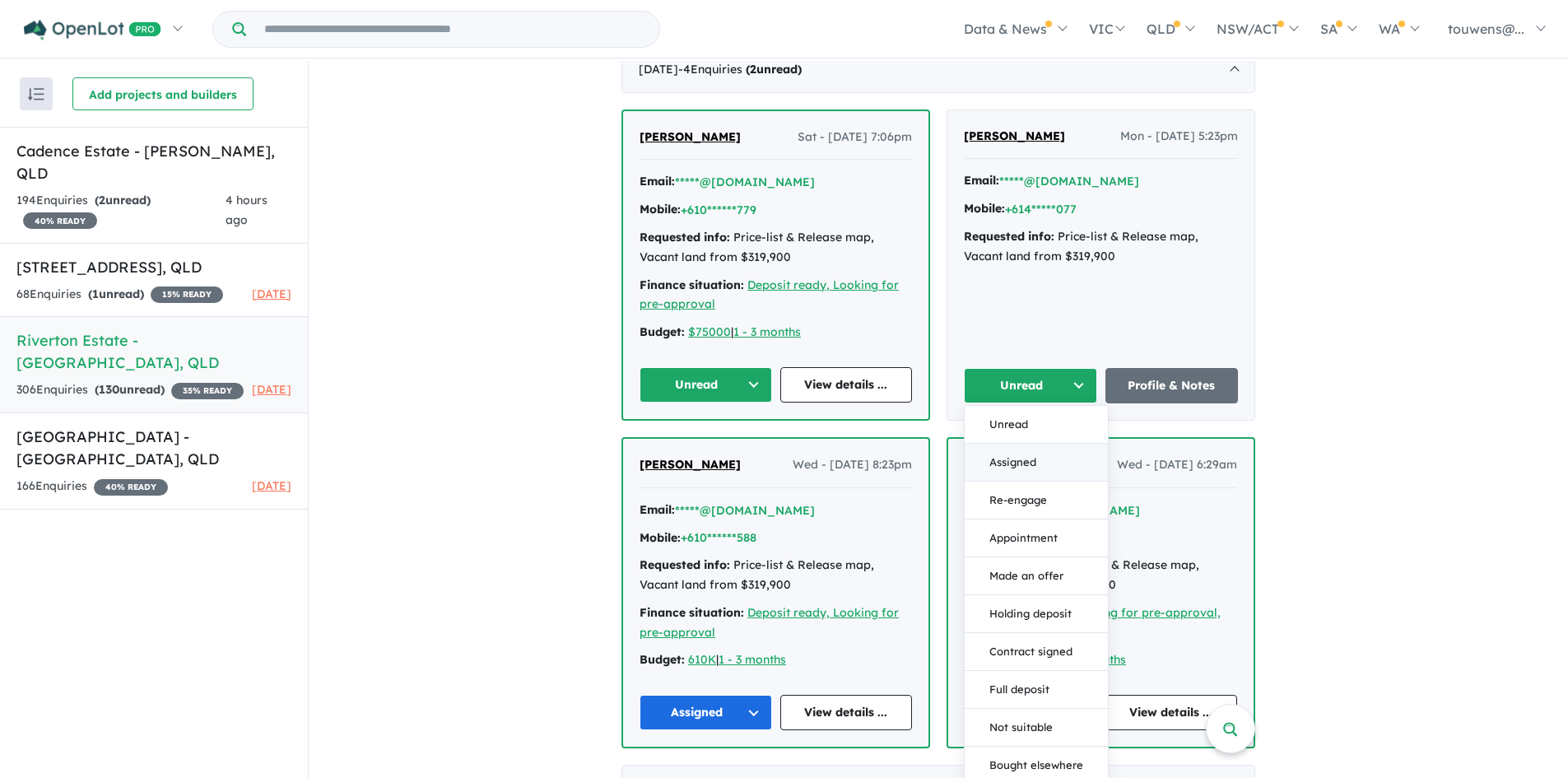
click at [1026, 464] on button "Assigned" at bounding box center [1036, 462] width 144 height 38
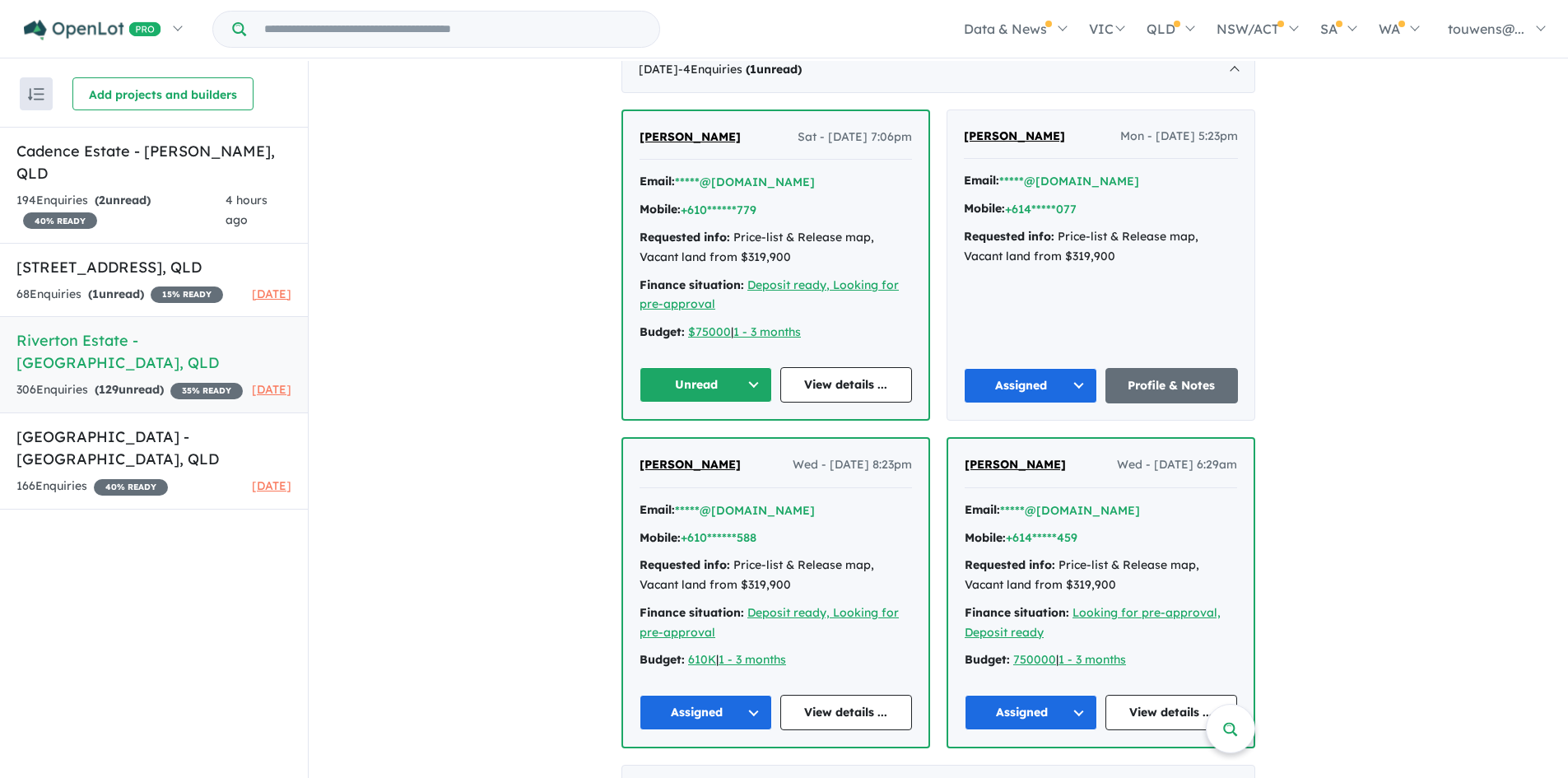
click at [706, 391] on button "Unread" at bounding box center [705, 385] width 133 height 35
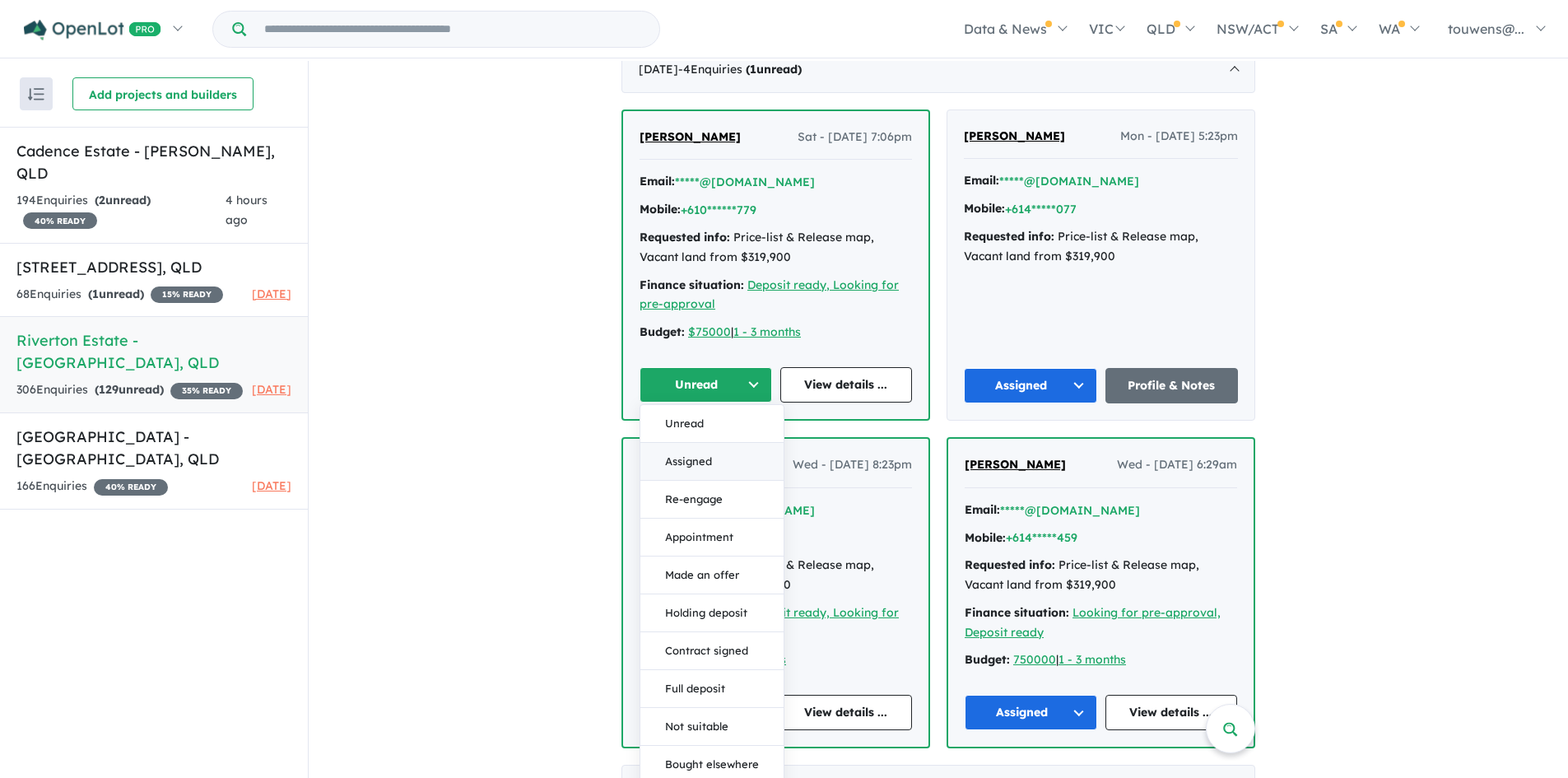
click at [722, 455] on button "Assigned" at bounding box center [712, 462] width 144 height 38
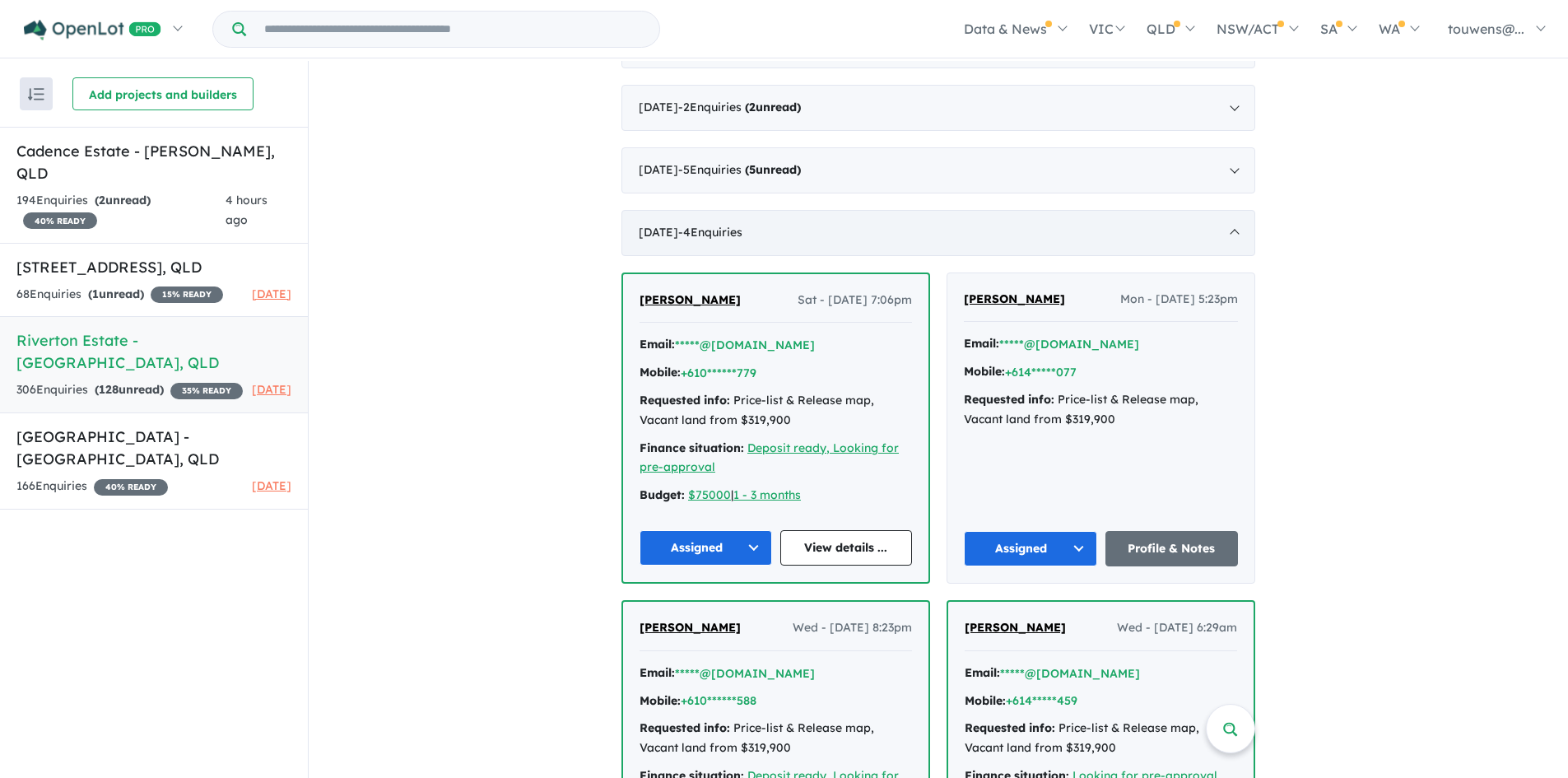
scroll to position [1152, 0]
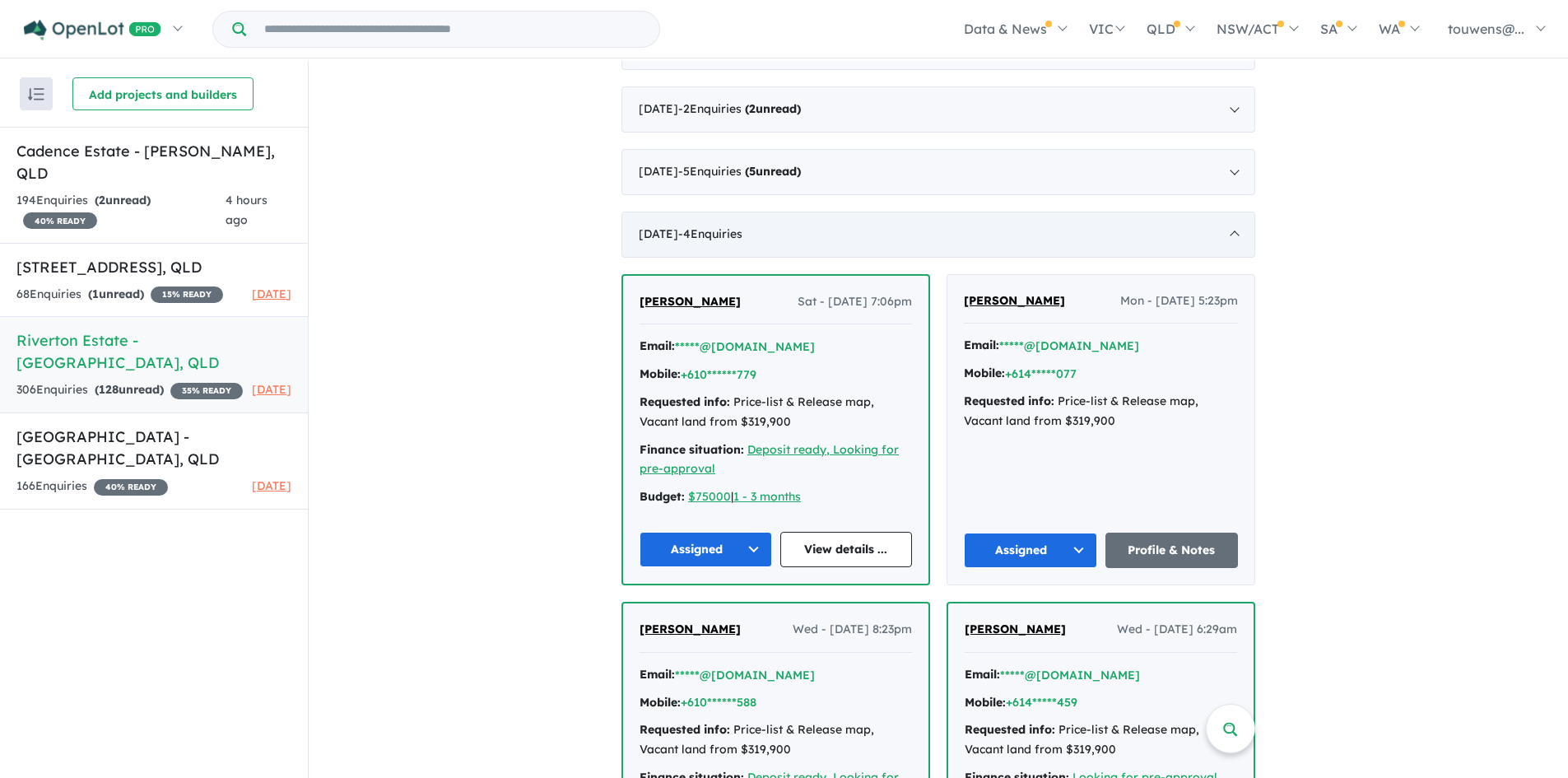
click at [992, 238] on div "[DATE] - 4 Enquir ies ( 0 unread)" at bounding box center [939, 235] width 634 height 46
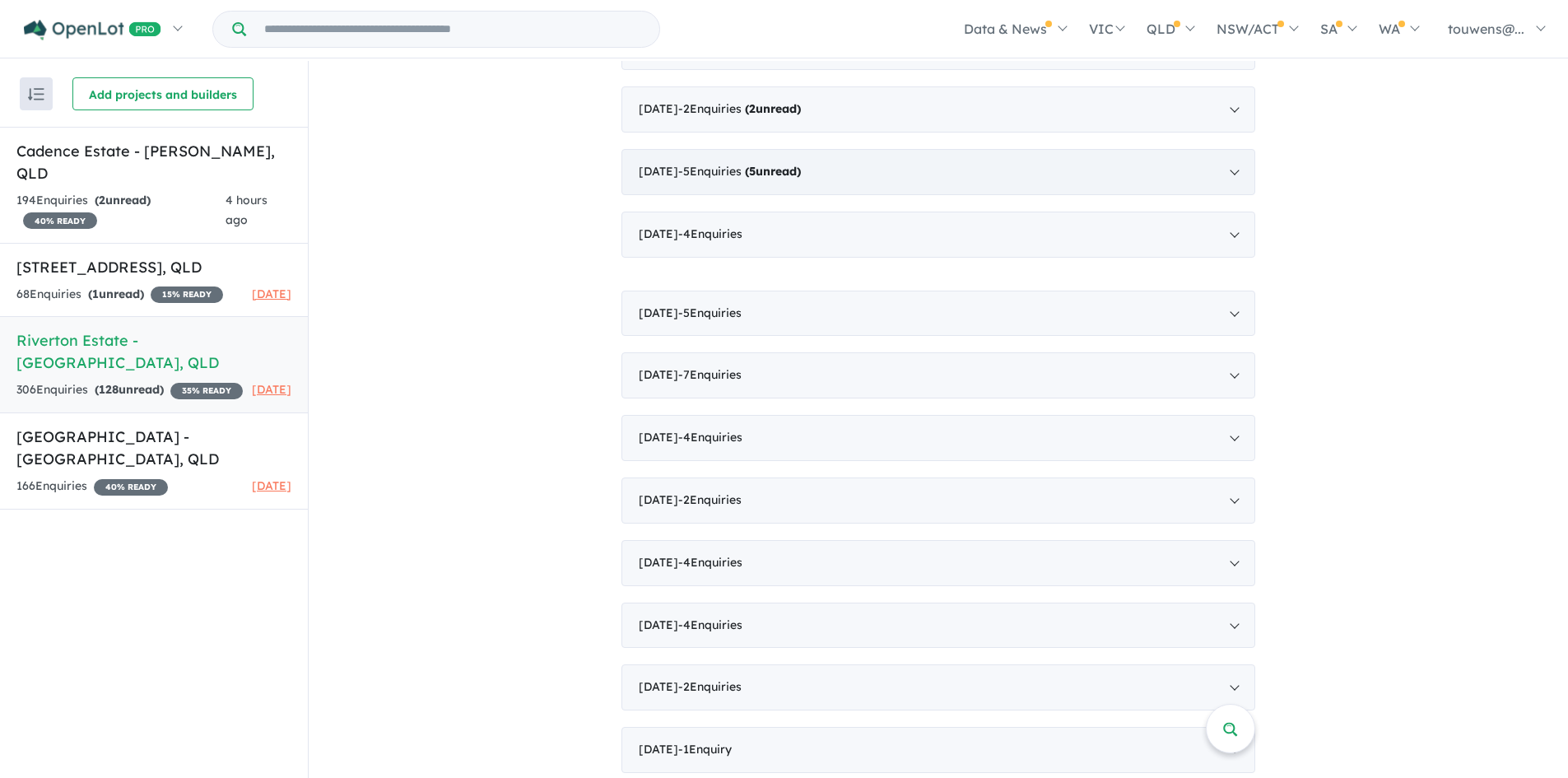
click at [986, 177] on div "[DATE] - 5 Enquir ies ( 5 unread)" at bounding box center [939, 172] width 634 height 46
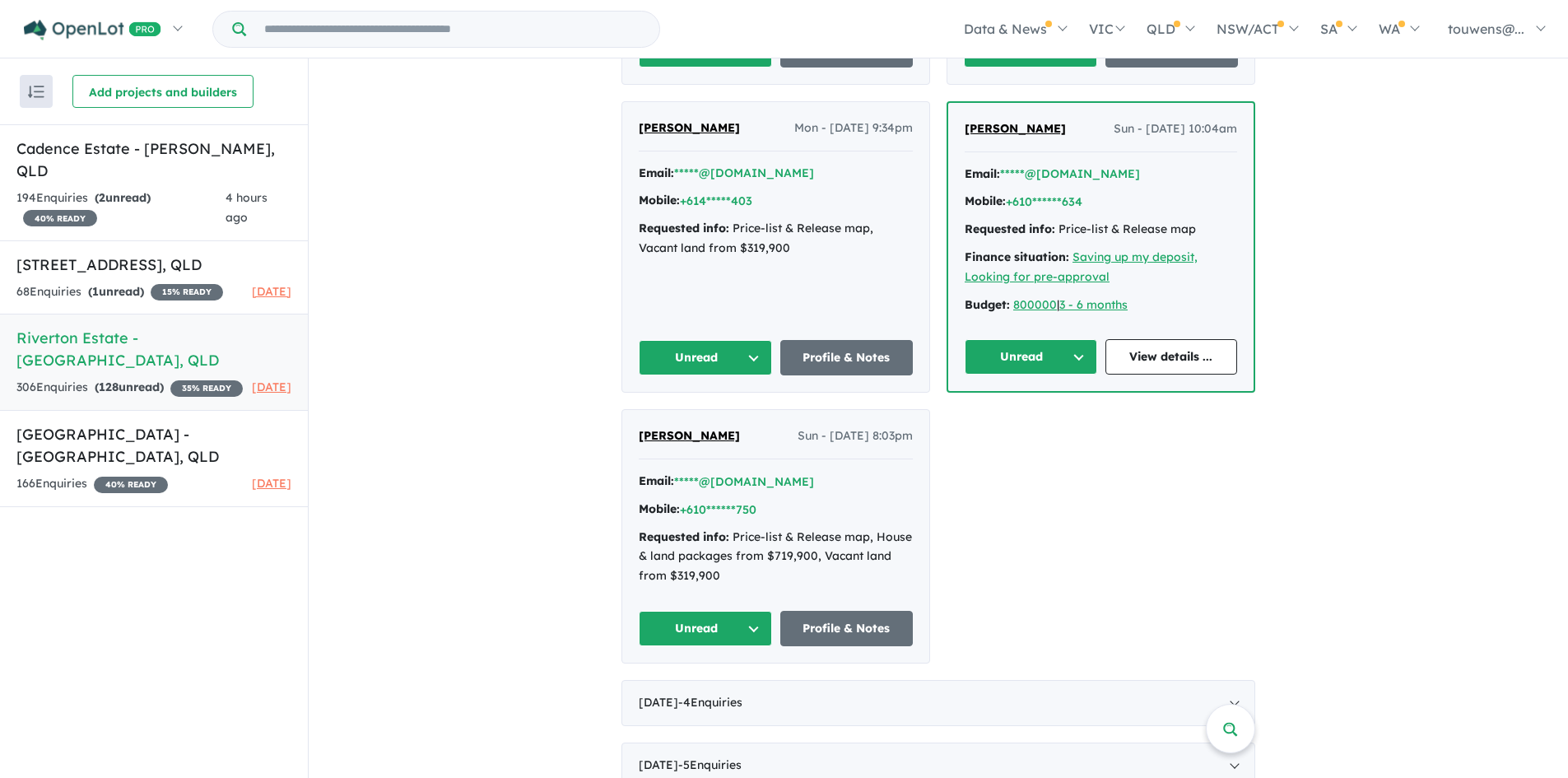
scroll to position [1564, 0]
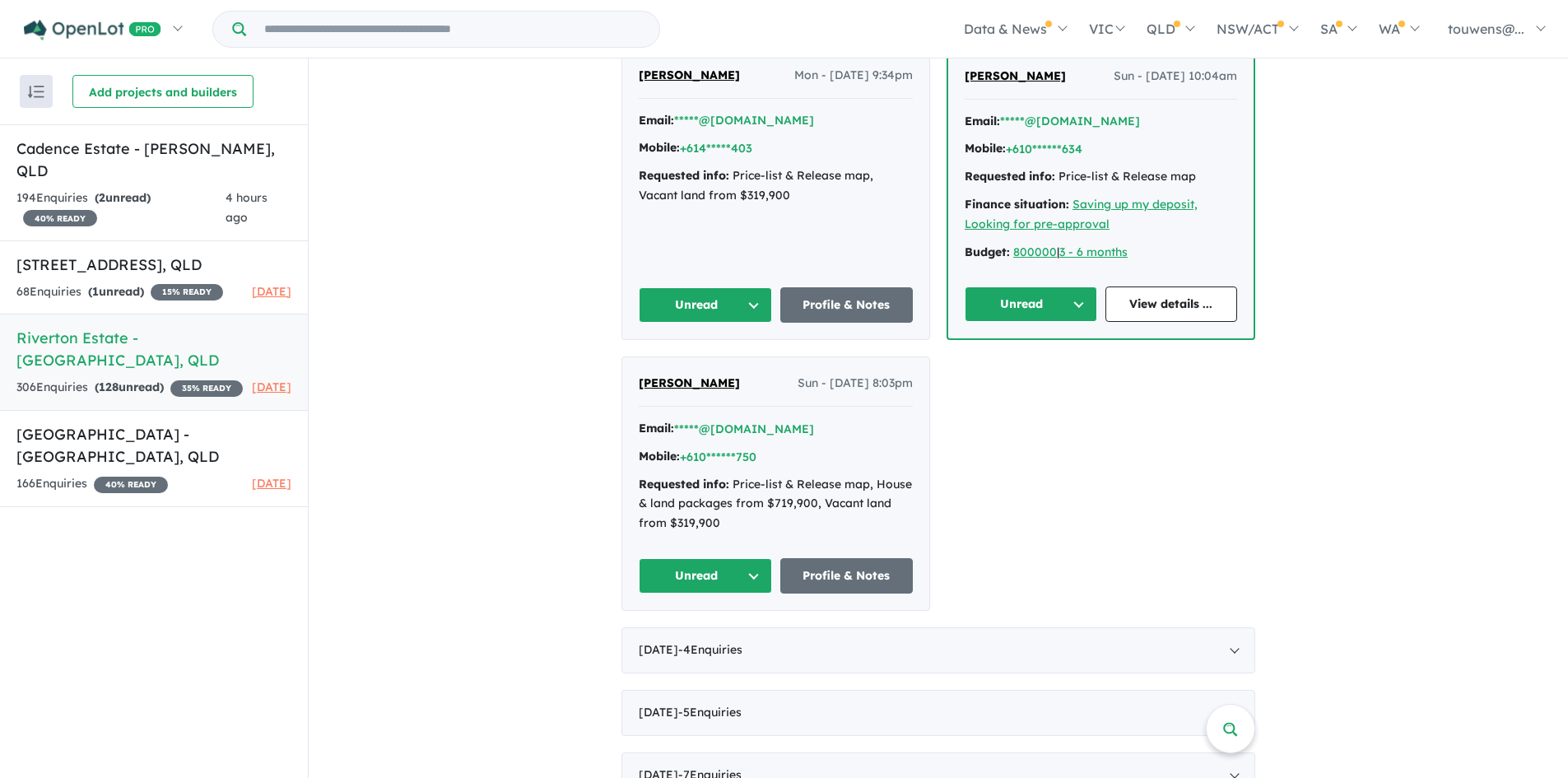
click at [688, 587] on button "Unread" at bounding box center [705, 576] width 134 height 35
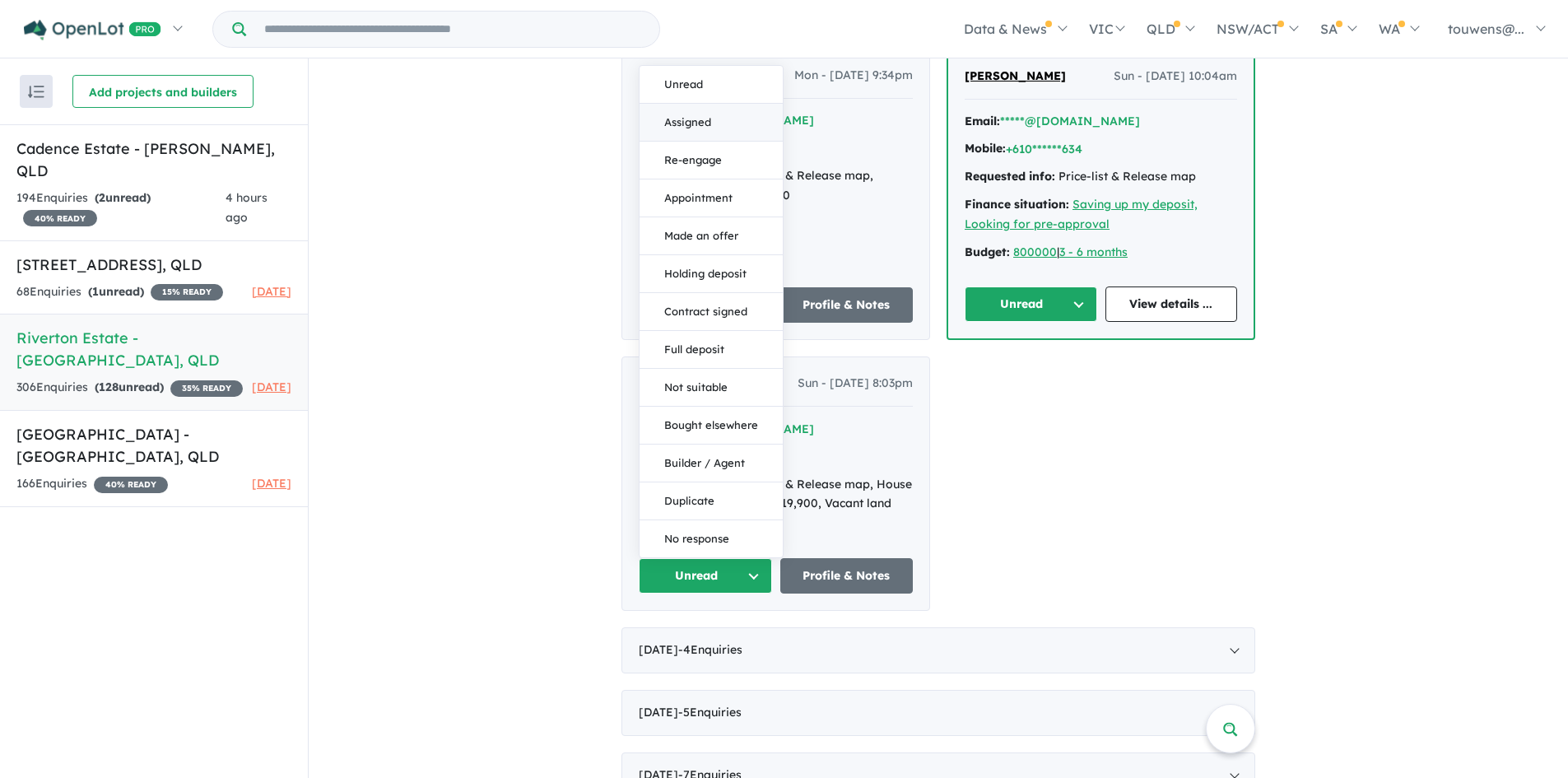
click at [662, 124] on button "Assigned" at bounding box center [711, 122] width 144 height 38
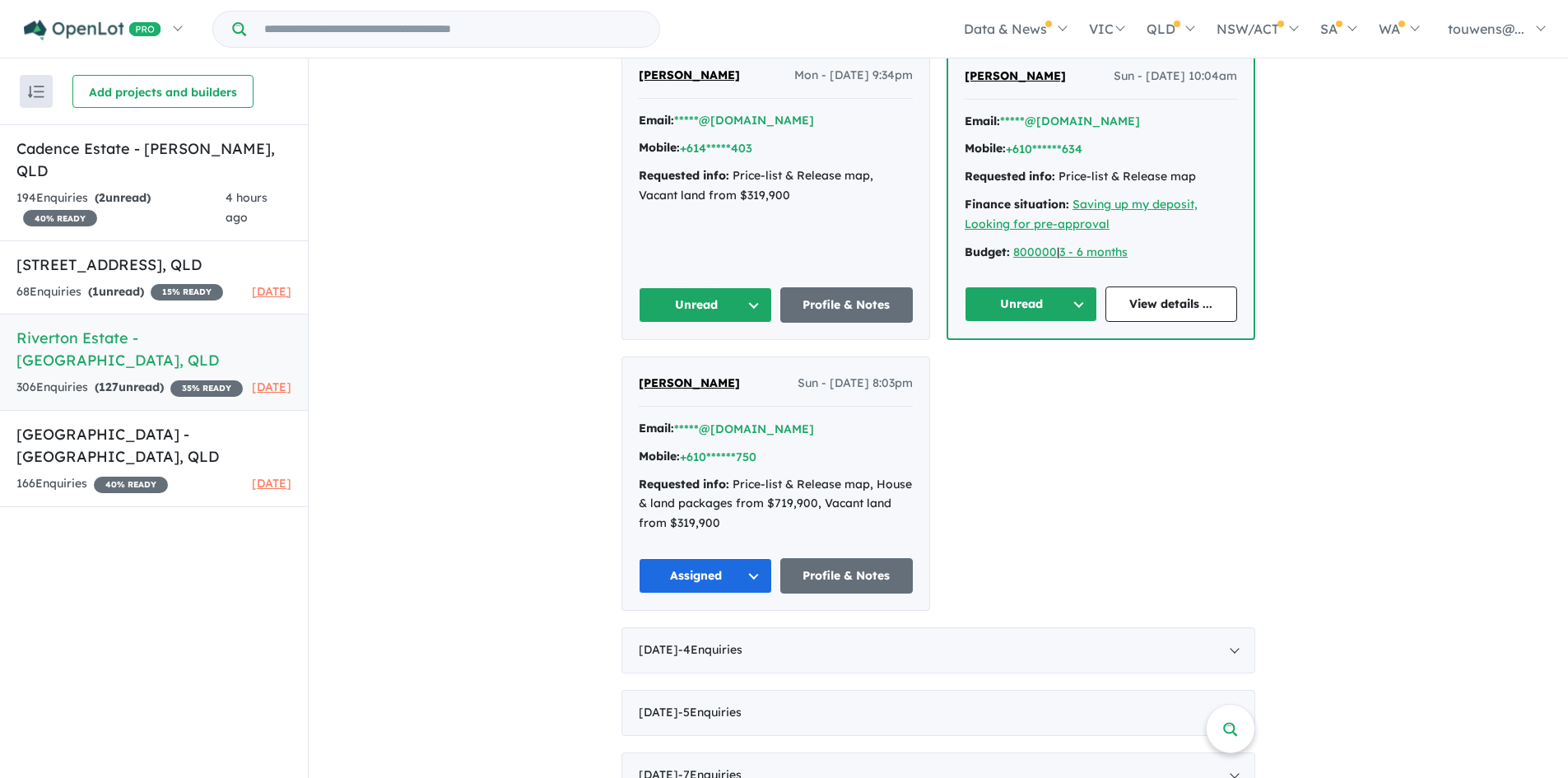
click at [1014, 300] on button "Unread" at bounding box center [1031, 304] width 133 height 35
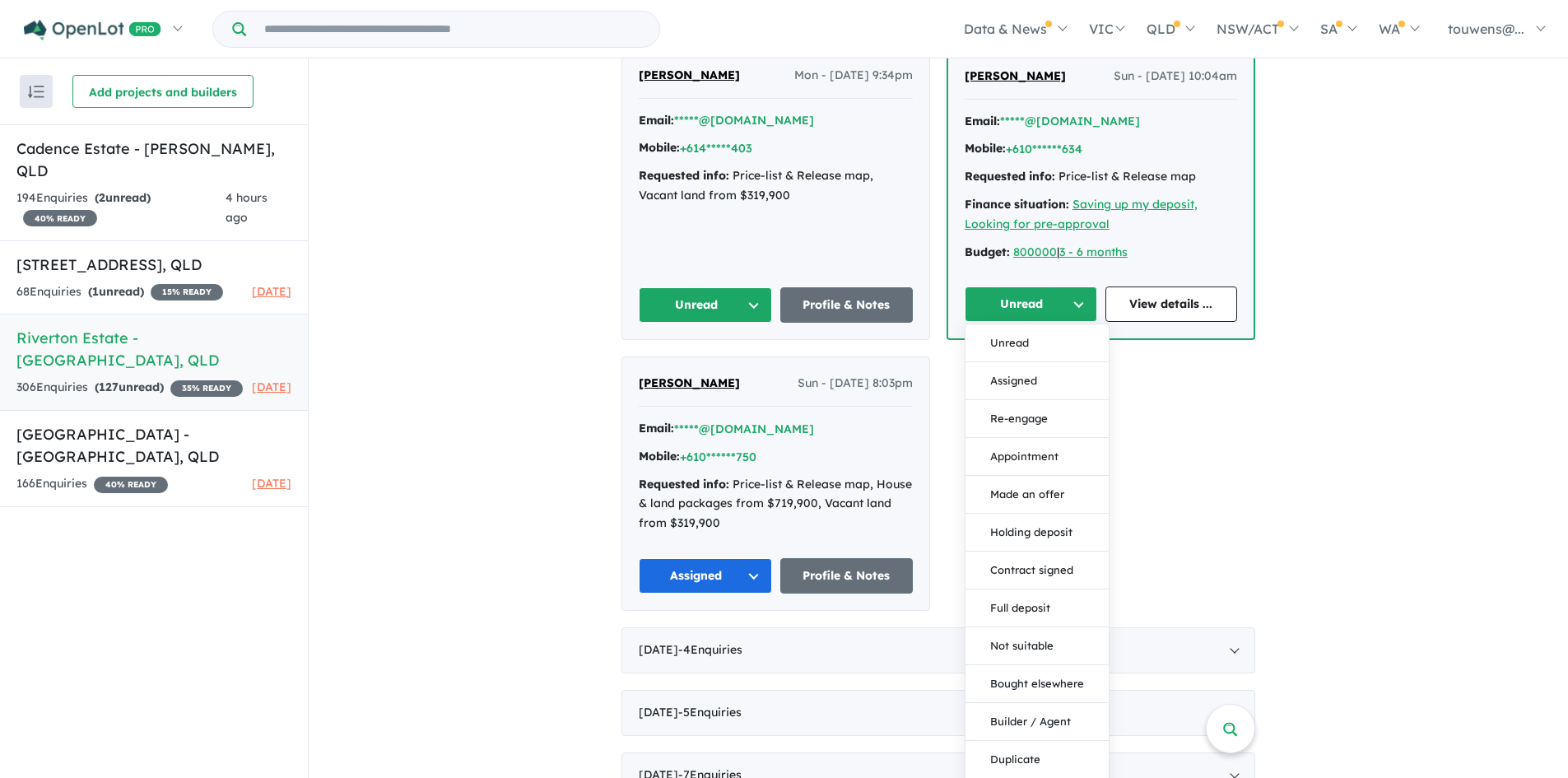
click at [1061, 375] on button "Assigned" at bounding box center [1037, 381] width 144 height 38
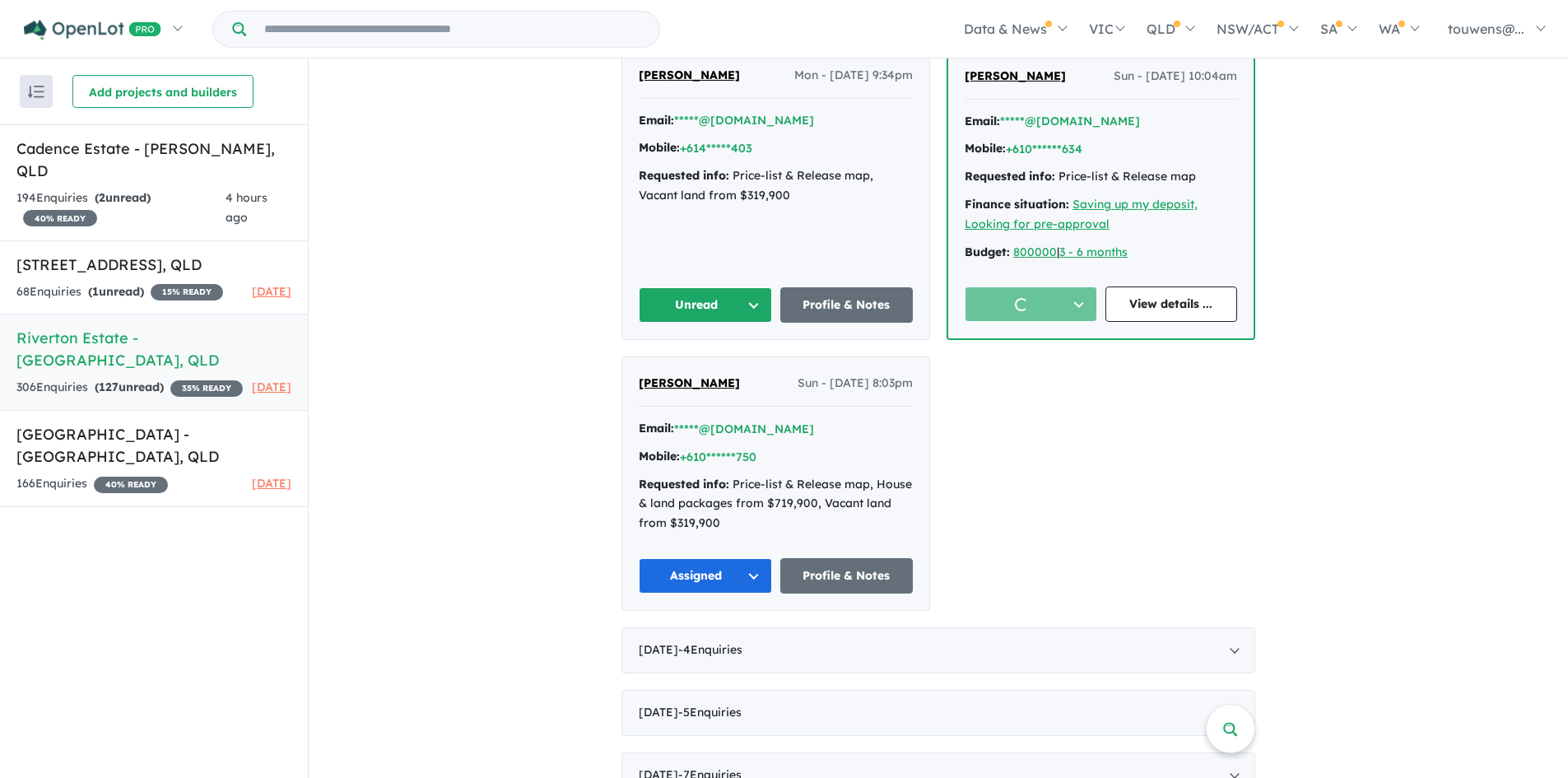
click at [706, 308] on button "Unread" at bounding box center [705, 305] width 134 height 35
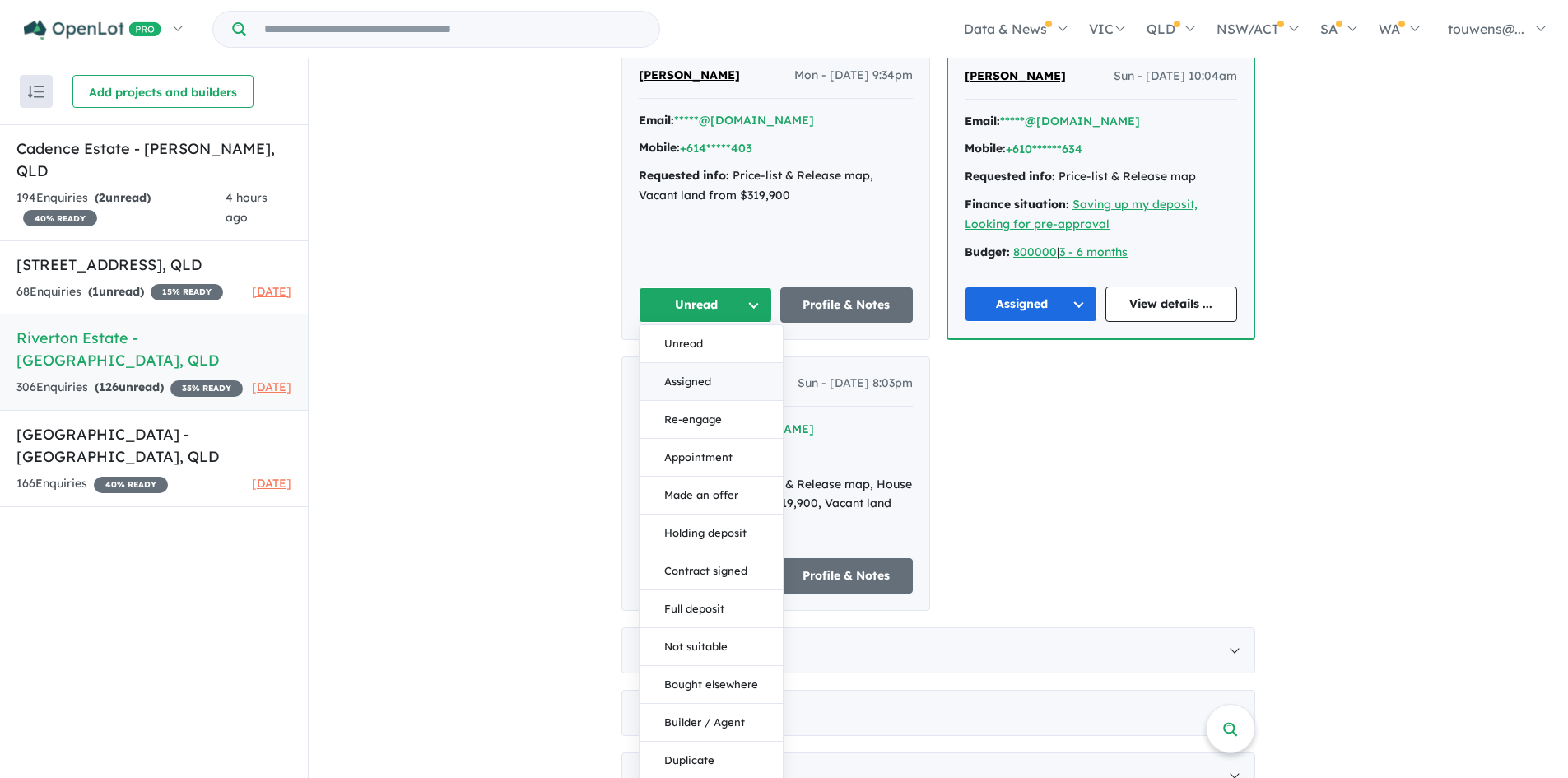
click at [663, 375] on button "Assigned" at bounding box center [711, 381] width 144 height 38
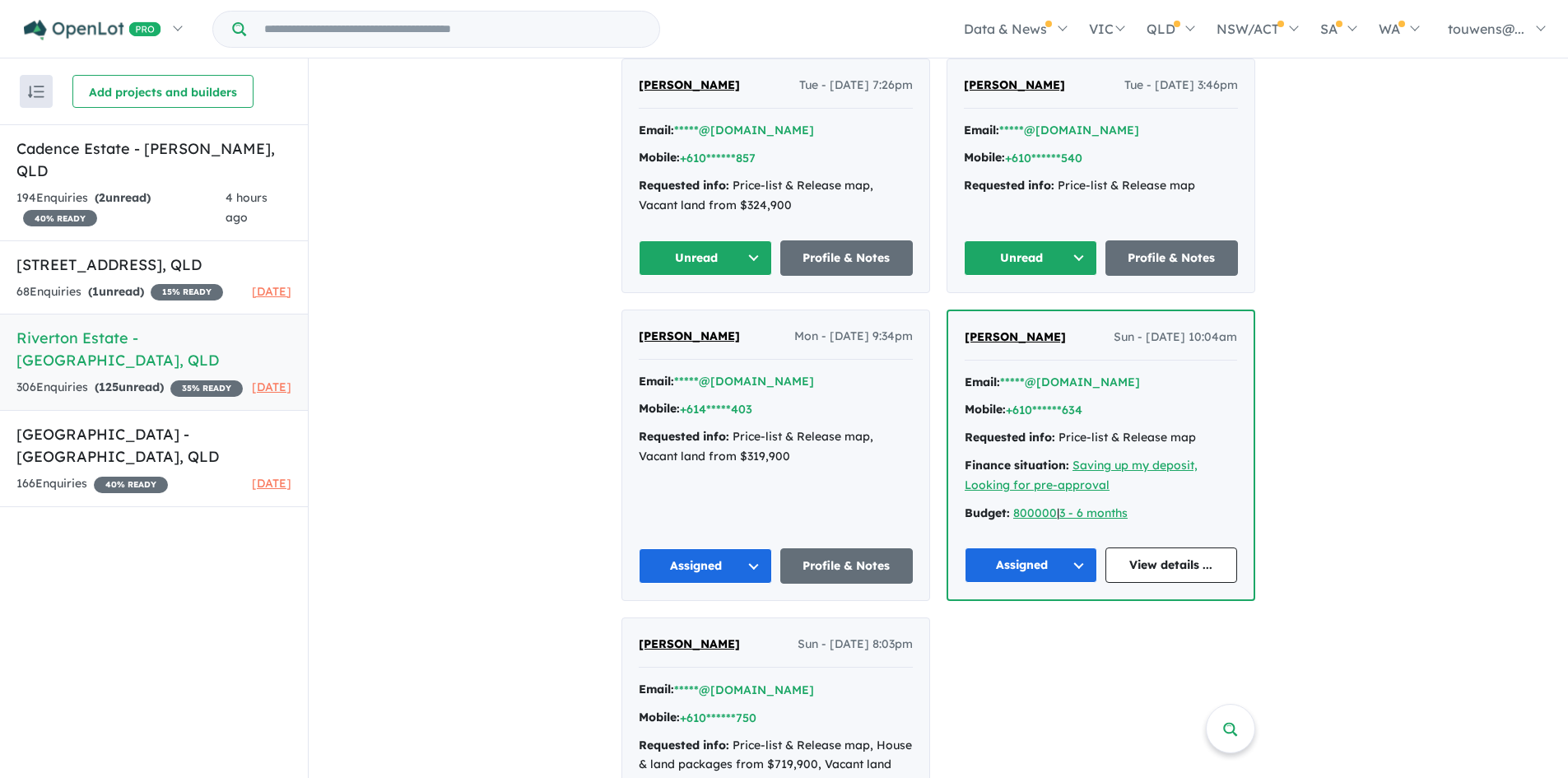
scroll to position [1235, 0]
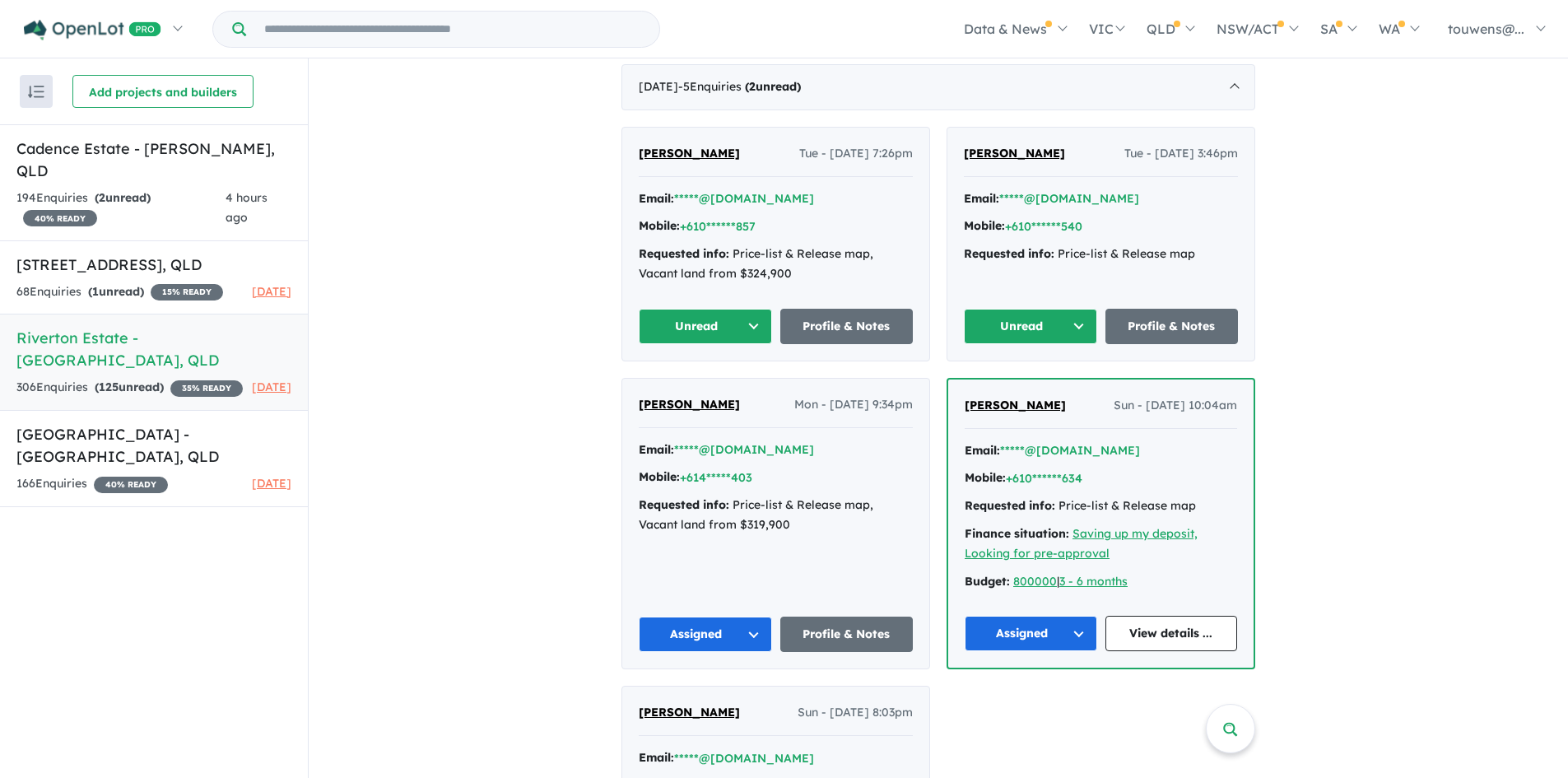
click at [1006, 330] on button "Unread" at bounding box center [1031, 326] width 134 height 35
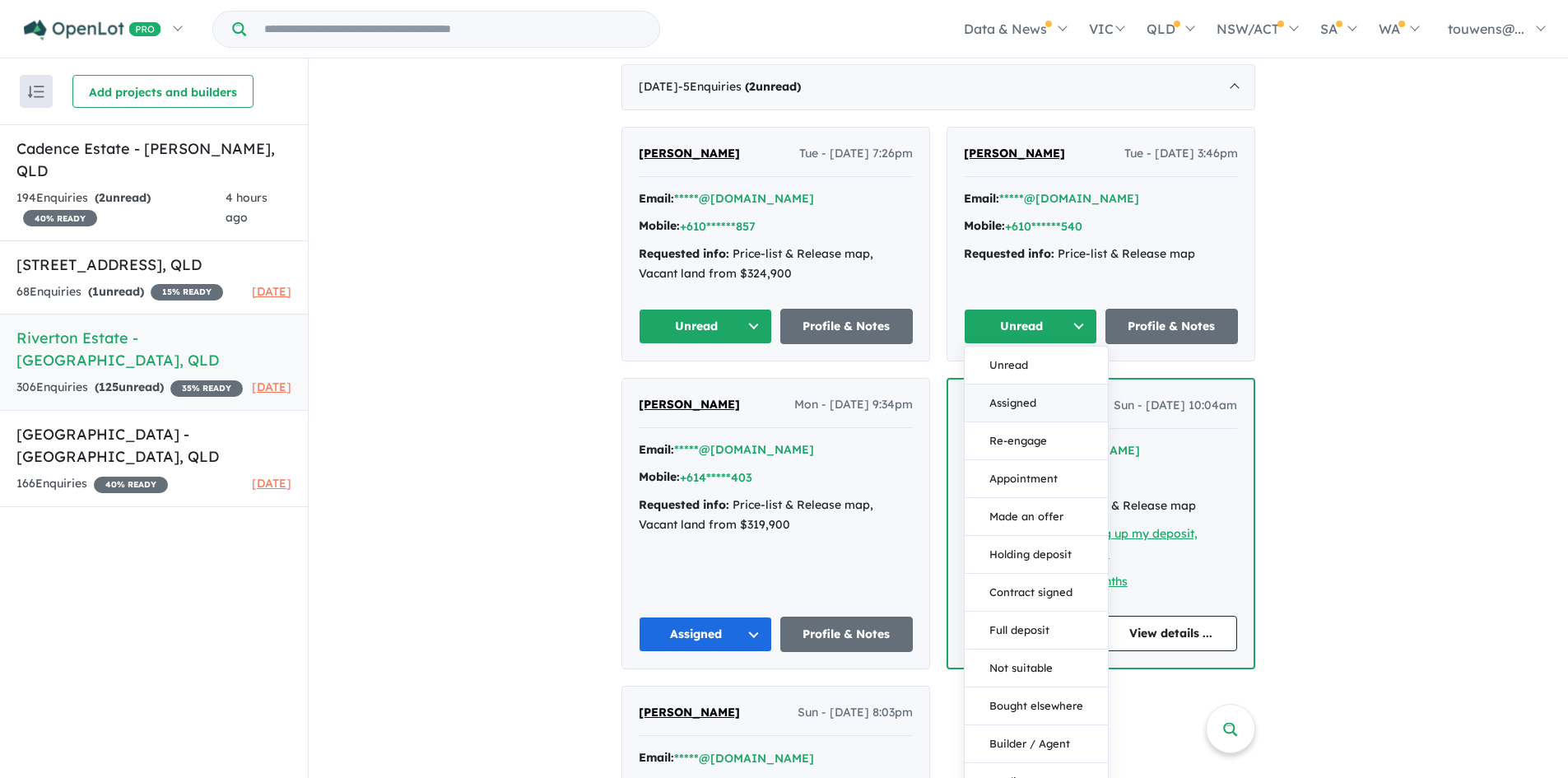
click at [1004, 397] on button "Assigned" at bounding box center [1036, 403] width 144 height 38
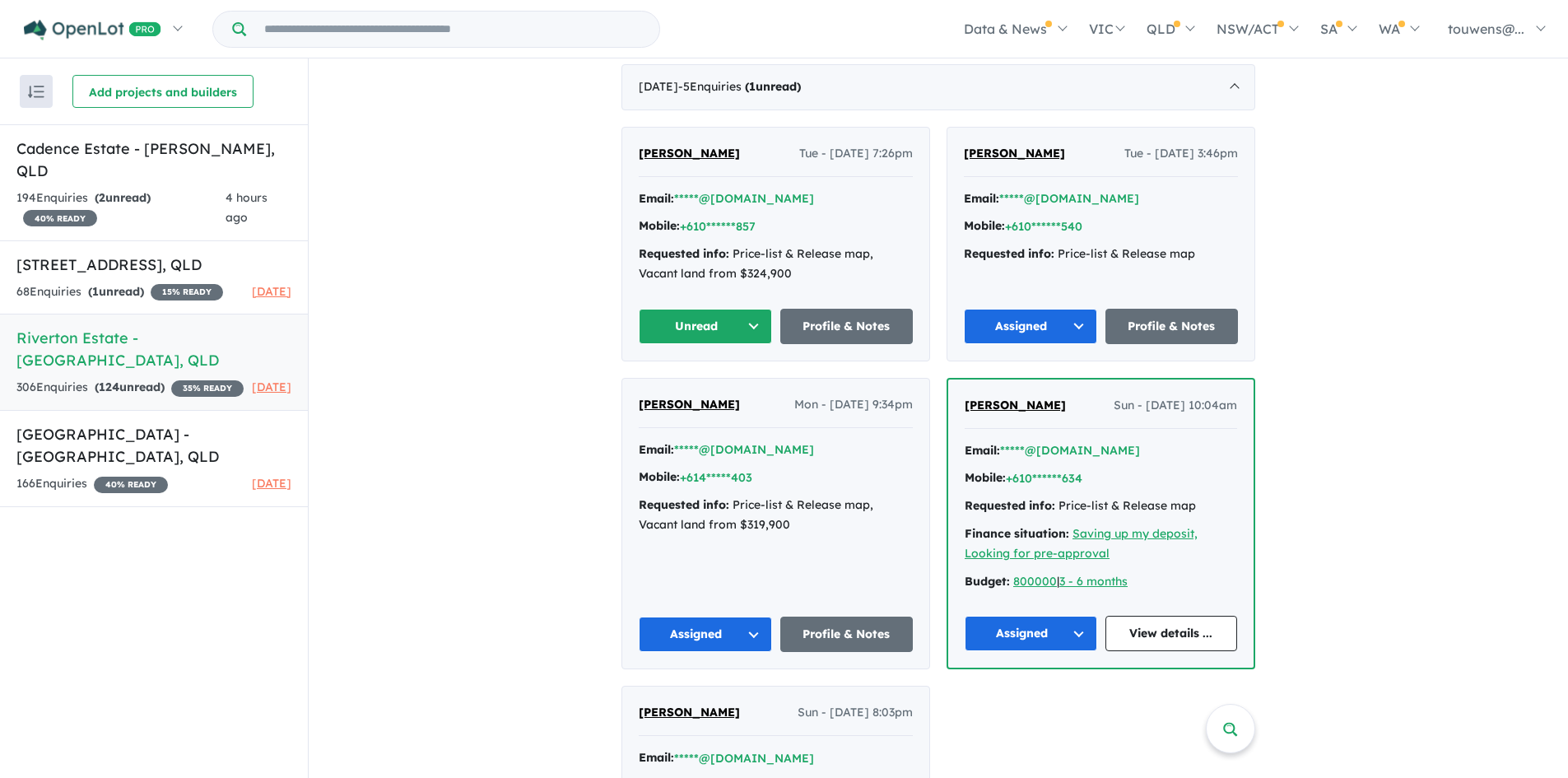
click at [658, 328] on button "Unread" at bounding box center [705, 326] width 134 height 35
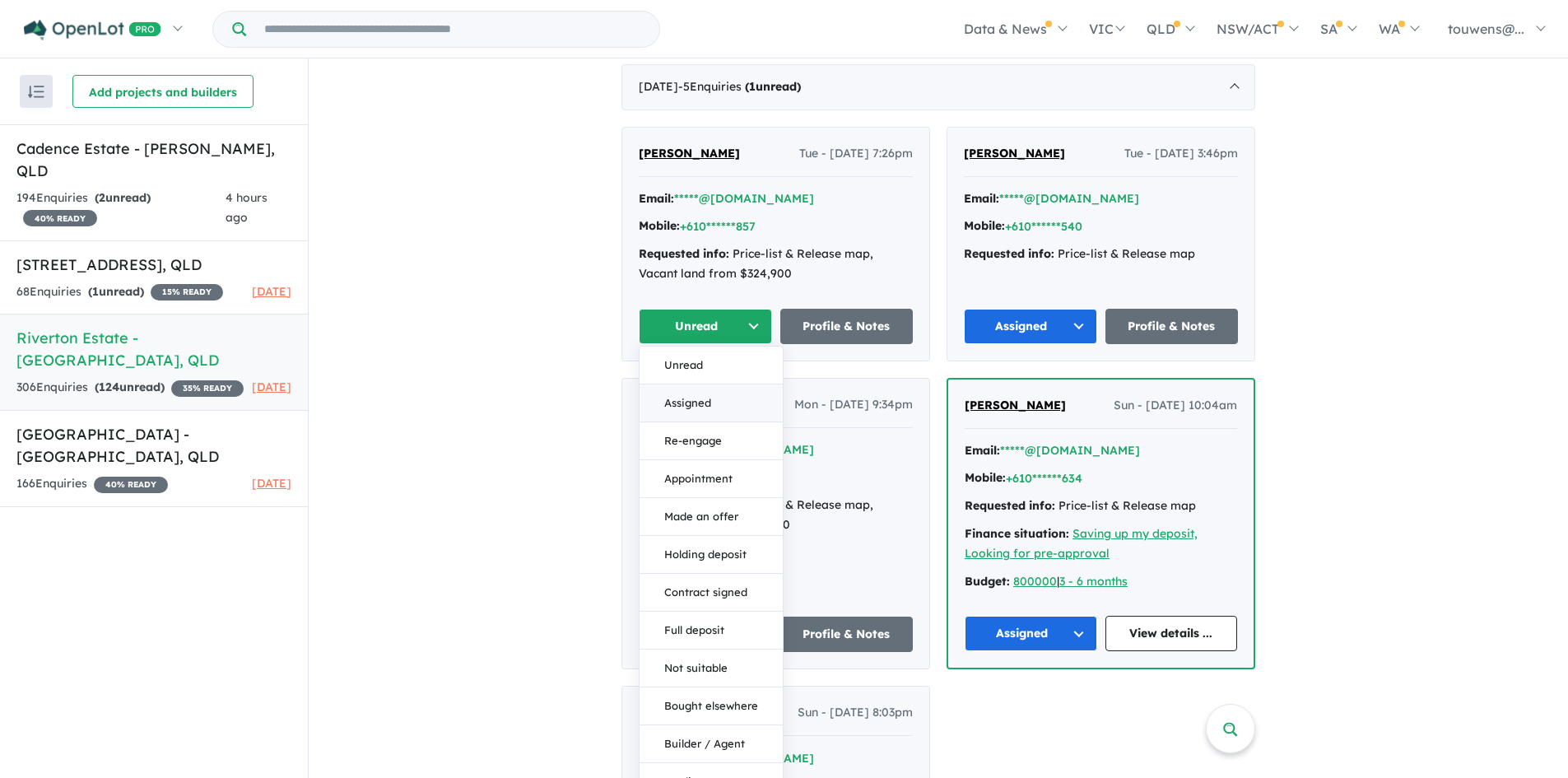
click at [710, 399] on button "Assigned" at bounding box center [711, 403] width 144 height 38
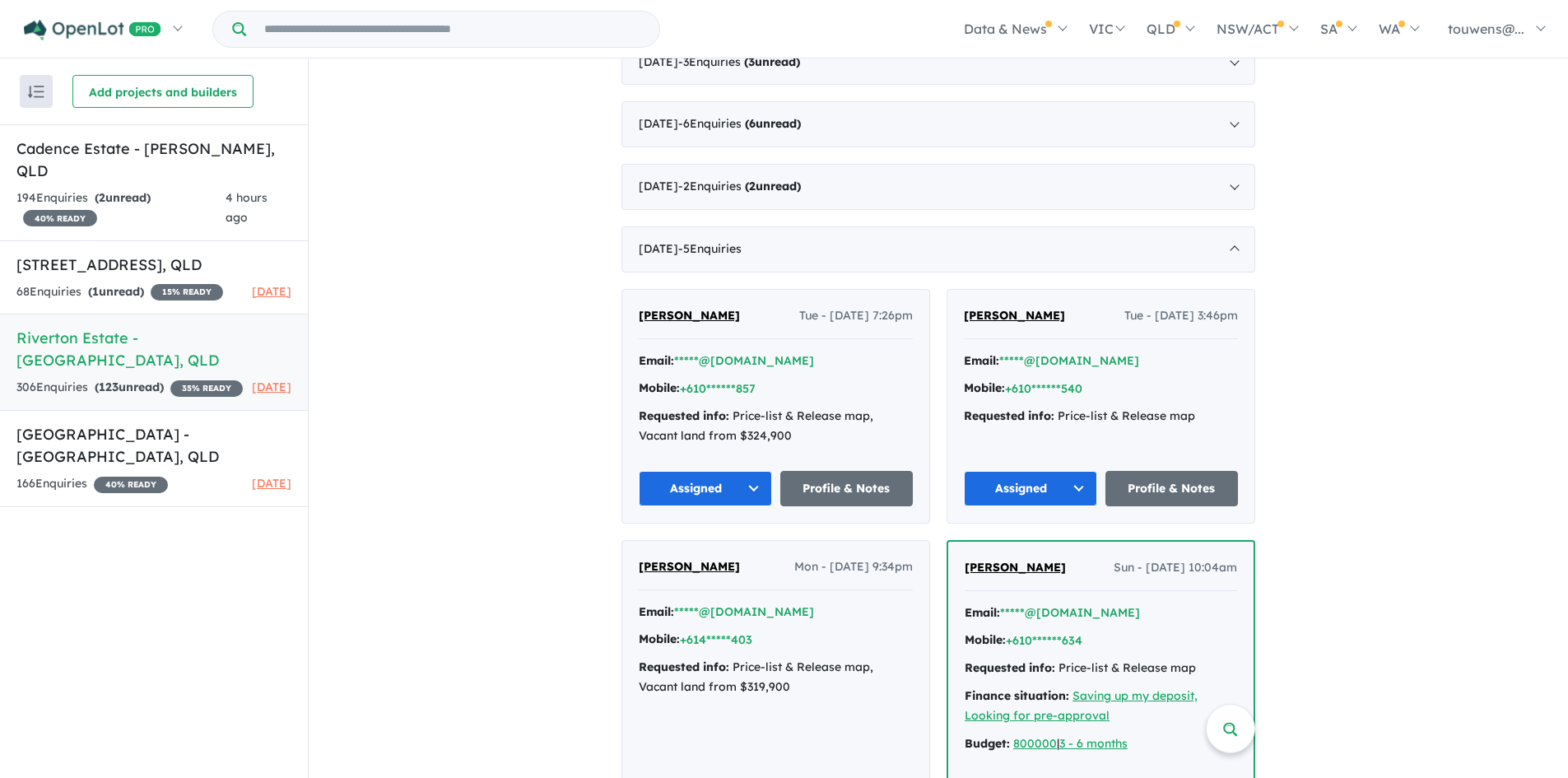
scroll to position [1069, 0]
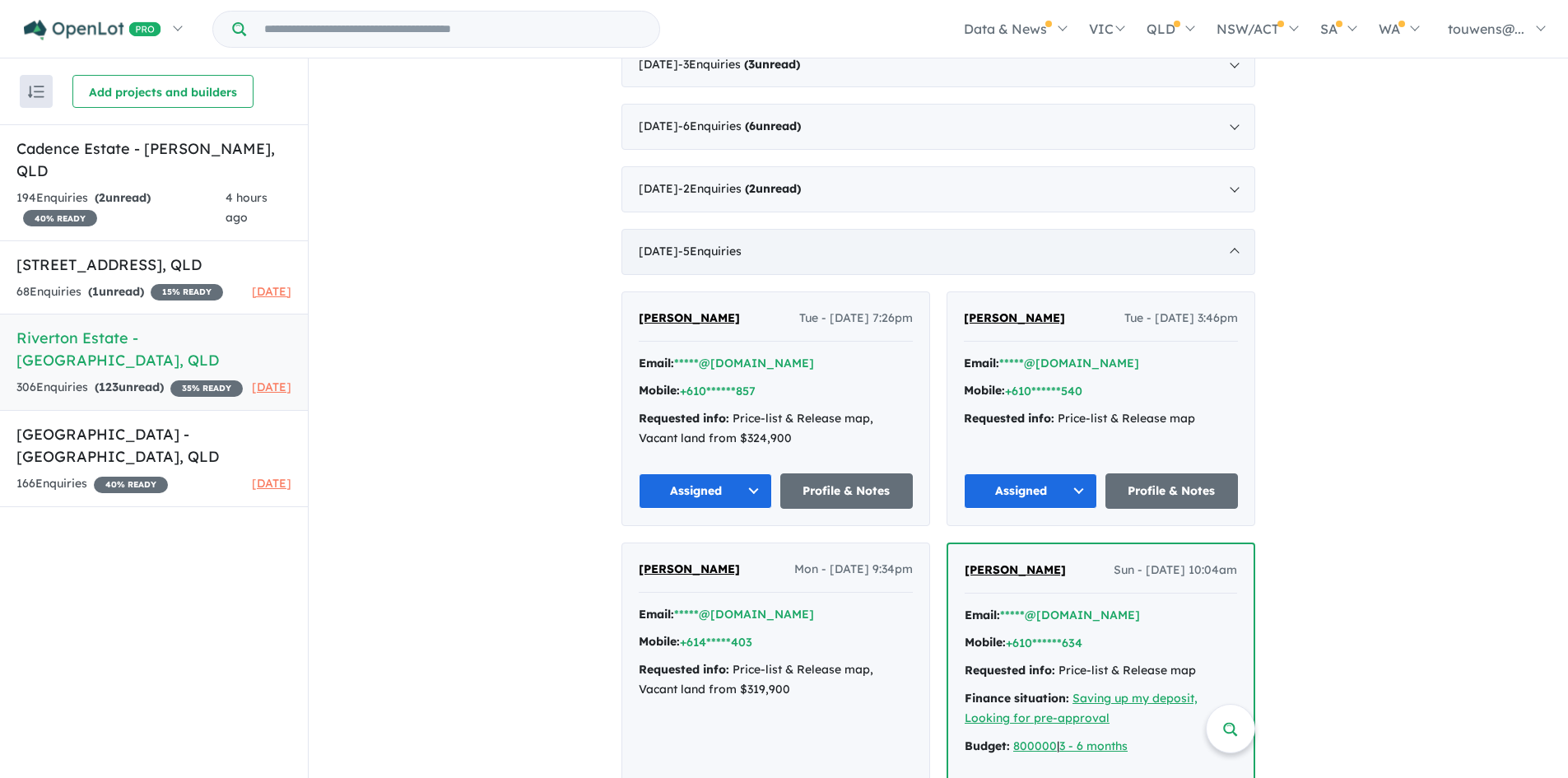
click at [760, 263] on div "[DATE] - 5 Enquir ies ( 0 unread)" at bounding box center [939, 251] width 634 height 46
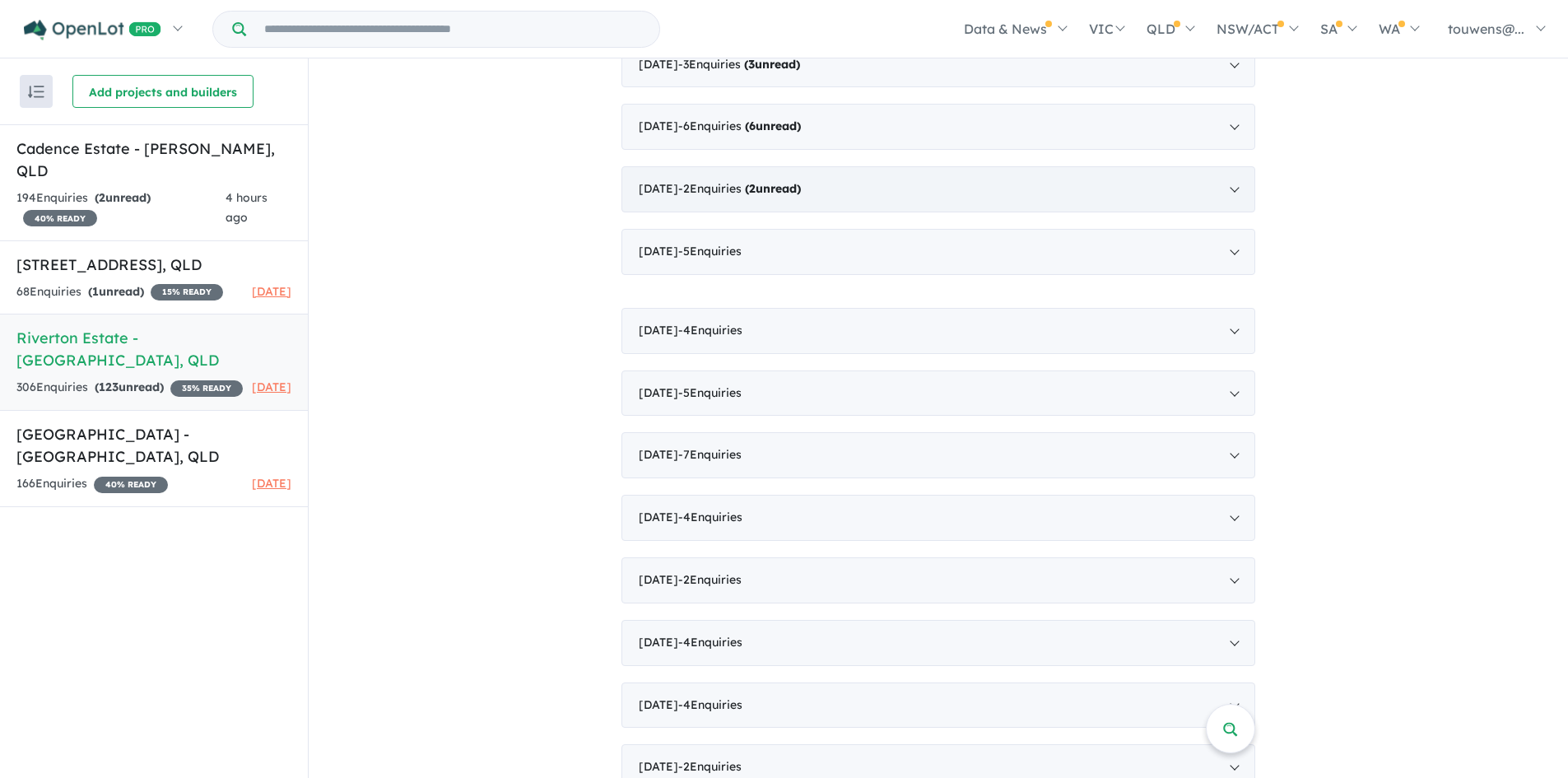
click at [779, 202] on div "[DATE] - 2 Enquir ies ( 2 unread)" at bounding box center [939, 189] width 634 height 46
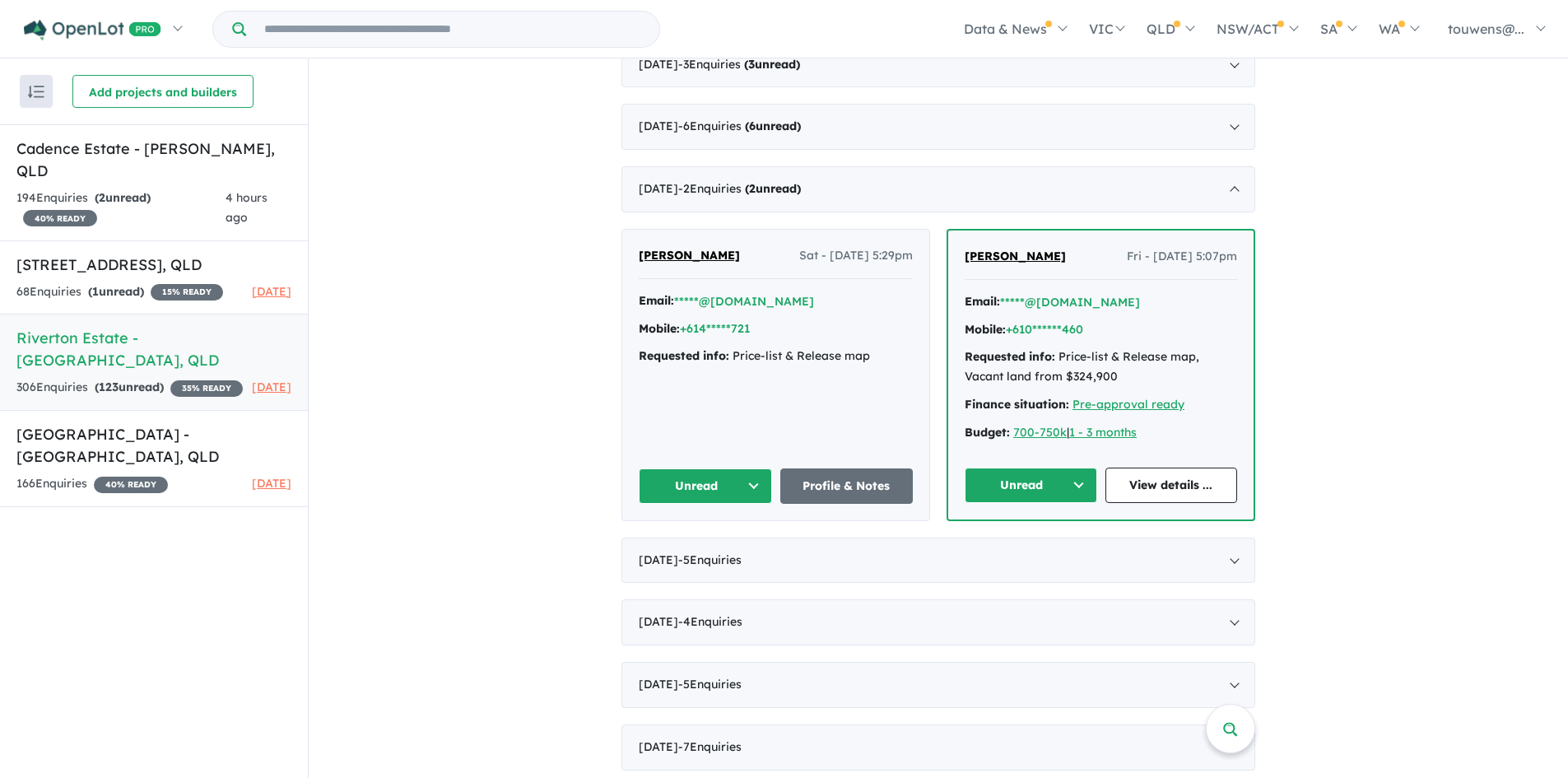
click at [1010, 475] on button "Unread" at bounding box center [1031, 485] width 133 height 35
click at [1016, 558] on button "Assigned" at bounding box center [1037, 562] width 144 height 38
click at [688, 485] on button "Unread" at bounding box center [705, 486] width 134 height 35
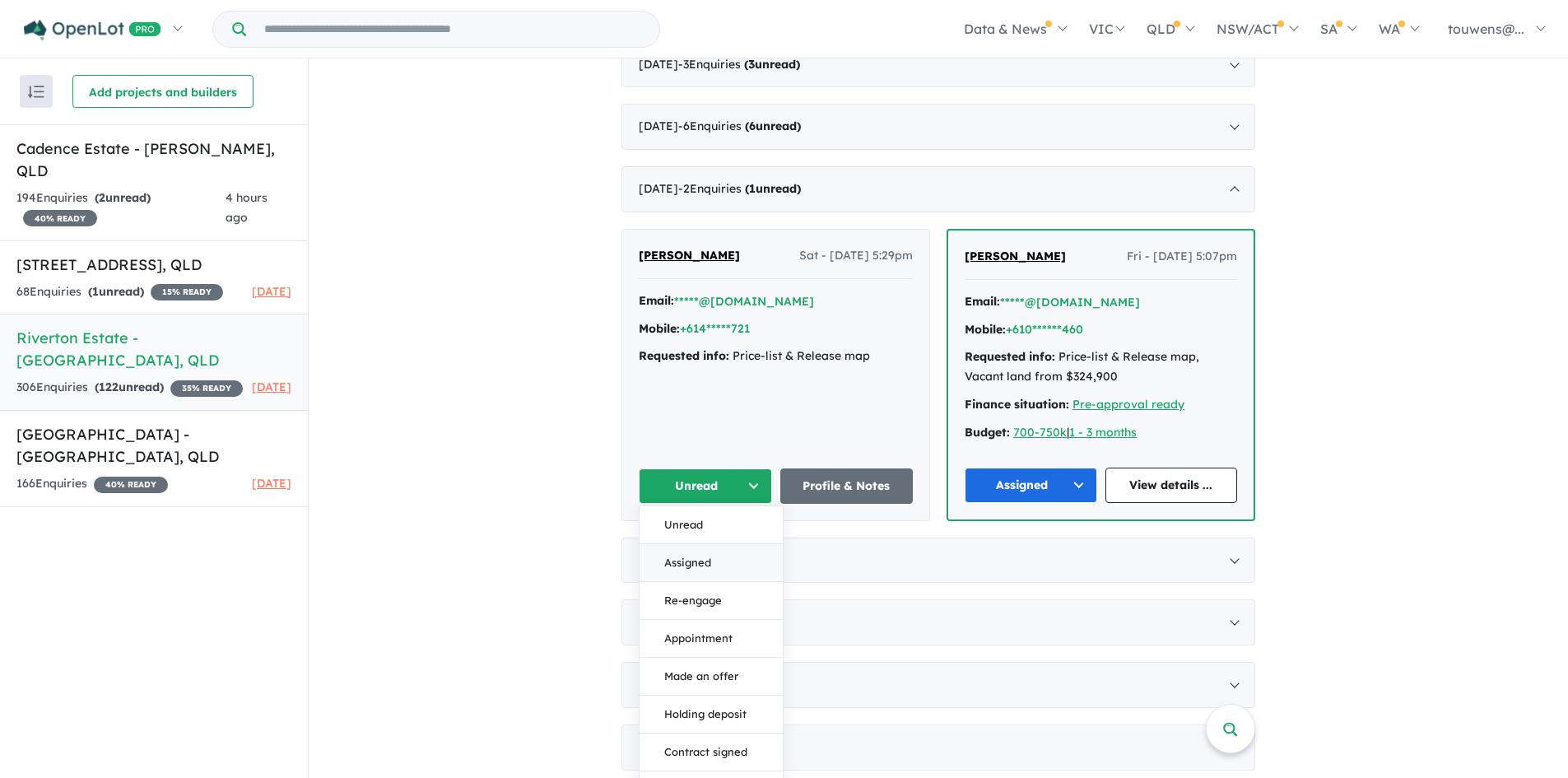
click at [690, 553] on button "Assigned" at bounding box center [711, 563] width 144 height 38
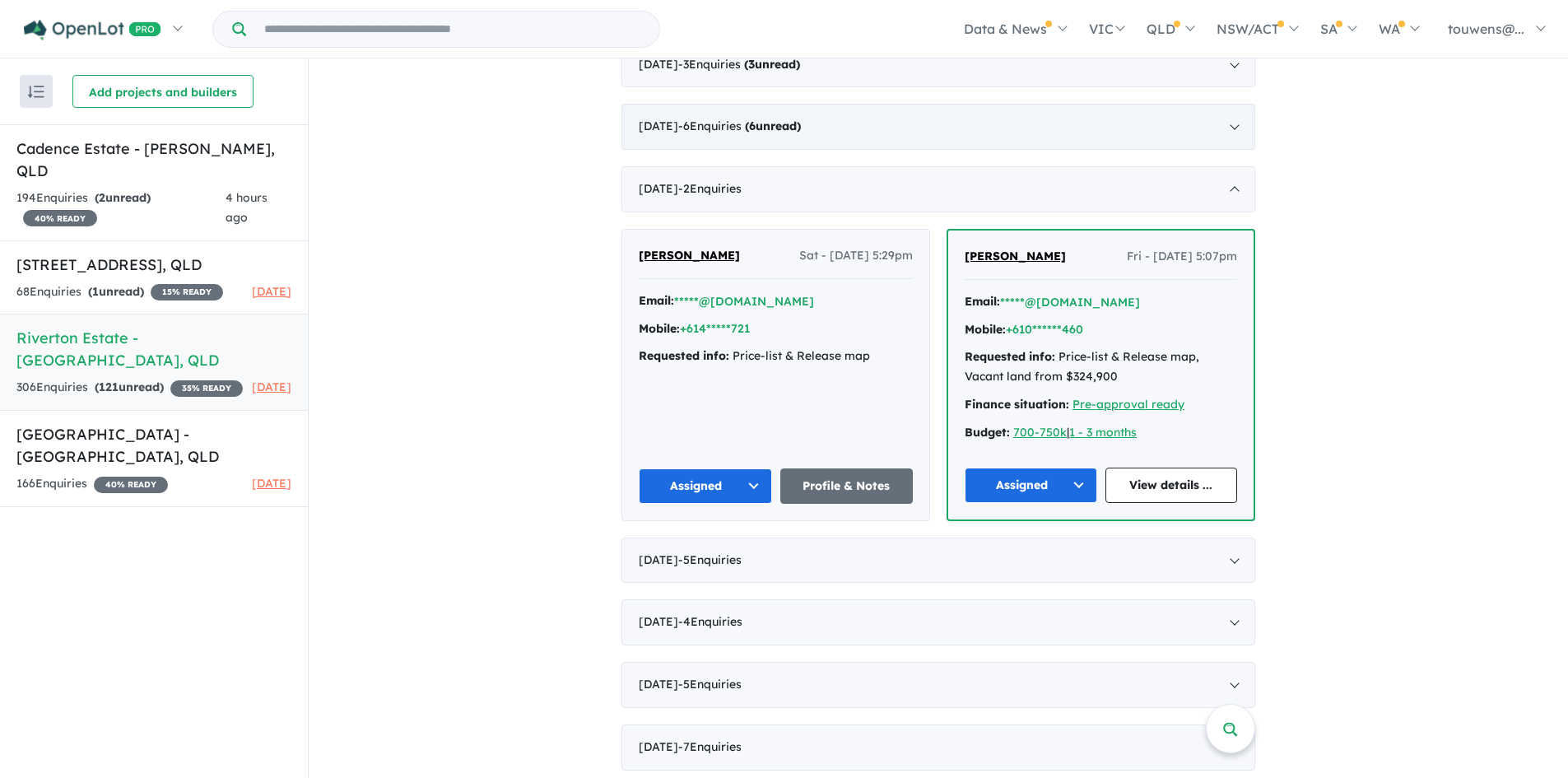
click at [866, 139] on div "[DATE] - 6 Enquir ies ( 6 unread)" at bounding box center [939, 126] width 634 height 46
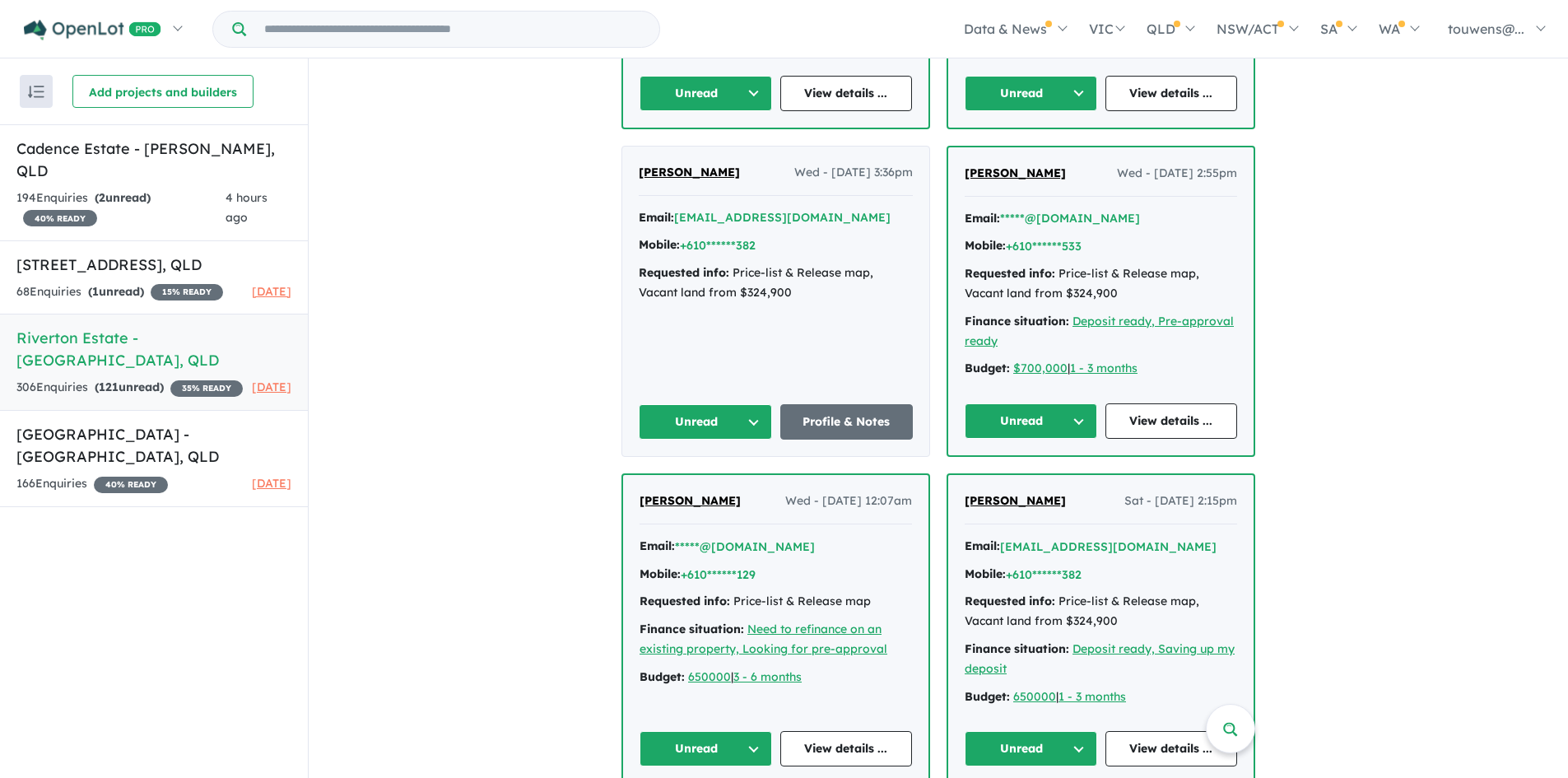
scroll to position [1564, 0]
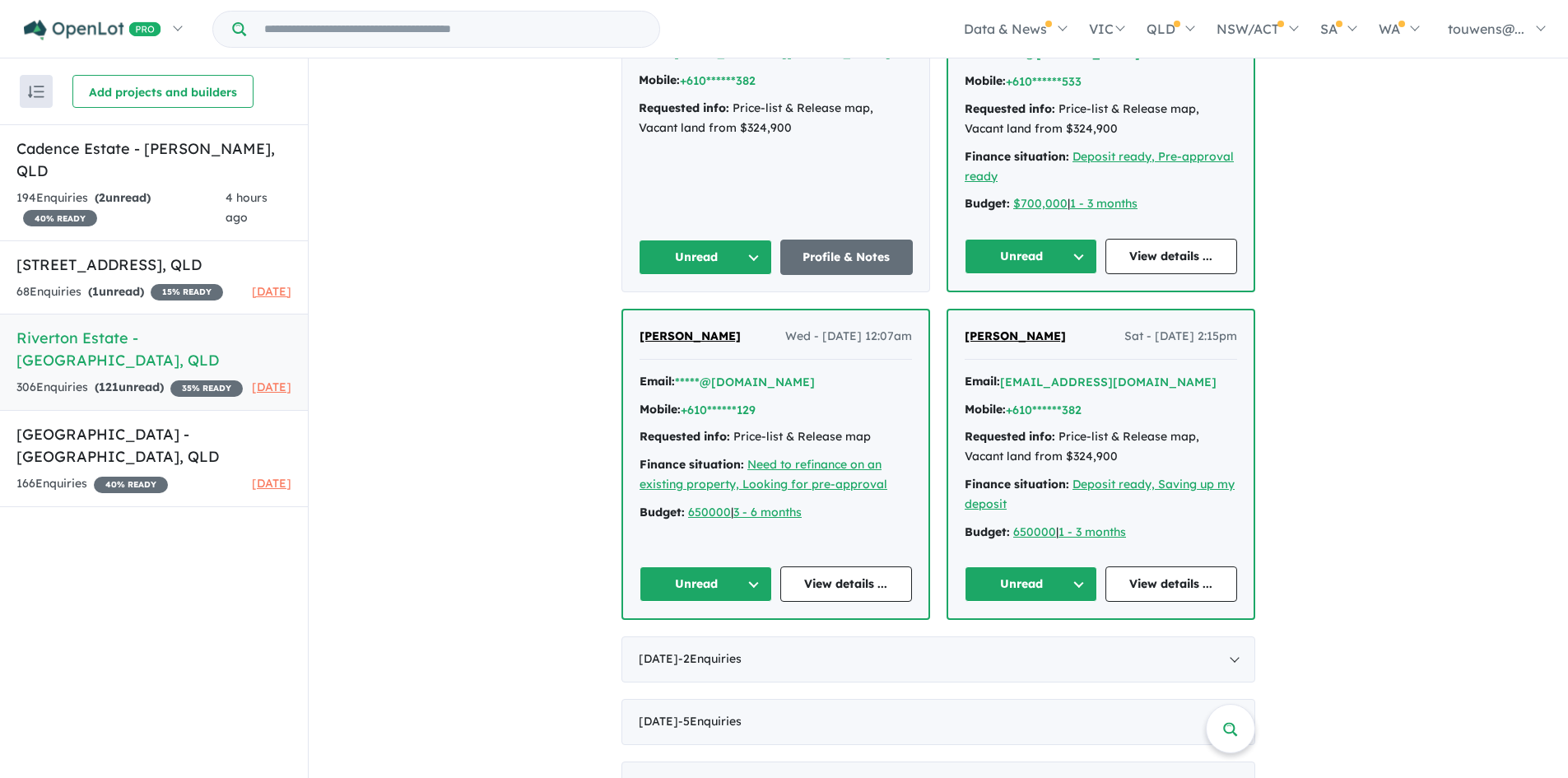
click at [1011, 602] on button "Unread" at bounding box center [1031, 584] width 133 height 35
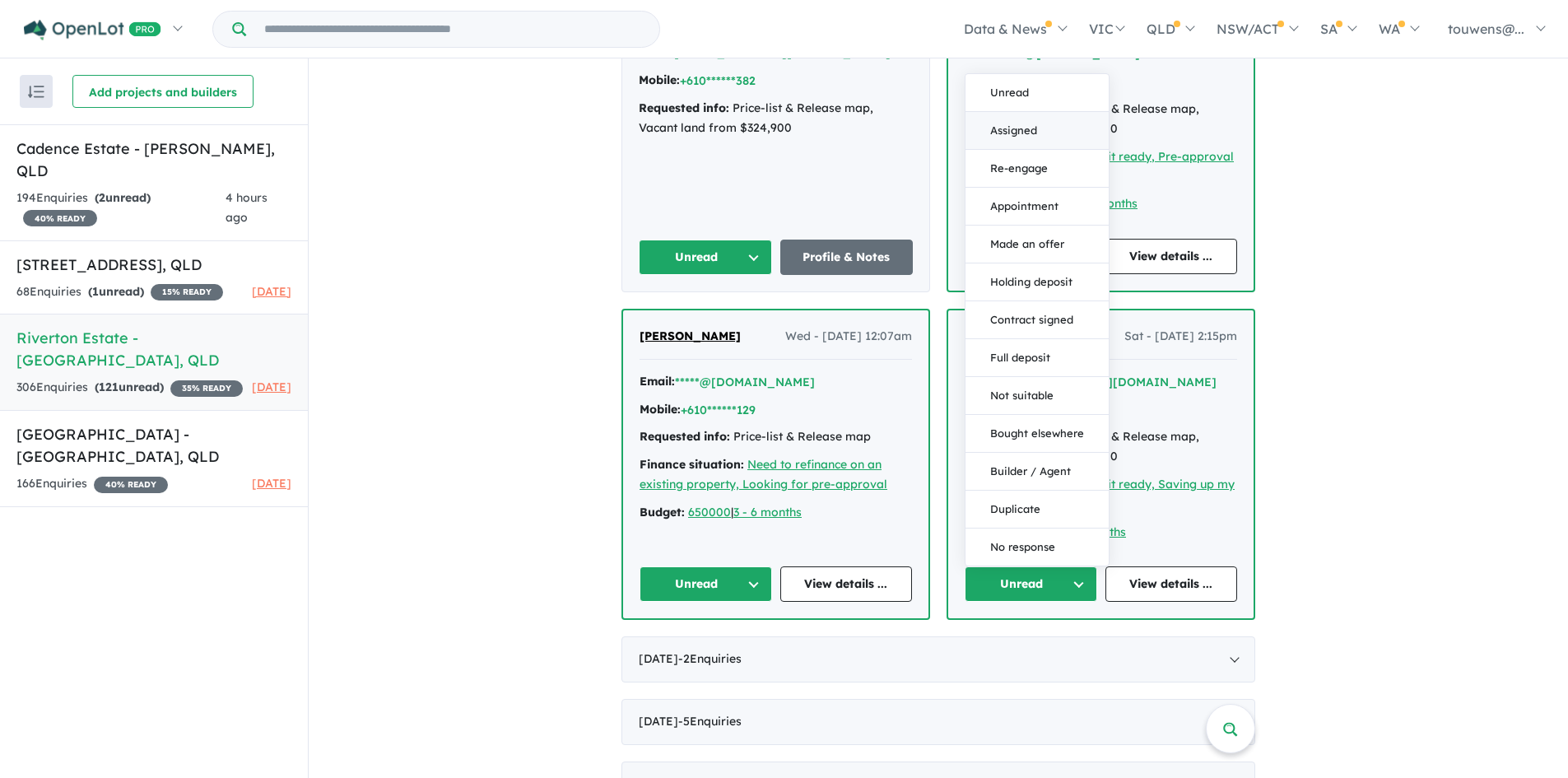
click at [1032, 150] on button "Assigned" at bounding box center [1037, 130] width 144 height 38
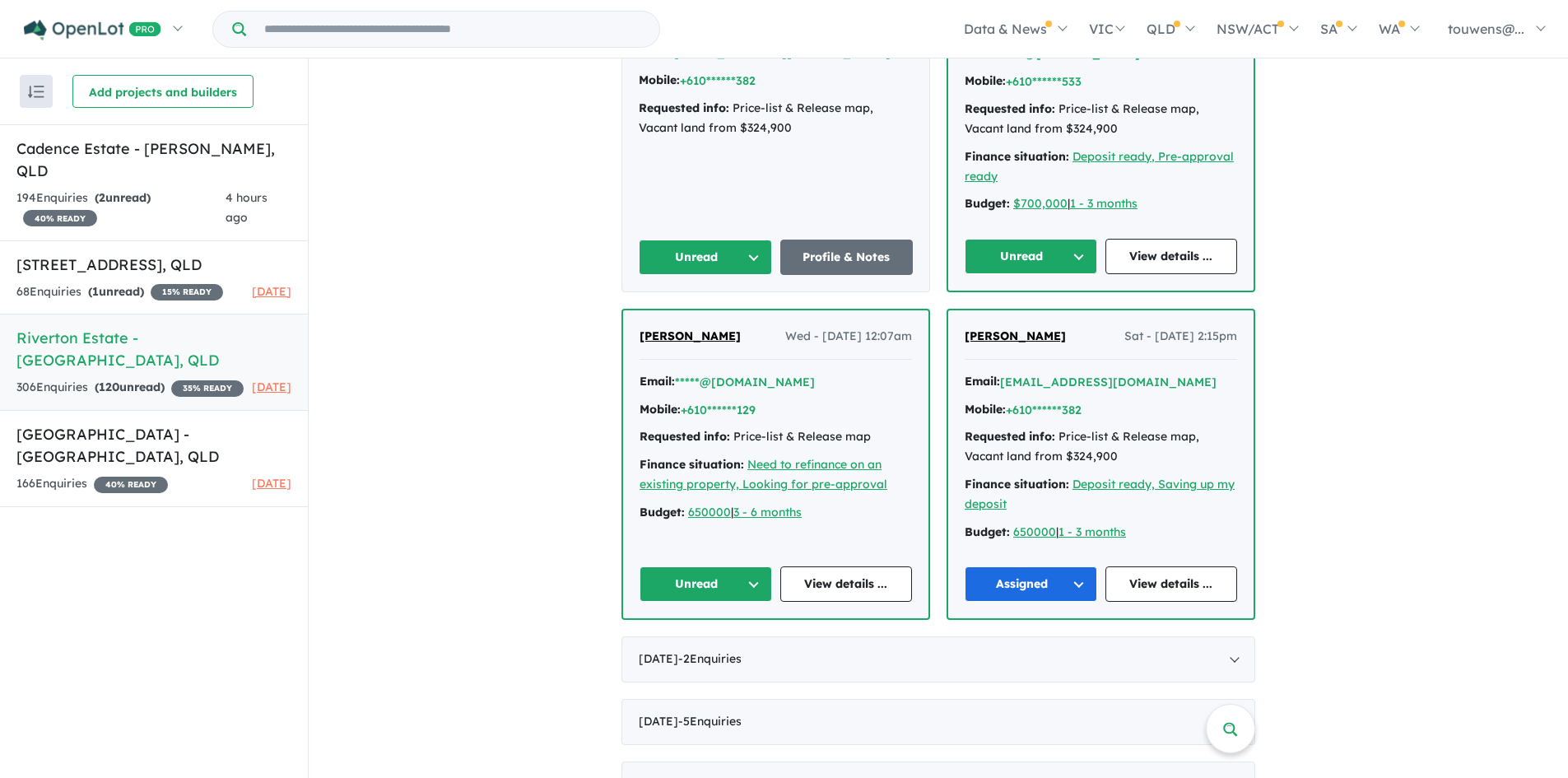
click at [714, 602] on button "Unread" at bounding box center [705, 584] width 133 height 35
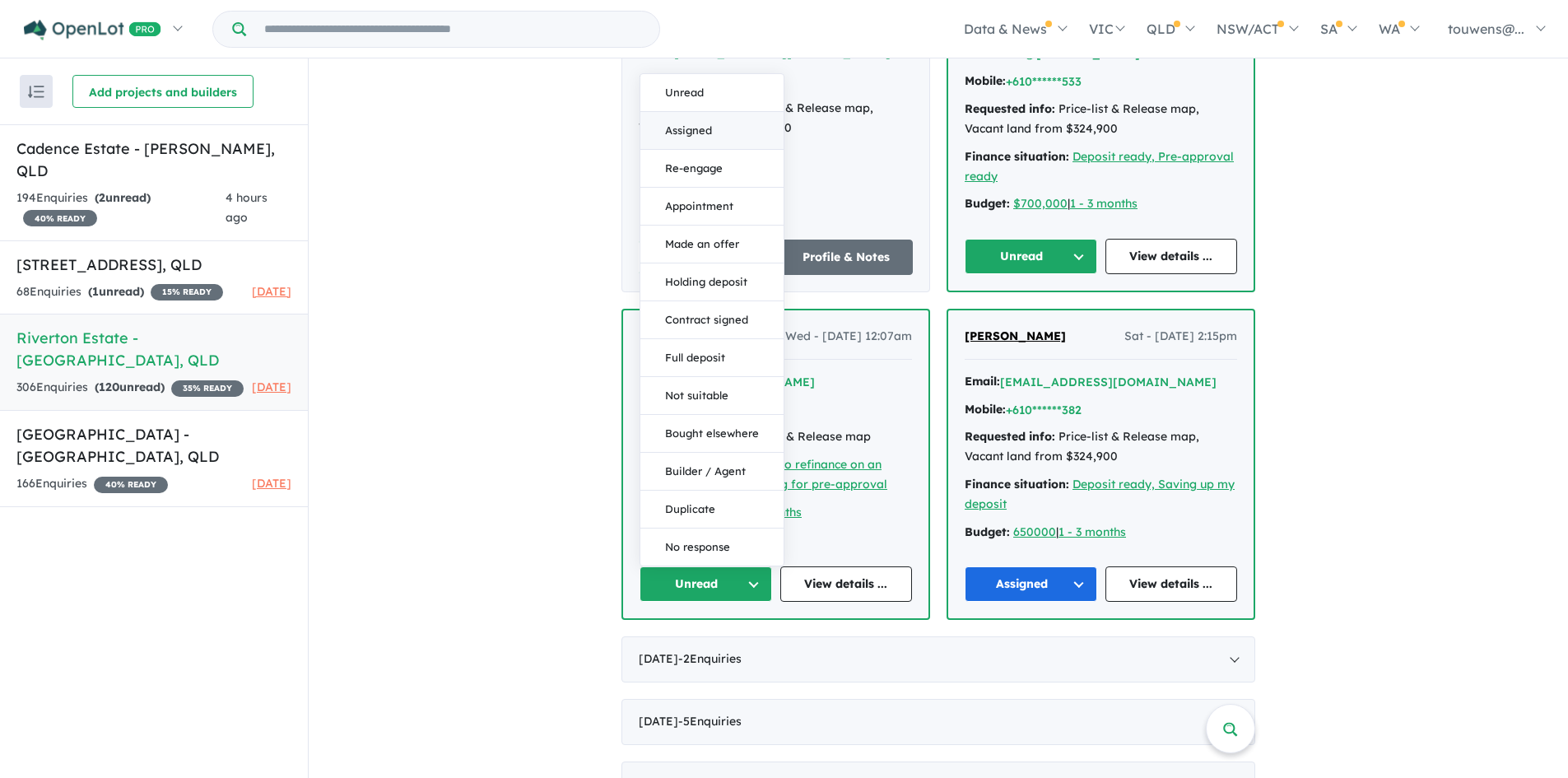
click at [692, 150] on button "Assigned" at bounding box center [712, 130] width 144 height 38
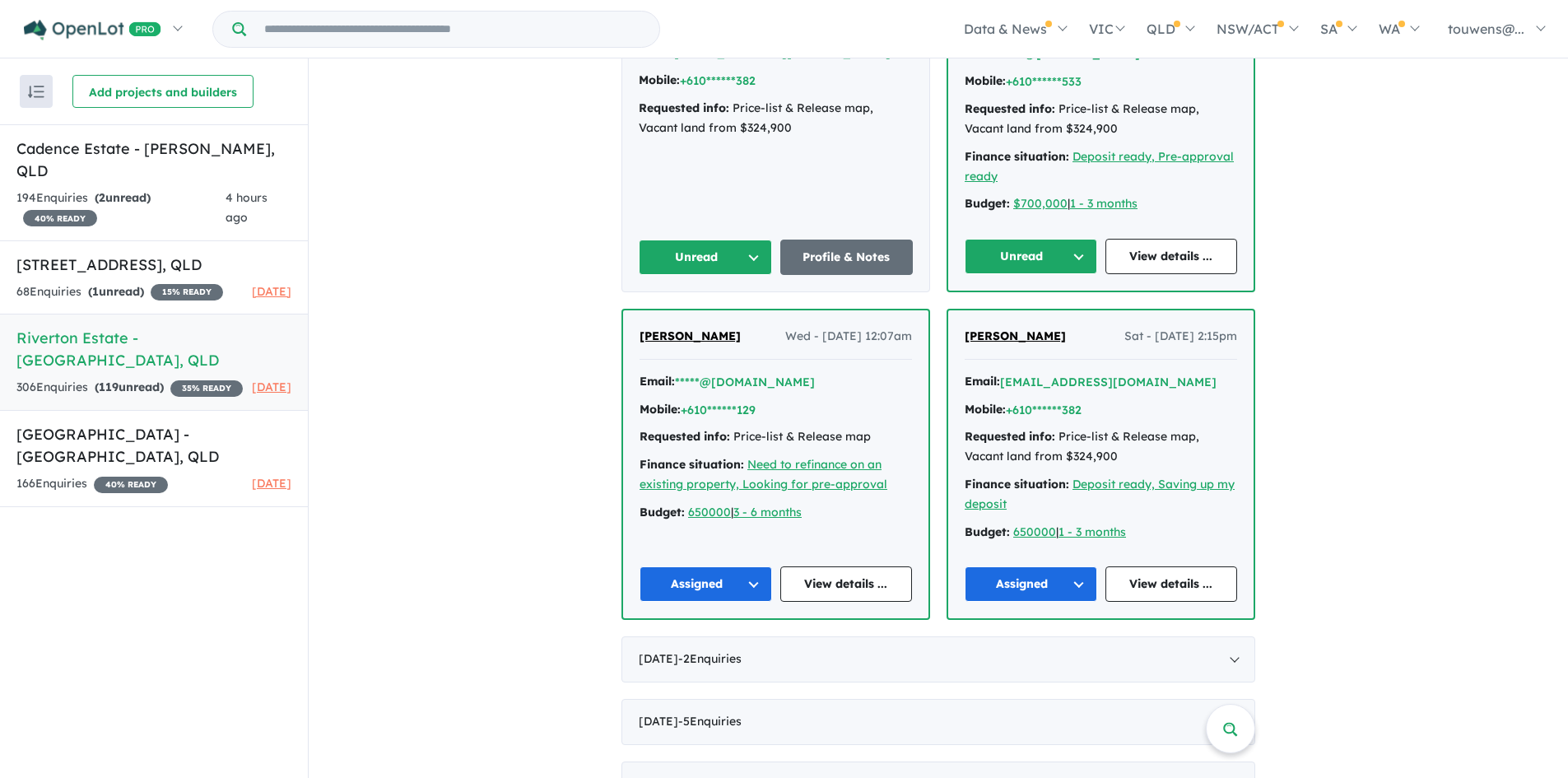
click at [1003, 265] on button "Unread" at bounding box center [1031, 256] width 133 height 35
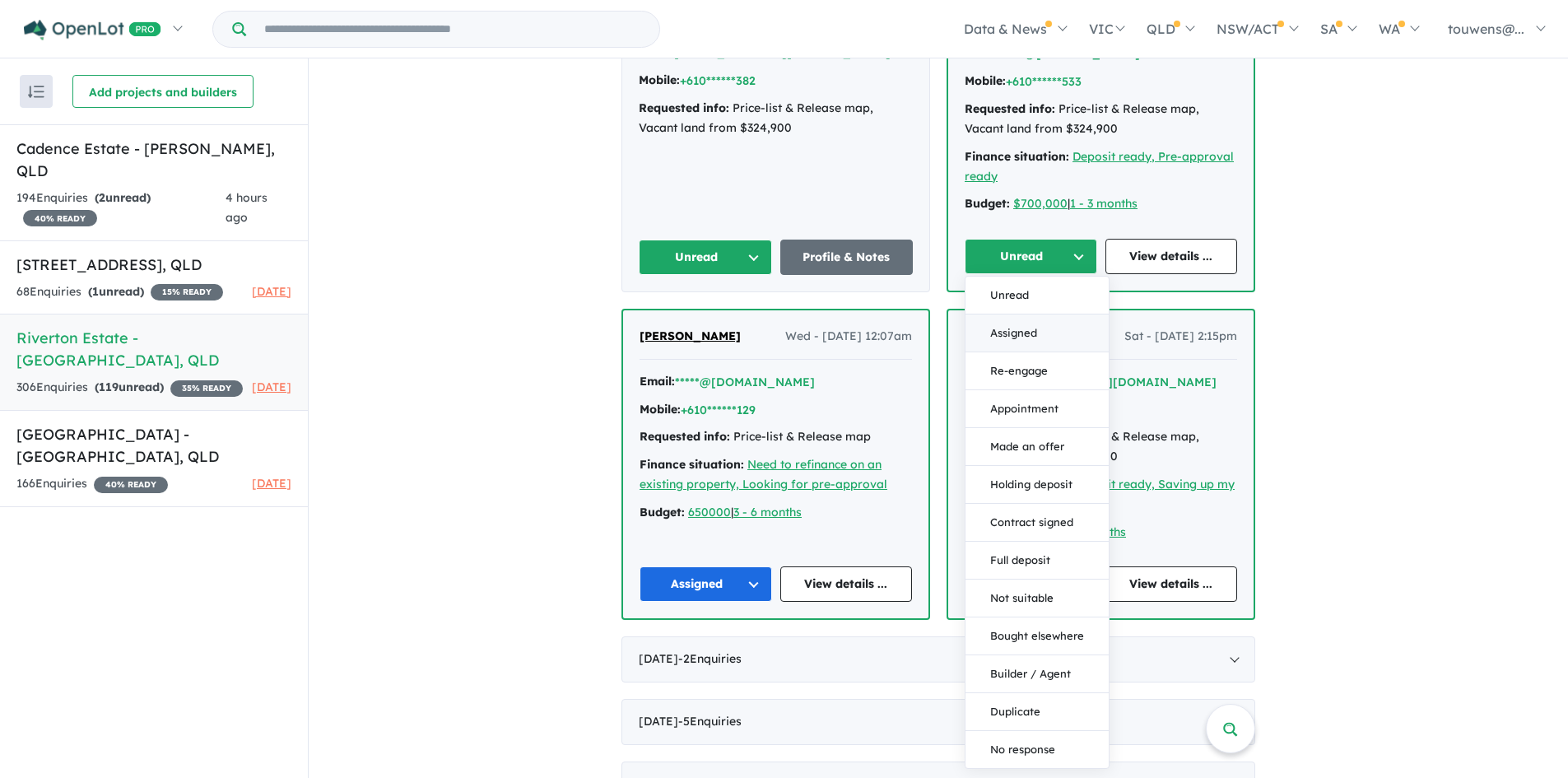
click at [1033, 342] on button "Assigned" at bounding box center [1037, 333] width 144 height 38
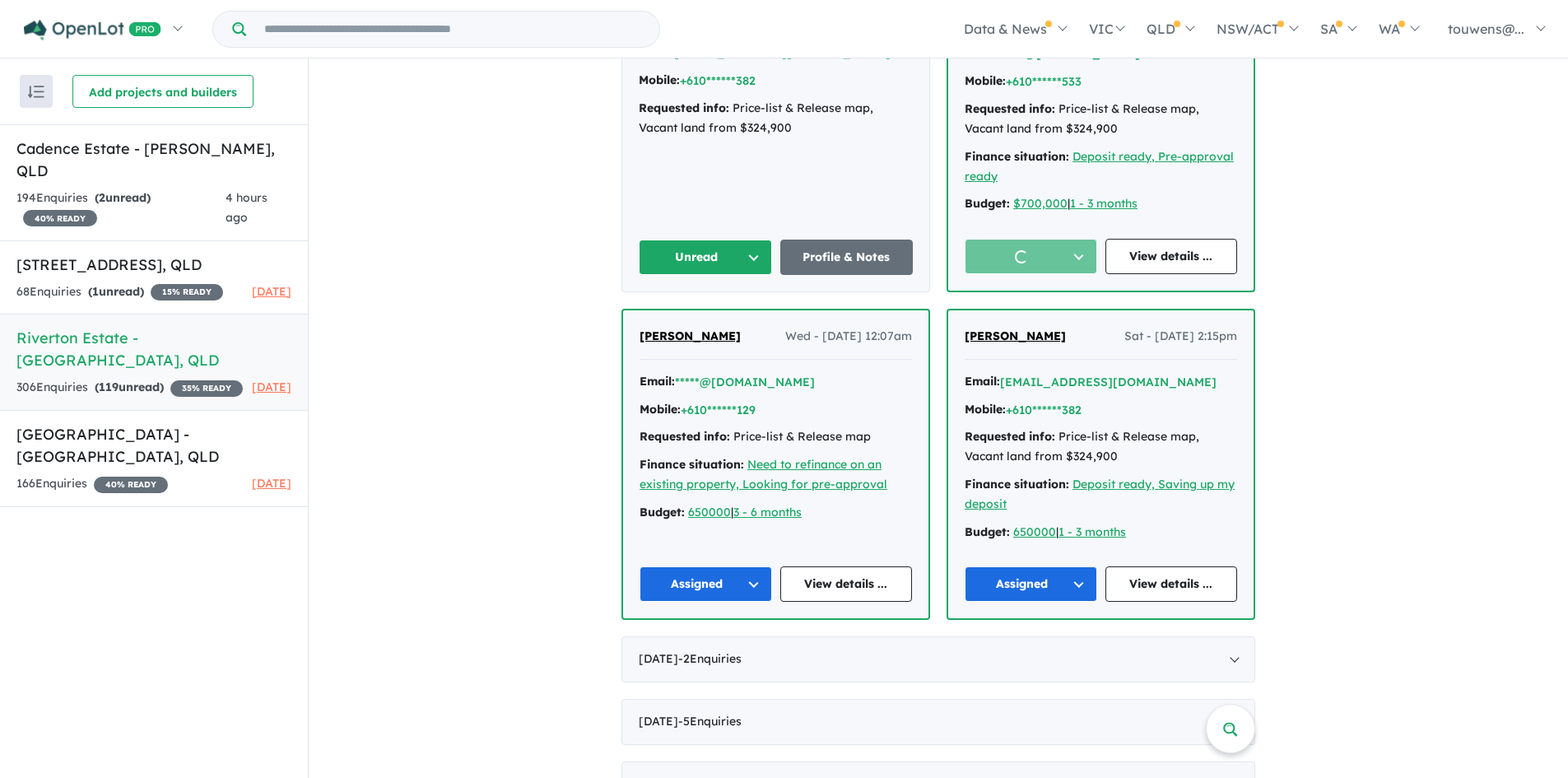
click at [638, 269] on button "Unread" at bounding box center [705, 257] width 134 height 35
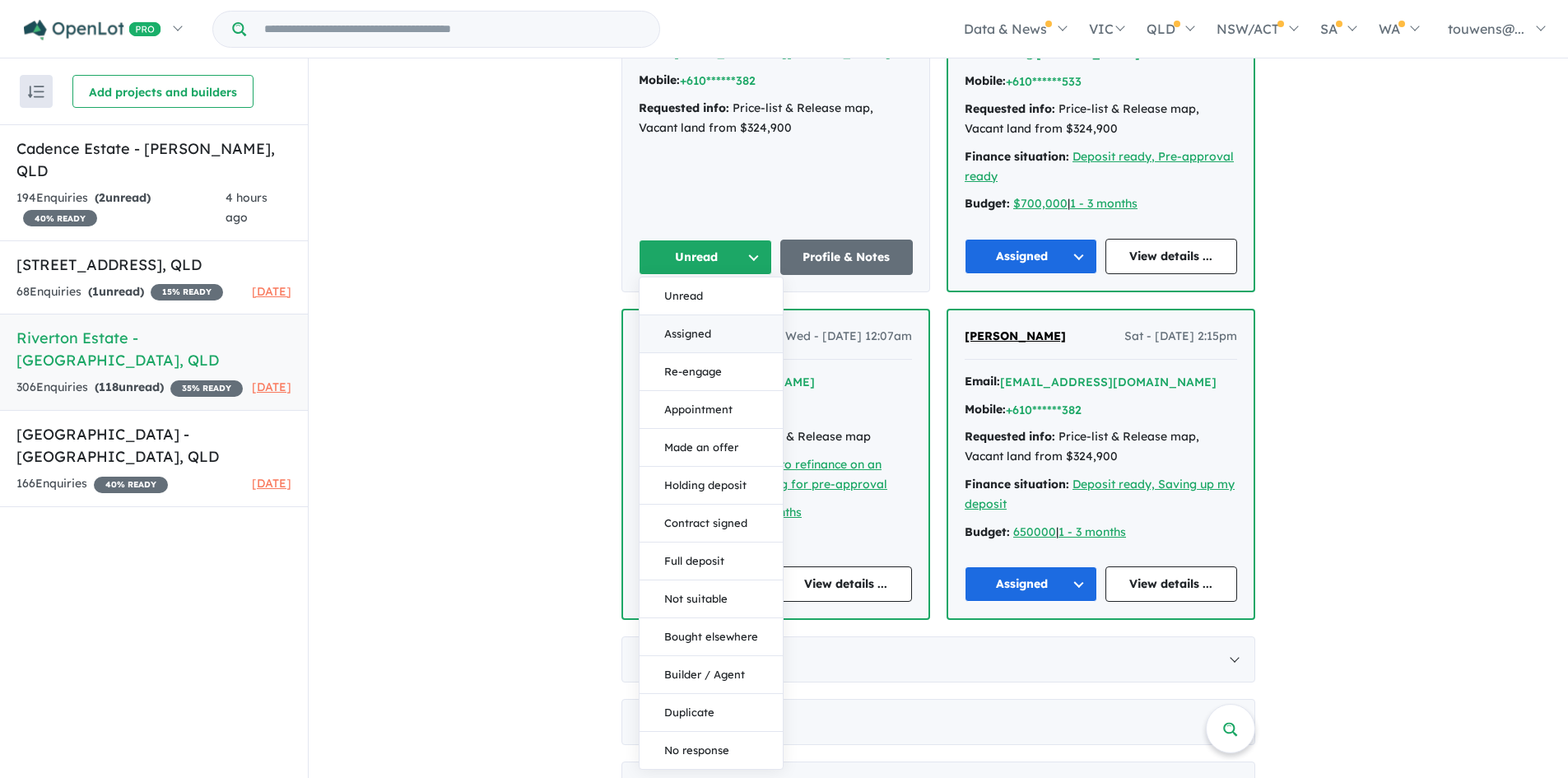
click at [705, 353] on button "Assigned" at bounding box center [711, 334] width 144 height 38
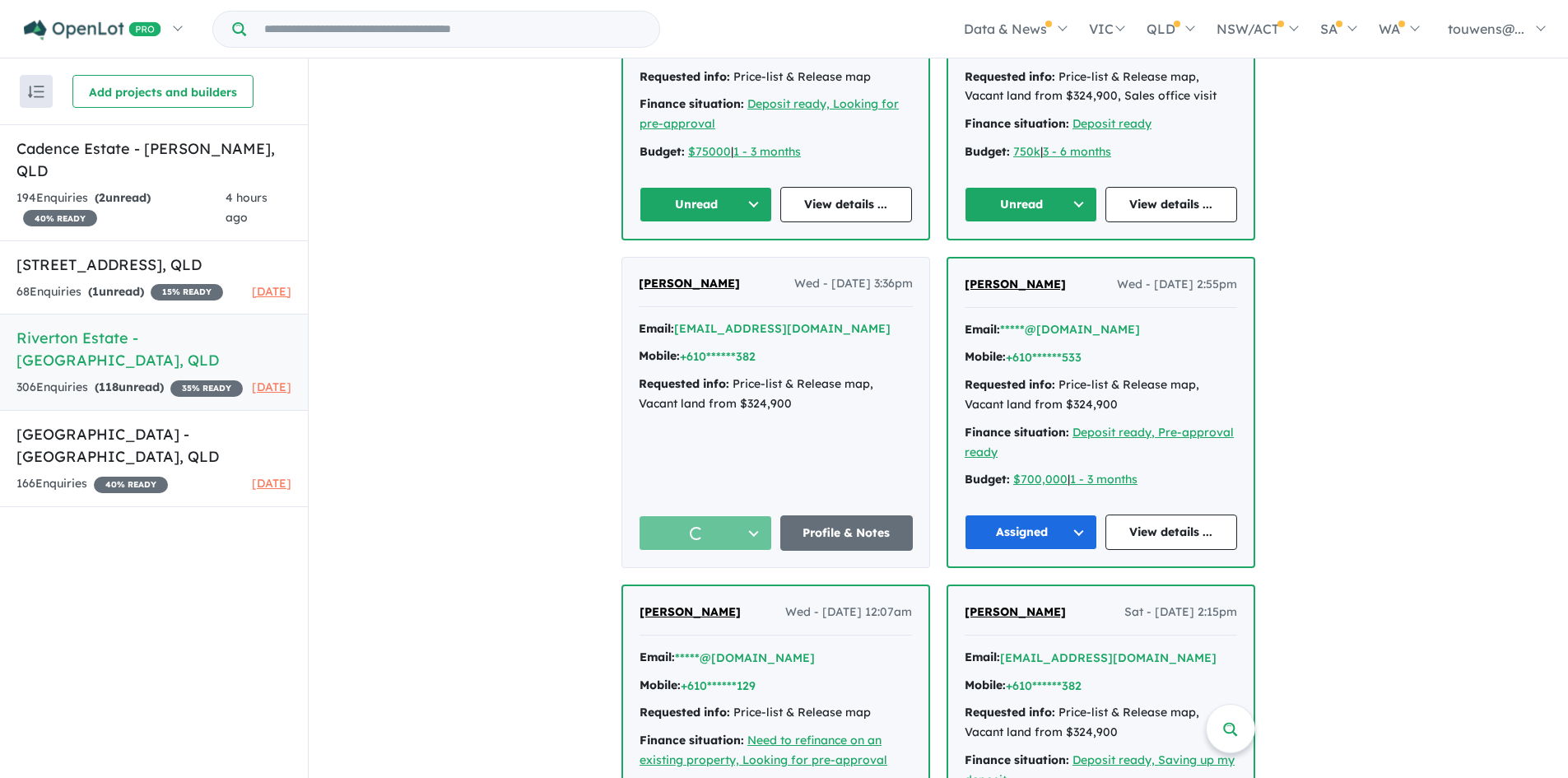
scroll to position [1235, 0]
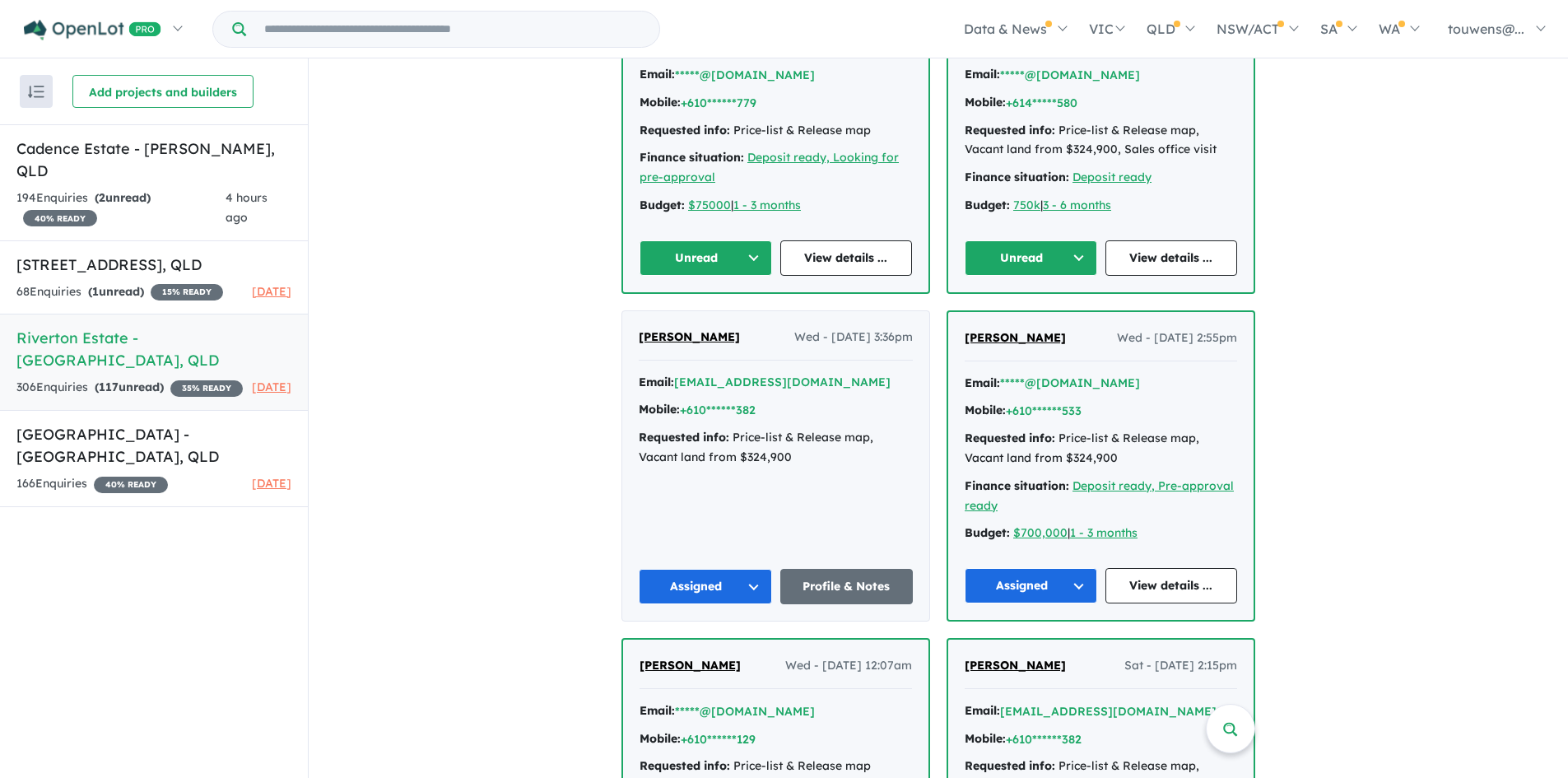
click at [974, 275] on button "Unread" at bounding box center [1031, 258] width 133 height 35
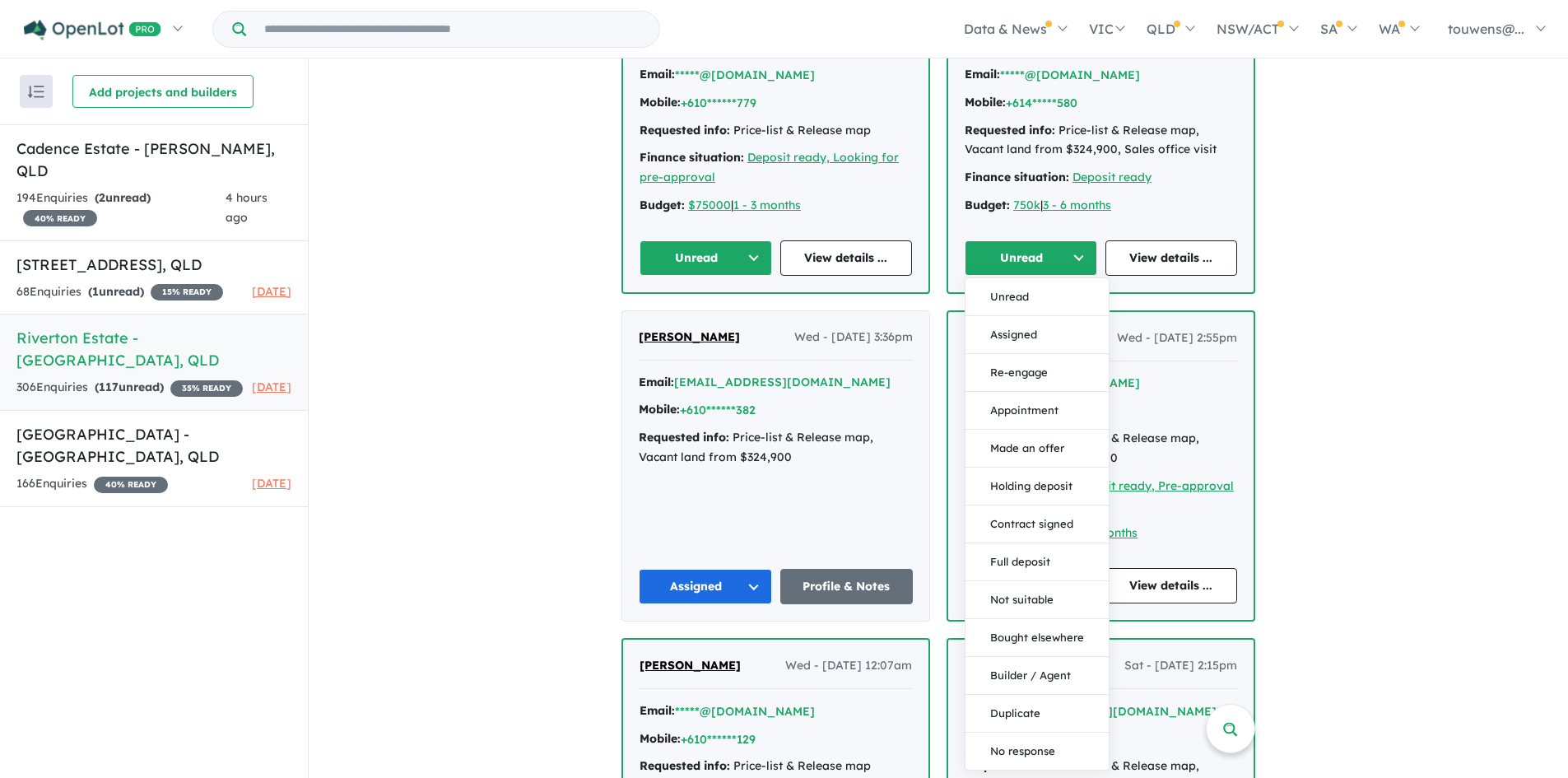
drag, startPoint x: 1015, startPoint y: 347, endPoint x: 979, endPoint y: 338, distance: 37.1
click at [1015, 348] on button "Assigned" at bounding box center [1037, 335] width 144 height 38
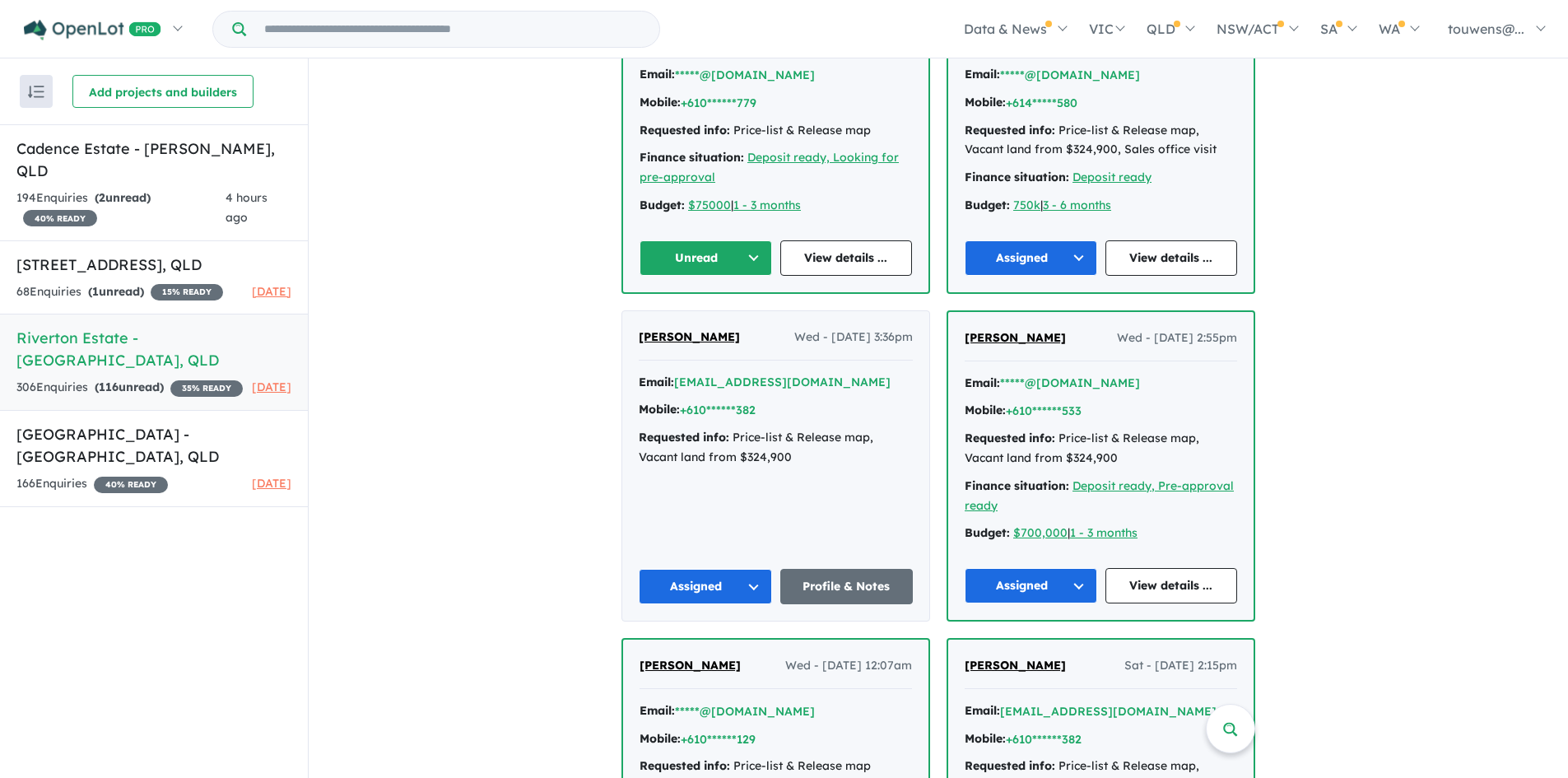
click at [720, 275] on button "Unread" at bounding box center [705, 258] width 133 height 35
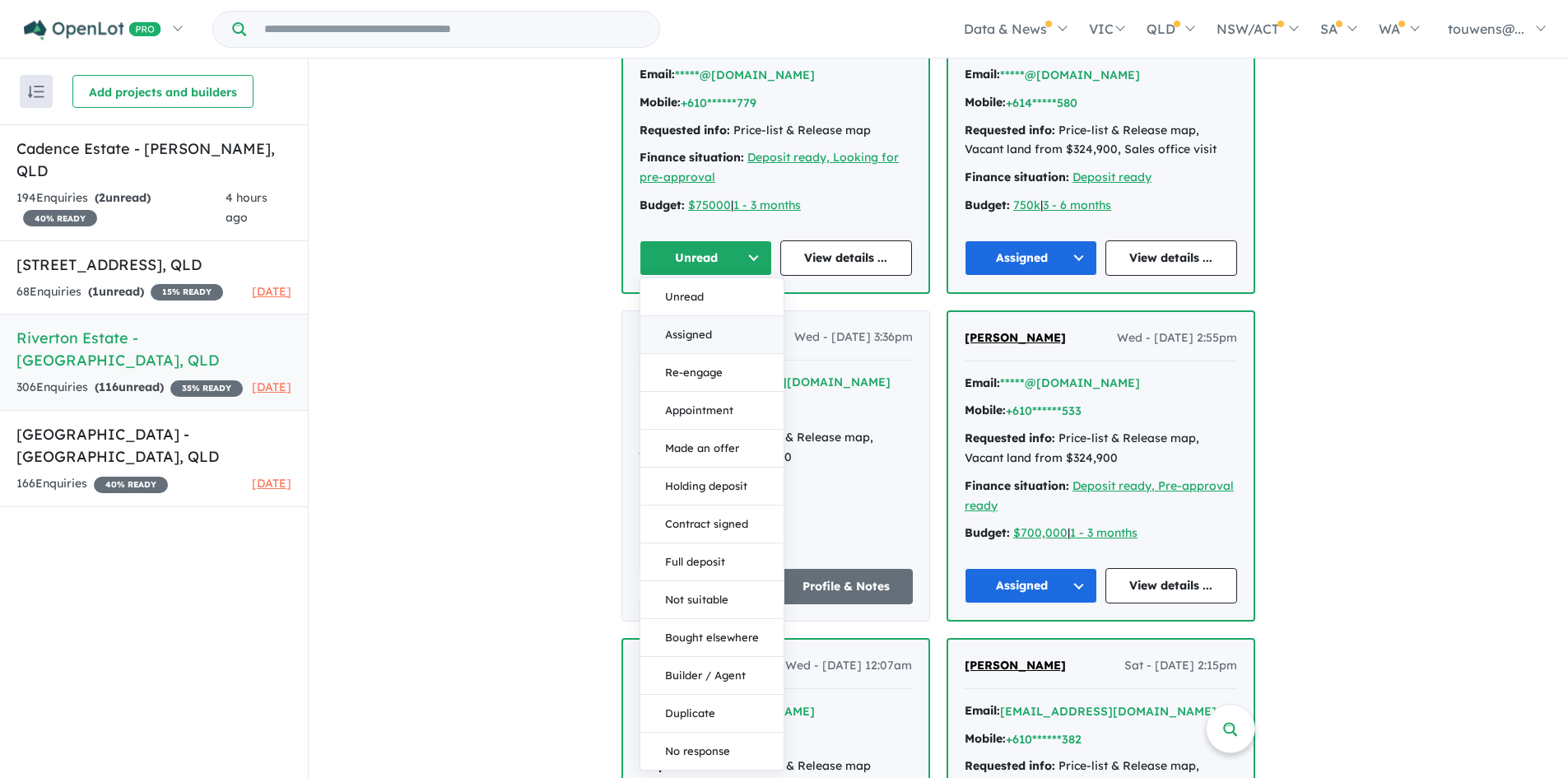
click at [724, 346] on button "Assigned" at bounding box center [712, 335] width 144 height 38
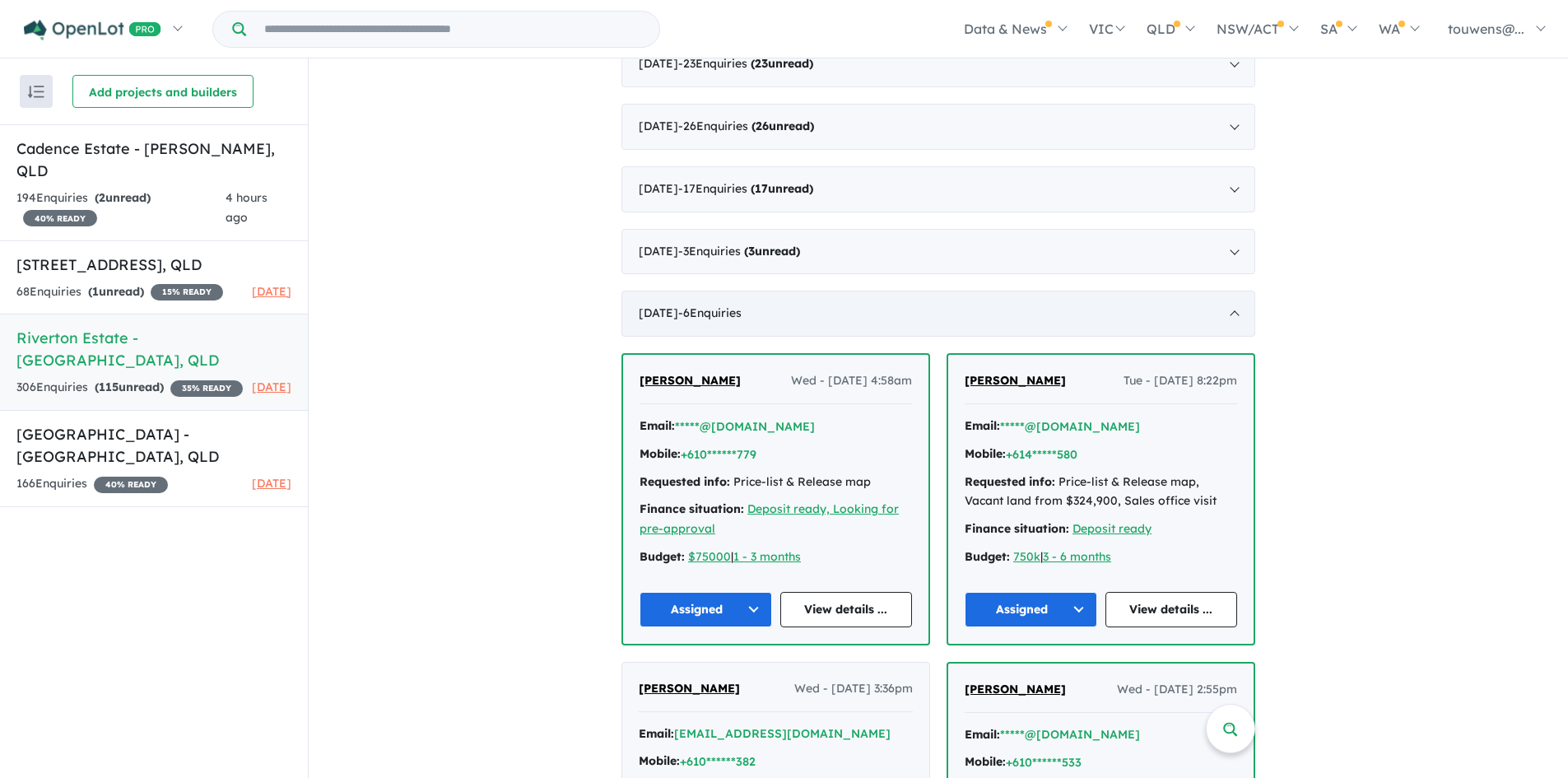
scroll to position [822, 0]
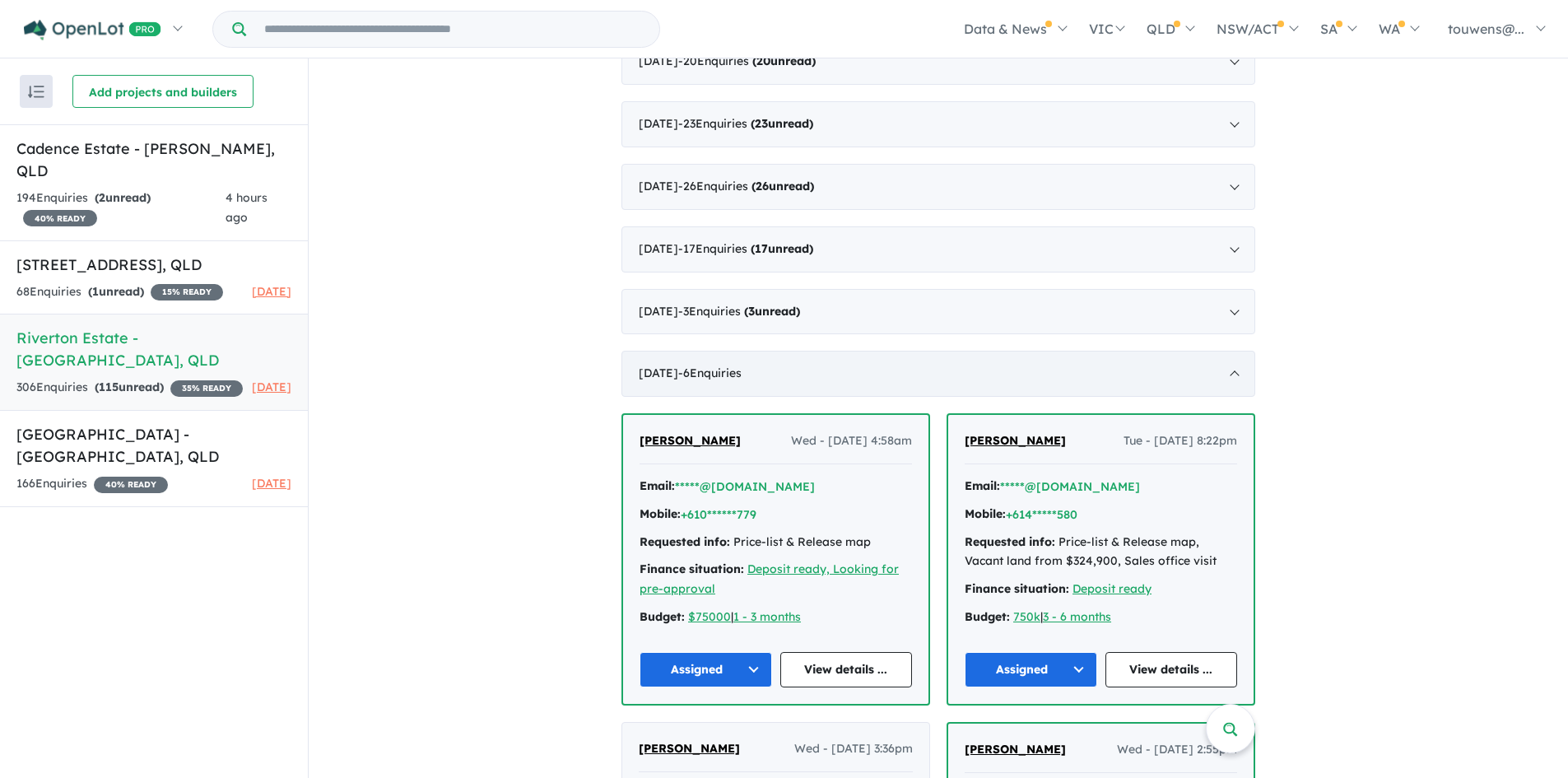
click at [892, 369] on div "[DATE] - 6 Enquir ies ( 0 unread)" at bounding box center [939, 373] width 634 height 46
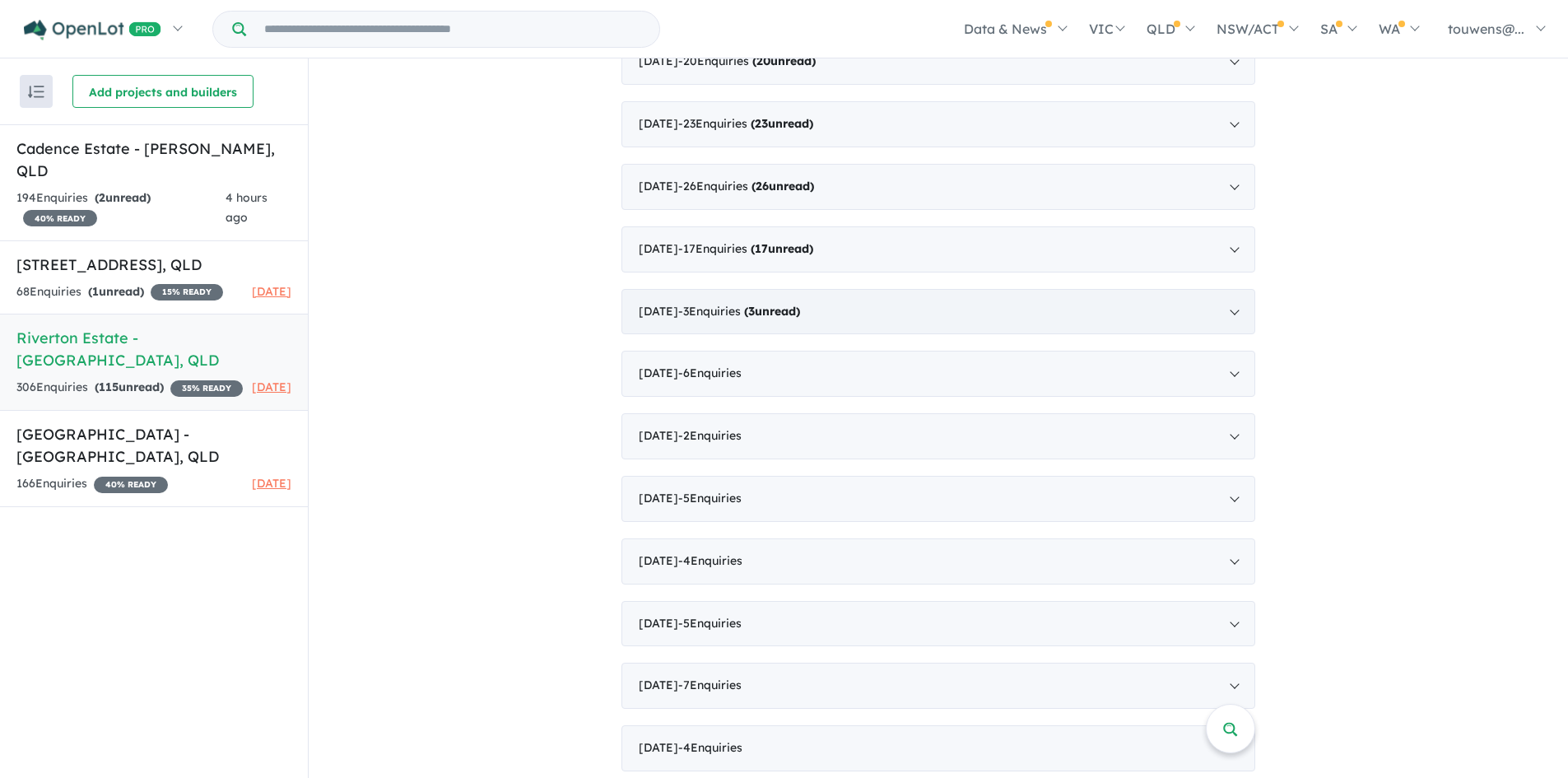
click at [875, 309] on div "[DATE] - 3 Enquir ies ( 3 unread)" at bounding box center [939, 311] width 634 height 46
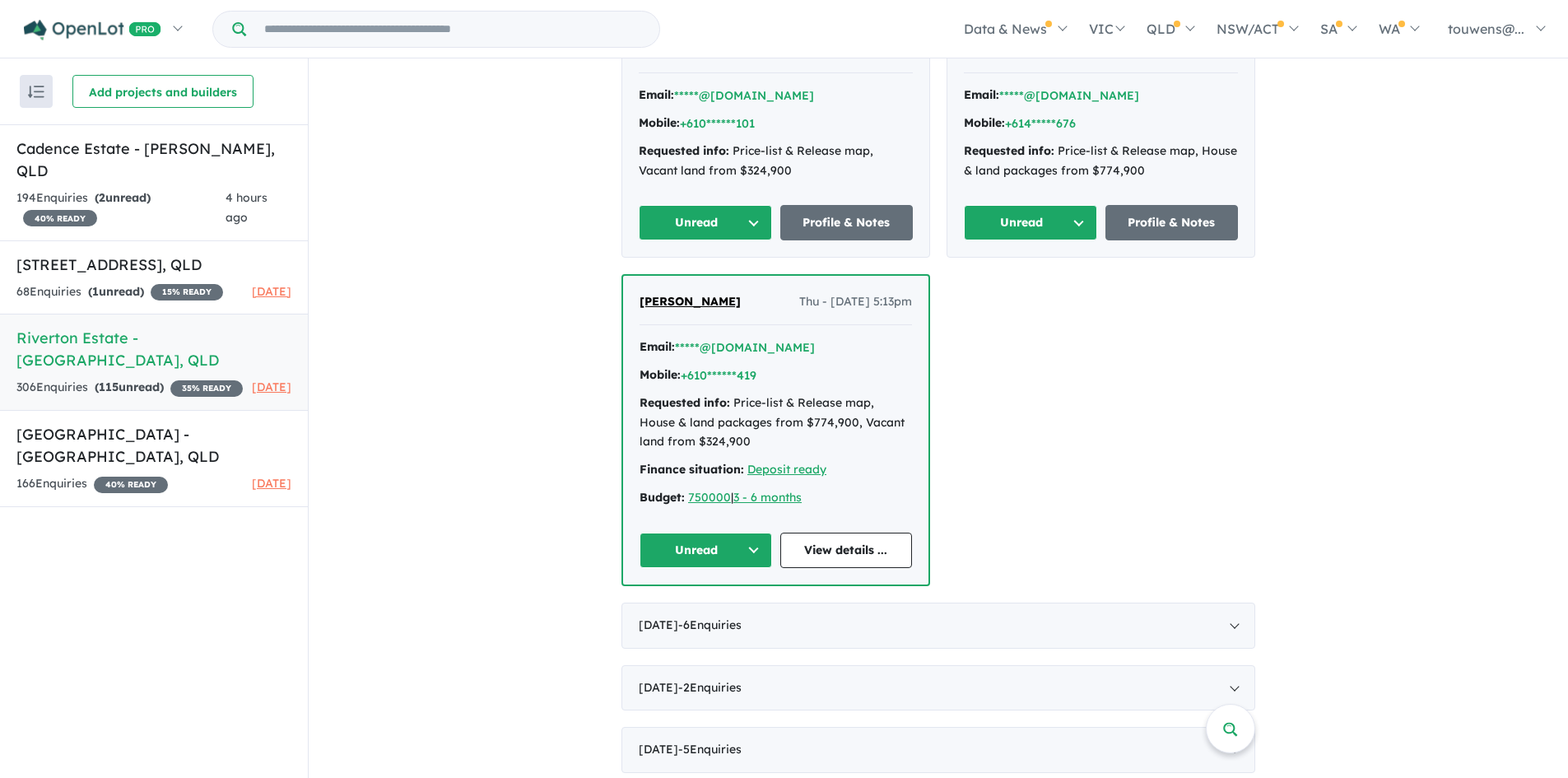
scroll to position [1152, 0]
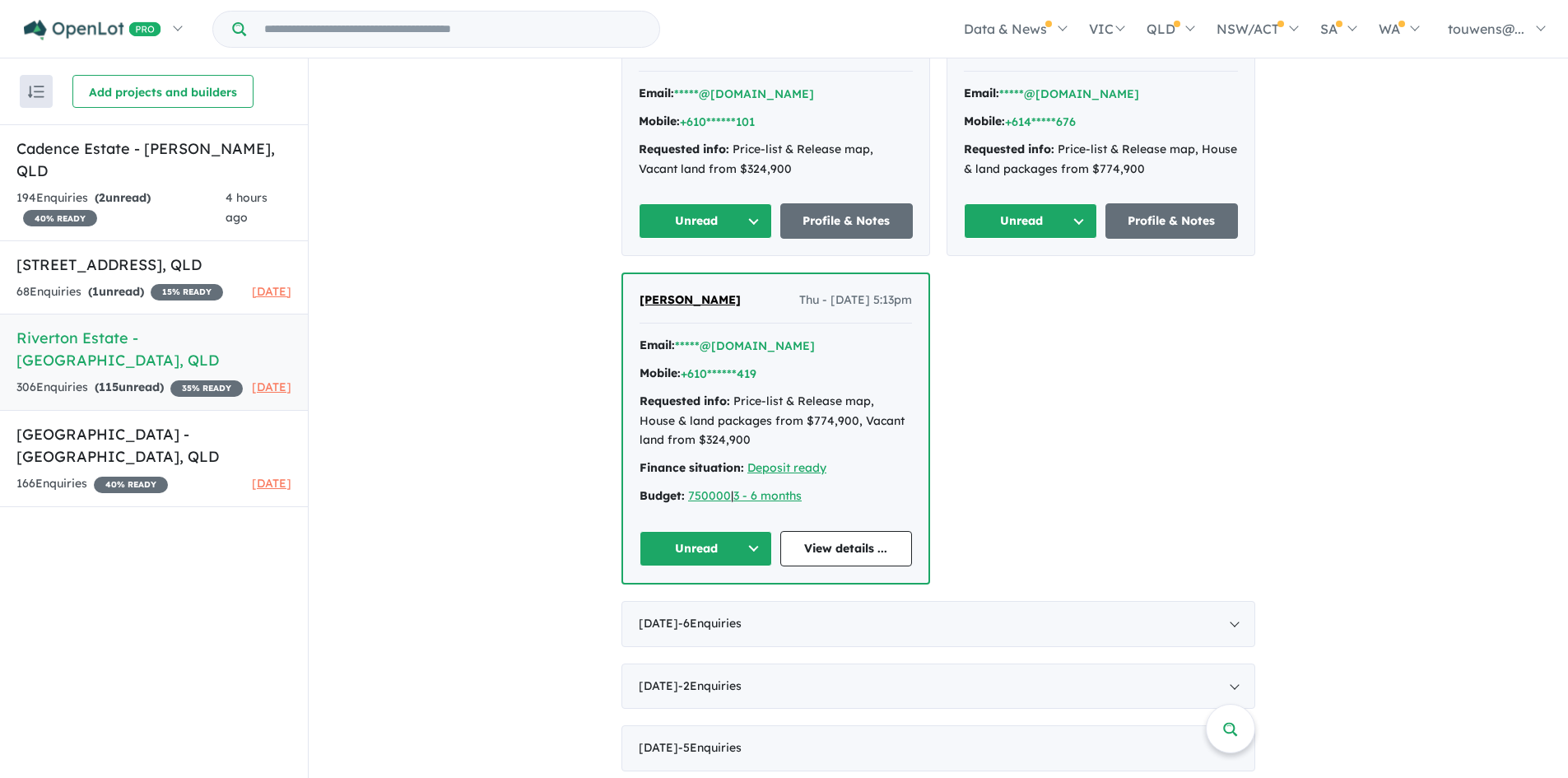
click at [693, 546] on button "Unread" at bounding box center [705, 548] width 133 height 35
click at [713, 622] on button "Assigned" at bounding box center [712, 625] width 144 height 38
click at [991, 215] on button "Unread" at bounding box center [1031, 221] width 134 height 35
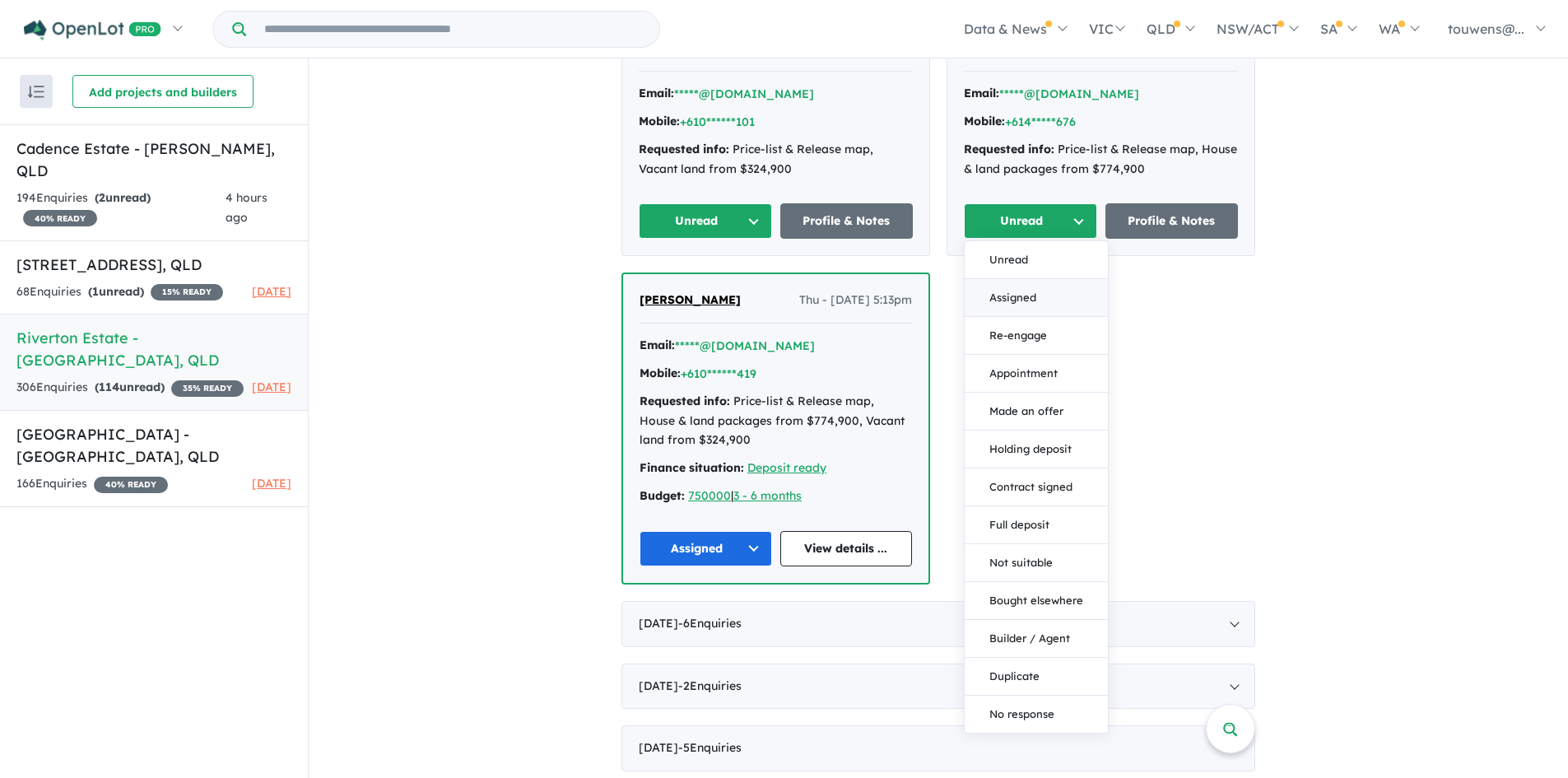
click at [992, 290] on button "Assigned" at bounding box center [1036, 297] width 144 height 38
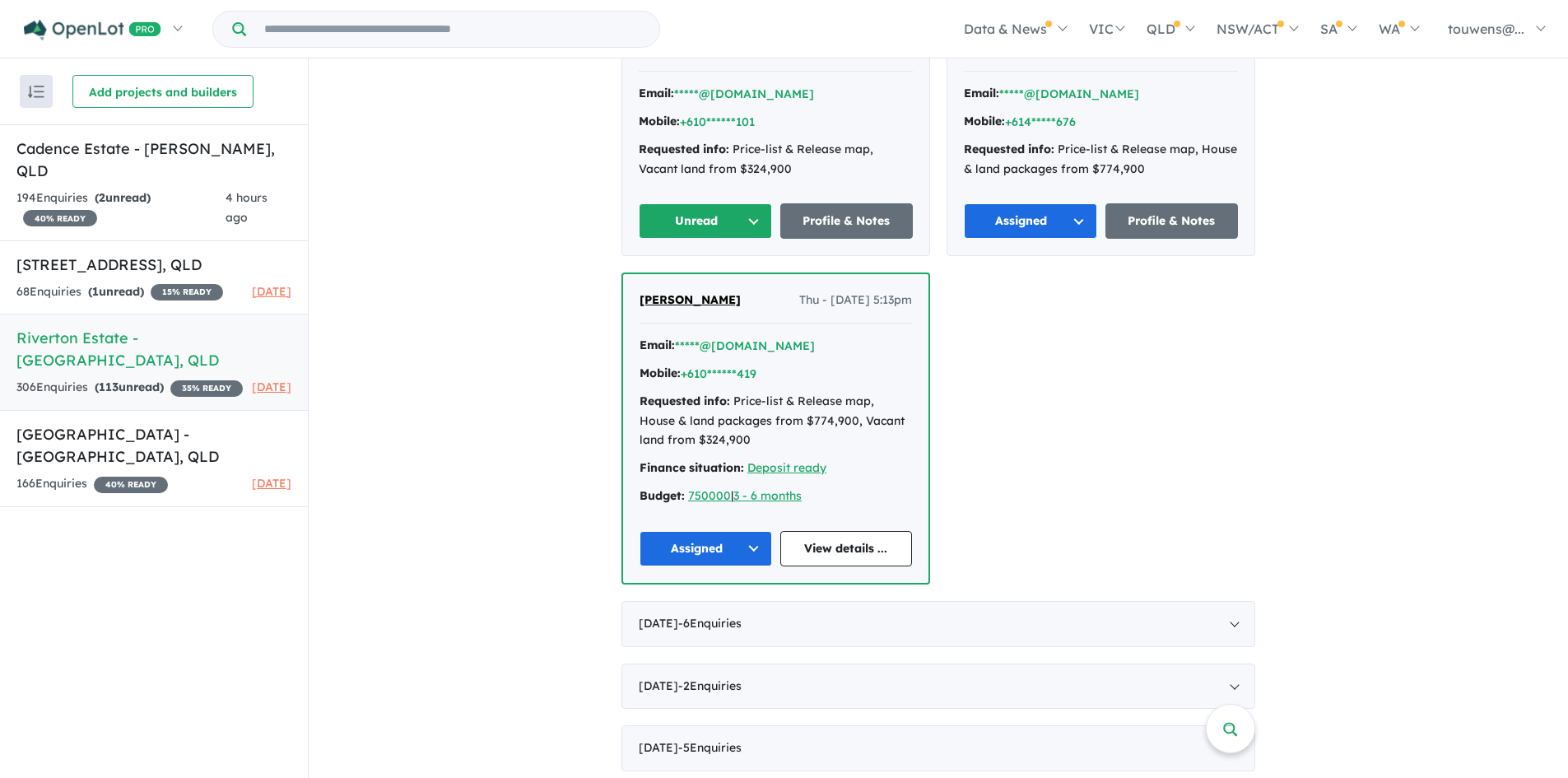
click at [719, 220] on button "Unread" at bounding box center [705, 221] width 134 height 35
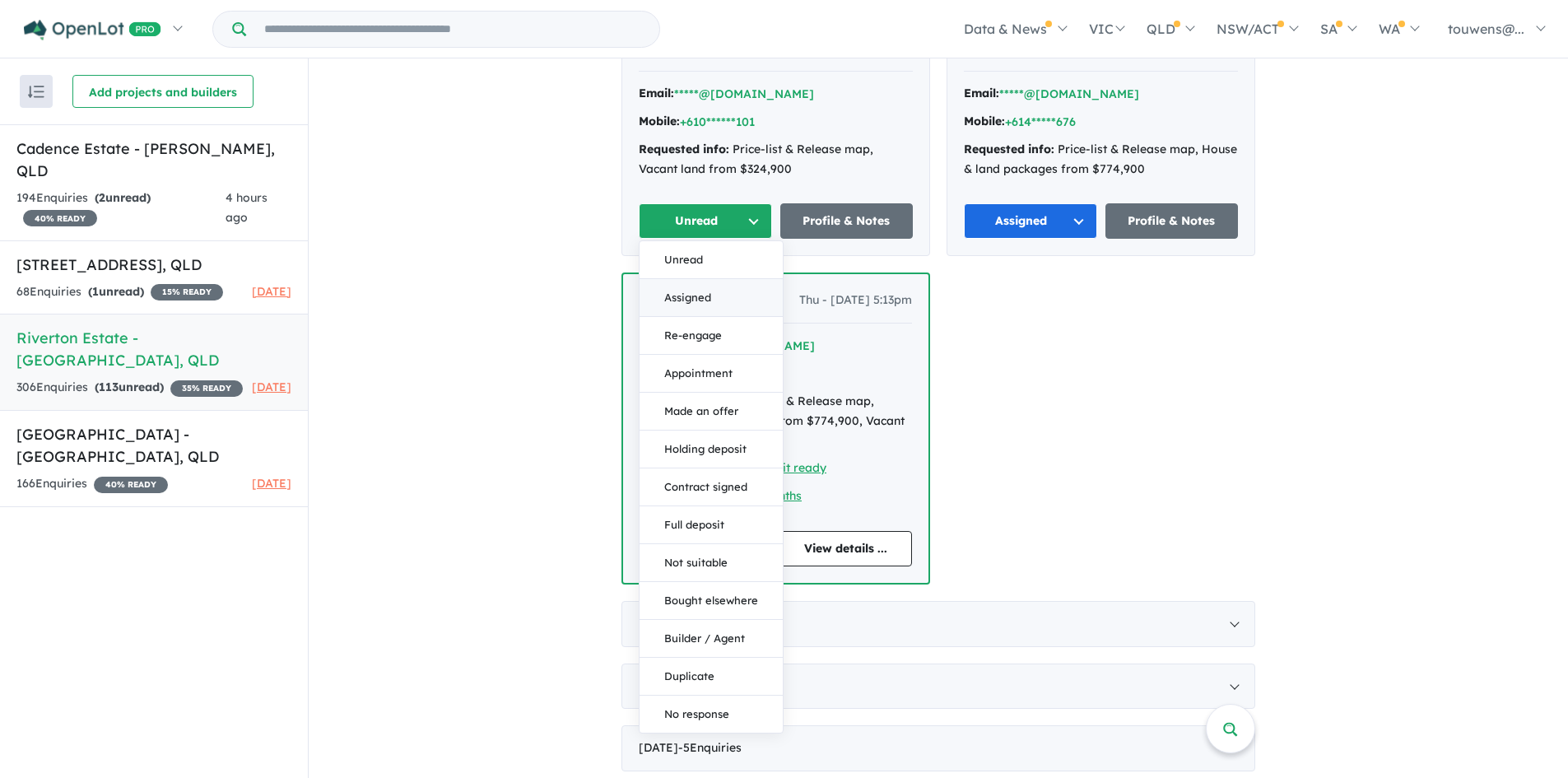
click at [688, 296] on button "Assigned" at bounding box center [711, 297] width 144 height 38
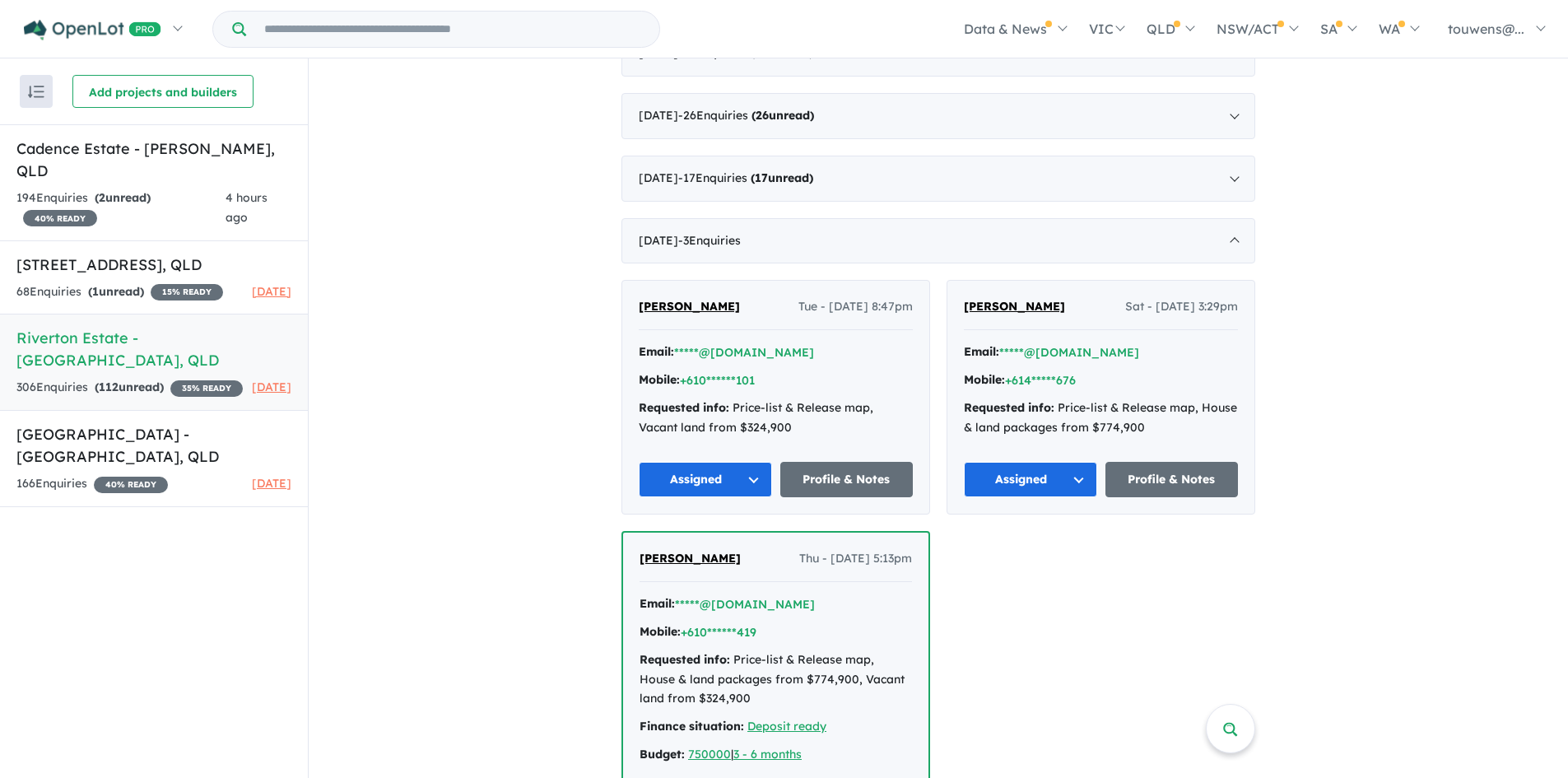
scroll to position [905, 0]
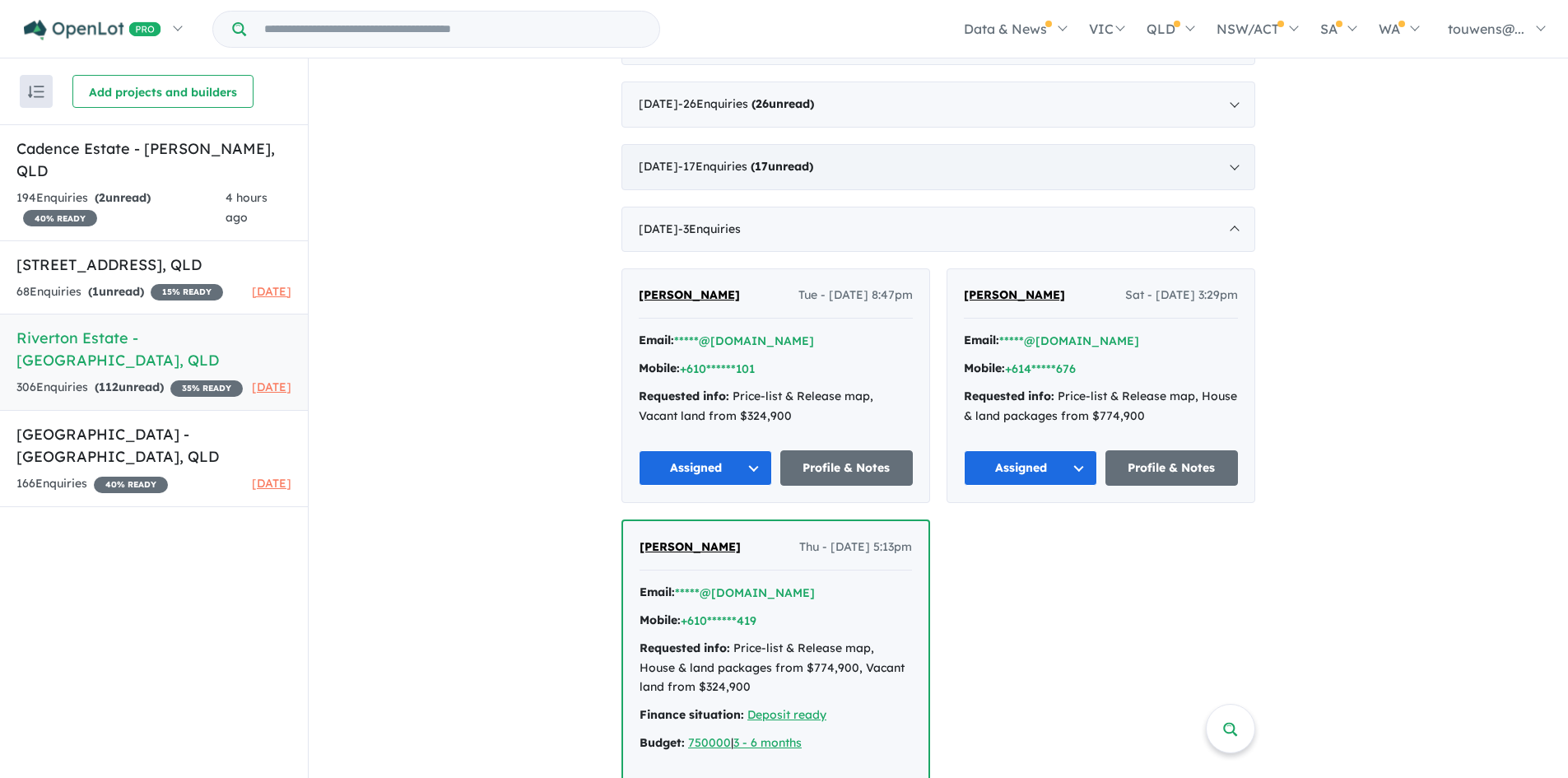
drag, startPoint x: 839, startPoint y: 243, endPoint x: 825, endPoint y: 175, distance: 69.4
click at [838, 242] on div "[DATE] - 3 Enquir ies ( 0 unread)" at bounding box center [939, 230] width 634 height 46
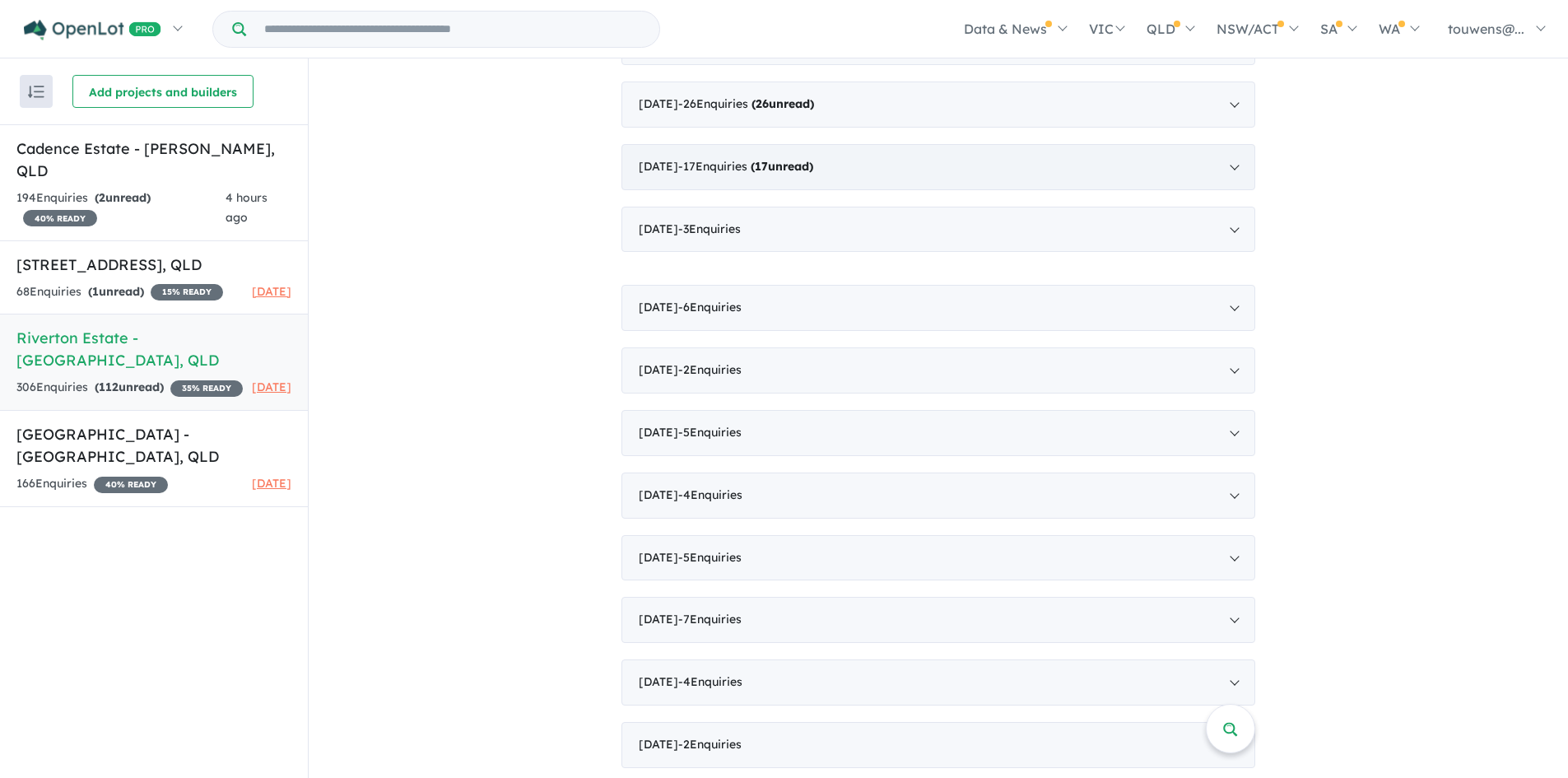
click at [814, 165] on strong "( 17 unread)" at bounding box center [782, 166] width 63 height 15
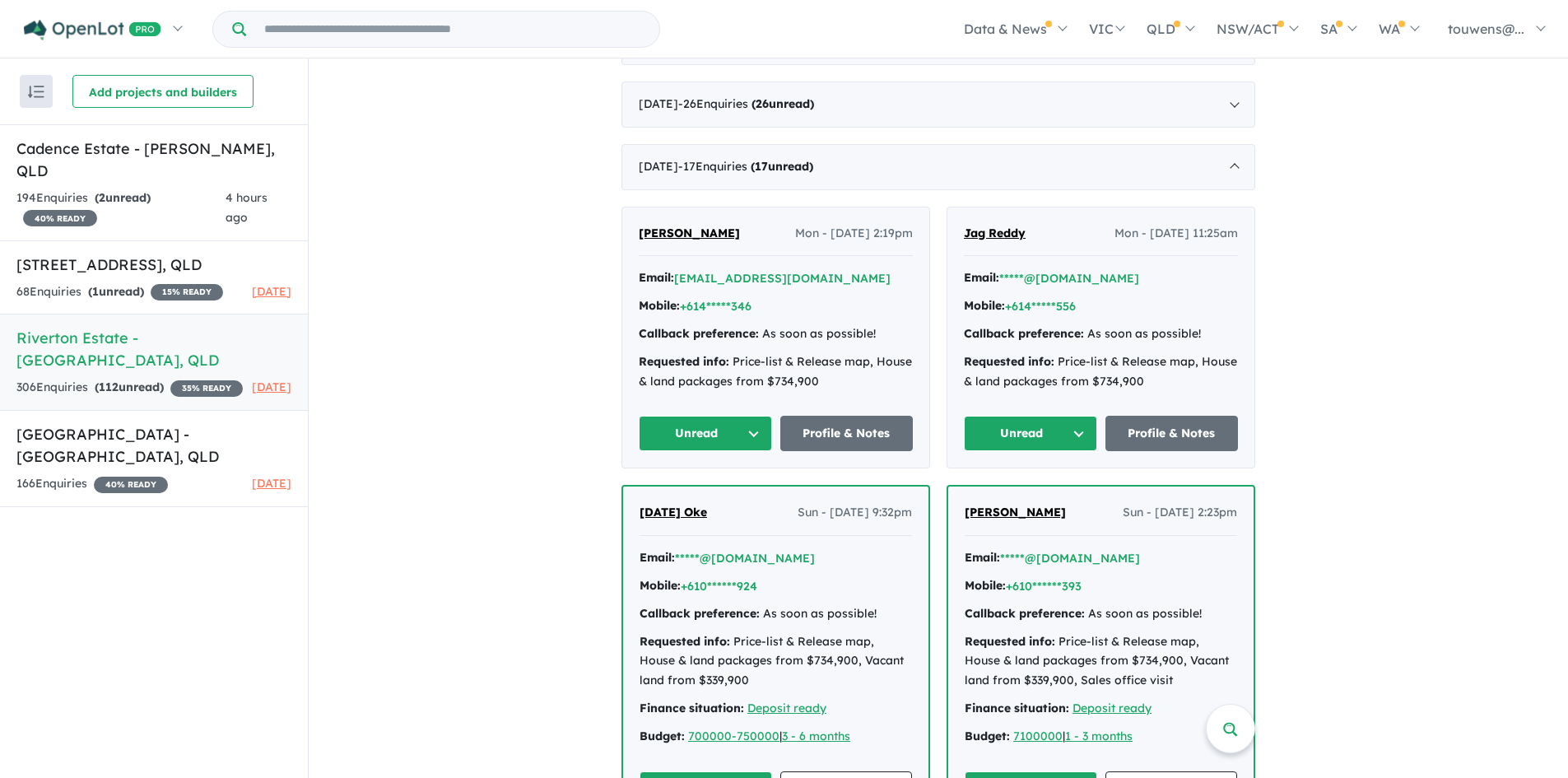
click at [716, 435] on button "Unread" at bounding box center [705, 433] width 134 height 35
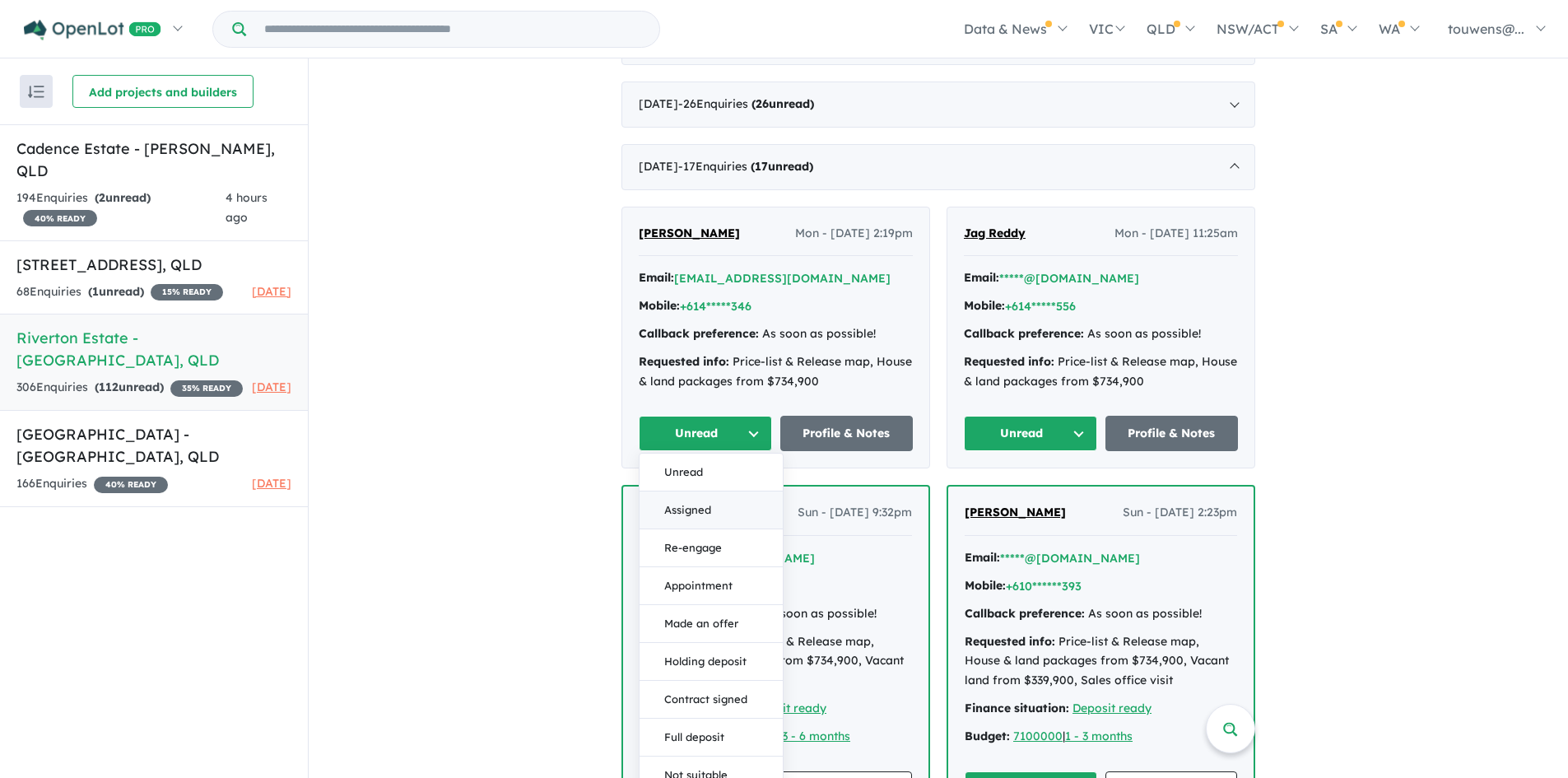
click at [722, 507] on button "Assigned" at bounding box center [711, 510] width 144 height 38
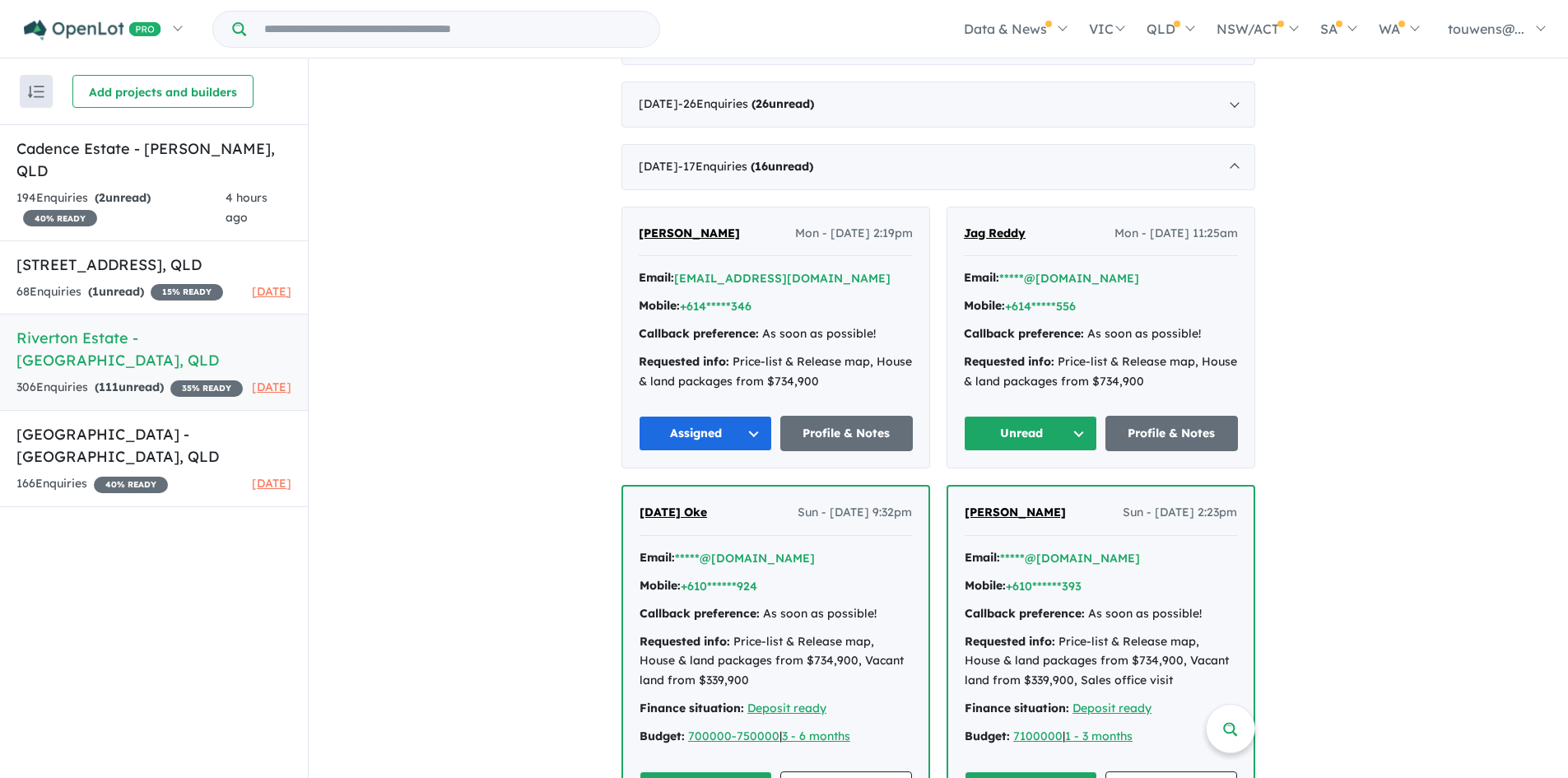
click at [1008, 434] on button "Unread" at bounding box center [1031, 433] width 134 height 35
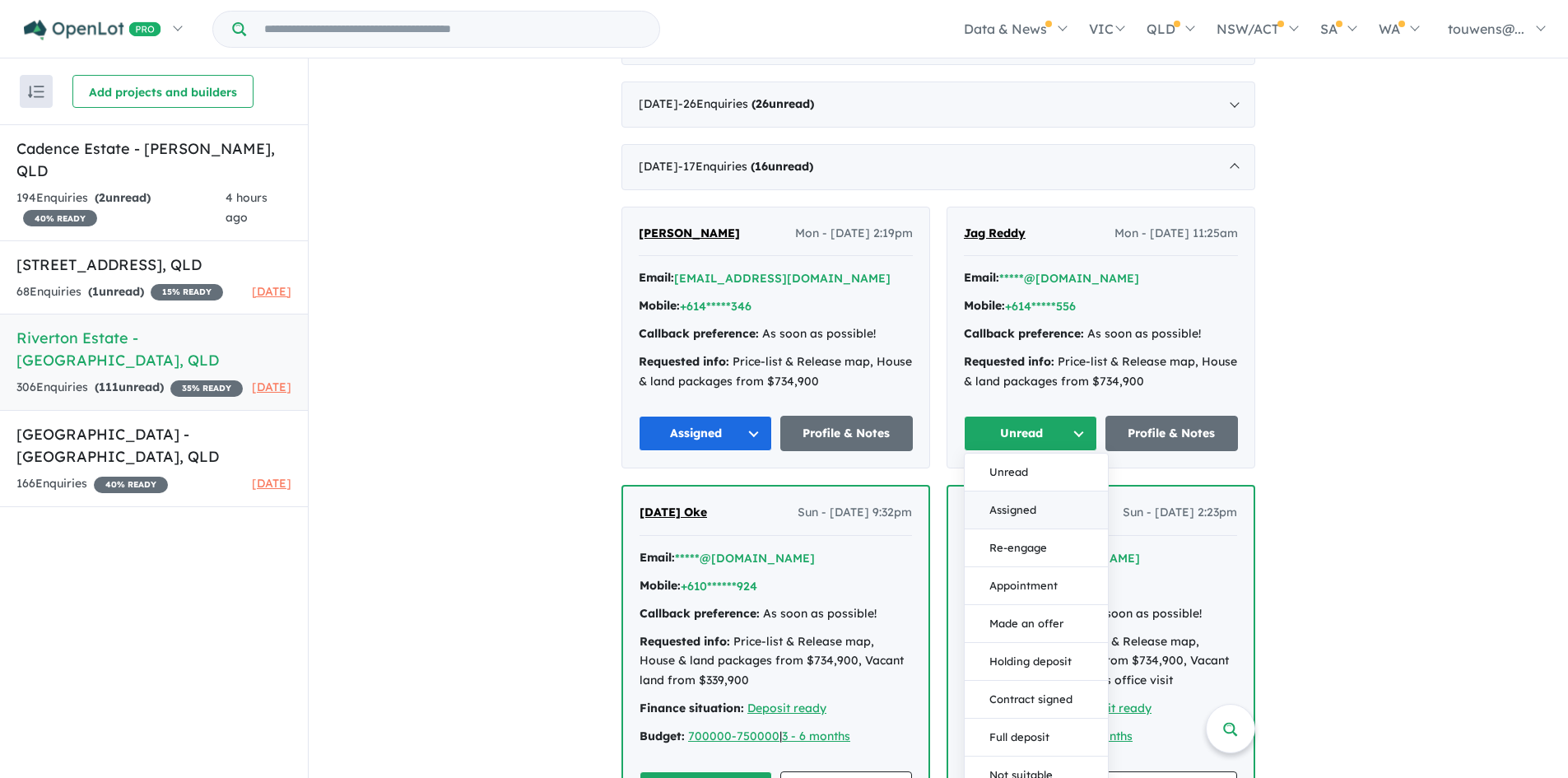
click at [1001, 497] on button "Assigned" at bounding box center [1036, 510] width 144 height 38
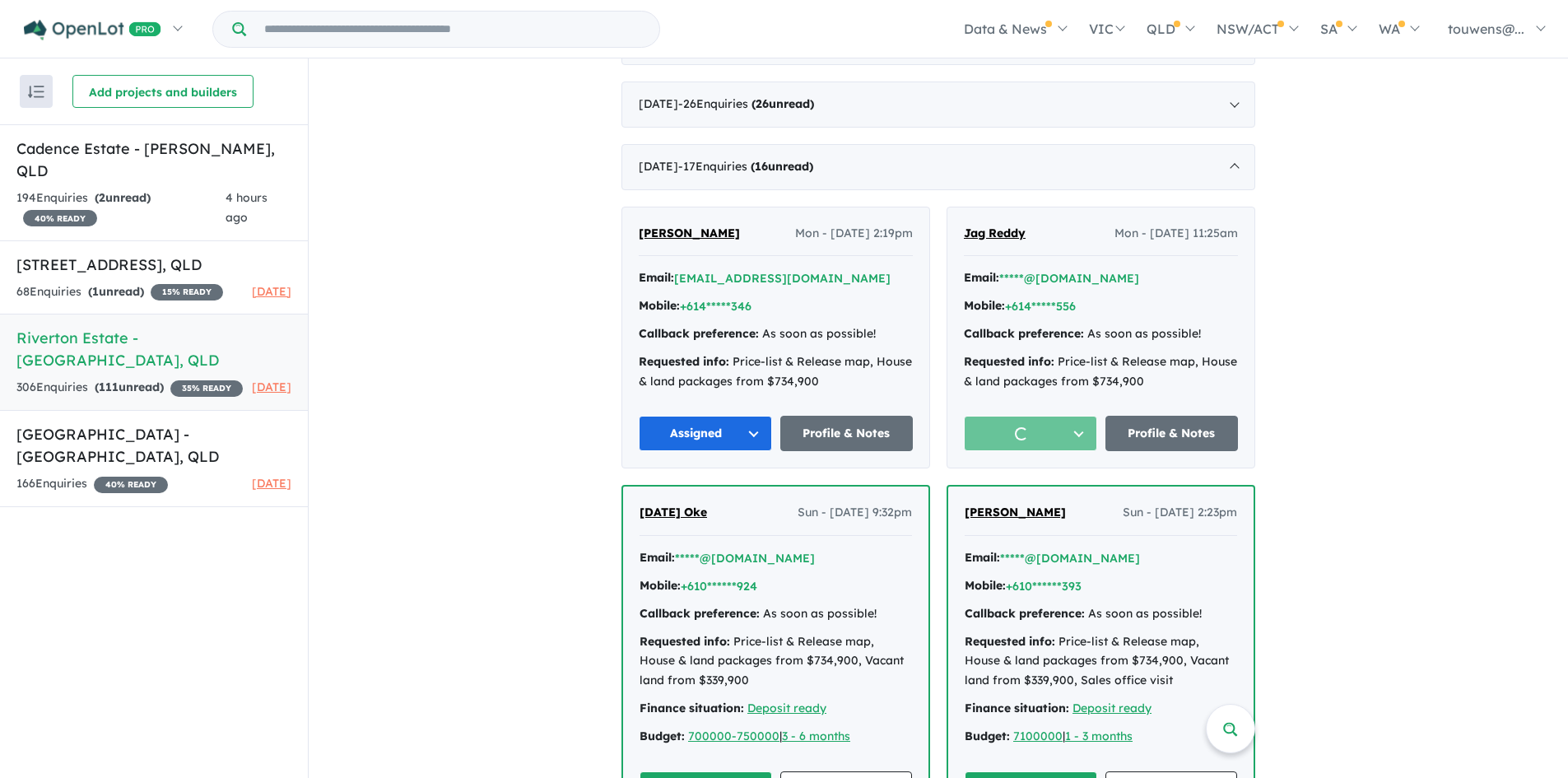
scroll to position [1235, 0]
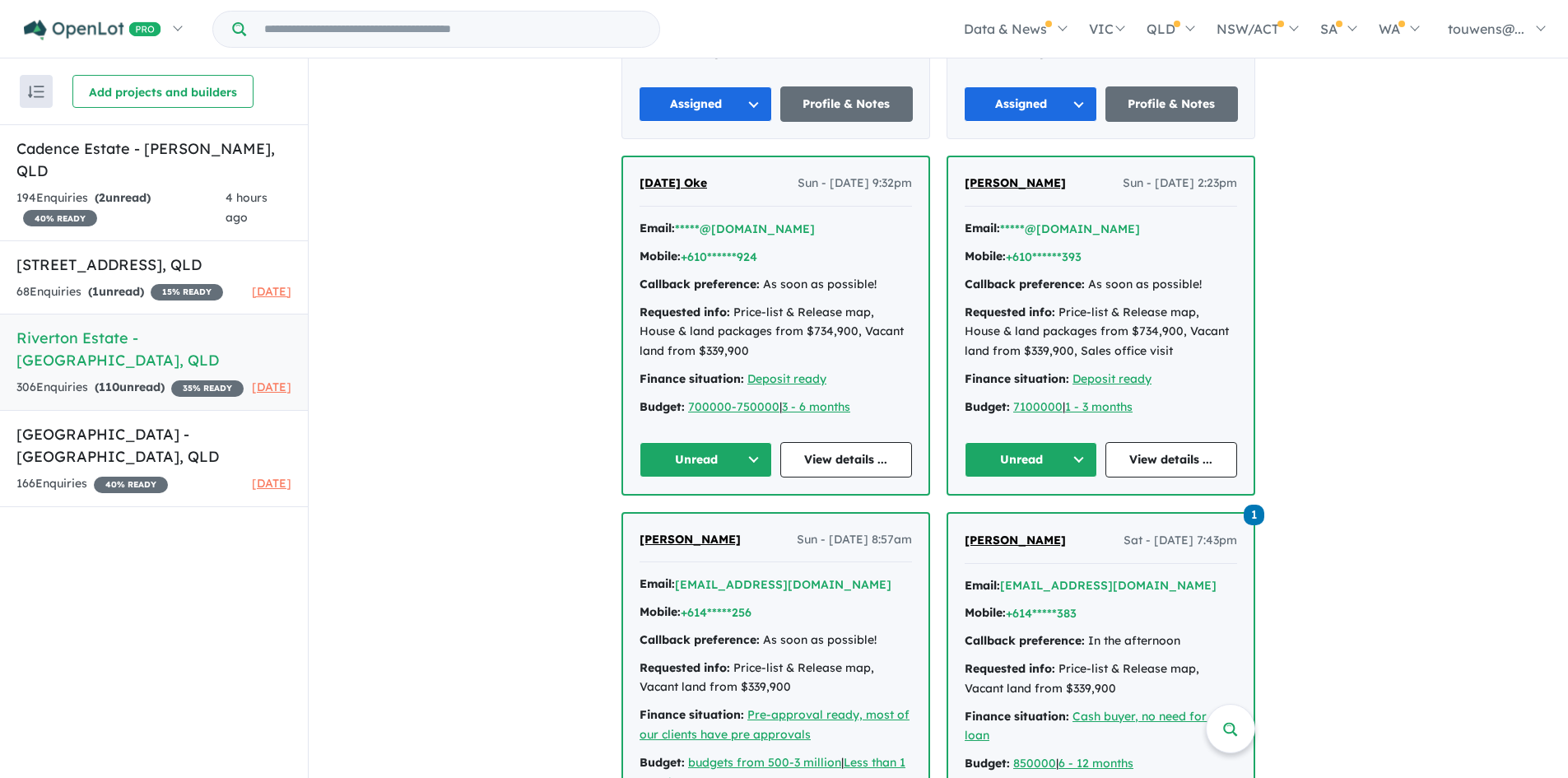
click at [699, 456] on button "Unread" at bounding box center [705, 460] width 133 height 35
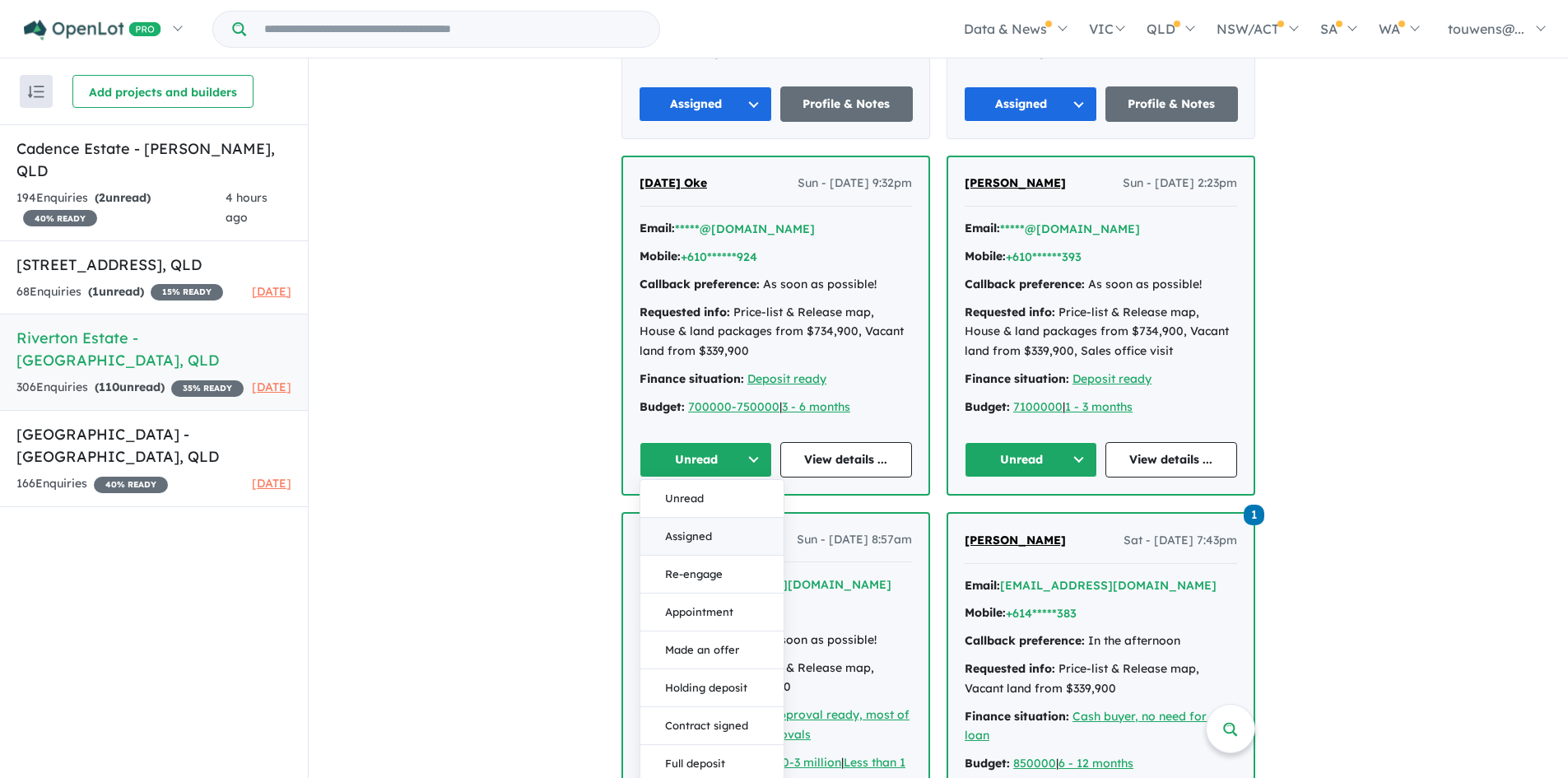
click at [683, 534] on button "Assigned" at bounding box center [712, 536] width 144 height 38
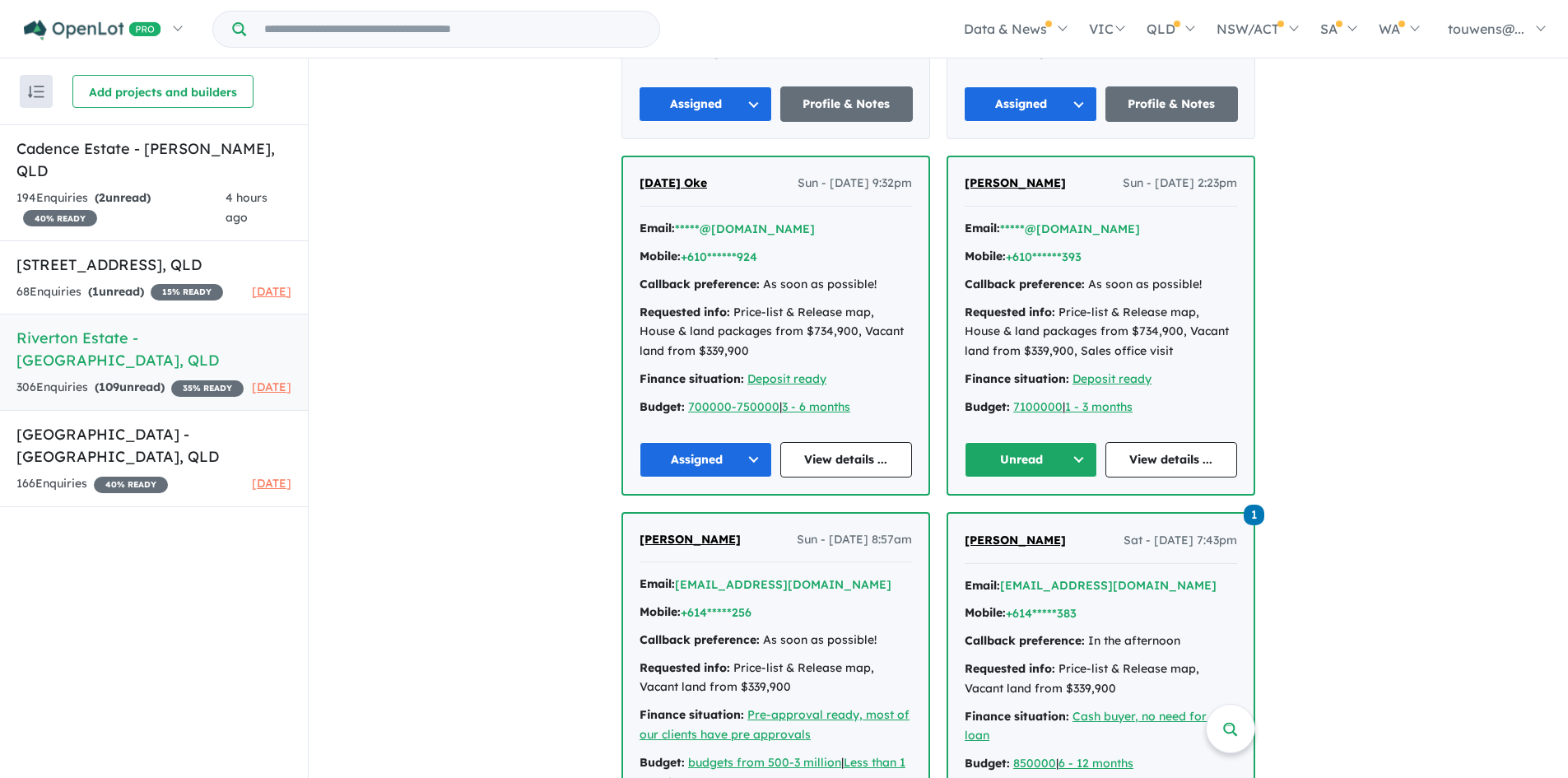
click at [1039, 462] on button "Unread" at bounding box center [1031, 460] width 133 height 35
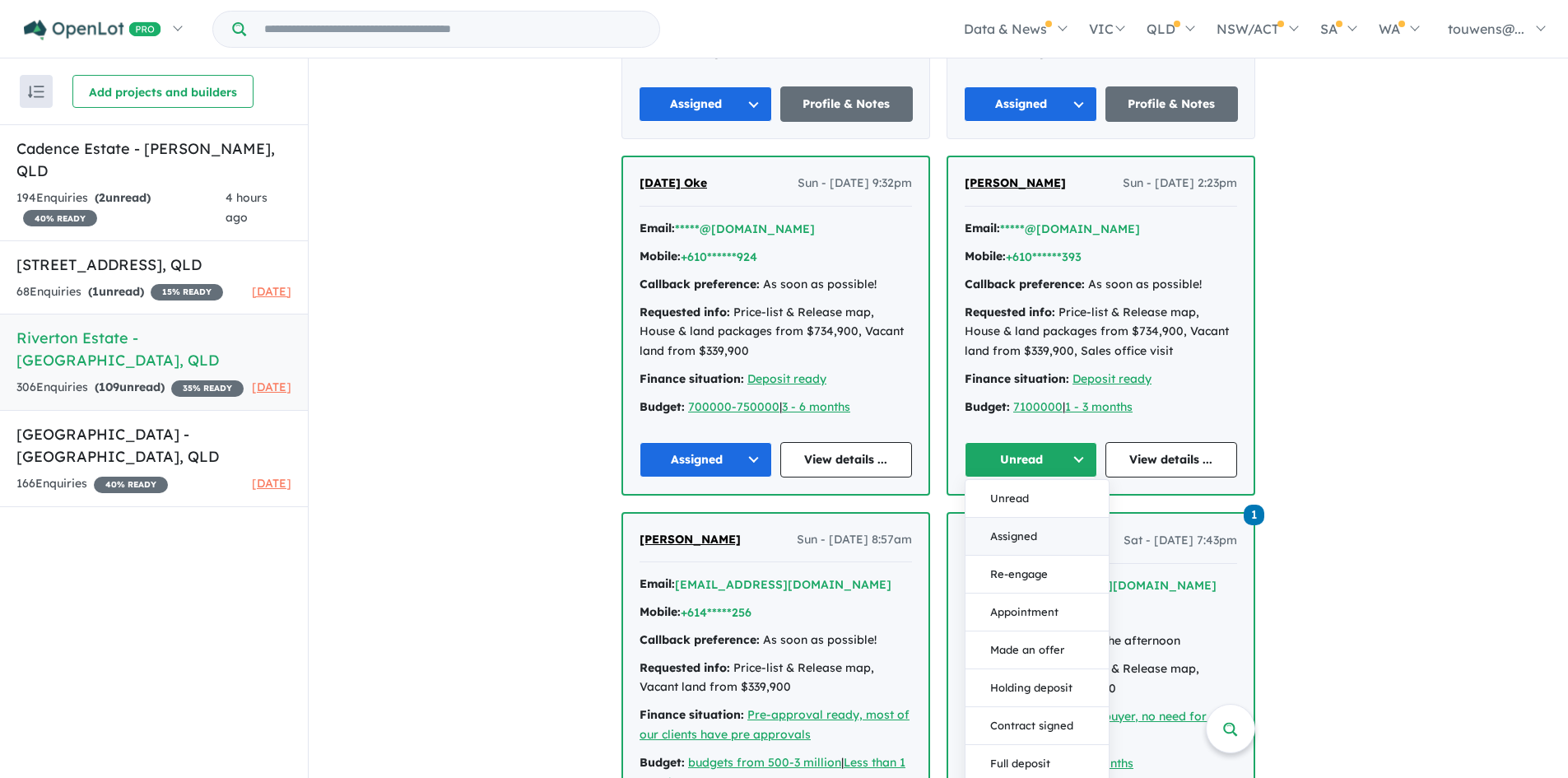
click at [1026, 536] on button "Assigned" at bounding box center [1037, 536] width 144 height 38
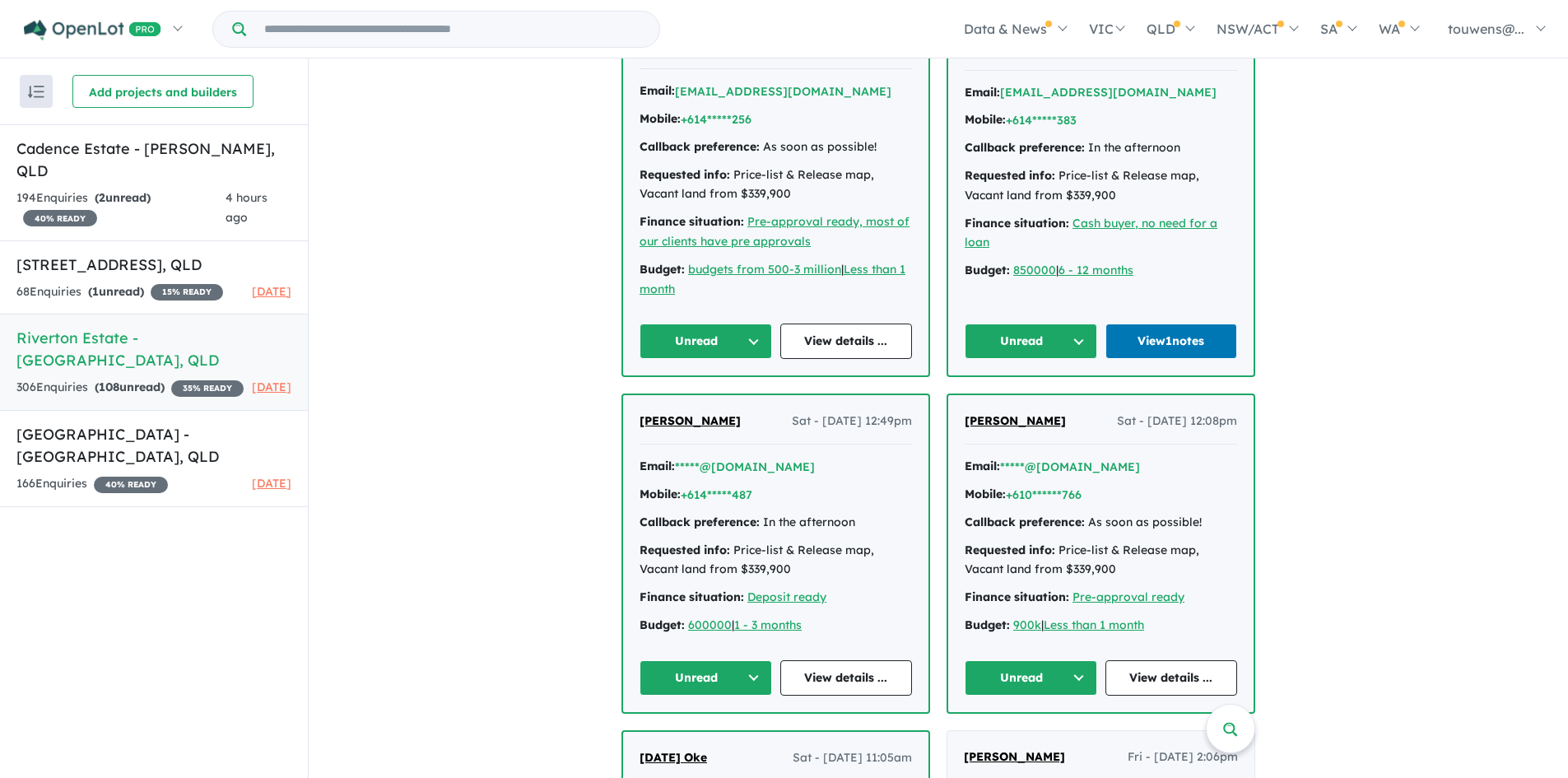
scroll to position [1729, 0]
click at [1014, 337] on button "Unread" at bounding box center [1031, 341] width 133 height 35
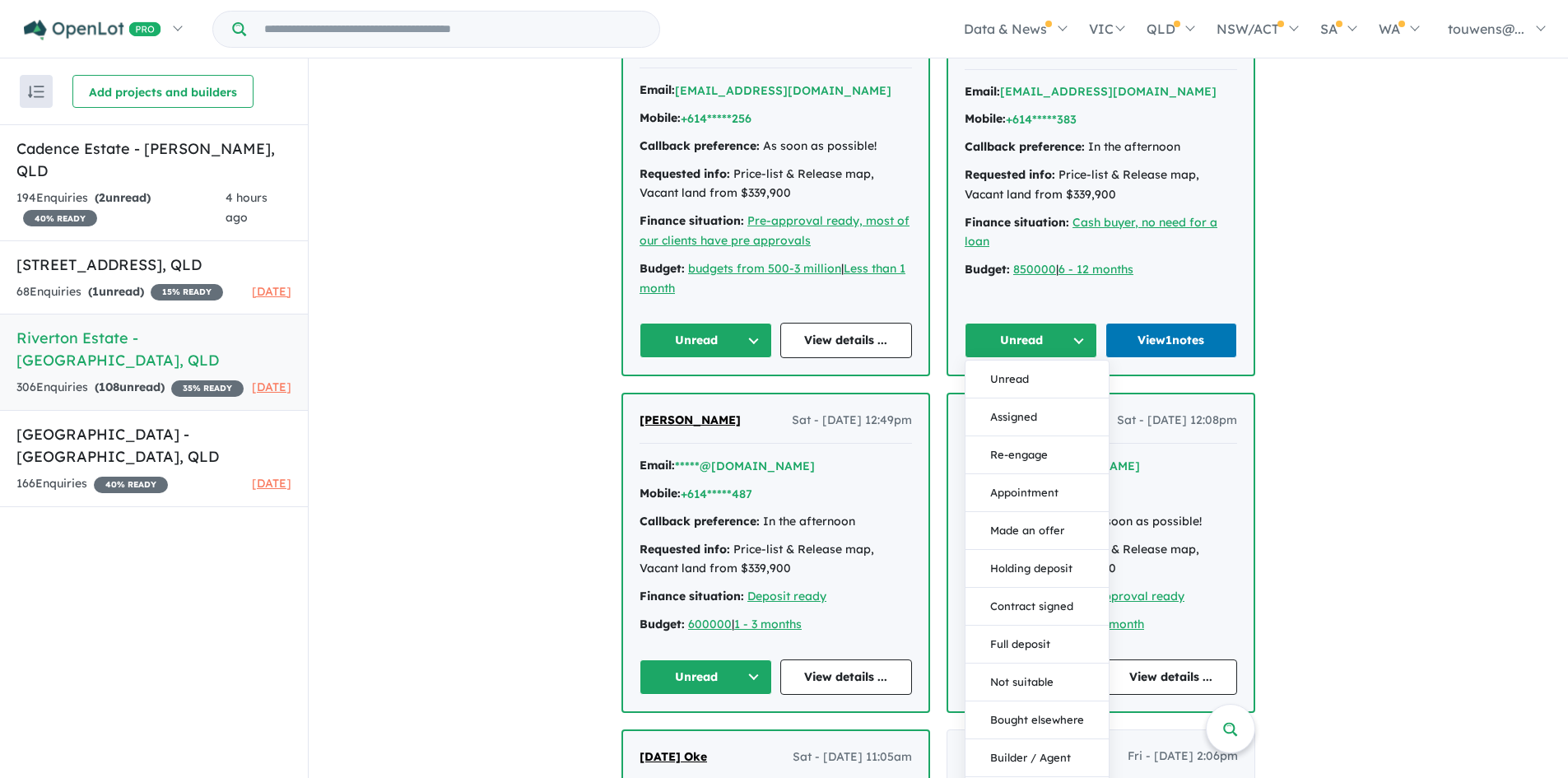
click at [1018, 418] on button "Assigned" at bounding box center [1037, 417] width 144 height 38
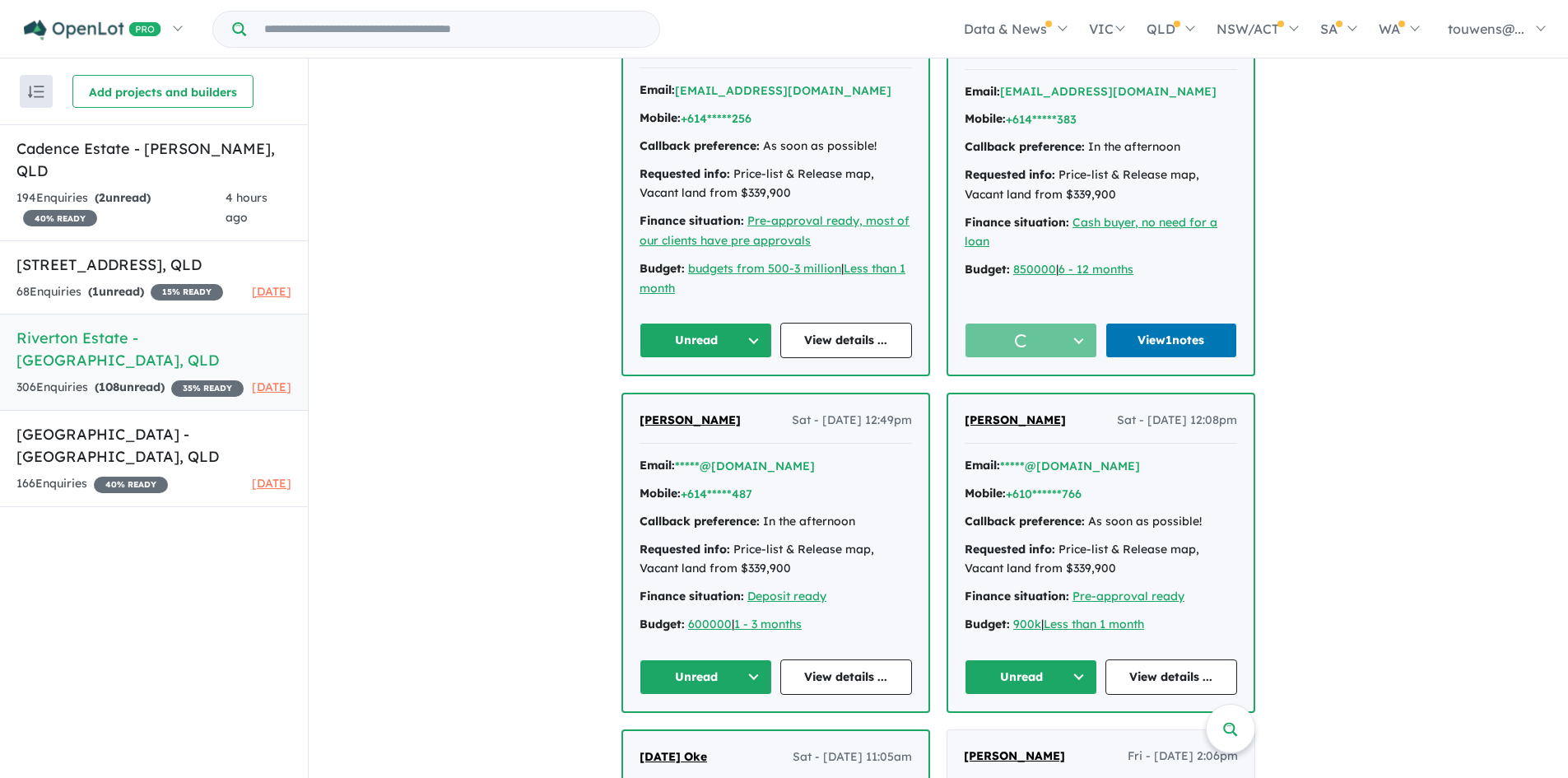
click at [735, 345] on button "Unread" at bounding box center [705, 341] width 133 height 35
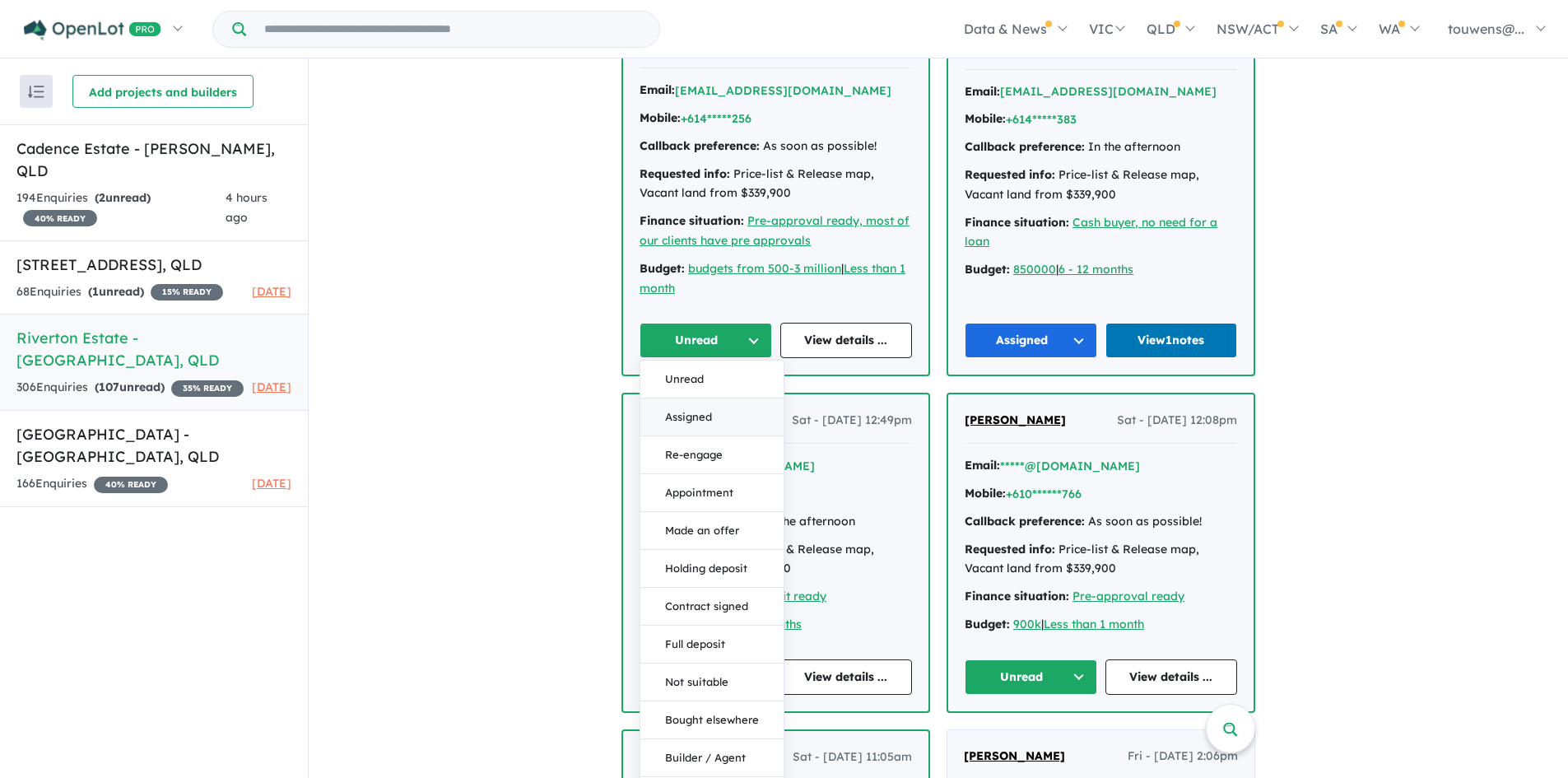
click at [674, 414] on button "Assigned" at bounding box center [712, 417] width 144 height 38
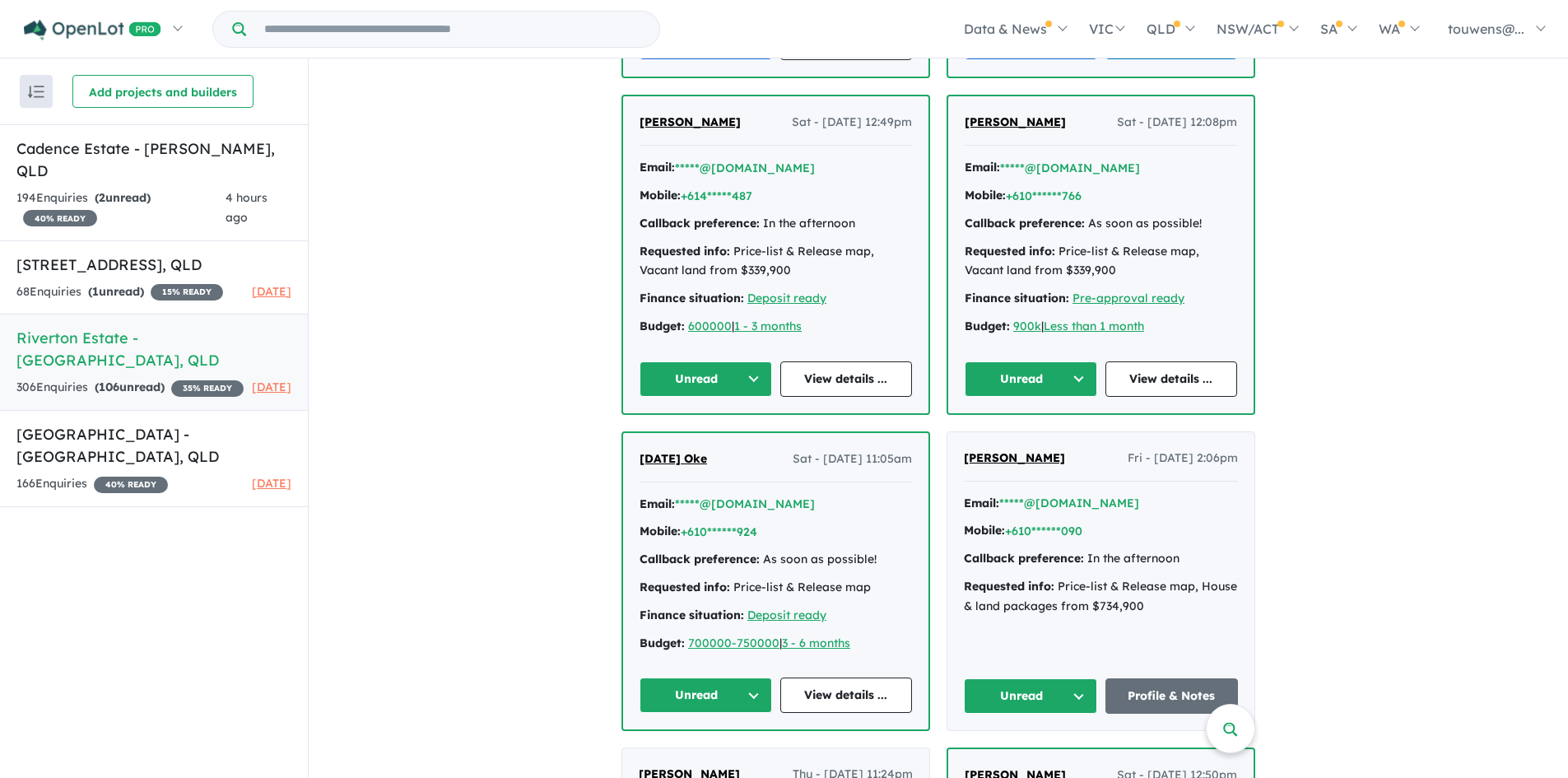
scroll to position [2058, 0]
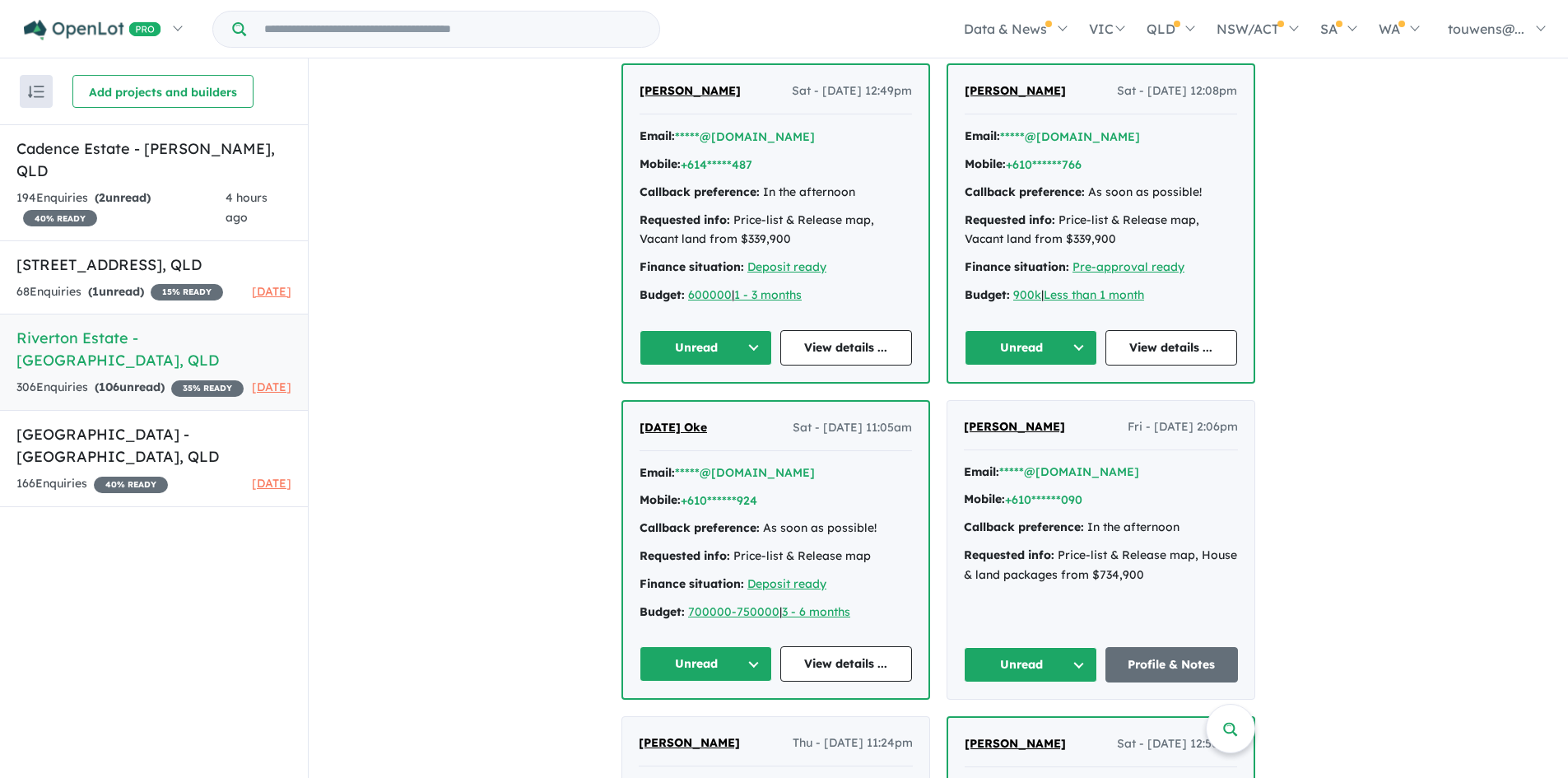
click at [698, 358] on button "Unread" at bounding box center [705, 348] width 133 height 35
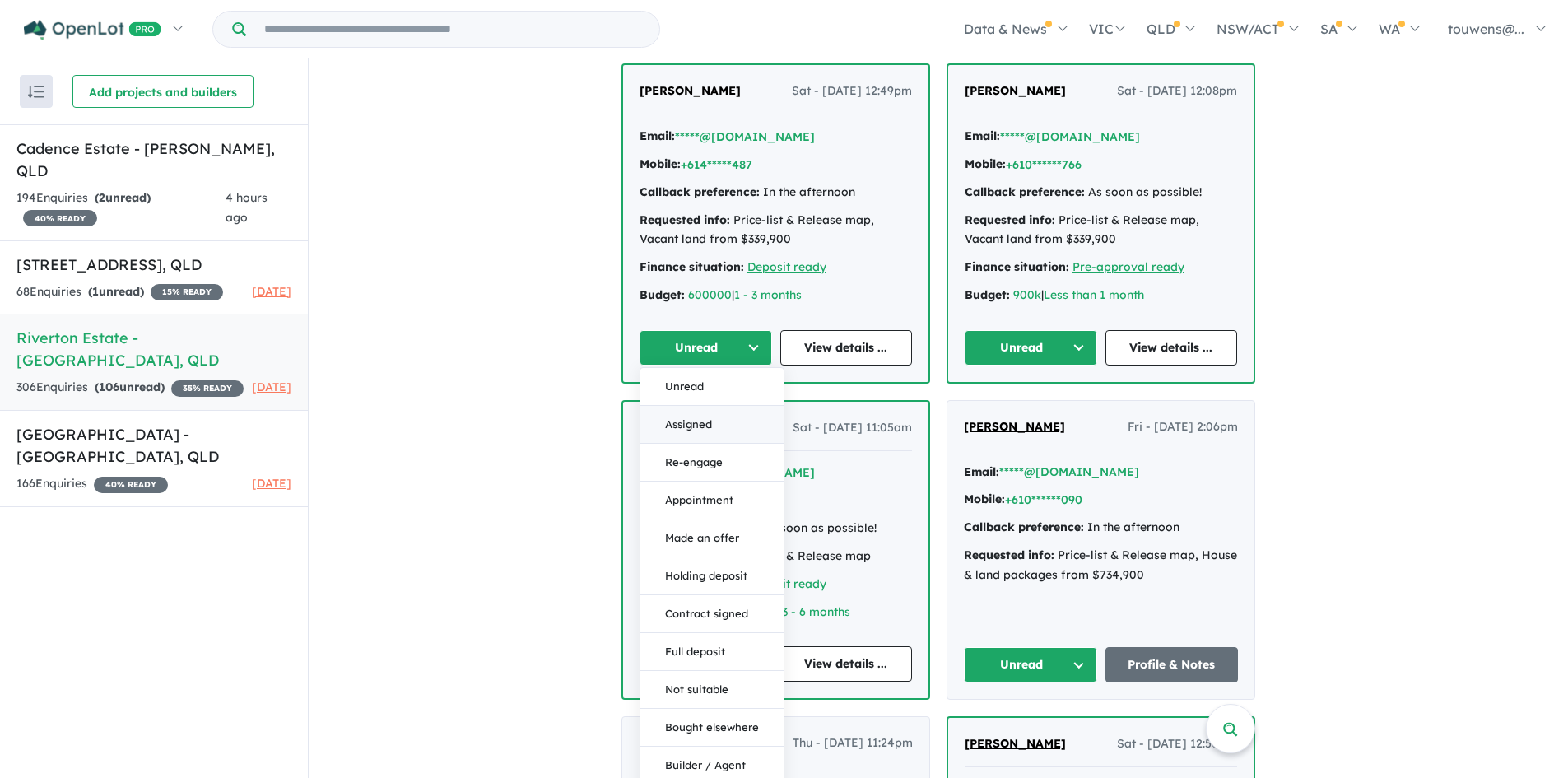
click at [692, 421] on button "Assigned" at bounding box center [712, 424] width 144 height 38
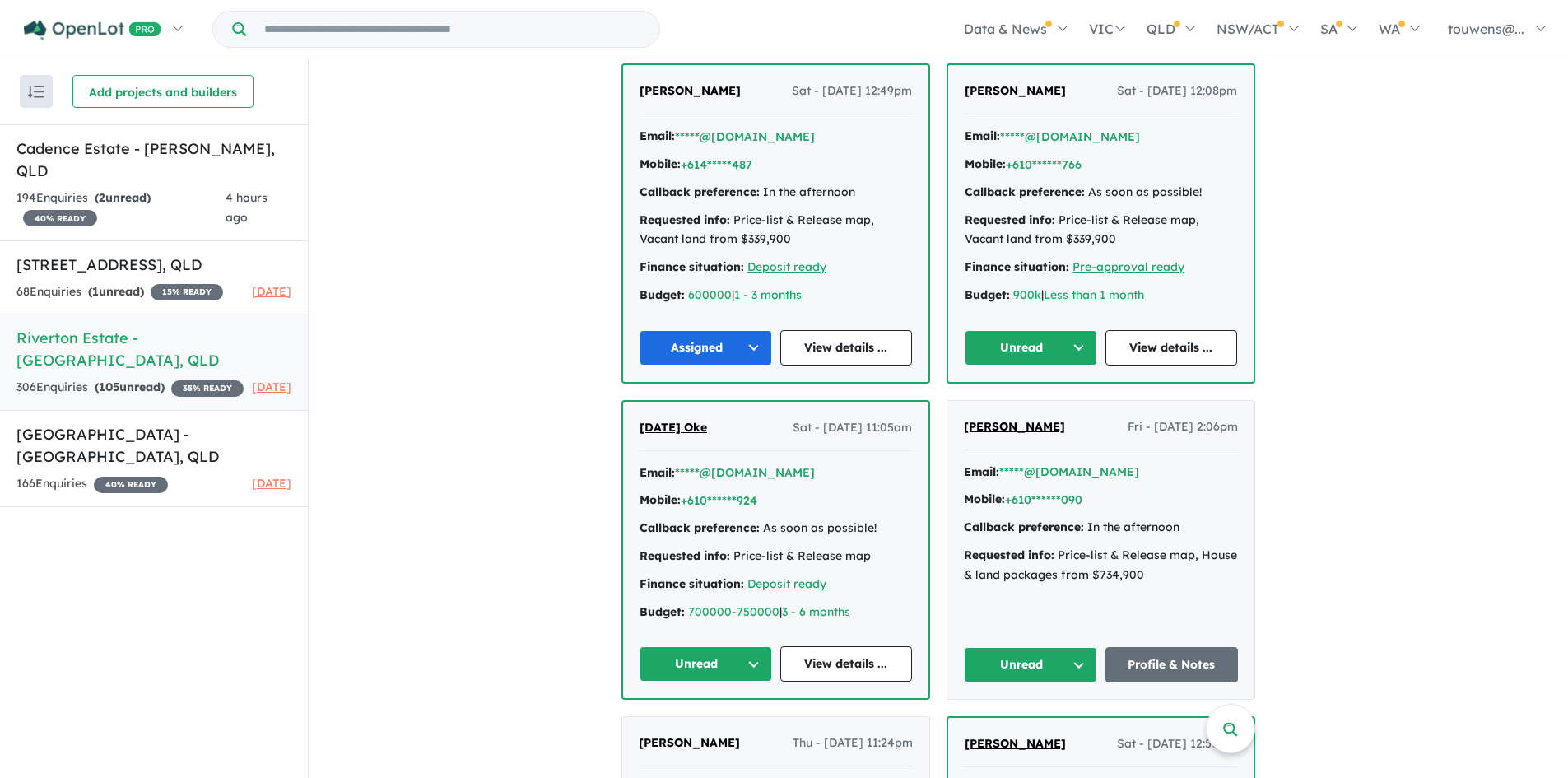
click at [1021, 355] on button "Unread" at bounding box center [1031, 348] width 133 height 35
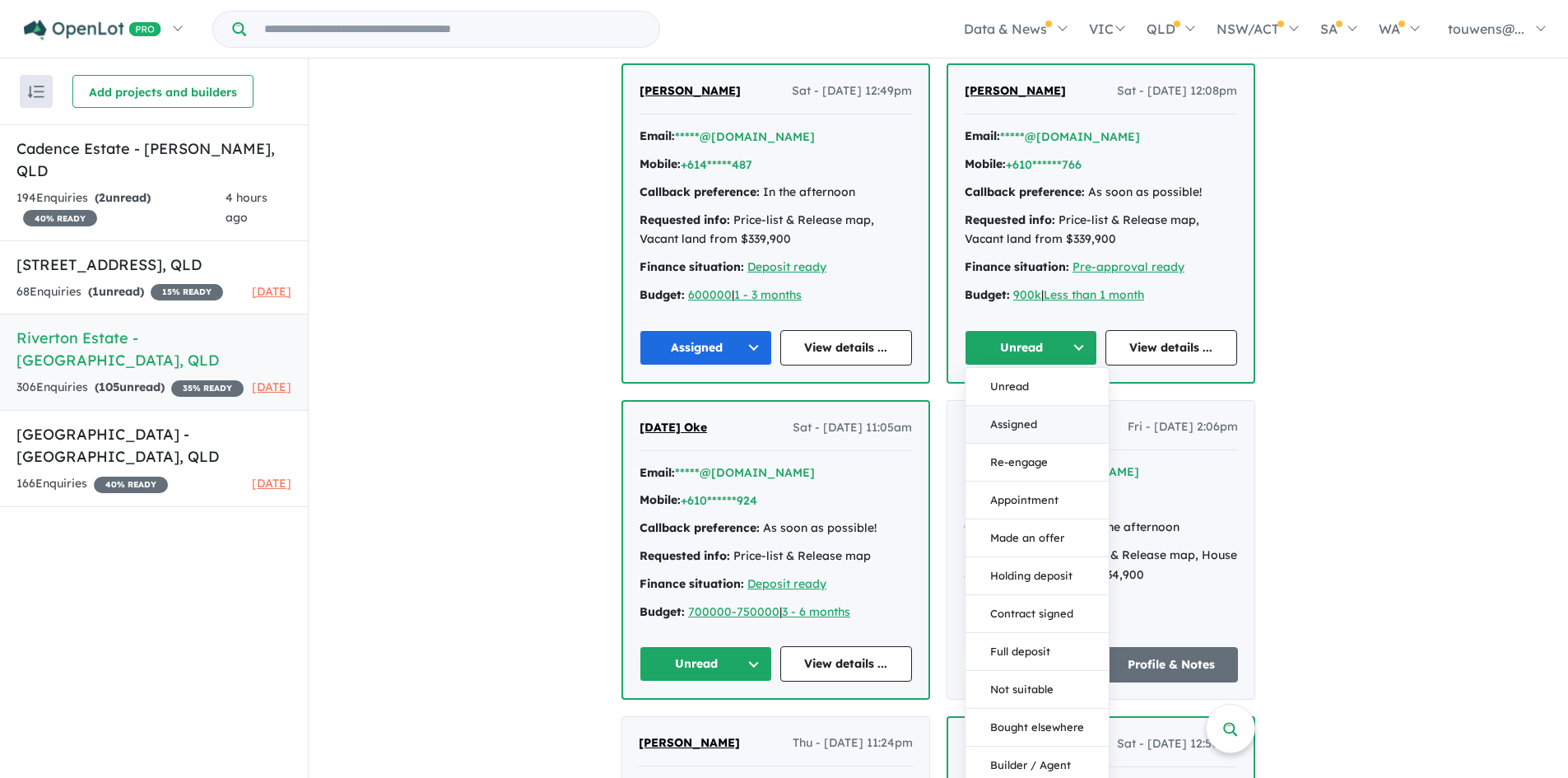
click at [1029, 423] on button "Assigned" at bounding box center [1037, 424] width 144 height 38
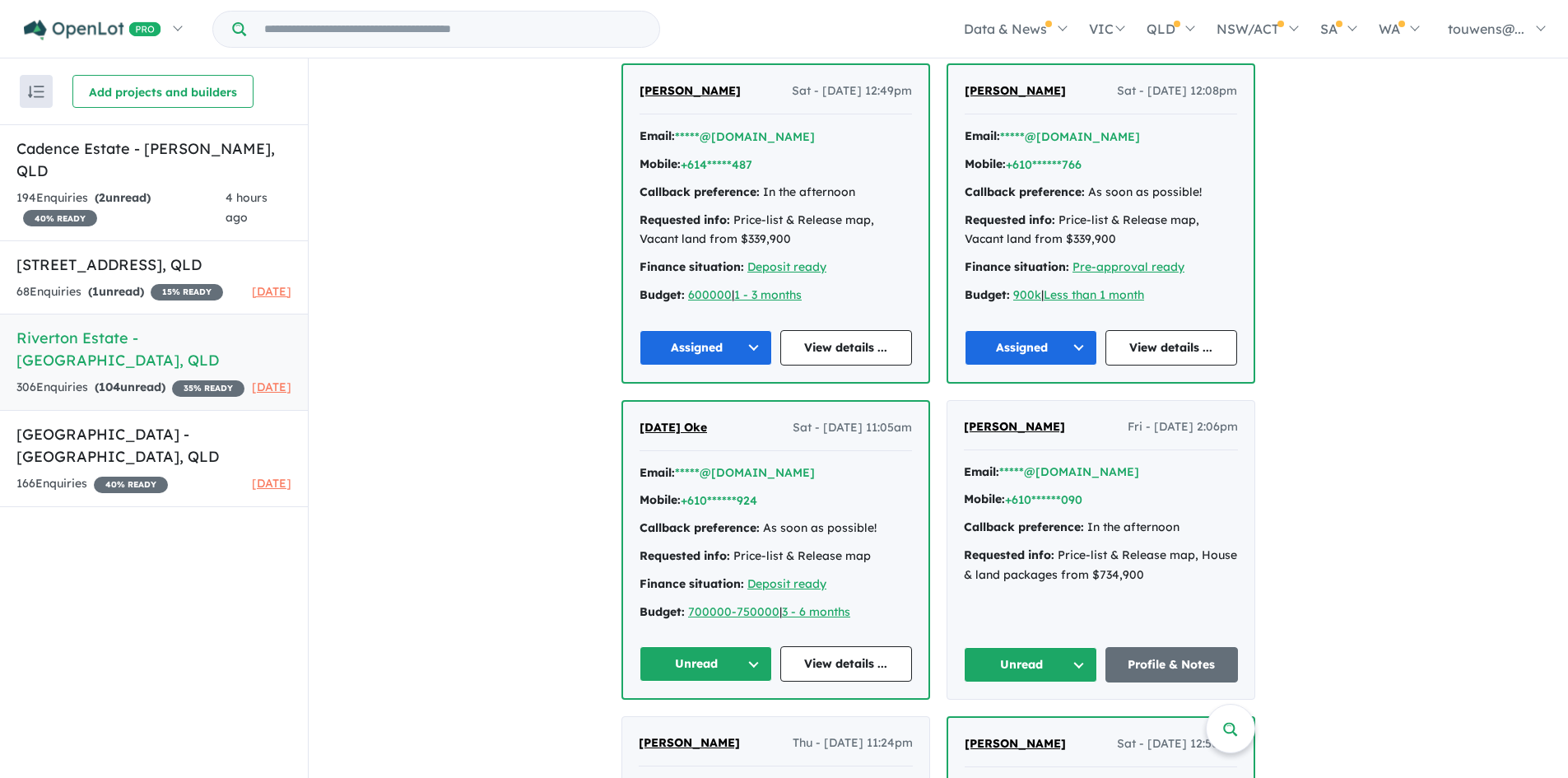
drag, startPoint x: 688, startPoint y: 651, endPoint x: 697, endPoint y: 653, distance: 9.2
click at [688, 650] on button "Unread" at bounding box center [705, 664] width 133 height 35
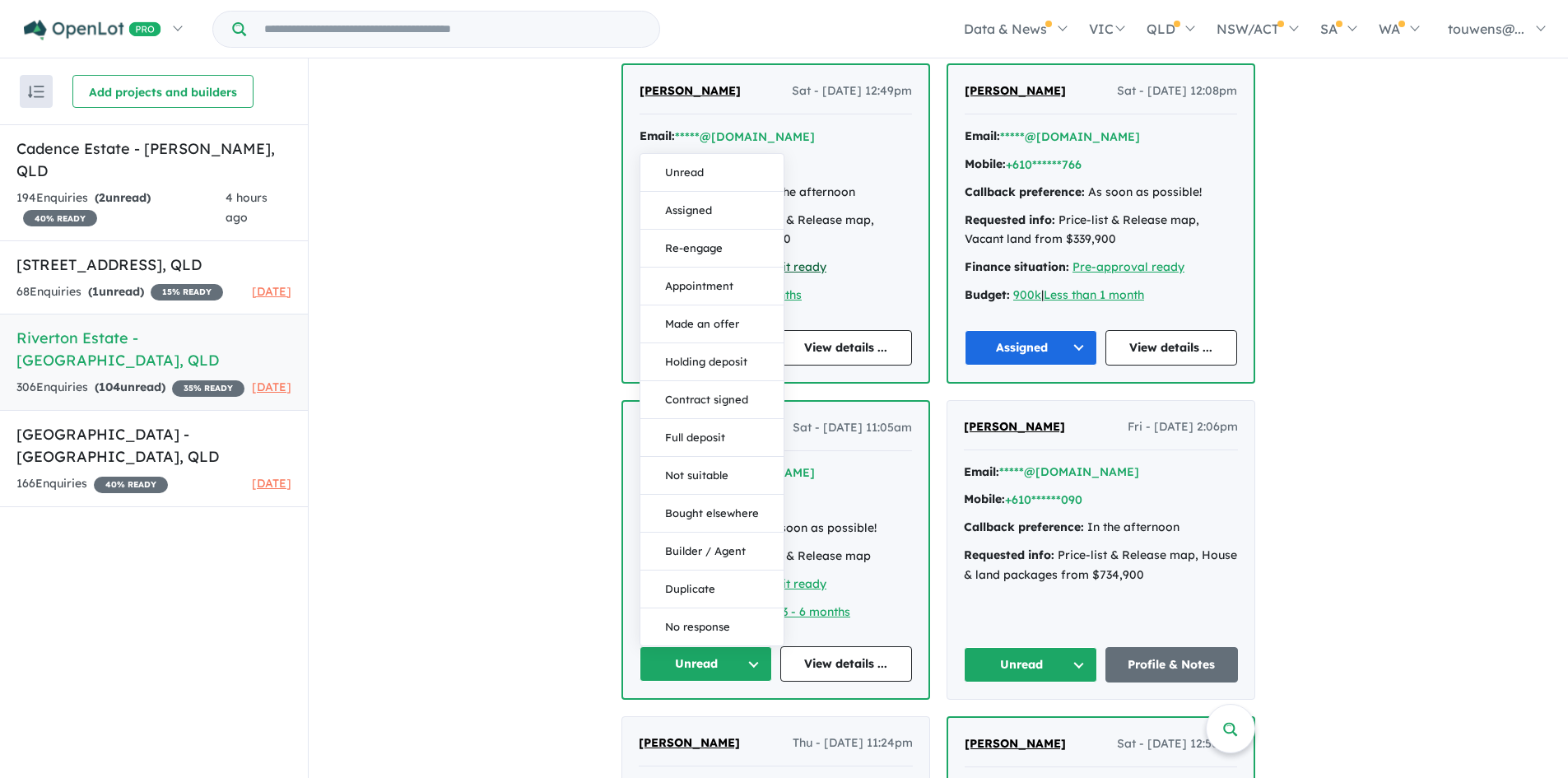
click at [698, 205] on button "Assigned" at bounding box center [712, 210] width 144 height 38
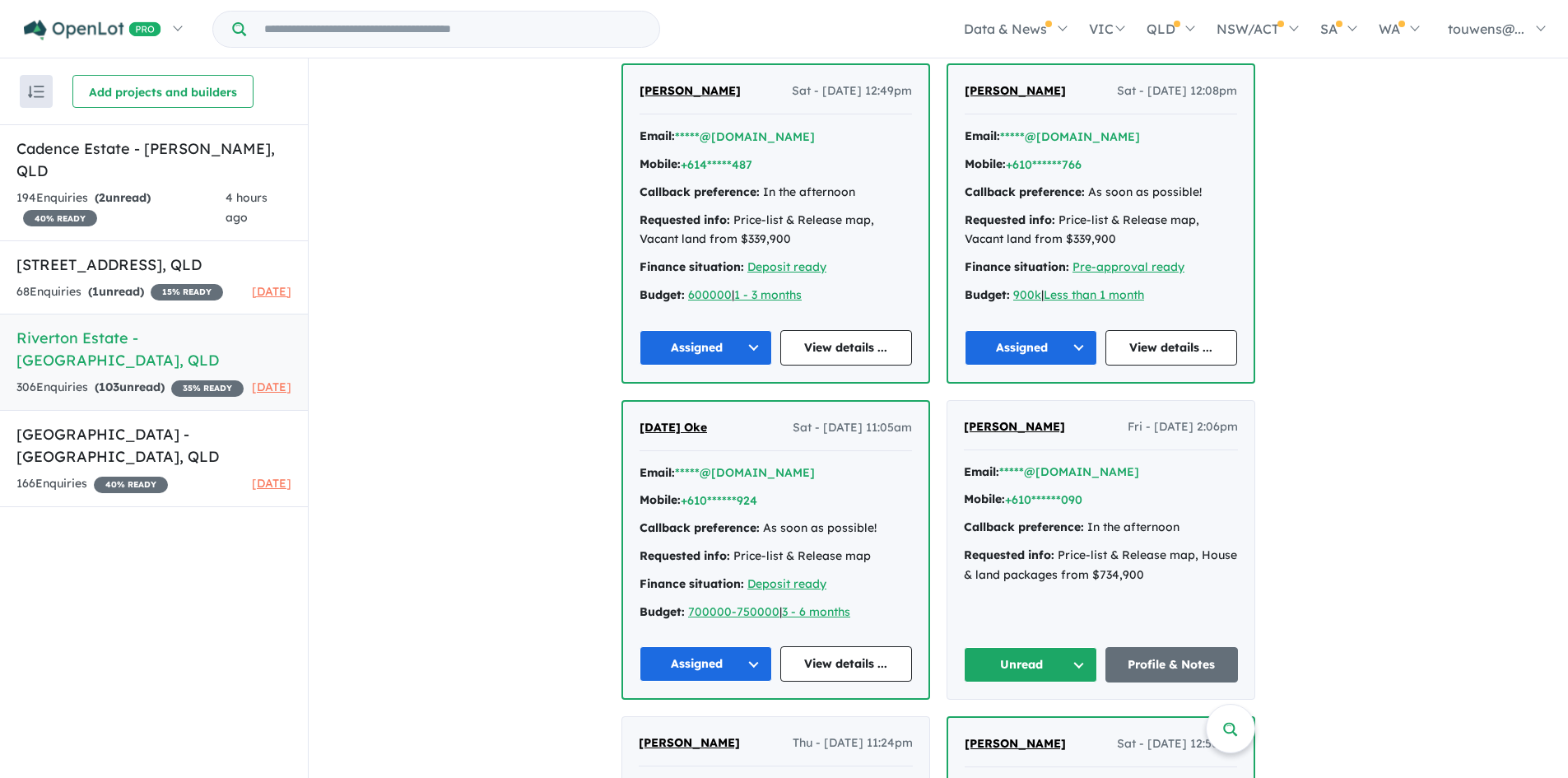
click at [1004, 670] on button "Unread" at bounding box center [1031, 664] width 134 height 35
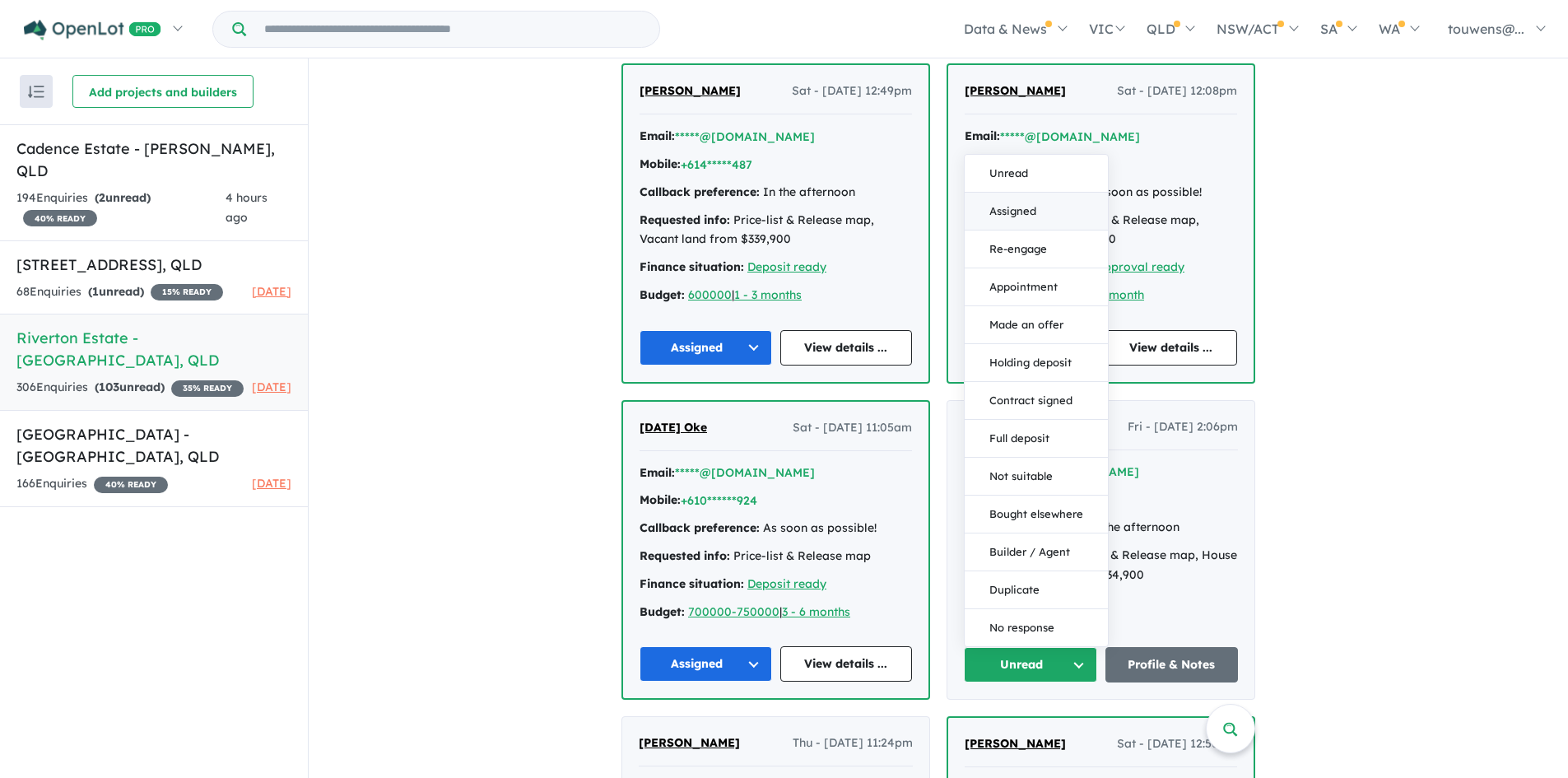
click at [1004, 208] on button "Assigned" at bounding box center [1036, 211] width 144 height 38
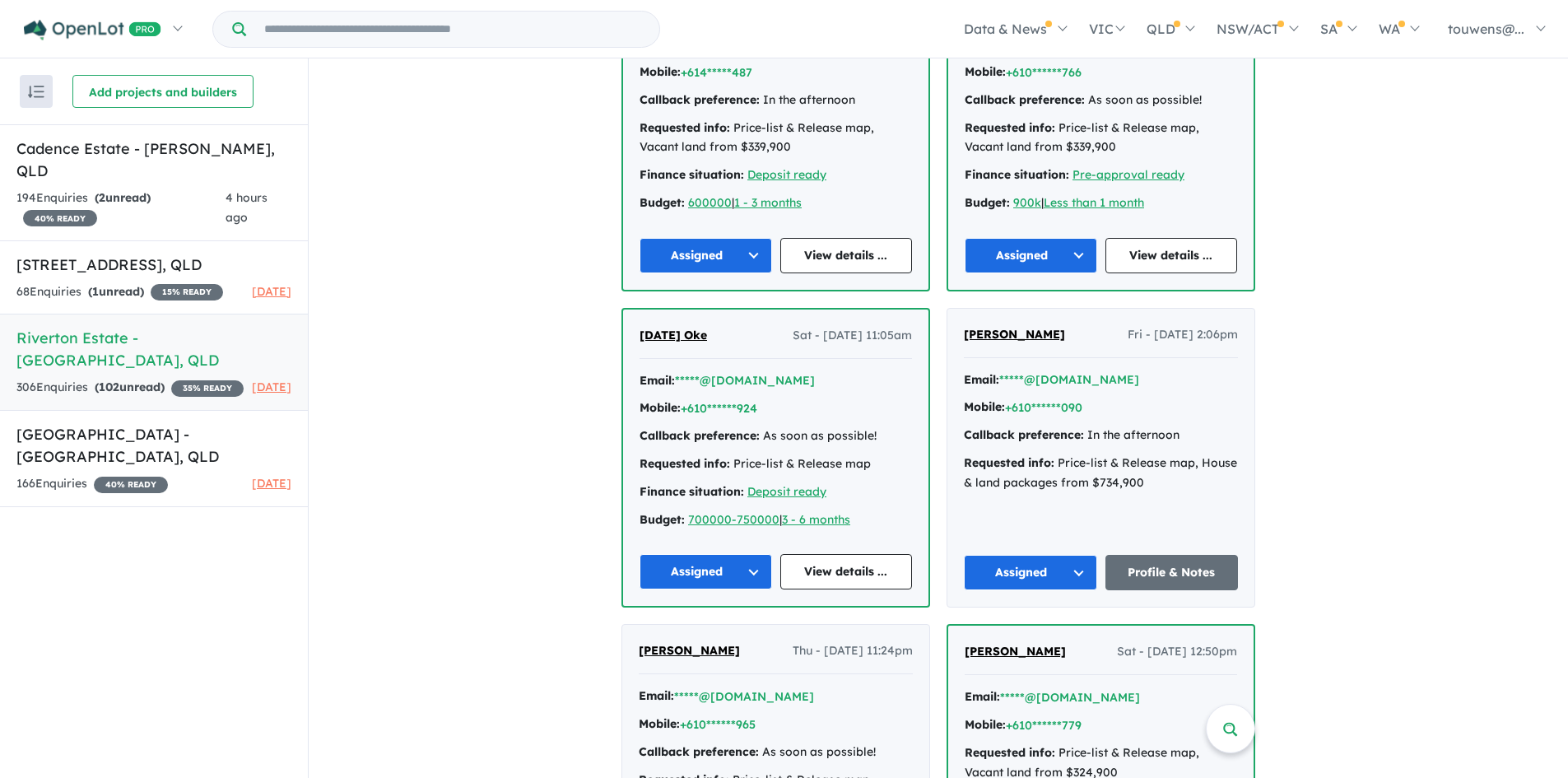
scroll to position [2469, 0]
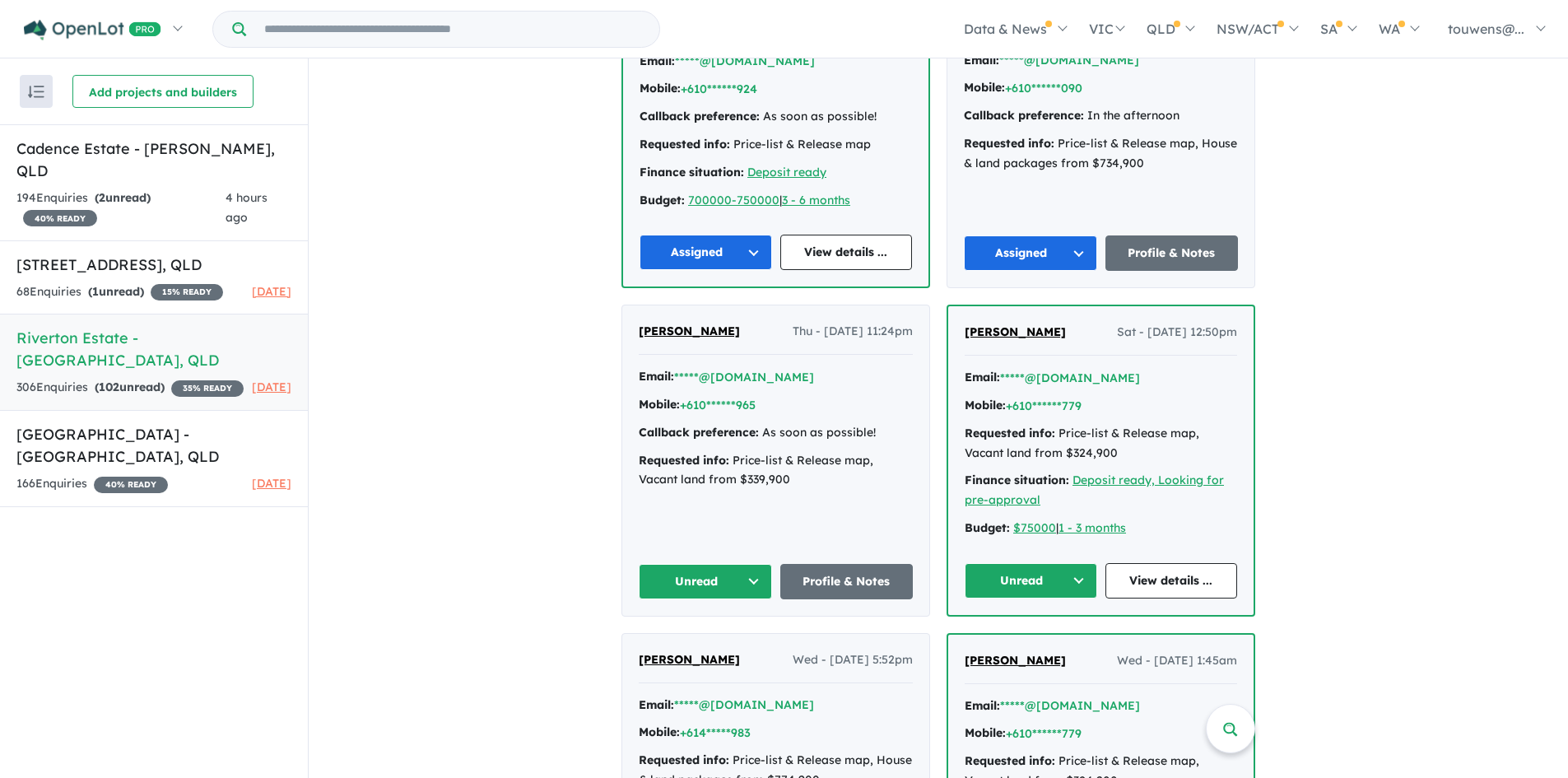
click at [702, 594] on button "Unread" at bounding box center [705, 582] width 134 height 35
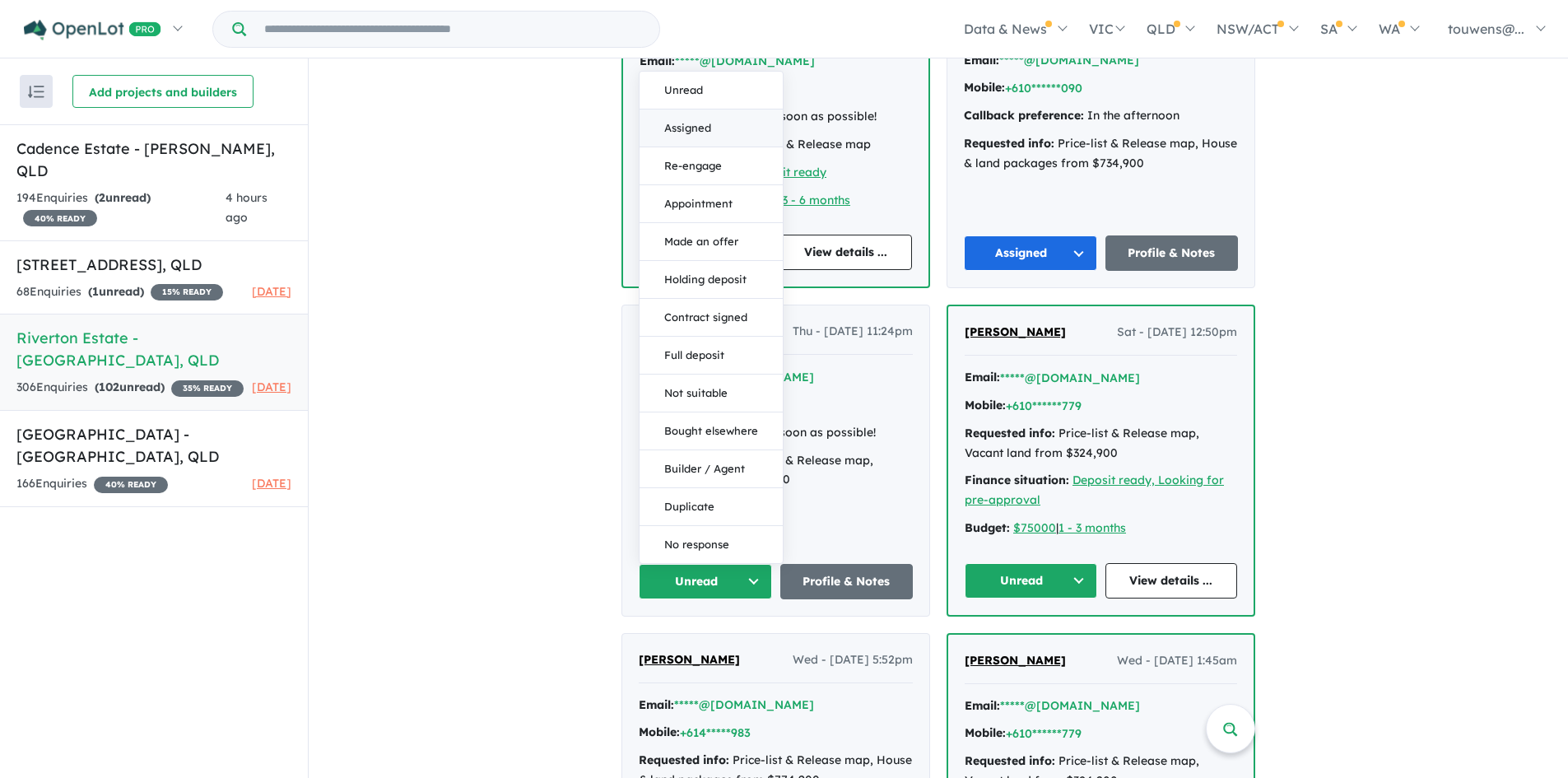
click at [686, 144] on button "Assigned" at bounding box center [711, 128] width 144 height 38
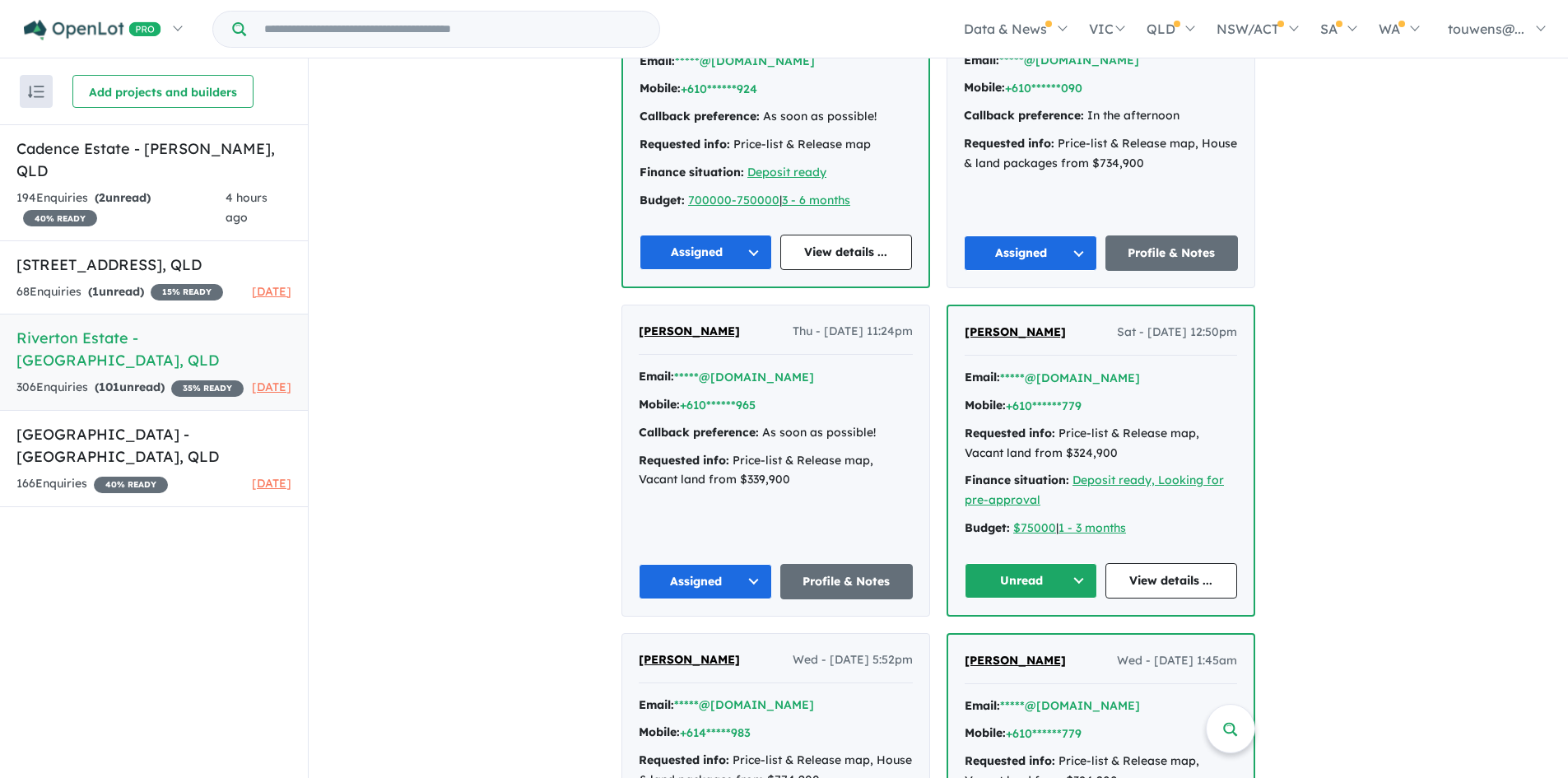
click at [986, 599] on button "Unread" at bounding box center [1031, 581] width 133 height 35
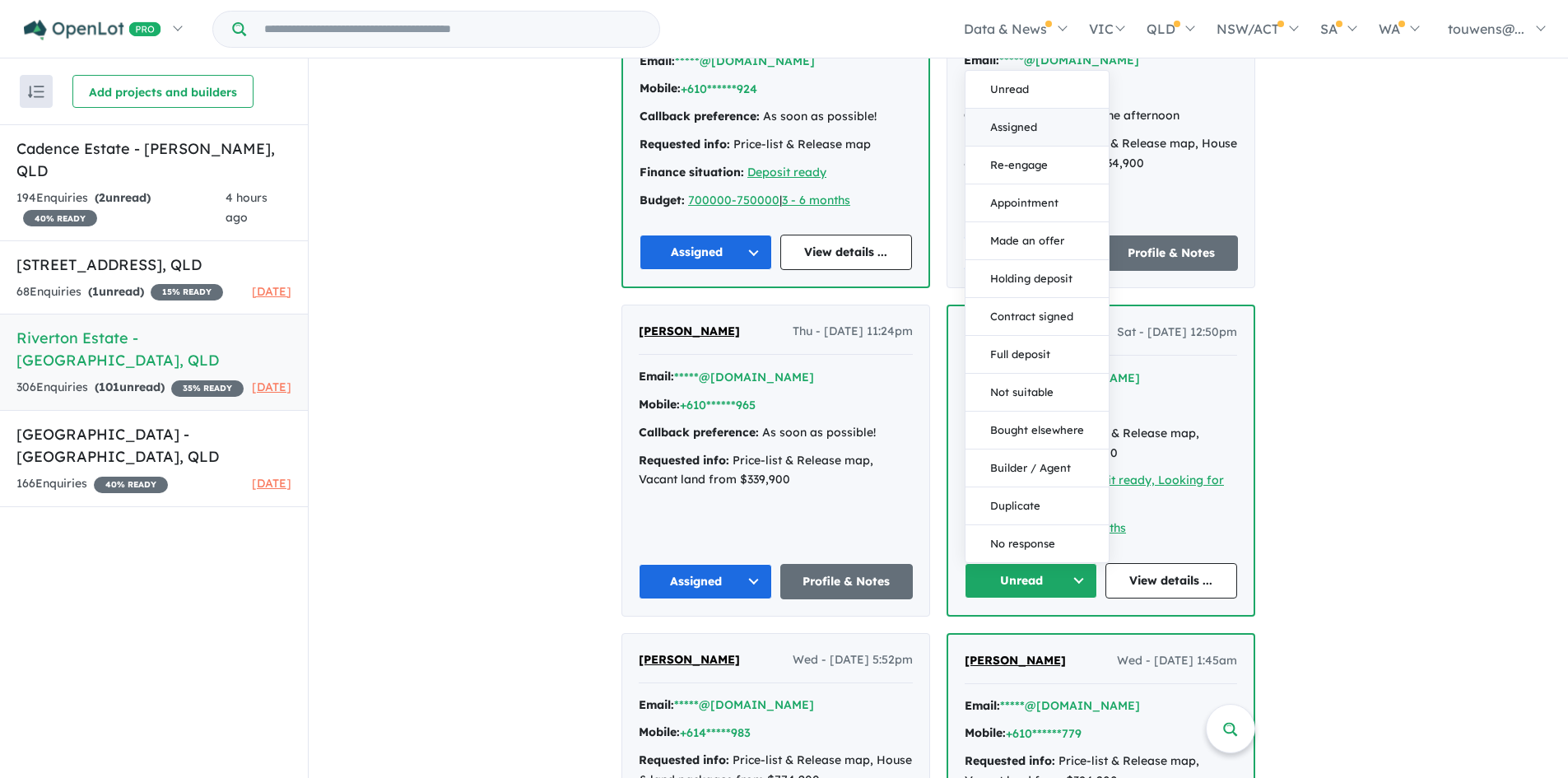
click at [1026, 145] on button "Assigned" at bounding box center [1037, 127] width 144 height 38
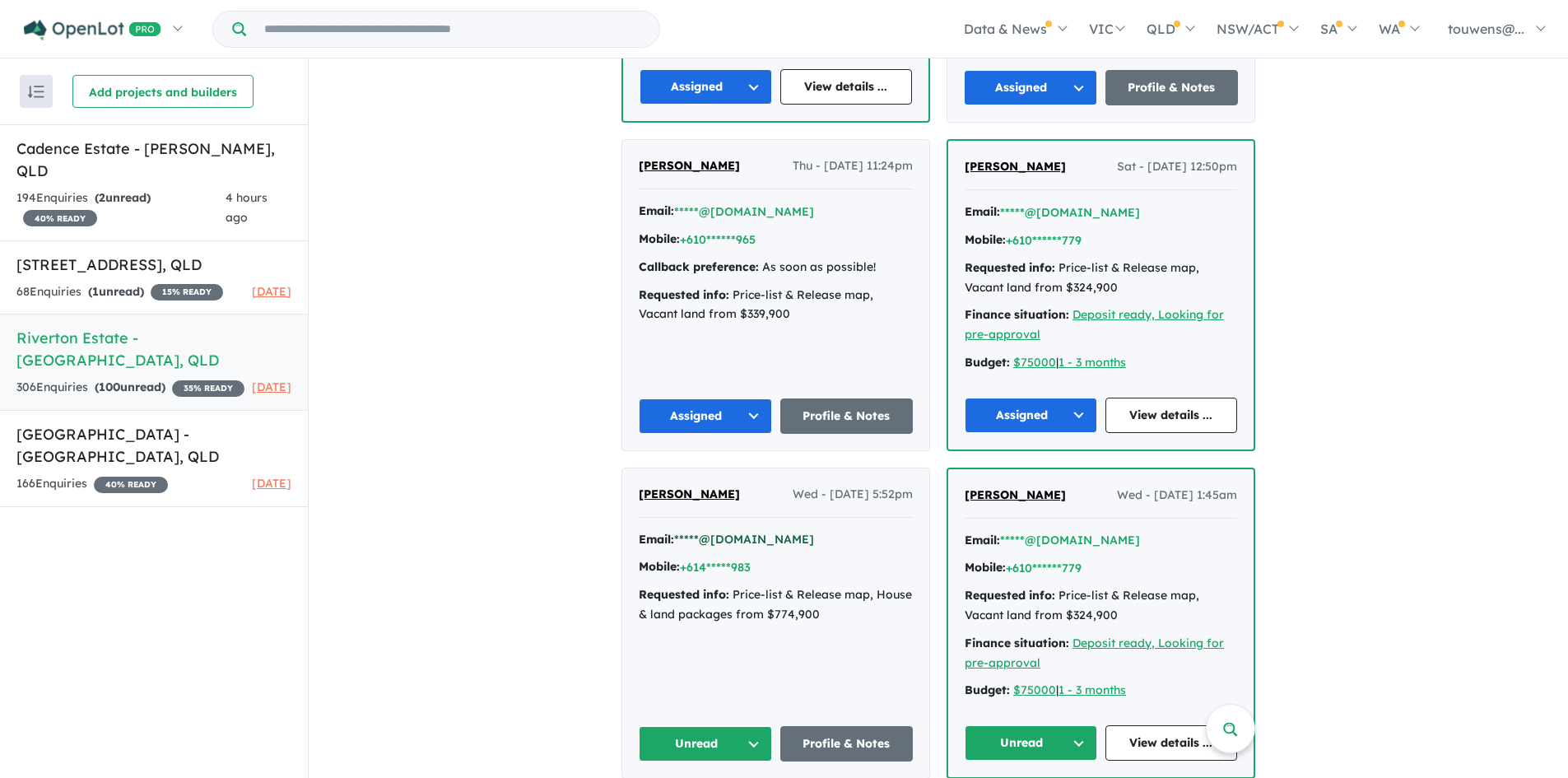
scroll to position [2799, 0]
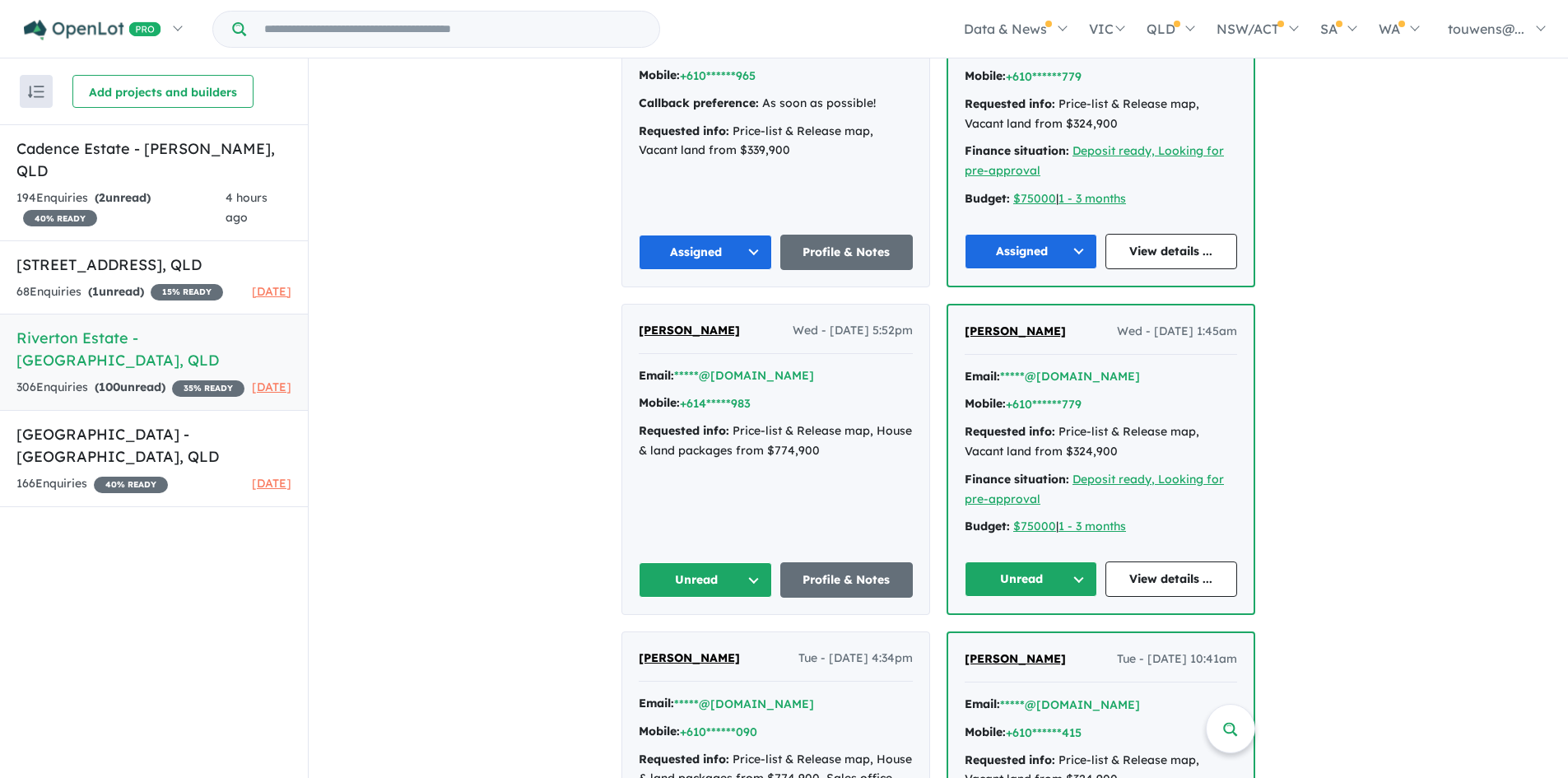
click at [713, 598] on button "Unread" at bounding box center [705, 580] width 134 height 35
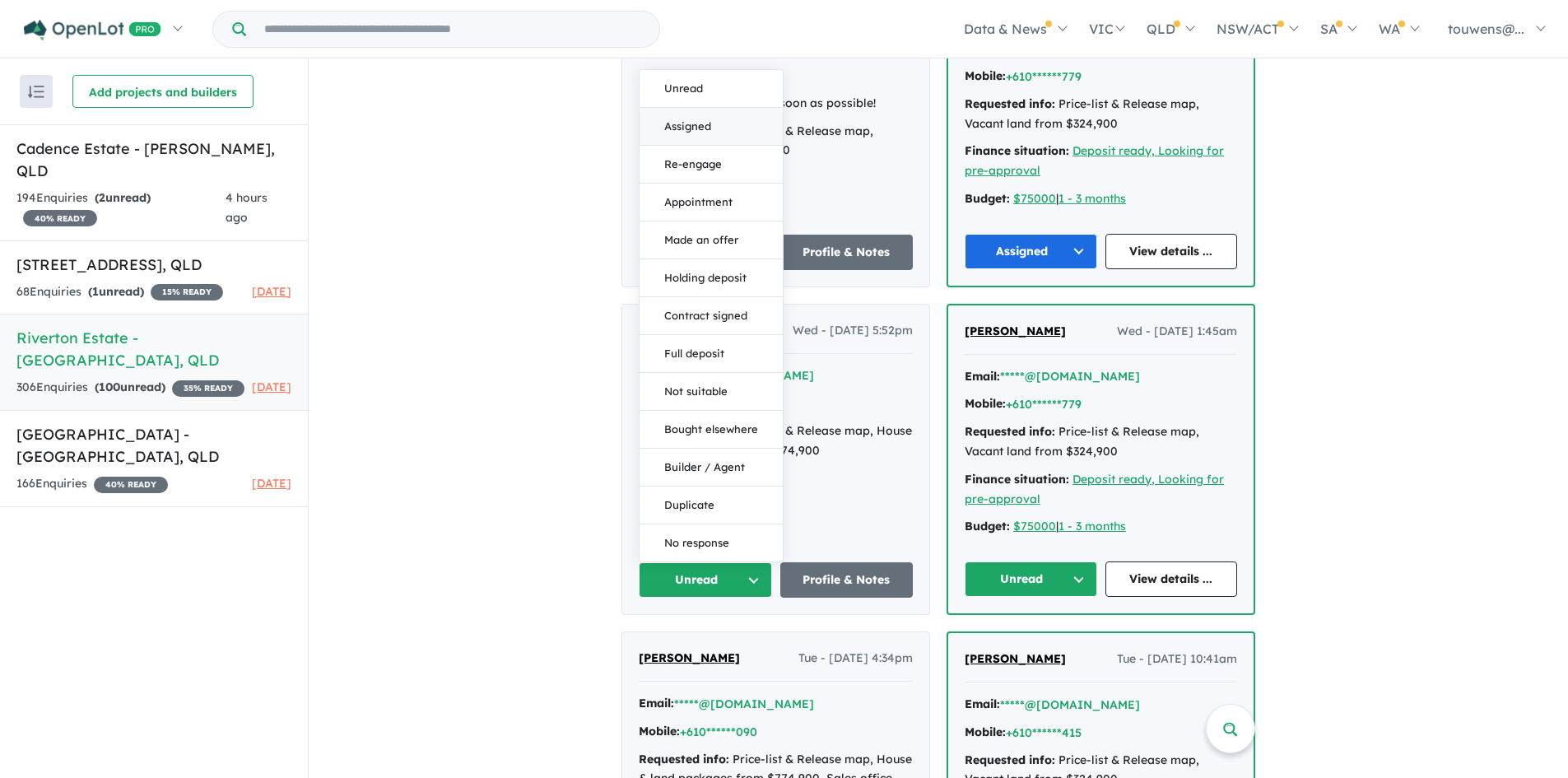
click at [671, 146] on button "Assigned" at bounding box center [711, 126] width 144 height 38
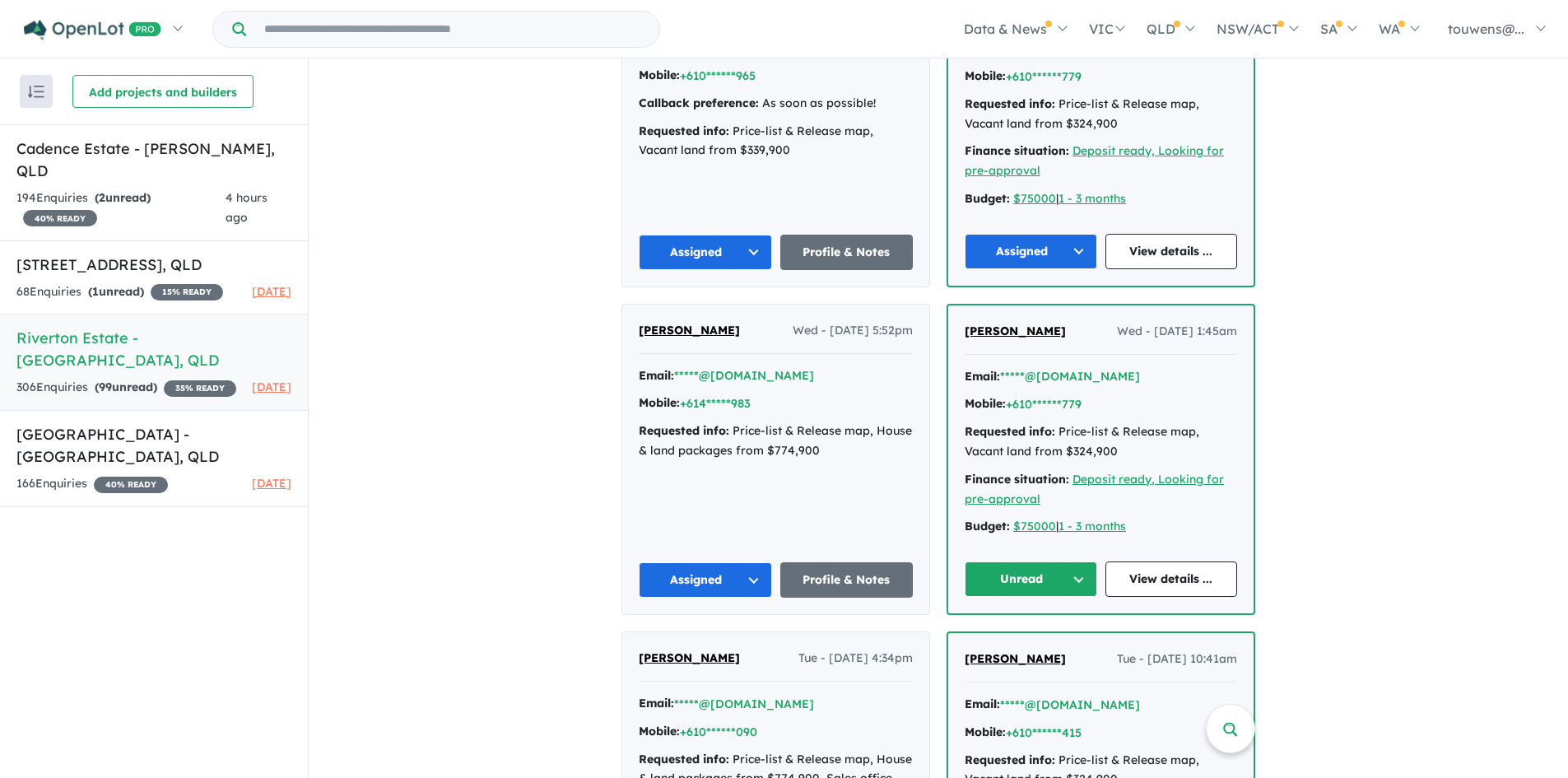
click at [1011, 597] on button "Unread" at bounding box center [1031, 579] width 133 height 35
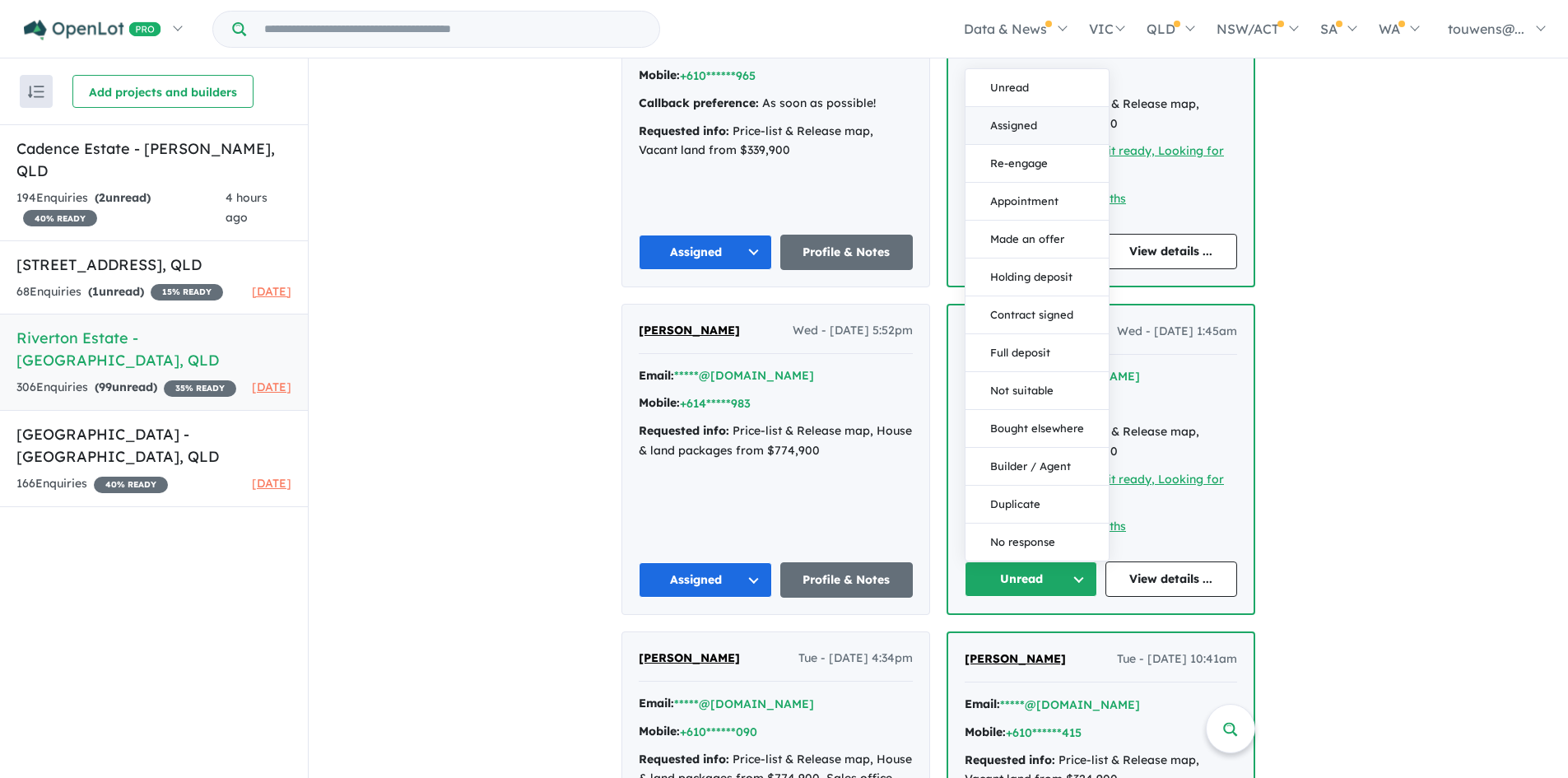
click at [1027, 145] on button "Assigned" at bounding box center [1037, 125] width 144 height 38
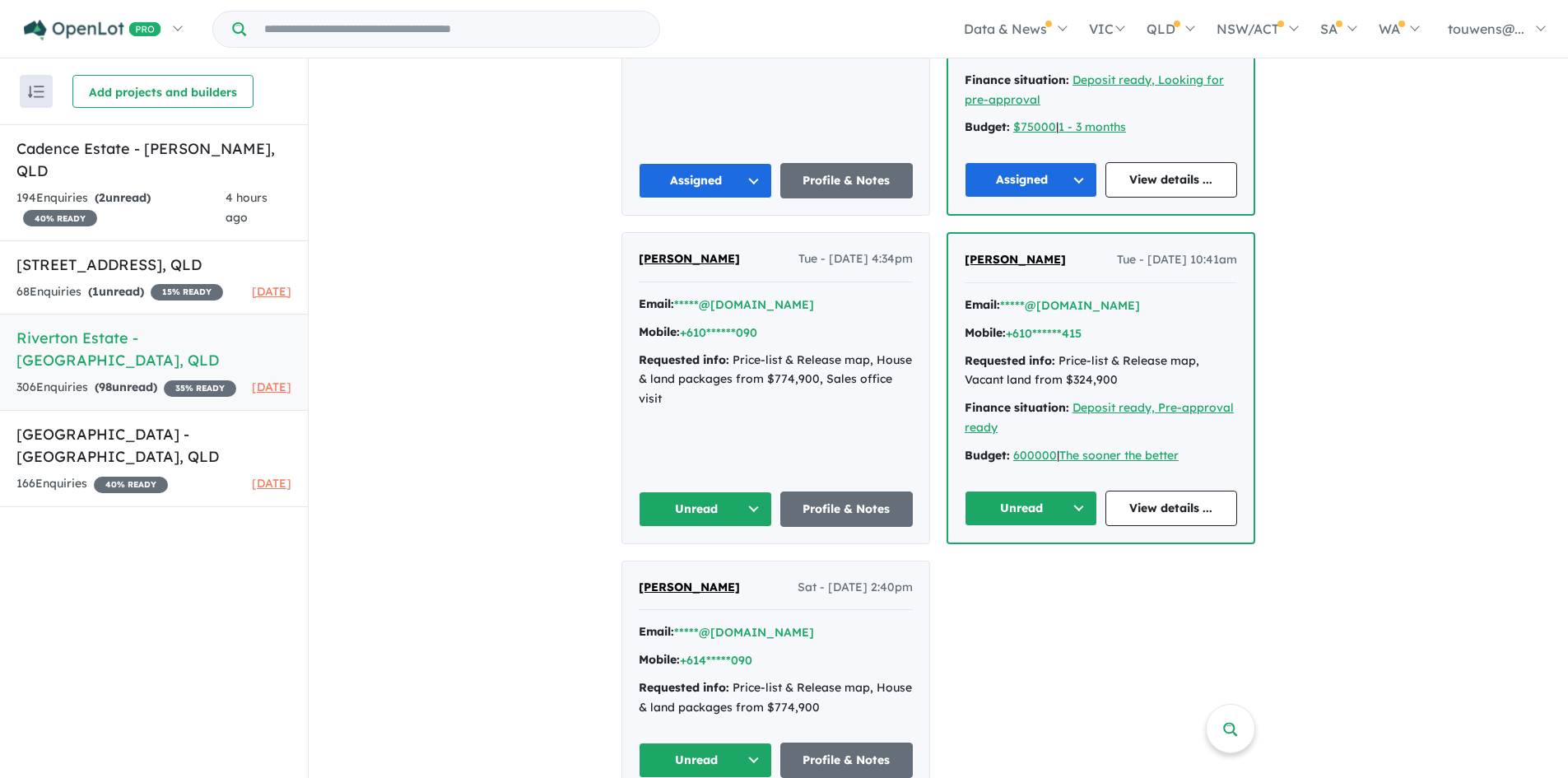
scroll to position [3211, 0]
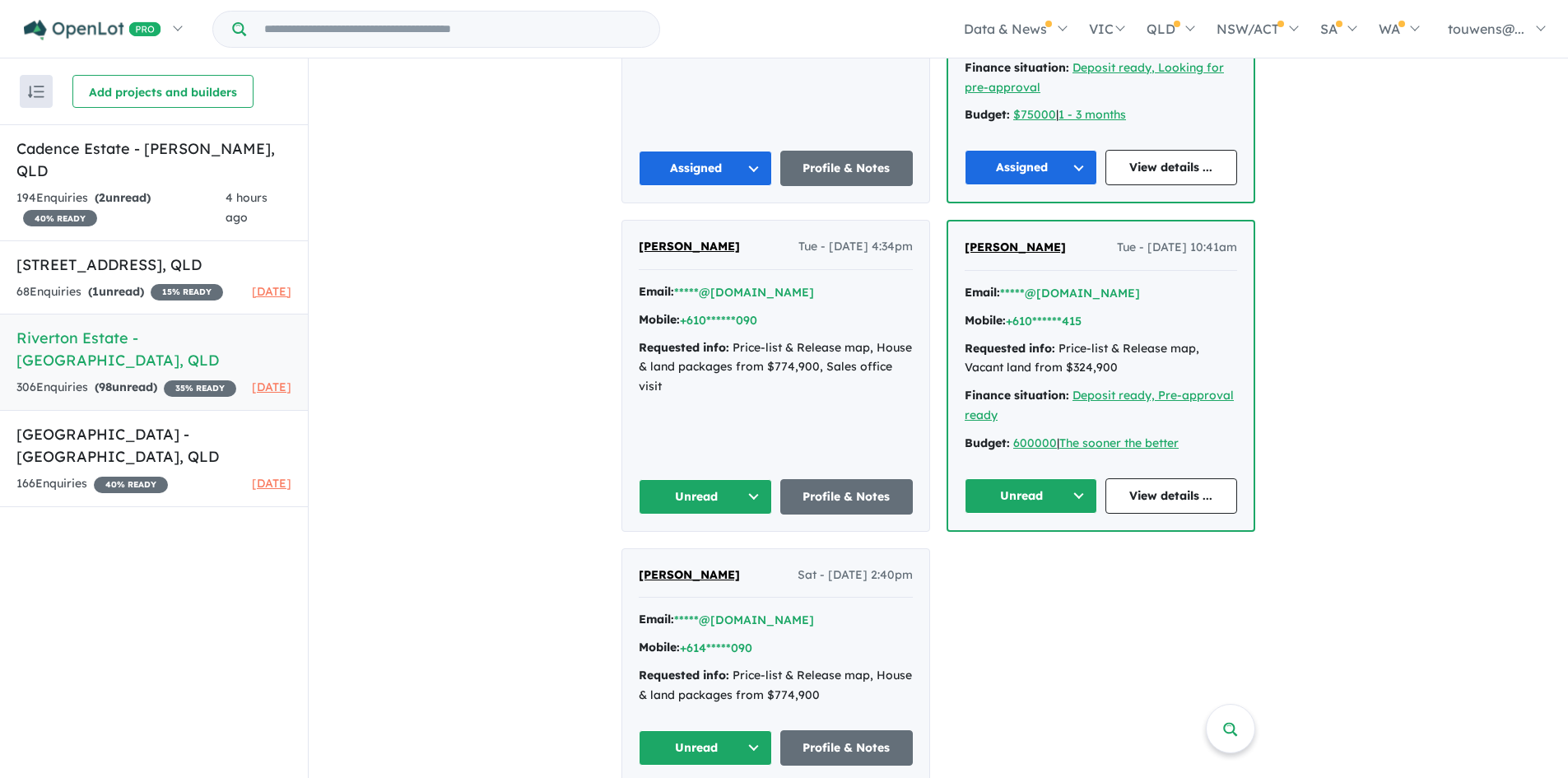
click at [679, 515] on button "Unread" at bounding box center [705, 497] width 134 height 35
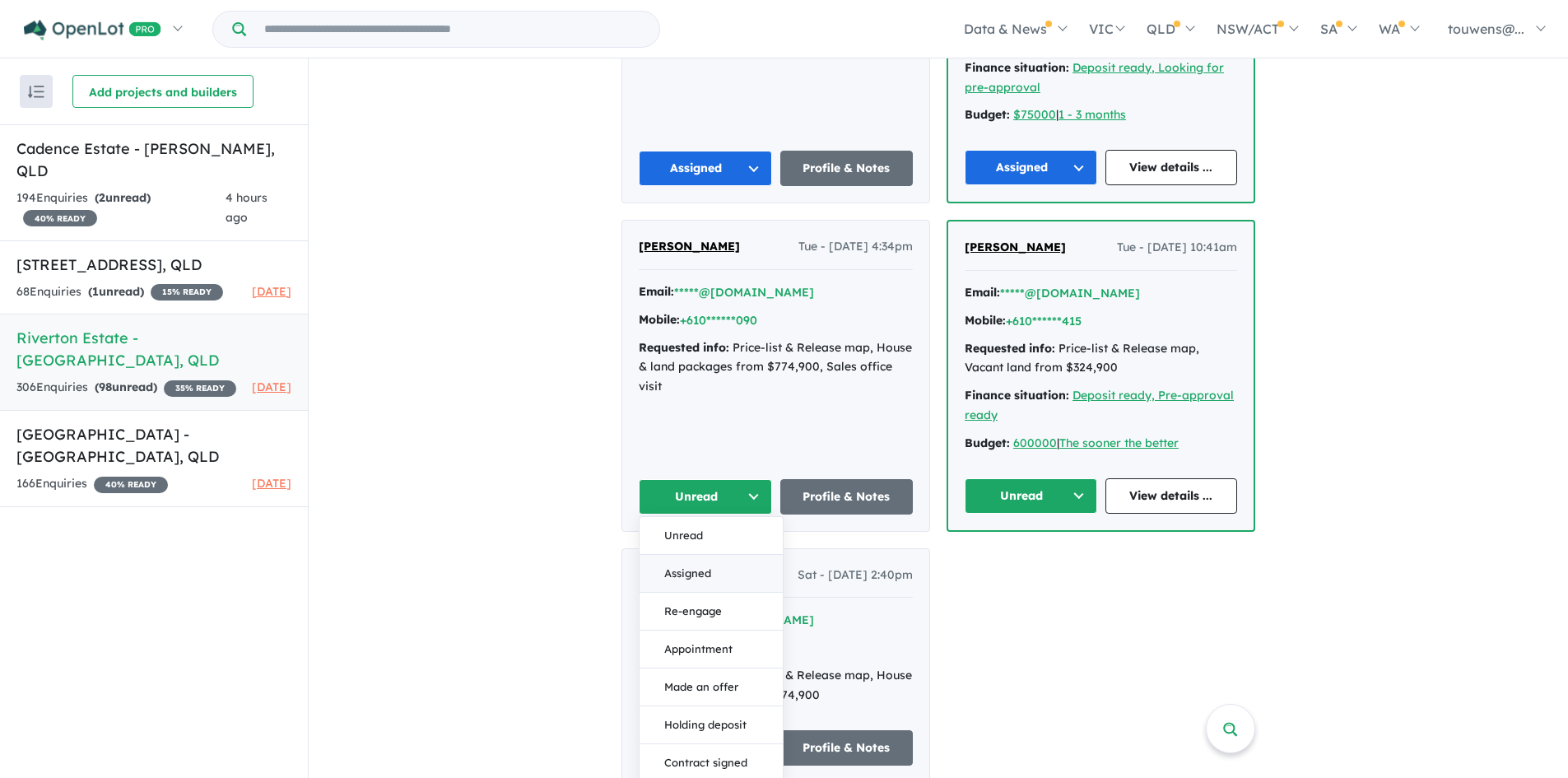
click at [683, 593] on button "Assigned" at bounding box center [711, 573] width 144 height 38
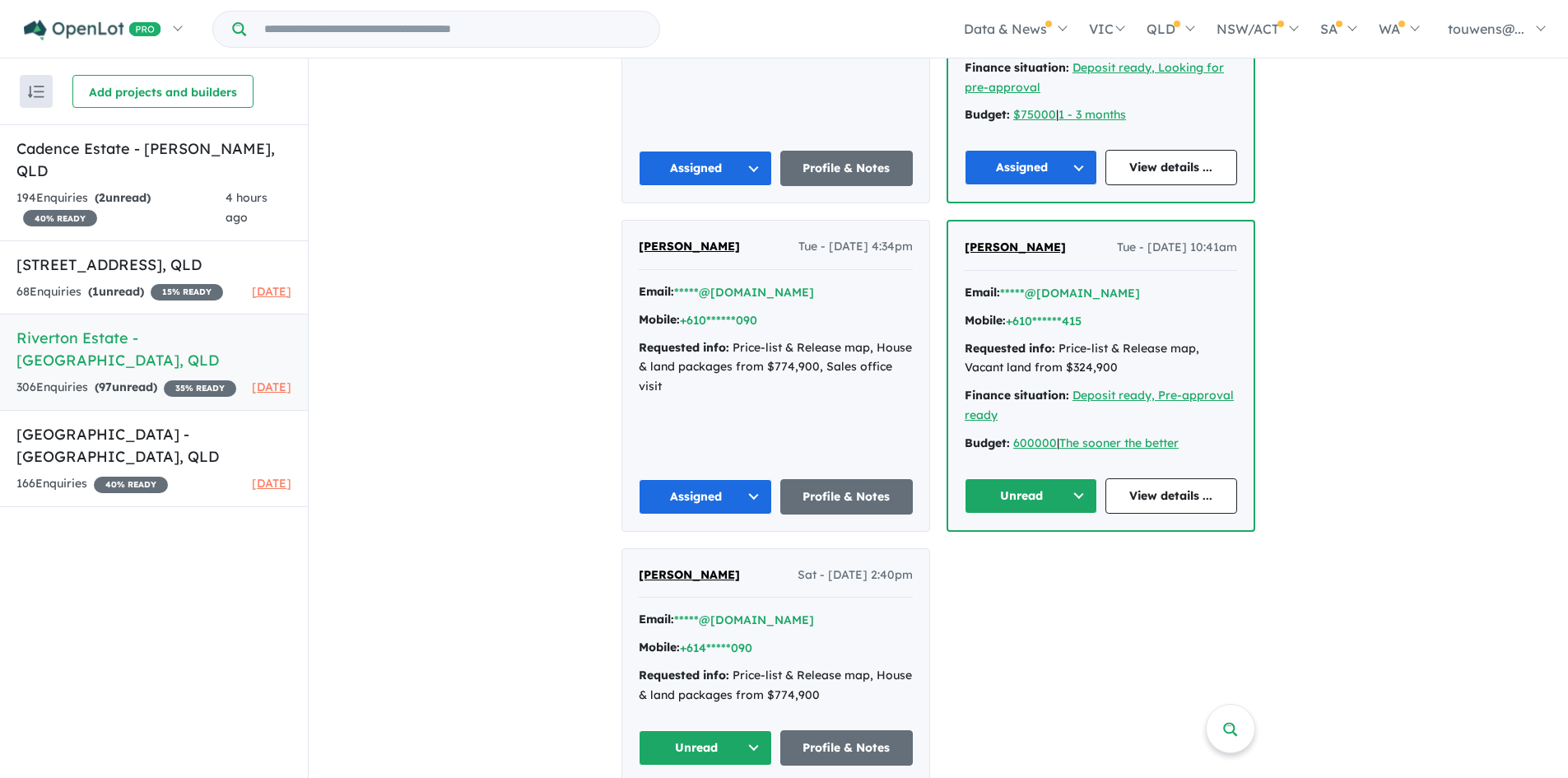
click at [1009, 514] on button "Unread" at bounding box center [1031, 496] width 133 height 35
click at [1027, 592] on button "Assigned" at bounding box center [1037, 573] width 144 height 38
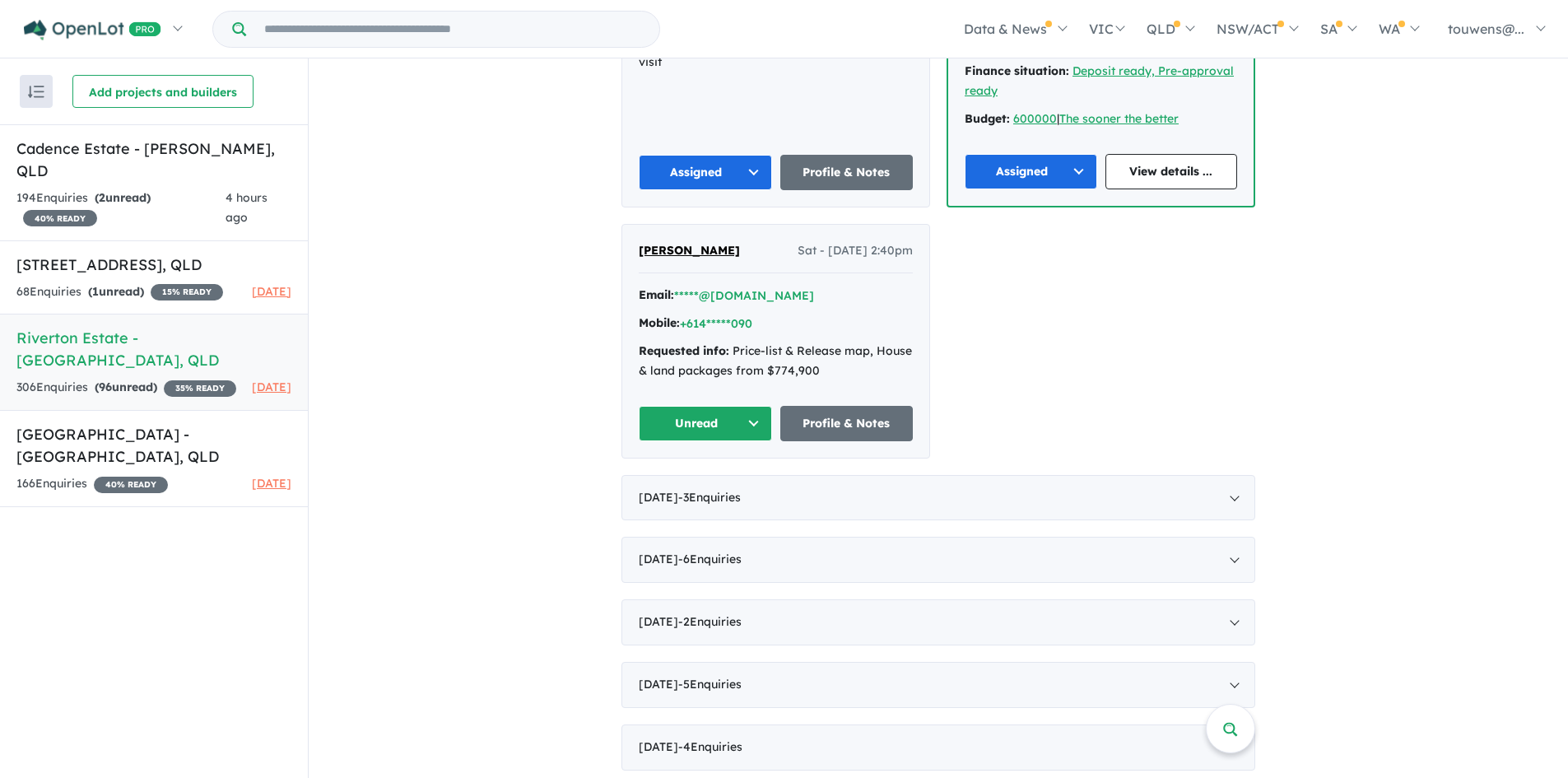
scroll to position [3540, 0]
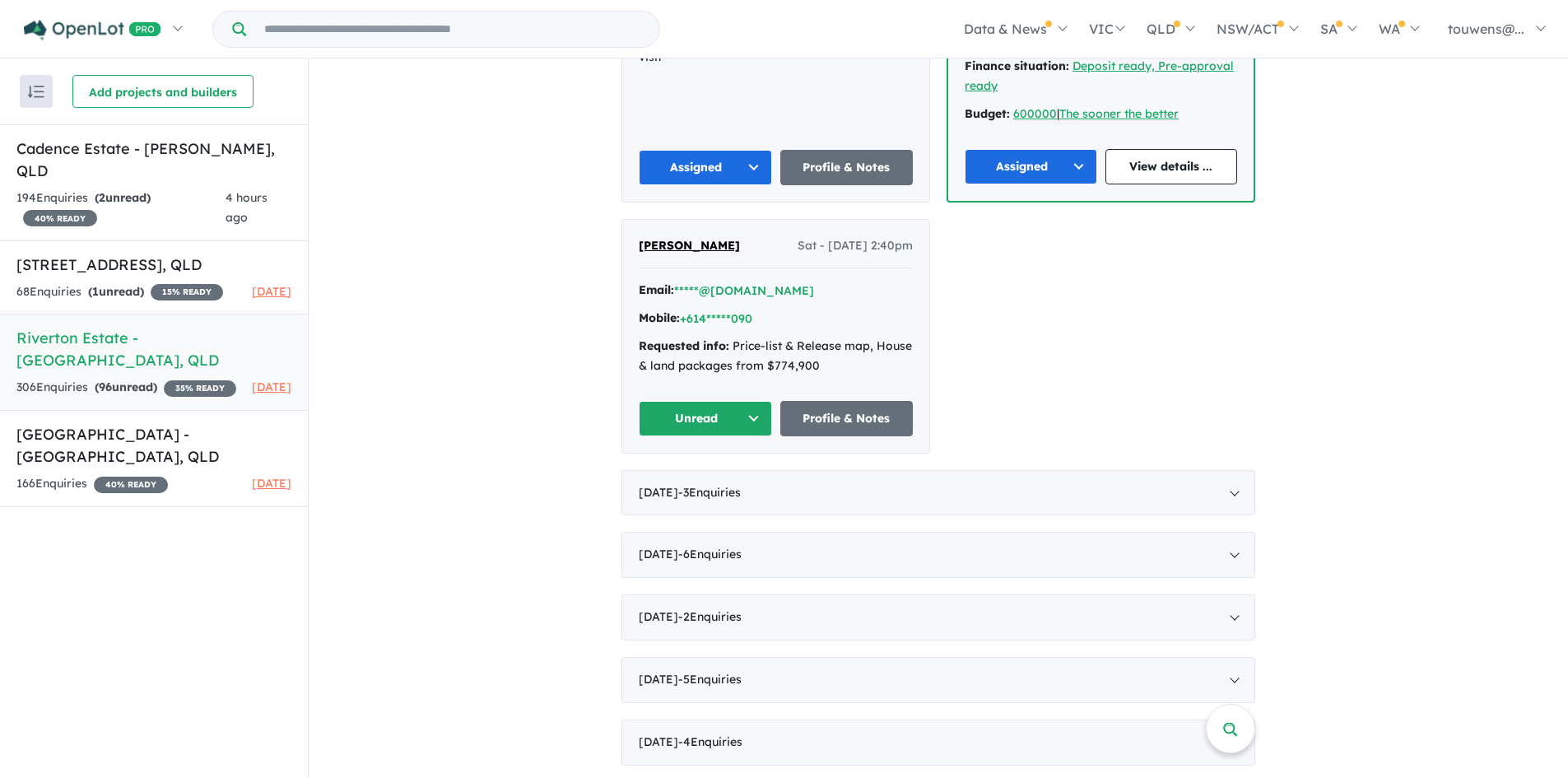
click at [689, 437] on button "Unread" at bounding box center [705, 418] width 134 height 35
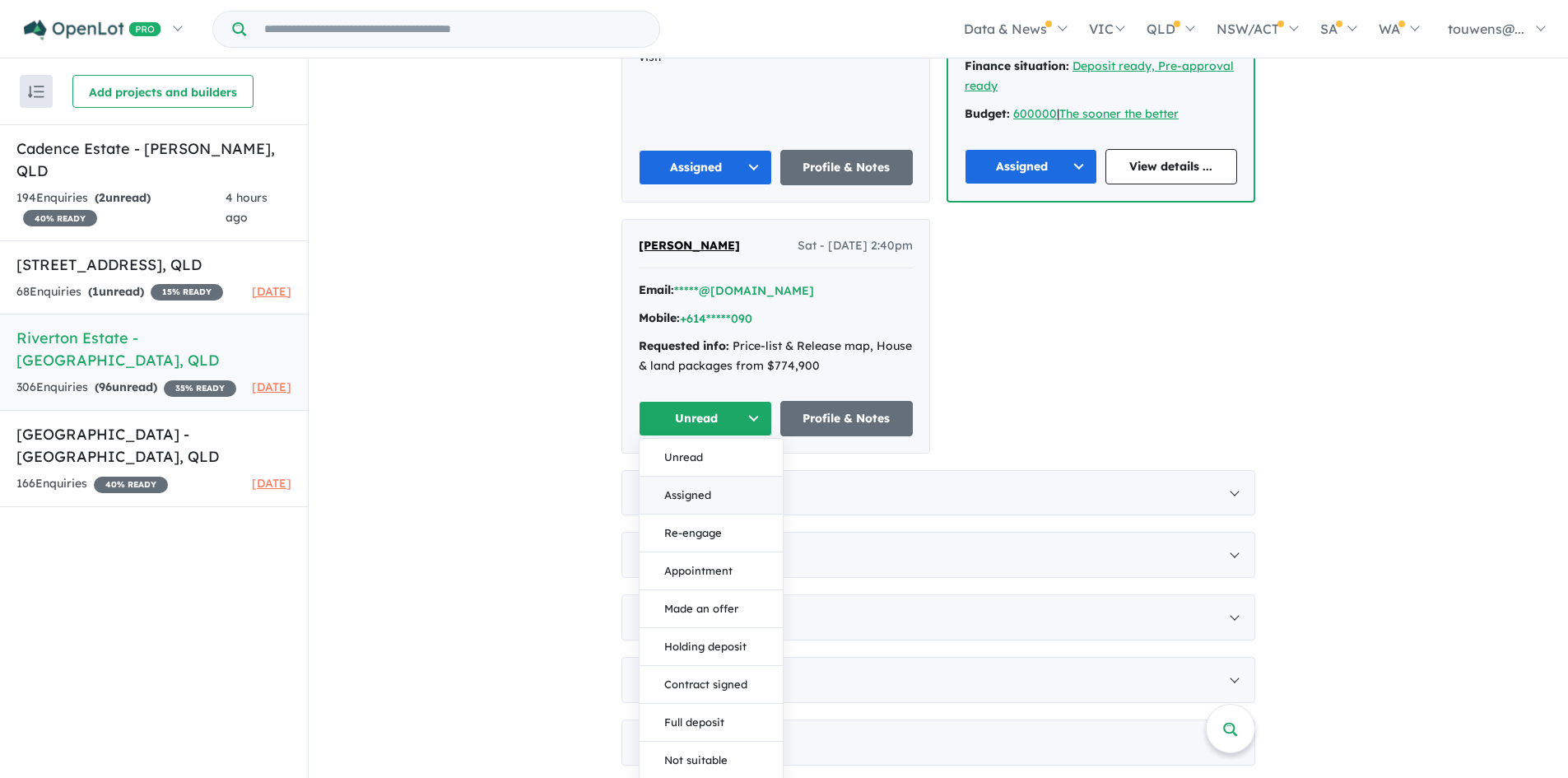
click at [734, 515] on button "Assigned" at bounding box center [711, 495] width 144 height 38
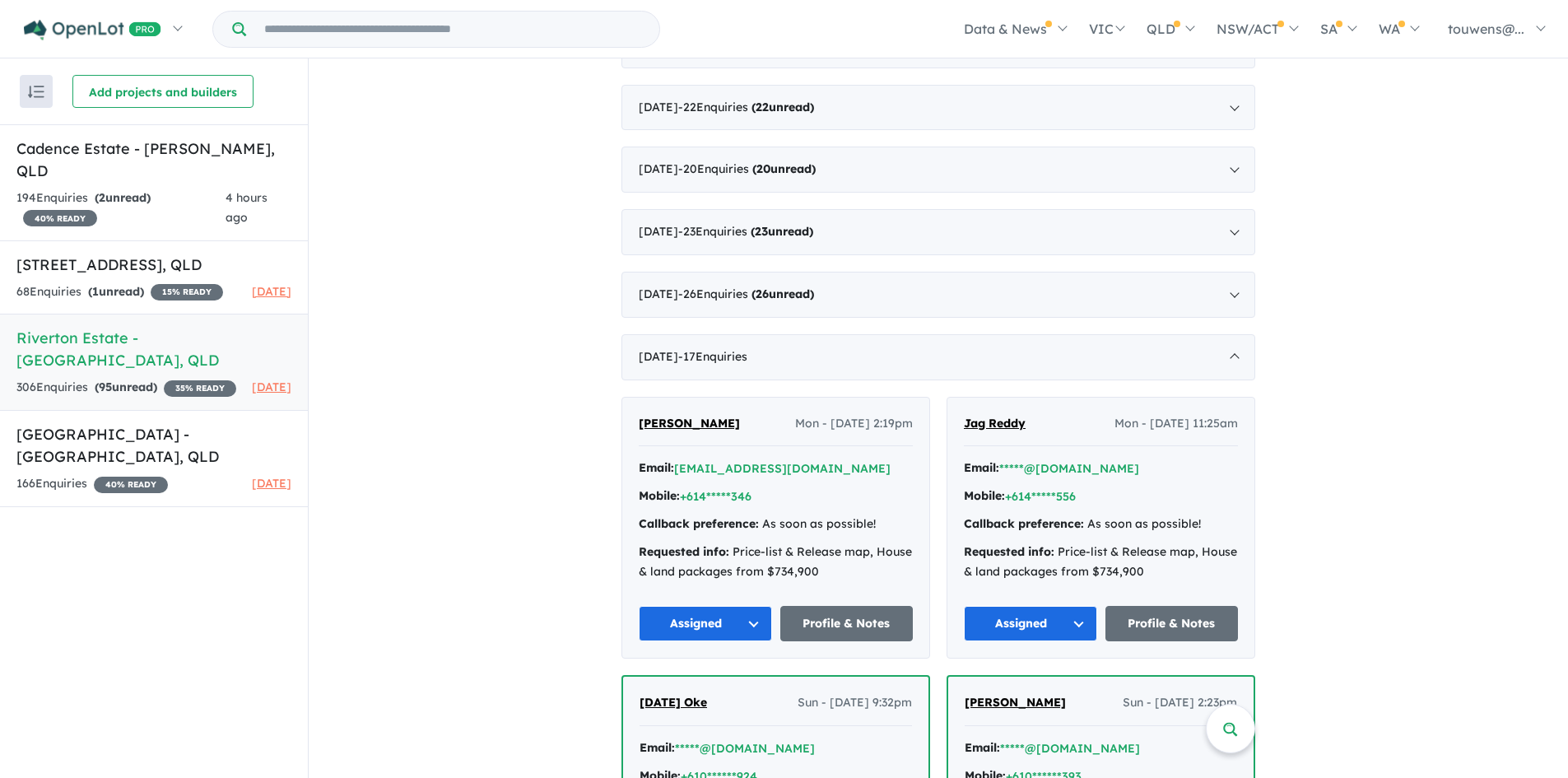
scroll to position [494, 0]
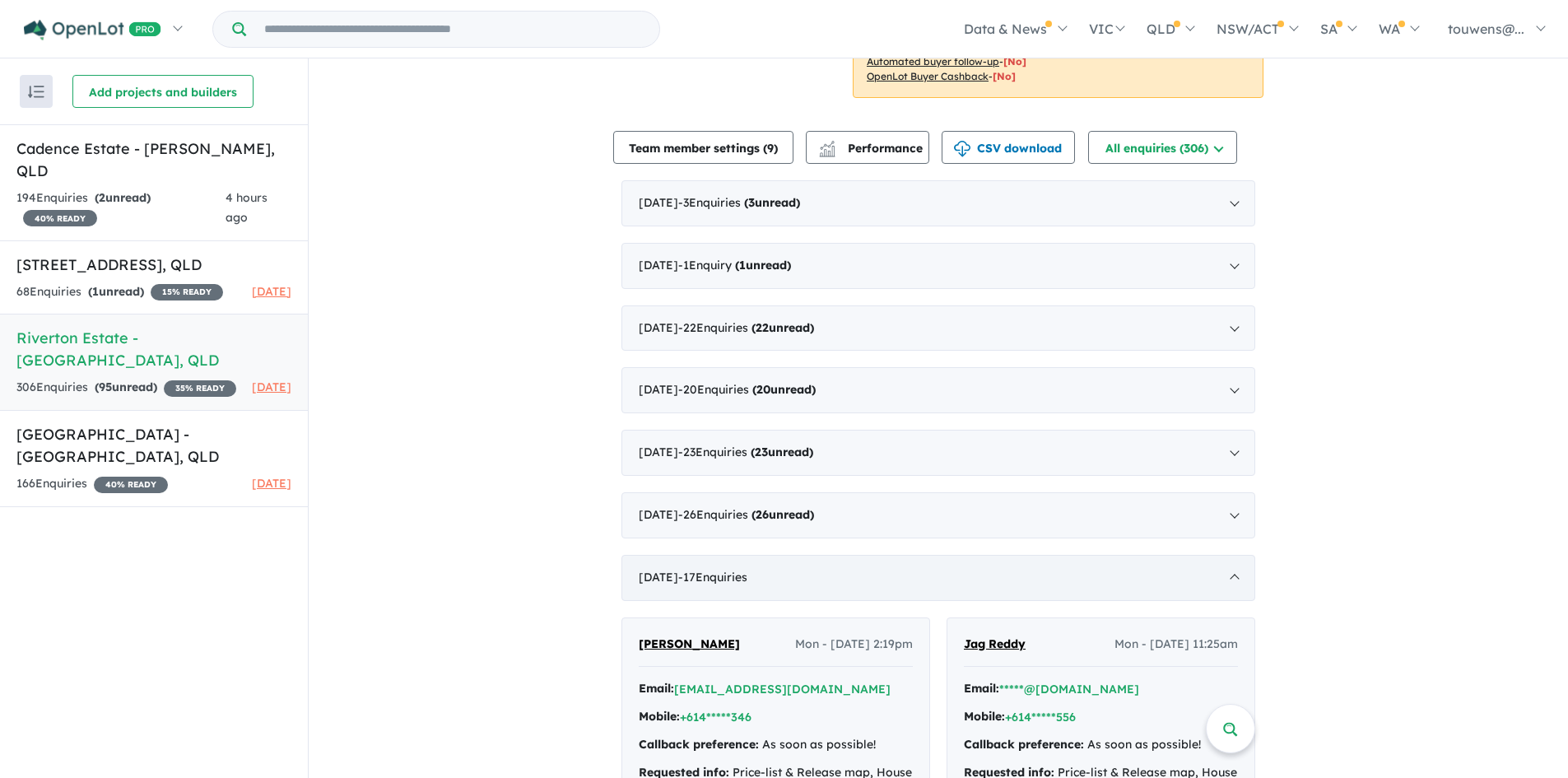
click at [1117, 578] on div "[DATE] - 17 Enquir ies ( 0 unread)" at bounding box center [939, 578] width 634 height 46
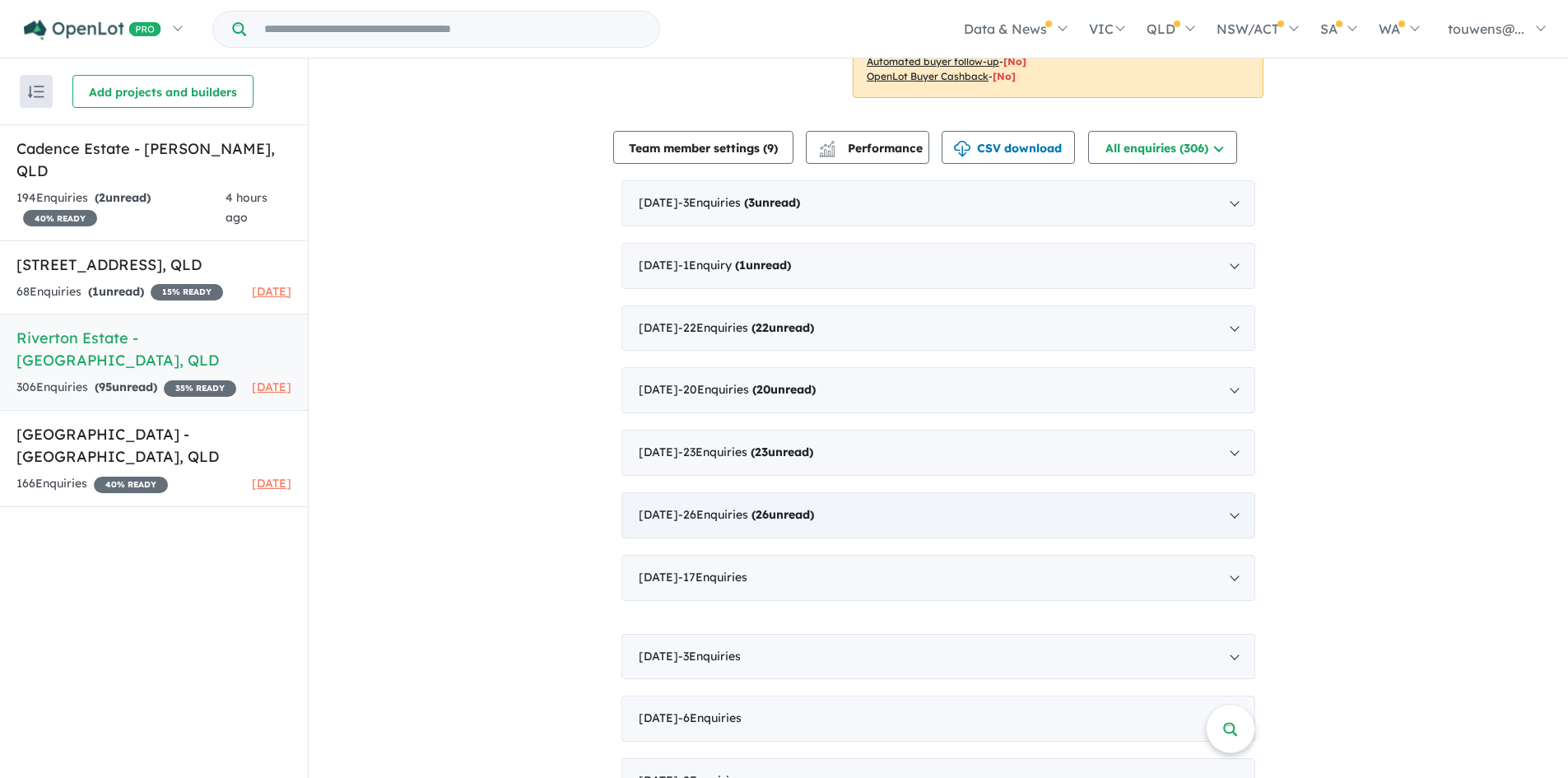
click at [958, 520] on div "[DATE] - 26 Enquir ies ( 26 unread)" at bounding box center [939, 515] width 634 height 46
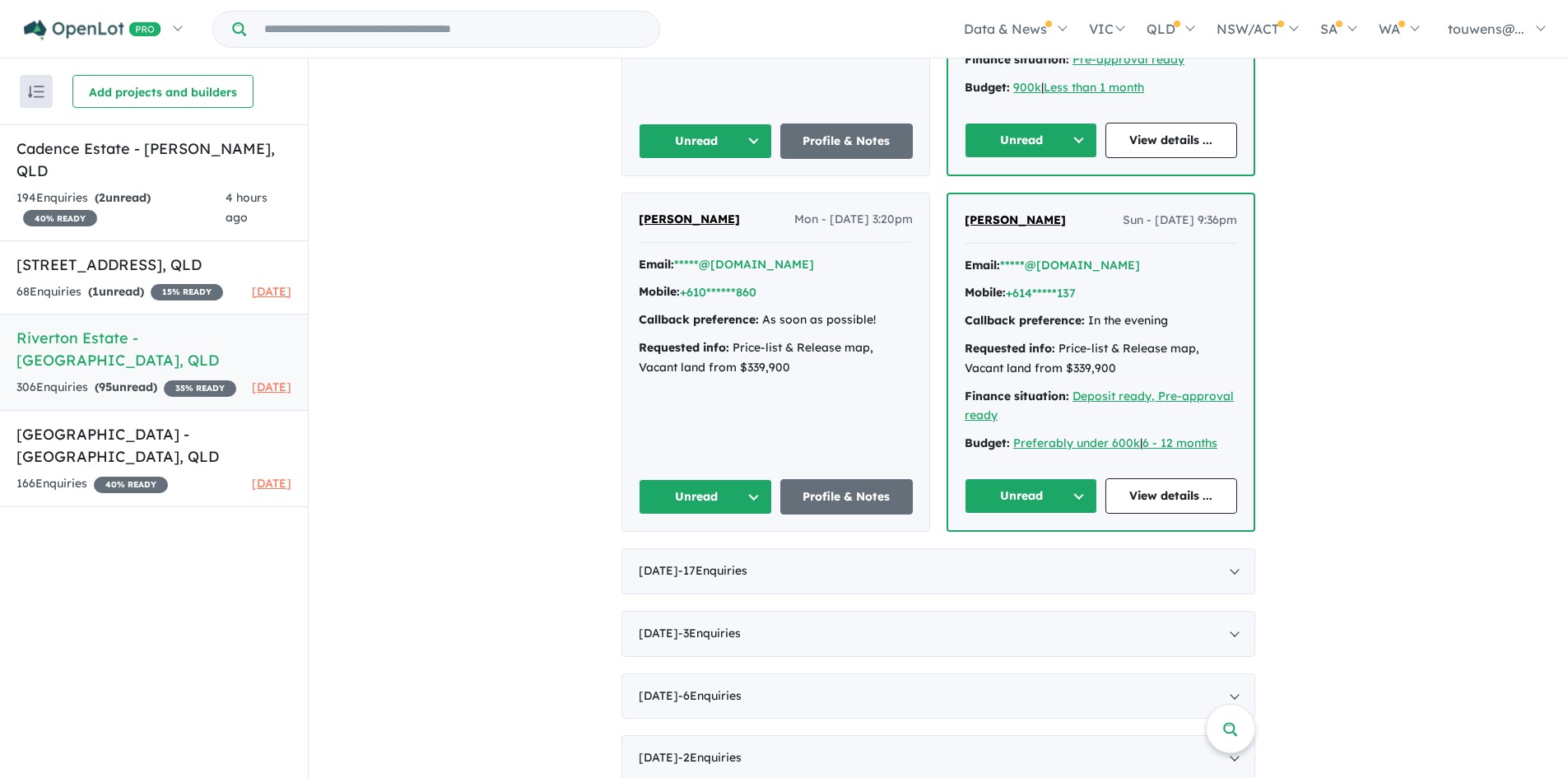
scroll to position [5023, 0]
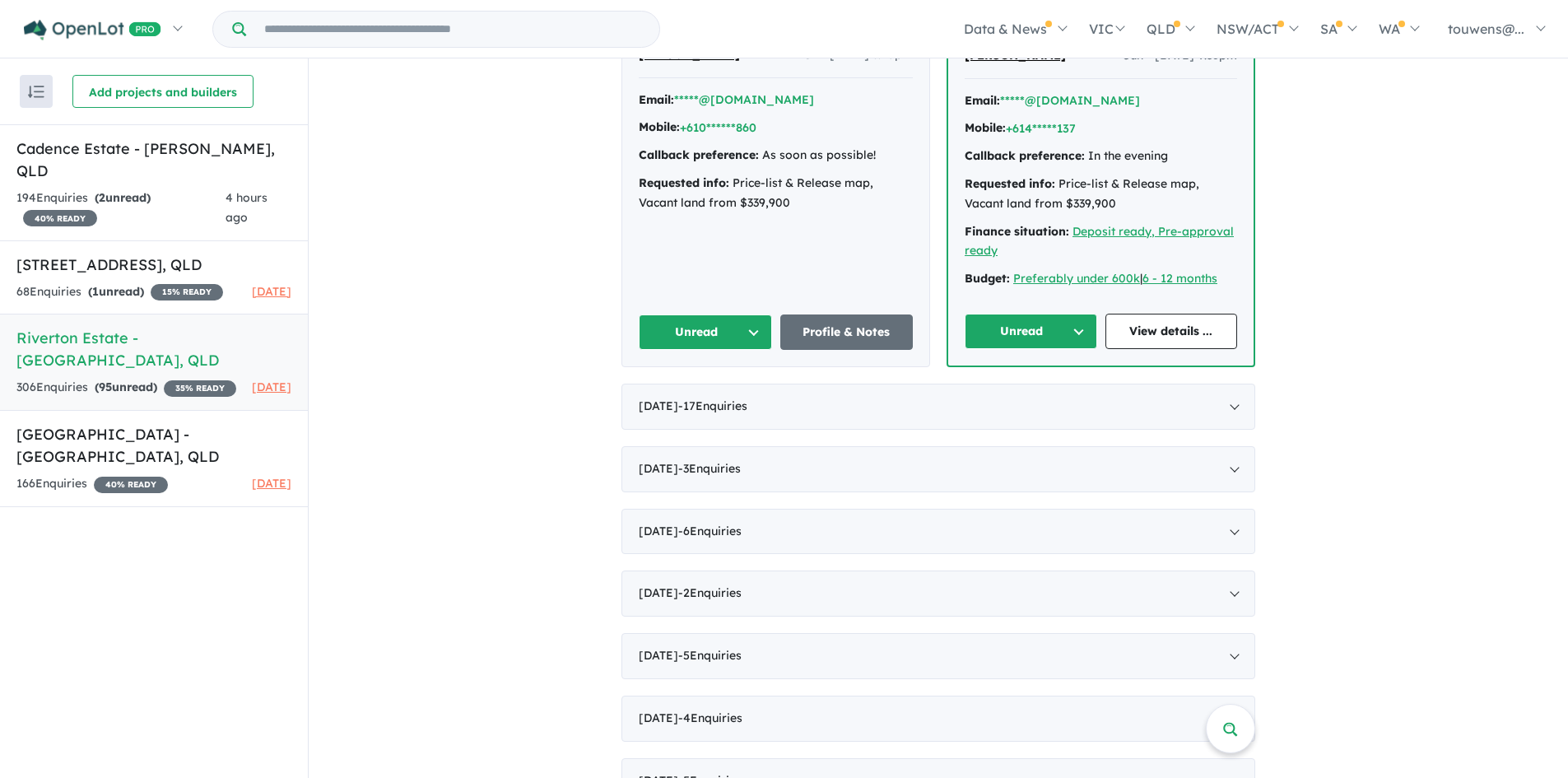
click at [1003, 327] on button "Unread" at bounding box center [1031, 331] width 133 height 35
click at [1011, 405] on button "Assigned" at bounding box center [1037, 408] width 144 height 38
click at [692, 329] on button "Unread" at bounding box center [705, 332] width 134 height 35
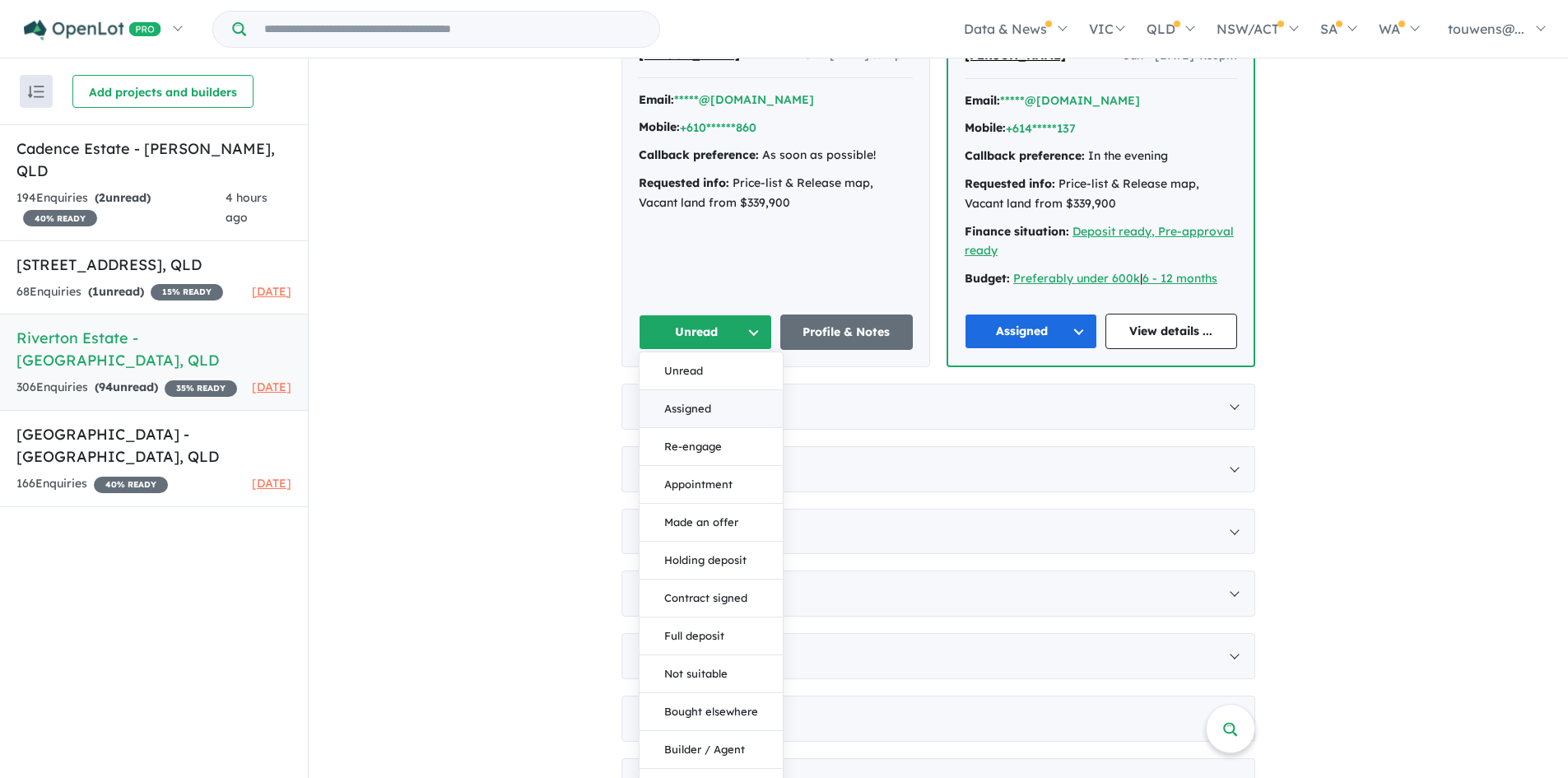
click at [725, 411] on button "Assigned" at bounding box center [711, 409] width 144 height 38
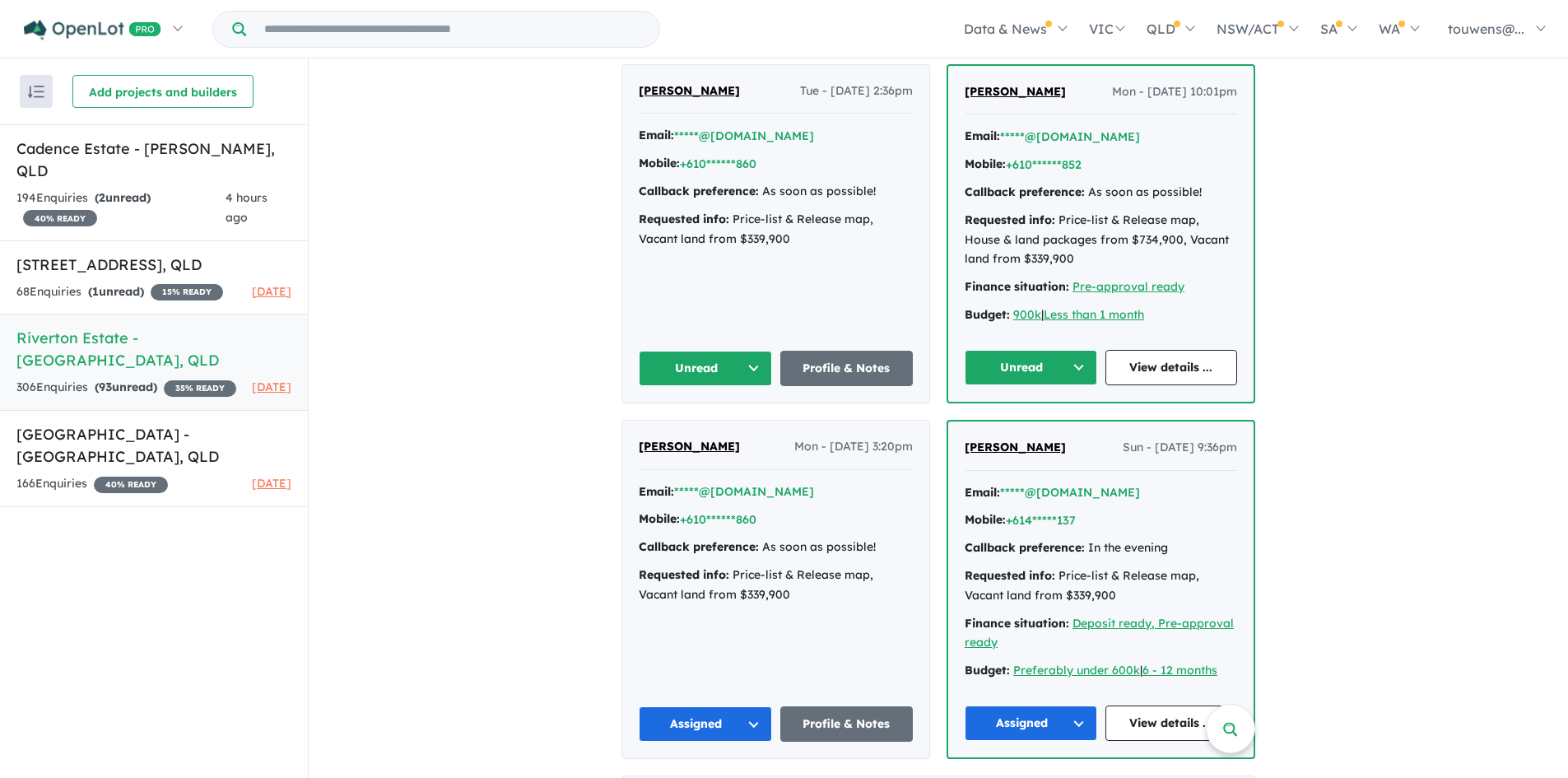
scroll to position [4611, 0]
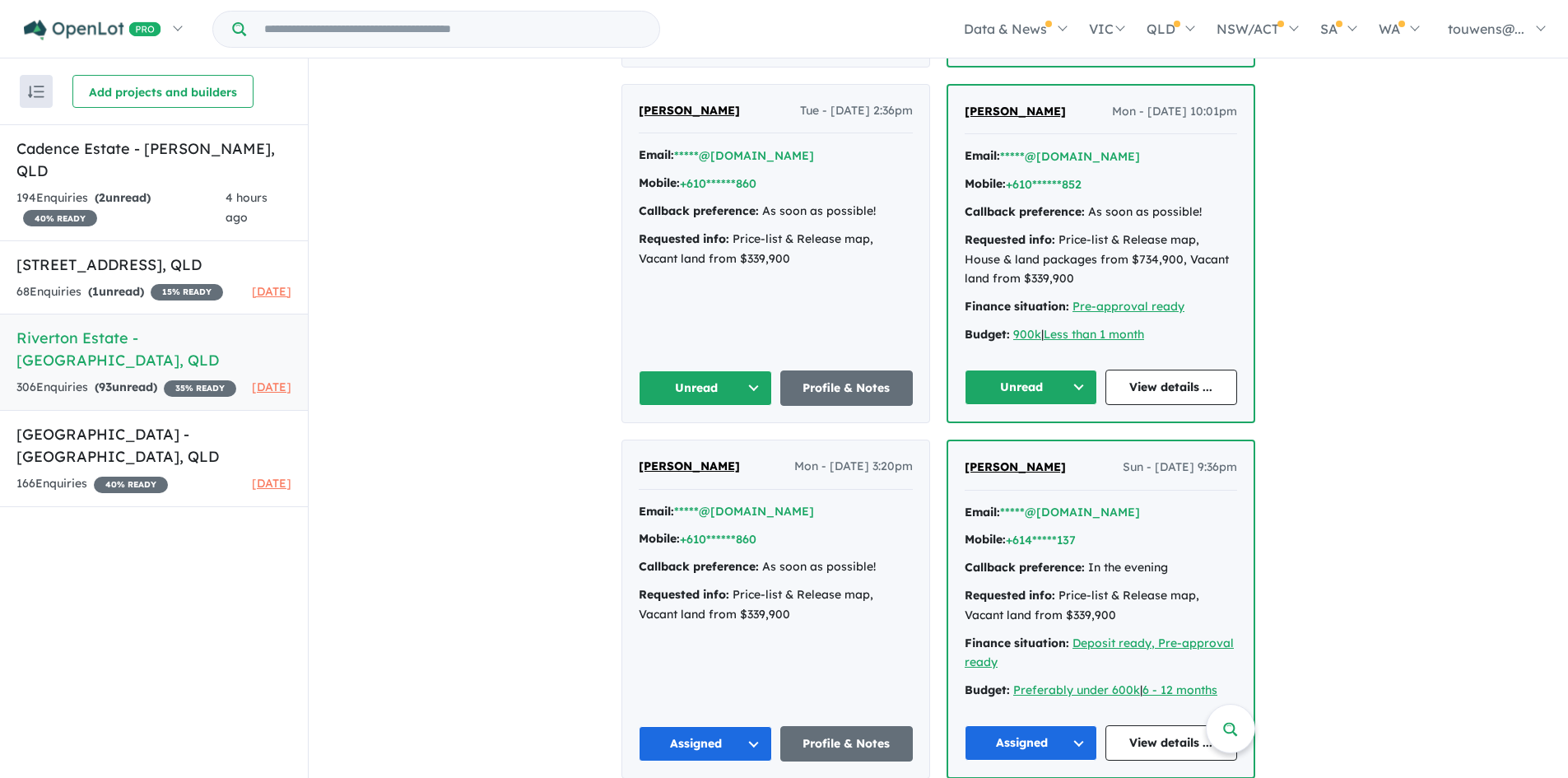
click at [967, 380] on button "Unread" at bounding box center [1031, 387] width 133 height 35
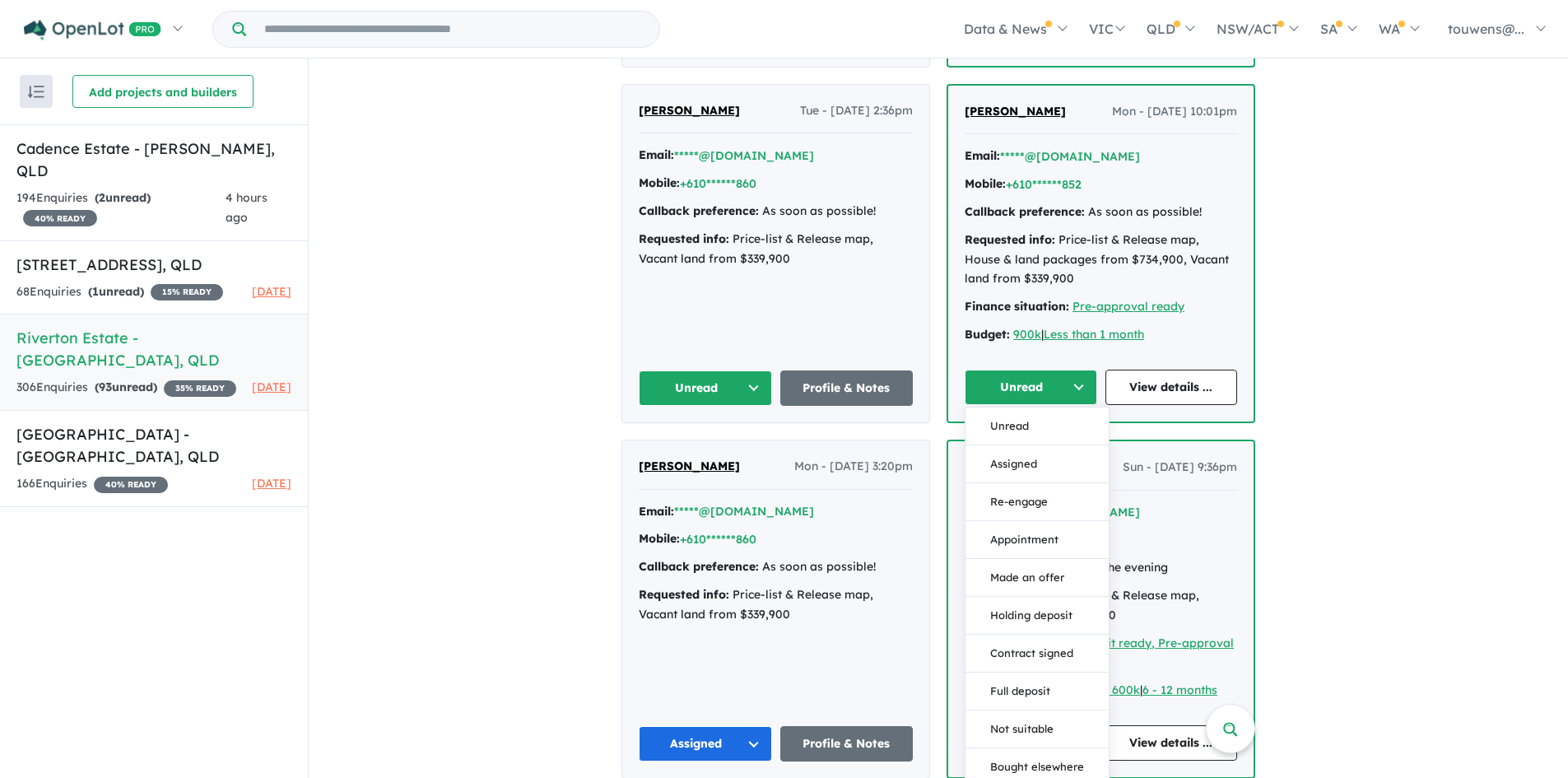
click at [1025, 459] on button "Assigned" at bounding box center [1037, 464] width 144 height 38
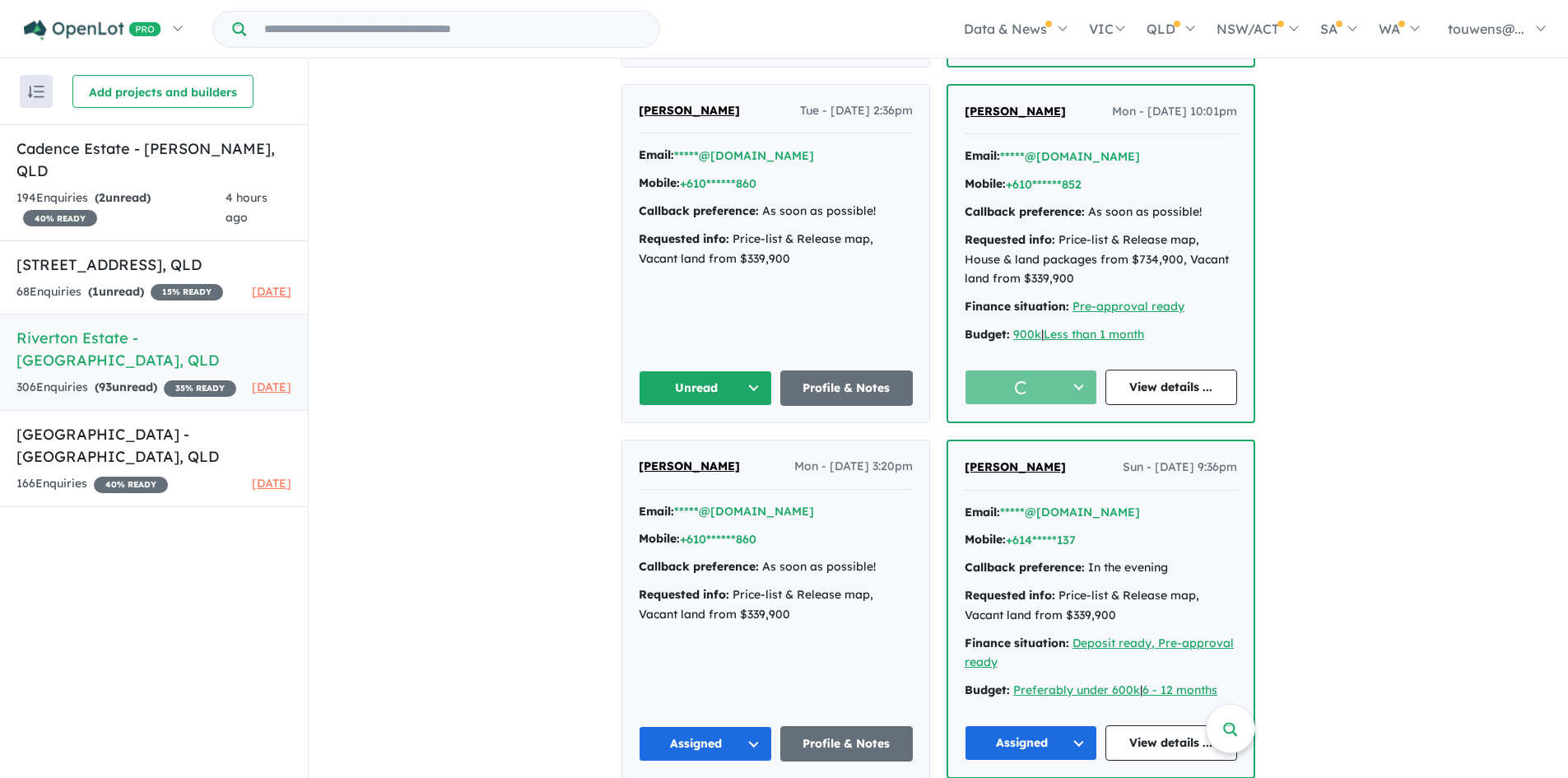
click at [653, 378] on button "Unread" at bounding box center [705, 388] width 134 height 35
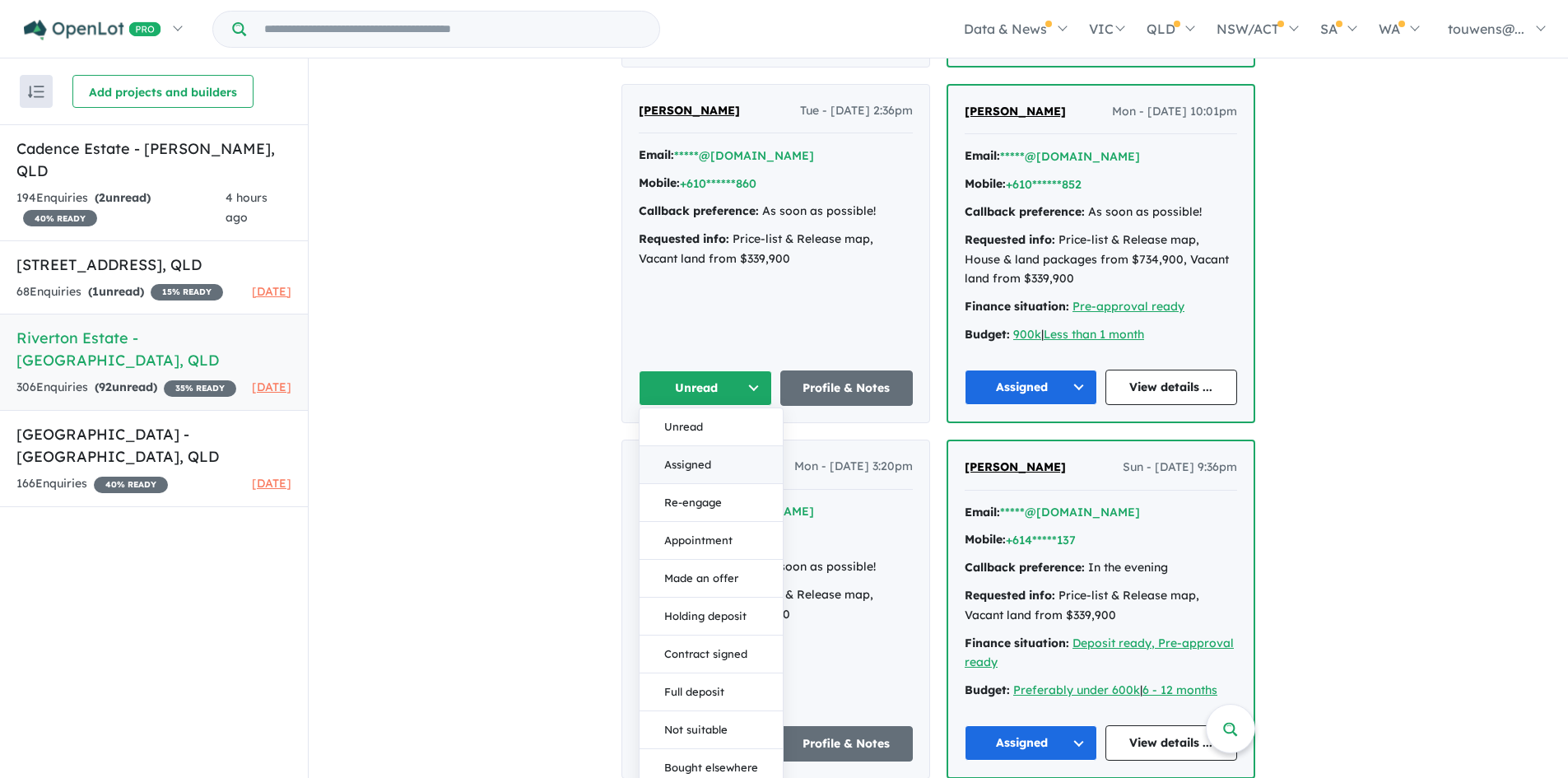
click at [691, 470] on button "Assigned" at bounding box center [711, 465] width 144 height 38
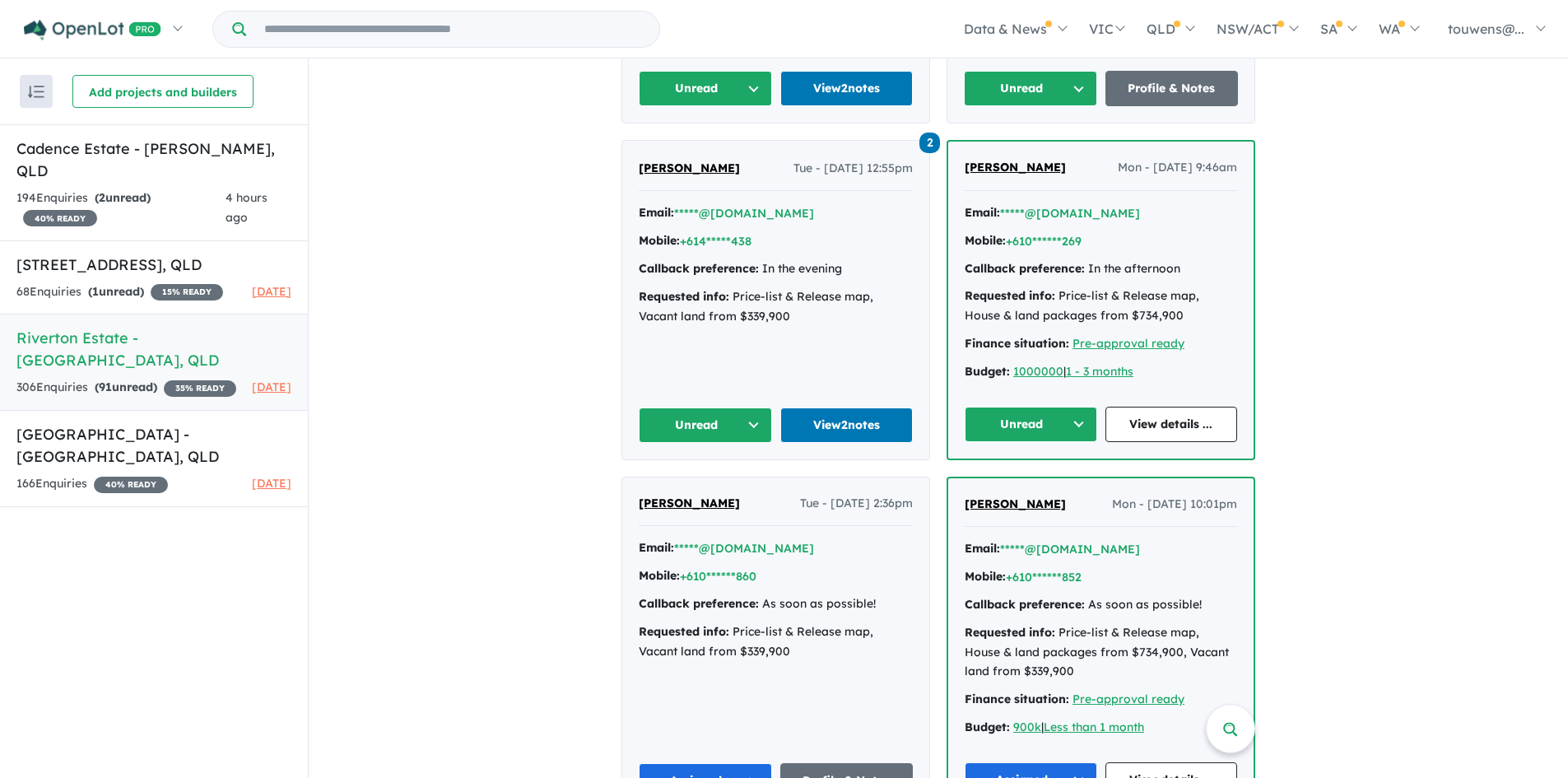
scroll to position [4282, 0]
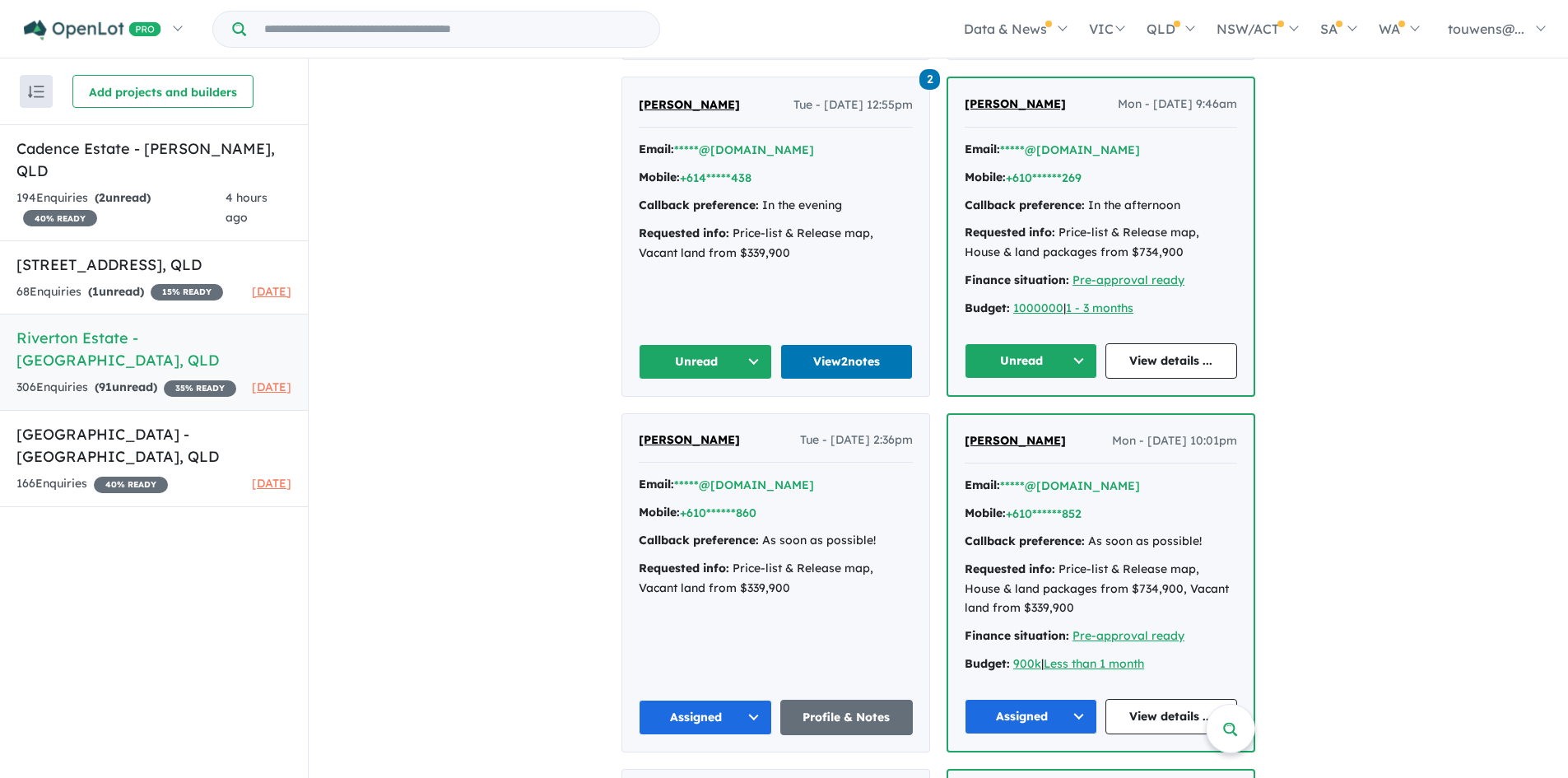
click at [1023, 371] on button "Unread" at bounding box center [1031, 361] width 133 height 35
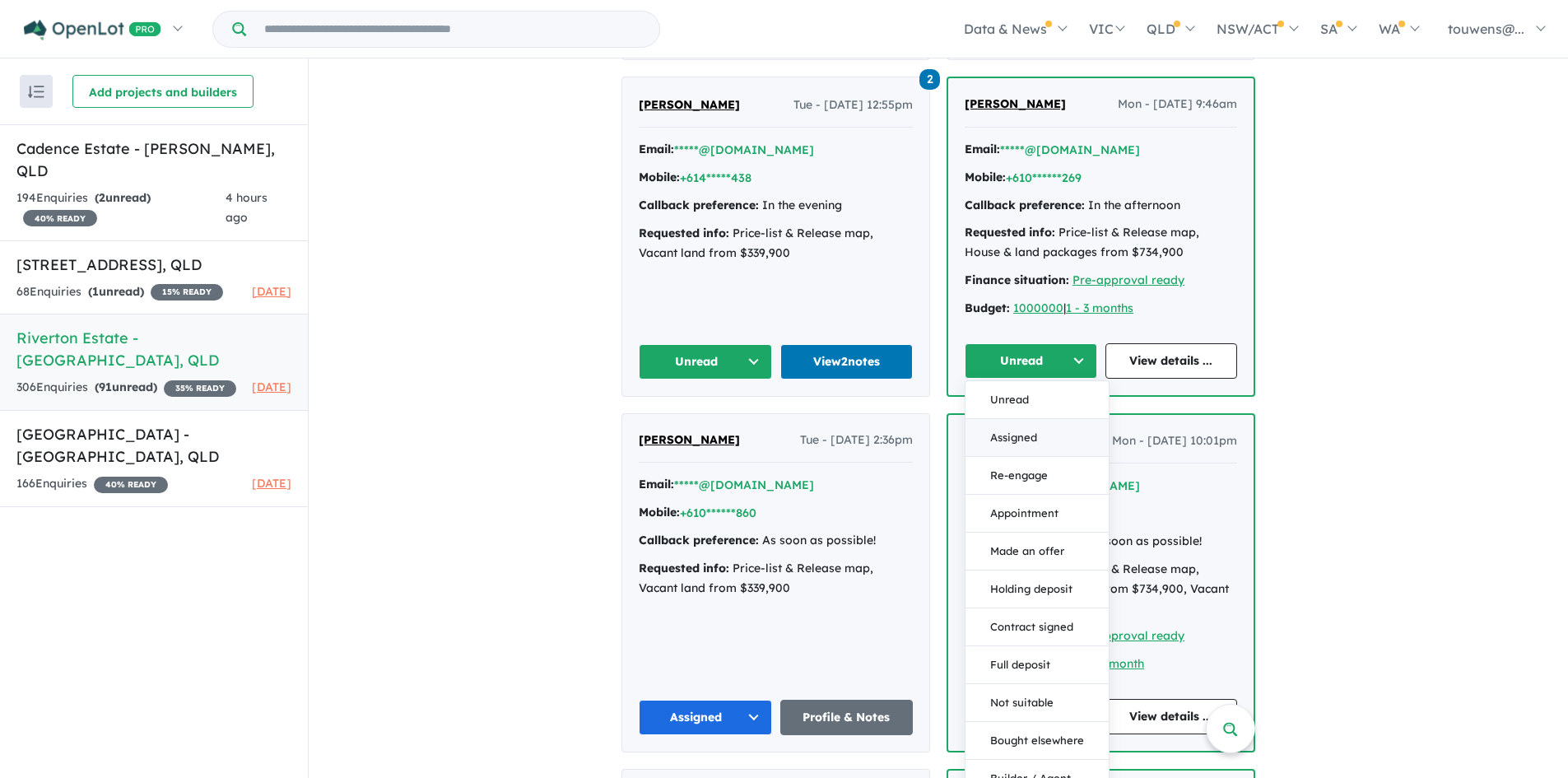
click at [991, 433] on button "Assigned" at bounding box center [1037, 437] width 144 height 38
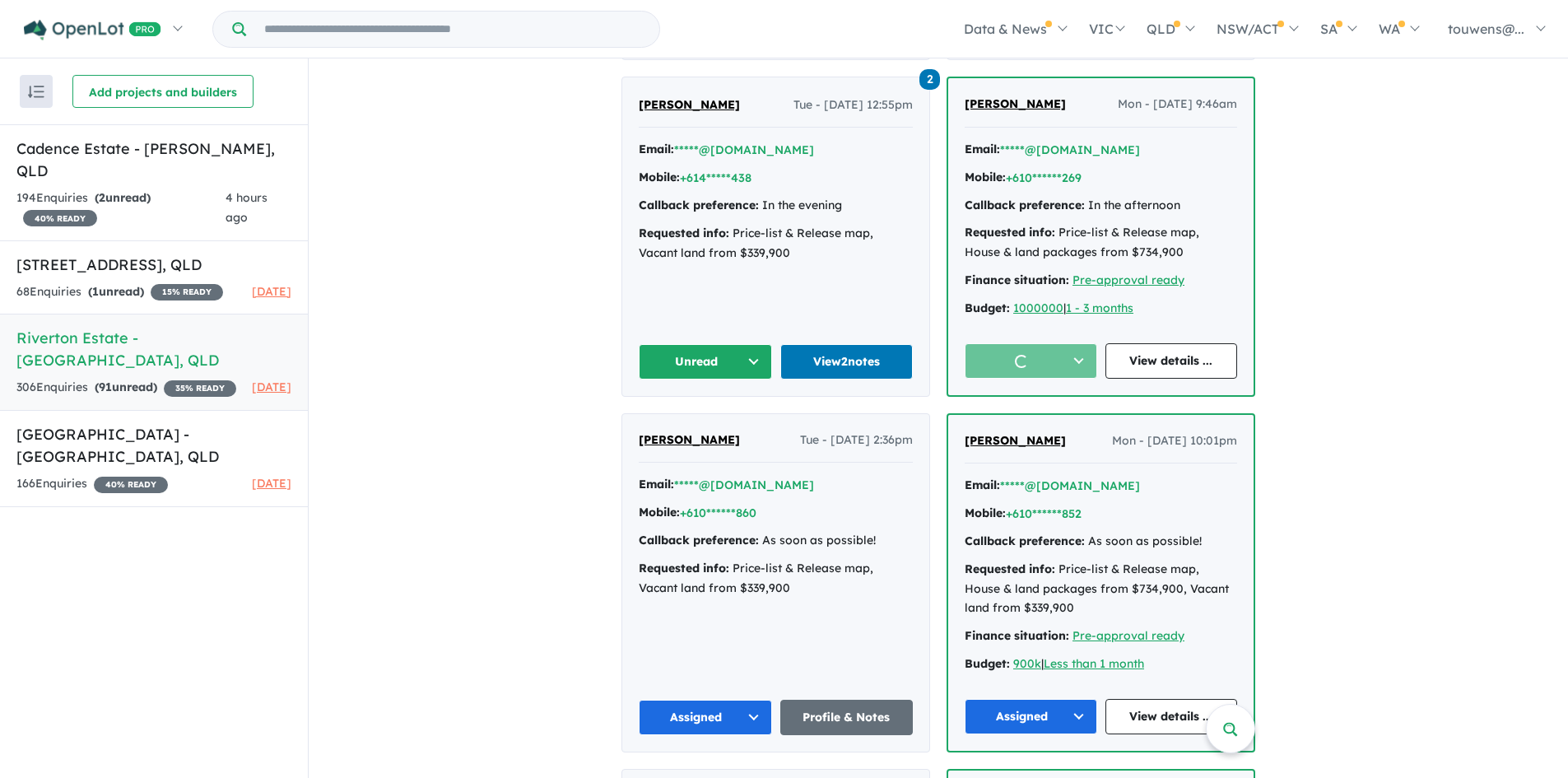
click at [690, 365] on button "Unread" at bounding box center [705, 361] width 134 height 35
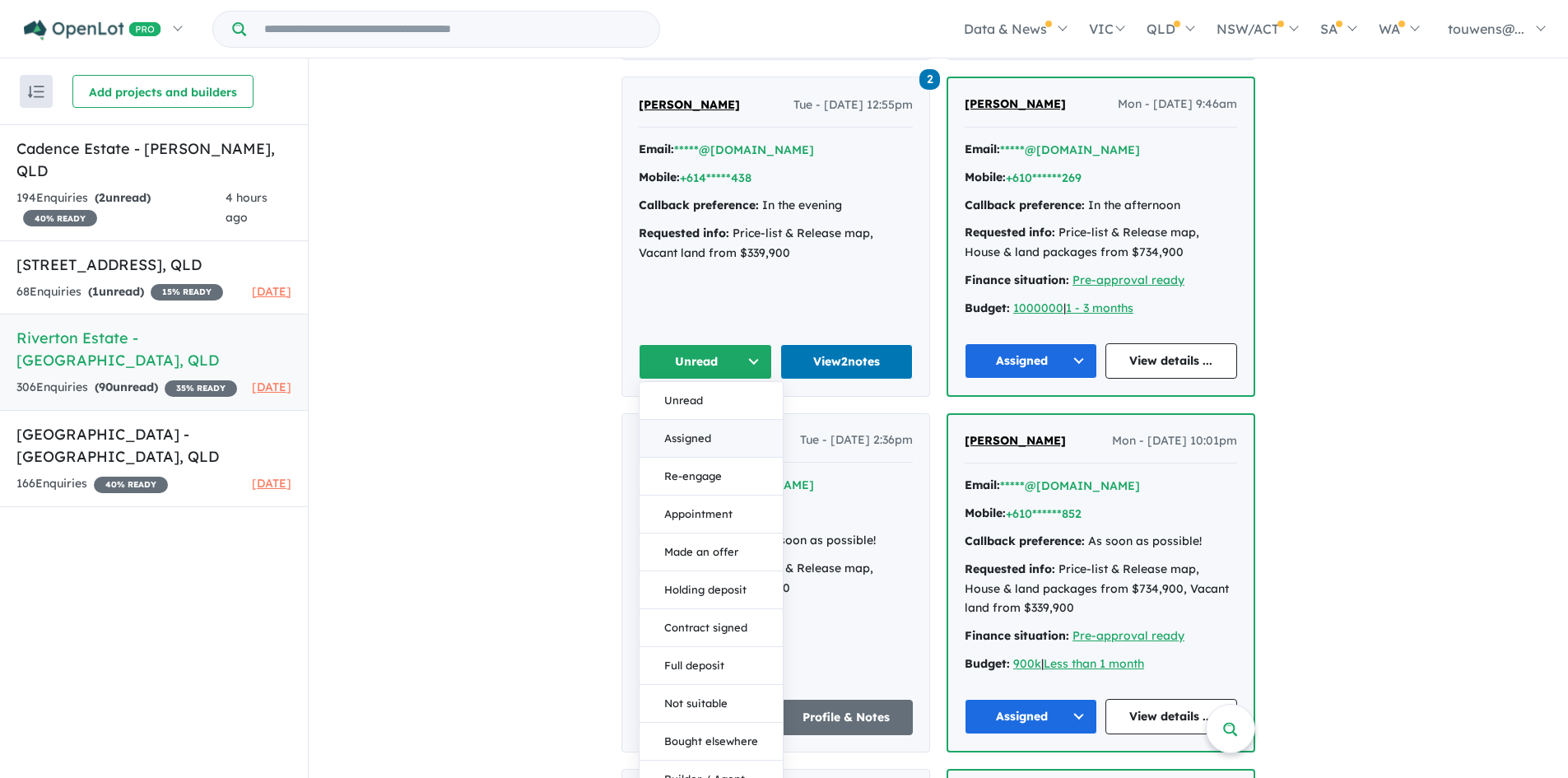
click at [720, 432] on button "Assigned" at bounding box center [711, 438] width 144 height 38
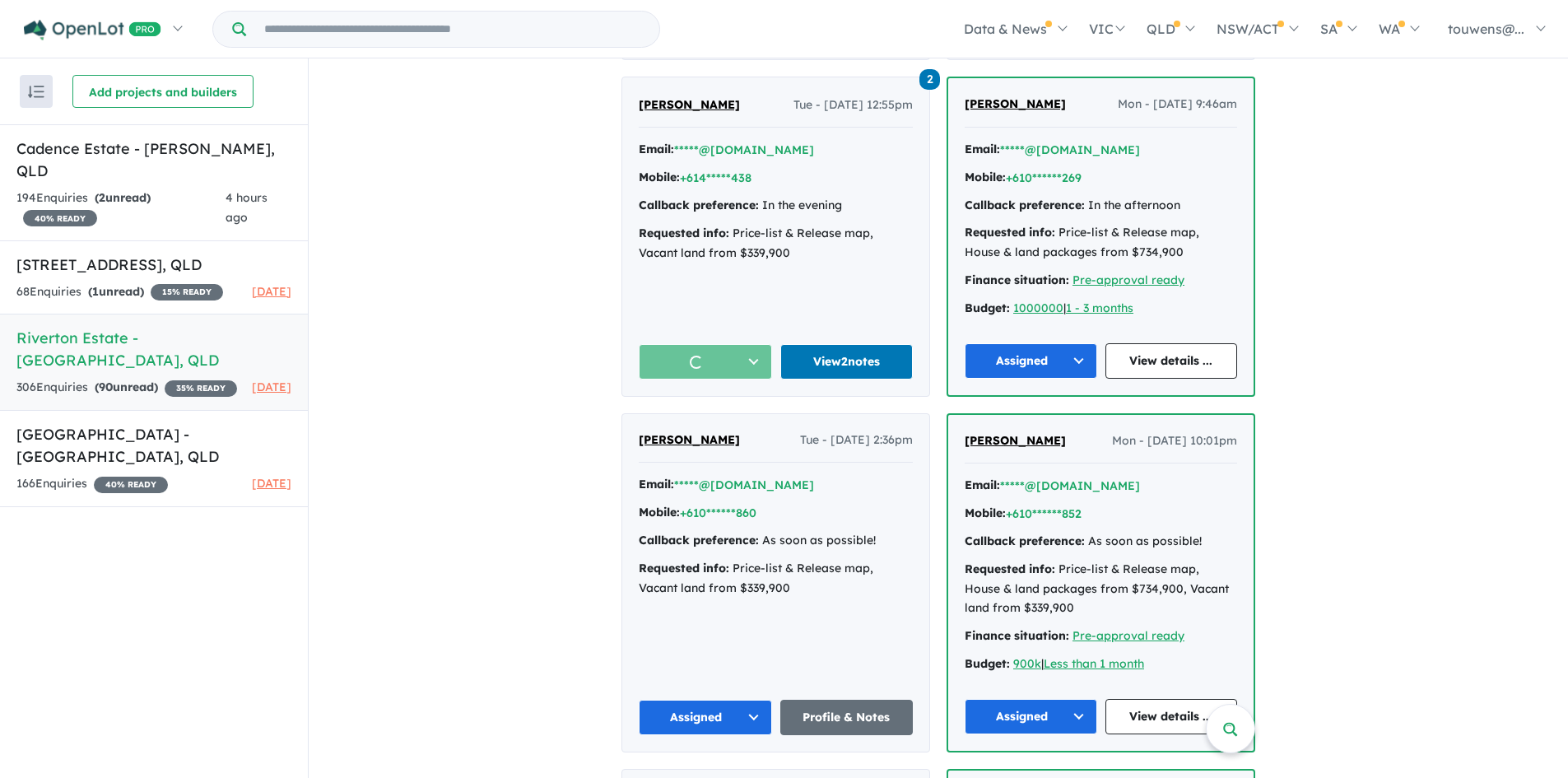
scroll to position [4035, 0]
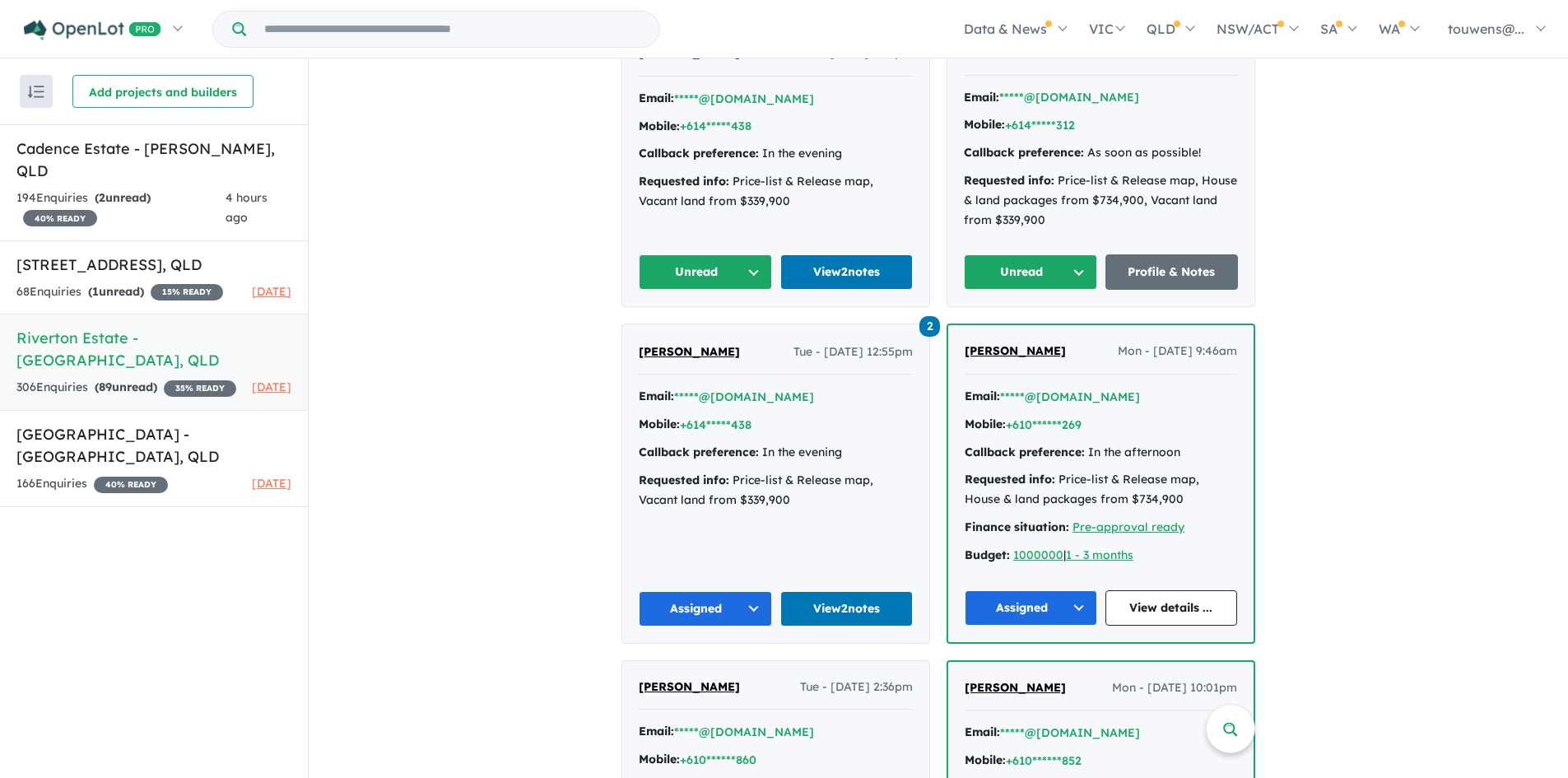
click at [1011, 280] on button "Unread" at bounding box center [1031, 272] width 134 height 35
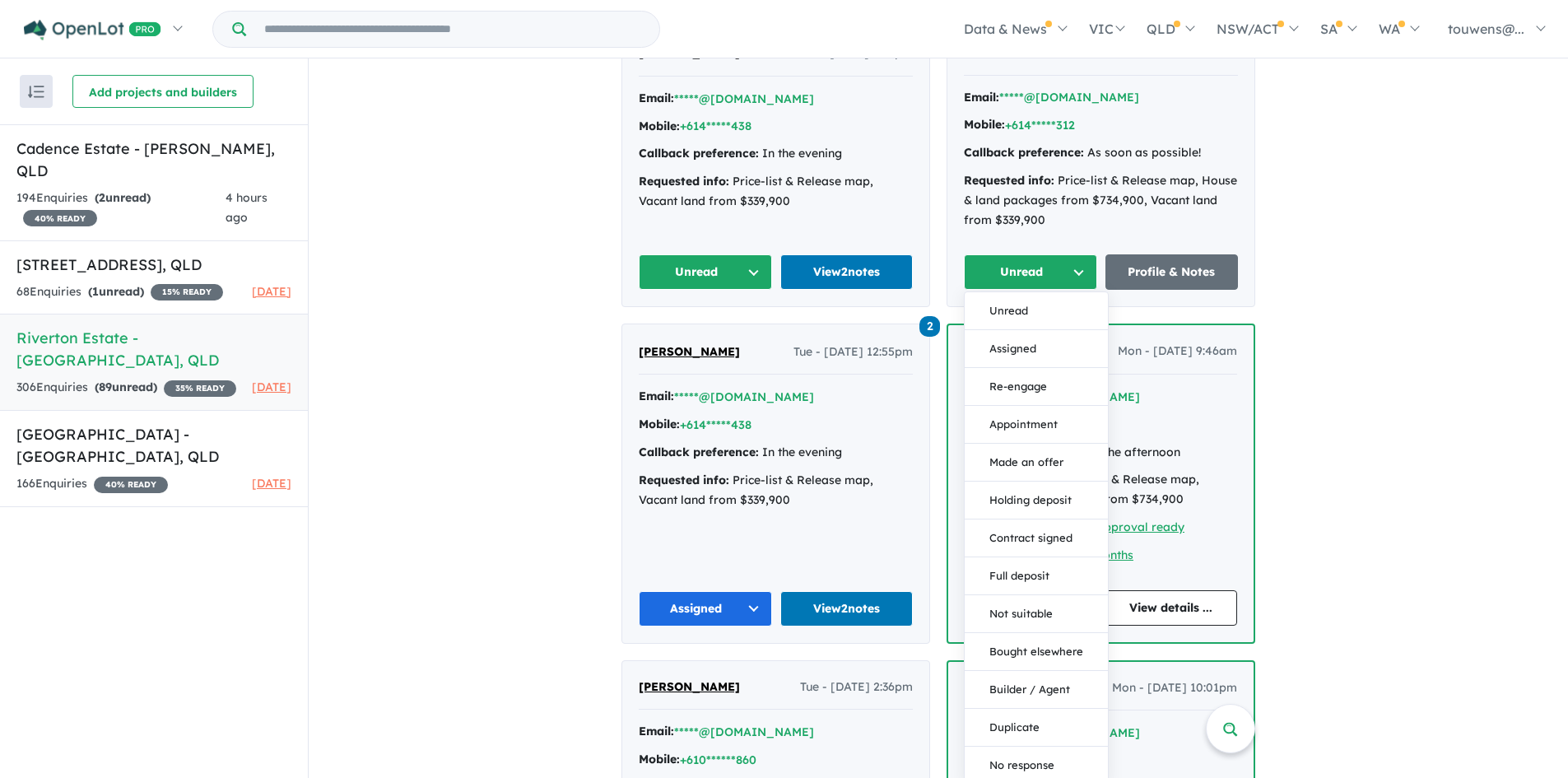
click at [995, 349] on button "Assigned" at bounding box center [1036, 349] width 144 height 38
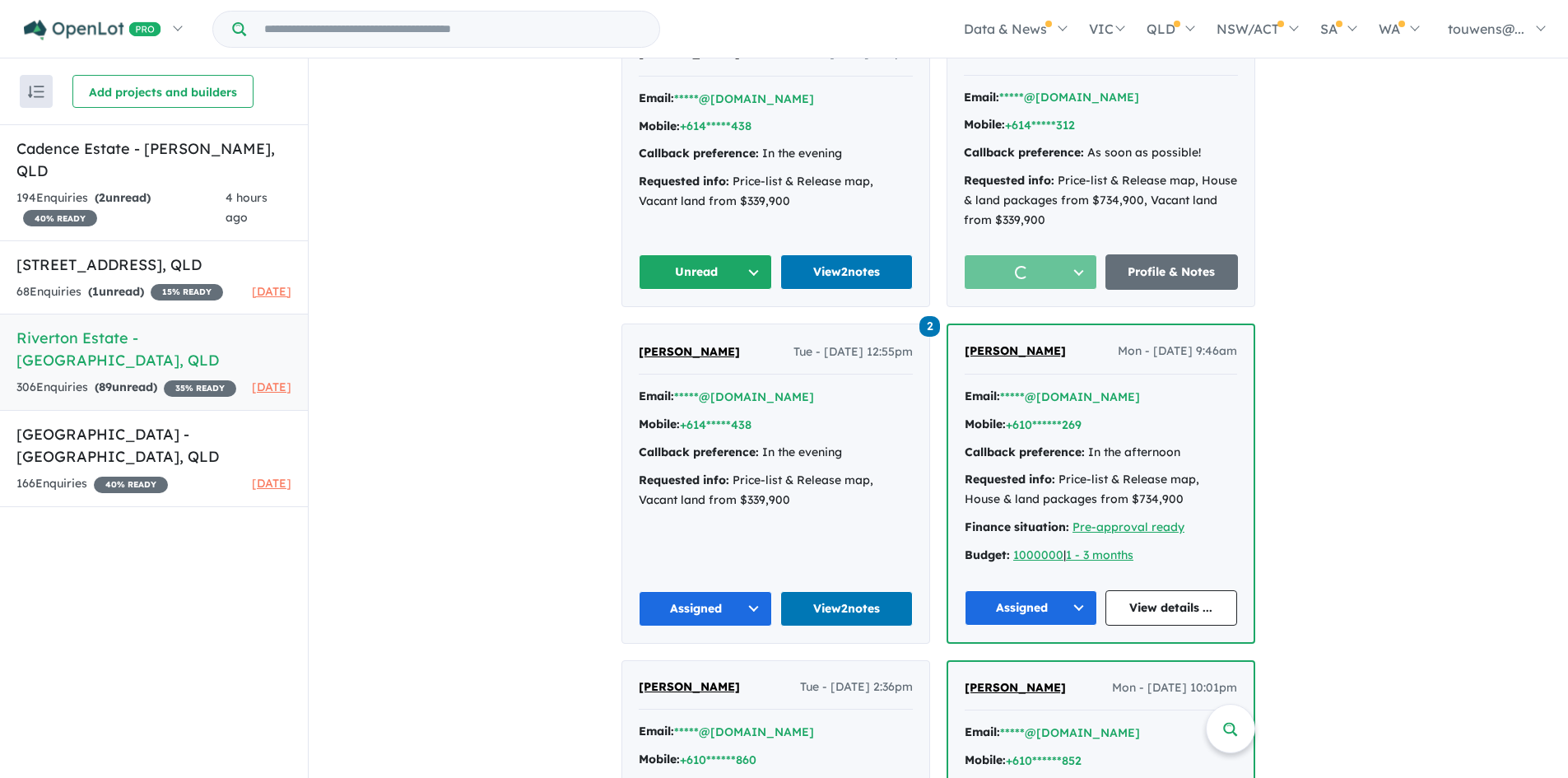
click at [662, 269] on button "Unread" at bounding box center [705, 272] width 134 height 35
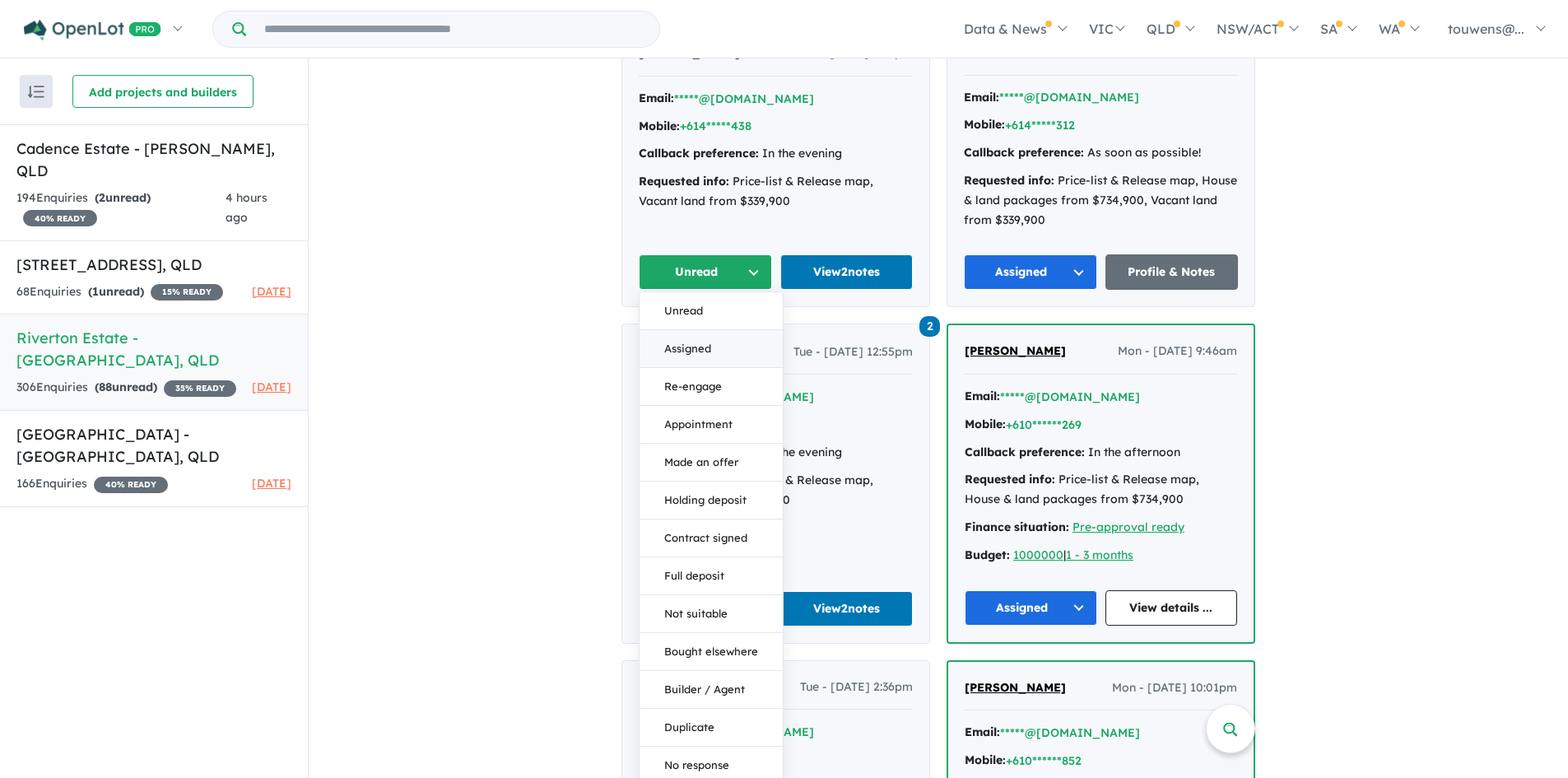
click at [706, 341] on button "Assigned" at bounding box center [711, 349] width 144 height 38
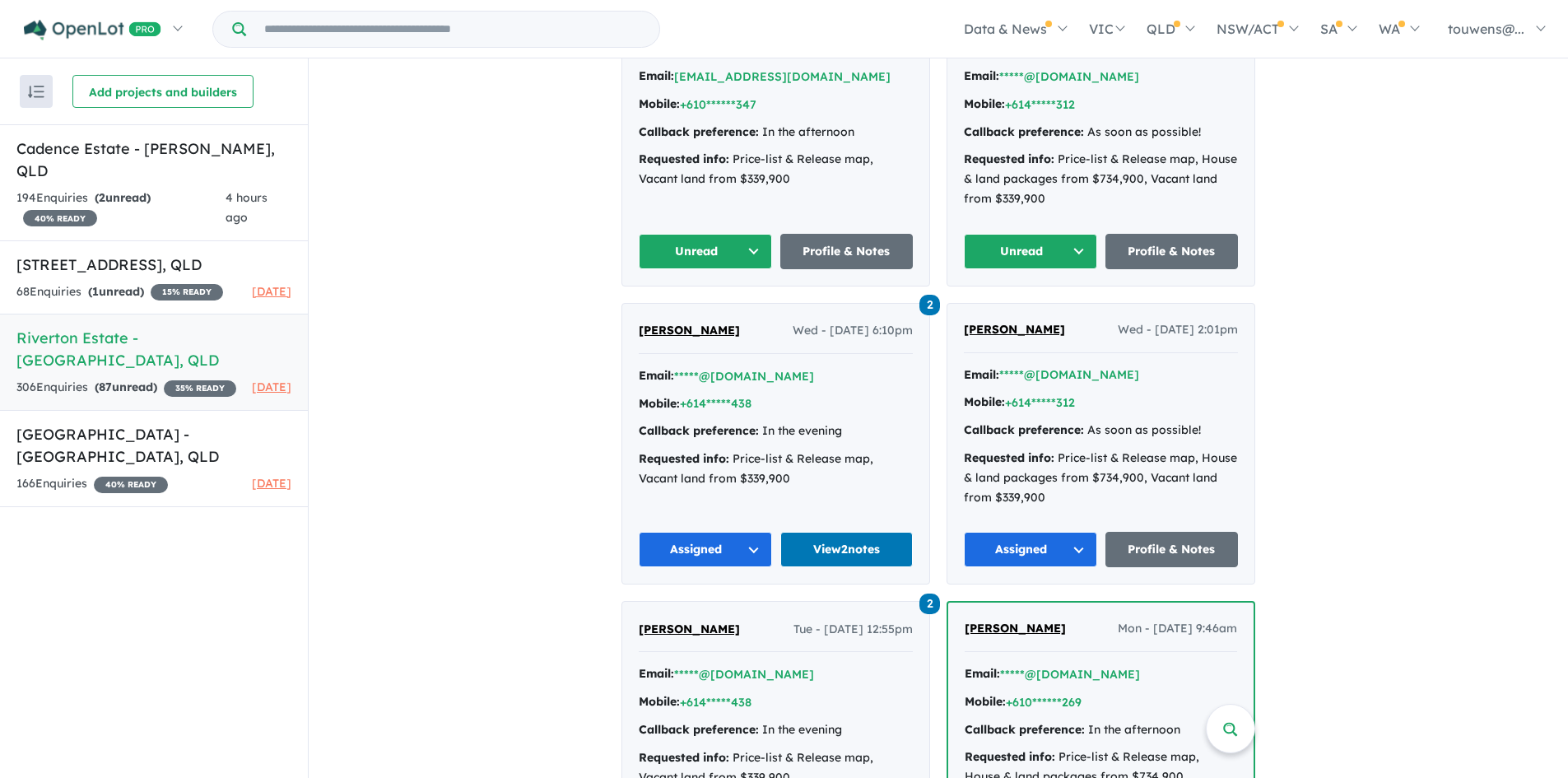
scroll to position [3706, 0]
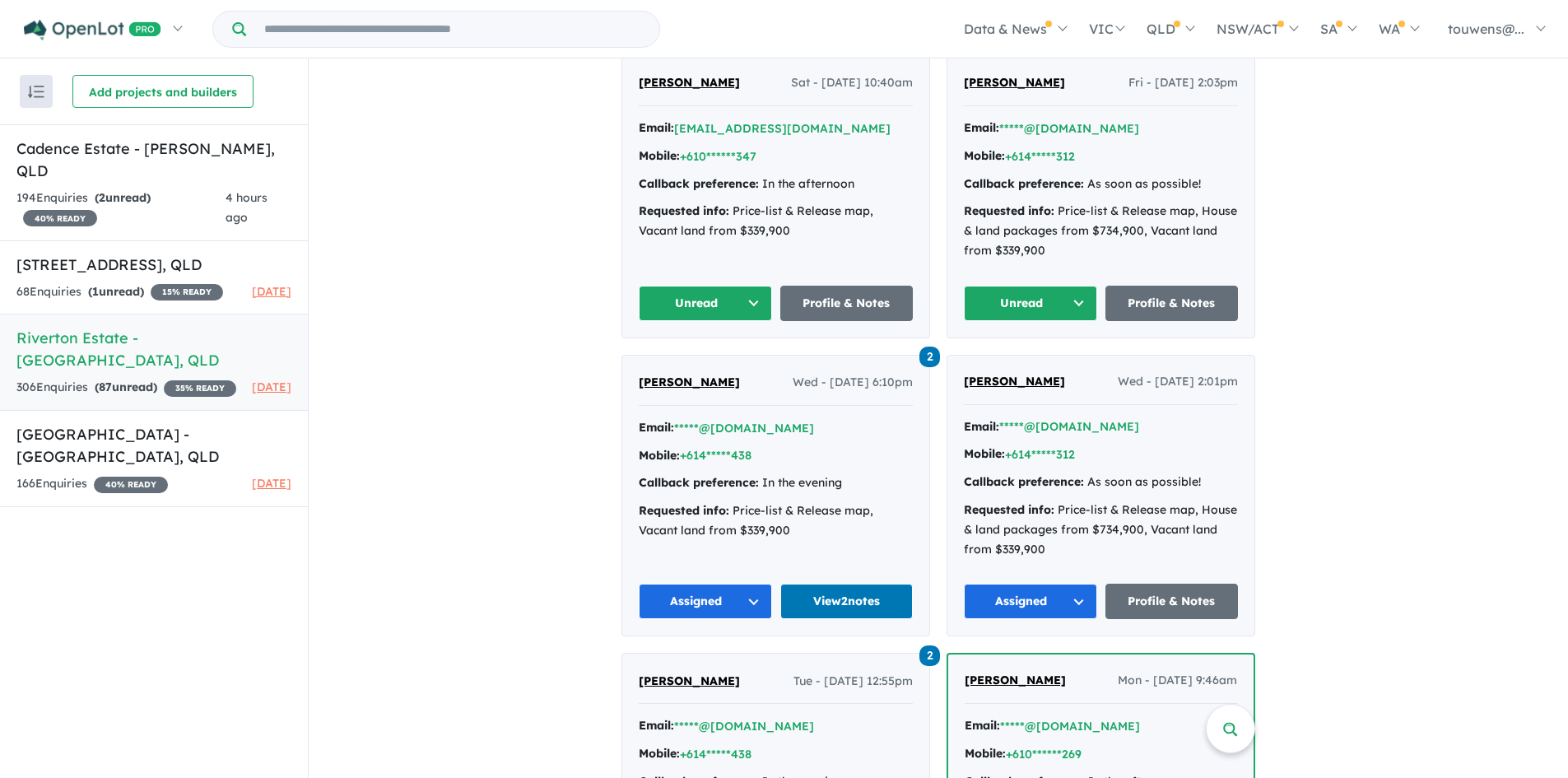
click at [1022, 296] on button "Unread" at bounding box center [1031, 303] width 134 height 35
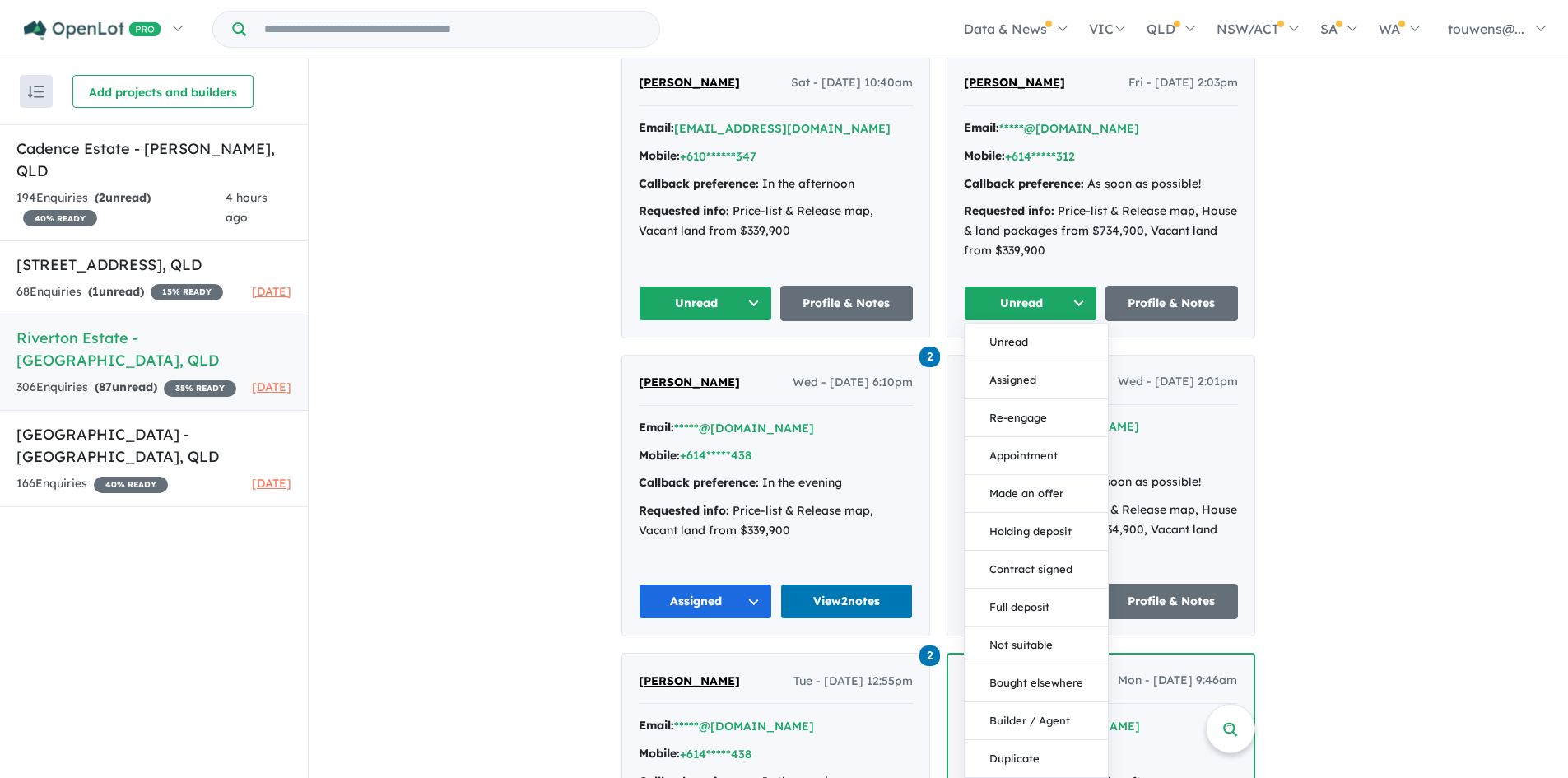
click at [984, 383] on button "Assigned" at bounding box center [1036, 380] width 144 height 38
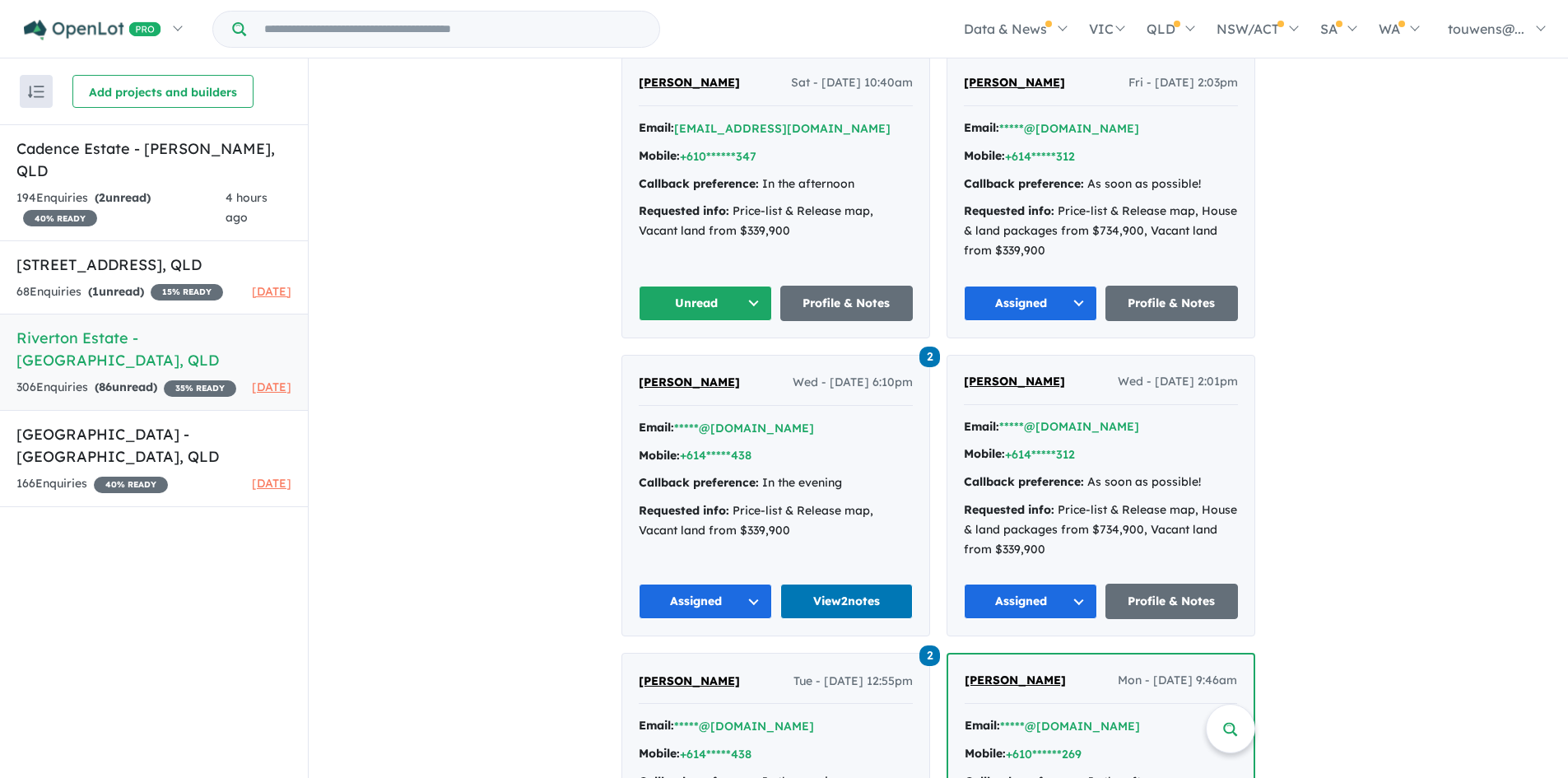
click at [629, 298] on div "[PERSON_NAME] Sat - [DATE] 10:40am Email: [EMAIL_ADDRESS][DOMAIN_NAME] Mobile: …" at bounding box center [776, 197] width 307 height 280
click at [647, 302] on button "Unread" at bounding box center [705, 303] width 134 height 35
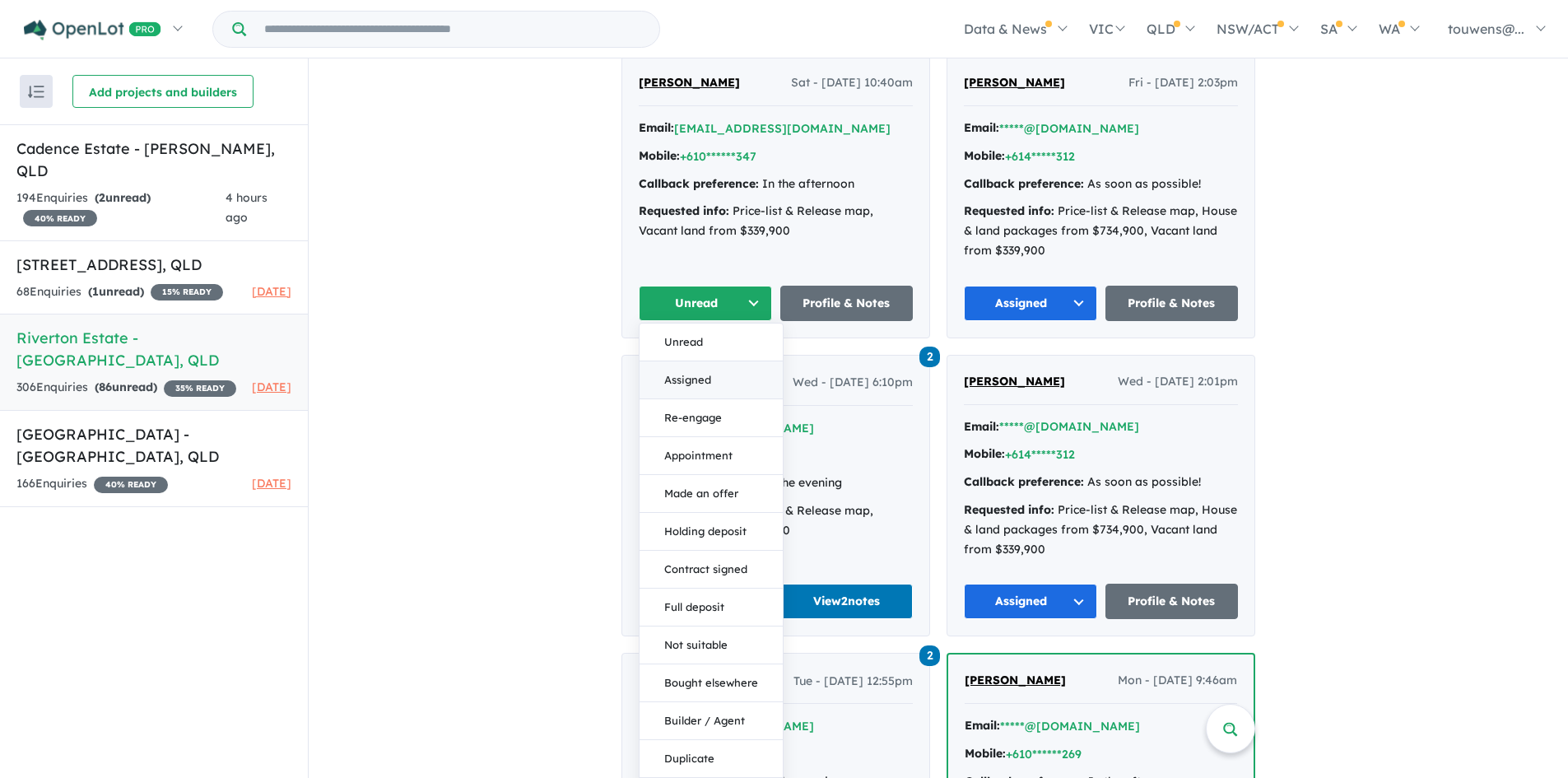
click at [699, 380] on button "Assigned" at bounding box center [711, 380] width 144 height 38
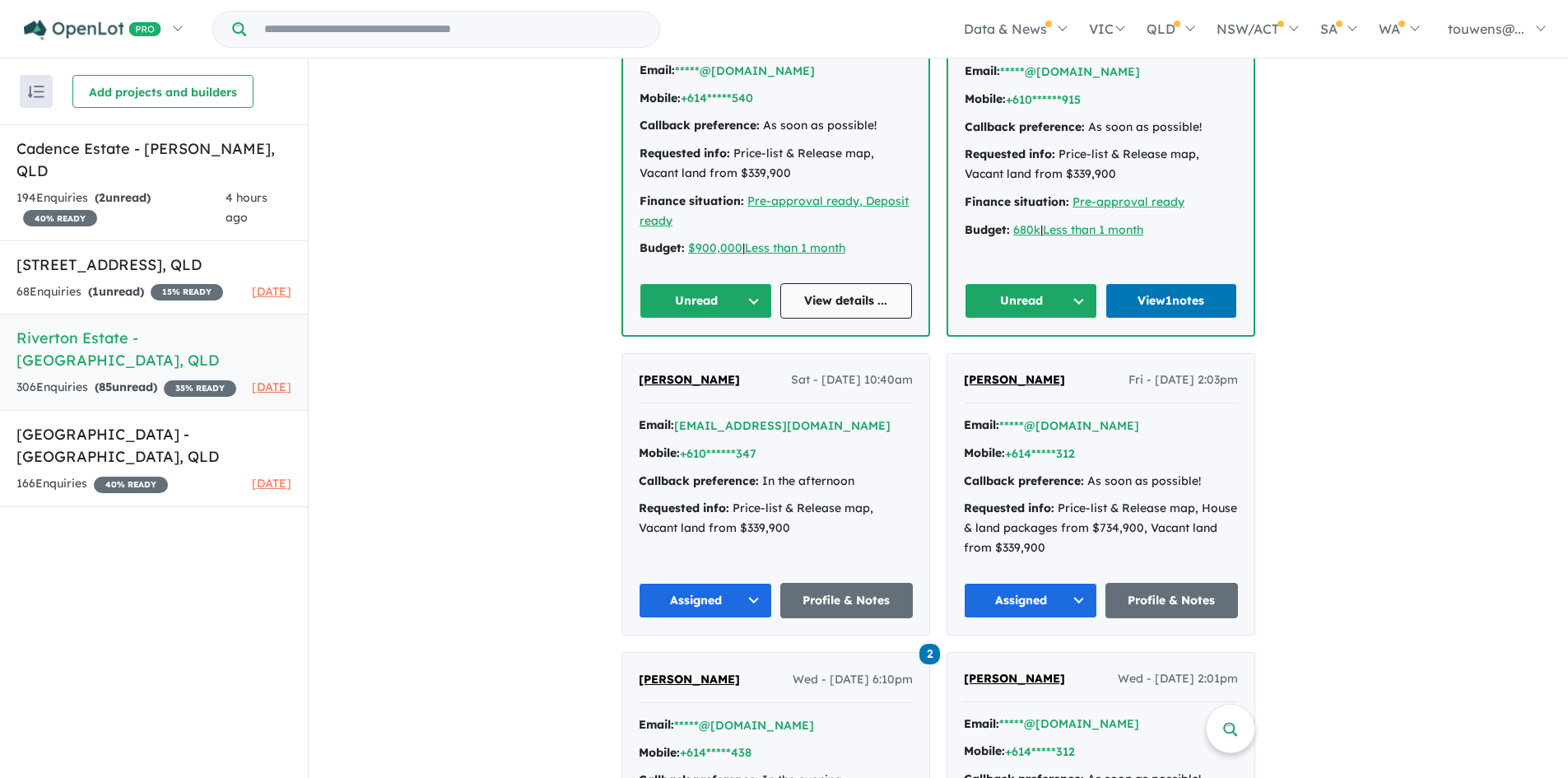
scroll to position [3376, 0]
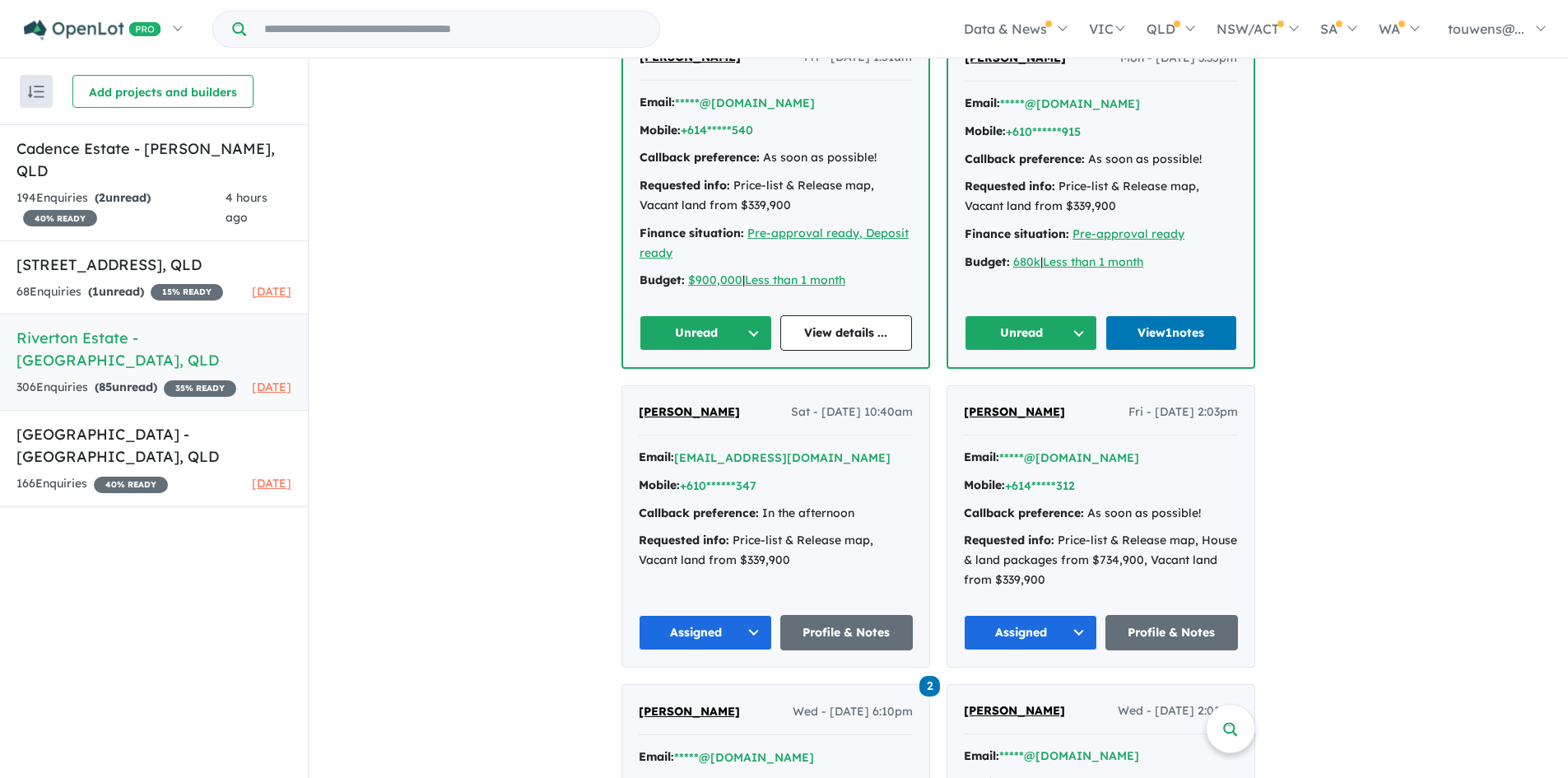
click at [1001, 332] on button "Unread" at bounding box center [1031, 333] width 133 height 35
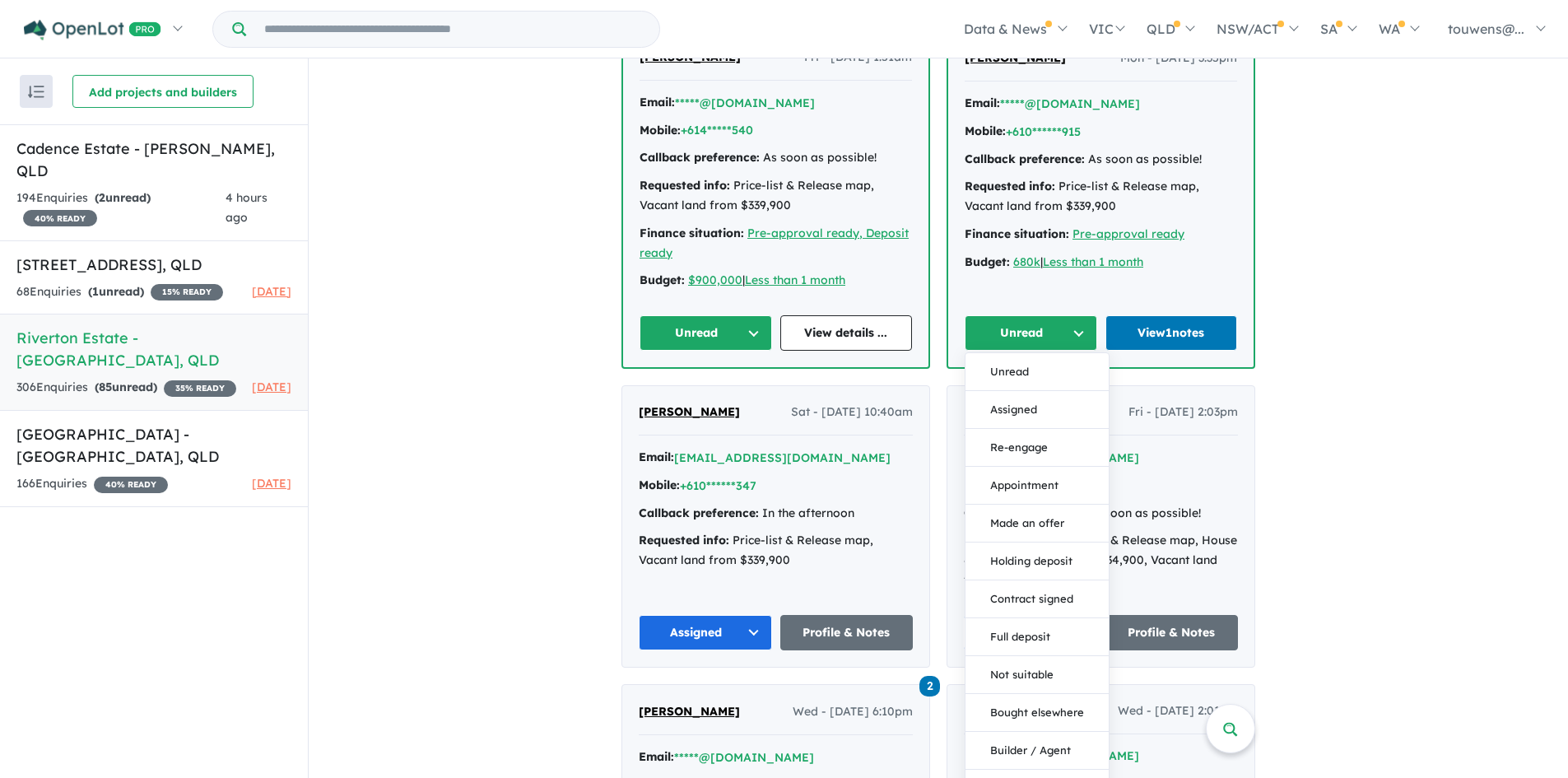
drag, startPoint x: 1011, startPoint y: 405, endPoint x: 894, endPoint y: 383, distance: 119.1
click at [1010, 405] on button "Assigned" at bounding box center [1037, 410] width 144 height 38
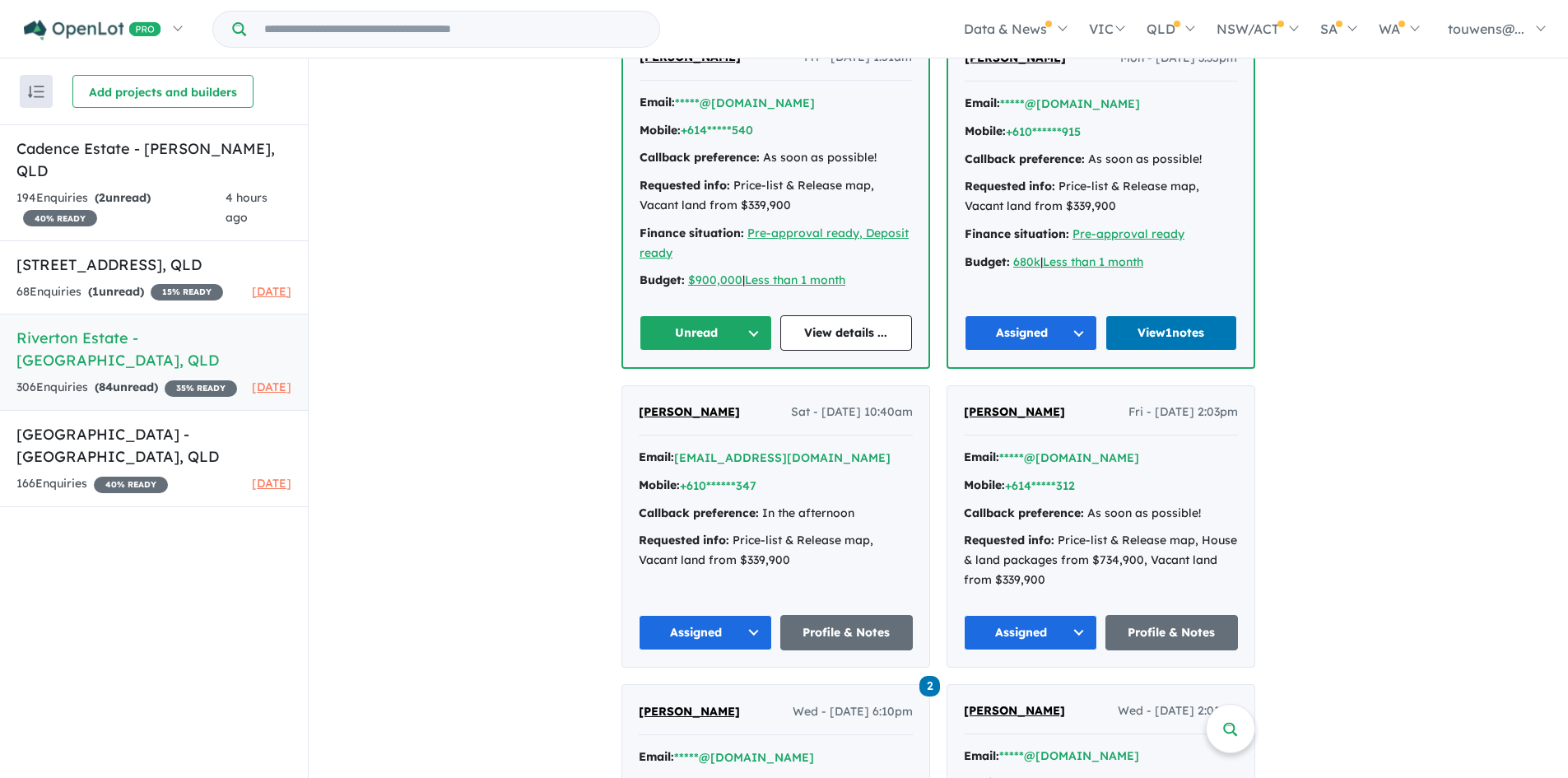
click at [697, 323] on button "Unread" at bounding box center [705, 333] width 133 height 35
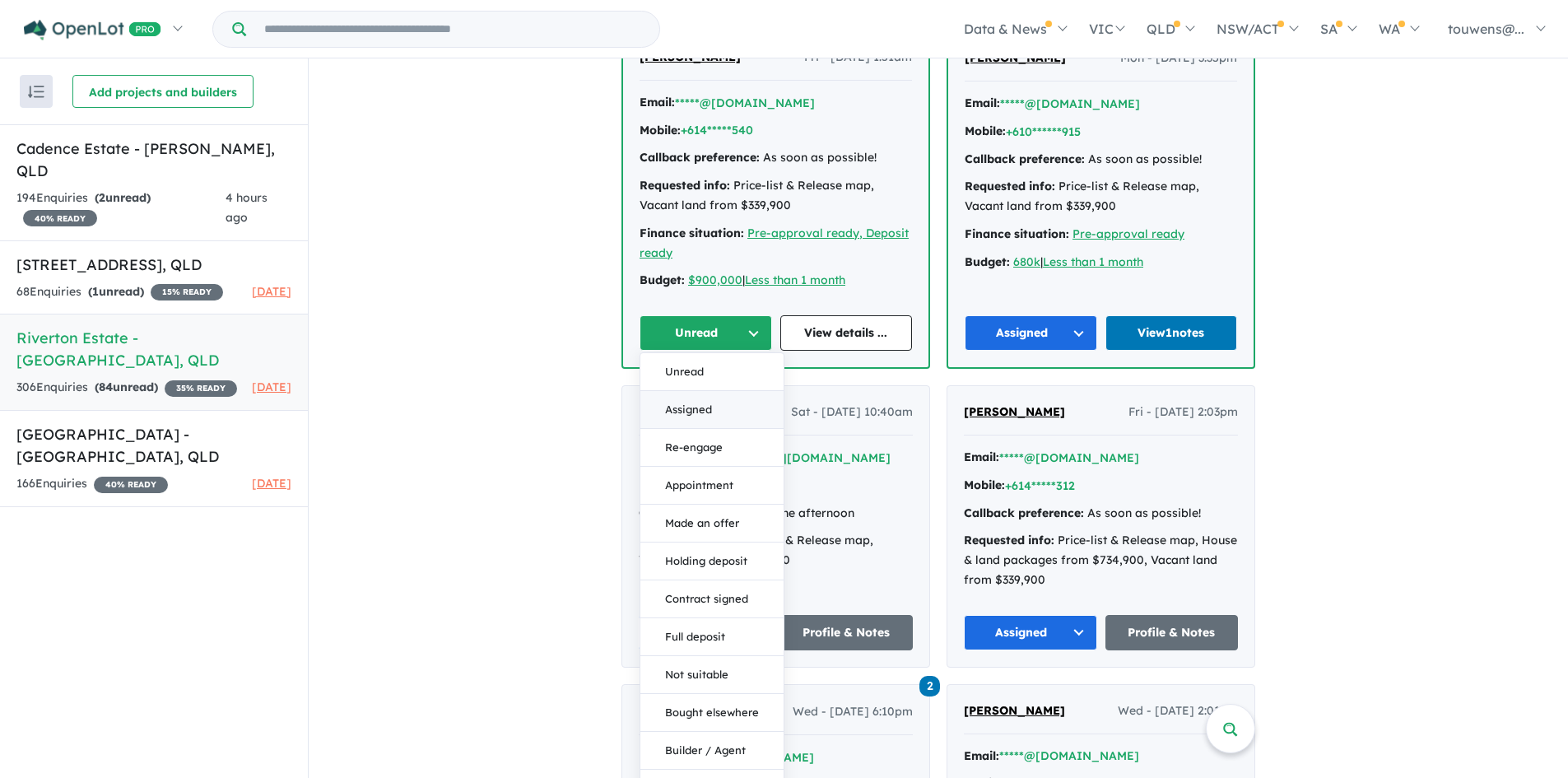
click at [686, 402] on button "Assigned" at bounding box center [712, 410] width 144 height 38
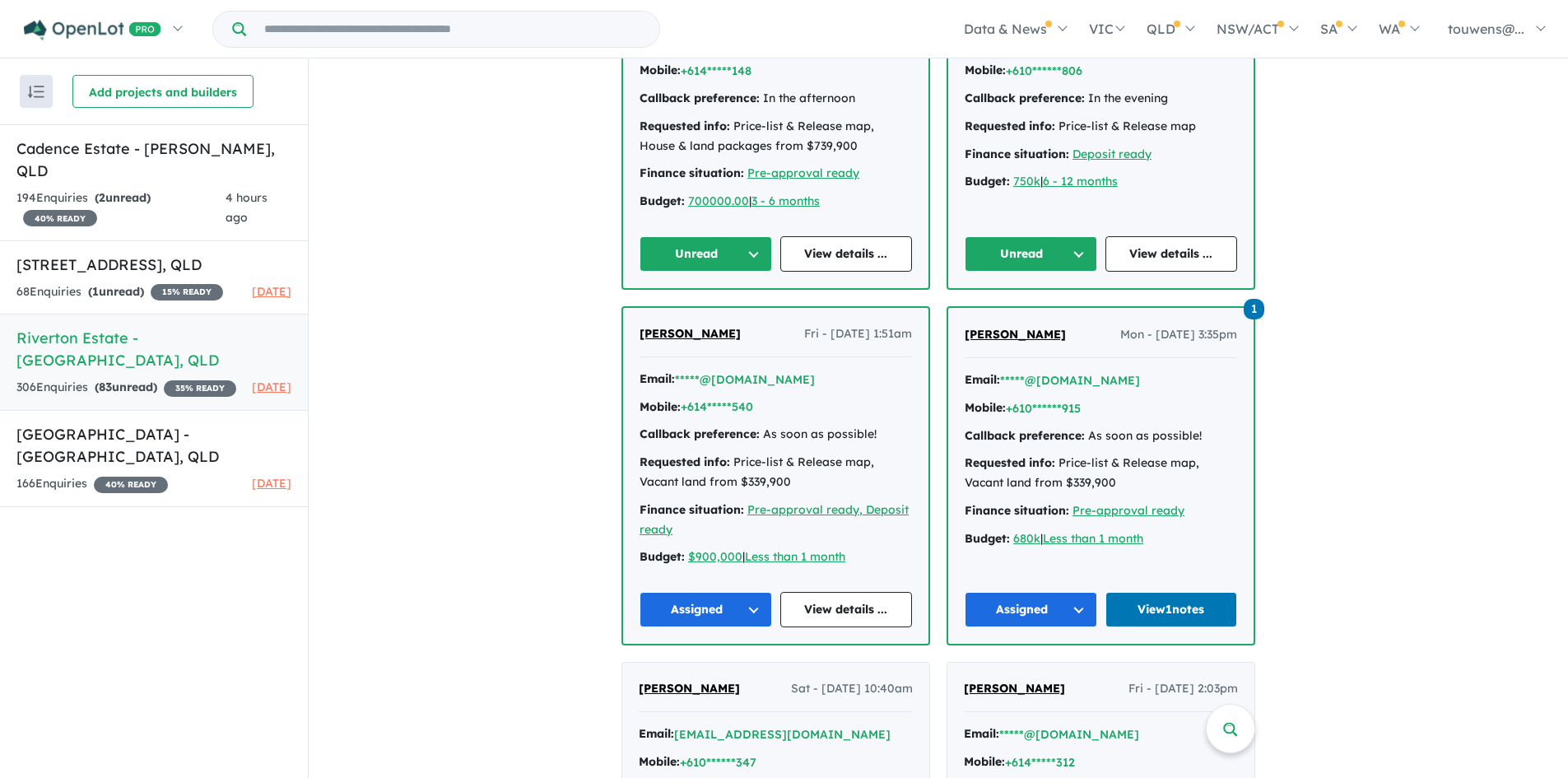
scroll to position [3130, 0]
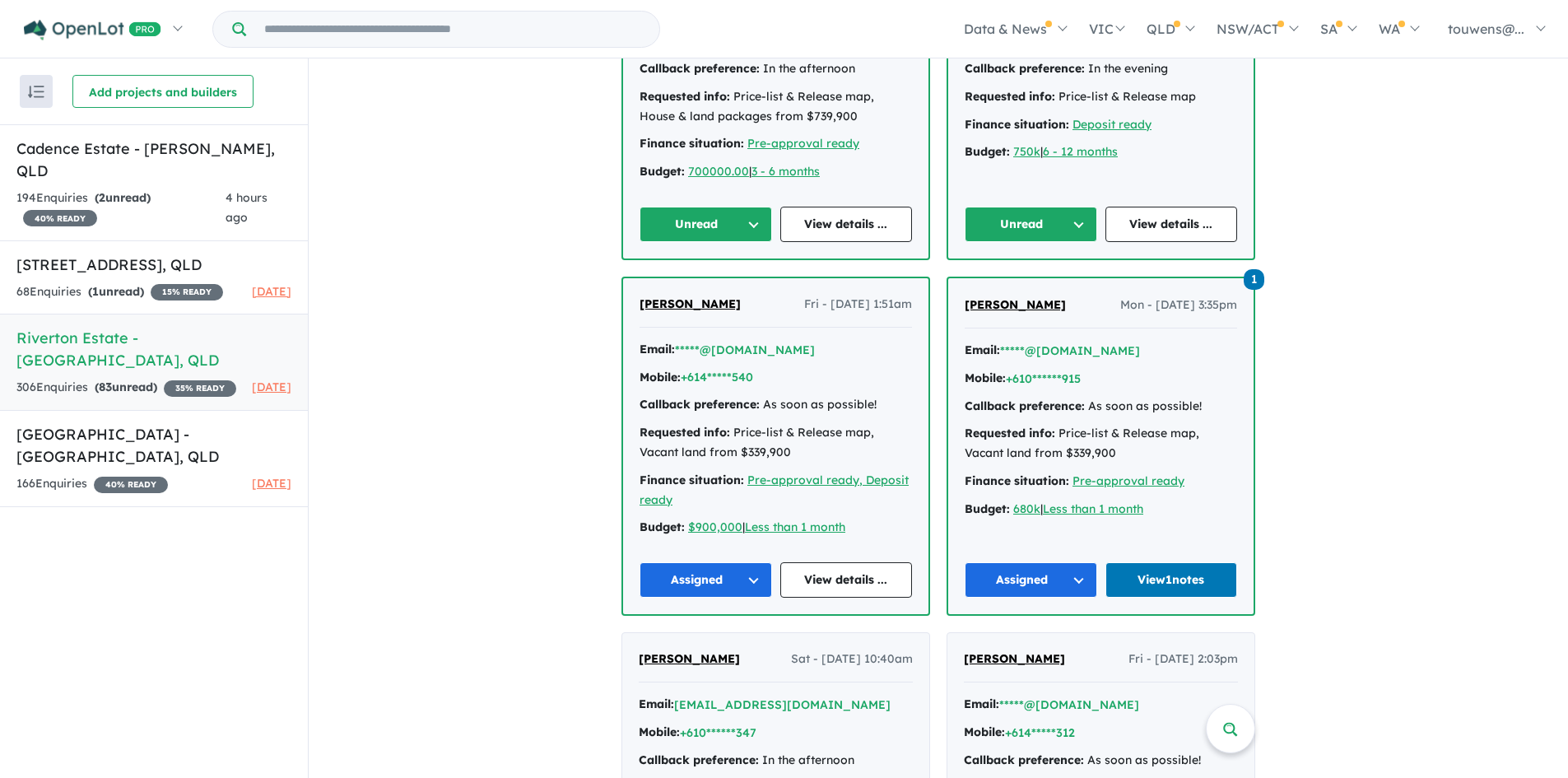
click at [1006, 216] on button "Unread" at bounding box center [1031, 225] width 133 height 35
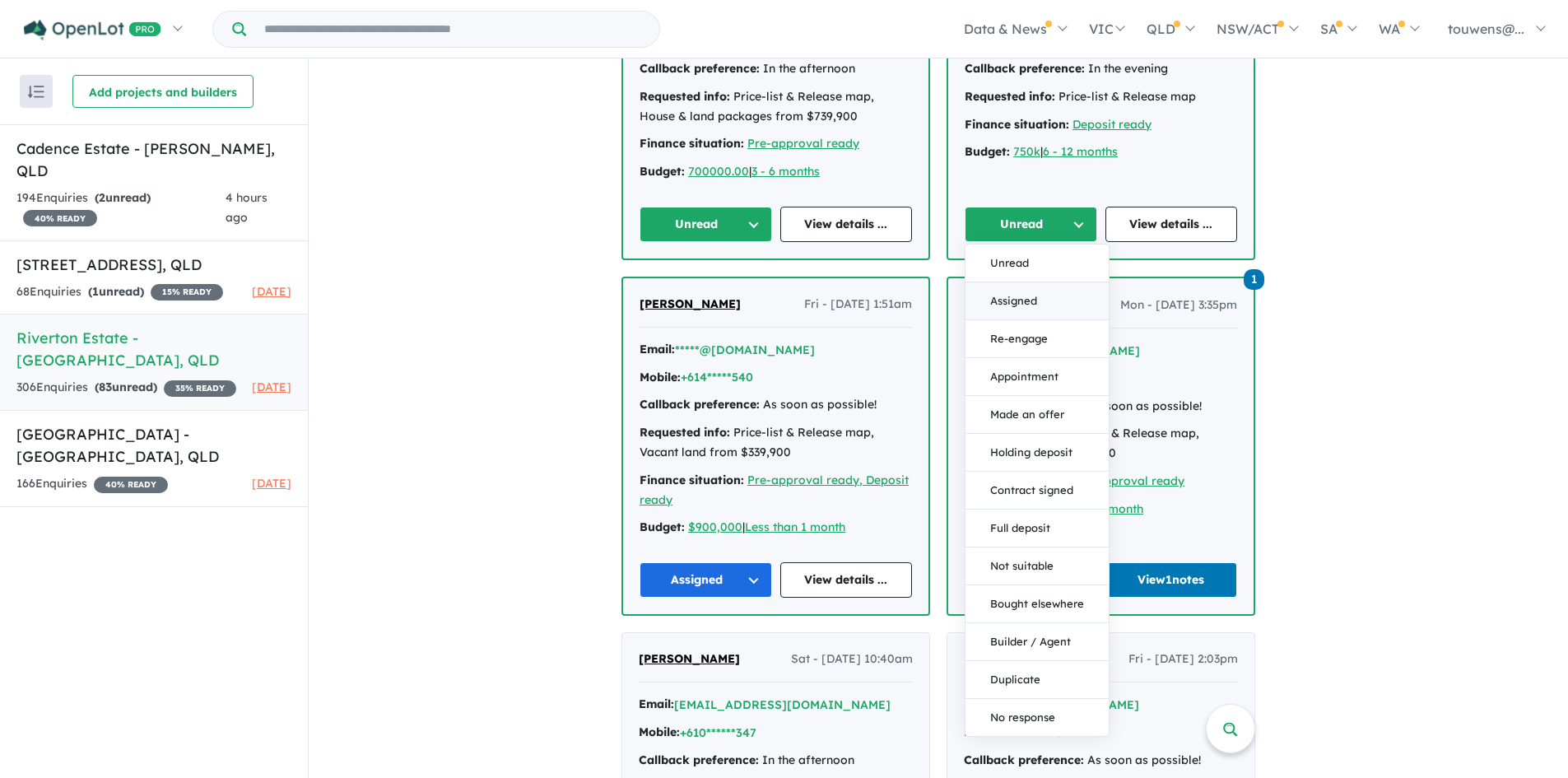
click at [1023, 302] on button "Assigned" at bounding box center [1037, 301] width 144 height 38
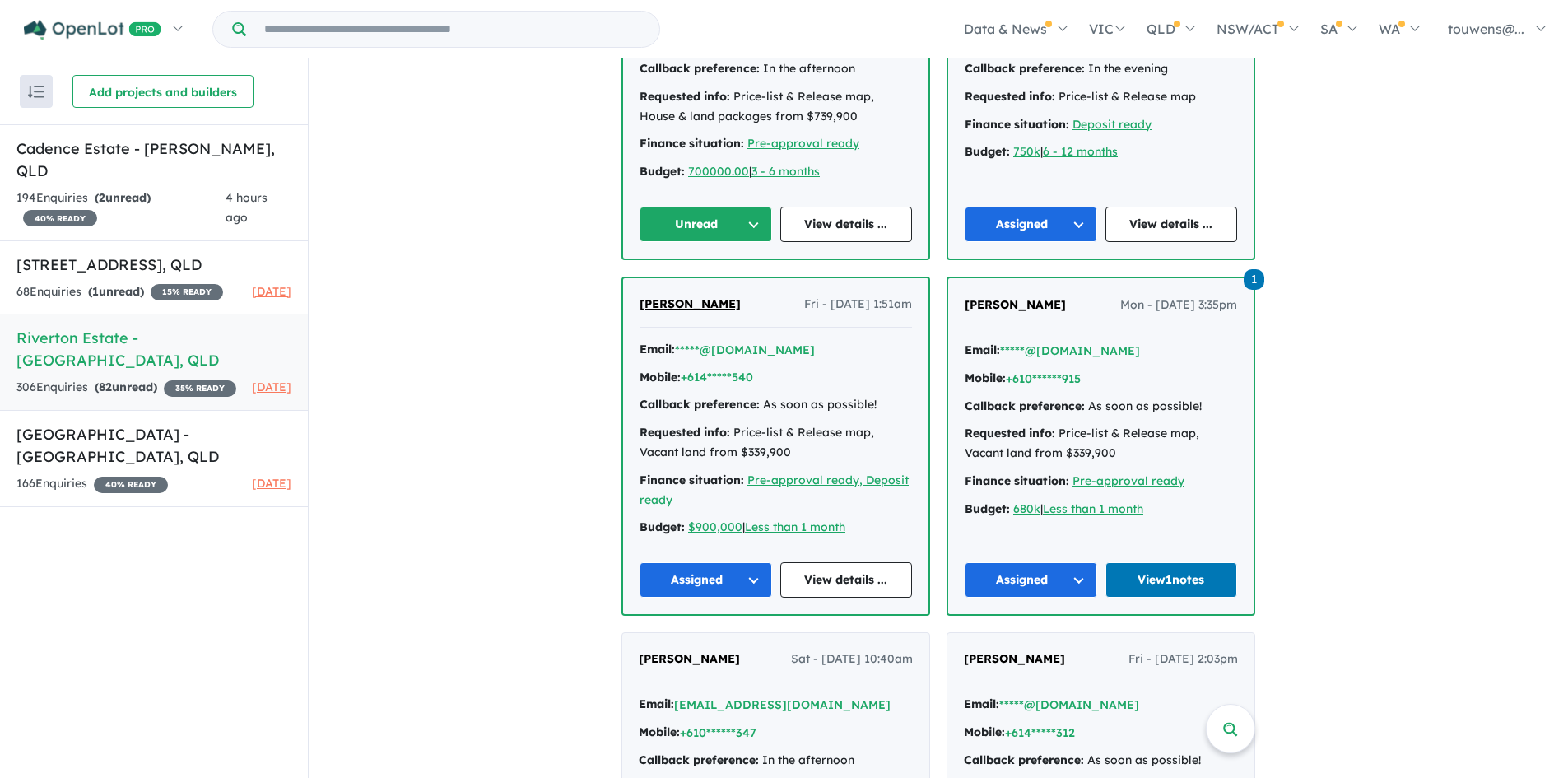
click at [688, 214] on button "Unread" at bounding box center [705, 225] width 133 height 35
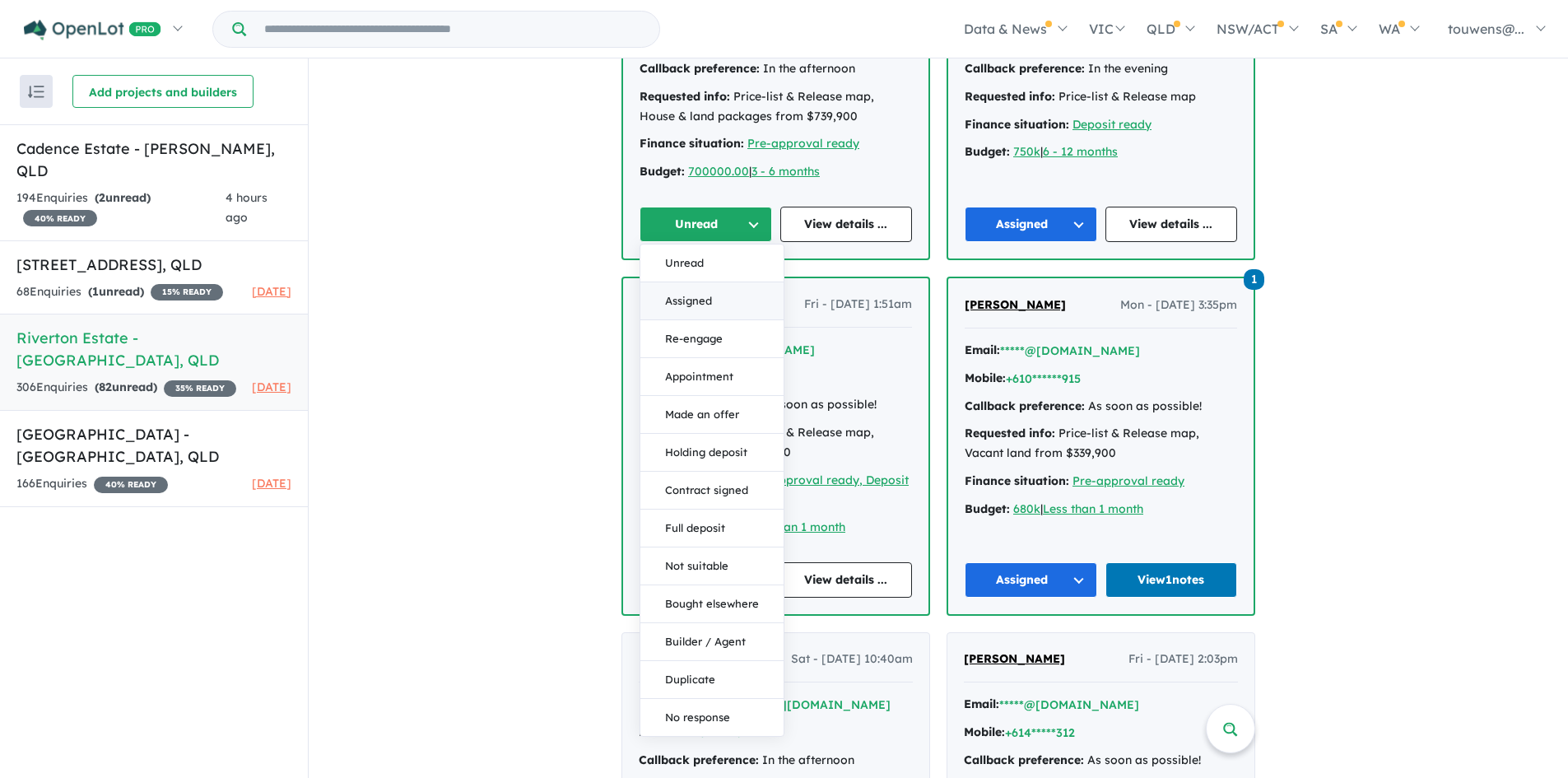
click at [700, 290] on button "Assigned" at bounding box center [712, 301] width 144 height 38
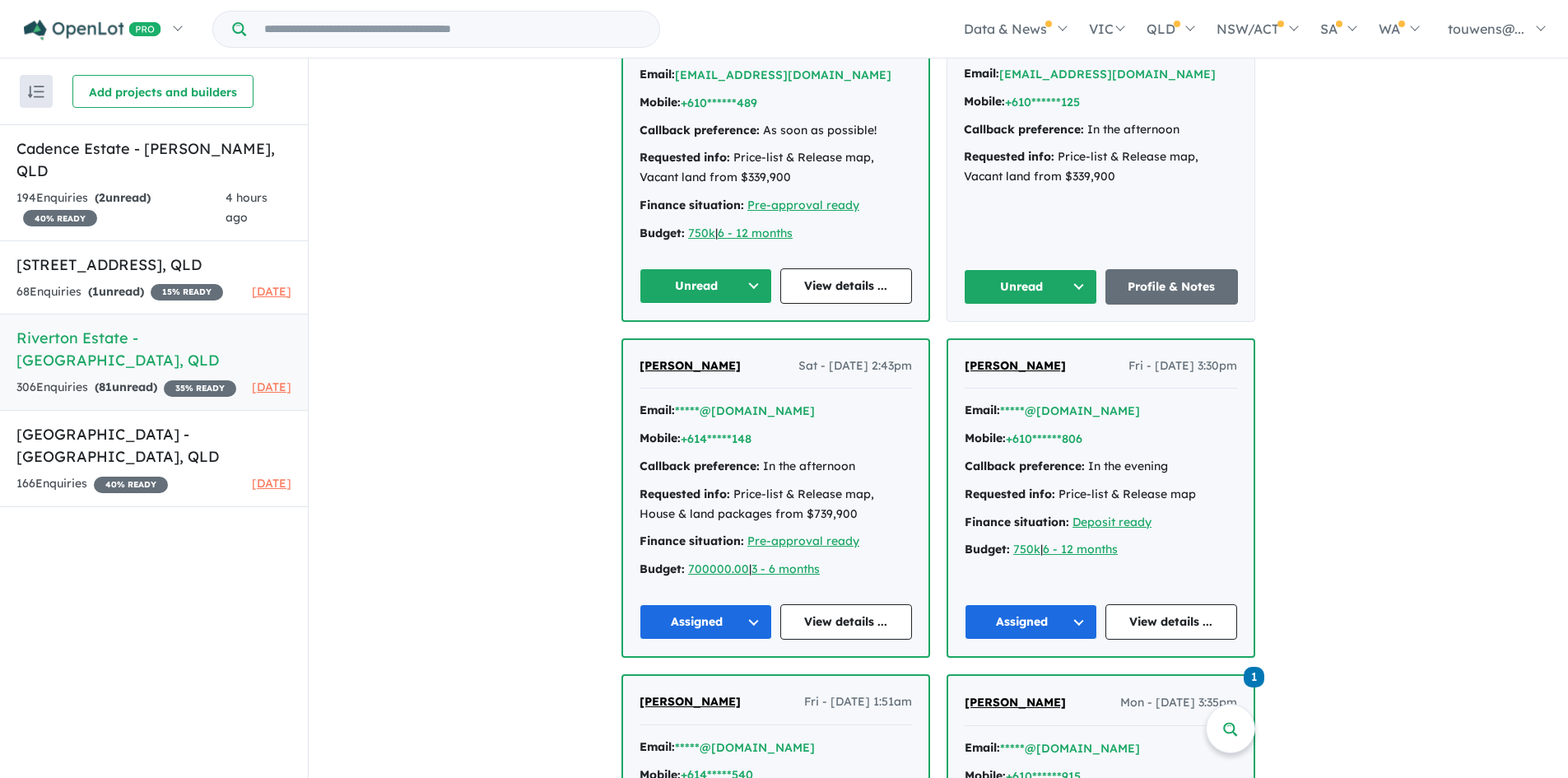
scroll to position [2717, 0]
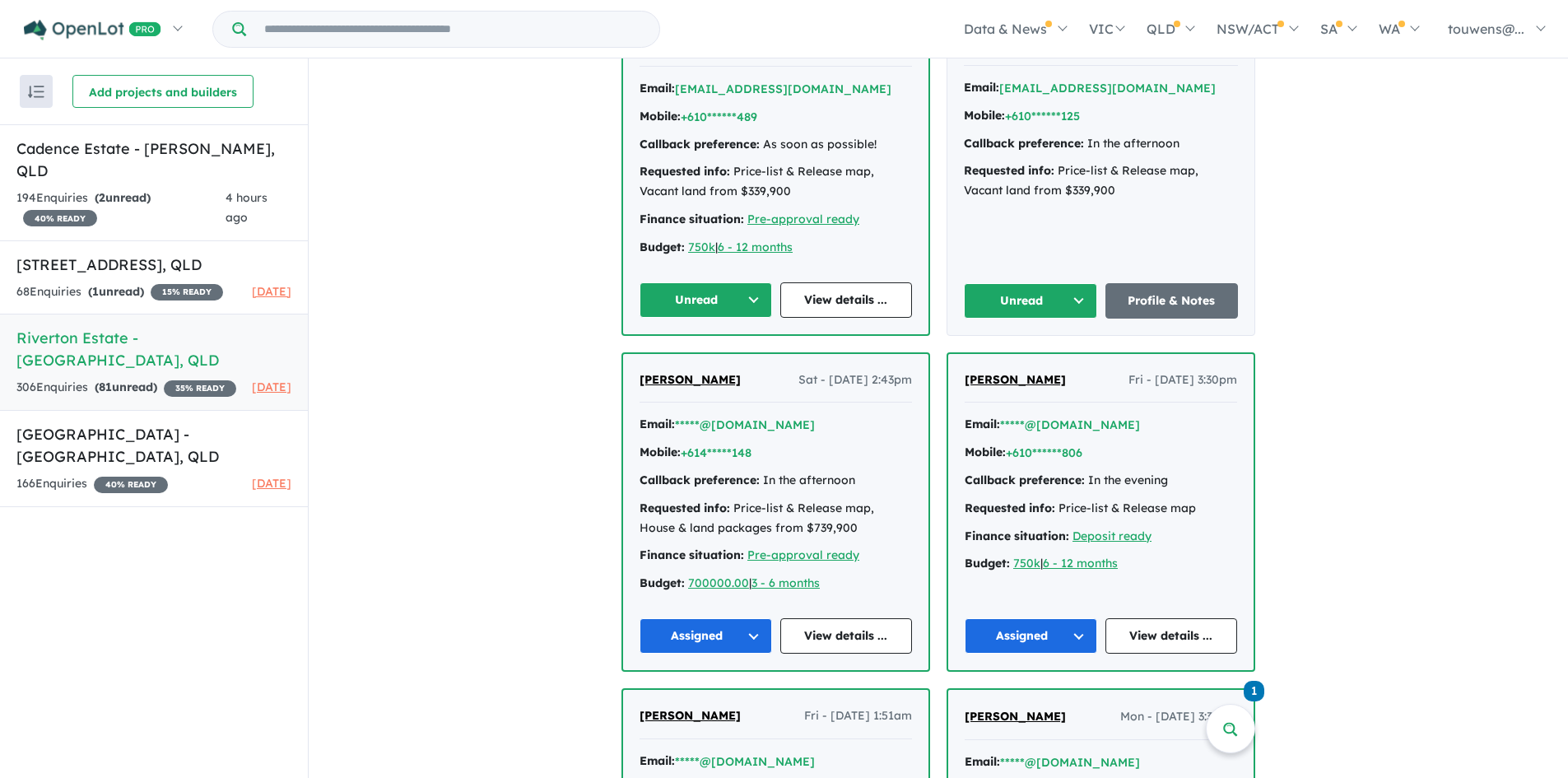
click at [985, 309] on button "Unread" at bounding box center [1031, 301] width 134 height 35
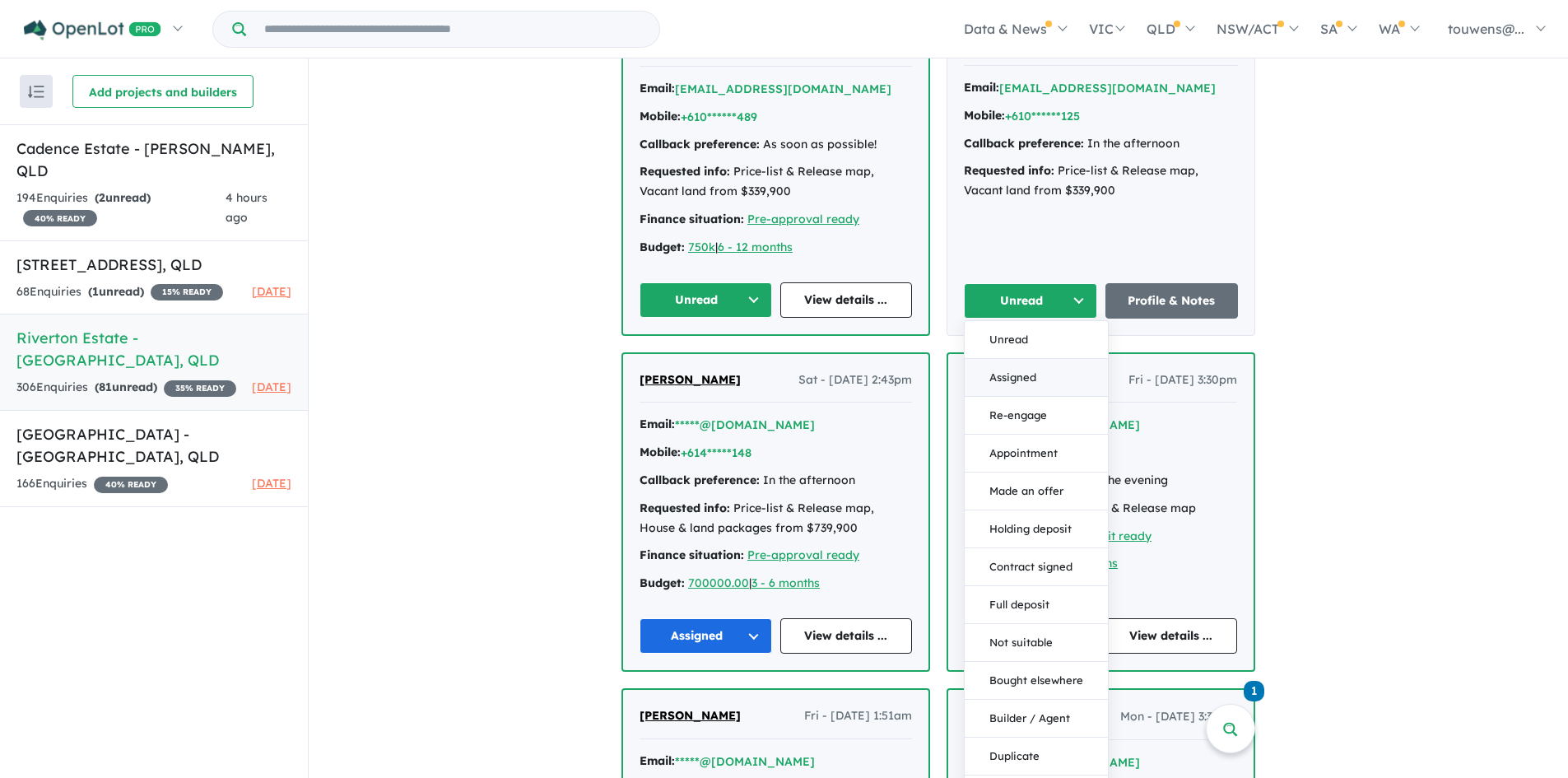
click at [1002, 372] on button "Assigned" at bounding box center [1036, 377] width 144 height 38
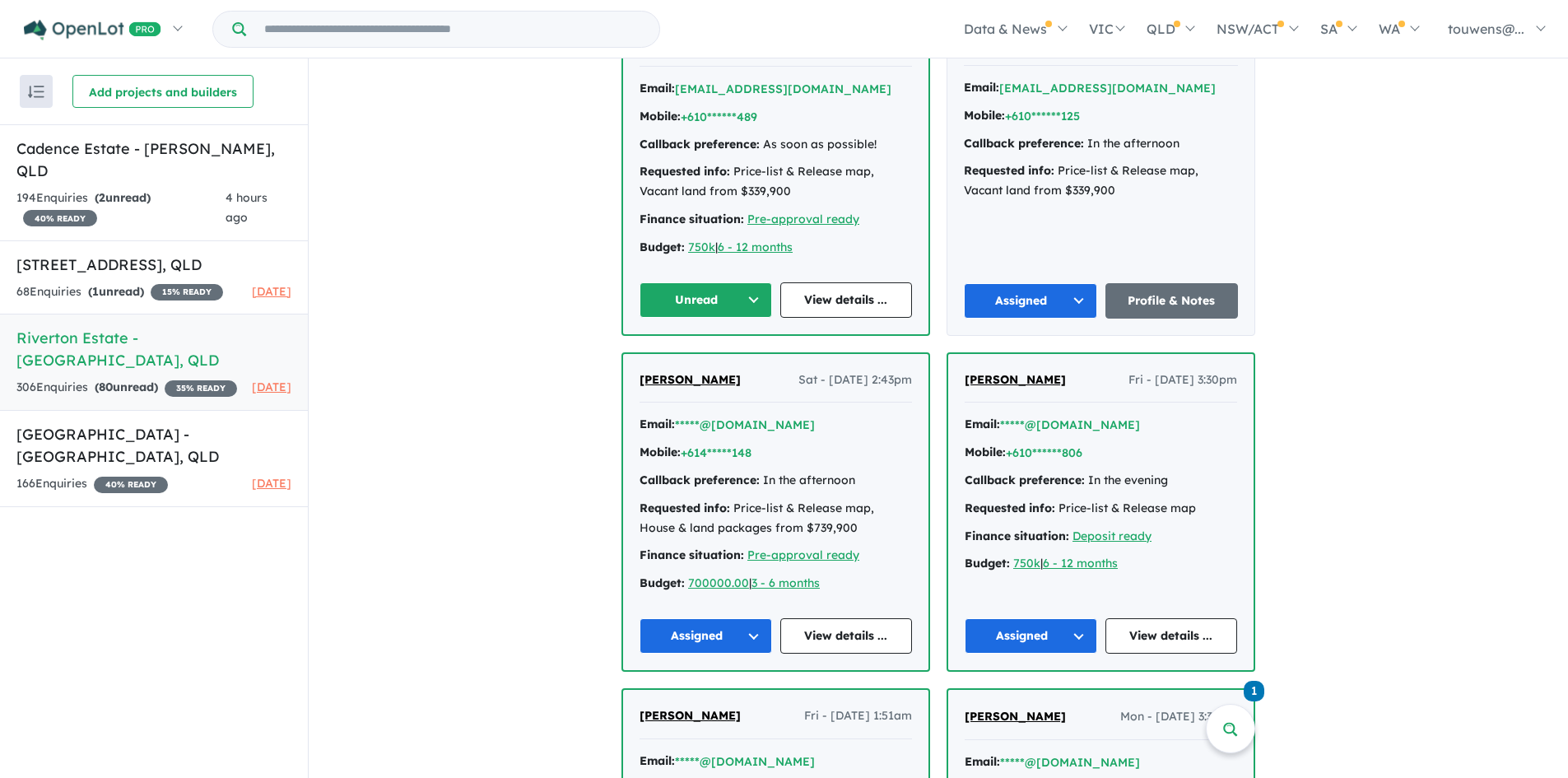
click at [683, 304] on button "Unread" at bounding box center [705, 300] width 133 height 35
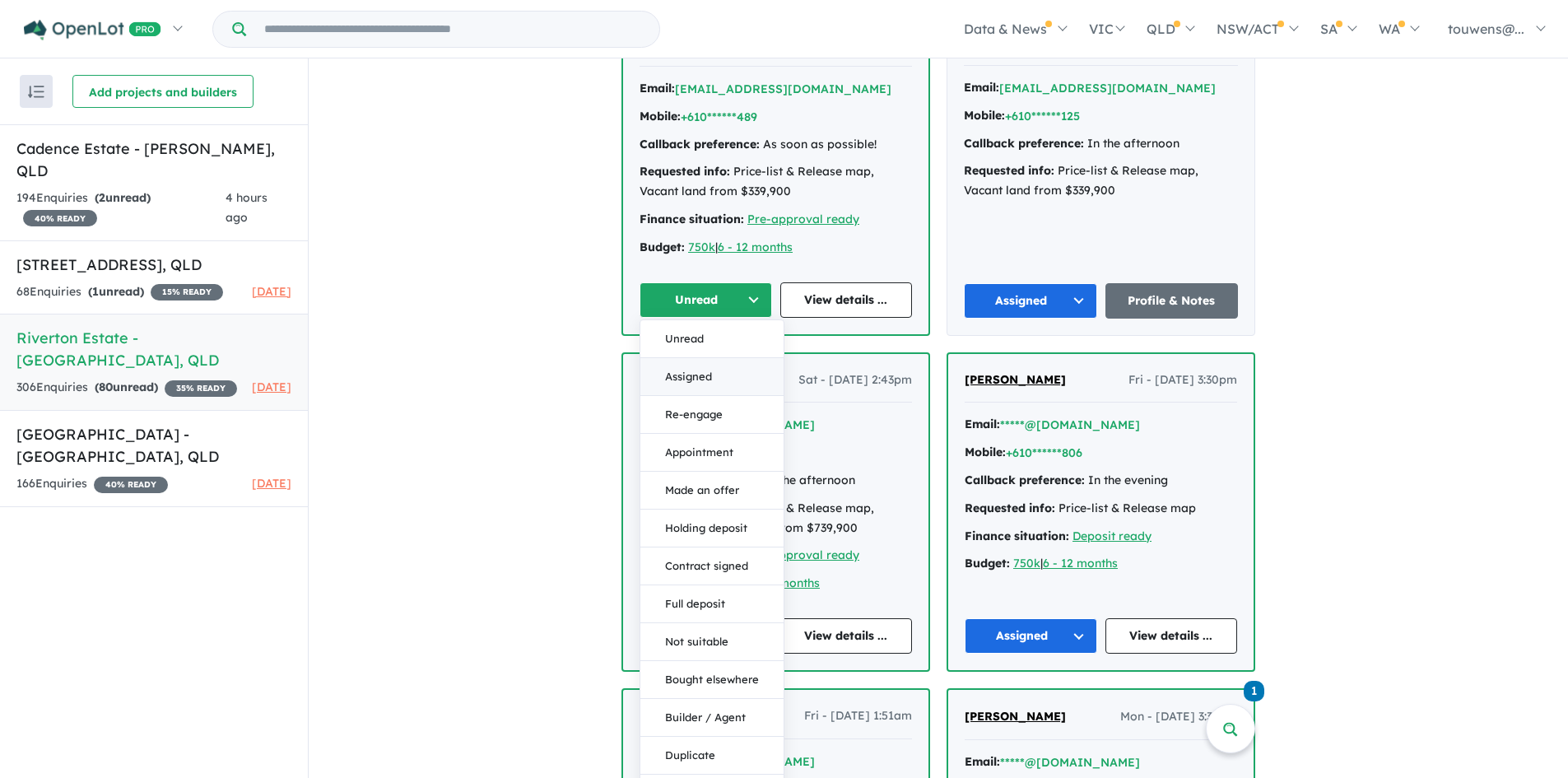
click at [713, 371] on button "Assigned" at bounding box center [712, 376] width 144 height 38
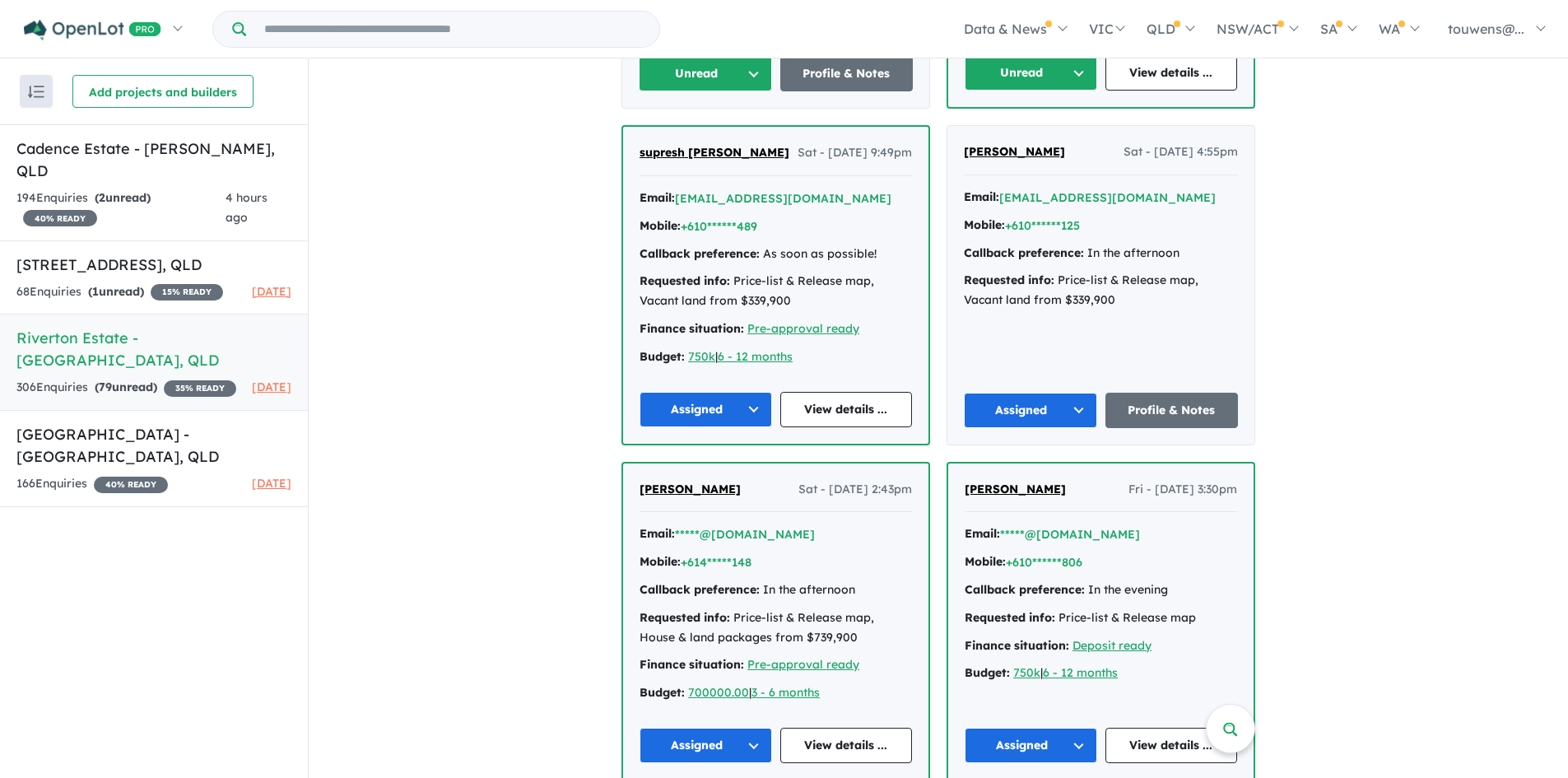
scroll to position [2306, 0]
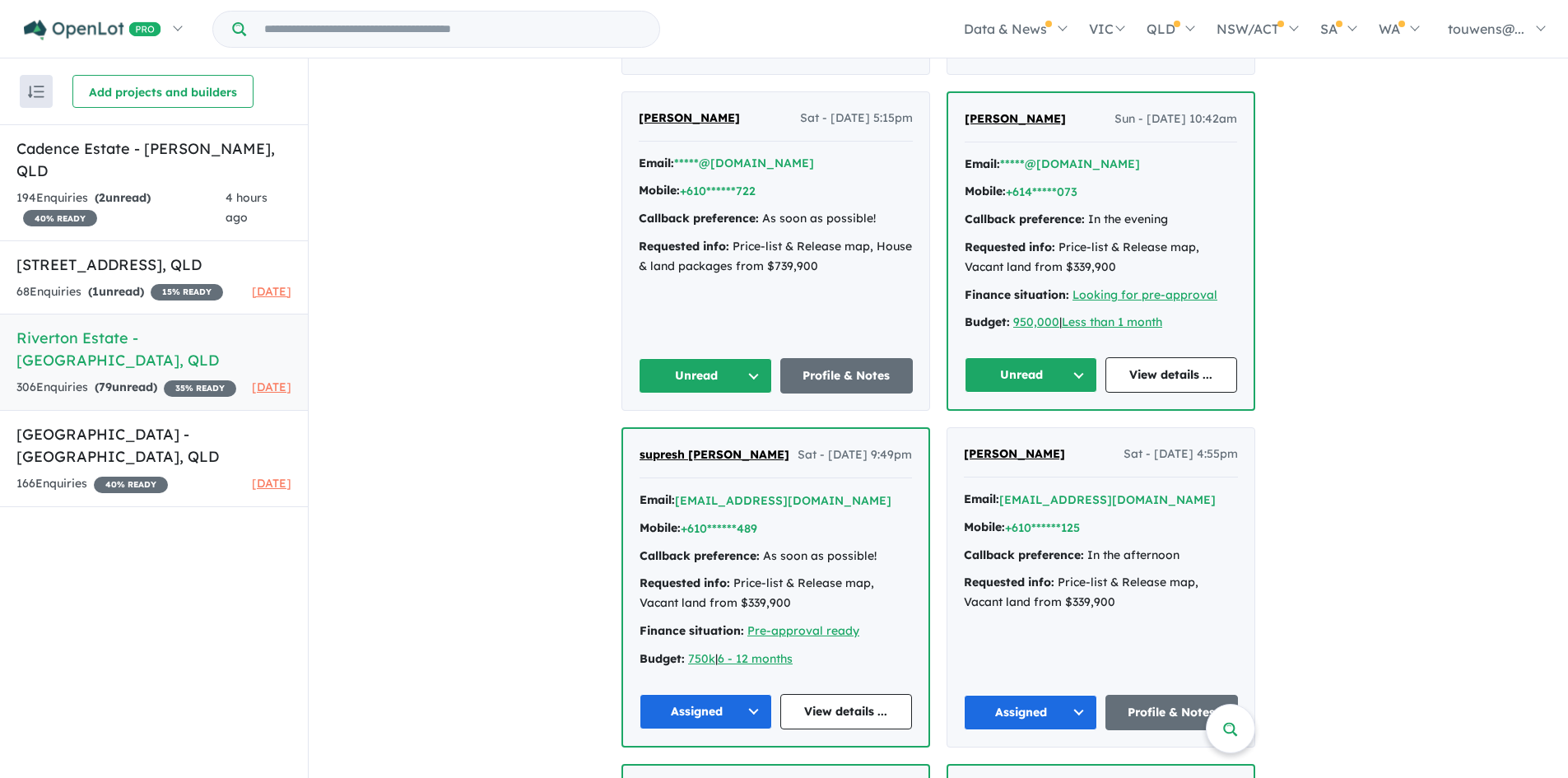
click at [990, 376] on button "Unread" at bounding box center [1031, 375] width 133 height 35
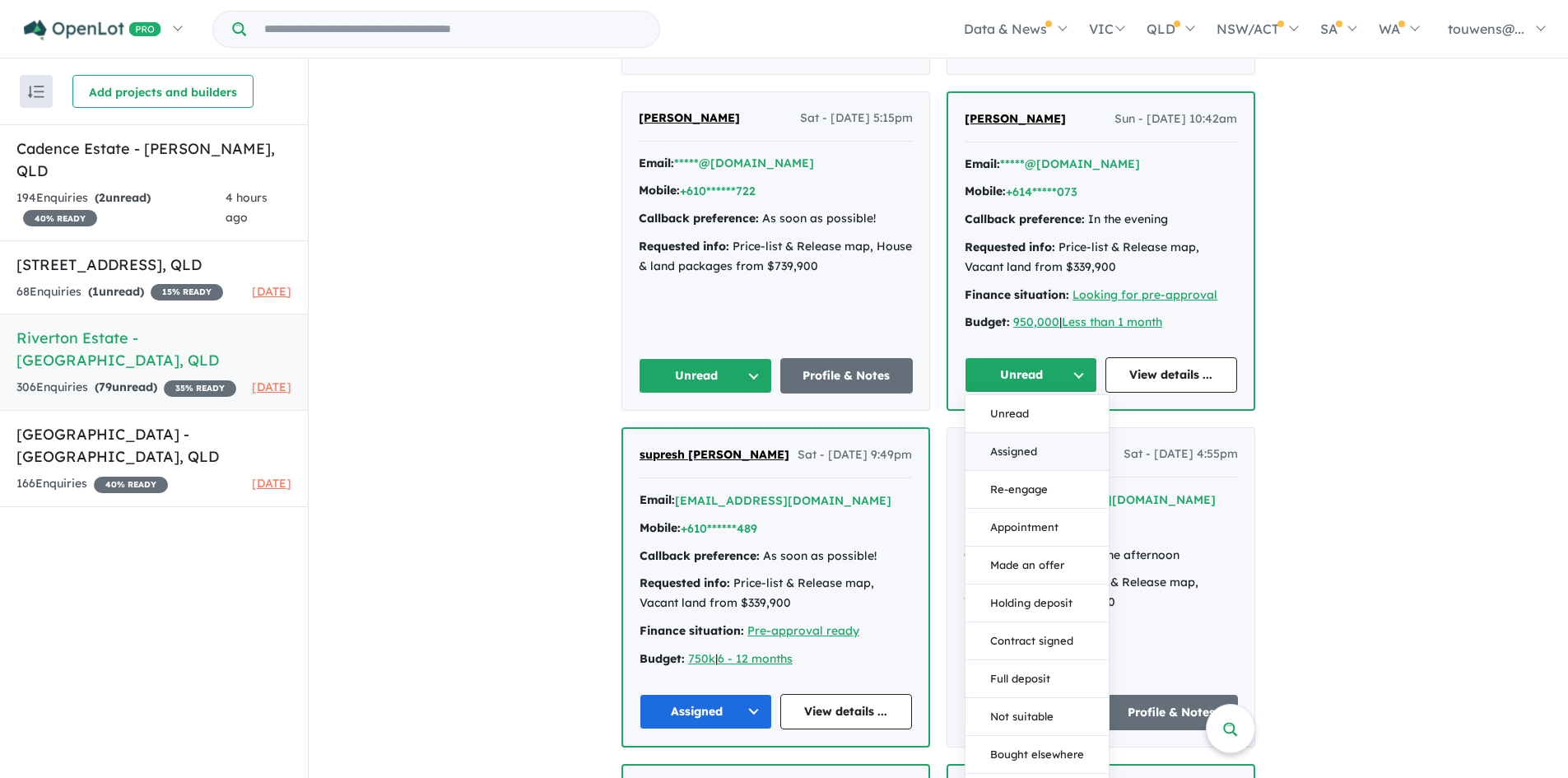
click at [1004, 441] on button "Assigned" at bounding box center [1037, 452] width 144 height 38
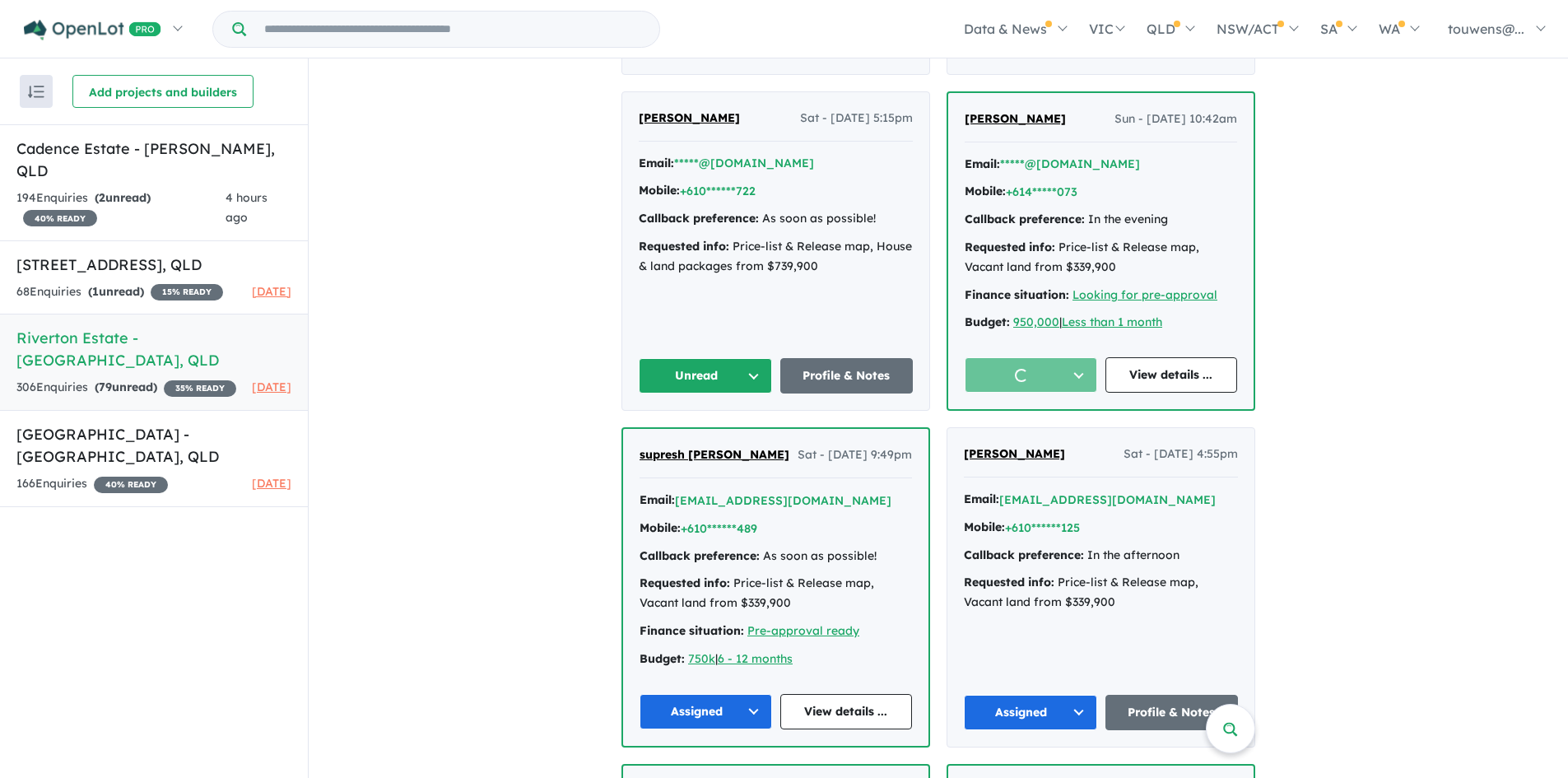
click at [701, 378] on button "Unread" at bounding box center [705, 376] width 134 height 35
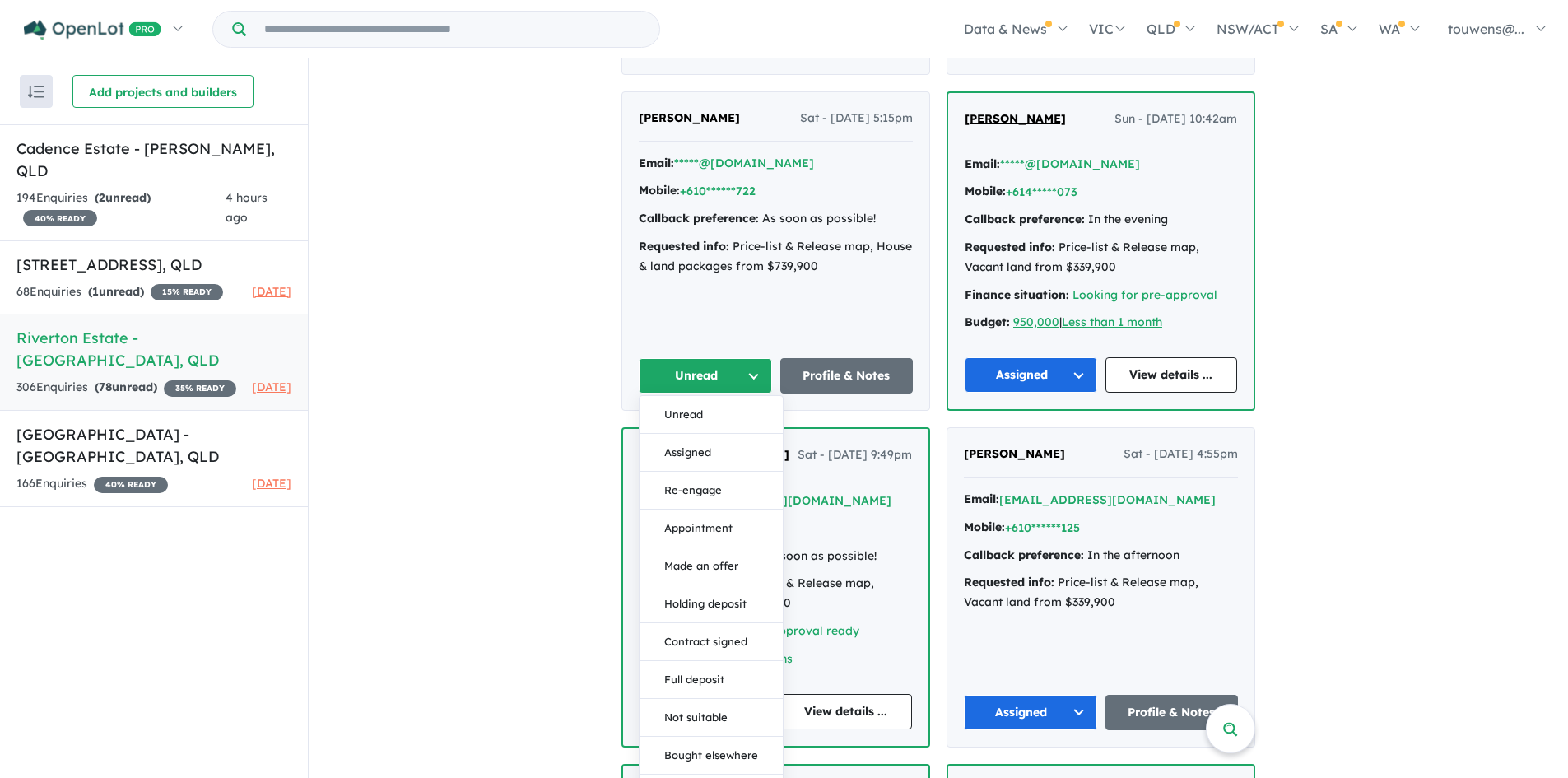
click at [715, 442] on button "Assigned" at bounding box center [711, 452] width 144 height 38
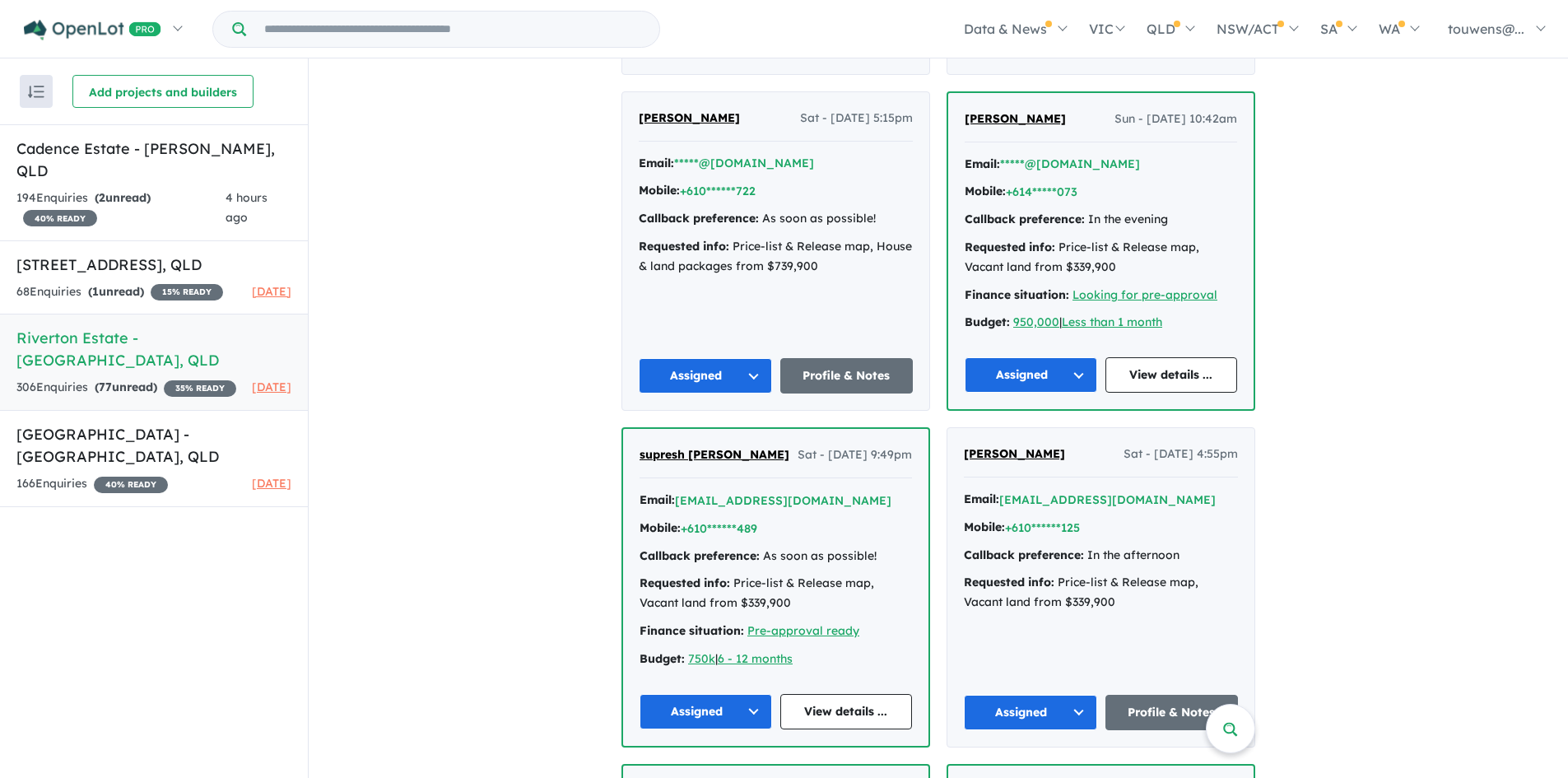
scroll to position [1894, 0]
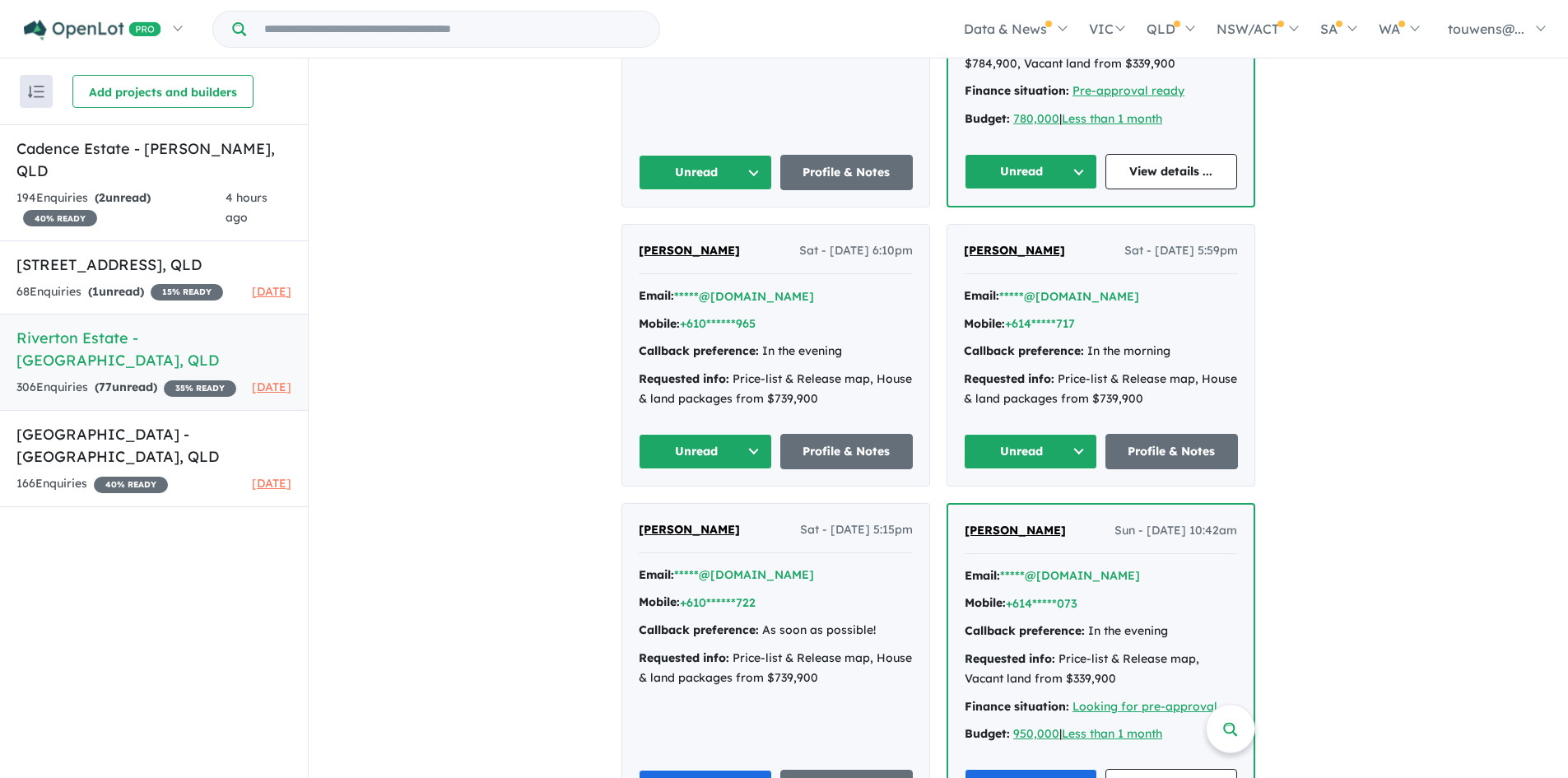
click at [1005, 448] on button "Unread" at bounding box center [1031, 452] width 134 height 35
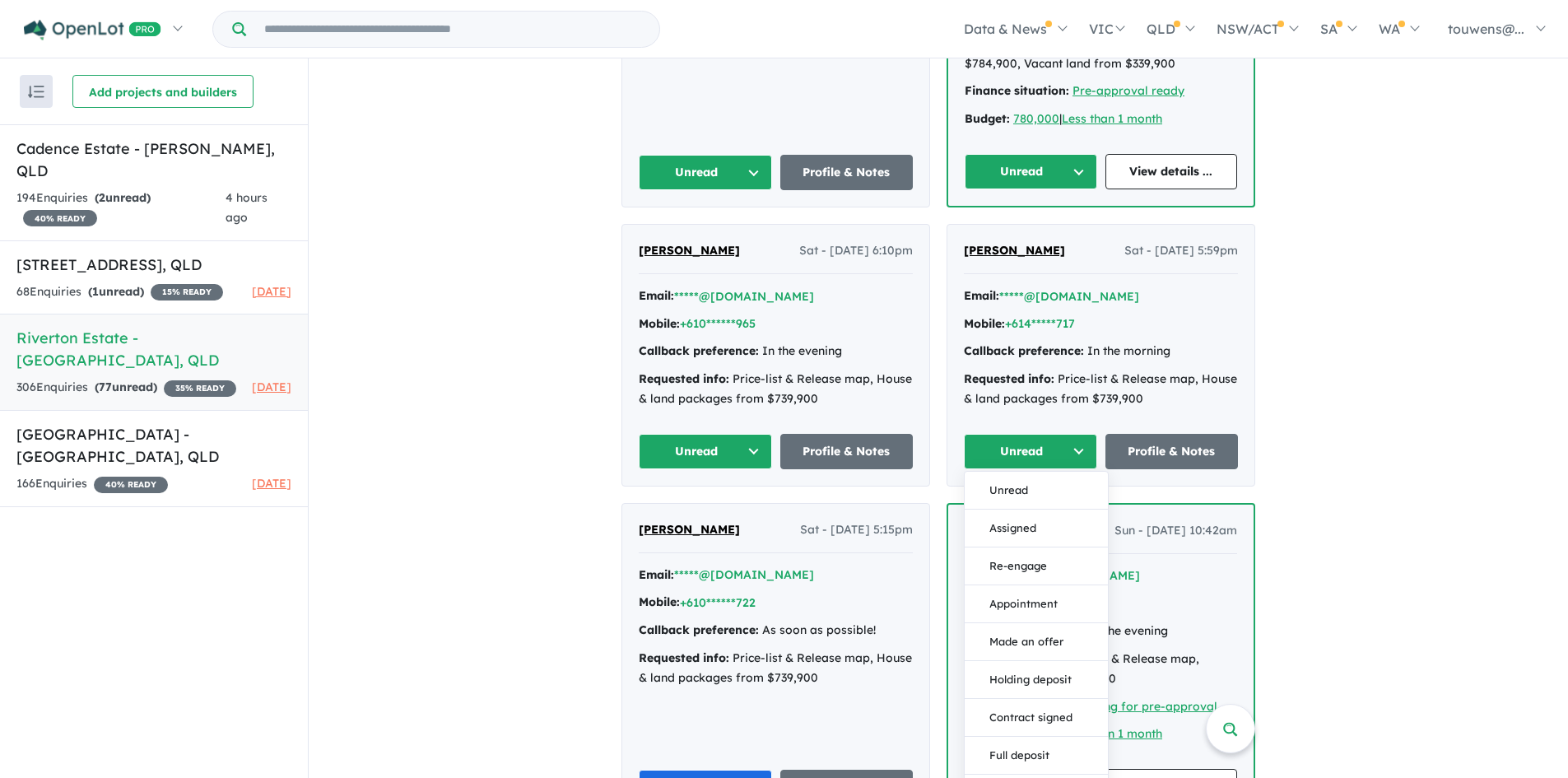
click at [998, 528] on button "Assigned" at bounding box center [1036, 528] width 144 height 38
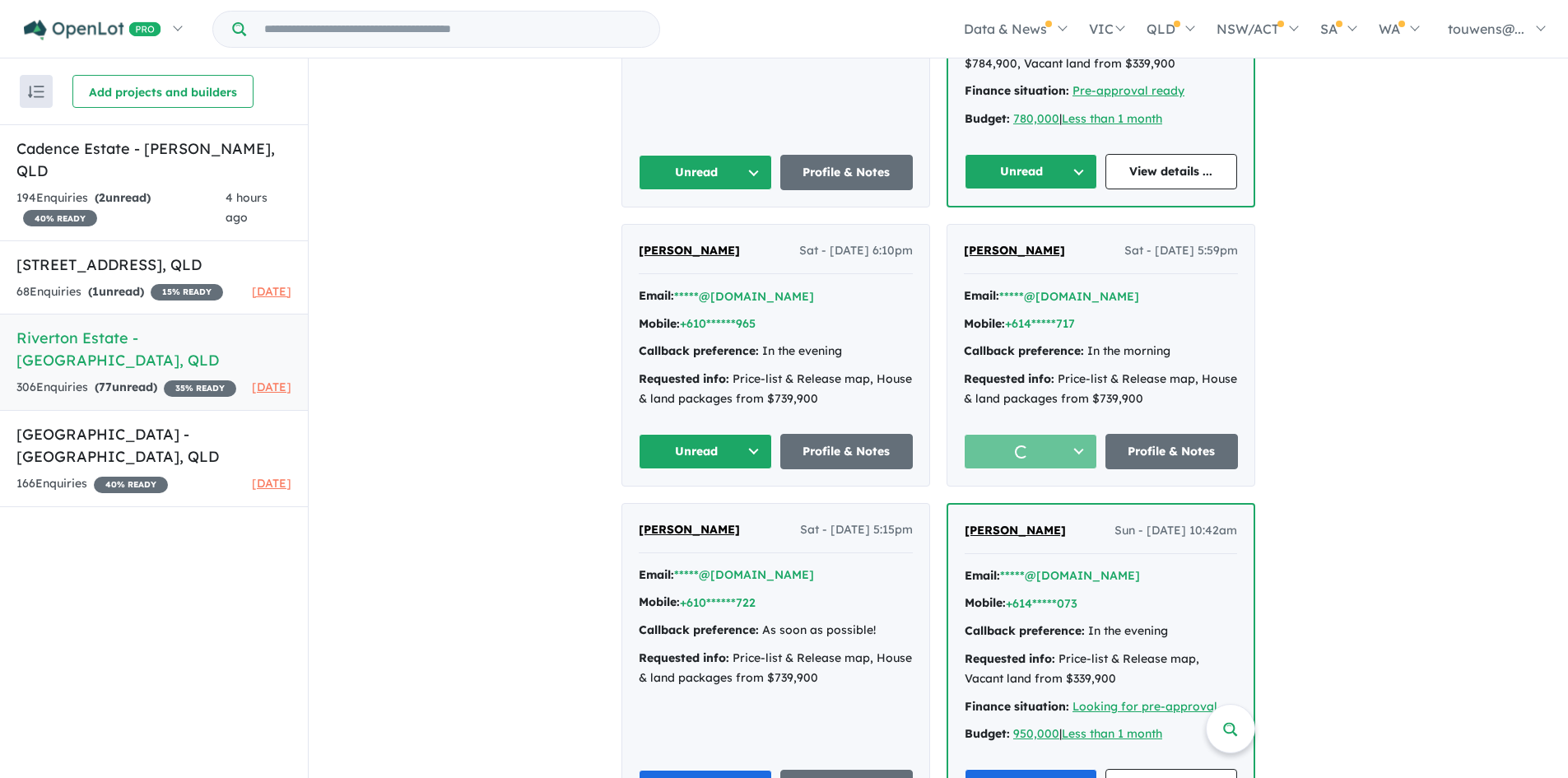
click at [678, 462] on button "Unread" at bounding box center [705, 452] width 134 height 35
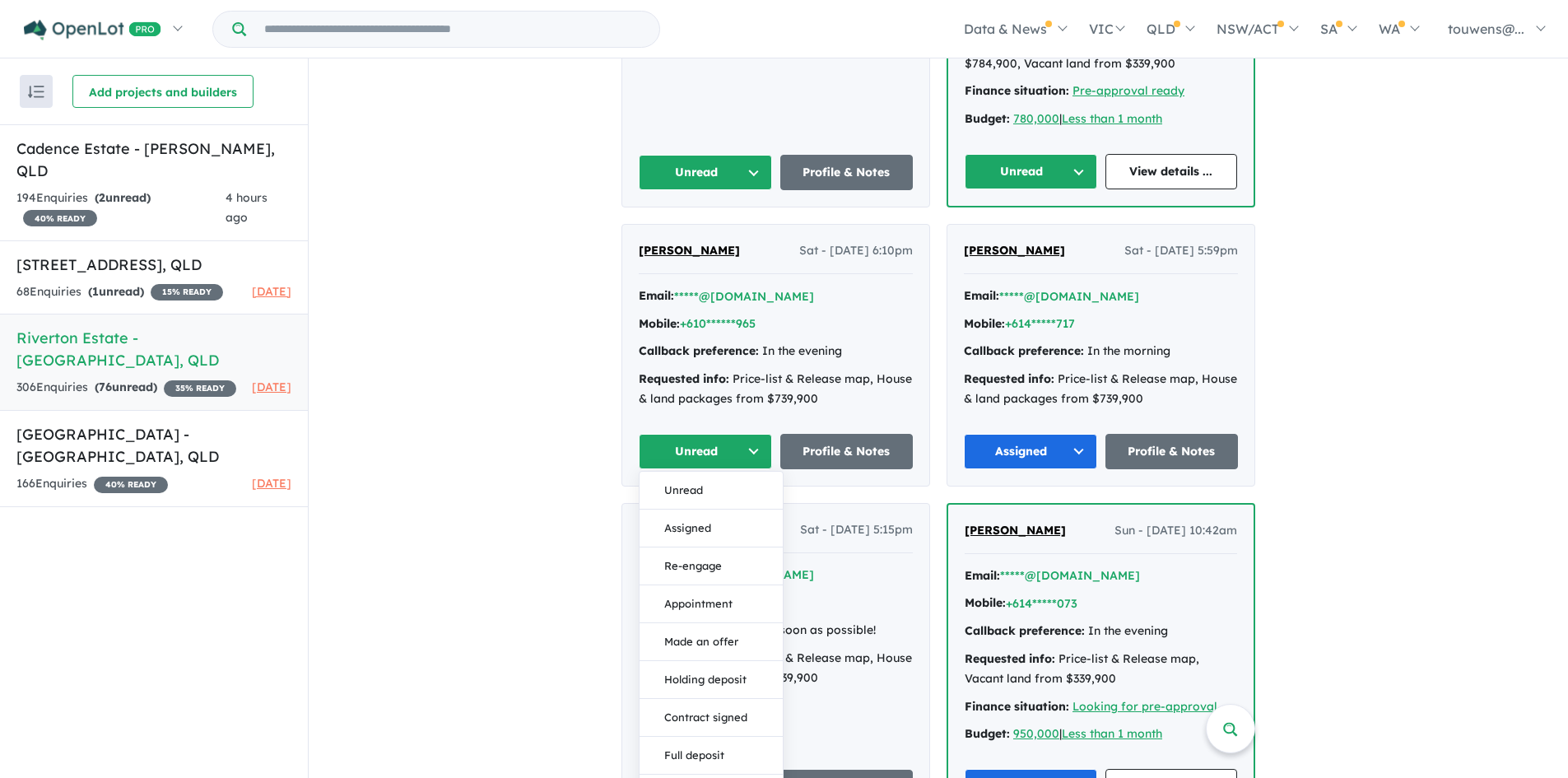
click at [702, 524] on button "Assigned" at bounding box center [711, 528] width 144 height 38
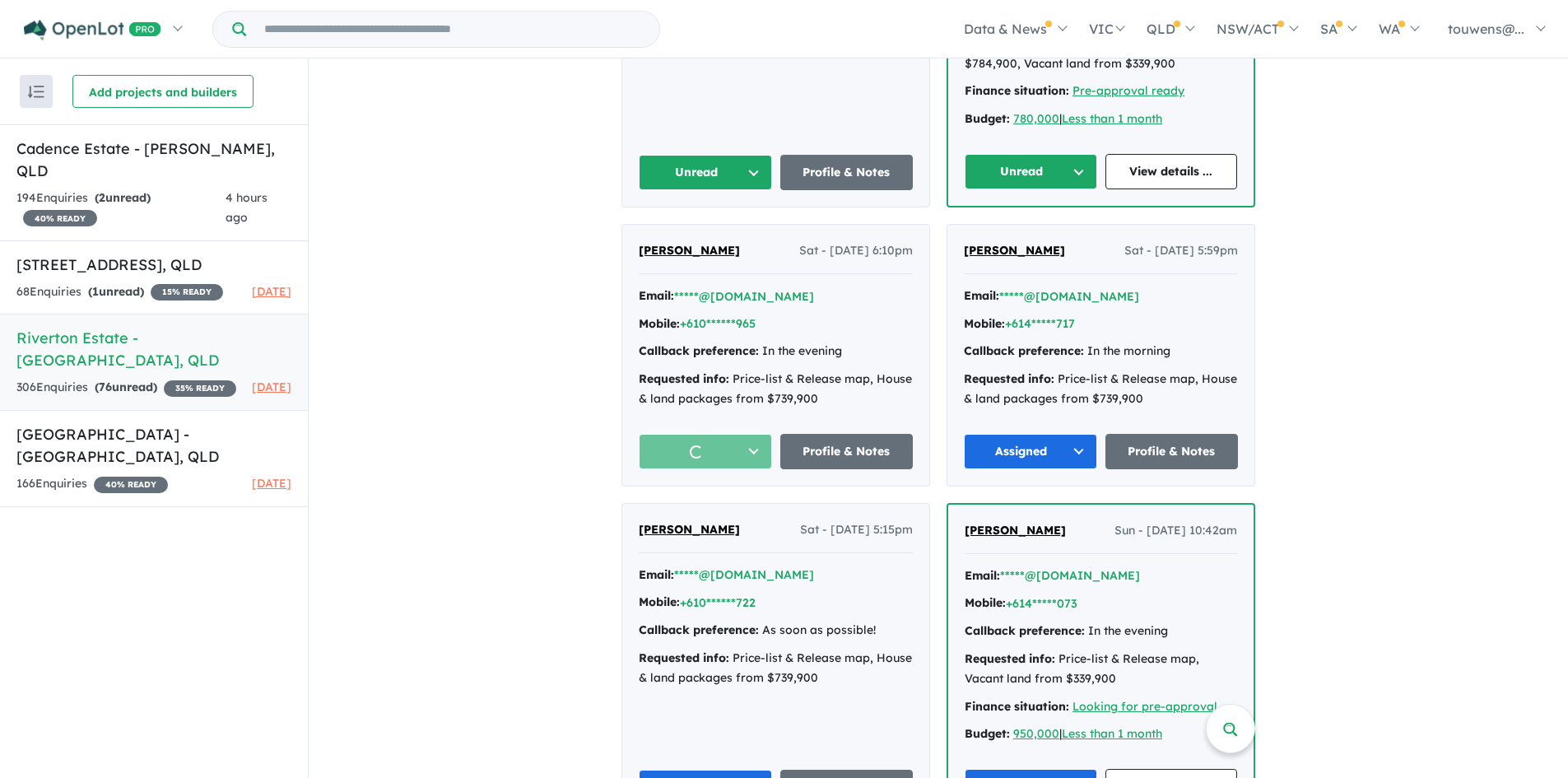
click at [976, 188] on button "Unread" at bounding box center [1031, 171] width 133 height 35
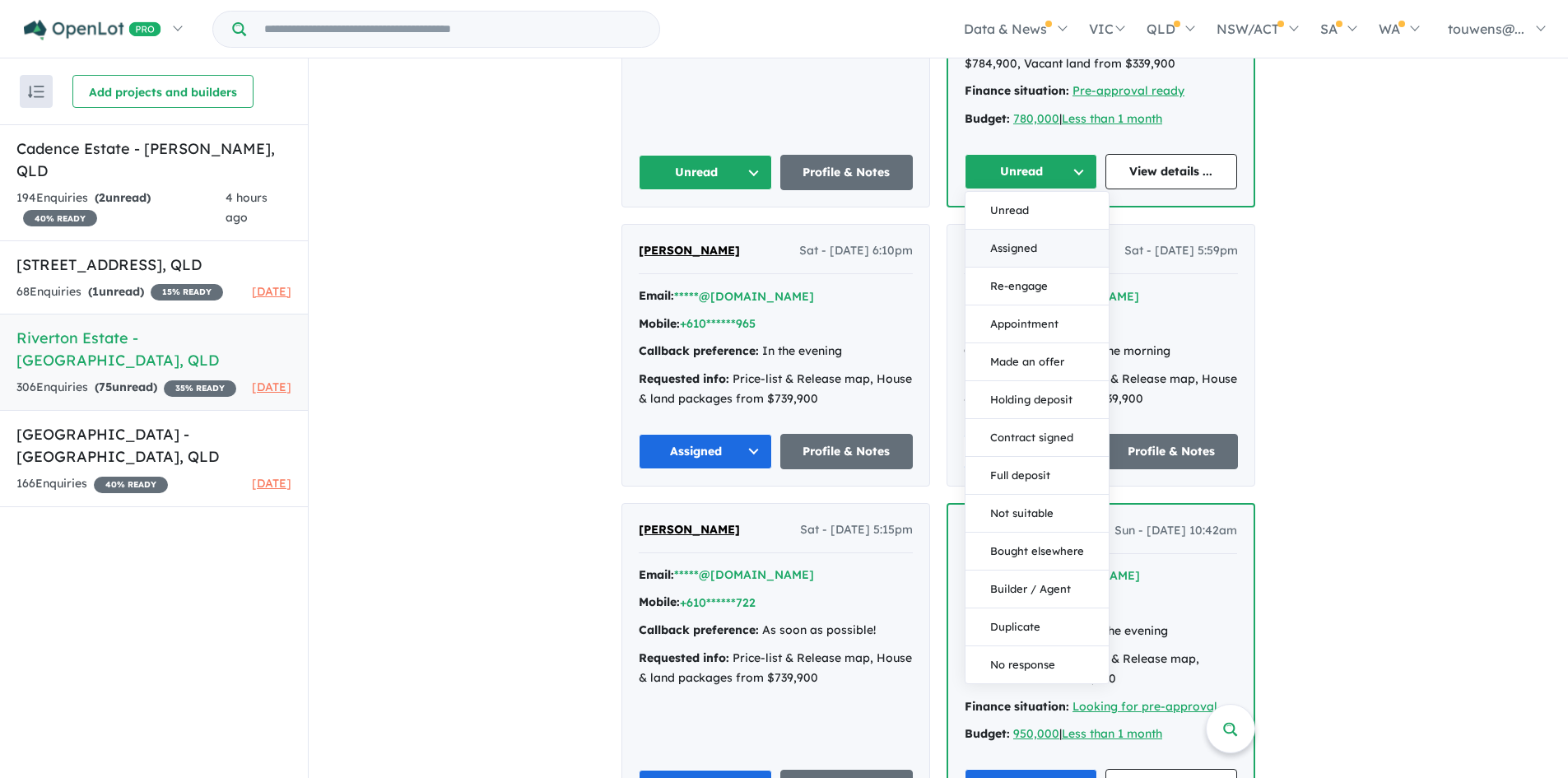
click at [997, 240] on button "Assigned" at bounding box center [1037, 248] width 144 height 38
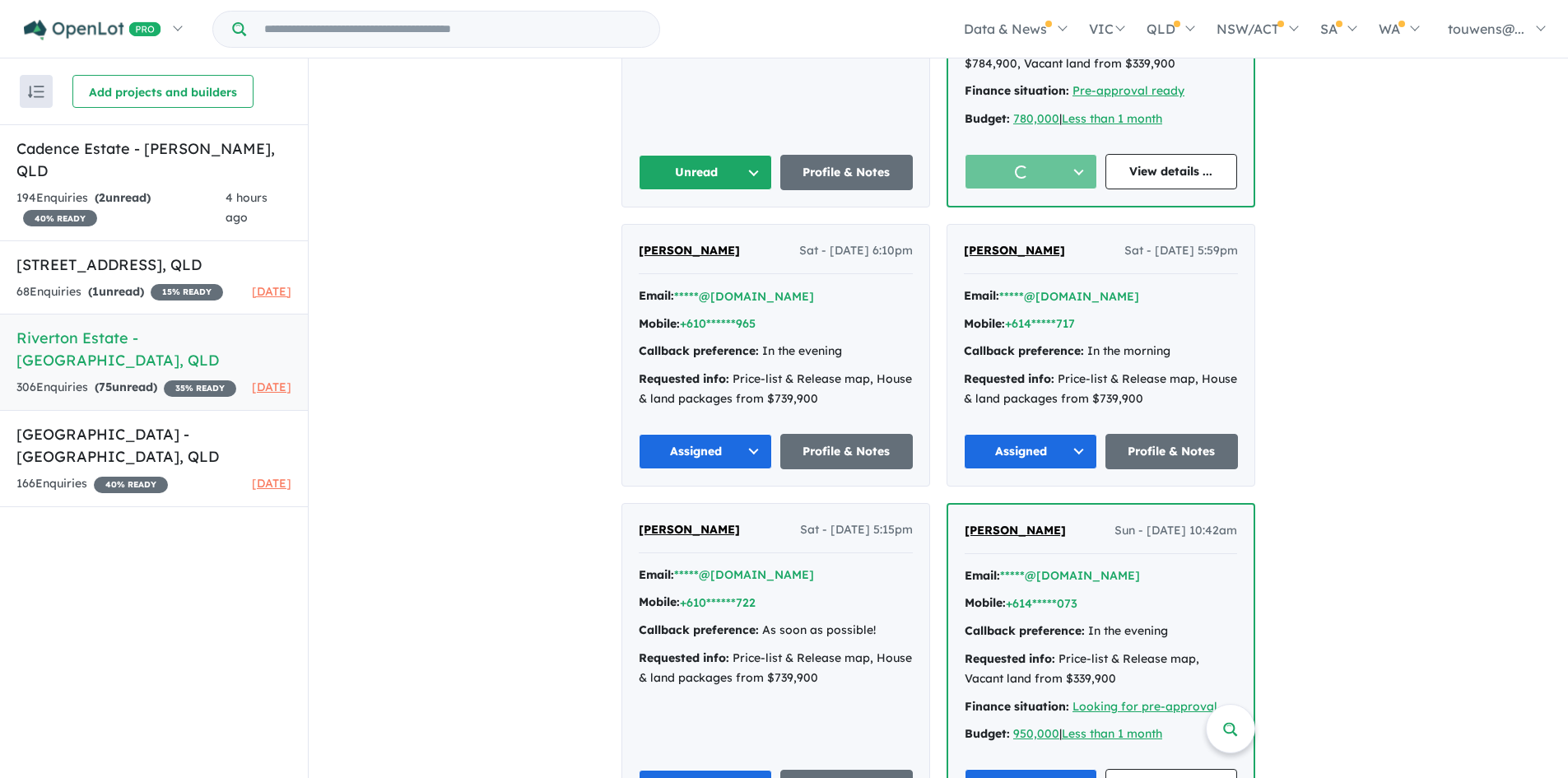
click at [676, 173] on button "Unread" at bounding box center [705, 172] width 134 height 35
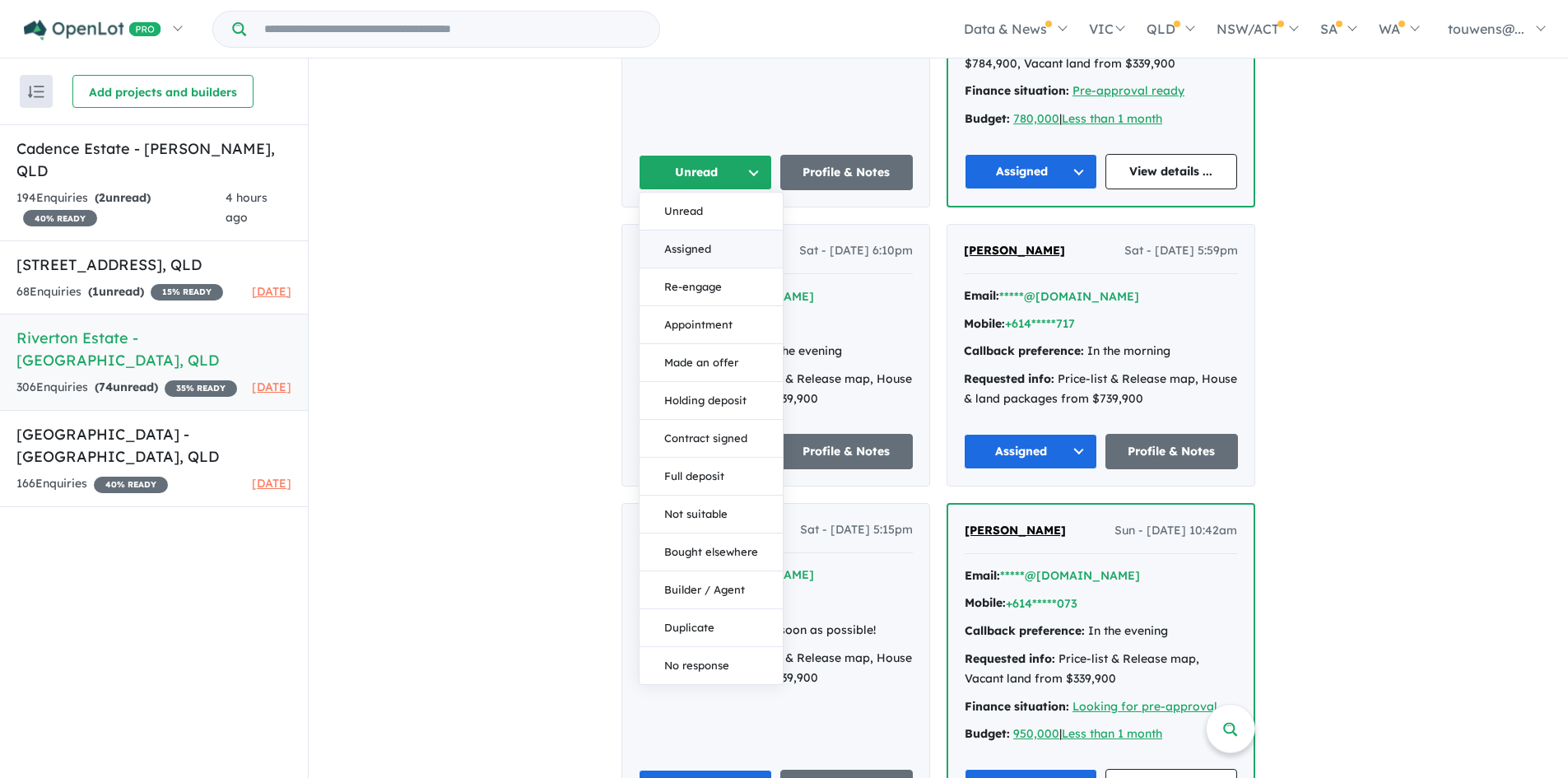
click at [708, 244] on button "Assigned" at bounding box center [711, 249] width 144 height 38
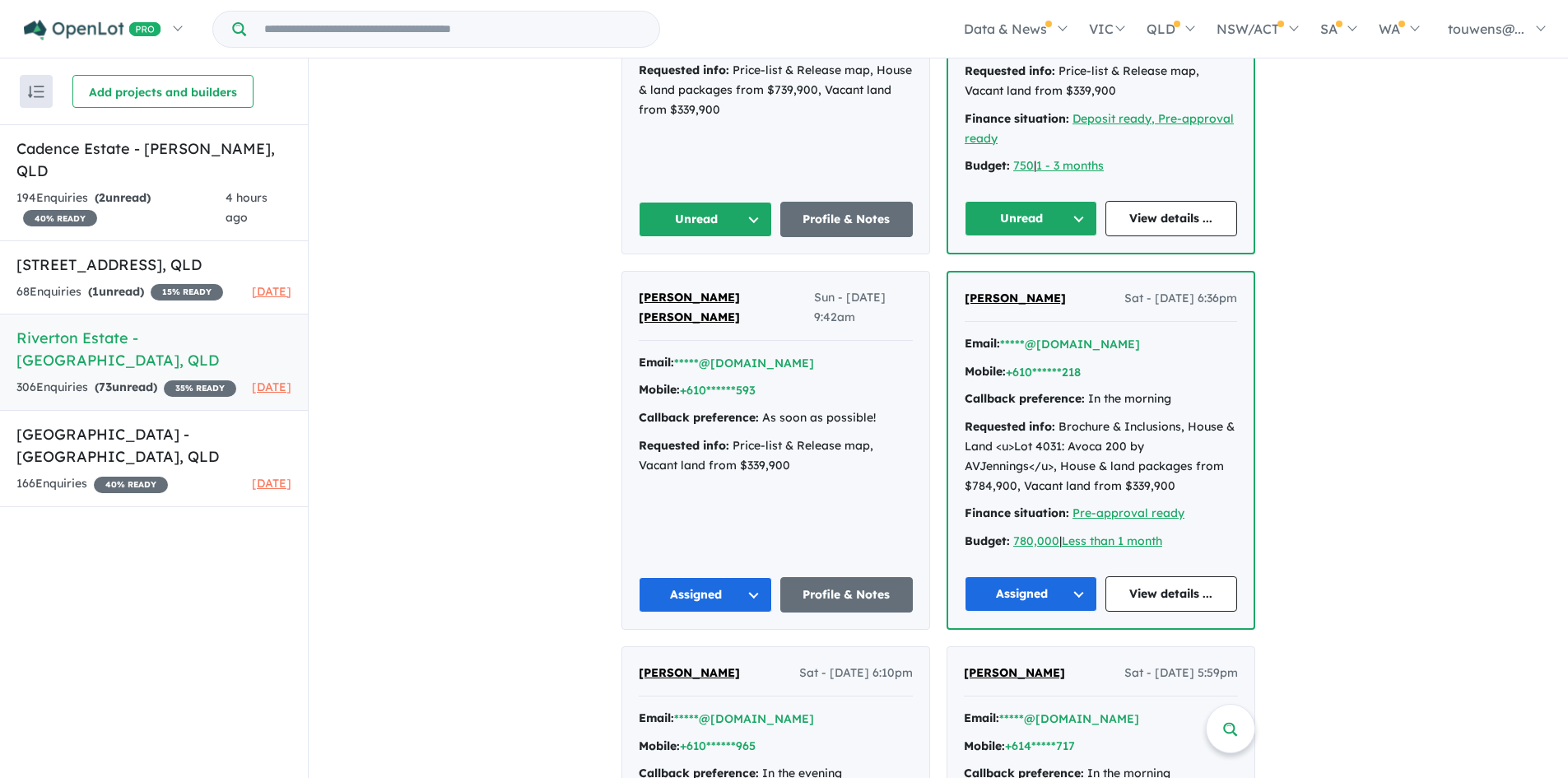
scroll to position [1400, 0]
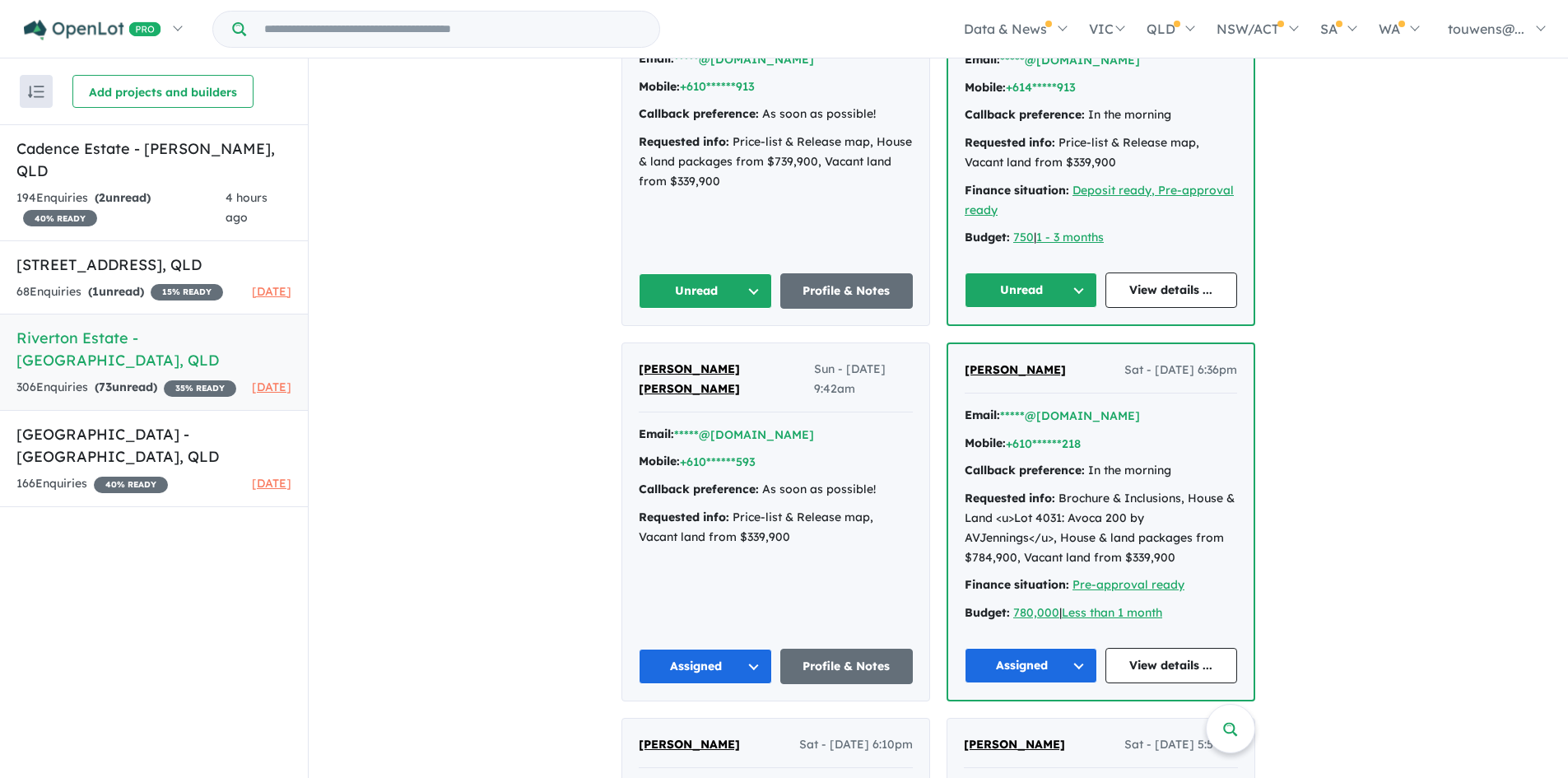
click at [1005, 288] on button "Unread" at bounding box center [1031, 290] width 133 height 35
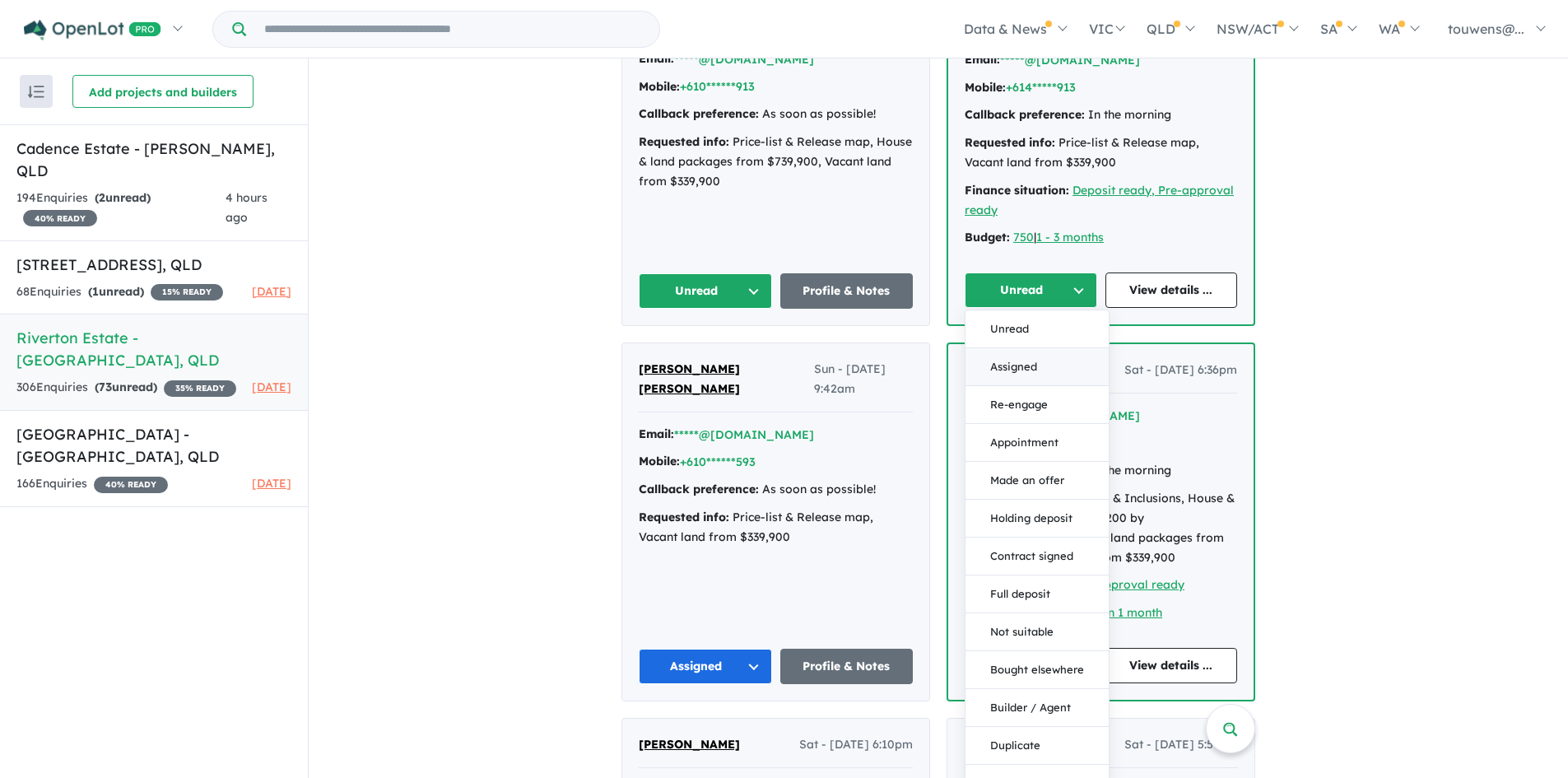
drag, startPoint x: 1019, startPoint y: 363, endPoint x: 931, endPoint y: 337, distance: 91.8
click at [1016, 363] on button "Assigned" at bounding box center [1037, 366] width 144 height 38
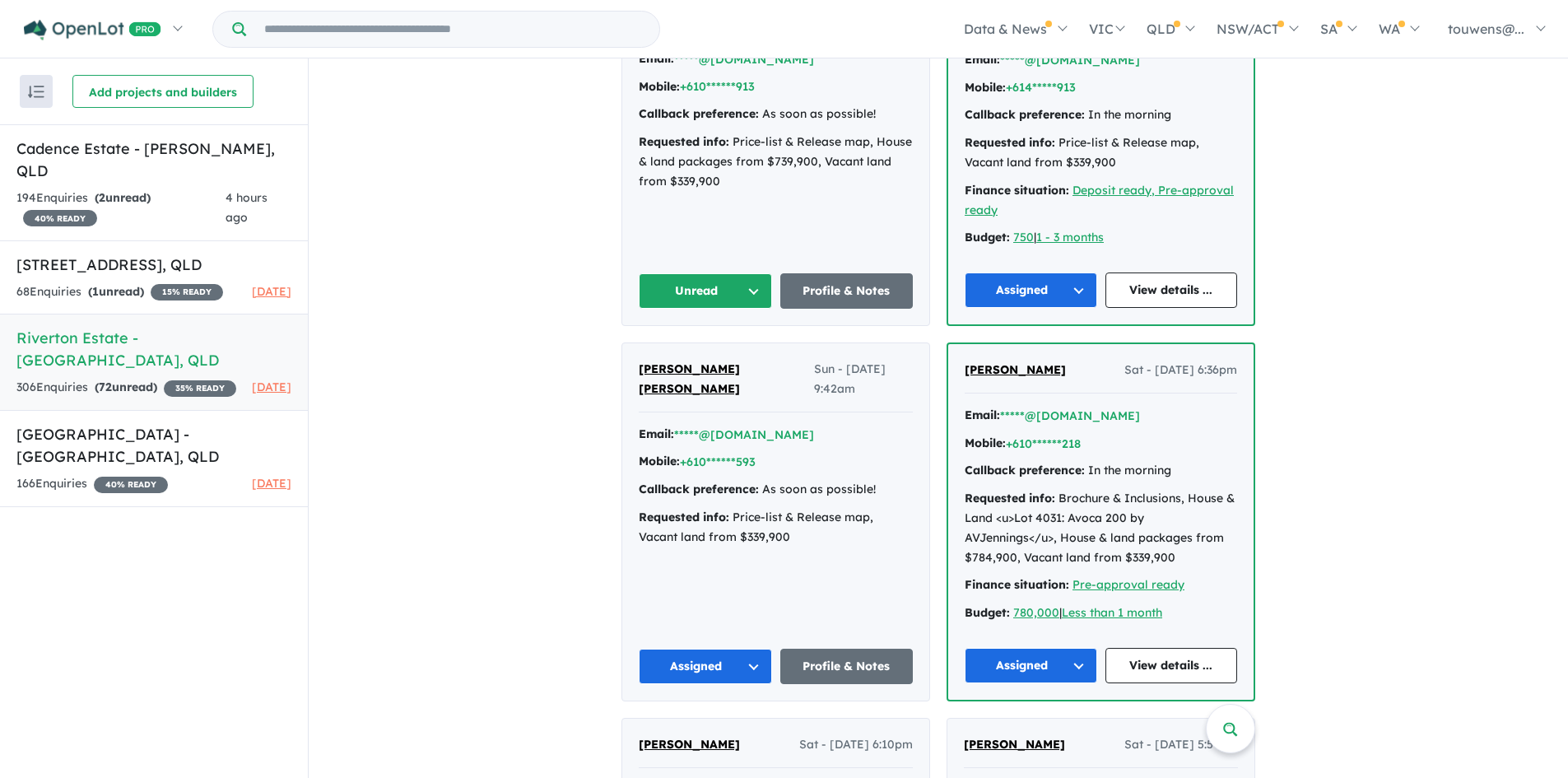
click at [668, 301] on button "Unread" at bounding box center [705, 291] width 134 height 35
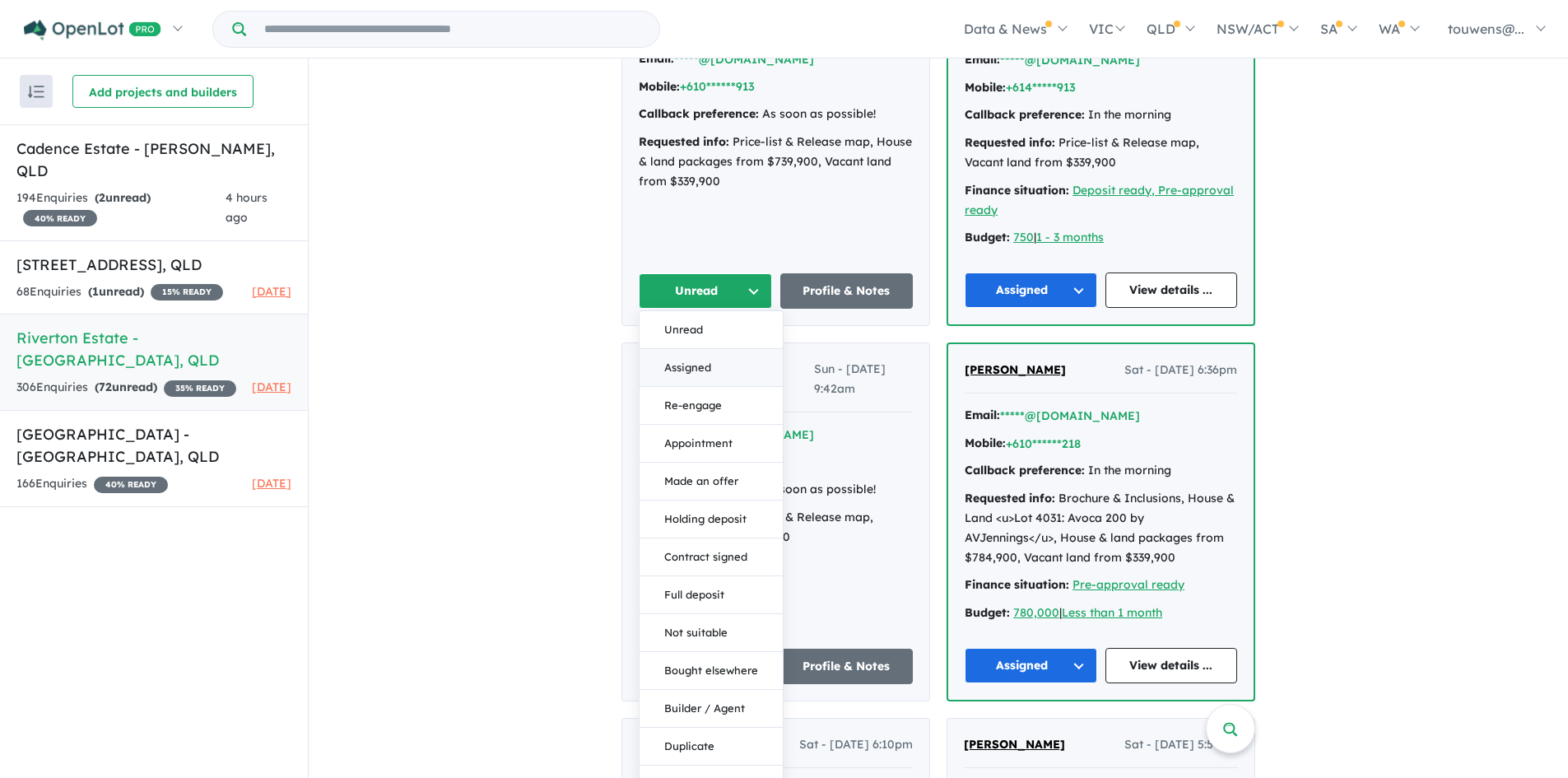
click at [674, 363] on button "Assigned" at bounding box center [711, 367] width 144 height 38
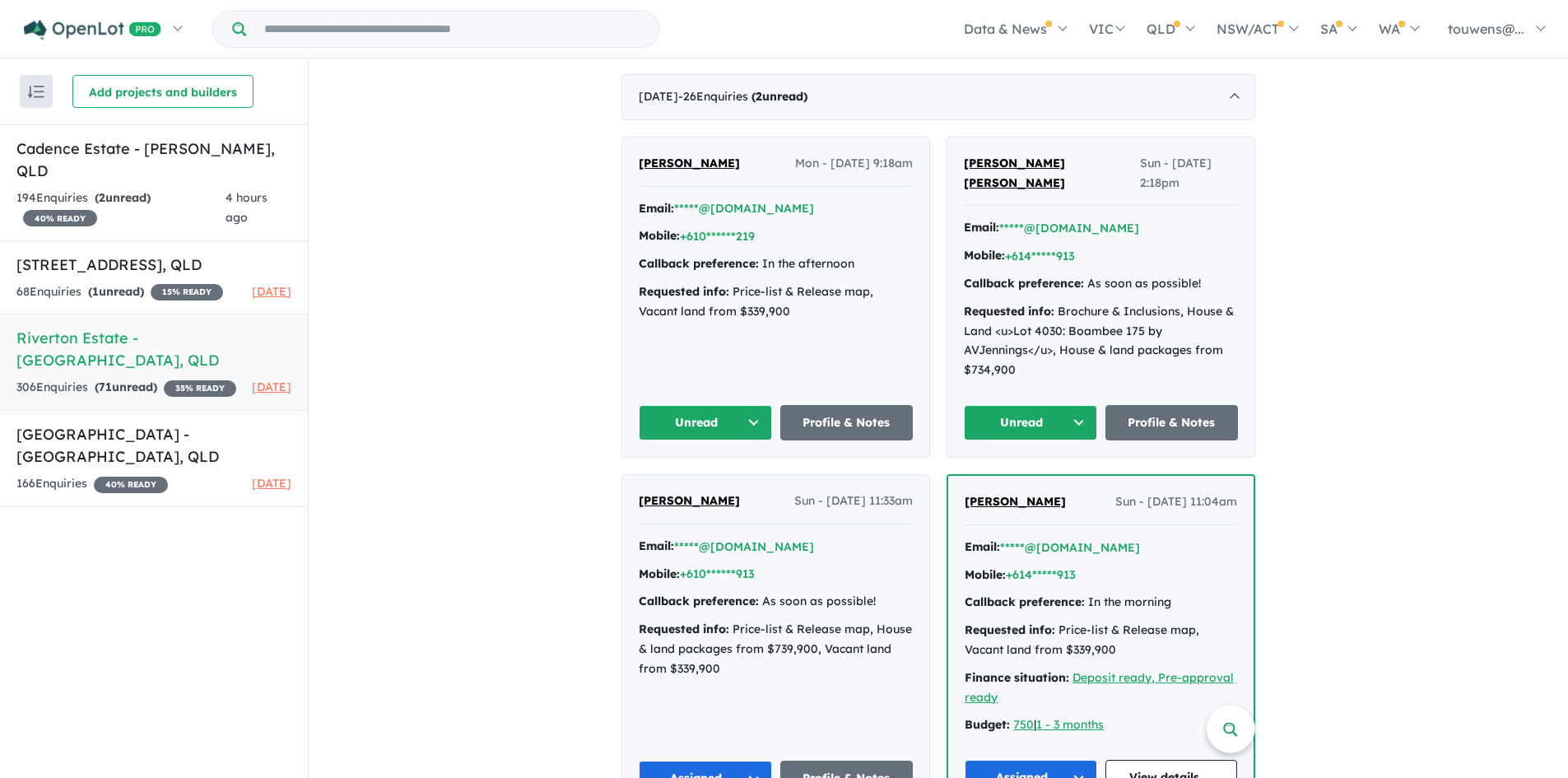
scroll to position [906, 0]
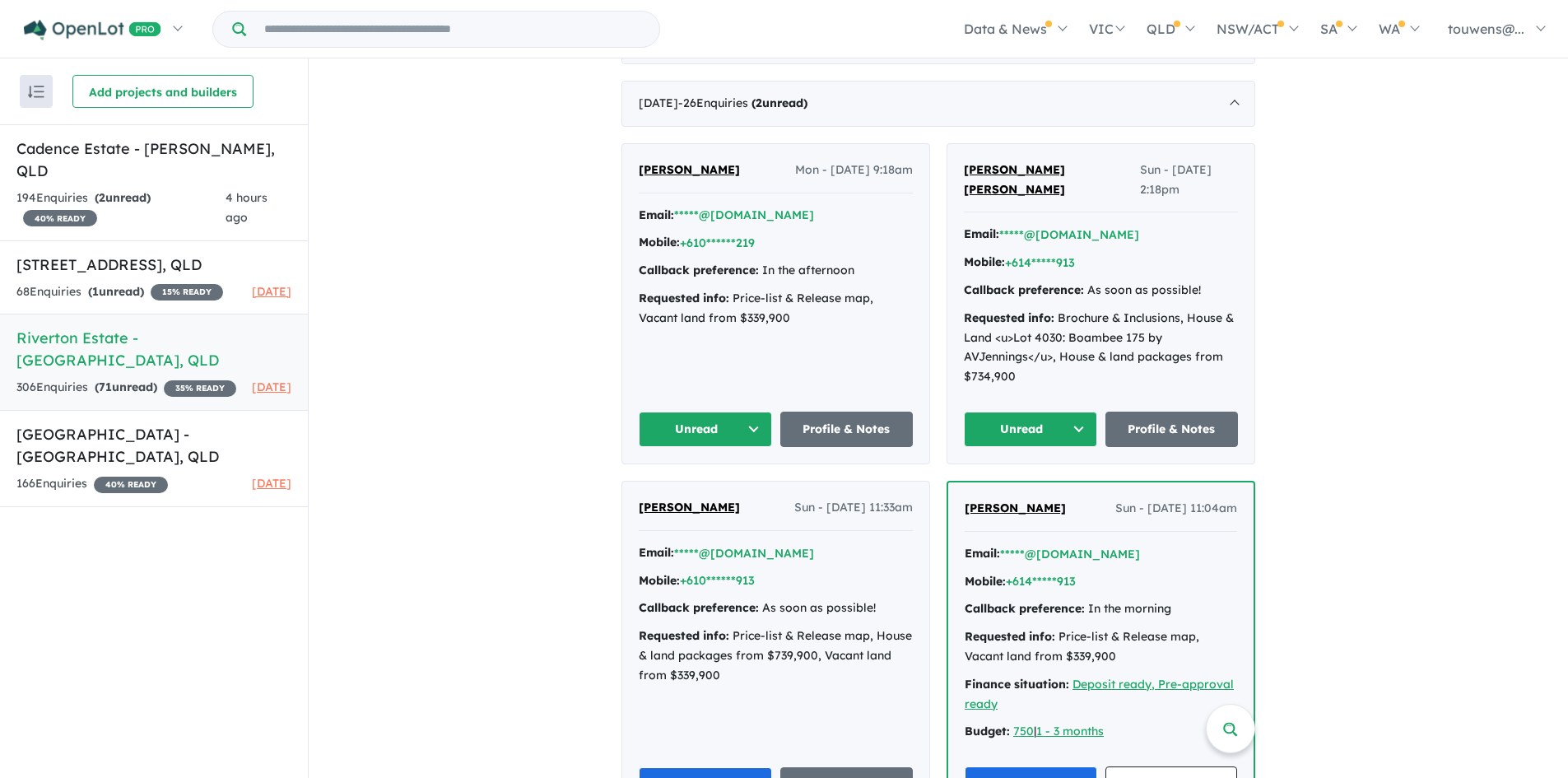
click at [986, 432] on button "Unread" at bounding box center [1031, 429] width 134 height 35
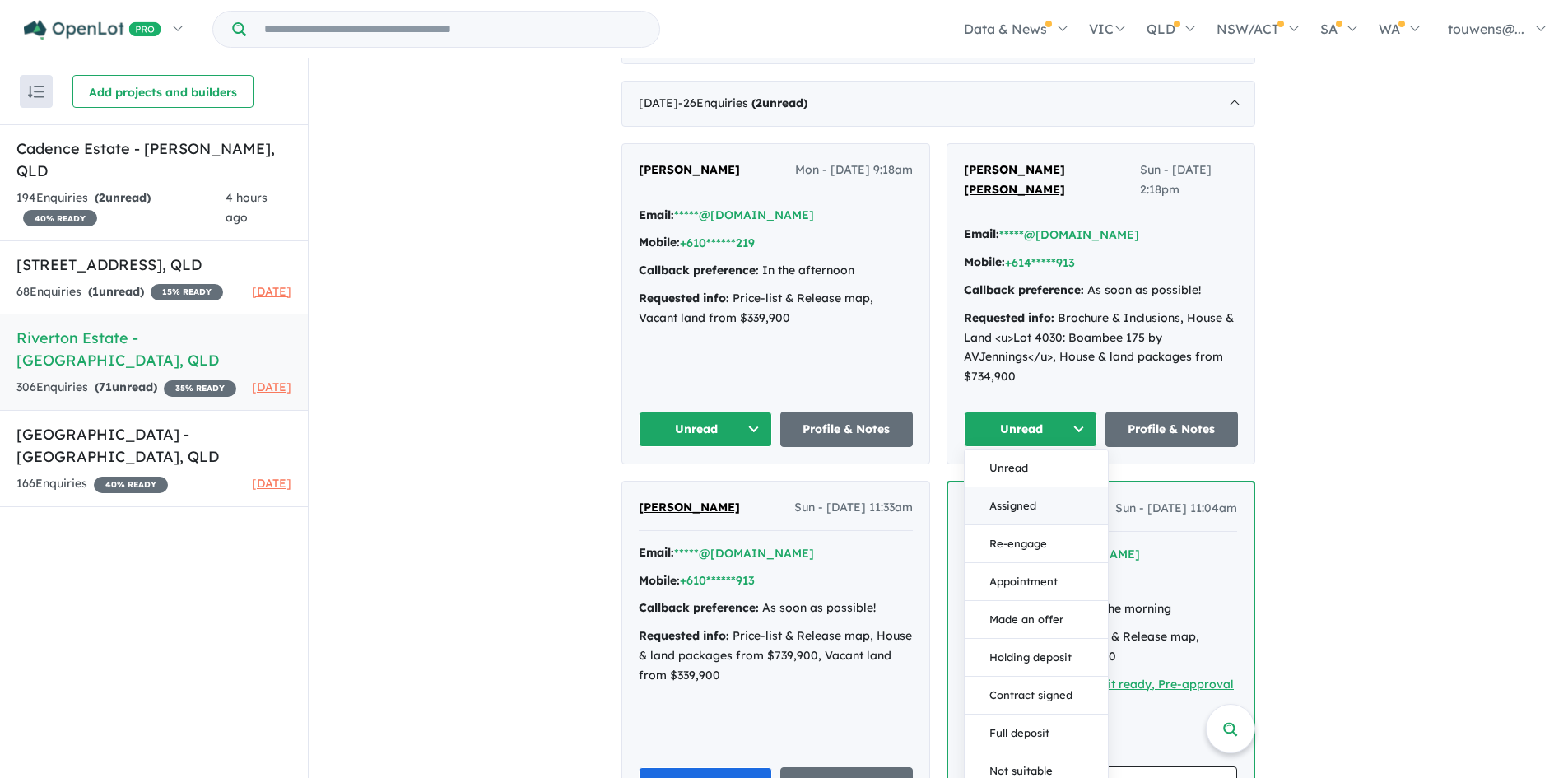
click at [997, 507] on button "Assigned" at bounding box center [1036, 506] width 144 height 38
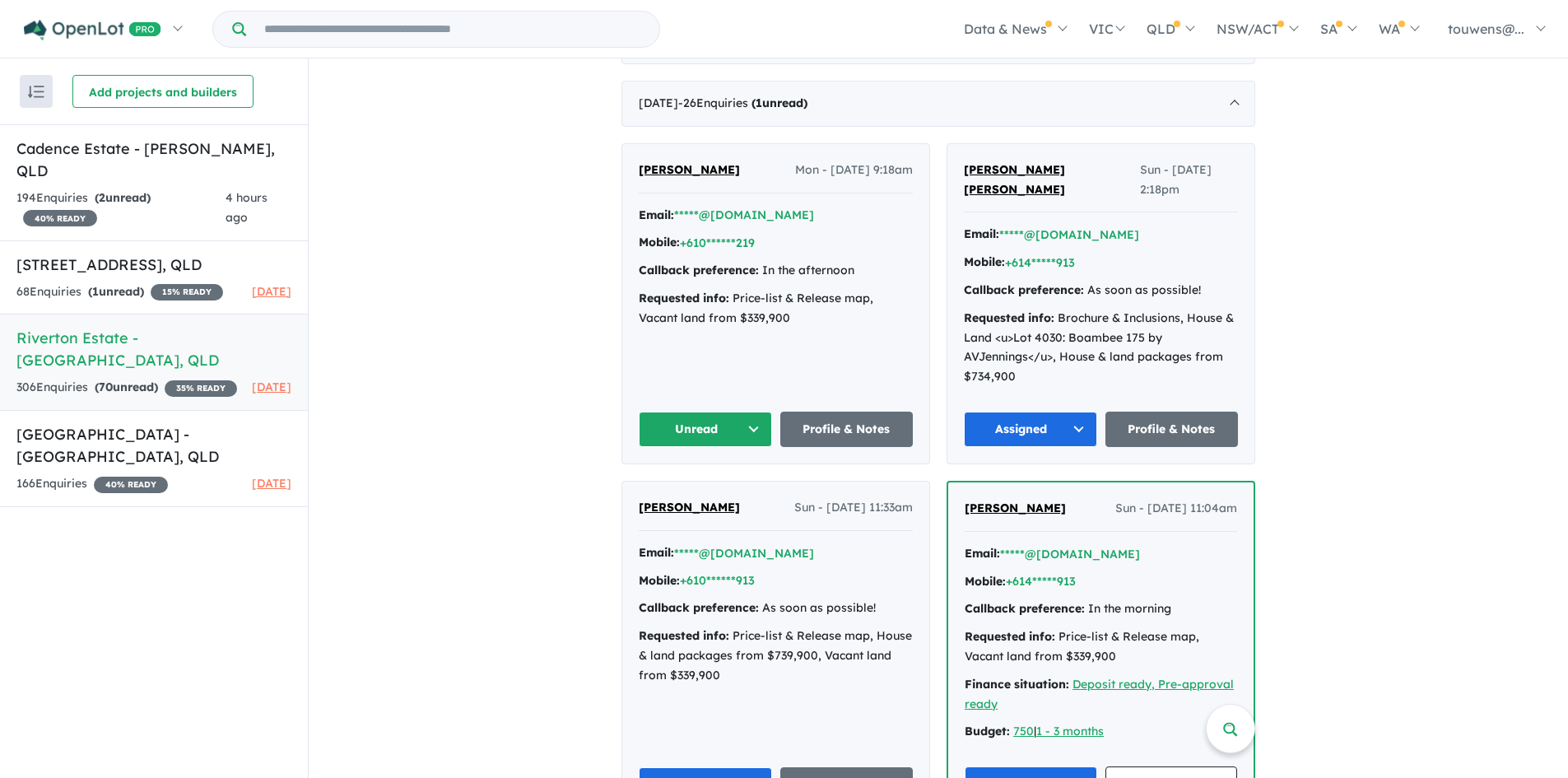
click at [716, 430] on button "Unread" at bounding box center [705, 429] width 134 height 35
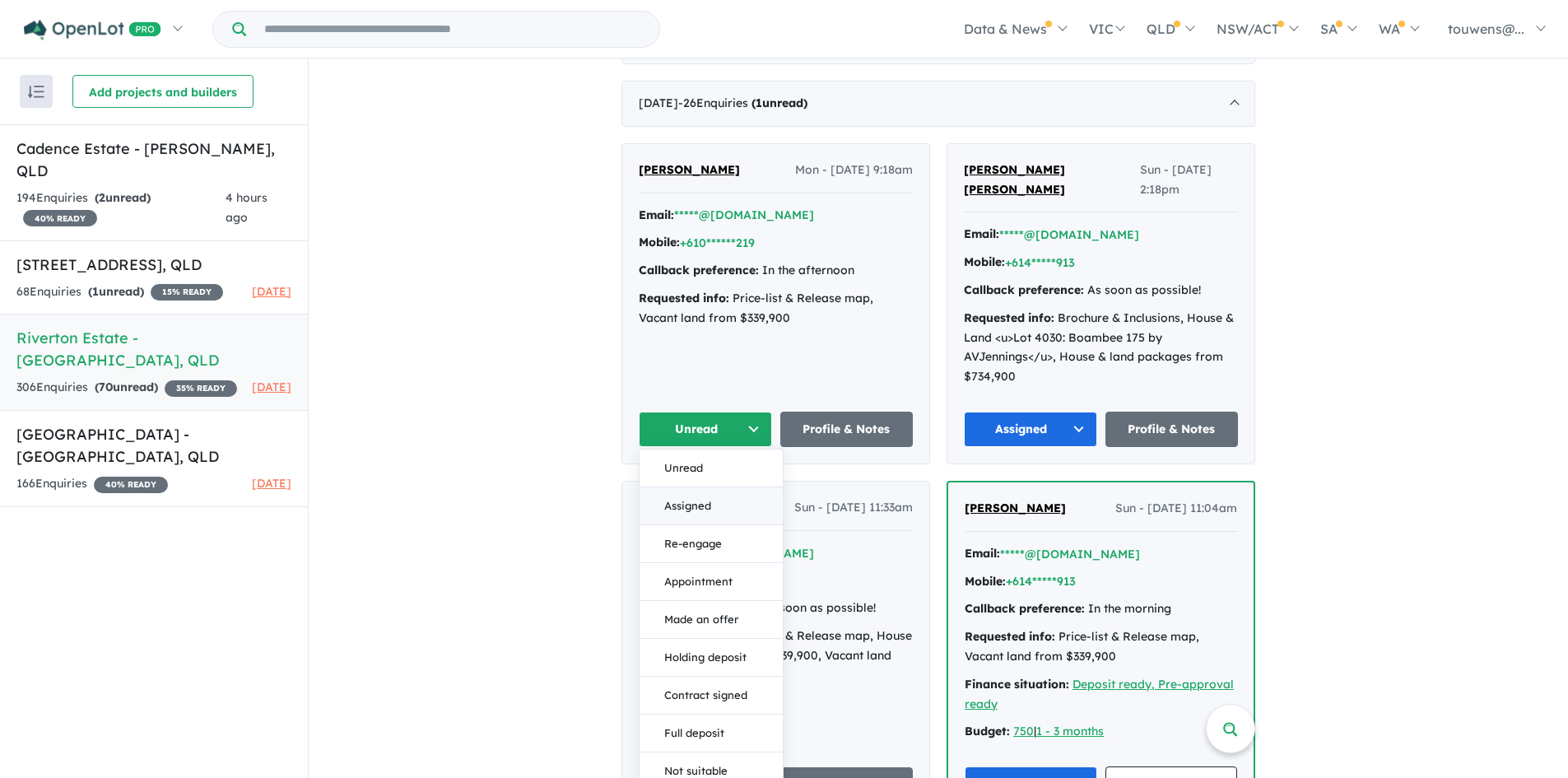
click at [699, 500] on button "Assigned" at bounding box center [711, 506] width 144 height 38
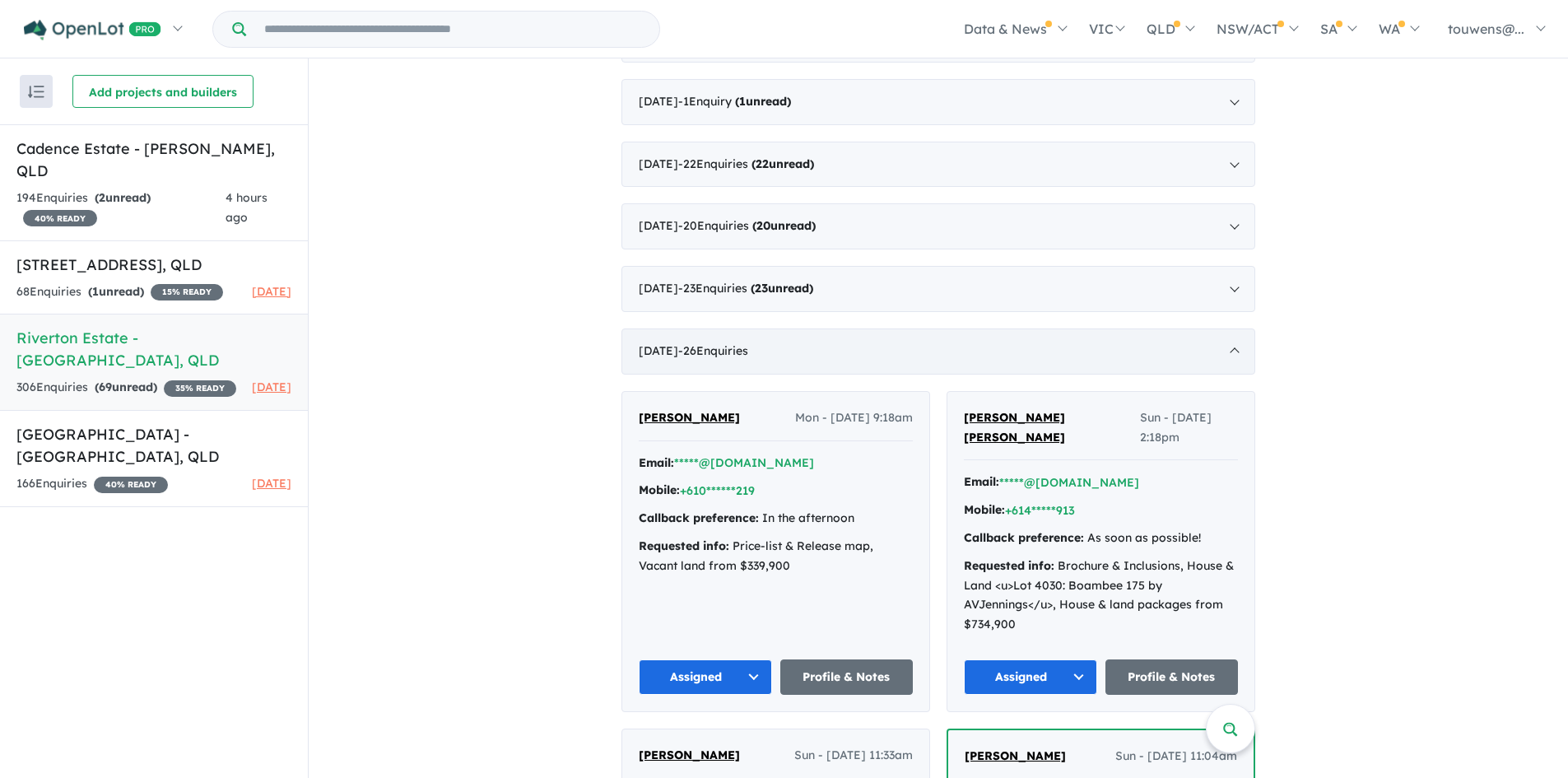
scroll to position [659, 0]
click at [809, 361] on div "[DATE] - 26 Enquir ies ( 0 unread)" at bounding box center [939, 351] width 634 height 46
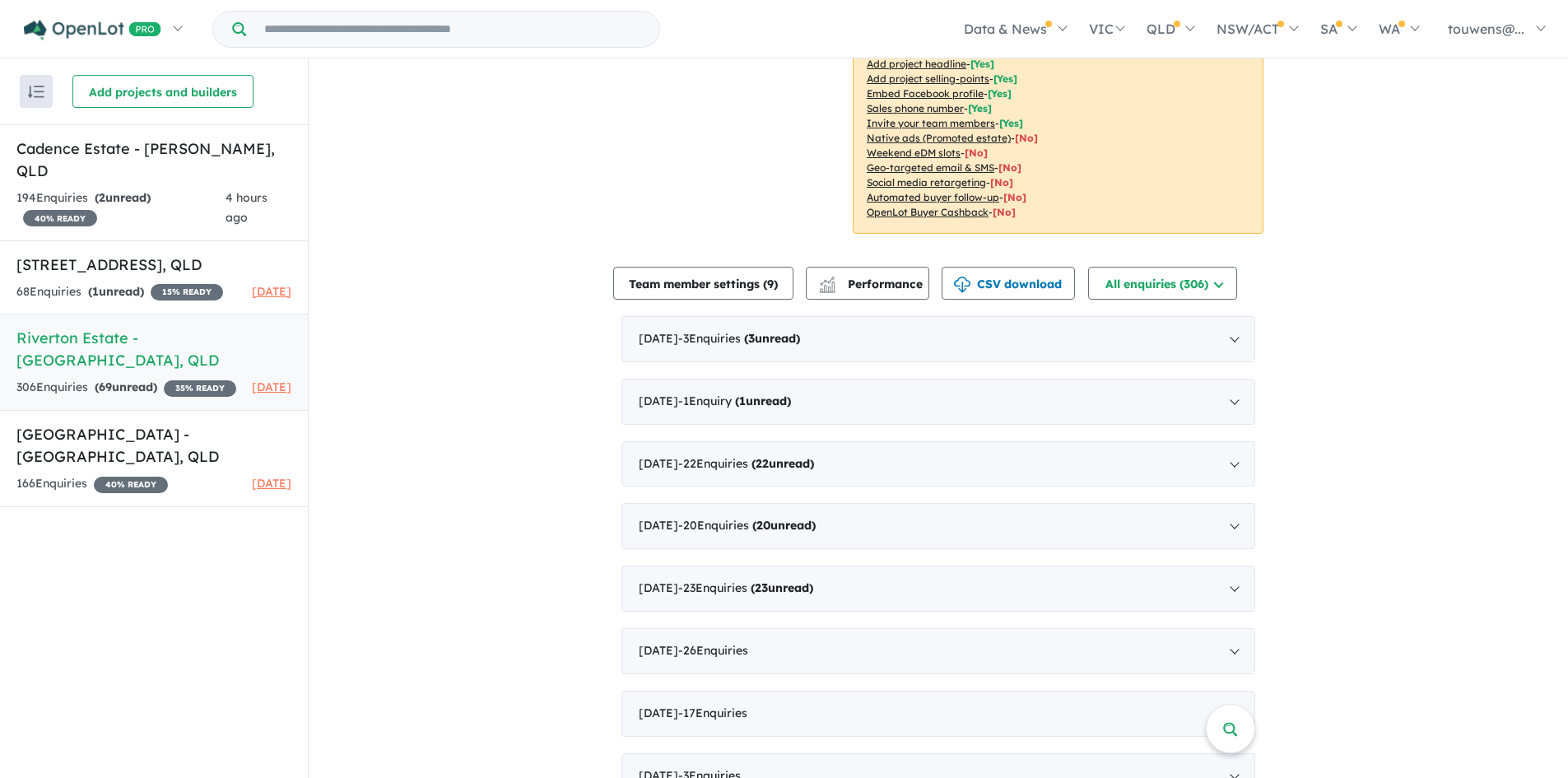
scroll to position [412, 0]
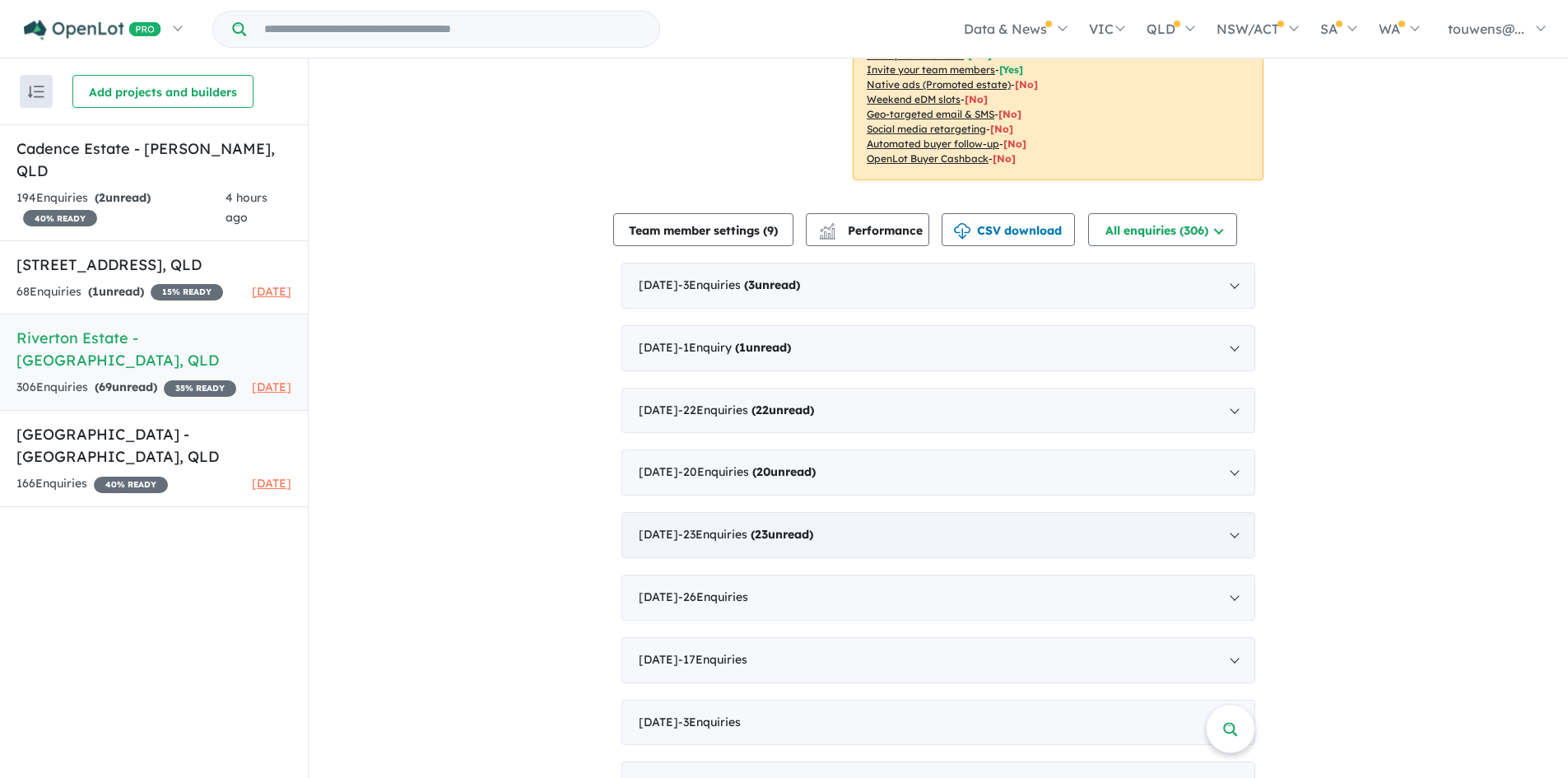
click at [881, 546] on div "[DATE] - 23 Enquir ies ( 23 unread)" at bounding box center [939, 535] width 634 height 46
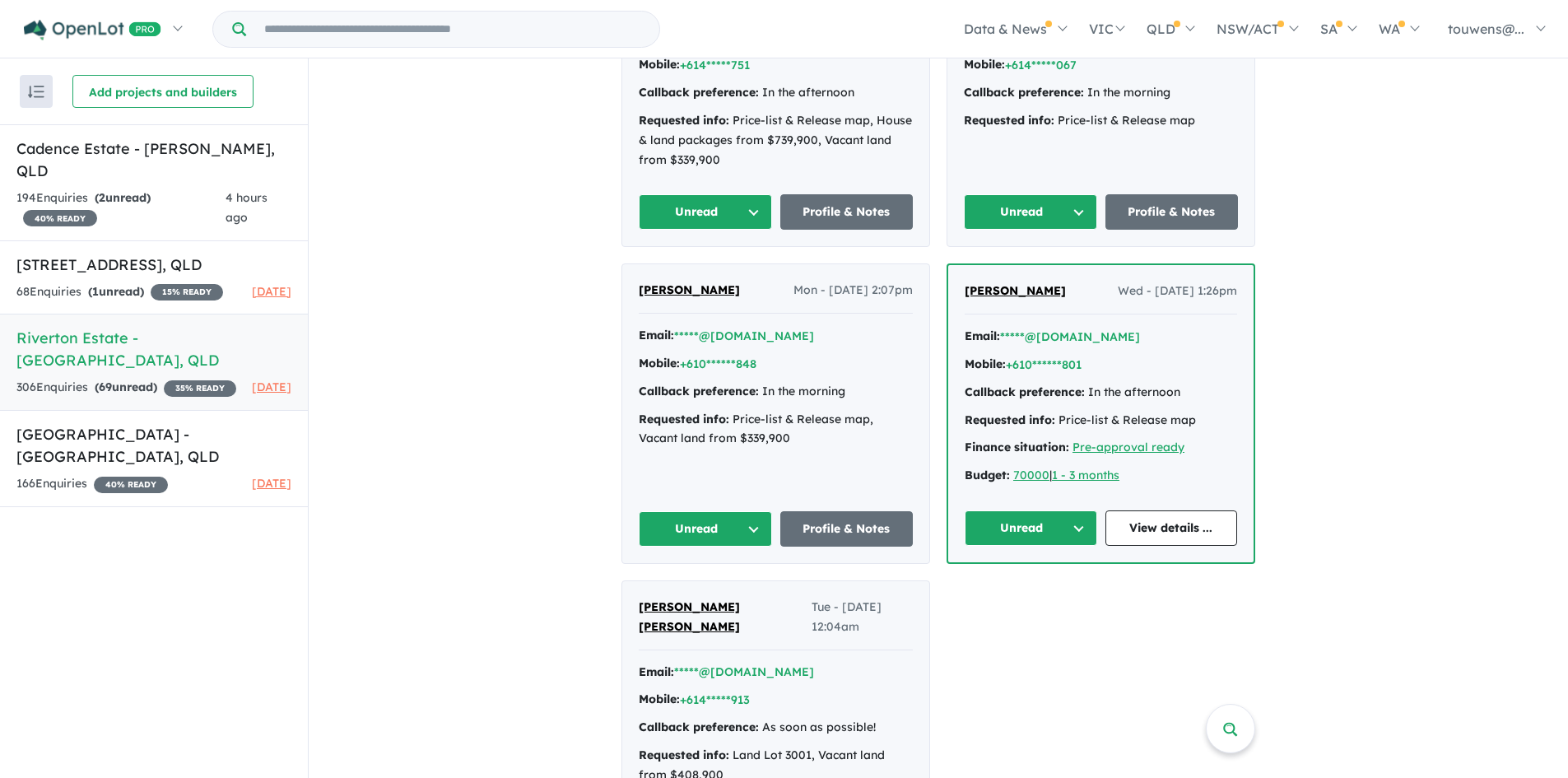
scroll to position [4364, 0]
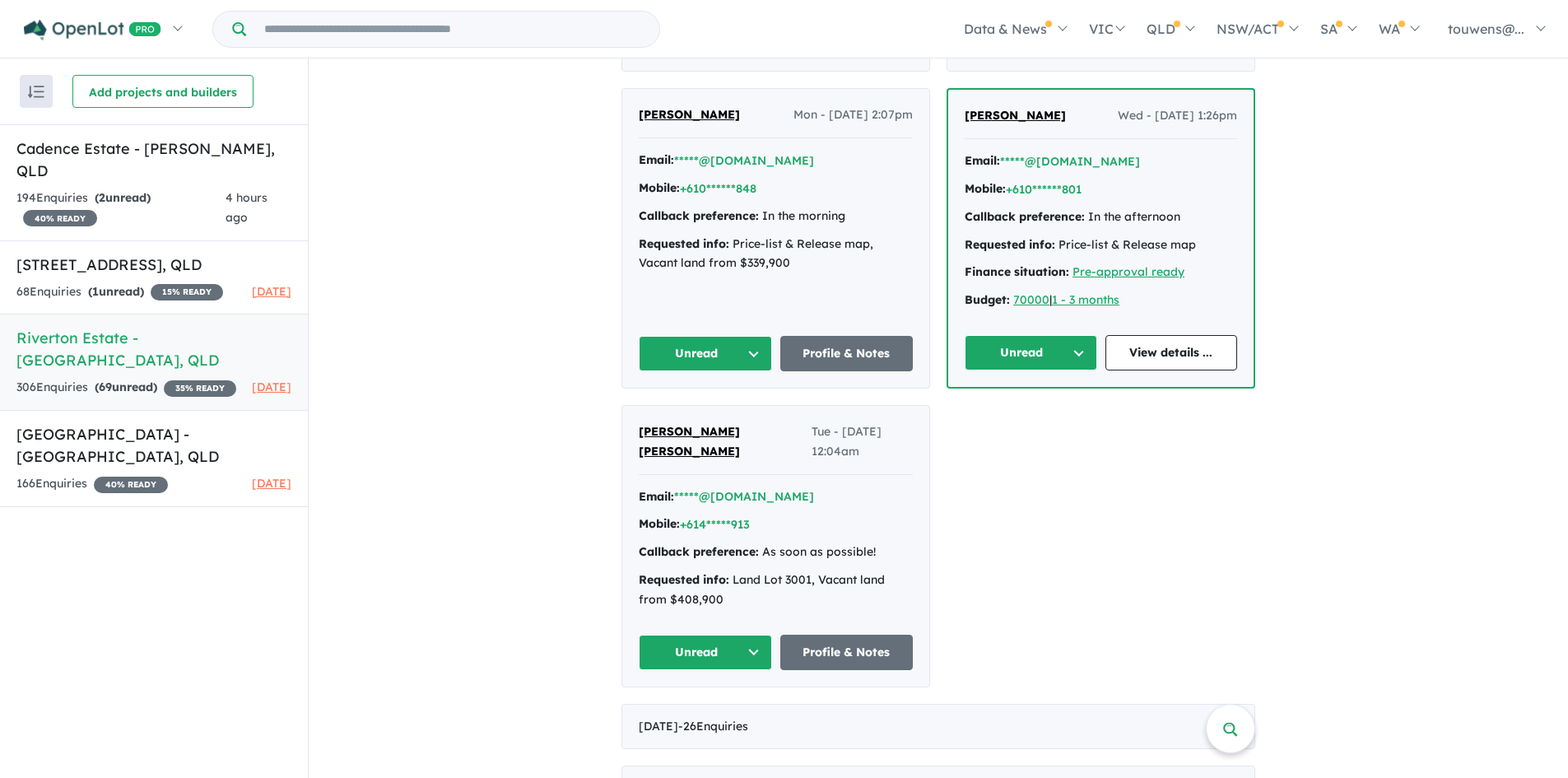
click at [686, 635] on button "Unread" at bounding box center [705, 653] width 134 height 35
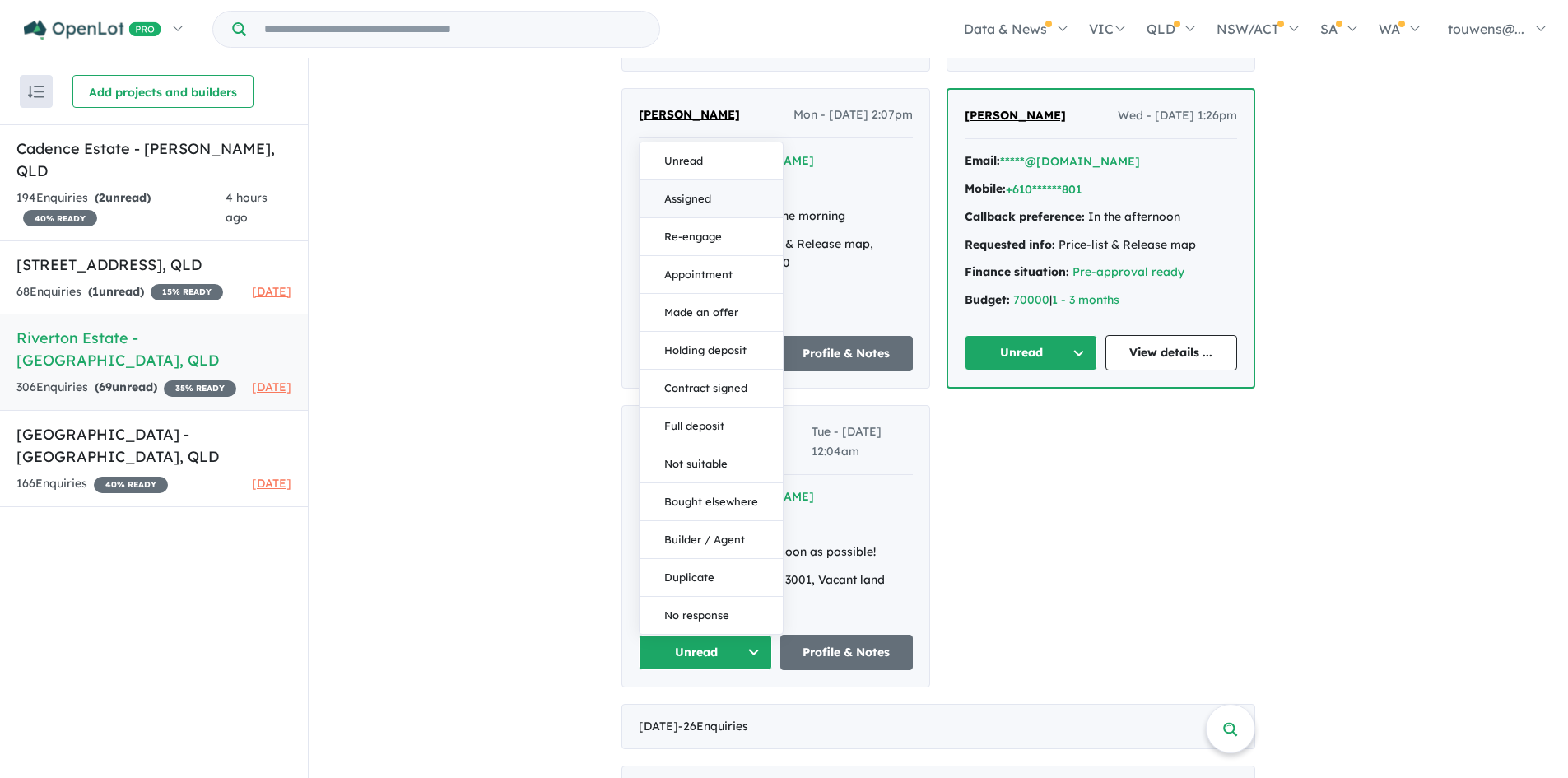
click at [648, 180] on button "Assigned" at bounding box center [711, 199] width 144 height 38
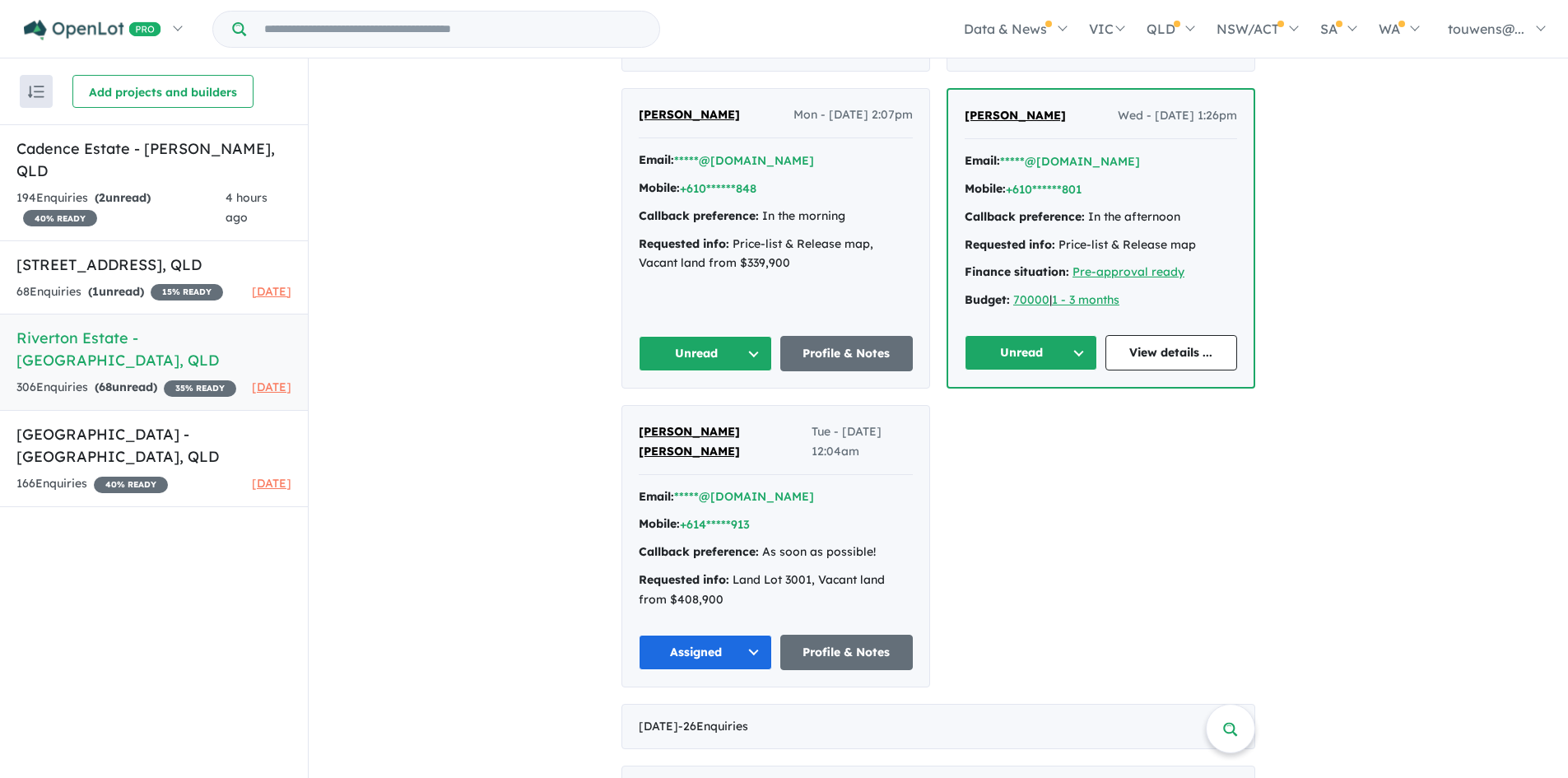
click at [1022, 340] on button "Unread" at bounding box center [1031, 352] width 133 height 35
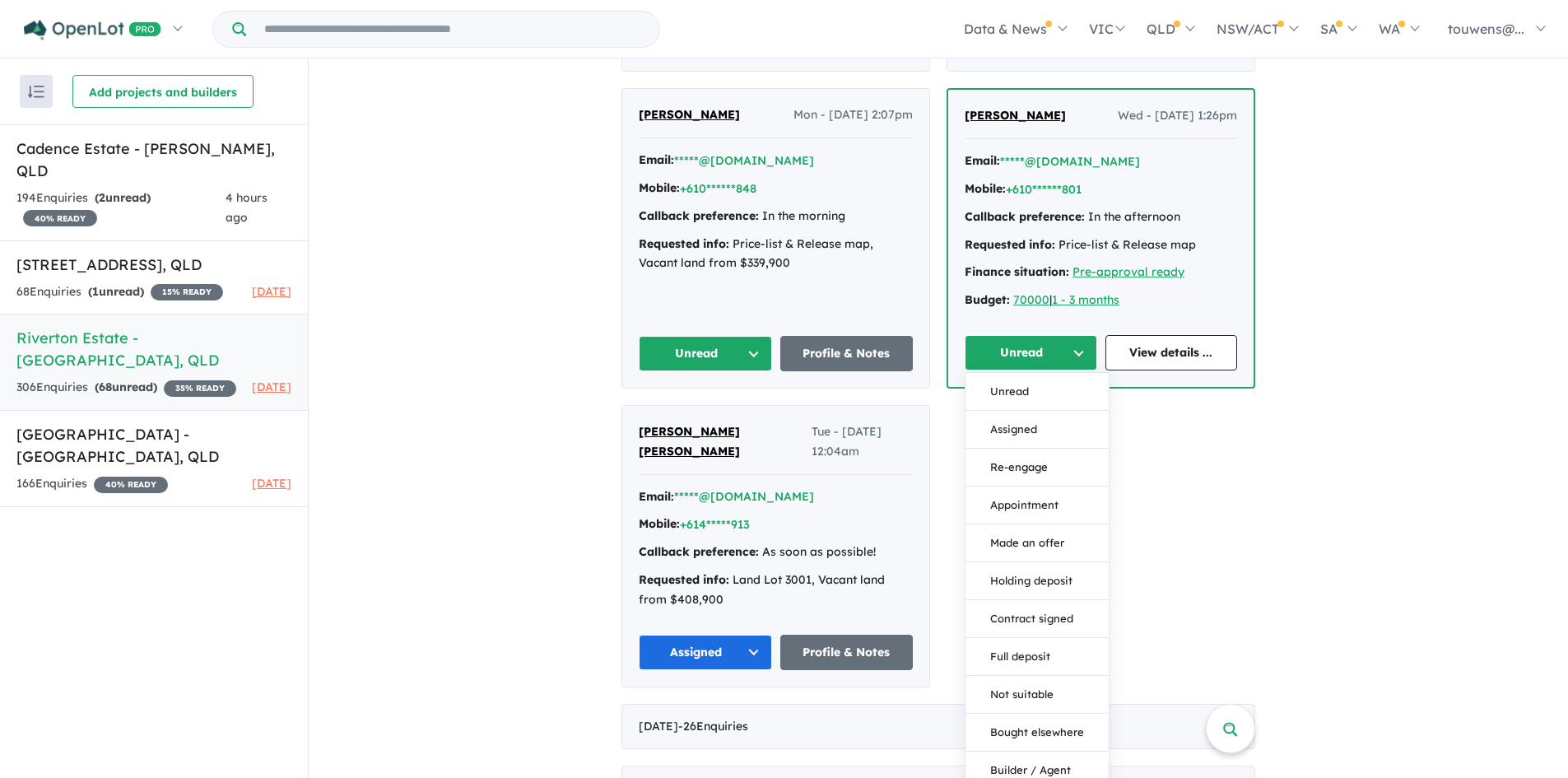
click at [1021, 412] on button "Assigned" at bounding box center [1037, 429] width 144 height 38
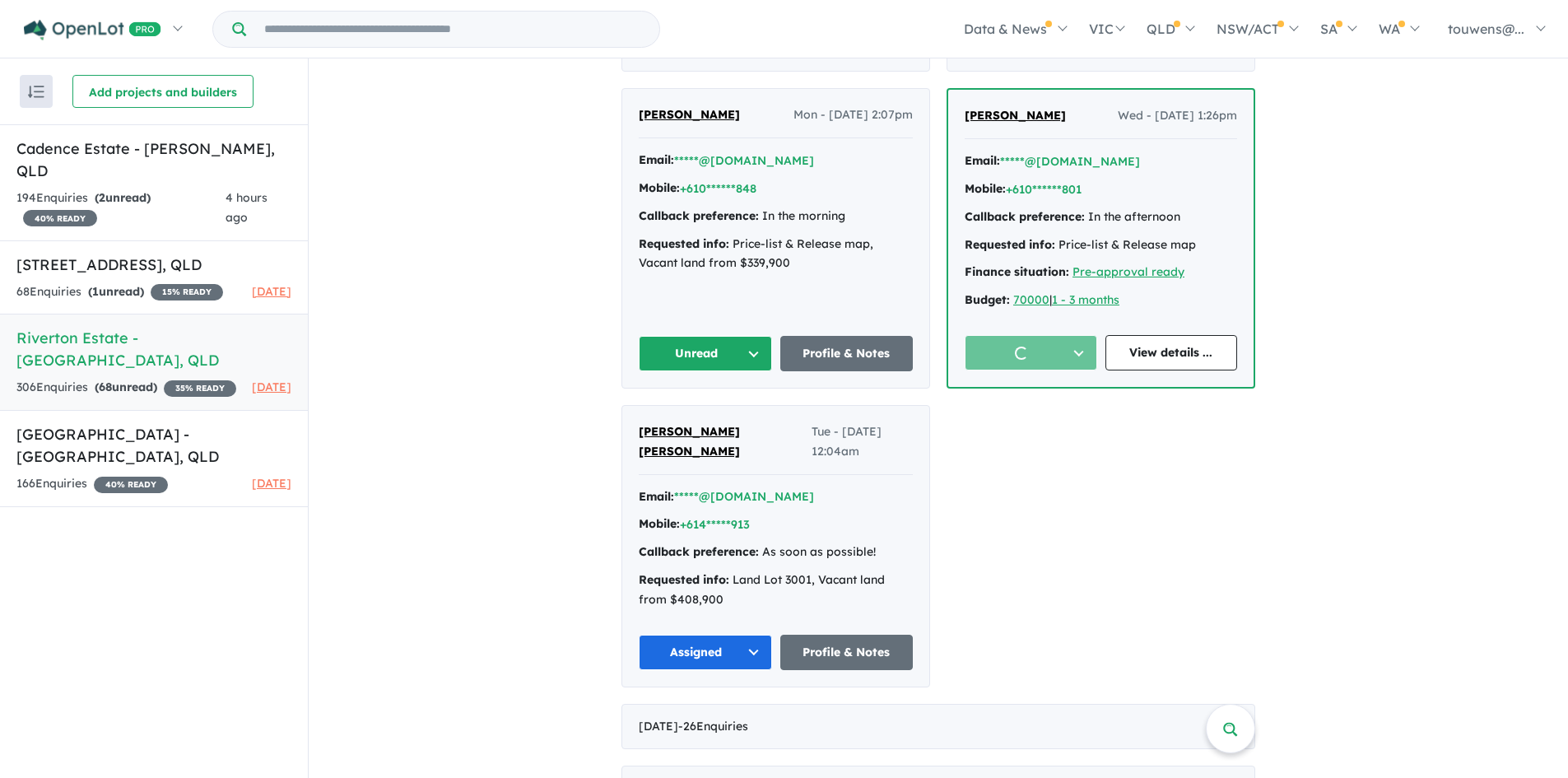
click at [685, 336] on button "Unread" at bounding box center [705, 353] width 134 height 35
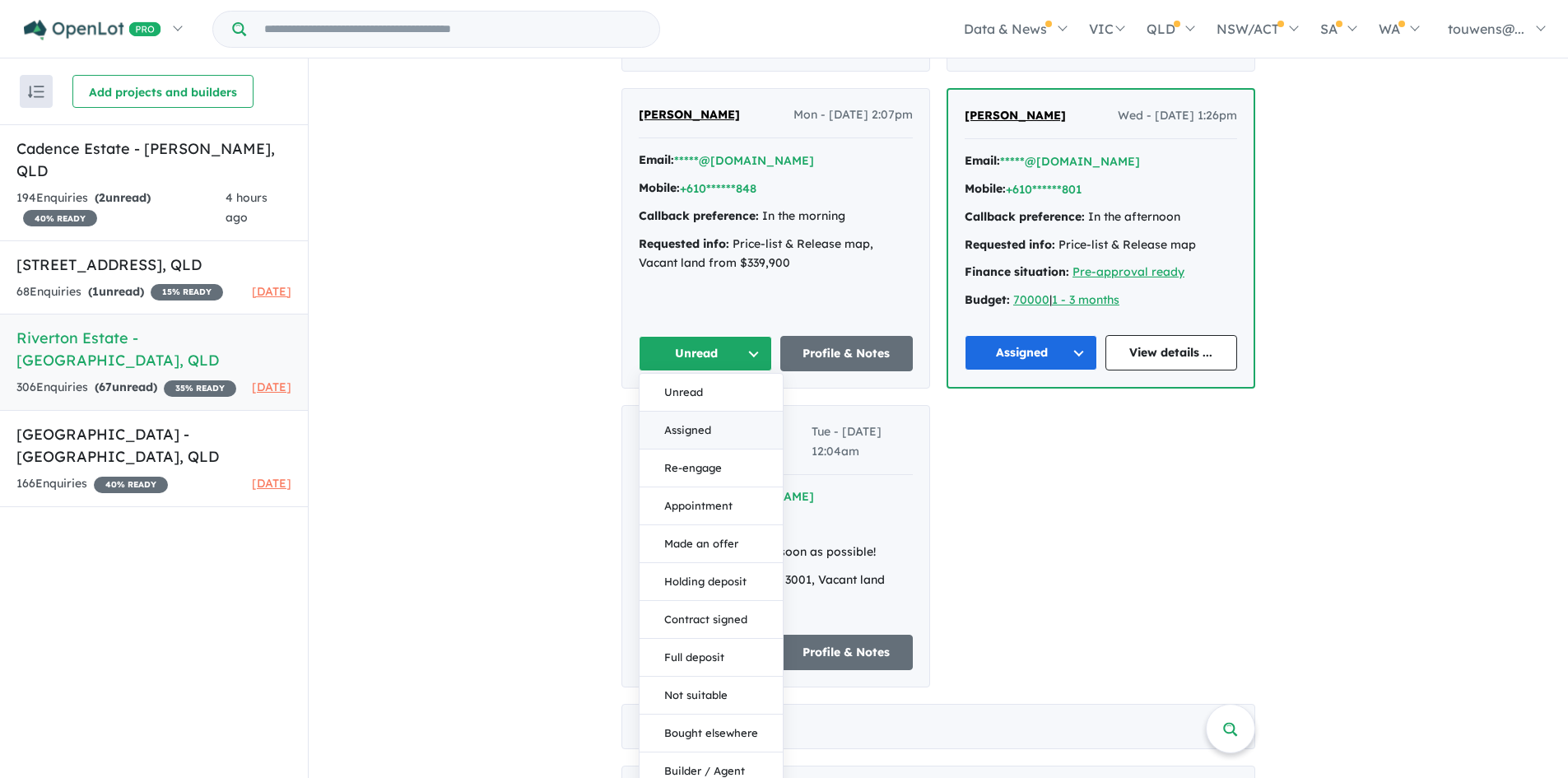
click at [712, 412] on button "Assigned" at bounding box center [711, 430] width 144 height 38
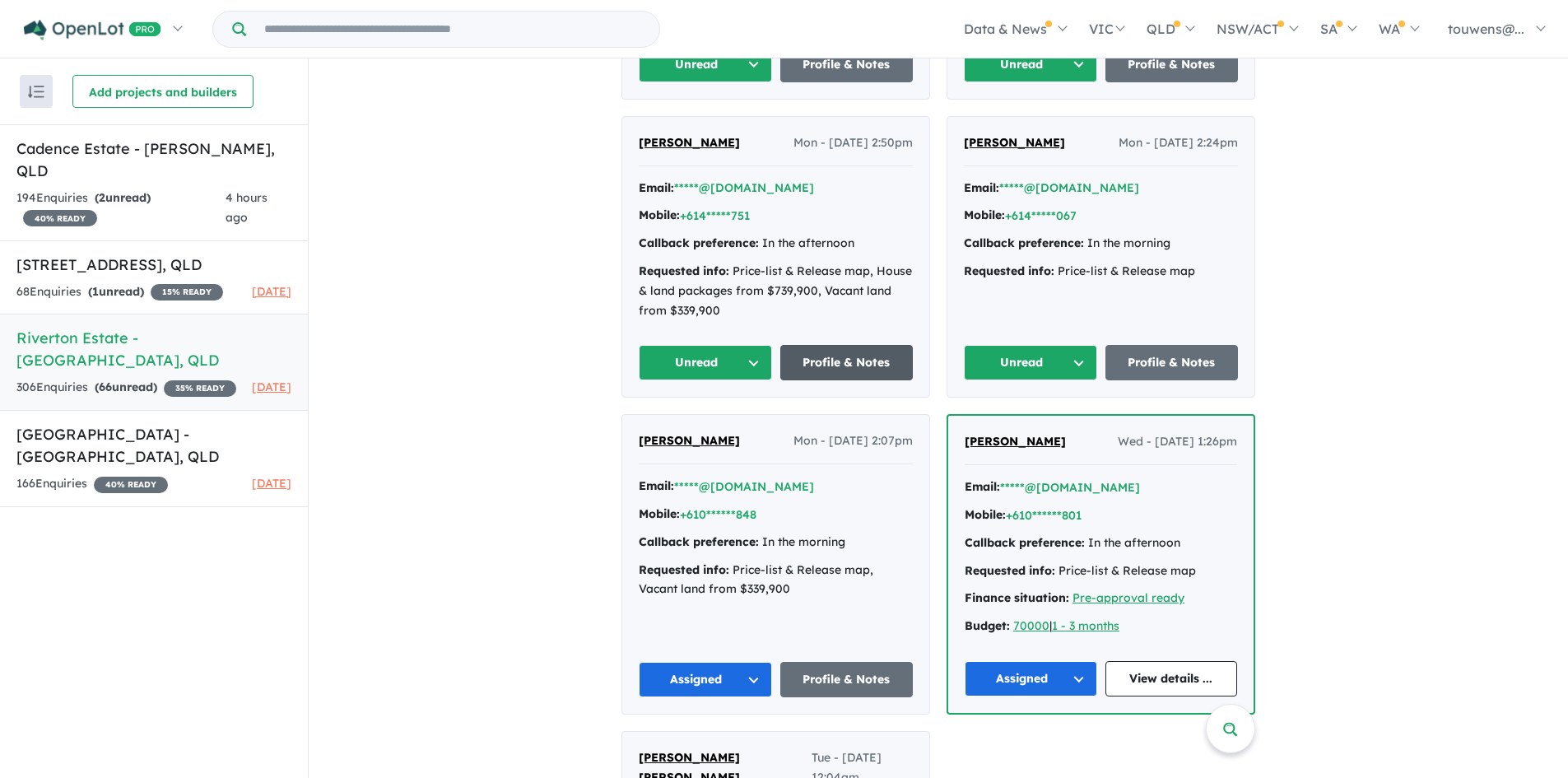
scroll to position [4035, 0]
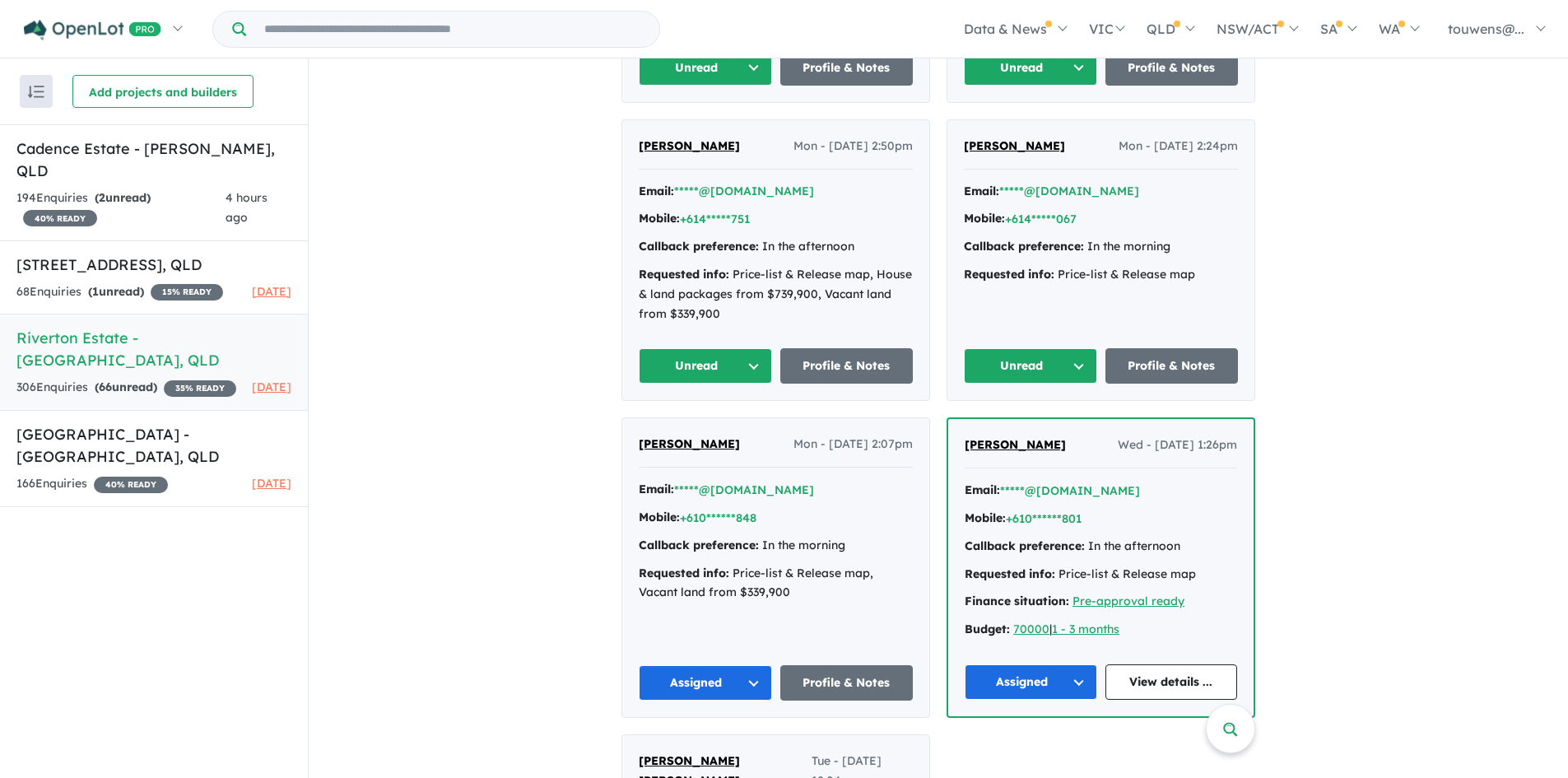
click at [1036, 348] on button "Unread" at bounding box center [1031, 366] width 134 height 35
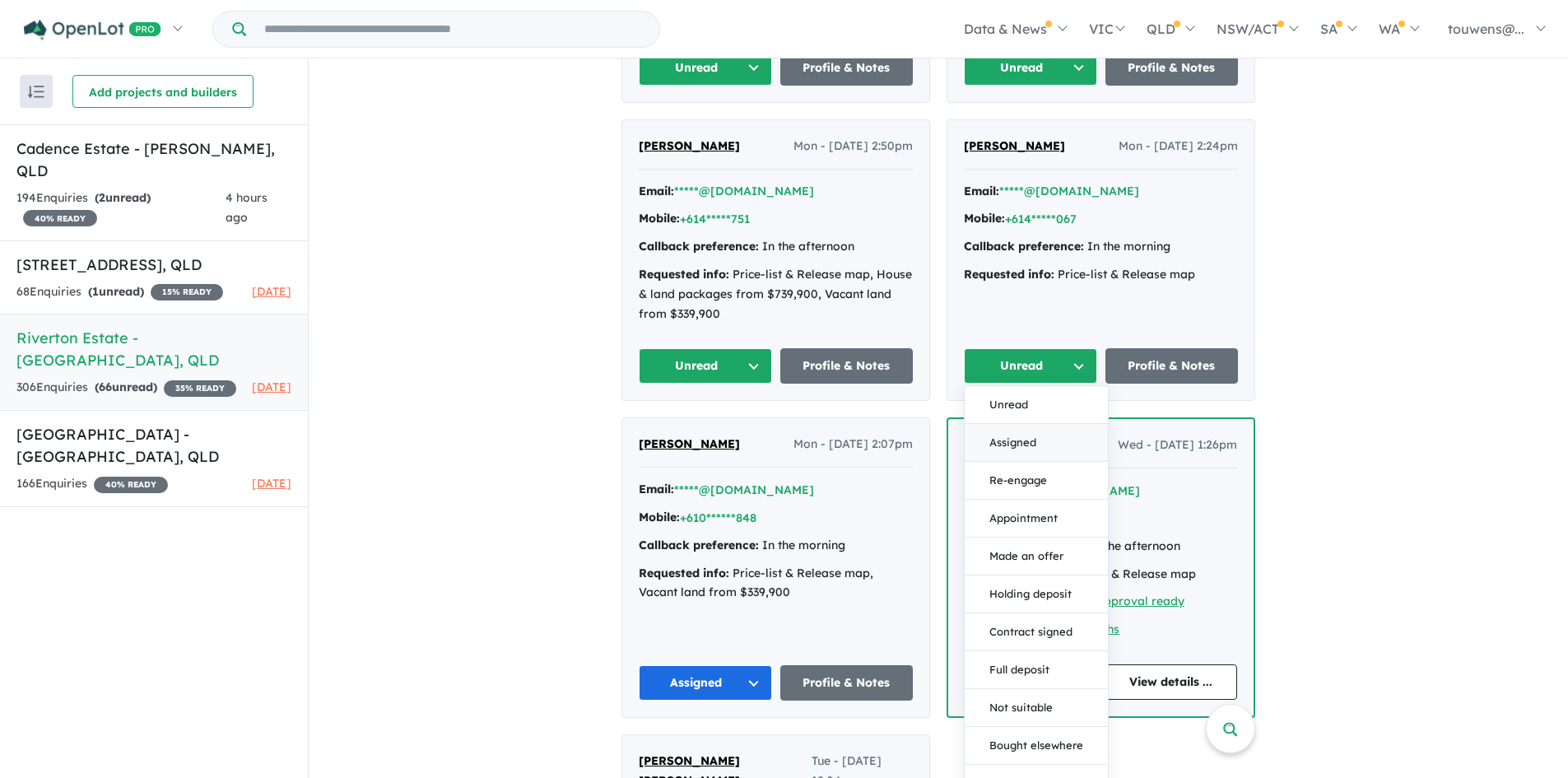
click at [1036, 424] on button "Assigned" at bounding box center [1036, 442] width 144 height 38
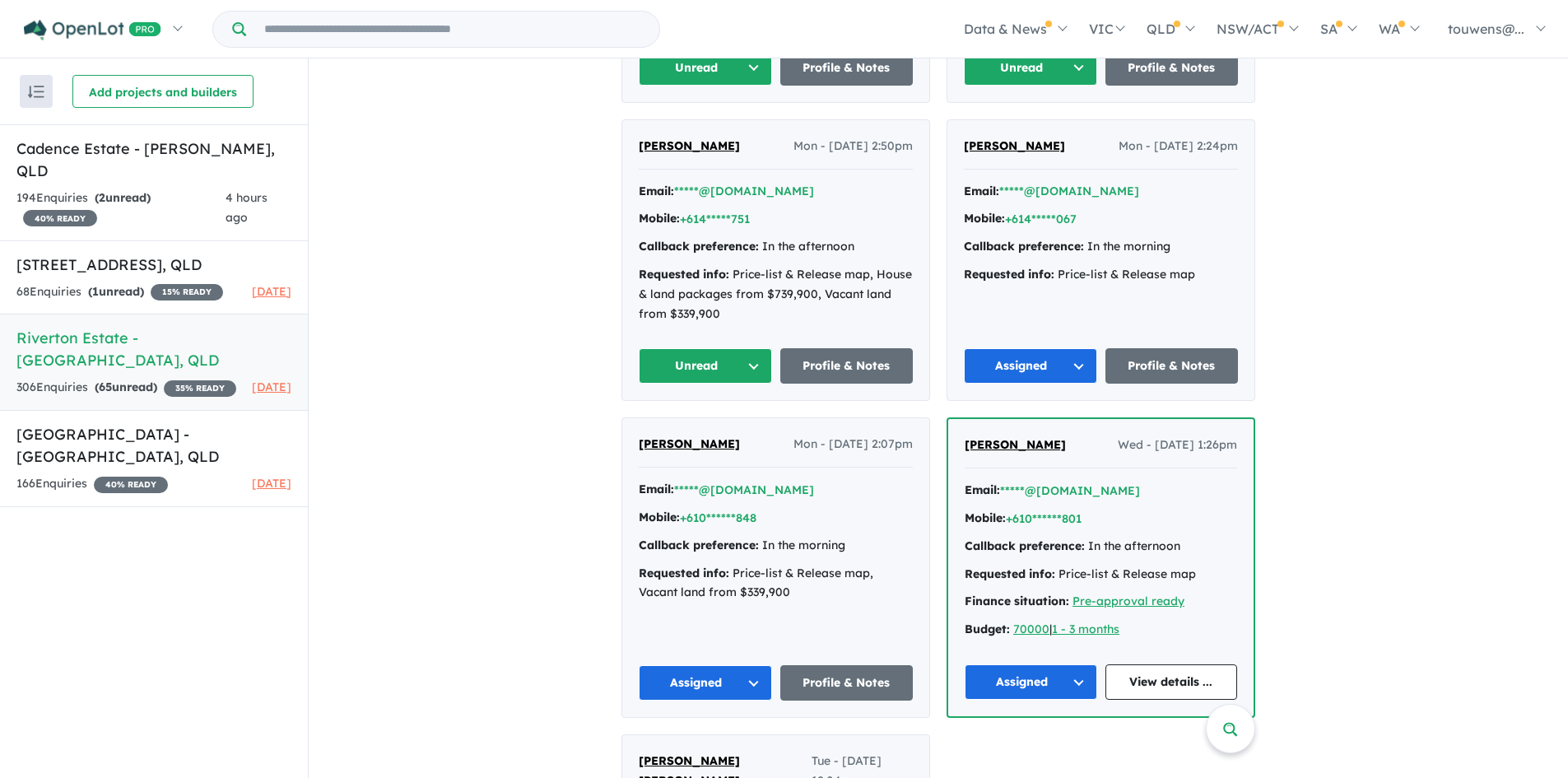
click at [647, 351] on button "Unread" at bounding box center [705, 366] width 134 height 35
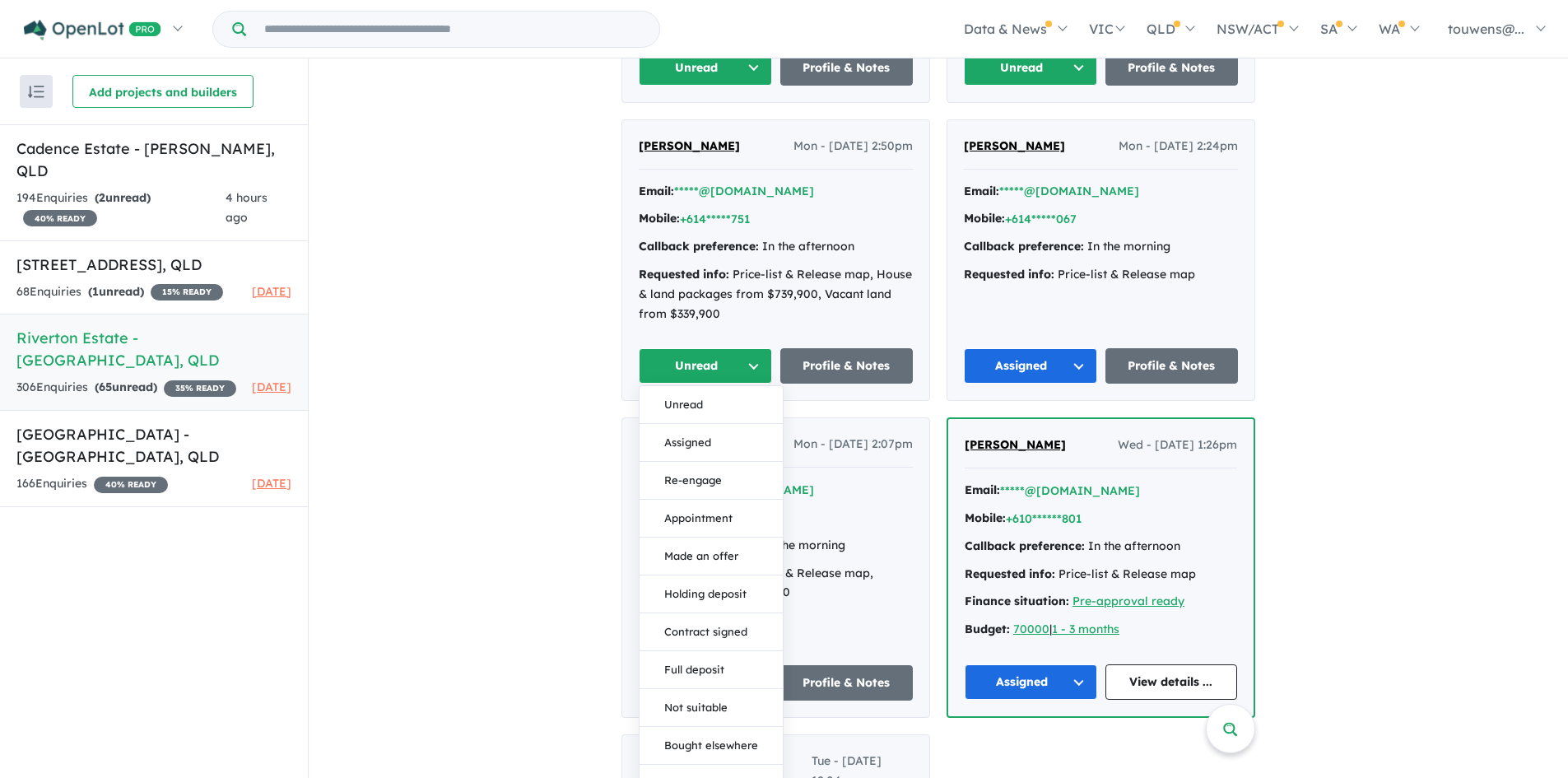
drag, startPoint x: 696, startPoint y: 412, endPoint x: 728, endPoint y: 380, distance: 45.3
click at [697, 424] on button "Assigned" at bounding box center [711, 442] width 144 height 38
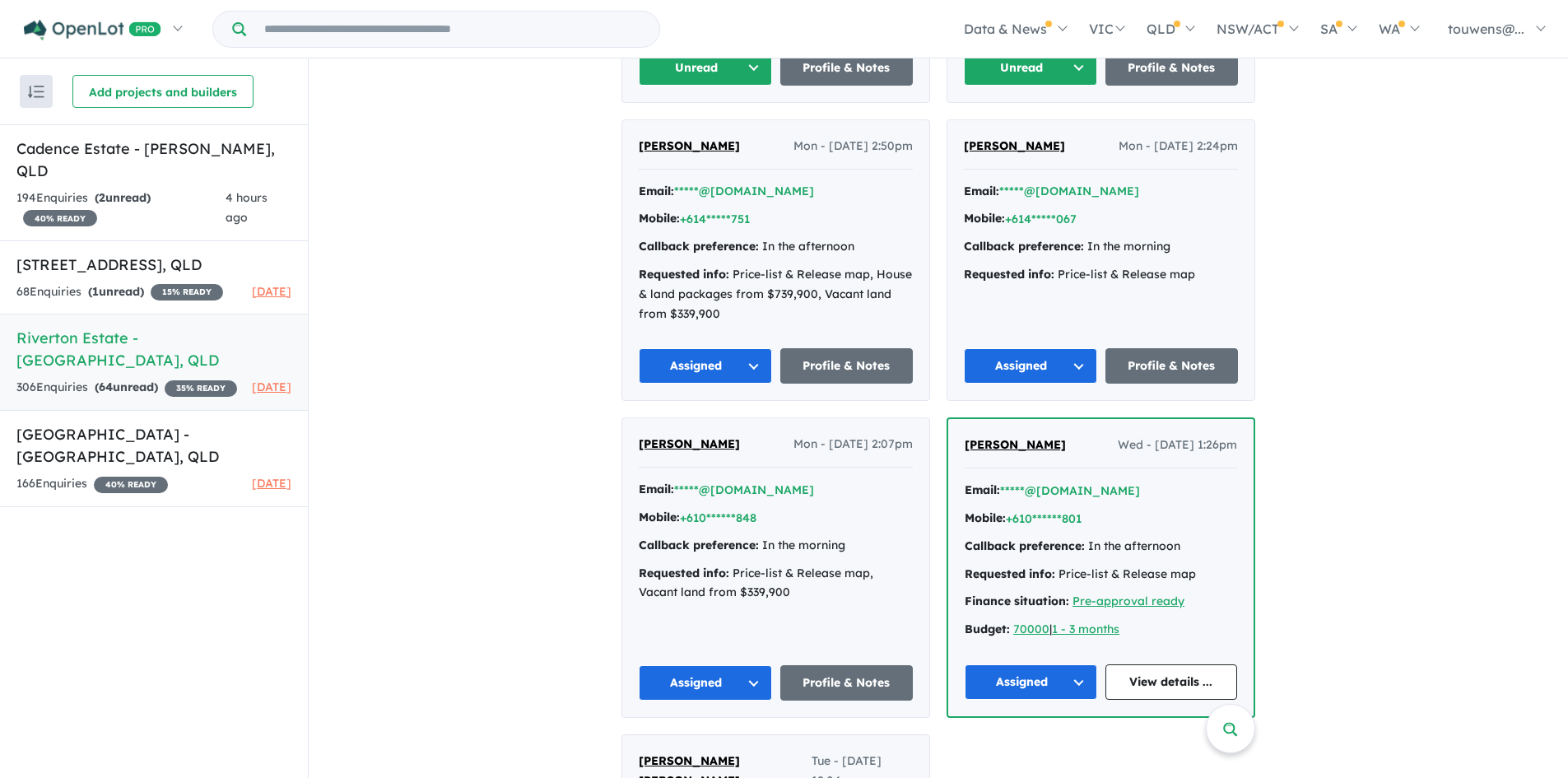
click at [1047, 63] on button "Unread" at bounding box center [1031, 68] width 134 height 35
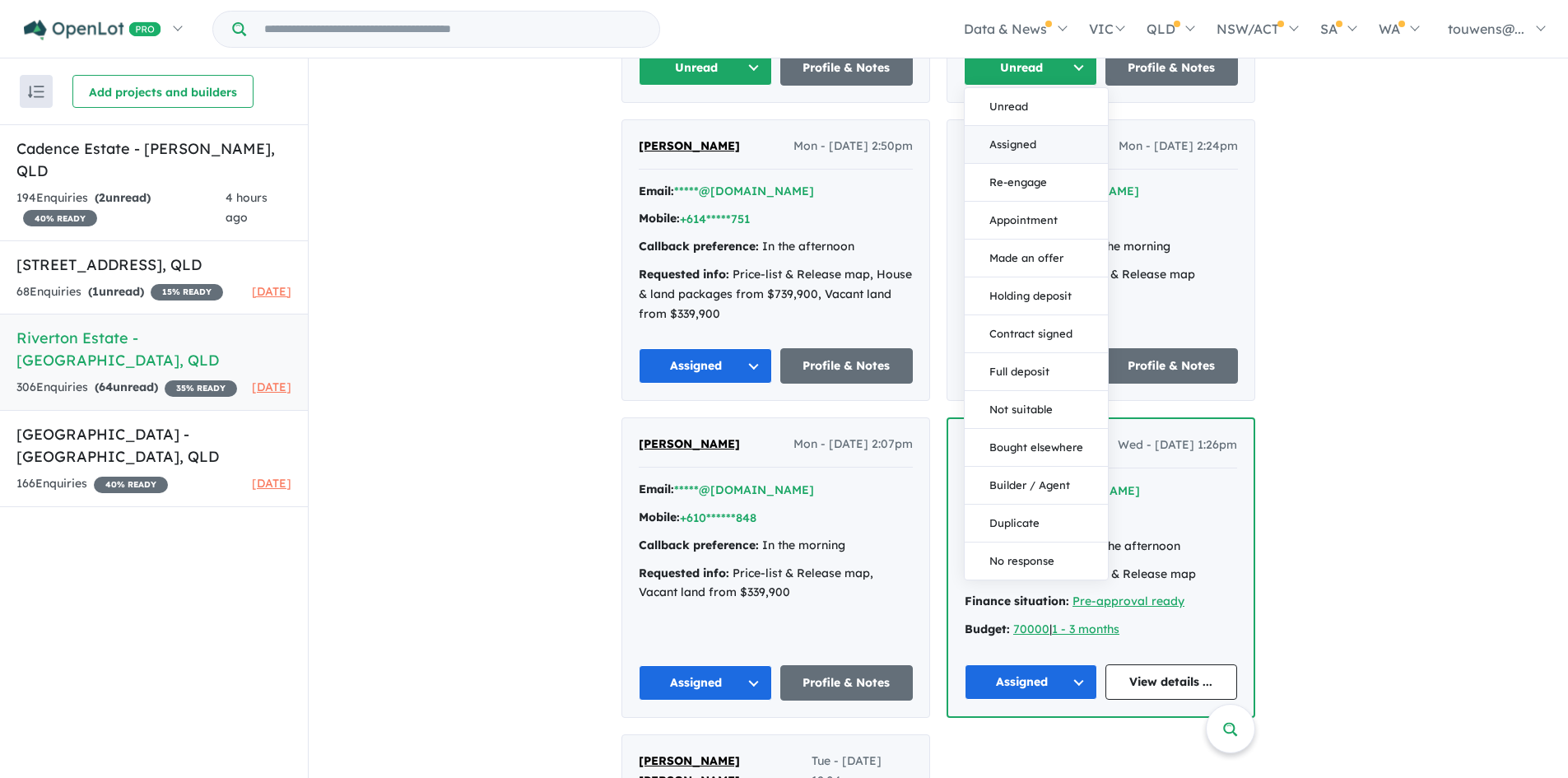
click at [1016, 126] on button "Assigned" at bounding box center [1036, 144] width 144 height 38
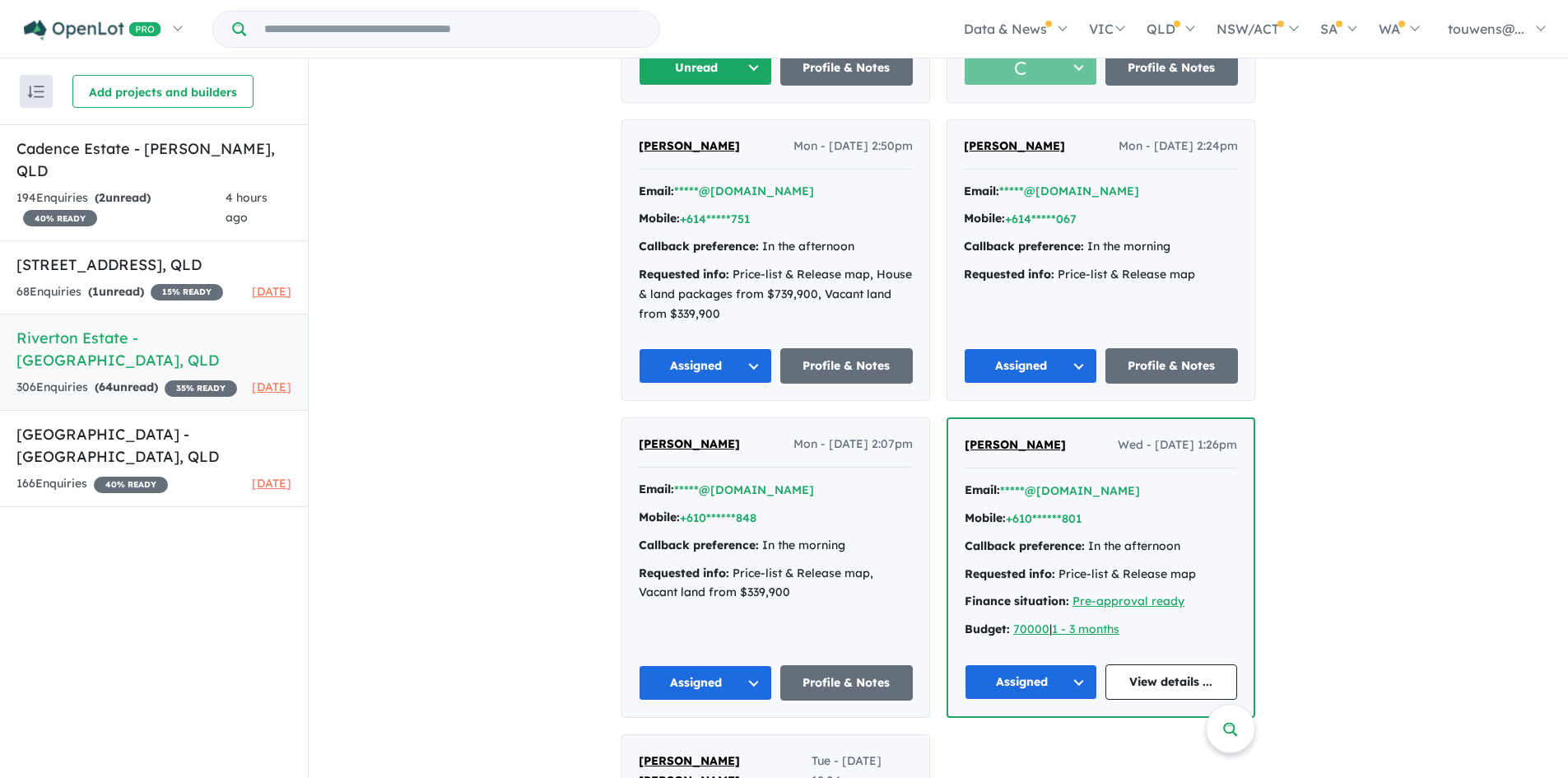
click at [673, 63] on button "Unread" at bounding box center [705, 68] width 134 height 35
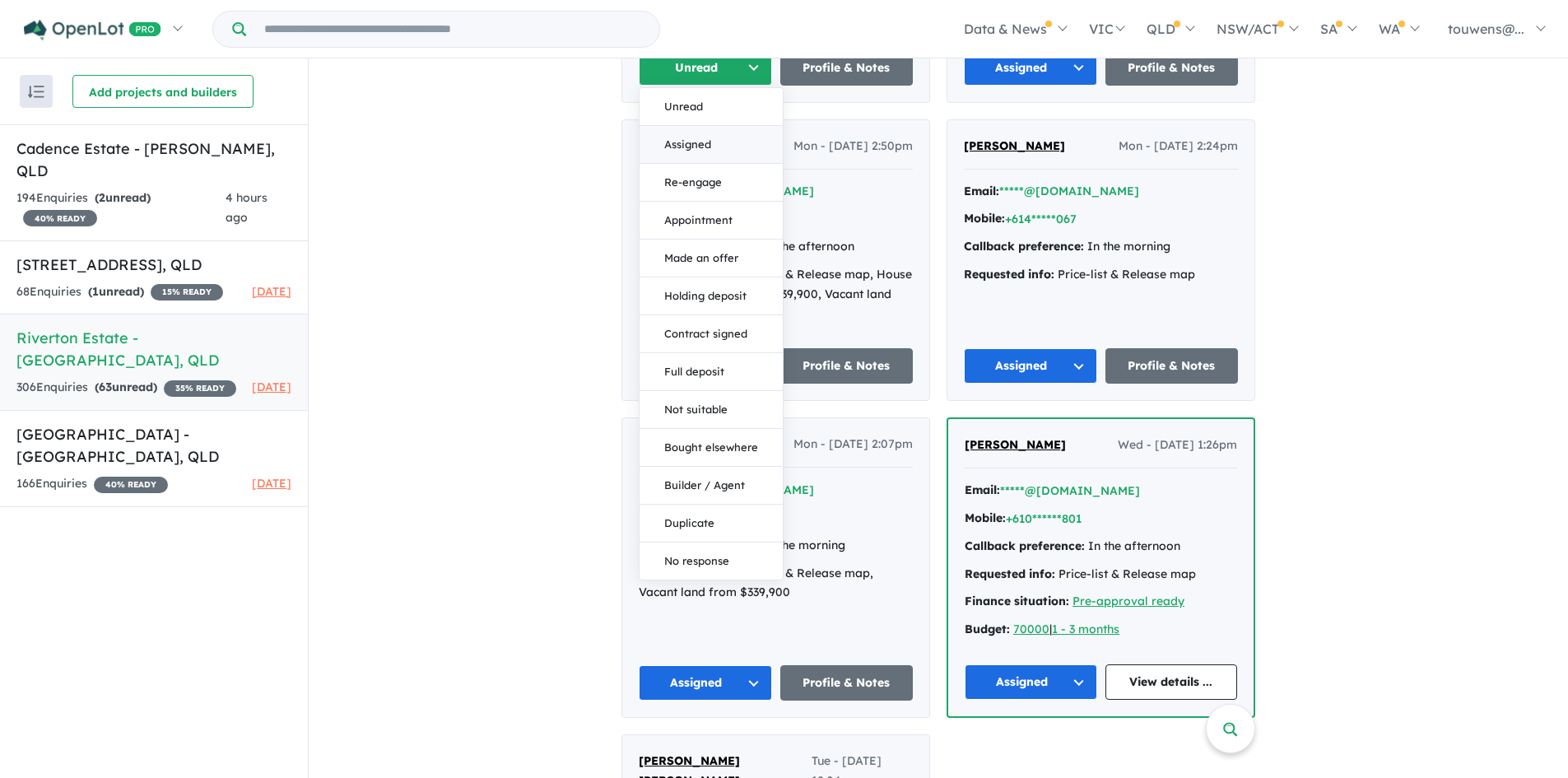
click at [702, 132] on button "Assigned" at bounding box center [711, 144] width 144 height 38
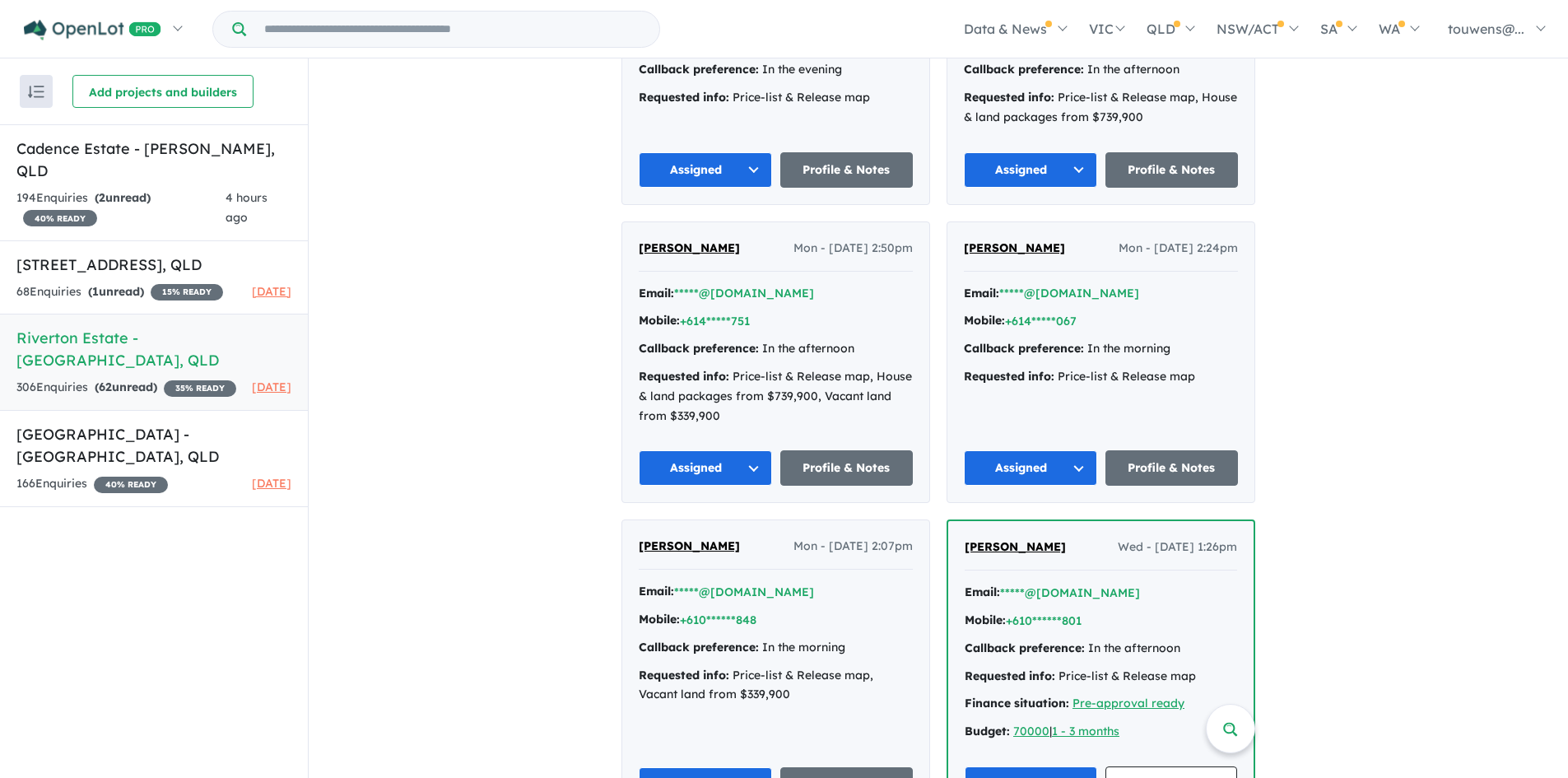
scroll to position [3706, 0]
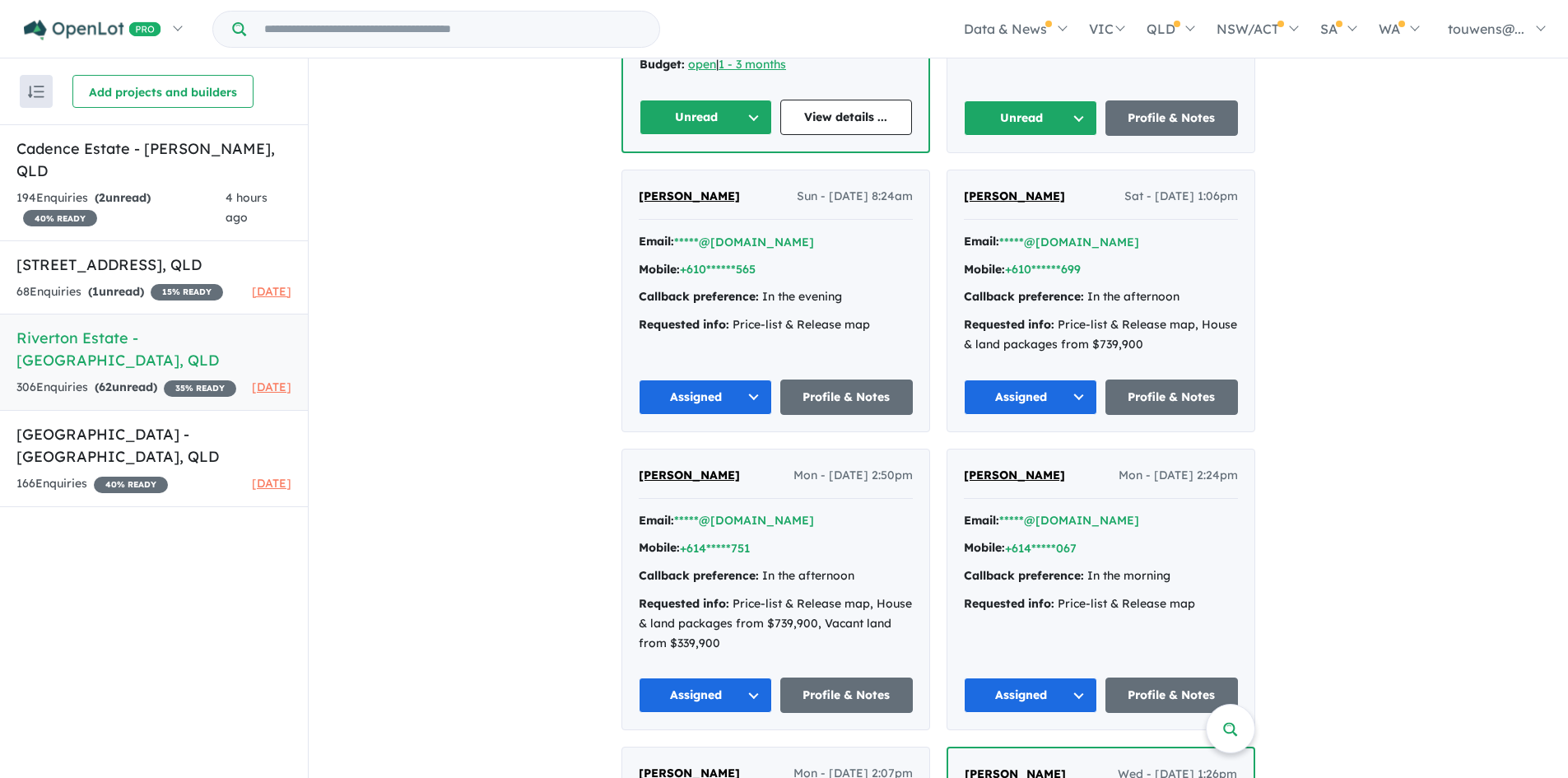
click at [1013, 104] on button "Unread" at bounding box center [1031, 118] width 134 height 35
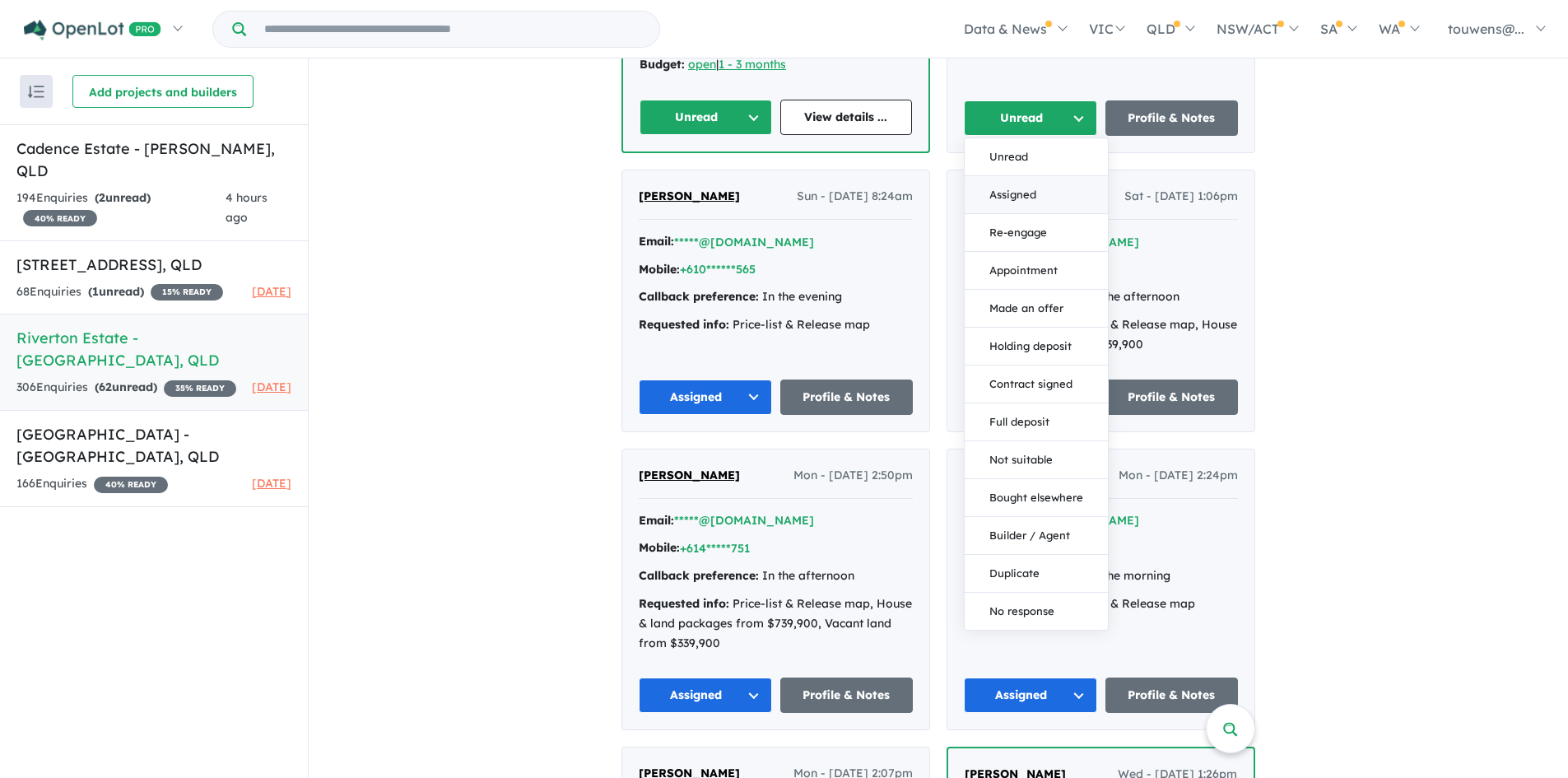
click at [1000, 176] on button "Assigned" at bounding box center [1036, 194] width 144 height 38
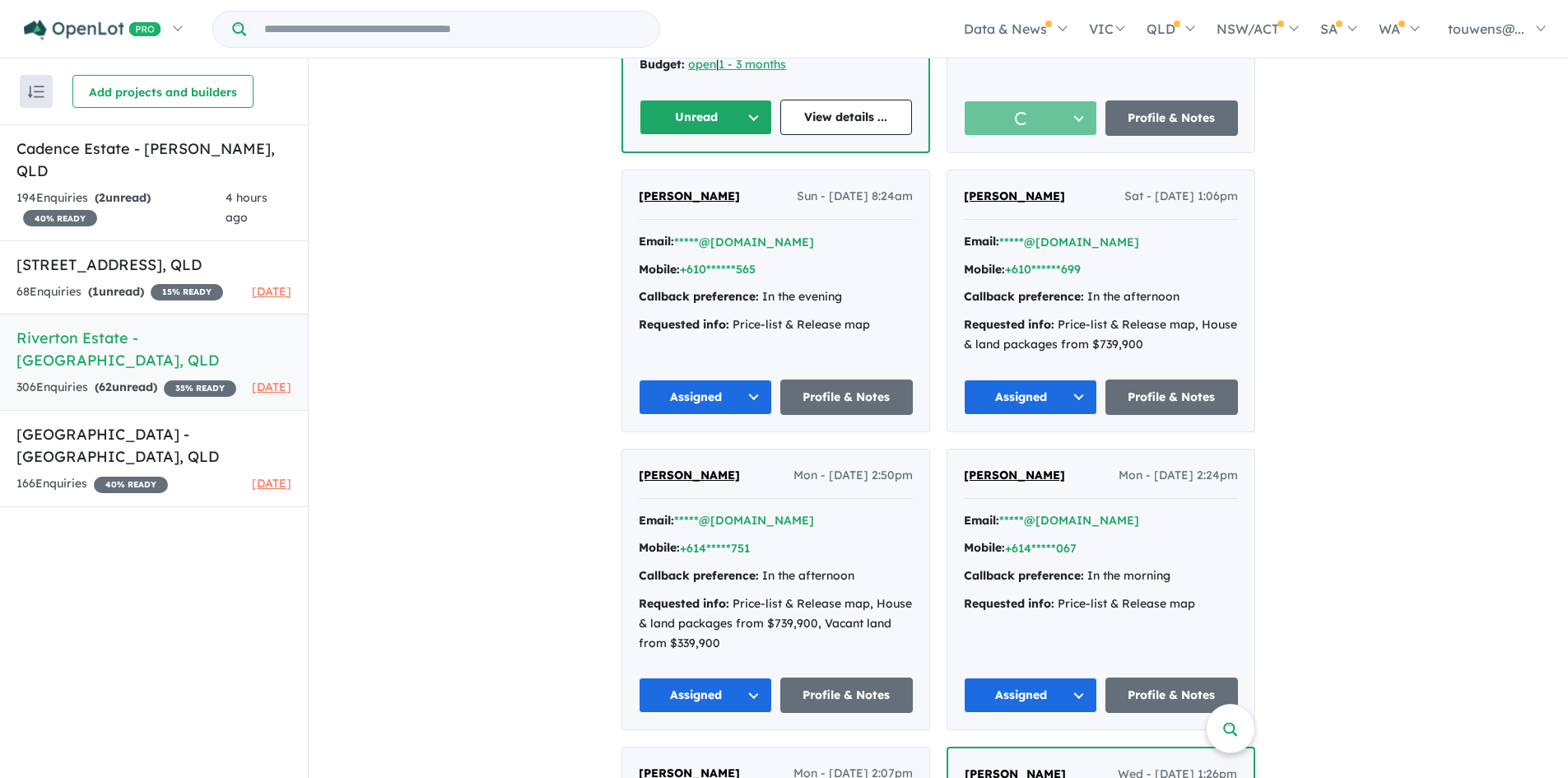
click at [653, 105] on button "Unread" at bounding box center [705, 117] width 133 height 35
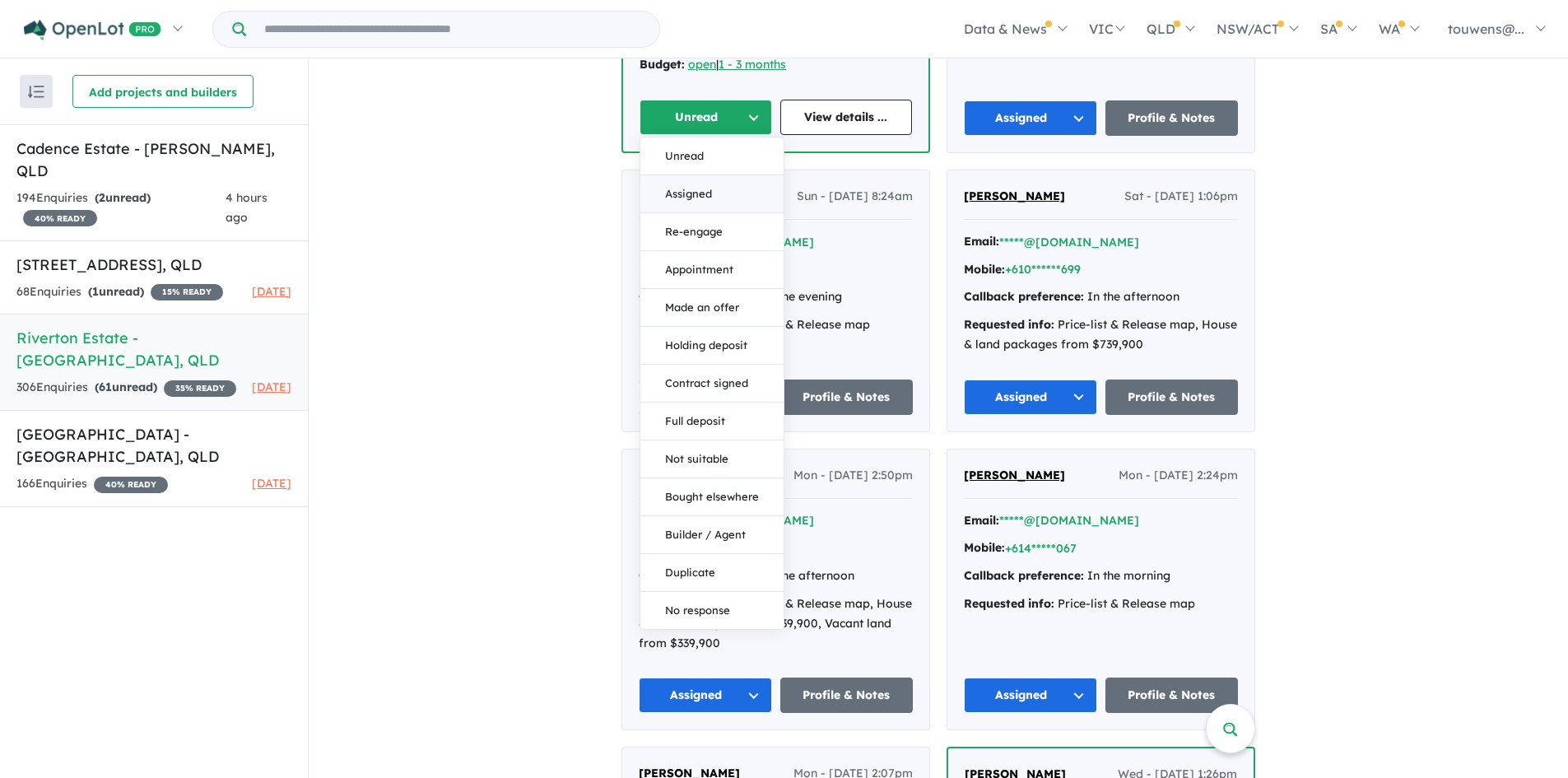
click at [668, 188] on button "Assigned" at bounding box center [712, 194] width 144 height 38
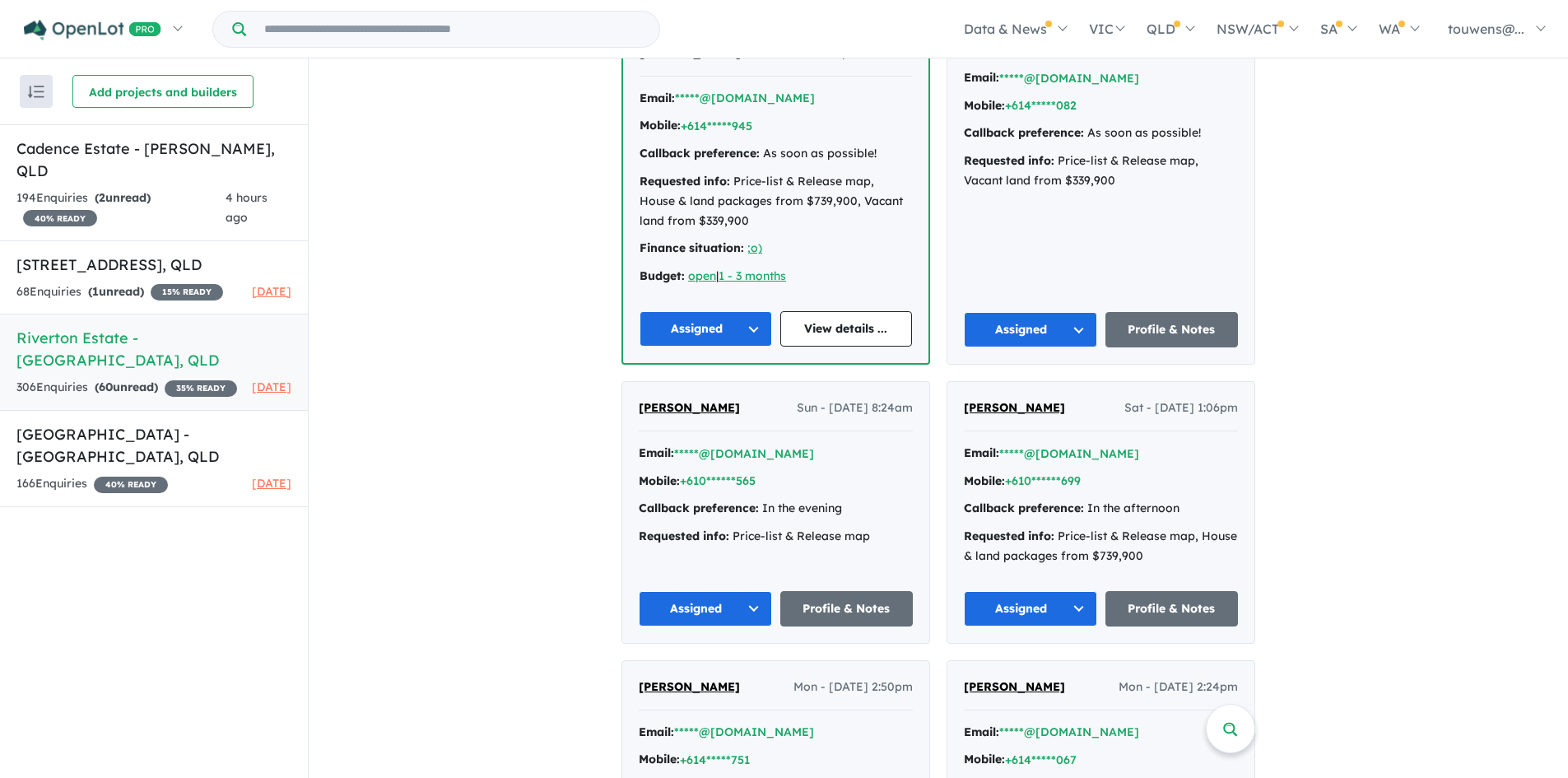
scroll to position [3376, 0]
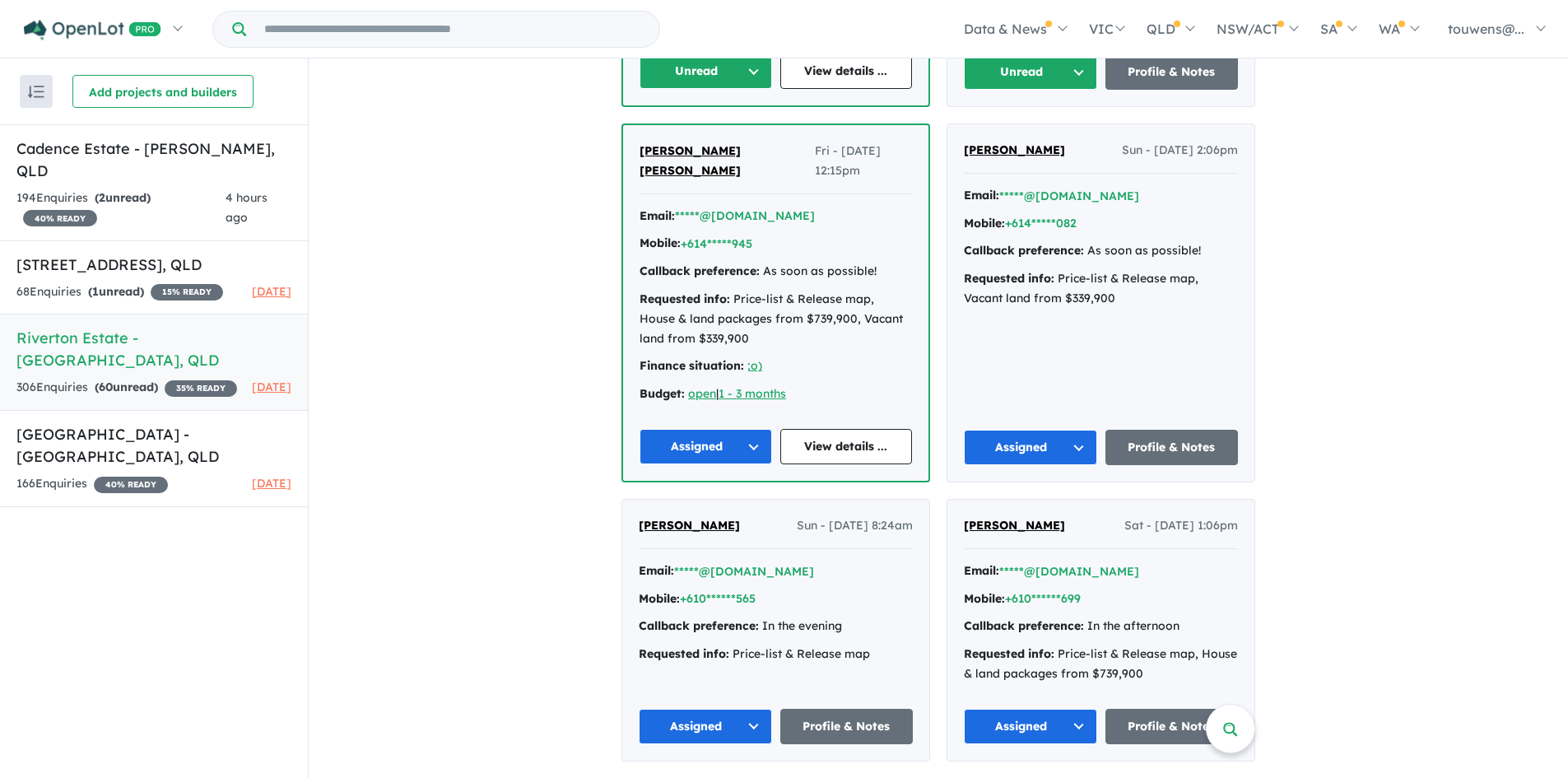
click at [1016, 71] on button "Unread" at bounding box center [1031, 72] width 134 height 35
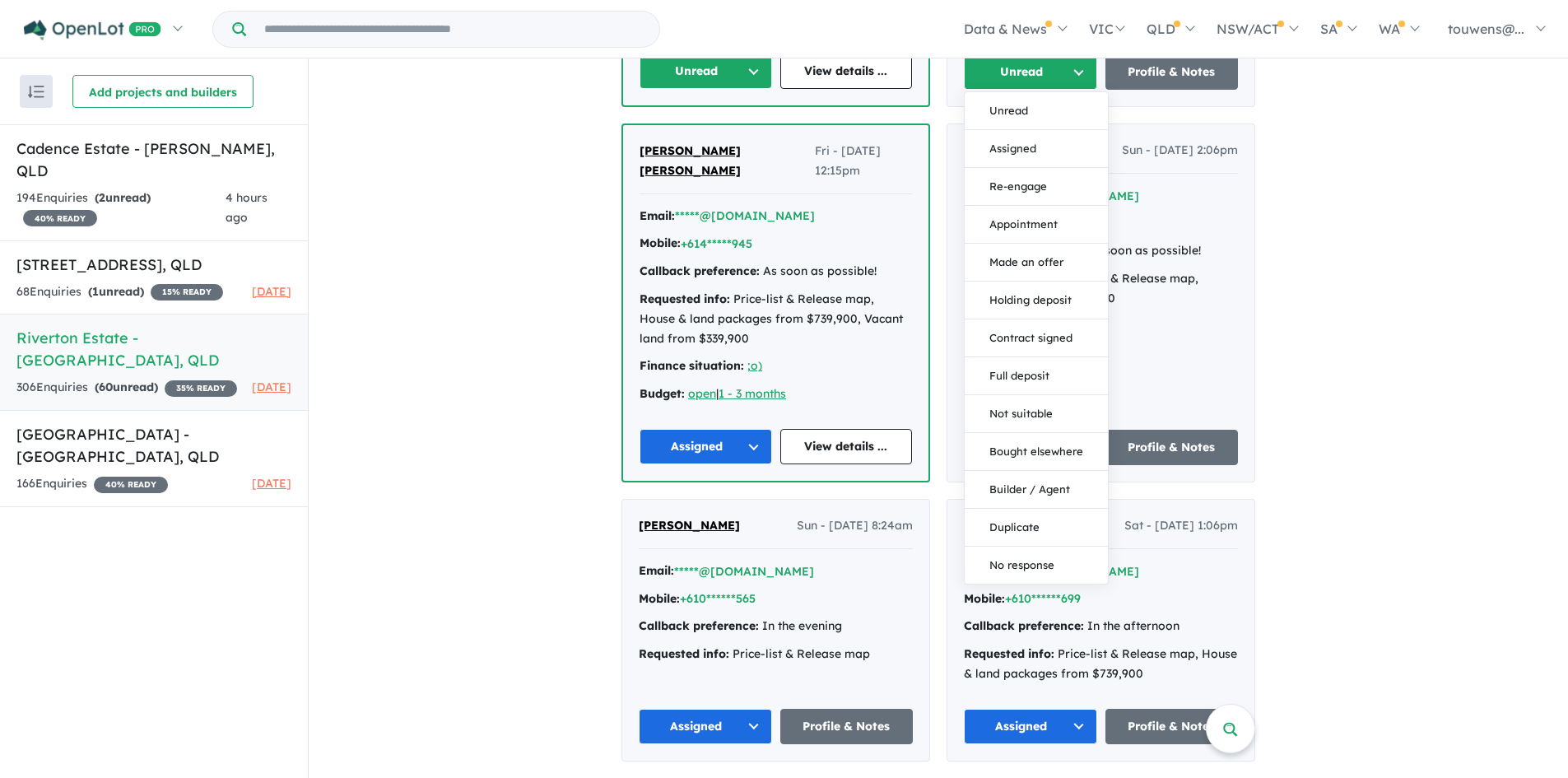
click at [1008, 140] on button "Assigned" at bounding box center [1036, 149] width 144 height 38
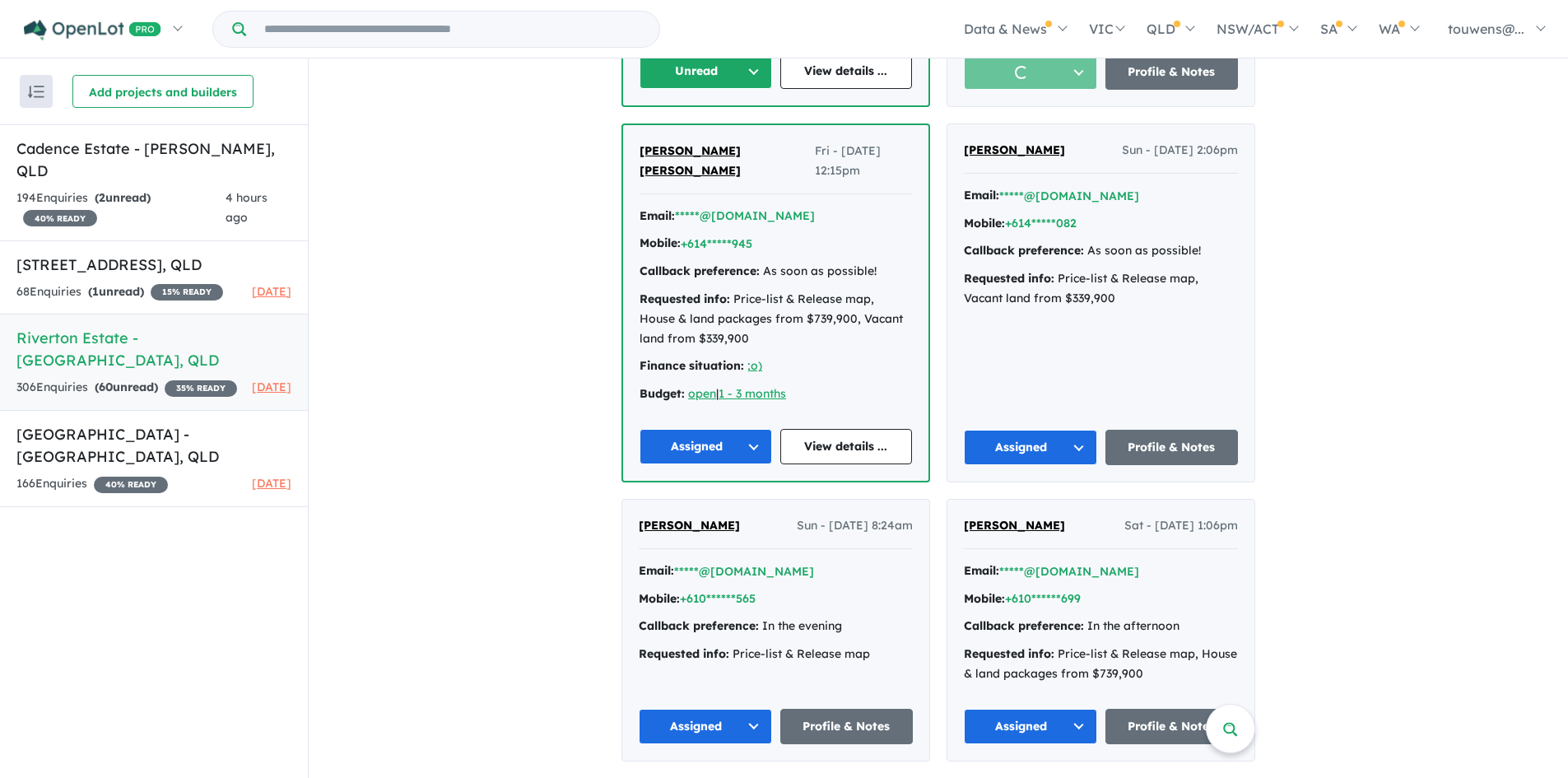
click at [676, 70] on button "Unread" at bounding box center [705, 71] width 133 height 35
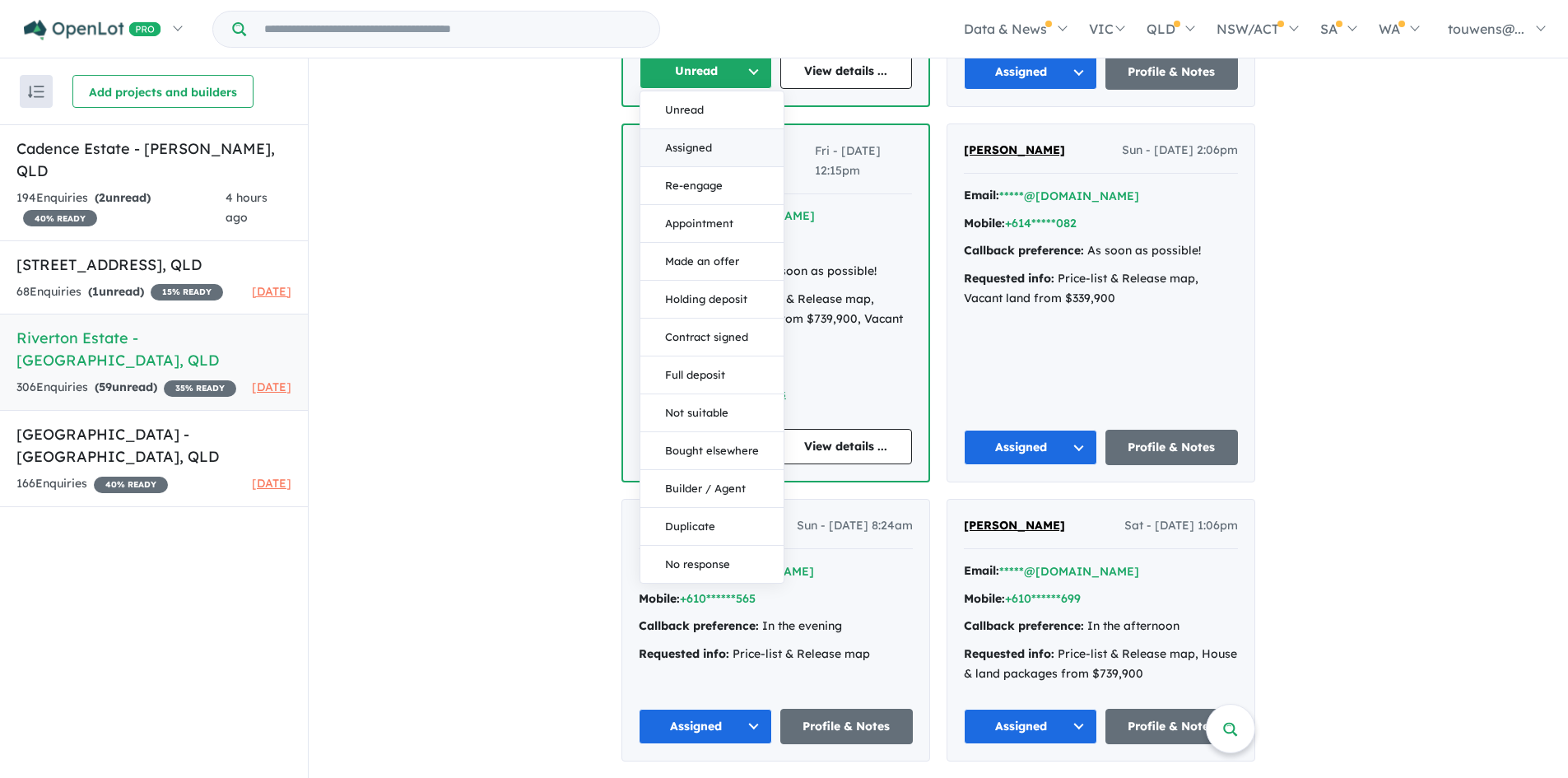
click at [711, 137] on button "Assigned" at bounding box center [712, 148] width 144 height 38
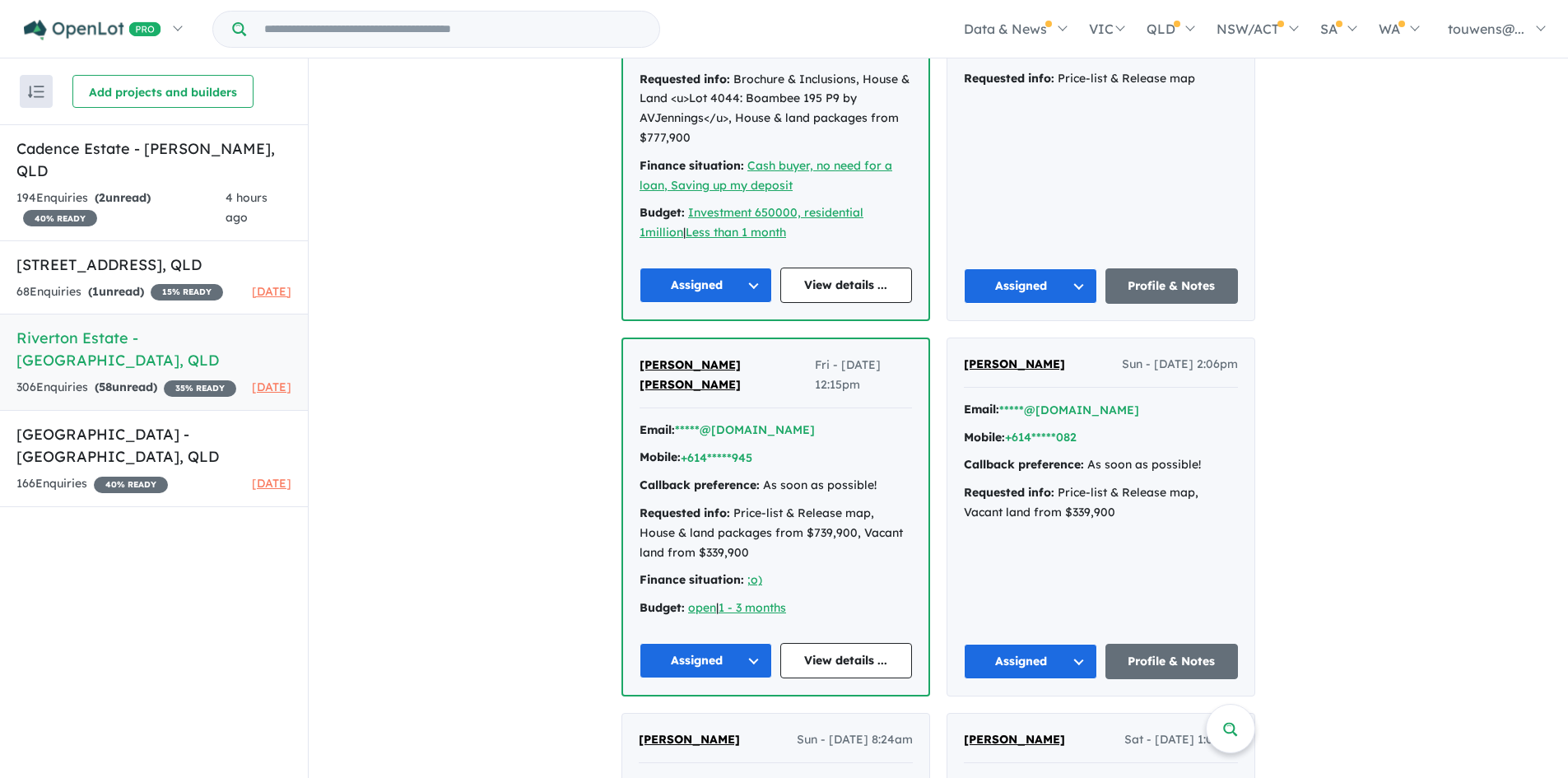
scroll to position [2964, 0]
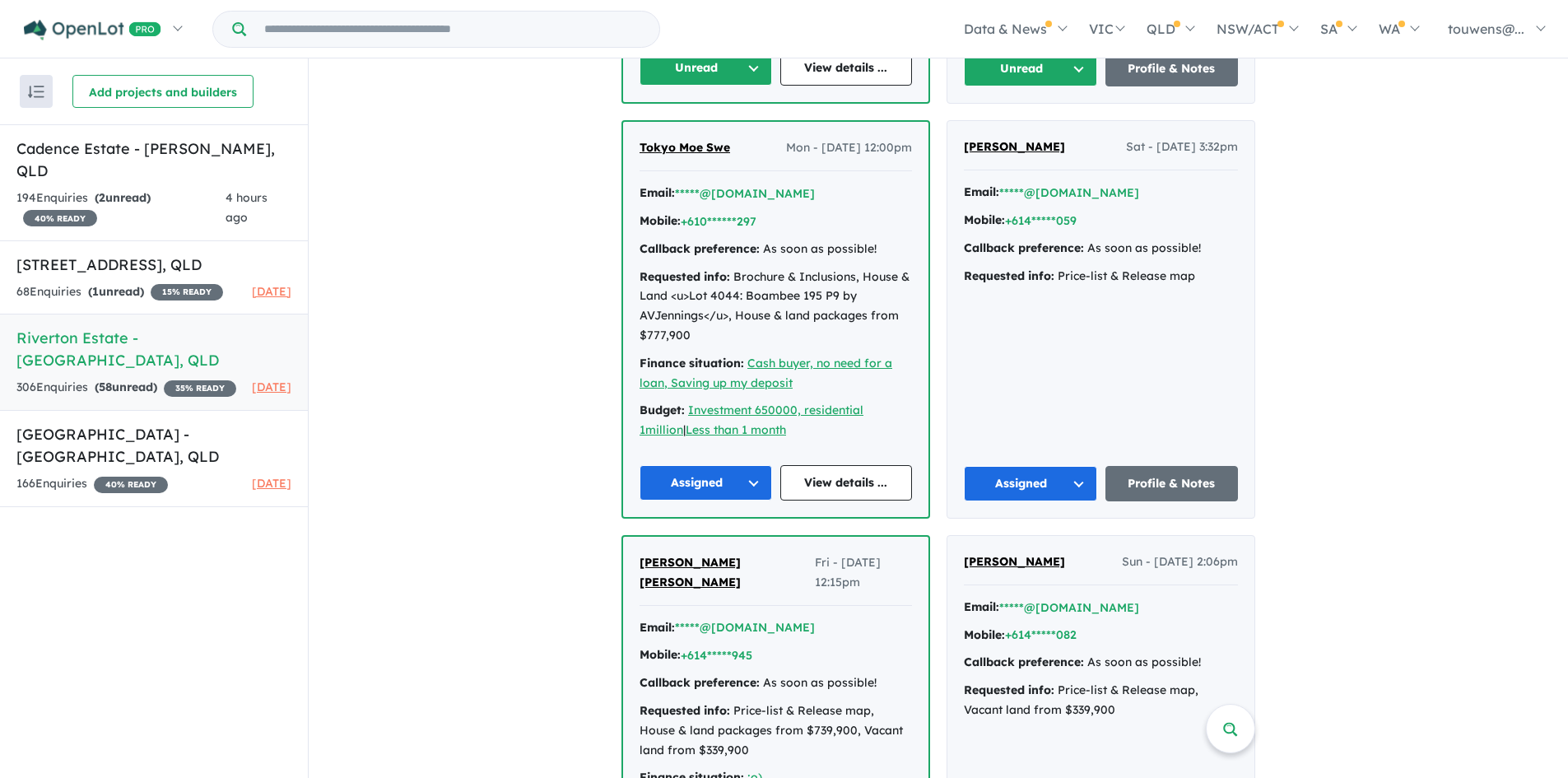
click at [1026, 71] on button "Unread" at bounding box center [1031, 68] width 134 height 35
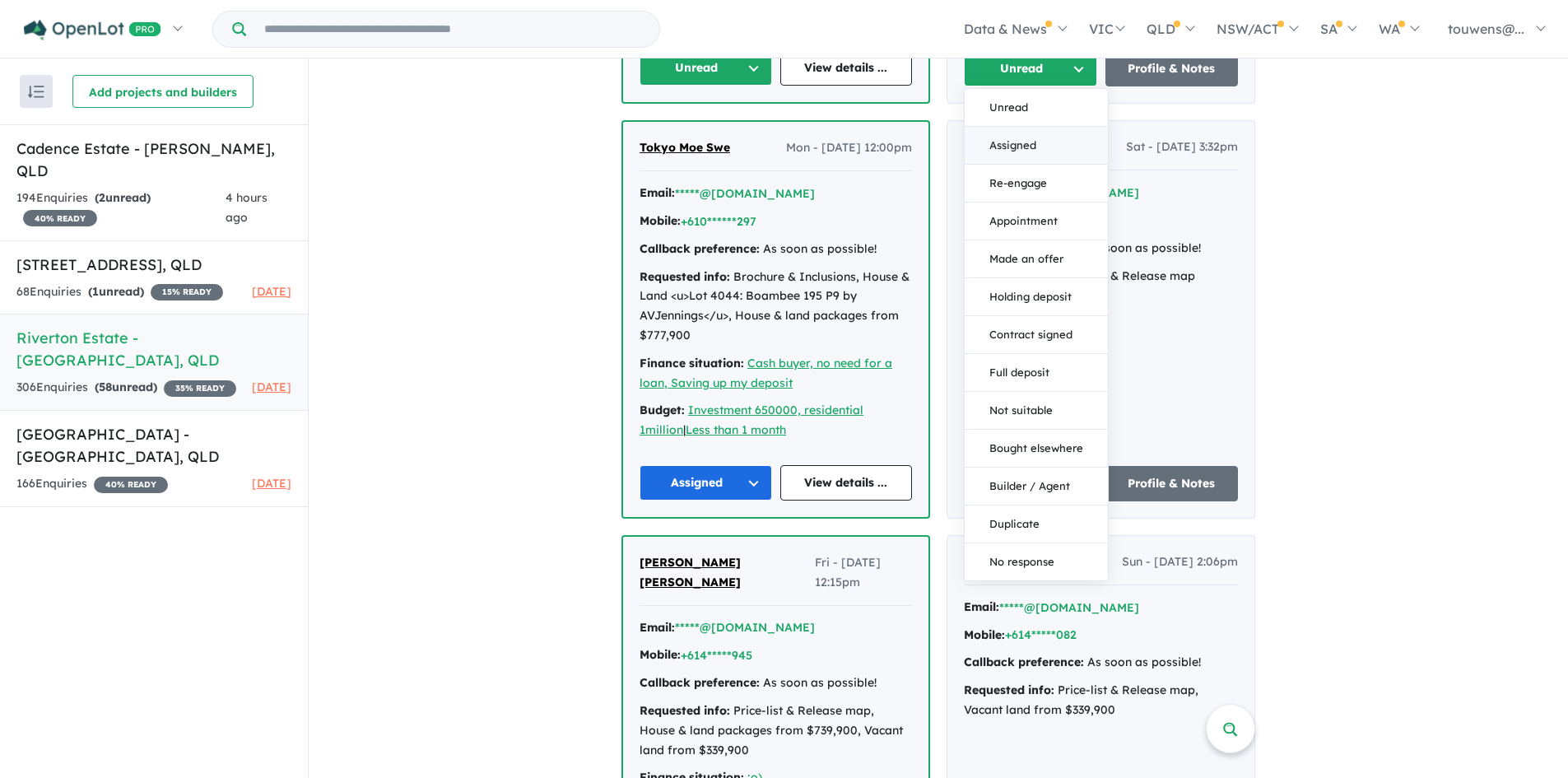
click at [1014, 133] on button "Assigned" at bounding box center [1036, 145] width 144 height 38
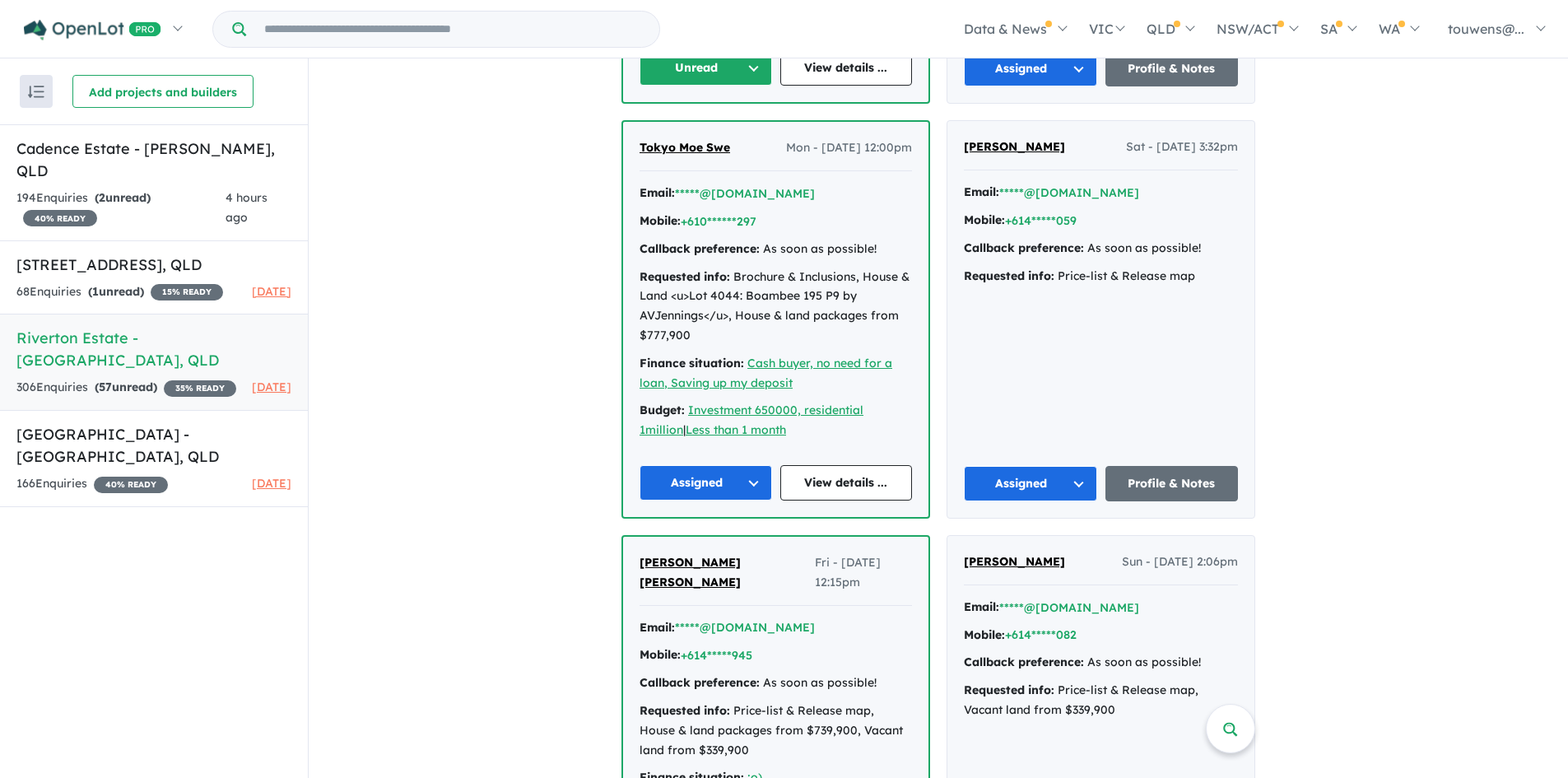
click at [709, 79] on button "Unread" at bounding box center [705, 68] width 133 height 35
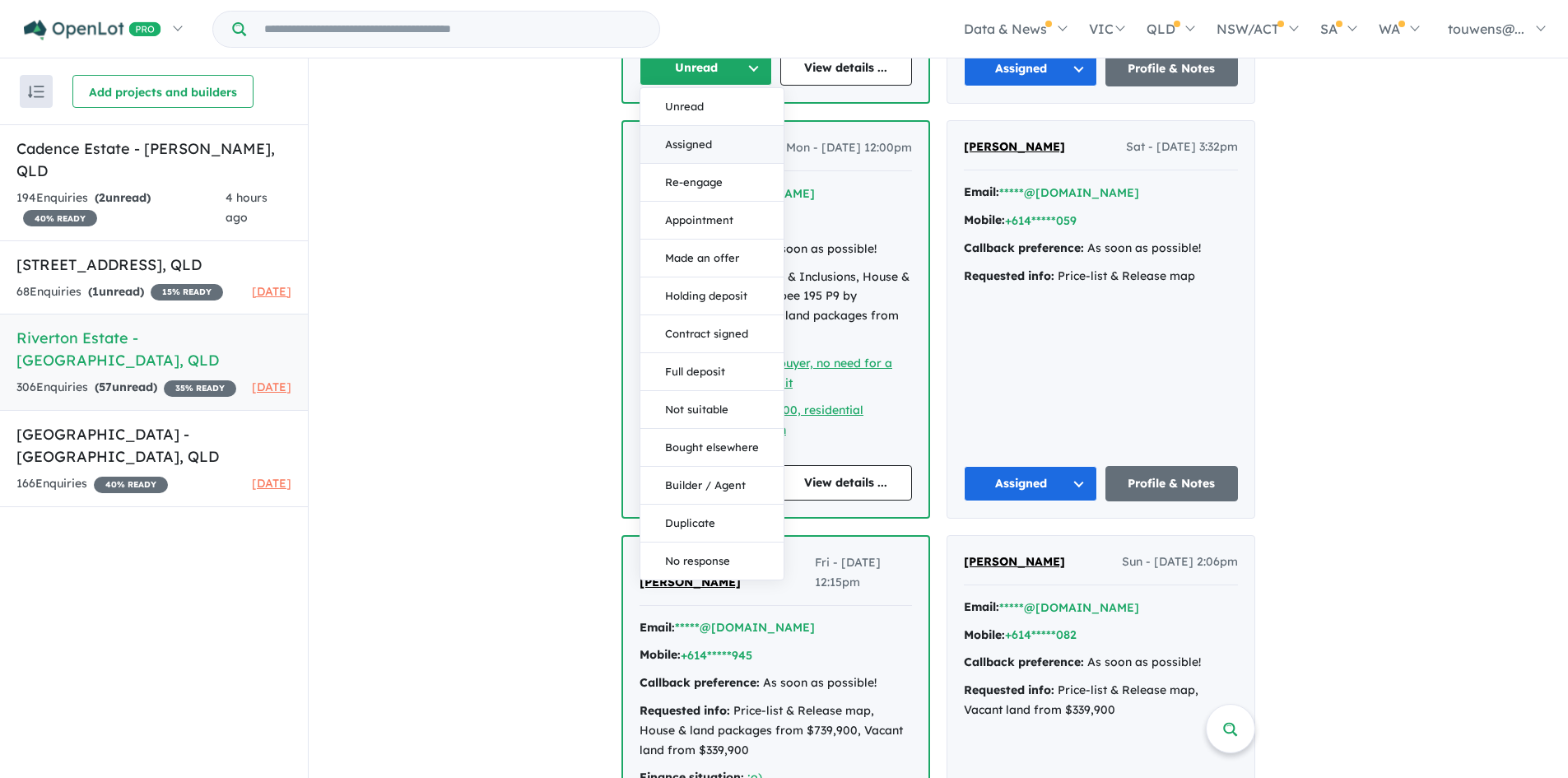
click at [717, 131] on button "Assigned" at bounding box center [712, 144] width 144 height 38
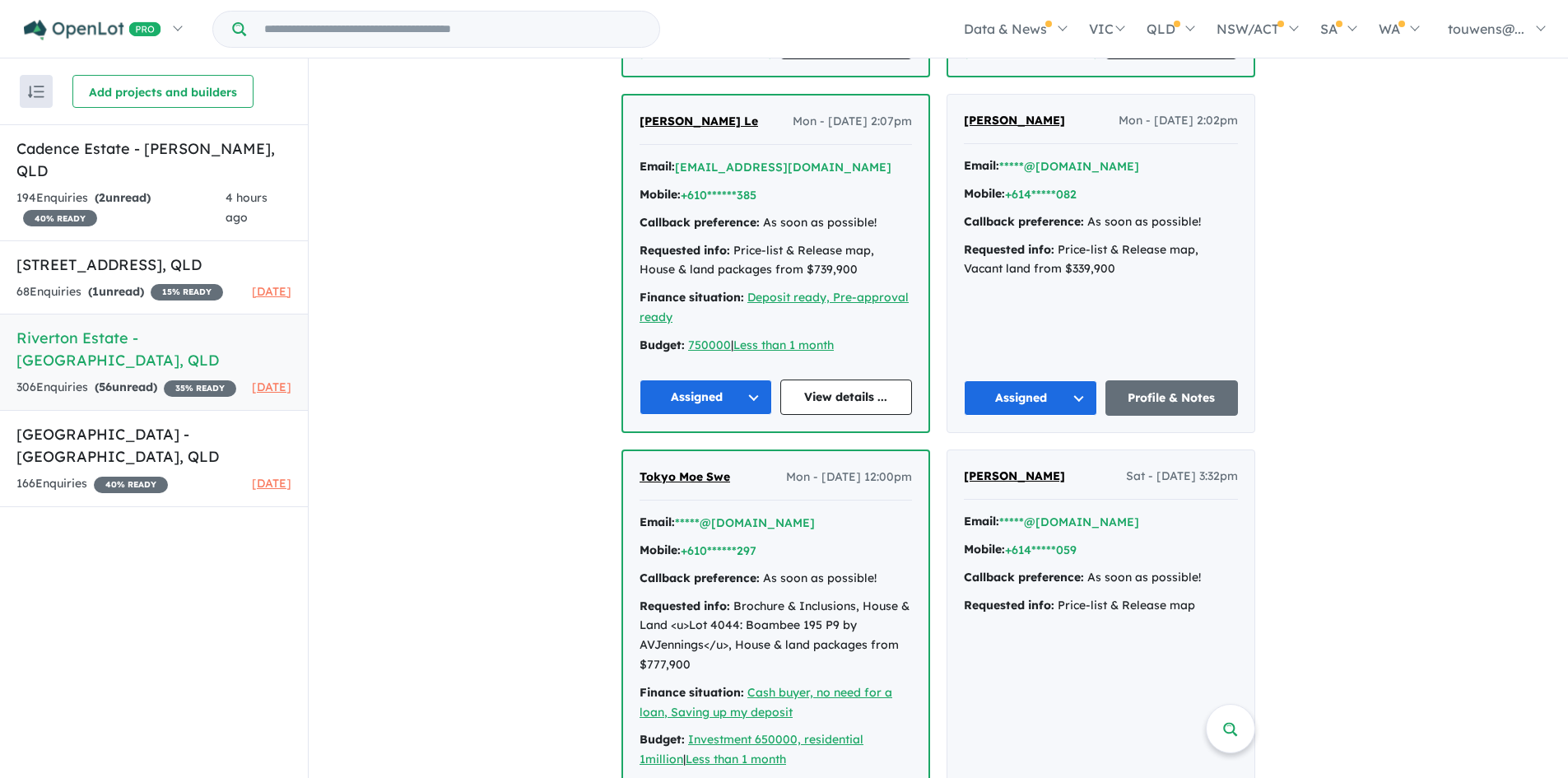
scroll to position [2553, 0]
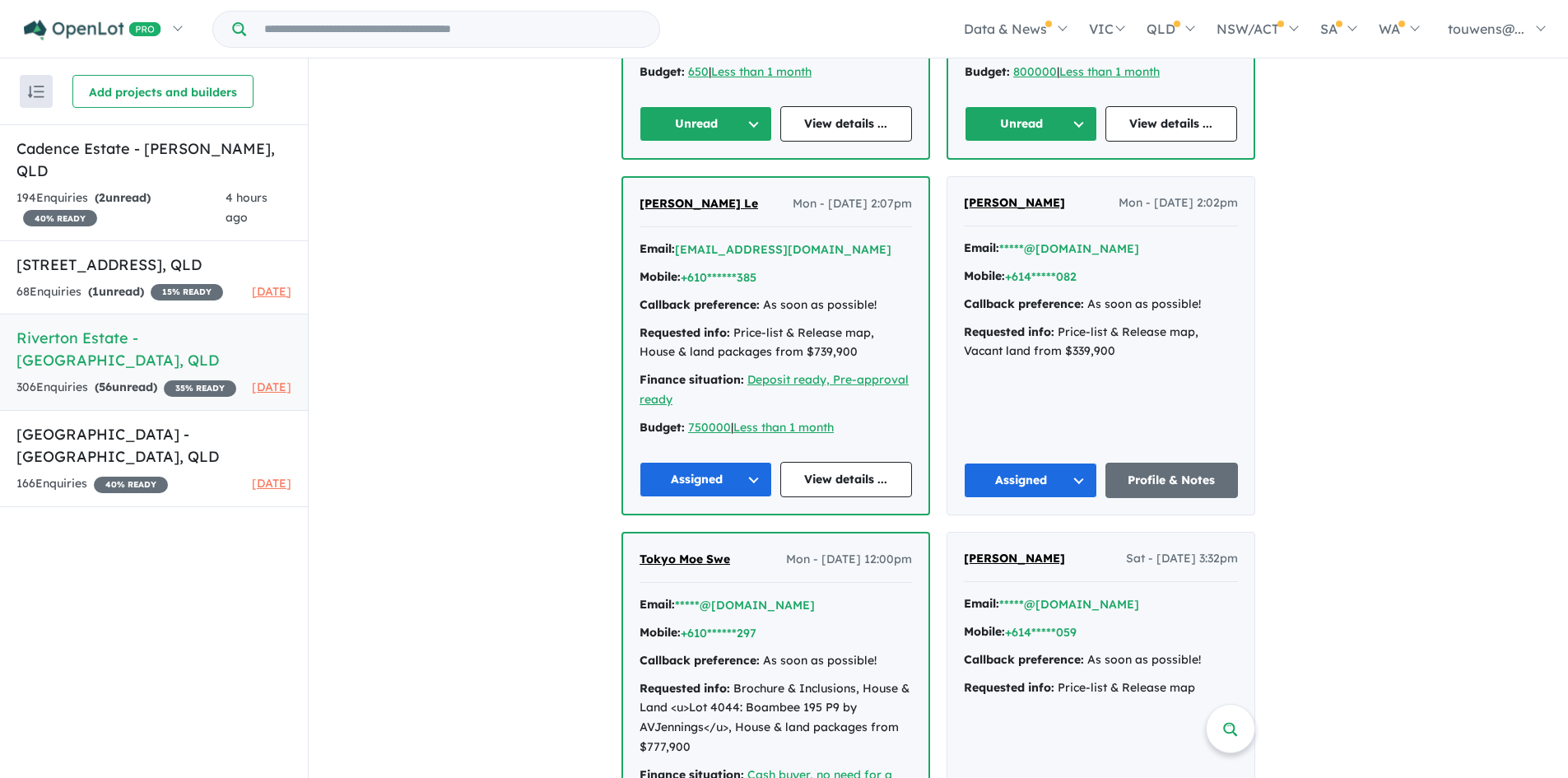
click at [1007, 115] on button "Unread" at bounding box center [1031, 124] width 133 height 35
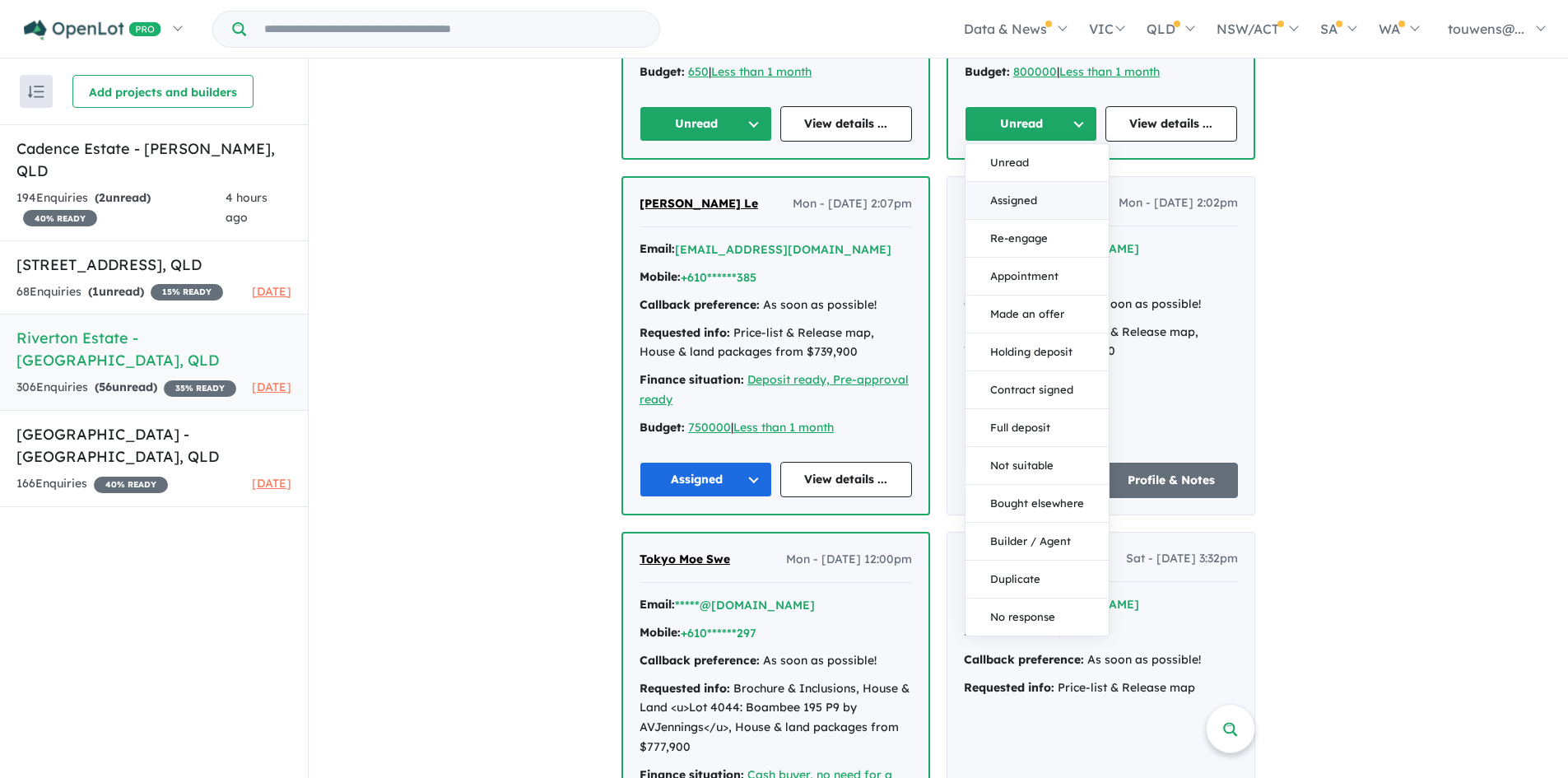
click at [1016, 194] on button "Assigned" at bounding box center [1037, 200] width 144 height 38
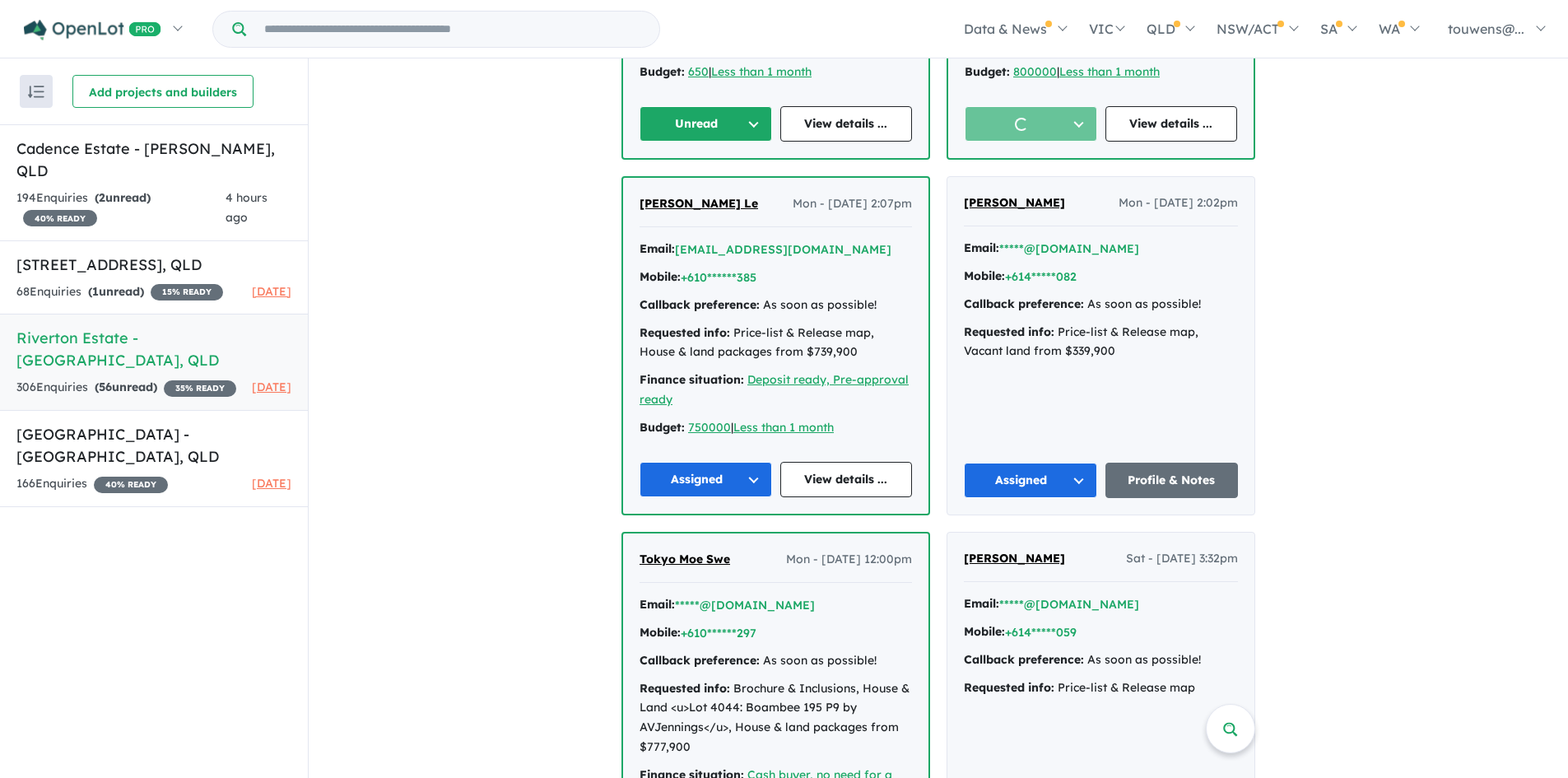
click at [649, 119] on button "Unread" at bounding box center [705, 124] width 133 height 35
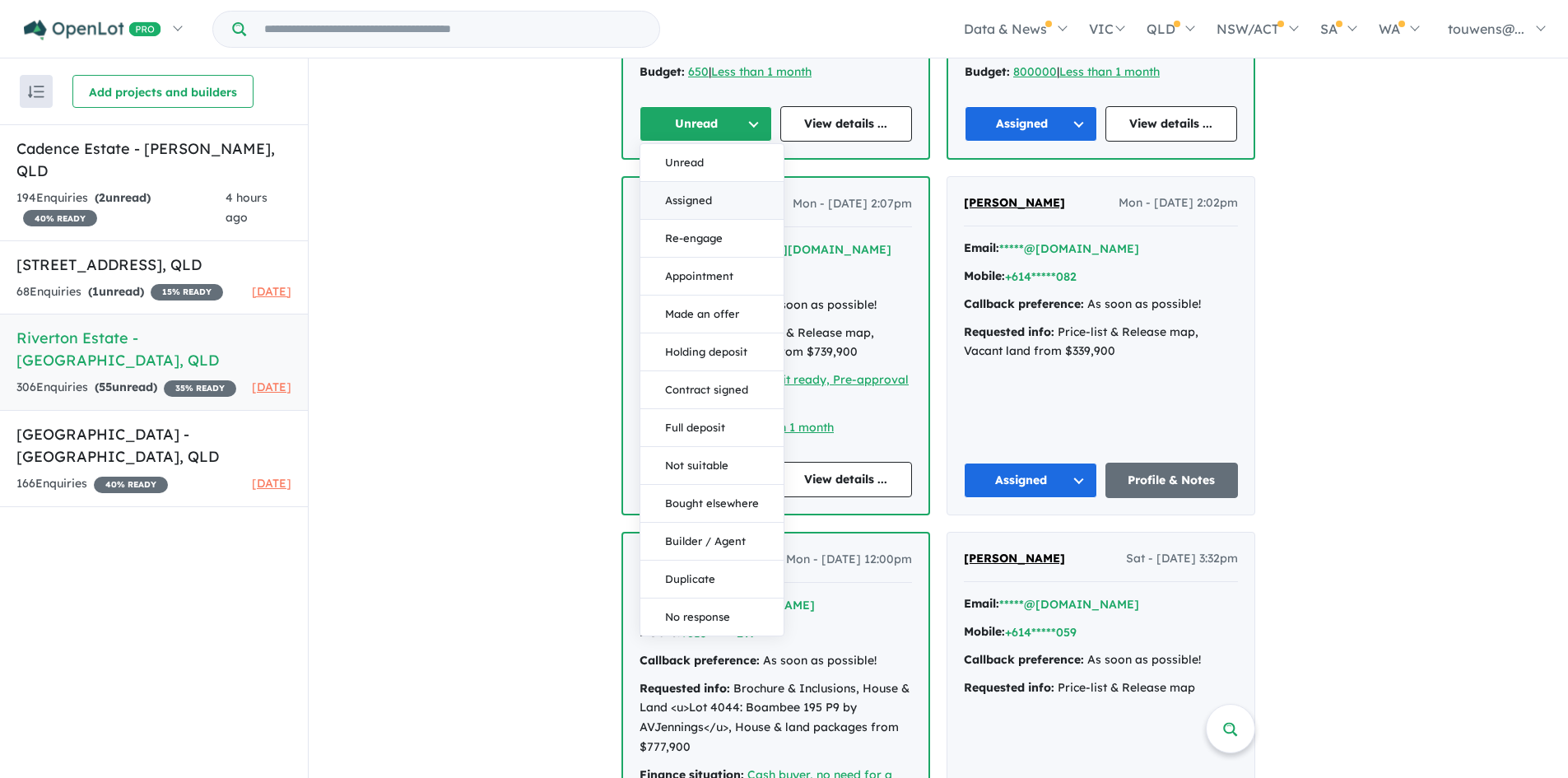
click at [683, 189] on button "Assigned" at bounding box center [712, 200] width 144 height 38
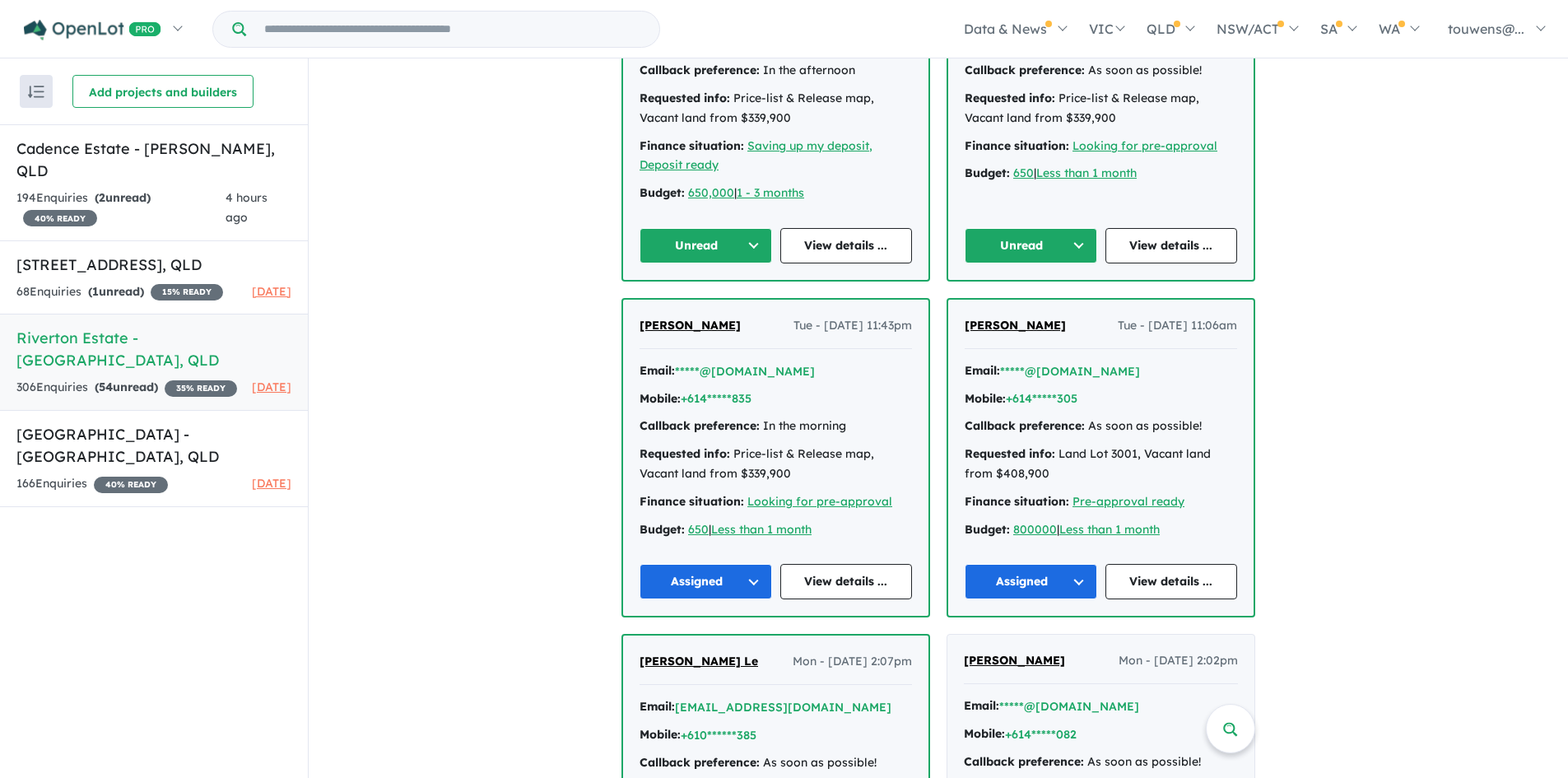
scroll to position [2059, 0]
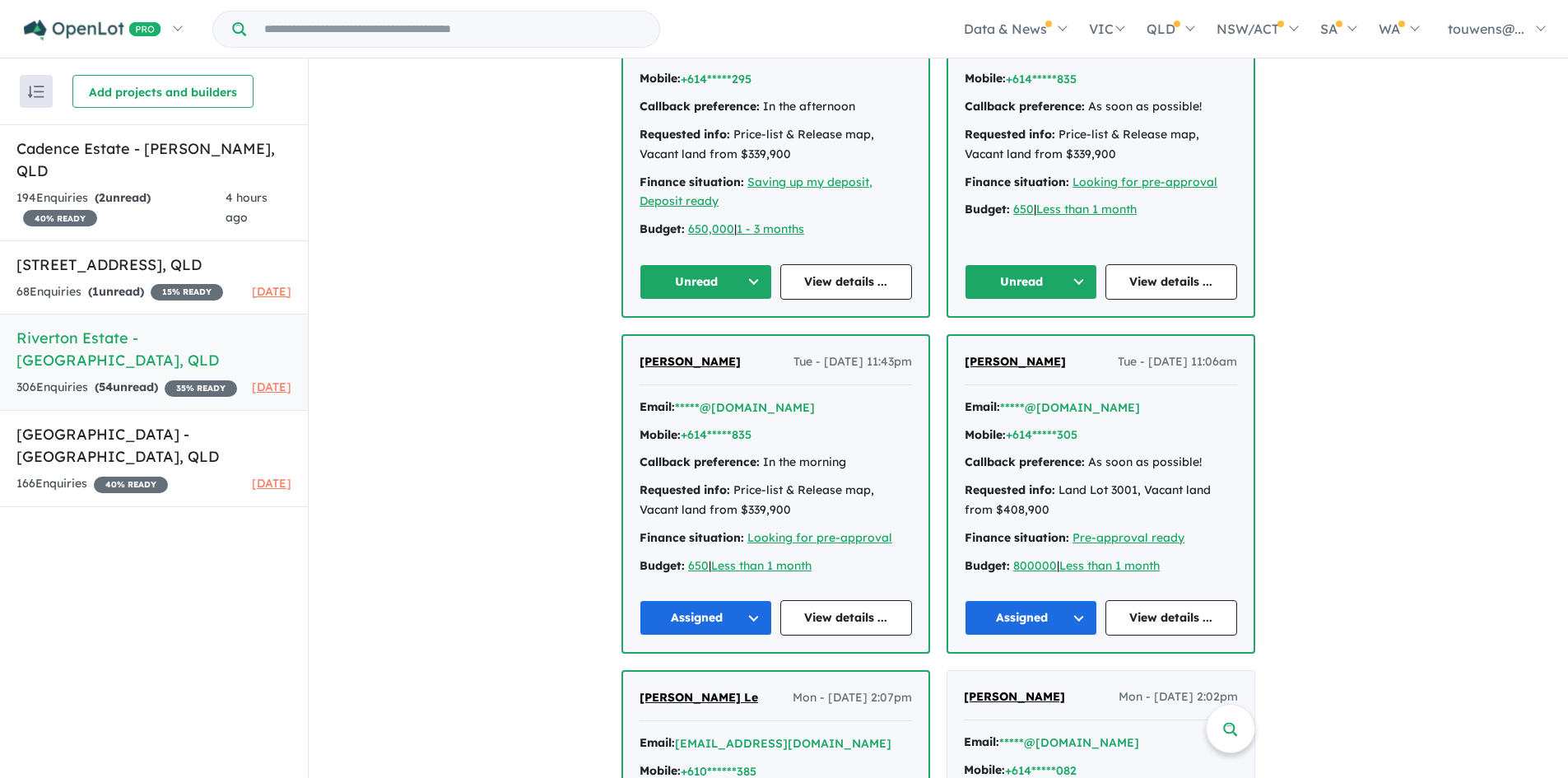
click at [1013, 281] on button "Unread" at bounding box center [1031, 282] width 133 height 35
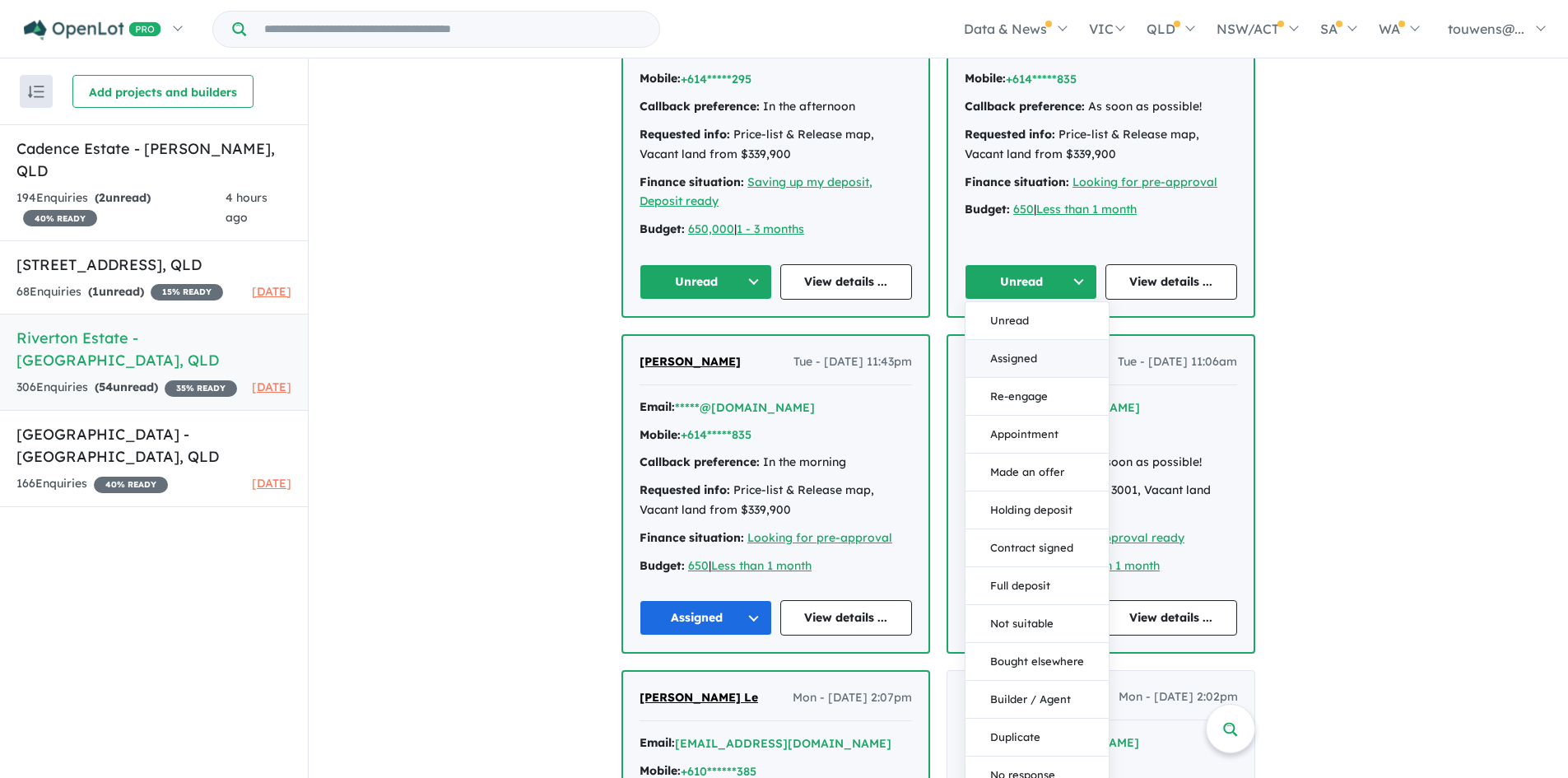
click at [1038, 356] on button "Assigned" at bounding box center [1037, 358] width 144 height 38
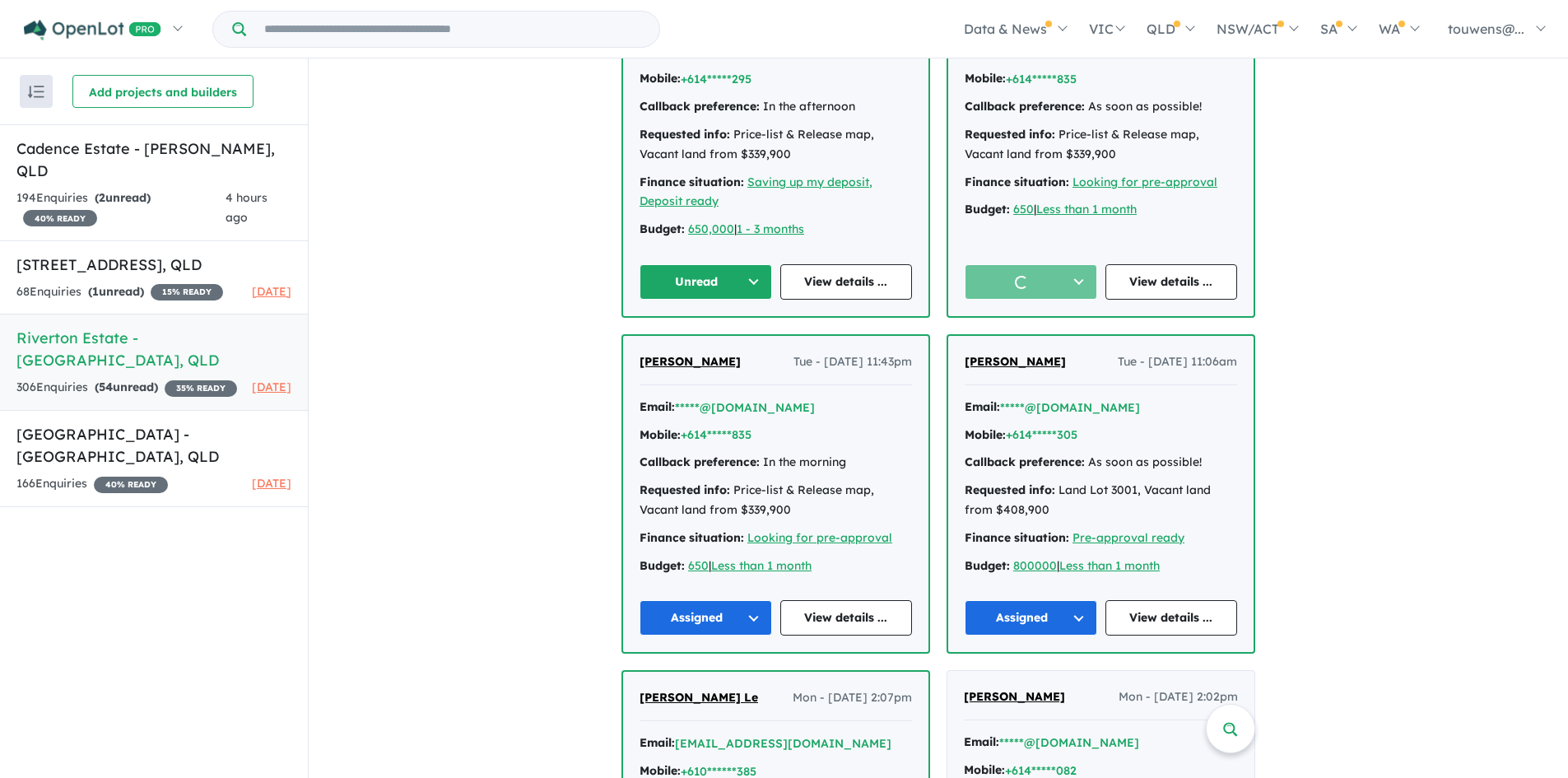
click at [700, 285] on button "Unread" at bounding box center [705, 282] width 133 height 35
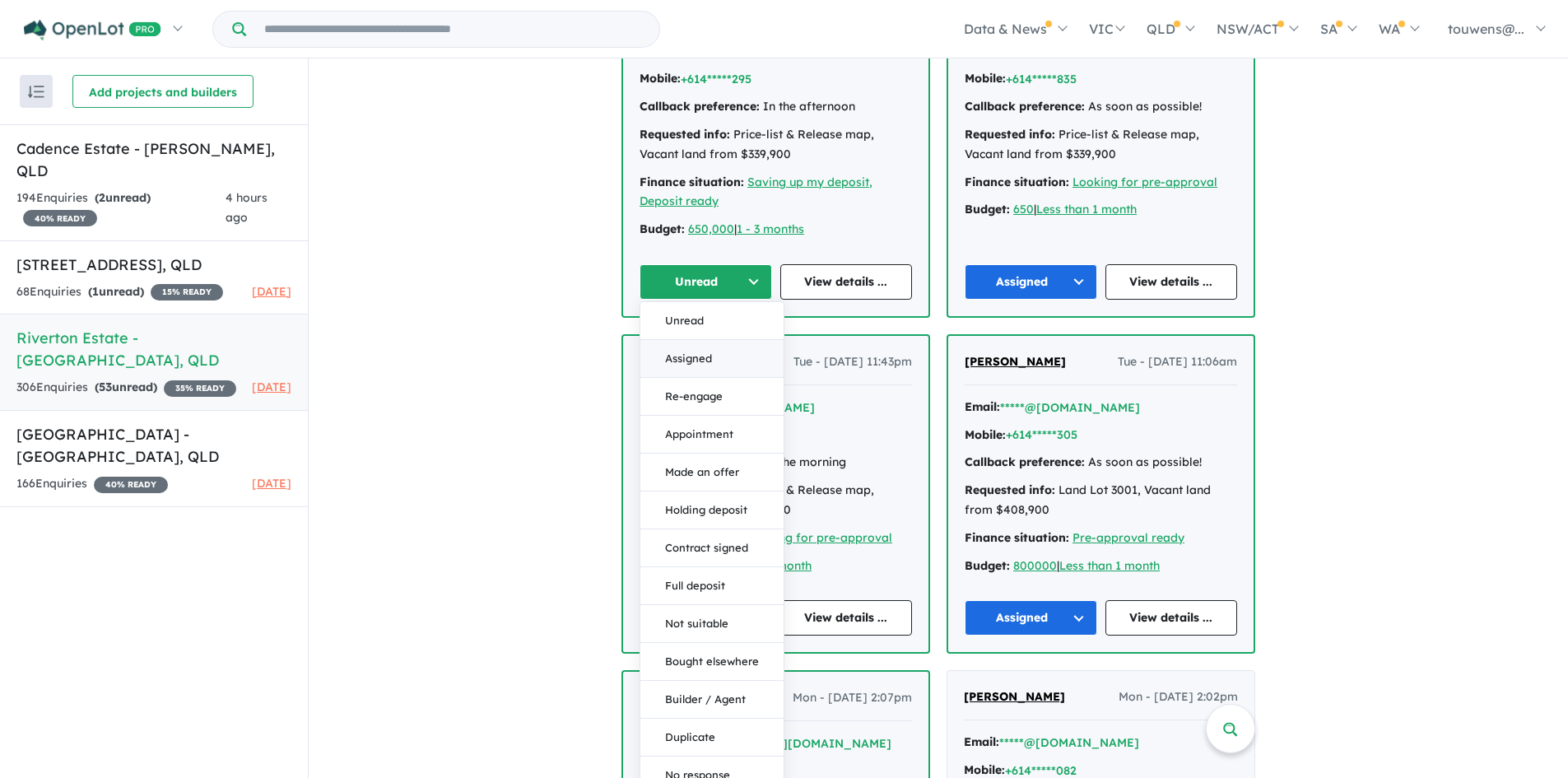
click at [698, 359] on button "Assigned" at bounding box center [712, 358] width 144 height 38
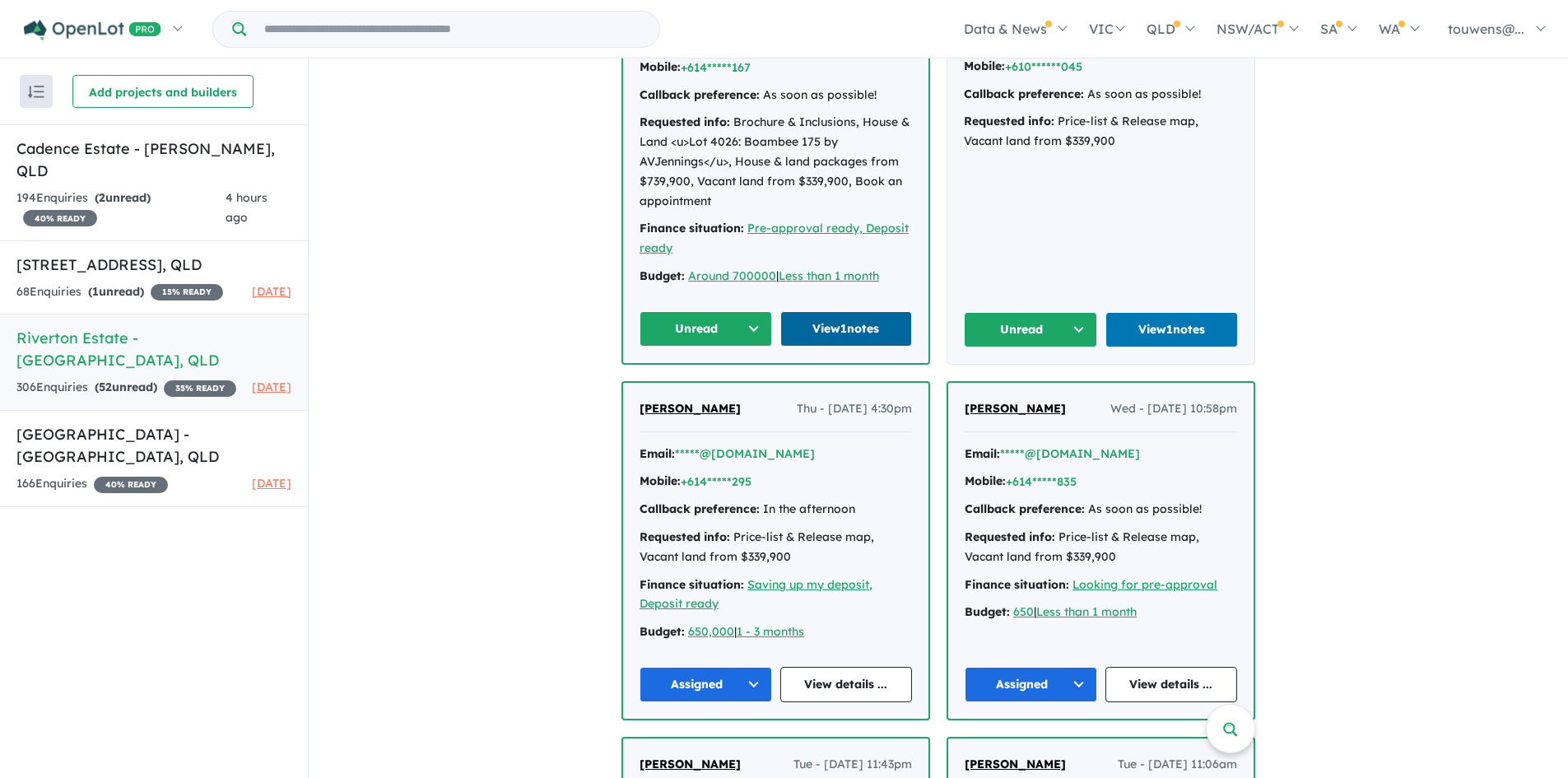
scroll to position [1647, 0]
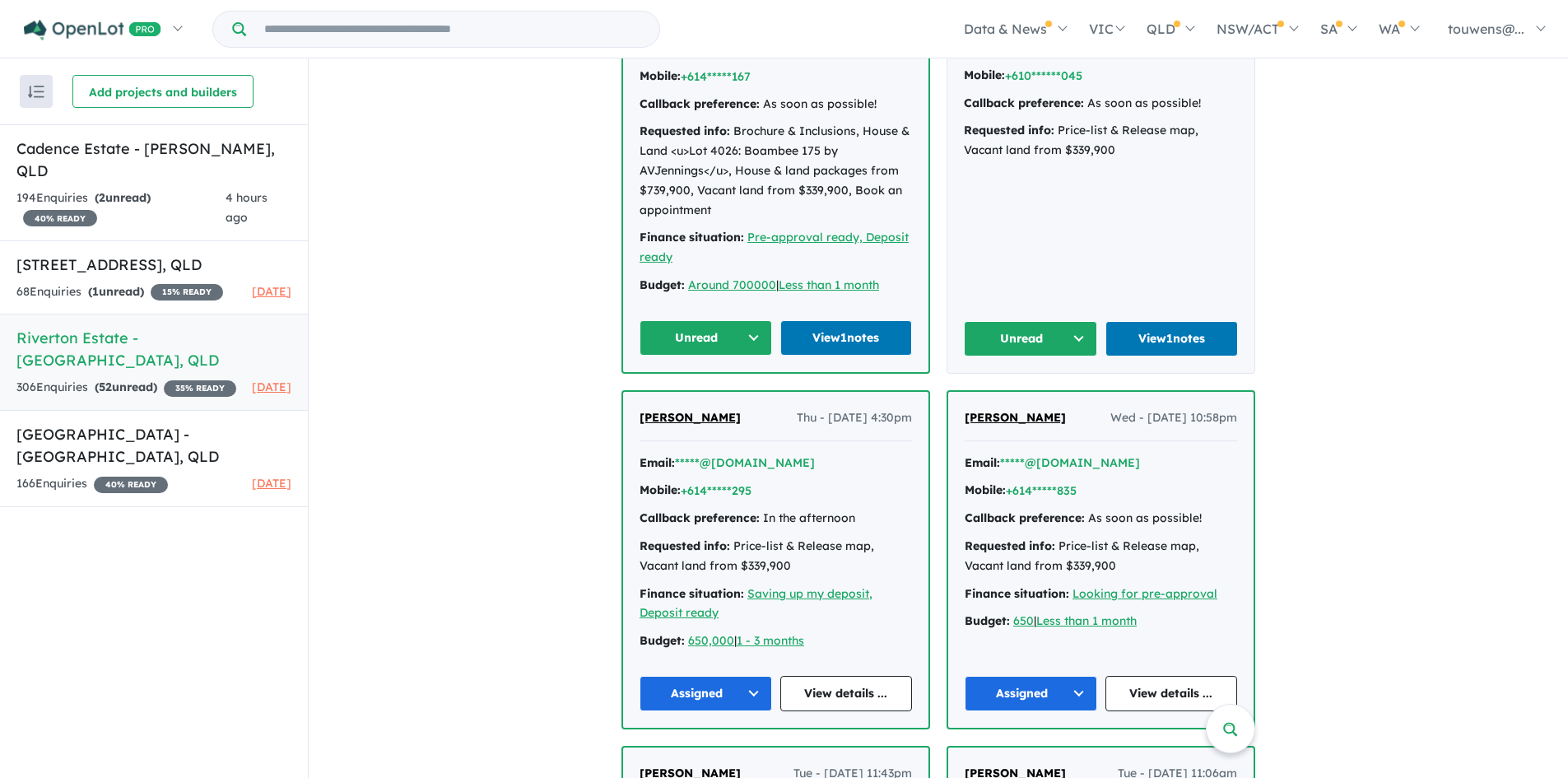
click at [991, 345] on button "Unread" at bounding box center [1031, 339] width 134 height 35
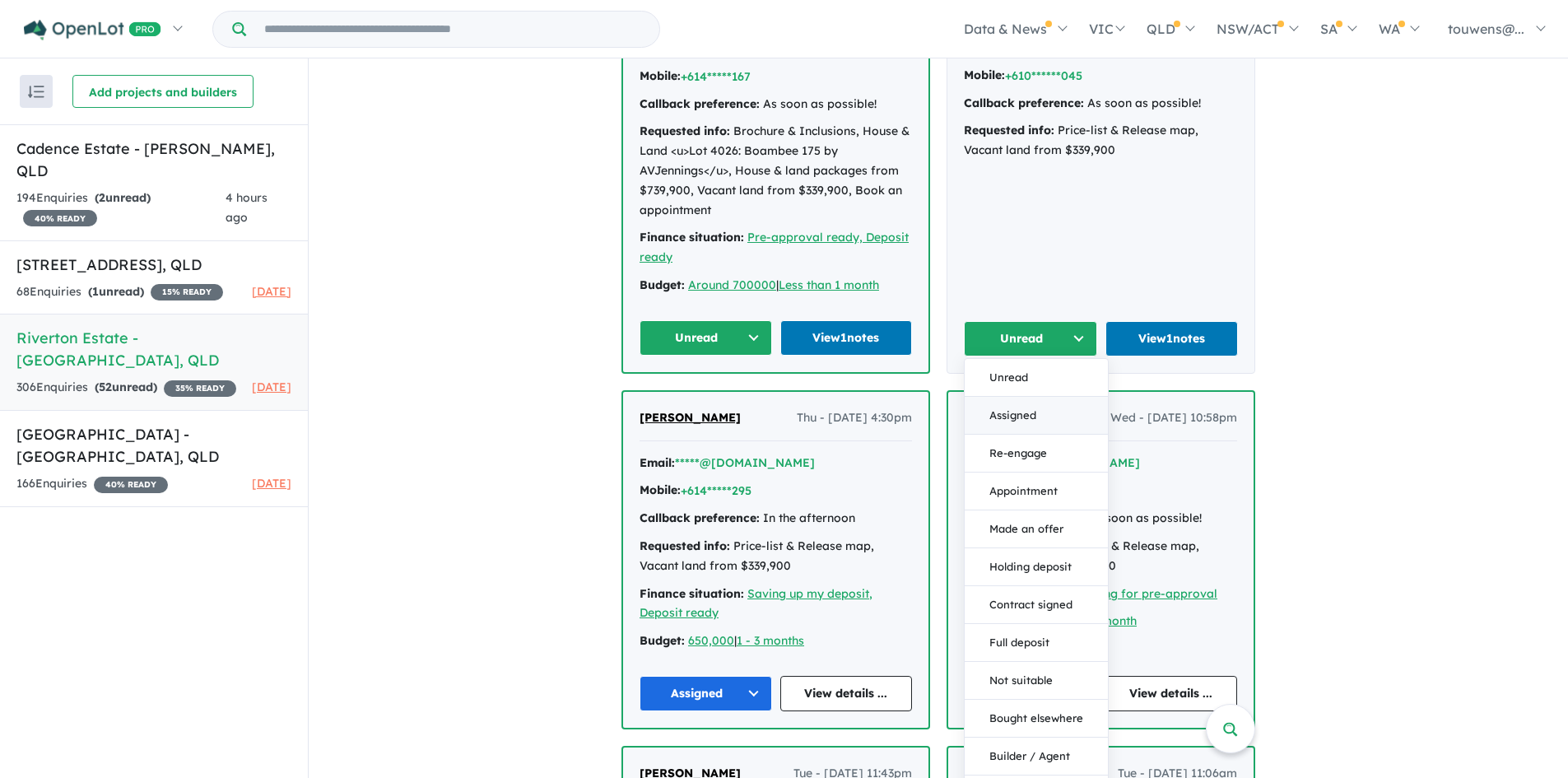
drag, startPoint x: 999, startPoint y: 417, endPoint x: 797, endPoint y: 390, distance: 203.8
click at [999, 417] on button "Assigned" at bounding box center [1036, 415] width 144 height 38
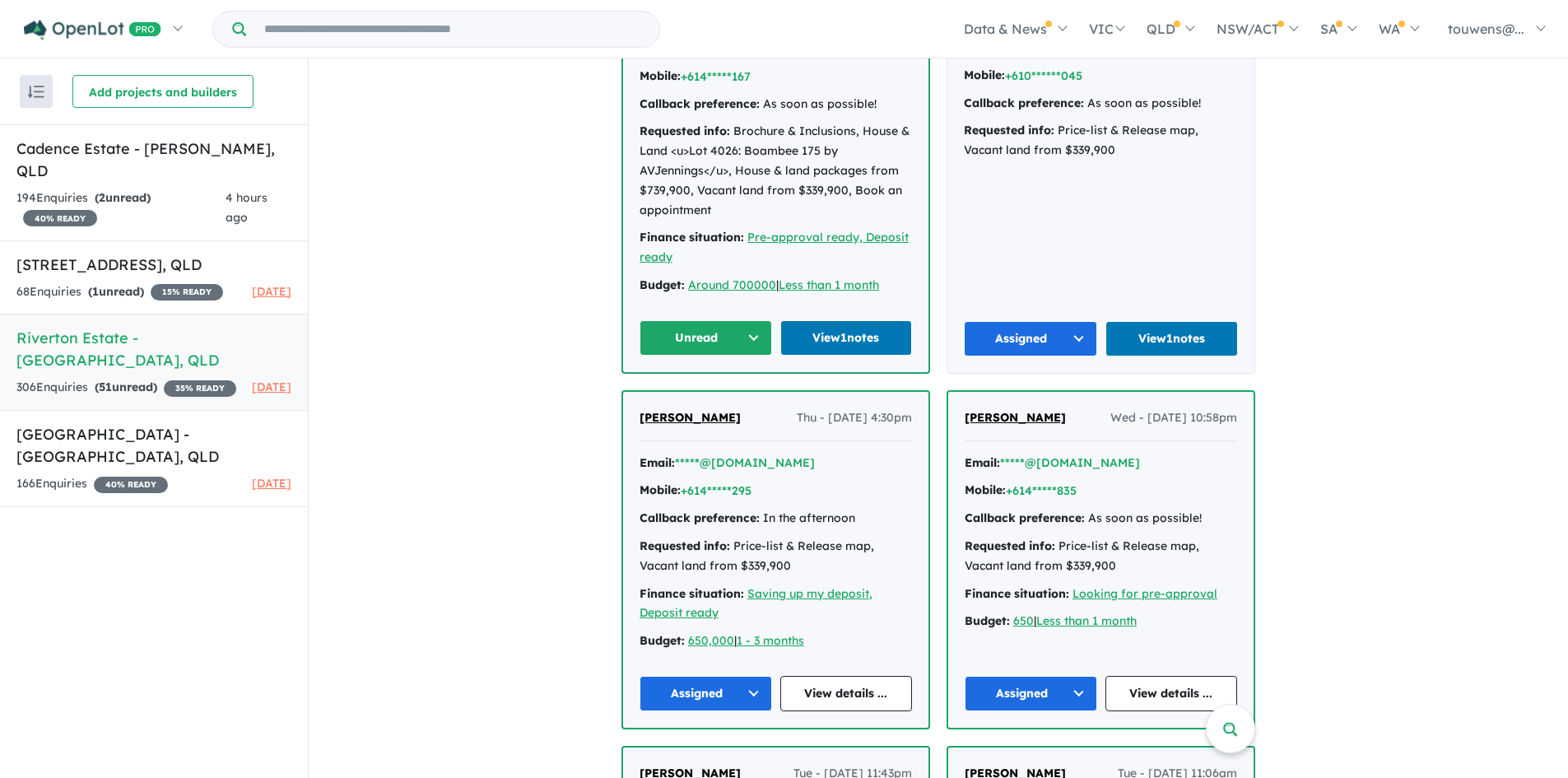
click at [692, 333] on button "Unread" at bounding box center [705, 338] width 133 height 35
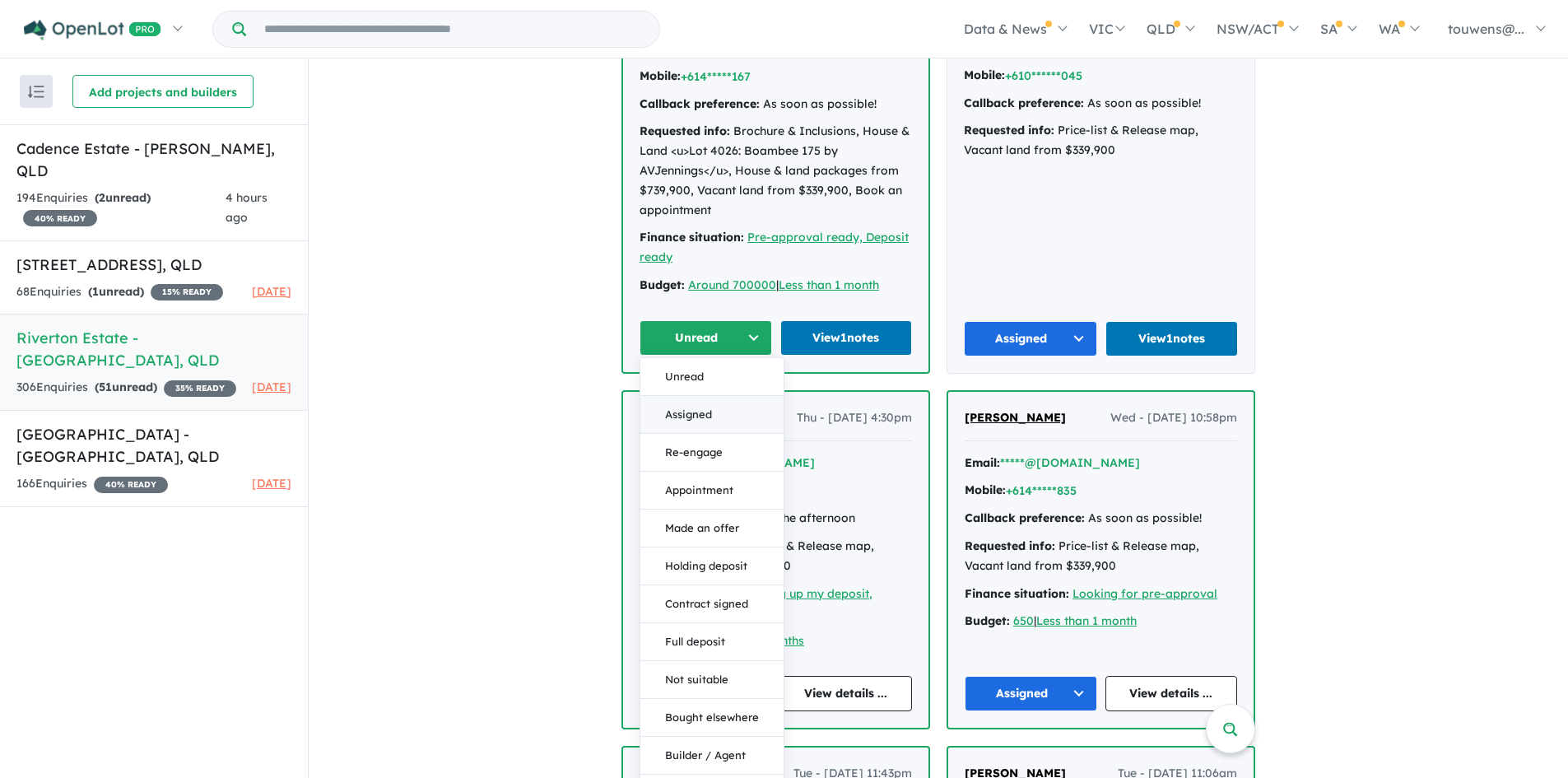
click at [714, 398] on button "Assigned" at bounding box center [712, 414] width 144 height 38
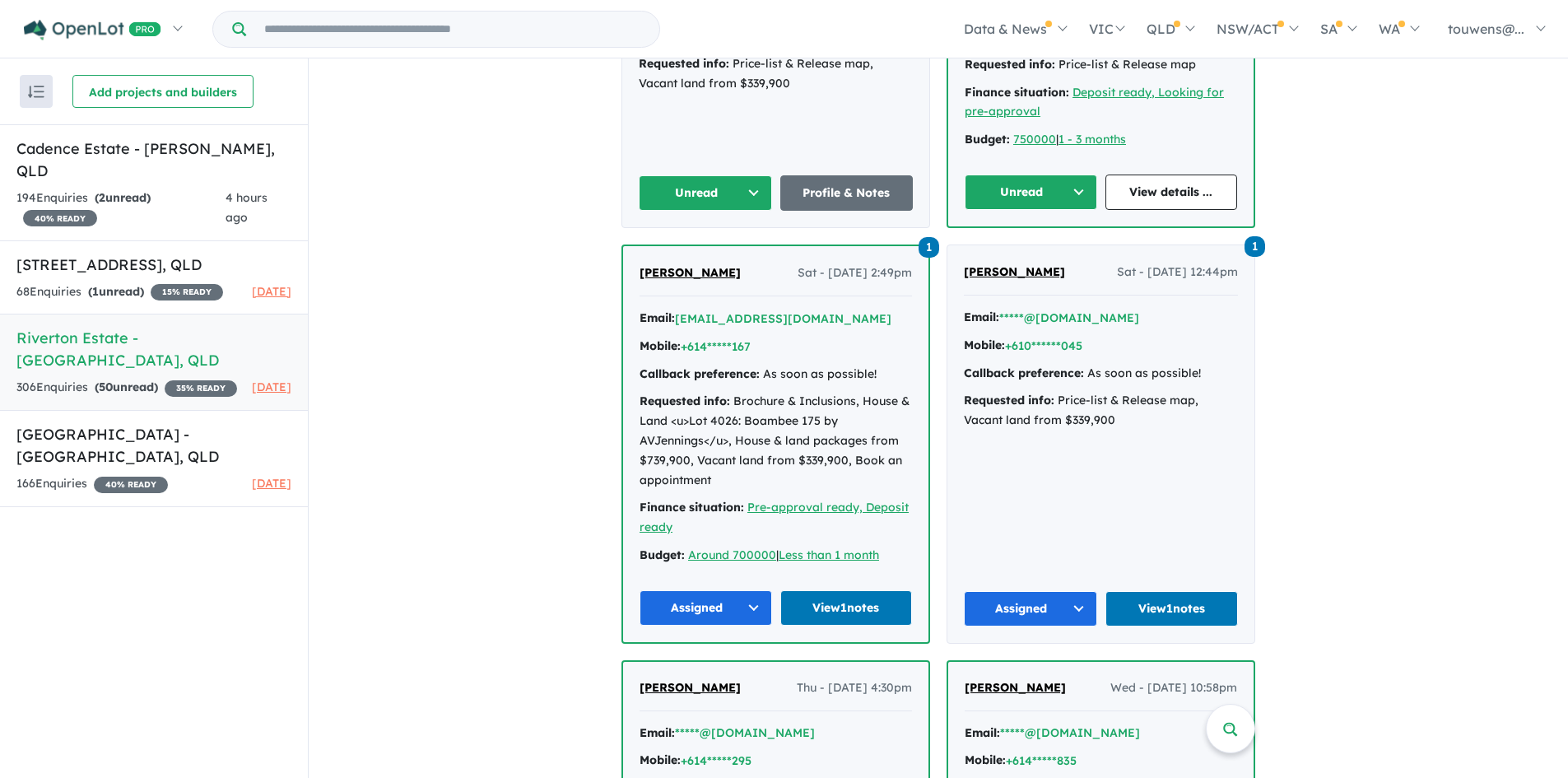
scroll to position [1317, 0]
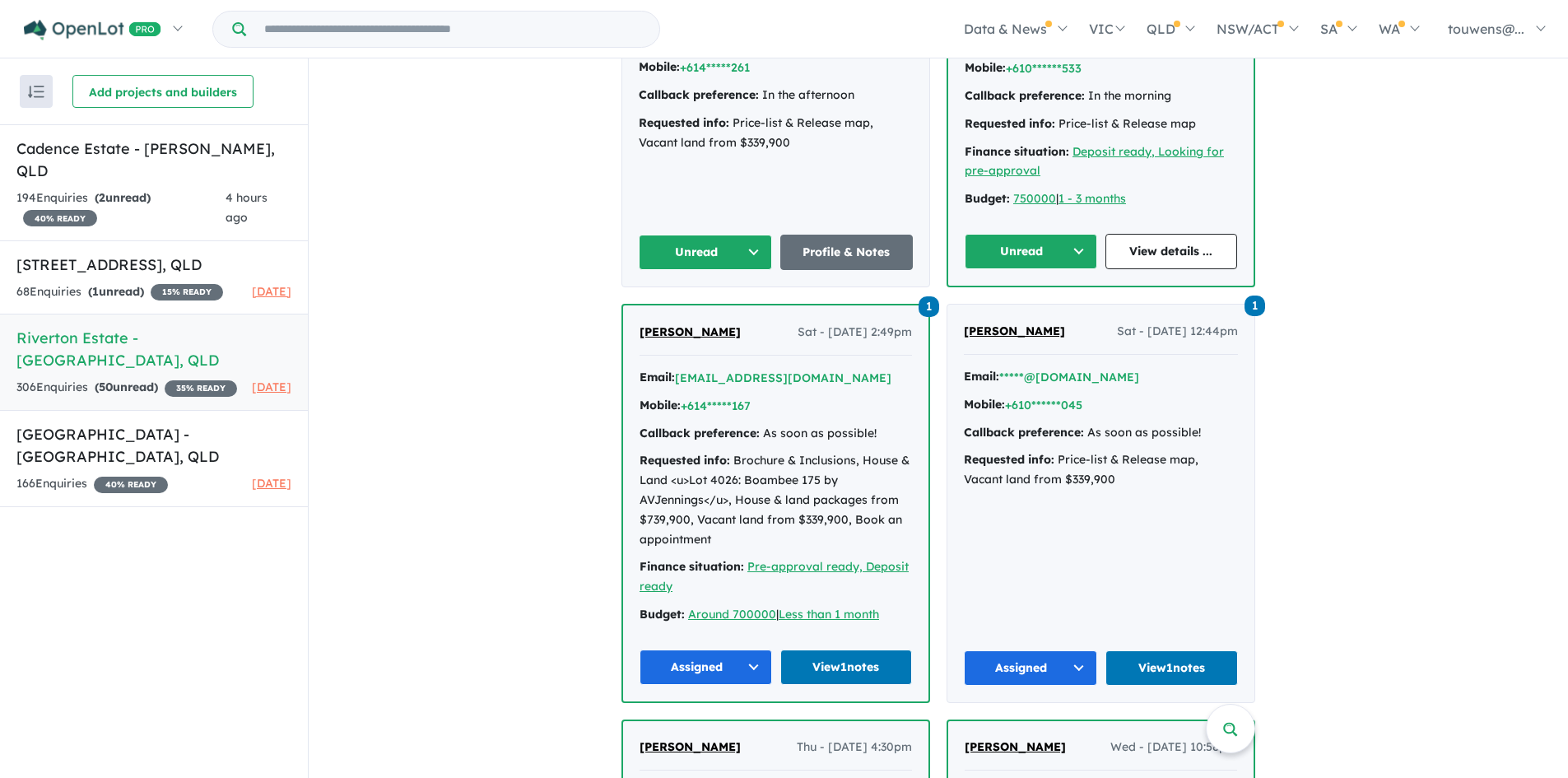
click at [1001, 250] on button "Unread" at bounding box center [1031, 251] width 133 height 35
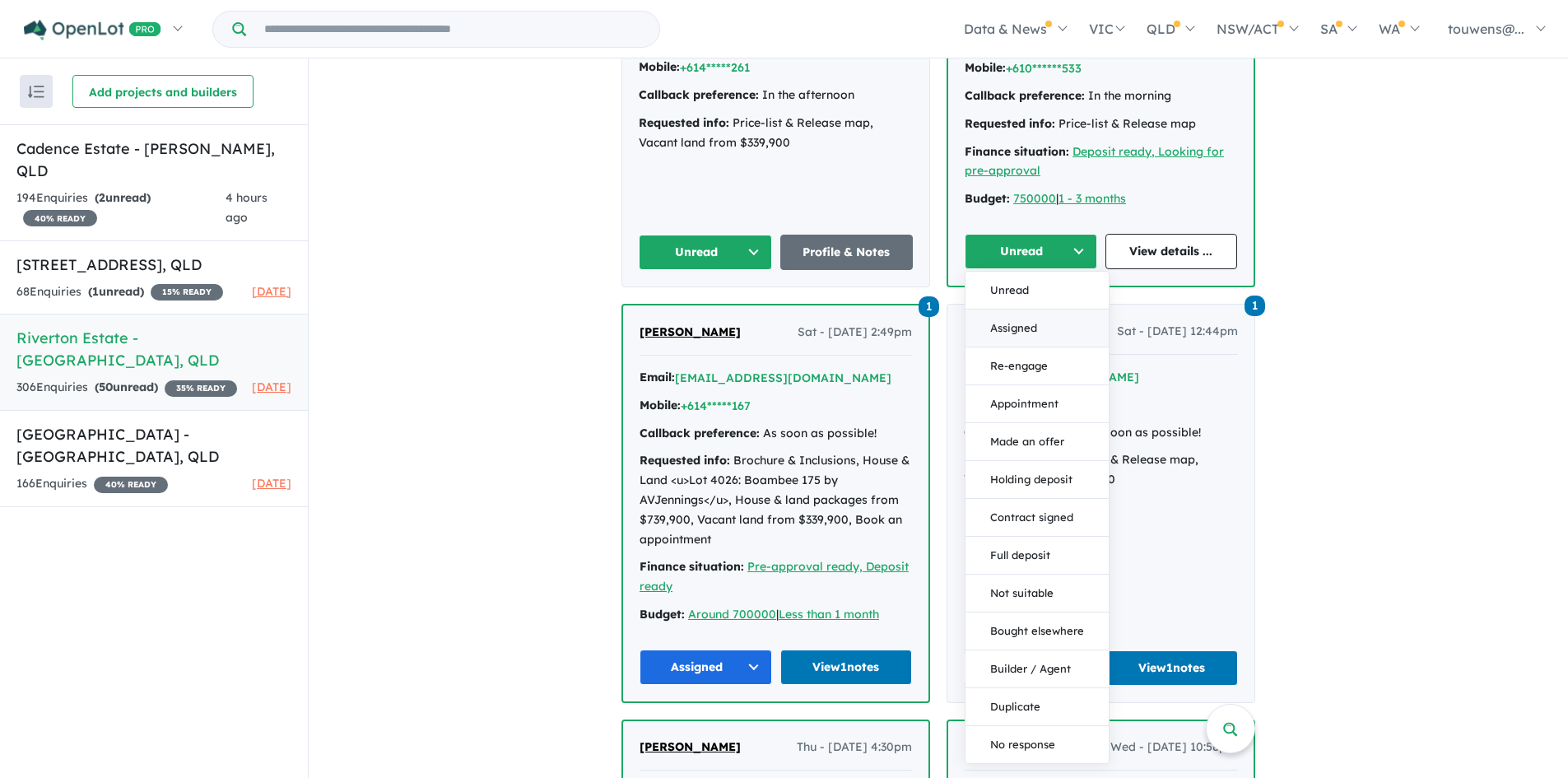
click at [1068, 328] on button "Assigned" at bounding box center [1037, 328] width 144 height 38
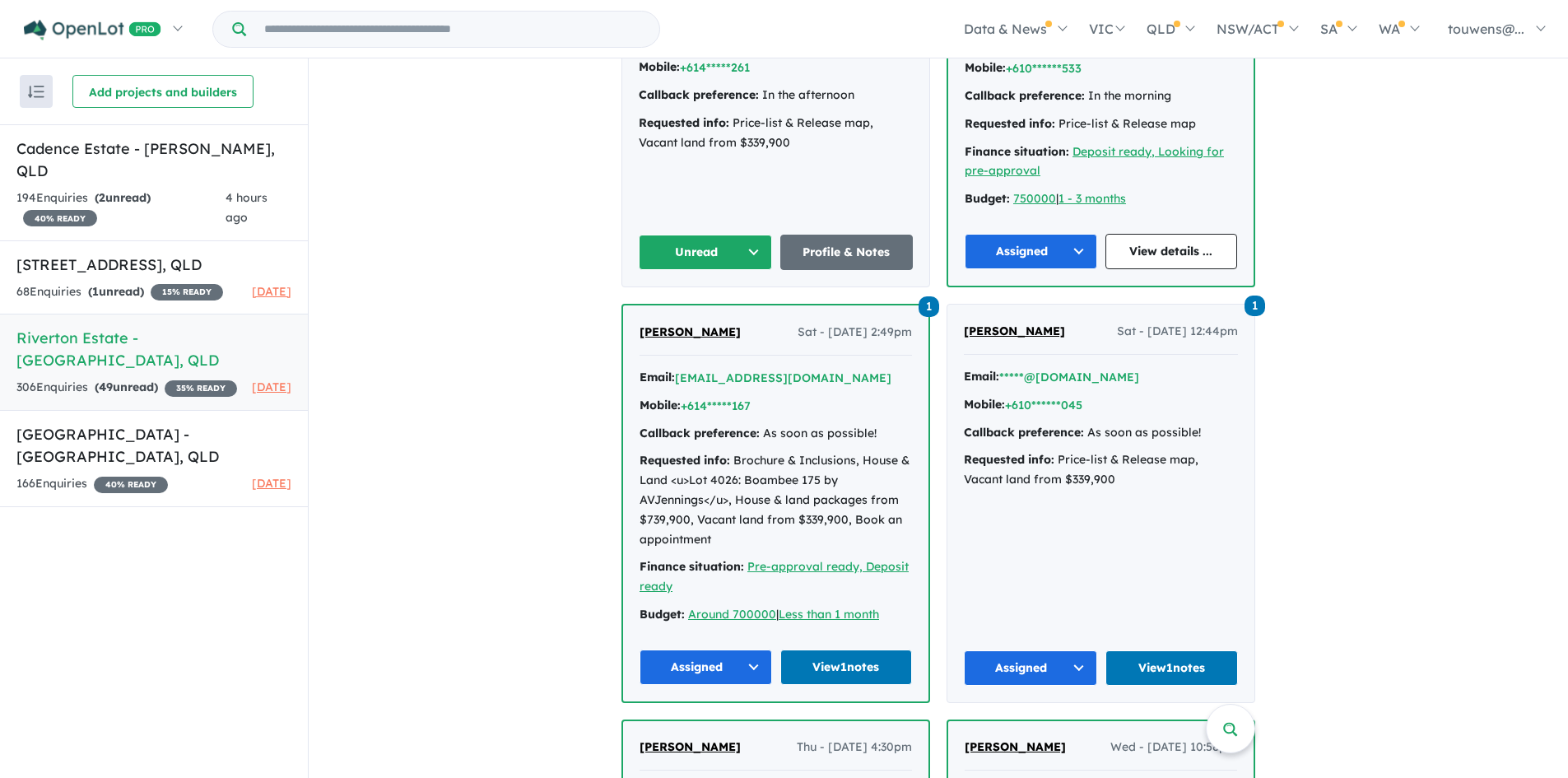
click at [721, 262] on button "Unread" at bounding box center [705, 252] width 134 height 35
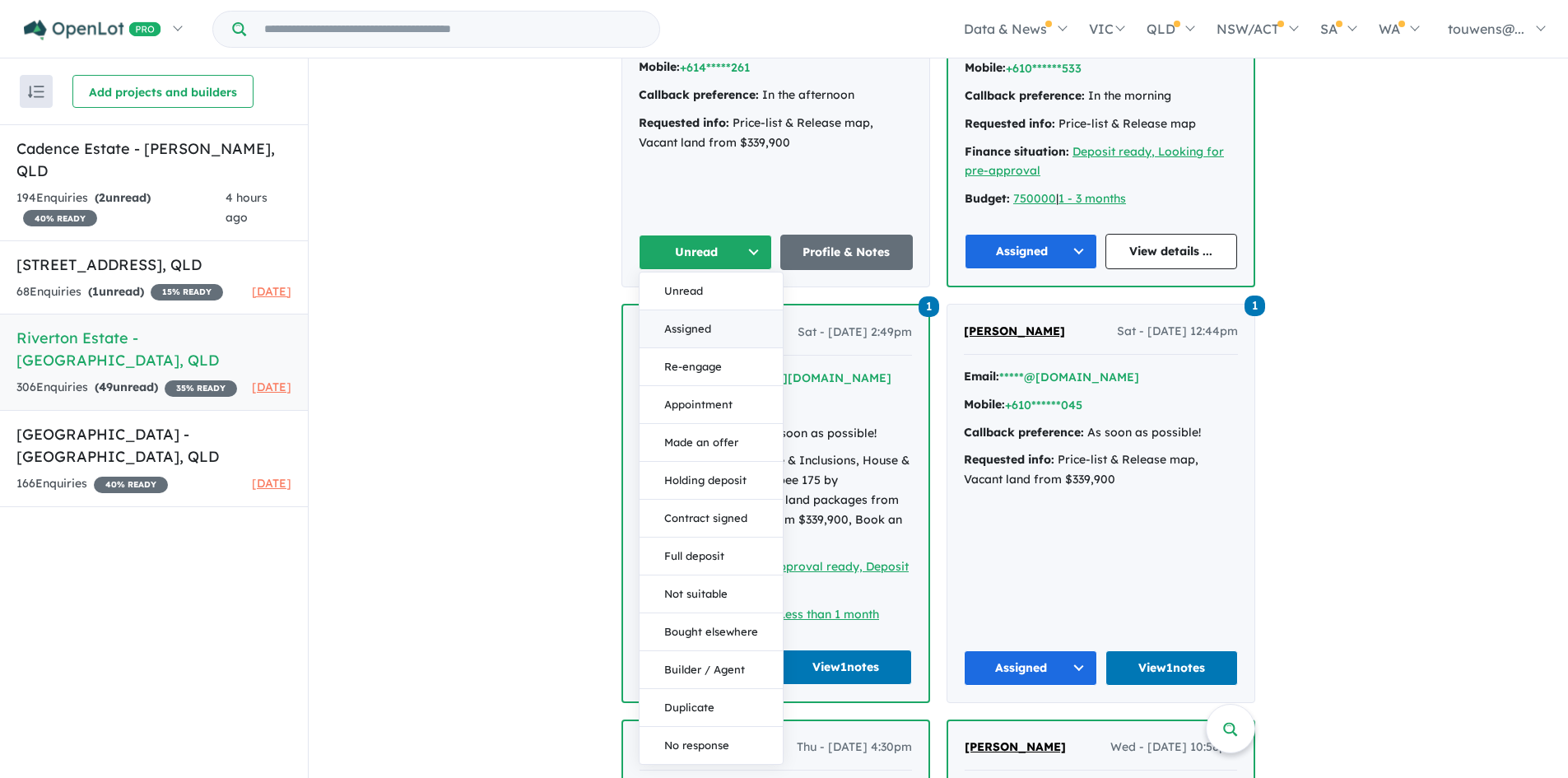
click at [705, 321] on button "Assigned" at bounding box center [711, 329] width 144 height 38
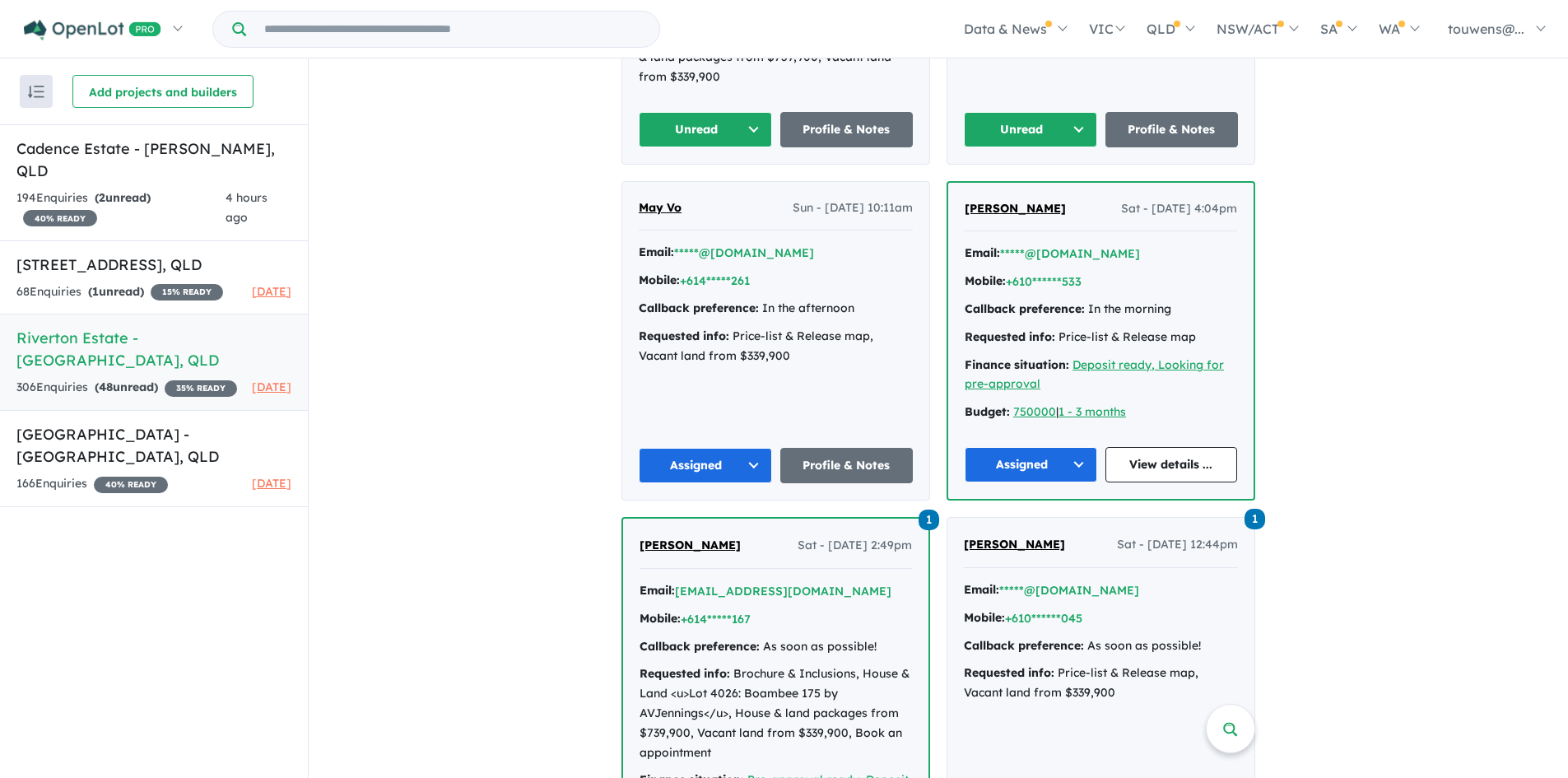
scroll to position [988, 0]
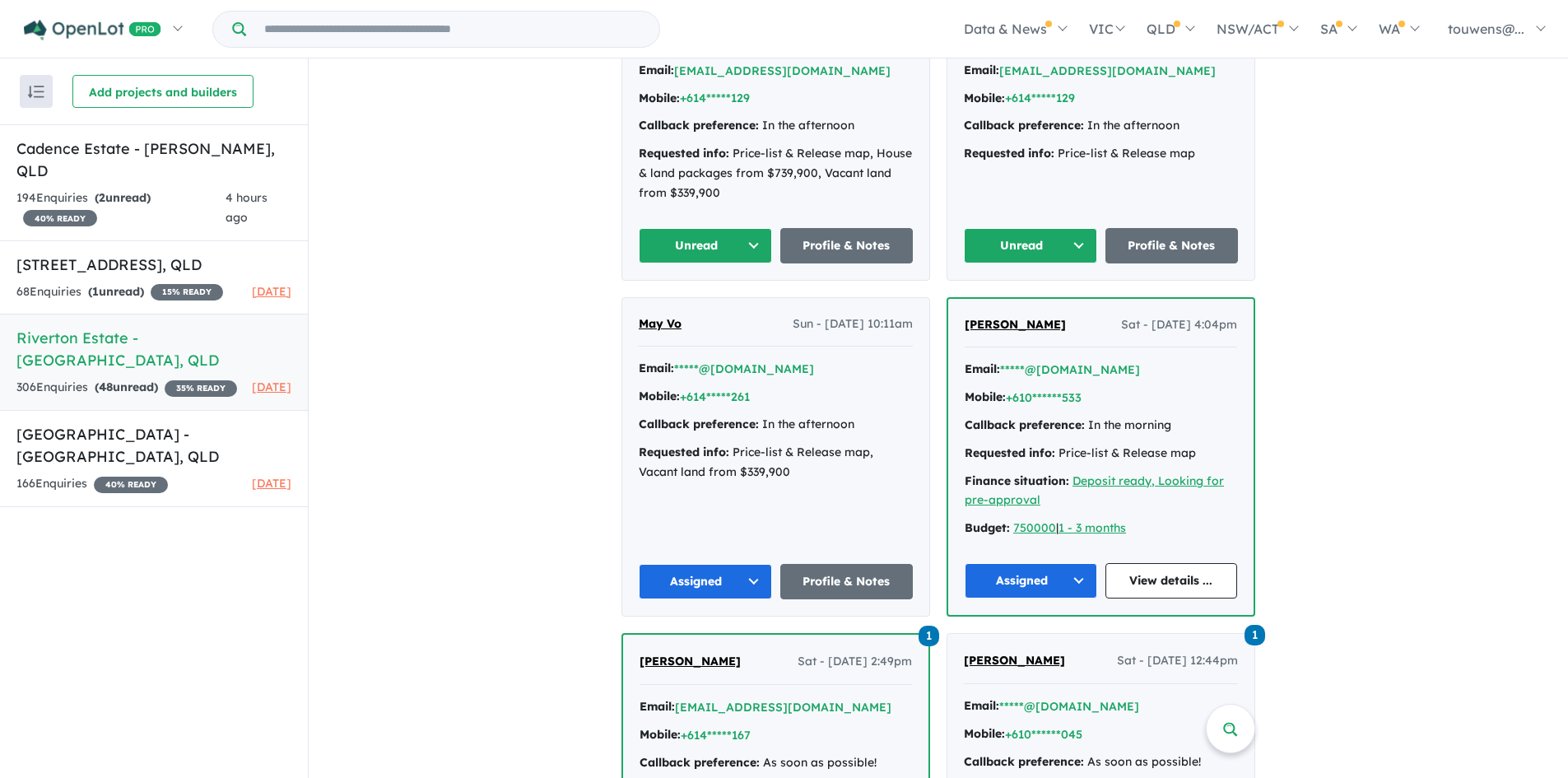
click at [1003, 254] on button "Unread" at bounding box center [1031, 245] width 134 height 35
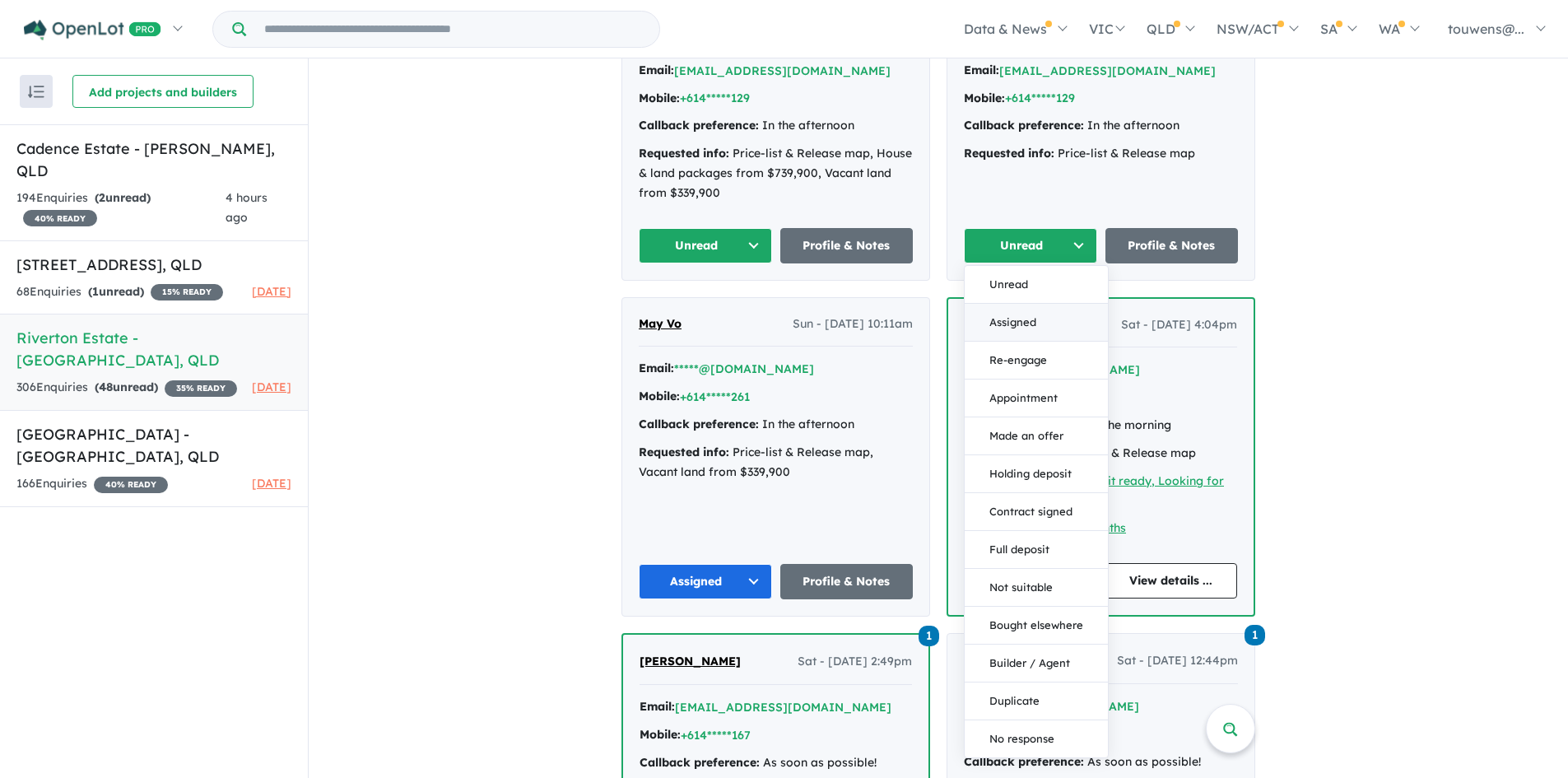
click at [1026, 326] on button "Assigned" at bounding box center [1036, 322] width 144 height 38
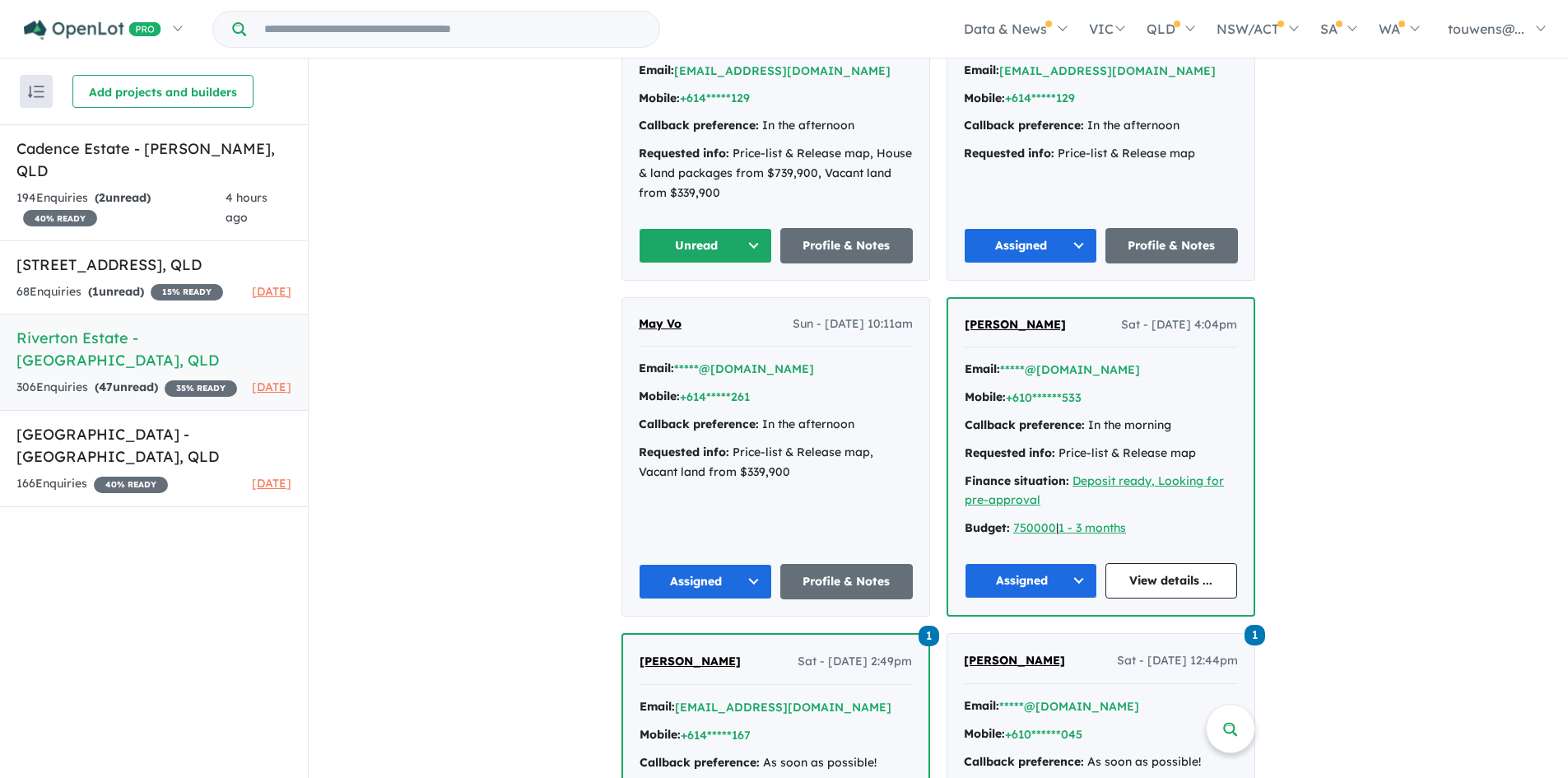
click at [702, 241] on button "Unread" at bounding box center [705, 245] width 134 height 35
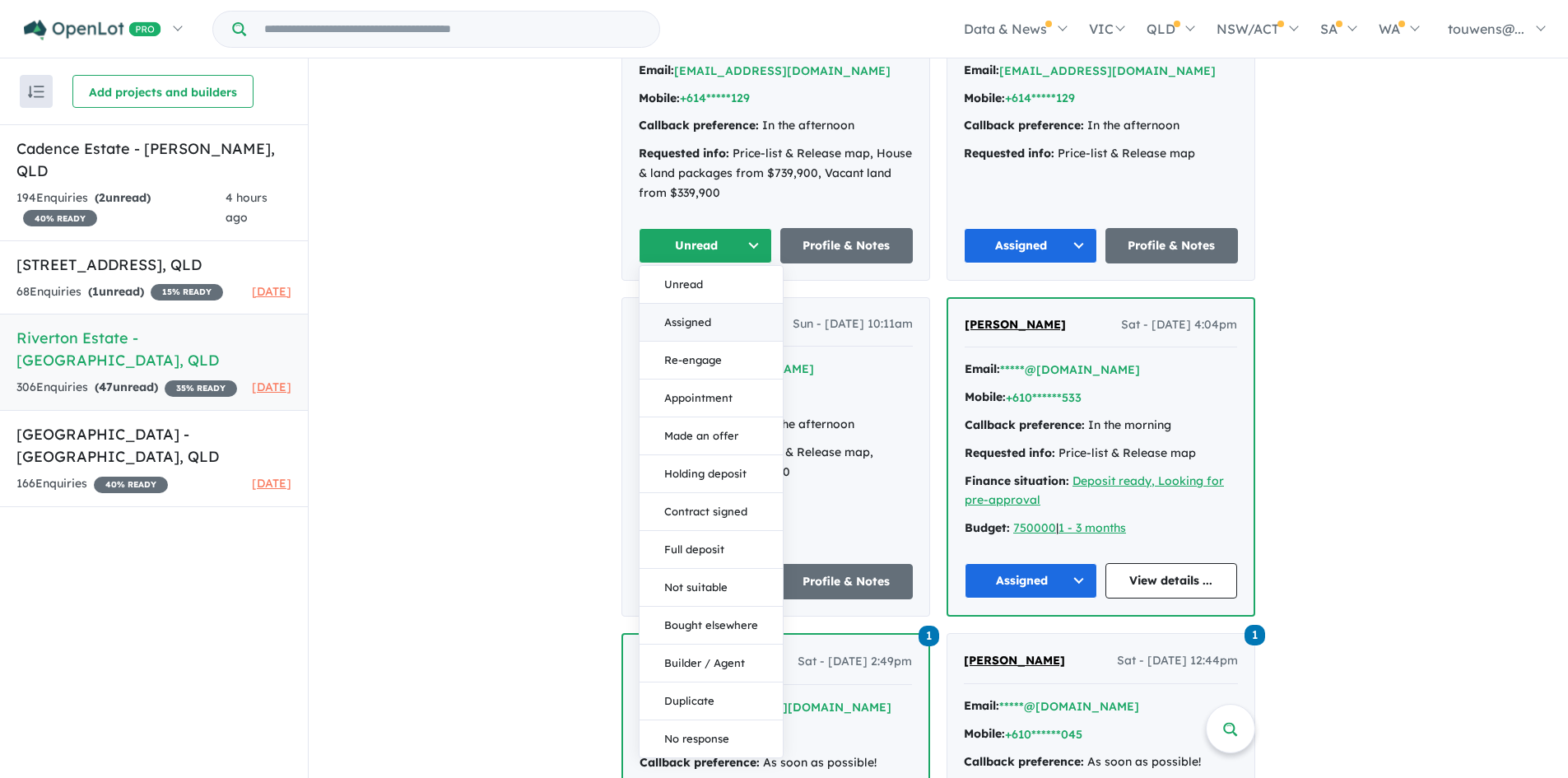
click at [686, 334] on button "Assigned" at bounding box center [711, 322] width 144 height 38
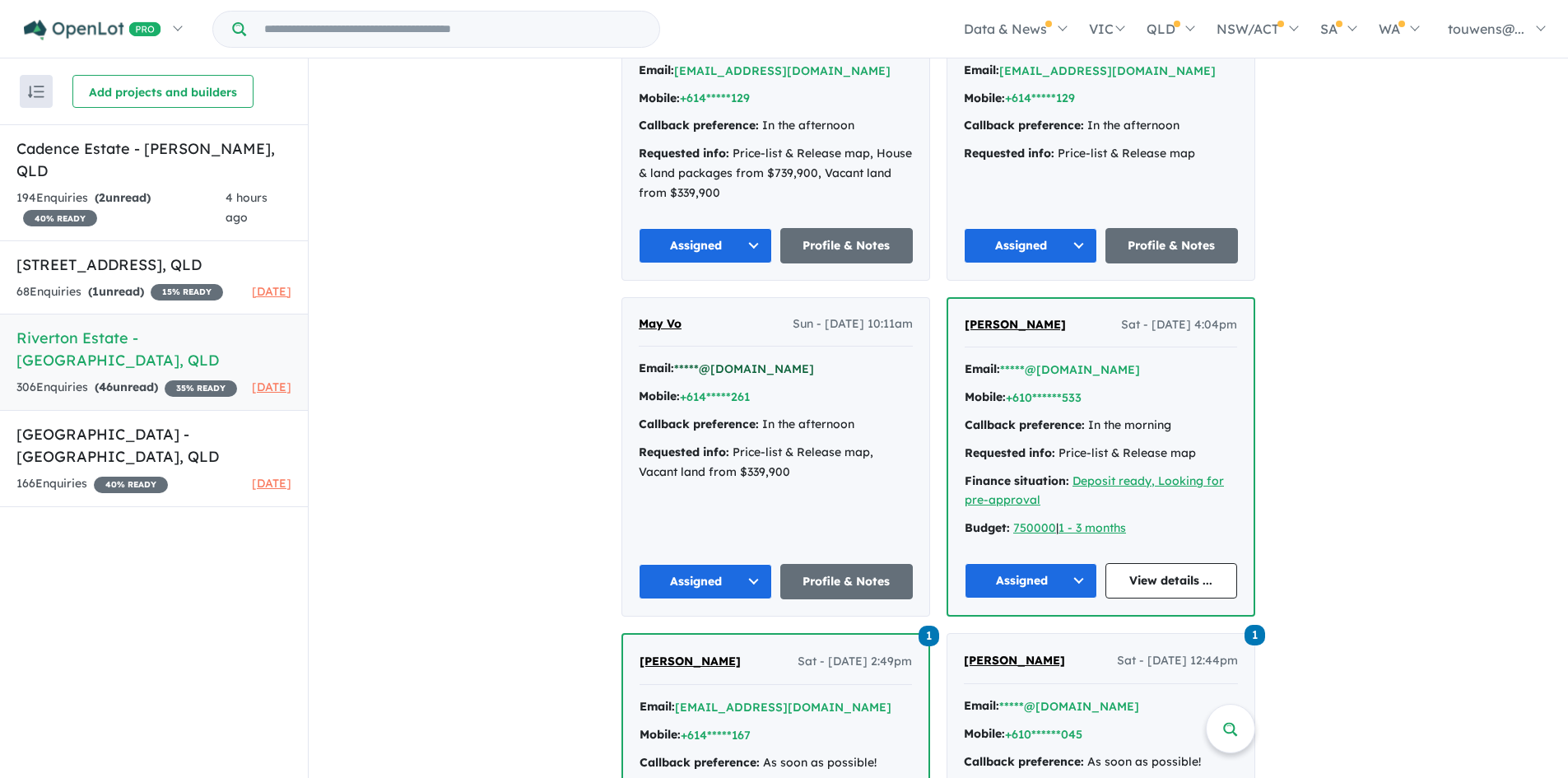
scroll to position [577, 0]
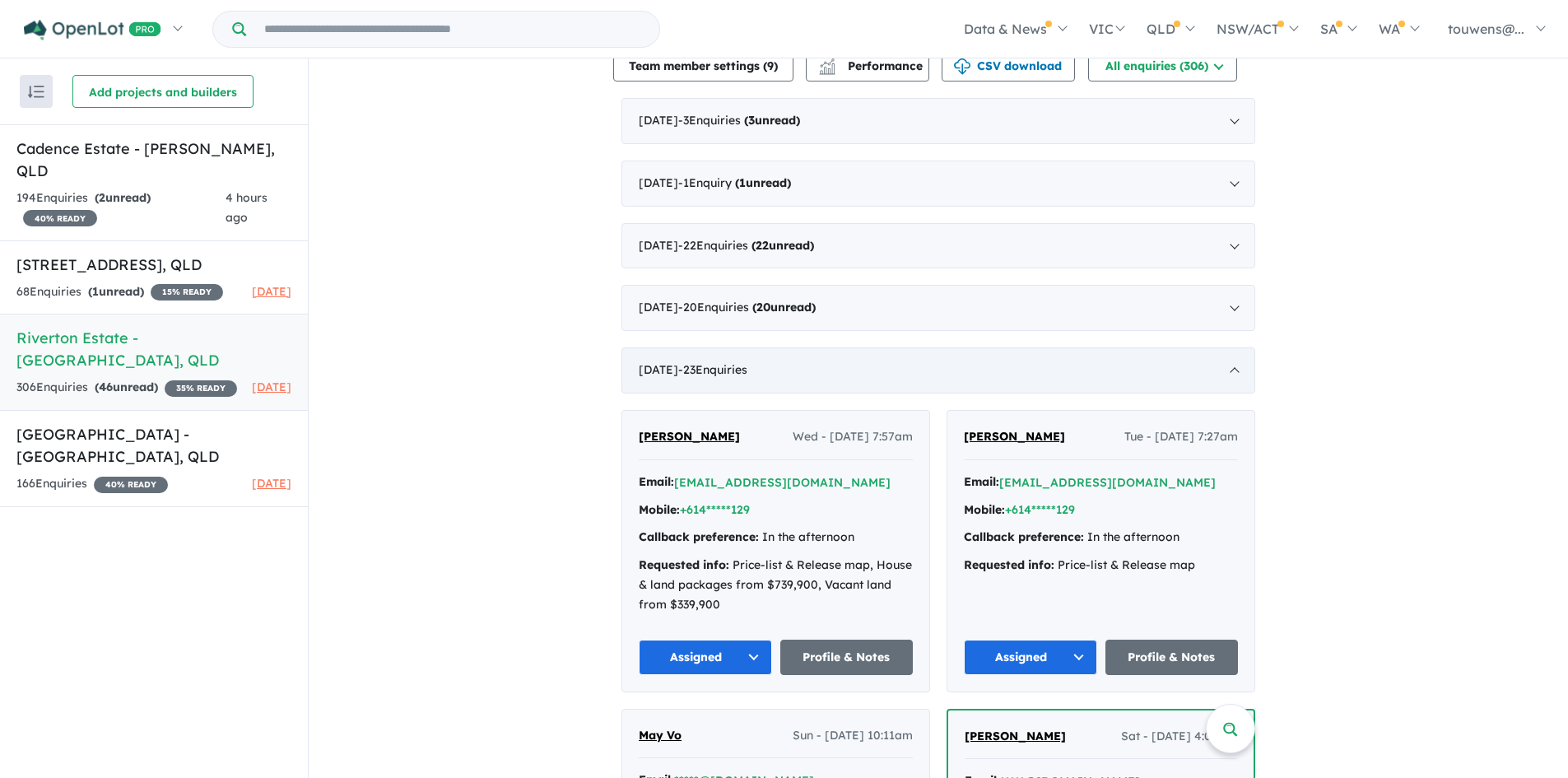
click at [900, 362] on div "[DATE] - 23 Enquir ies ( 0 unread)" at bounding box center [939, 370] width 634 height 46
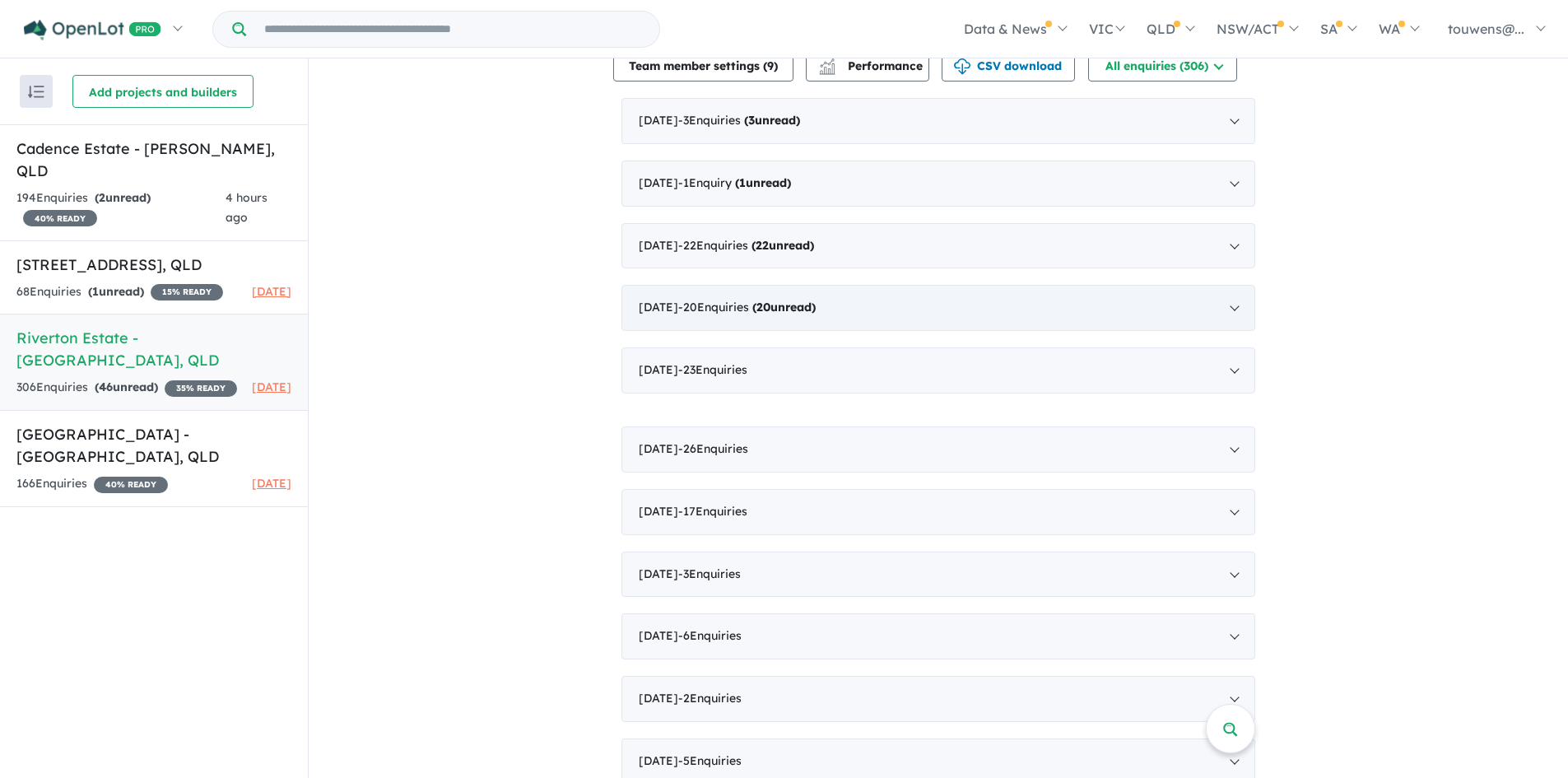
click at [804, 313] on strong "( 20 unread)" at bounding box center [784, 307] width 63 height 15
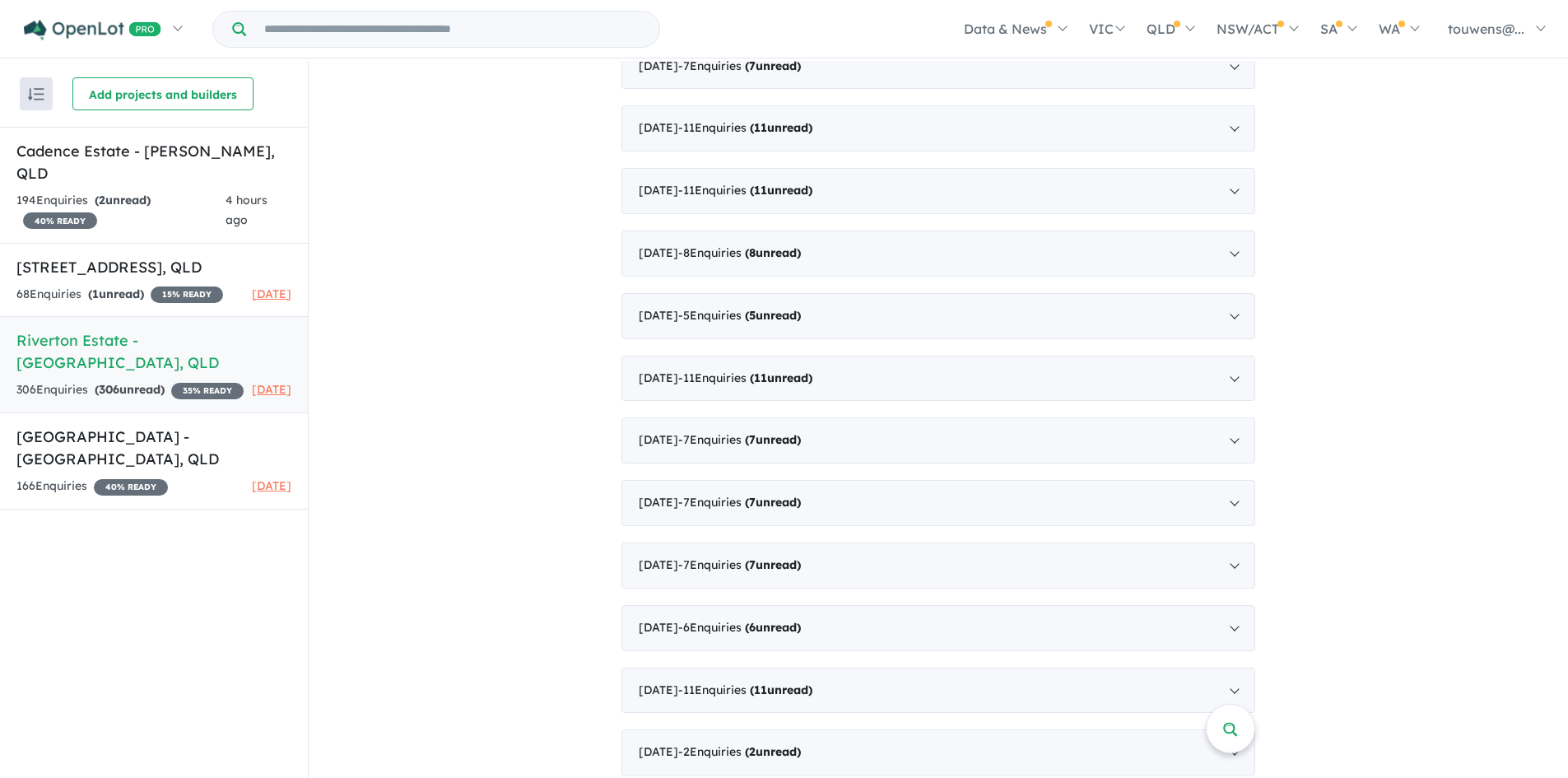
scroll to position [3529, 0]
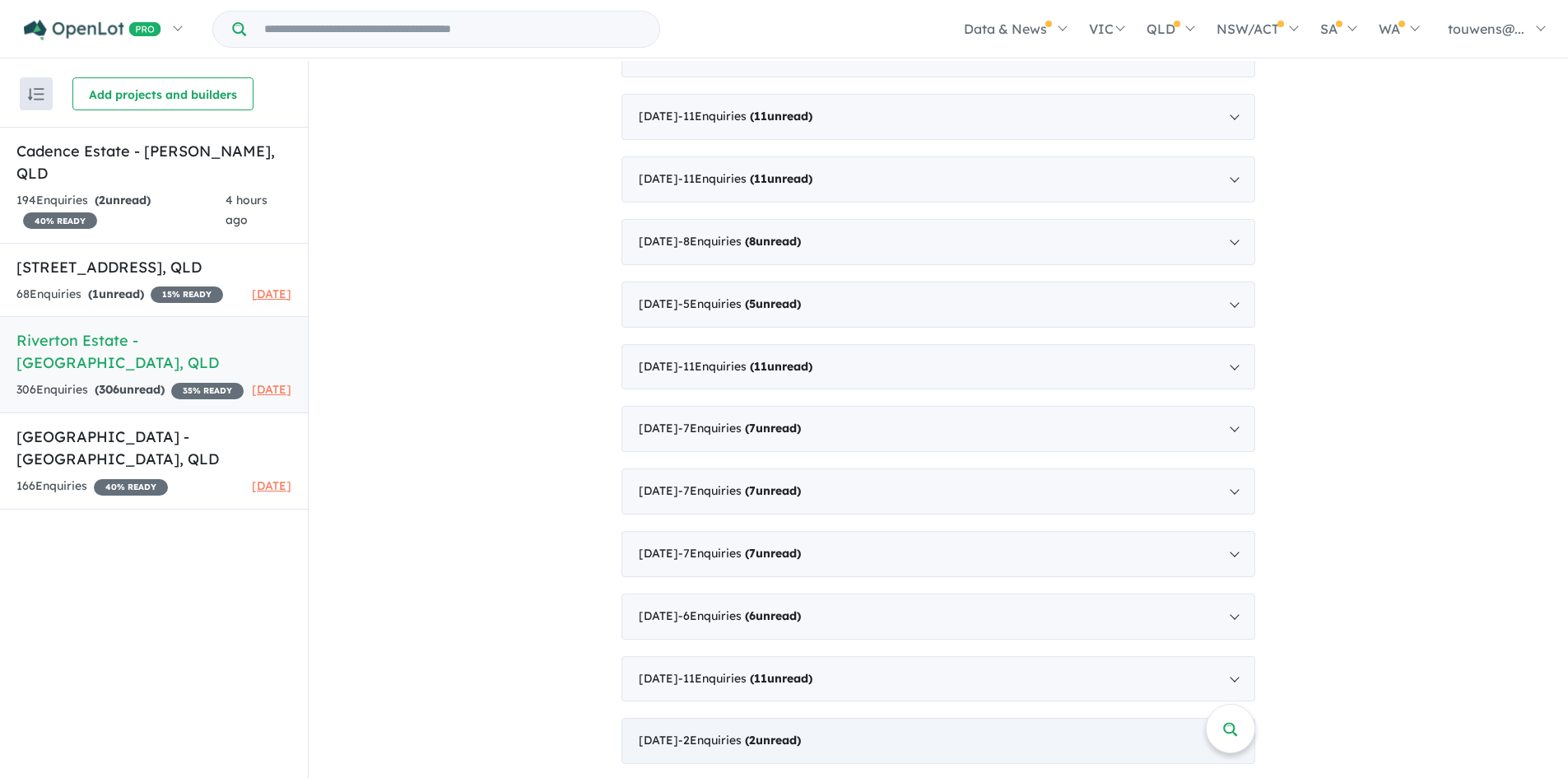
click at [1019, 735] on div "[DATE] - 2 Enquir ies ( 2 unread)" at bounding box center [939, 740] width 634 height 46
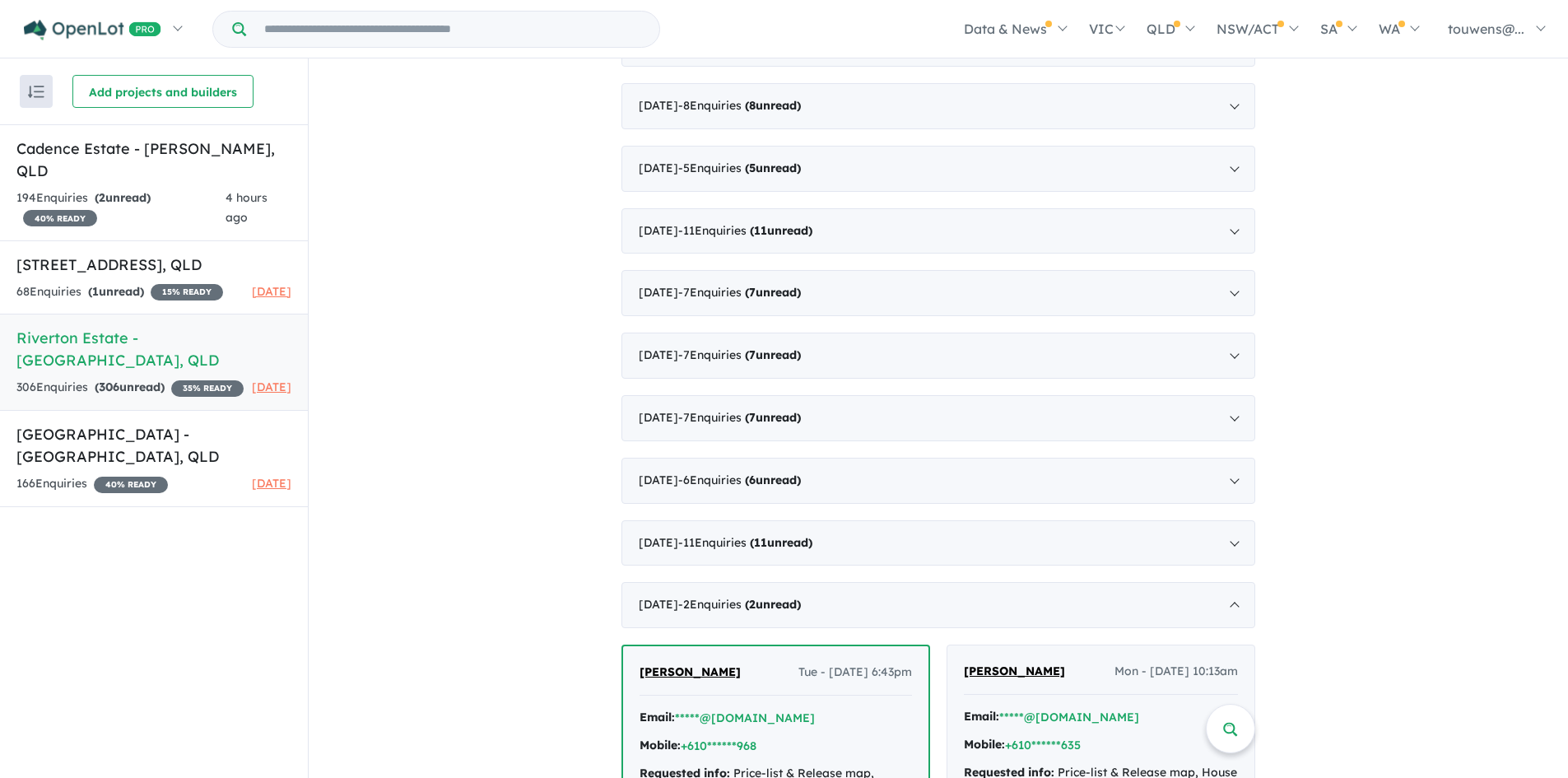
scroll to position [3200, 0]
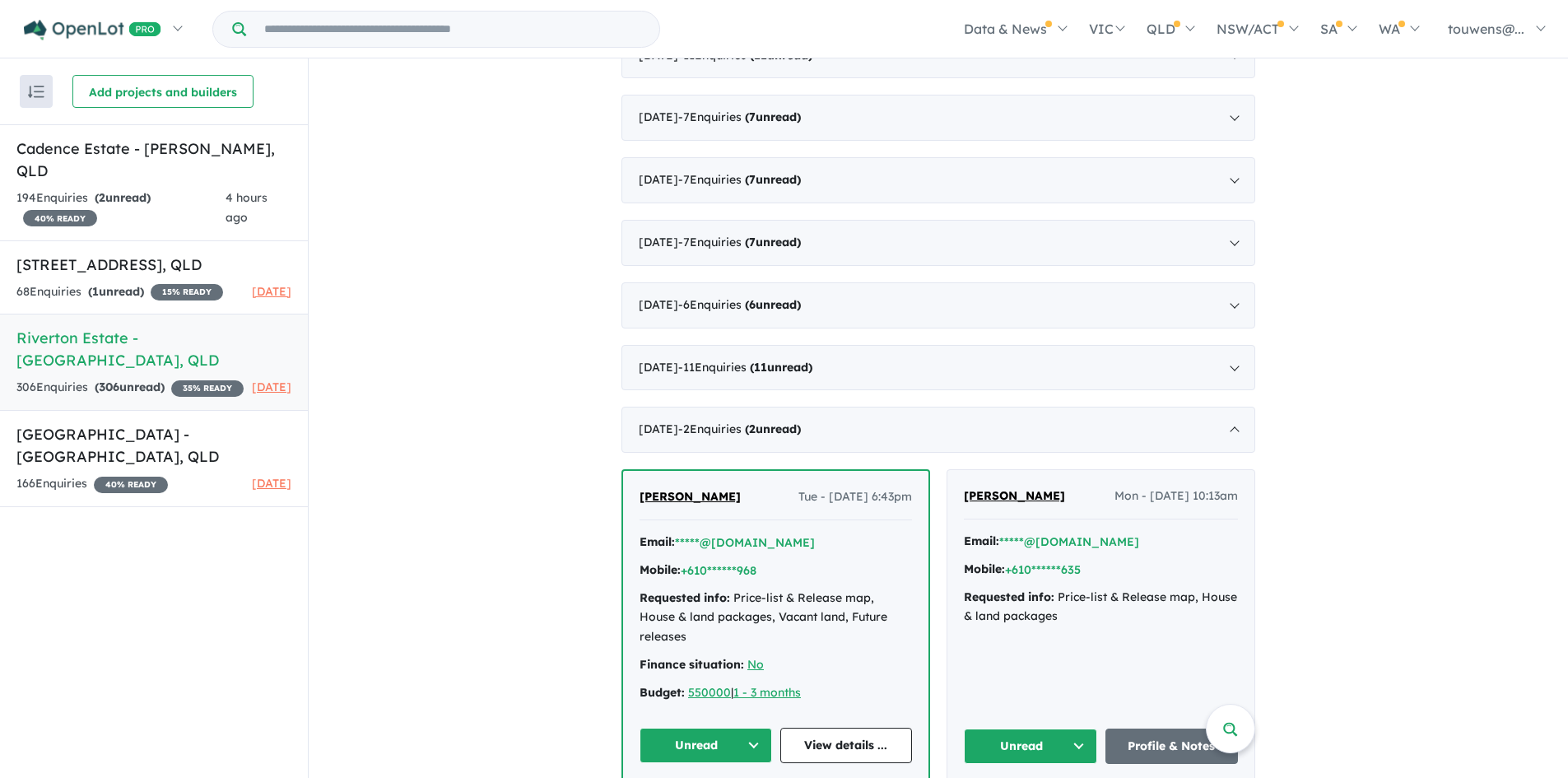
click at [1052, 729] on button "Unread" at bounding box center [1031, 746] width 134 height 35
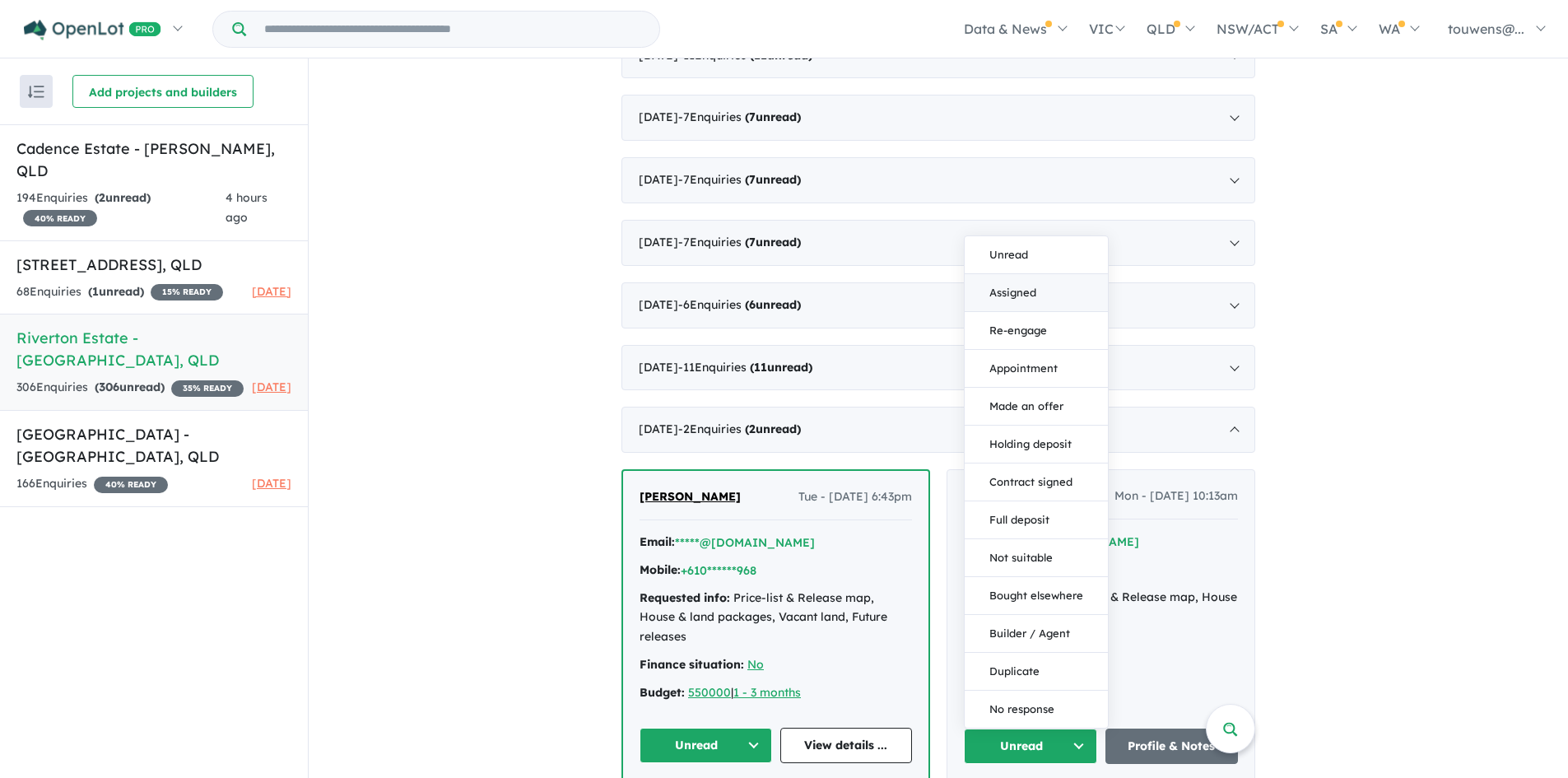
click at [1011, 274] on button "Assigned" at bounding box center [1036, 292] width 144 height 38
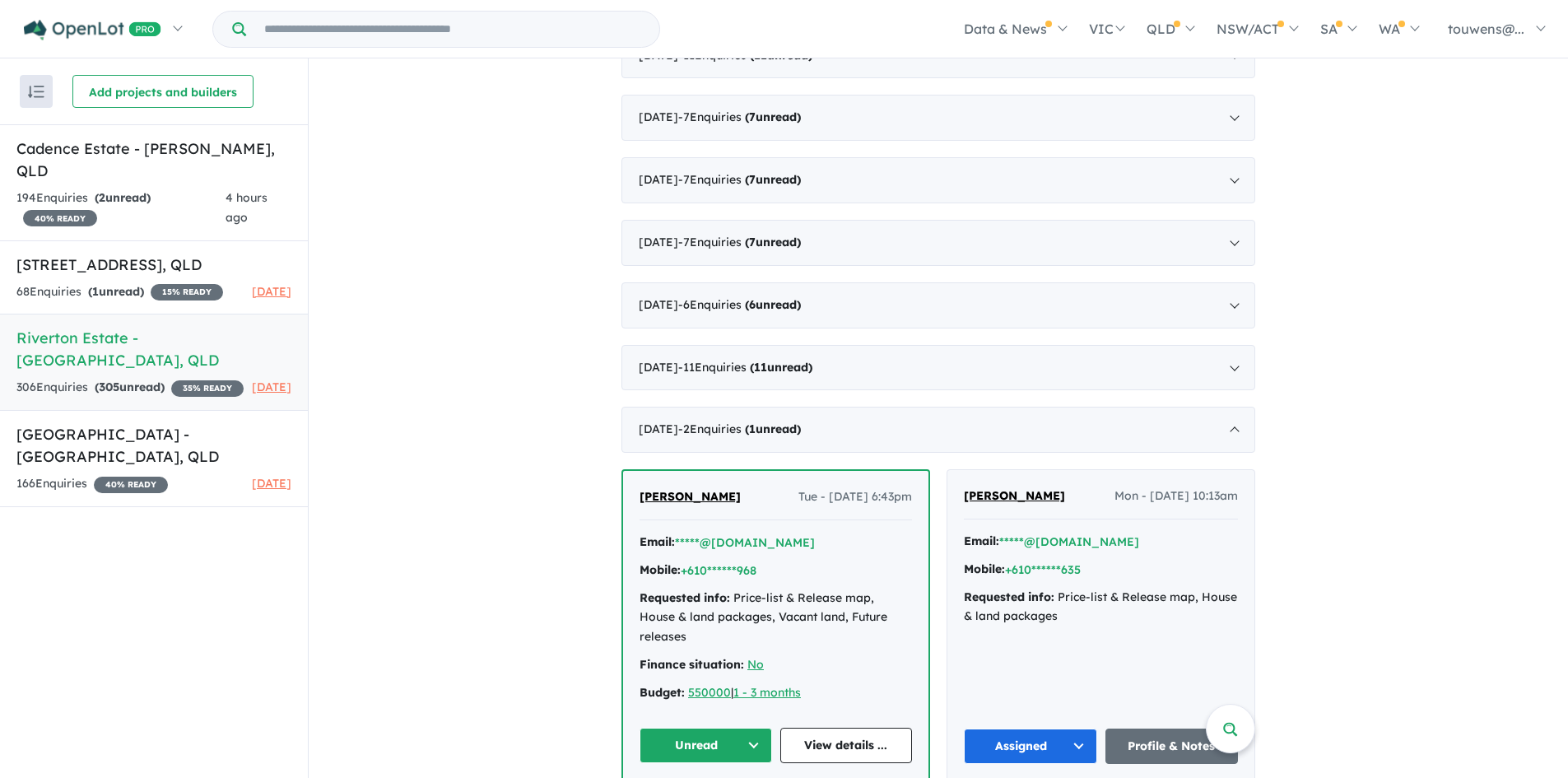
click at [716, 728] on button "Unread" at bounding box center [705, 745] width 133 height 35
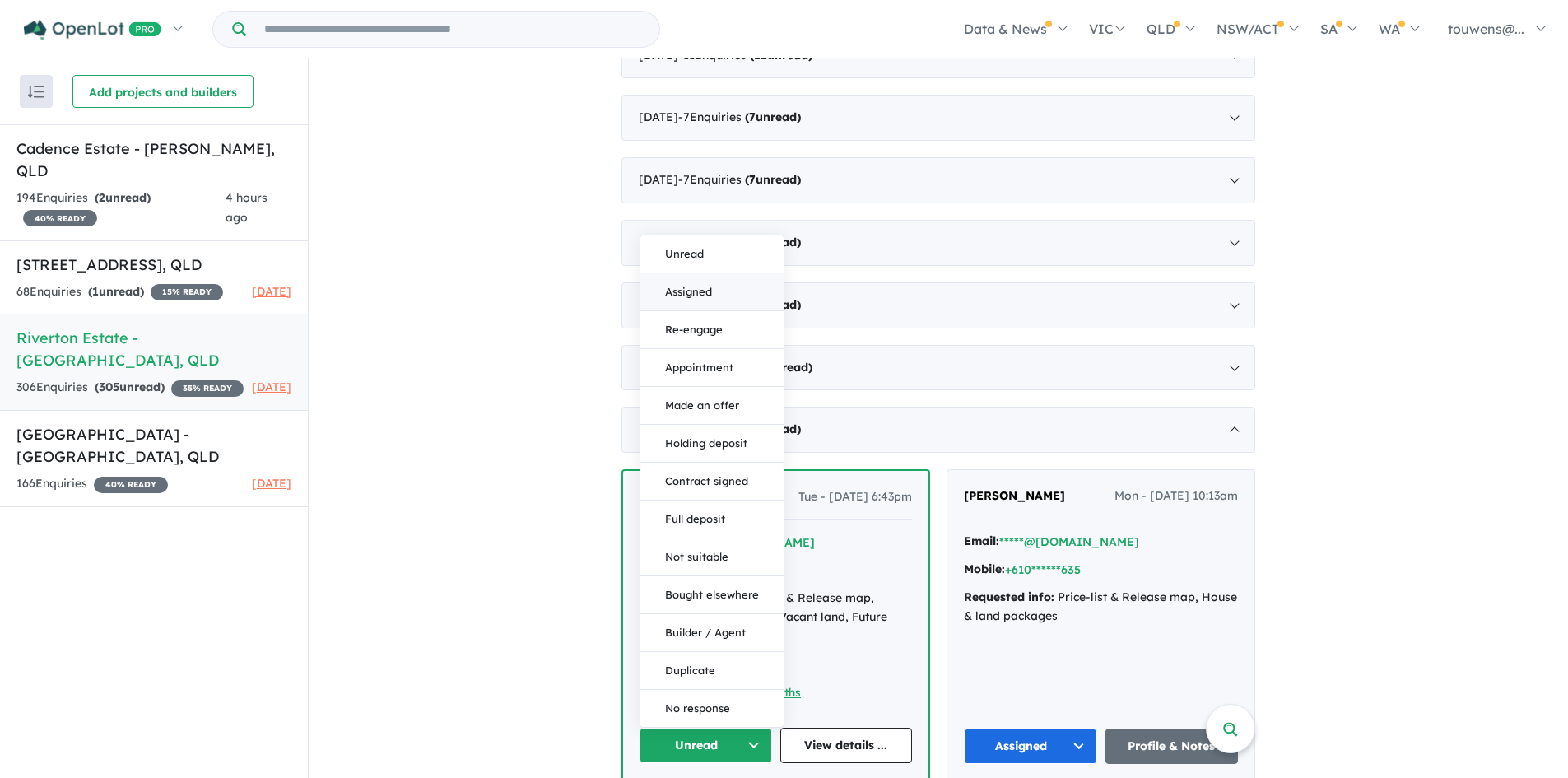
click at [706, 274] on button "Assigned" at bounding box center [712, 292] width 144 height 38
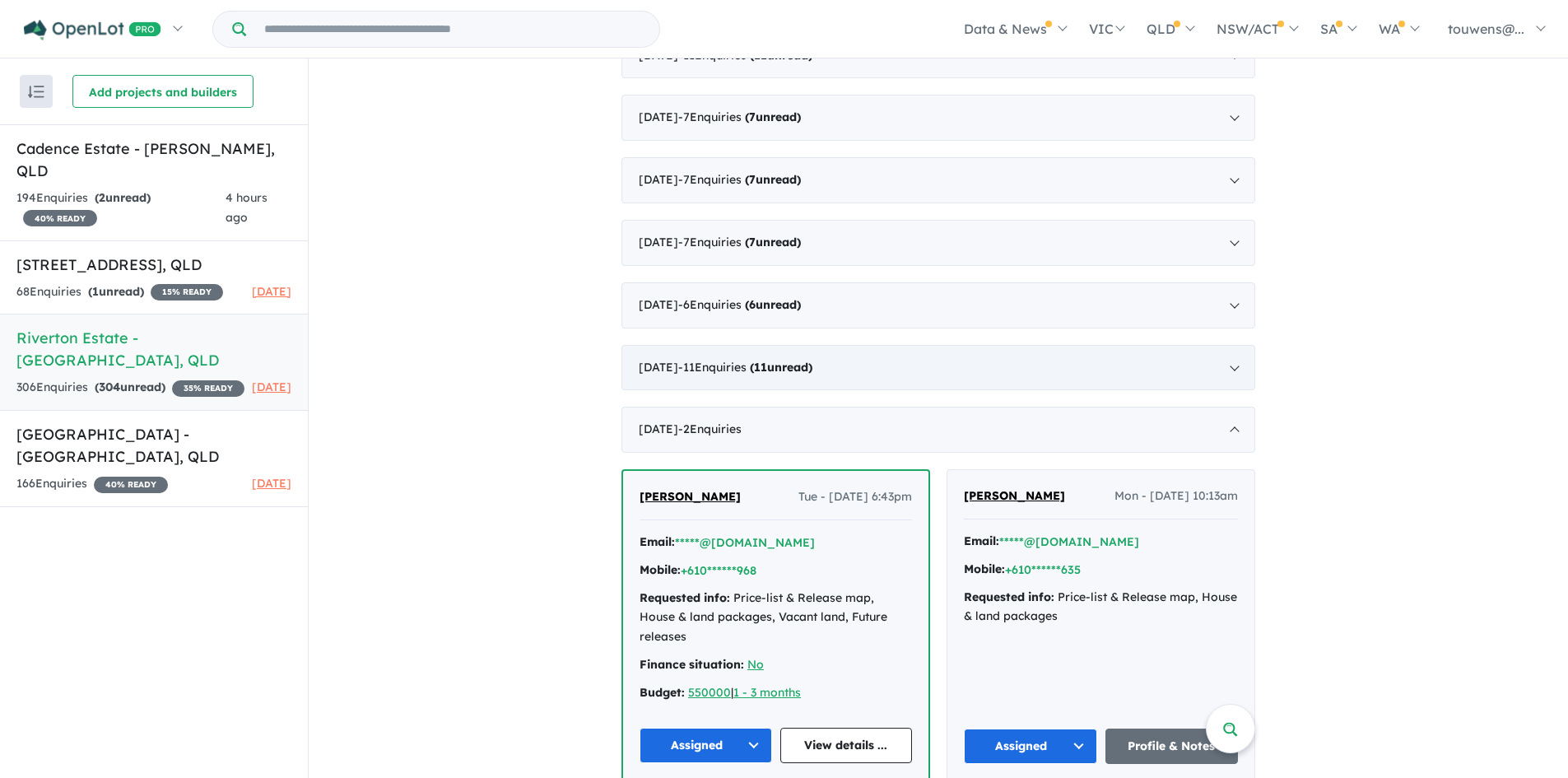
click at [991, 367] on div "September 2021 - 11 Enquir ies ( 11 unread)" at bounding box center [939, 367] width 634 height 46
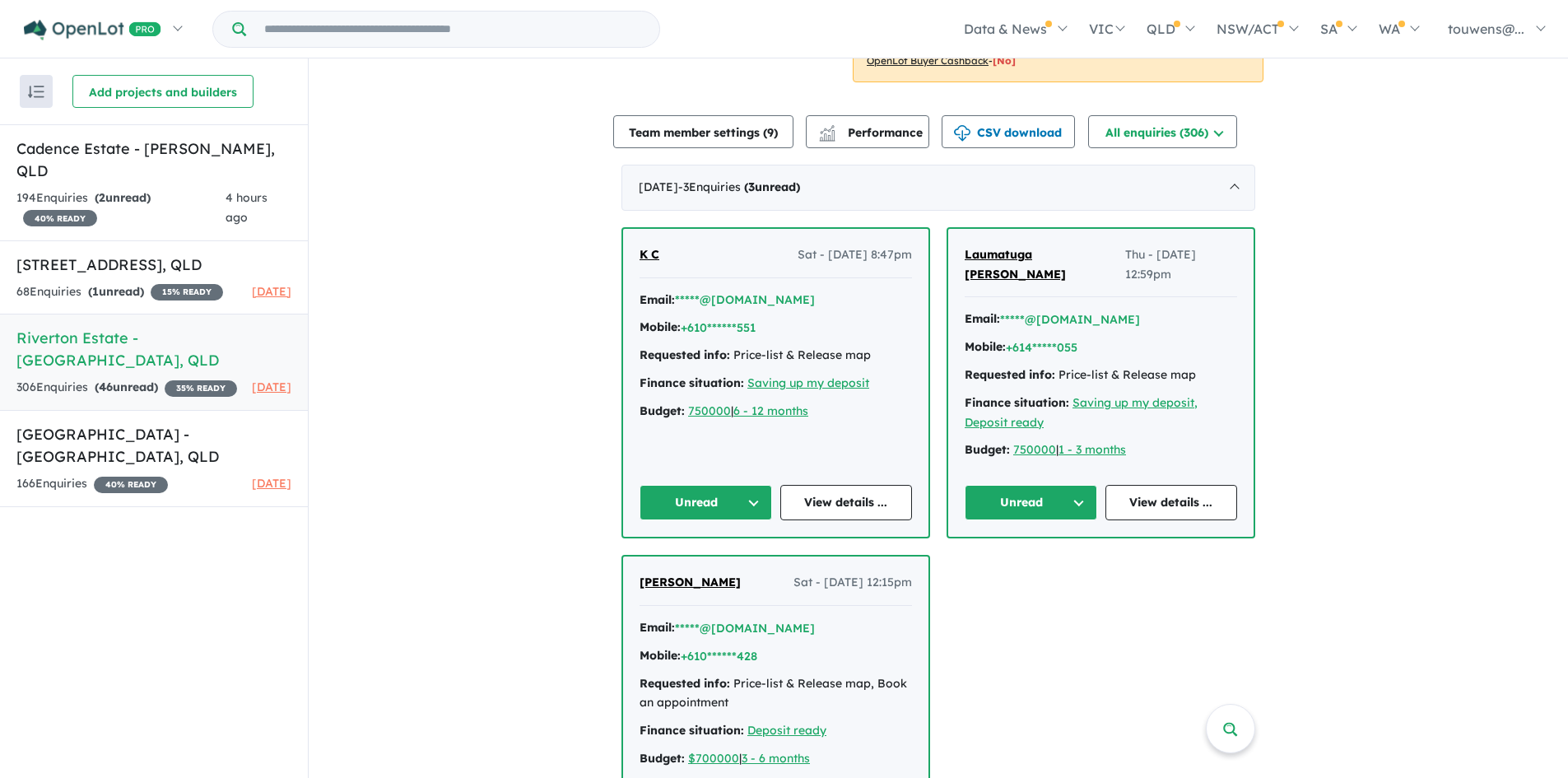
scroll to position [494, 0]
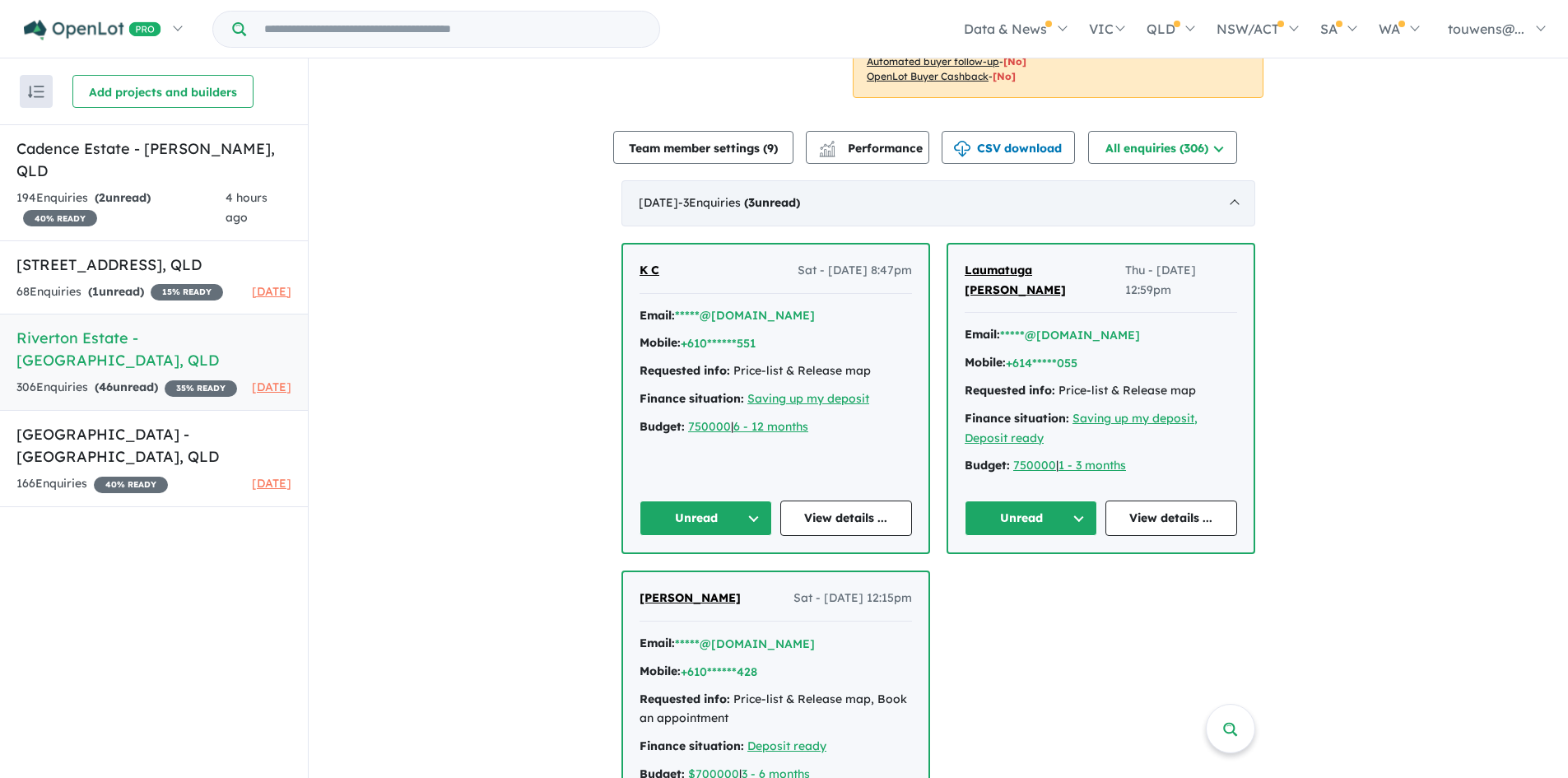
click at [773, 207] on span "- 3 Enquir ies ( 3 unread)" at bounding box center [739, 203] width 122 height 15
